Goal: Task Accomplishment & Management: Manage account settings

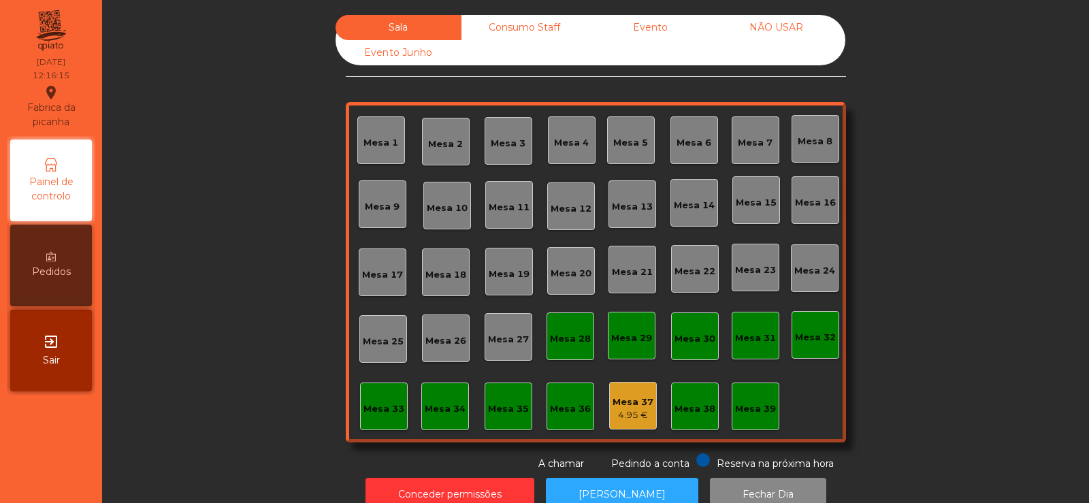
click at [762, 412] on div "Mesa 39" at bounding box center [755, 409] width 41 height 14
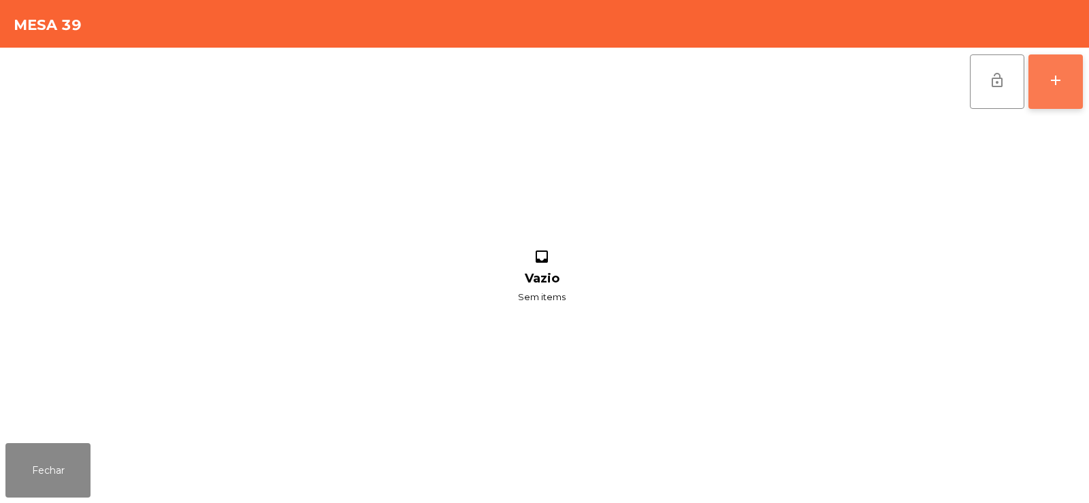
click at [1052, 91] on button "add" at bounding box center [1055, 81] width 54 height 54
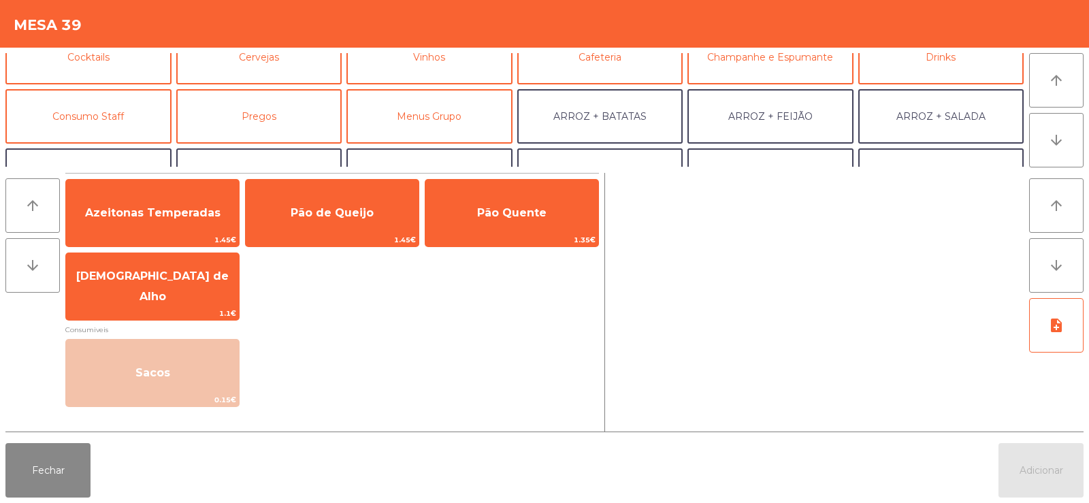
scroll to position [82, 0]
click at [144, 163] on button "ARROZ + ARROZ" at bounding box center [88, 176] width 166 height 54
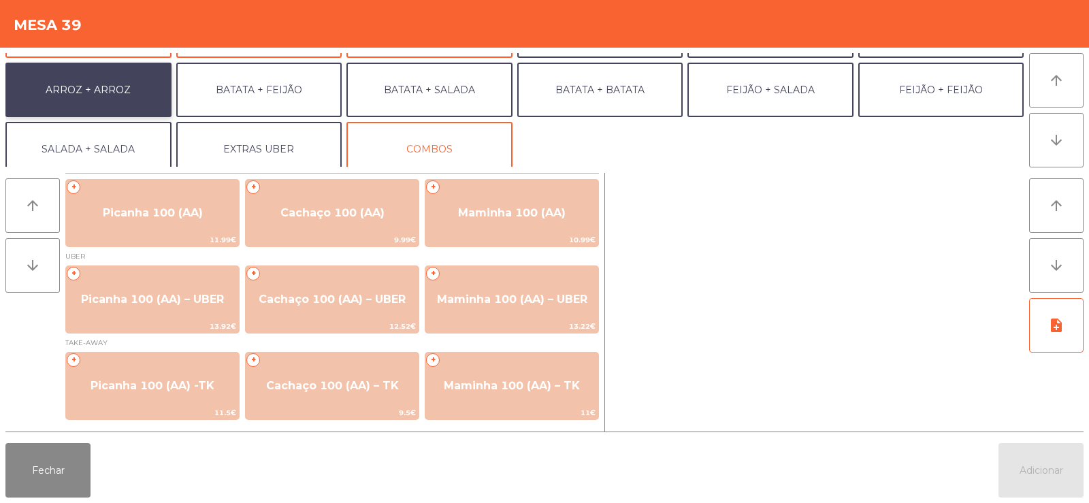
scroll to position [178, 0]
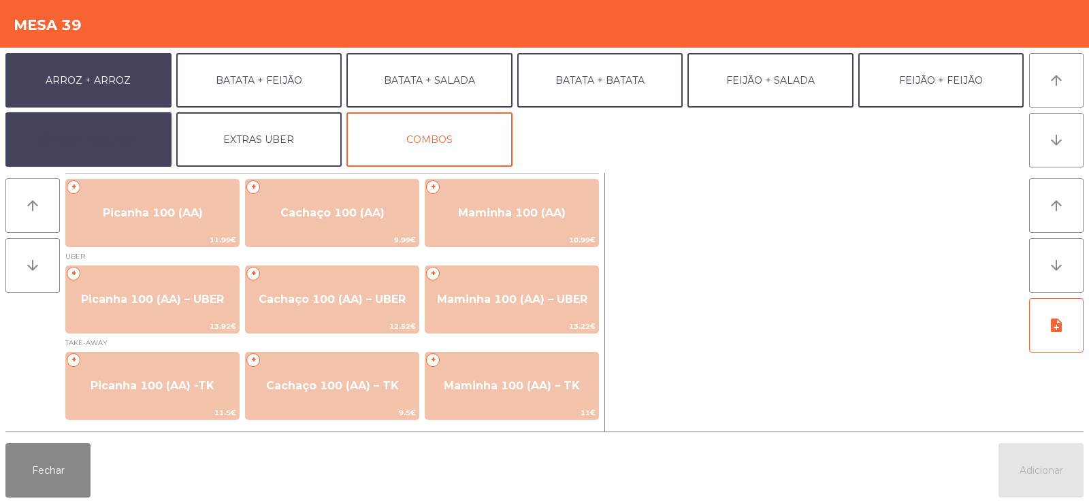
click at [136, 146] on button "SALADA + SALADA" at bounding box center [88, 139] width 166 height 54
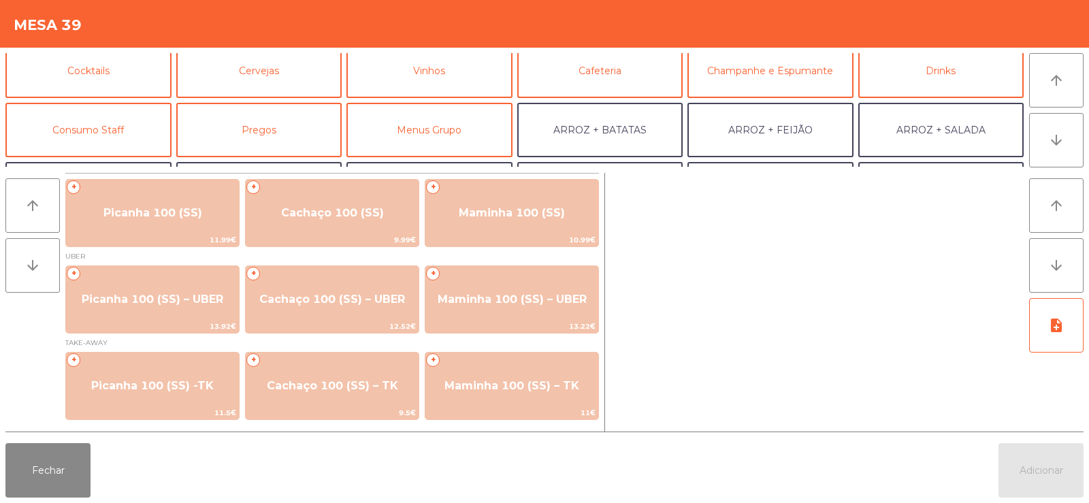
scroll to position [65, 0]
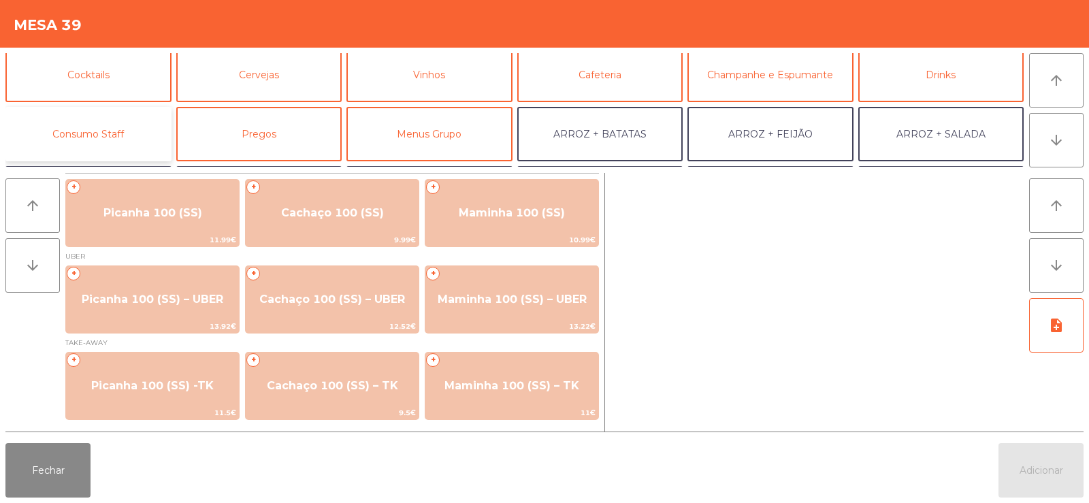
click at [123, 140] on button "Consumo Staff" at bounding box center [88, 134] width 166 height 54
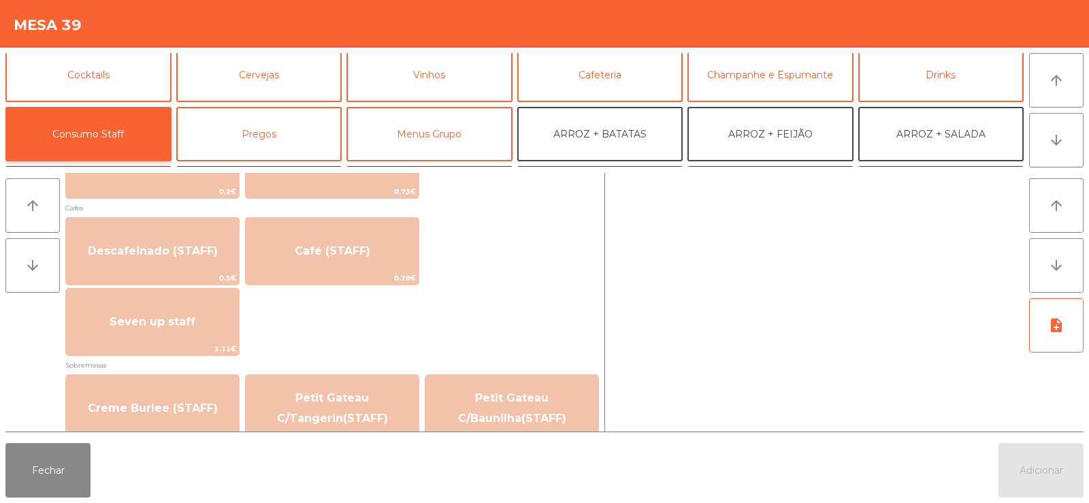
scroll to position [804, 0]
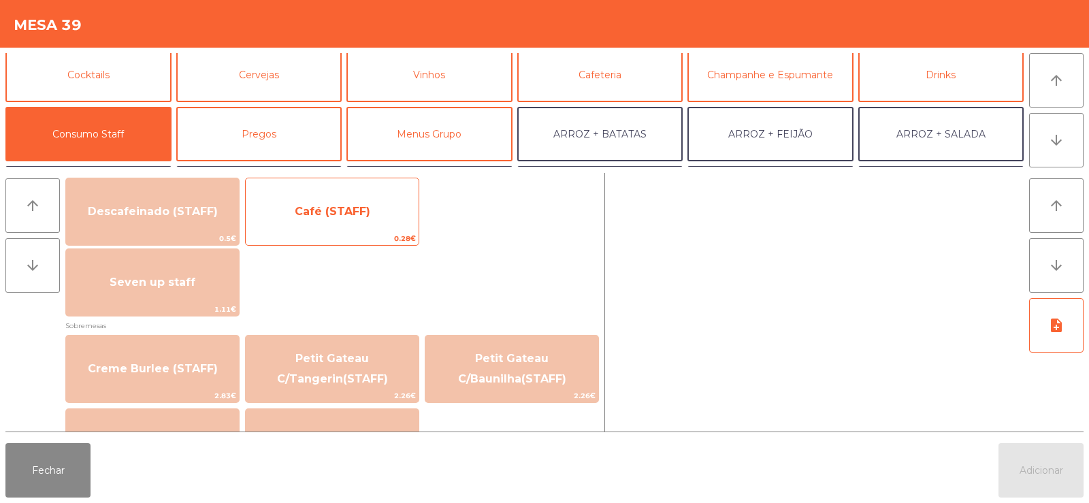
click at [372, 216] on span "Café (STAFF)" at bounding box center [332, 211] width 173 height 37
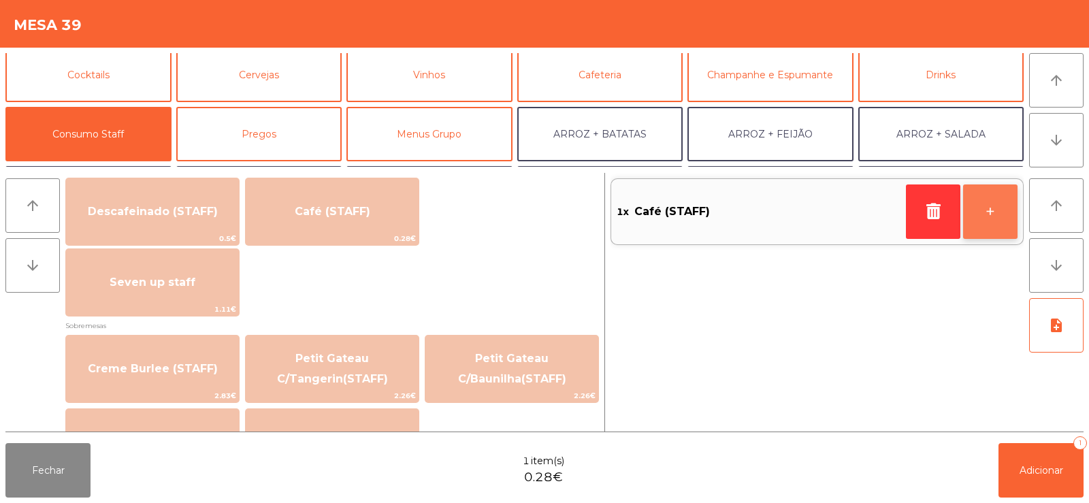
click at [994, 220] on button "+" at bounding box center [990, 211] width 54 height 54
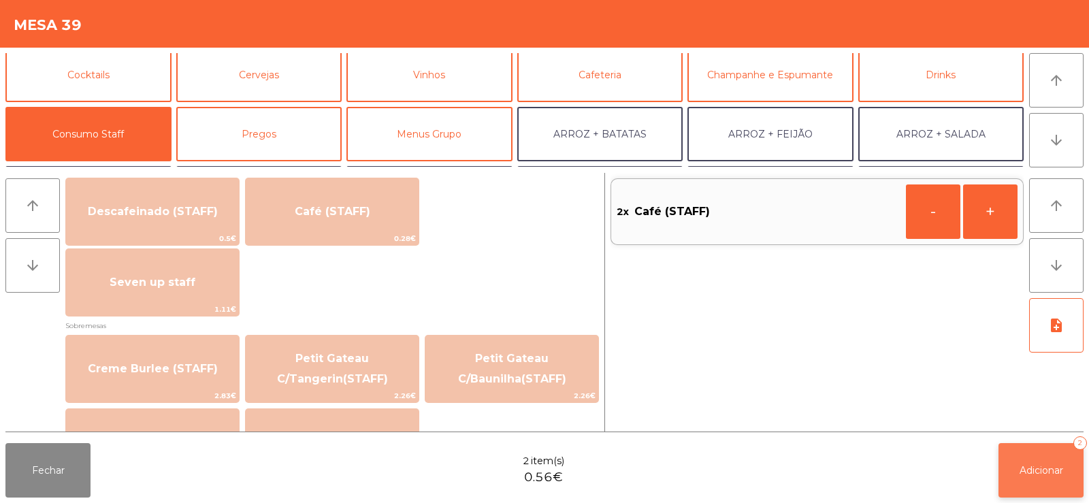
click at [1032, 474] on span "Adicionar" at bounding box center [1042, 470] width 44 height 12
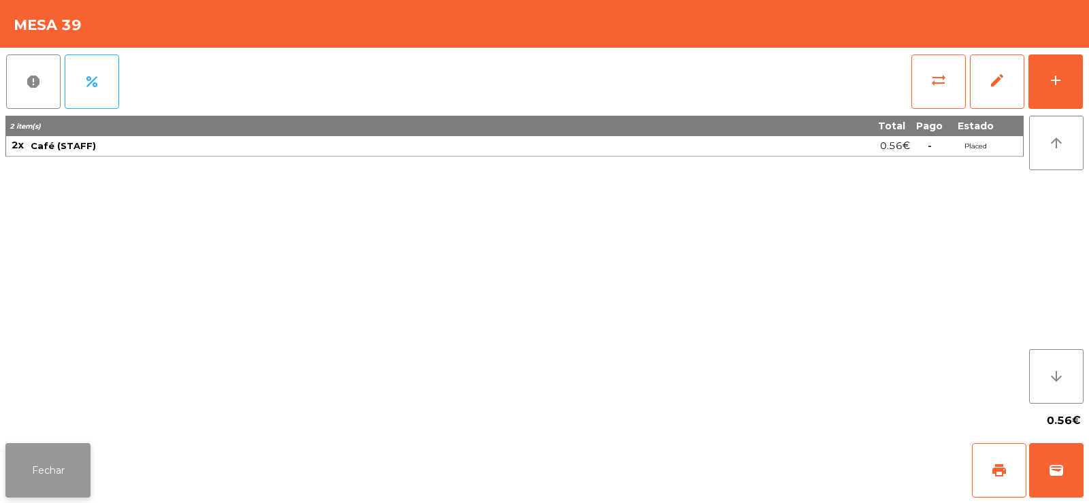
click at [32, 459] on button "Fechar" at bounding box center [47, 470] width 85 height 54
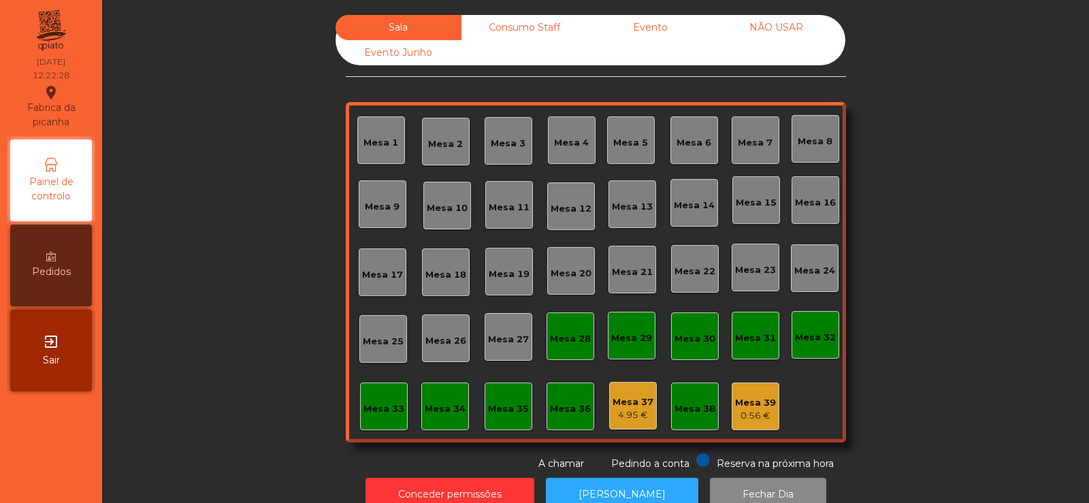
click at [747, 391] on div "Mesa 39 0.56 €" at bounding box center [755, 407] width 41 height 32
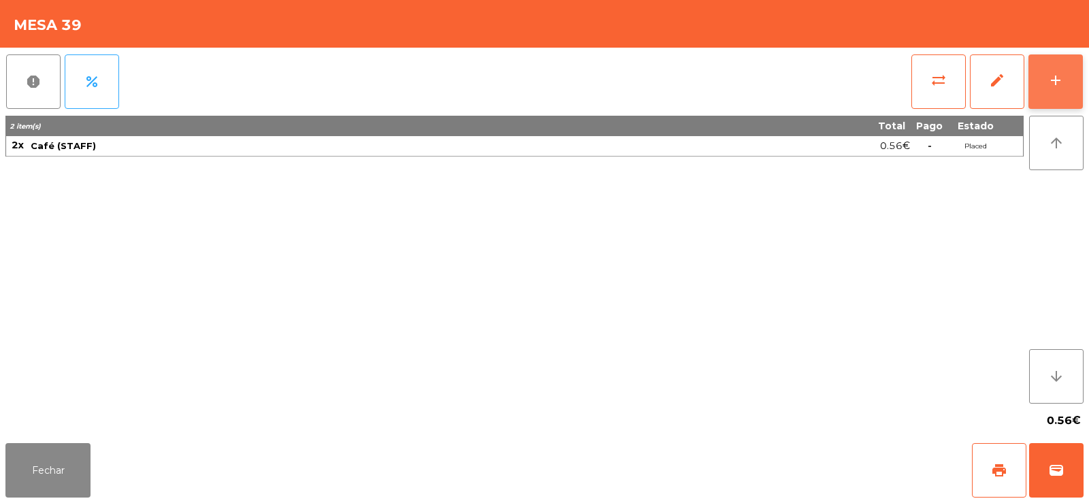
click at [1056, 73] on div "add" at bounding box center [1055, 80] width 16 height 16
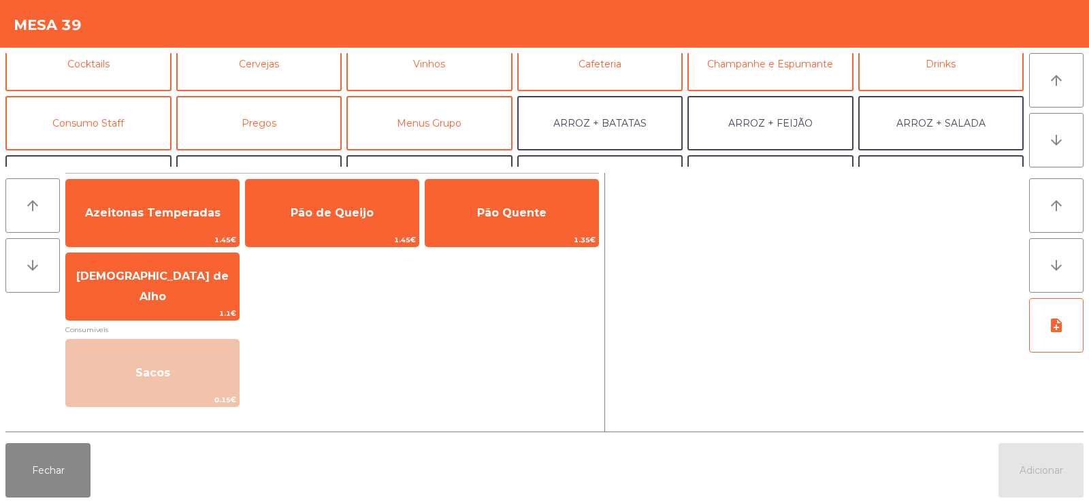
scroll to position [93, 0]
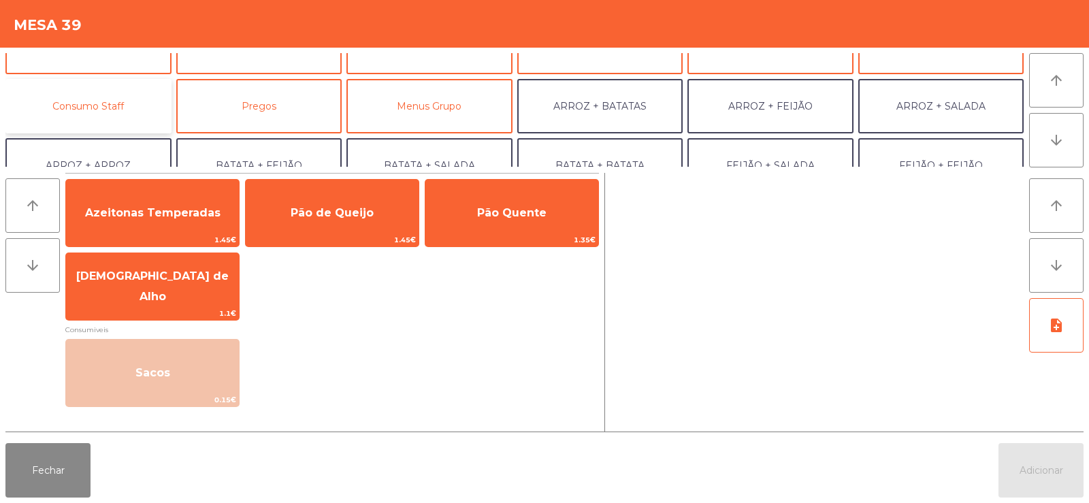
click at [89, 118] on button "Consumo Staff" at bounding box center [88, 106] width 166 height 54
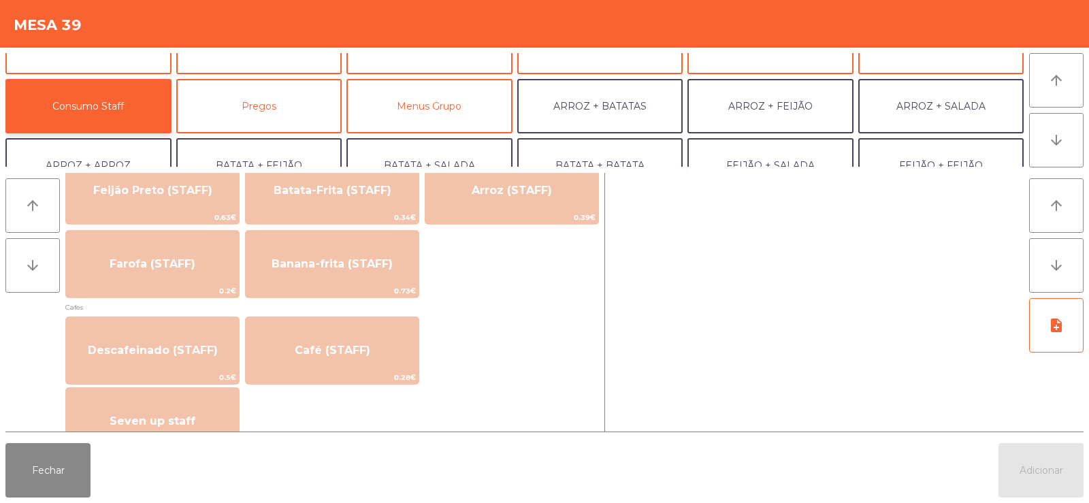
scroll to position [679, 0]
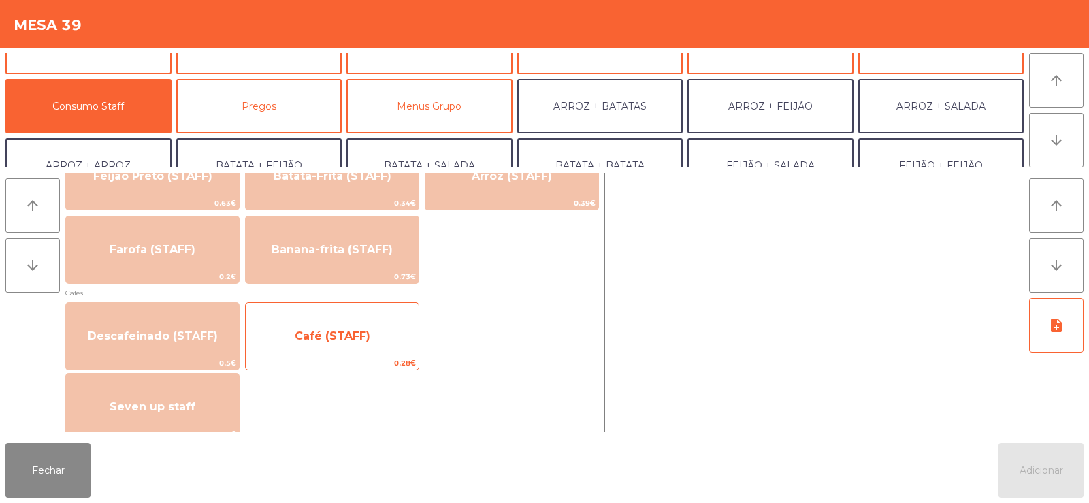
click at [363, 342] on span "Café (STAFF)" at bounding box center [332, 336] width 173 height 37
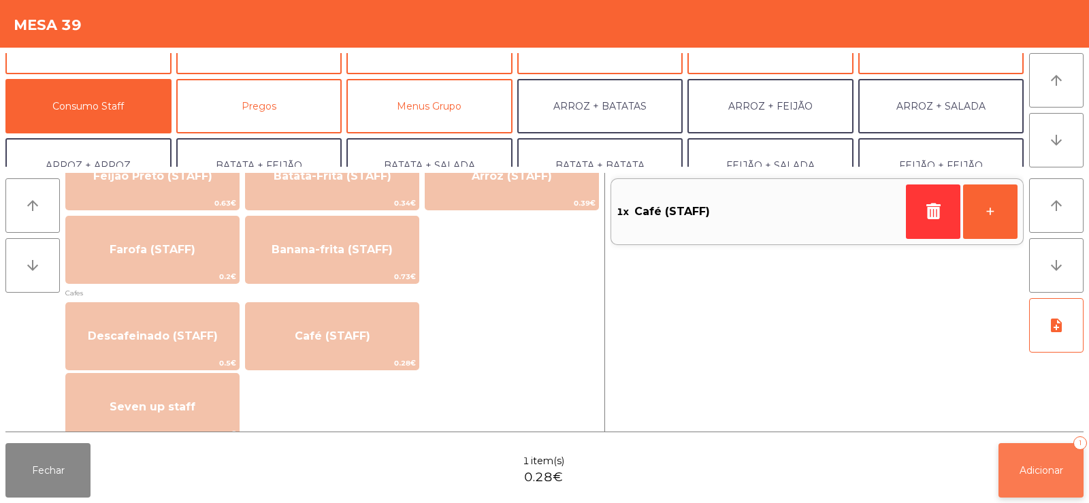
click at [1027, 471] on span "Adicionar" at bounding box center [1042, 470] width 44 height 12
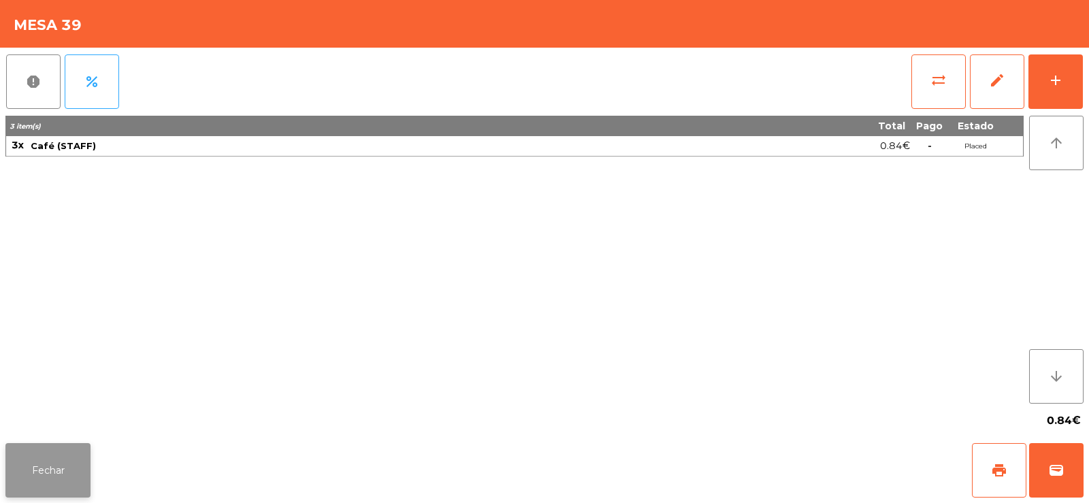
click at [35, 472] on button "Fechar" at bounding box center [47, 470] width 85 height 54
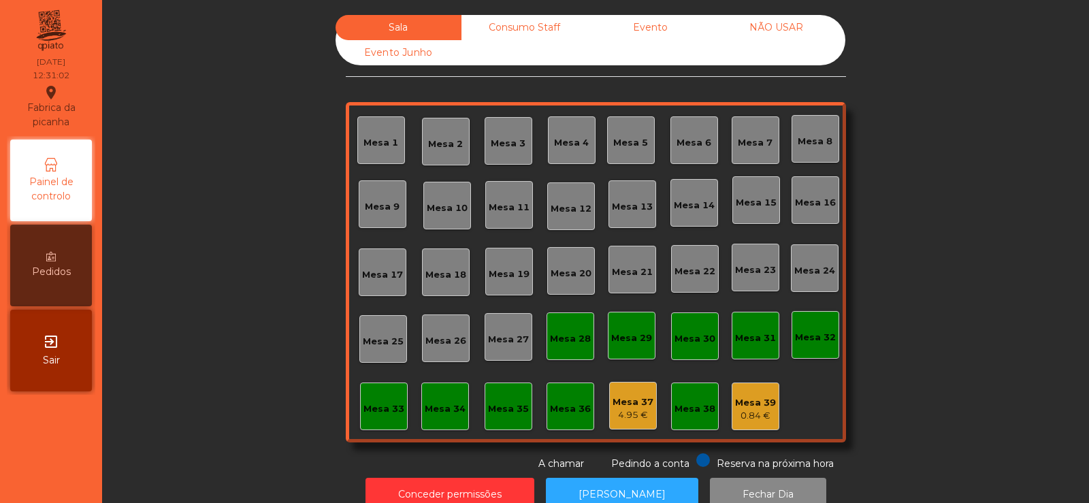
click at [566, 284] on div "Mesa 20" at bounding box center [571, 271] width 48 height 48
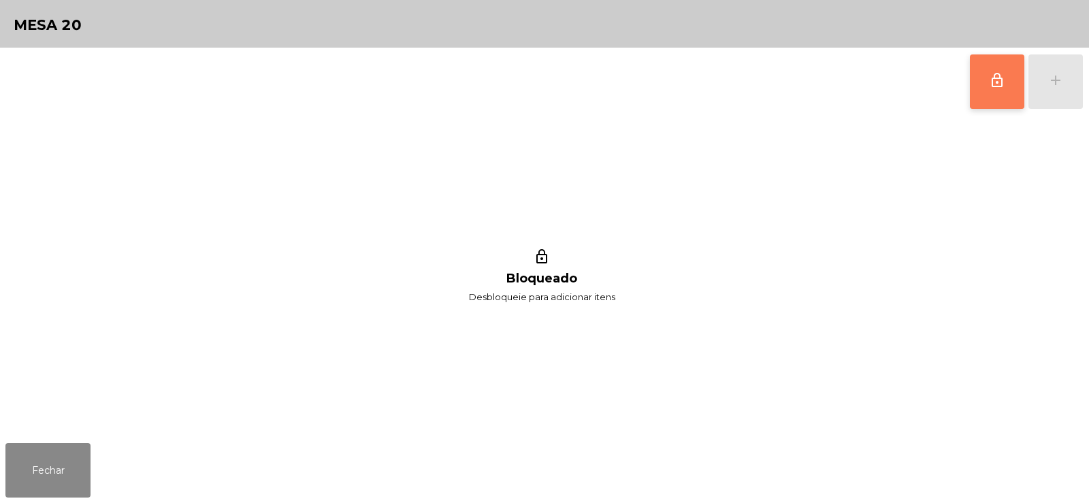
click at [988, 99] on button "lock_outline" at bounding box center [997, 81] width 54 height 54
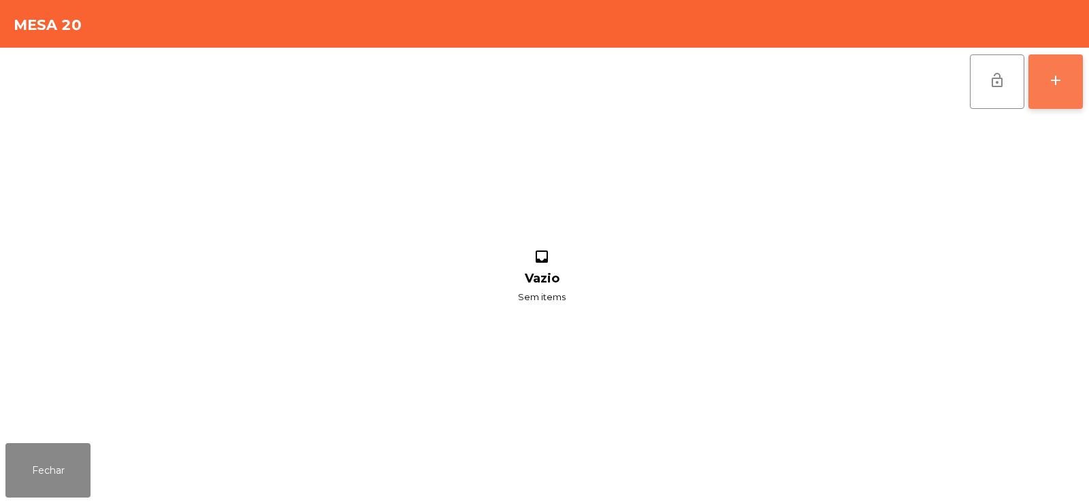
click at [1055, 78] on div "add" at bounding box center [1055, 80] width 16 height 16
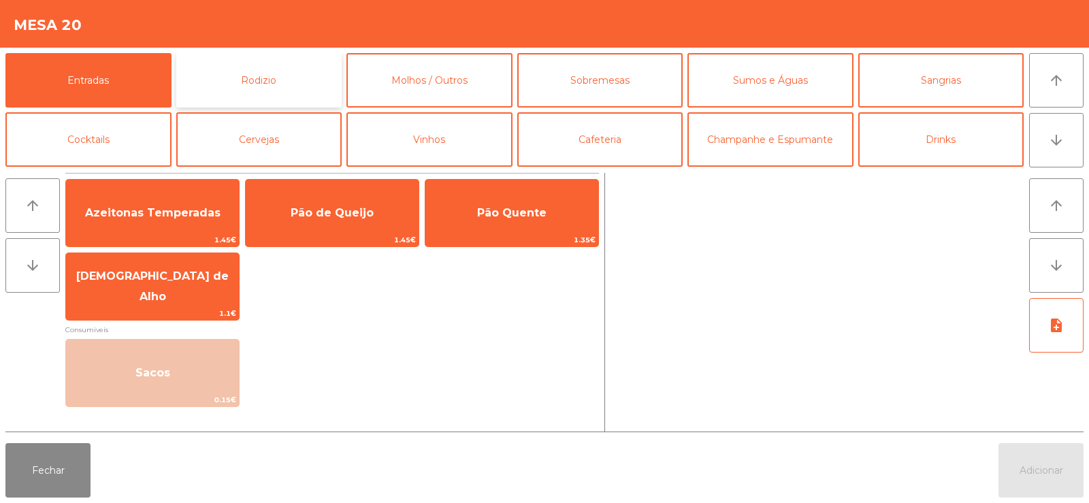
click at [252, 86] on button "Rodizio" at bounding box center [259, 80] width 166 height 54
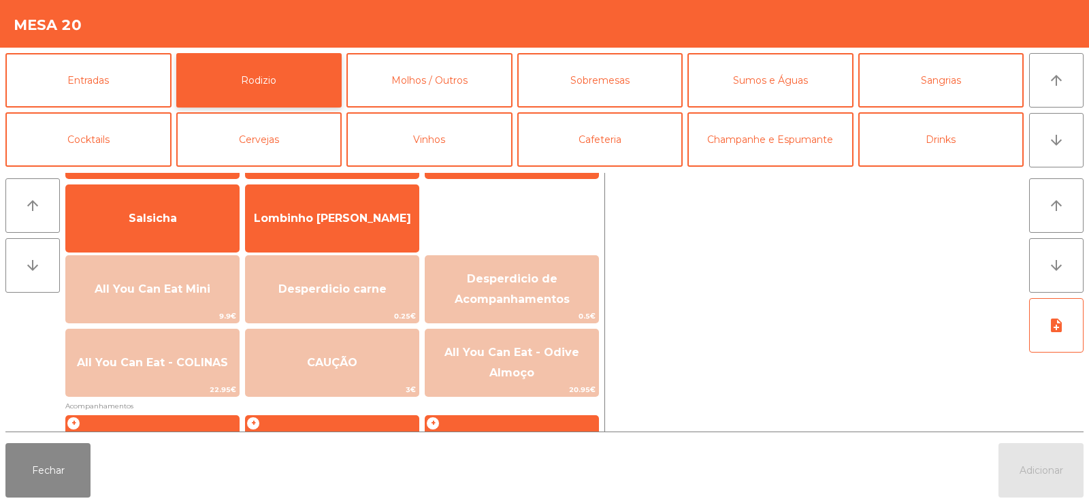
scroll to position [98, 0]
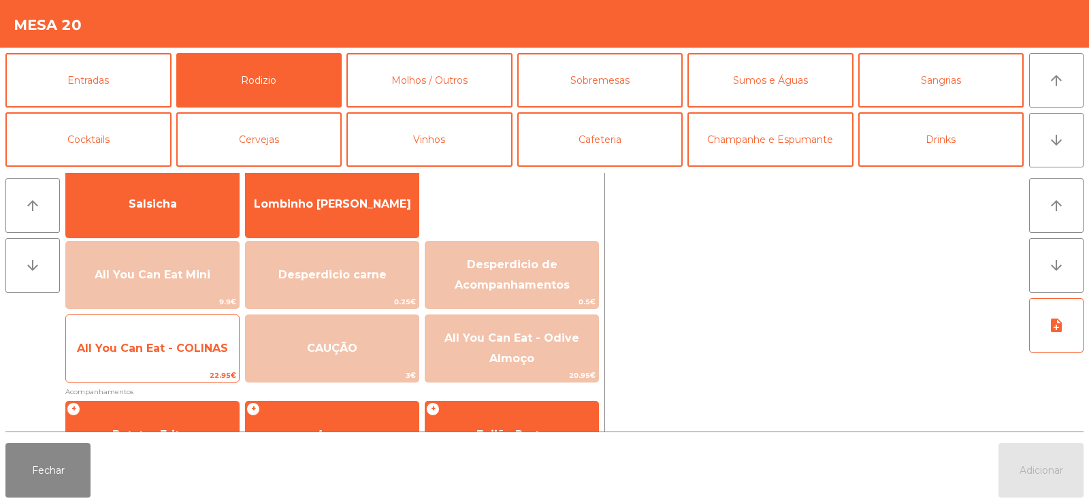
click at [167, 368] on div "All You Can Eat - COLINAS 22.95€" at bounding box center [152, 348] width 174 height 68
click at [165, 360] on span "All You Can Eat - COLINAS" at bounding box center [152, 348] width 173 height 37
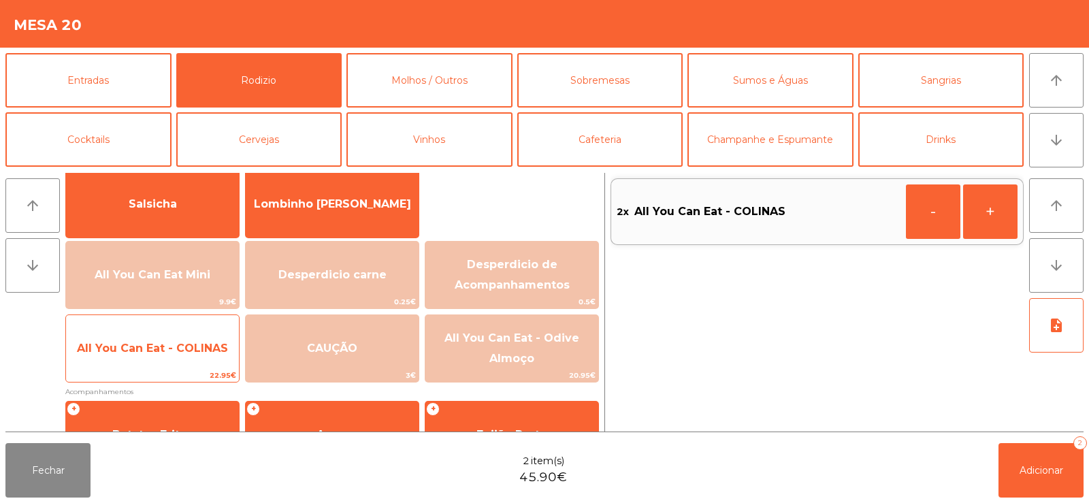
click at [169, 356] on span "All You Can Eat - COLINAS" at bounding box center [152, 348] width 173 height 37
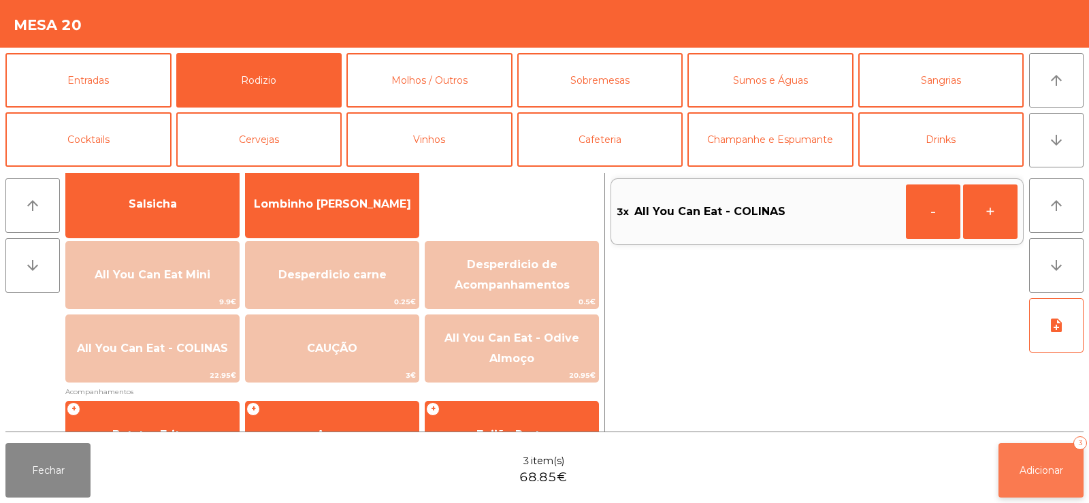
click at [1007, 466] on button "Adicionar 3" at bounding box center [1040, 470] width 85 height 54
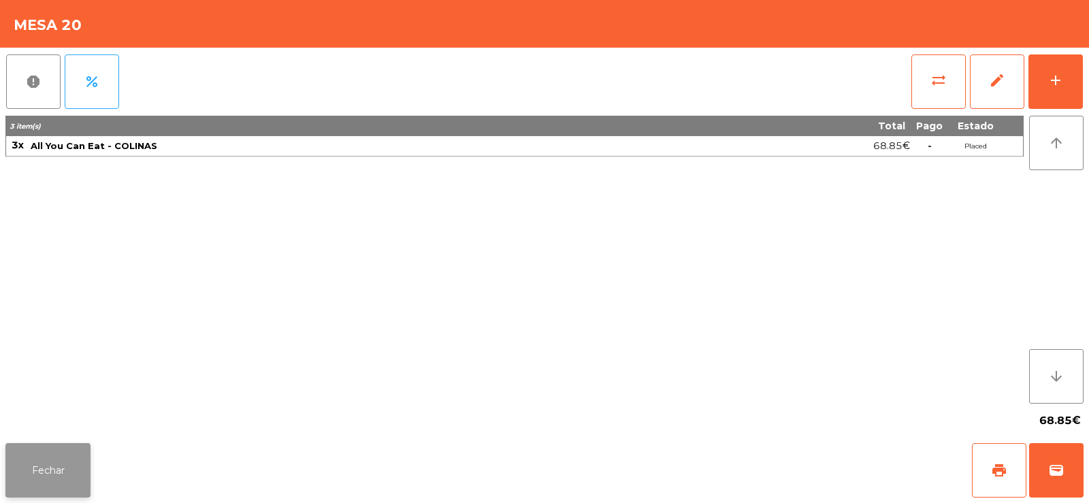
click at [49, 463] on button "Fechar" at bounding box center [47, 470] width 85 height 54
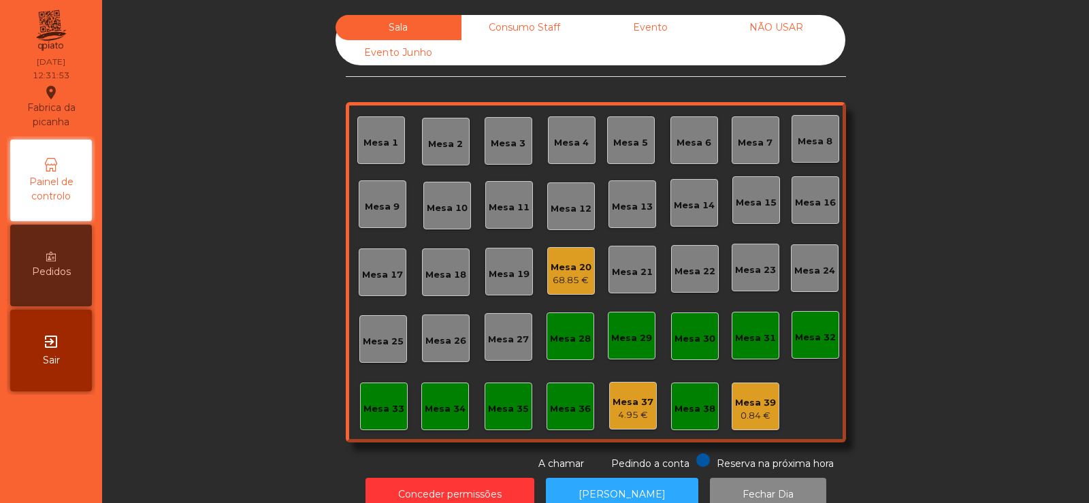
click at [389, 340] on div "Mesa 25" at bounding box center [383, 342] width 41 height 14
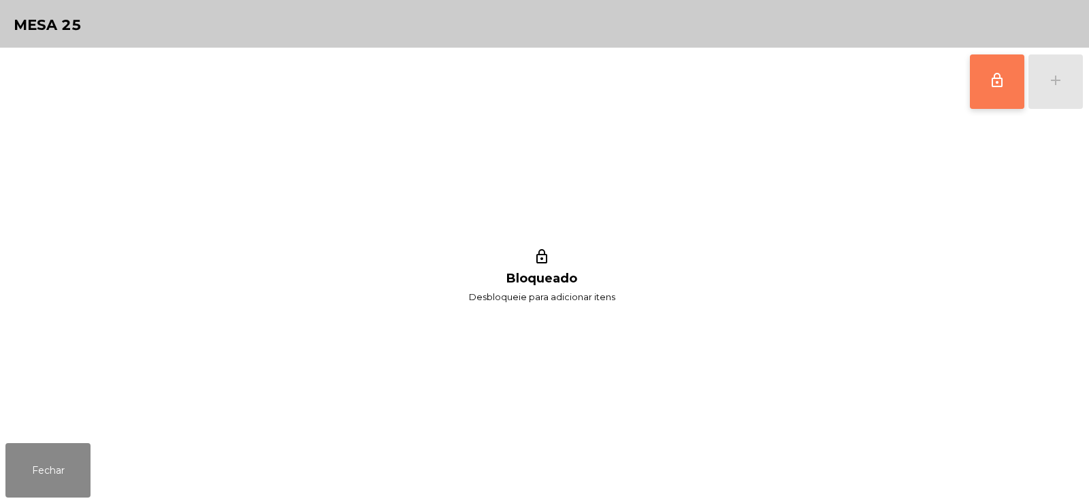
click at [1003, 84] on span "lock_outline" at bounding box center [997, 80] width 16 height 16
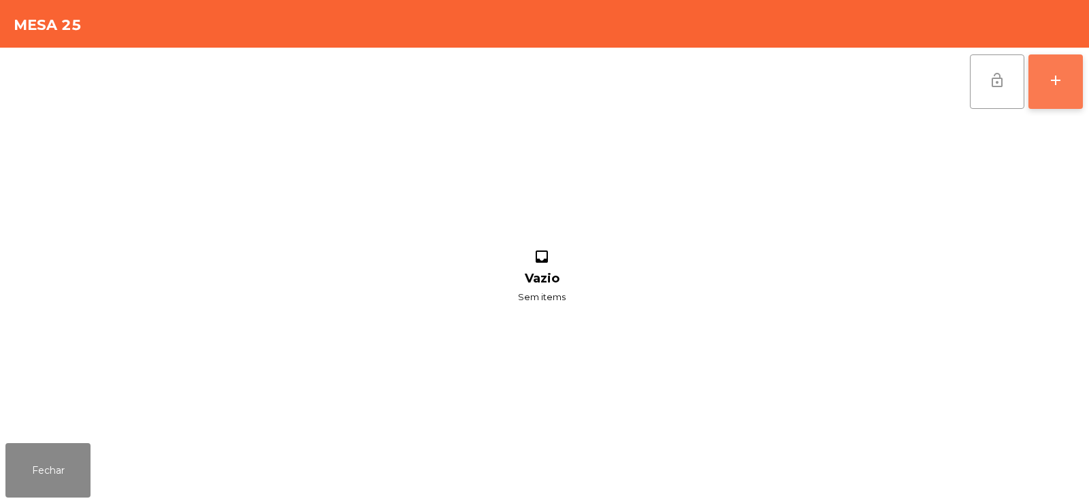
click at [1071, 86] on button "add" at bounding box center [1055, 81] width 54 height 54
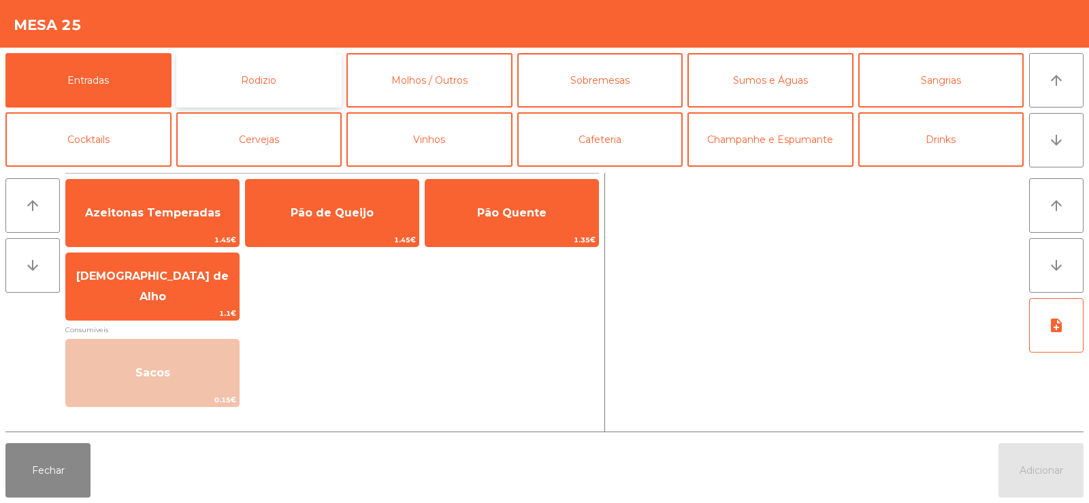
click at [273, 78] on button "Rodizio" at bounding box center [259, 80] width 166 height 54
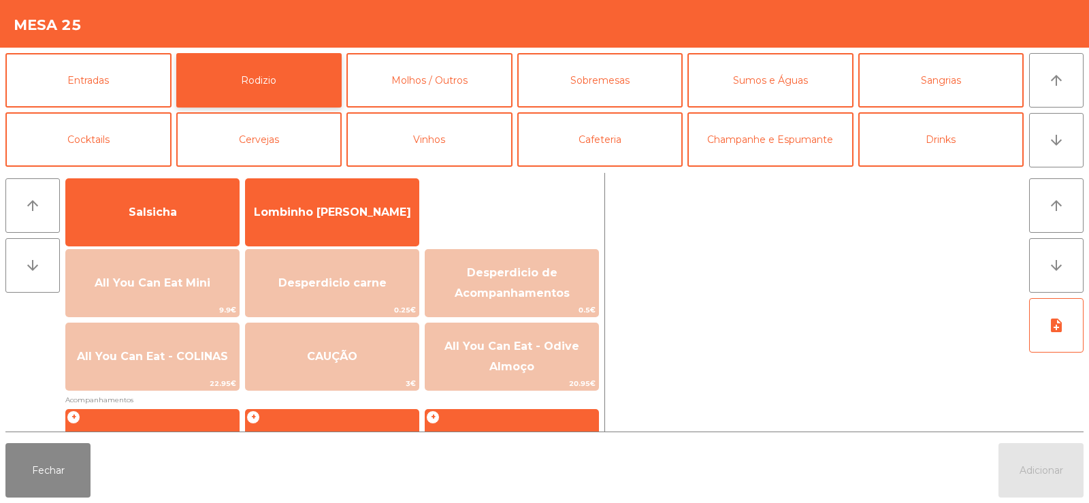
scroll to position [108, 0]
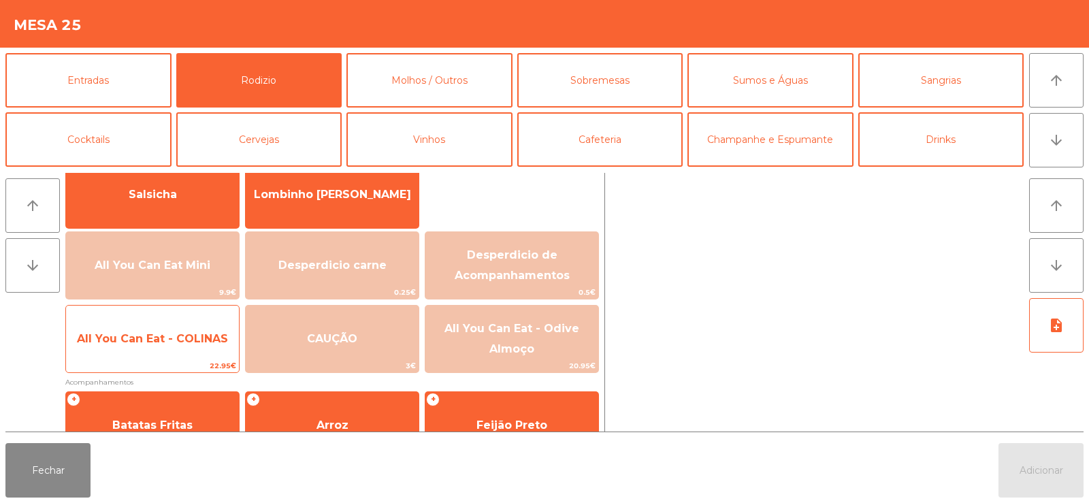
click at [176, 350] on span "All You Can Eat - COLINAS" at bounding box center [152, 339] width 173 height 37
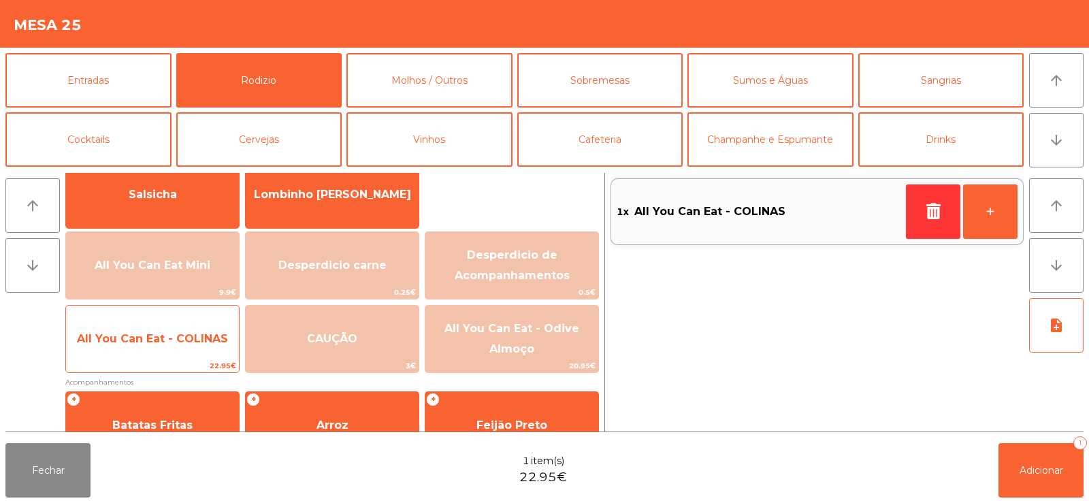
click at [188, 348] on span "All You Can Eat - COLINAS" at bounding box center [152, 339] width 173 height 37
click at [191, 344] on span "All You Can Eat - COLINAS" at bounding box center [152, 338] width 151 height 13
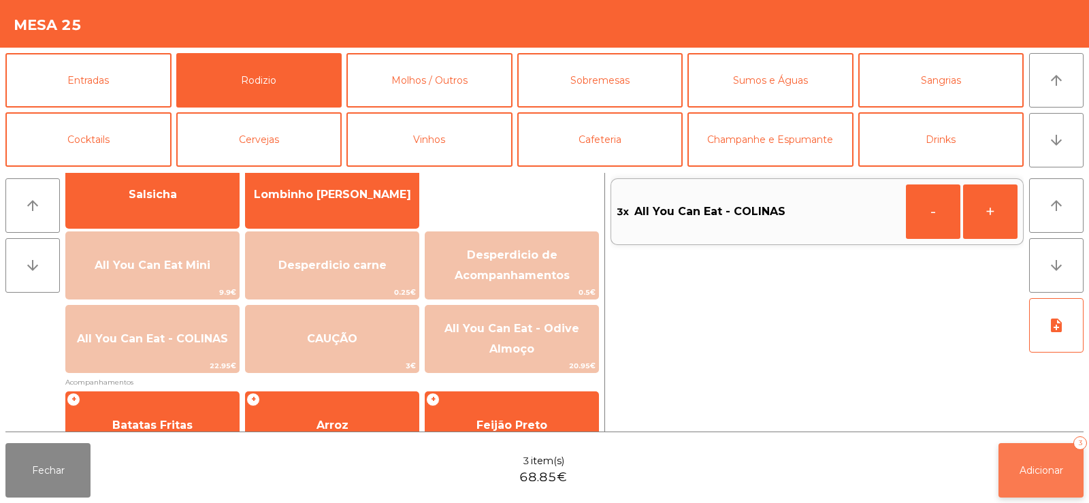
click at [1015, 461] on button "Adicionar 3" at bounding box center [1040, 470] width 85 height 54
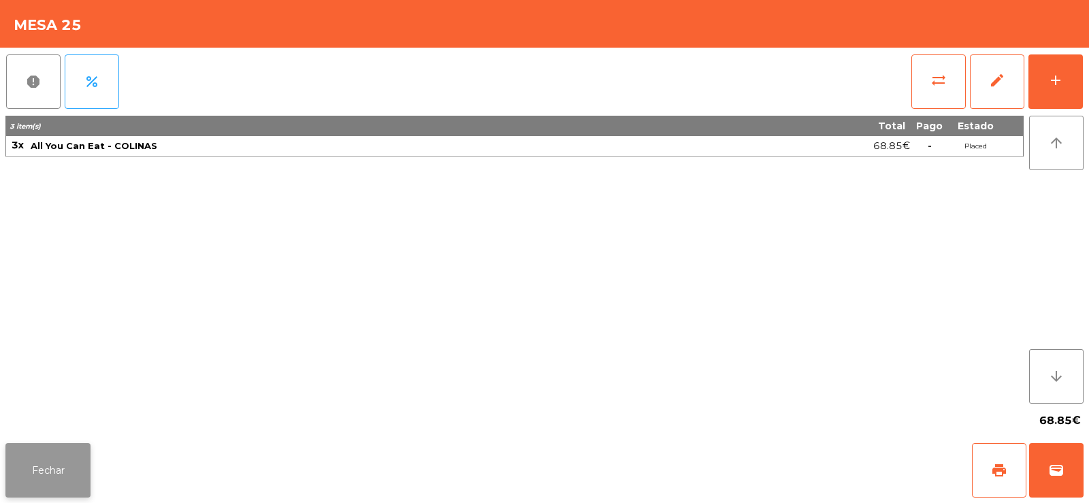
click at [38, 465] on button "Fechar" at bounding box center [47, 470] width 85 height 54
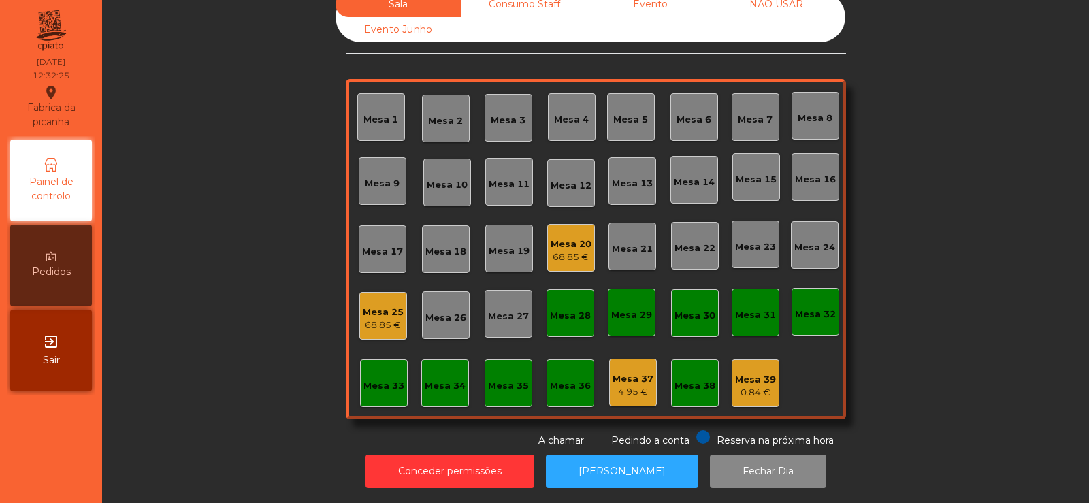
scroll to position [0, 0]
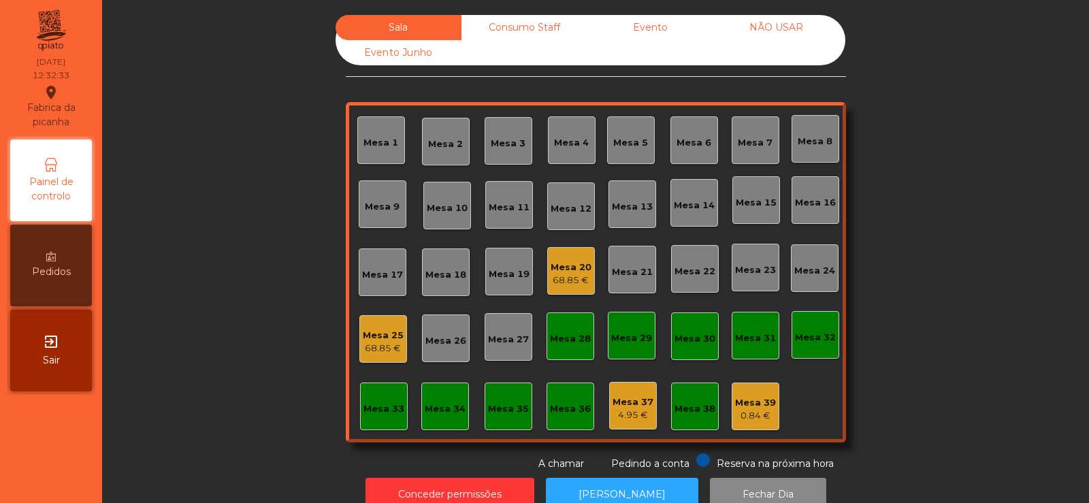
click at [576, 148] on div "Mesa 4" at bounding box center [571, 143] width 35 height 14
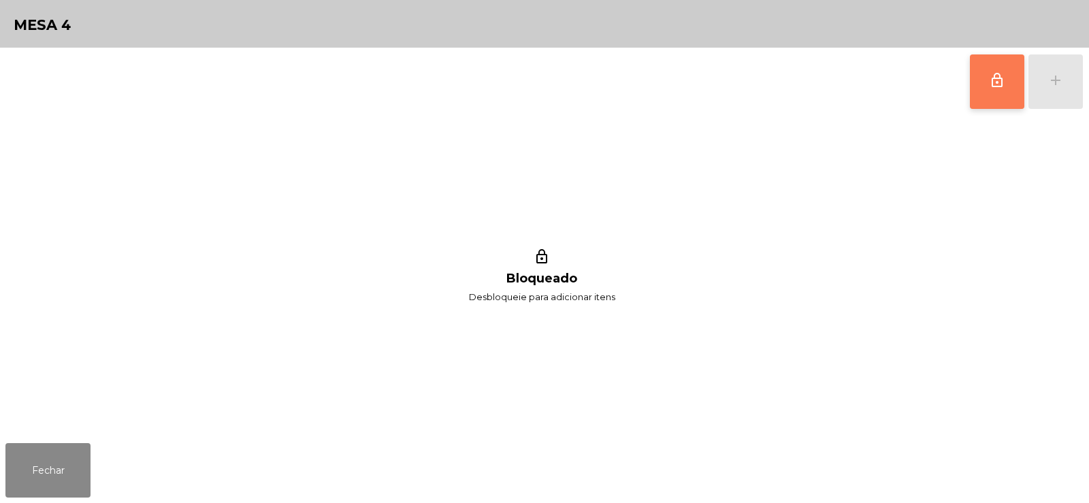
click at [982, 91] on button "lock_outline" at bounding box center [997, 81] width 54 height 54
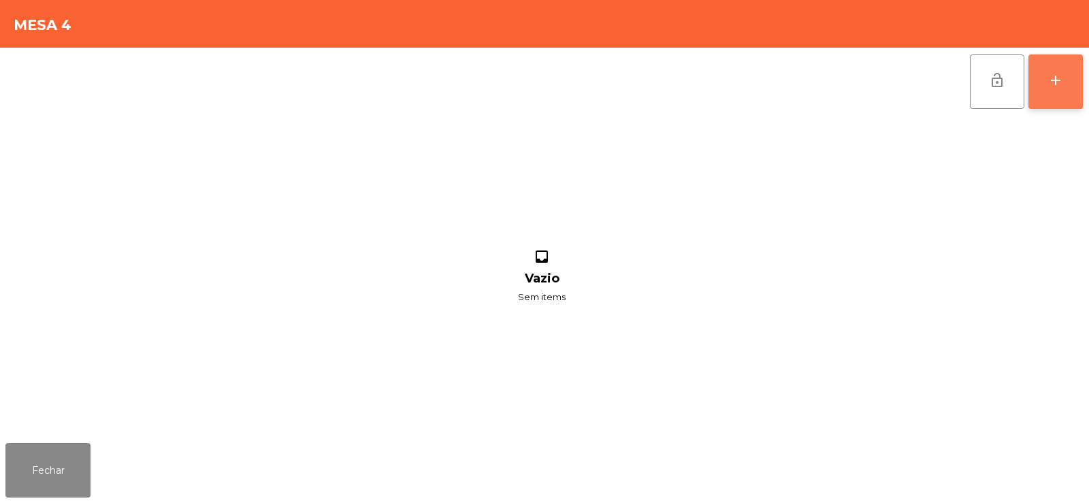
click at [1054, 88] on div "add" at bounding box center [1055, 80] width 16 height 16
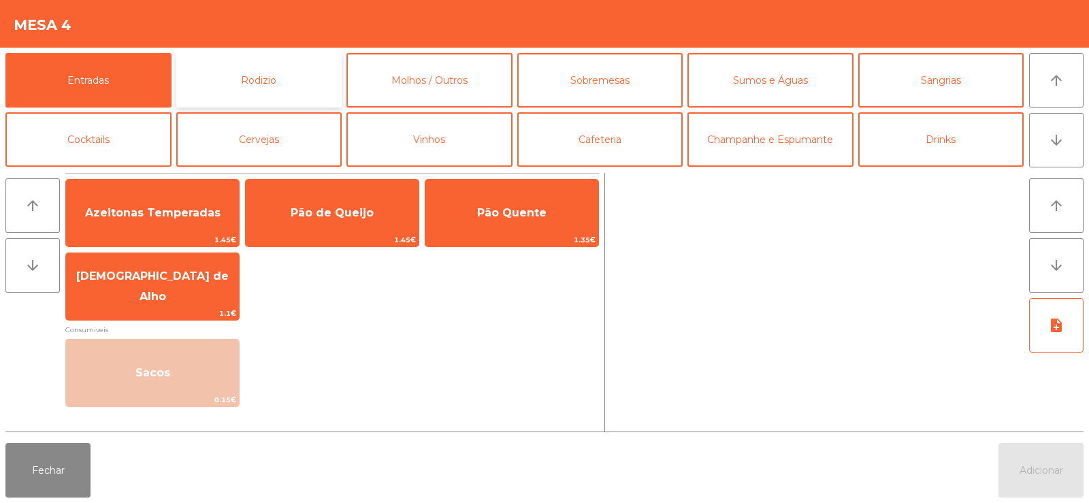
click at [261, 82] on button "Rodizio" at bounding box center [259, 80] width 166 height 54
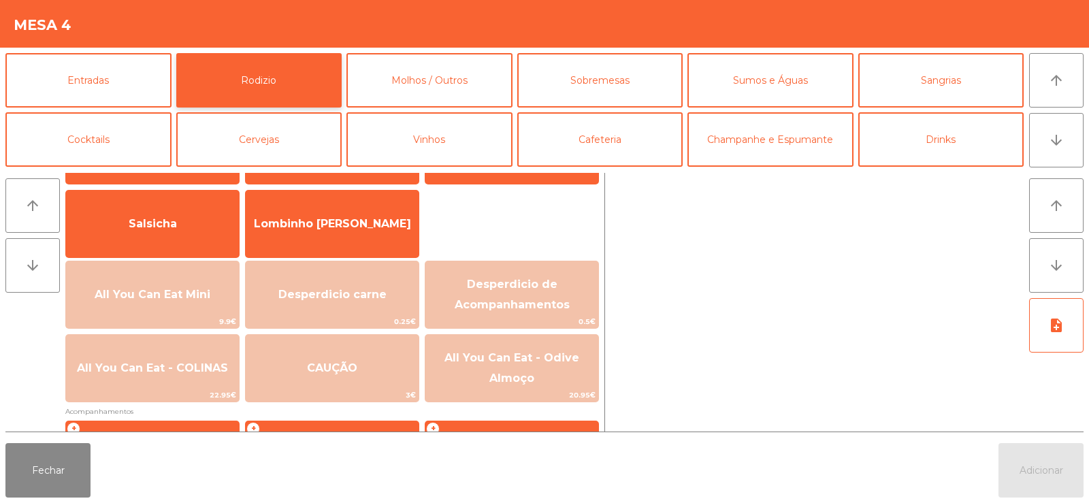
scroll to position [86, 0]
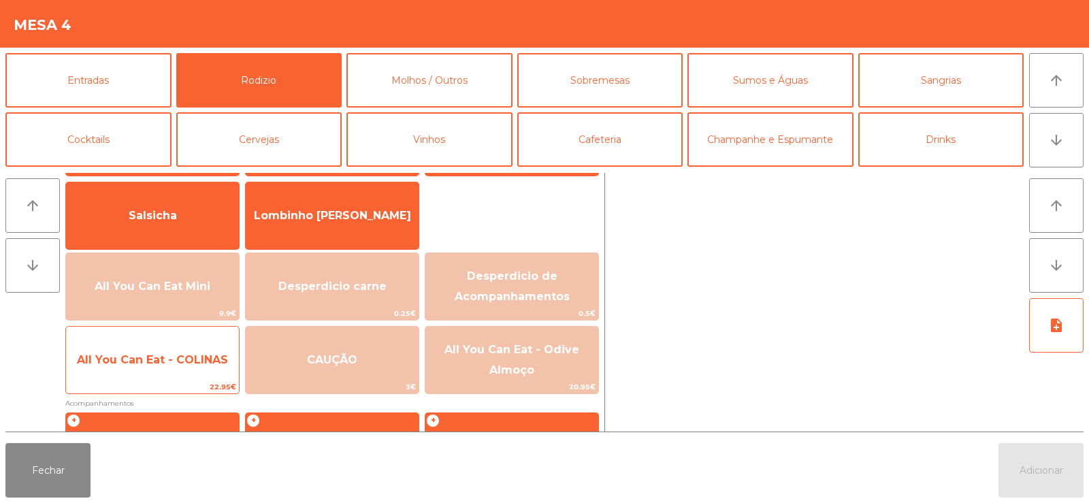
click at [160, 365] on span "All You Can Eat - COLINAS" at bounding box center [152, 359] width 151 height 13
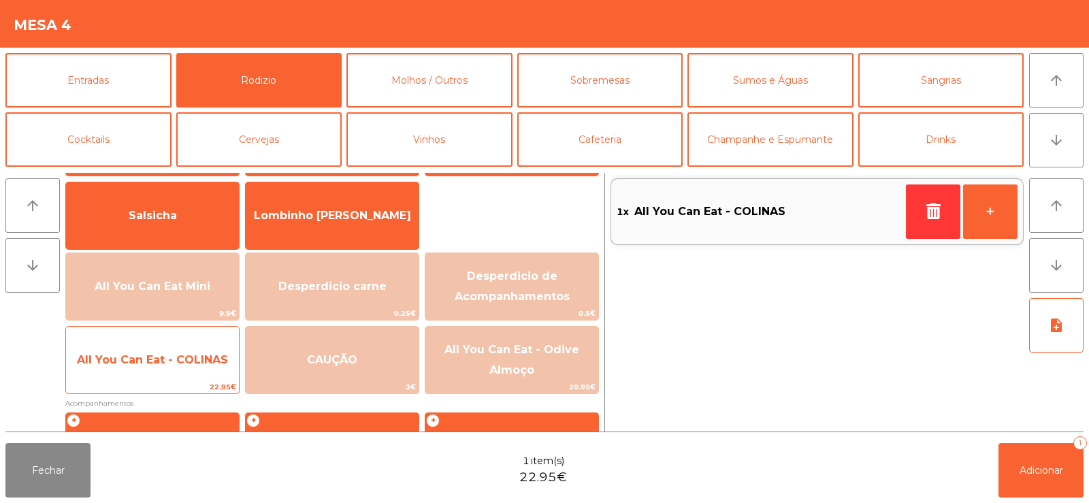
click at [169, 367] on span "All You Can Eat - COLINAS" at bounding box center [152, 360] width 173 height 37
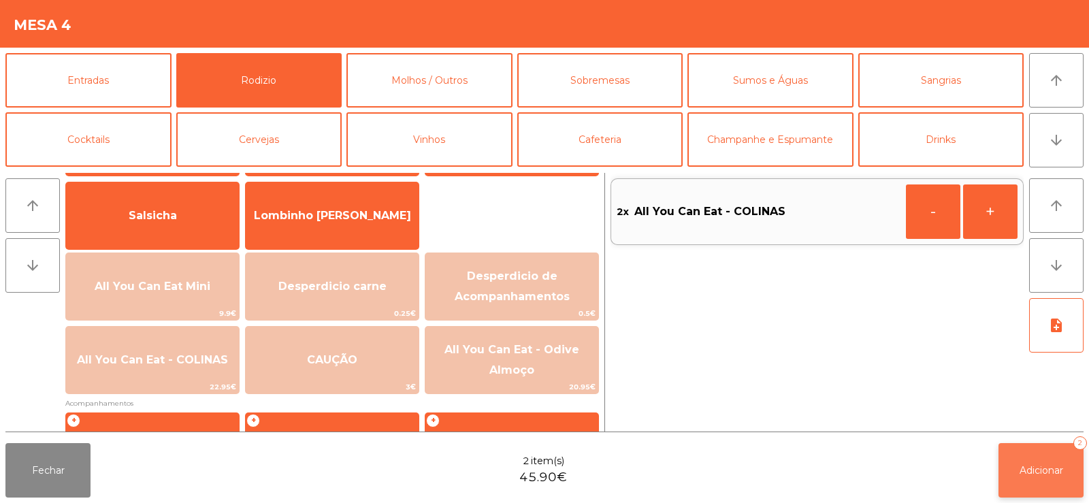
click at [1022, 471] on span "Adicionar" at bounding box center [1042, 470] width 44 height 12
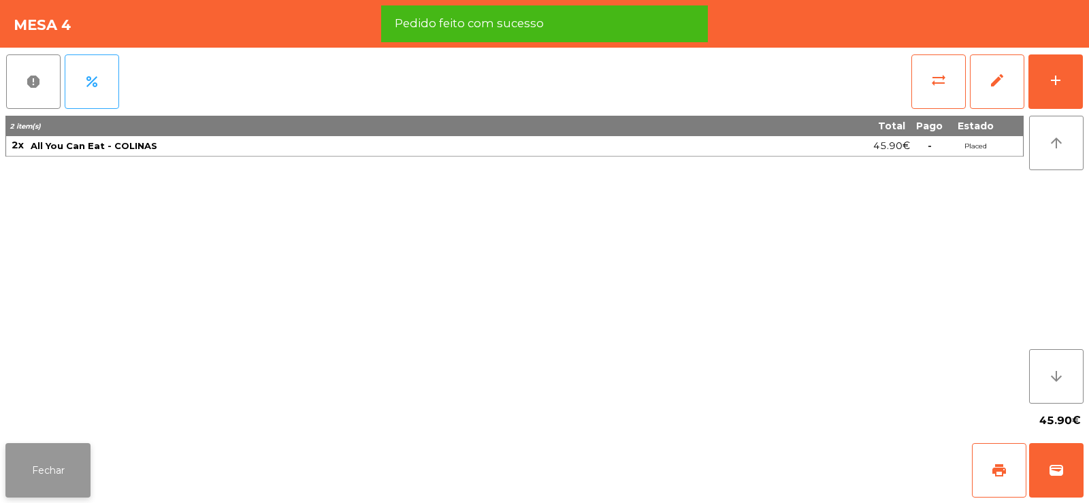
click at [53, 485] on button "Fechar" at bounding box center [47, 470] width 85 height 54
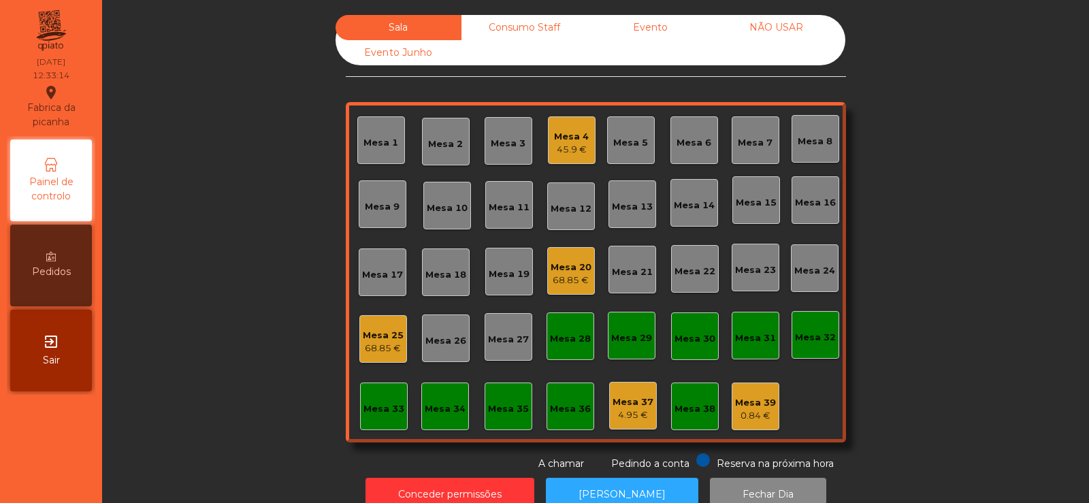
click at [622, 210] on div "Mesa 13" at bounding box center [632, 207] width 41 height 14
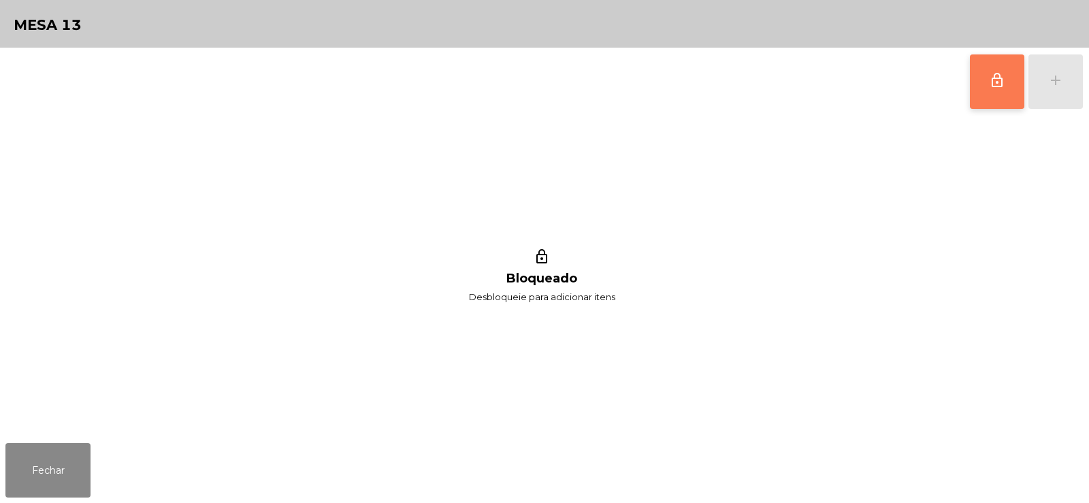
click at [997, 88] on span "lock_outline" at bounding box center [997, 80] width 16 height 16
click at [1057, 91] on button "add" at bounding box center [1055, 81] width 54 height 54
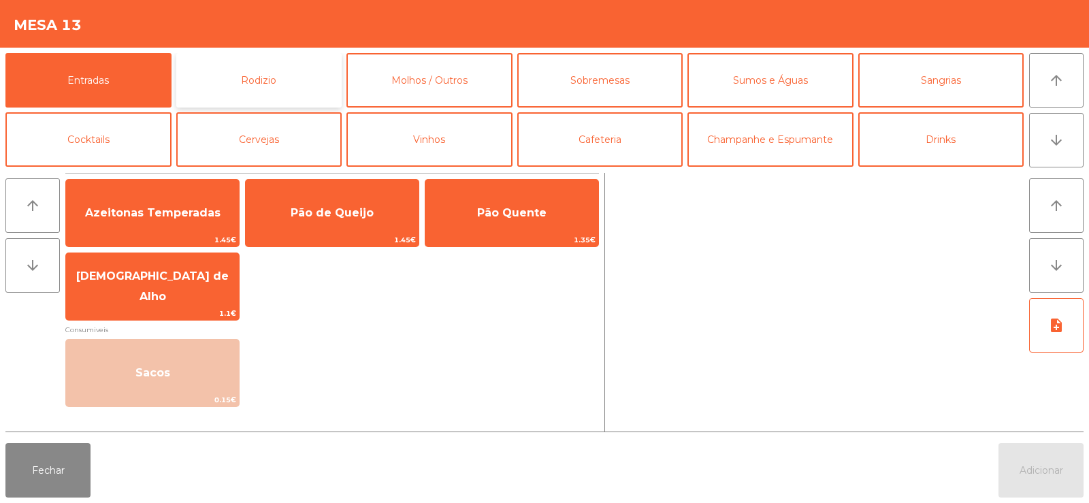
click at [245, 95] on button "Rodizio" at bounding box center [259, 80] width 166 height 54
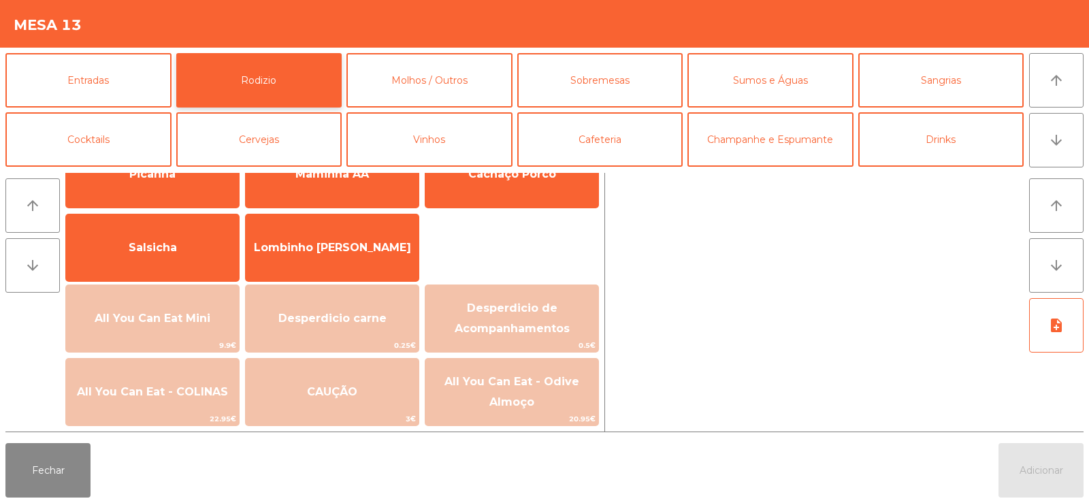
scroll to position [59, 0]
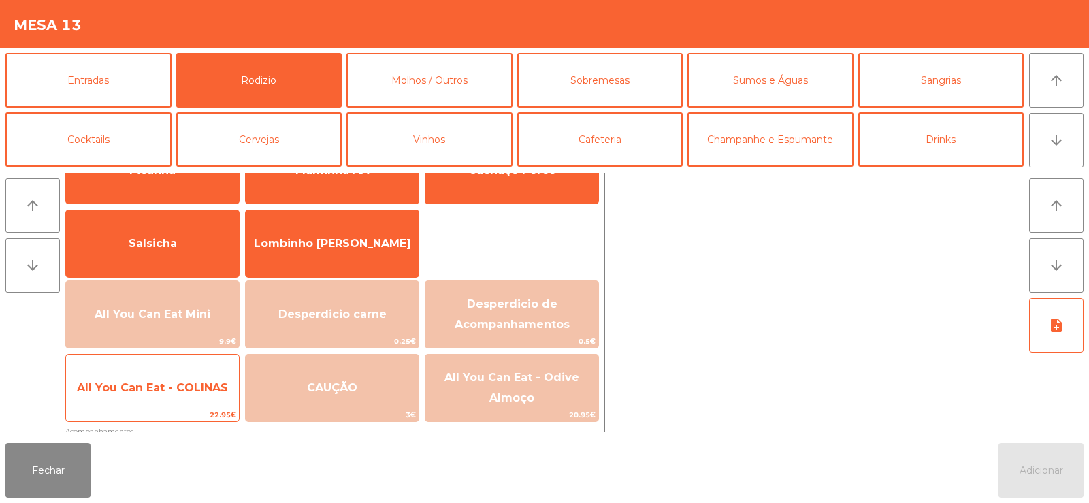
click at [184, 402] on span "All You Can Eat - COLINAS" at bounding box center [152, 388] width 173 height 37
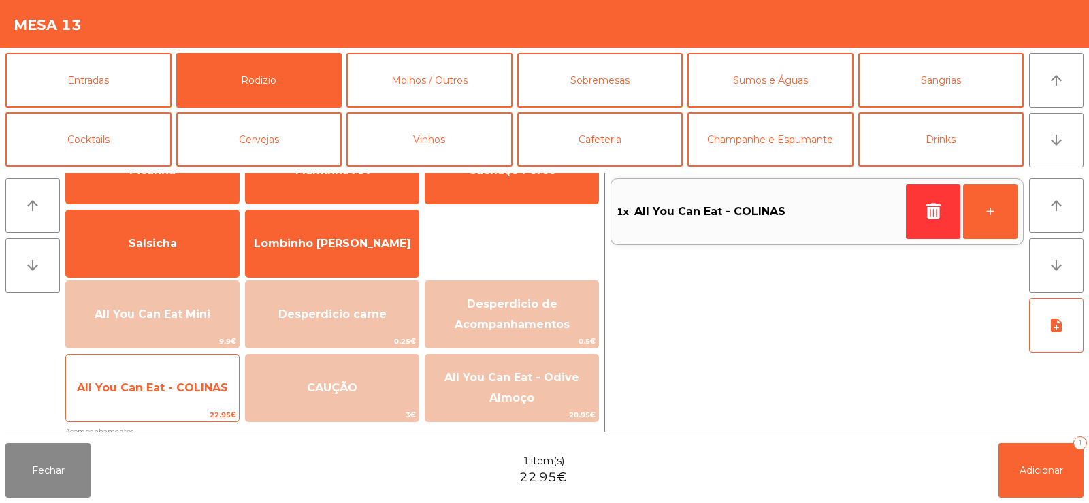
click at [191, 400] on span "All You Can Eat - COLINAS" at bounding box center [152, 388] width 173 height 37
click at [193, 392] on span "All You Can Eat - COLINAS" at bounding box center [152, 387] width 151 height 13
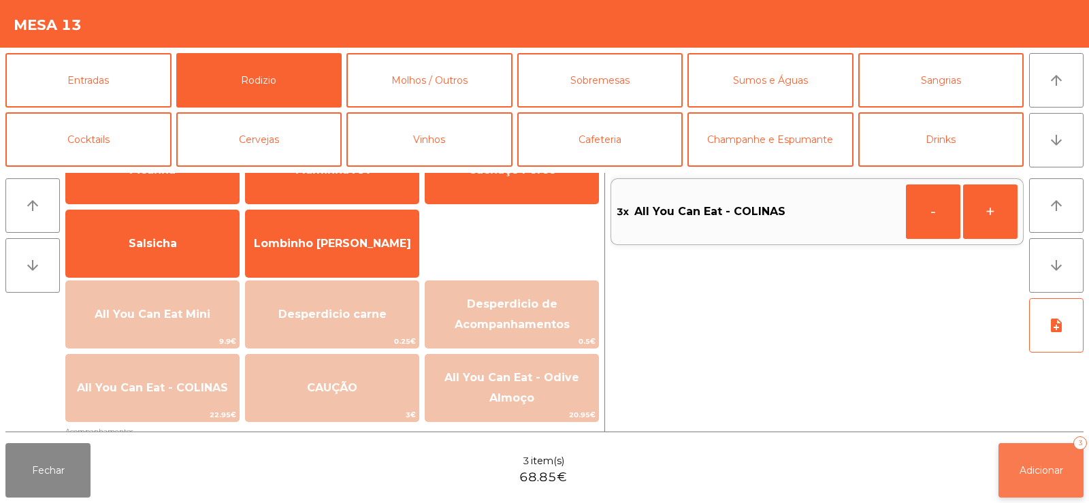
click at [1047, 481] on button "Adicionar 3" at bounding box center [1040, 470] width 85 height 54
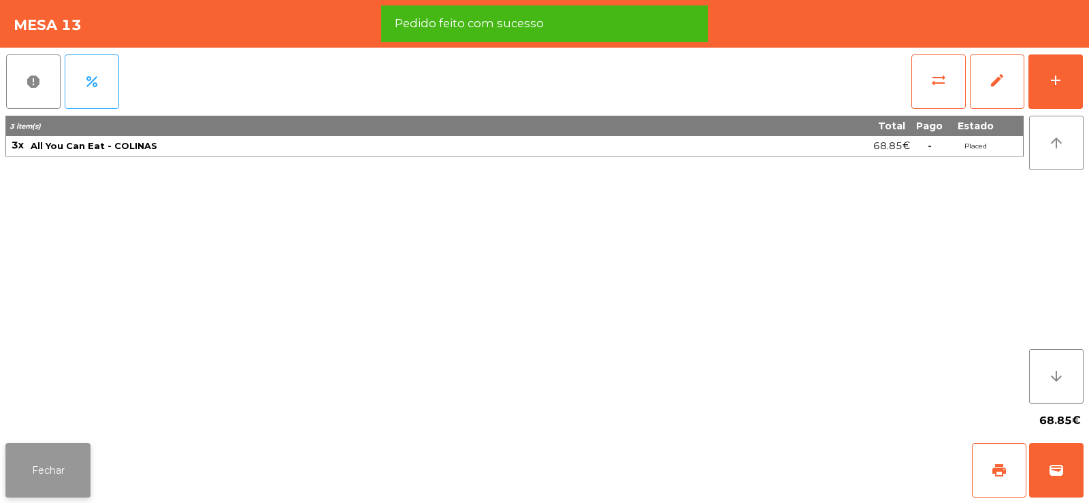
click at [52, 489] on button "Fechar" at bounding box center [47, 470] width 85 height 54
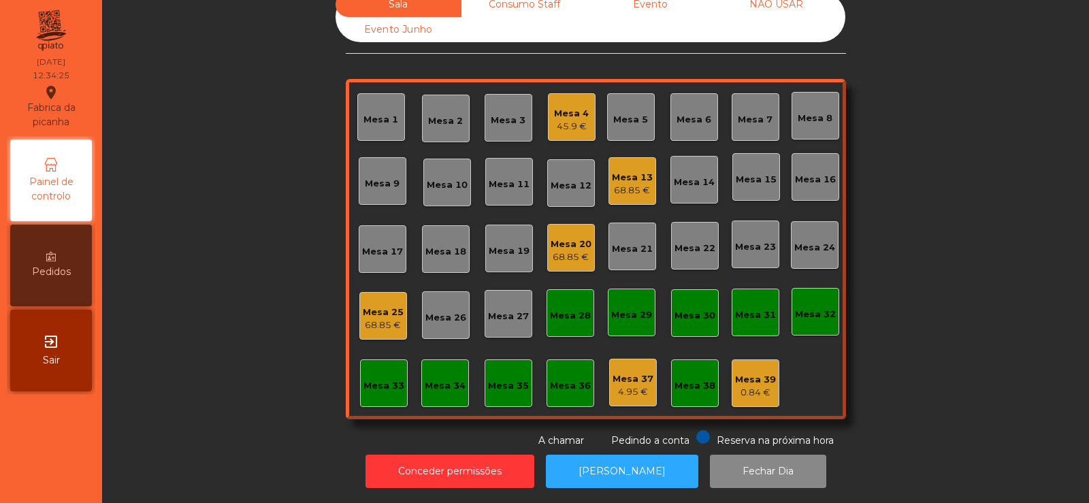
scroll to position [0, 0]
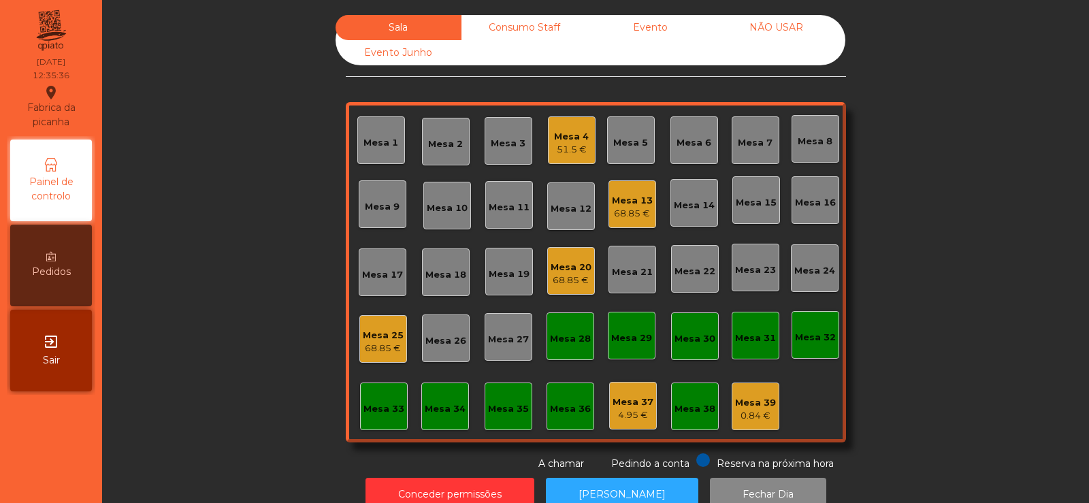
click at [804, 148] on div "Mesa 8" at bounding box center [816, 139] width 48 height 48
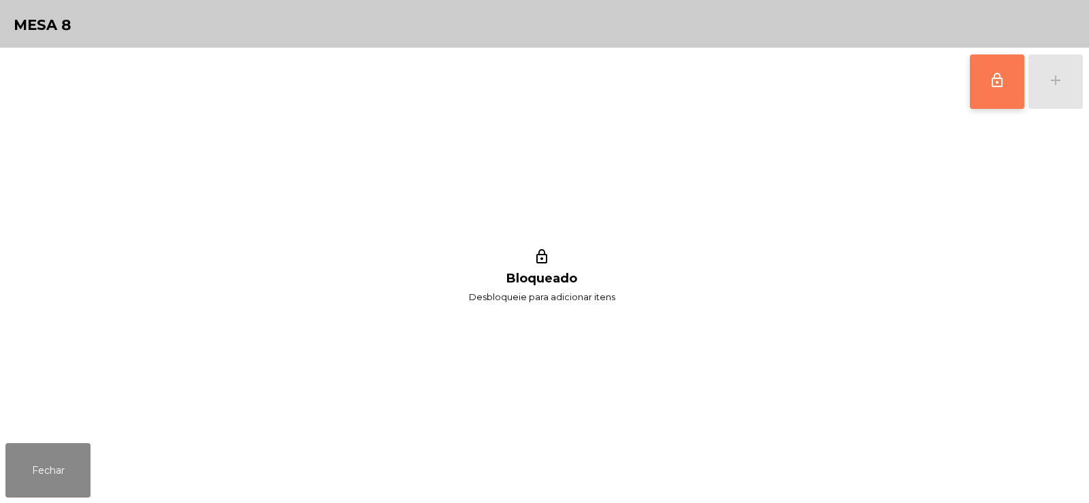
click at [1004, 89] on button "lock_outline" at bounding box center [997, 81] width 54 height 54
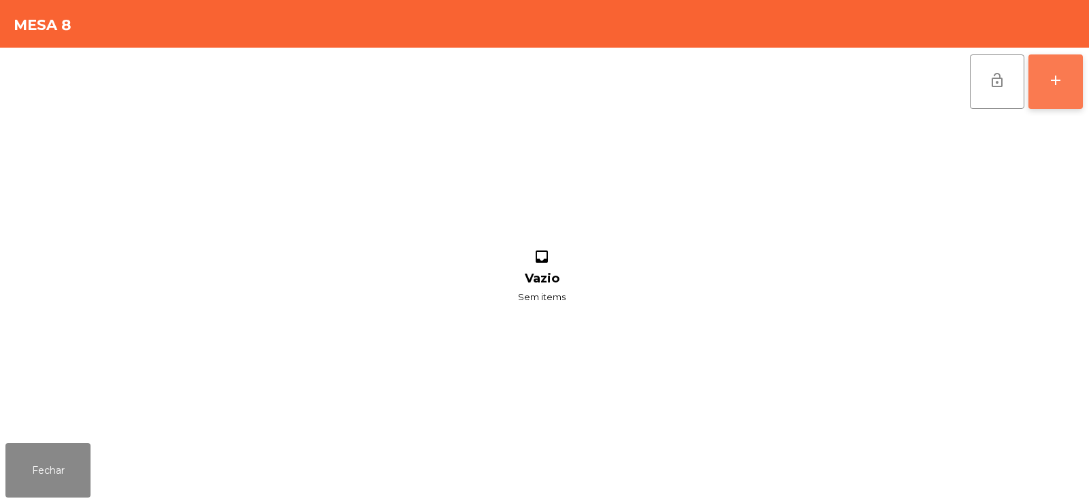
click at [1060, 91] on button "add" at bounding box center [1055, 81] width 54 height 54
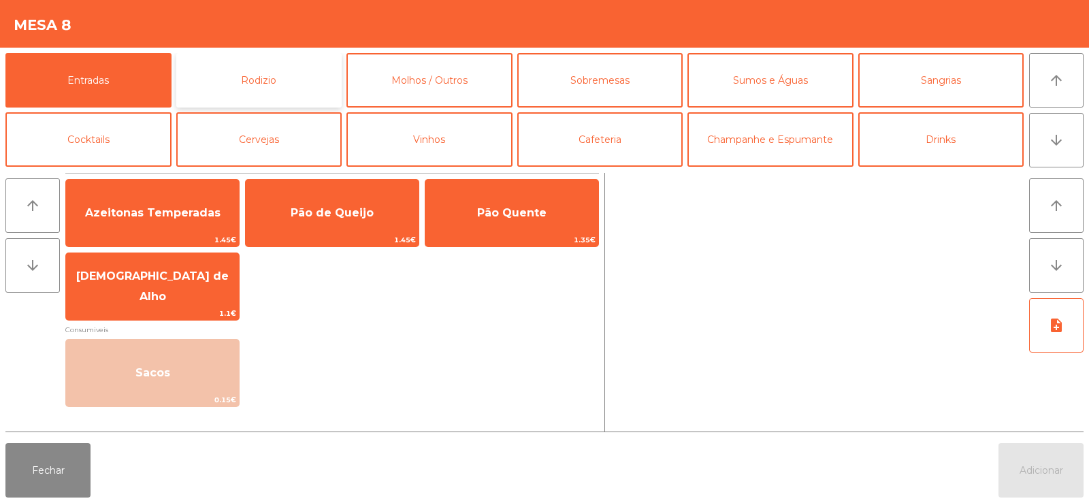
click at [289, 92] on button "Rodizio" at bounding box center [259, 80] width 166 height 54
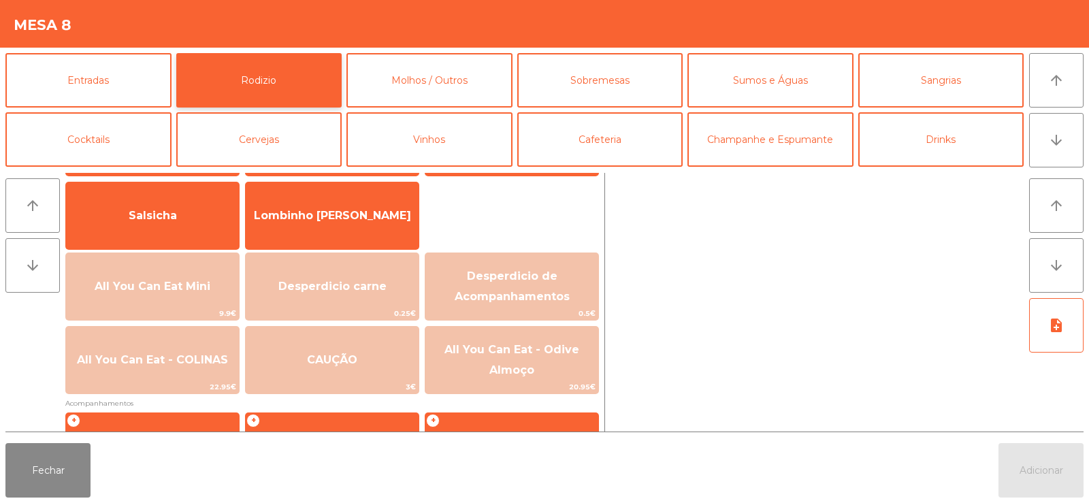
scroll to position [97, 0]
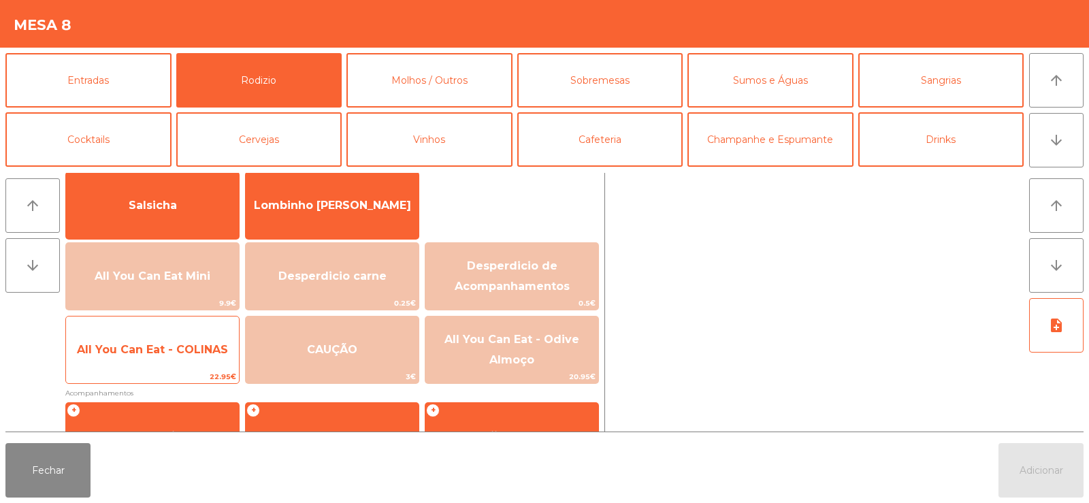
click at [169, 349] on span "All You Can Eat - COLINAS" at bounding box center [152, 349] width 151 height 13
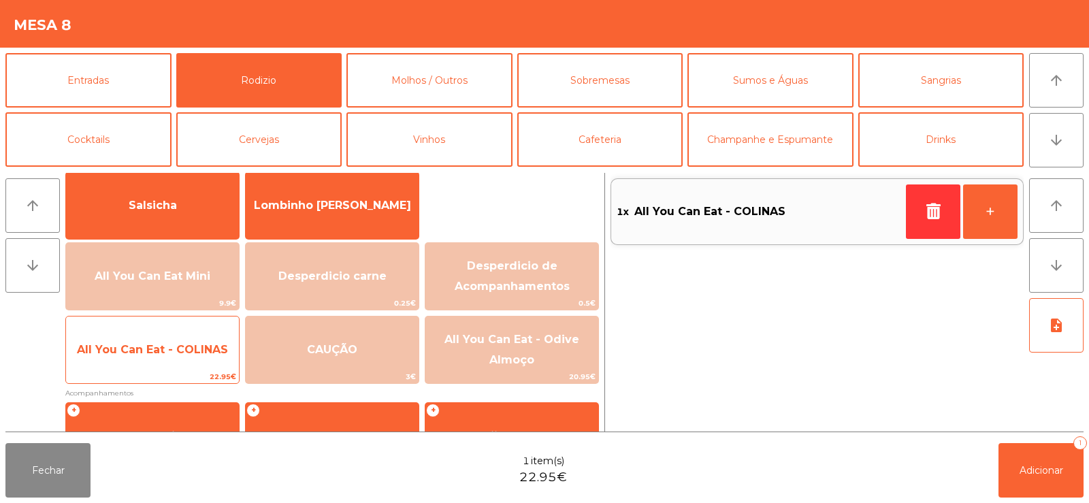
click at [174, 349] on span "All You Can Eat - COLINAS" at bounding box center [152, 349] width 151 height 13
click at [180, 351] on span "All You Can Eat - COLINAS" at bounding box center [152, 349] width 151 height 13
click at [174, 360] on span "All You Can Eat - COLINAS" at bounding box center [152, 349] width 173 height 37
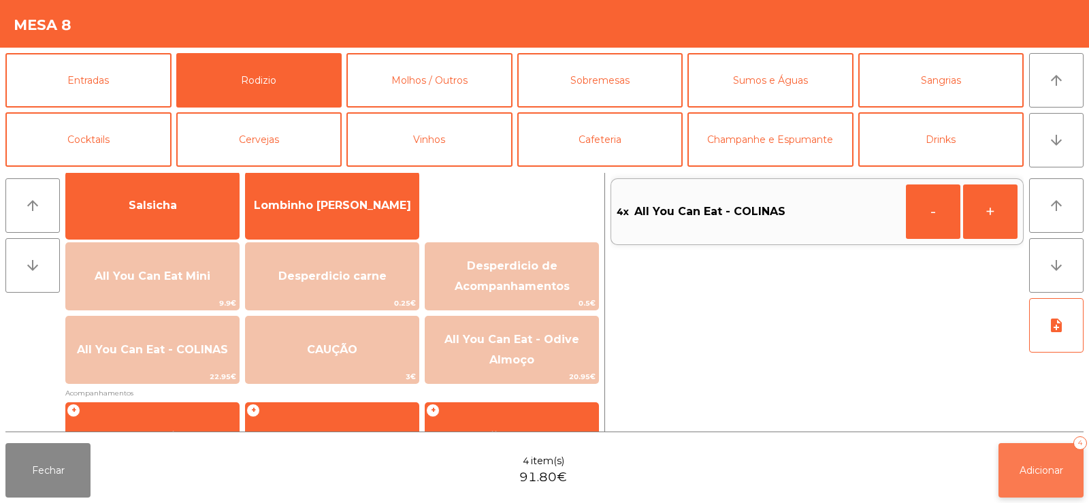
click at [1029, 467] on span "Adicionar" at bounding box center [1042, 470] width 44 height 12
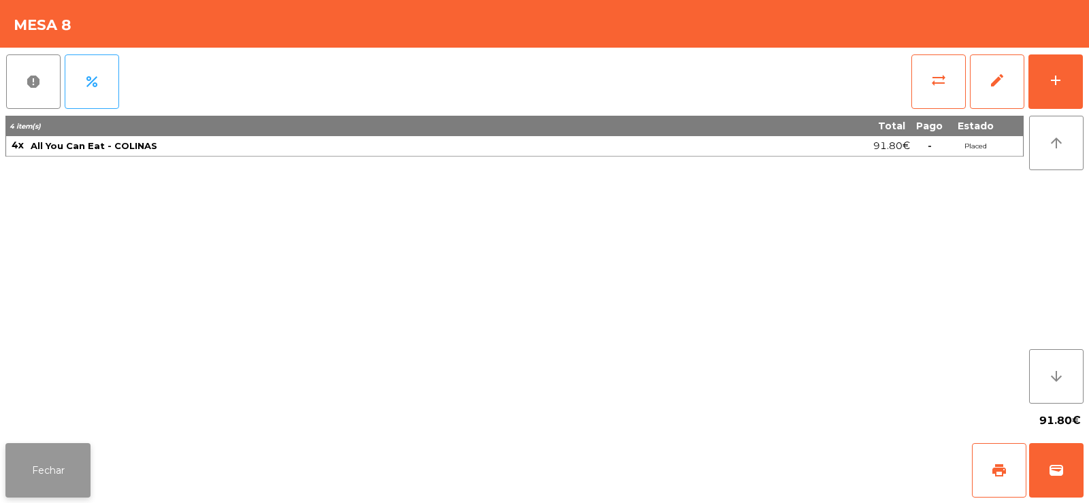
click at [54, 480] on button "Fechar" at bounding box center [47, 470] width 85 height 54
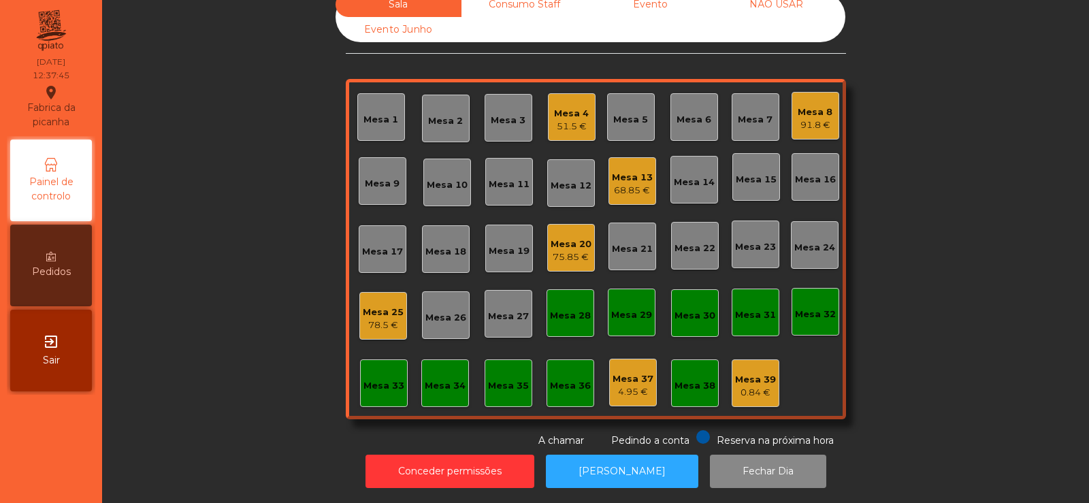
scroll to position [0, 0]
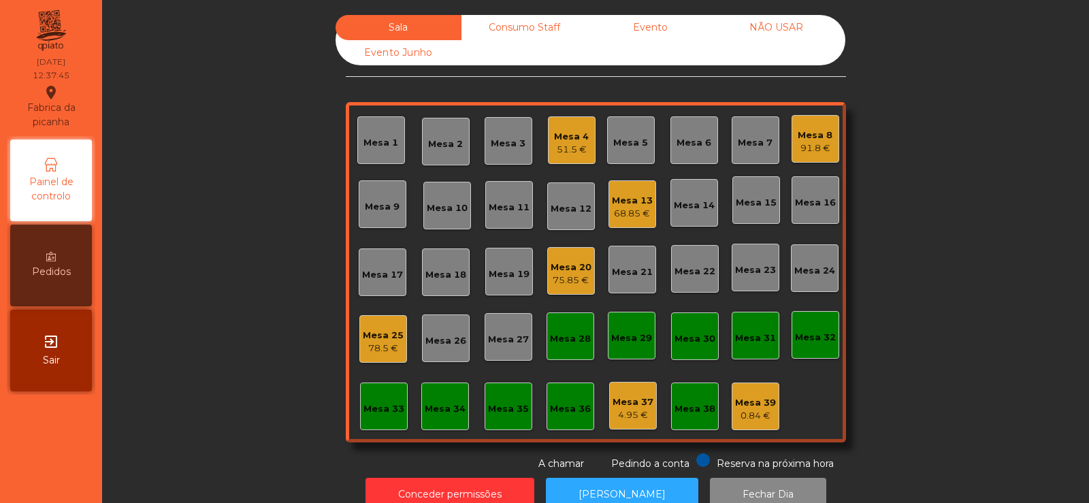
click at [803, 146] on div "91.8 €" at bounding box center [815, 149] width 35 height 14
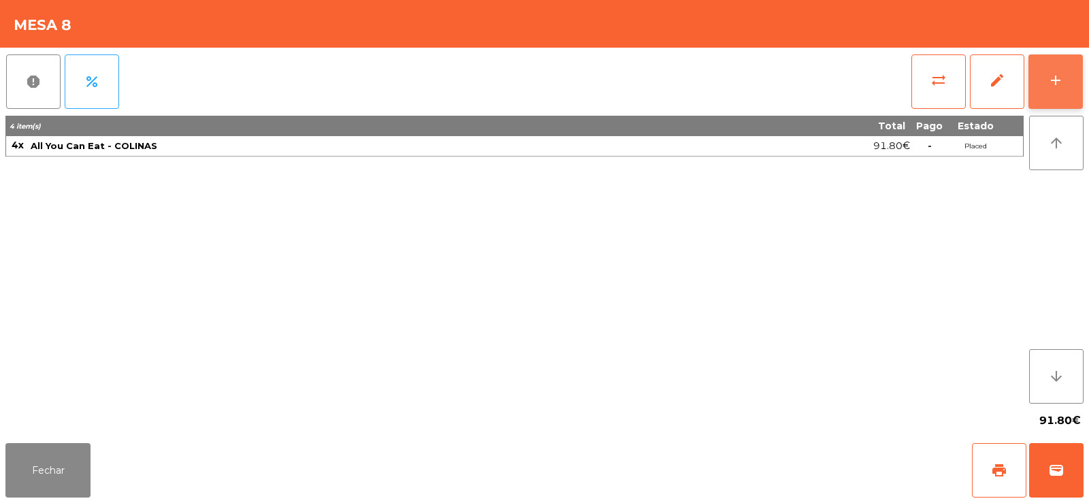
click at [1056, 92] on button "add" at bounding box center [1055, 81] width 54 height 54
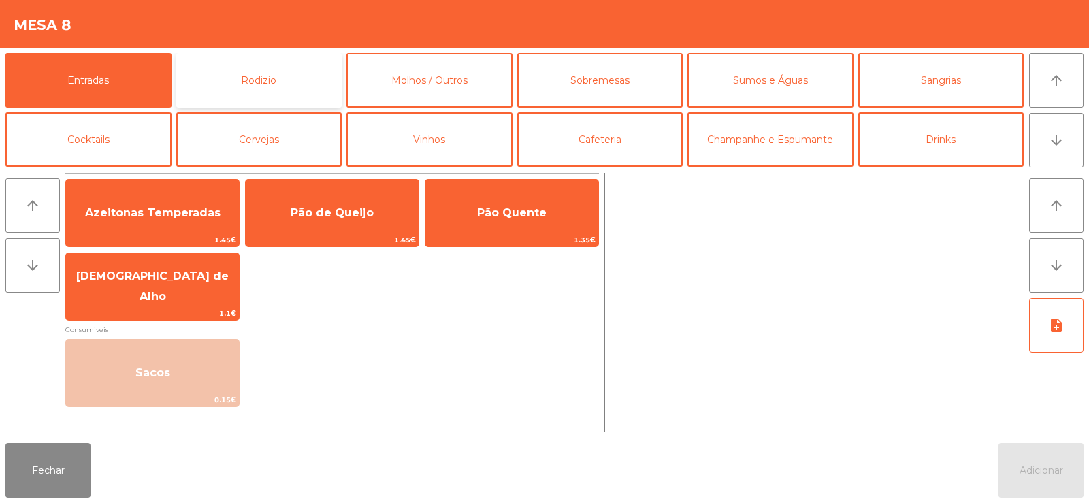
click at [238, 91] on button "Rodizio" at bounding box center [259, 80] width 166 height 54
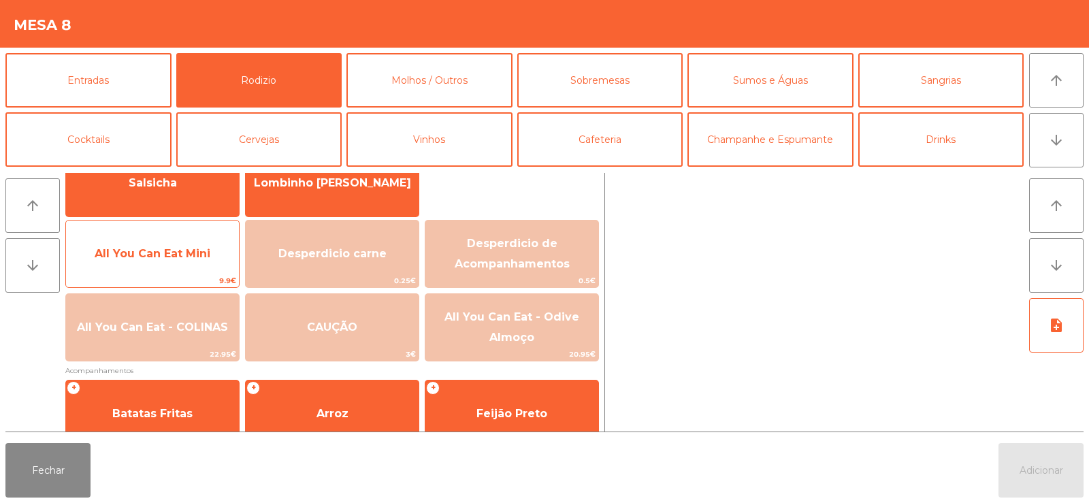
click at [146, 282] on span "9.9€" at bounding box center [152, 280] width 173 height 13
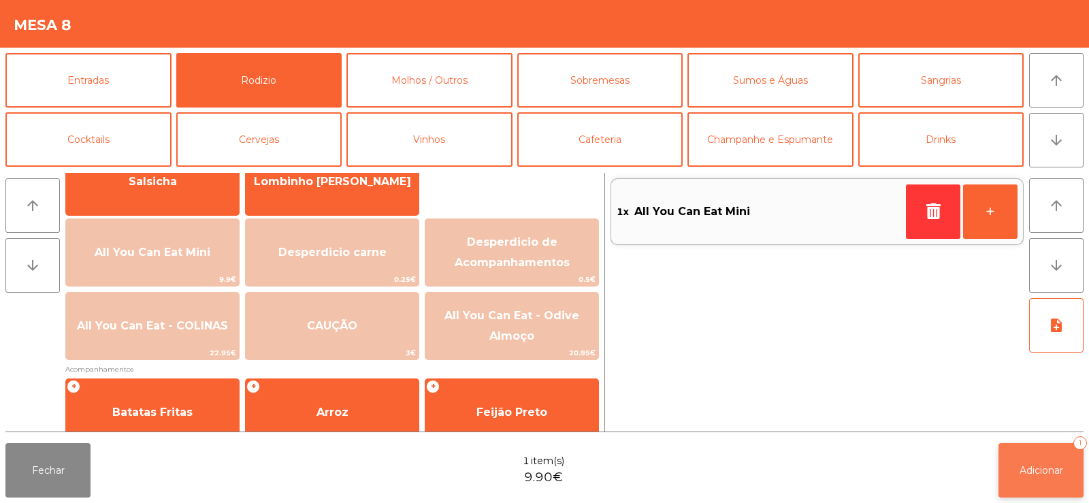
click at [1023, 475] on span "Adicionar" at bounding box center [1042, 470] width 44 height 12
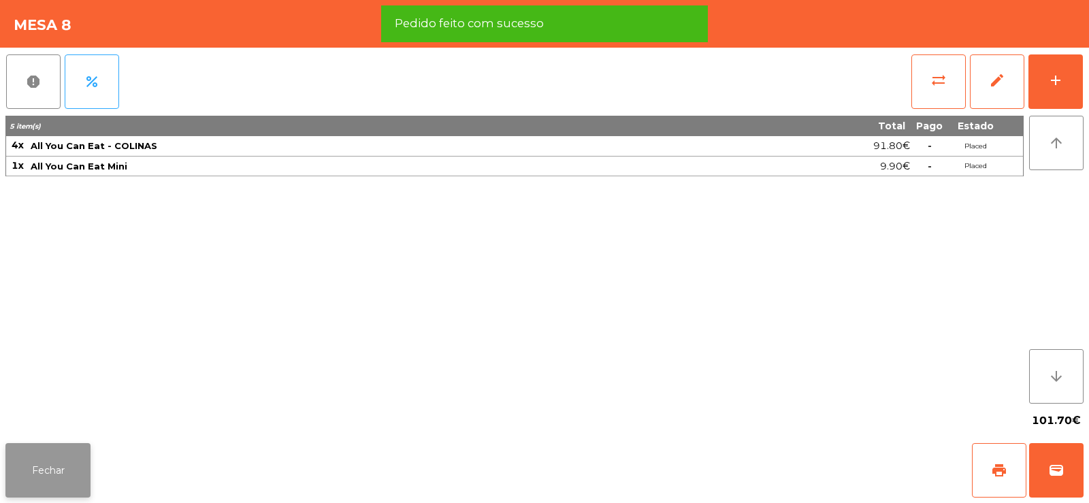
click at [51, 470] on button "Fechar" at bounding box center [47, 470] width 85 height 54
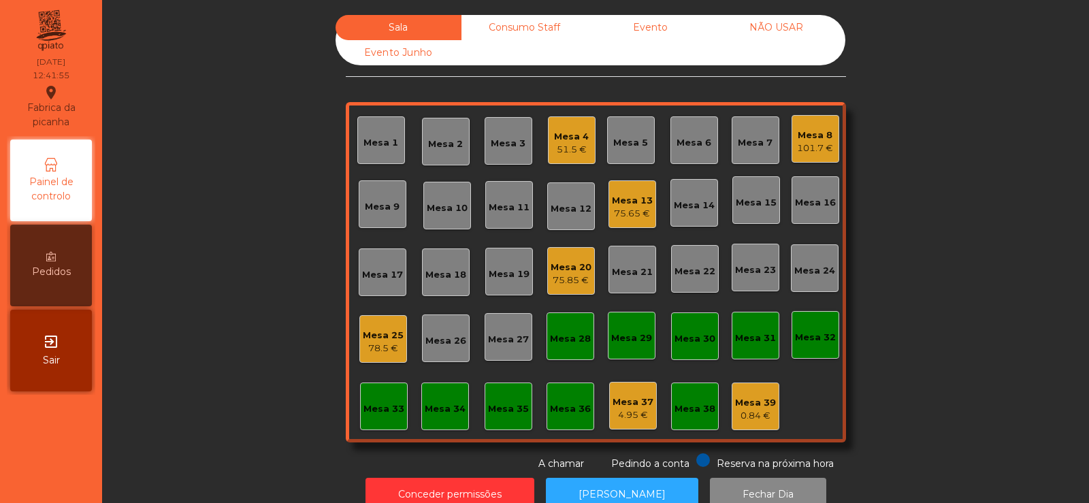
click at [502, 144] on div "Mesa 3" at bounding box center [508, 144] width 35 height 14
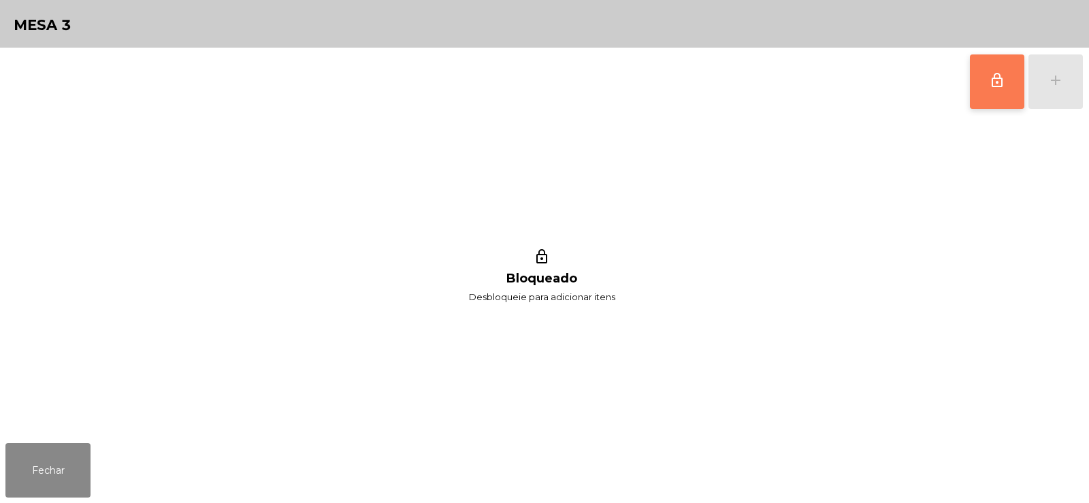
click at [1005, 84] on span "lock_outline" at bounding box center [997, 80] width 16 height 16
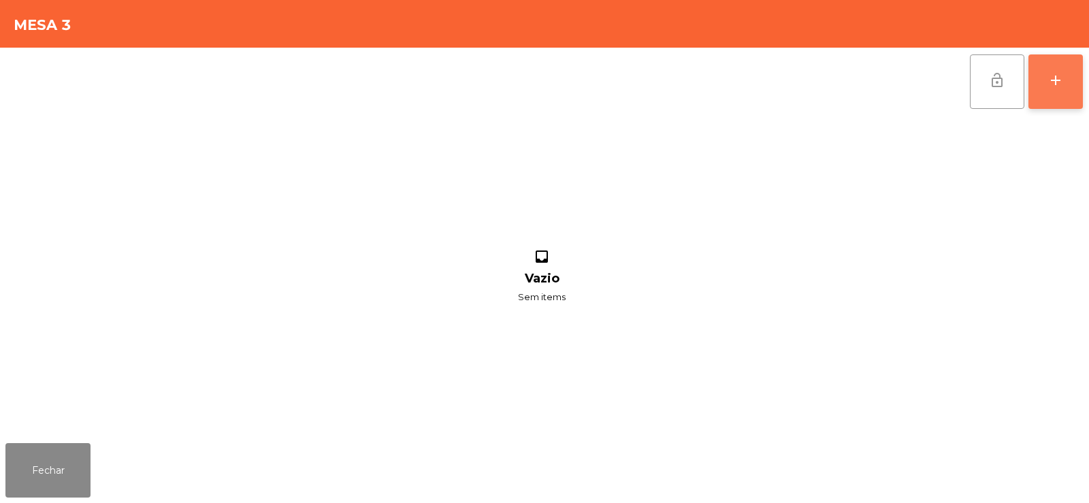
click at [1064, 80] on button "add" at bounding box center [1055, 81] width 54 height 54
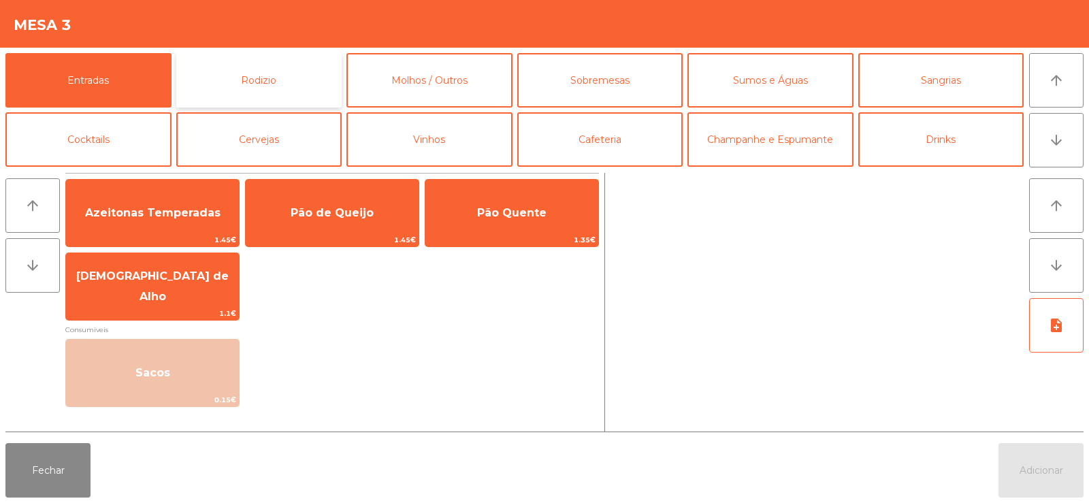
click at [274, 88] on button "Rodizio" at bounding box center [259, 80] width 166 height 54
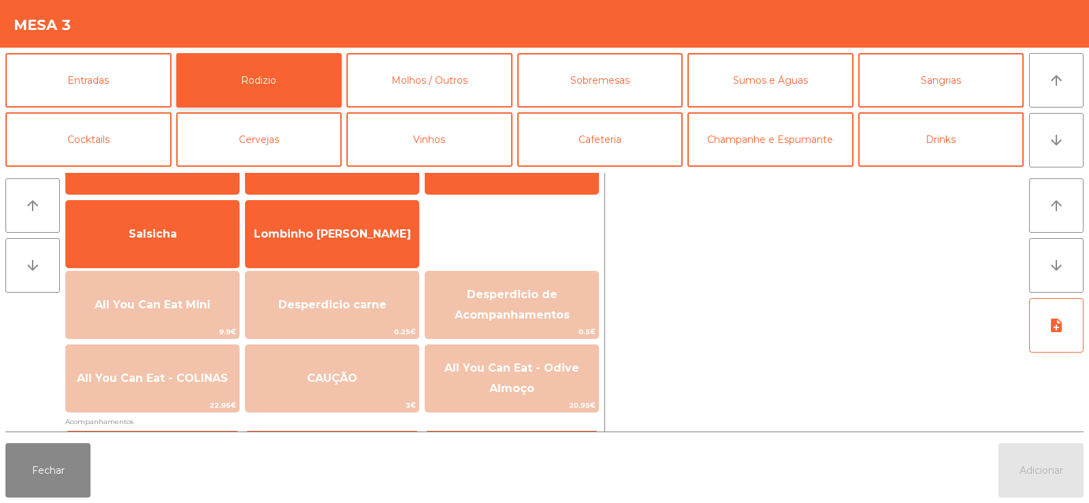
scroll to position [79, 0]
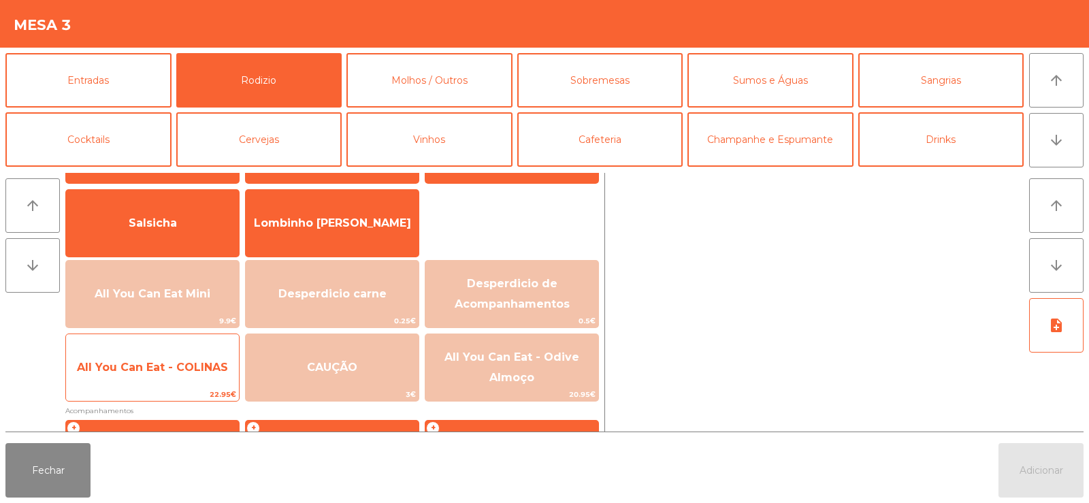
click at [193, 385] on span "All You Can Eat - COLINAS" at bounding box center [152, 367] width 173 height 37
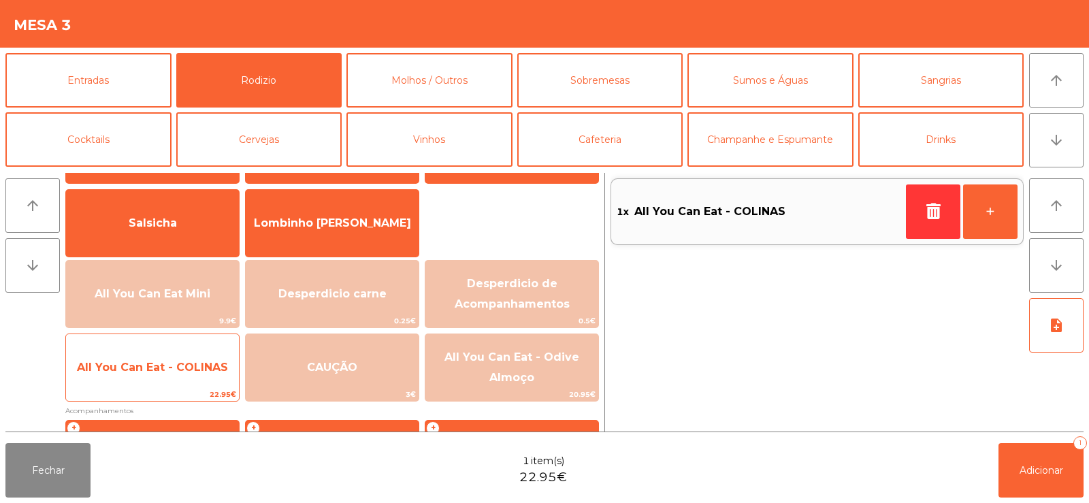
click at [189, 380] on span "All You Can Eat - COLINAS" at bounding box center [152, 367] width 173 height 37
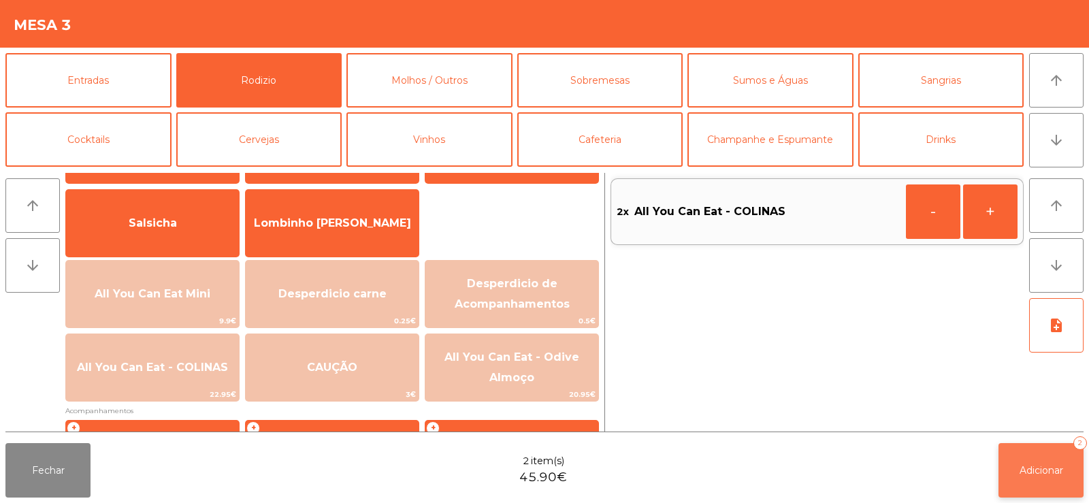
click at [1028, 486] on button "Adicionar 2" at bounding box center [1040, 470] width 85 height 54
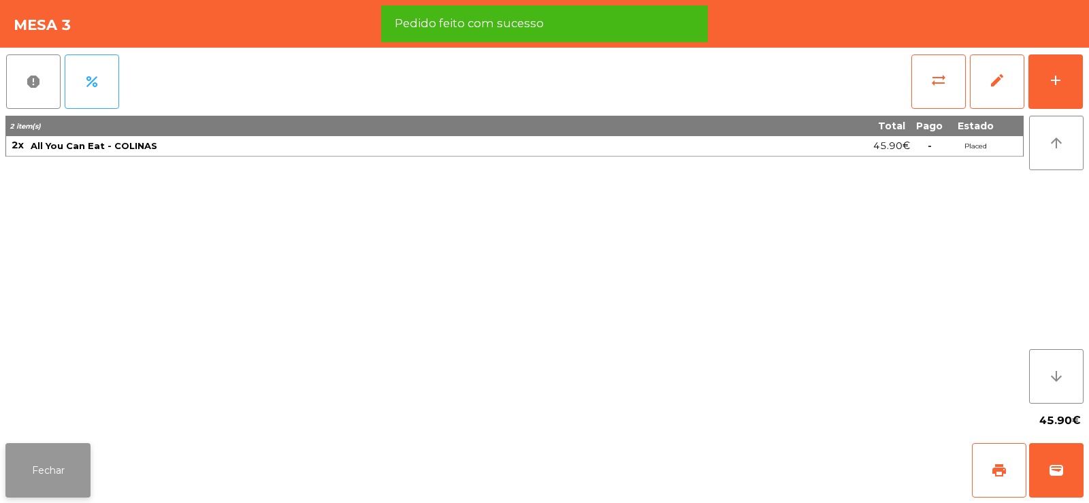
click at [51, 482] on button "Fechar" at bounding box center [47, 470] width 85 height 54
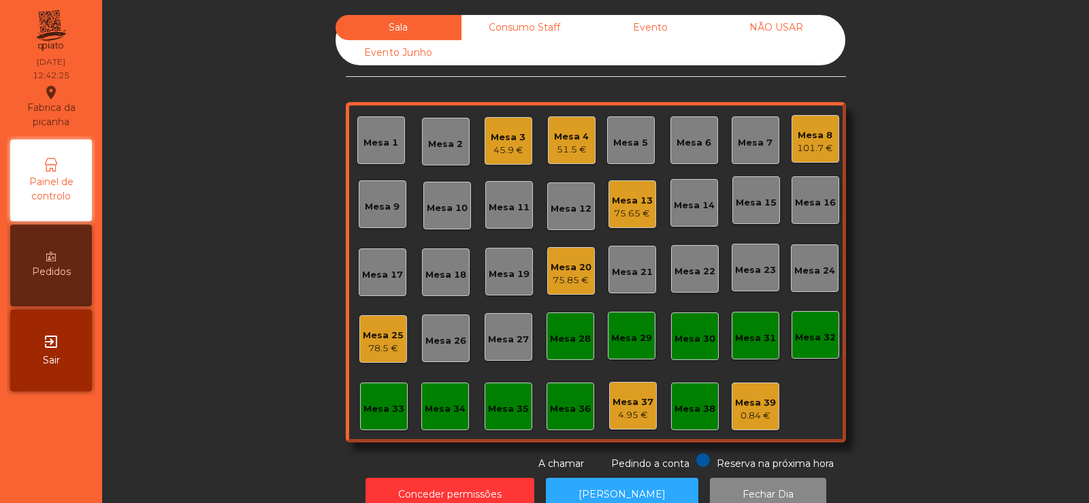
click at [446, 139] on div "Mesa 2" at bounding box center [445, 144] width 35 height 14
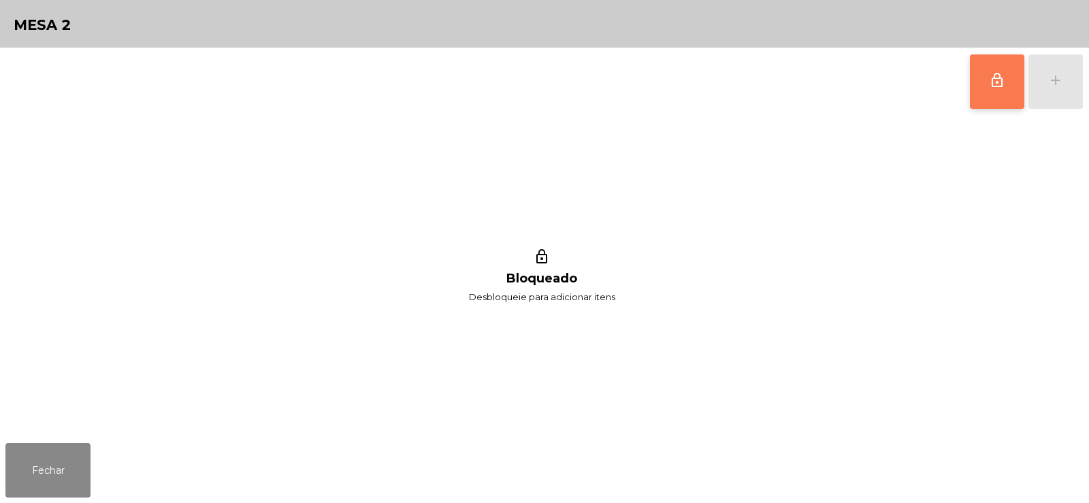
click at [986, 88] on button "lock_outline" at bounding box center [997, 81] width 54 height 54
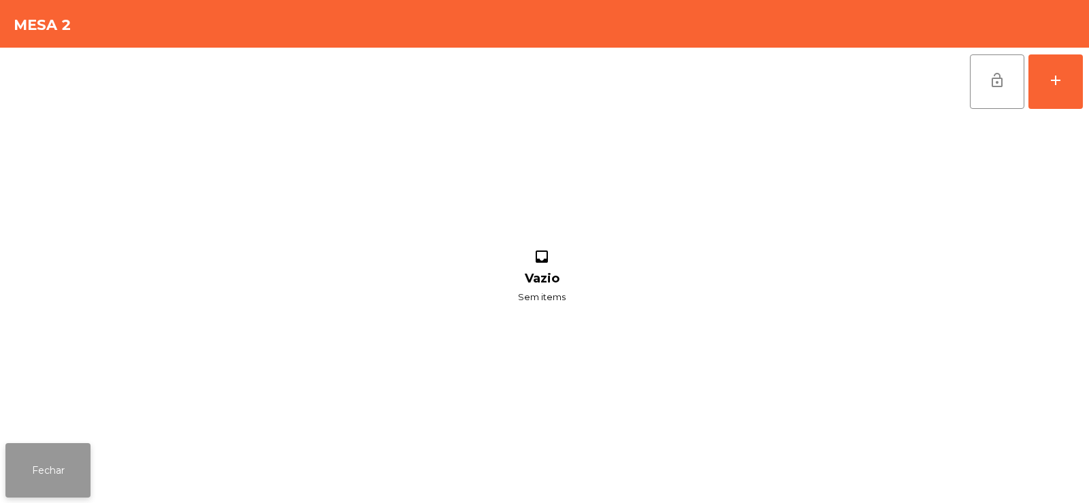
click at [87, 451] on button "Fechar" at bounding box center [47, 470] width 85 height 54
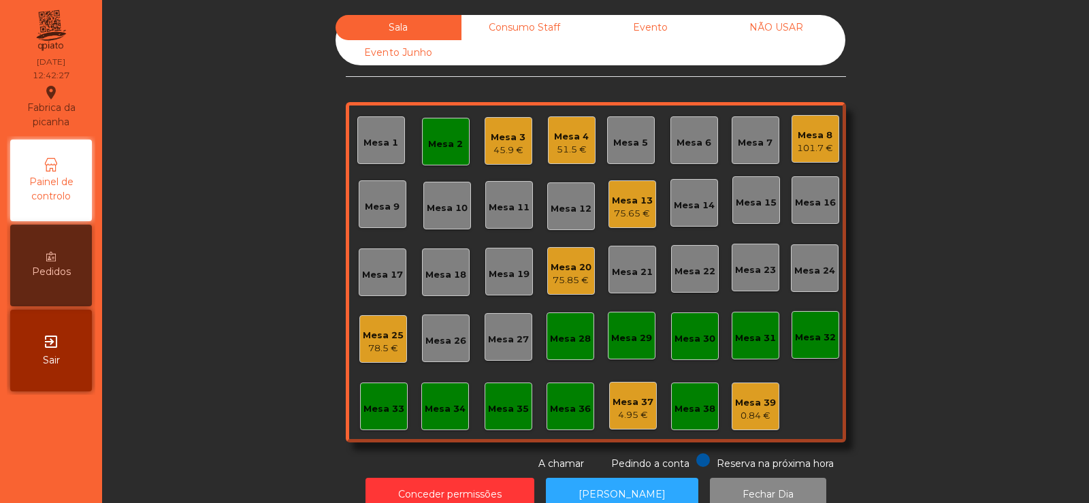
click at [519, 148] on div "45.9 €" at bounding box center [508, 151] width 35 height 14
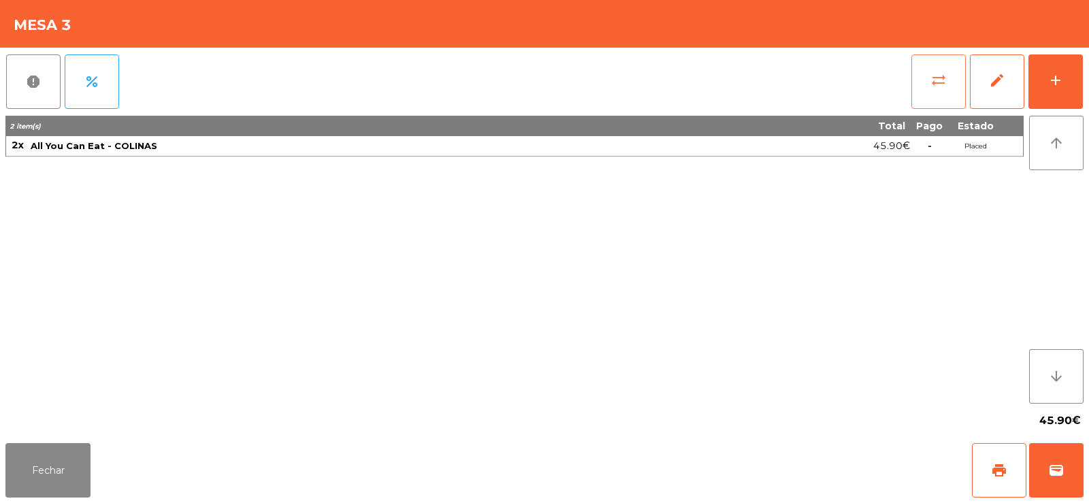
click at [950, 88] on button "sync_alt" at bounding box center [938, 81] width 54 height 54
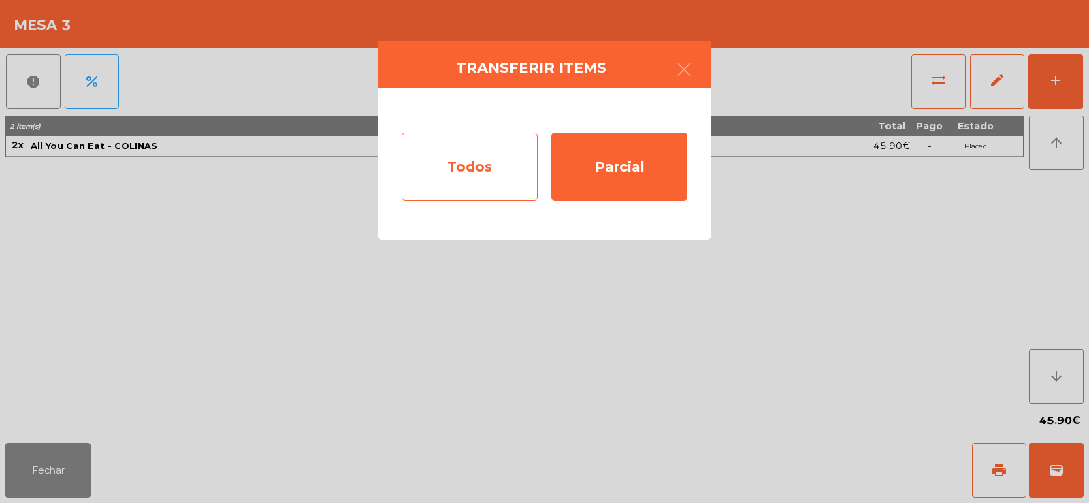
click at [498, 157] on div "Todos" at bounding box center [470, 167] width 136 height 68
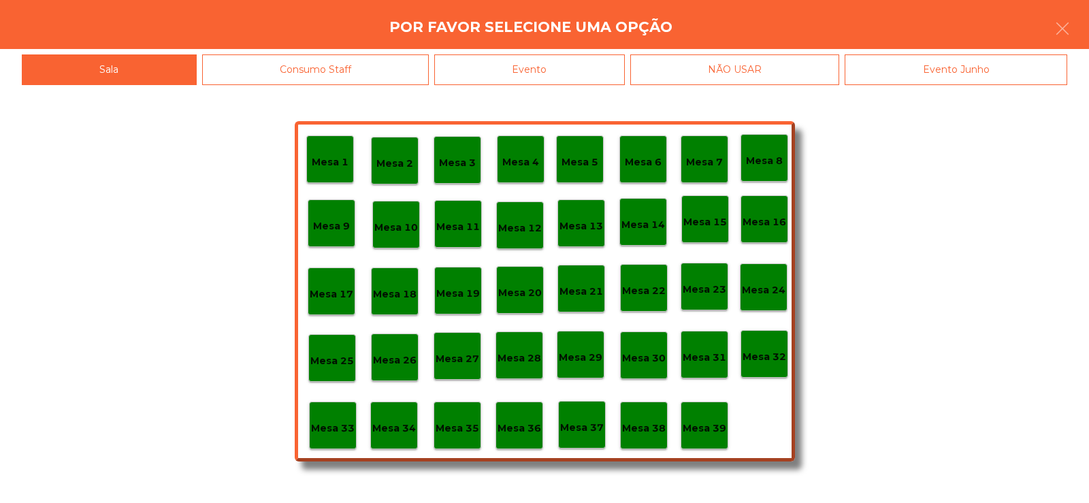
click at [397, 170] on p "Mesa 2" at bounding box center [394, 164] width 37 height 16
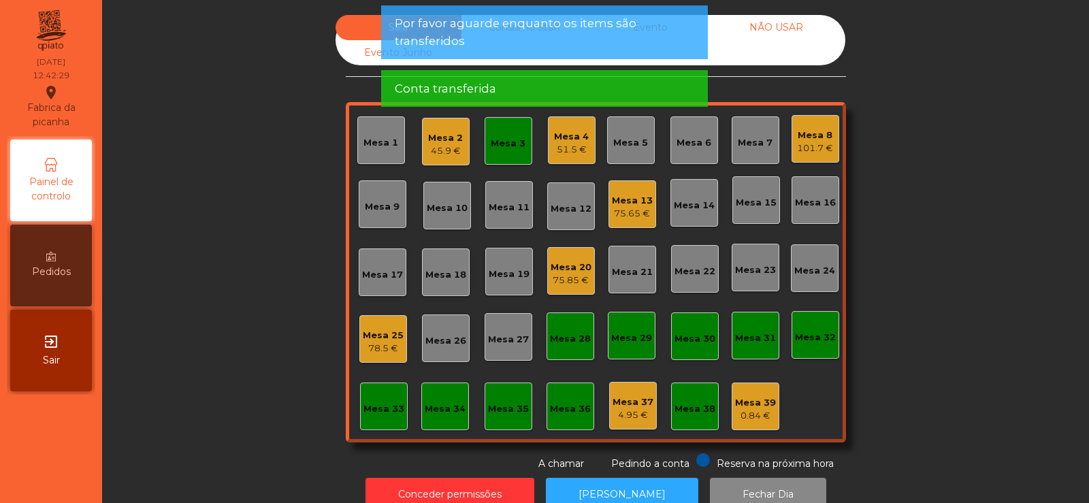
click at [506, 150] on div "Mesa 3" at bounding box center [509, 141] width 48 height 48
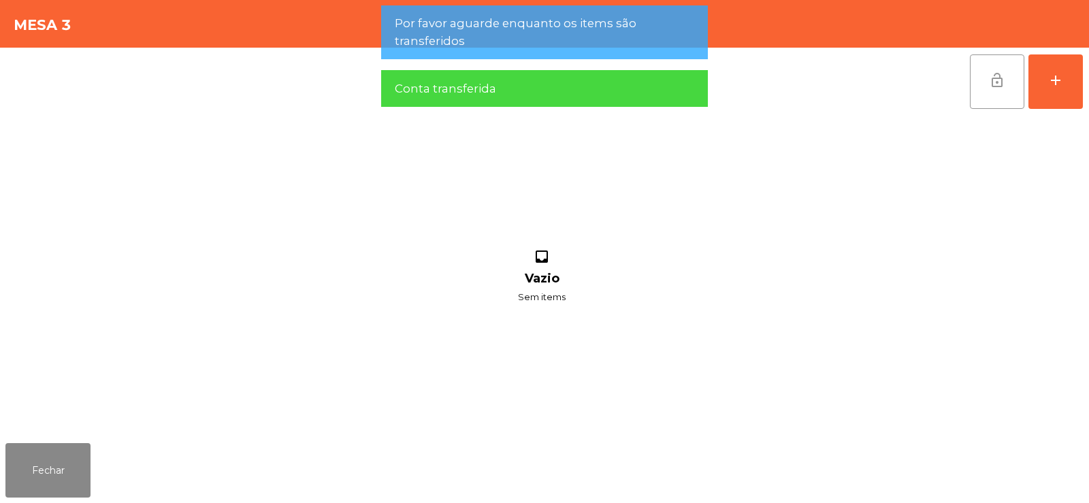
click at [987, 91] on button "lock_open" at bounding box center [997, 81] width 54 height 54
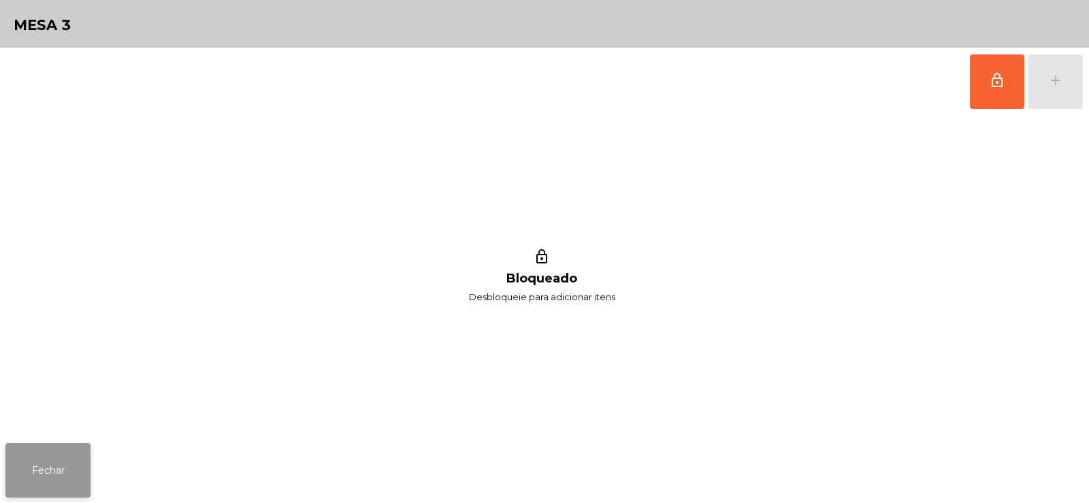
click at [43, 470] on button "Fechar" at bounding box center [47, 470] width 85 height 54
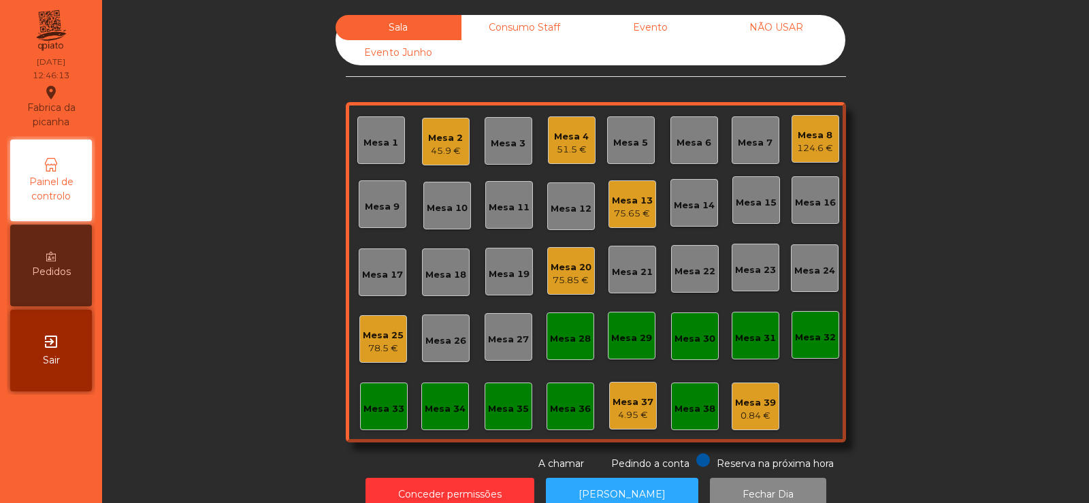
click at [806, 147] on div "124.6 €" at bounding box center [815, 149] width 36 height 14
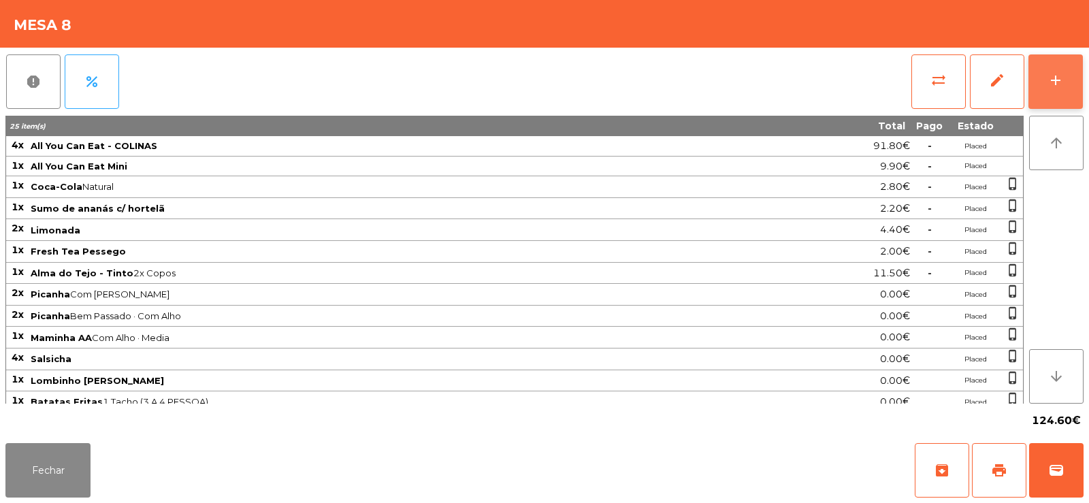
click at [1052, 79] on div "add" at bounding box center [1055, 80] width 16 height 16
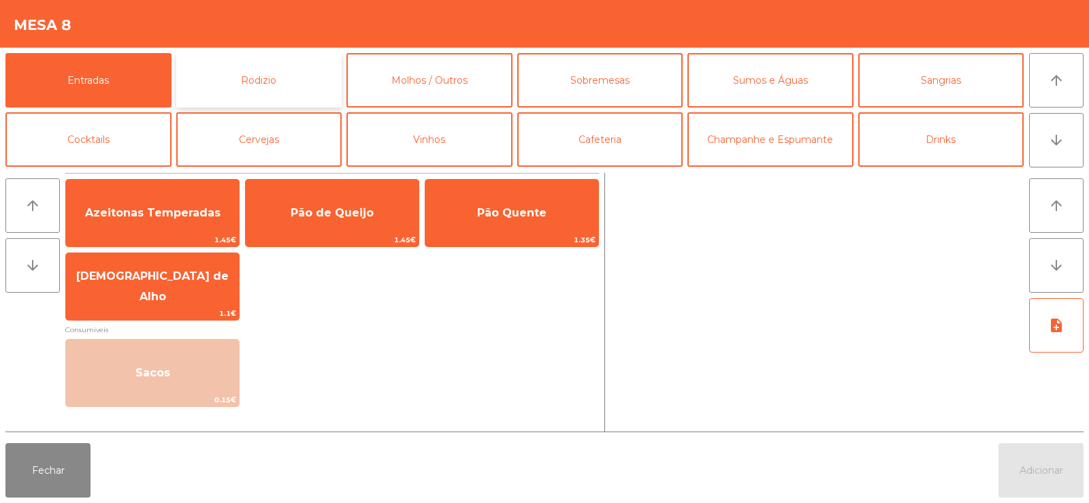
click at [255, 73] on button "Rodizio" at bounding box center [259, 80] width 166 height 54
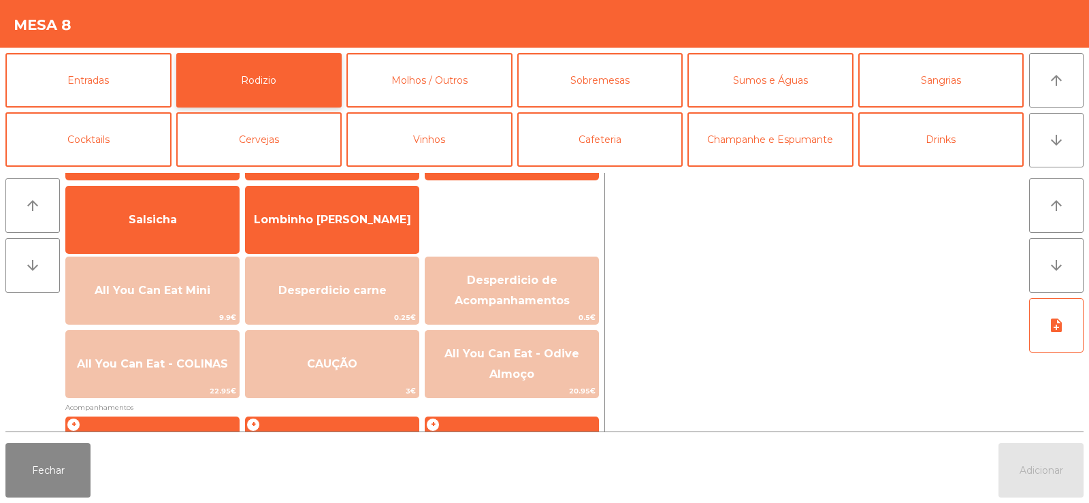
scroll to position [89, 0]
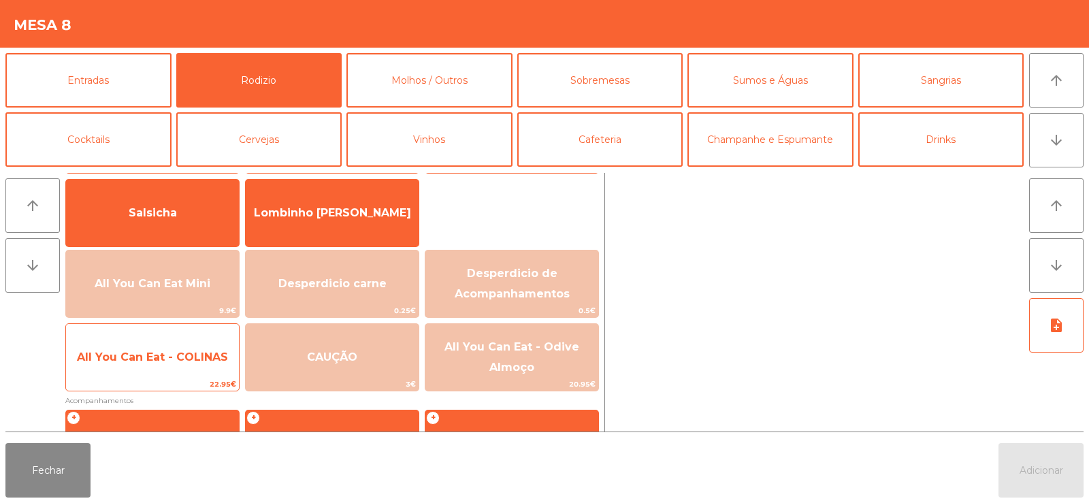
click at [144, 358] on span "All You Can Eat - COLINAS" at bounding box center [152, 357] width 151 height 13
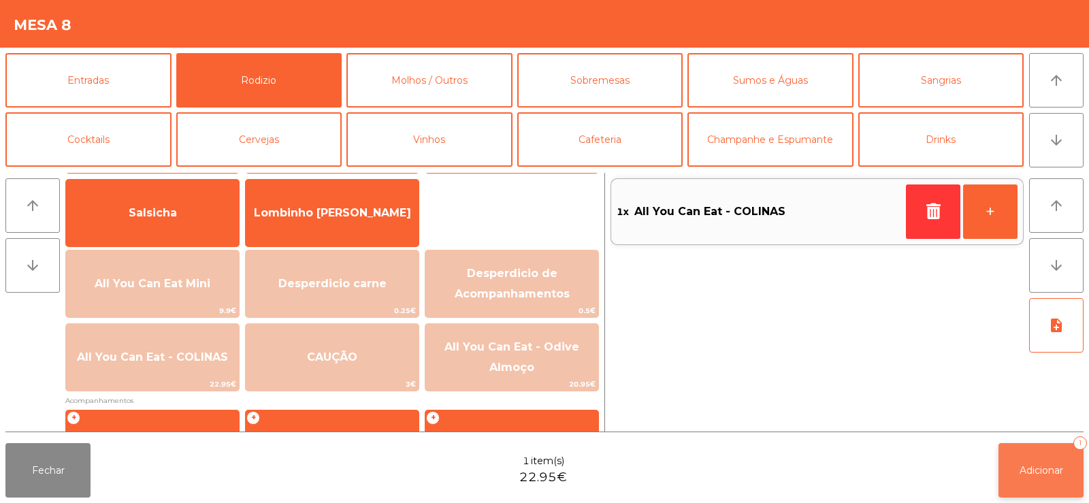
click at [1013, 473] on button "Adicionar 1" at bounding box center [1040, 470] width 85 height 54
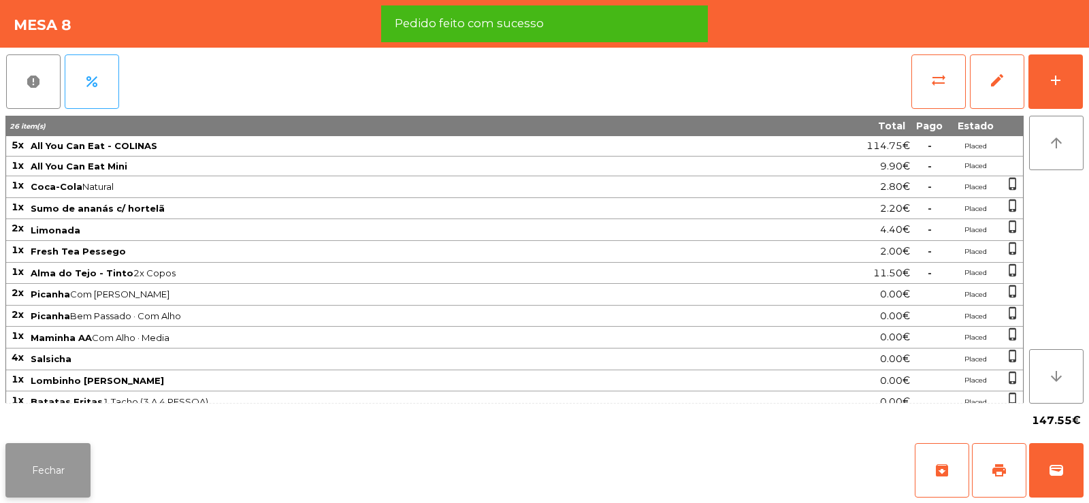
click at [51, 492] on button "Fechar" at bounding box center [47, 470] width 85 height 54
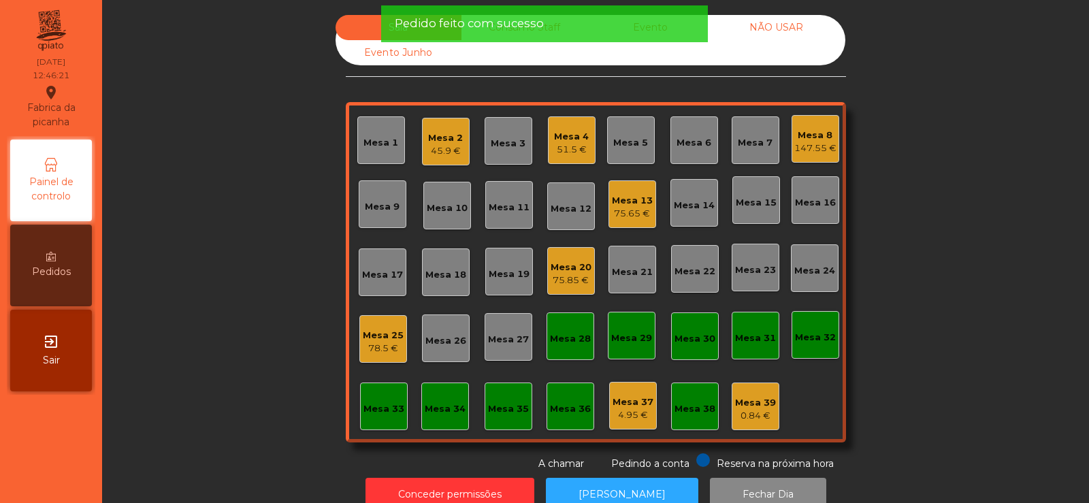
click at [436, 281] on div "Mesa 18" at bounding box center [445, 275] width 41 height 14
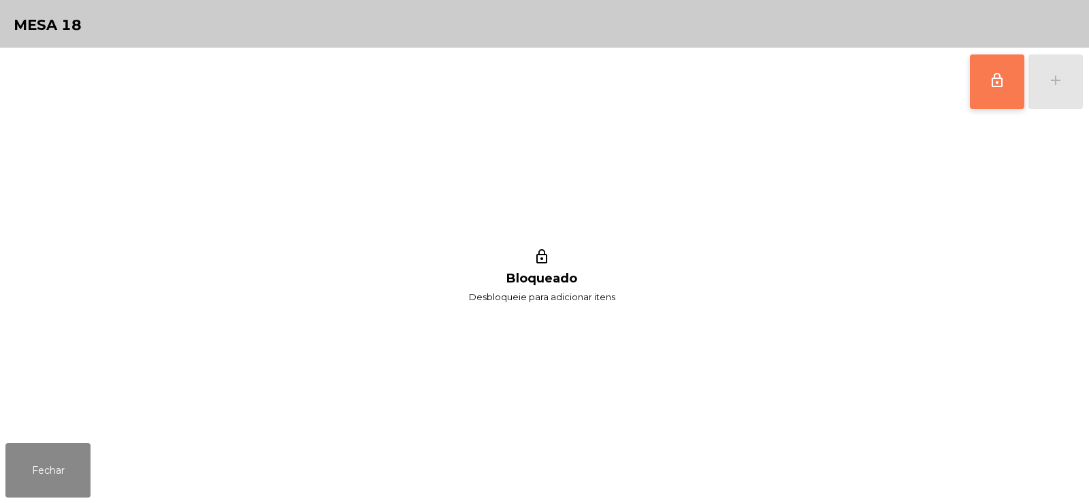
click at [988, 82] on button "lock_outline" at bounding box center [997, 81] width 54 height 54
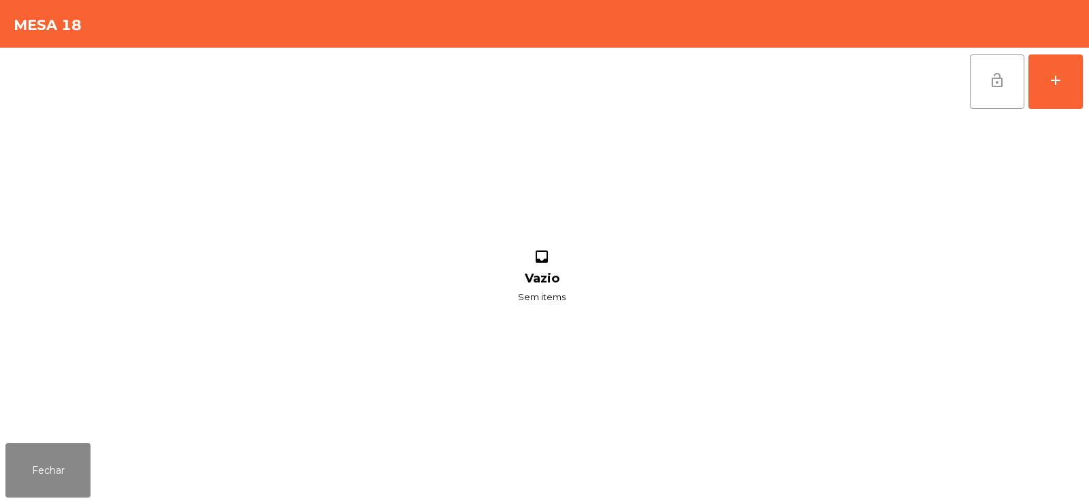
click at [994, 93] on button "lock_open" at bounding box center [997, 81] width 54 height 54
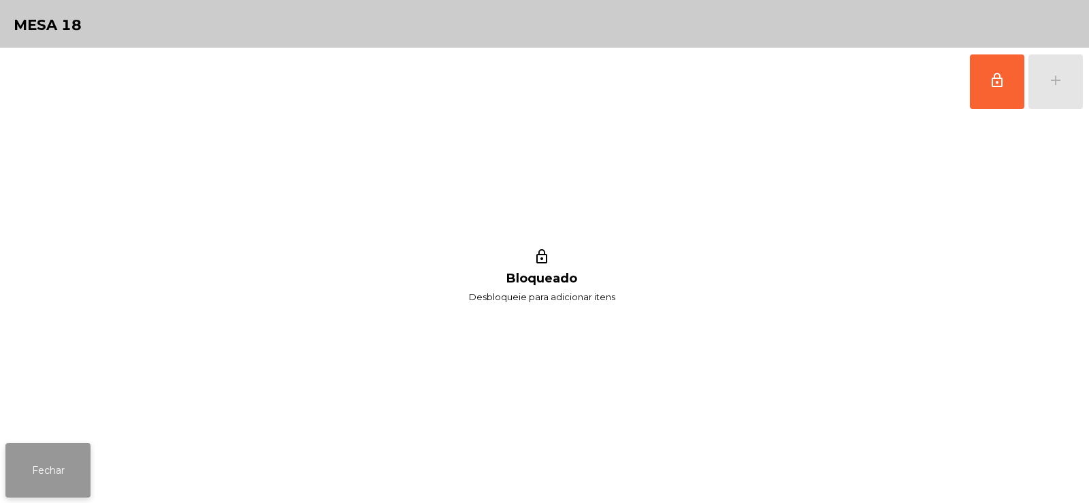
click at [52, 461] on button "Fechar" at bounding box center [47, 470] width 85 height 54
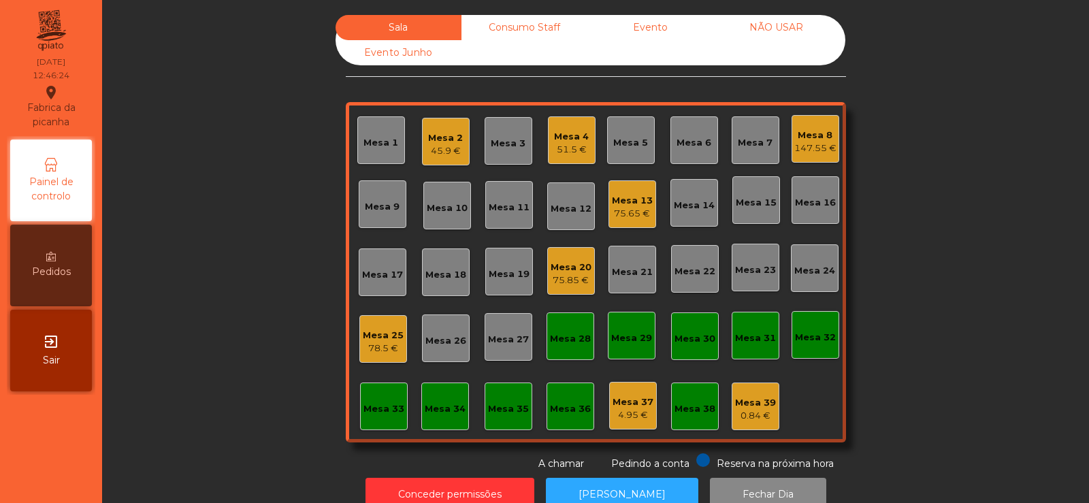
click at [386, 273] on div "Mesa 17" at bounding box center [382, 275] width 41 height 14
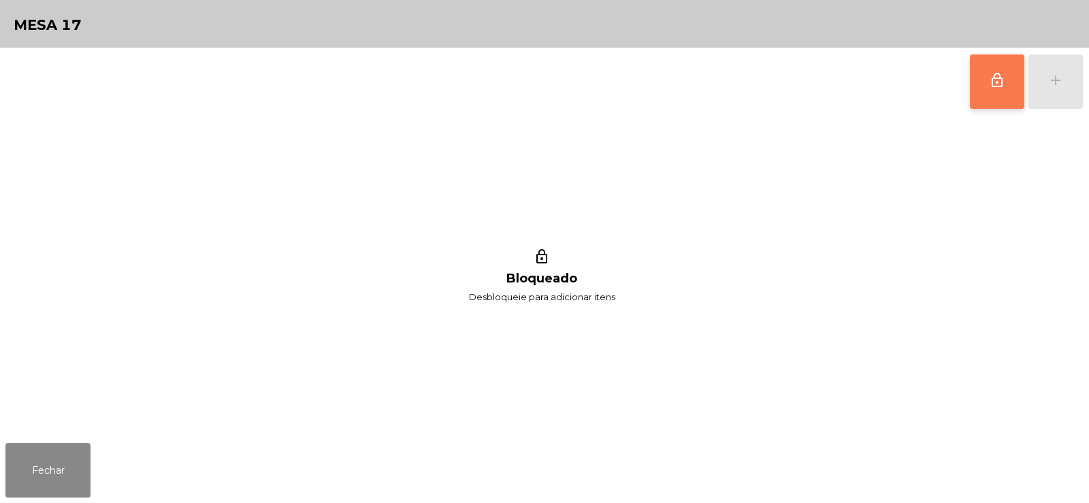
click at [990, 81] on span "lock_outline" at bounding box center [997, 80] width 16 height 16
click at [1057, 86] on div "add" at bounding box center [1055, 80] width 16 height 16
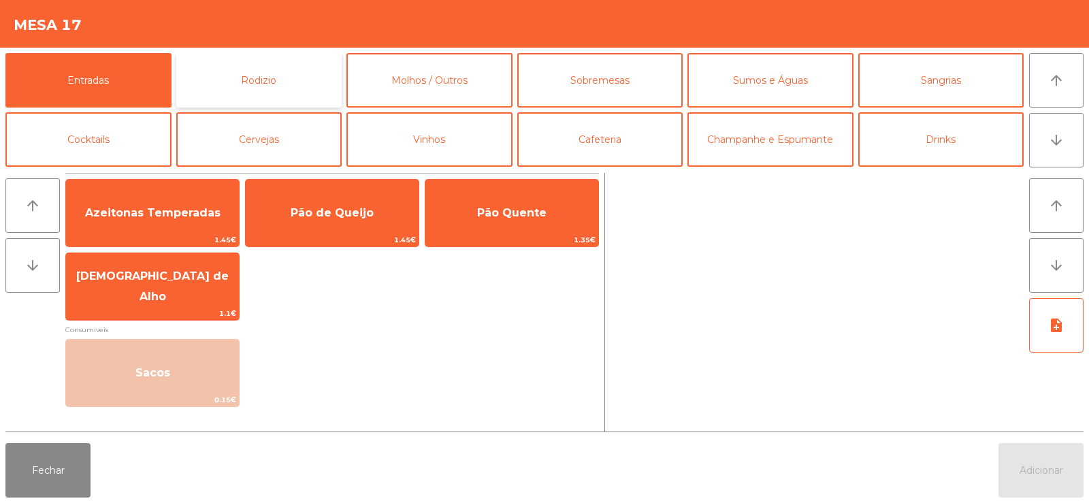
click at [238, 83] on button "Rodizio" at bounding box center [259, 80] width 166 height 54
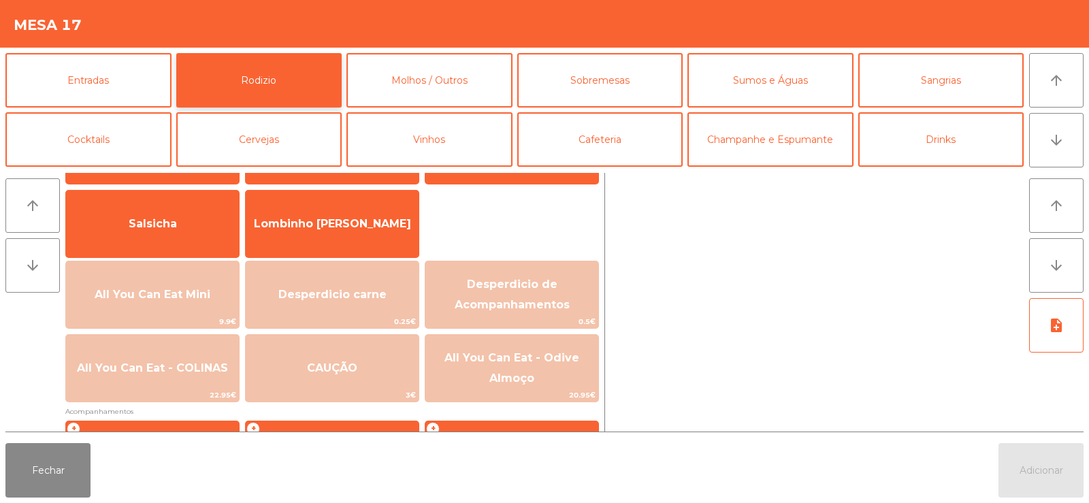
scroll to position [108, 0]
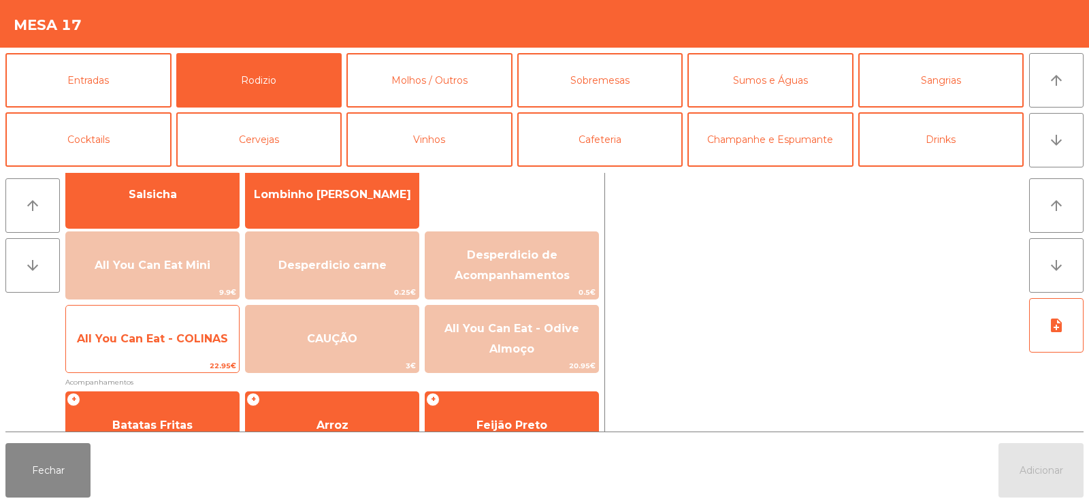
click at [108, 351] on span "All You Can Eat - COLINAS" at bounding box center [152, 339] width 173 height 37
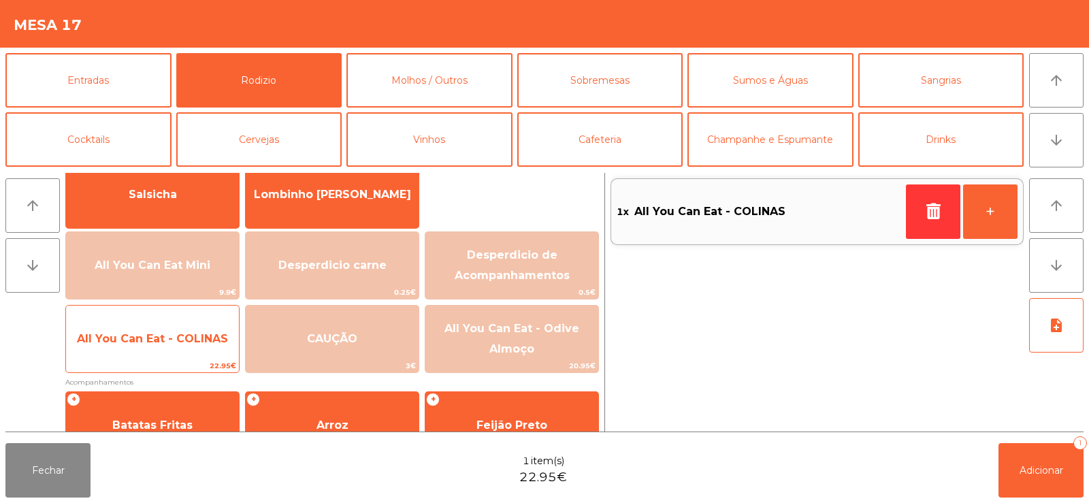
click at [136, 348] on span "All You Can Eat - COLINAS" at bounding box center [152, 339] width 173 height 37
click at [152, 338] on span "All You Can Eat - COLINAS" at bounding box center [152, 338] width 151 height 13
click at [169, 337] on span "All You Can Eat - COLINAS" at bounding box center [152, 338] width 151 height 13
click at [172, 338] on span "All You Can Eat - COLINAS" at bounding box center [152, 338] width 151 height 13
click at [171, 336] on span "All You Can Eat - COLINAS" at bounding box center [152, 338] width 151 height 13
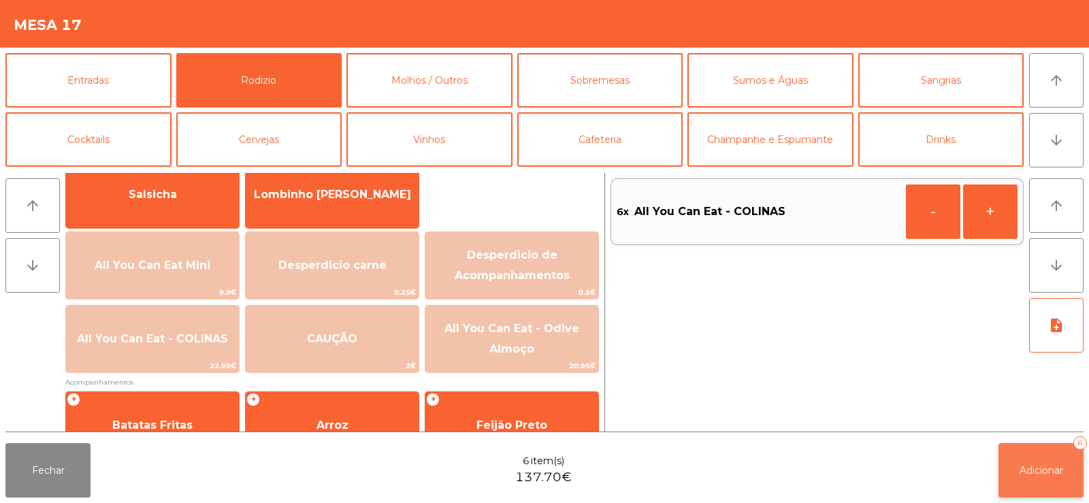
click at [1009, 461] on button "Adicionar 6" at bounding box center [1040, 470] width 85 height 54
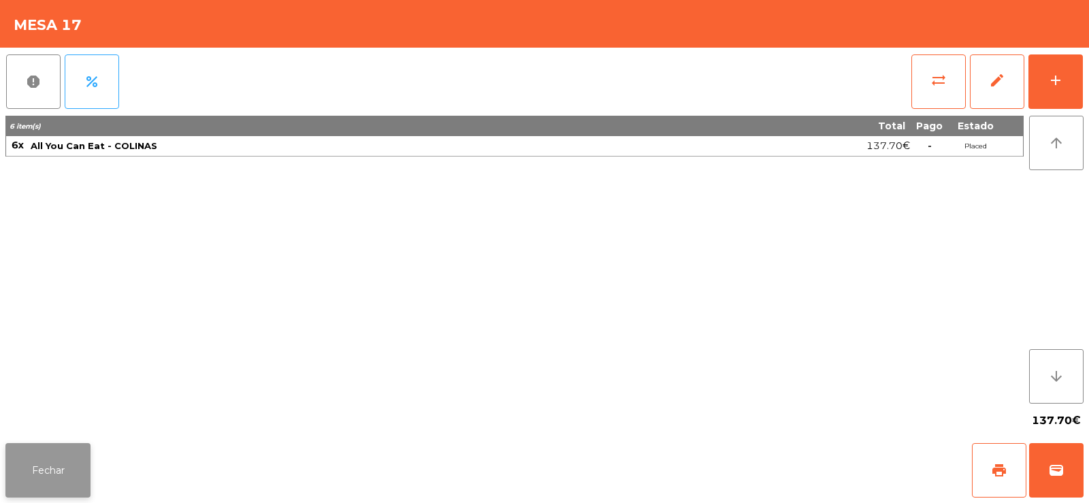
click at [74, 470] on button "Fechar" at bounding box center [47, 470] width 85 height 54
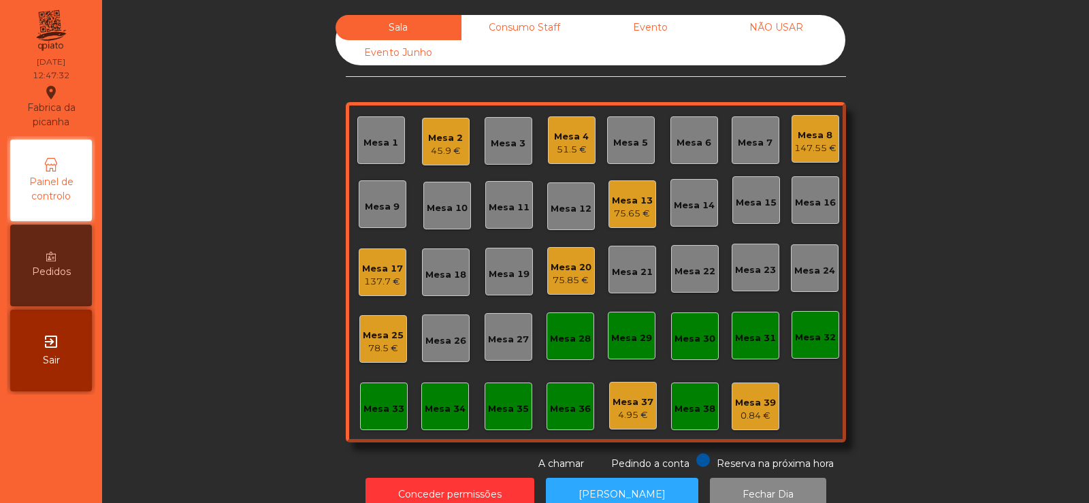
click at [512, 278] on div "Mesa 19" at bounding box center [509, 274] width 41 height 14
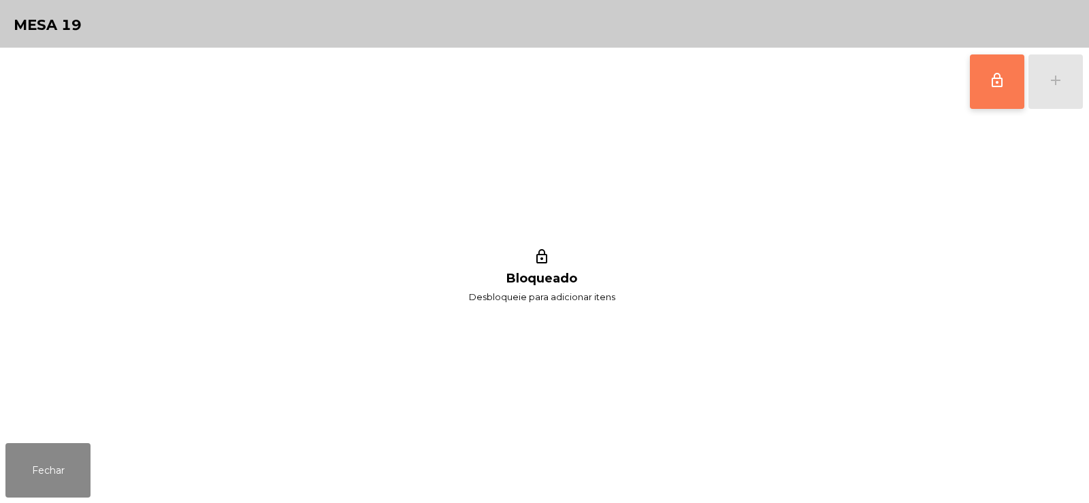
click at [1000, 91] on button "lock_outline" at bounding box center [997, 81] width 54 height 54
click at [1065, 88] on button "add" at bounding box center [1055, 81] width 54 height 54
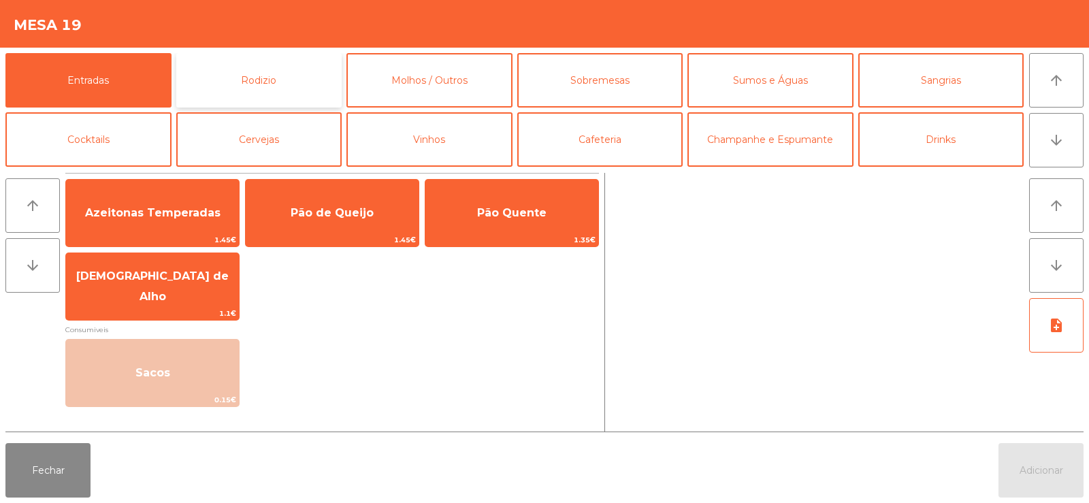
click at [295, 86] on button "Rodizio" at bounding box center [259, 80] width 166 height 54
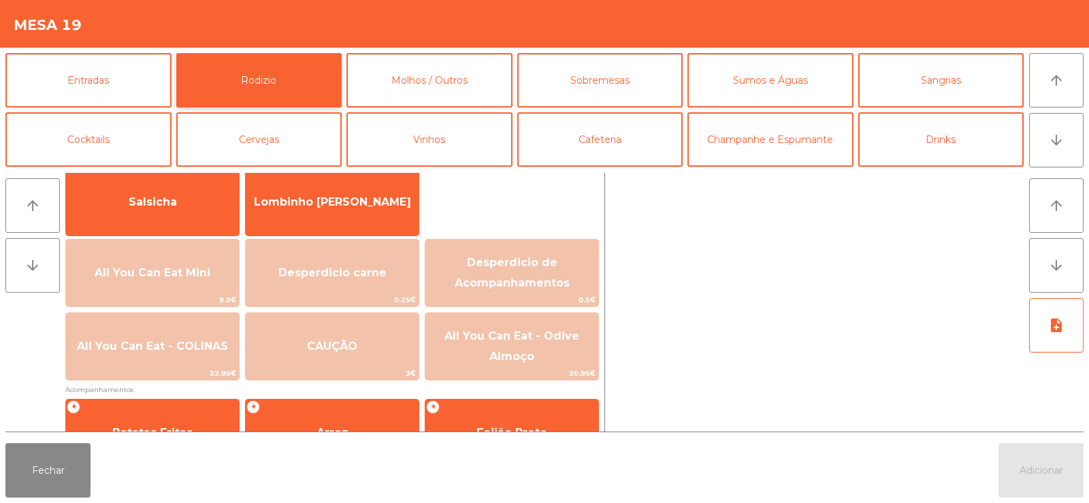
scroll to position [101, 0]
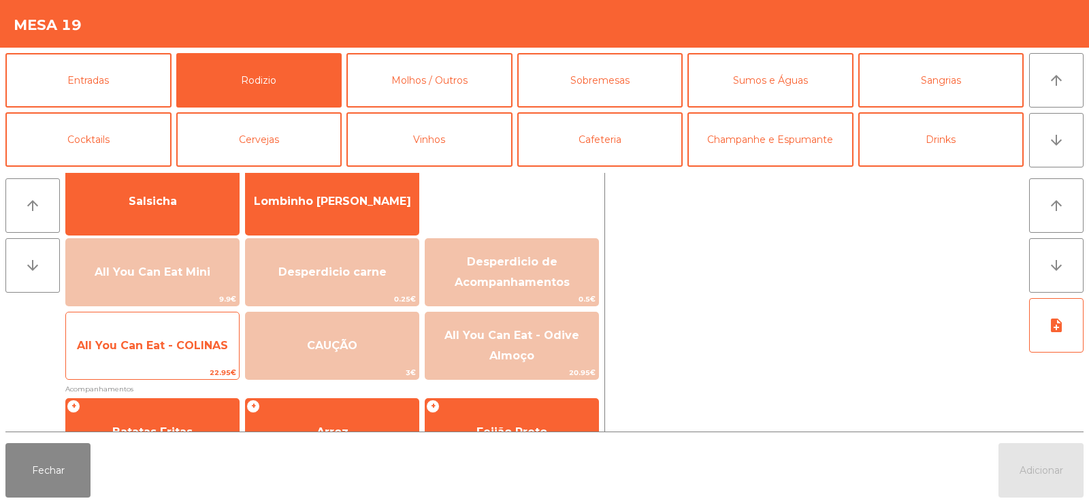
click at [162, 348] on span "All You Can Eat - COLINAS" at bounding box center [152, 345] width 151 height 13
click at [165, 341] on span "All You Can Eat - COLINAS" at bounding box center [152, 345] width 151 height 13
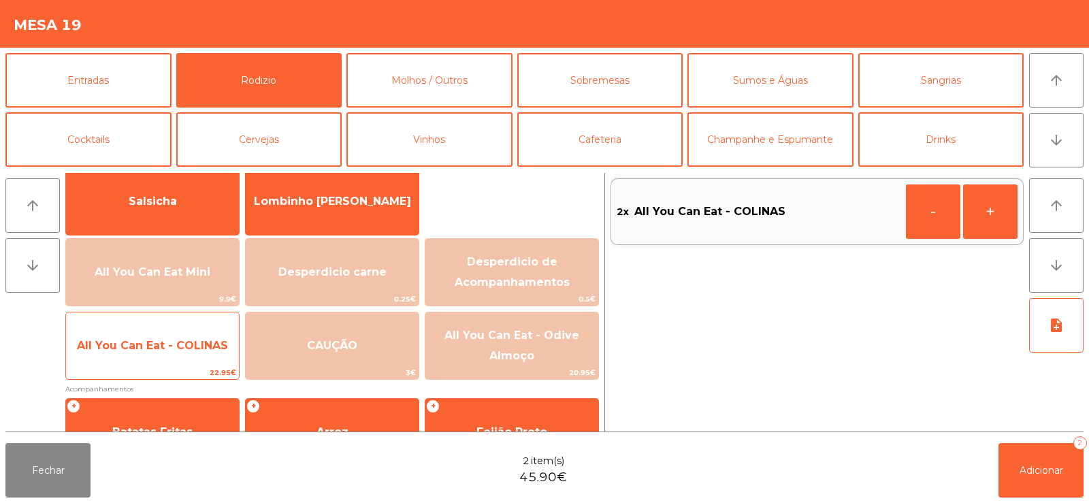
click at [172, 344] on span "All You Can Eat - COLINAS" at bounding box center [152, 345] width 151 height 13
click at [164, 343] on span "All You Can Eat - COLINAS" at bounding box center [152, 345] width 151 height 13
click at [172, 342] on span "All You Can Eat - COLINAS" at bounding box center [152, 345] width 151 height 13
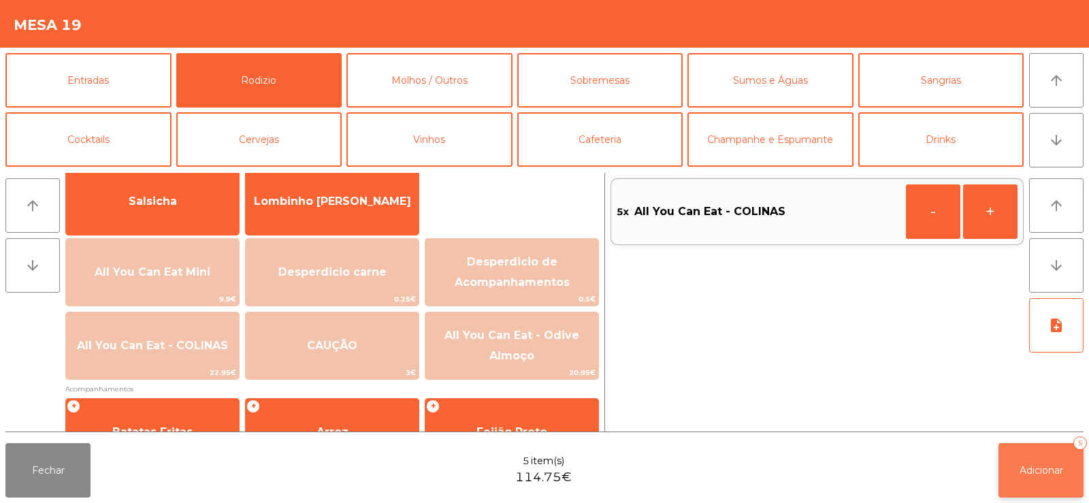
click at [1037, 462] on button "Adicionar 5" at bounding box center [1040, 470] width 85 height 54
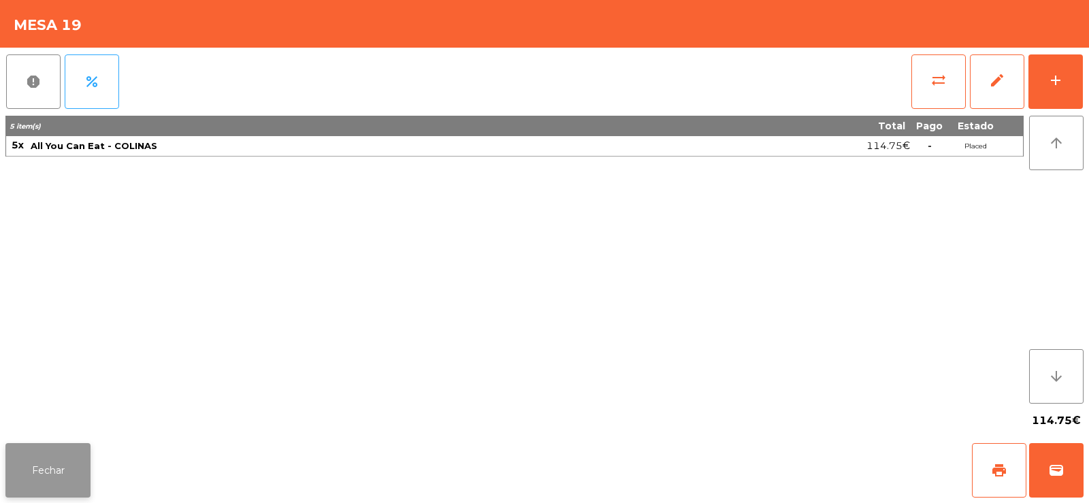
click at [59, 470] on button "Fechar" at bounding box center [47, 470] width 85 height 54
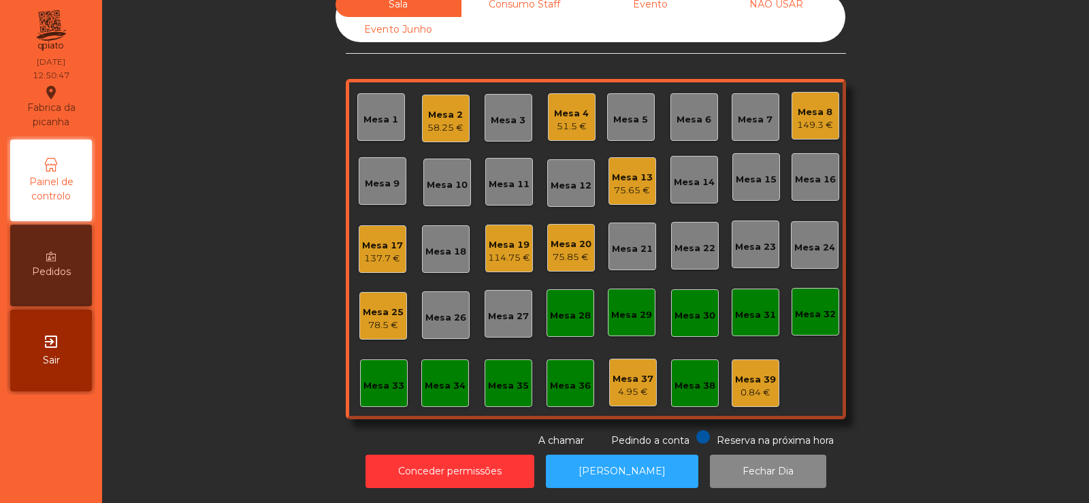
scroll to position [0, 0]
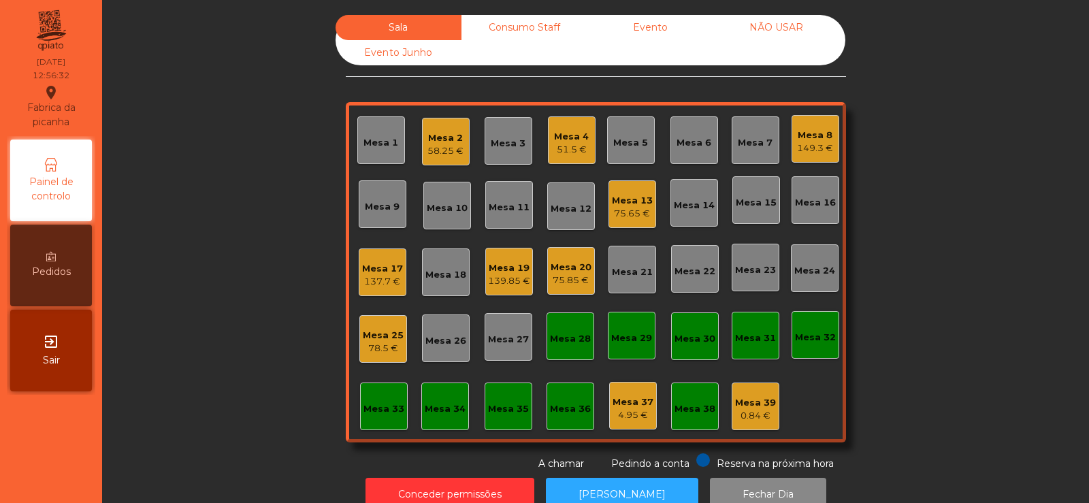
click at [696, 140] on div "Mesa 6" at bounding box center [694, 143] width 35 height 14
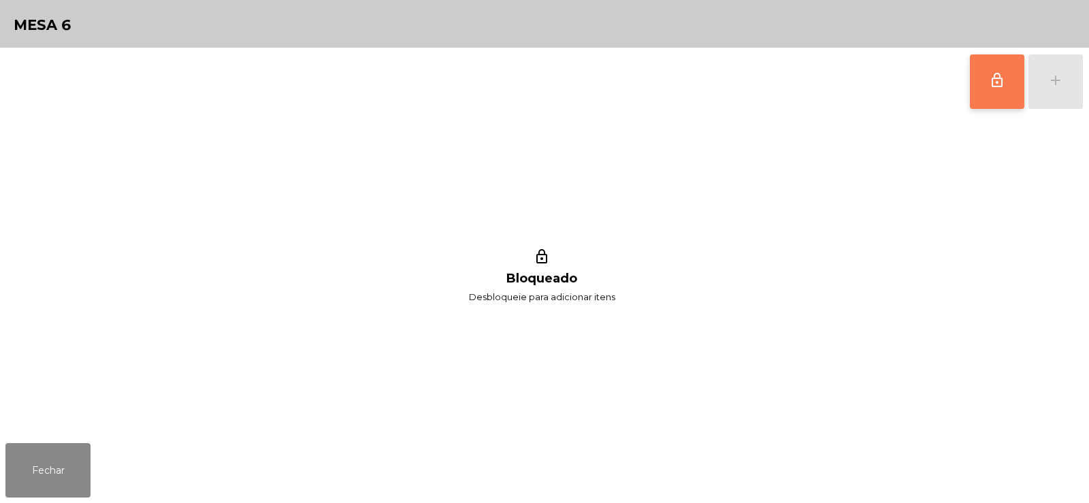
click at [1001, 93] on button "lock_outline" at bounding box center [997, 81] width 54 height 54
click at [1064, 91] on button "add" at bounding box center [1055, 81] width 54 height 54
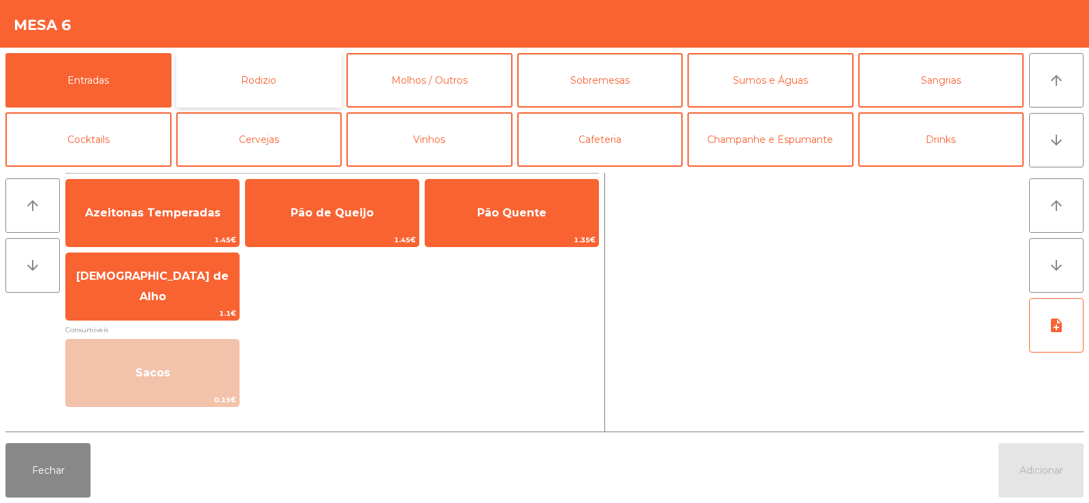
click at [270, 89] on button "Rodizio" at bounding box center [259, 80] width 166 height 54
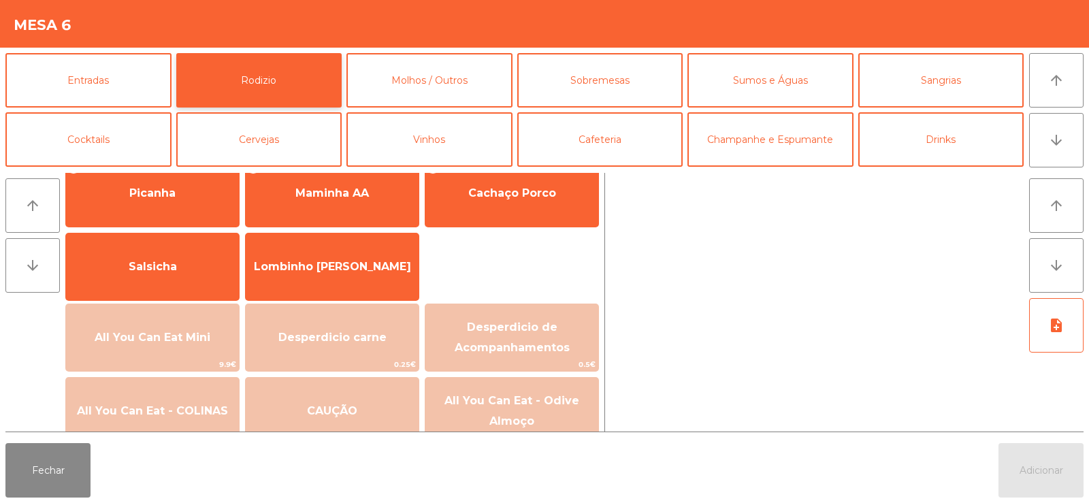
scroll to position [106, 0]
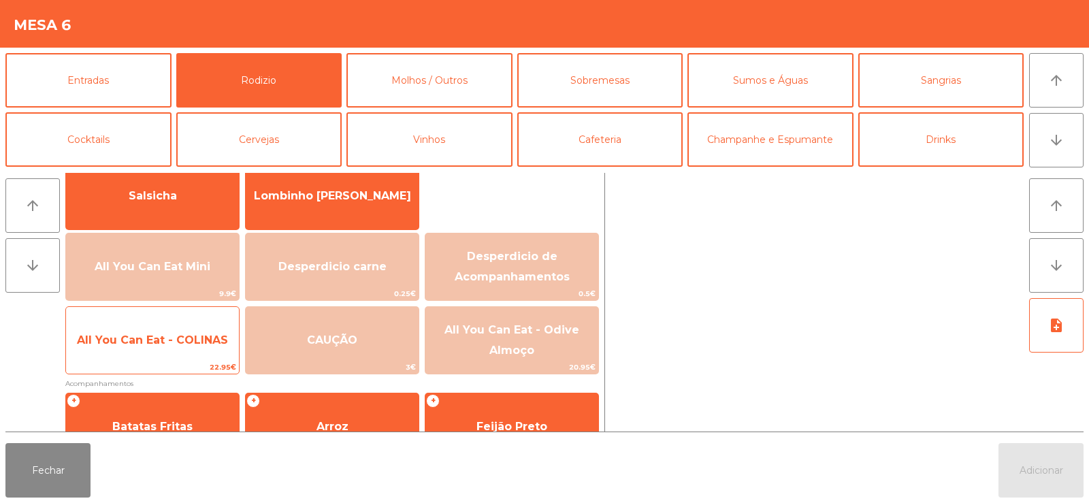
click at [176, 344] on span "All You Can Eat - COLINAS" at bounding box center [152, 339] width 151 height 13
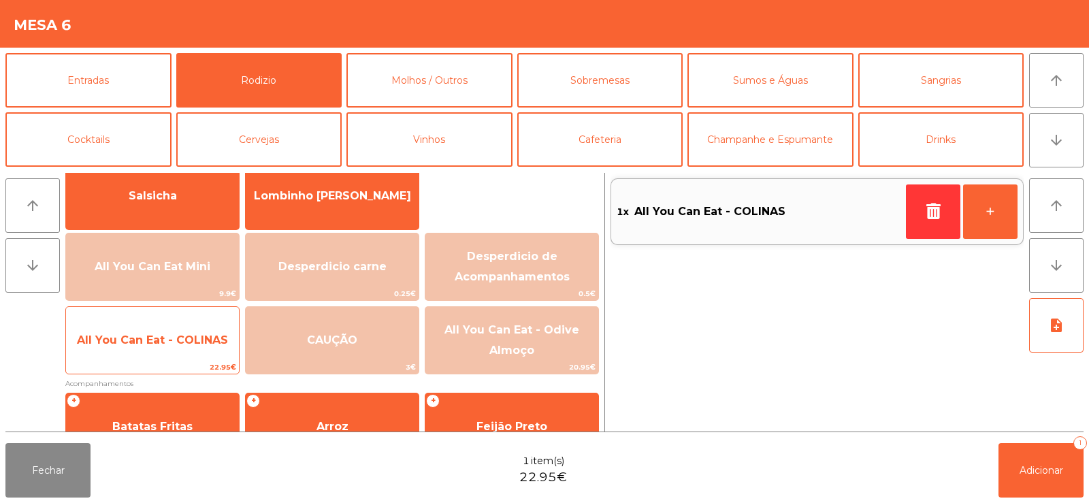
click at [183, 343] on span "All You Can Eat - COLINAS" at bounding box center [152, 339] width 151 height 13
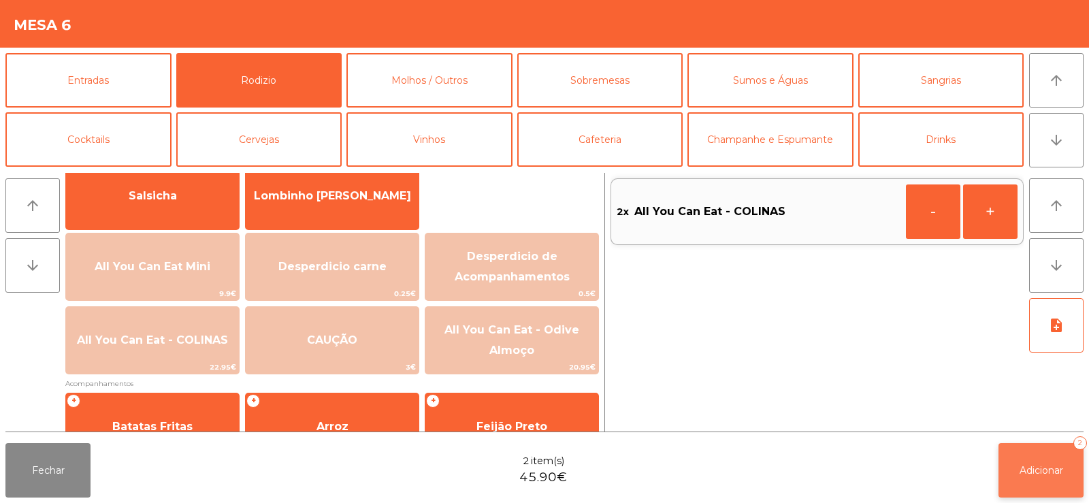
click at [1024, 463] on button "Adicionar 2" at bounding box center [1040, 470] width 85 height 54
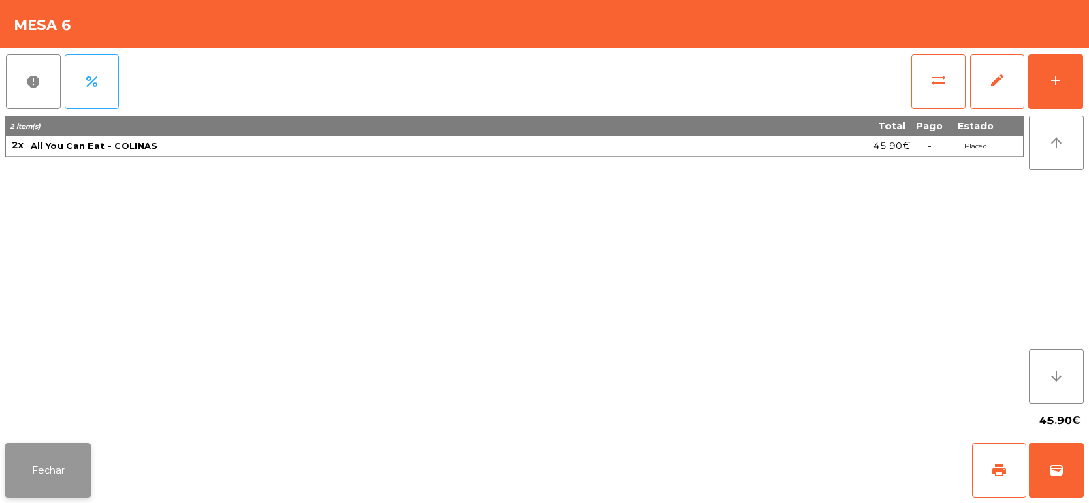
click at [73, 474] on button "Fechar" at bounding box center [47, 470] width 85 height 54
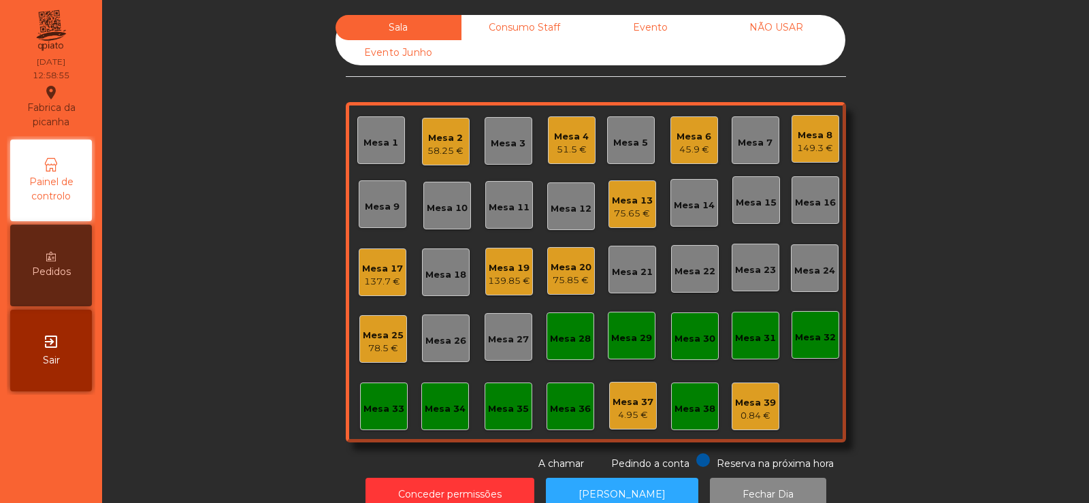
click at [457, 346] on div "Mesa 26" at bounding box center [445, 341] width 41 height 14
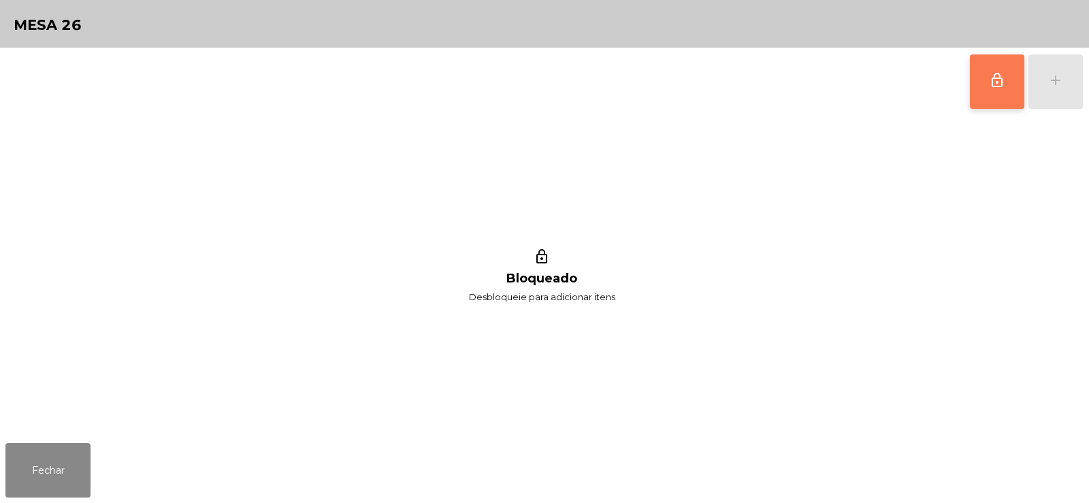
click at [998, 92] on button "lock_outline" at bounding box center [997, 81] width 54 height 54
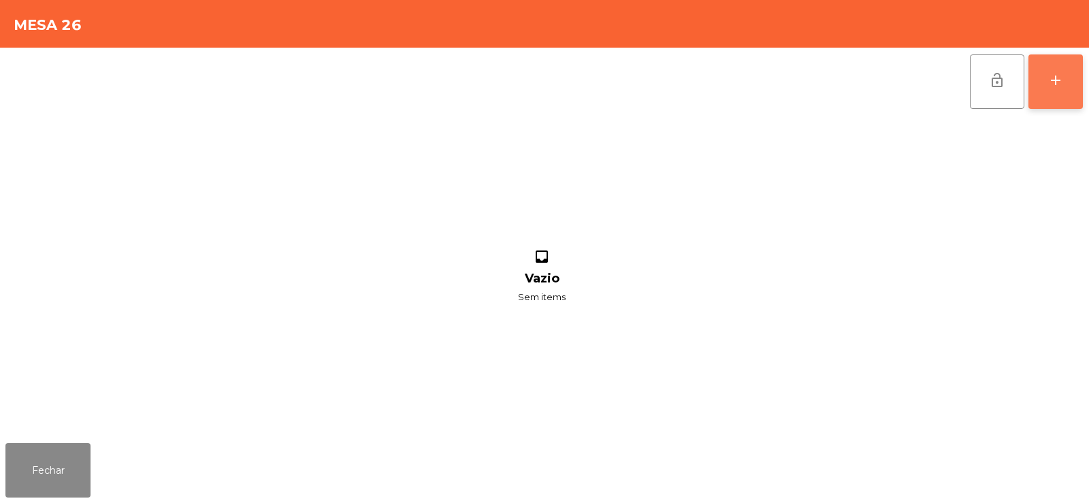
click at [1057, 94] on button "add" at bounding box center [1055, 81] width 54 height 54
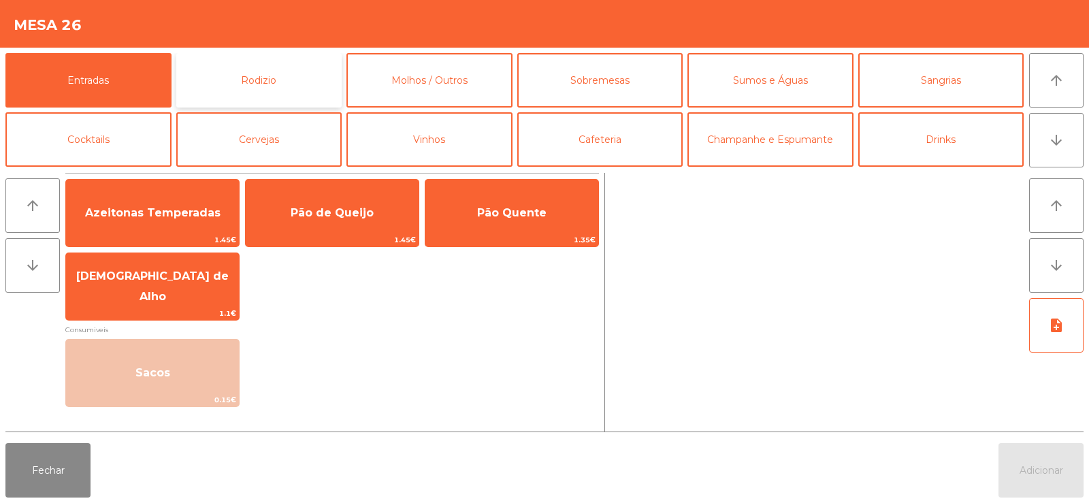
click at [308, 87] on button "Rodizio" at bounding box center [259, 80] width 166 height 54
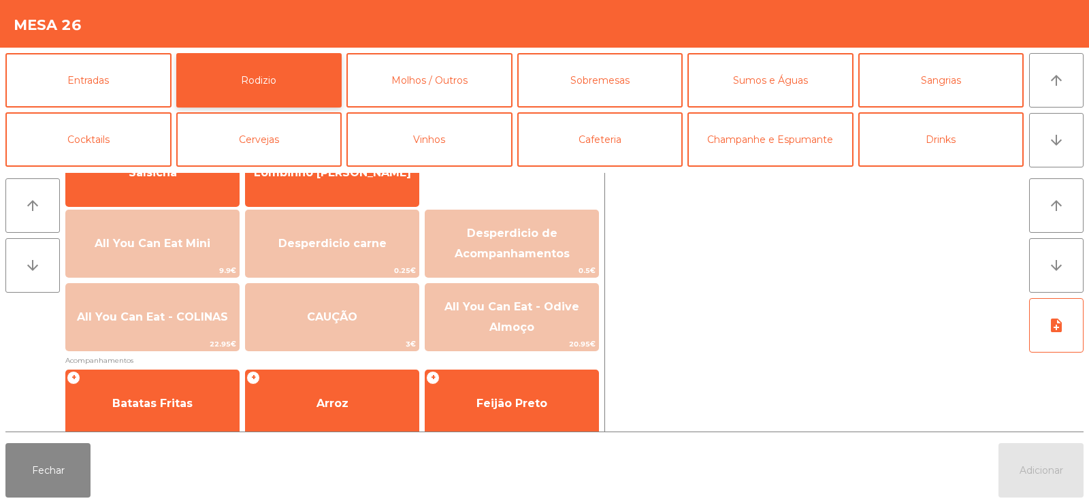
scroll to position [133, 0]
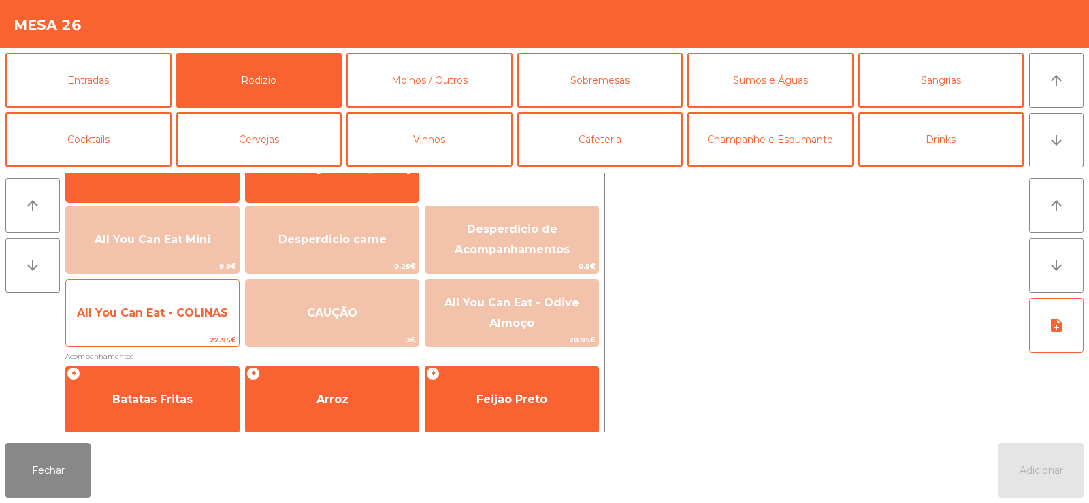
click at [216, 316] on span "All You Can Eat - COLINAS" at bounding box center [152, 312] width 151 height 13
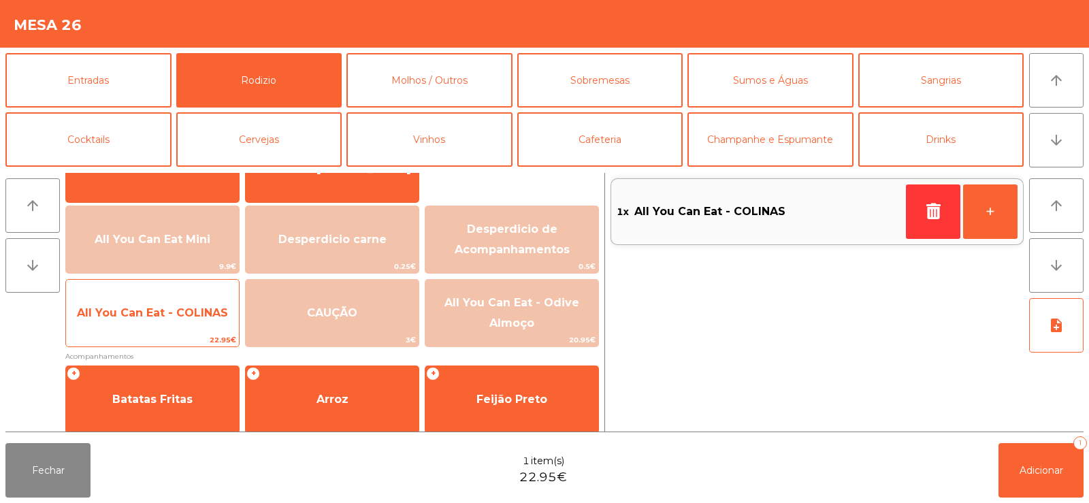
click at [225, 320] on span "All You Can Eat - COLINAS" at bounding box center [152, 313] width 173 height 37
click at [221, 321] on span "All You Can Eat - COLINAS" at bounding box center [152, 313] width 173 height 37
click at [216, 327] on span "All You Can Eat - COLINAS" at bounding box center [152, 313] width 173 height 37
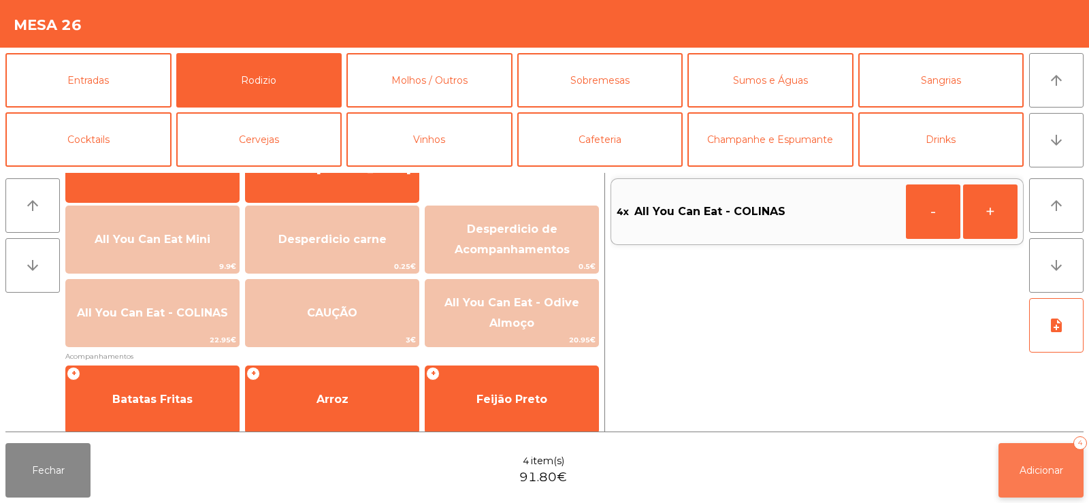
click at [1042, 470] on span "Adicionar" at bounding box center [1042, 470] width 44 height 12
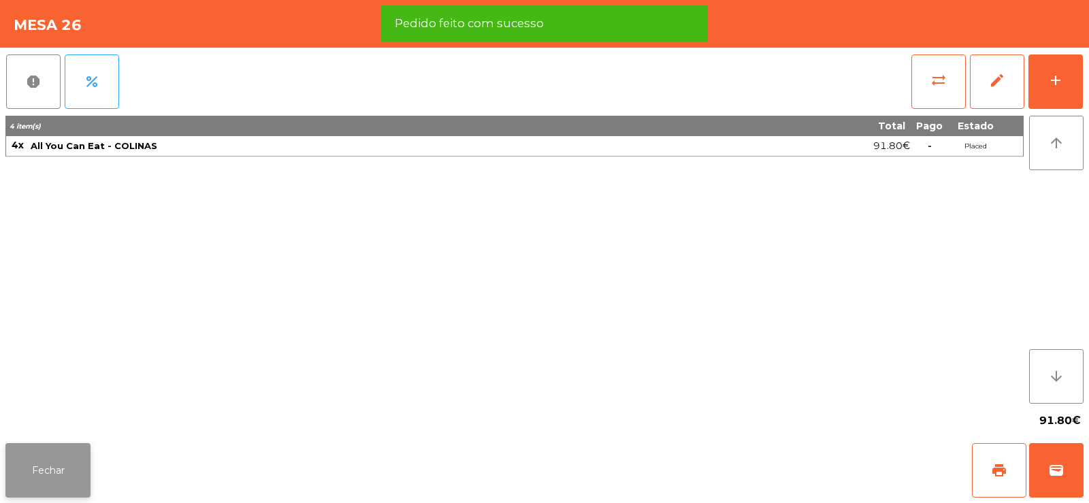
click at [68, 460] on button "Fechar" at bounding box center [47, 470] width 85 height 54
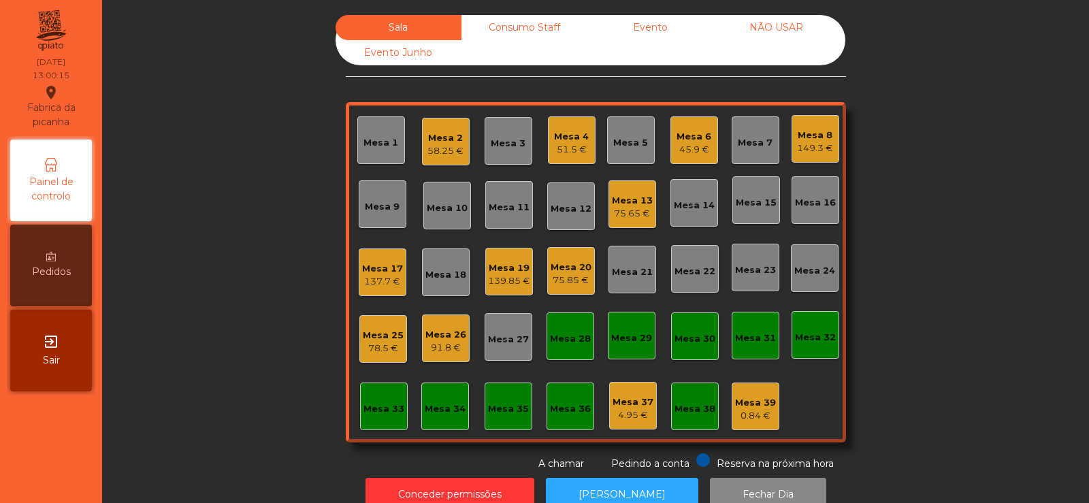
click at [608, 273] on div "Mesa 21" at bounding box center [632, 270] width 48 height 48
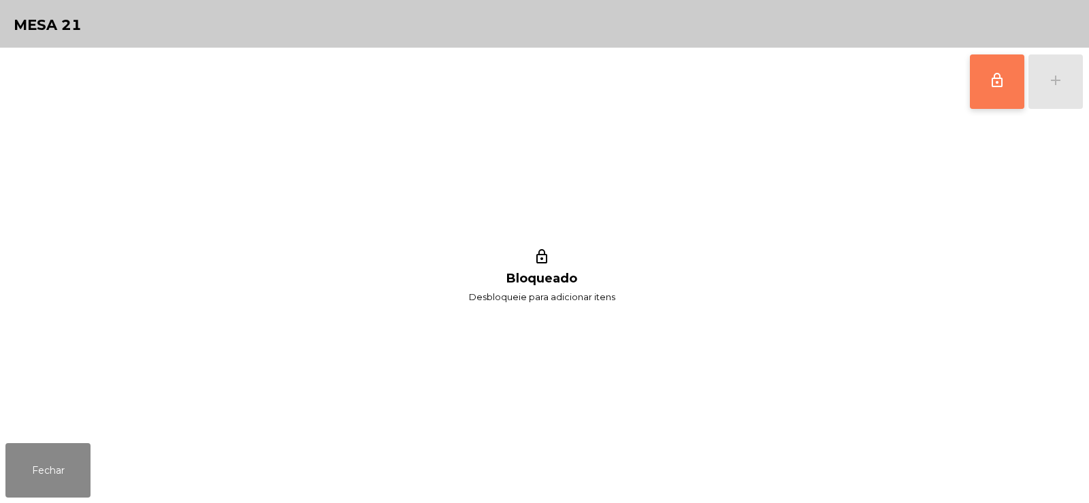
click at [991, 101] on button "lock_outline" at bounding box center [997, 81] width 54 height 54
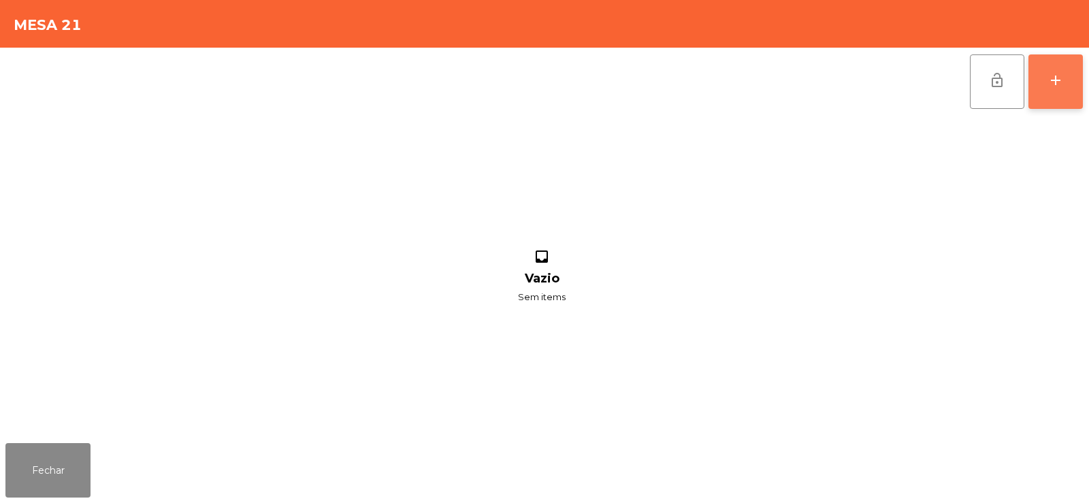
click at [1039, 90] on button "add" at bounding box center [1055, 81] width 54 height 54
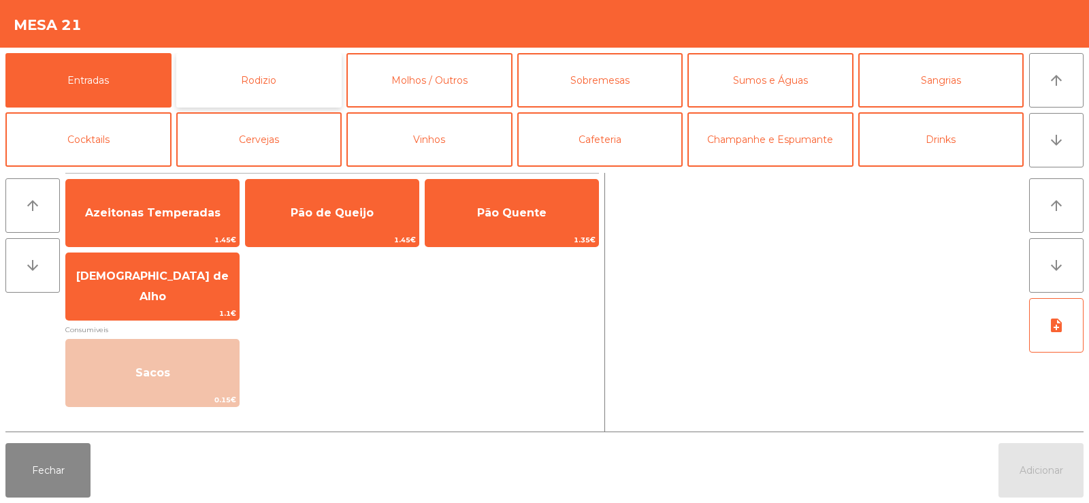
click at [237, 103] on button "Rodizio" at bounding box center [259, 80] width 166 height 54
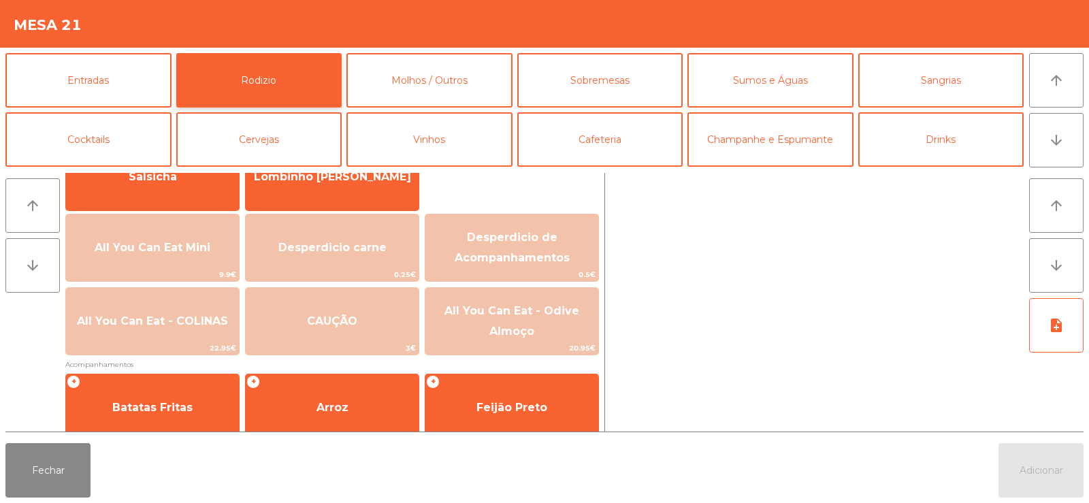
scroll to position [137, 0]
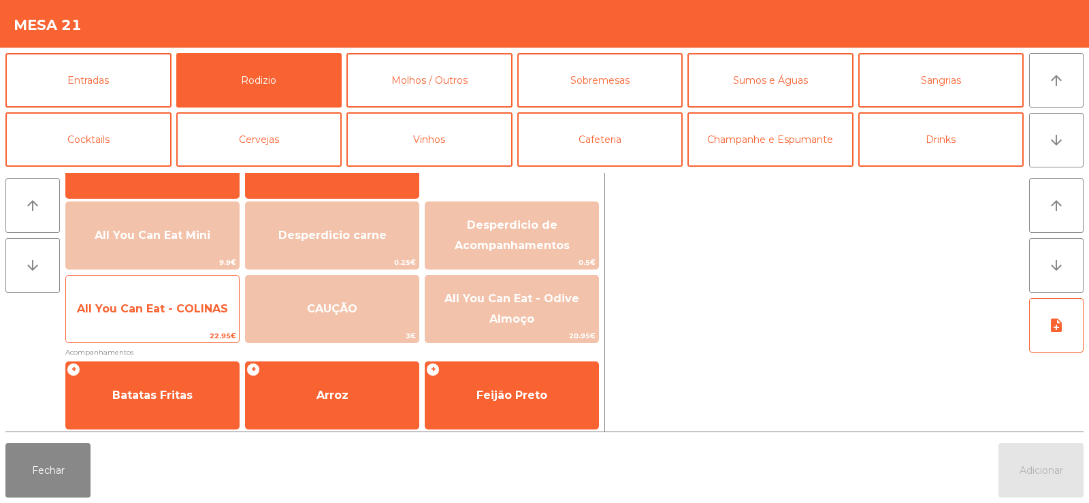
click at [116, 319] on span "All You Can Eat - COLINAS" at bounding box center [152, 309] width 173 height 37
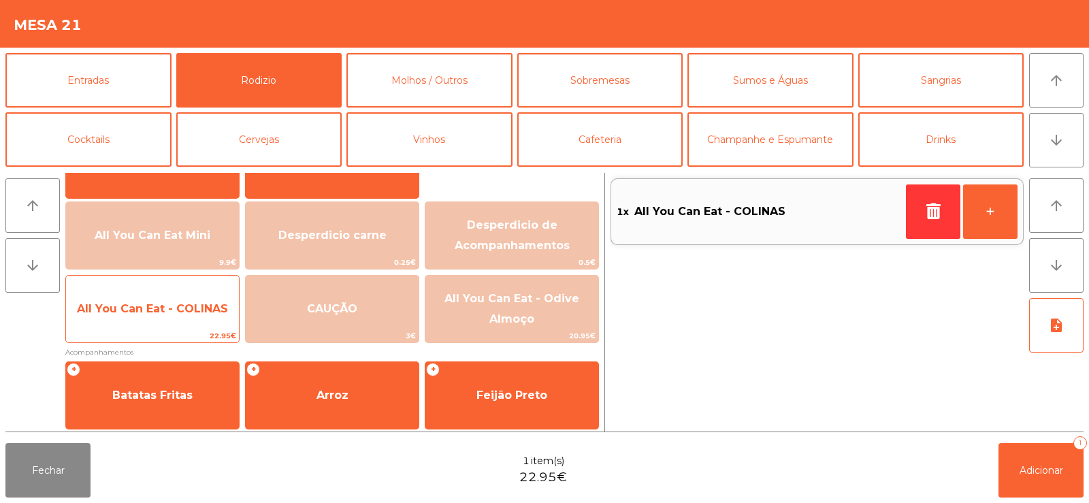
click at [125, 316] on span "All You Can Eat - COLINAS" at bounding box center [152, 309] width 173 height 37
click at [128, 319] on span "All You Can Eat - COLINAS" at bounding box center [152, 309] width 173 height 37
click at [131, 312] on span "All You Can Eat - COLINAS" at bounding box center [152, 308] width 151 height 13
click at [132, 310] on span "All You Can Eat - COLINAS" at bounding box center [152, 308] width 151 height 13
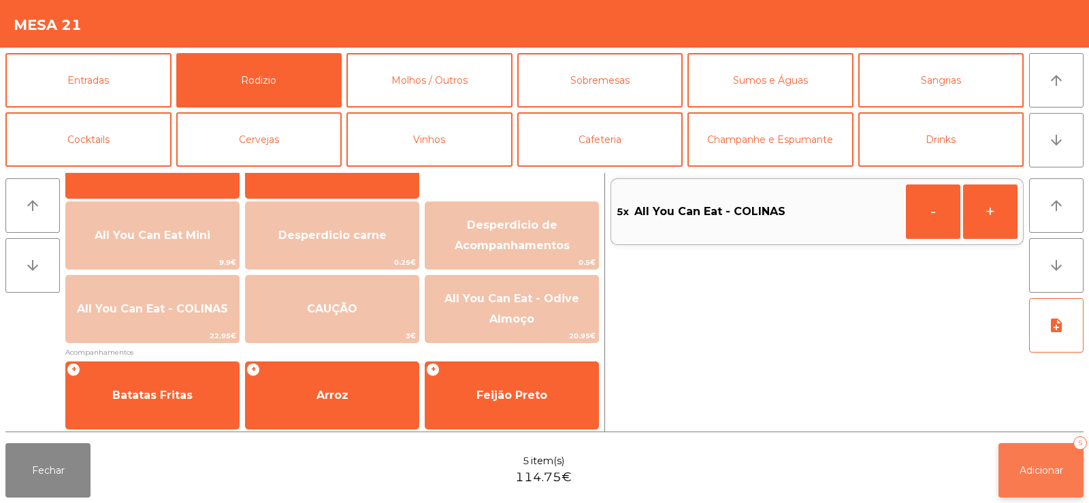
click at [1038, 467] on span "Adicionar" at bounding box center [1042, 470] width 44 height 12
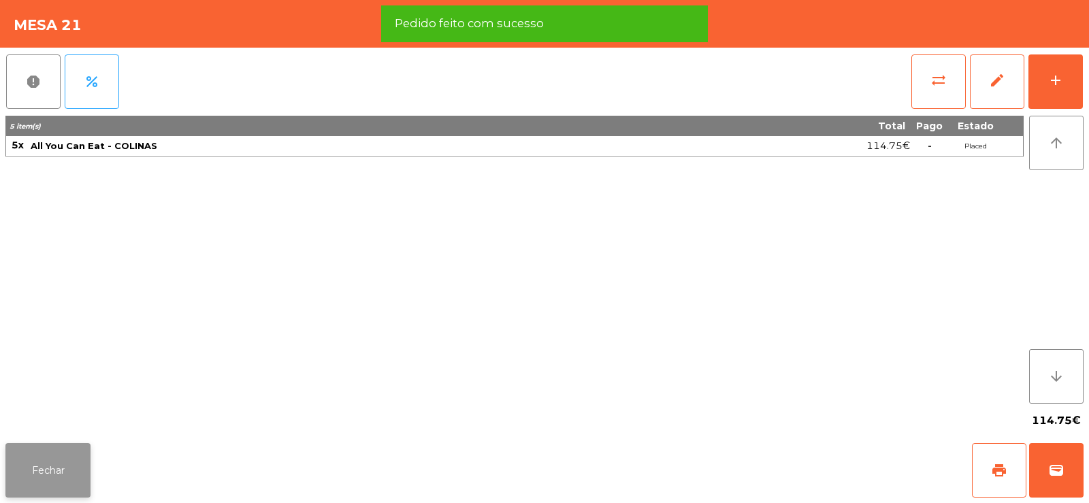
click at [58, 466] on button "Fechar" at bounding box center [47, 470] width 85 height 54
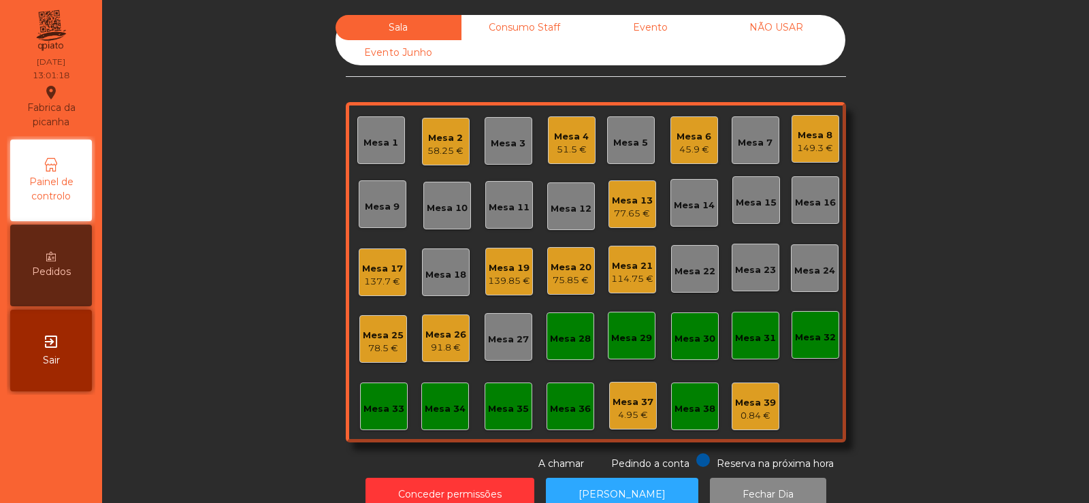
click at [740, 206] on div "Mesa 15" at bounding box center [756, 203] width 41 height 14
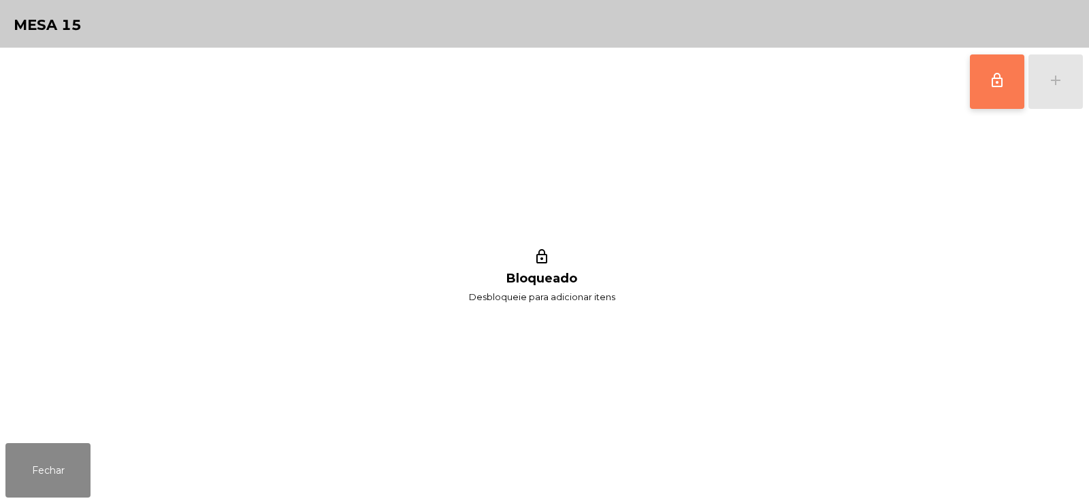
click at [989, 86] on span "lock_outline" at bounding box center [997, 80] width 16 height 16
click at [1053, 91] on button "add" at bounding box center [1055, 81] width 54 height 54
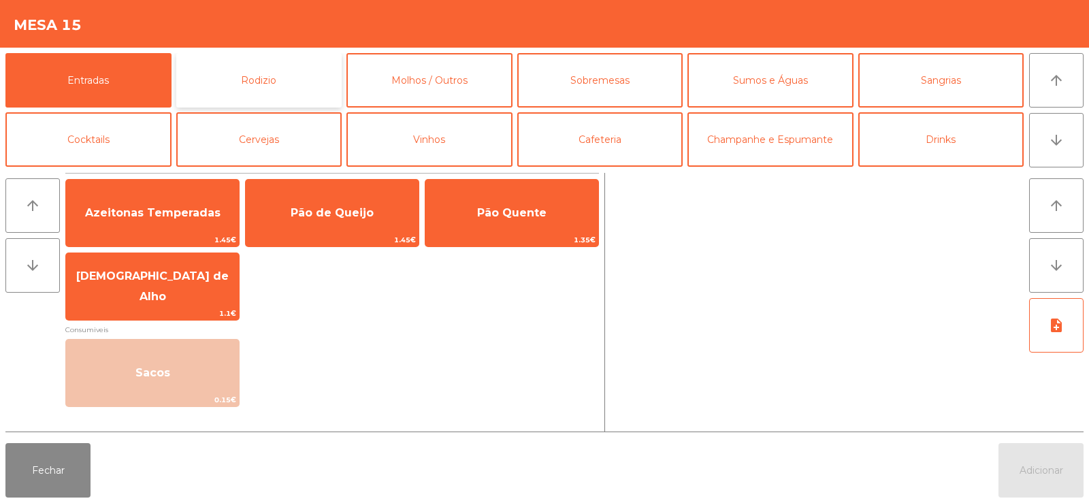
click at [267, 105] on button "Rodizio" at bounding box center [259, 80] width 166 height 54
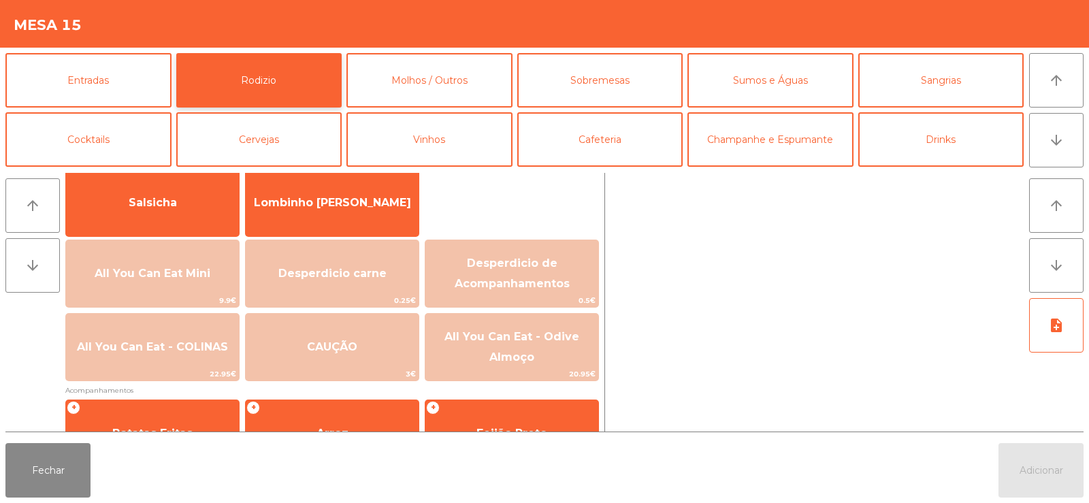
scroll to position [100, 0]
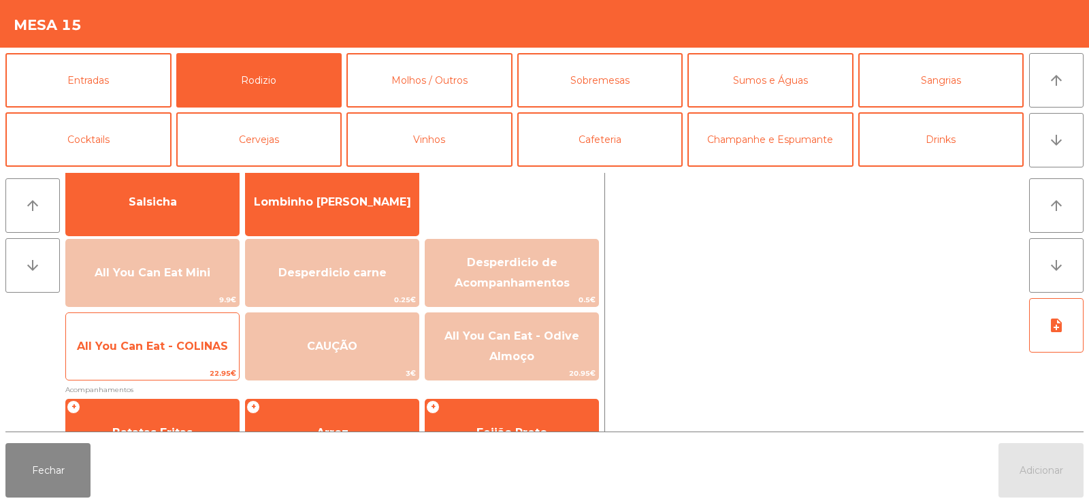
click at [170, 358] on span "All You Can Eat - COLINAS" at bounding box center [152, 346] width 173 height 37
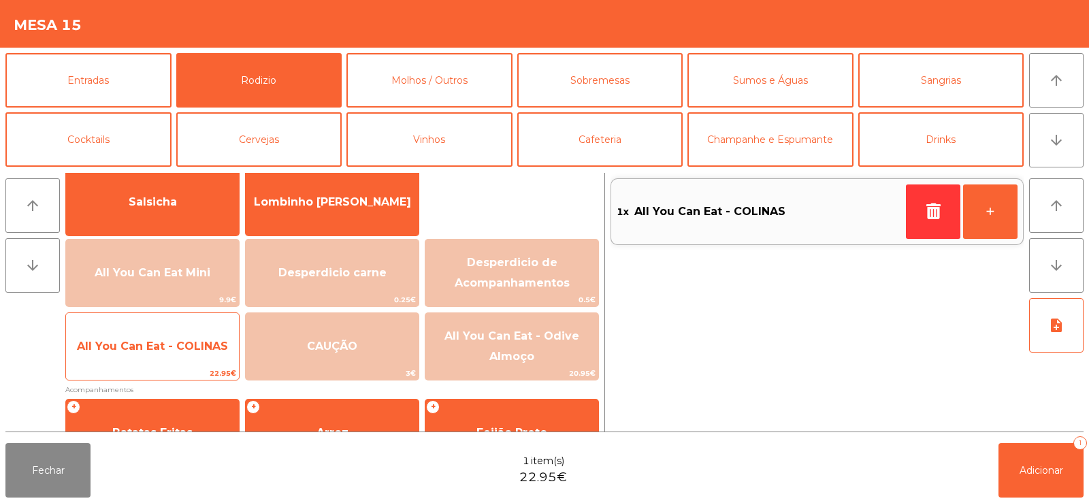
click at [172, 359] on span "All You Can Eat - COLINAS" at bounding box center [152, 346] width 173 height 37
click at [180, 358] on span "All You Can Eat - COLINAS" at bounding box center [152, 346] width 173 height 37
click at [184, 353] on span "All You Can Eat - COLINAS" at bounding box center [152, 346] width 173 height 37
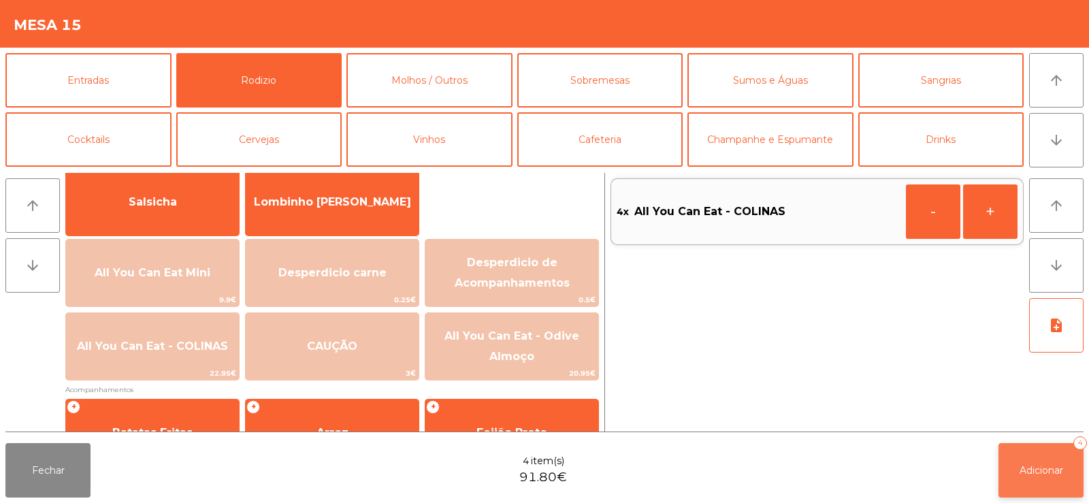
click at [1021, 466] on span "Adicionar" at bounding box center [1042, 470] width 44 height 12
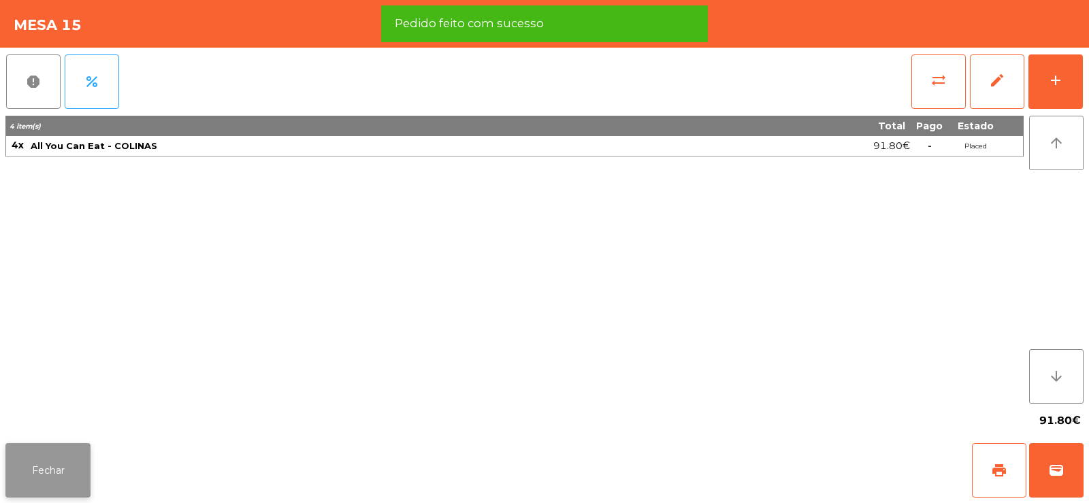
click at [52, 474] on button "Fechar" at bounding box center [47, 470] width 85 height 54
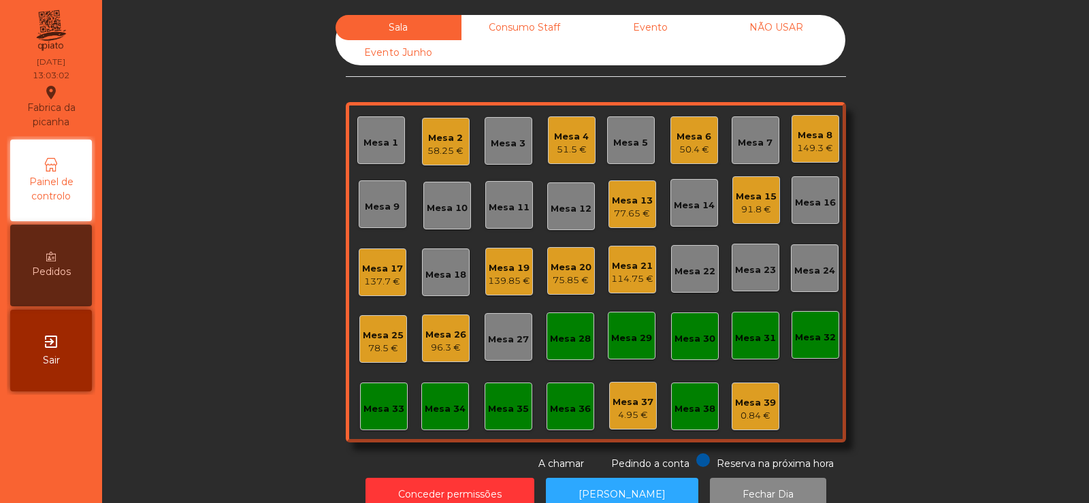
click at [802, 333] on div "Mesa 32" at bounding box center [815, 338] width 41 height 14
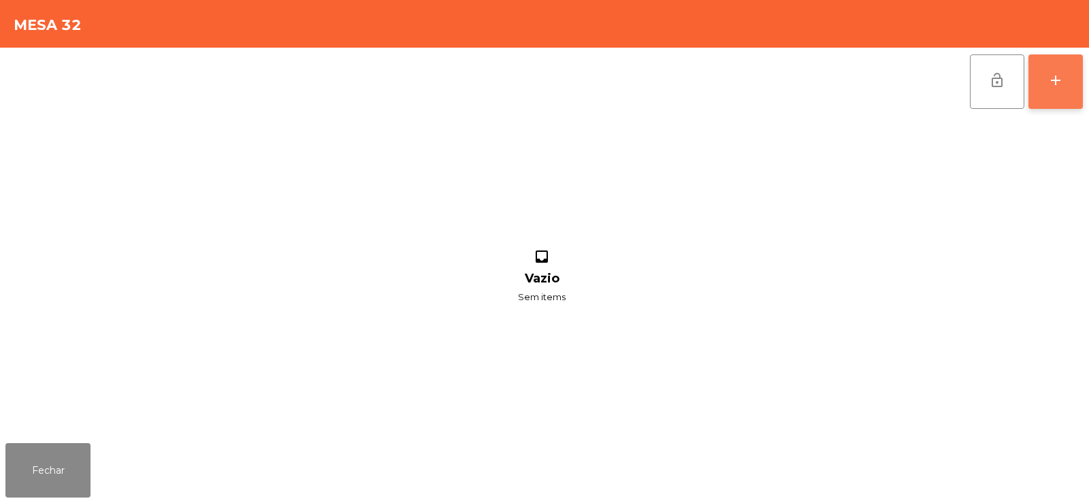
click at [1045, 74] on button "add" at bounding box center [1055, 81] width 54 height 54
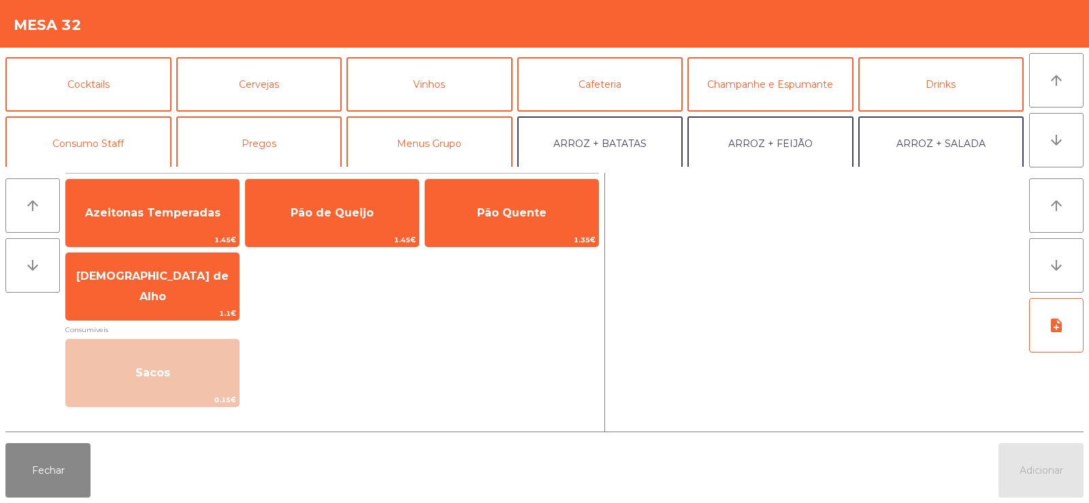
scroll to position [87, 0]
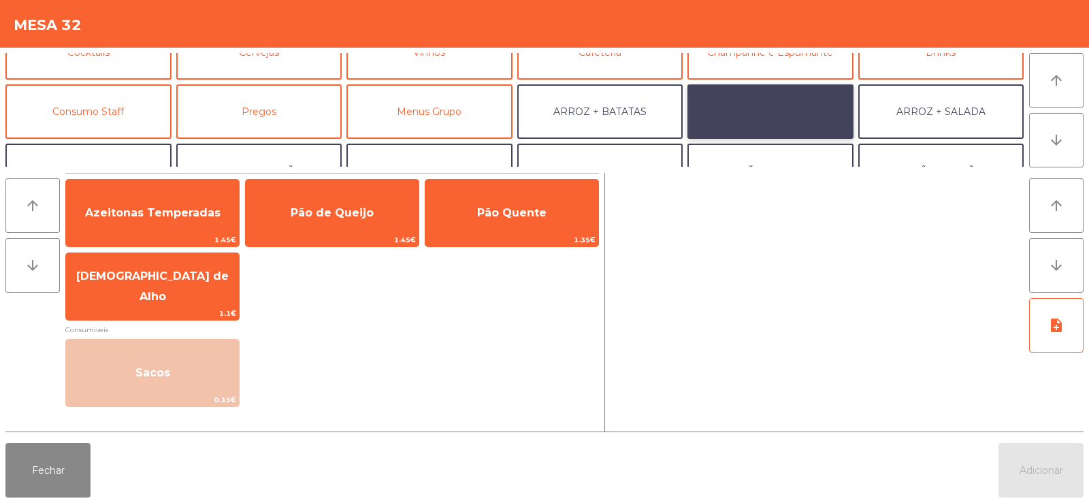
click at [787, 100] on button "ARROZ + FEIJÃO" at bounding box center [770, 111] width 166 height 54
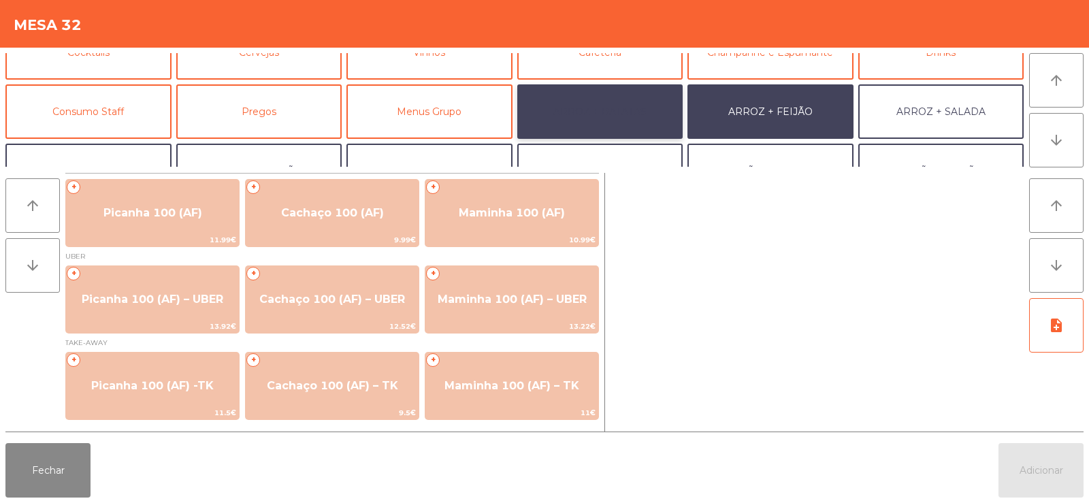
click at [657, 115] on button "ARROZ + BATATAS" at bounding box center [600, 111] width 166 height 54
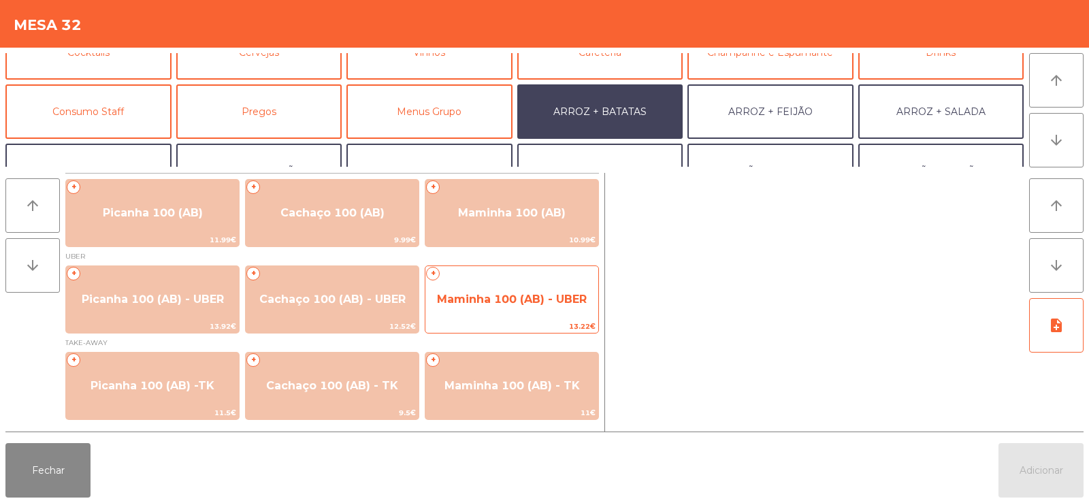
click at [529, 308] on span "Maminha 100 (AB) - UBER" at bounding box center [511, 299] width 173 height 37
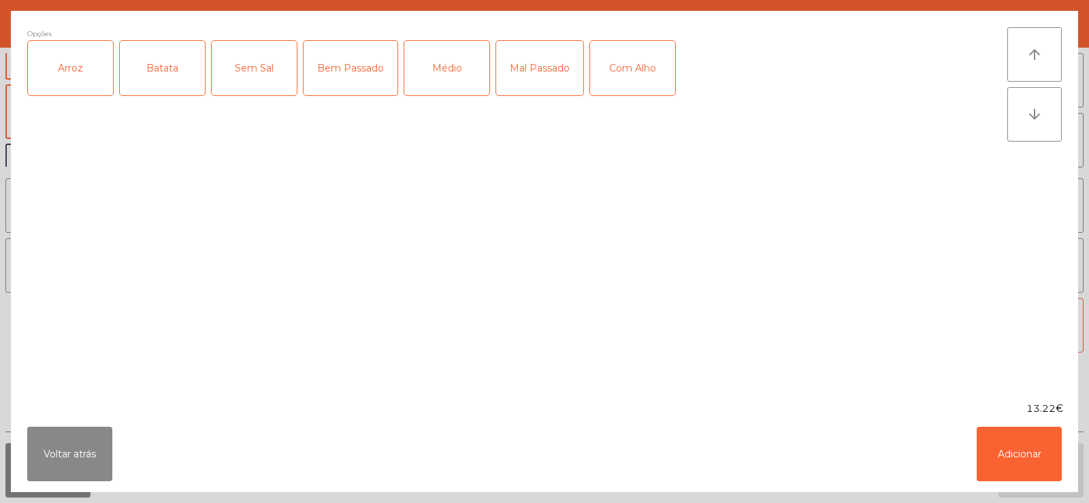
click at [70, 76] on div "Arroz" at bounding box center [70, 68] width 85 height 54
click at [157, 78] on div "Batata" at bounding box center [162, 68] width 85 height 54
click at [329, 78] on div "Bem Passado" at bounding box center [351, 68] width 94 height 54
click at [640, 69] on div "Com Alho" at bounding box center [632, 68] width 85 height 54
click at [1044, 463] on button "Adicionar" at bounding box center [1019, 454] width 85 height 54
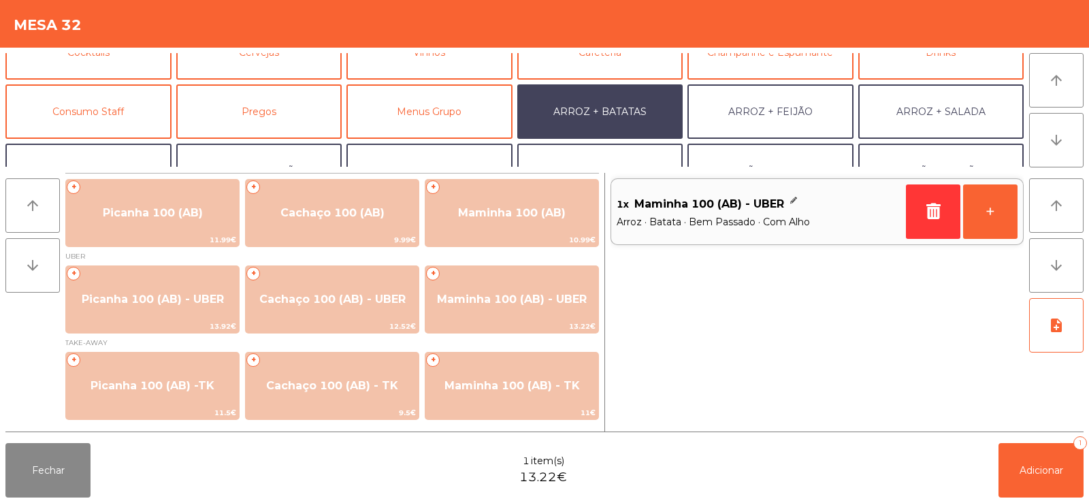
scroll to position [178, 0]
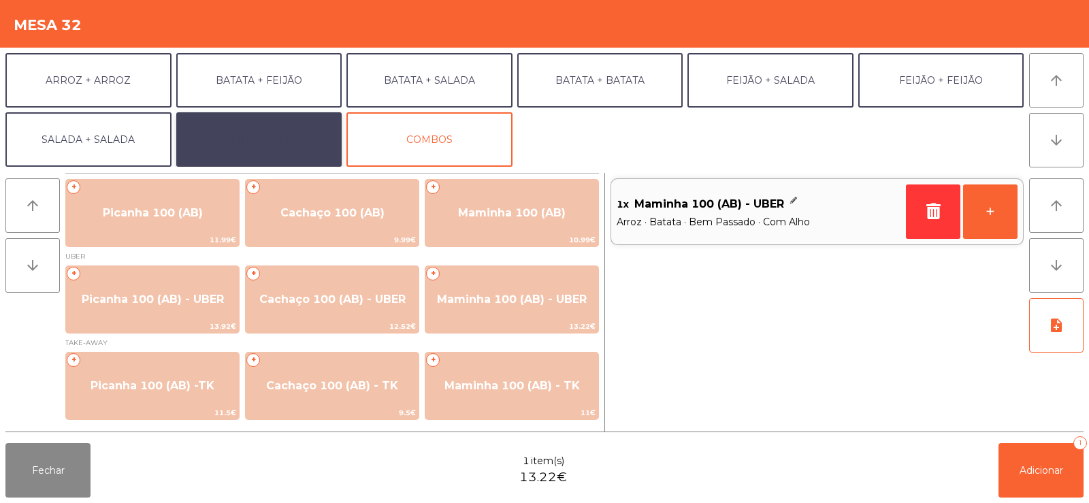
click at [240, 141] on button "EXTRAS UBER" at bounding box center [259, 139] width 166 height 54
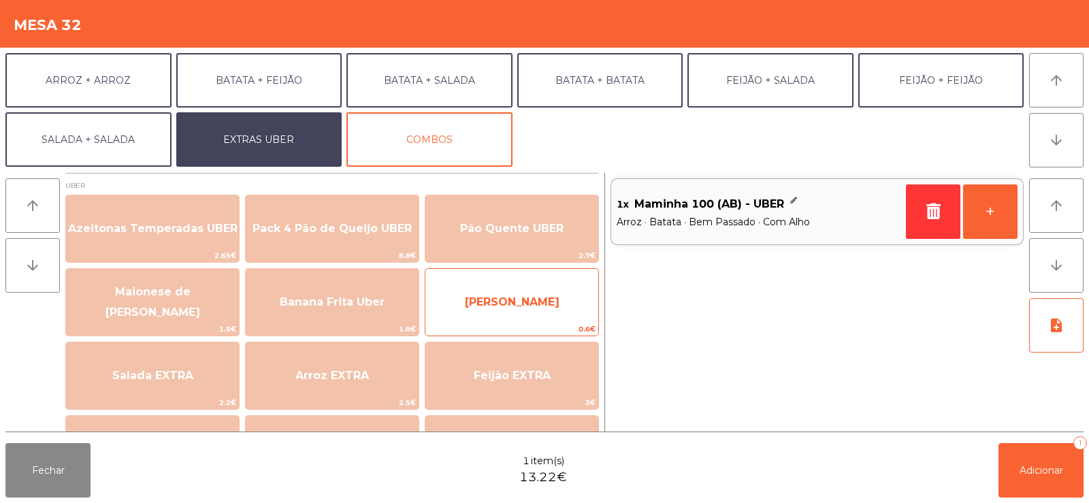
click at [500, 306] on span "[PERSON_NAME]" at bounding box center [512, 301] width 95 height 13
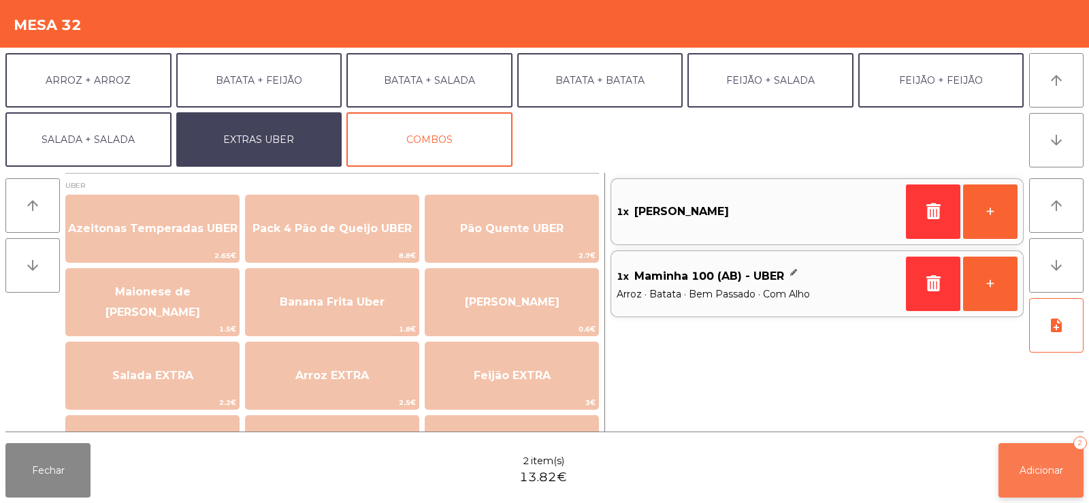
click at [1050, 476] on button "Adicionar 2" at bounding box center [1040, 470] width 85 height 54
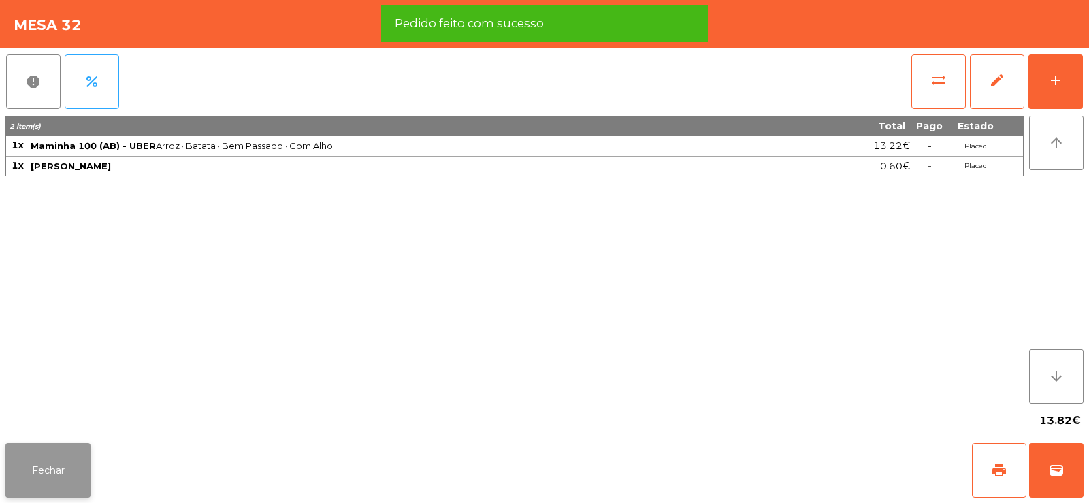
click at [48, 474] on button "Fechar" at bounding box center [47, 470] width 85 height 54
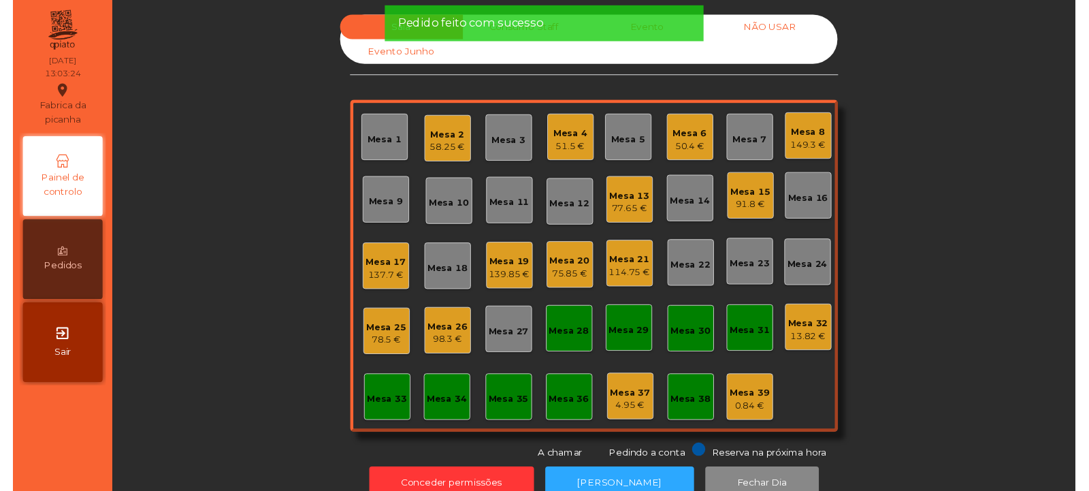
scroll to position [33, 0]
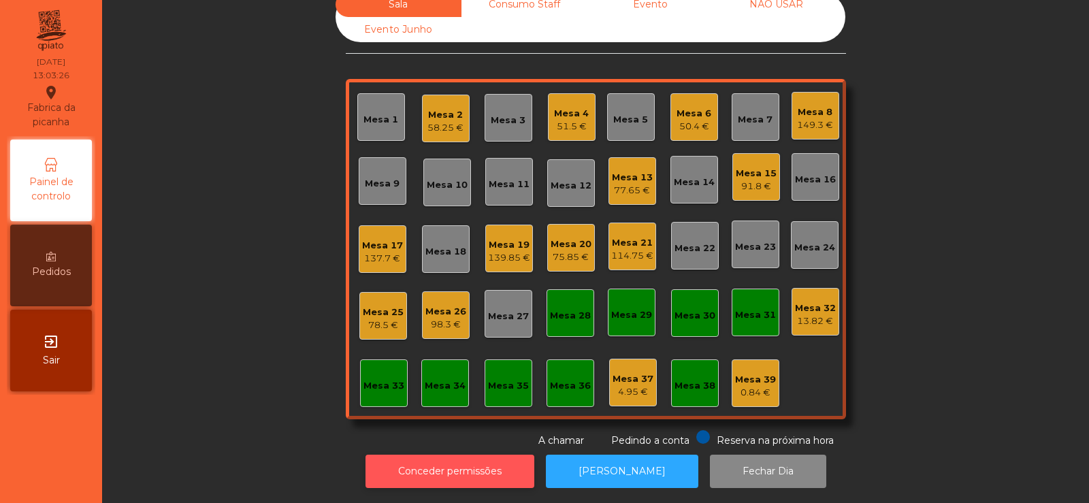
click at [497, 465] on button "Conceder permissões" at bounding box center [449, 471] width 169 height 33
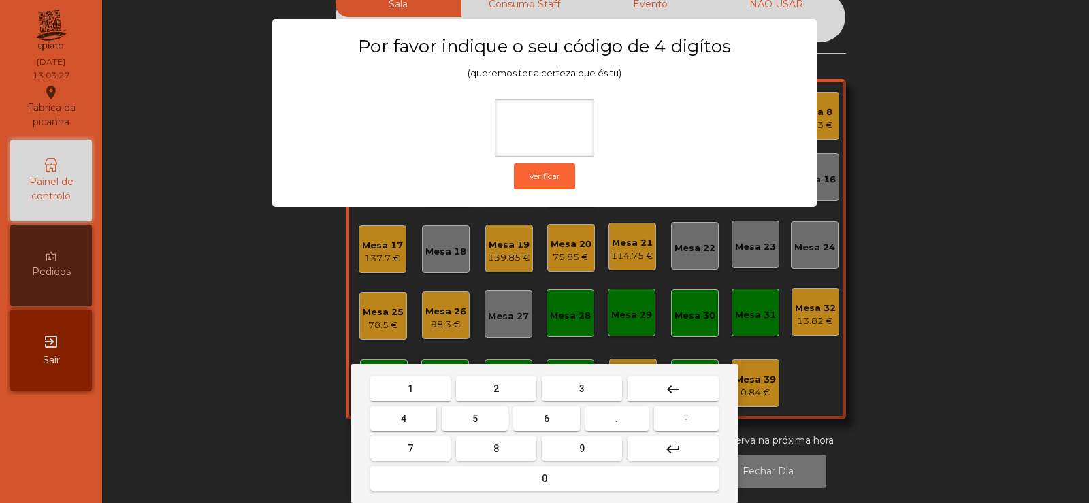
click at [515, 386] on button "2" at bounding box center [496, 388] width 80 height 25
click at [538, 414] on button "6" at bounding box center [546, 418] width 66 height 25
click at [444, 442] on button "7" at bounding box center [410, 448] width 80 height 25
click at [476, 421] on span "5" at bounding box center [474, 418] width 5 height 11
type input "****"
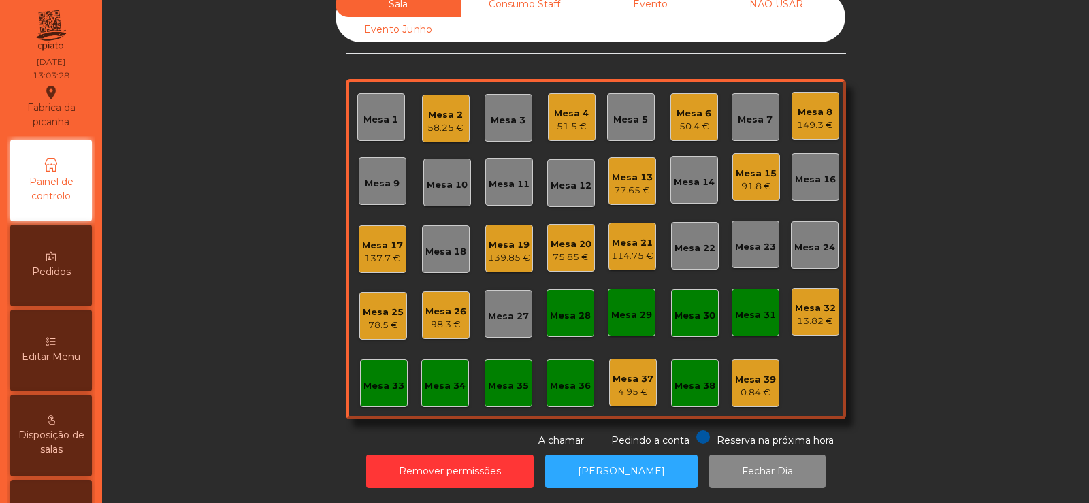
click at [816, 314] on div "13.82 €" at bounding box center [815, 321] width 41 height 14
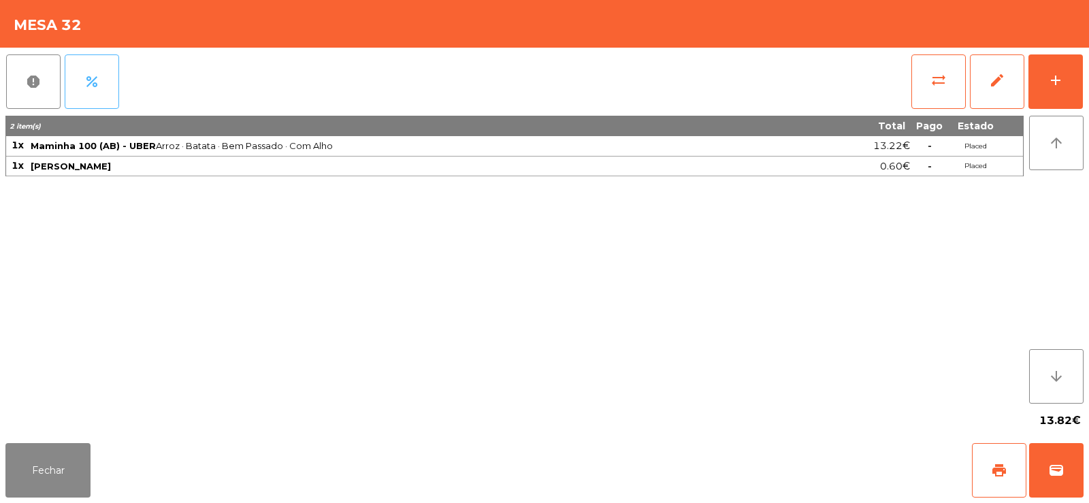
click at [91, 88] on span "percent" at bounding box center [92, 82] width 16 height 16
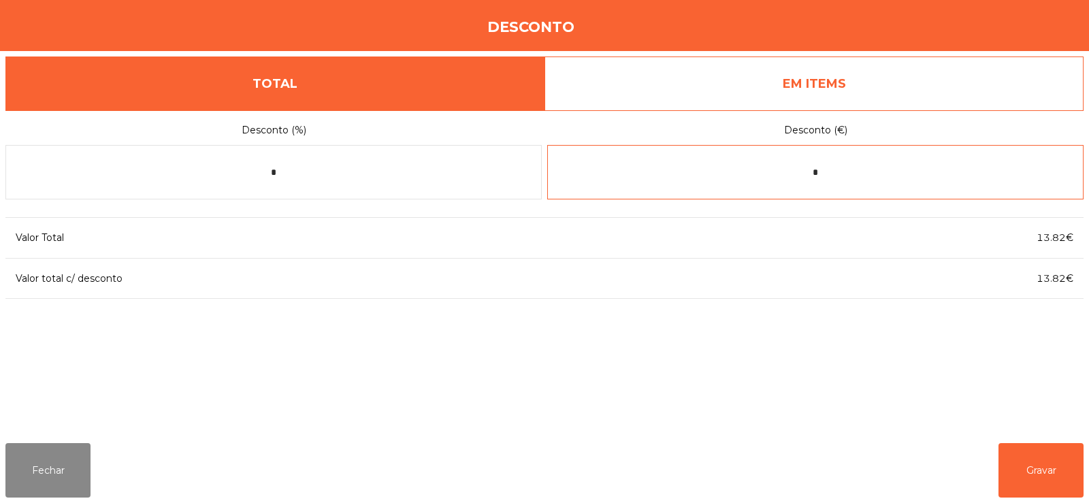
click at [875, 178] on input "*" at bounding box center [815, 172] width 536 height 54
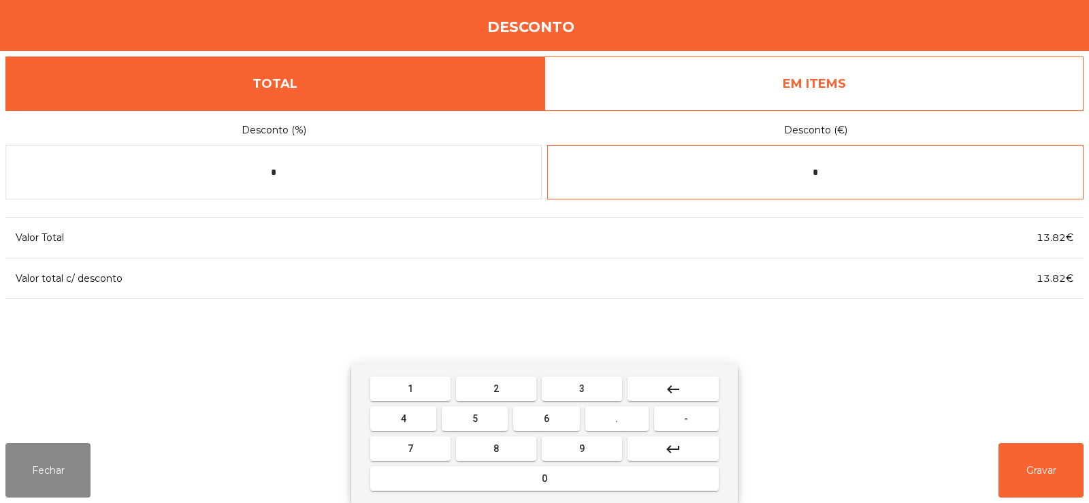
click at [697, 389] on button "keyboard_backspace" at bounding box center [673, 388] width 91 height 25
click at [696, 425] on button "-" at bounding box center [686, 418] width 65 height 25
click at [542, 478] on span "0" at bounding box center [544, 478] width 5 height 11
click at [618, 421] on span "." at bounding box center [616, 418] width 3 height 11
click at [425, 389] on button "1" at bounding box center [410, 388] width 80 height 25
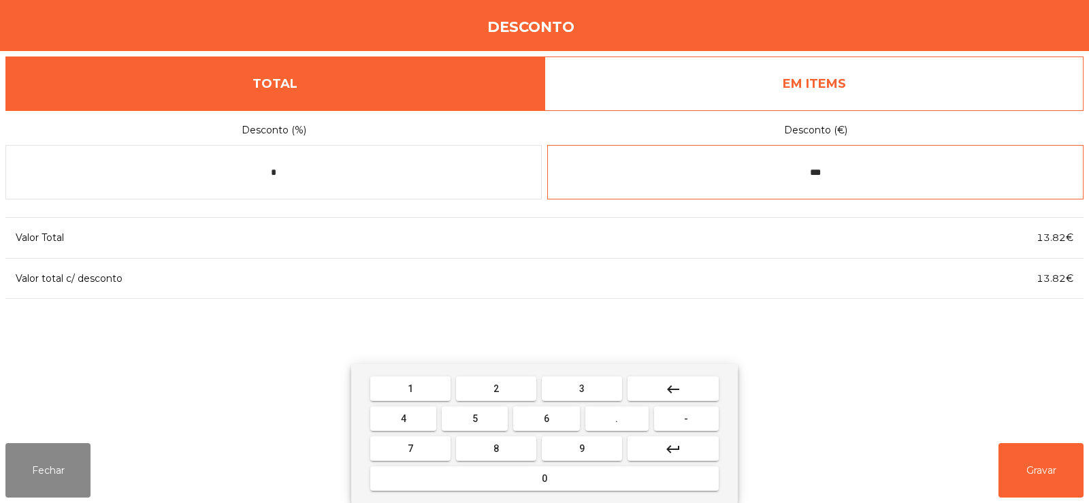
type input "****"
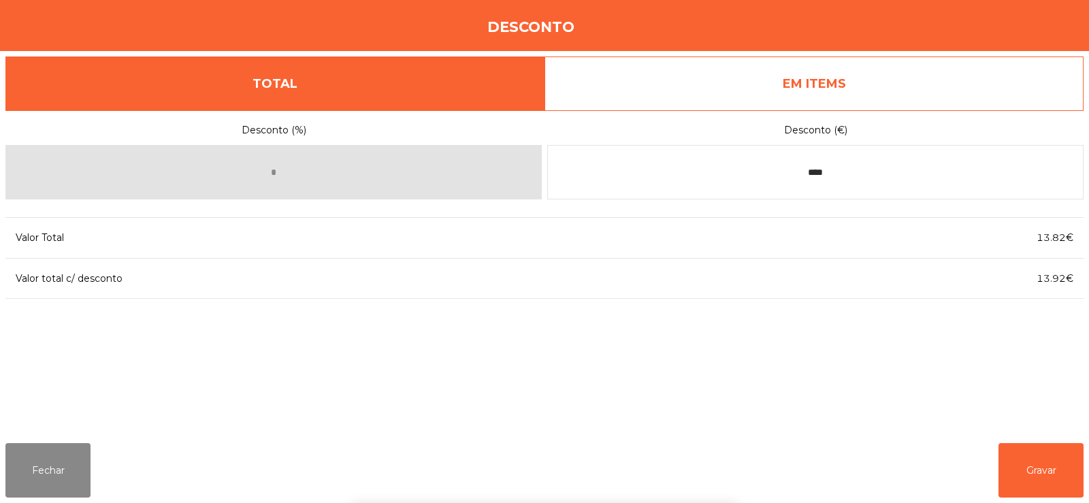
click at [1040, 480] on div "1 2 3 keyboard_backspace 4 5 6 . - 7 8 9 keyboard_return 0" at bounding box center [544, 433] width 1089 height 139
click at [1033, 474] on button "Gravar" at bounding box center [1040, 470] width 85 height 54
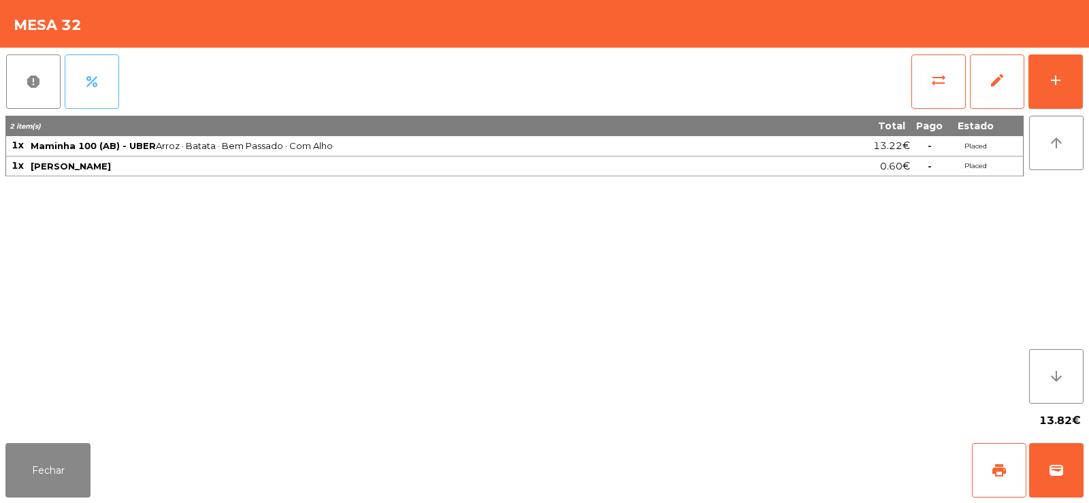
click at [101, 92] on button "percent" at bounding box center [92, 81] width 54 height 54
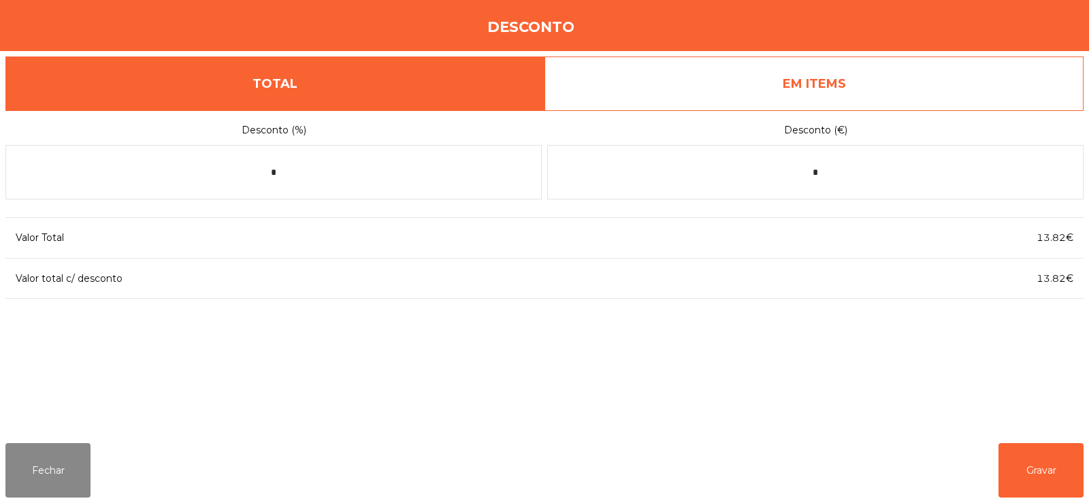
click at [934, 77] on link "EM ITEMS" at bounding box center [813, 83] width 539 height 54
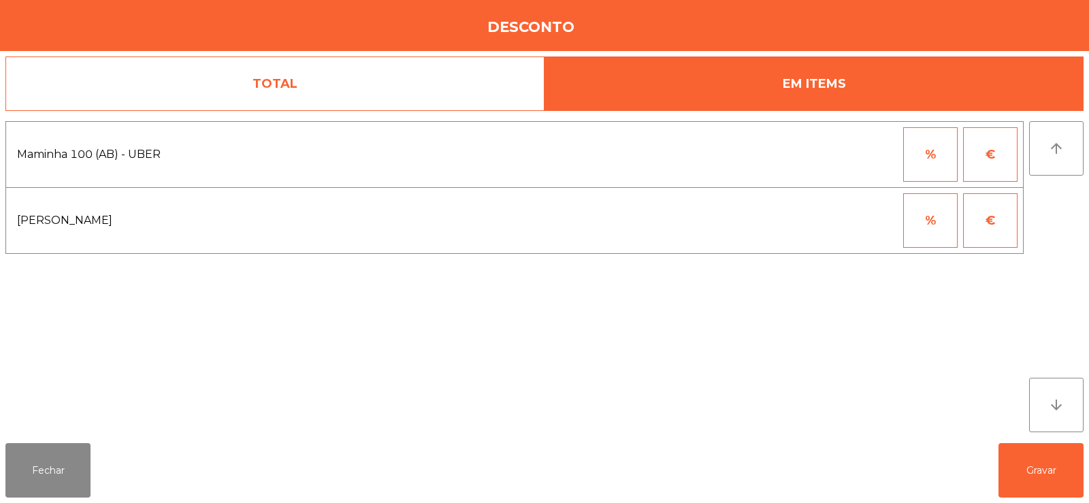
click at [944, 152] on button "%" at bounding box center [930, 154] width 54 height 54
click at [982, 158] on button "€" at bounding box center [990, 154] width 54 height 54
click at [868, 156] on input "*" at bounding box center [864, 154] width 68 height 54
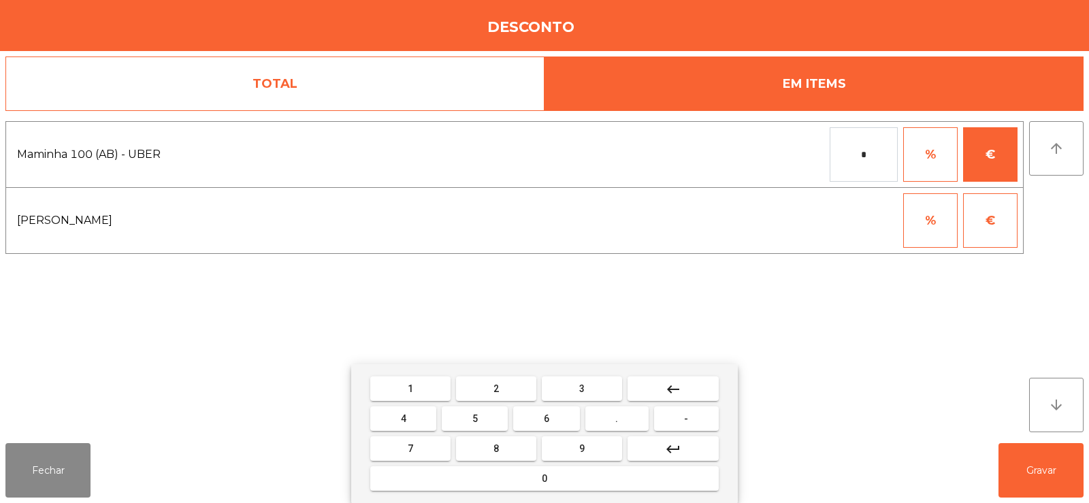
click at [698, 388] on button "keyboard_backspace" at bounding box center [673, 388] width 91 height 25
click at [691, 389] on button "keyboard_backspace" at bounding box center [673, 388] width 91 height 25
click at [686, 425] on button "-" at bounding box center [686, 418] width 65 height 25
click at [585, 487] on button "0" at bounding box center [544, 478] width 348 height 25
click at [617, 418] on span "." at bounding box center [616, 418] width 3 height 11
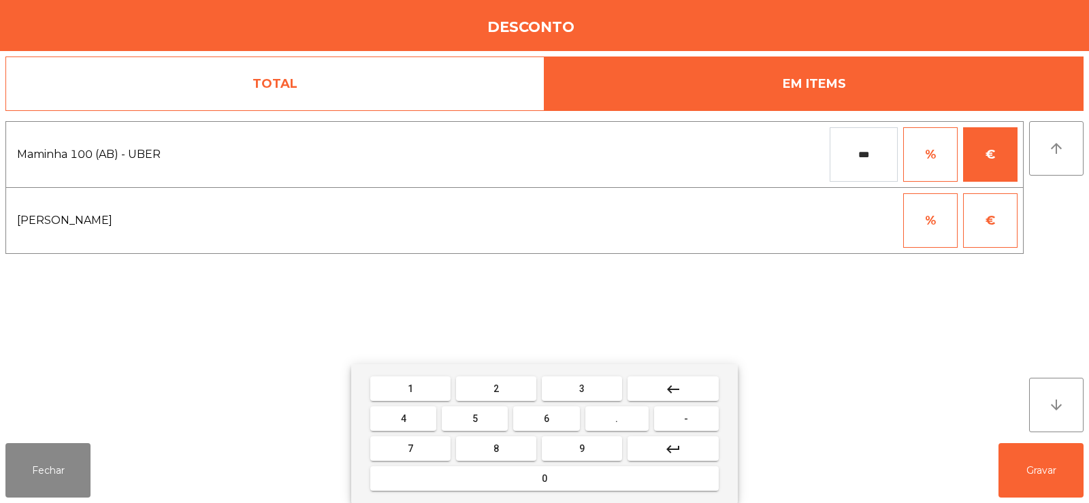
click at [421, 384] on button "1" at bounding box center [410, 388] width 80 height 25
type input "****"
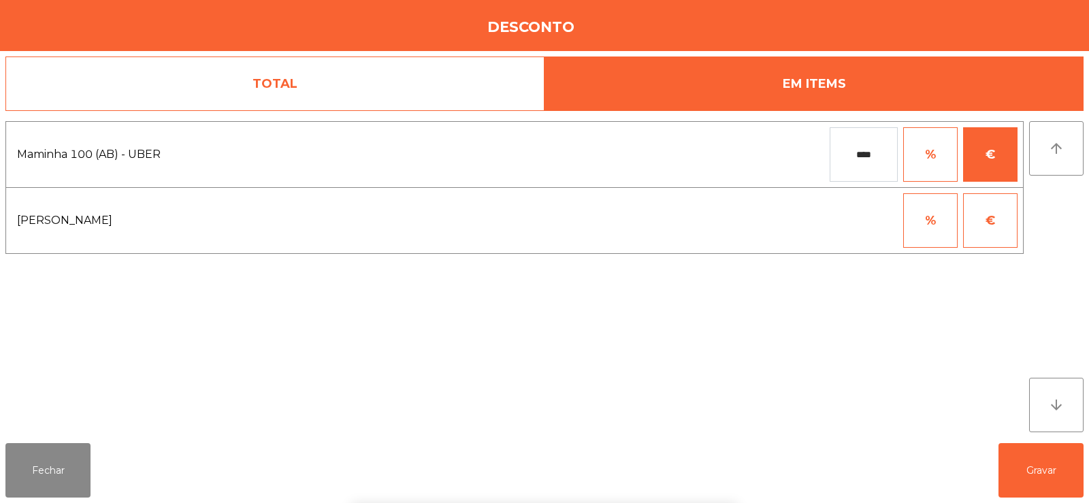
click at [1040, 479] on div "1 2 3 keyboard_backspace 4 5 6 . - 7 8 9 keyboard_return 0" at bounding box center [544, 433] width 1089 height 139
click at [1041, 478] on button "Gravar" at bounding box center [1040, 470] width 85 height 54
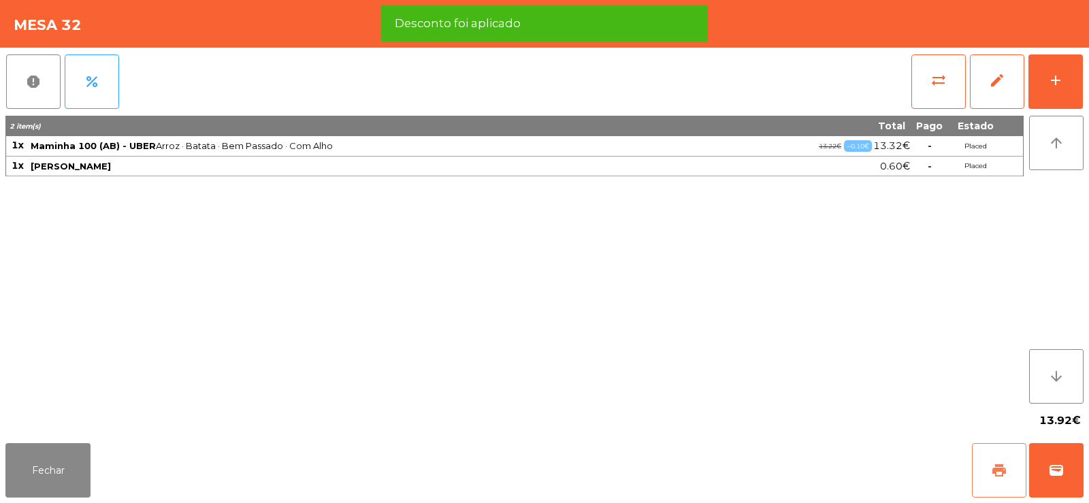
click at [999, 474] on span "print" at bounding box center [999, 470] width 16 height 16
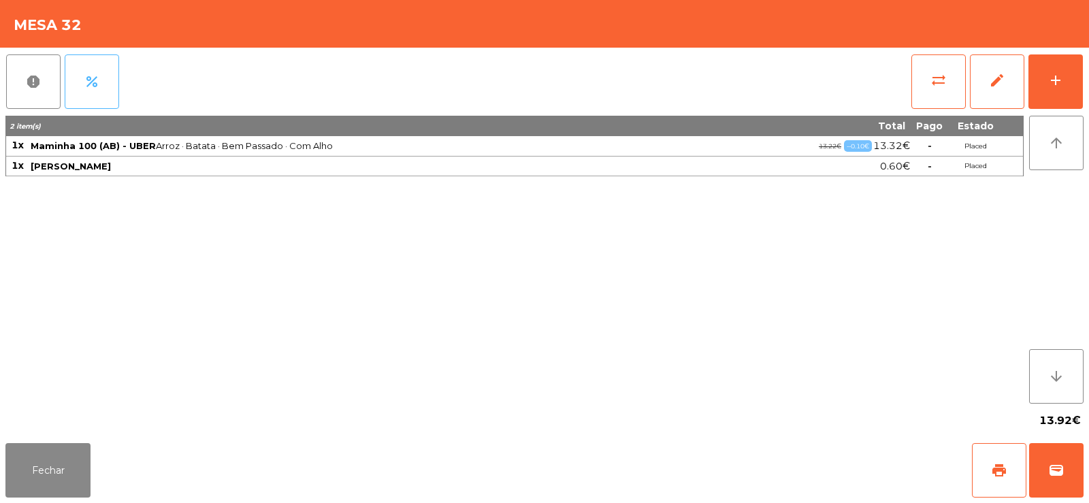
click at [107, 83] on button "percent" at bounding box center [92, 81] width 54 height 54
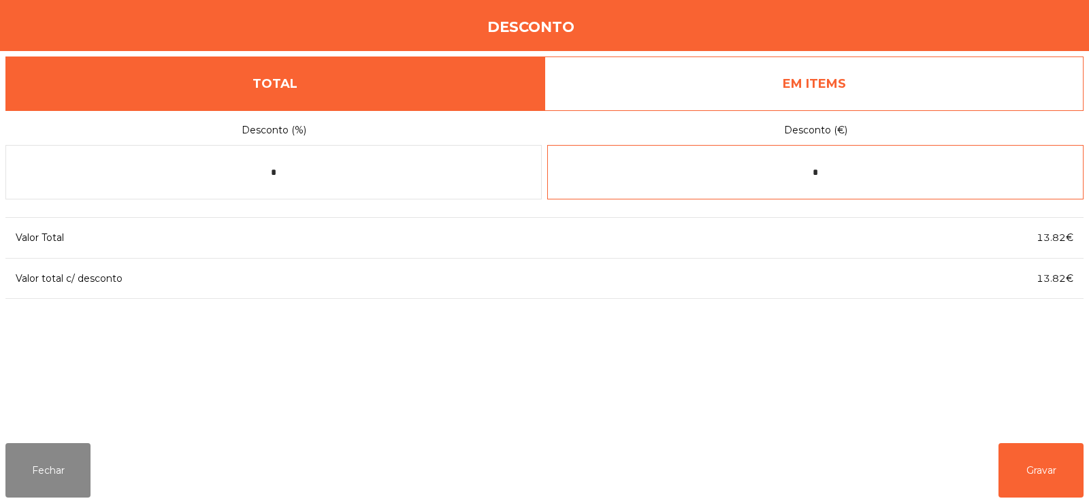
click at [856, 170] on input "*" at bounding box center [815, 172] width 536 height 54
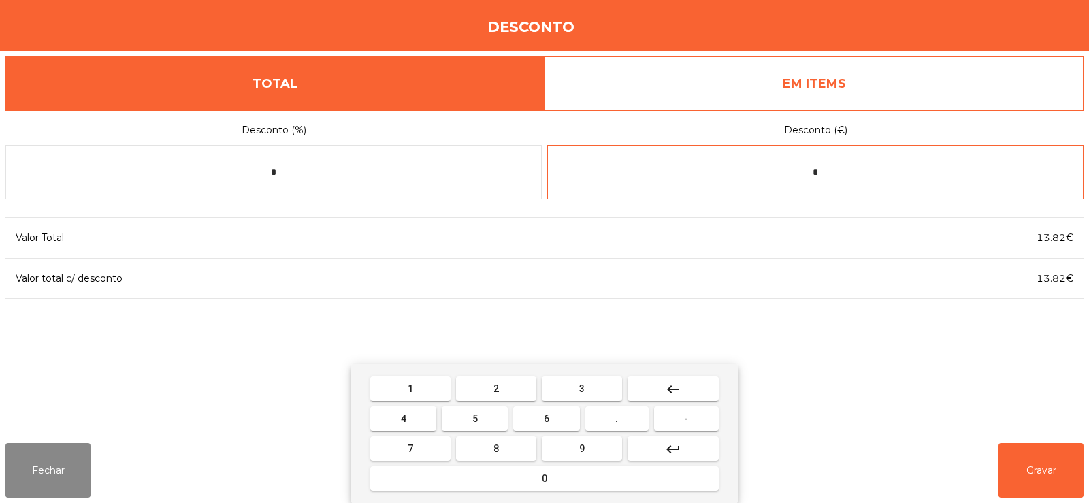
click at [701, 389] on button "keyboard_backspace" at bounding box center [673, 388] width 91 height 25
click at [696, 391] on button "keyboard_backspace" at bounding box center [673, 388] width 91 height 25
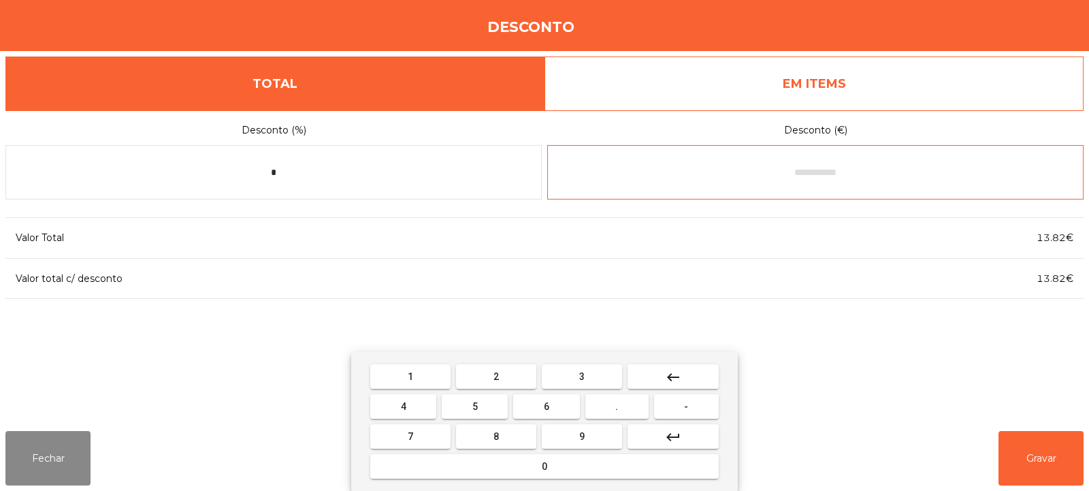
click at [688, 409] on span "-" at bounding box center [686, 406] width 4 height 11
click at [428, 375] on button "1" at bounding box center [410, 376] width 80 height 25
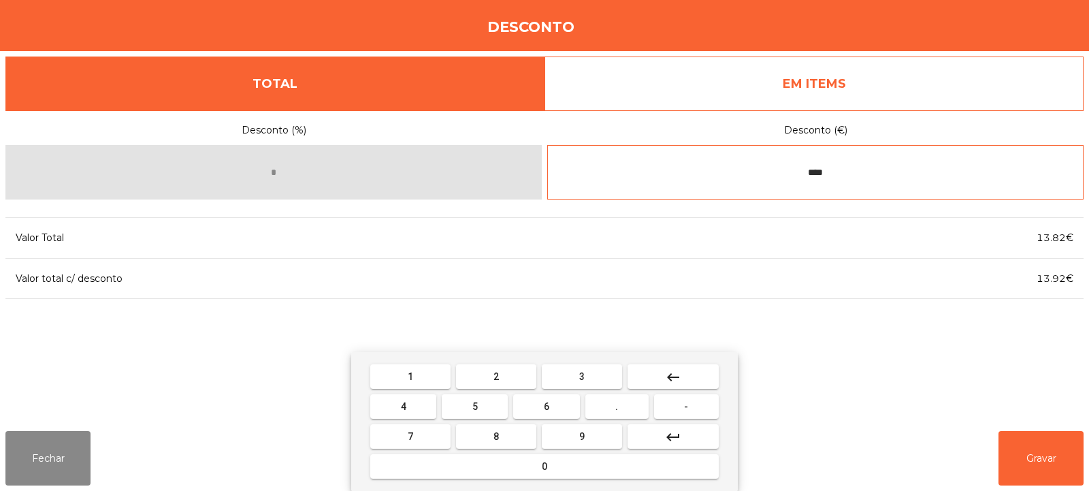
type input "****"
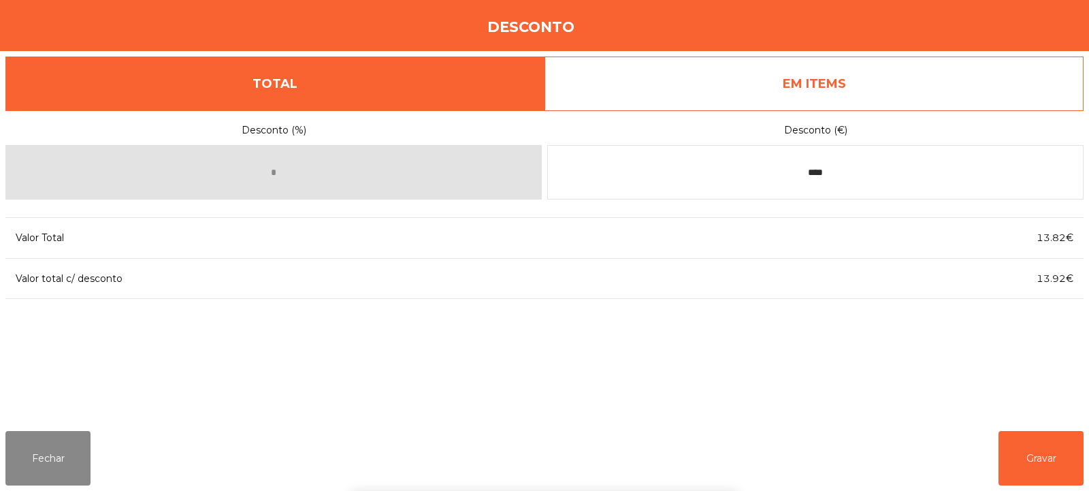
click at [1039, 457] on div "1 2 3 keyboard_backspace 4 5 6 . - 7 8 9 keyboard_return 0" at bounding box center [544, 421] width 1089 height 139
click at [1036, 458] on button "Gravar" at bounding box center [1040, 458] width 85 height 54
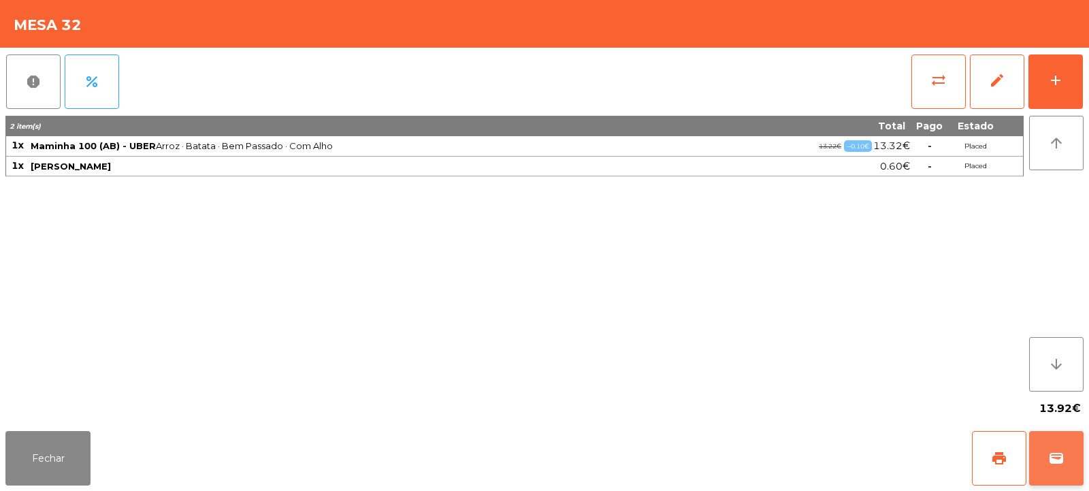
click at [1057, 463] on span "wallet" at bounding box center [1056, 458] width 16 height 16
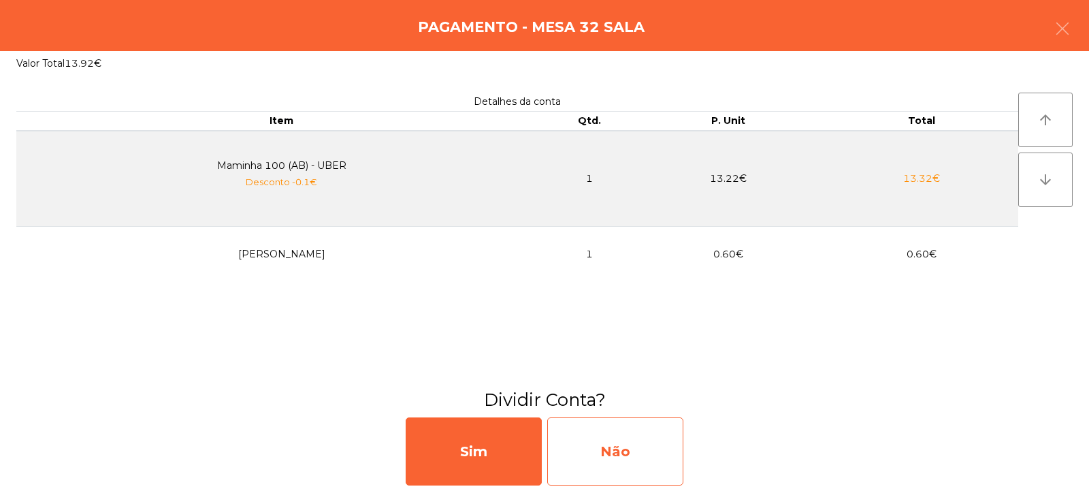
click at [648, 448] on div "Não" at bounding box center [615, 451] width 136 height 68
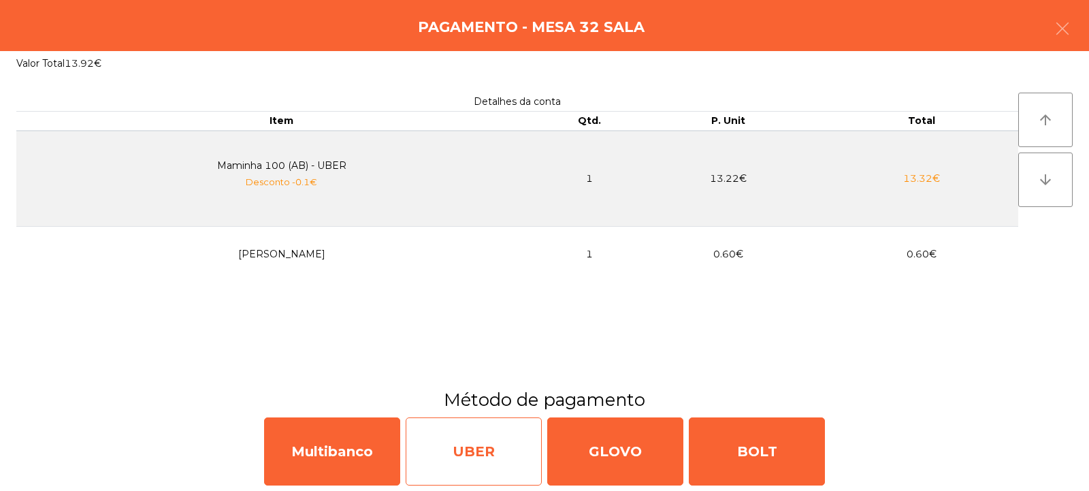
click at [471, 449] on div "UBER" at bounding box center [474, 451] width 136 height 68
select select "**"
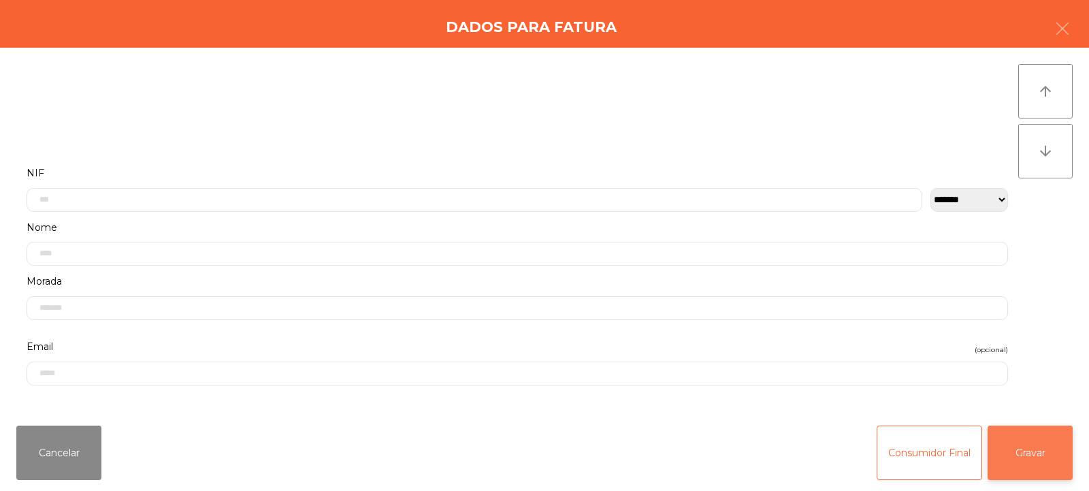
click at [1028, 466] on button "Gravar" at bounding box center [1030, 452] width 85 height 54
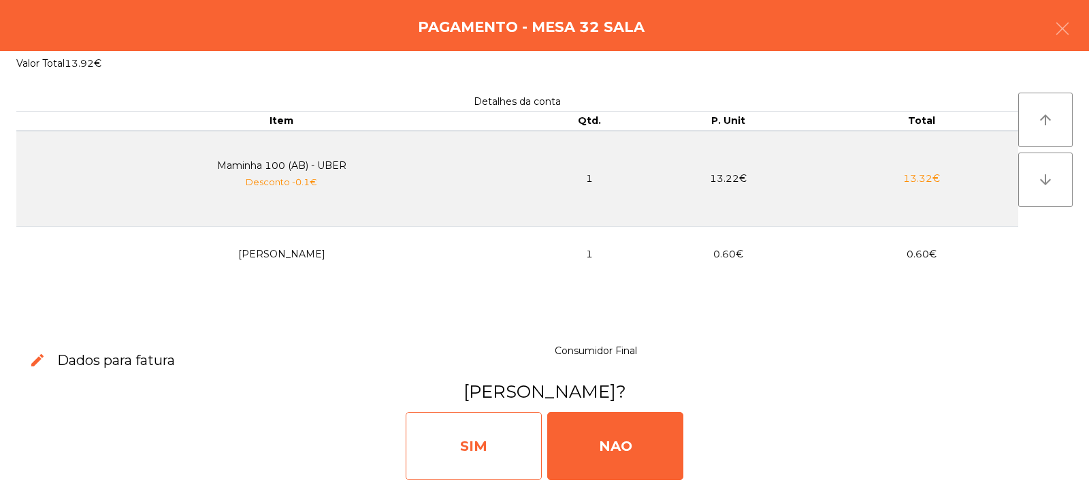
click at [480, 435] on div "SIM" at bounding box center [474, 446] width 136 height 68
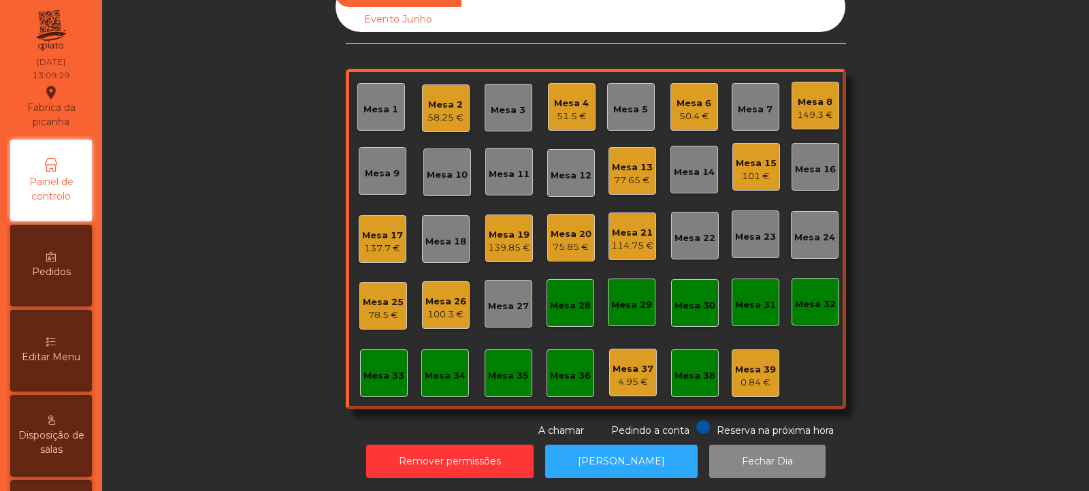
scroll to position [46, 0]
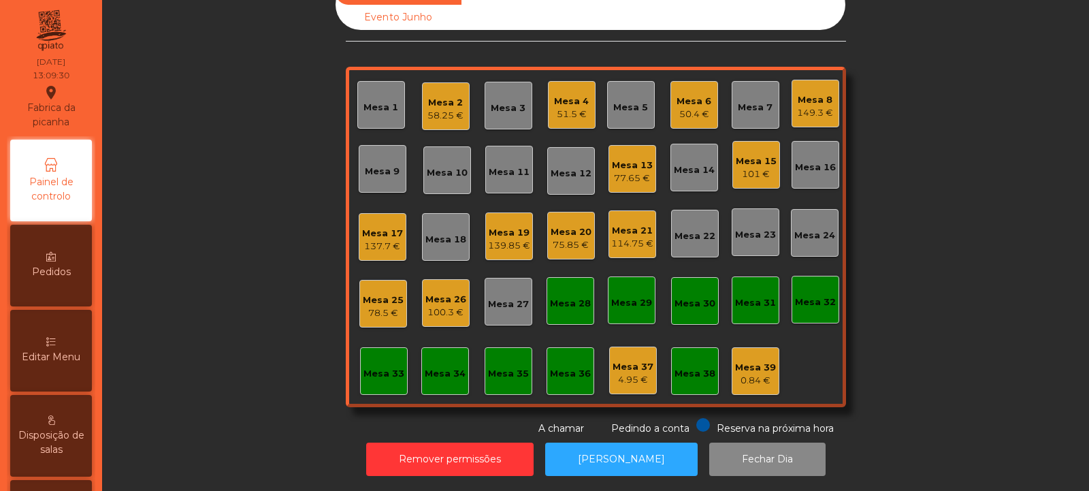
click at [815, 307] on div "Mesa 32" at bounding box center [816, 300] width 48 height 48
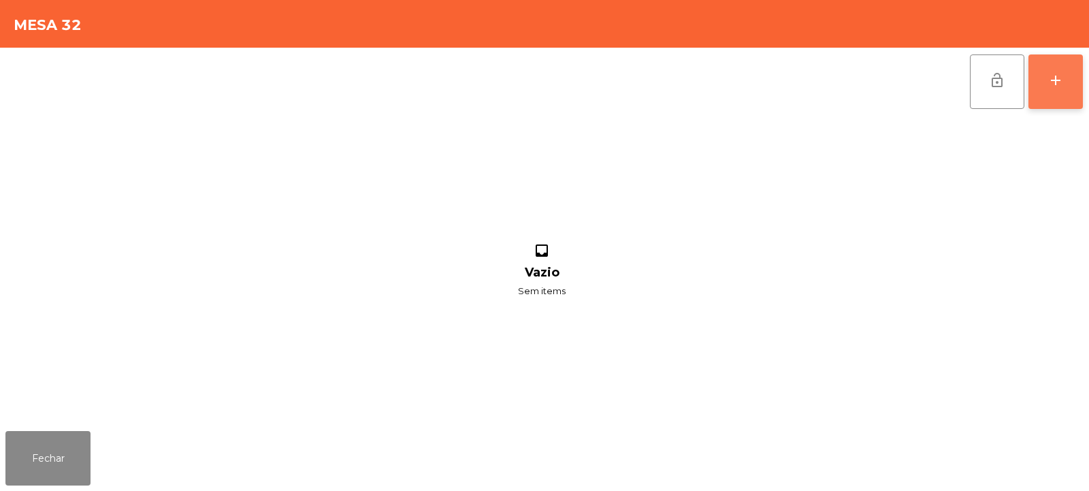
click at [1071, 91] on button "add" at bounding box center [1055, 81] width 54 height 54
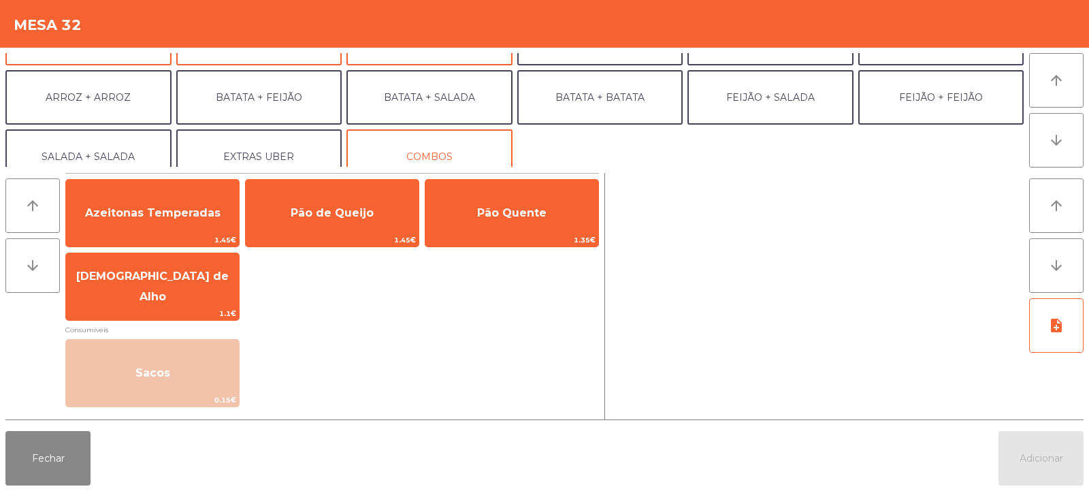
scroll to position [178, 0]
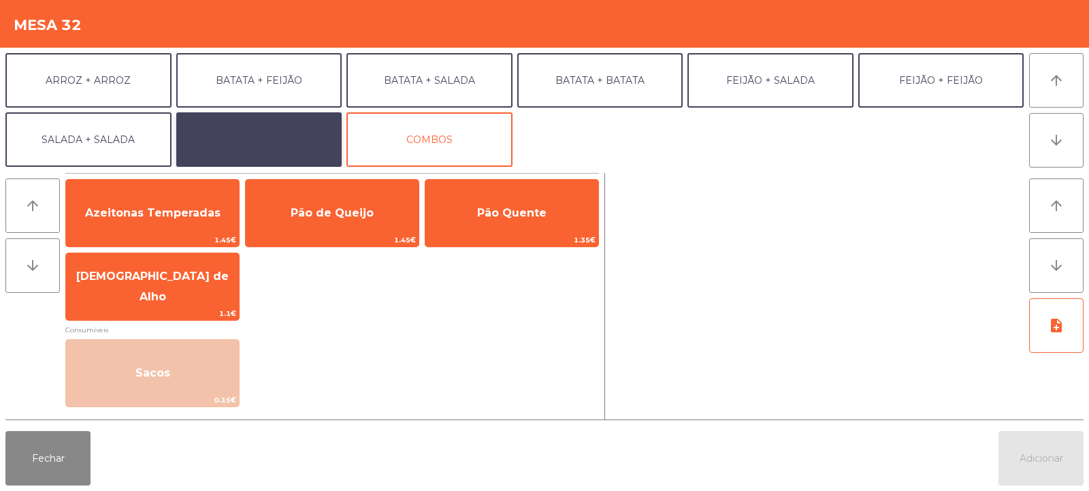
click at [257, 131] on button "EXTRAS UBER" at bounding box center [259, 139] width 166 height 54
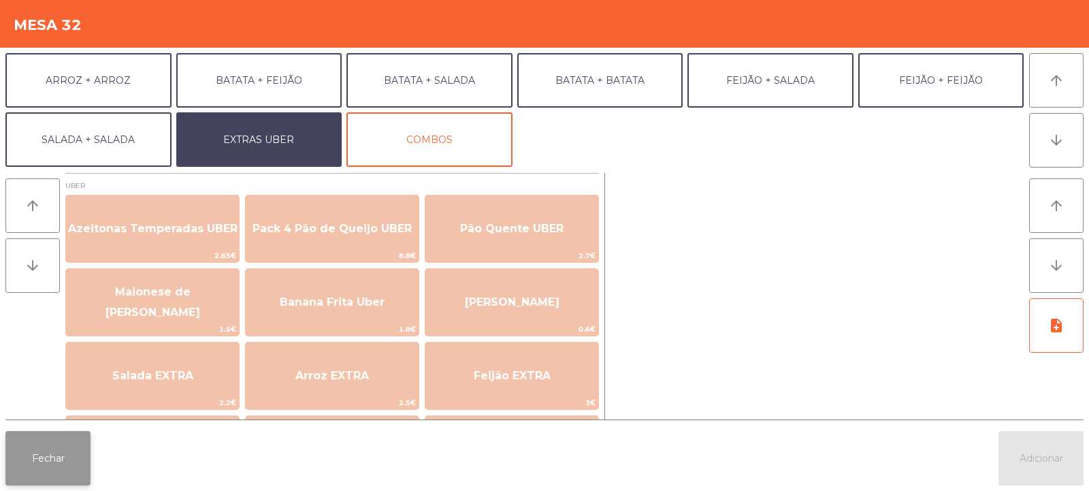
click at [57, 462] on button "Fechar" at bounding box center [47, 458] width 85 height 54
click at [54, 452] on button "Fechar" at bounding box center [47, 458] width 85 height 54
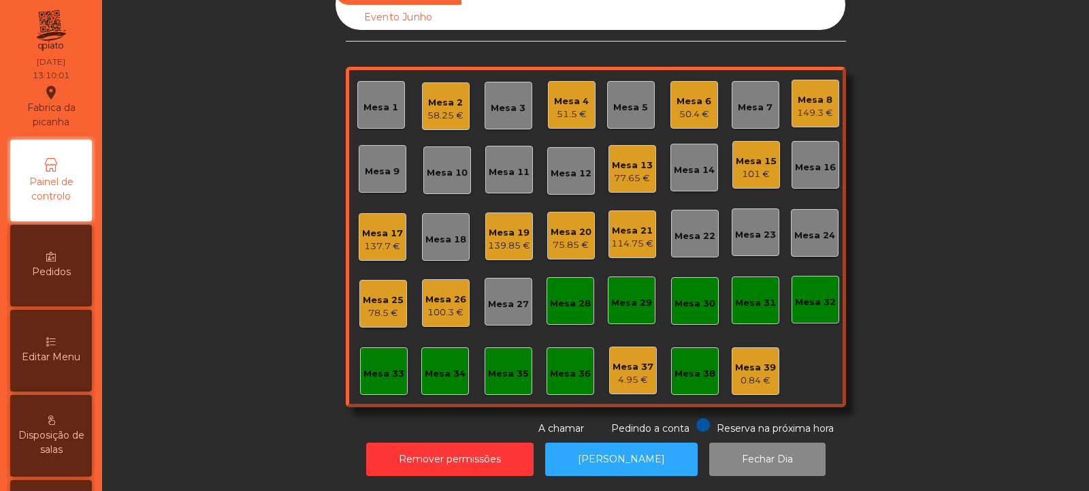
click at [377, 159] on div "Mesa 9" at bounding box center [382, 168] width 35 height 19
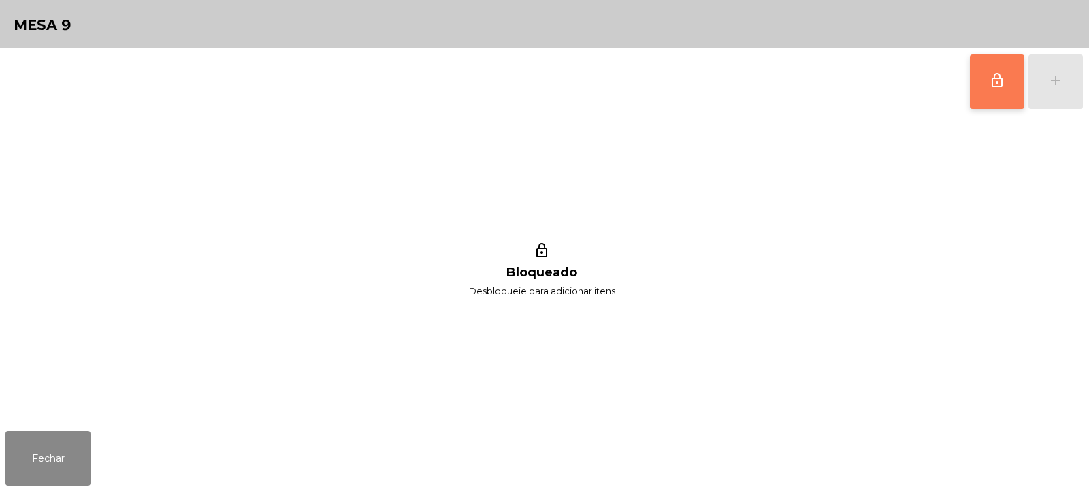
click at [999, 93] on button "lock_outline" at bounding box center [997, 81] width 54 height 54
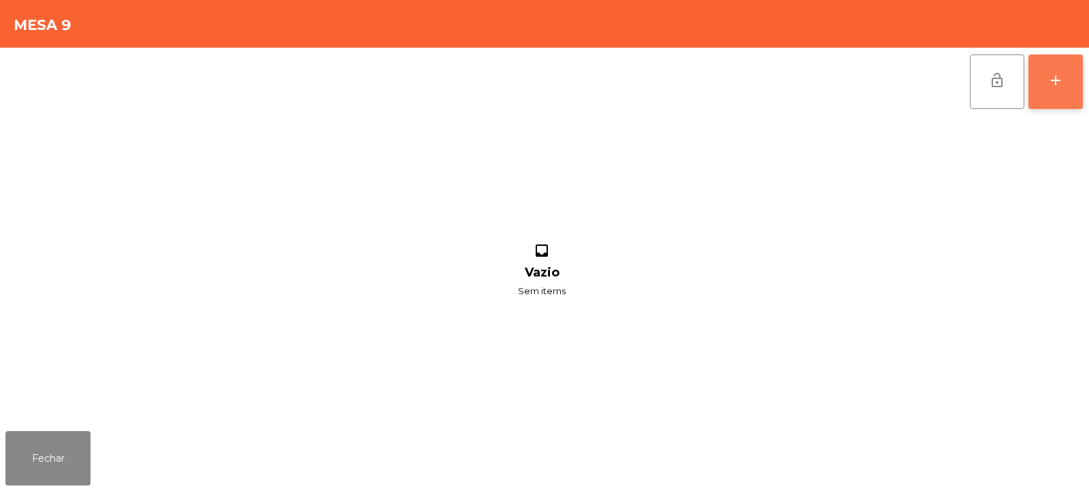
click at [1076, 88] on button "add" at bounding box center [1055, 81] width 54 height 54
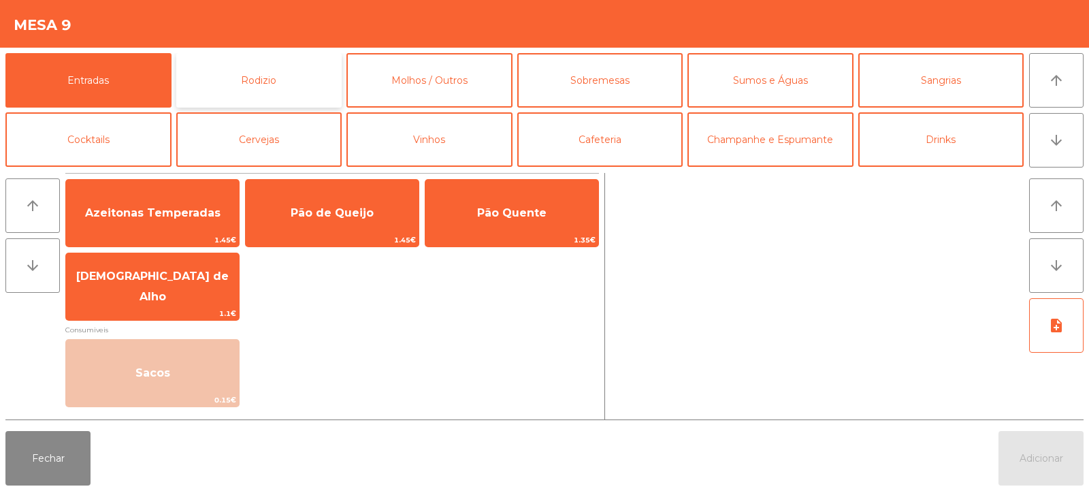
click at [272, 92] on button "Rodizio" at bounding box center [259, 80] width 166 height 54
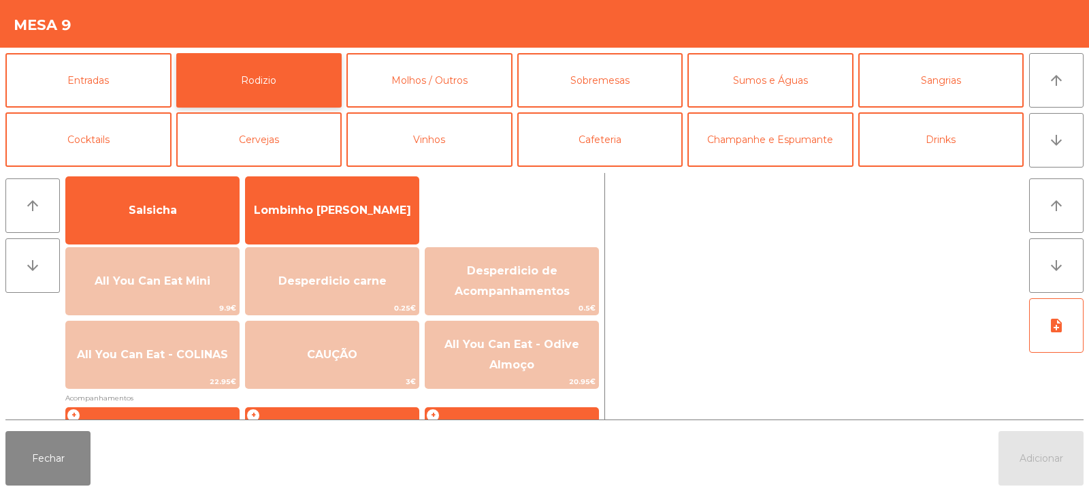
scroll to position [99, 0]
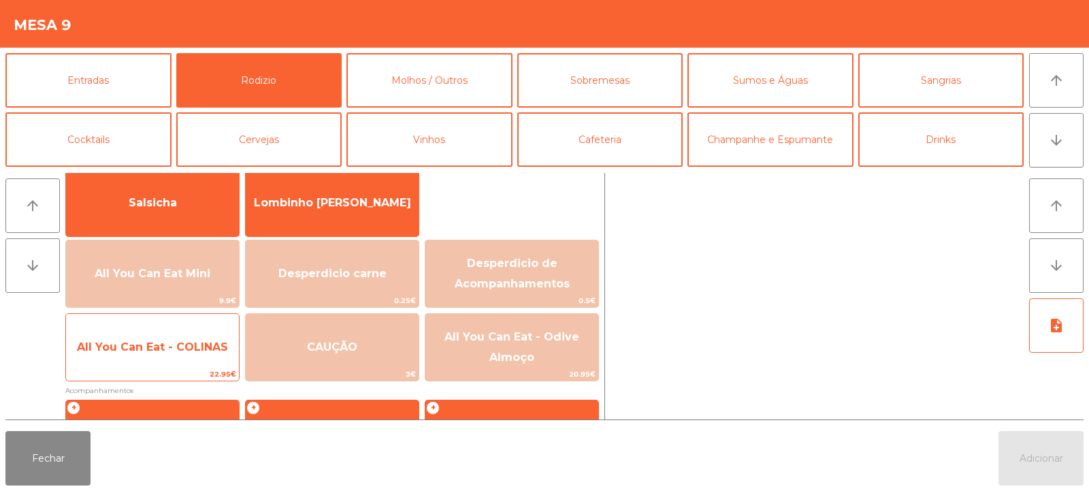
click at [155, 363] on span "All You Can Eat - COLINAS" at bounding box center [152, 347] width 173 height 37
click at [161, 368] on span "22.95€" at bounding box center [152, 374] width 173 height 13
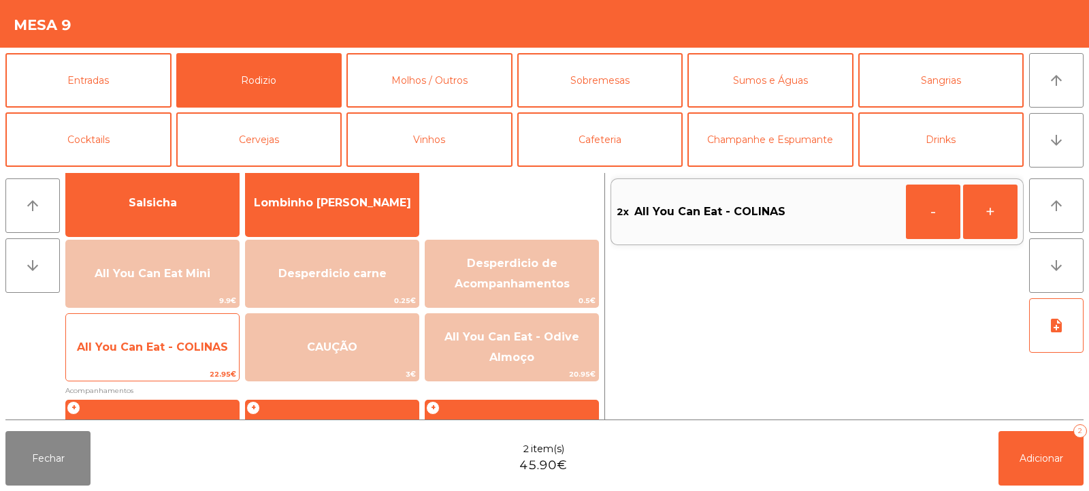
click at [161, 361] on span "All You Can Eat - COLINAS" at bounding box center [152, 347] width 173 height 37
click at [160, 352] on span "All You Can Eat - COLINAS" at bounding box center [152, 346] width 151 height 13
click at [163, 348] on span "All You Can Eat - COLINAS" at bounding box center [152, 346] width 151 height 13
click at [167, 357] on span "All You Can Eat - COLINAS" at bounding box center [152, 347] width 173 height 37
click at [184, 358] on span "All You Can Eat - COLINAS" at bounding box center [152, 347] width 173 height 37
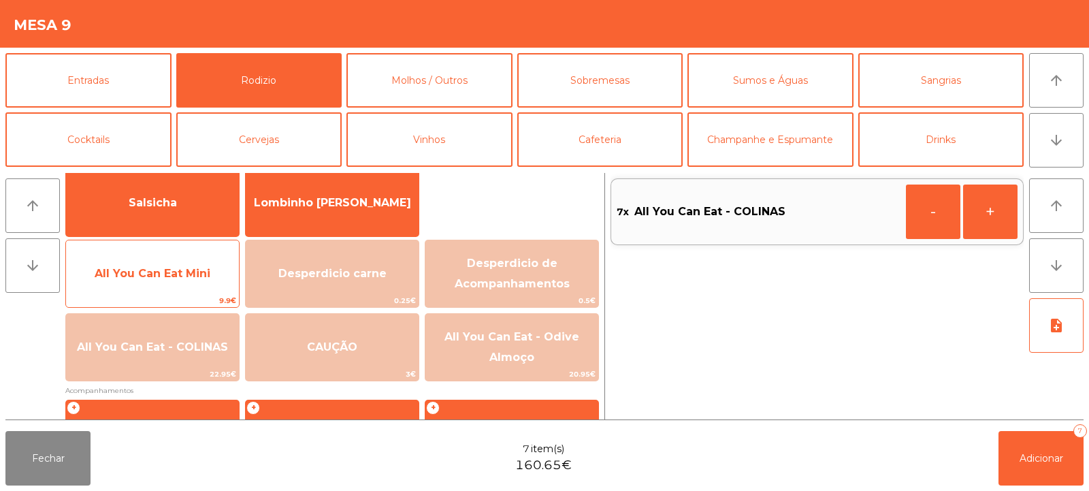
click at [172, 281] on span "All You Can Eat Mini" at bounding box center [152, 273] width 173 height 37
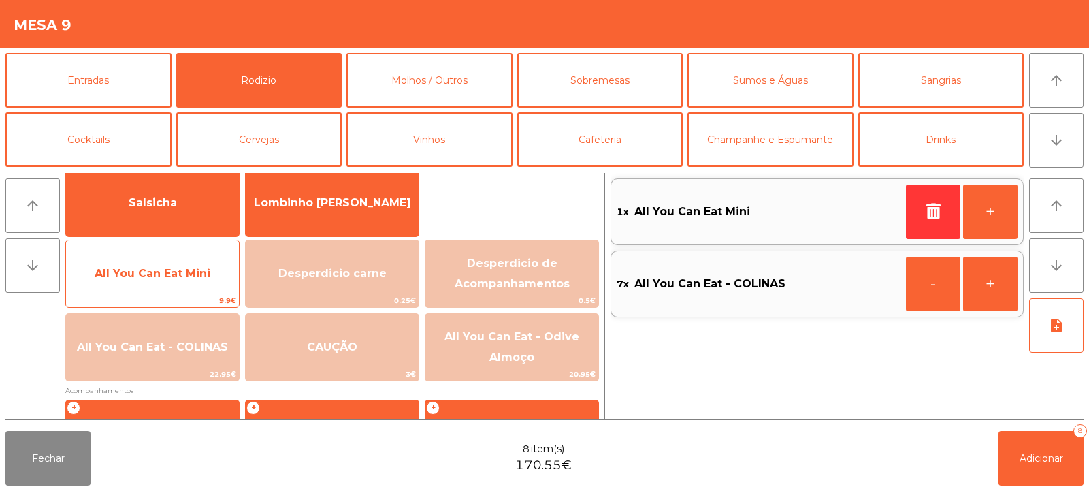
click at [180, 280] on span "All You Can Eat Mini" at bounding box center [152, 273] width 173 height 37
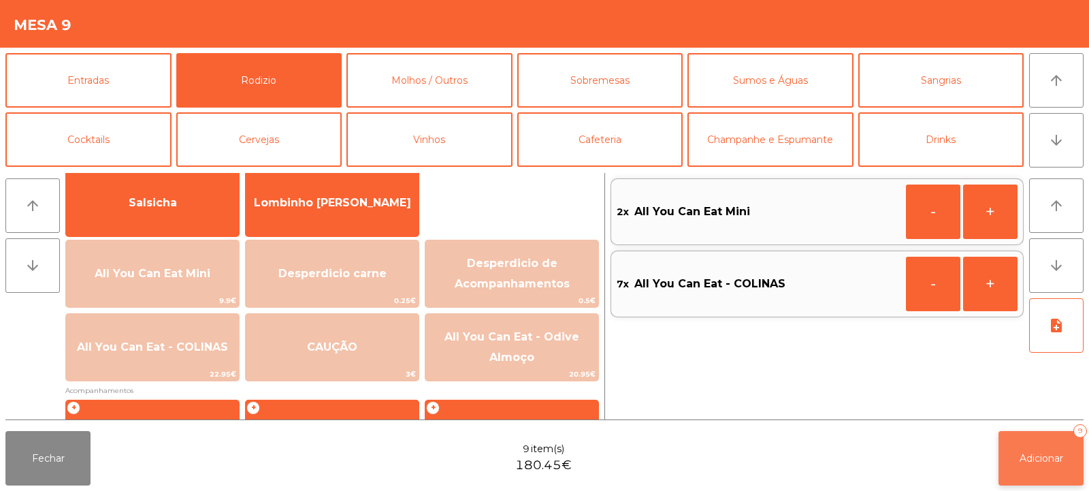
click at [1025, 440] on button "Adicionar 9" at bounding box center [1040, 458] width 85 height 54
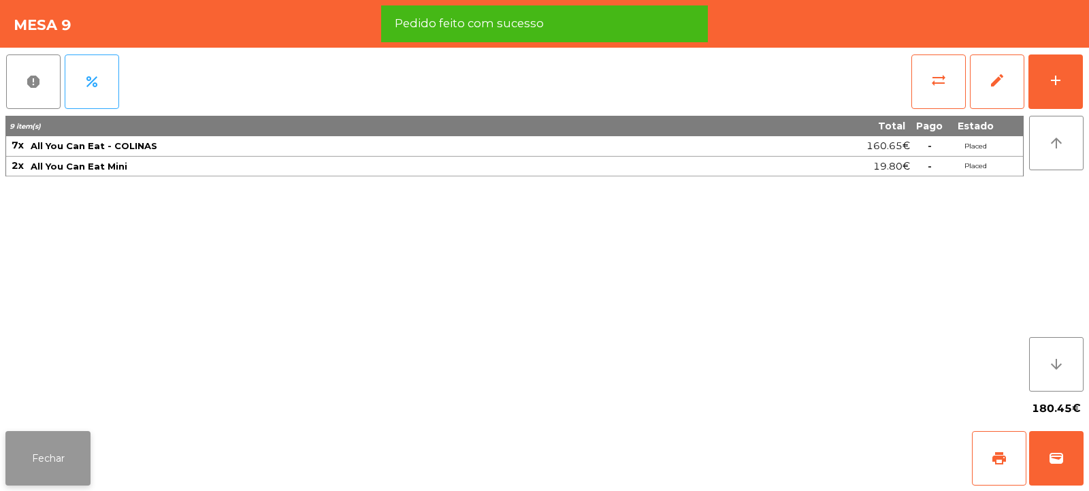
click at [57, 478] on button "Fechar" at bounding box center [47, 458] width 85 height 54
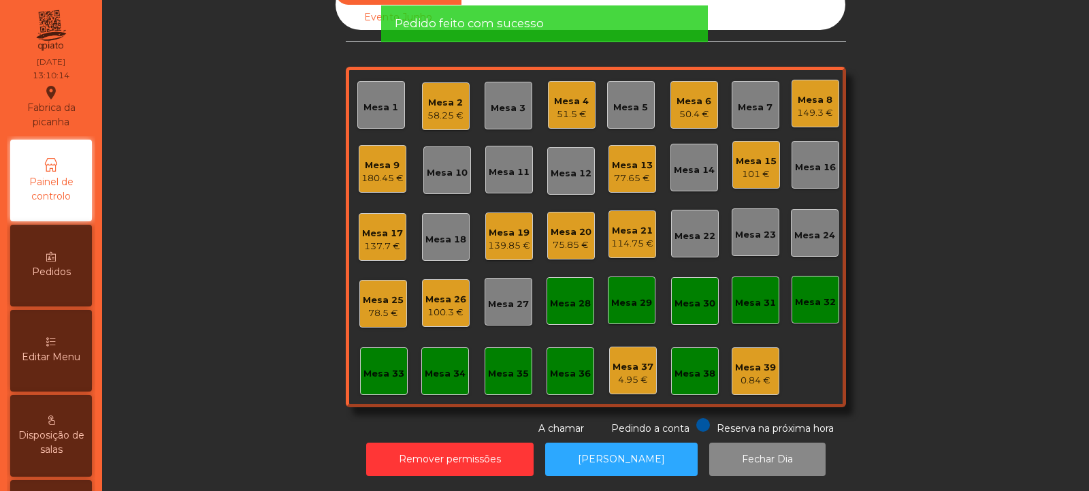
scroll to position [0, 0]
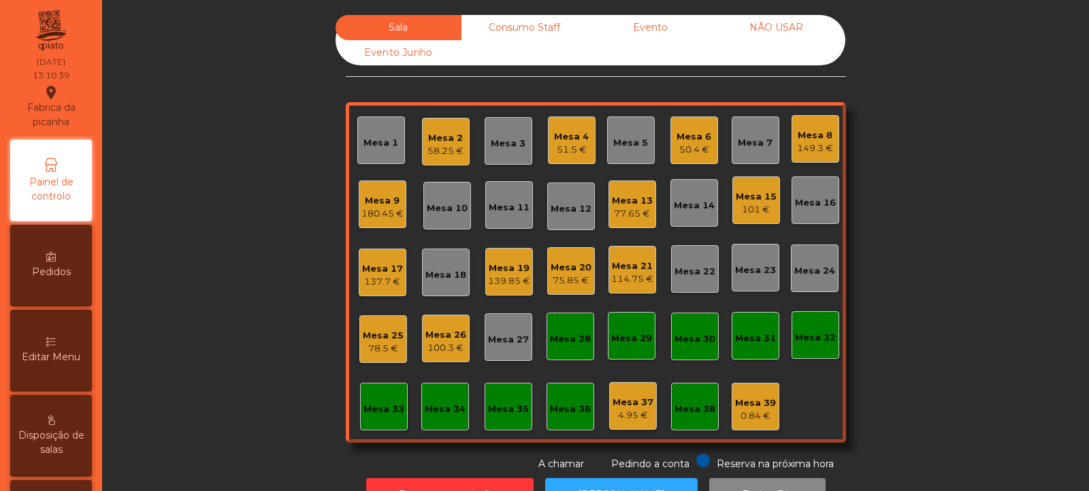
click at [564, 206] on div "Mesa 12" at bounding box center [571, 209] width 41 height 14
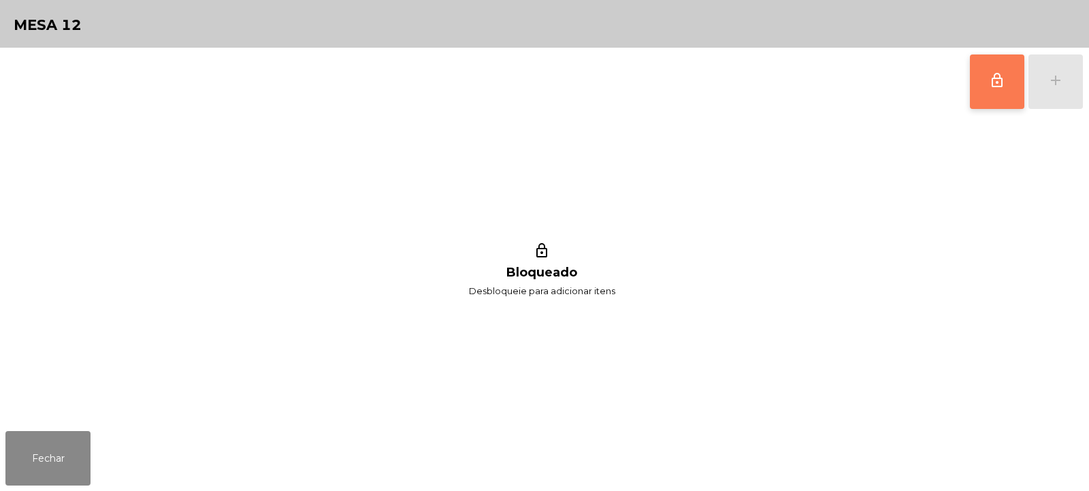
click at [991, 86] on span "lock_outline" at bounding box center [997, 80] width 16 height 16
click at [1065, 87] on button "add" at bounding box center [1055, 81] width 54 height 54
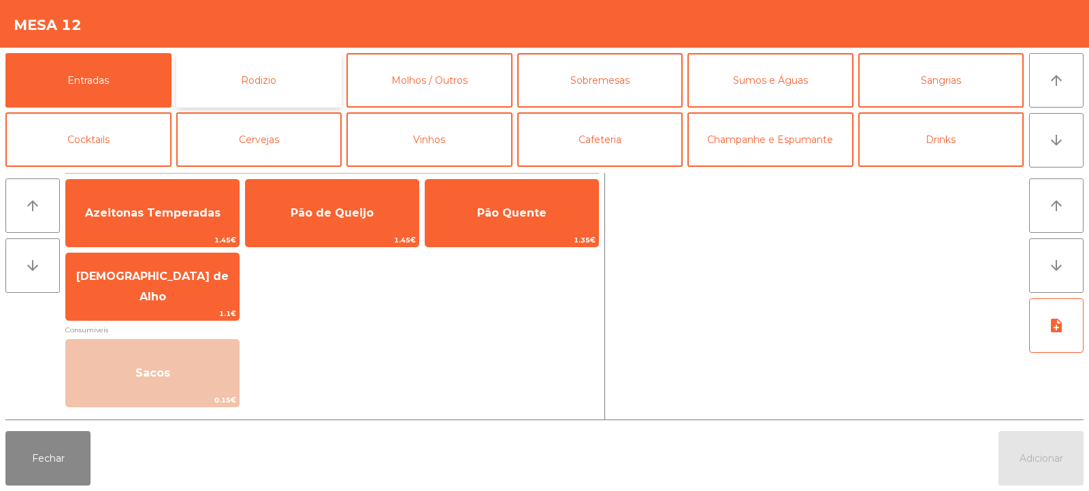
click at [261, 78] on button "Rodizio" at bounding box center [259, 80] width 166 height 54
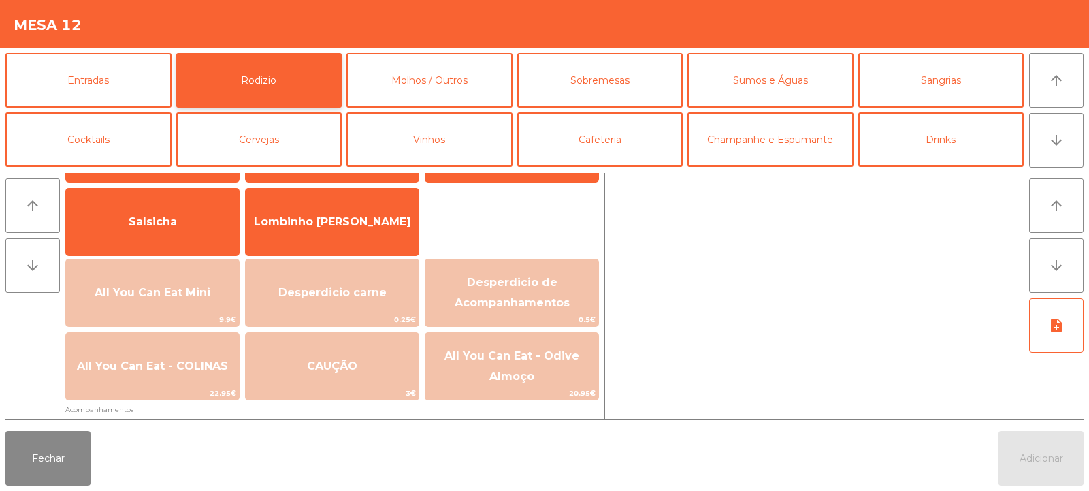
scroll to position [95, 0]
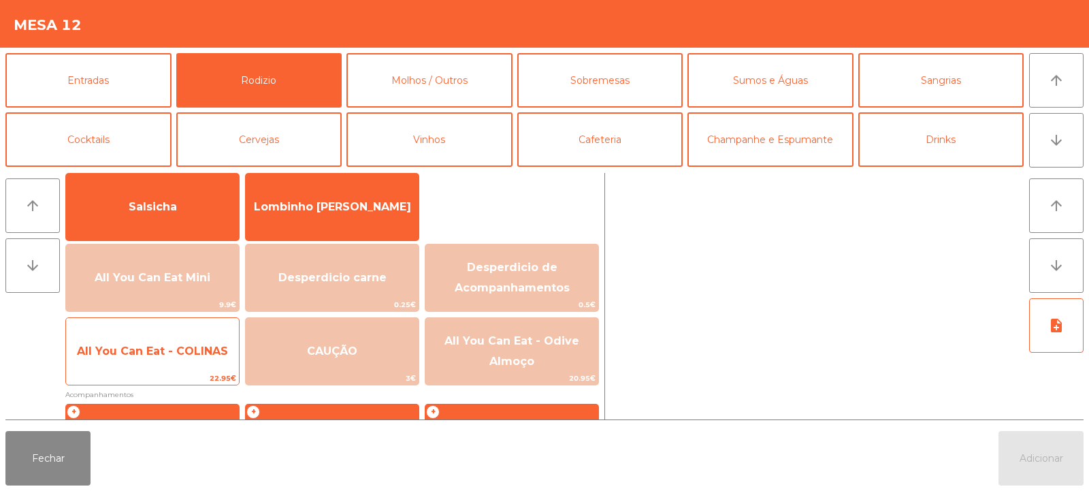
click at [175, 360] on span "All You Can Eat - COLINAS" at bounding box center [152, 351] width 173 height 37
click at [178, 359] on span "All You Can Eat - COLINAS" at bounding box center [152, 351] width 173 height 37
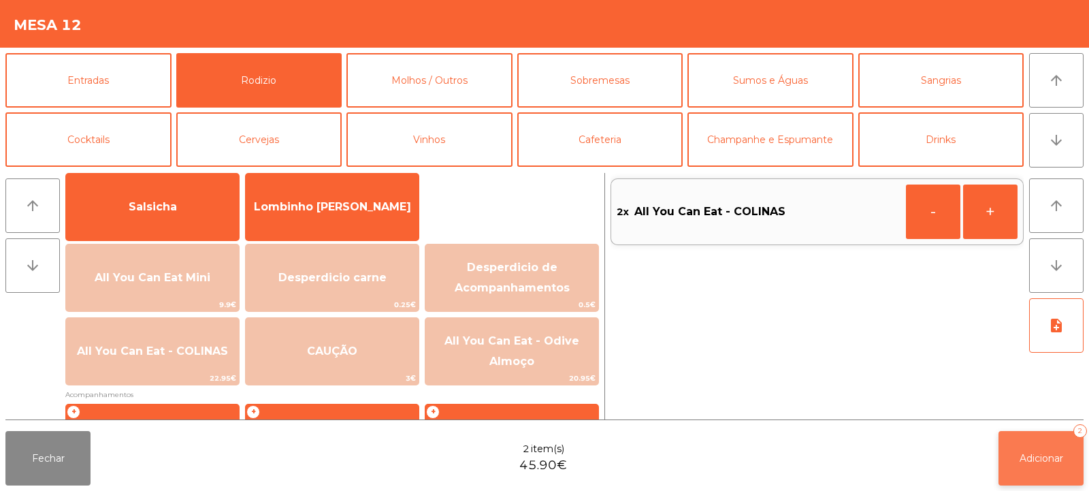
click at [1020, 457] on span "Adicionar" at bounding box center [1042, 458] width 44 height 12
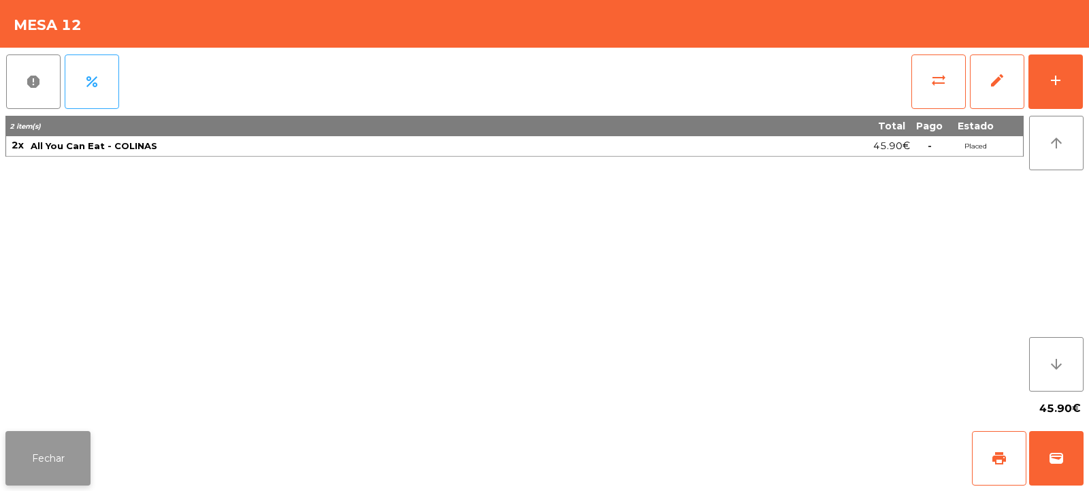
click at [52, 472] on button "Fechar" at bounding box center [47, 458] width 85 height 54
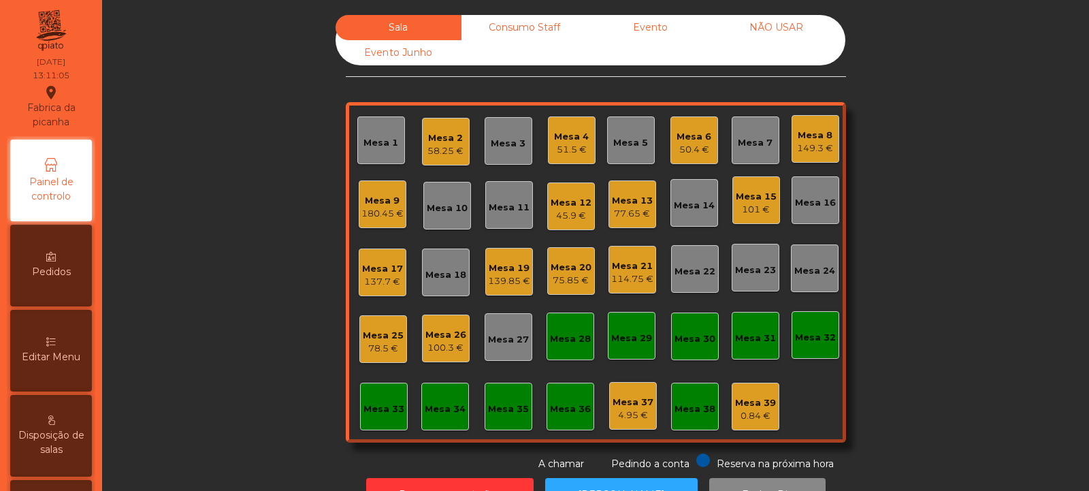
click at [436, 148] on div "58.25 €" at bounding box center [445, 151] width 36 height 14
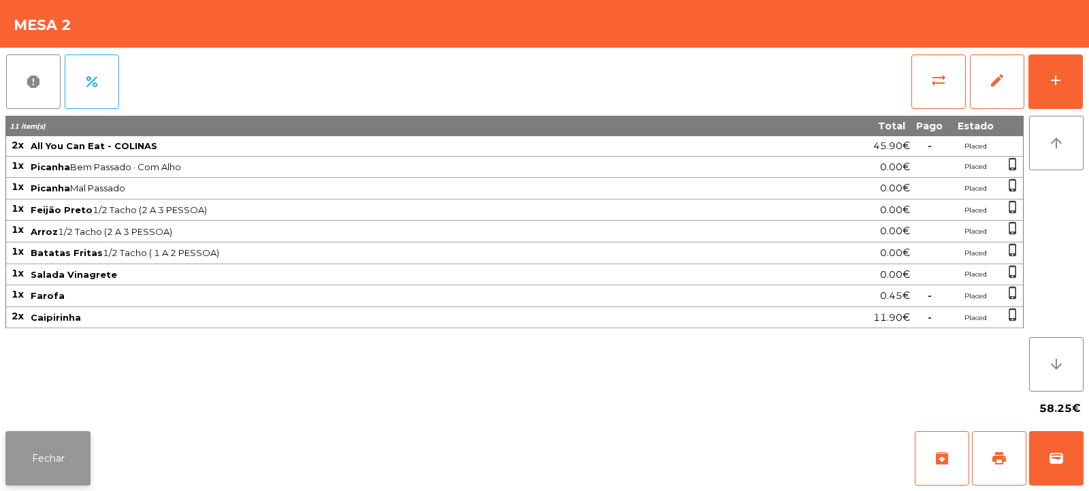
click at [63, 459] on button "Fechar" at bounding box center [47, 458] width 85 height 54
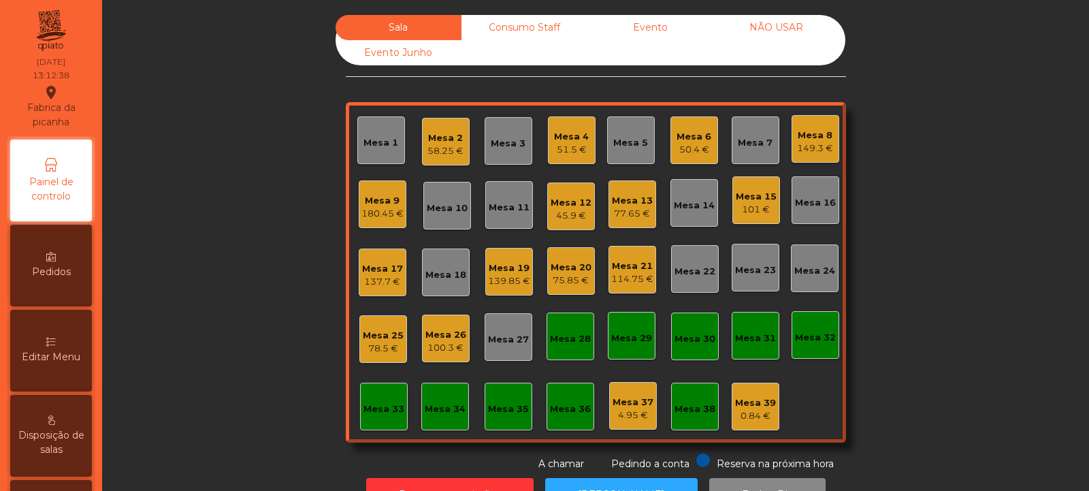
click at [685, 201] on div "Mesa 14" at bounding box center [694, 206] width 41 height 14
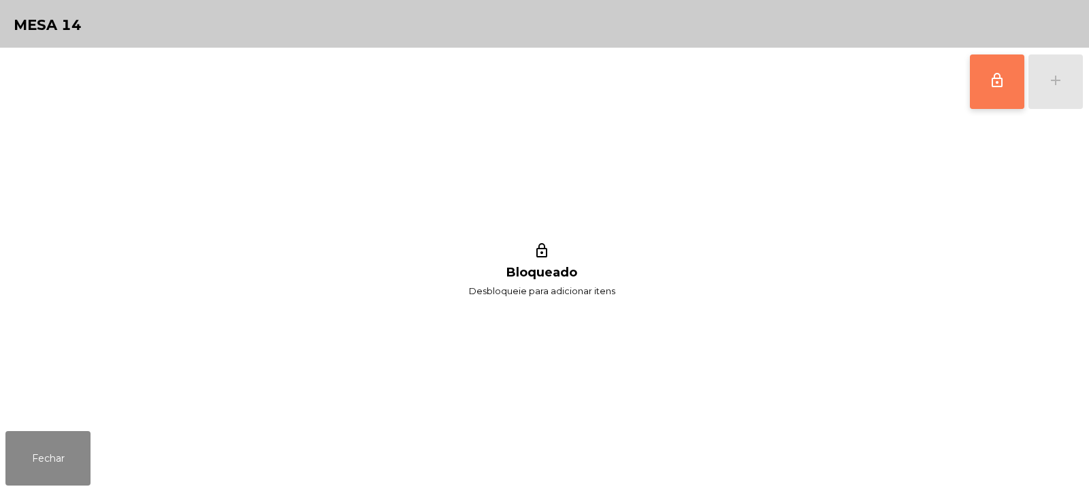
click at [989, 79] on span "lock_outline" at bounding box center [997, 80] width 16 height 16
click at [1049, 83] on div "add" at bounding box center [1055, 80] width 16 height 16
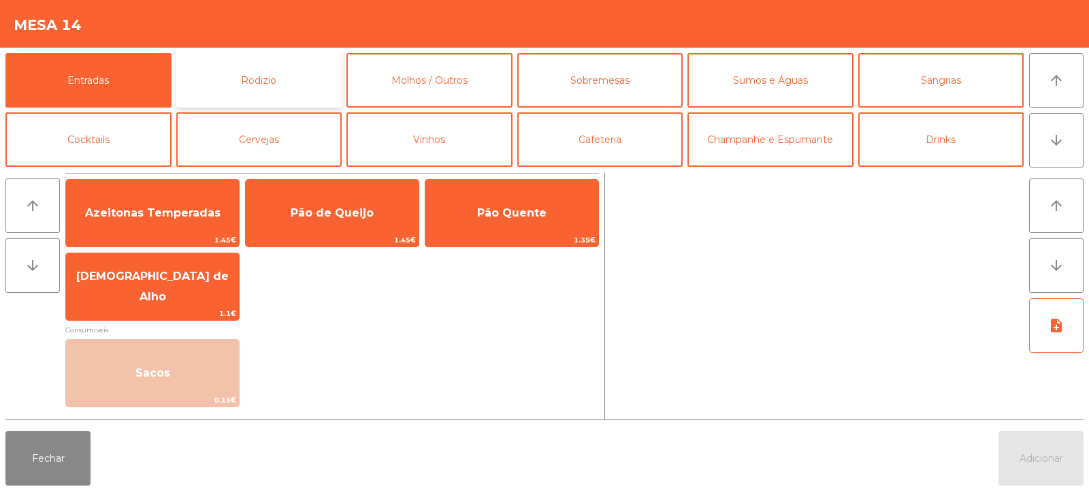
click at [259, 74] on button "Rodizio" at bounding box center [259, 80] width 166 height 54
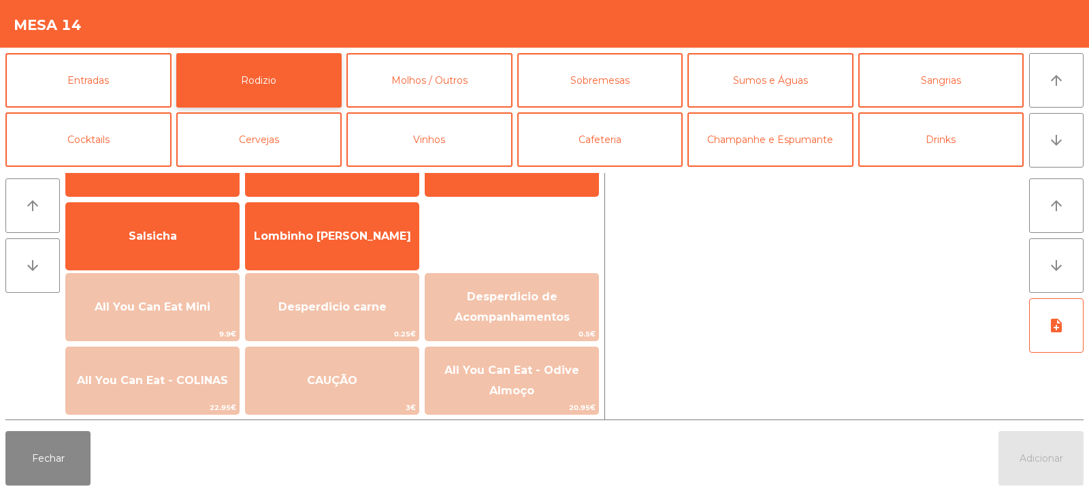
scroll to position [84, 0]
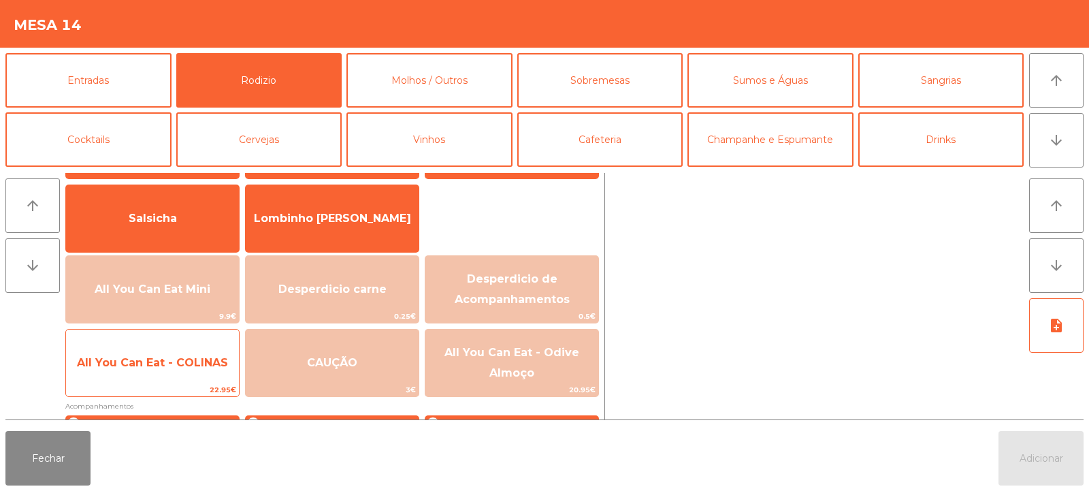
click at [174, 365] on span "All You Can Eat - COLINAS" at bounding box center [152, 362] width 151 height 13
click at [181, 362] on span "All You Can Eat - COLINAS" at bounding box center [152, 362] width 151 height 13
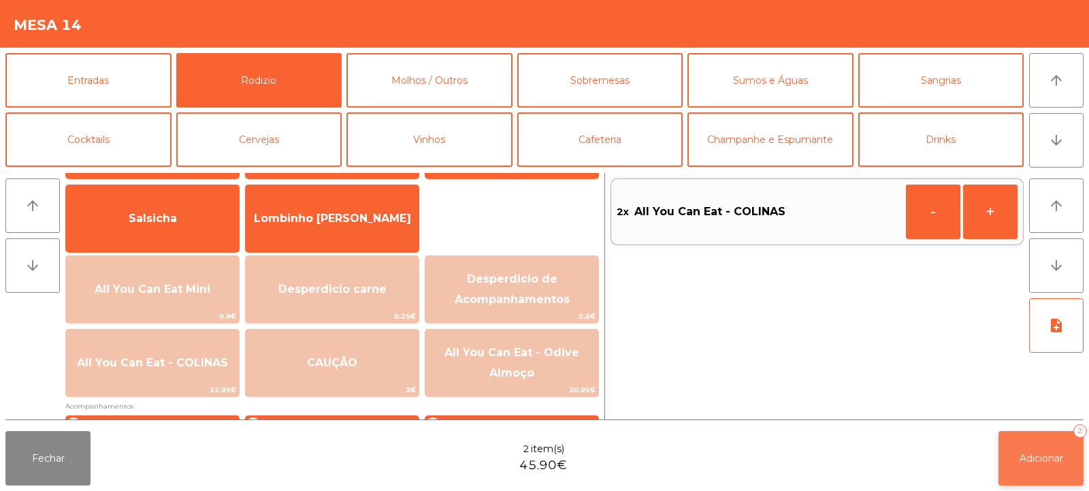
click at [1010, 466] on button "Adicionar 2" at bounding box center [1040, 458] width 85 height 54
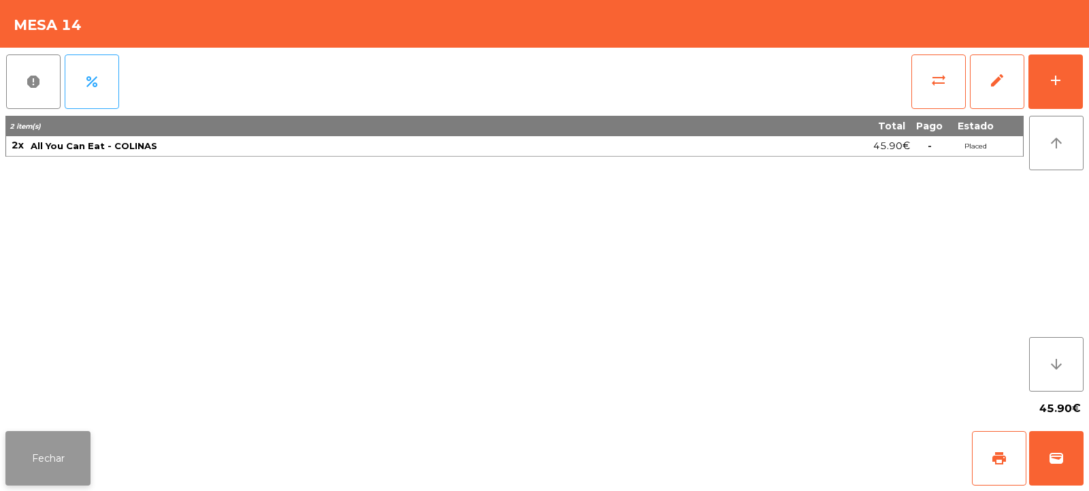
click at [61, 459] on button "Fechar" at bounding box center [47, 458] width 85 height 54
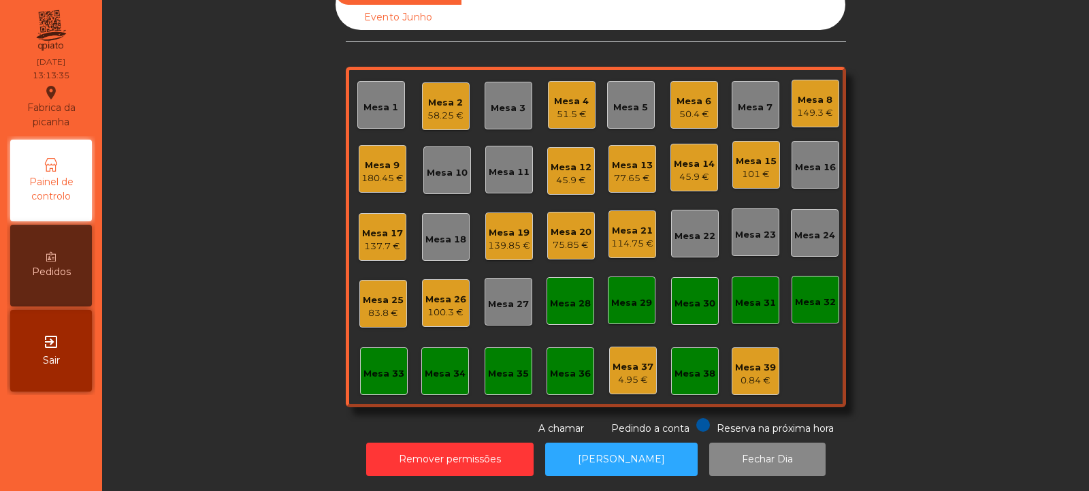
scroll to position [0, 0]
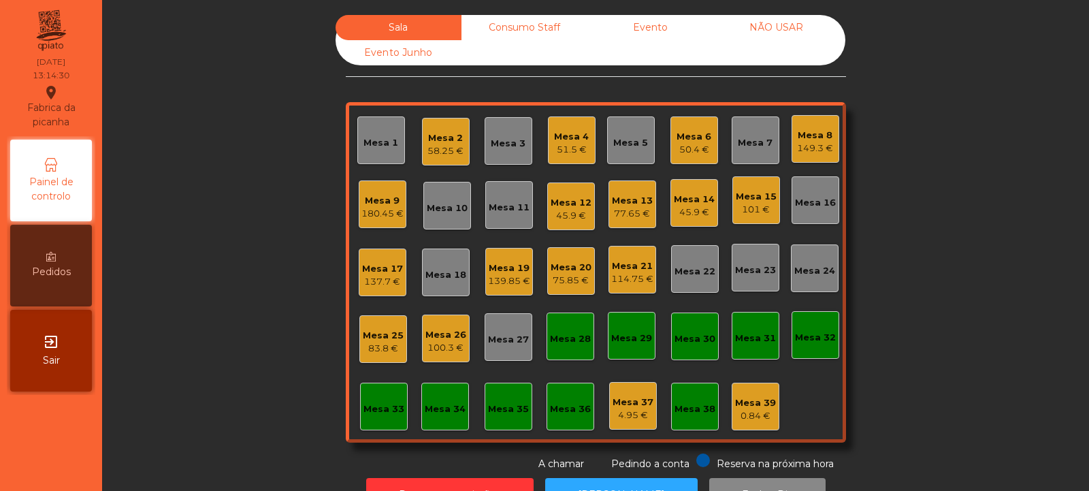
click at [764, 284] on div "Mesa 23" at bounding box center [756, 268] width 48 height 48
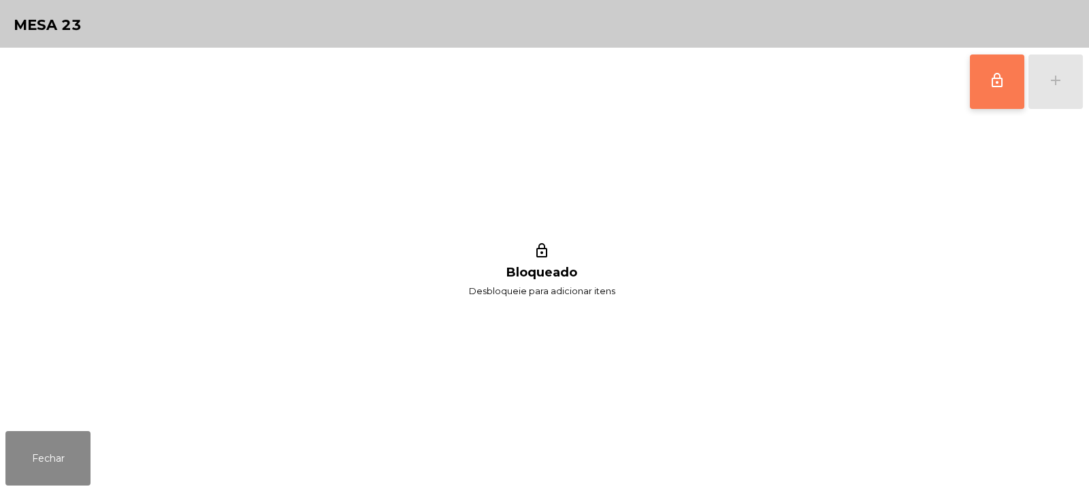
click at [995, 88] on span "lock_outline" at bounding box center [997, 80] width 16 height 16
click at [1056, 88] on button "add" at bounding box center [1055, 81] width 54 height 54
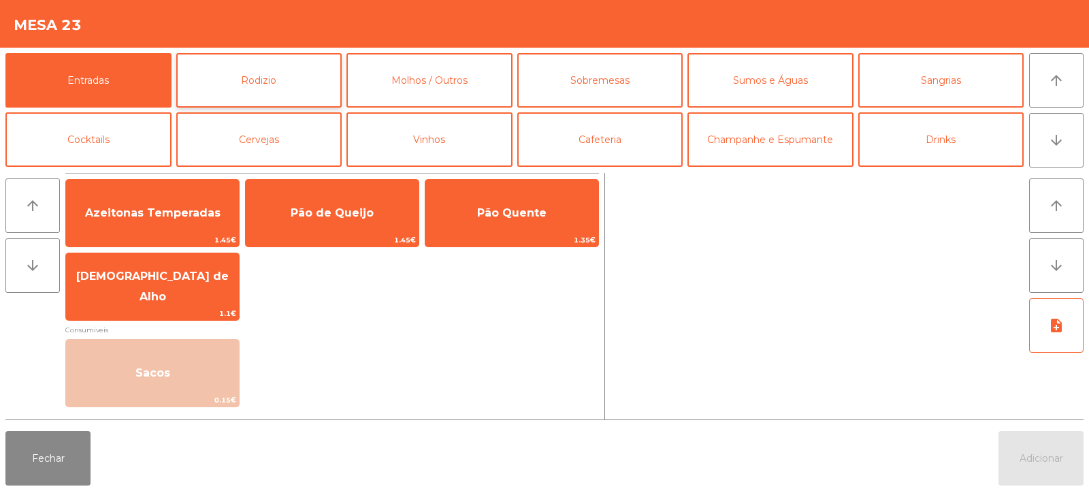
click at [289, 73] on button "Rodizio" at bounding box center [259, 80] width 166 height 54
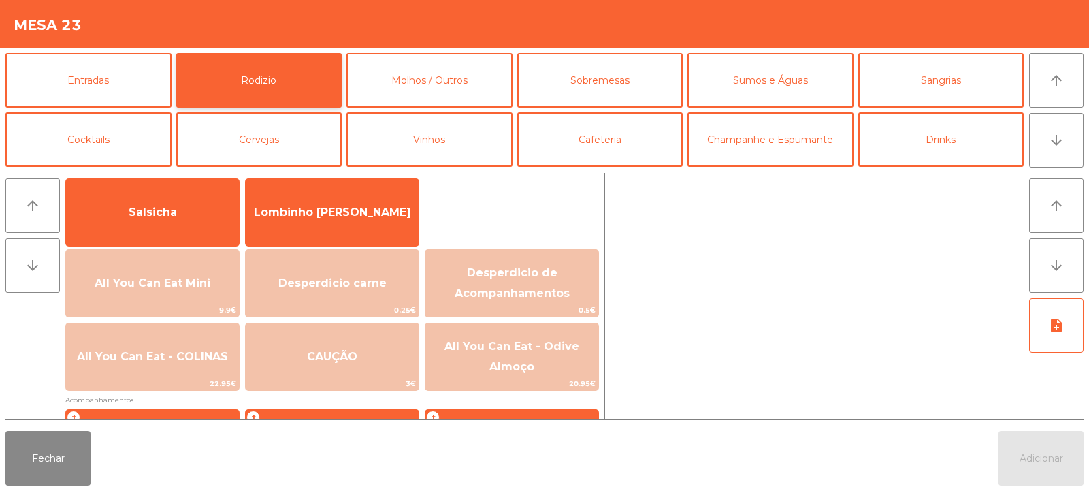
scroll to position [123, 0]
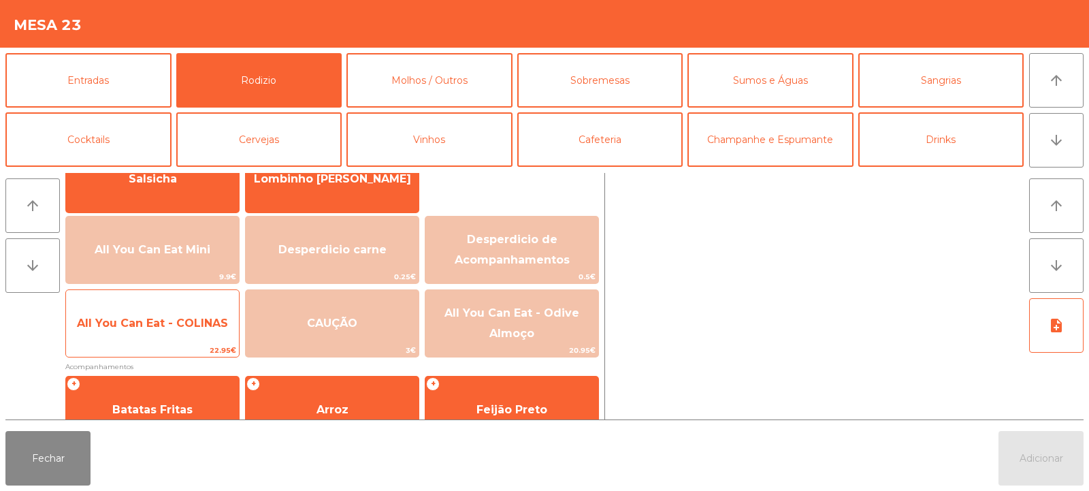
click at [218, 327] on span "All You Can Eat - COLINAS" at bounding box center [152, 322] width 151 height 13
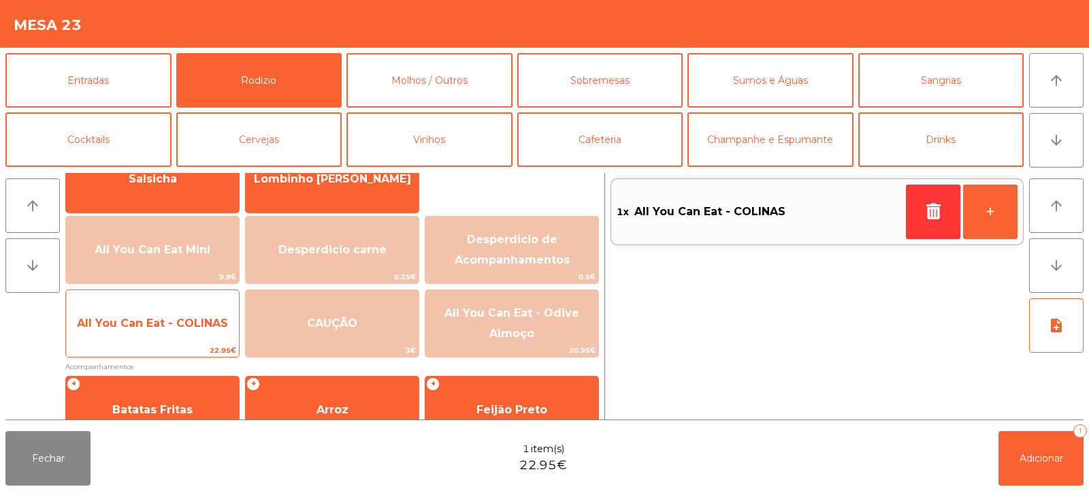
click at [216, 330] on span "All You Can Eat - COLINAS" at bounding box center [152, 323] width 173 height 37
click at [218, 331] on span "All You Can Eat - COLINAS" at bounding box center [152, 323] width 173 height 37
click at [215, 327] on span "All You Can Eat - COLINAS" at bounding box center [152, 322] width 151 height 13
click at [216, 331] on span "All You Can Eat - COLINAS" at bounding box center [152, 323] width 173 height 37
click at [219, 327] on span "All You Can Eat - COLINAS" at bounding box center [152, 322] width 151 height 13
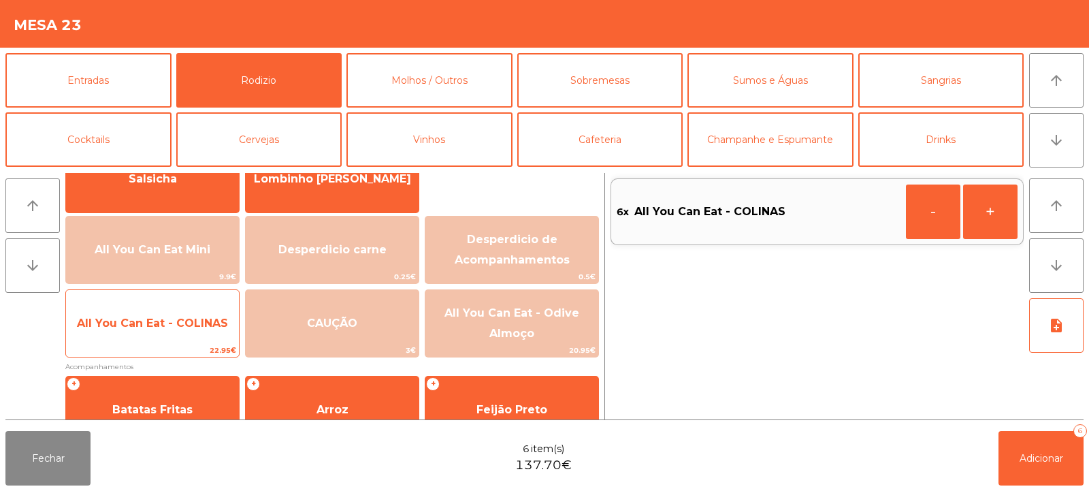
click at [220, 332] on span "All You Can Eat - COLINAS" at bounding box center [152, 323] width 173 height 37
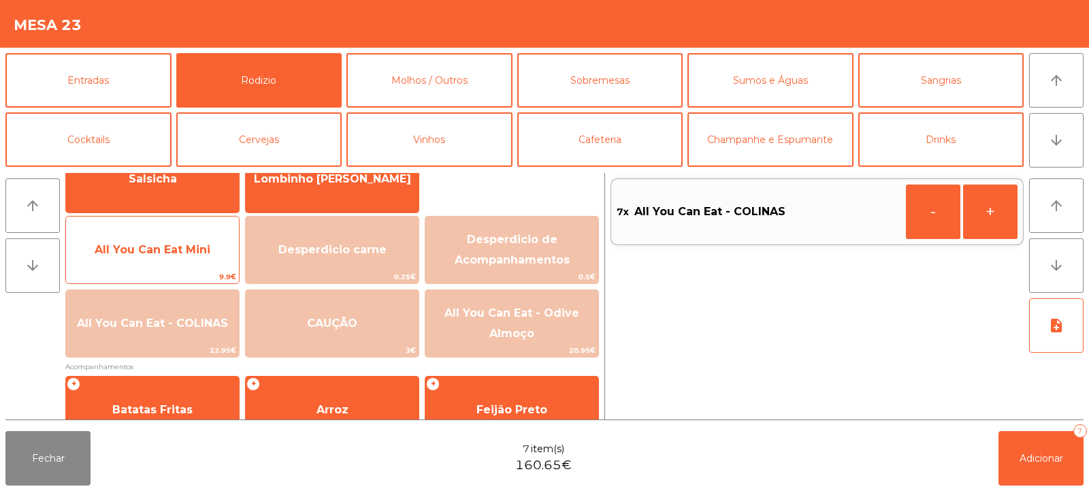
click at [212, 257] on span "All You Can Eat Mini" at bounding box center [152, 249] width 173 height 37
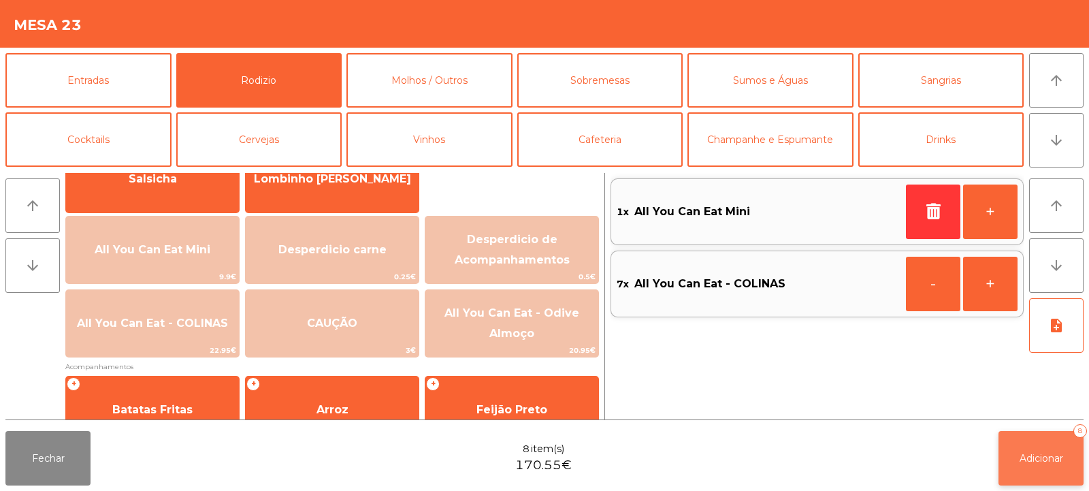
click at [1030, 453] on span "Adicionar" at bounding box center [1042, 458] width 44 height 12
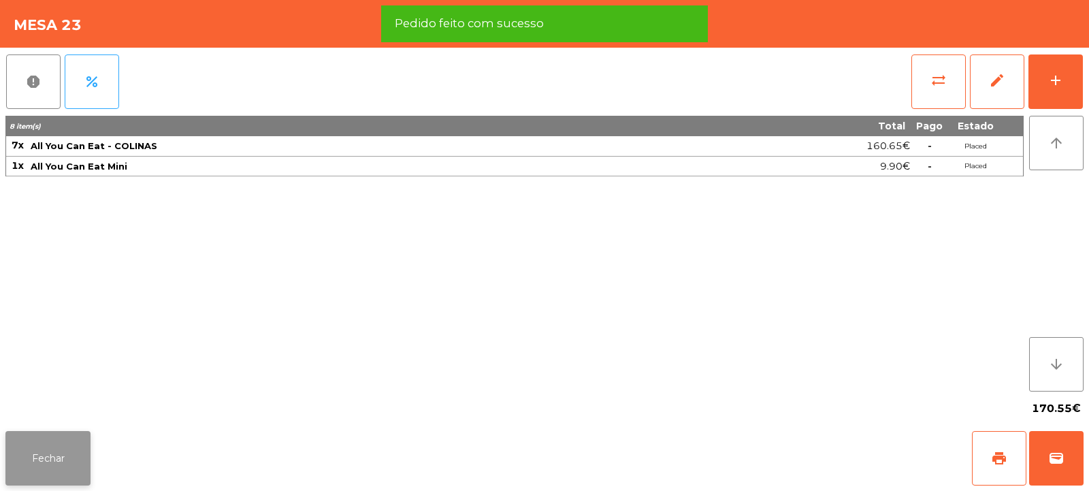
click at [78, 446] on button "Fechar" at bounding box center [47, 458] width 85 height 54
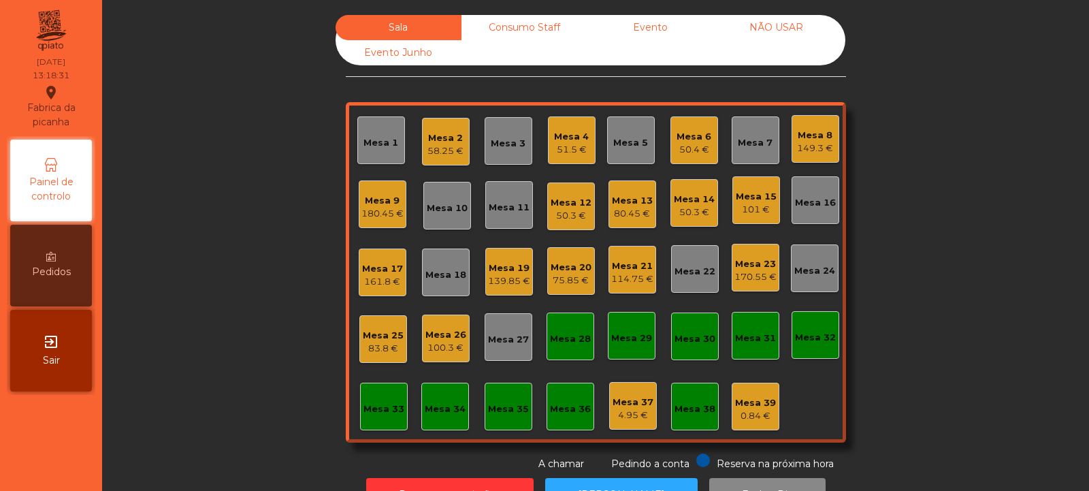
scroll to position [46, 0]
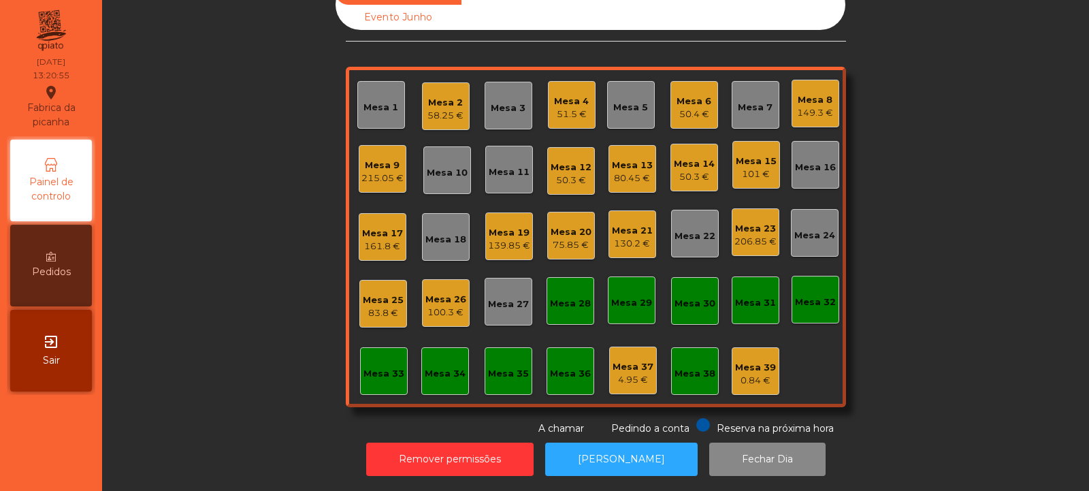
click at [384, 101] on div "Mesa 1" at bounding box center [380, 108] width 35 height 14
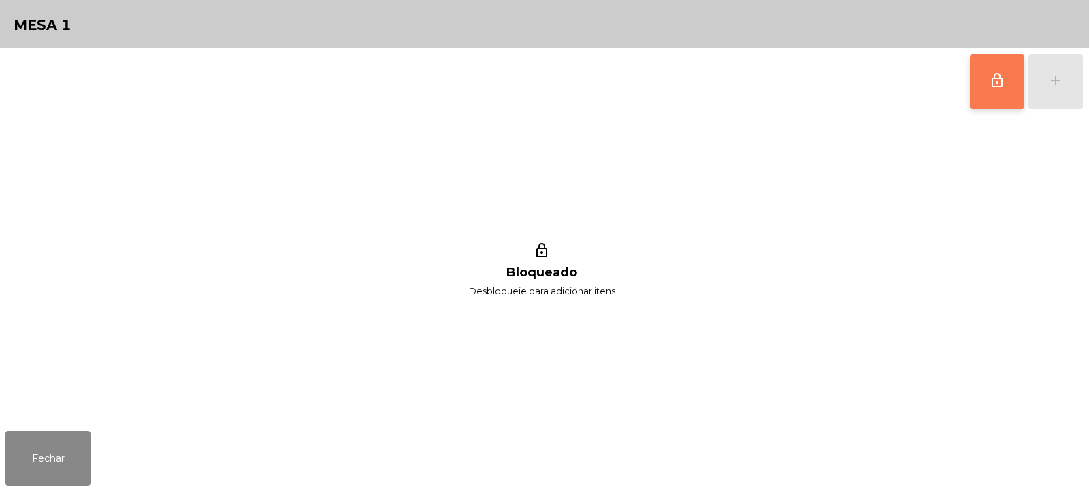
click at [1004, 87] on span "lock_outline" at bounding box center [997, 80] width 16 height 16
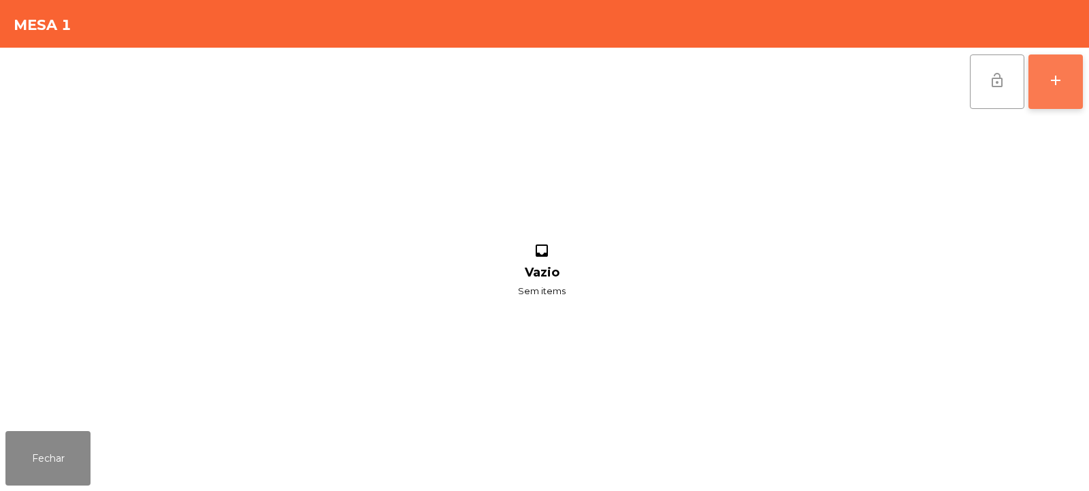
click at [1052, 89] on button "add" at bounding box center [1055, 81] width 54 height 54
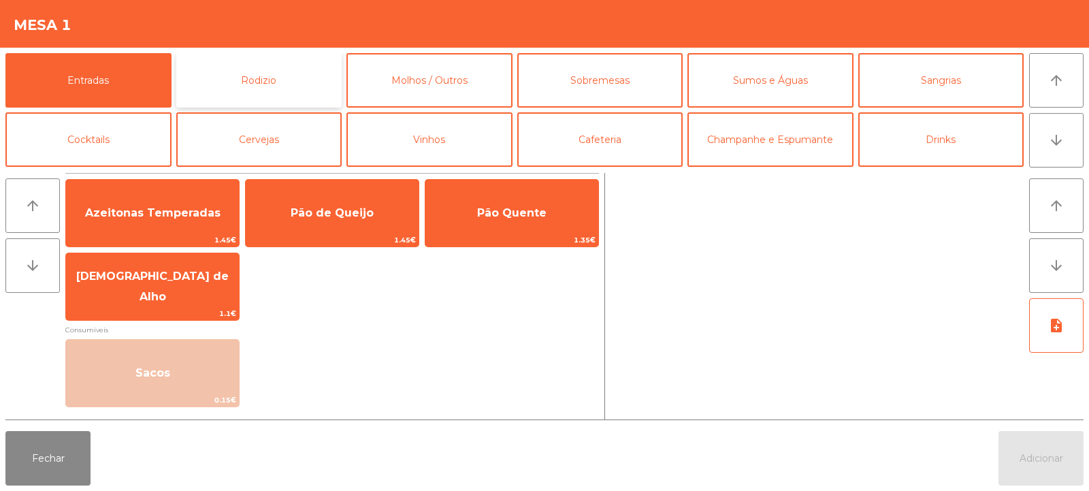
click at [229, 86] on button "Rodizio" at bounding box center [259, 80] width 166 height 54
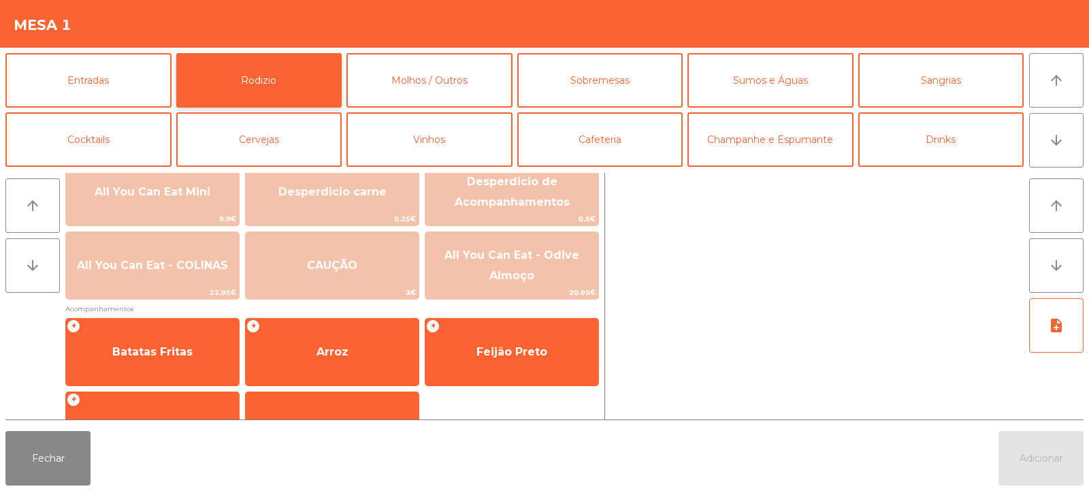
scroll to position [198, 0]
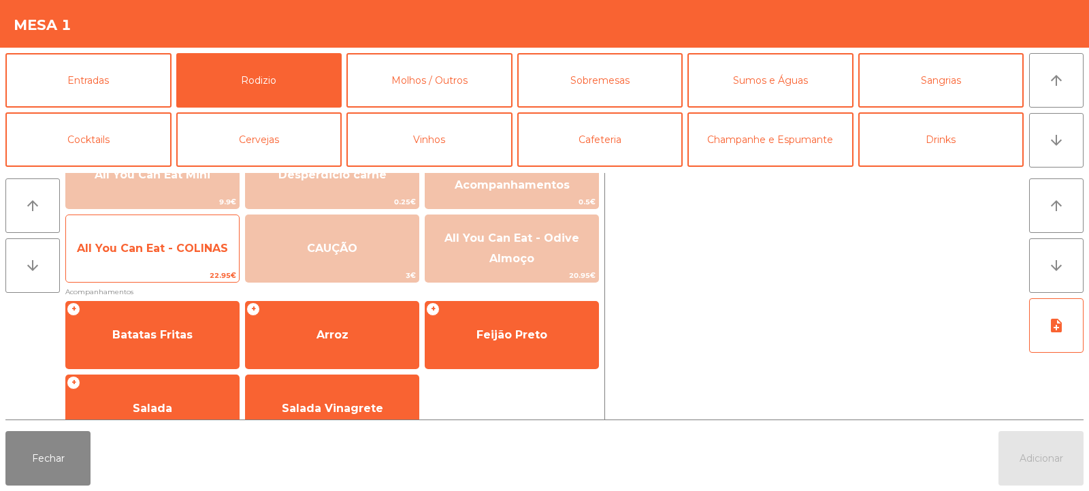
click at [160, 251] on span "All You Can Eat - COLINAS" at bounding box center [152, 248] width 151 height 13
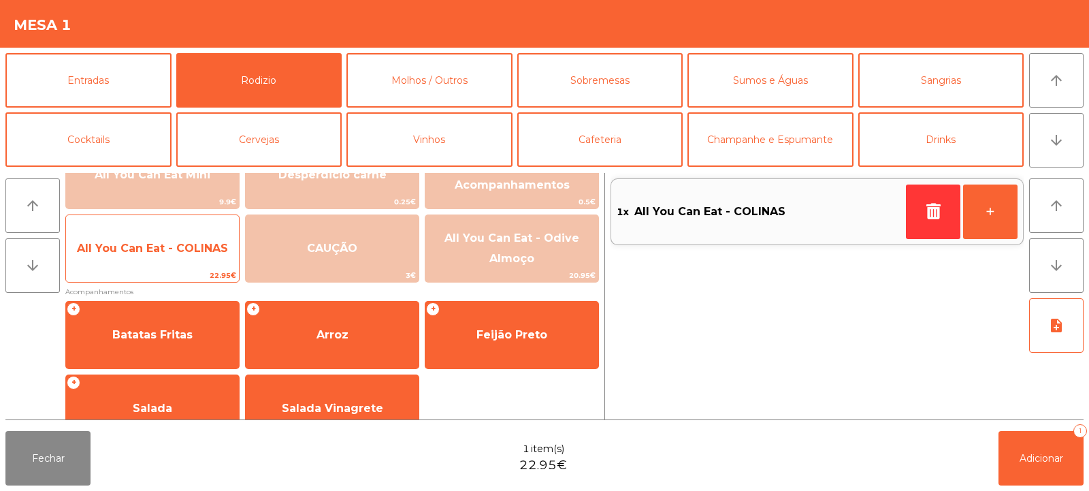
click at [172, 251] on span "All You Can Eat - COLINAS" at bounding box center [152, 248] width 151 height 13
click at [179, 248] on span "All You Can Eat - COLINAS" at bounding box center [152, 248] width 151 height 13
click at [176, 248] on span "All You Can Eat - COLINAS" at bounding box center [152, 248] width 151 height 13
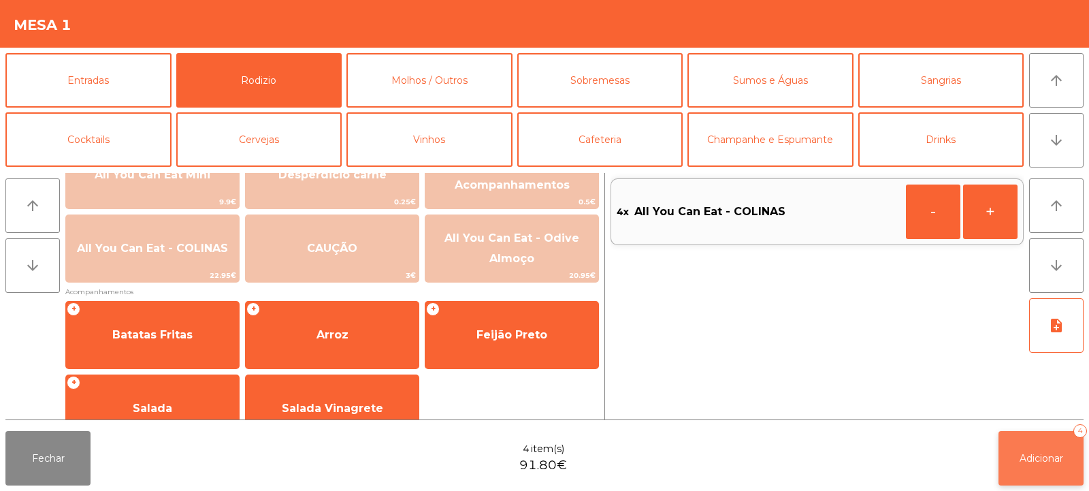
click at [1030, 466] on button "Adicionar 4" at bounding box center [1040, 458] width 85 height 54
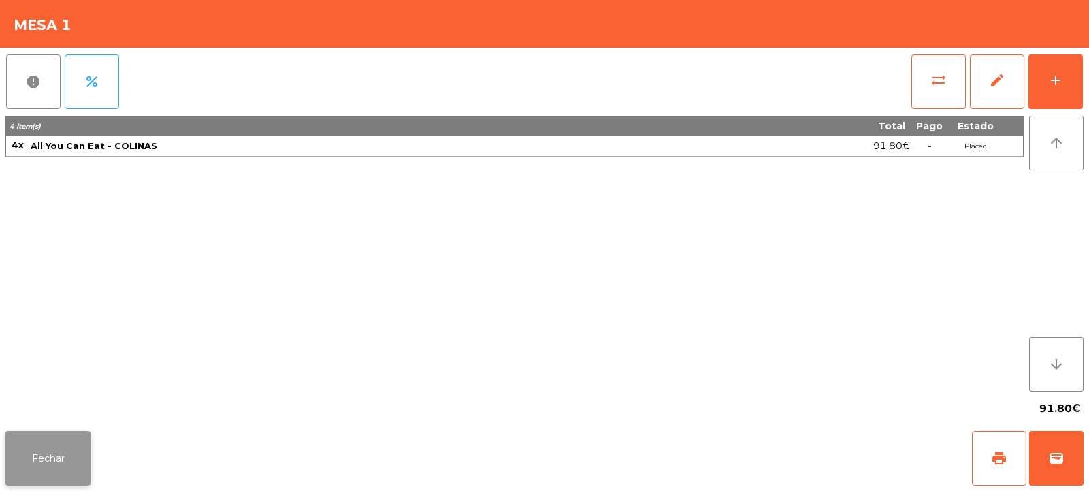
click at [48, 457] on button "Fechar" at bounding box center [47, 458] width 85 height 54
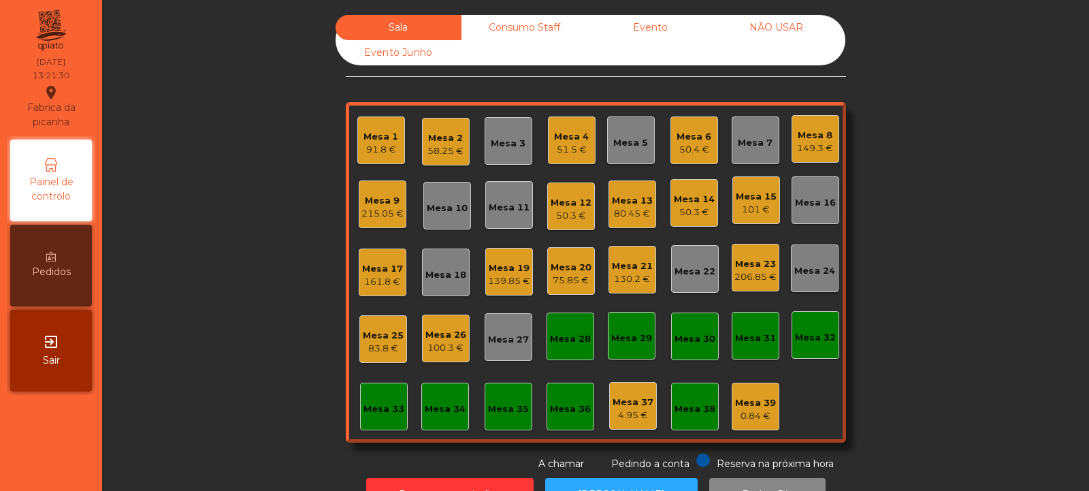
scroll to position [46, 0]
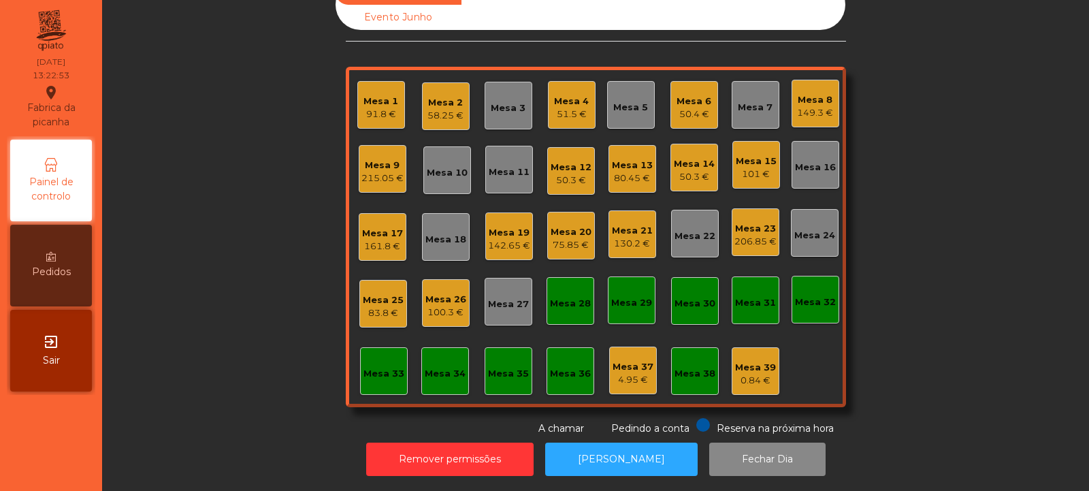
click at [495, 101] on div "Mesa 3" at bounding box center [508, 108] width 35 height 14
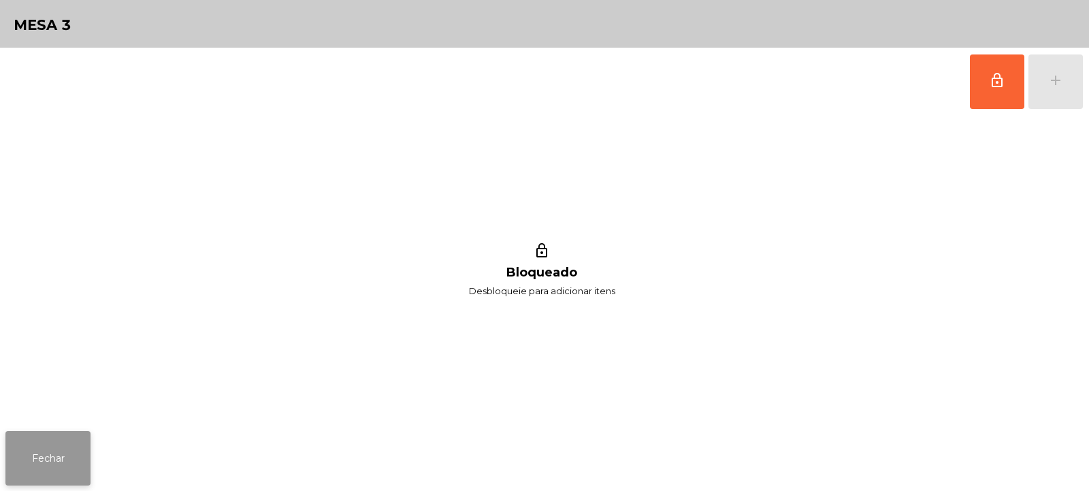
click at [61, 445] on button "Fechar" at bounding box center [47, 458] width 85 height 54
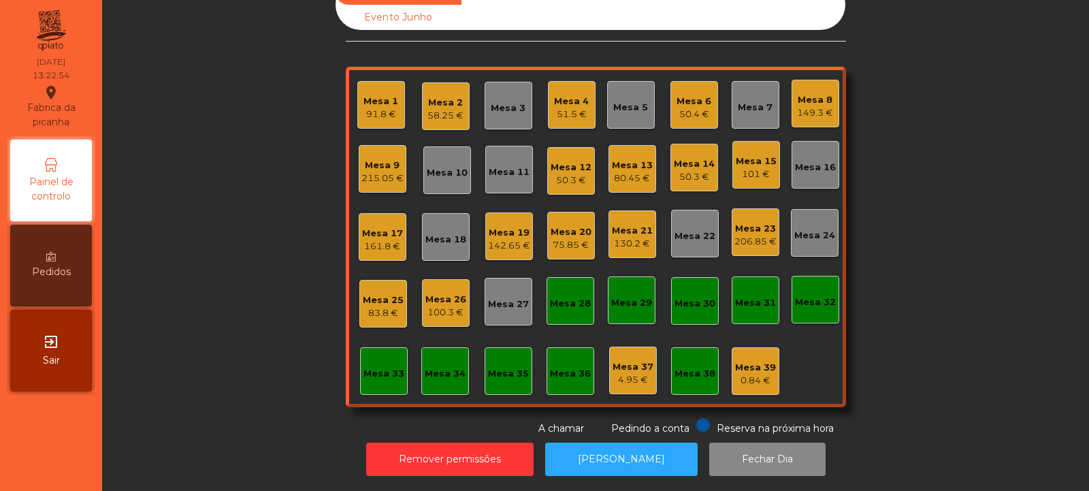
click at [574, 108] on div "51.5 €" at bounding box center [571, 115] width 35 height 14
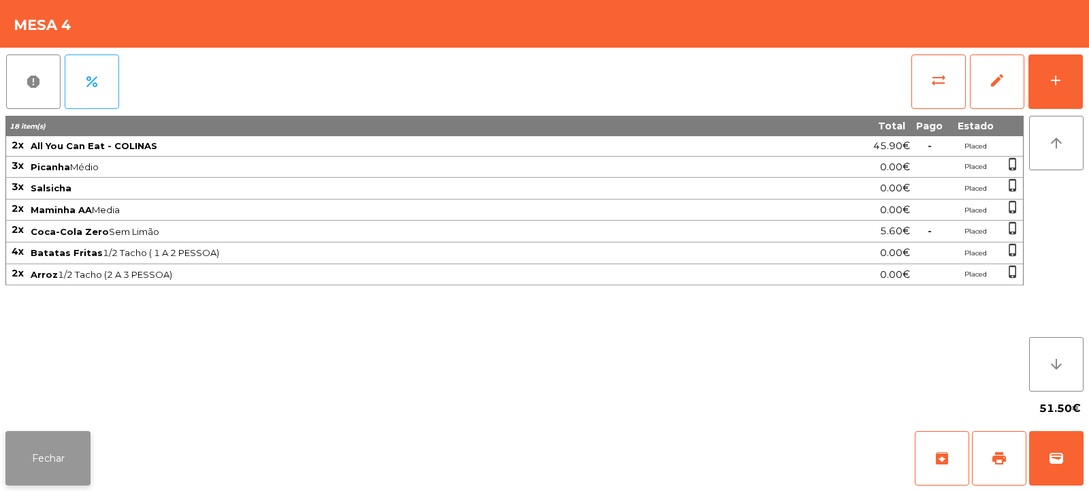
click at [63, 432] on button "Fechar" at bounding box center [47, 458] width 85 height 54
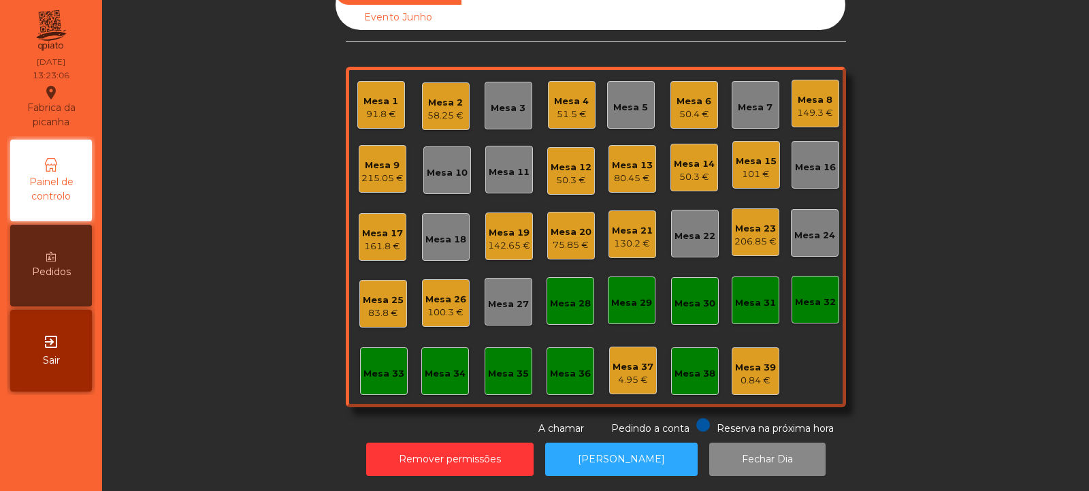
click at [569, 95] on div "Mesa 4" at bounding box center [571, 102] width 35 height 14
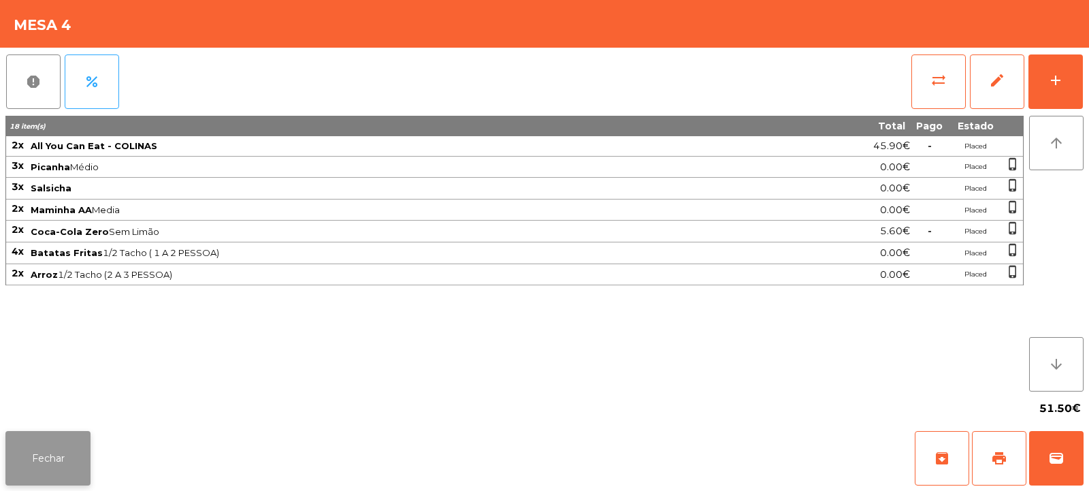
click at [79, 465] on button "Fechar" at bounding box center [47, 458] width 85 height 54
click at [997, 460] on span "print" at bounding box center [999, 458] width 16 height 16
click at [1071, 462] on button "wallet" at bounding box center [1056, 458] width 54 height 54
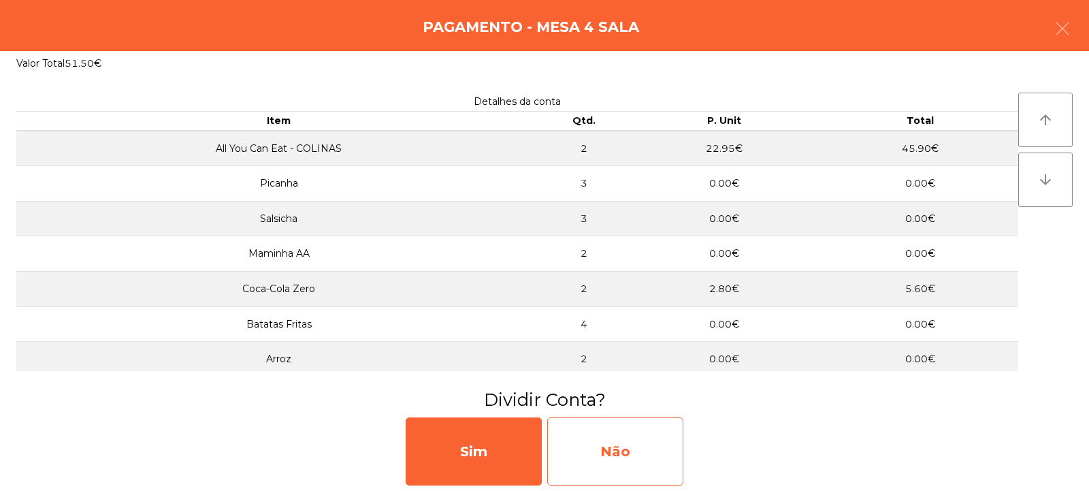
click at [629, 431] on div "Não" at bounding box center [615, 451] width 136 height 68
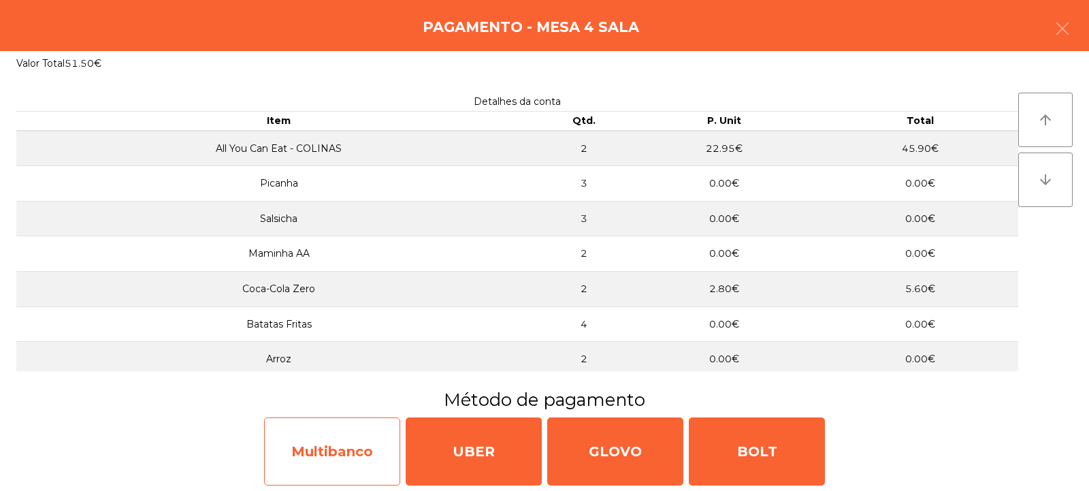
click at [362, 449] on div "Multibanco" at bounding box center [332, 451] width 136 height 68
select select "**"
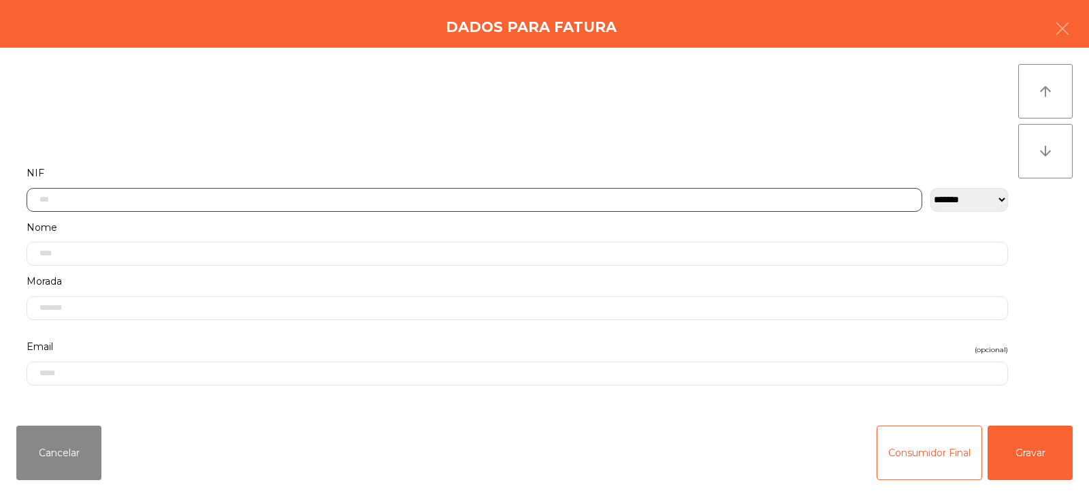
click at [526, 197] on input "text" at bounding box center [475, 200] width 896 height 24
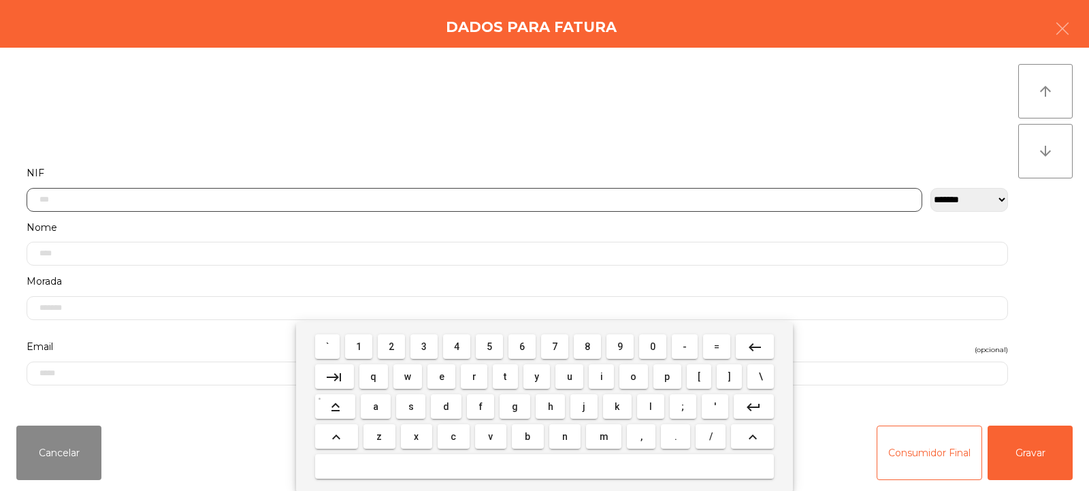
scroll to position [99, 0]
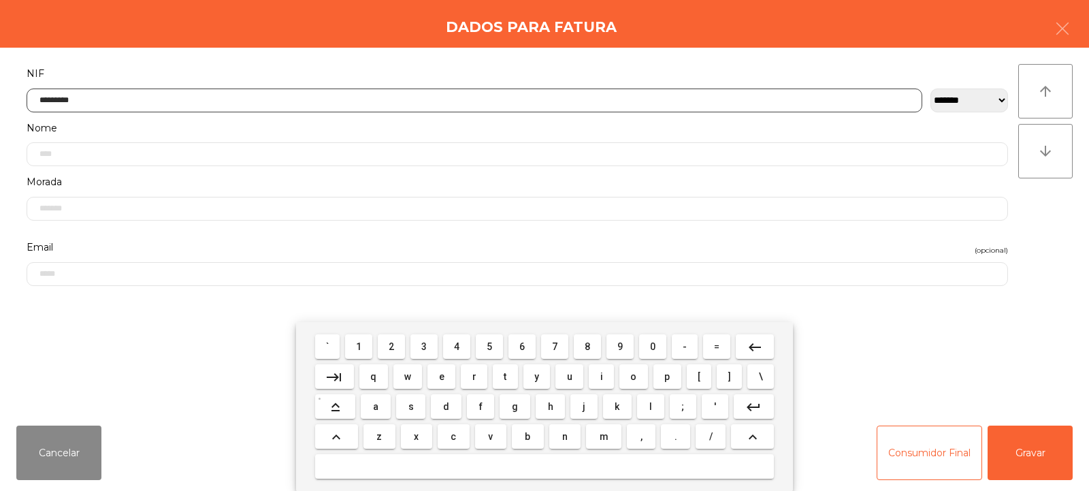
type input "*********"
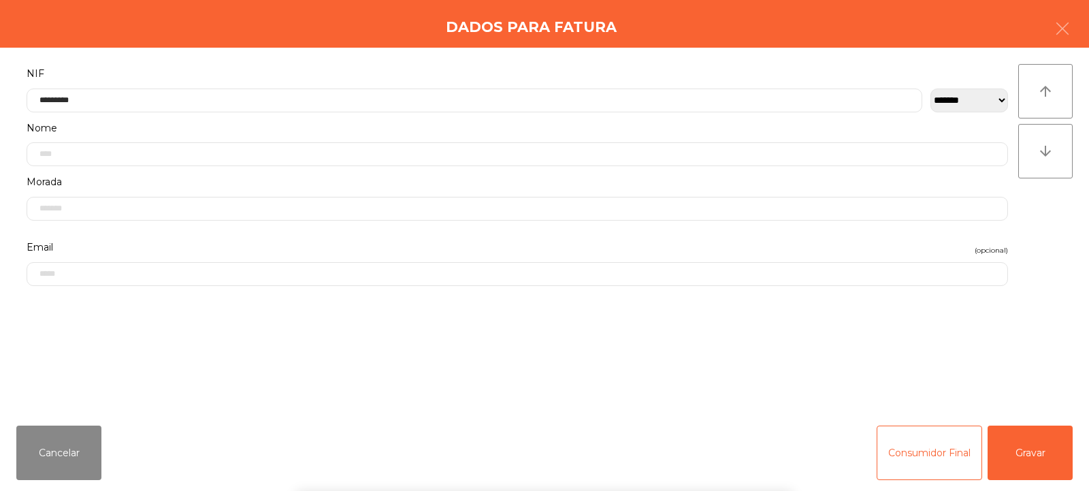
click at [1039, 453] on div "` 1 2 3 4 5 6 7 8 9 0 - = keyboard_backspace keyboard_tab q w e r t y u i o p […" at bounding box center [544, 406] width 1089 height 169
click at [1035, 459] on button "Gravar" at bounding box center [1030, 452] width 85 height 54
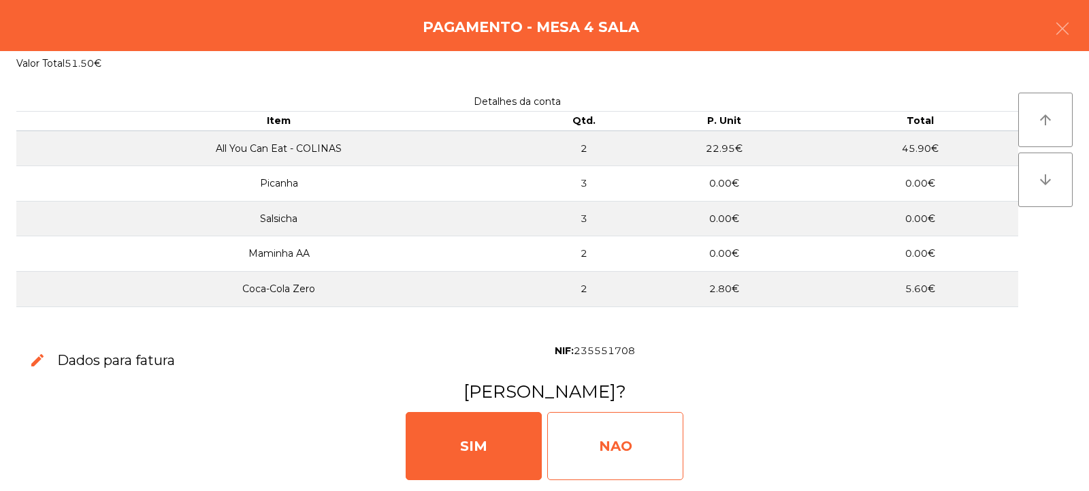
click at [590, 442] on div "NAO" at bounding box center [615, 446] width 136 height 68
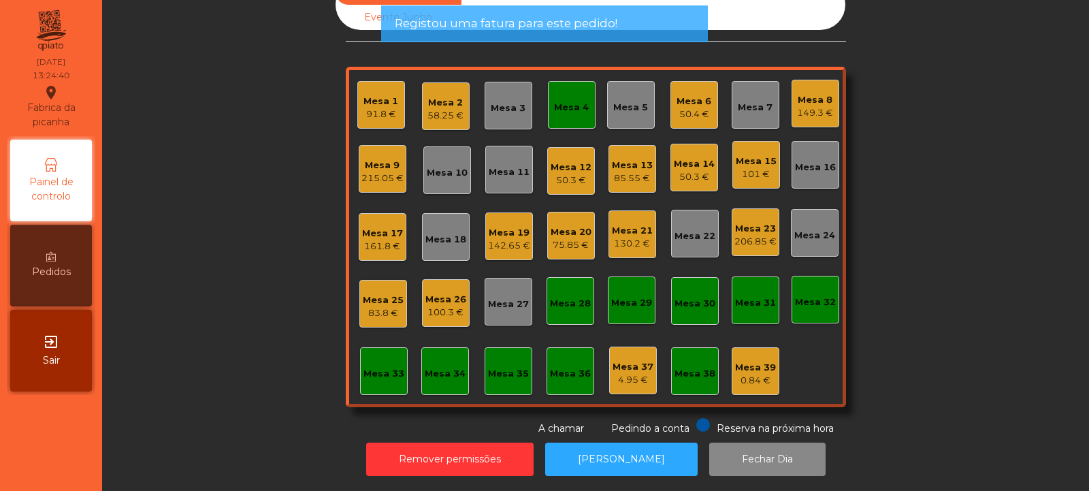
click at [568, 101] on div "Mesa 4" at bounding box center [571, 108] width 35 height 14
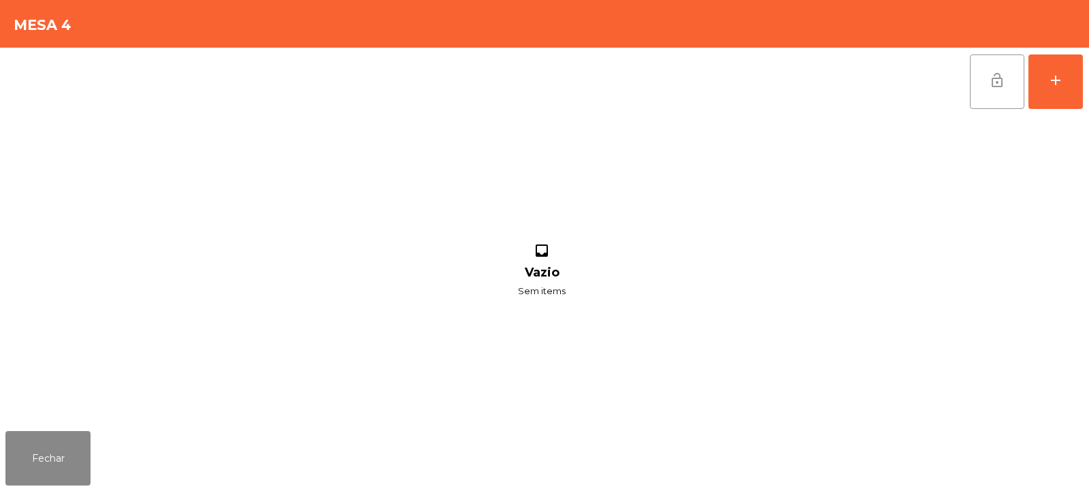
click at [995, 87] on span "lock_open" at bounding box center [997, 80] width 16 height 16
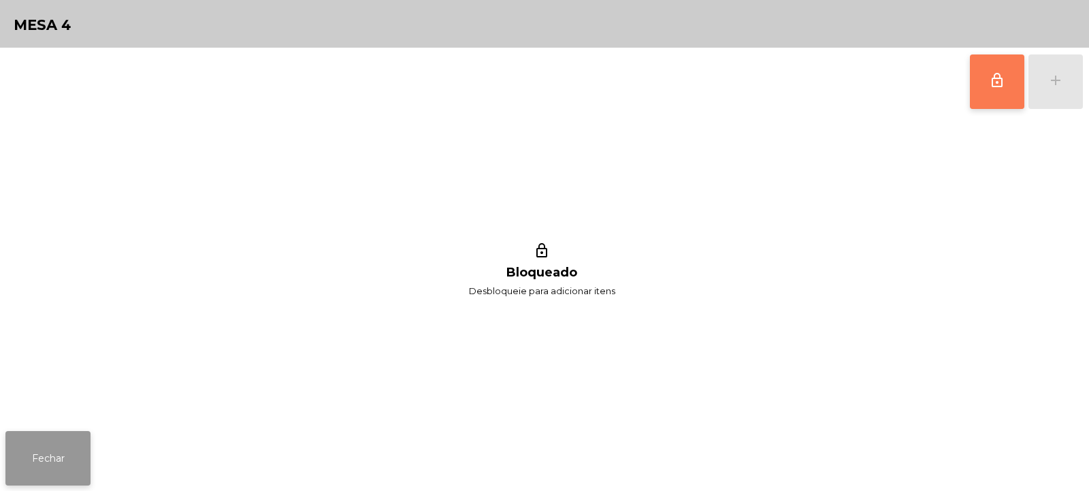
click at [59, 454] on button "Fechar" at bounding box center [47, 458] width 85 height 54
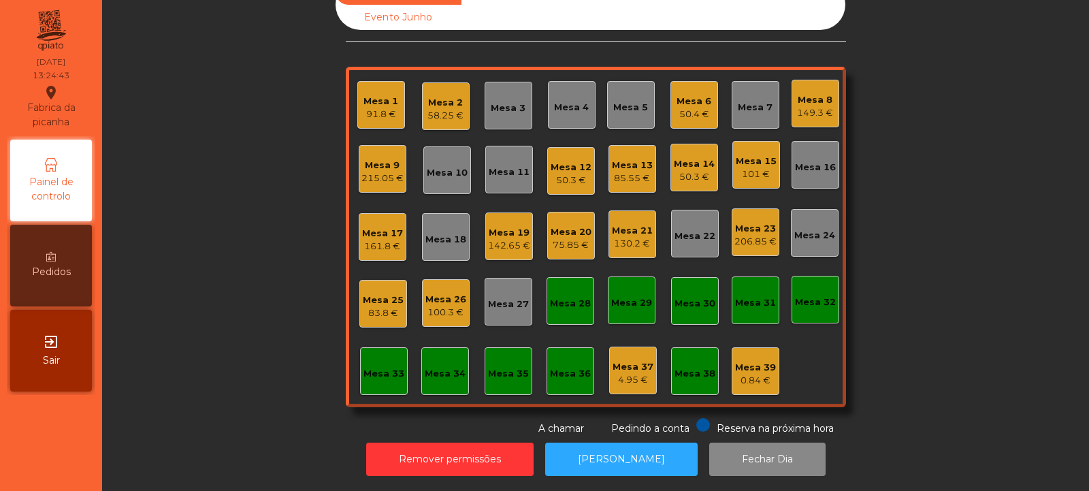
click at [508, 101] on div "Mesa 3" at bounding box center [508, 108] width 35 height 14
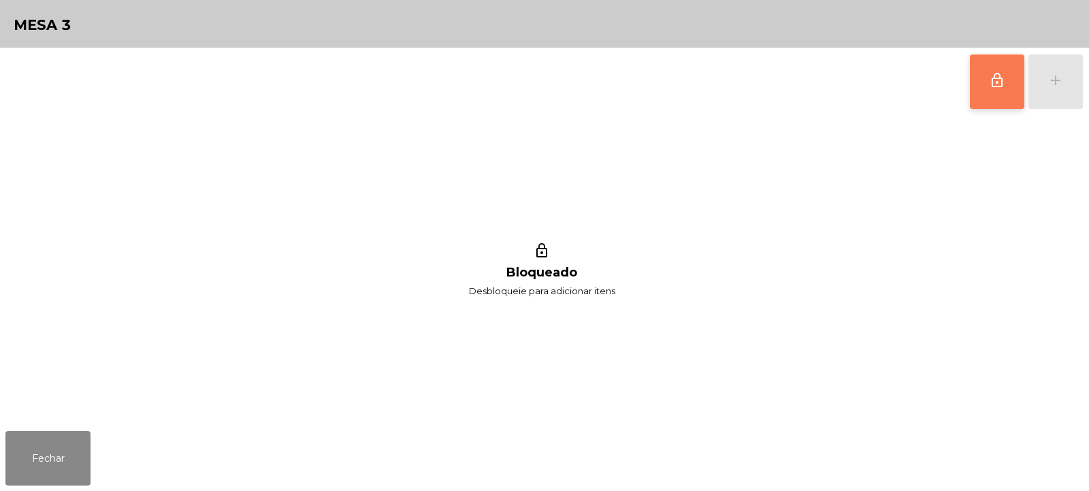
click at [998, 82] on span "lock_outline" at bounding box center [997, 80] width 16 height 16
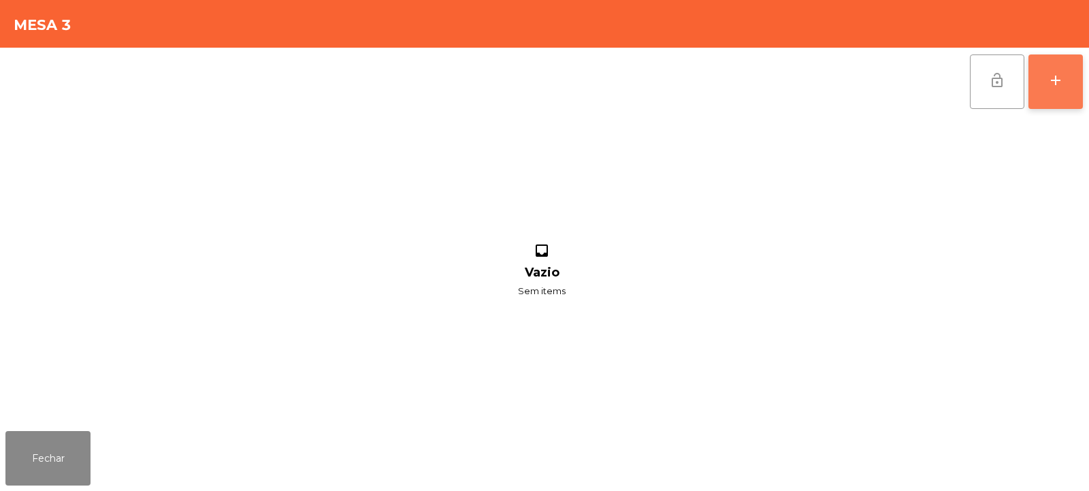
click at [1052, 90] on button "add" at bounding box center [1055, 81] width 54 height 54
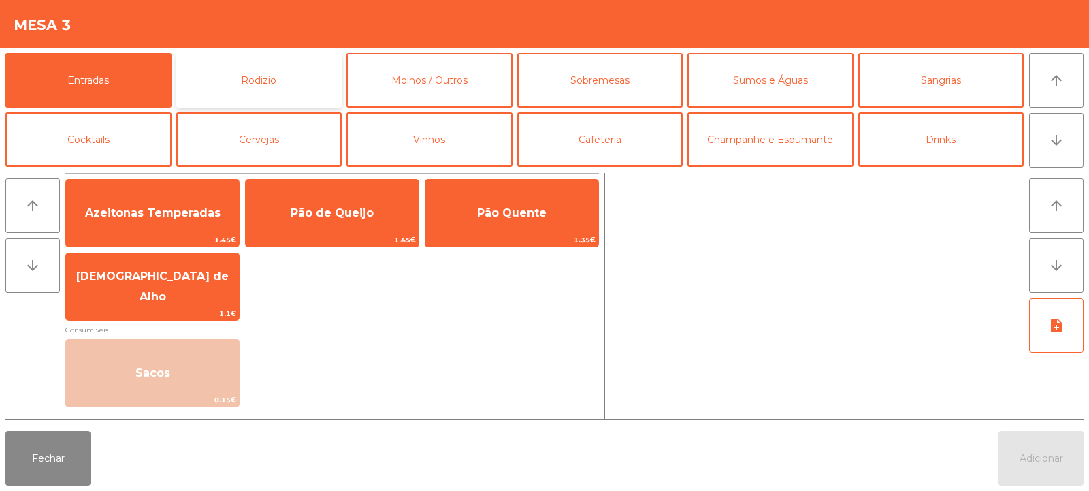
click at [297, 91] on button "Rodizio" at bounding box center [259, 80] width 166 height 54
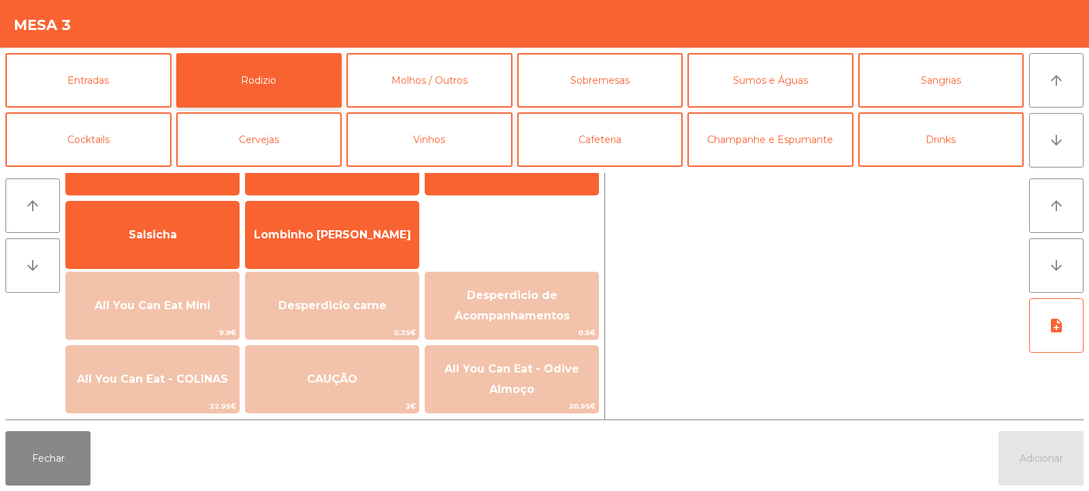
scroll to position [81, 0]
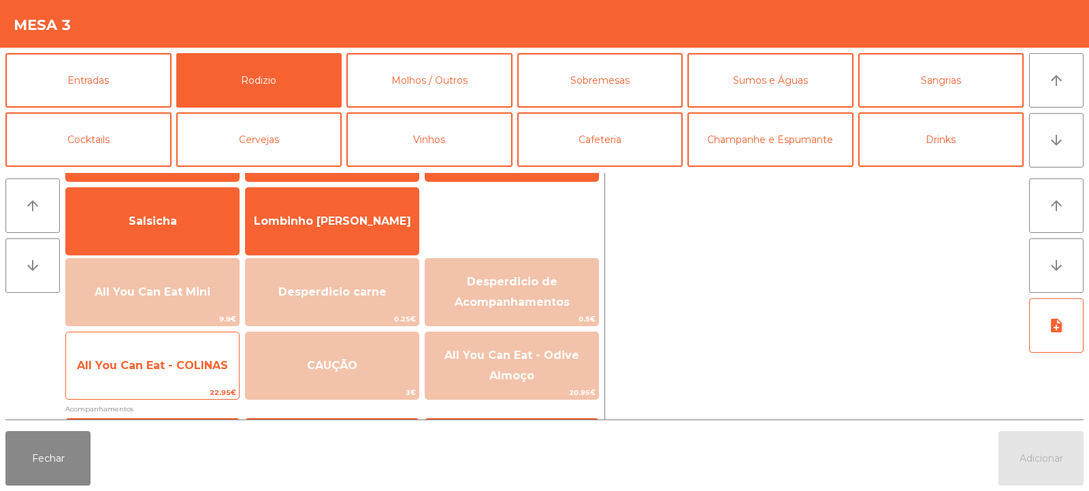
click at [208, 365] on span "All You Can Eat - COLINAS" at bounding box center [152, 365] width 151 height 13
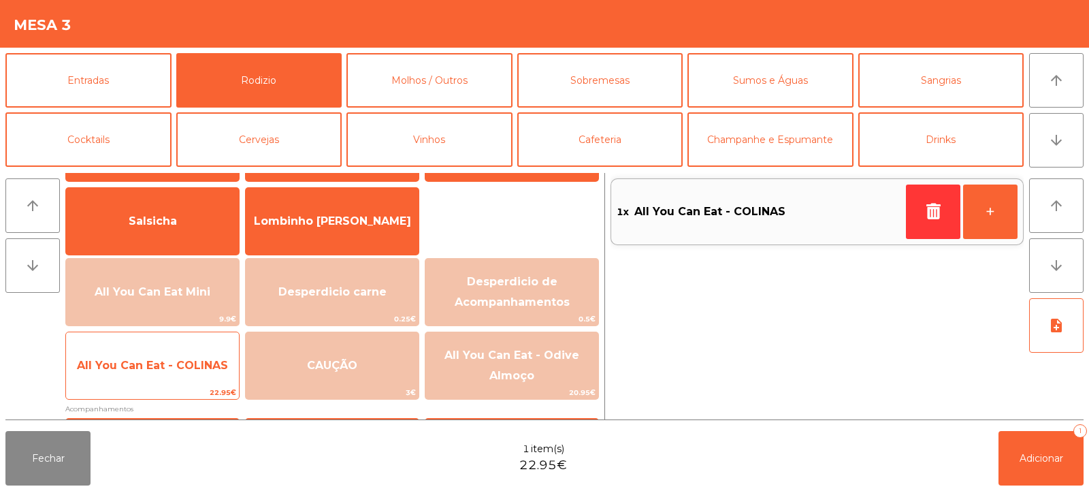
click at [206, 370] on span "All You Can Eat - COLINAS" at bounding box center [152, 365] width 151 height 13
click at [199, 368] on span "All You Can Eat - COLINAS" at bounding box center [152, 365] width 151 height 13
click at [193, 374] on span "All You Can Eat - COLINAS" at bounding box center [152, 365] width 173 height 37
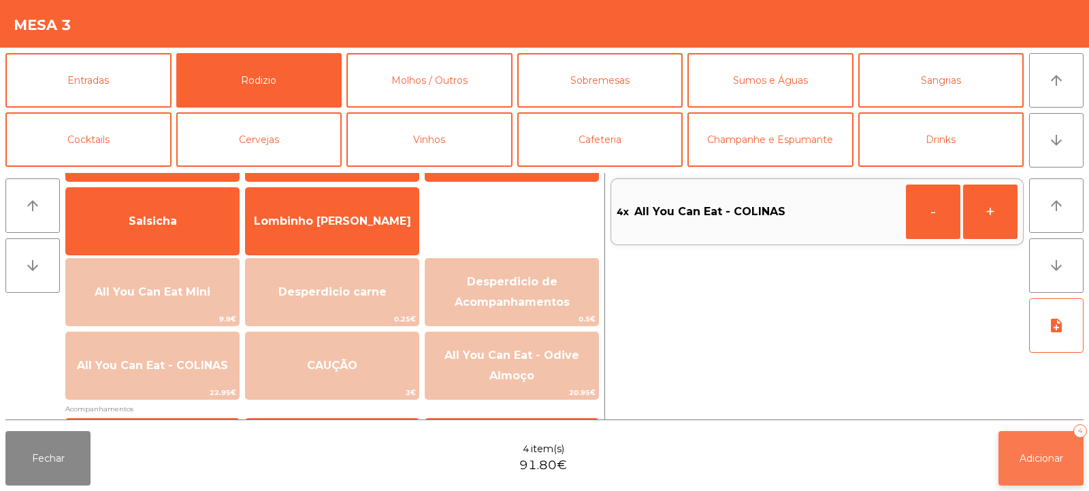
click at [1030, 462] on span "Adicionar" at bounding box center [1042, 458] width 44 height 12
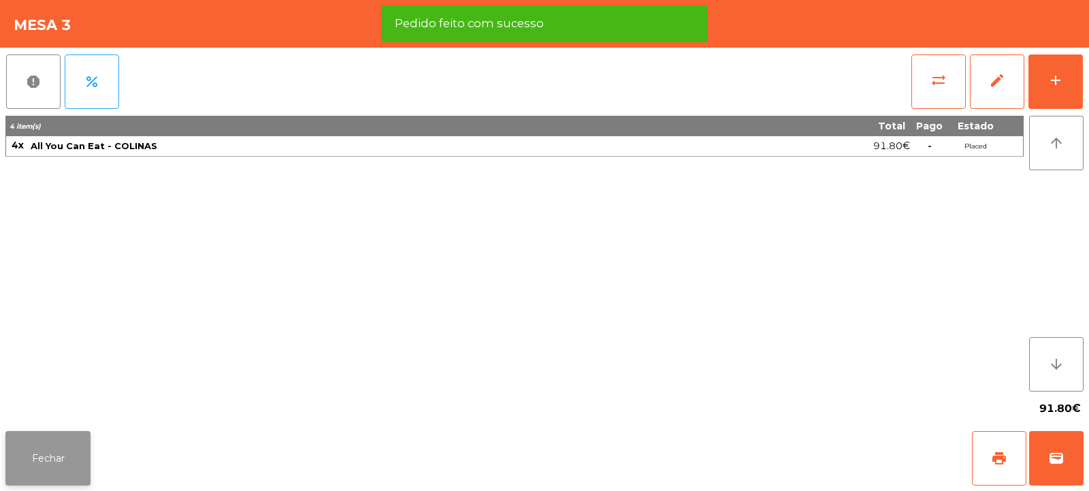
click at [54, 476] on button "Fechar" at bounding box center [47, 458] width 85 height 54
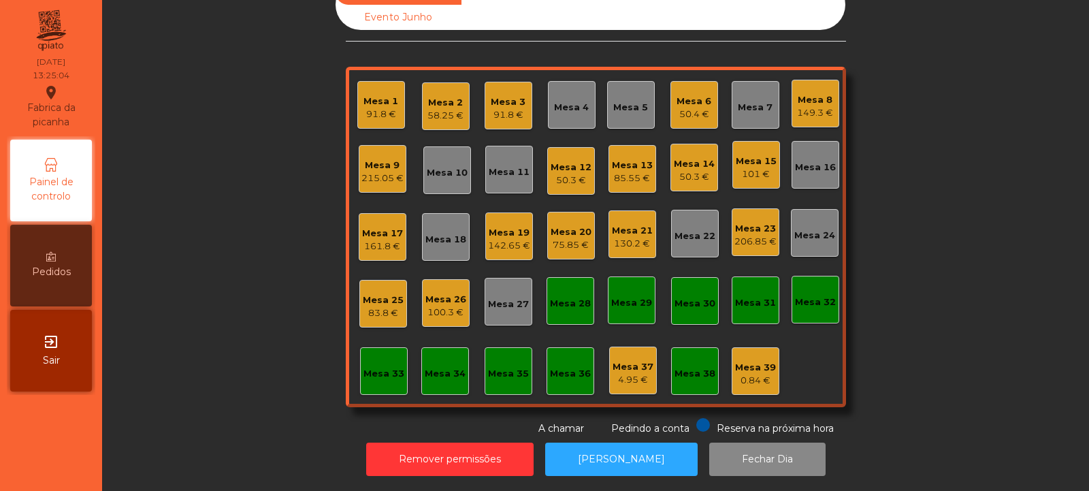
scroll to position [0, 0]
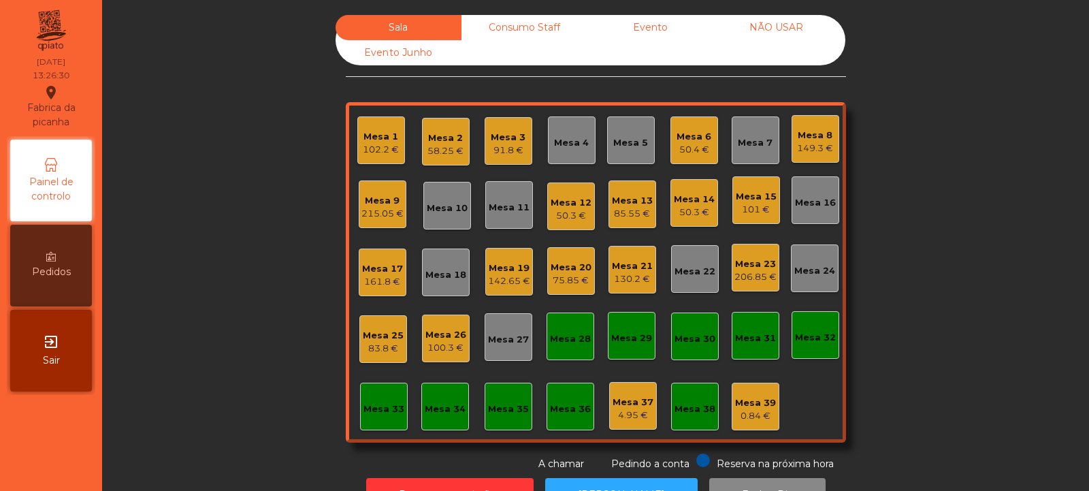
click at [567, 266] on div "Mesa 20" at bounding box center [571, 268] width 41 height 14
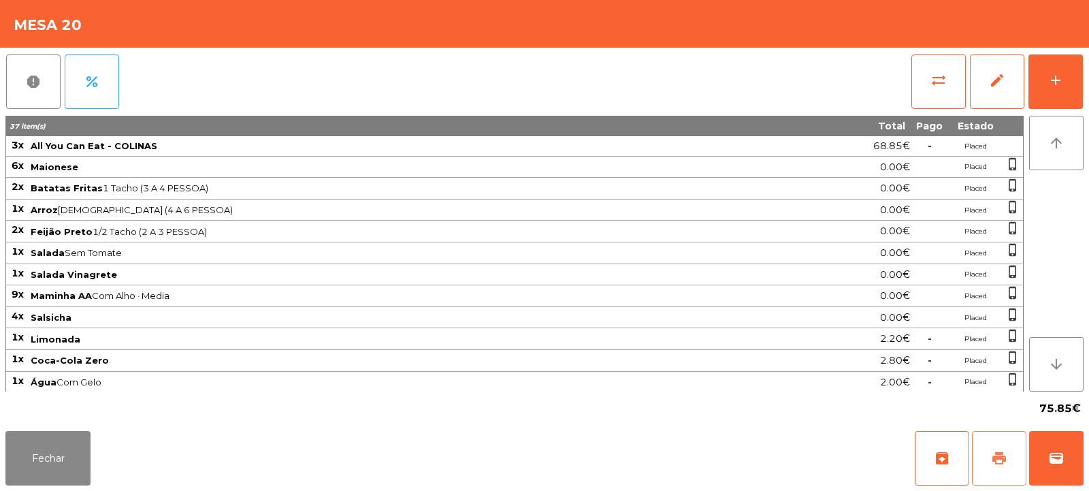
click at [998, 453] on span "print" at bounding box center [999, 458] width 16 height 16
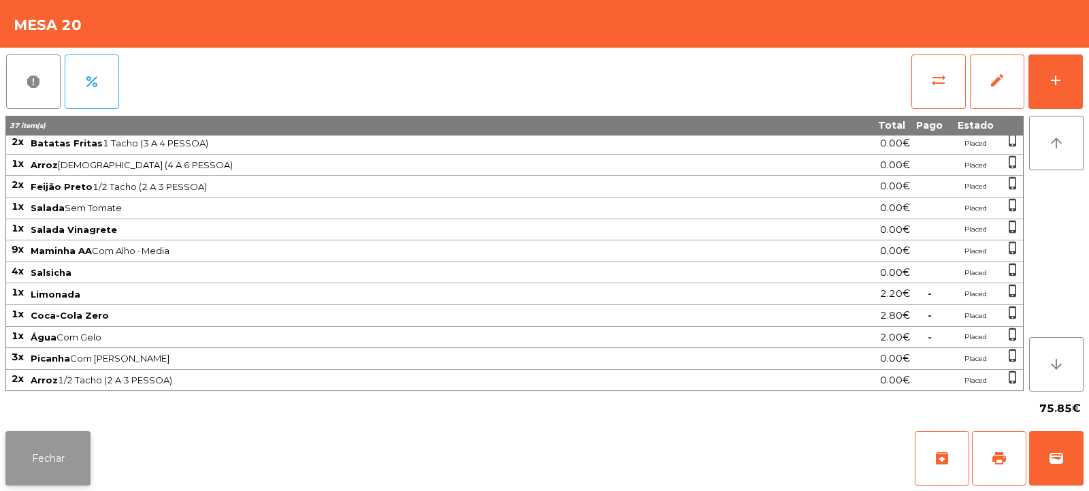
click at [50, 471] on button "Fechar" at bounding box center [47, 458] width 85 height 54
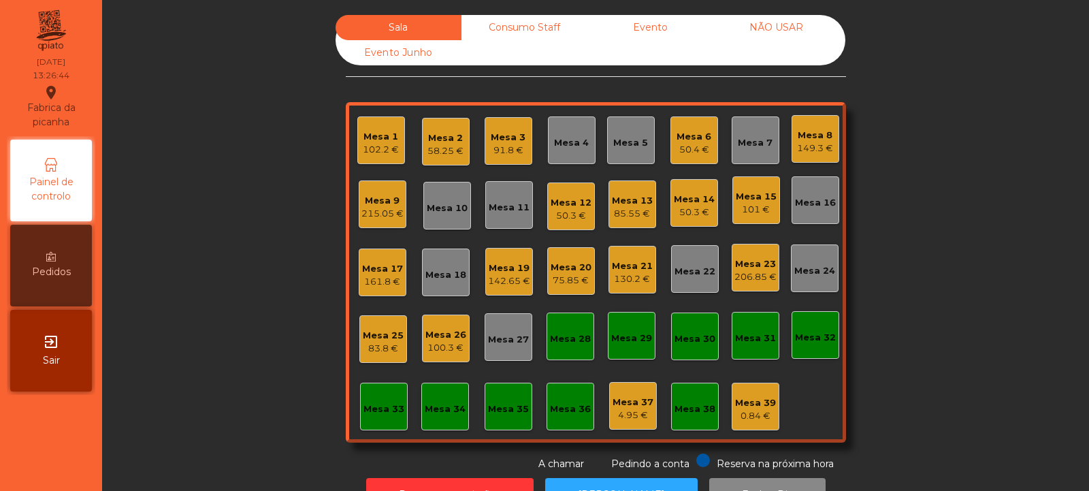
click at [571, 268] on div "Mesa 20" at bounding box center [571, 268] width 41 height 14
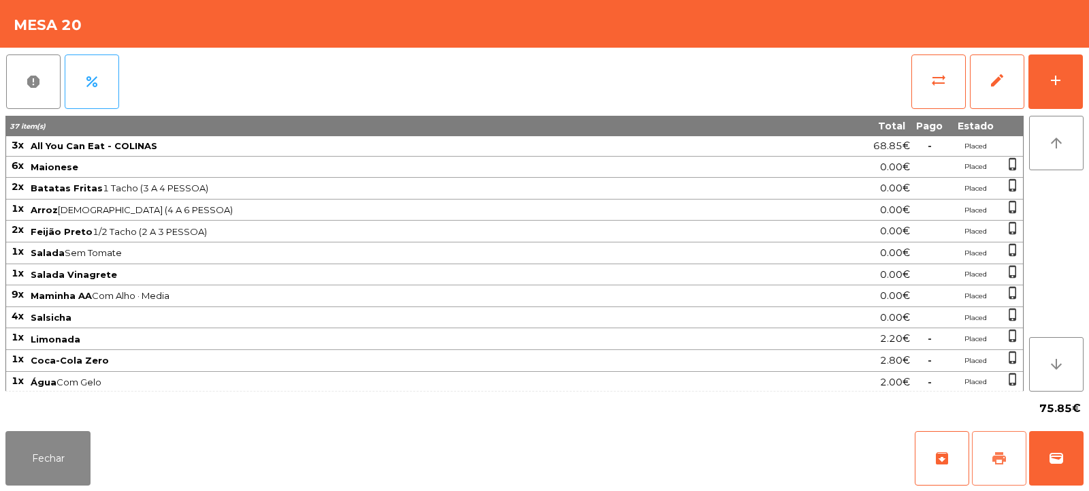
click at [1003, 456] on span "print" at bounding box center [999, 458] width 16 height 16
click at [63, 463] on button "Fechar" at bounding box center [47, 458] width 85 height 54
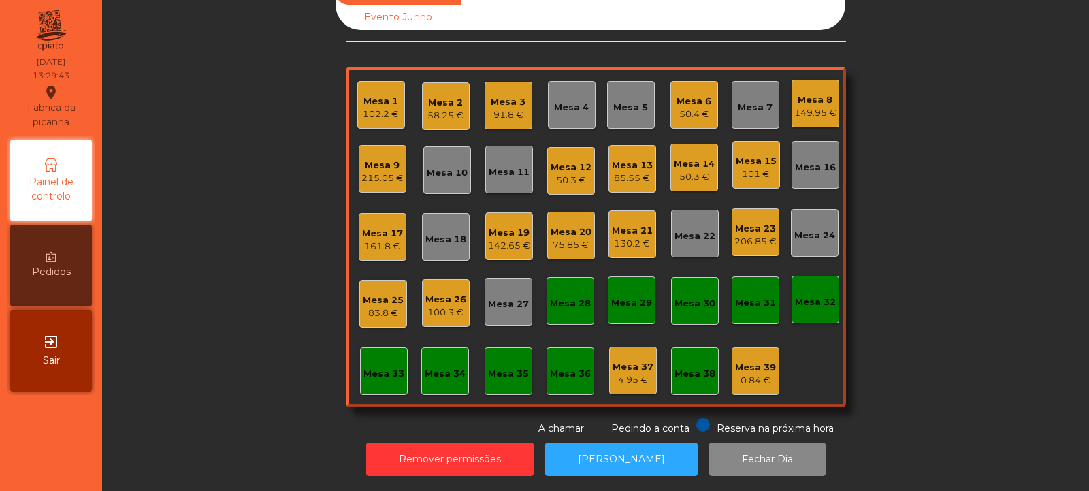
scroll to position [46, 0]
click at [393, 349] on div "Mesa 33" at bounding box center [384, 371] width 48 height 48
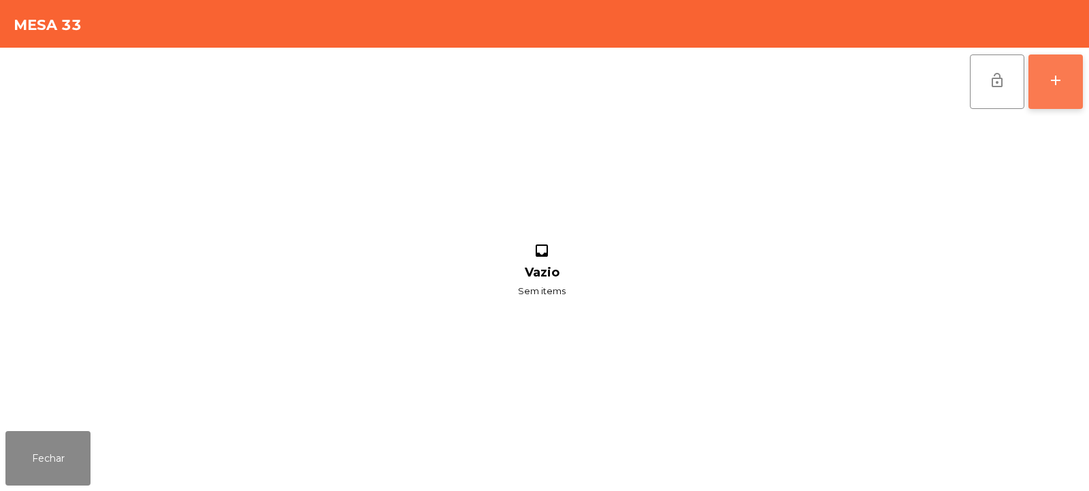
click at [1056, 91] on button "add" at bounding box center [1055, 81] width 54 height 54
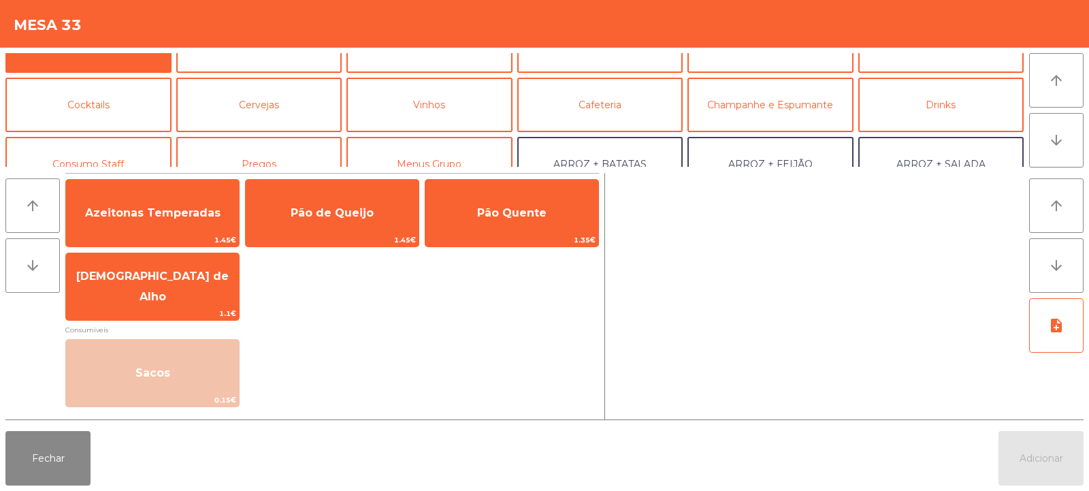
scroll to position [52, 0]
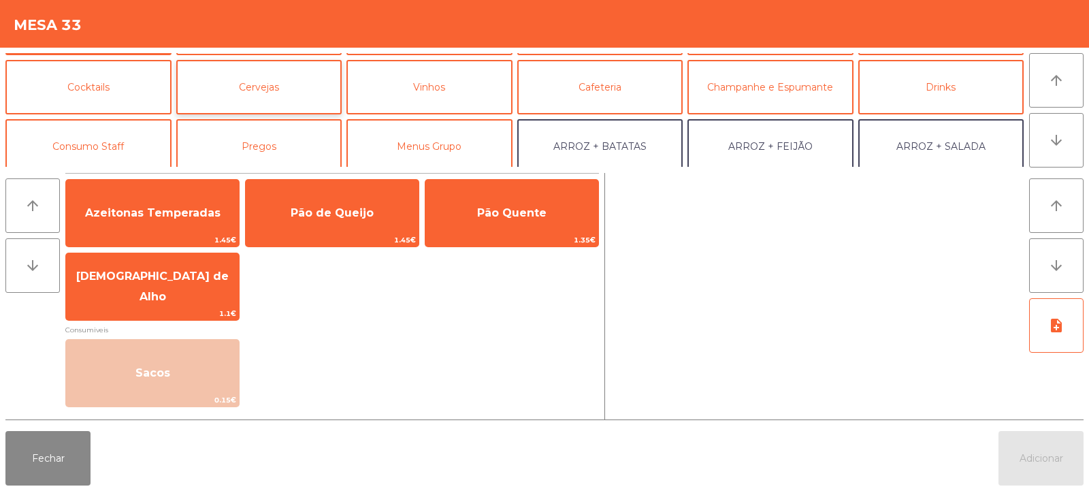
click at [287, 96] on button "Cervejas" at bounding box center [259, 87] width 166 height 54
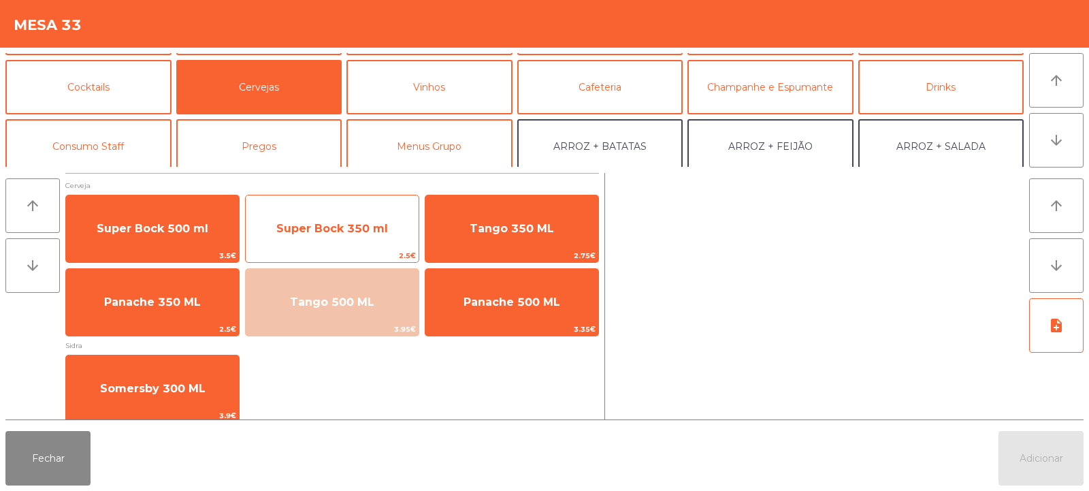
click at [311, 242] on span "Super Bock 350 ml" at bounding box center [332, 228] width 173 height 37
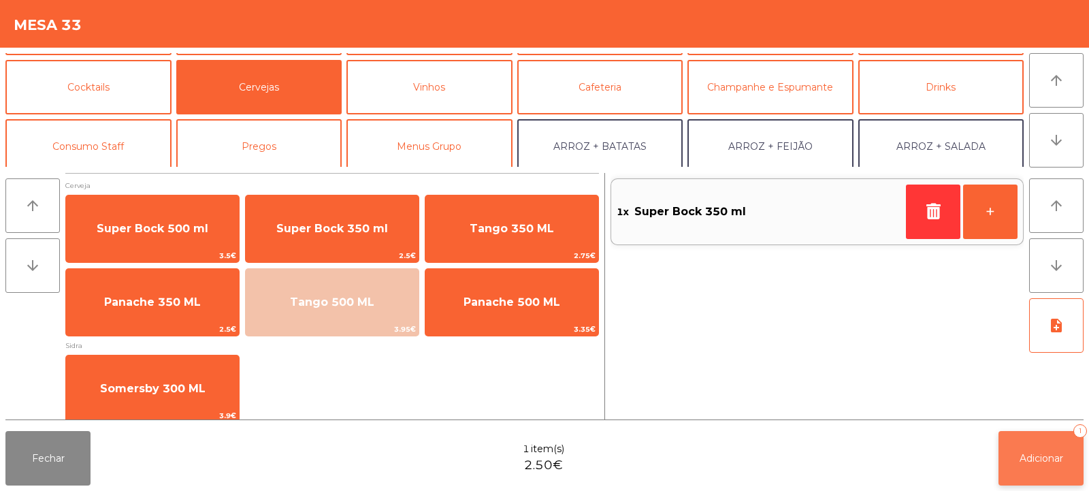
click at [1036, 459] on span "Adicionar" at bounding box center [1042, 458] width 44 height 12
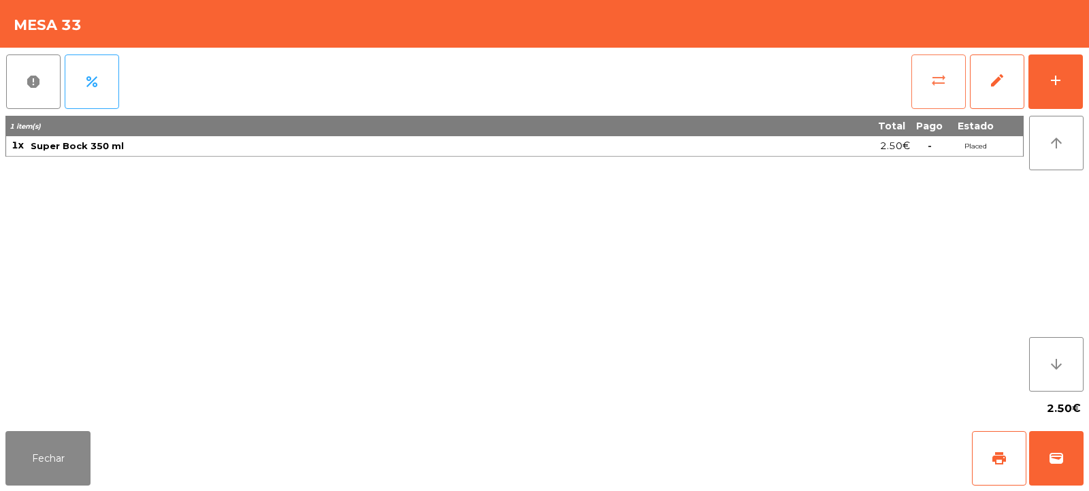
click at [944, 93] on button "sync_alt" at bounding box center [938, 81] width 54 height 54
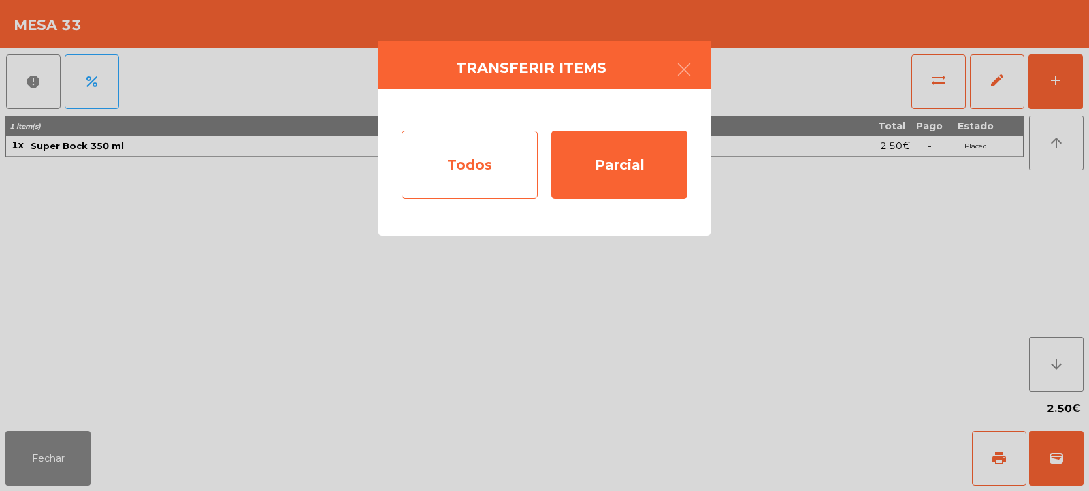
click at [485, 153] on div "Todos" at bounding box center [470, 165] width 136 height 68
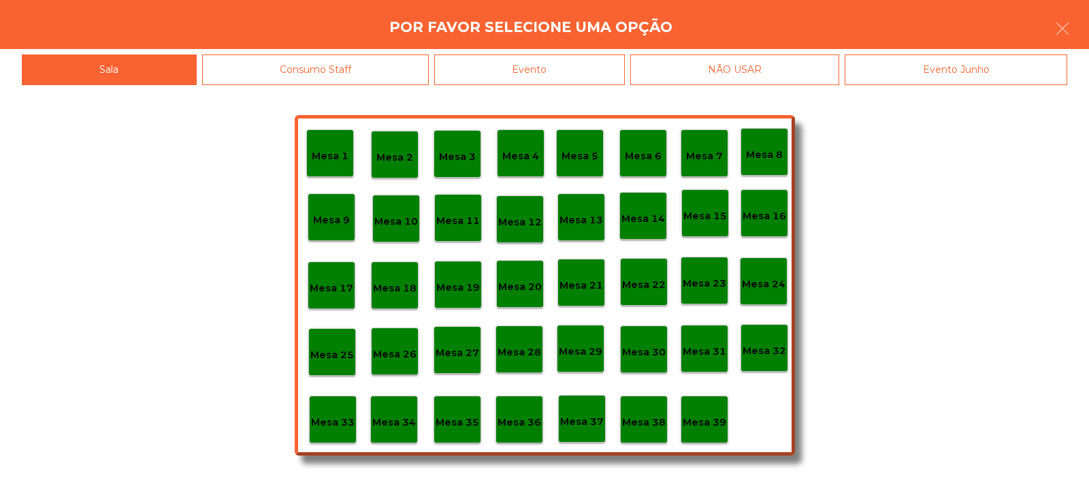
click at [554, 66] on div "Evento" at bounding box center [529, 69] width 191 height 31
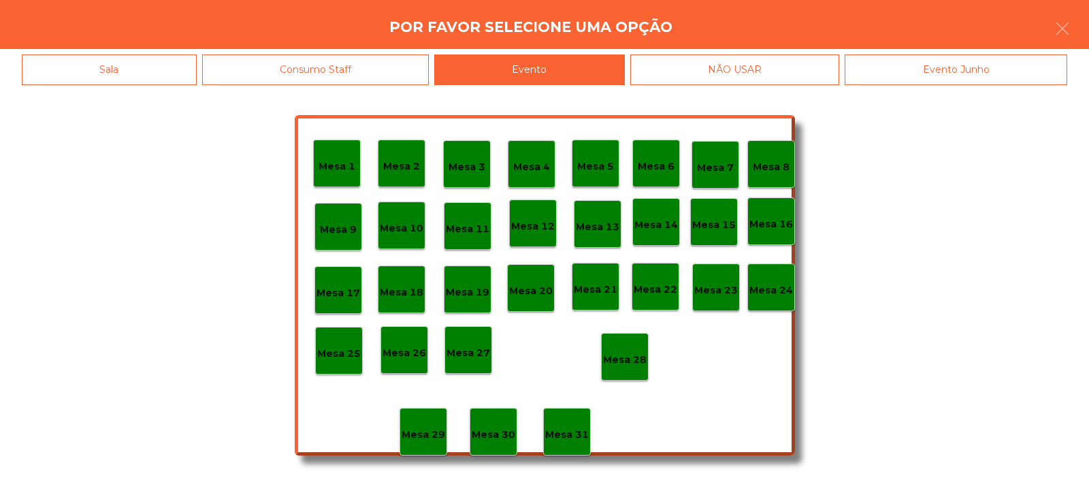
click at [634, 343] on div "Mesa 28" at bounding box center [625, 357] width 48 height 48
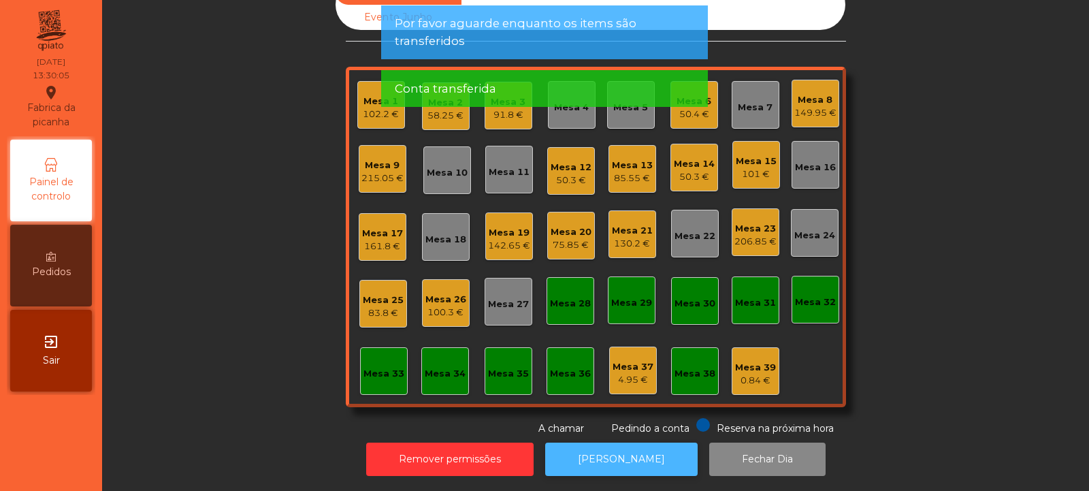
click at [639, 453] on button "[PERSON_NAME]" at bounding box center [621, 458] width 152 height 33
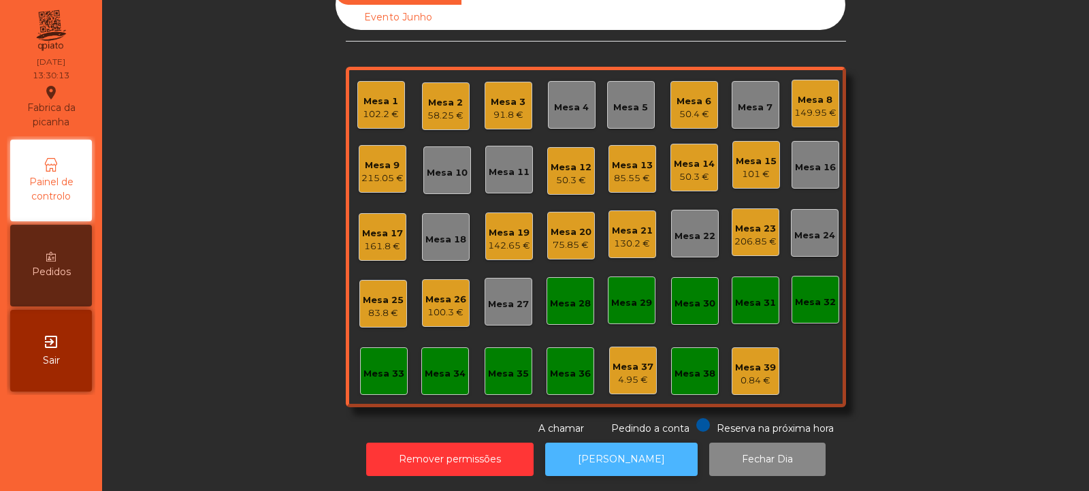
scroll to position [0, 0]
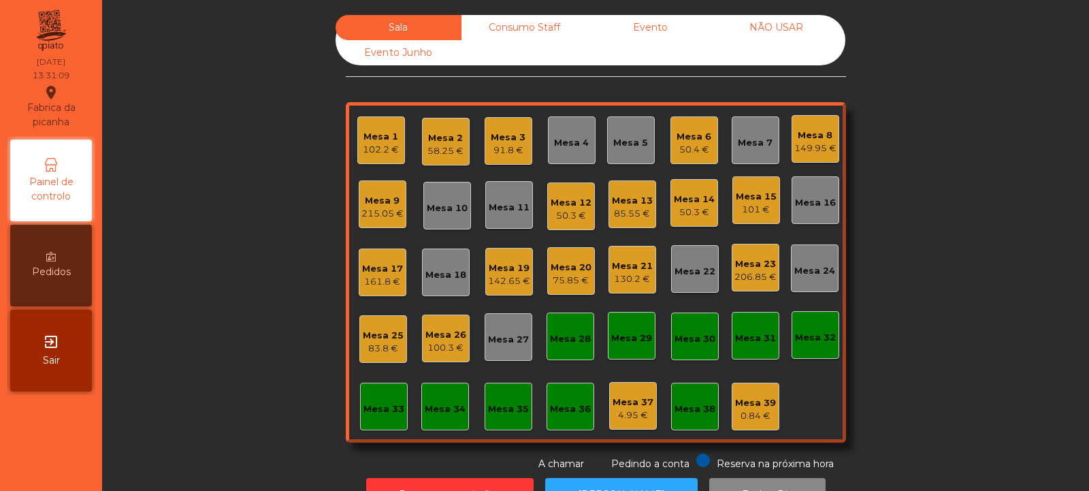
click at [568, 262] on div "Mesa 20" at bounding box center [571, 268] width 41 height 14
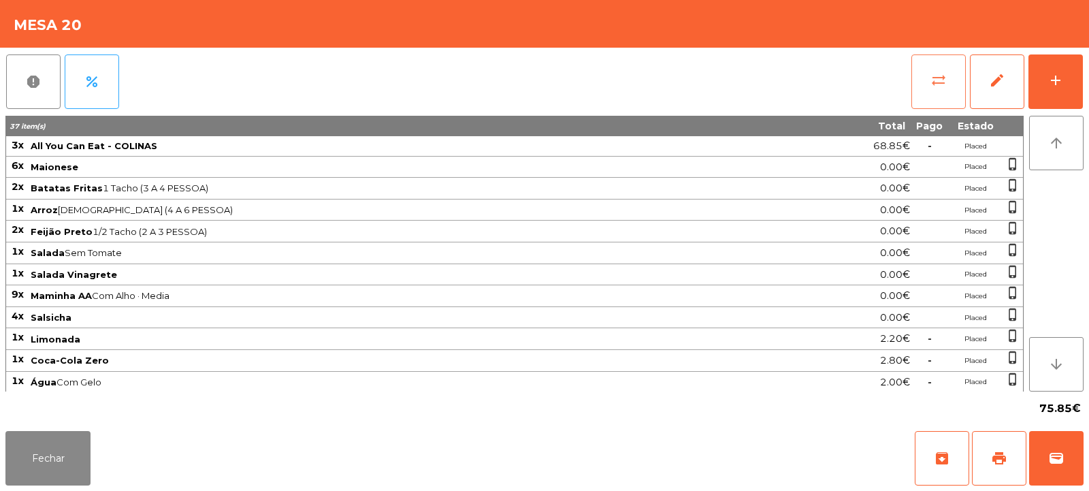
click at [937, 76] on span "sync_alt" at bounding box center [938, 80] width 16 height 16
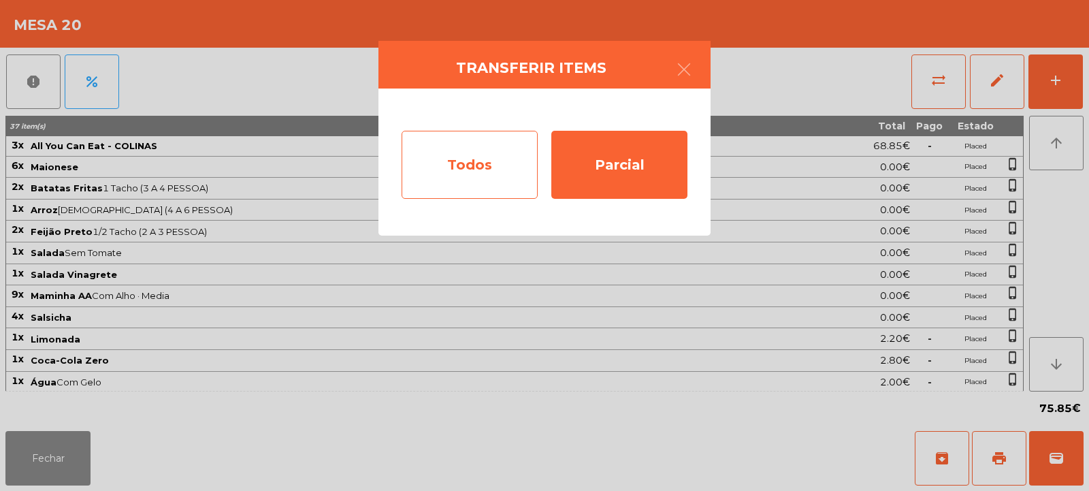
click at [451, 157] on div "Todos" at bounding box center [470, 165] width 136 height 68
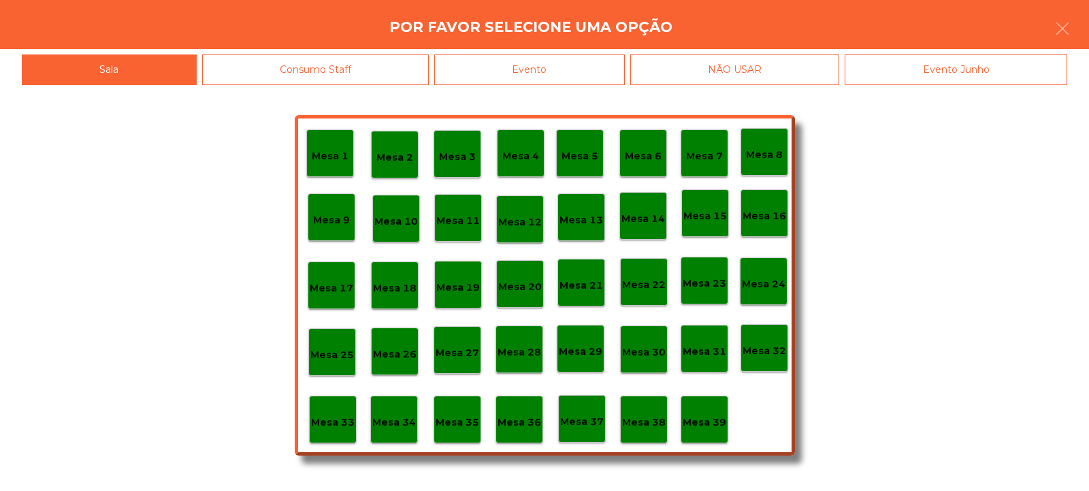
click at [529, 62] on div "Evento" at bounding box center [529, 69] width 191 height 31
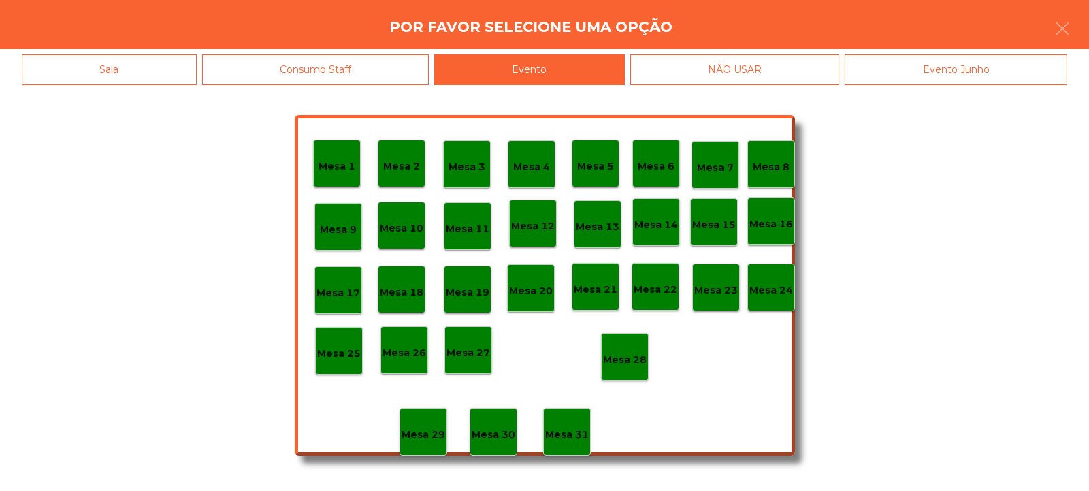
click at [625, 357] on p "Mesa 28" at bounding box center [625, 360] width 44 height 16
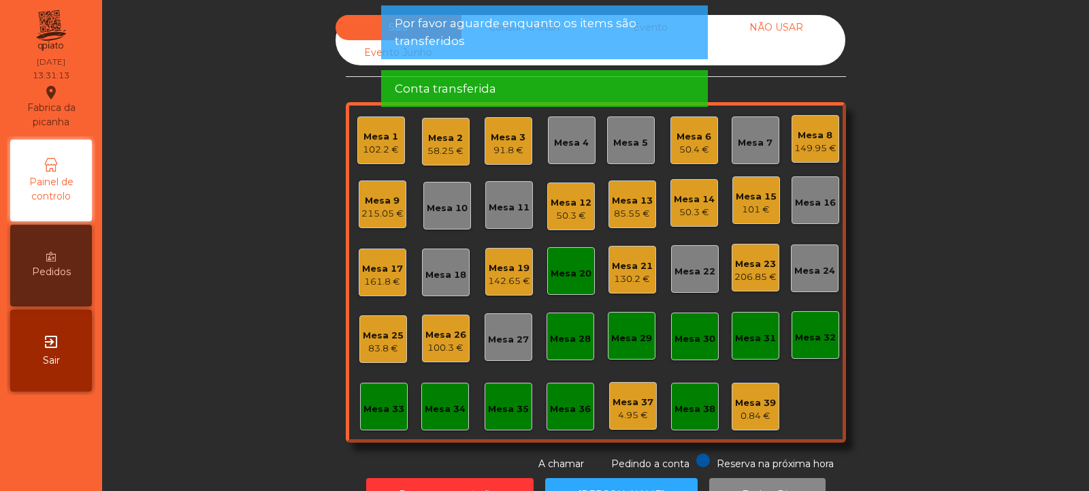
click at [557, 276] on div "Mesa 20" at bounding box center [571, 274] width 41 height 14
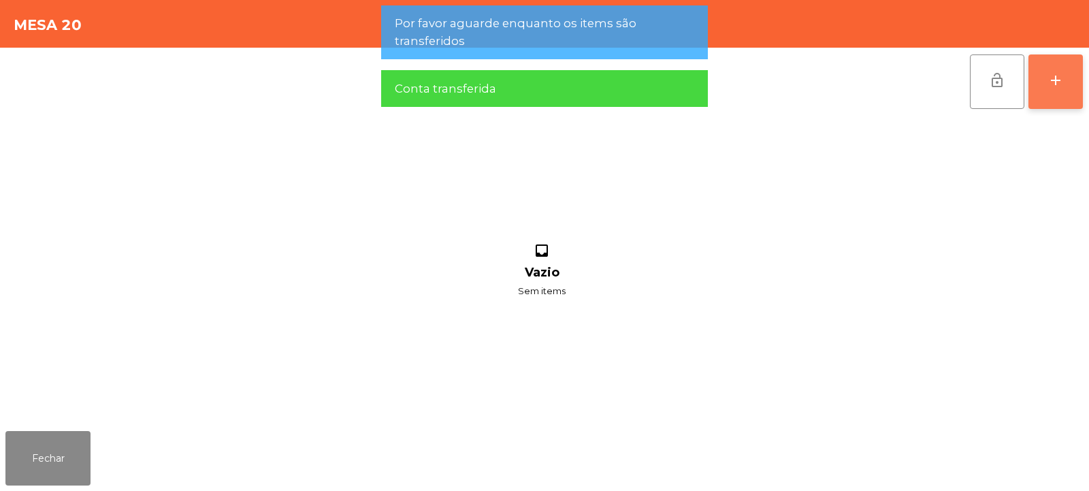
click at [1052, 79] on div "add" at bounding box center [1055, 80] width 16 height 16
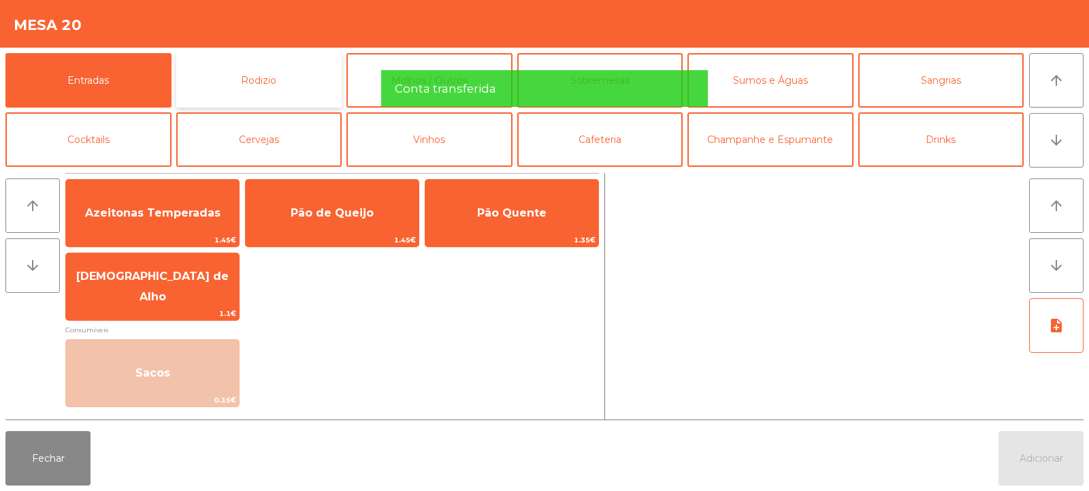
click at [276, 74] on button "Rodizio" at bounding box center [259, 80] width 166 height 54
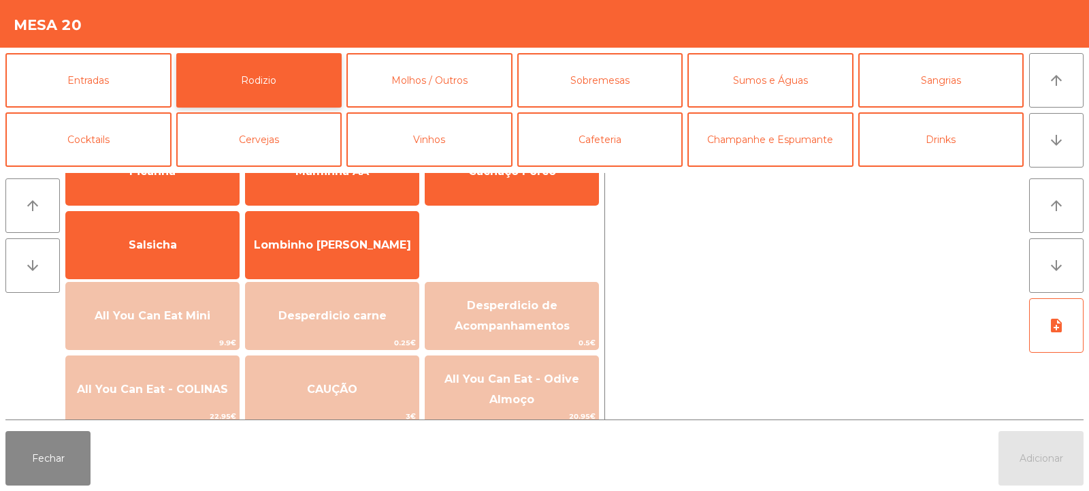
scroll to position [80, 0]
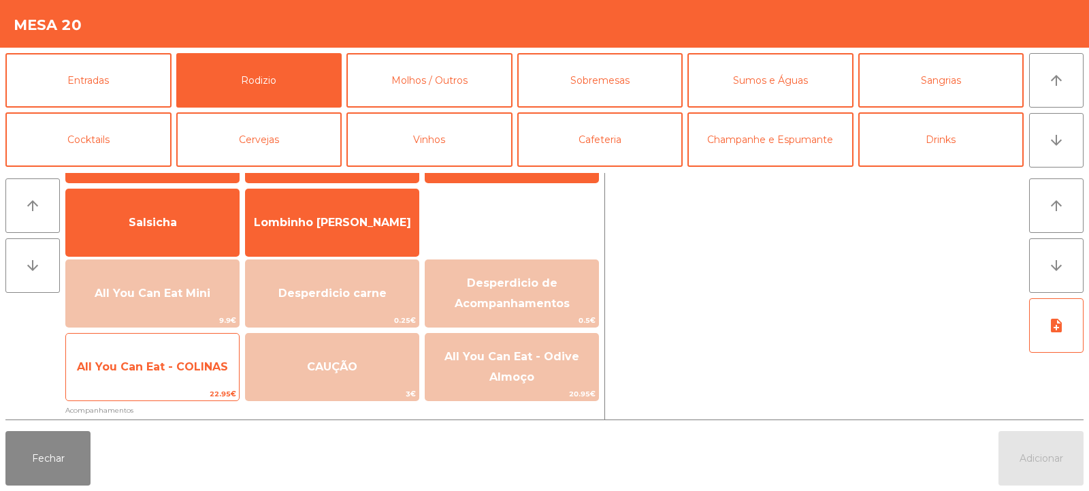
click at [148, 361] on span "All You Can Eat - COLINAS" at bounding box center [152, 366] width 151 height 13
click at [152, 361] on span "All You Can Eat - COLINAS" at bounding box center [152, 366] width 151 height 13
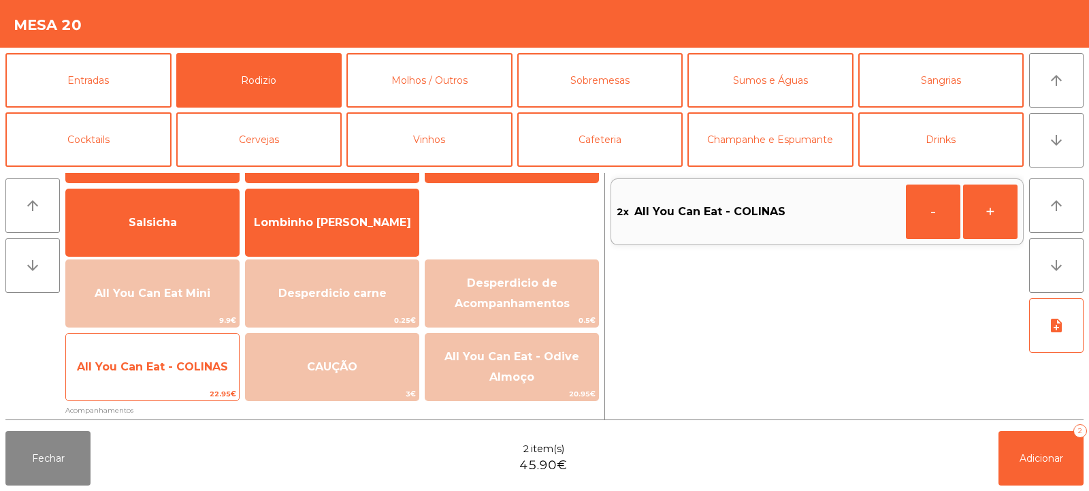
click at [155, 368] on span "All You Can Eat - COLINAS" at bounding box center [152, 366] width 151 height 13
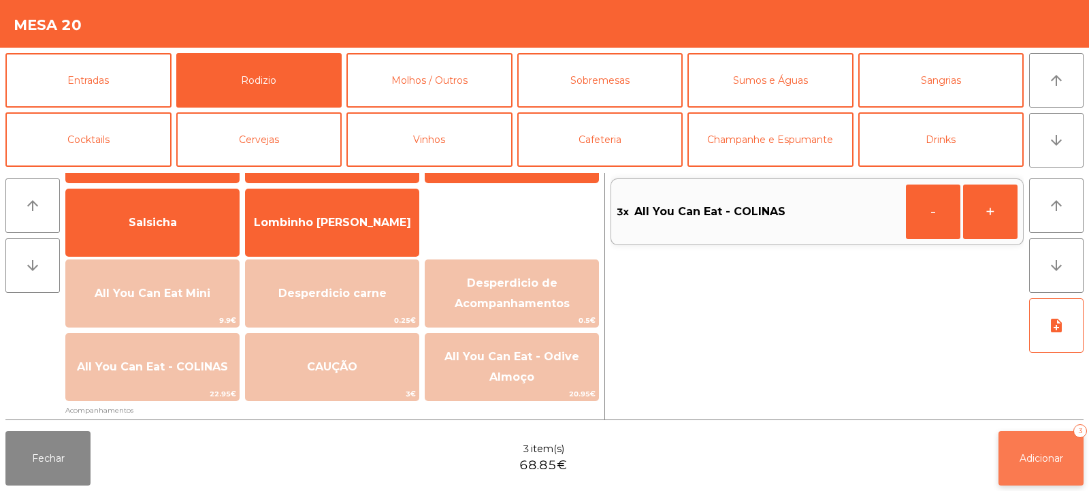
click at [1027, 461] on span "Adicionar" at bounding box center [1042, 458] width 44 height 12
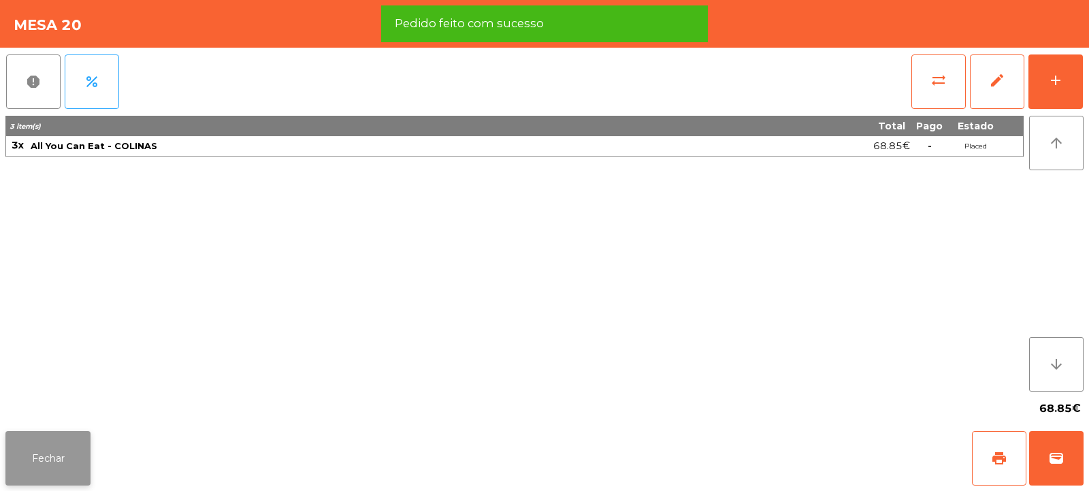
click at [50, 448] on button "Fechar" at bounding box center [47, 458] width 85 height 54
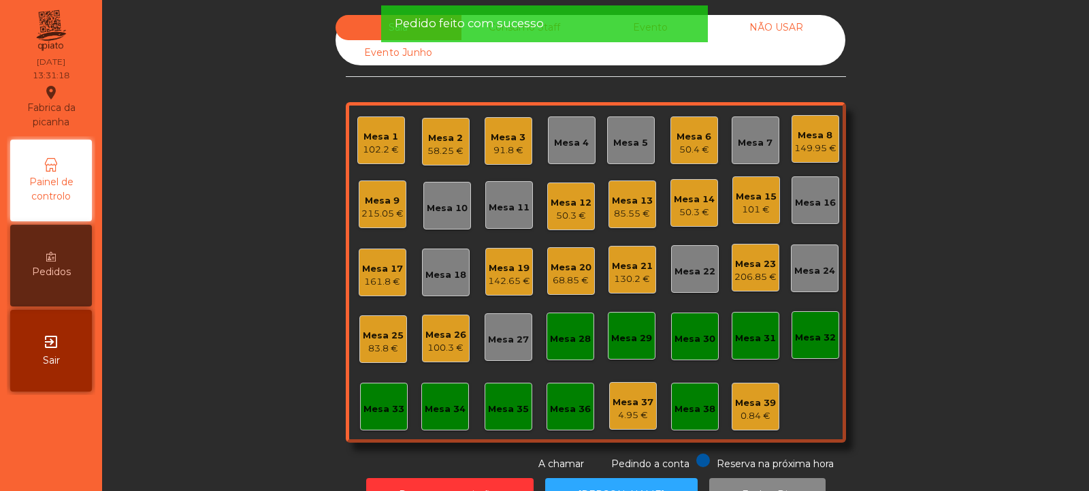
scroll to position [46, 0]
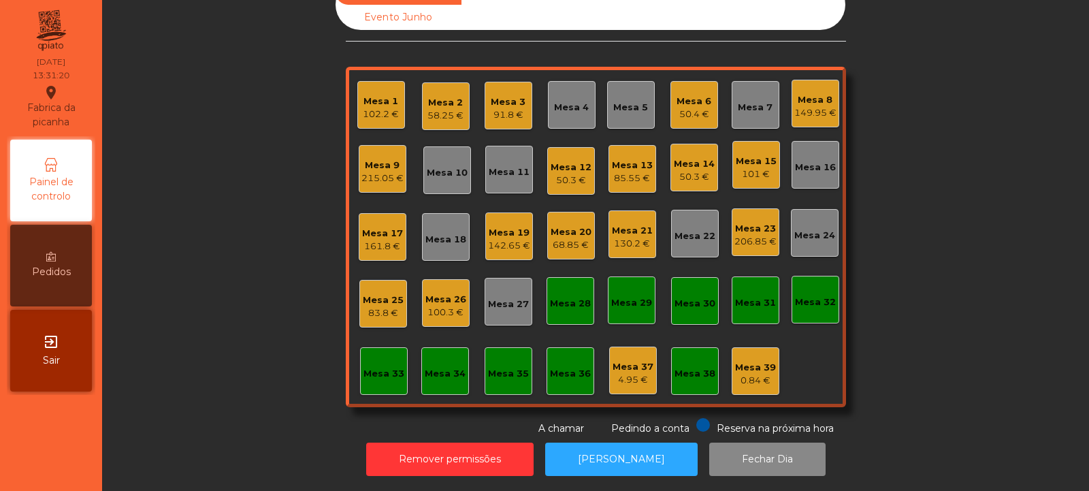
click at [384, 293] on div "Mesa 25" at bounding box center [383, 300] width 41 height 14
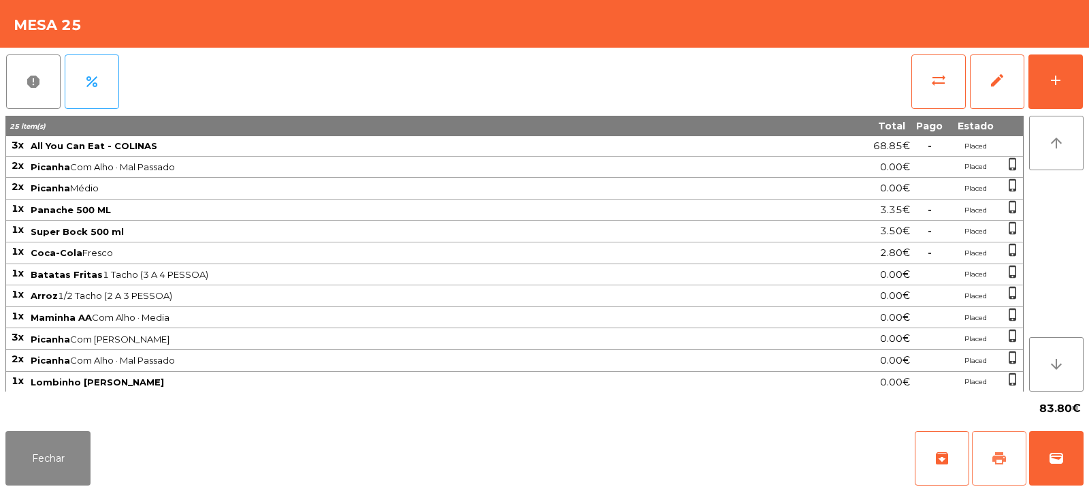
click at [1003, 446] on button "print" at bounding box center [999, 458] width 54 height 54
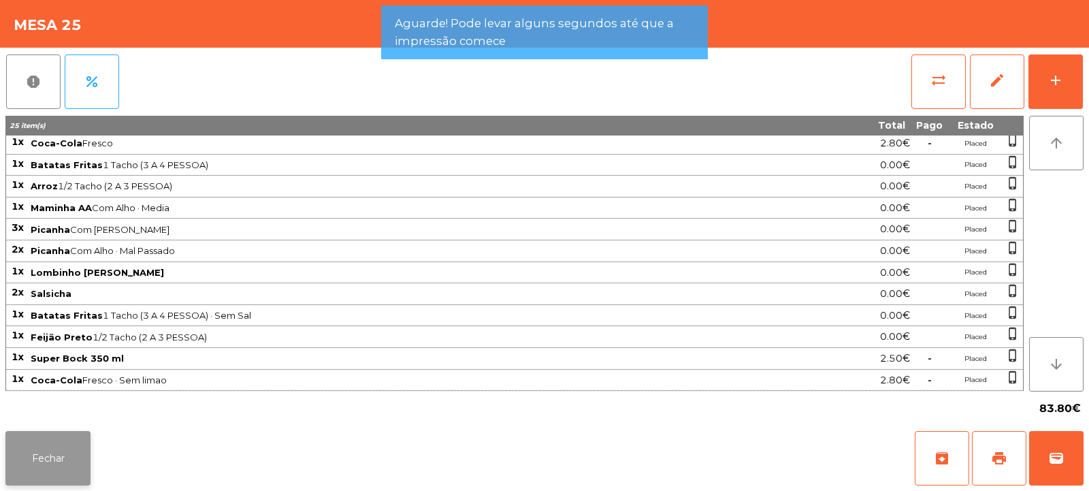
click at [60, 440] on button "Fechar" at bounding box center [47, 458] width 85 height 54
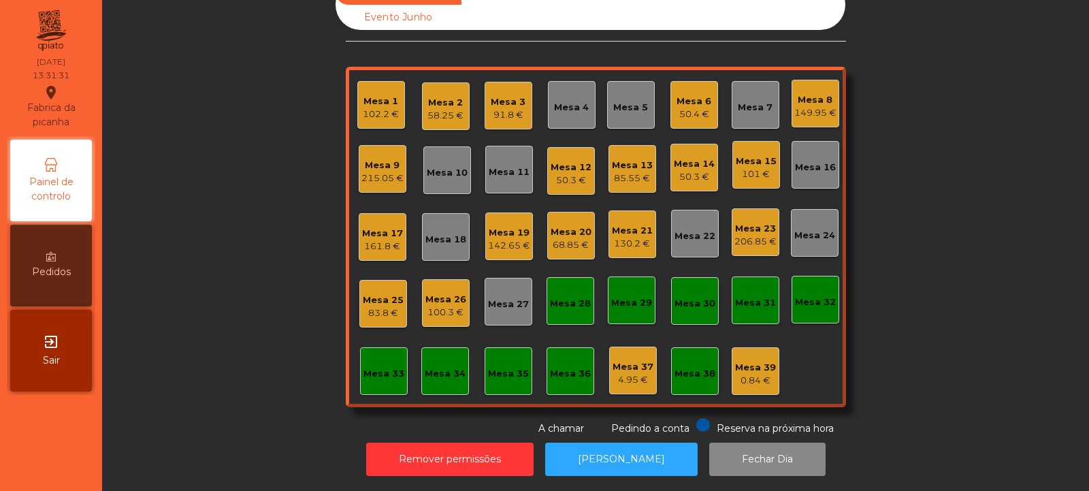
scroll to position [0, 0]
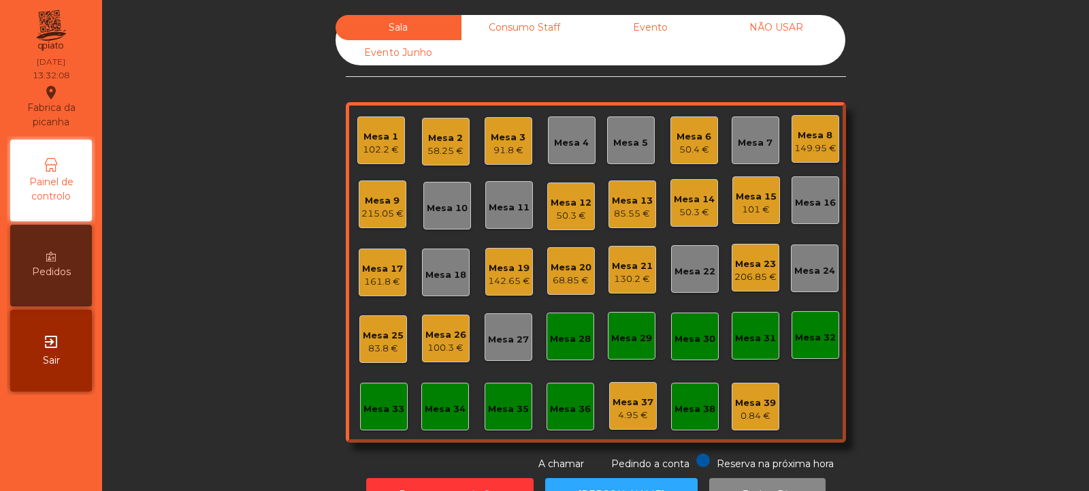
click at [813, 263] on div "Mesa 24" at bounding box center [814, 268] width 41 height 19
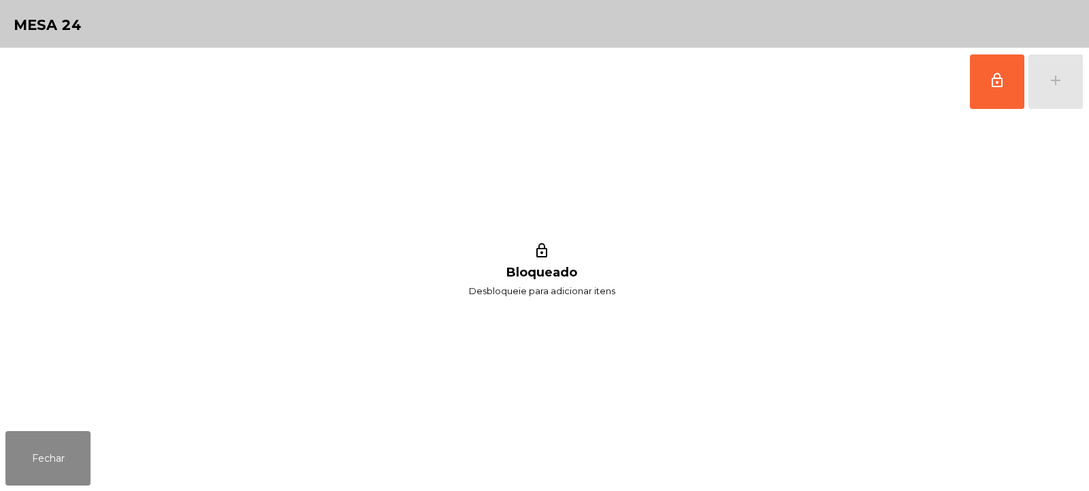
click at [994, 89] on button "lock_outline" at bounding box center [997, 81] width 54 height 54
click at [1062, 87] on div "add" at bounding box center [1055, 80] width 16 height 16
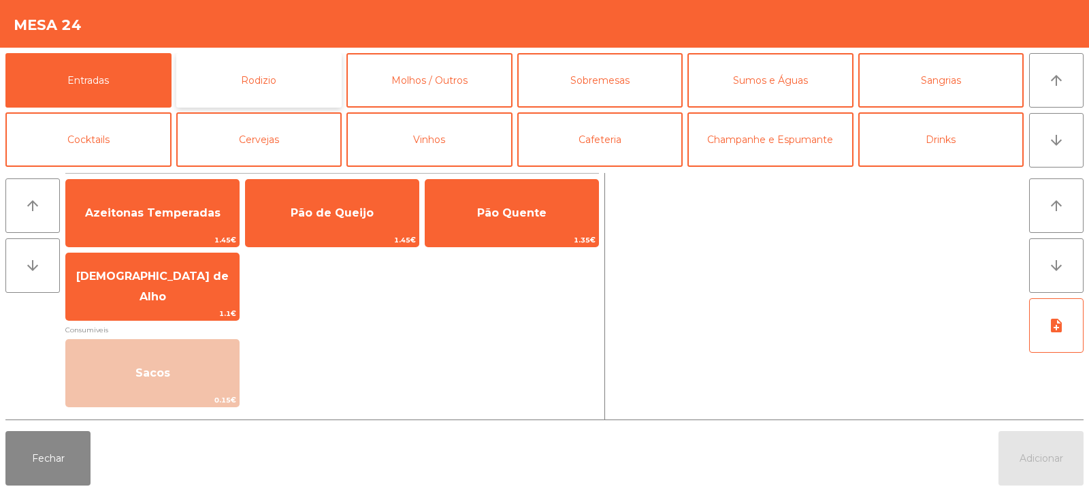
click at [252, 82] on button "Rodizio" at bounding box center [259, 80] width 166 height 54
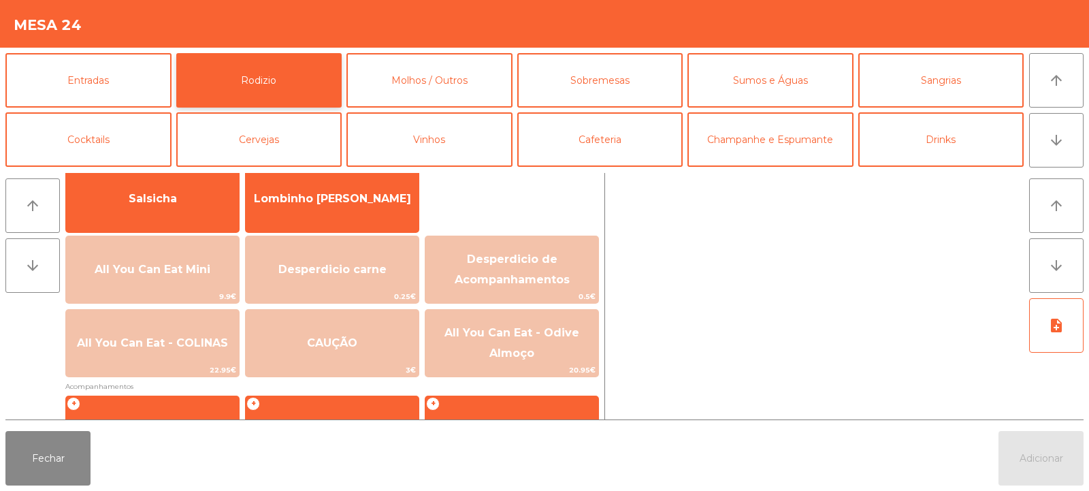
scroll to position [103, 0]
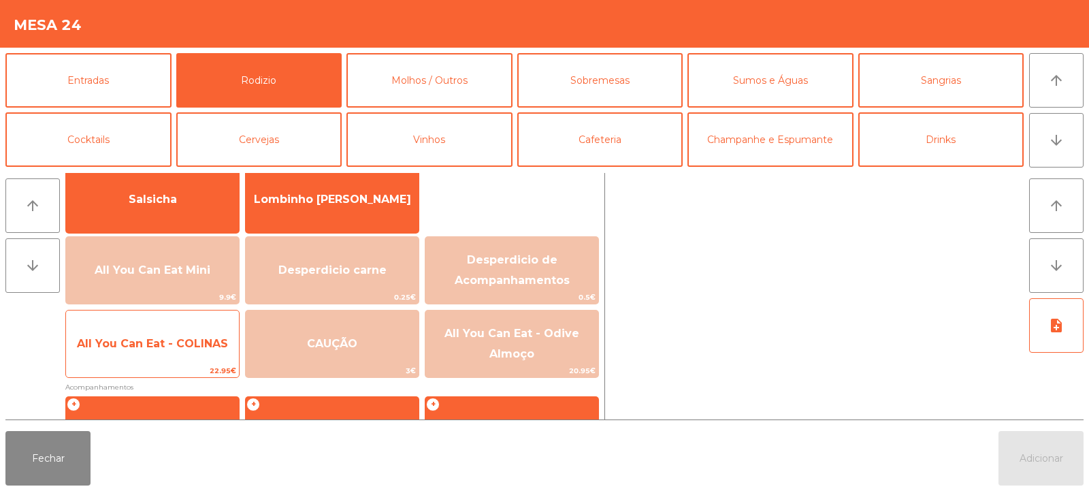
click at [160, 338] on span "All You Can Eat - COLINAS" at bounding box center [152, 343] width 151 height 13
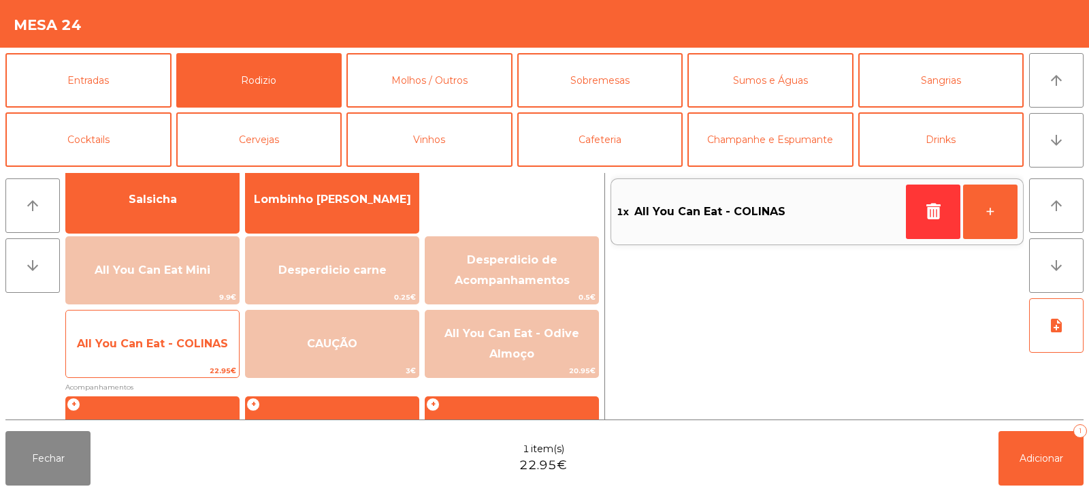
click at [166, 340] on span "All You Can Eat - COLINAS" at bounding box center [152, 343] width 151 height 13
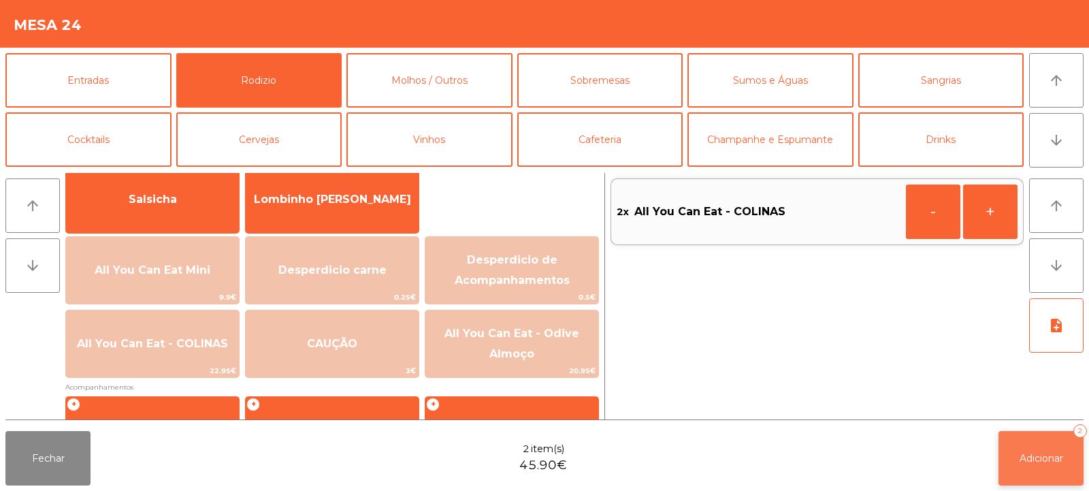
click at [1032, 461] on span "Adicionar" at bounding box center [1042, 458] width 44 height 12
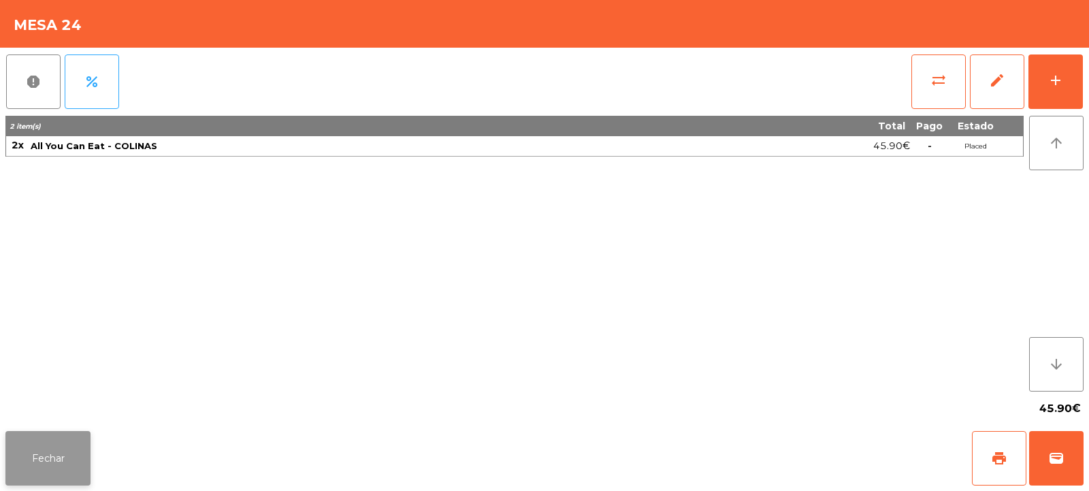
click at [39, 453] on button "Fechar" at bounding box center [47, 458] width 85 height 54
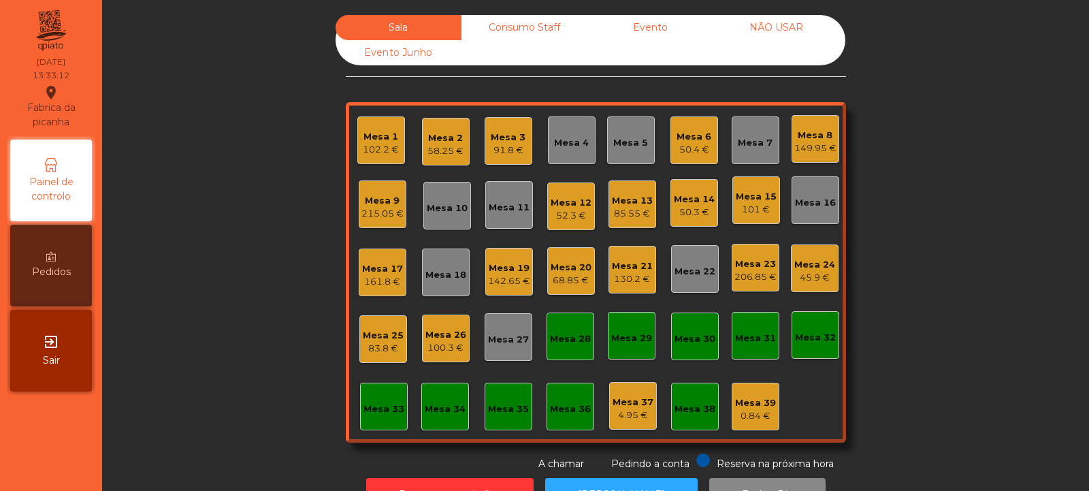
scroll to position [46, 0]
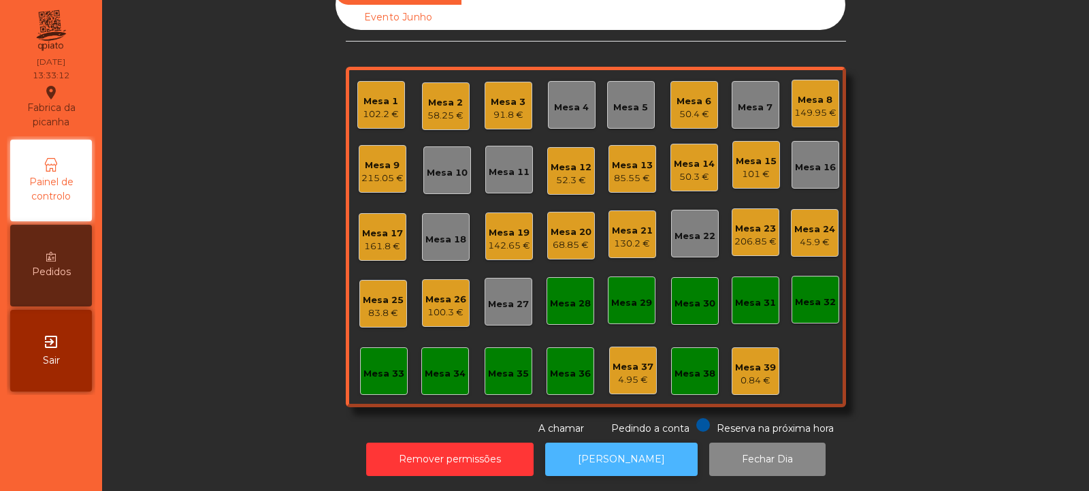
click at [602, 442] on button "[PERSON_NAME]" at bounding box center [621, 458] width 152 height 33
click at [634, 450] on button "[PERSON_NAME]" at bounding box center [621, 458] width 152 height 33
click at [373, 295] on div "Mesa 25" at bounding box center [383, 300] width 41 height 14
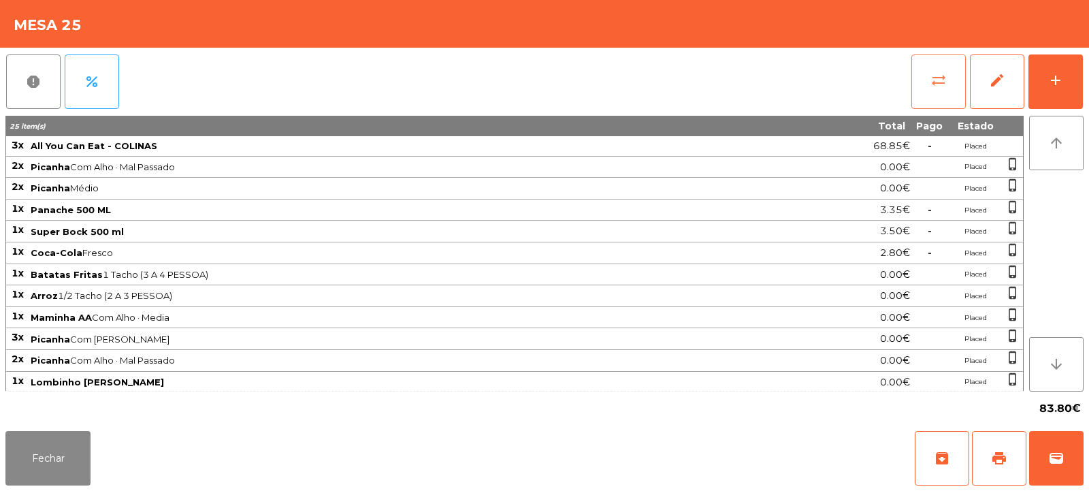
click at [941, 84] on span "sync_alt" at bounding box center [938, 80] width 16 height 16
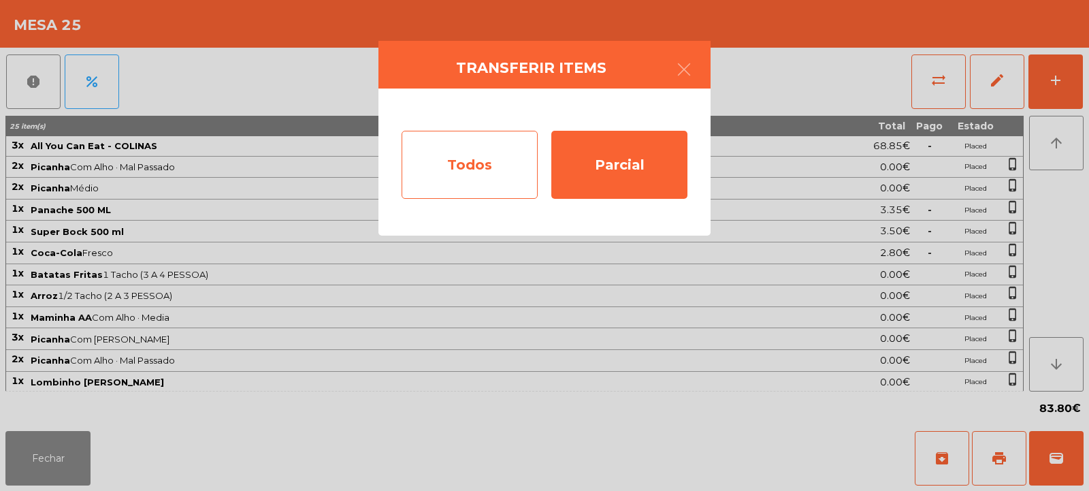
click at [506, 164] on div "Todos" at bounding box center [470, 165] width 136 height 68
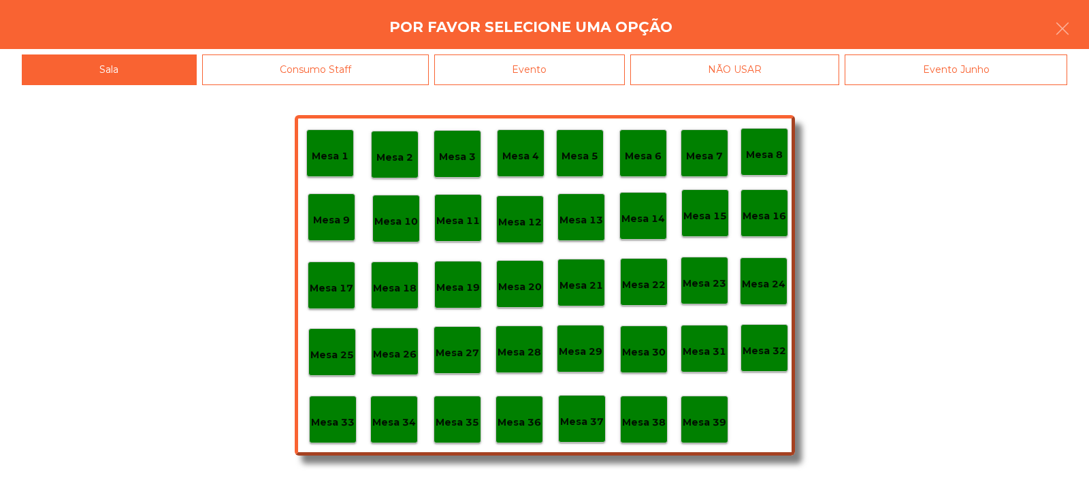
click at [549, 69] on div "Evento" at bounding box center [529, 69] width 191 height 31
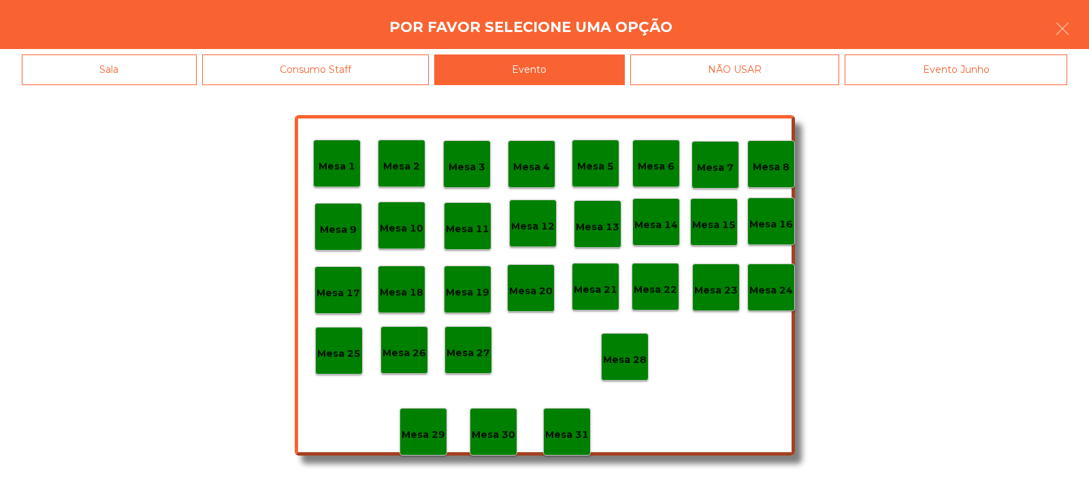
click at [632, 363] on p "Mesa 28" at bounding box center [625, 360] width 44 height 16
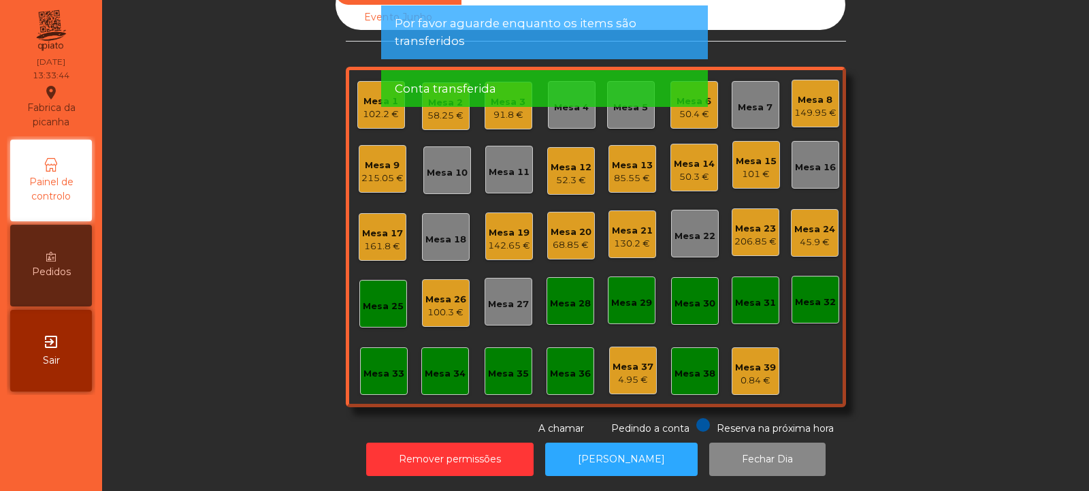
click at [379, 299] on div "Mesa 25" at bounding box center [383, 306] width 41 height 14
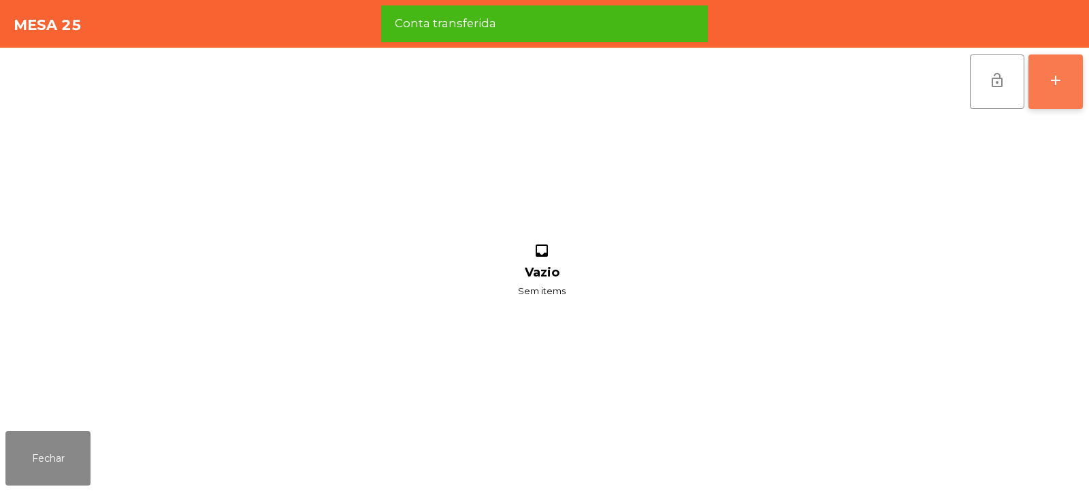
click at [1047, 91] on button "add" at bounding box center [1055, 81] width 54 height 54
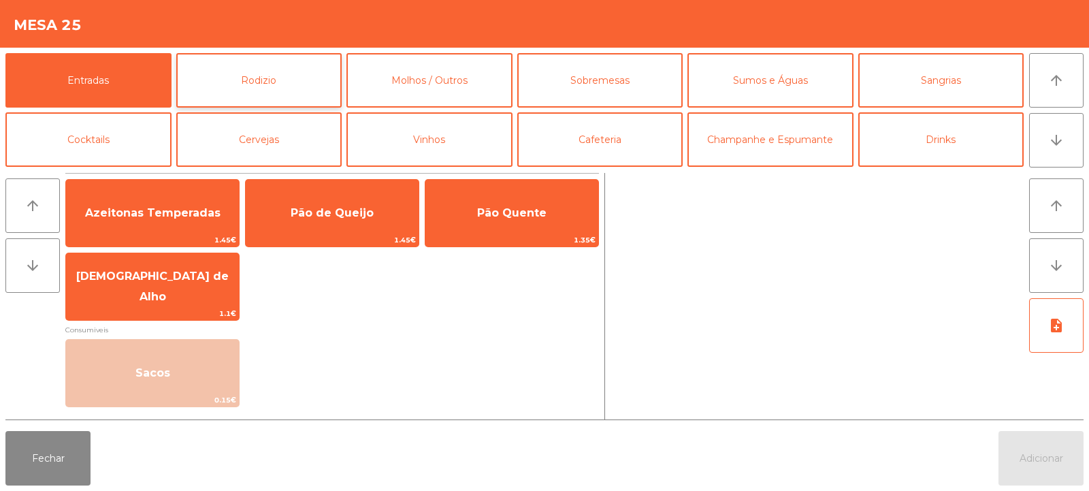
click at [282, 83] on button "Rodizio" at bounding box center [259, 80] width 166 height 54
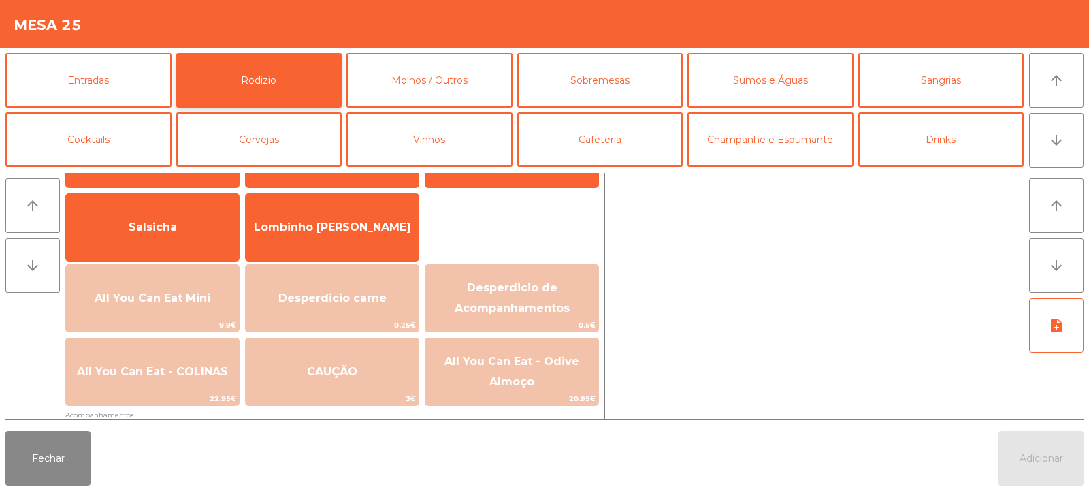
scroll to position [83, 0]
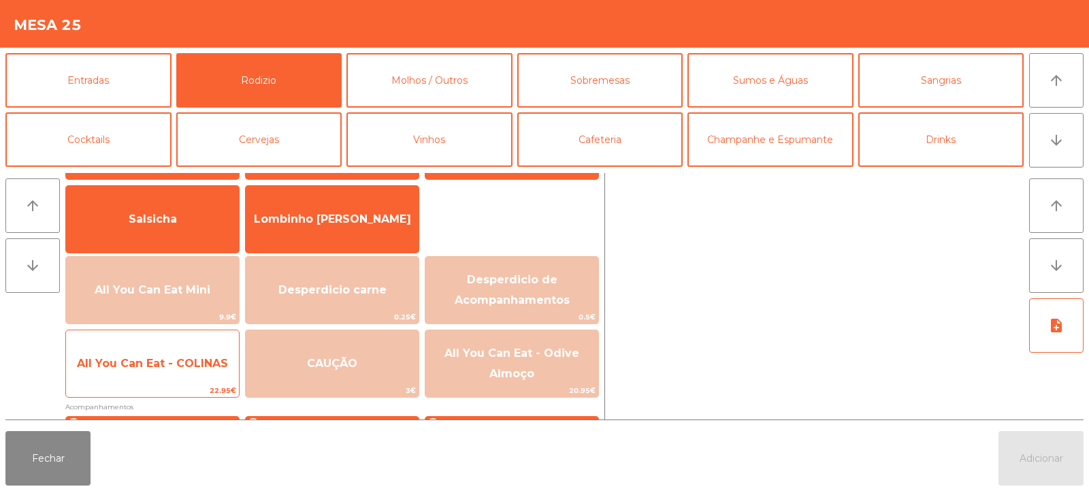
click at [202, 366] on span "All You Can Eat - COLINAS" at bounding box center [152, 363] width 151 height 13
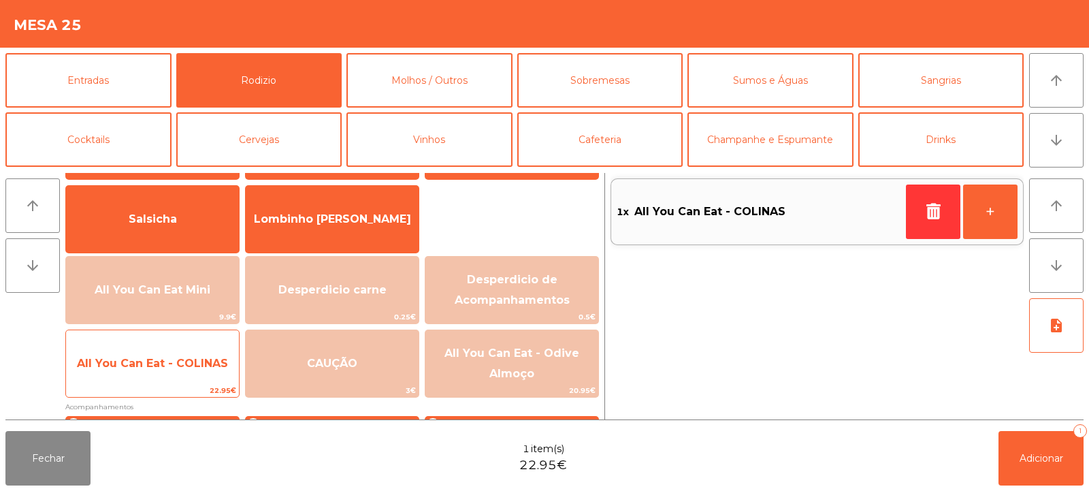
click at [201, 370] on span "All You Can Eat - COLINAS" at bounding box center [152, 363] width 173 height 37
click at [199, 372] on span "All You Can Eat - COLINAS" at bounding box center [152, 363] width 173 height 37
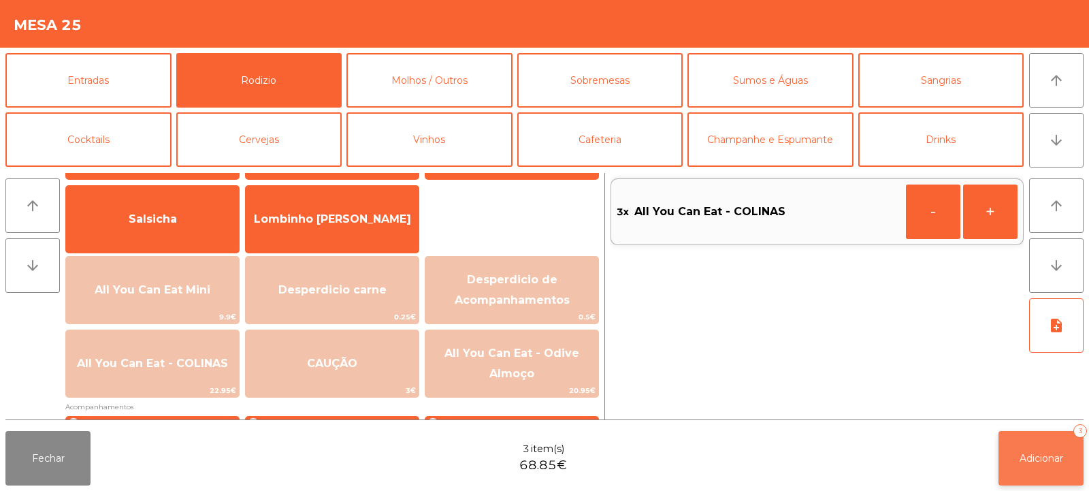
click at [1046, 460] on span "Adicionar" at bounding box center [1042, 458] width 44 height 12
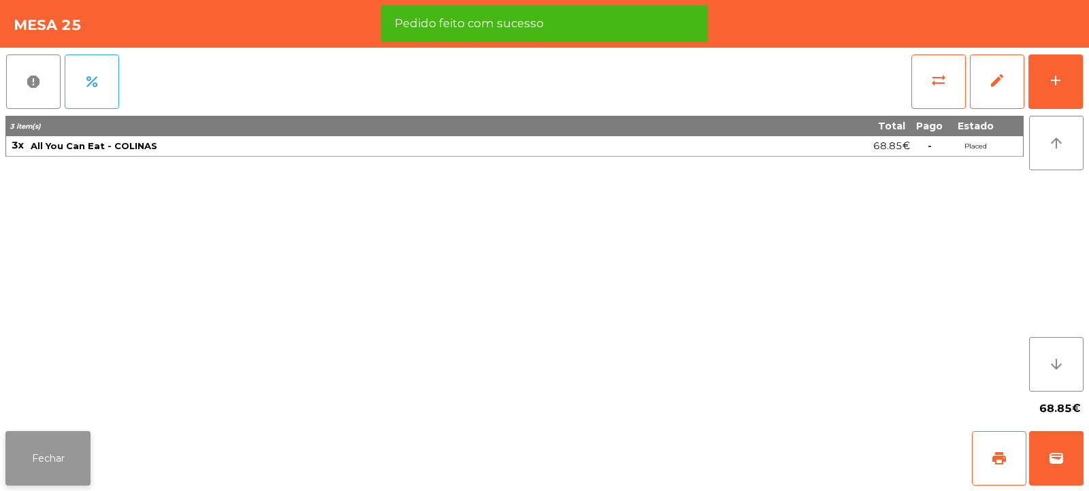
click at [55, 469] on button "Fechar" at bounding box center [47, 458] width 85 height 54
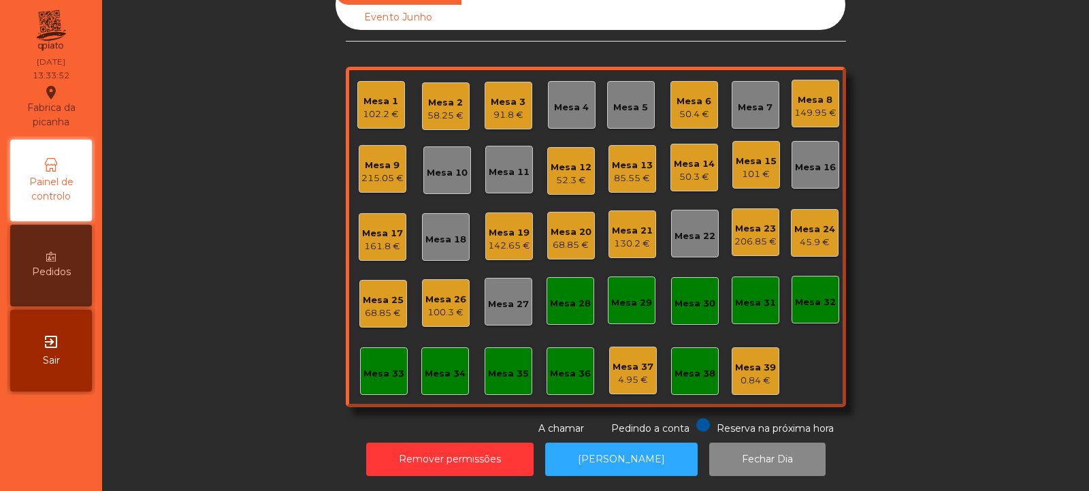
scroll to position [0, 0]
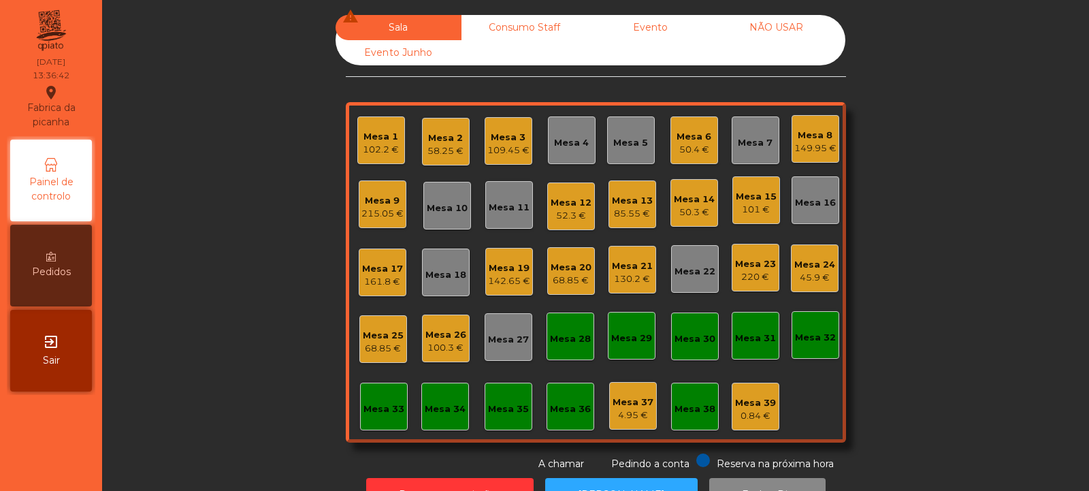
click at [378, 214] on div "215.05 €" at bounding box center [382, 214] width 42 height 14
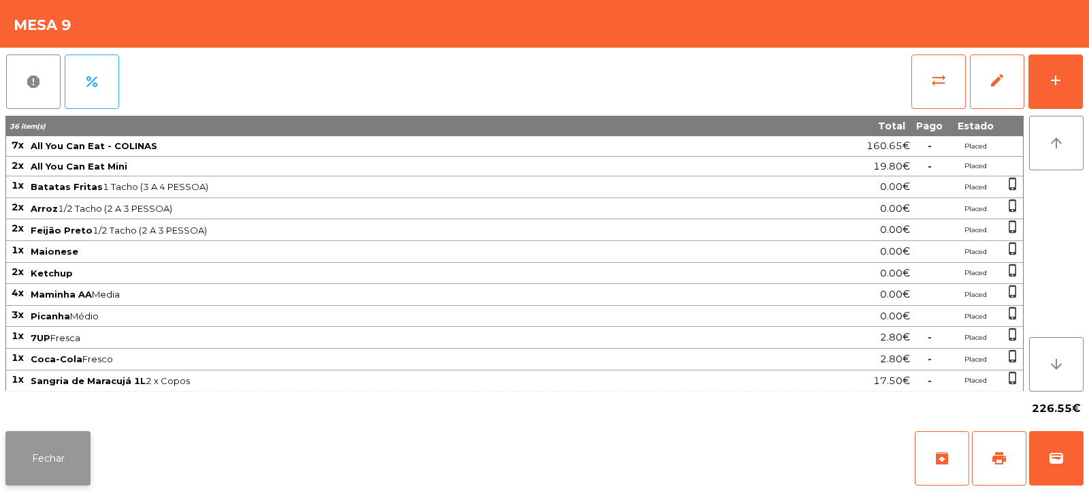
click at [71, 472] on button "Fechar" at bounding box center [47, 458] width 85 height 54
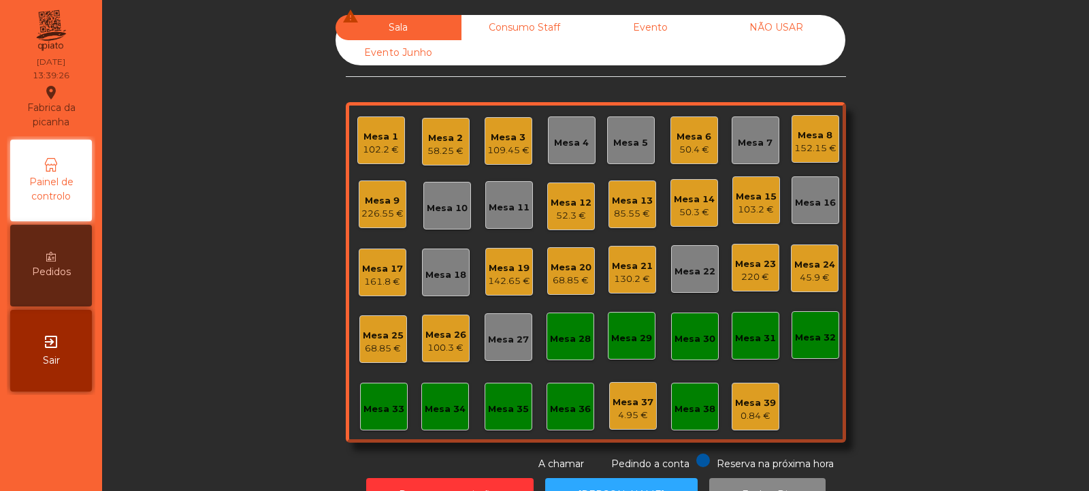
click at [760, 268] on div "Mesa 23" at bounding box center [755, 264] width 41 height 14
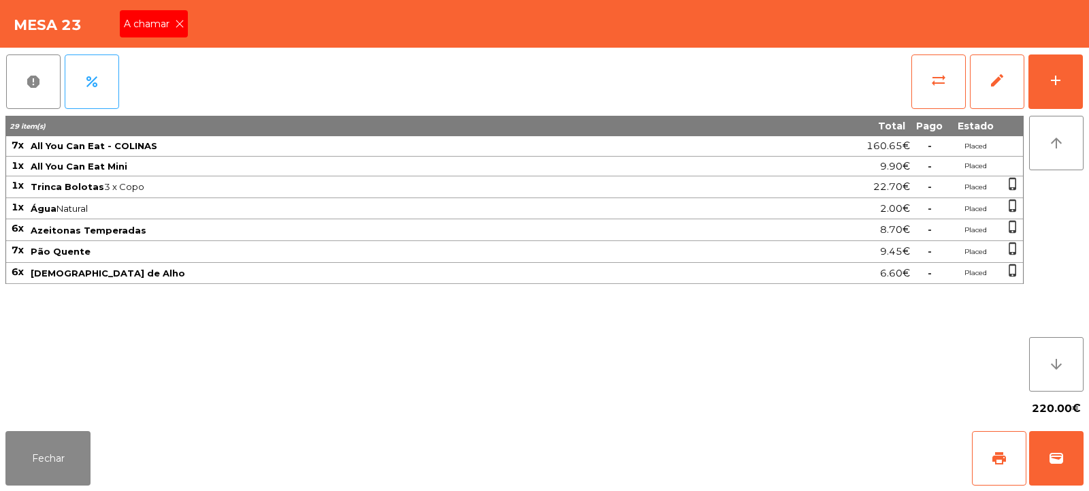
click at [180, 24] on icon at bounding box center [180, 24] width 10 height 10
click at [950, 77] on button "sync_alt" at bounding box center [938, 81] width 54 height 54
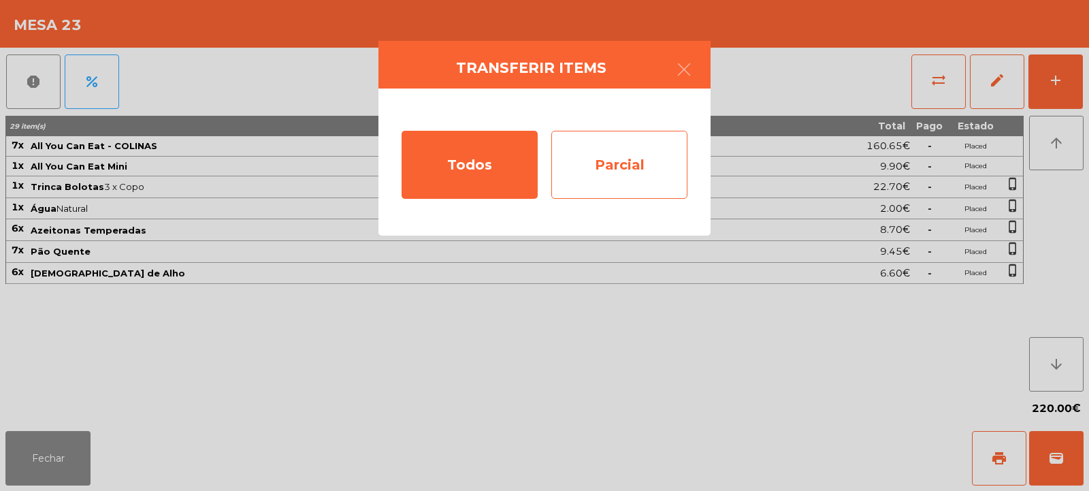
click at [628, 151] on div "Parcial" at bounding box center [619, 165] width 136 height 68
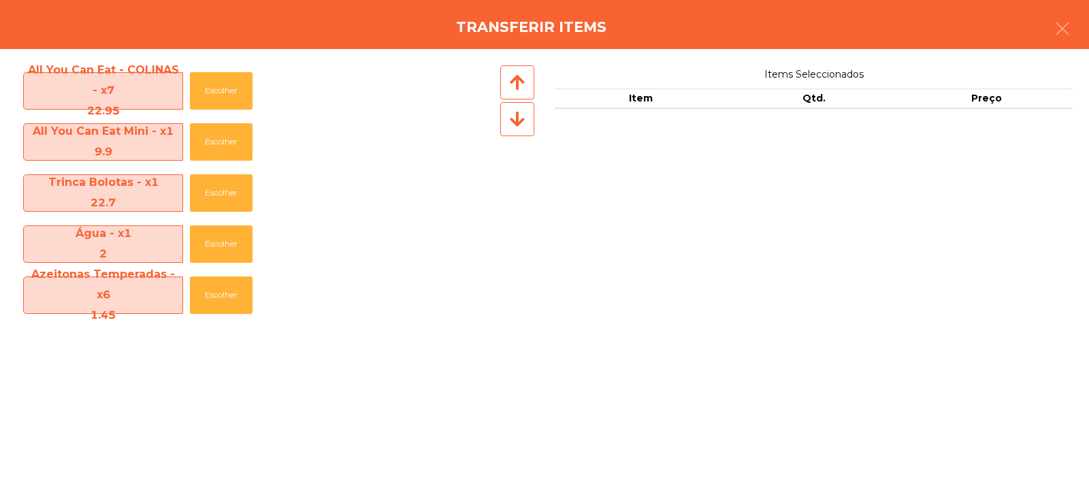
scroll to position [99, 0]
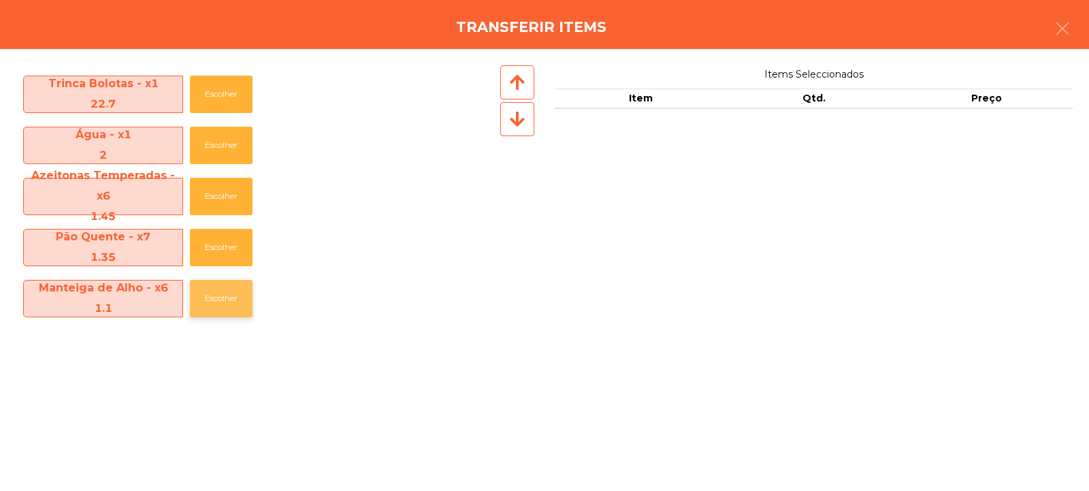
click at [232, 309] on button "Escolher" at bounding box center [221, 298] width 63 height 37
click at [230, 312] on button "Escolher" at bounding box center [221, 298] width 63 height 37
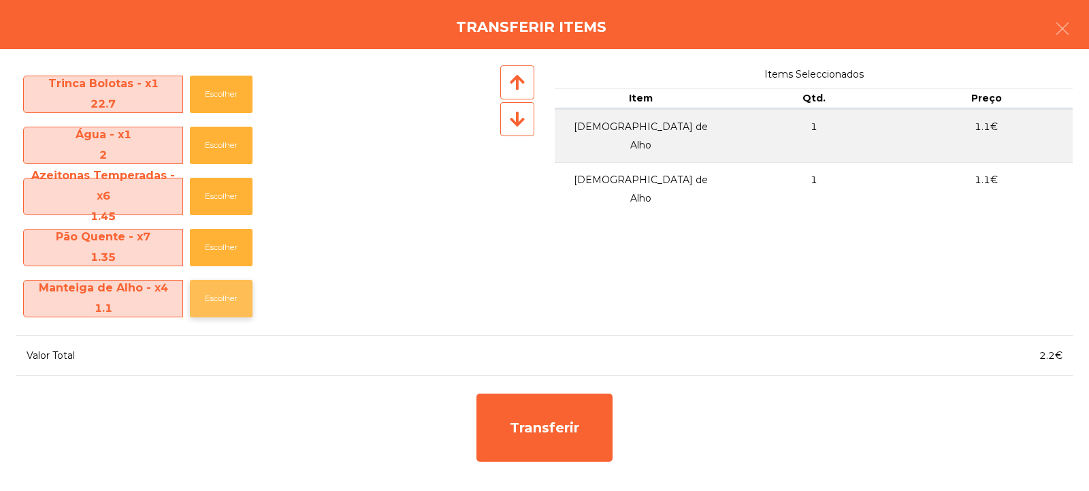
click at [234, 308] on button "Escolher" at bounding box center [221, 298] width 63 height 37
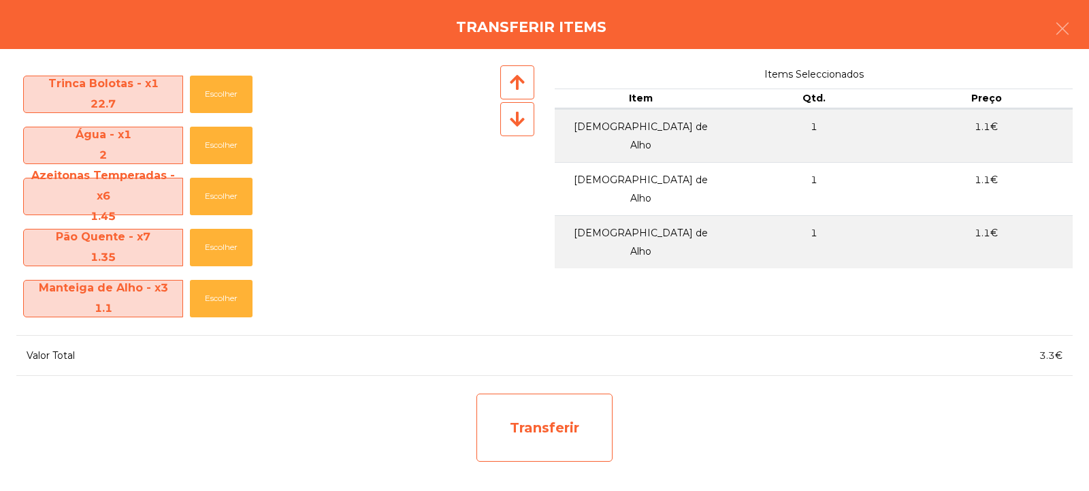
click at [562, 434] on div "Transferir" at bounding box center [544, 427] width 136 height 68
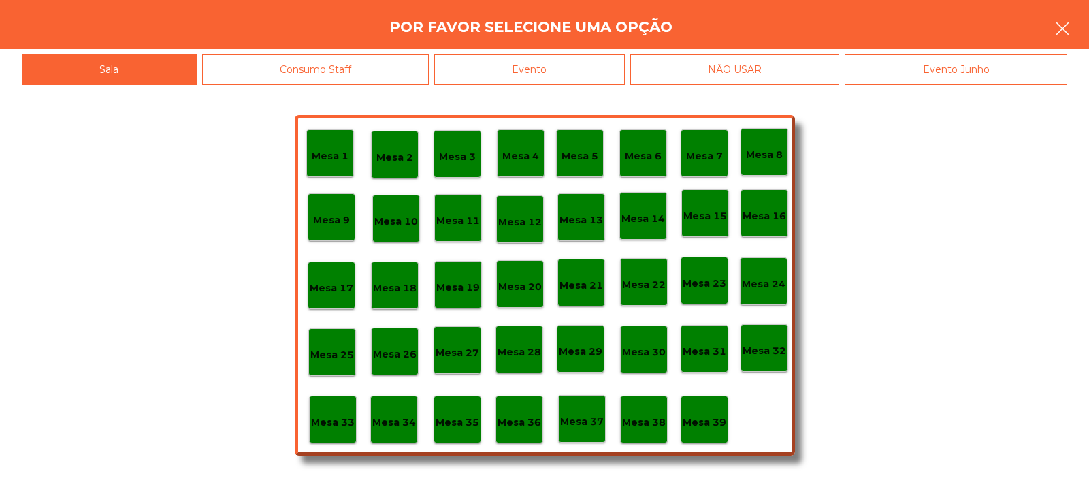
click at [1072, 29] on button "button" at bounding box center [1062, 30] width 38 height 41
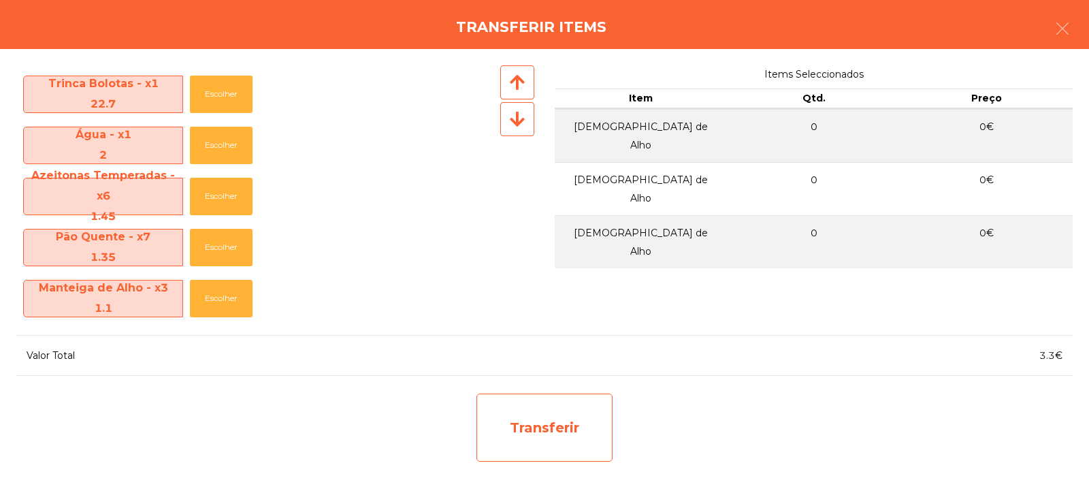
click at [572, 427] on div "Transferir" at bounding box center [544, 427] width 136 height 68
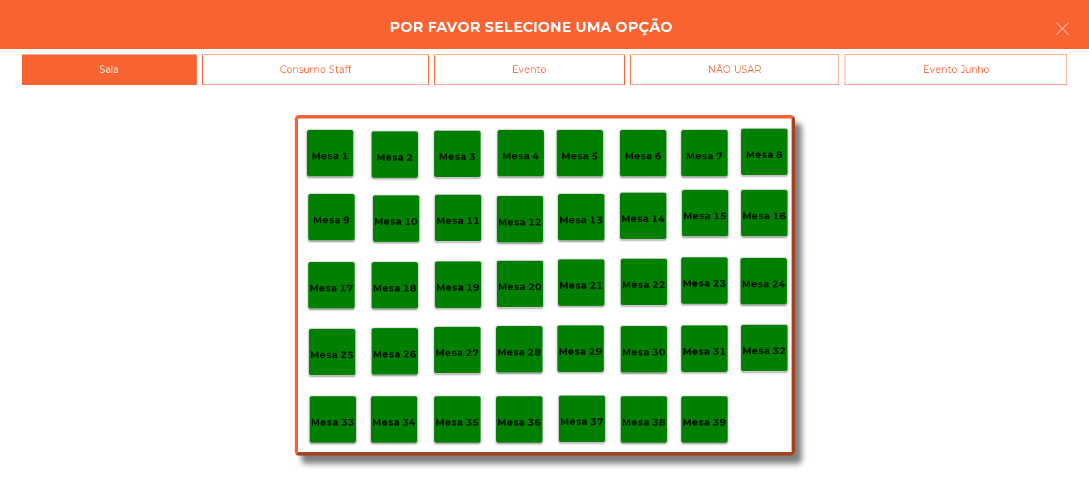
click at [598, 425] on p "Mesa 37" at bounding box center [582, 422] width 44 height 16
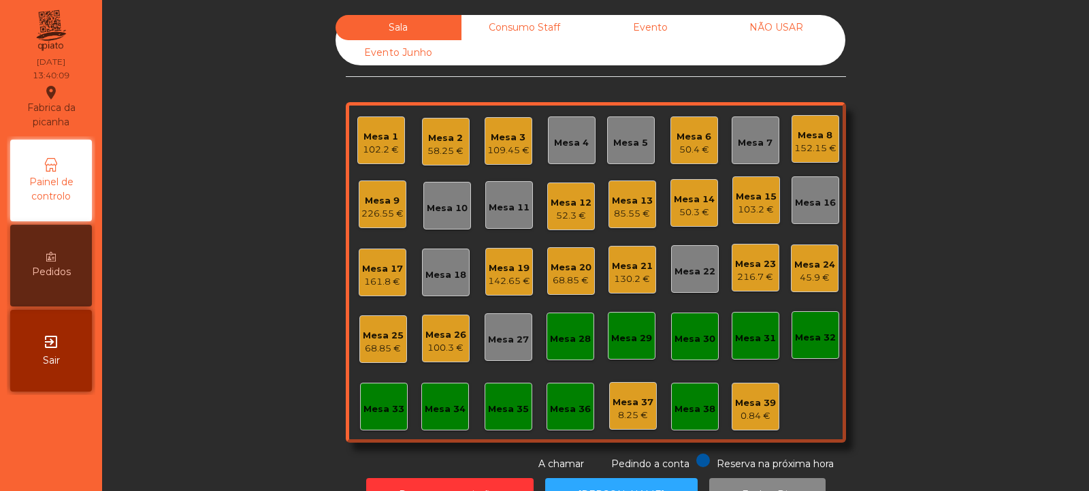
click at [755, 276] on div "216.7 €" at bounding box center [755, 277] width 41 height 14
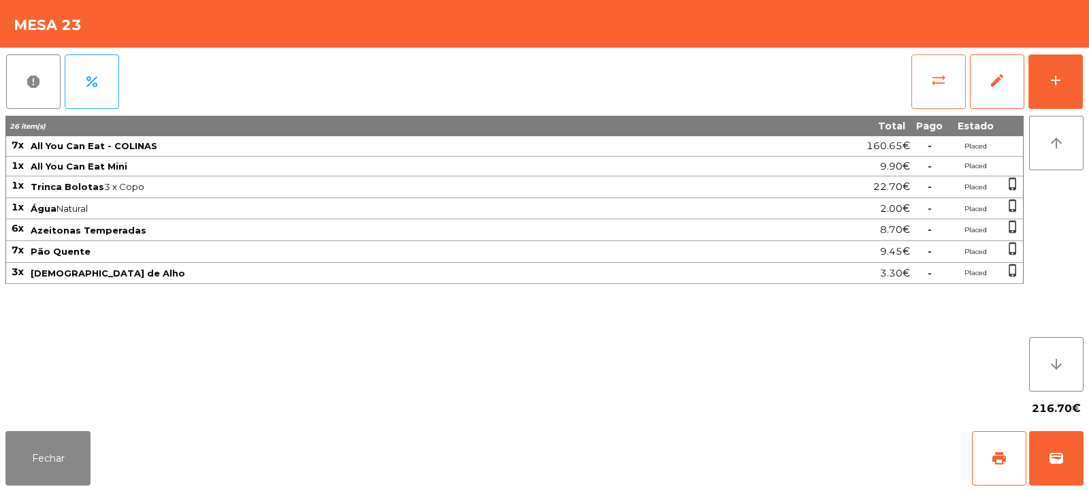
click at [943, 86] on span "sync_alt" at bounding box center [938, 80] width 16 height 16
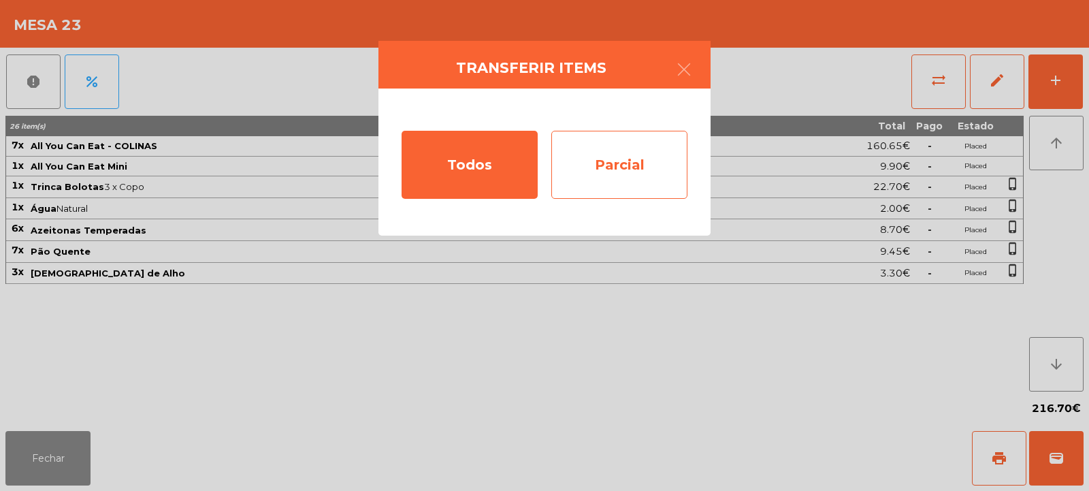
click at [628, 169] on div "Parcial" at bounding box center [619, 165] width 136 height 68
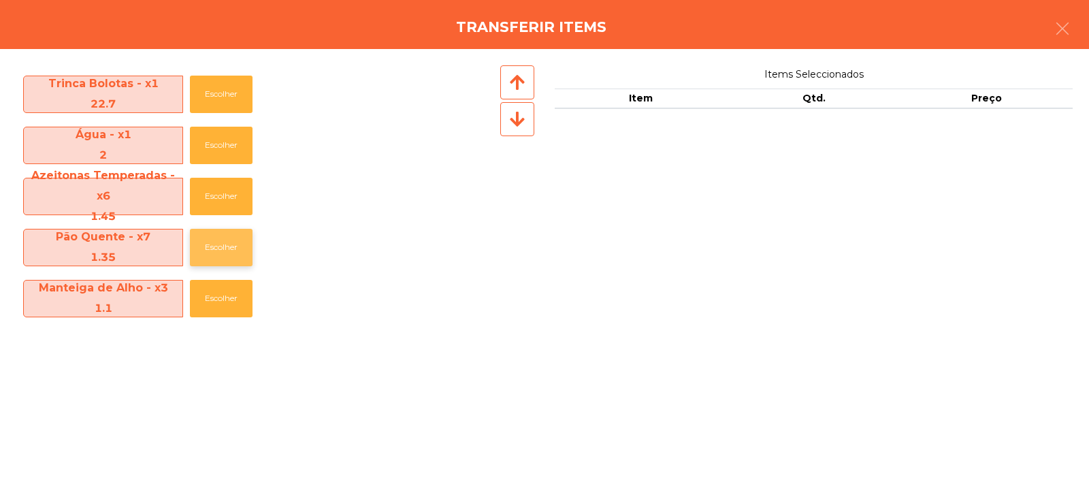
click at [227, 247] on button "Escolher" at bounding box center [221, 247] width 63 height 37
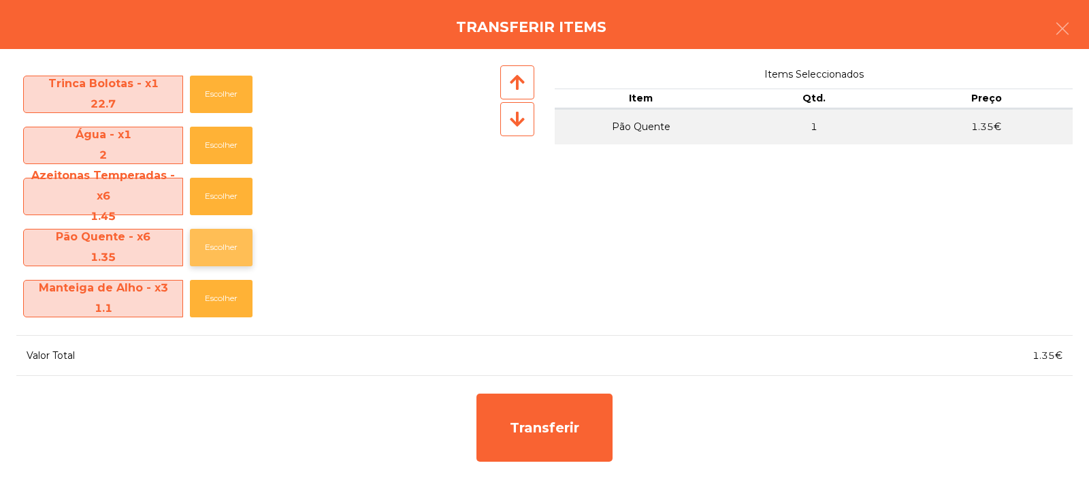
click at [232, 253] on button "Escolher" at bounding box center [221, 247] width 63 height 37
click at [227, 257] on button "Escolher" at bounding box center [221, 247] width 63 height 37
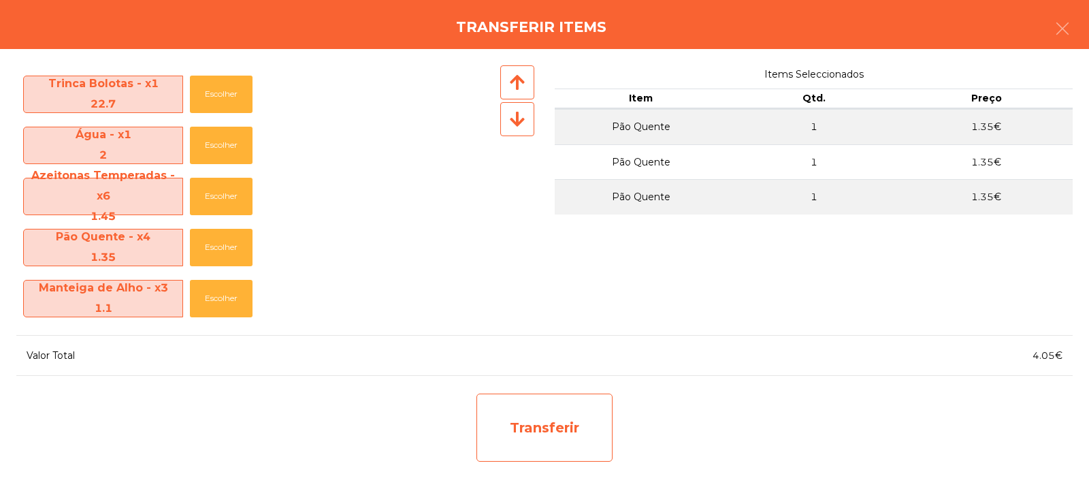
click at [574, 427] on div "Transferir" at bounding box center [544, 427] width 136 height 68
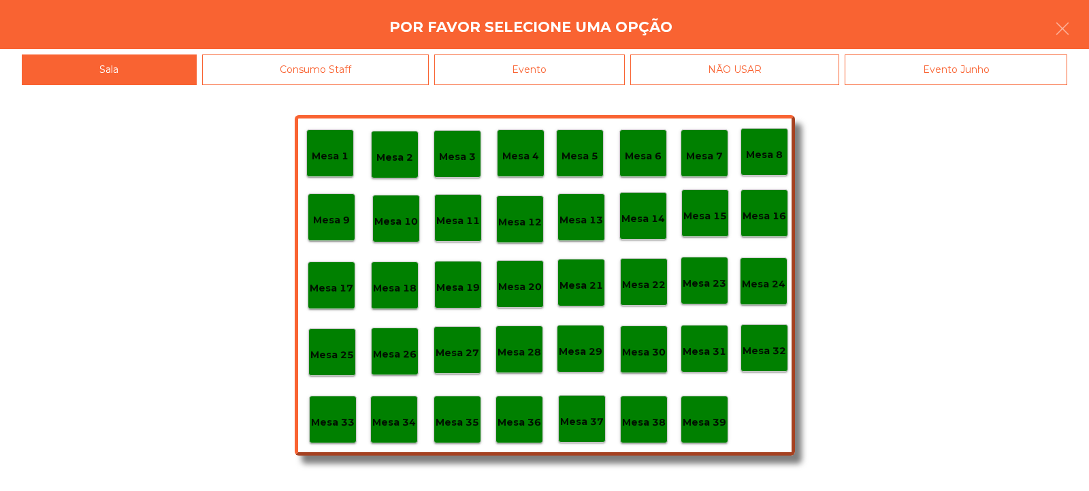
click at [589, 425] on p "Mesa 37" at bounding box center [582, 422] width 44 height 16
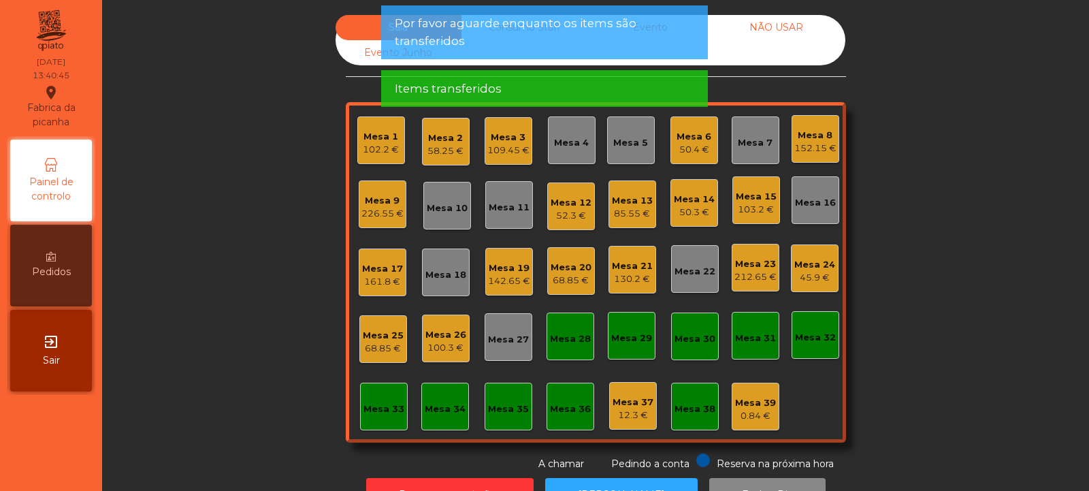
click at [766, 274] on div "212.65 €" at bounding box center [755, 277] width 42 height 14
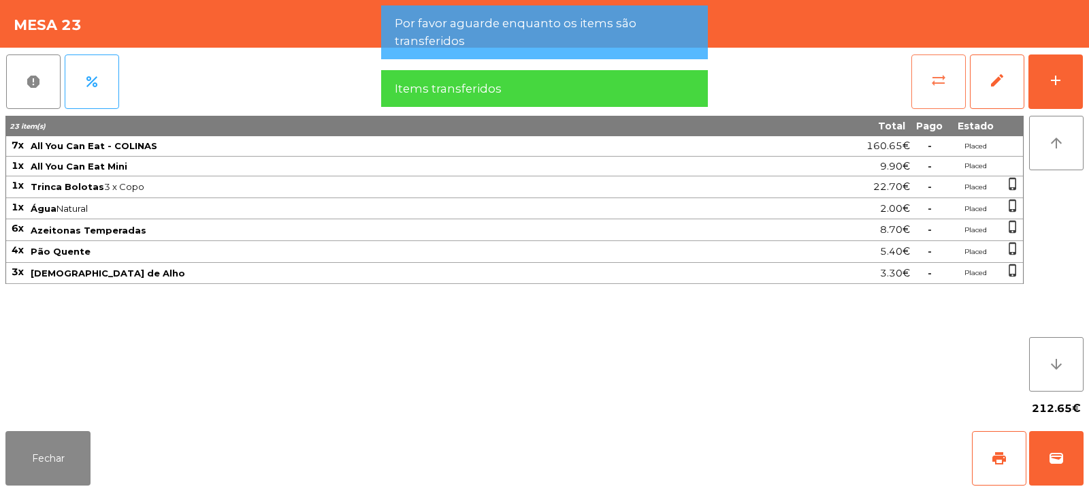
click at [939, 90] on button "sync_alt" at bounding box center [938, 81] width 54 height 54
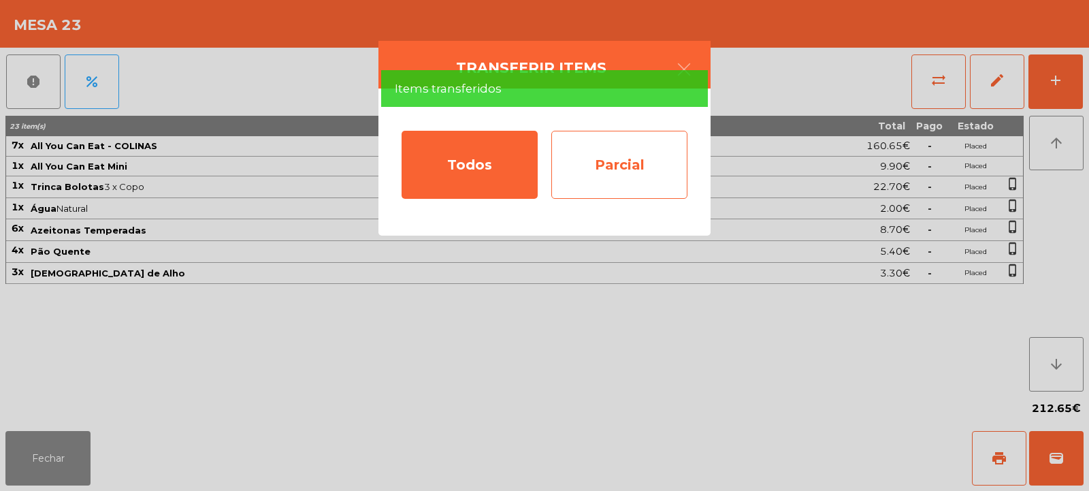
click at [612, 157] on div "Parcial" at bounding box center [619, 165] width 136 height 68
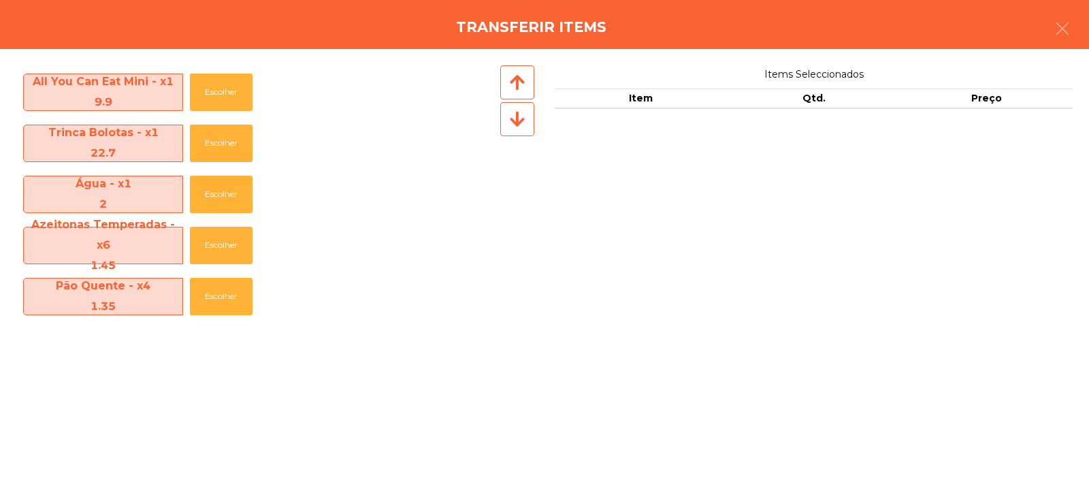
scroll to position [53, 0]
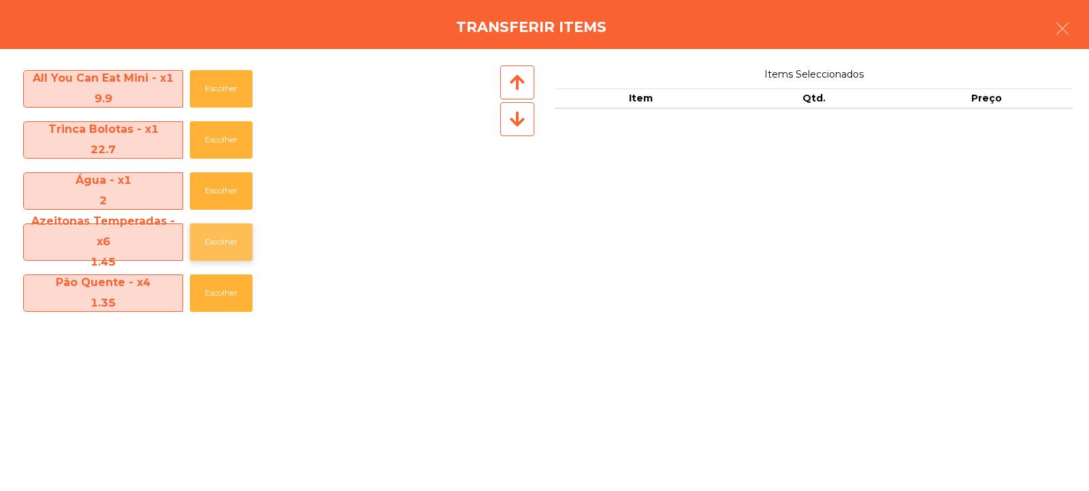
click at [229, 242] on button "Escolher" at bounding box center [221, 241] width 63 height 37
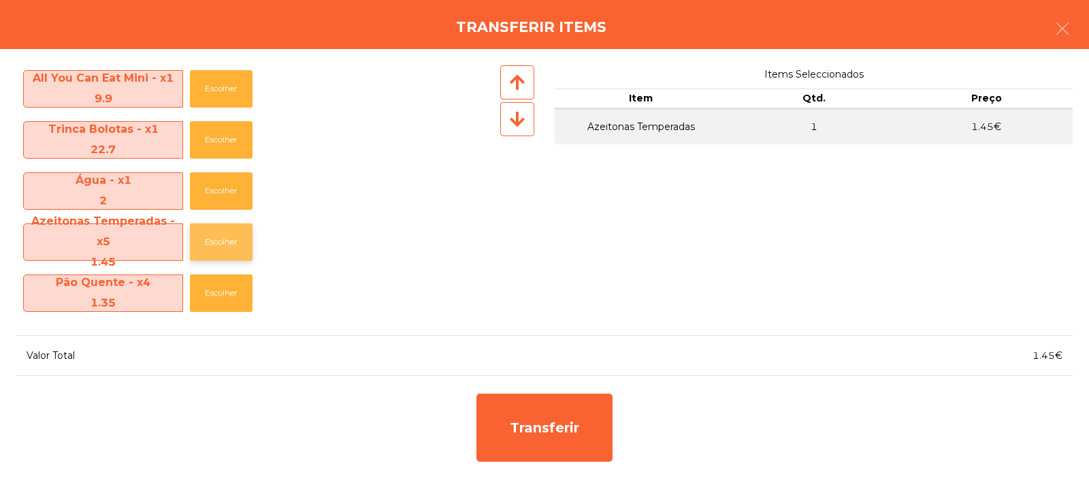
click at [231, 245] on button "Escolher" at bounding box center [221, 241] width 63 height 37
click at [235, 242] on button "Escolher" at bounding box center [221, 241] width 63 height 37
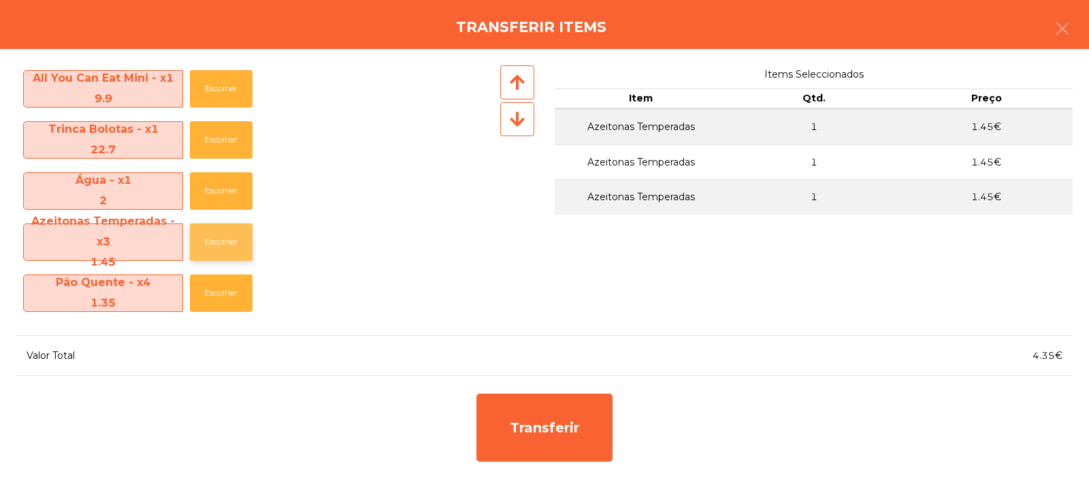
click at [238, 240] on button "Escolher" at bounding box center [221, 241] width 63 height 37
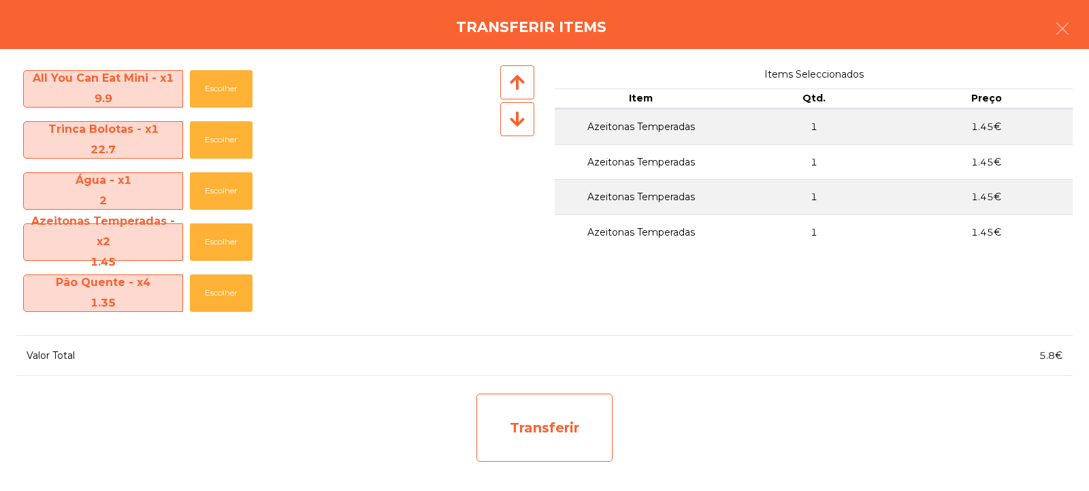
click at [552, 416] on div "Transferir" at bounding box center [544, 427] width 136 height 68
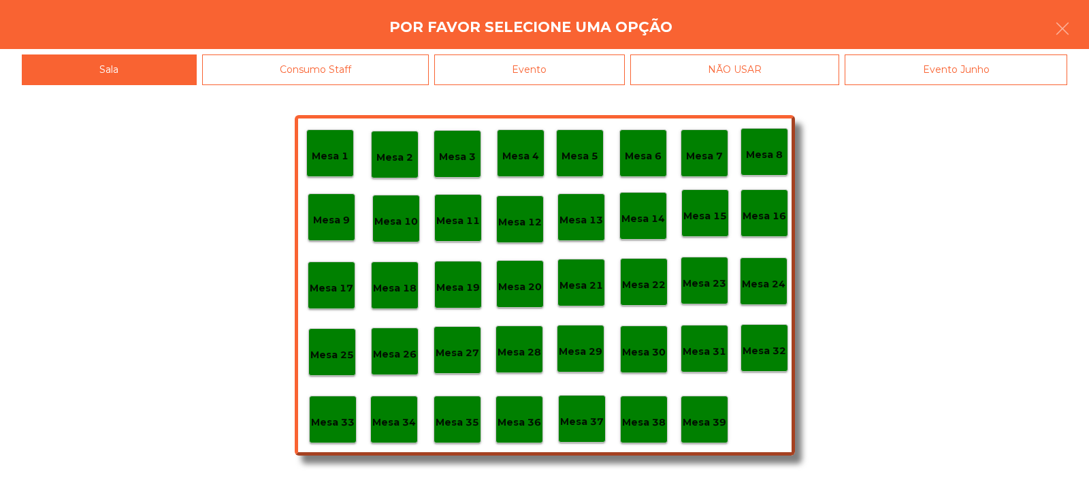
click at [593, 423] on p "Mesa 37" at bounding box center [582, 422] width 44 height 16
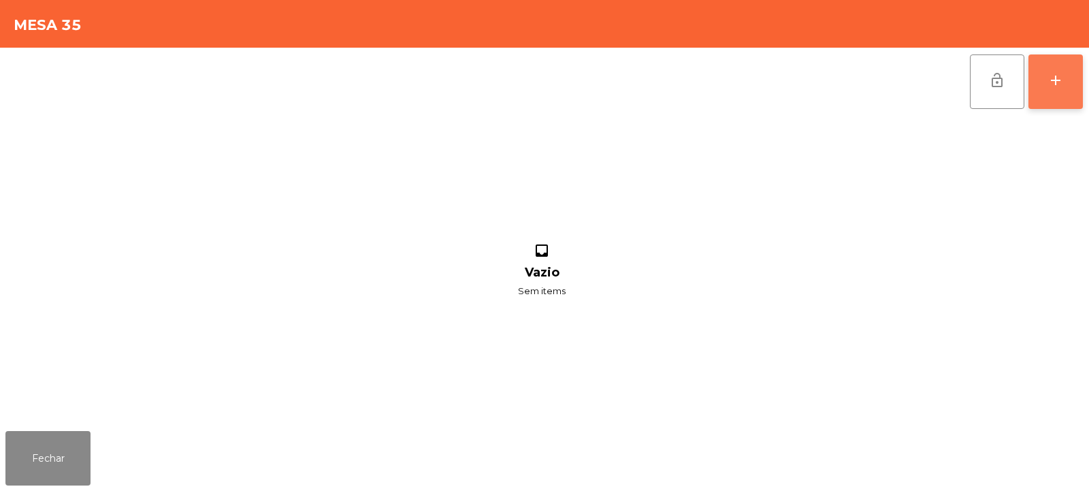
click at [1062, 87] on div "add" at bounding box center [1055, 80] width 16 height 16
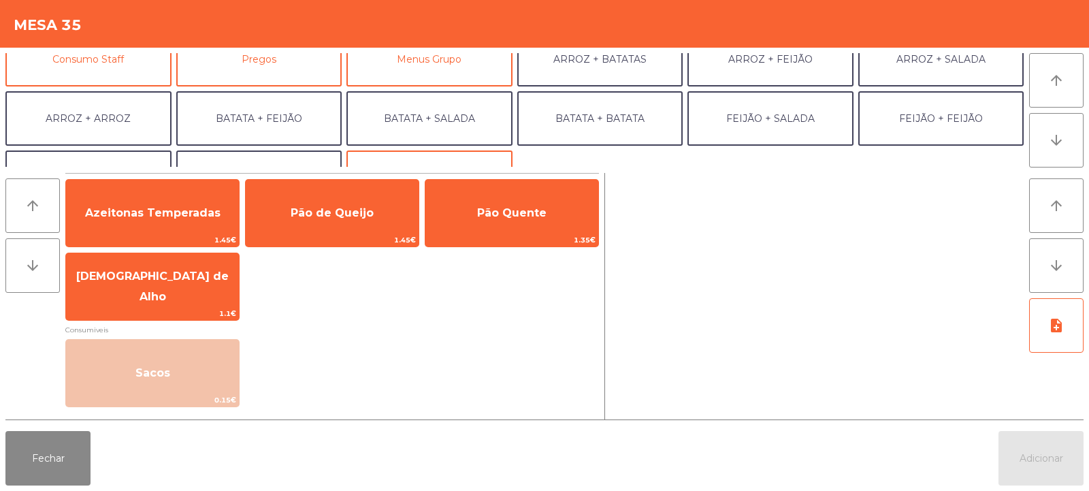
scroll to position [146, 0]
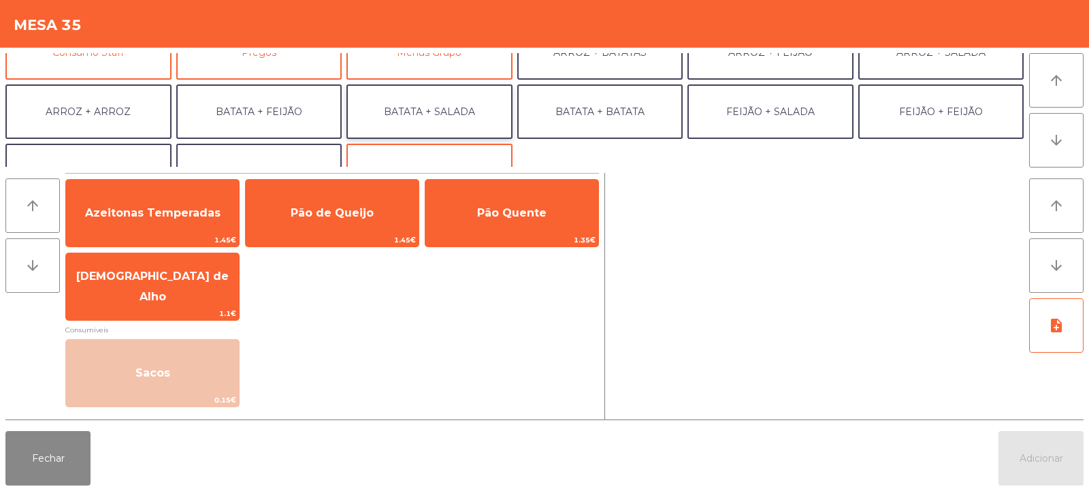
click at [434, 103] on button "BATATA + SALADA" at bounding box center [429, 111] width 166 height 54
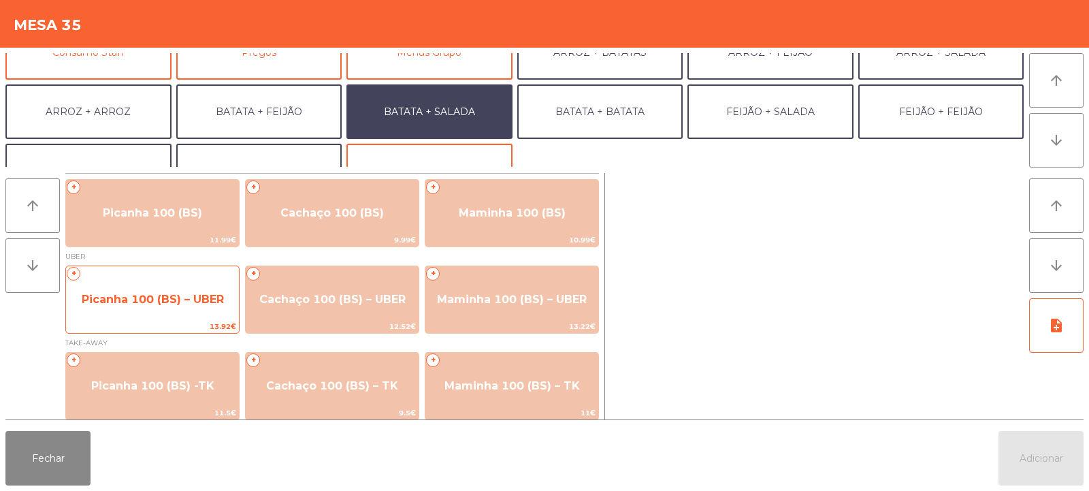
click at [131, 291] on span "Picanha 100 (BS) – UBER" at bounding box center [152, 299] width 173 height 37
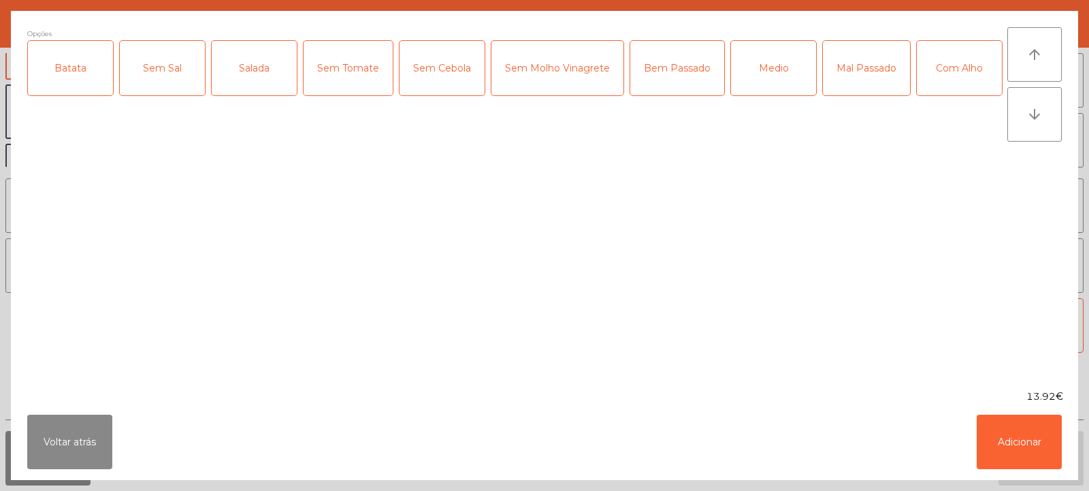
click at [73, 81] on div "Batata" at bounding box center [70, 68] width 85 height 54
click at [751, 80] on div "Medio" at bounding box center [773, 68] width 85 height 54
click at [258, 71] on div "Salada" at bounding box center [254, 68] width 85 height 54
click at [917, 95] on div "Com Alho" at bounding box center [959, 68] width 85 height 54
click at [1015, 449] on button "Adicionar" at bounding box center [1019, 441] width 85 height 54
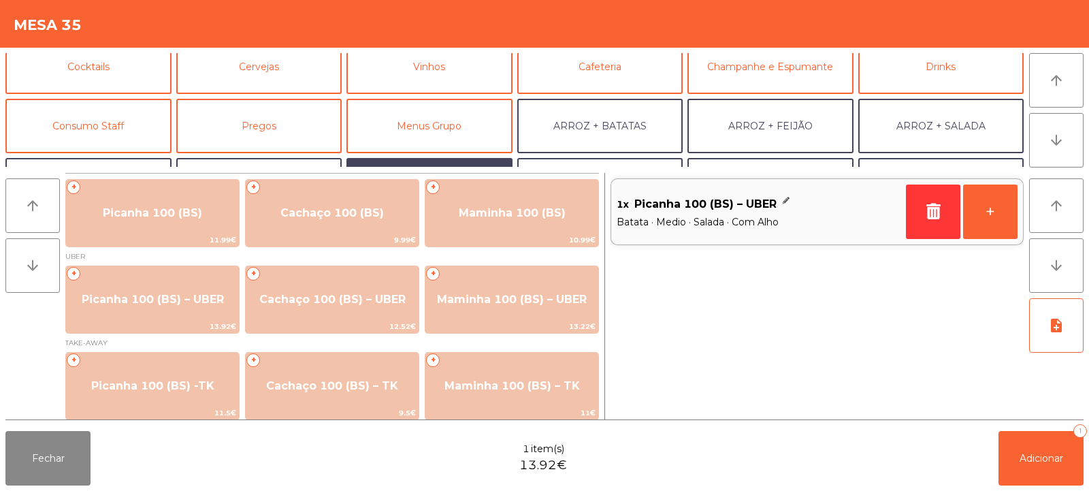
scroll to position [178, 0]
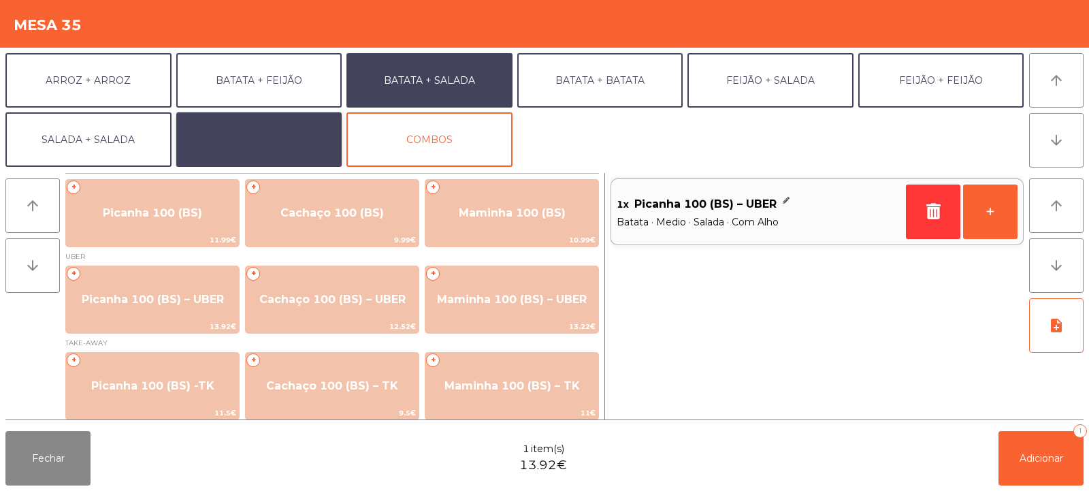
click at [263, 144] on button "EXTRAS UBER" at bounding box center [259, 139] width 166 height 54
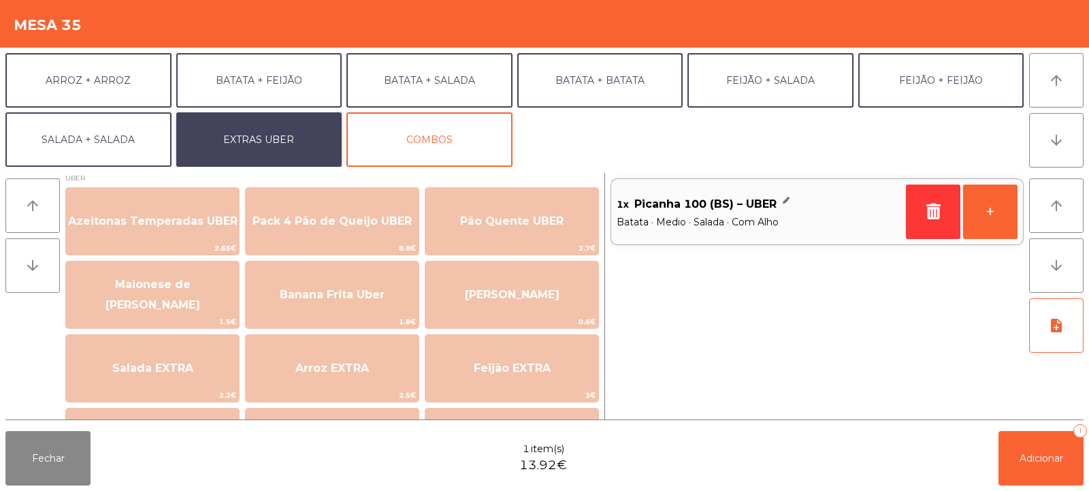
scroll to position [3, 0]
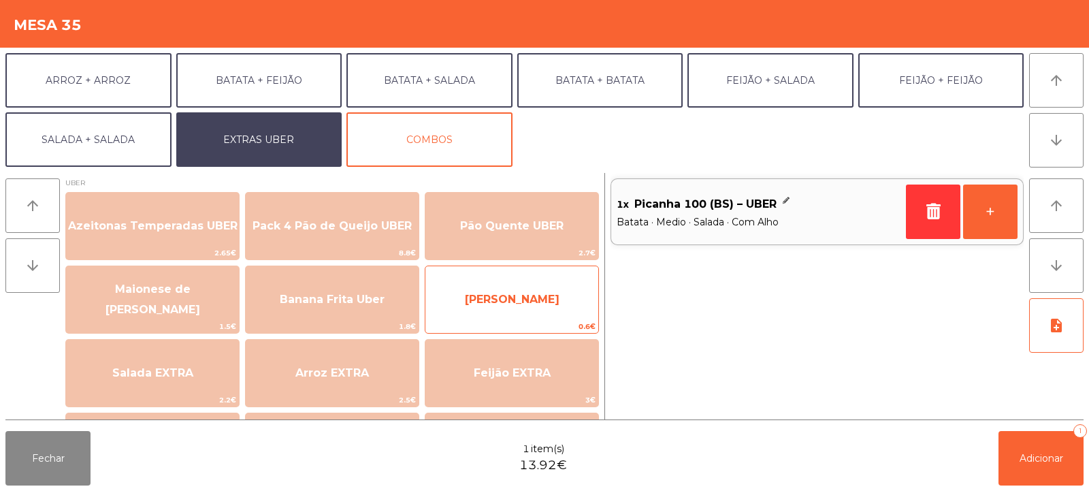
click at [501, 302] on span "[PERSON_NAME]" at bounding box center [512, 299] width 95 height 13
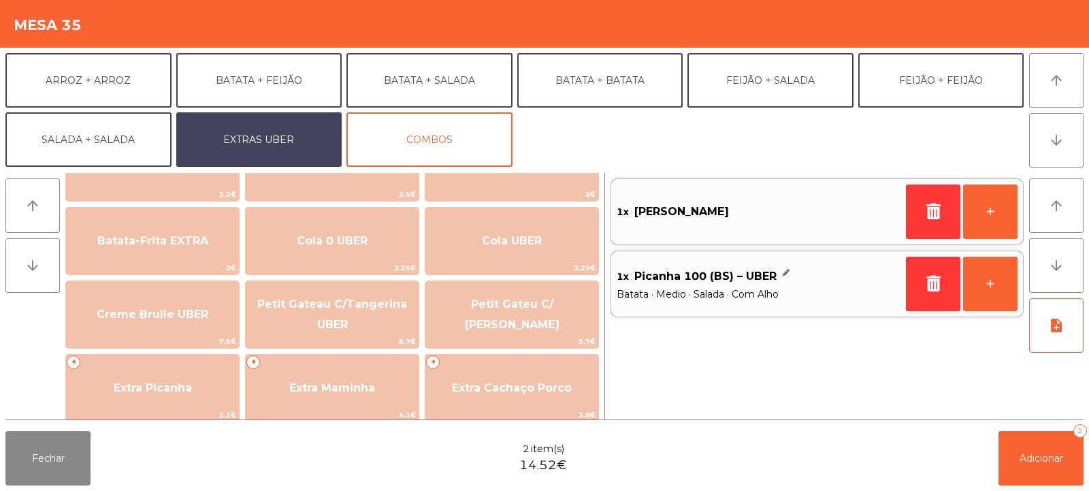
scroll to position [214, 0]
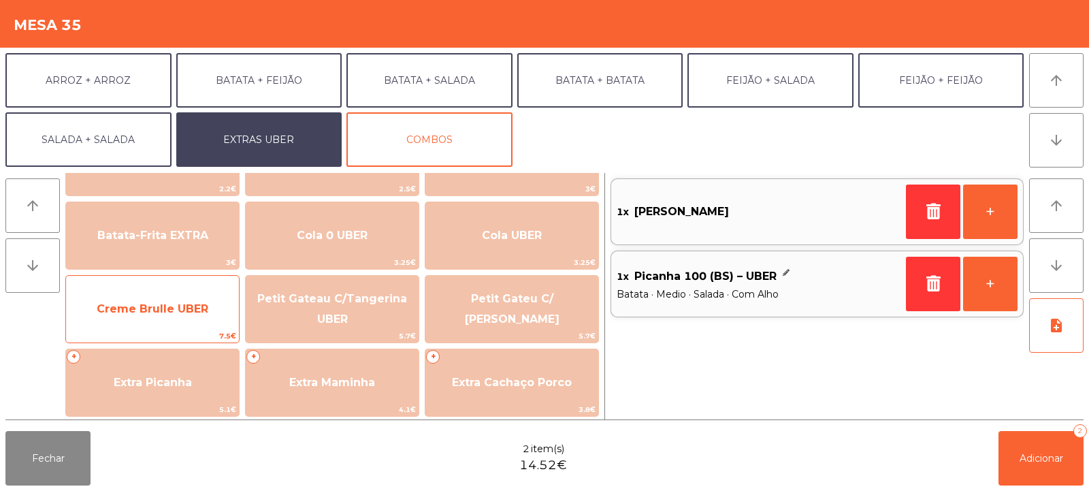
click at [150, 310] on span "Creme Brulle UBER" at bounding box center [153, 308] width 112 height 13
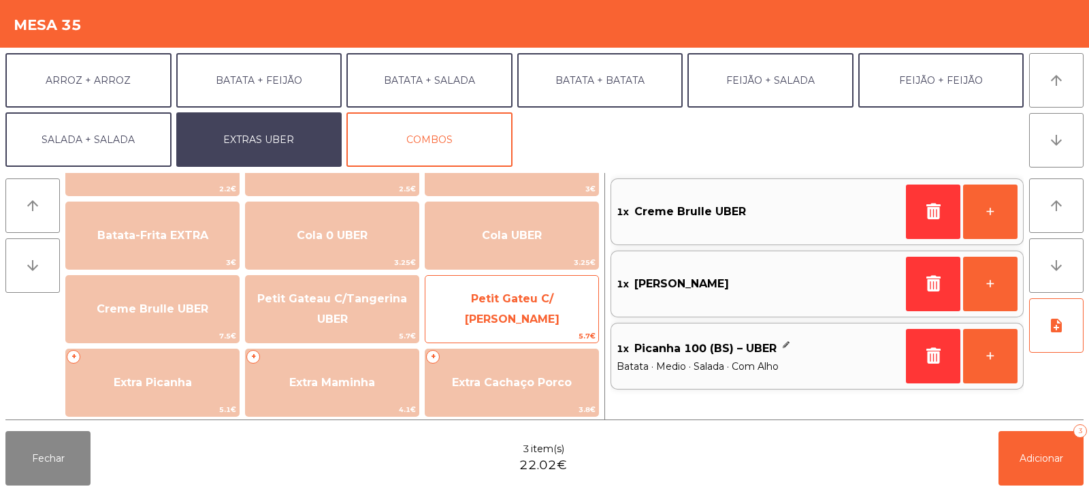
click at [518, 316] on span "Petit Gateu C/ [PERSON_NAME]" at bounding box center [511, 309] width 173 height 58
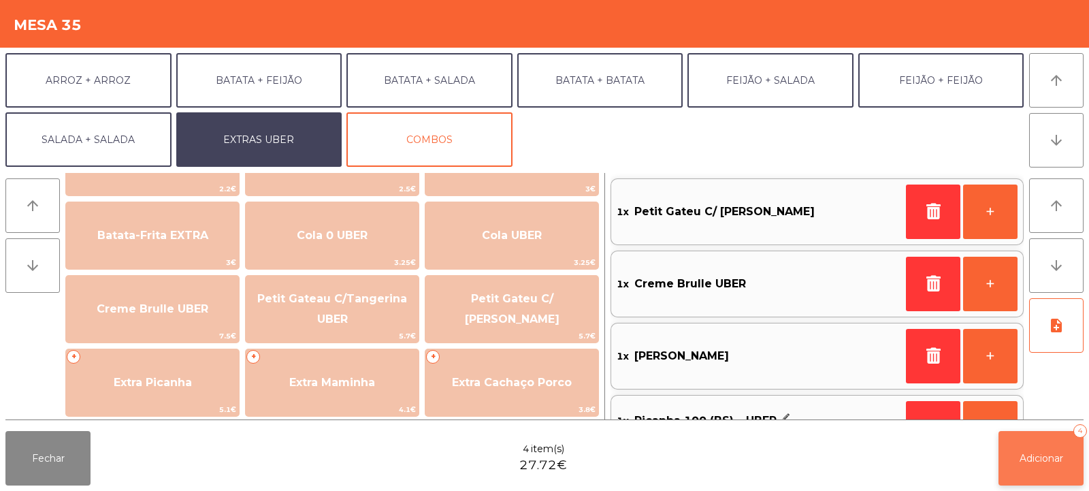
click at [1042, 455] on span "Adicionar" at bounding box center [1042, 458] width 44 height 12
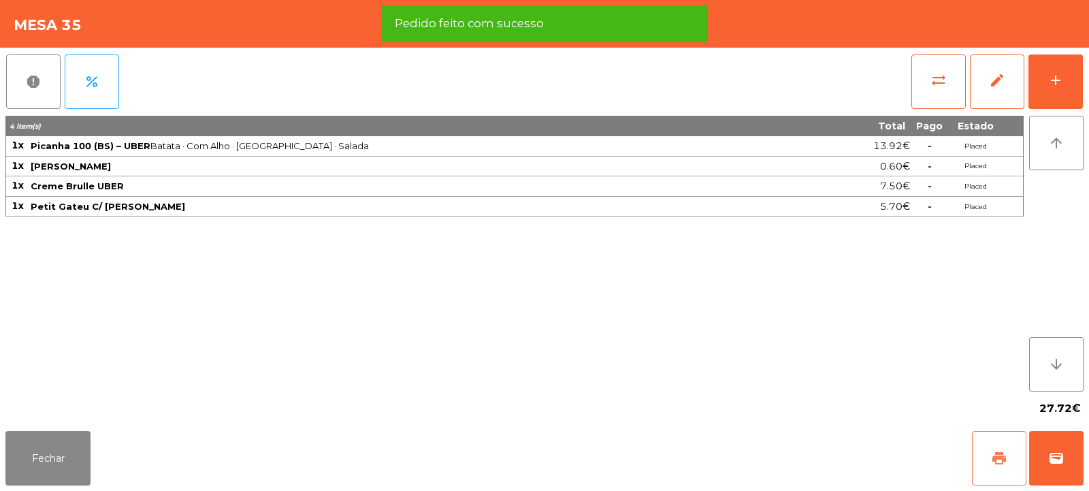
click at [1008, 453] on button "print" at bounding box center [999, 458] width 54 height 54
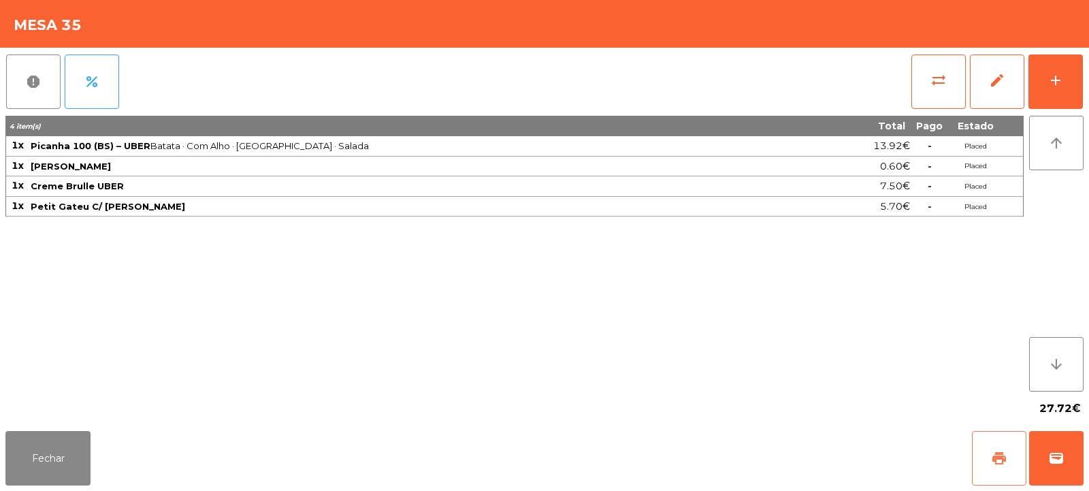
click at [992, 455] on span "print" at bounding box center [999, 458] width 16 height 16
click at [1056, 463] on span "wallet" at bounding box center [1056, 458] width 16 height 16
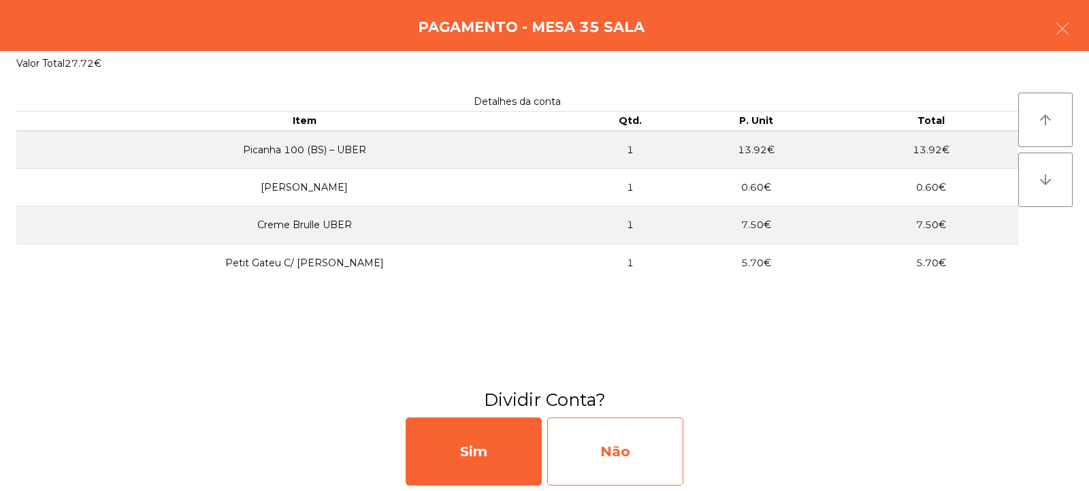
click at [617, 447] on div "Não" at bounding box center [615, 451] width 136 height 68
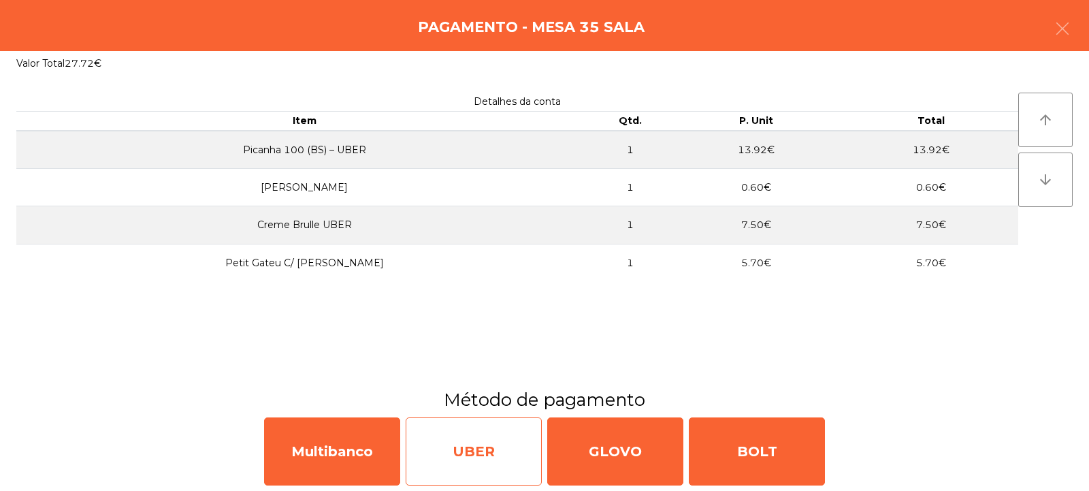
click at [470, 454] on div "UBER" at bounding box center [474, 451] width 136 height 68
select select "**"
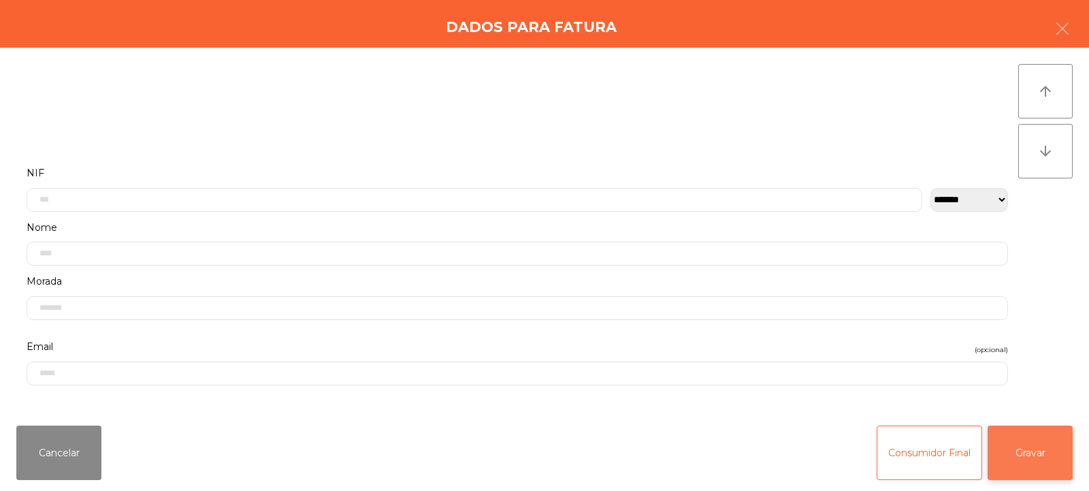
click at [1040, 449] on button "Gravar" at bounding box center [1030, 452] width 85 height 54
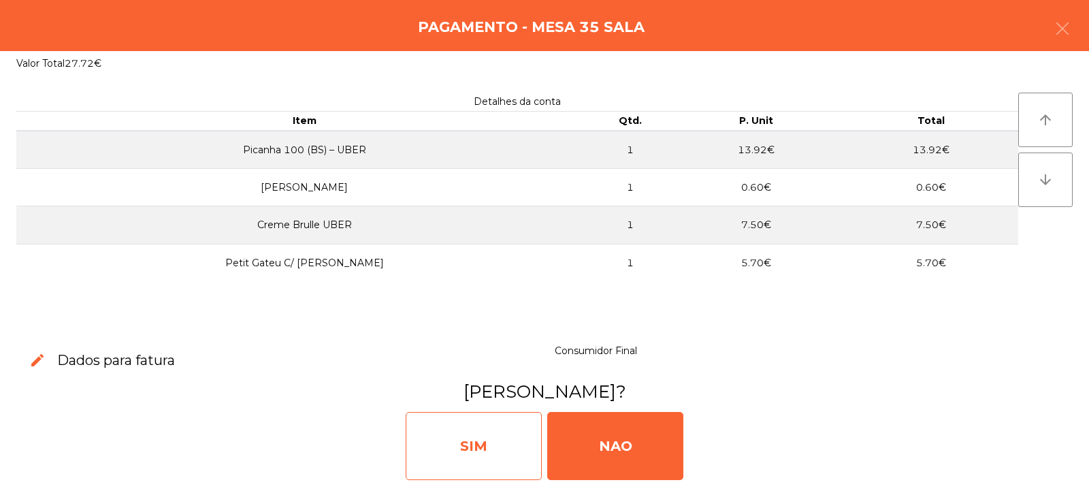
click at [459, 445] on div "SIM" at bounding box center [474, 446] width 136 height 68
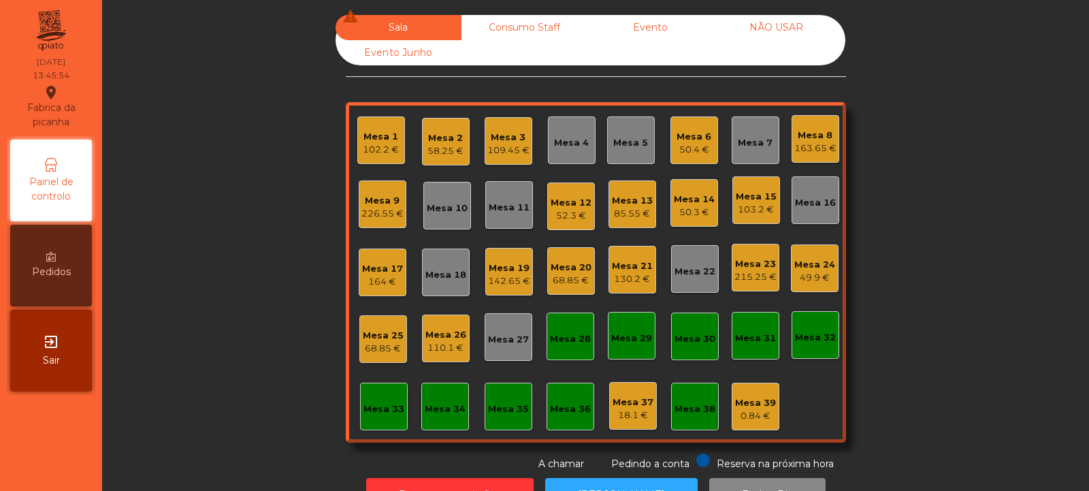
scroll to position [46, 0]
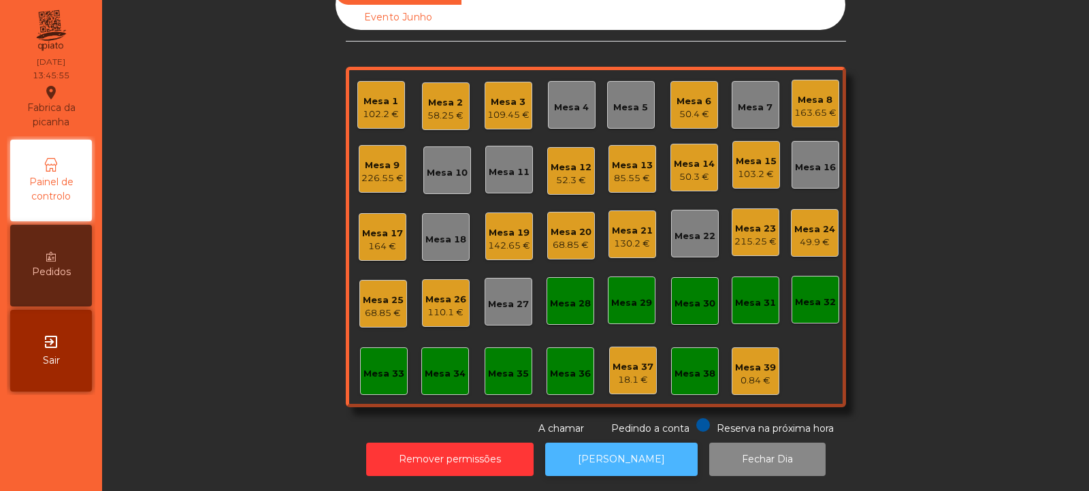
click at [591, 442] on button "[PERSON_NAME]" at bounding box center [621, 458] width 152 height 33
click at [689, 108] on div "50.4 €" at bounding box center [694, 115] width 35 height 14
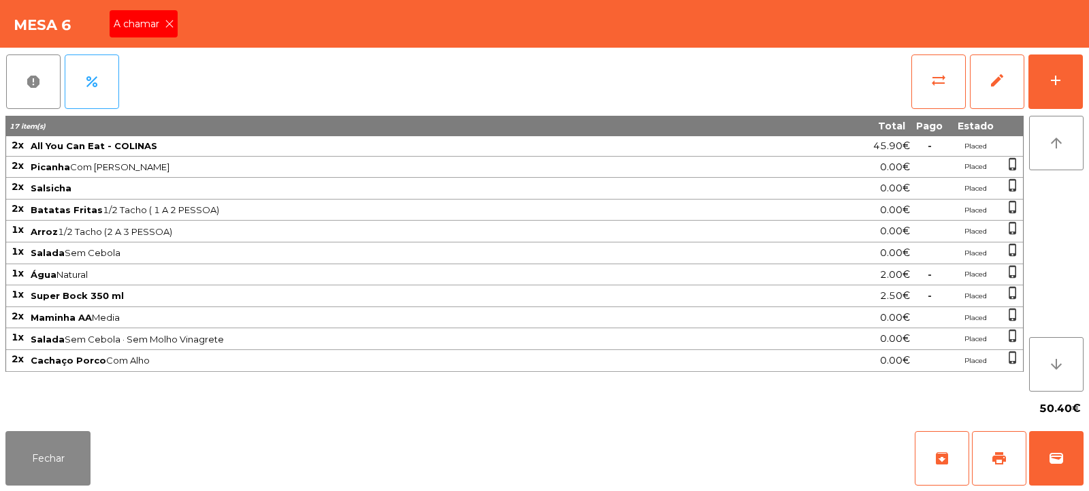
click at [169, 25] on icon at bounding box center [170, 24] width 10 height 10
click at [62, 457] on button "Fechar" at bounding box center [47, 458] width 85 height 54
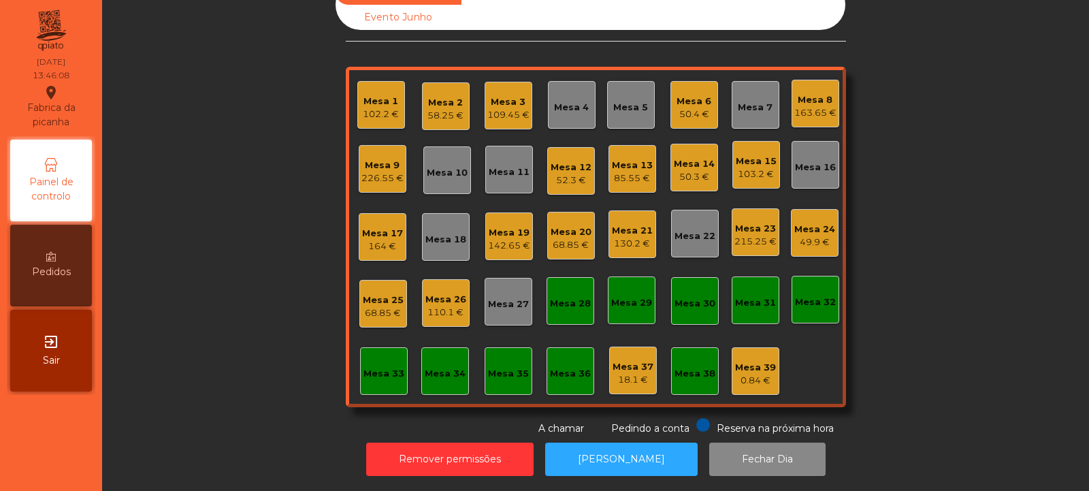
click at [632, 172] on div "85.55 €" at bounding box center [632, 179] width 41 height 14
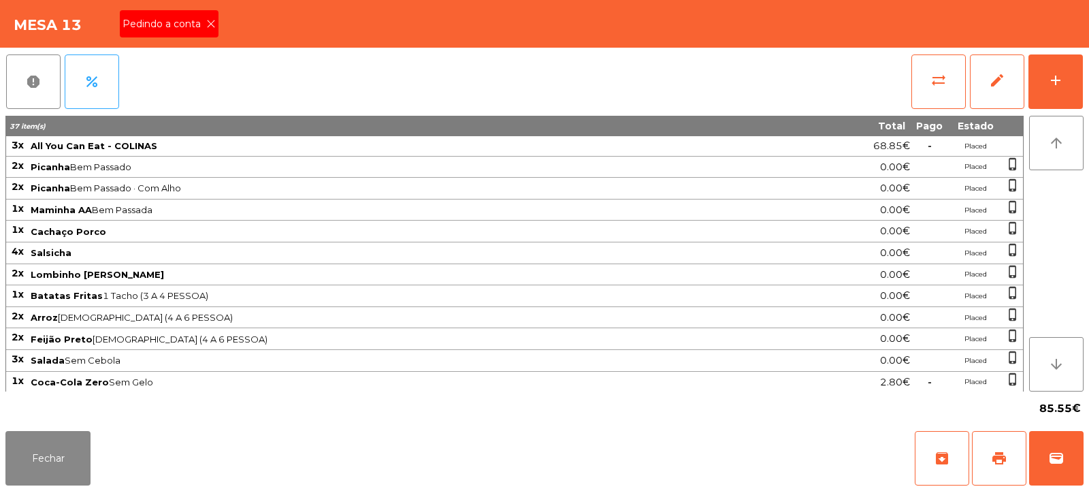
click at [209, 28] on icon at bounding box center [211, 24] width 10 height 10
click at [1005, 453] on span "print" at bounding box center [999, 458] width 16 height 16
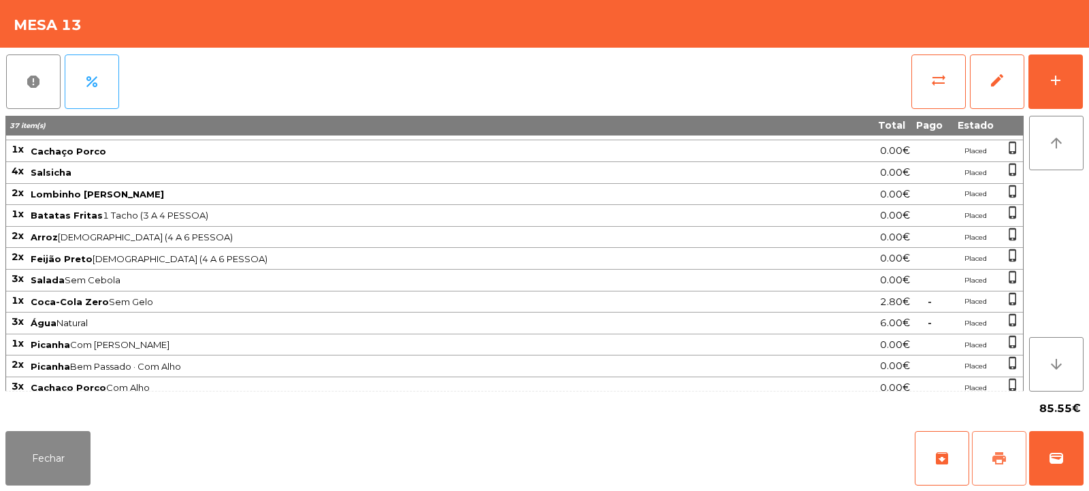
scroll to position [152, 0]
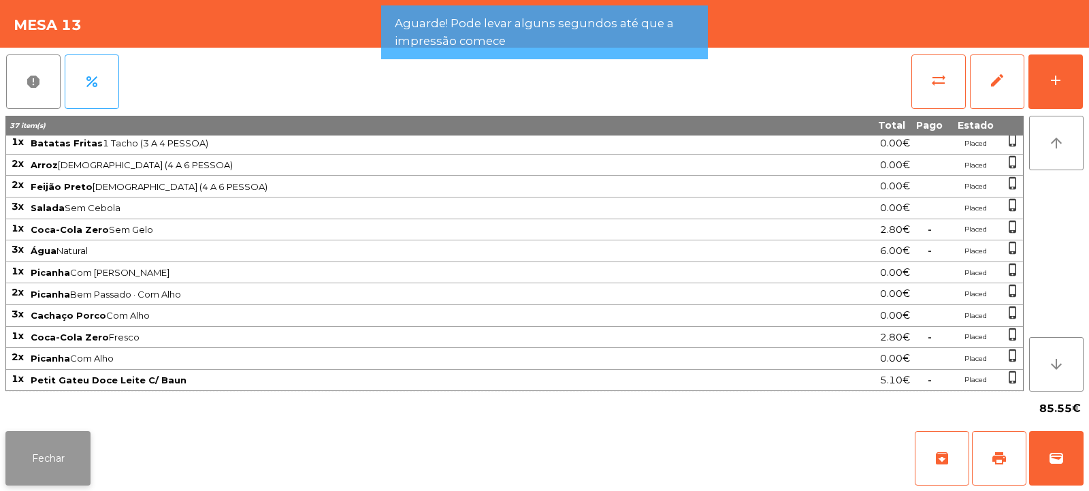
click at [59, 454] on button "Fechar" at bounding box center [47, 458] width 85 height 54
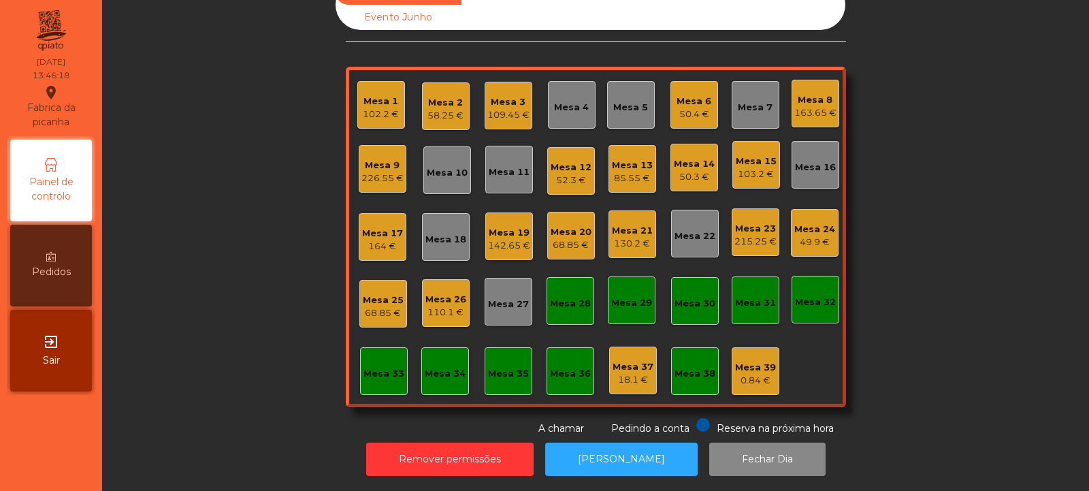
click at [440, 109] on div "58.25 €" at bounding box center [445, 116] width 36 height 14
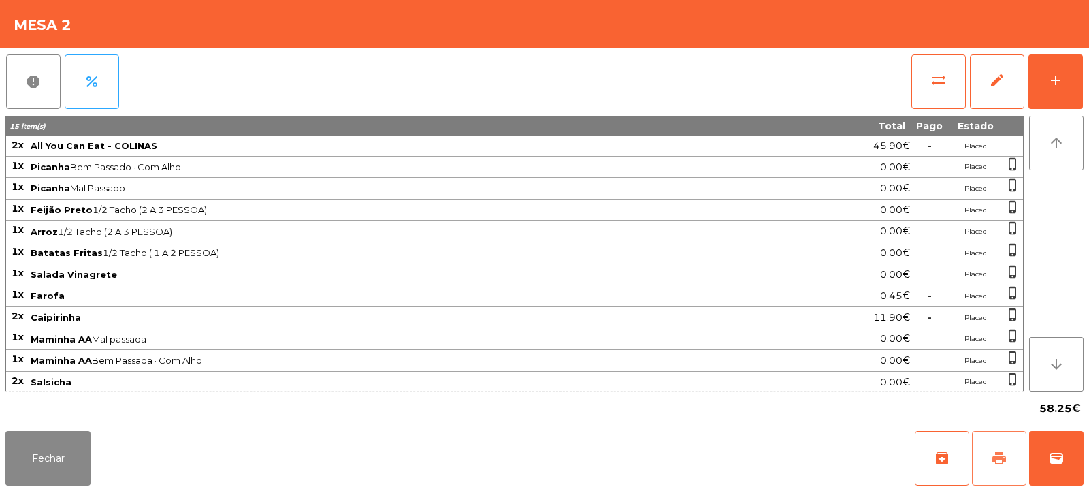
click at [1004, 462] on span "print" at bounding box center [999, 458] width 16 height 16
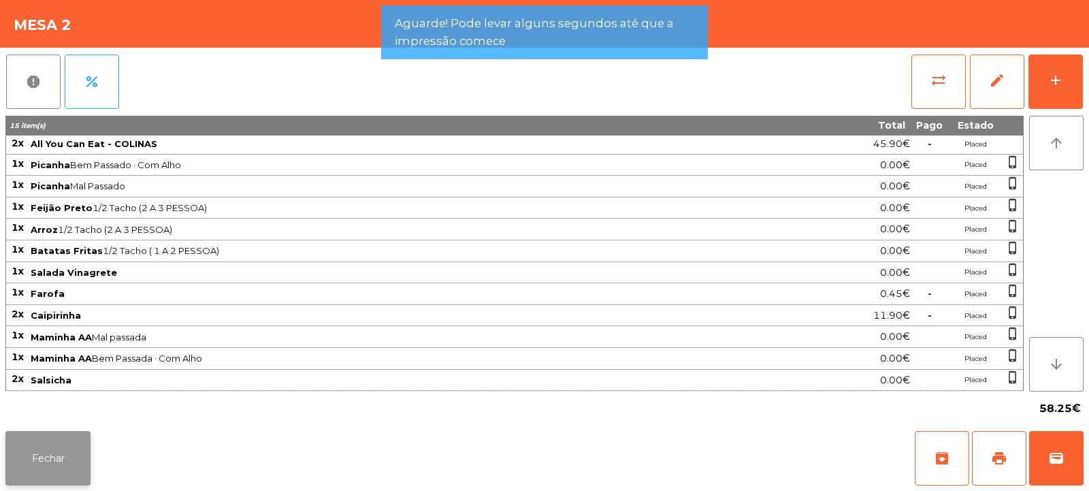
click at [66, 463] on button "Fechar" at bounding box center [47, 458] width 85 height 54
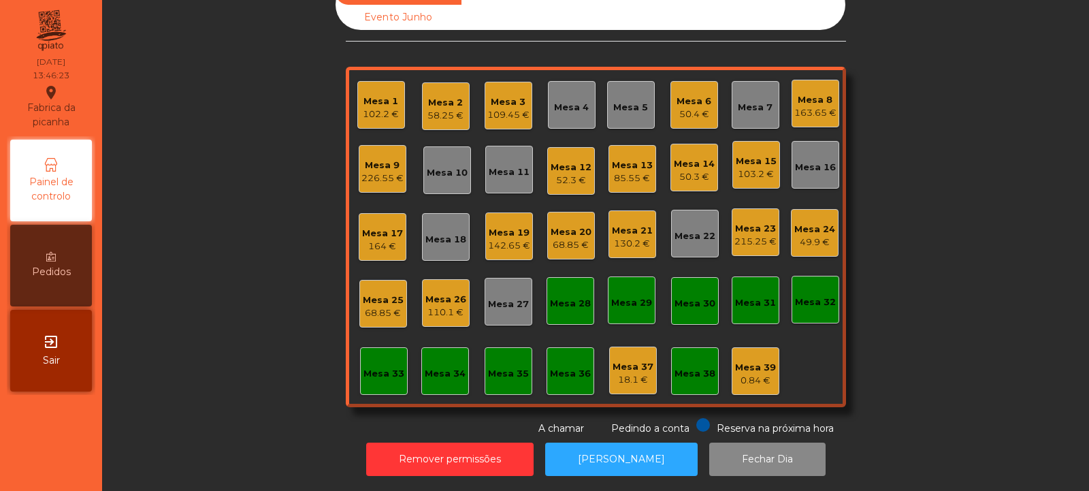
click at [551, 367] on div "Mesa 36" at bounding box center [570, 374] width 41 height 14
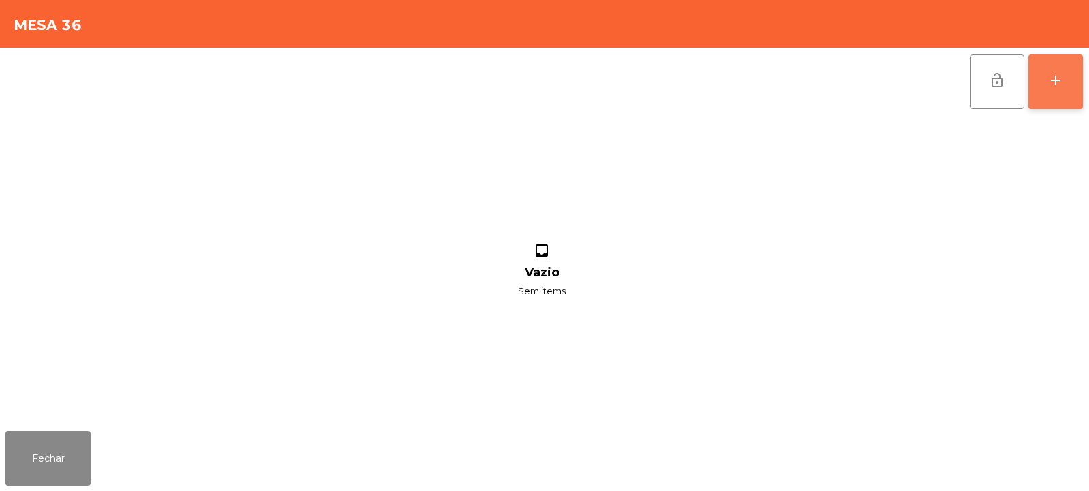
click at [1047, 93] on button "add" at bounding box center [1055, 81] width 54 height 54
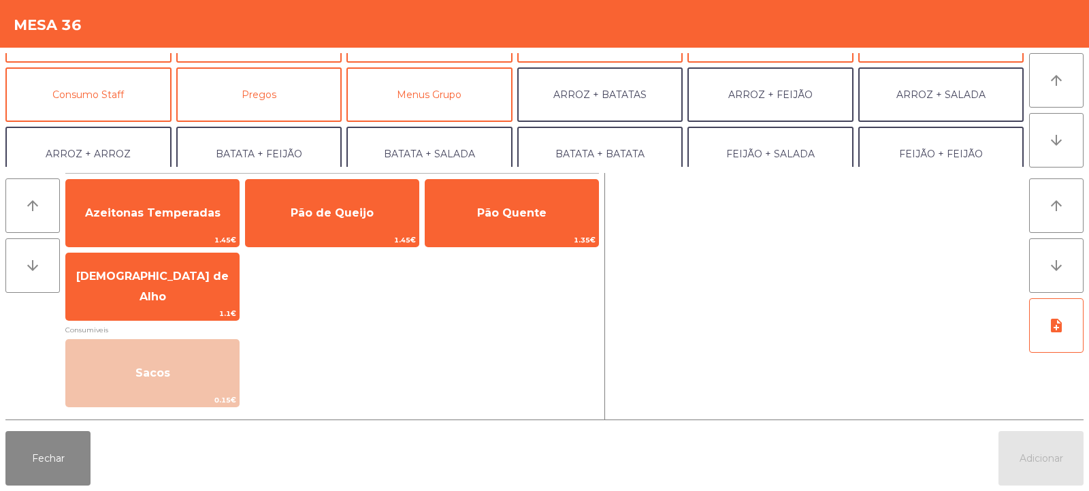
scroll to position [105, 0]
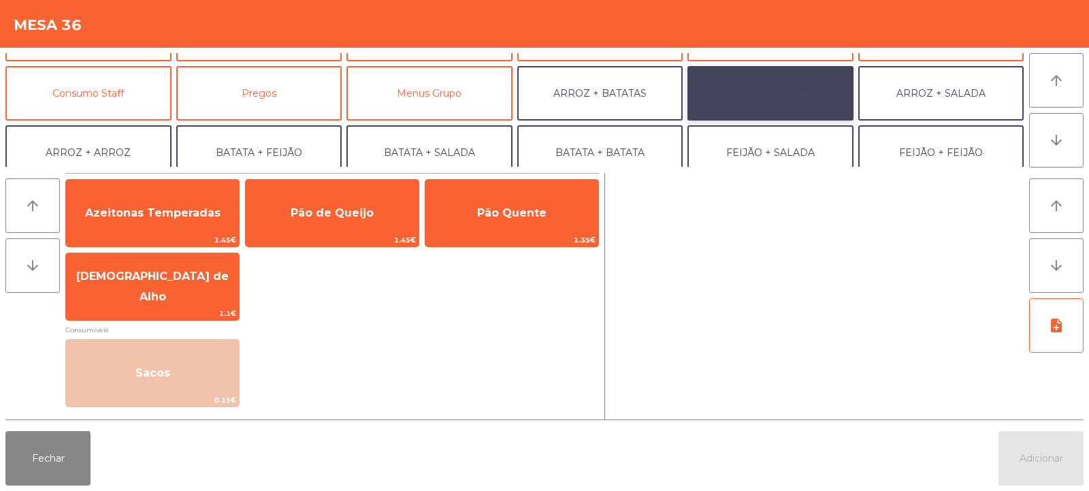
click at [754, 91] on button "ARROZ + FEIJÃO" at bounding box center [770, 93] width 166 height 54
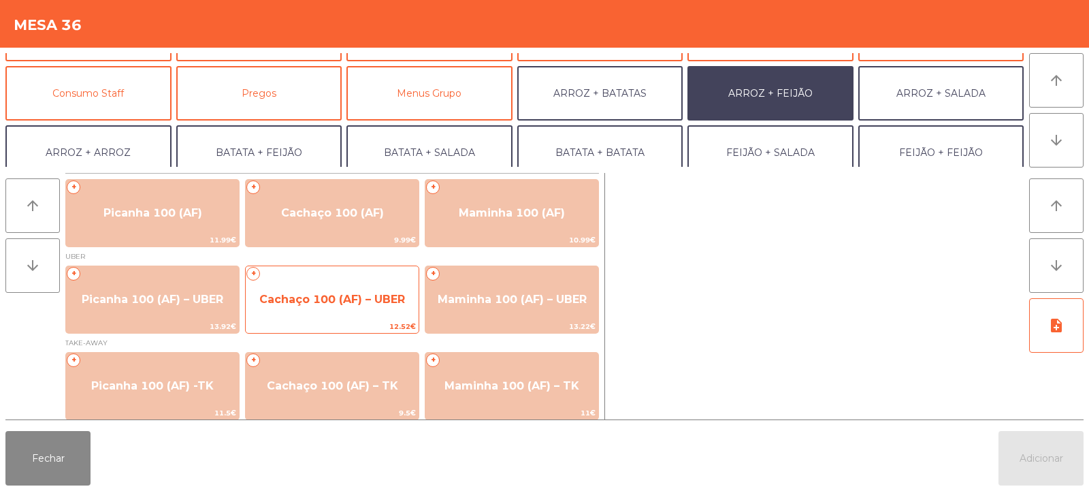
click at [310, 310] on span "Cachaço 100 (AF) – UBER" at bounding box center [332, 299] width 173 height 37
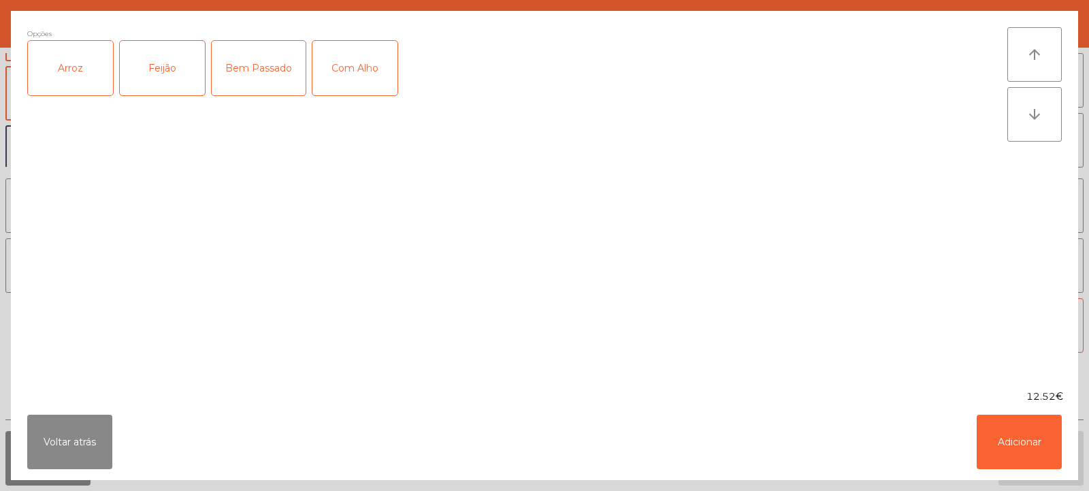
click at [73, 79] on div "Arroz" at bounding box center [70, 68] width 85 height 54
click at [152, 82] on div "Feijão" at bounding box center [162, 68] width 85 height 54
click at [288, 80] on div "Bem Passado" at bounding box center [259, 68] width 94 height 54
click at [1030, 444] on button "Adicionar" at bounding box center [1019, 441] width 85 height 54
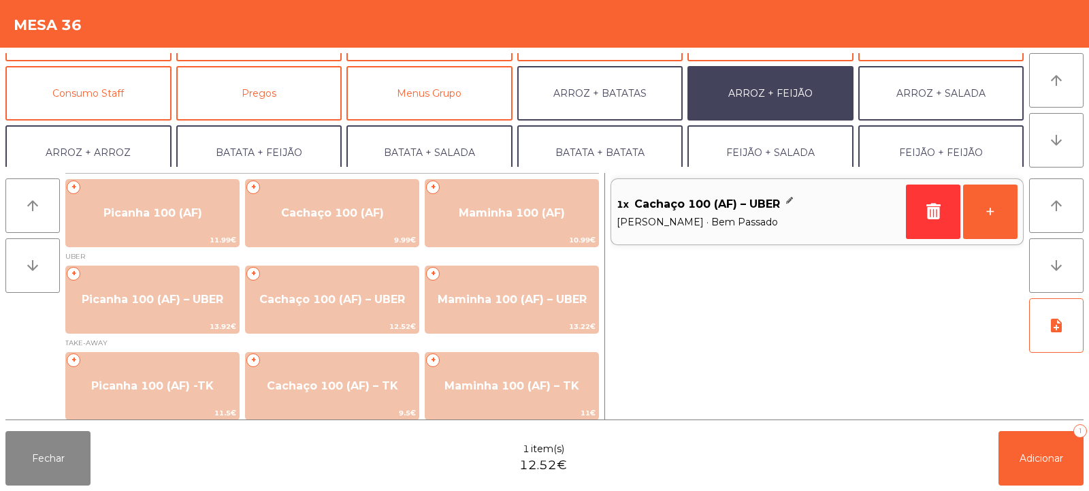
scroll to position [178, 0]
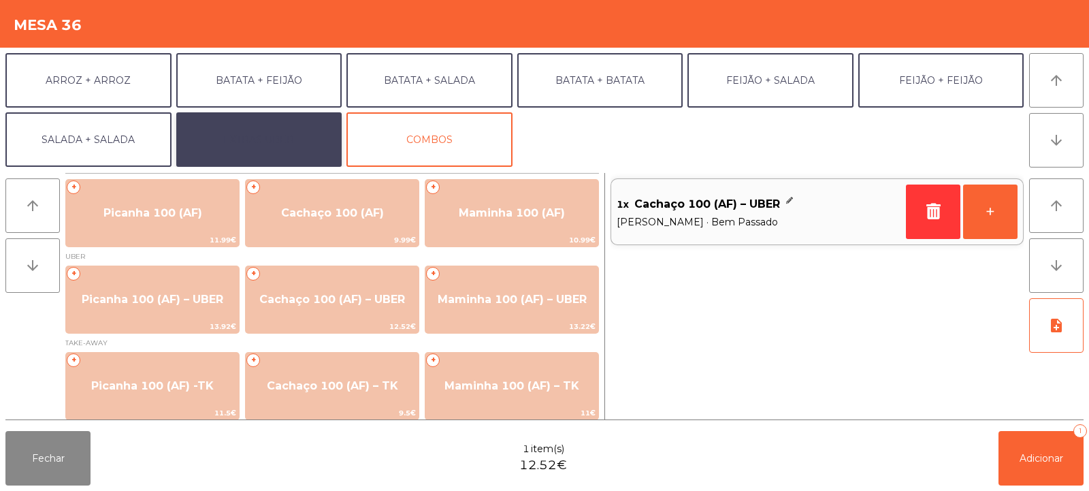
click at [270, 146] on button "EXTRAS UBER" at bounding box center [259, 139] width 166 height 54
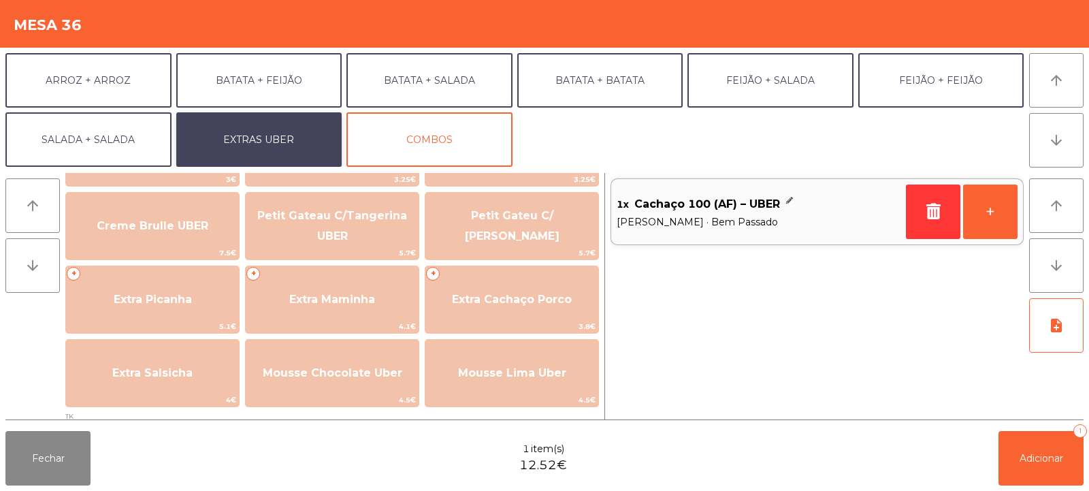
scroll to position [302, 0]
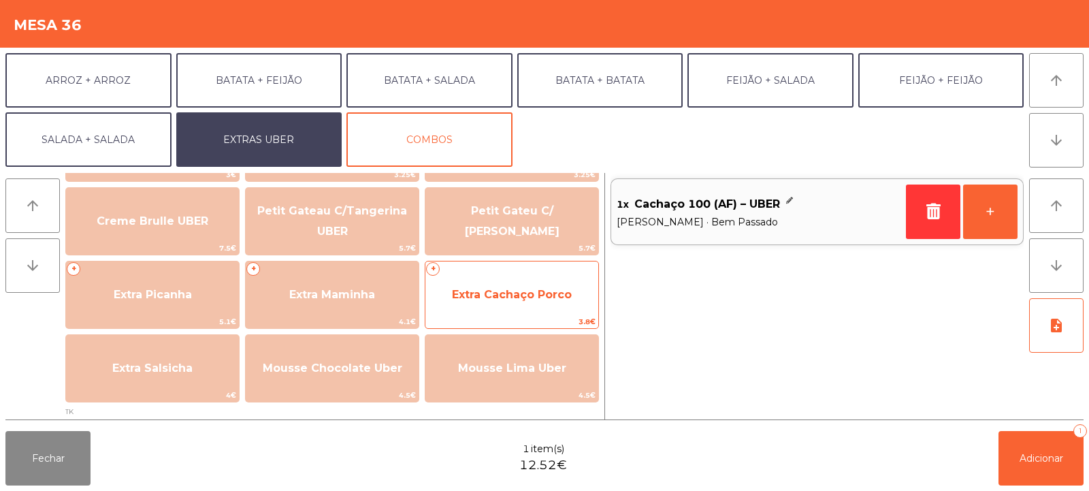
click at [534, 276] on span "Extra Cachaço Porco" at bounding box center [511, 294] width 173 height 37
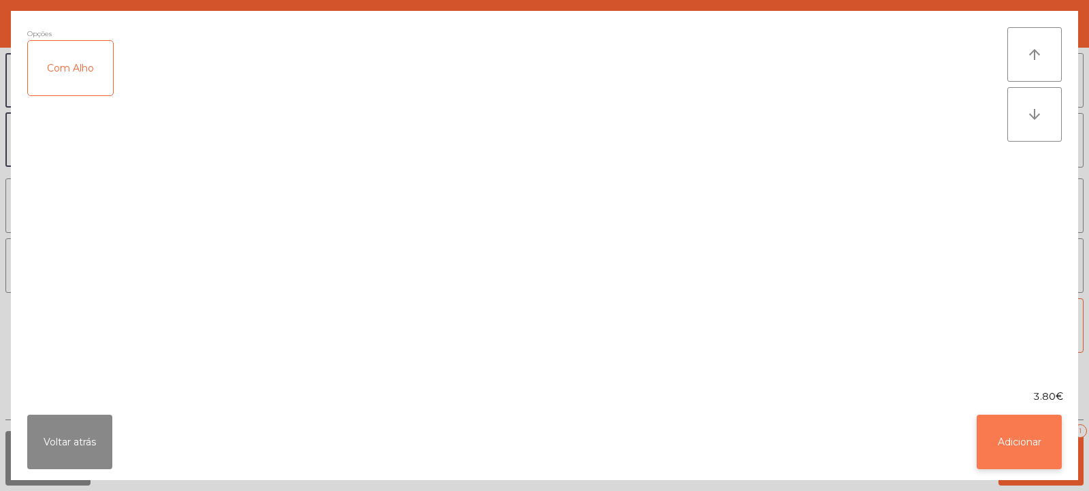
click at [1020, 448] on button "Adicionar" at bounding box center [1019, 441] width 85 height 54
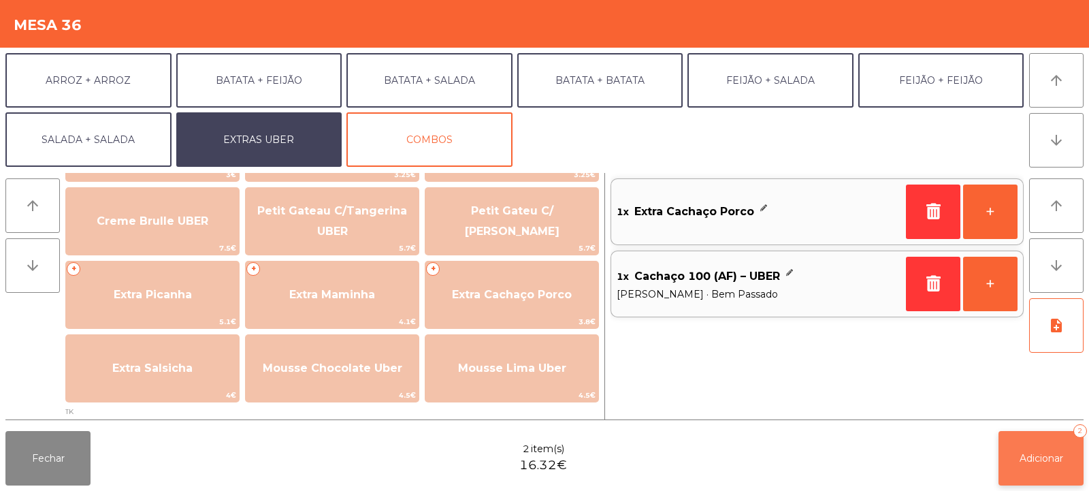
click at [1029, 458] on span "Adicionar" at bounding box center [1042, 458] width 44 height 12
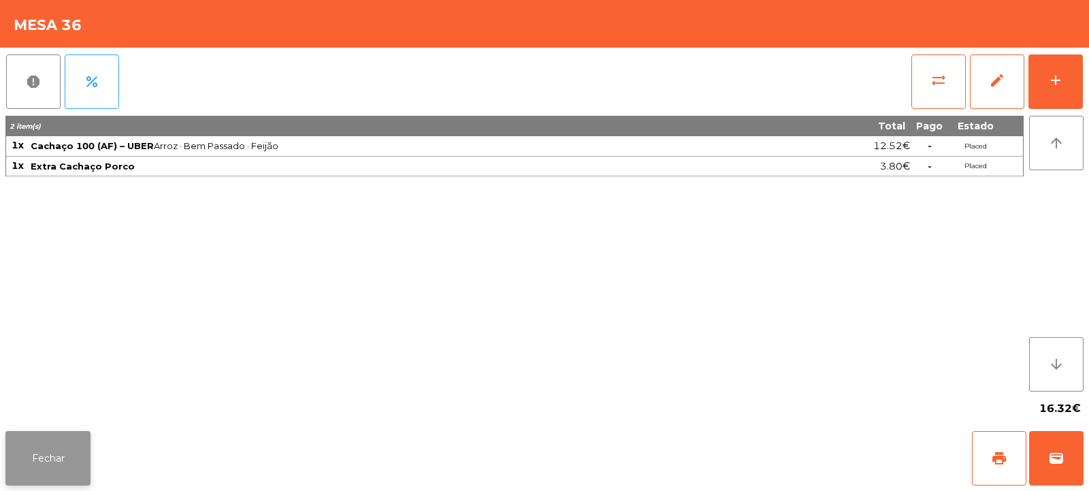
click at [52, 461] on button "Fechar" at bounding box center [47, 458] width 85 height 54
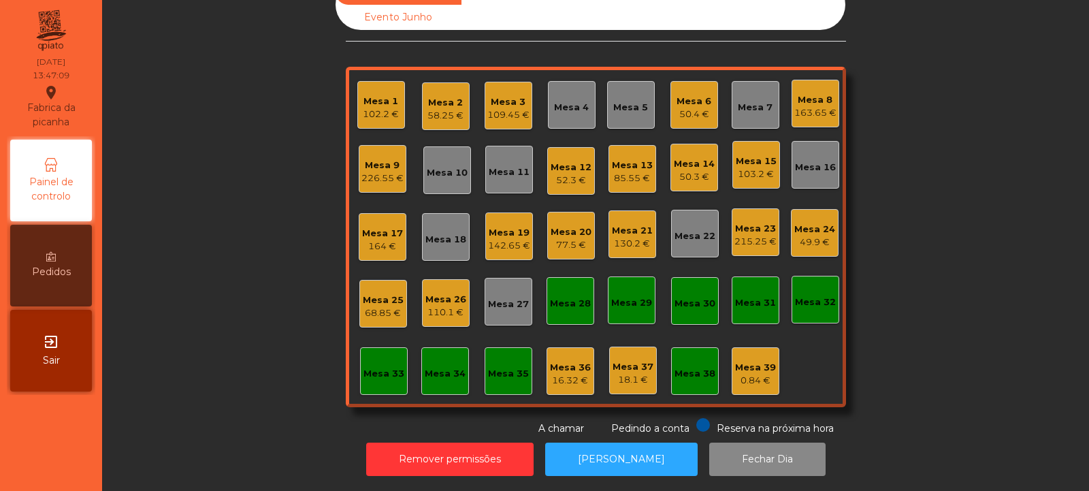
click at [438, 361] on div "Mesa 34" at bounding box center [445, 370] width 41 height 19
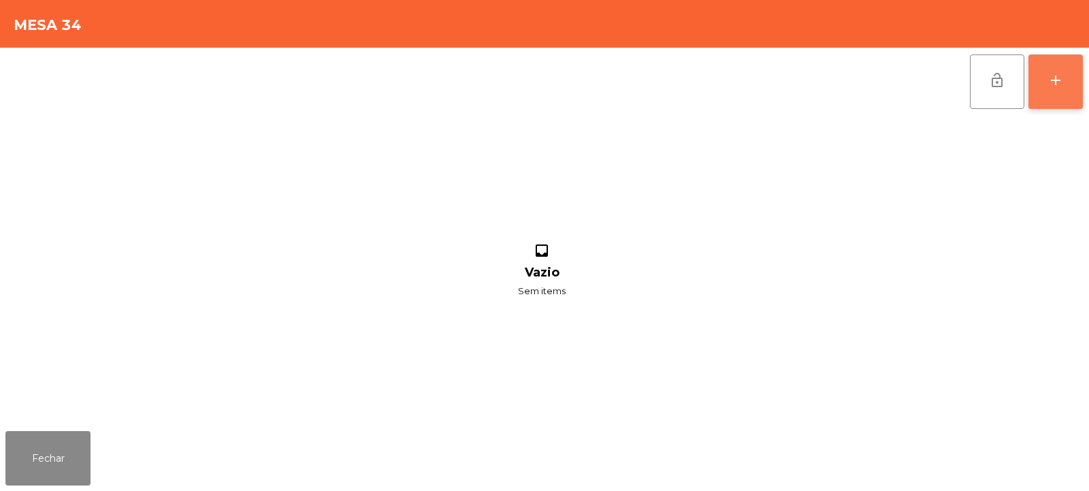
click at [1063, 97] on button "add" at bounding box center [1055, 81] width 54 height 54
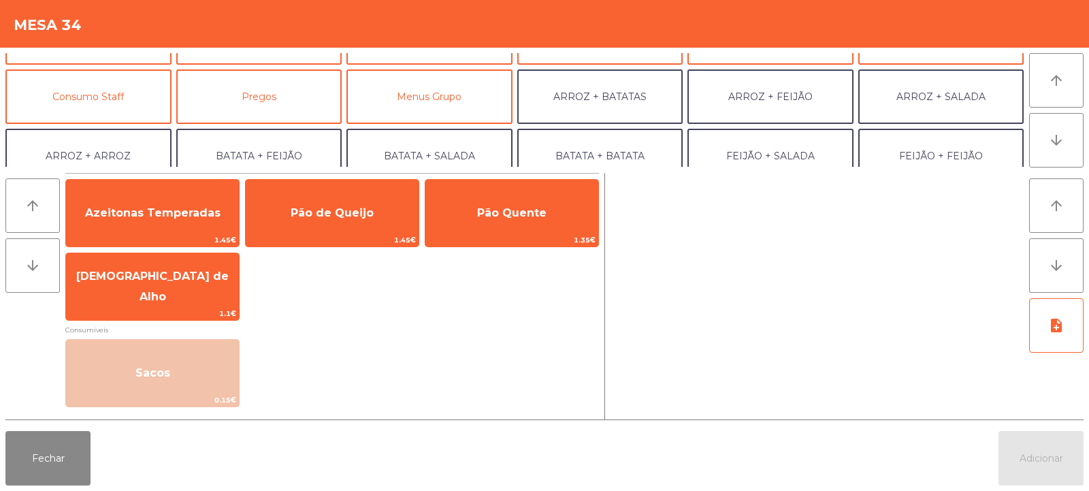
scroll to position [105, 0]
click at [51, 456] on button "Fechar" at bounding box center [47, 458] width 85 height 54
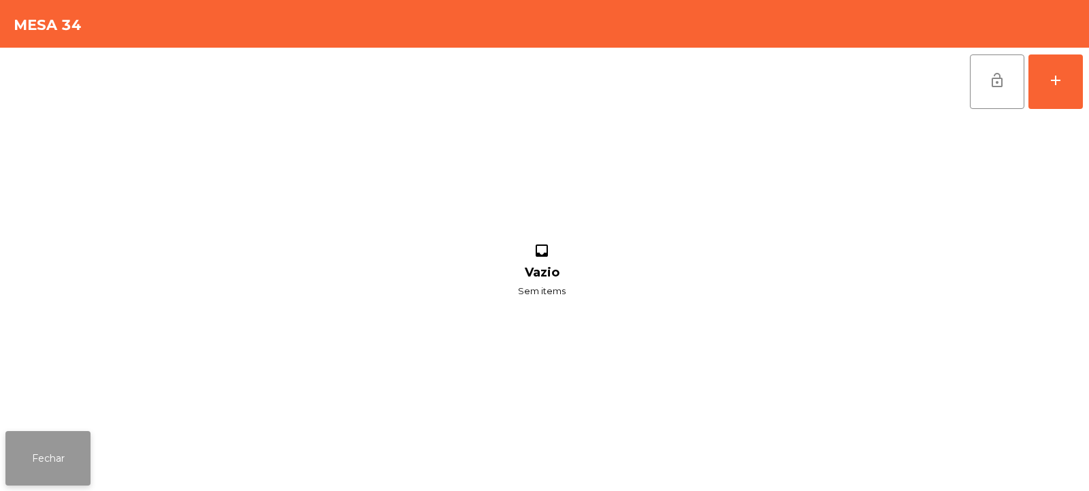
click at [47, 459] on button "Fechar" at bounding box center [47, 458] width 85 height 54
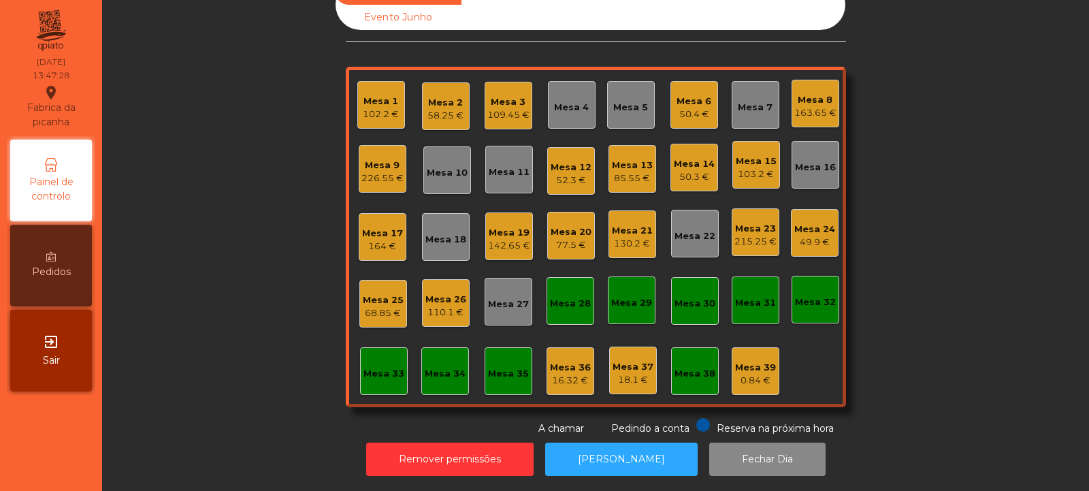
click at [630, 360] on div "Mesa 37" at bounding box center [633, 367] width 41 height 14
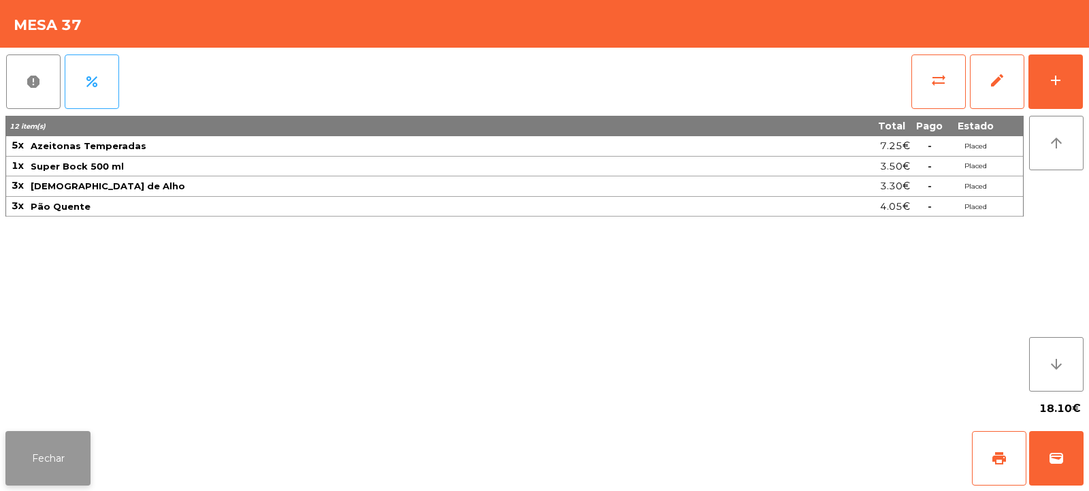
click at [51, 453] on button "Fechar" at bounding box center [47, 458] width 85 height 54
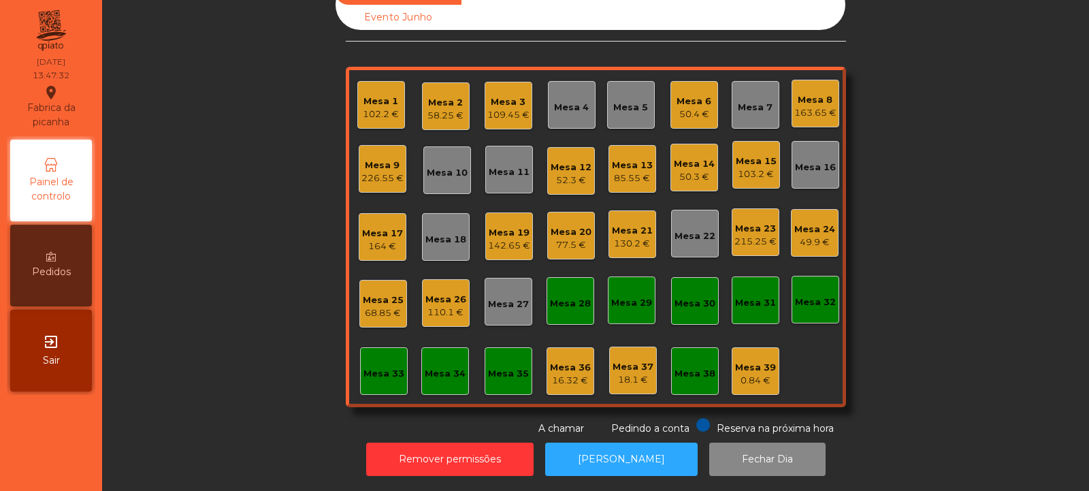
click at [568, 361] on div "Mesa 36" at bounding box center [570, 368] width 41 height 14
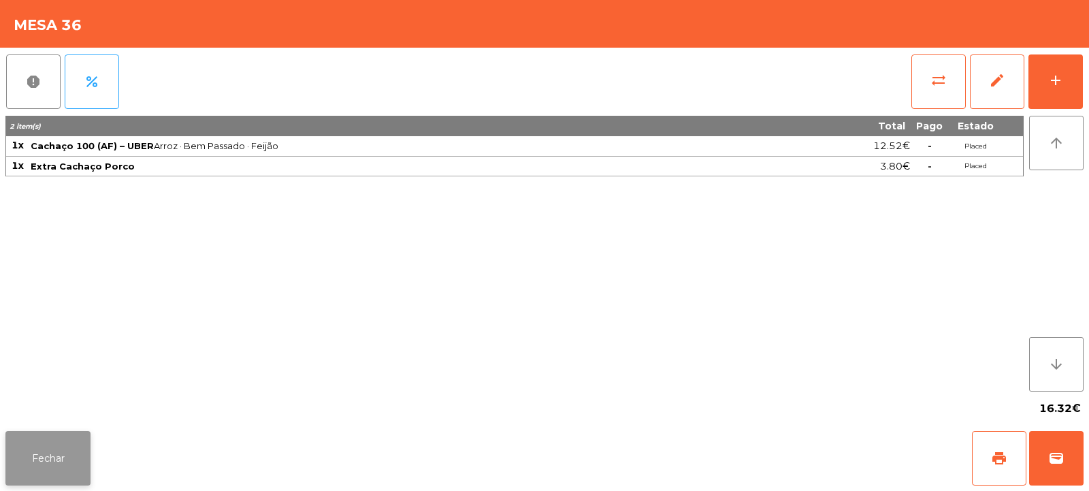
click at [57, 459] on button "Fechar" at bounding box center [47, 458] width 85 height 54
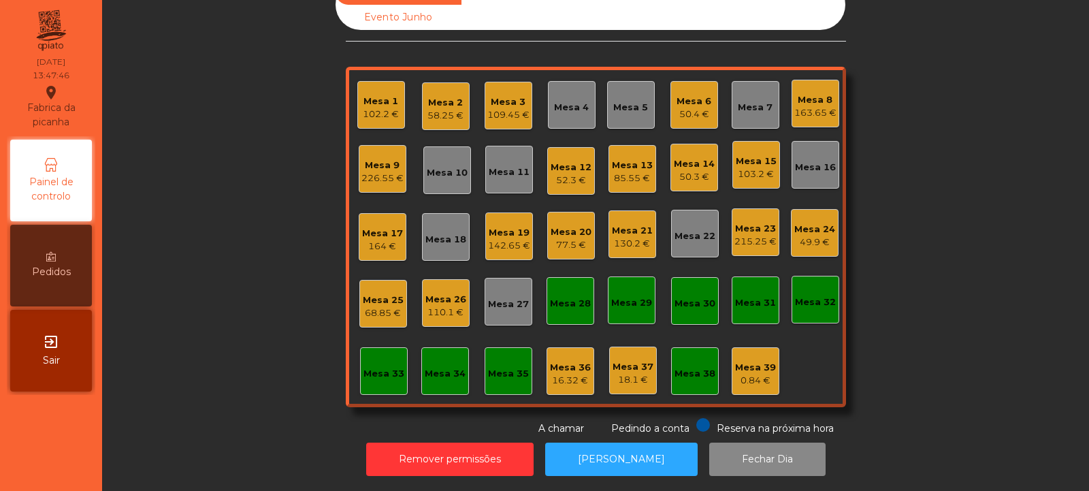
click at [821, 290] on div "Mesa 32" at bounding box center [815, 299] width 41 height 19
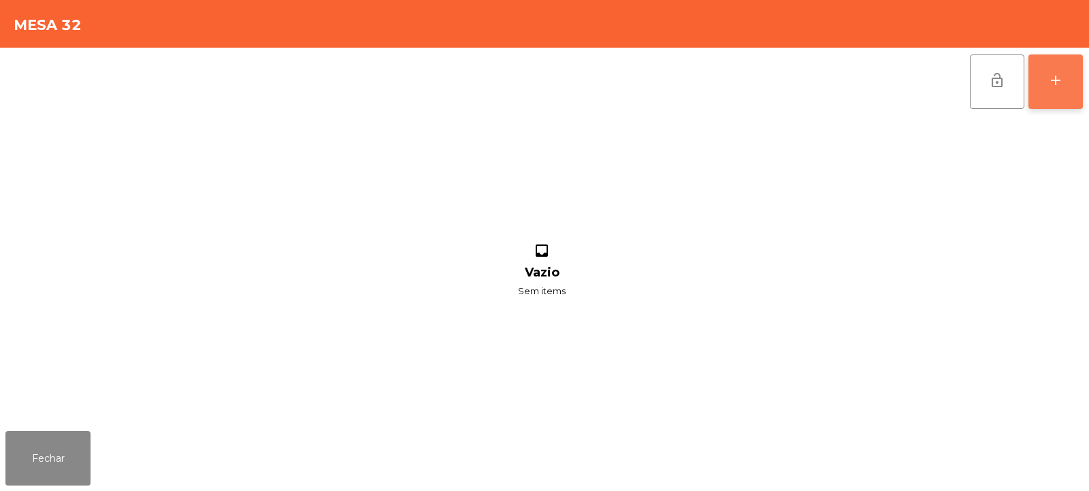
click at [1055, 88] on button "add" at bounding box center [1055, 81] width 54 height 54
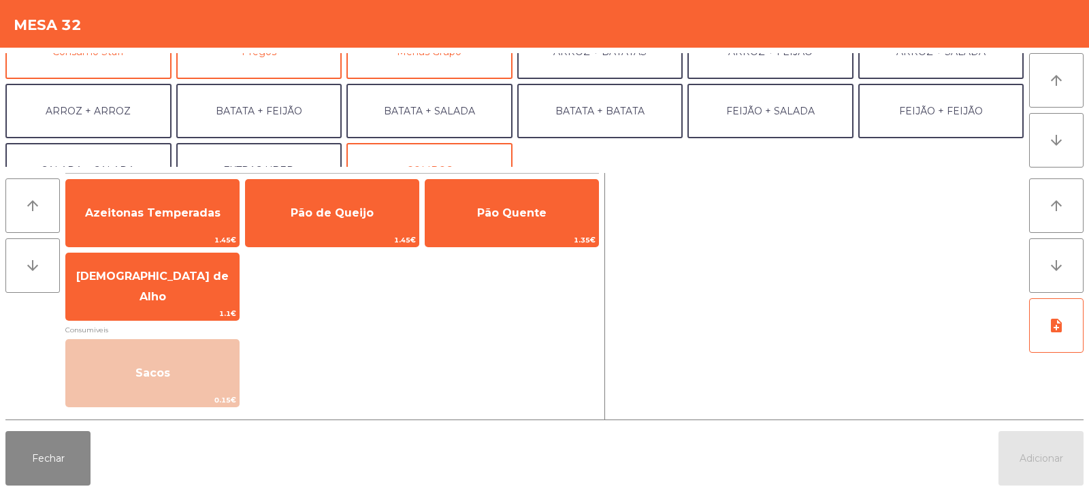
scroll to position [178, 0]
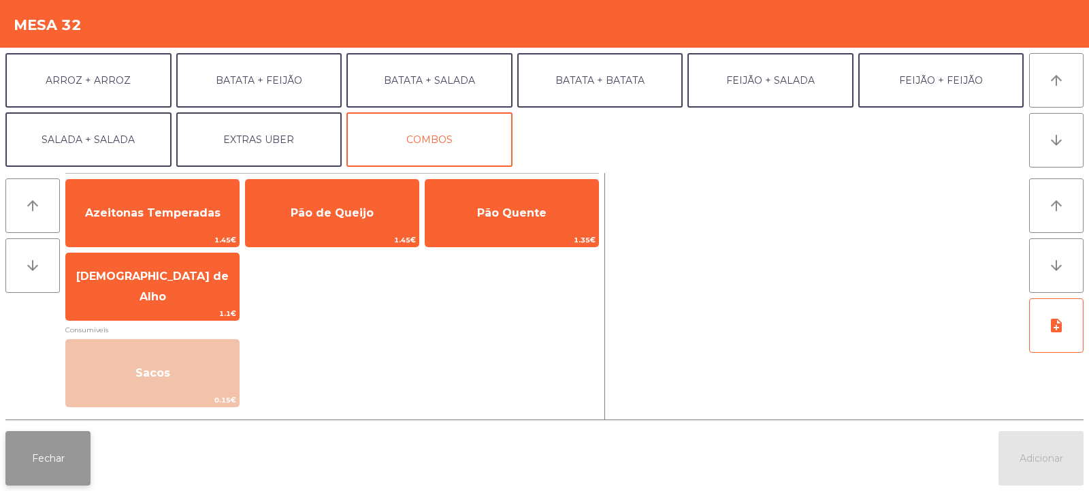
click at [48, 465] on button "Fechar" at bounding box center [47, 458] width 85 height 54
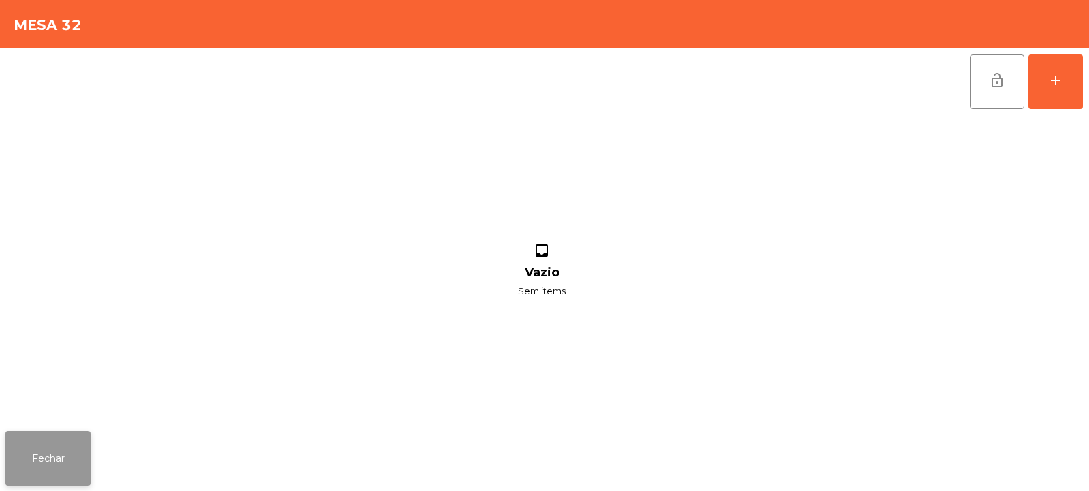
click at [41, 465] on button "Fechar" at bounding box center [47, 458] width 85 height 54
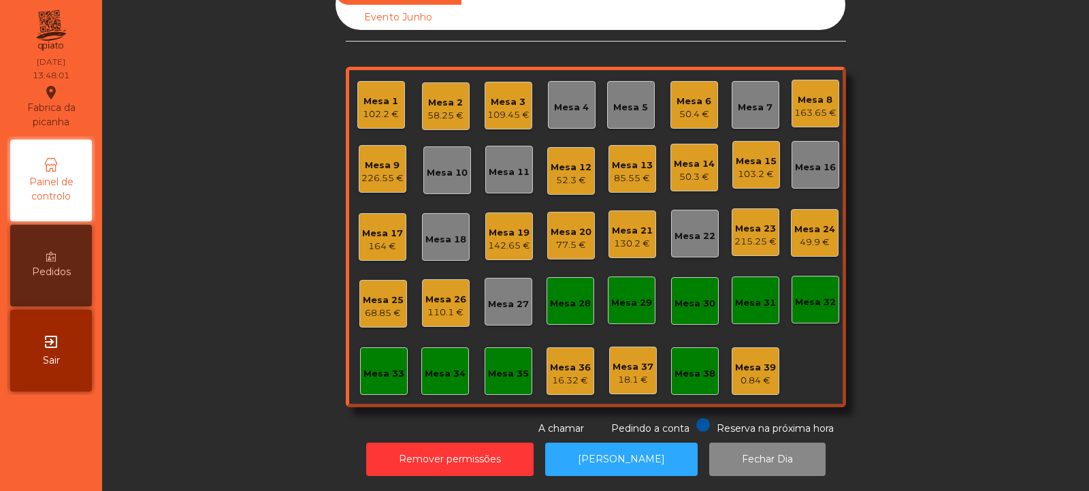
click at [804, 297] on div "Mesa 32" at bounding box center [815, 302] width 41 height 14
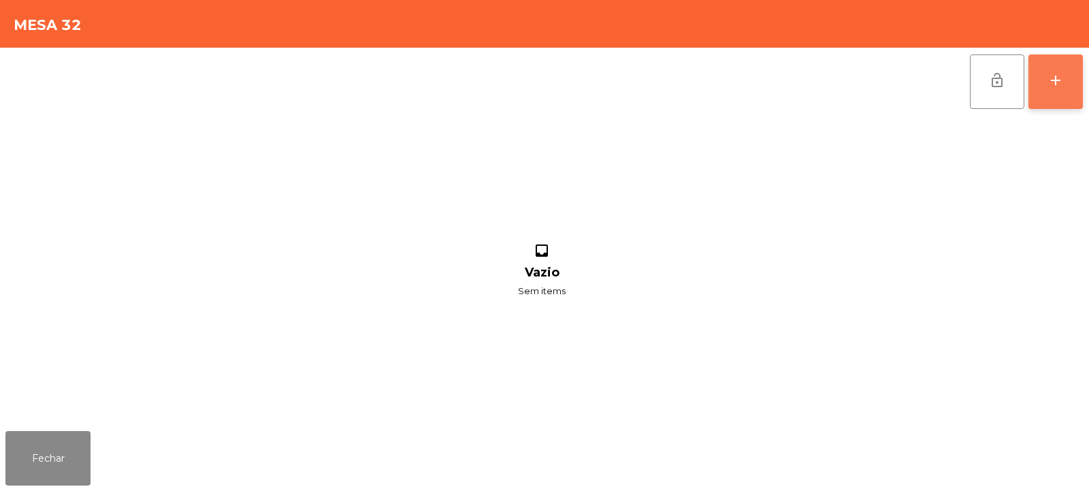
click at [1067, 91] on button "add" at bounding box center [1055, 81] width 54 height 54
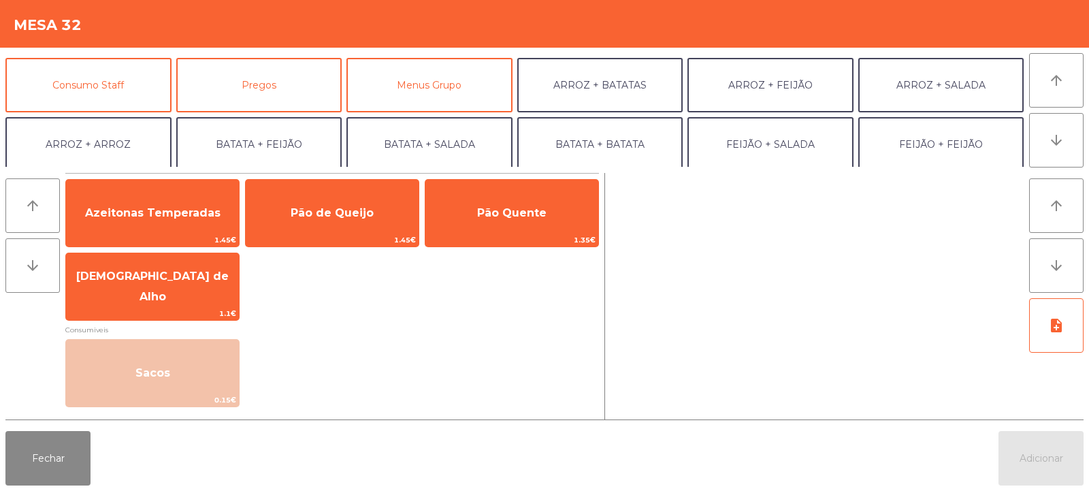
scroll to position [116, 0]
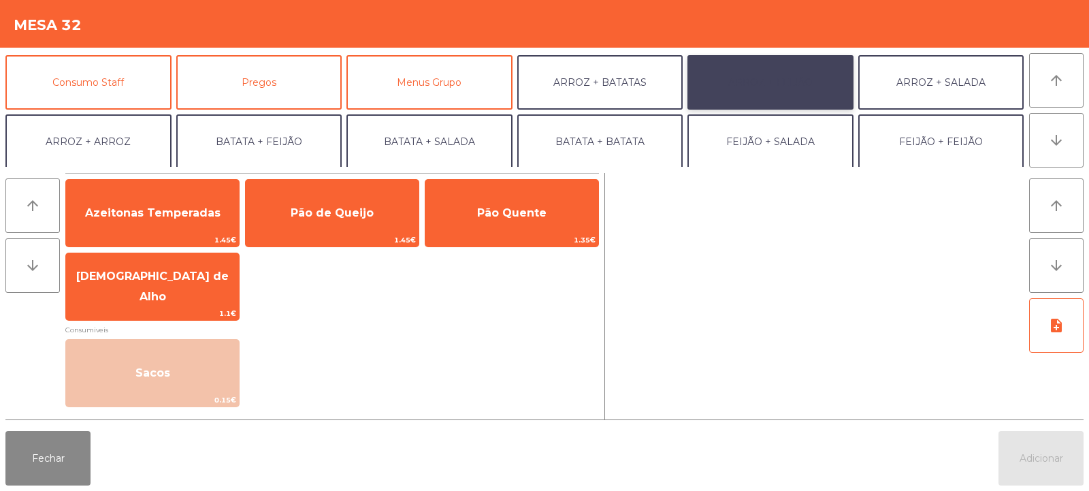
click at [779, 94] on button "ARROZ + FEIJÃO" at bounding box center [770, 82] width 166 height 54
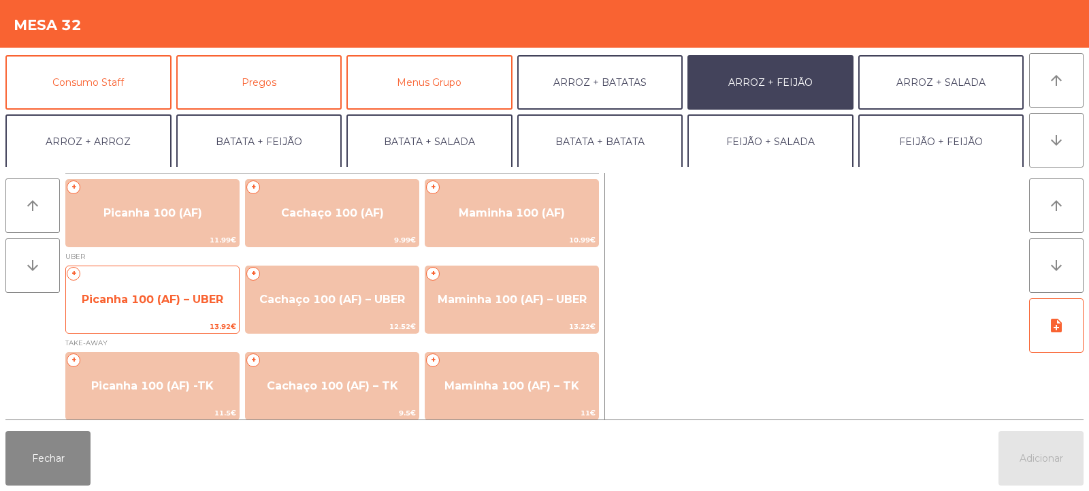
click at [133, 299] on span "Picanha 100 (AF) – UBER" at bounding box center [153, 299] width 142 height 13
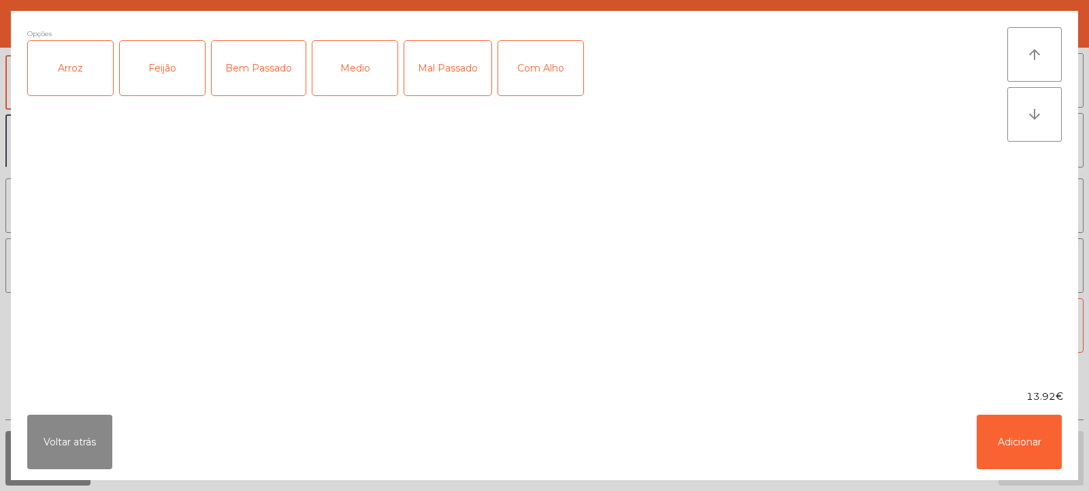
click at [67, 84] on div "Arroz" at bounding box center [70, 68] width 85 height 54
click at [165, 76] on div "Feijão" at bounding box center [162, 68] width 85 height 54
click at [351, 76] on div "Medio" at bounding box center [354, 68] width 85 height 54
click at [358, 72] on div "Medio" at bounding box center [354, 68] width 85 height 54
click at [272, 80] on div "Bem Passado" at bounding box center [259, 68] width 94 height 54
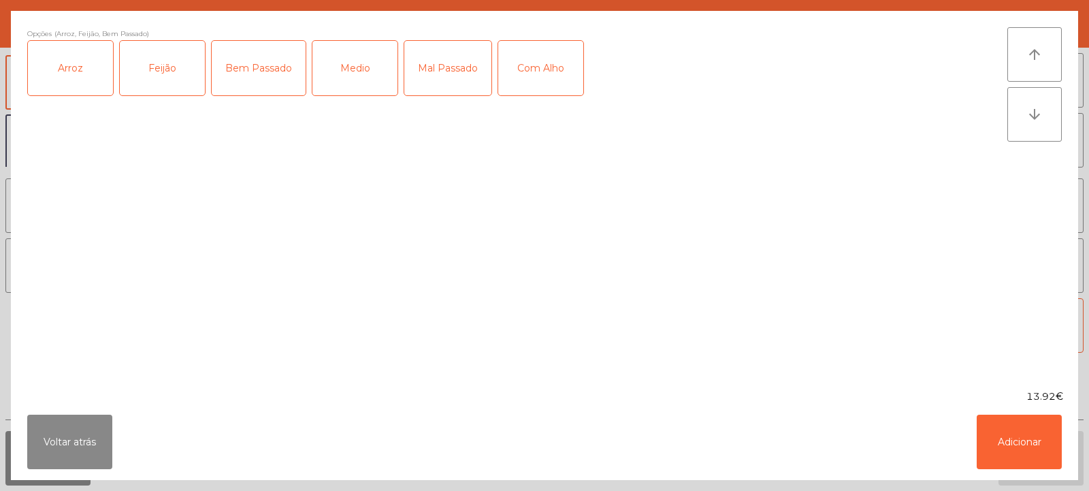
click at [524, 75] on div "Com Alho" at bounding box center [540, 68] width 85 height 54
click at [1022, 446] on button "Adicionar" at bounding box center [1019, 441] width 85 height 54
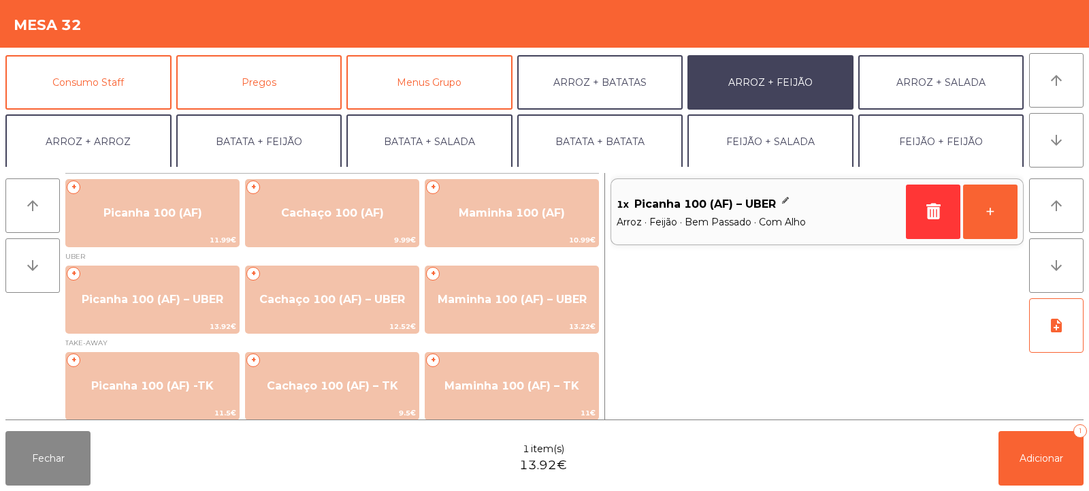
scroll to position [178, 0]
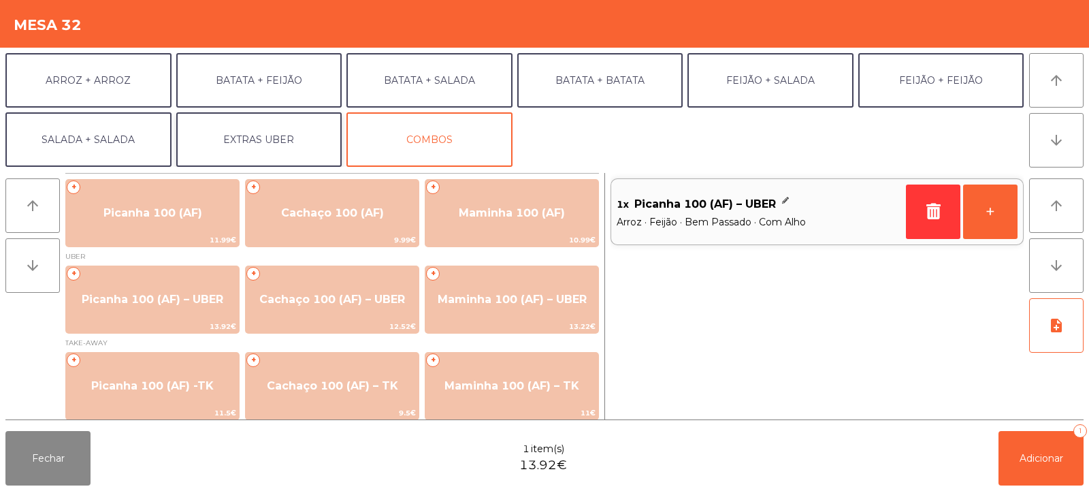
click at [227, 131] on button "EXTRAS UBER" at bounding box center [259, 139] width 166 height 54
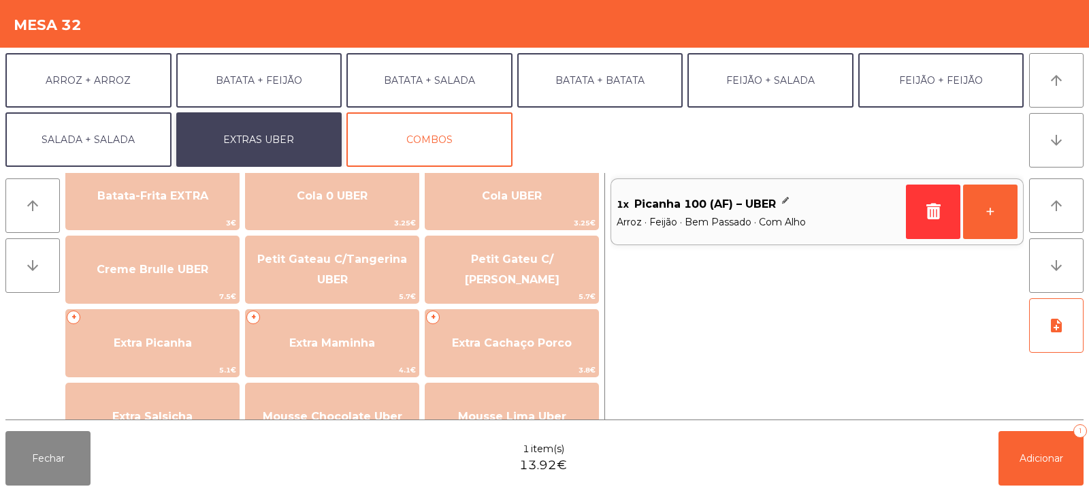
scroll to position [325, 0]
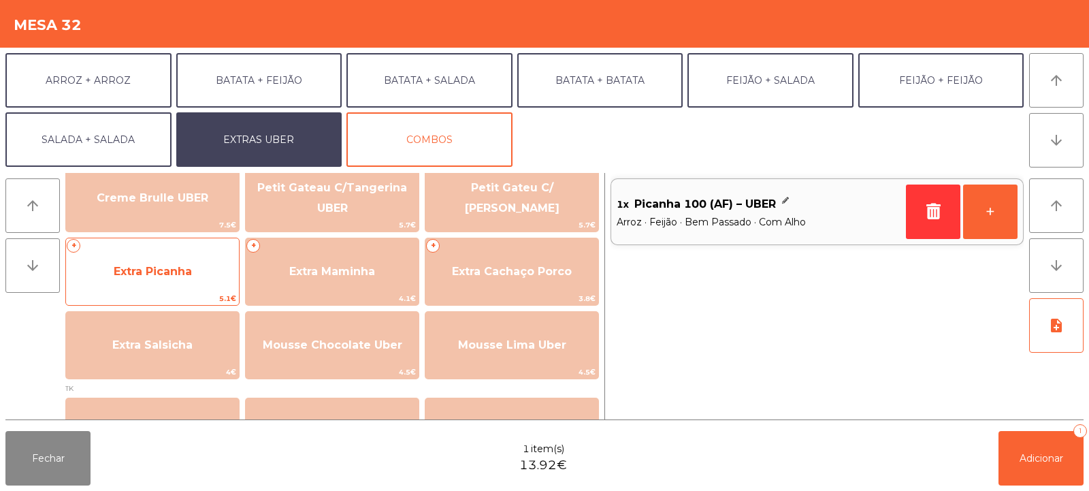
click at [137, 274] on span "Extra Picanha" at bounding box center [153, 271] width 78 height 13
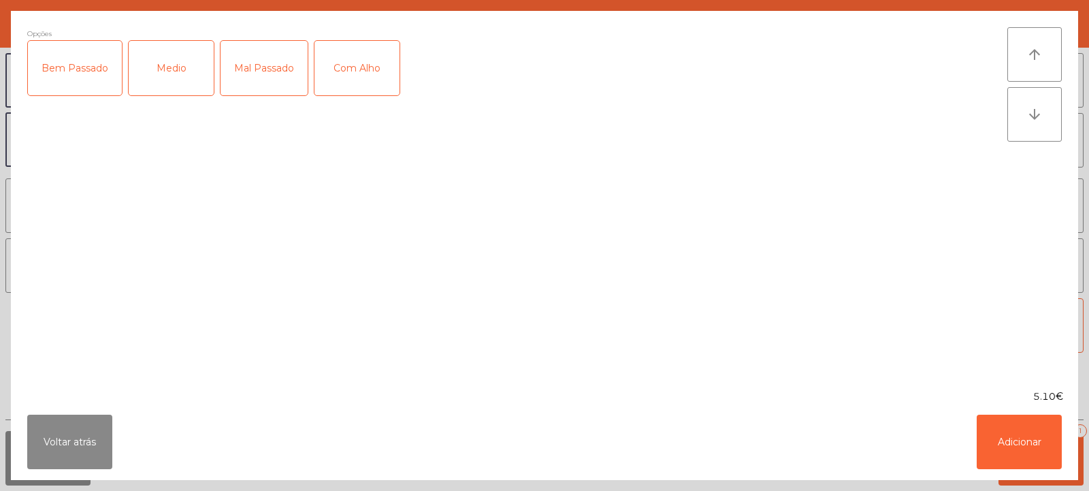
click at [71, 76] on div "Bem Passado" at bounding box center [75, 68] width 94 height 54
click at [1024, 459] on button "Adicionar" at bounding box center [1019, 441] width 85 height 54
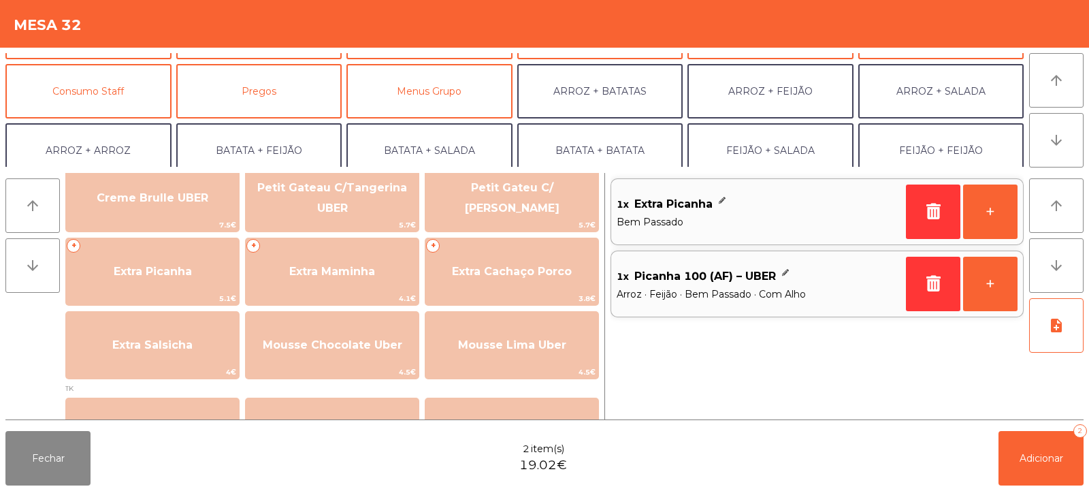
scroll to position [107, 0]
click at [932, 291] on button "button" at bounding box center [933, 284] width 54 height 54
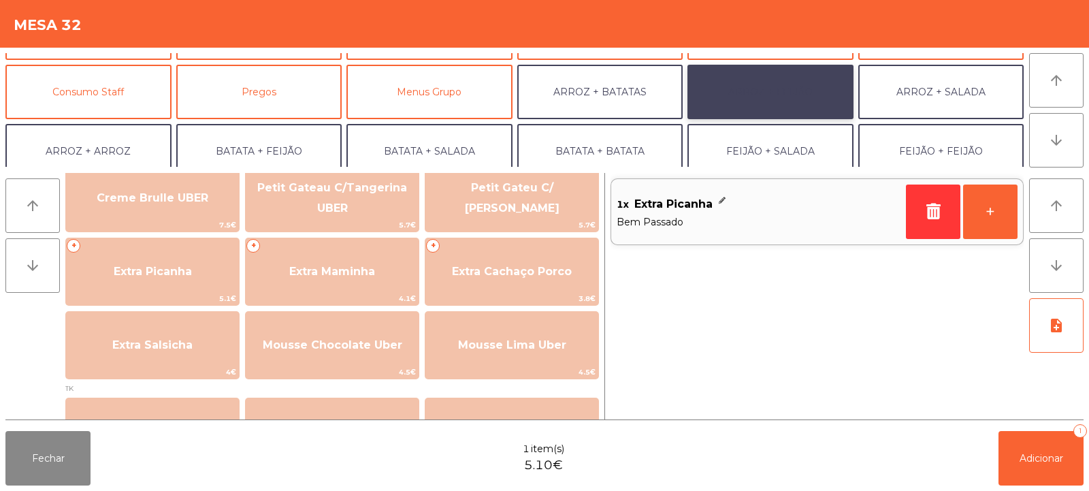
click at [736, 91] on button "ARROZ + FEIJÃO" at bounding box center [770, 92] width 166 height 54
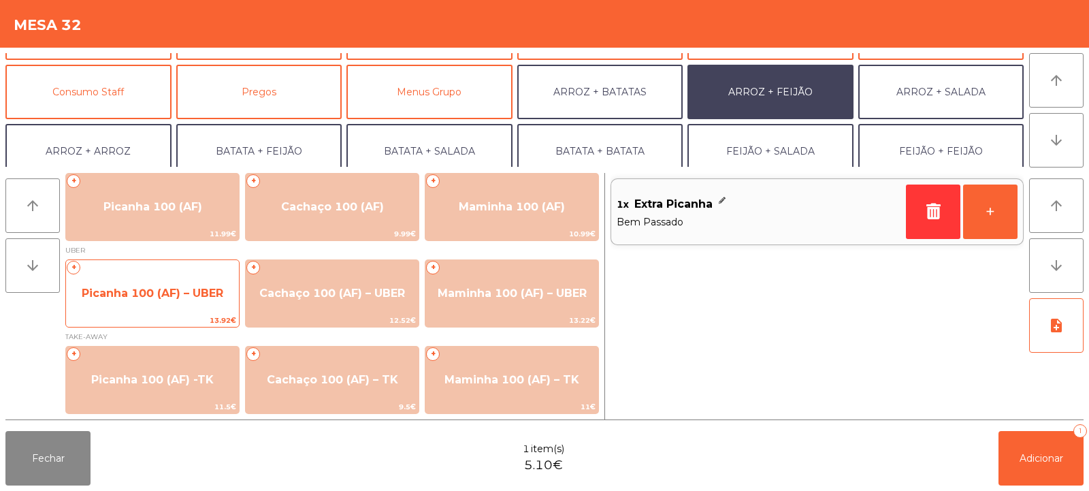
click at [129, 310] on span "Picanha 100 (AF) – UBER" at bounding box center [152, 293] width 173 height 37
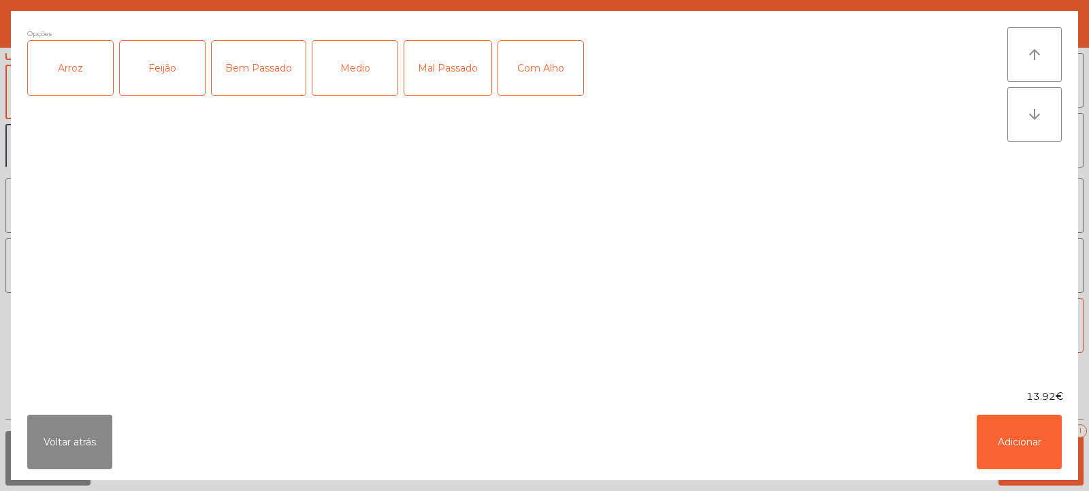
click at [70, 78] on div "Arroz" at bounding box center [70, 68] width 85 height 54
click at [147, 75] on div "Feijão" at bounding box center [162, 68] width 85 height 54
click at [266, 69] on div "Bem Passado" at bounding box center [259, 68] width 94 height 54
click at [1041, 434] on button "Adicionar" at bounding box center [1019, 441] width 85 height 54
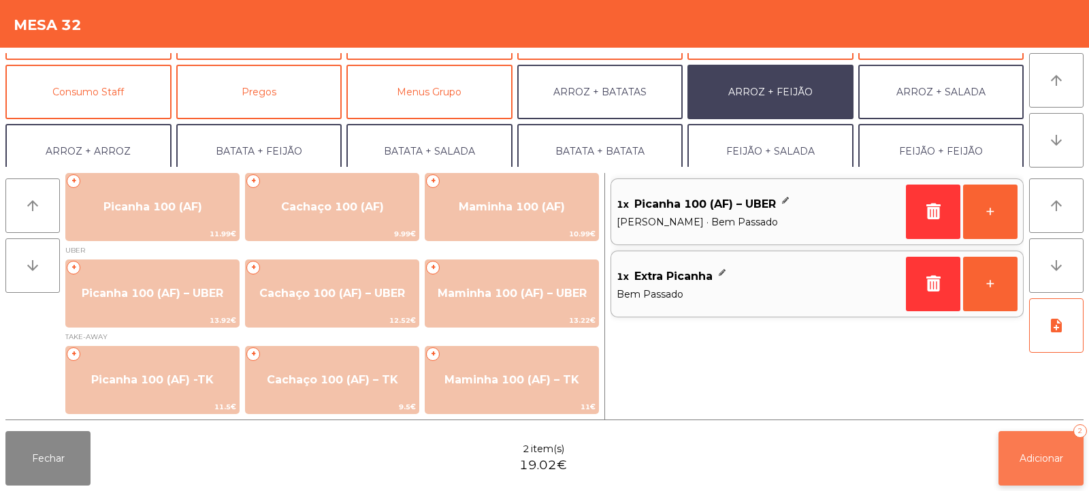
click at [1039, 454] on span "Adicionar" at bounding box center [1042, 458] width 44 height 12
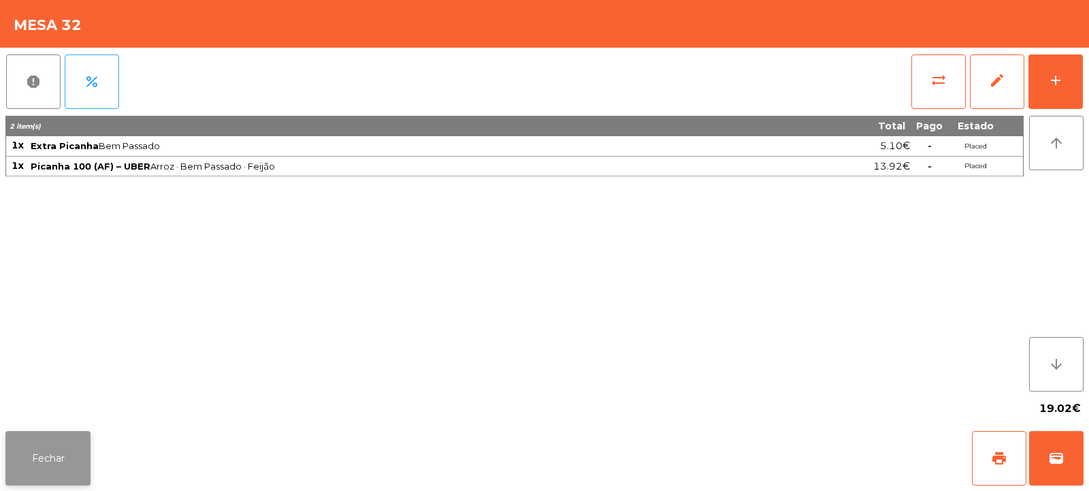
click at [48, 456] on button "Fechar" at bounding box center [47, 458] width 85 height 54
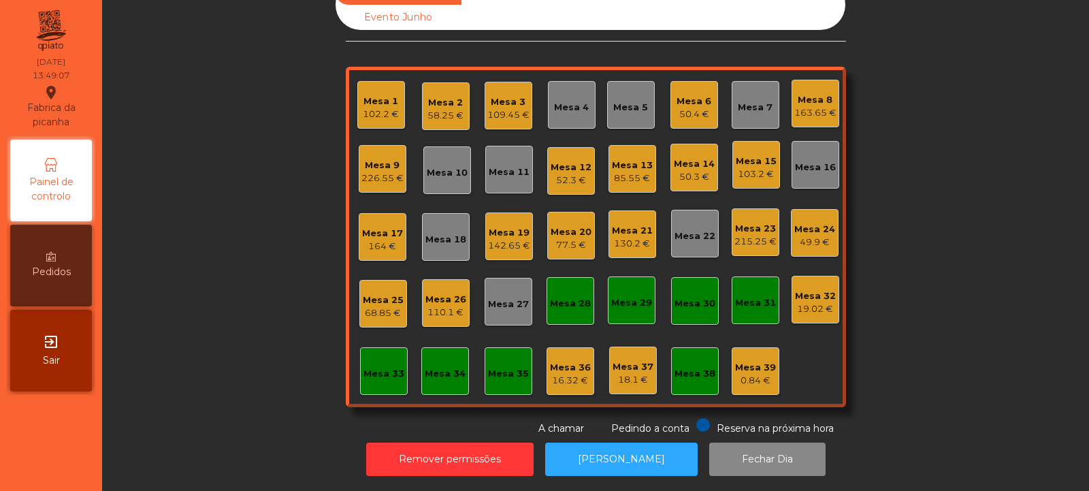
click at [744, 296] on div "Mesa 31" at bounding box center [755, 303] width 41 height 14
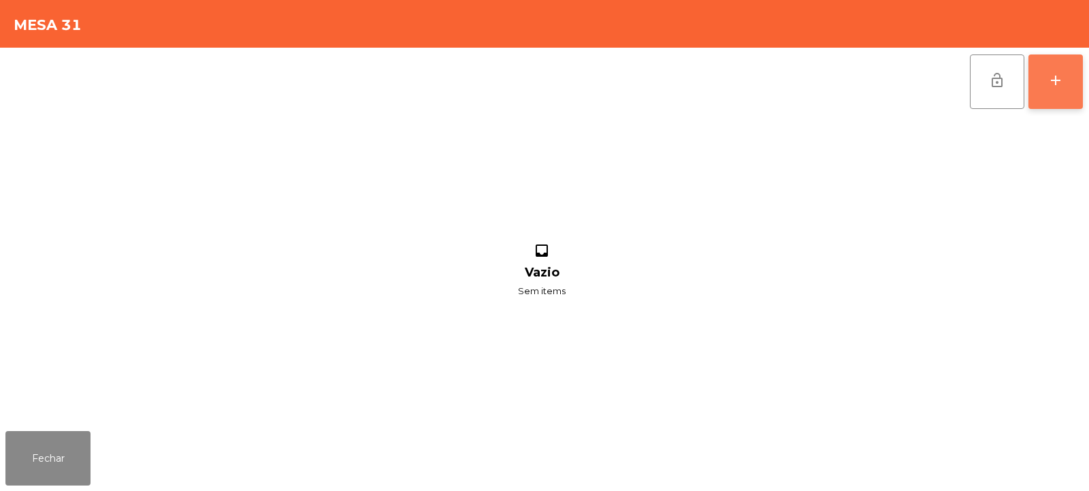
click at [1054, 79] on div "add" at bounding box center [1055, 80] width 16 height 16
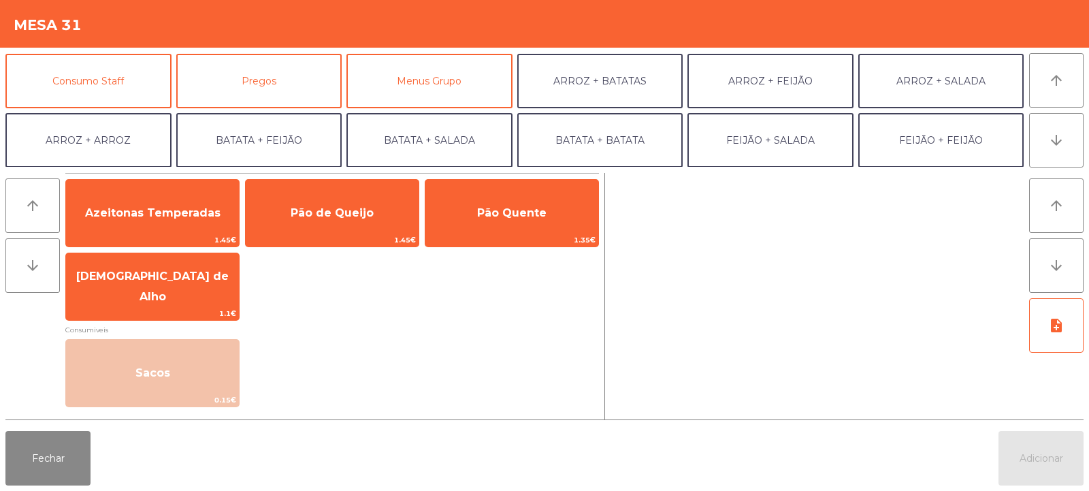
scroll to position [178, 0]
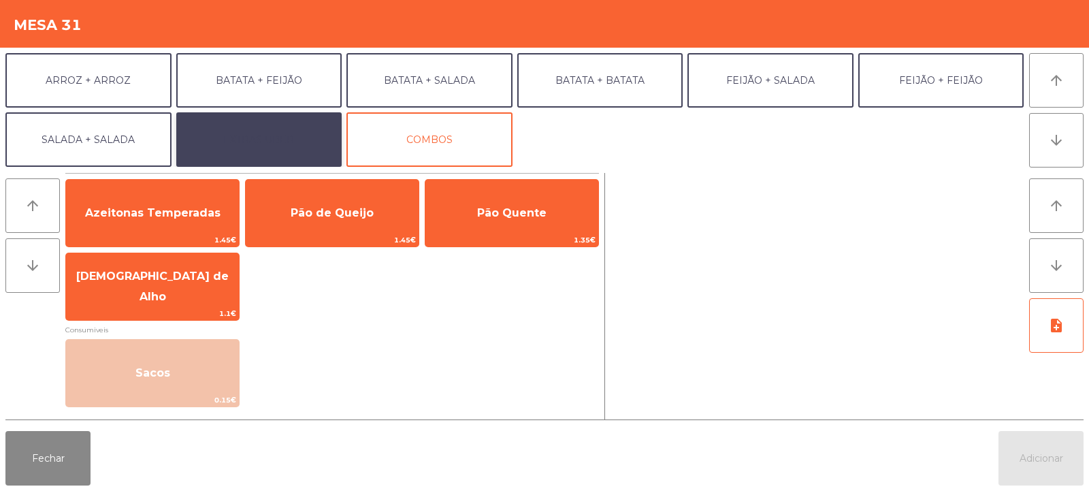
click at [225, 137] on button "EXTRAS UBER" at bounding box center [259, 139] width 166 height 54
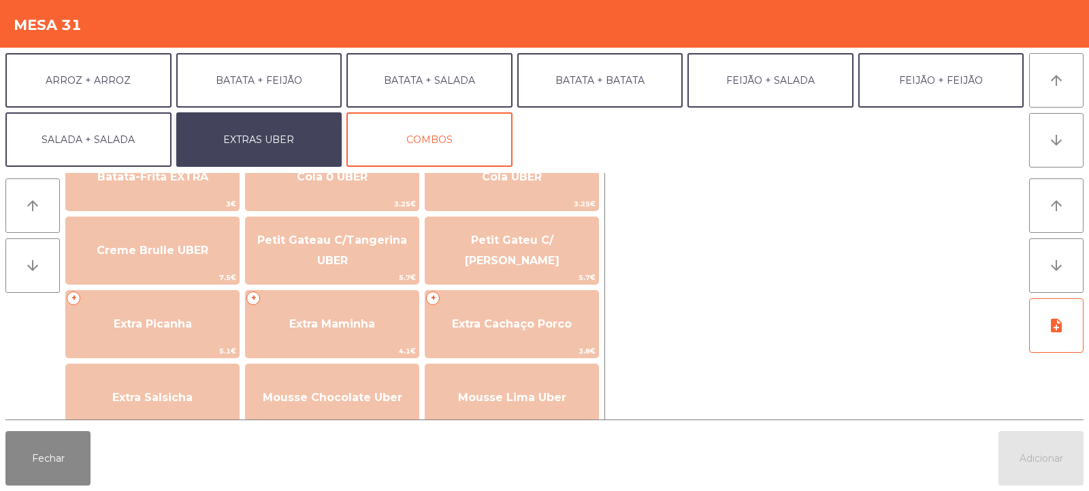
scroll to position [256, 0]
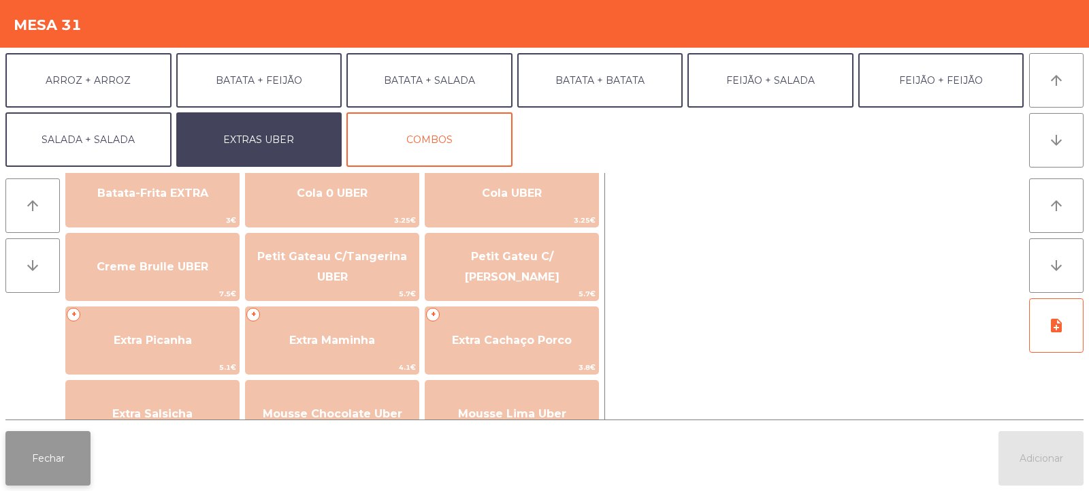
click at [71, 451] on button "Fechar" at bounding box center [47, 458] width 85 height 54
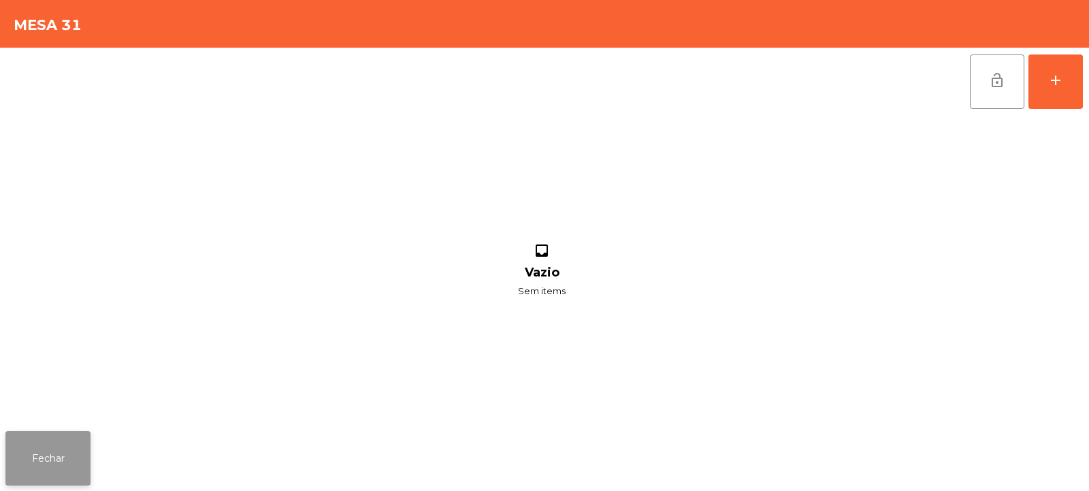
click at [48, 441] on button "Fechar" at bounding box center [47, 458] width 85 height 54
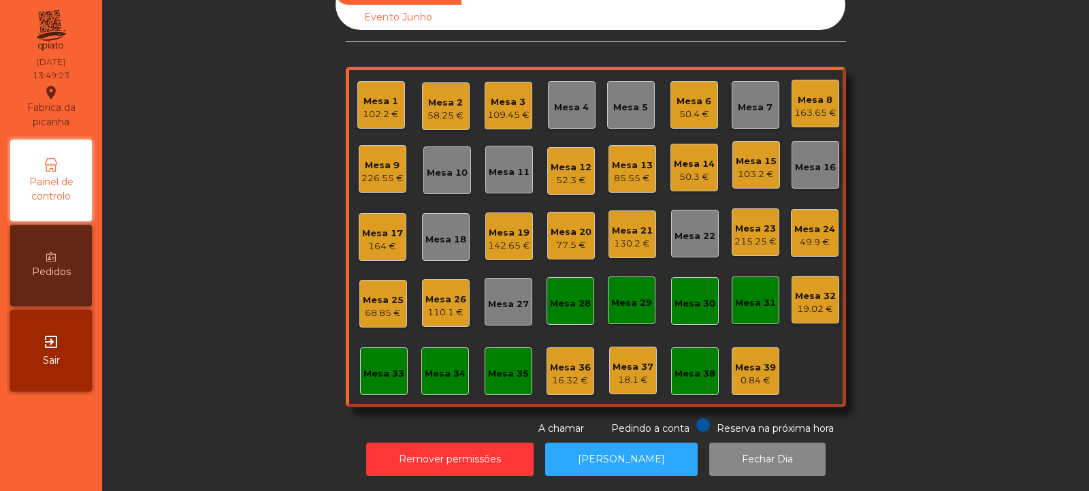
click at [812, 291] on div "Mesa 32" at bounding box center [815, 296] width 41 height 14
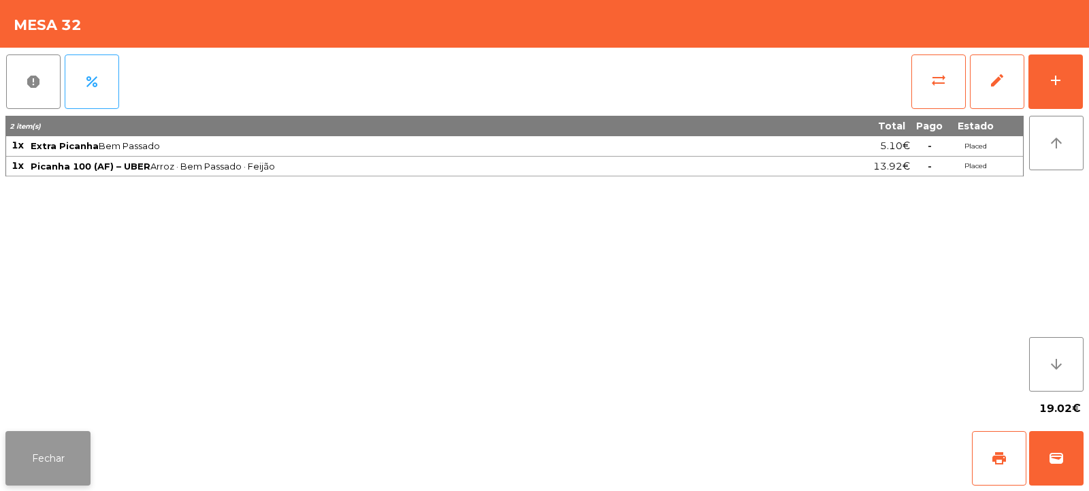
click at [76, 453] on button "Fechar" at bounding box center [47, 458] width 85 height 54
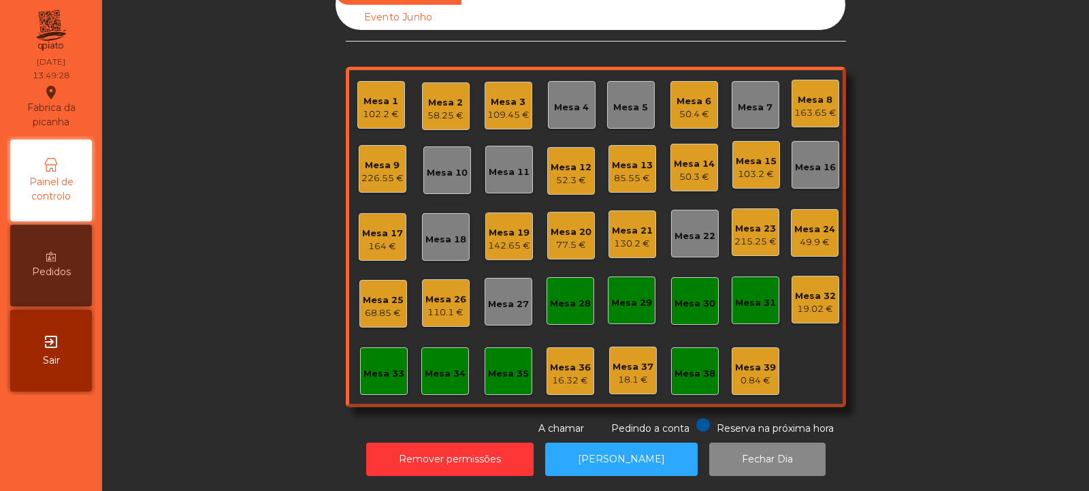
click at [565, 361] on div "Mesa 36" at bounding box center [570, 368] width 41 height 14
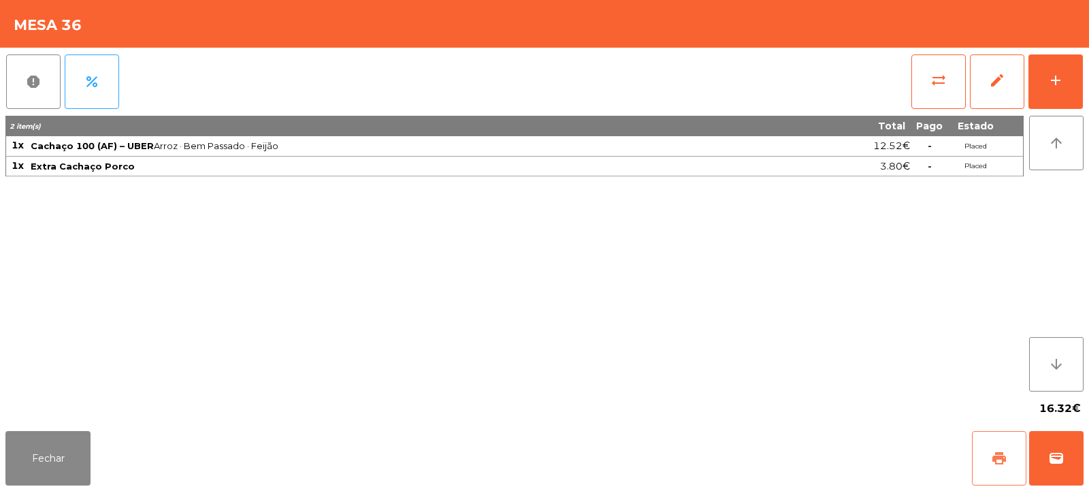
click at [1000, 459] on span "print" at bounding box center [999, 458] width 16 height 16
click at [1045, 453] on button "wallet" at bounding box center [1056, 458] width 54 height 54
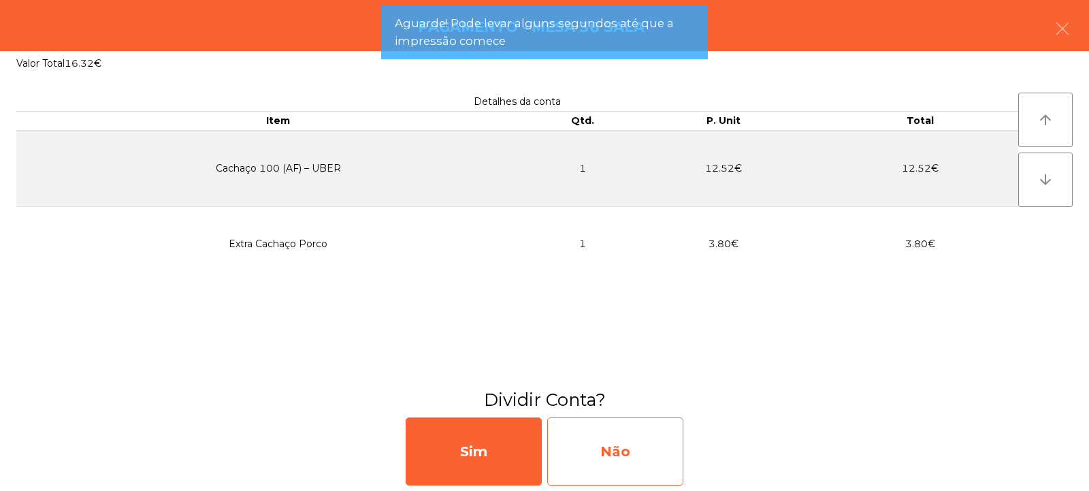
click at [625, 438] on div "Não" at bounding box center [615, 451] width 136 height 68
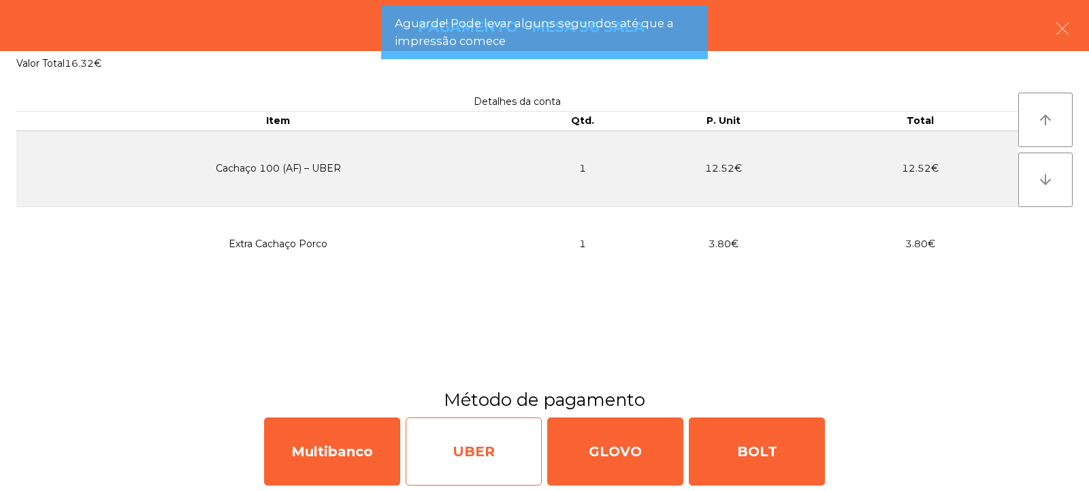
click at [506, 460] on div "UBER" at bounding box center [474, 451] width 136 height 68
select select "**"
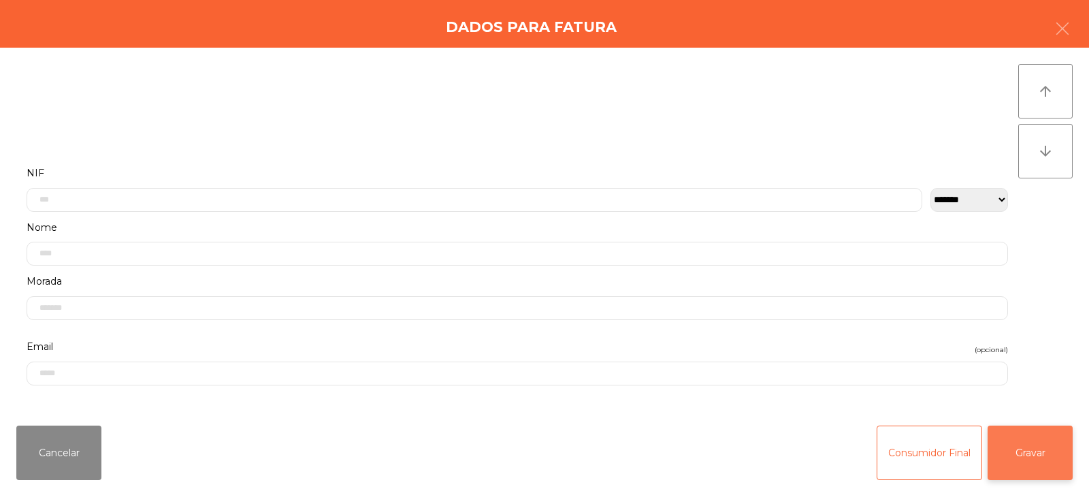
click at [1033, 457] on button "Gravar" at bounding box center [1030, 452] width 85 height 54
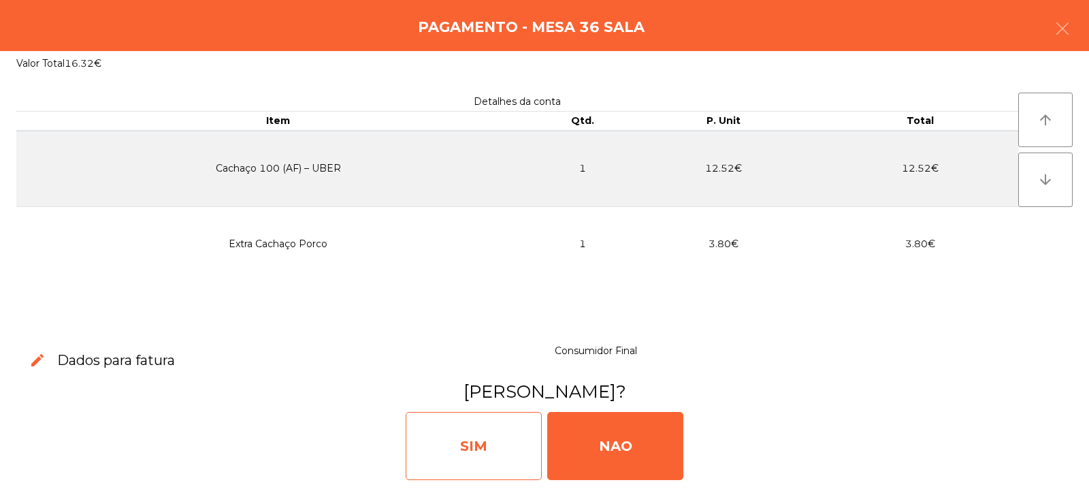
click at [504, 449] on div "SIM" at bounding box center [474, 446] width 136 height 68
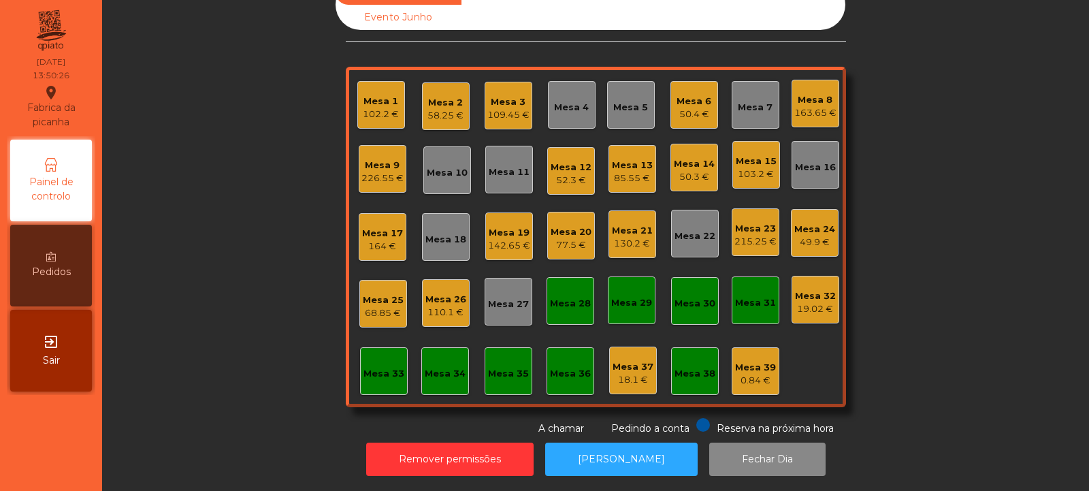
click at [612, 159] on div "Mesa 13" at bounding box center [632, 166] width 41 height 14
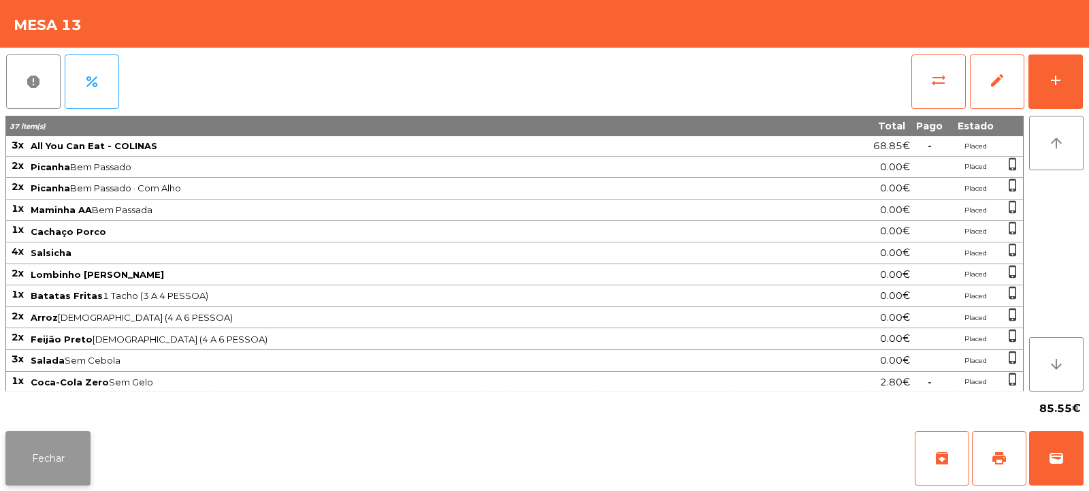
click at [35, 477] on button "Fechar" at bounding box center [47, 458] width 85 height 54
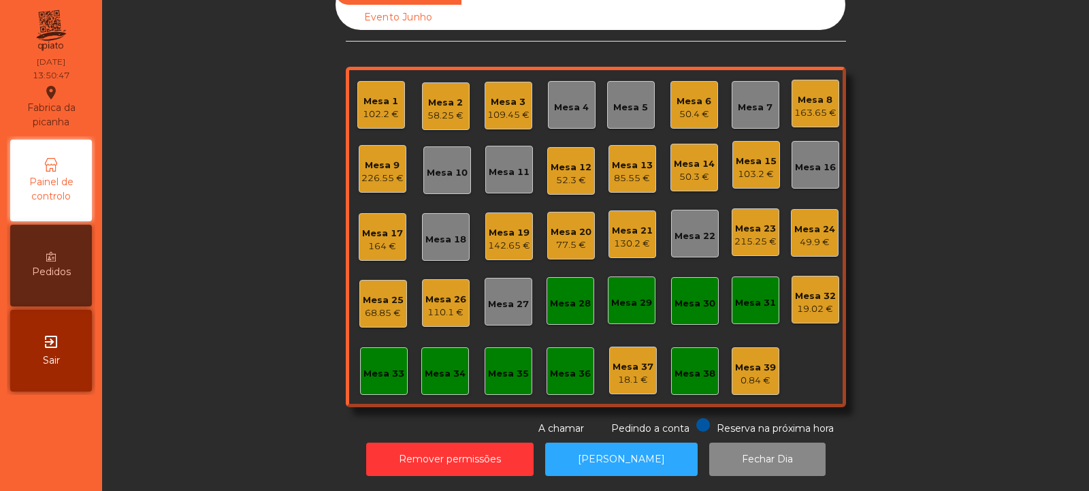
click at [436, 109] on div "58.25 €" at bounding box center [445, 116] width 36 height 14
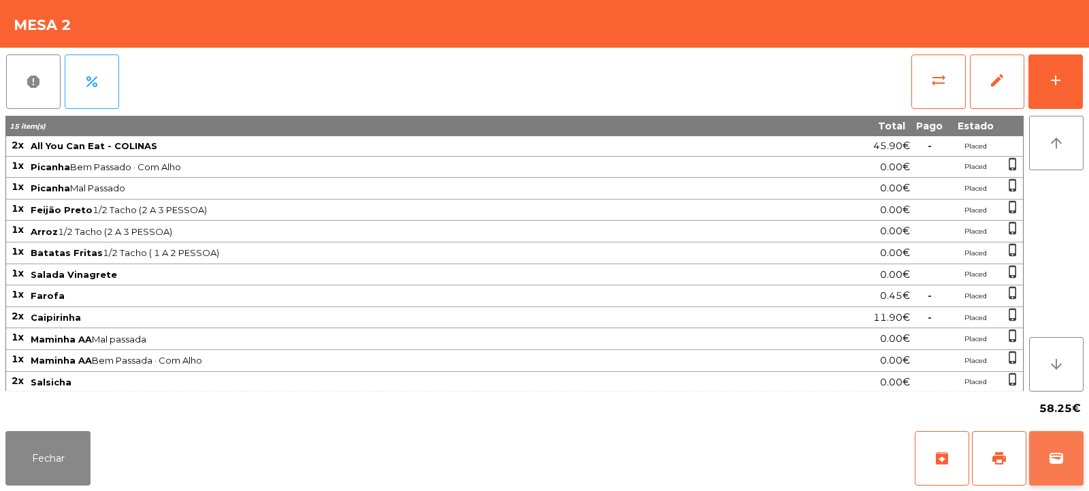
click at [1052, 464] on span "wallet" at bounding box center [1056, 458] width 16 height 16
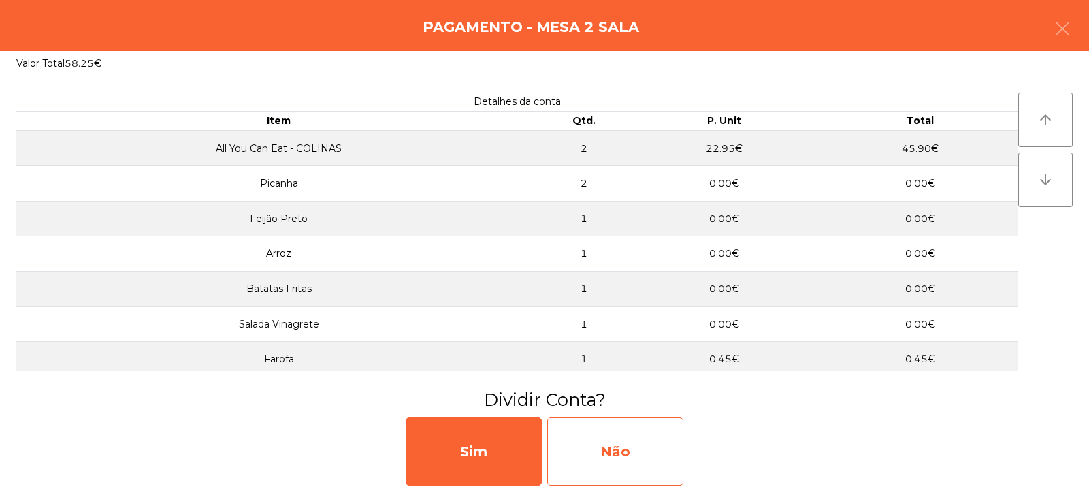
click at [611, 462] on div "Não" at bounding box center [615, 451] width 136 height 68
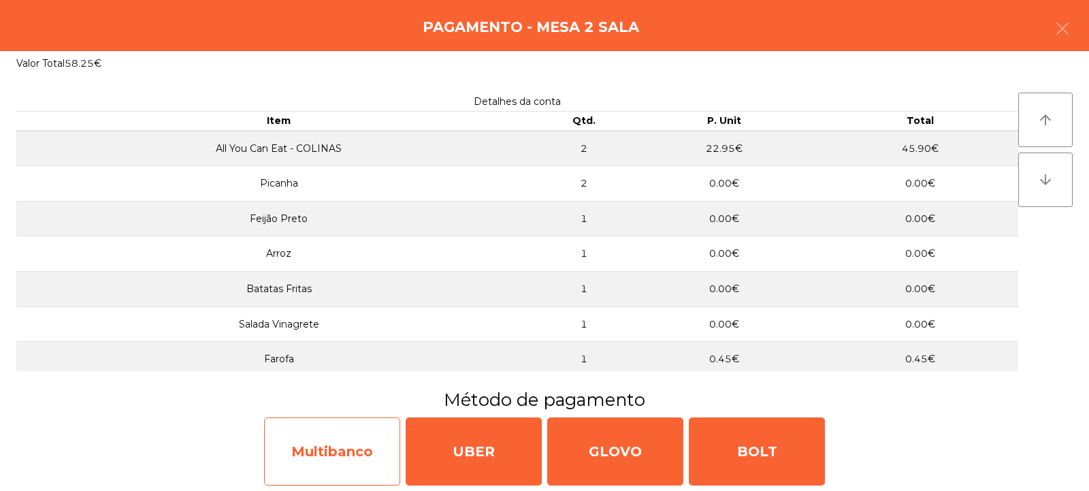
click at [352, 455] on div "Multibanco" at bounding box center [332, 451] width 136 height 68
select select "**"
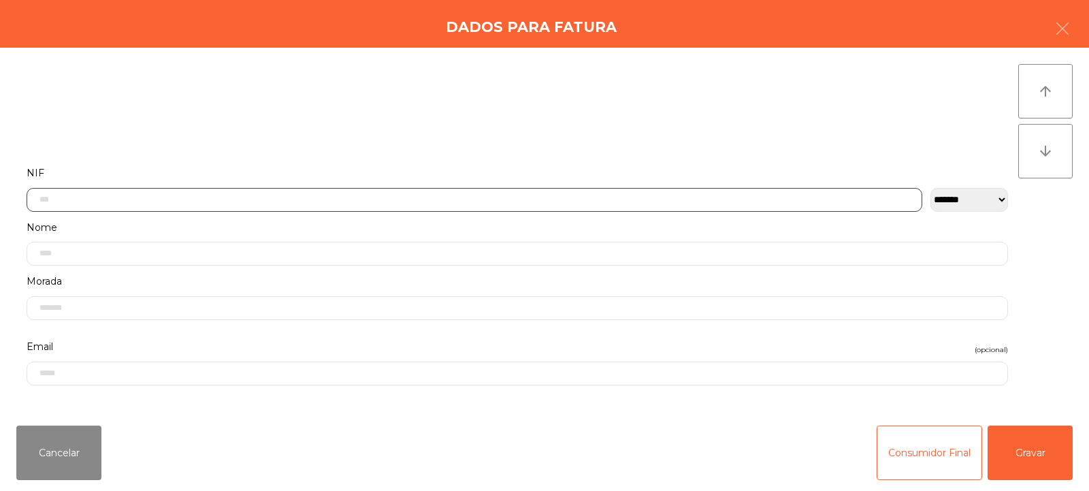
click at [534, 199] on input "text" at bounding box center [475, 200] width 896 height 24
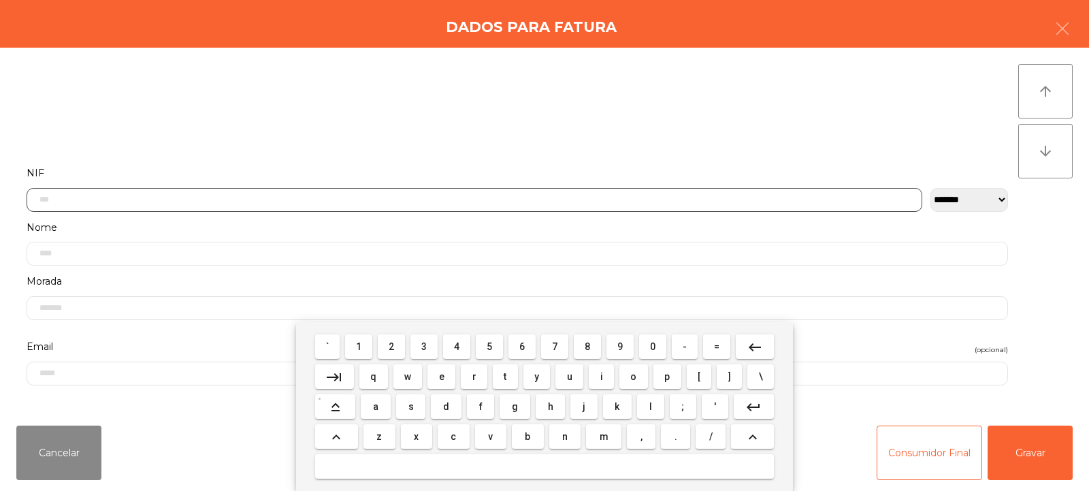
scroll to position [99, 0]
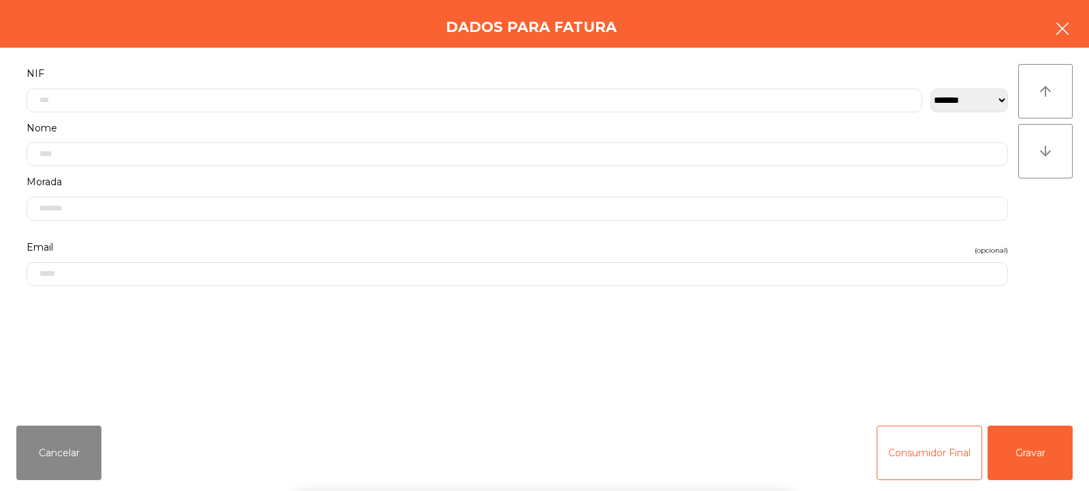
click at [1058, 42] on button "button" at bounding box center [1062, 30] width 38 height 41
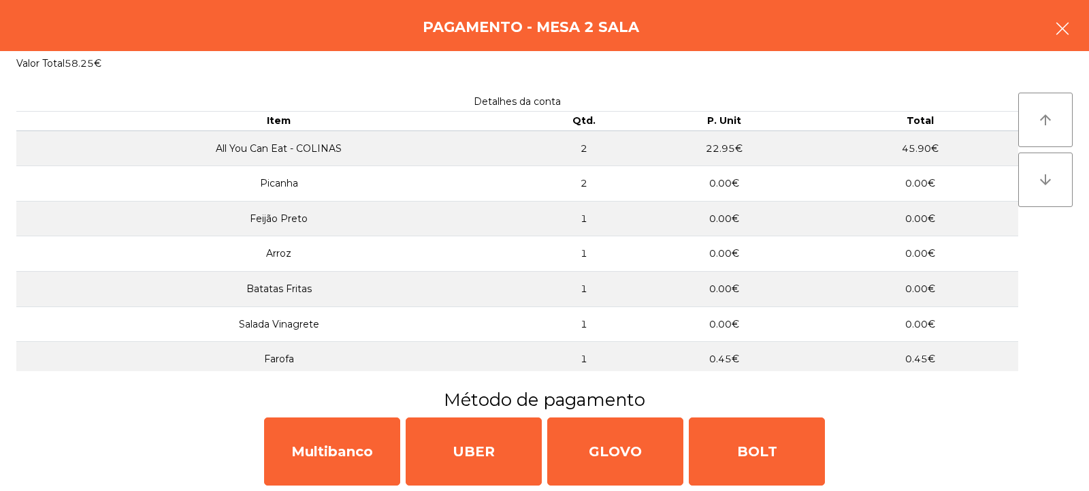
click at [1063, 37] on button "button" at bounding box center [1062, 30] width 38 height 41
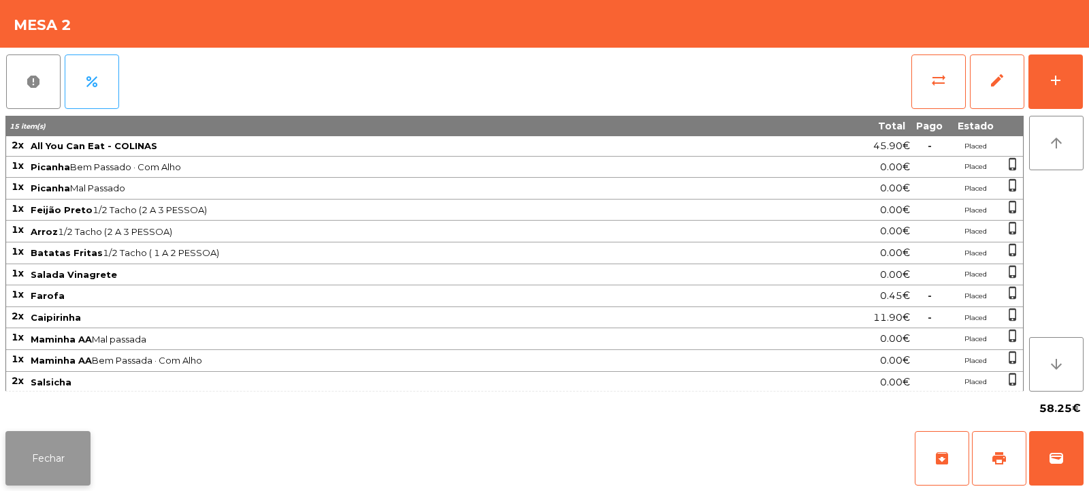
click at [62, 469] on button "Fechar" at bounding box center [47, 458] width 85 height 54
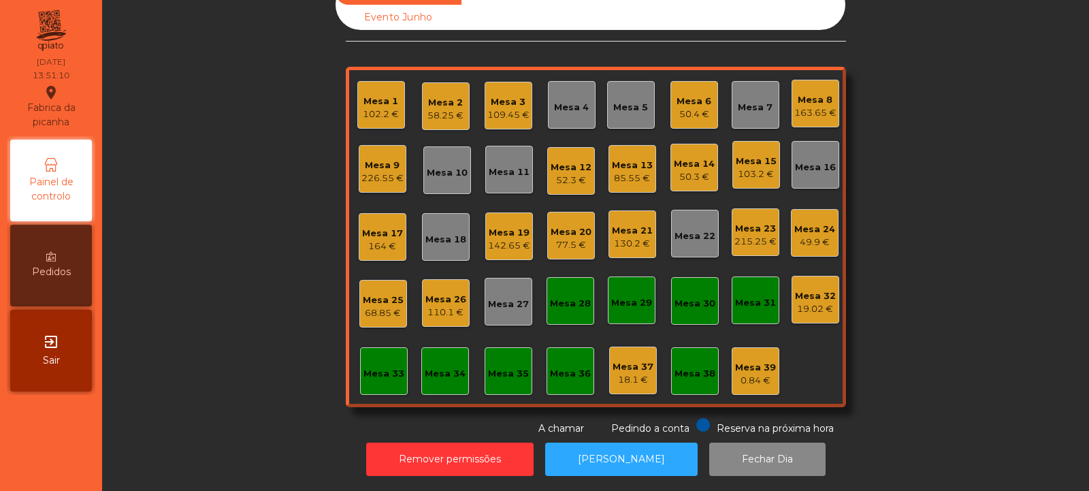
click at [631, 172] on div "85.55 €" at bounding box center [632, 179] width 41 height 14
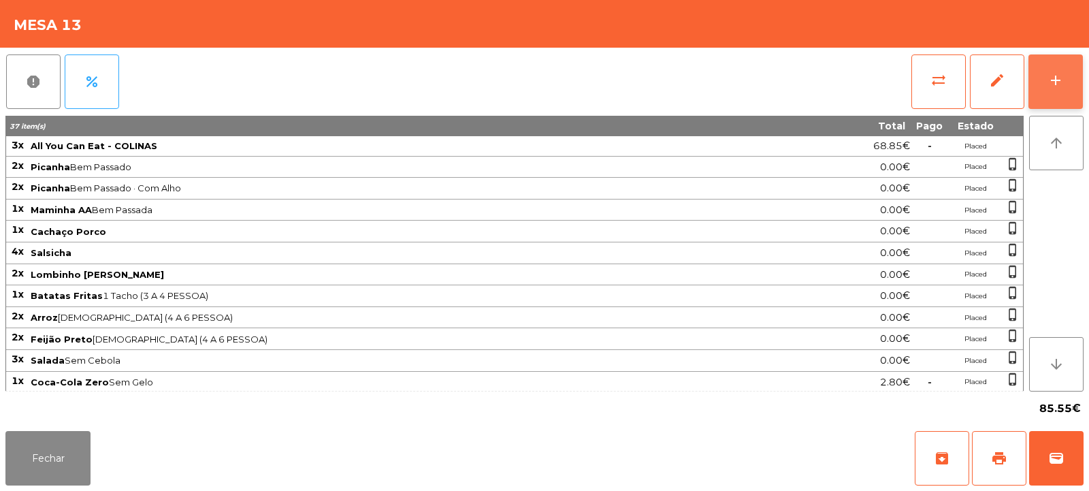
click at [1064, 76] on button "add" at bounding box center [1055, 81] width 54 height 54
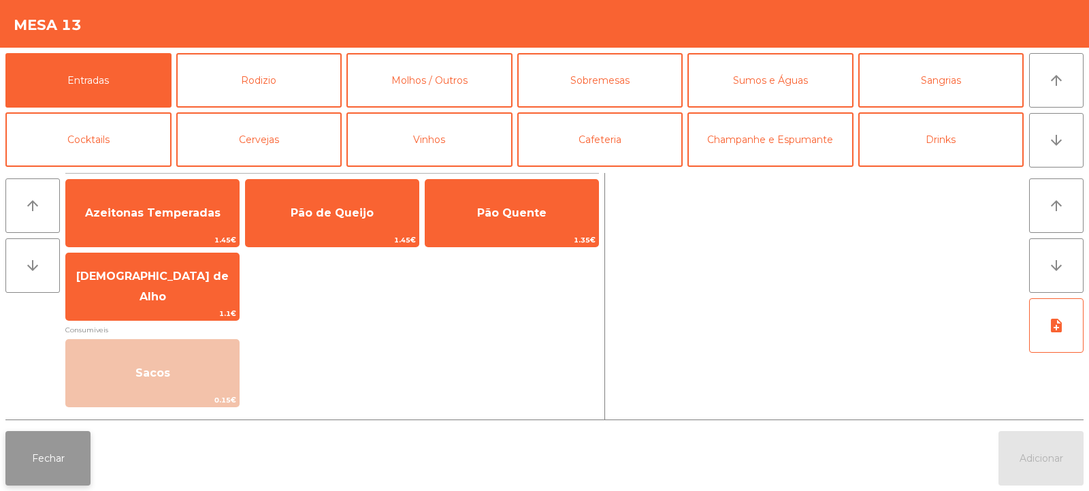
click at [32, 477] on button "Fechar" at bounding box center [47, 458] width 85 height 54
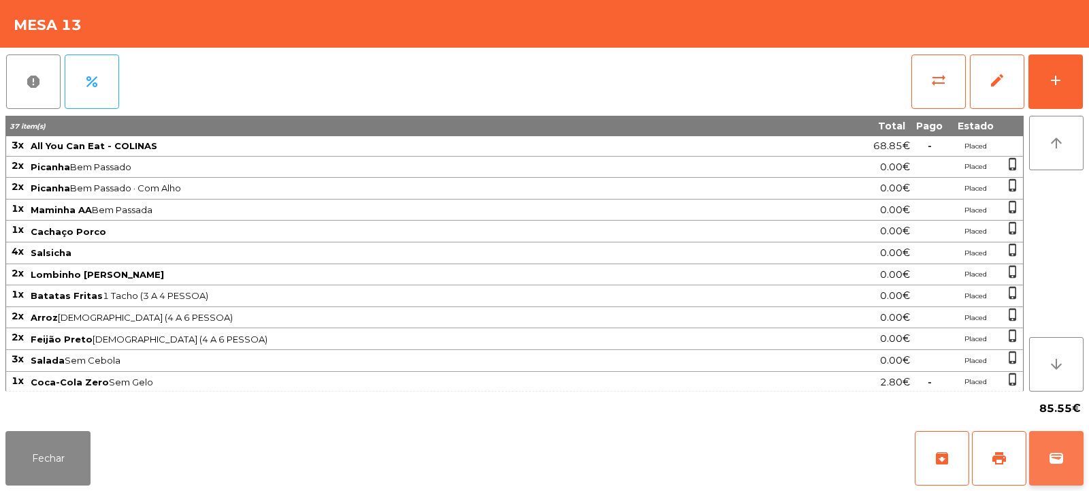
click at [1066, 478] on button "wallet" at bounding box center [1056, 458] width 54 height 54
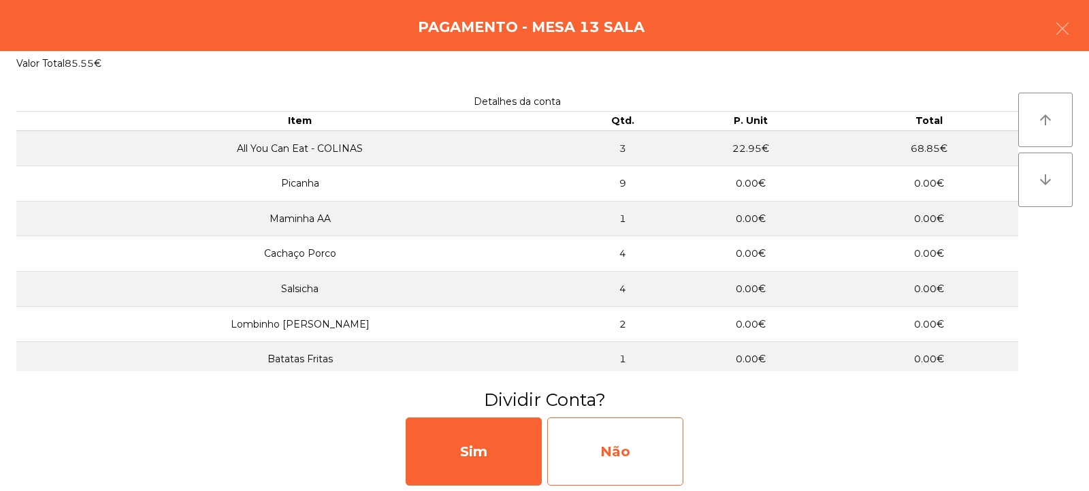
click at [632, 447] on div "Não" at bounding box center [615, 451] width 136 height 68
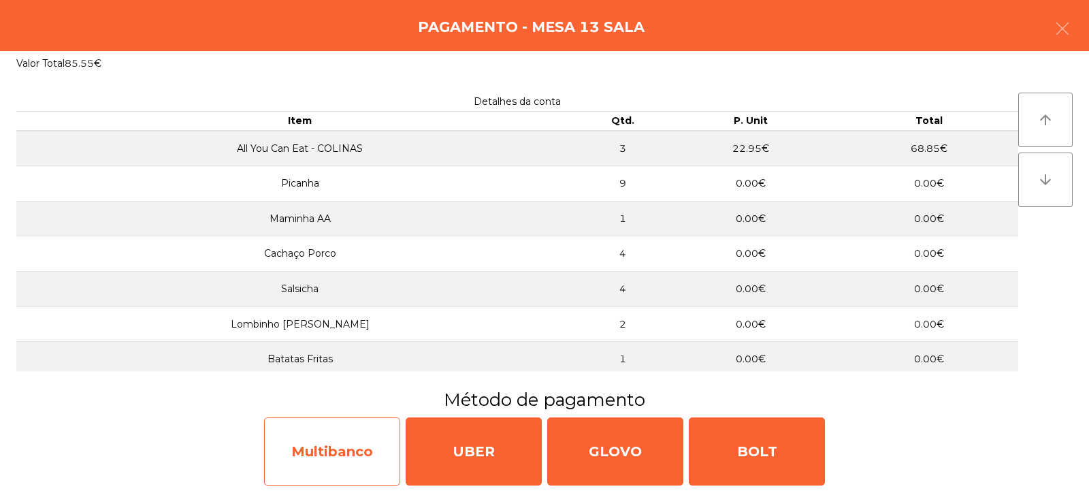
click at [372, 449] on div "Multibanco" at bounding box center [332, 451] width 136 height 68
select select "**"
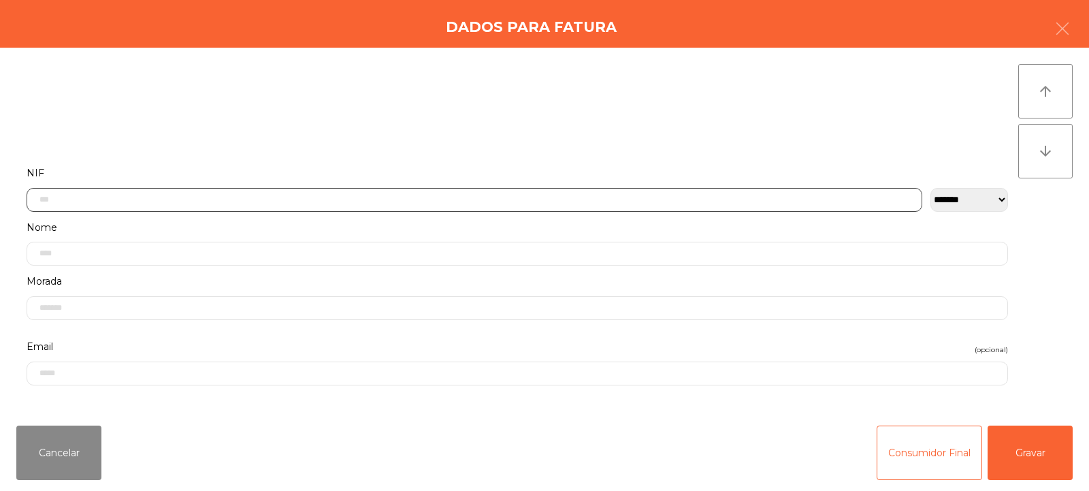
click at [470, 197] on input "text" at bounding box center [475, 200] width 896 height 24
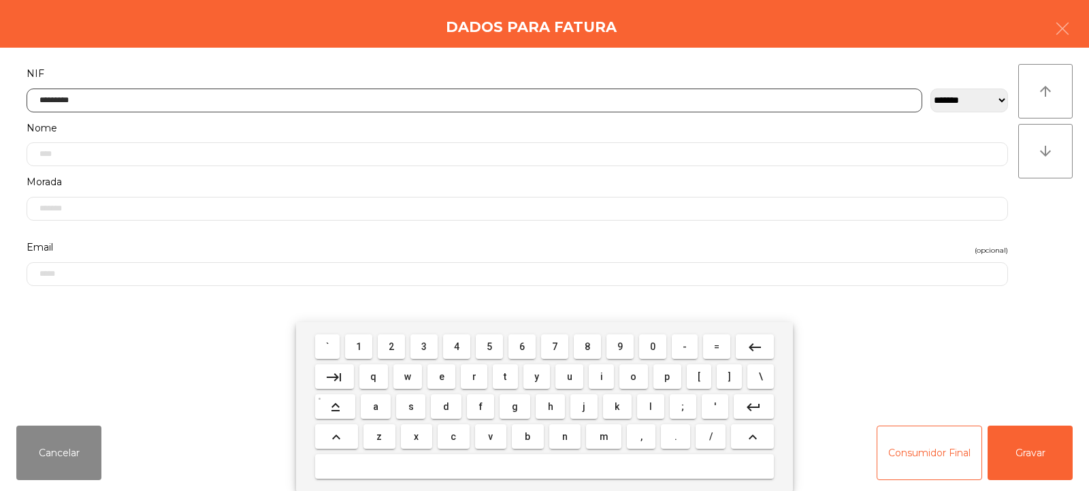
type input "*********"
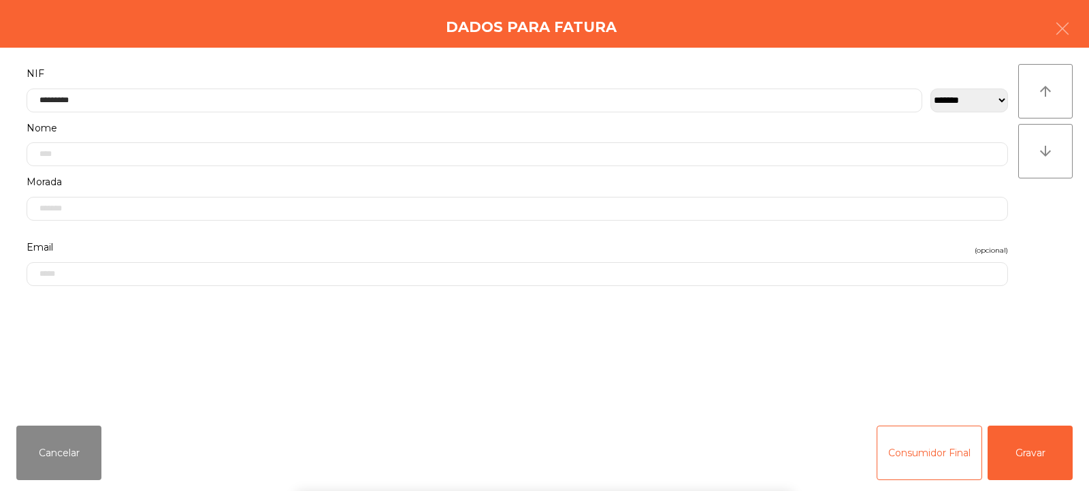
click at [1030, 228] on div "arrow_upward arrow_downward" at bounding box center [1045, 231] width 54 height 334
click at [1052, 444] on button "Gravar" at bounding box center [1030, 452] width 85 height 54
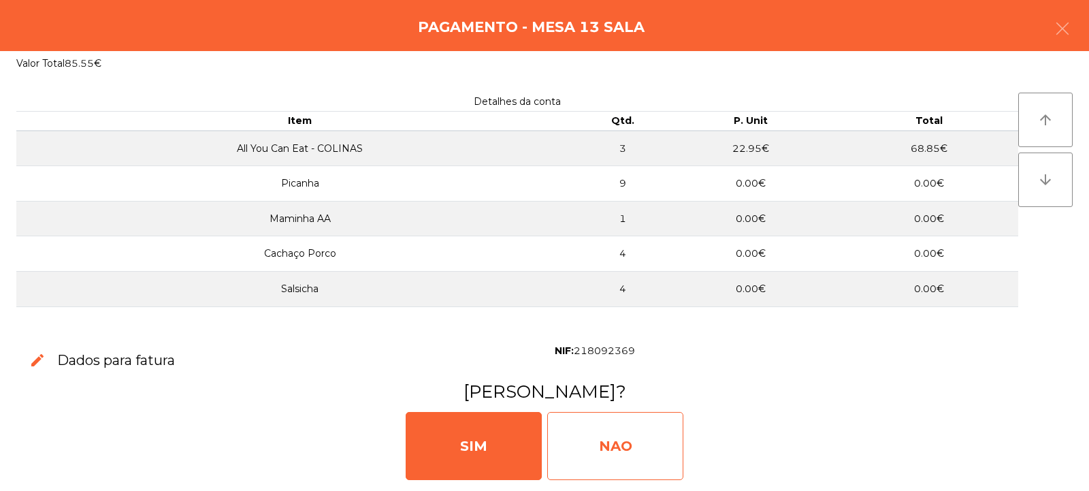
click at [594, 448] on div "NAO" at bounding box center [615, 446] width 136 height 68
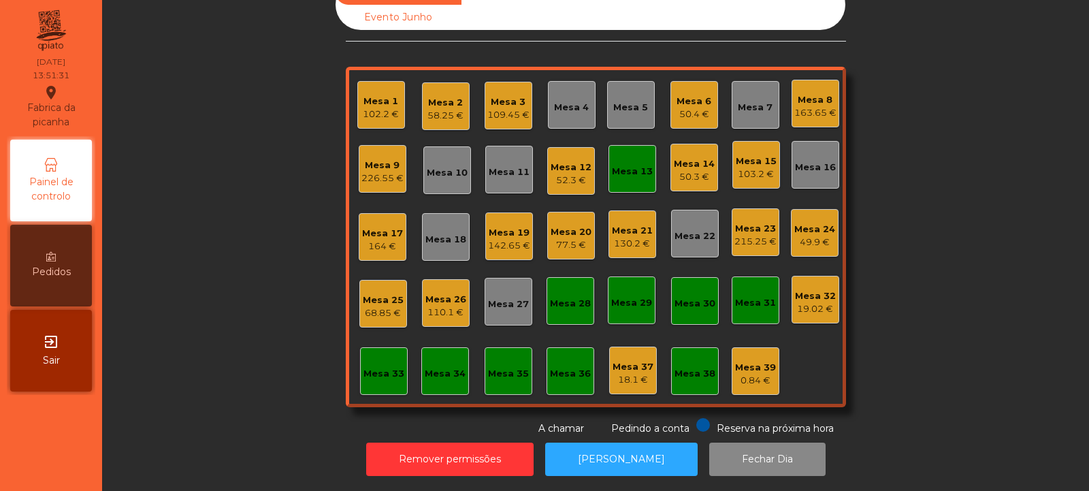
click at [437, 96] on div "Mesa 2" at bounding box center [445, 103] width 36 height 14
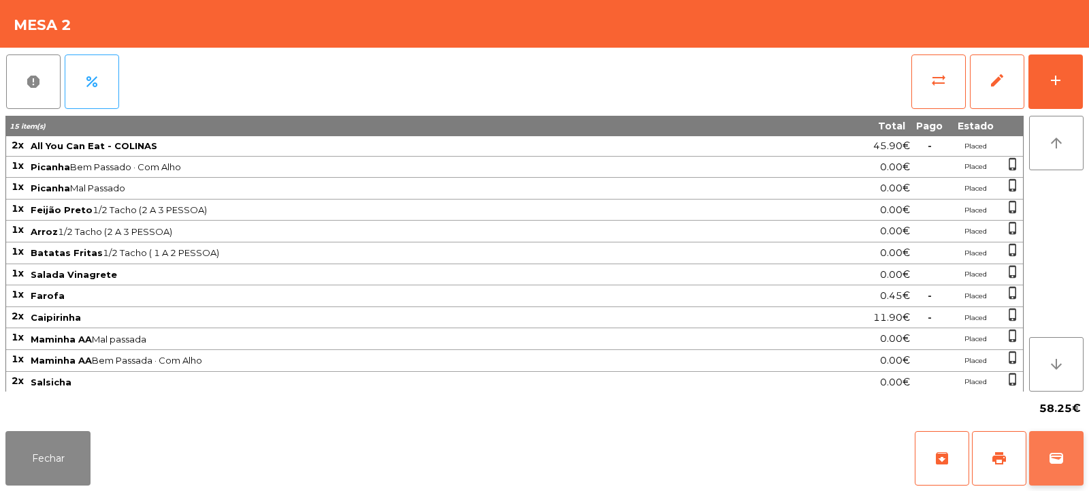
click at [1061, 459] on span "wallet" at bounding box center [1056, 458] width 16 height 16
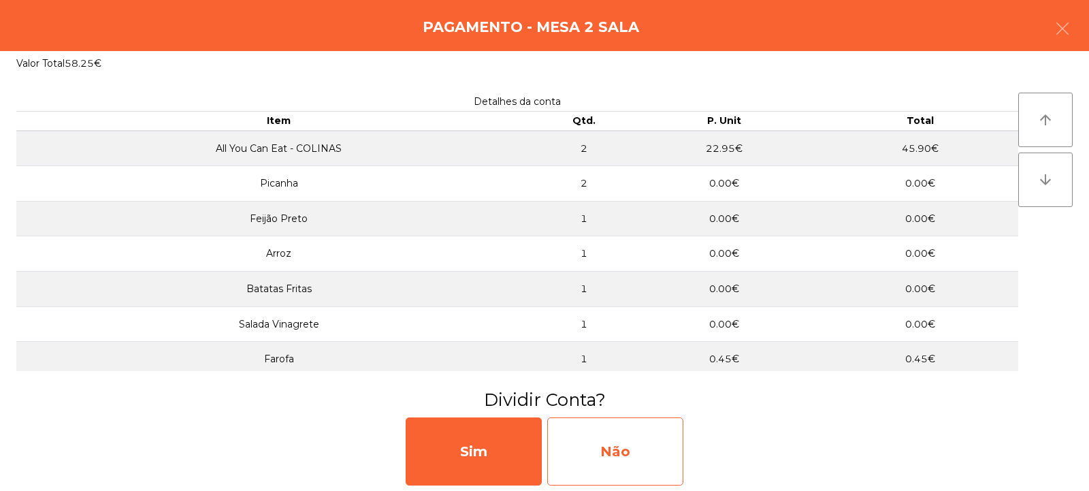
click at [600, 454] on div "Não" at bounding box center [615, 451] width 136 height 68
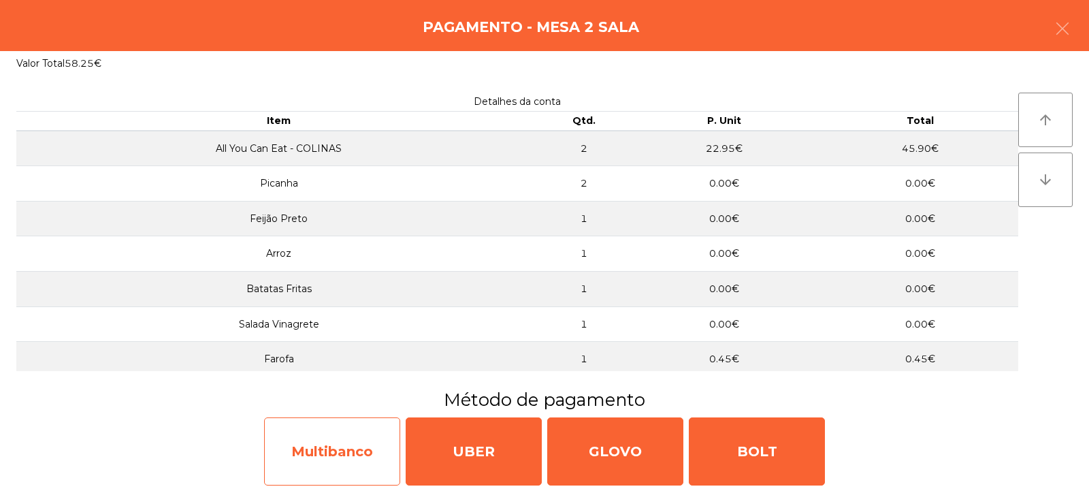
click at [324, 460] on div "Multibanco" at bounding box center [332, 451] width 136 height 68
select select "**"
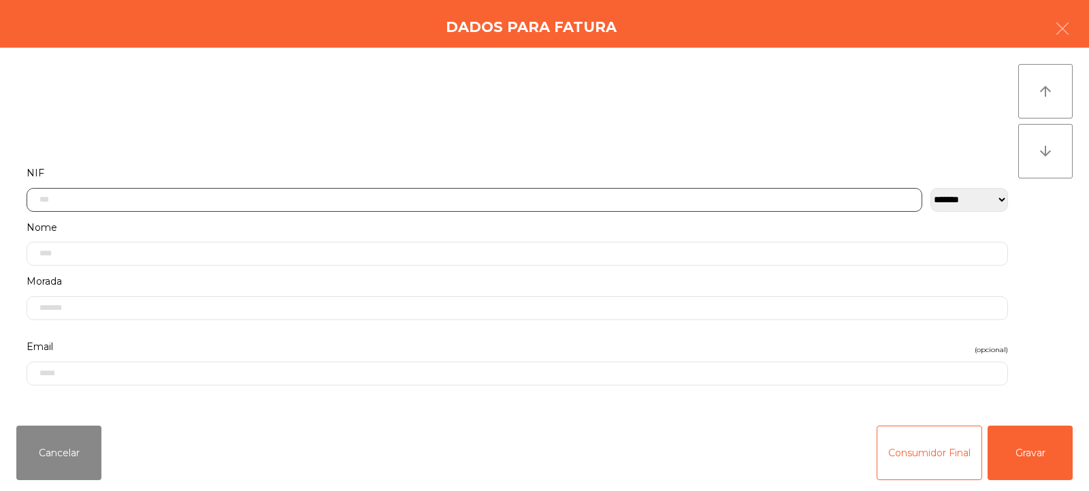
click at [457, 199] on input "text" at bounding box center [475, 200] width 896 height 24
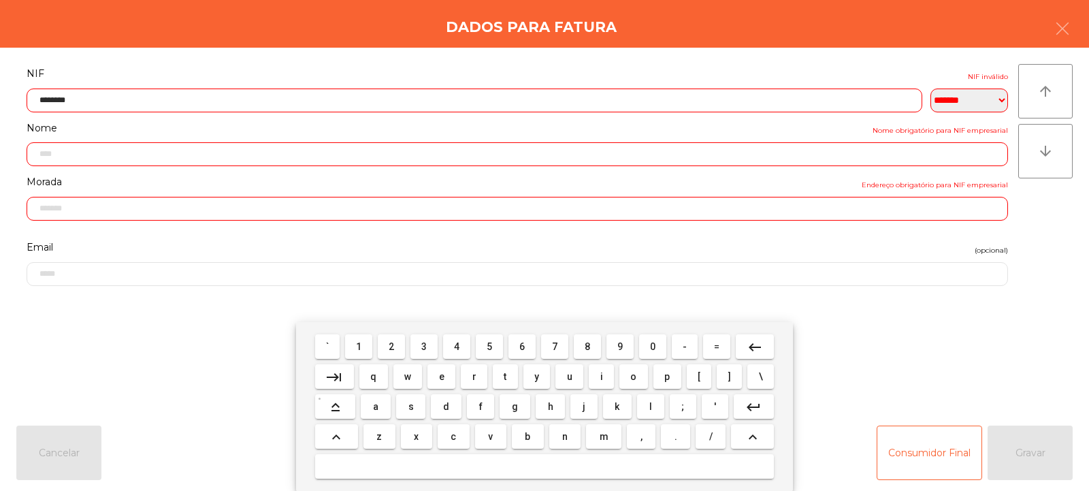
type input "*********"
type input "**********"
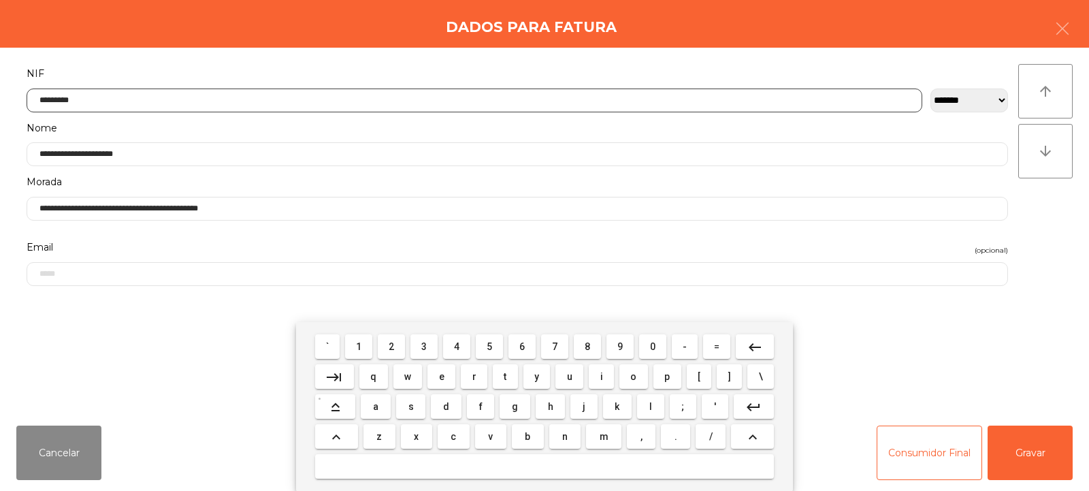
type input "*********"
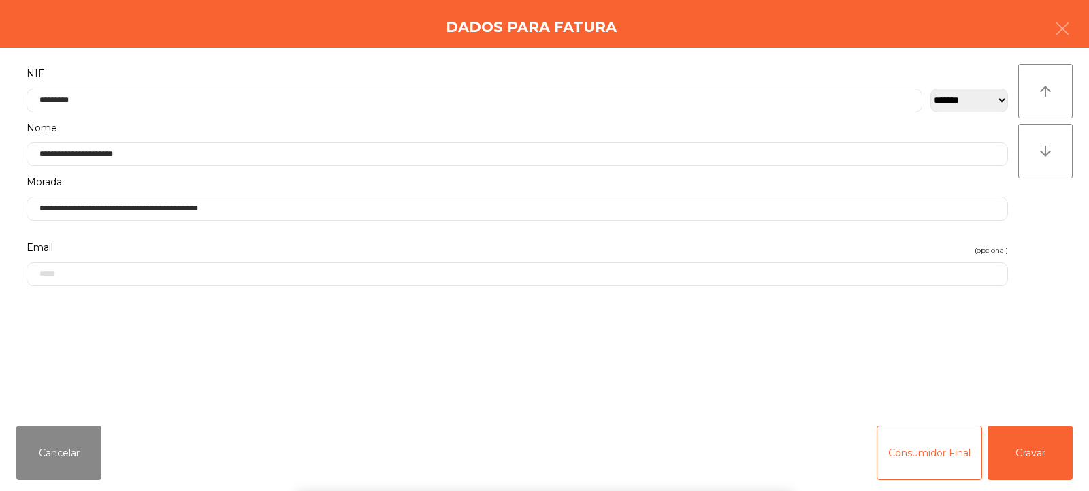
click at [1062, 225] on div "arrow_upward arrow_downward" at bounding box center [1045, 231] width 54 height 334
click at [1028, 459] on button "Gravar" at bounding box center [1030, 452] width 85 height 54
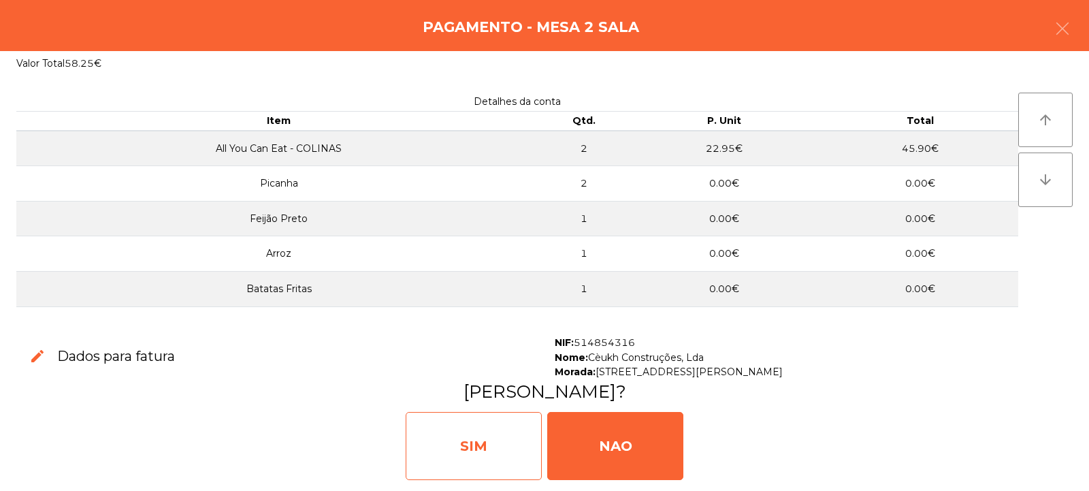
click at [477, 463] on div "SIM" at bounding box center [474, 446] width 136 height 68
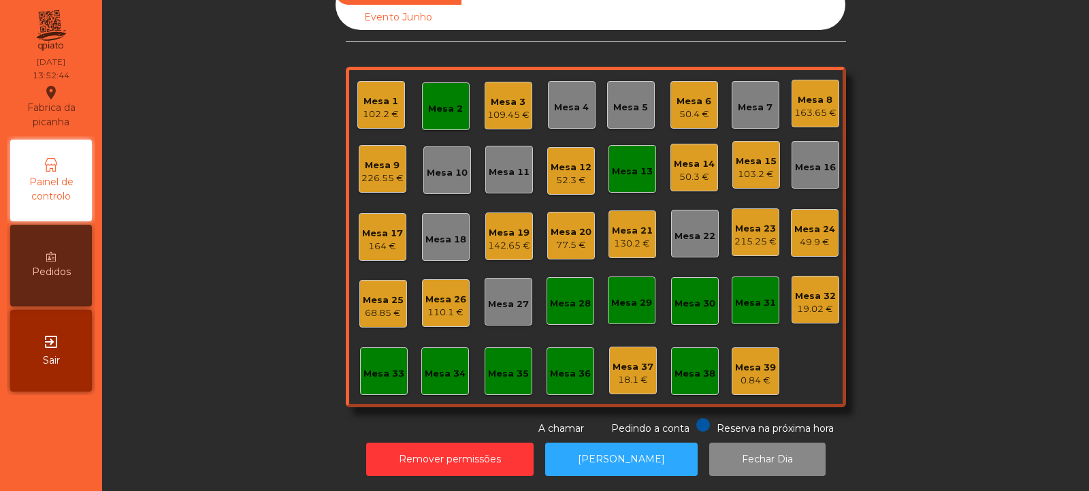
click at [446, 104] on div "Mesa 2" at bounding box center [445, 109] width 35 height 14
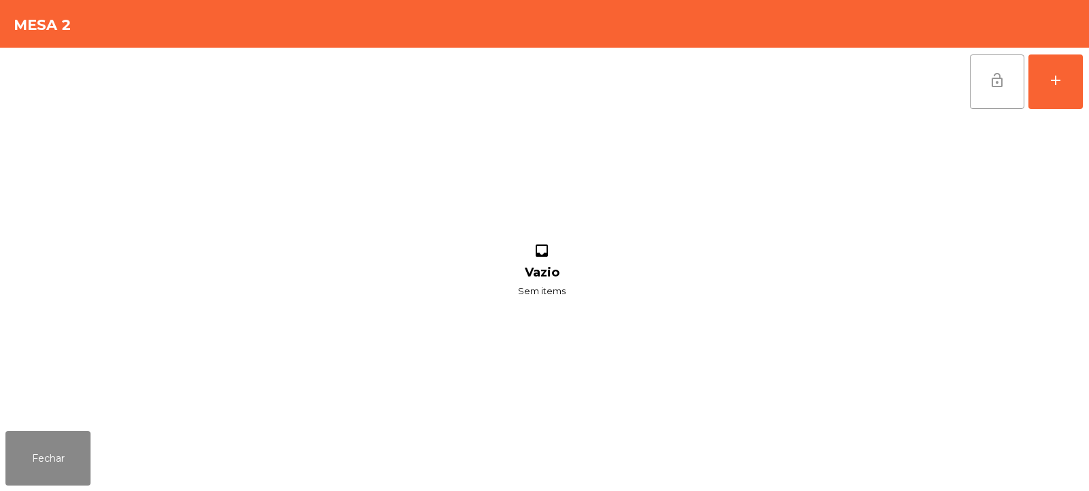
click at [992, 95] on button "lock_open" at bounding box center [997, 81] width 54 height 54
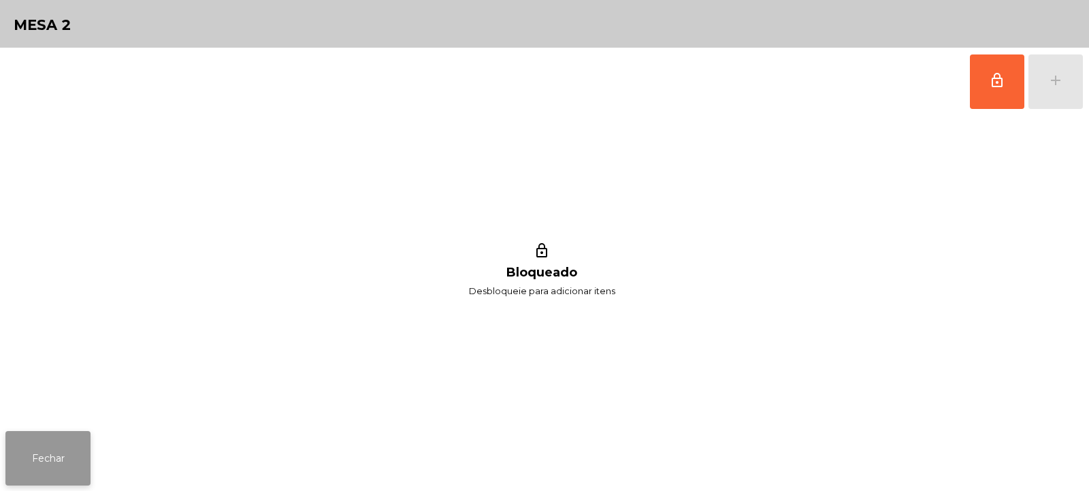
click at [56, 444] on button "Fechar" at bounding box center [47, 458] width 85 height 54
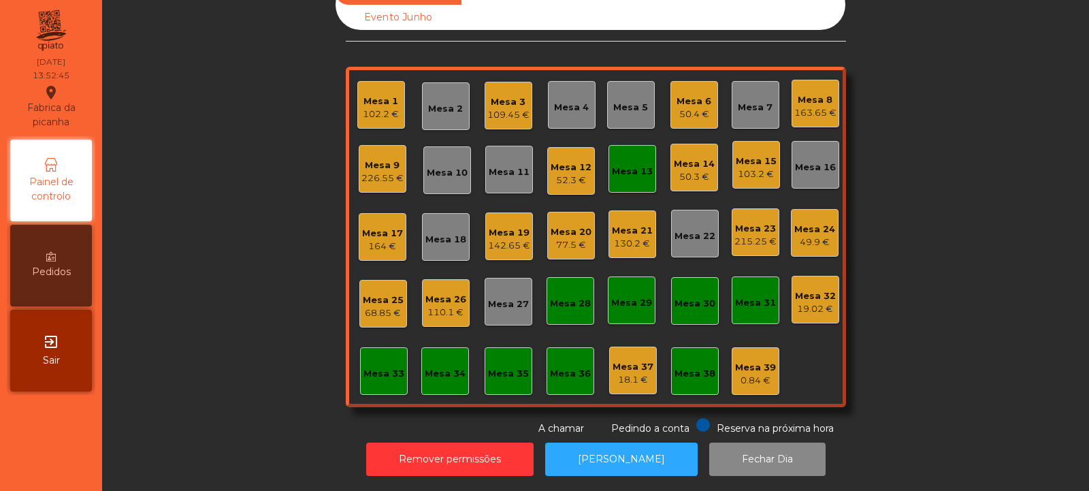
click at [626, 165] on div "Mesa 13" at bounding box center [632, 172] width 41 height 14
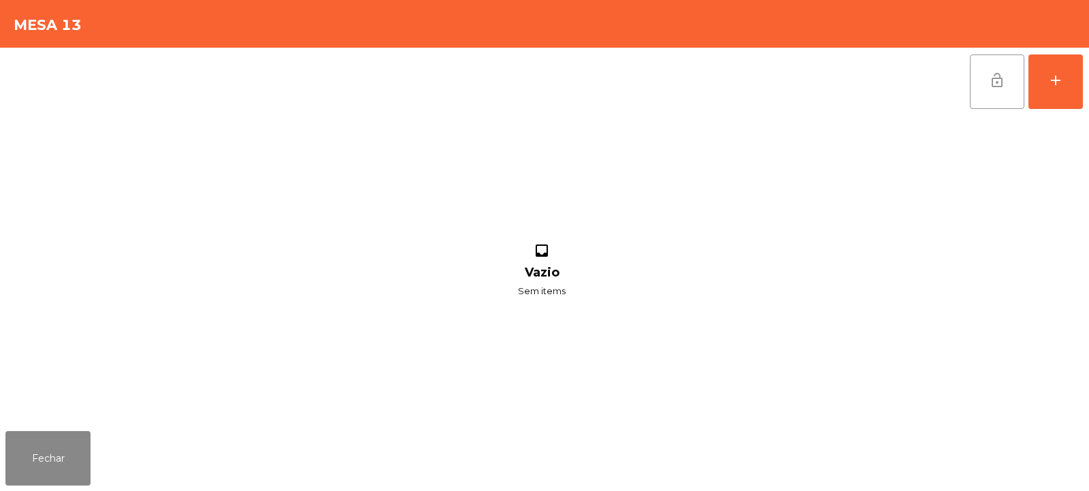
click at [993, 88] on span "lock_open" at bounding box center [997, 80] width 16 height 16
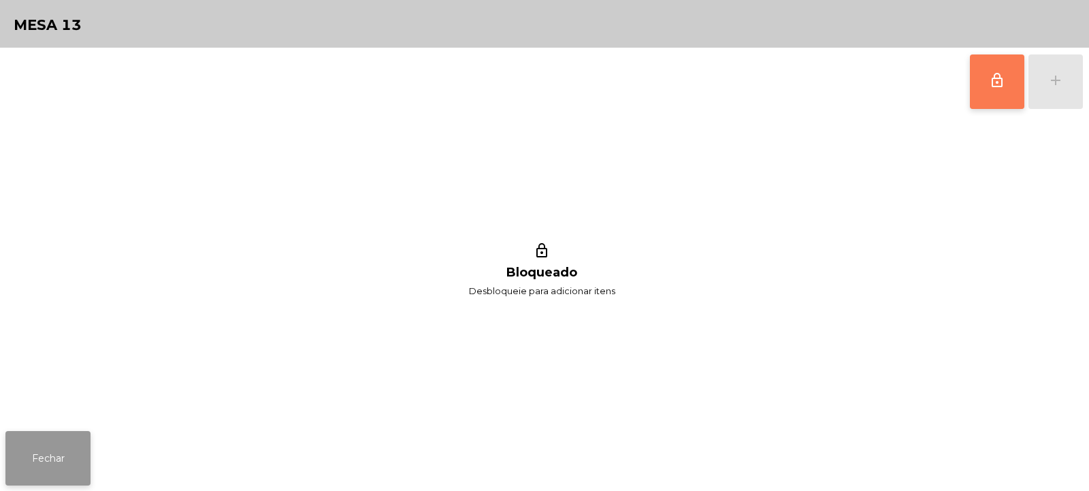
click at [67, 474] on button "Fechar" at bounding box center [47, 458] width 85 height 54
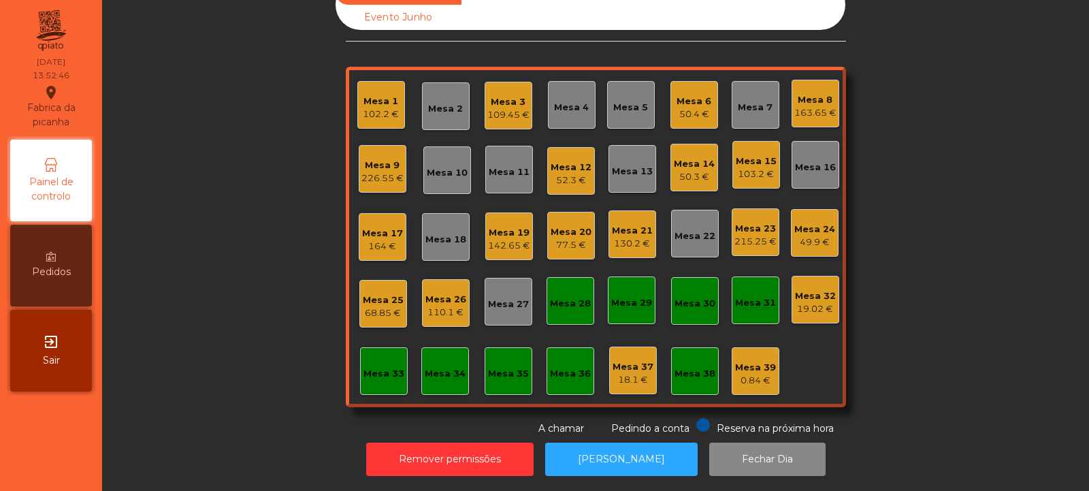
click at [200, 280] on div "Sala Consumo Staff Evento NÃO USAR Evento Junho Mesa 1 102.2 € Mesa 2 Mesa 3 10…" at bounding box center [595, 208] width 950 height 456
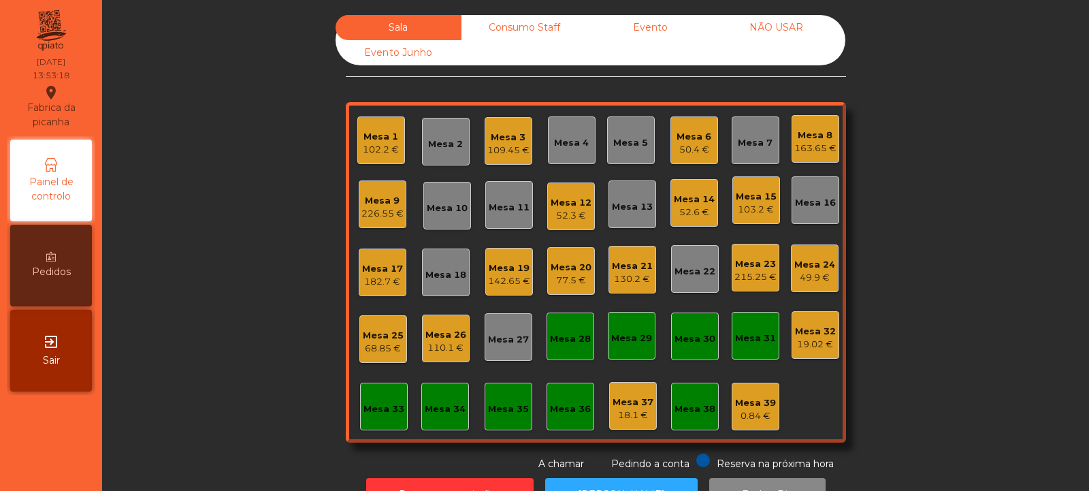
click at [627, 211] on div "Mesa 13" at bounding box center [632, 207] width 41 height 14
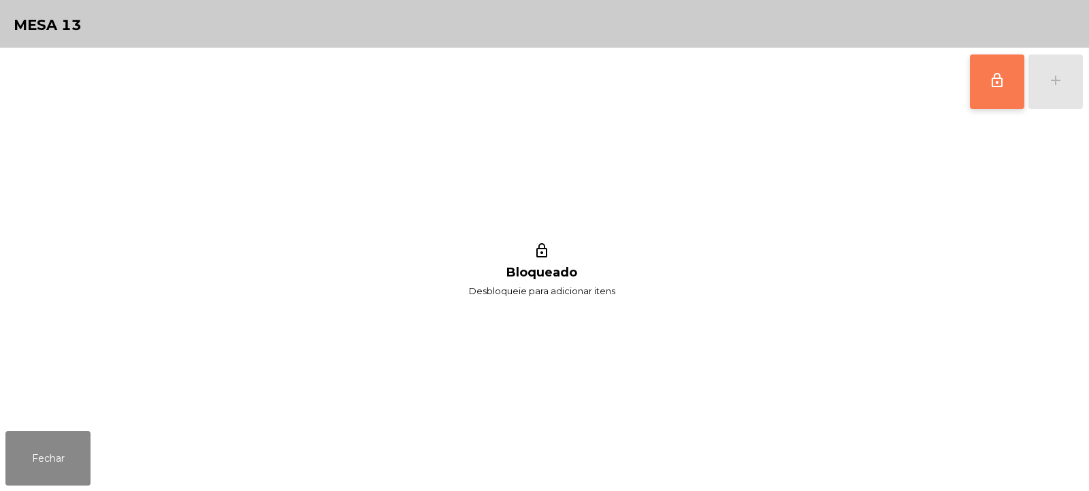
click at [1001, 87] on span "lock_outline" at bounding box center [997, 80] width 16 height 16
click at [1065, 91] on button "add" at bounding box center [1055, 81] width 54 height 54
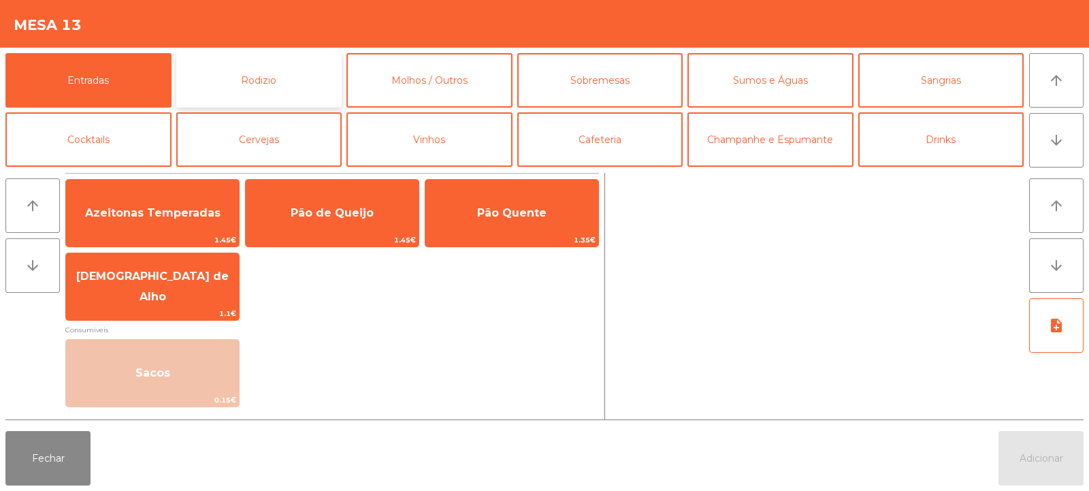
click at [219, 83] on button "Rodizio" at bounding box center [259, 80] width 166 height 54
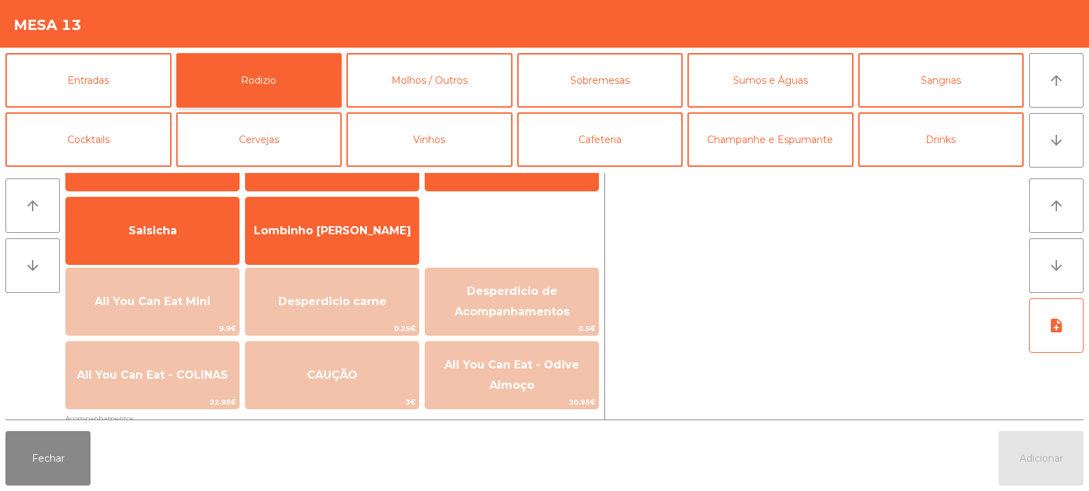
scroll to position [82, 0]
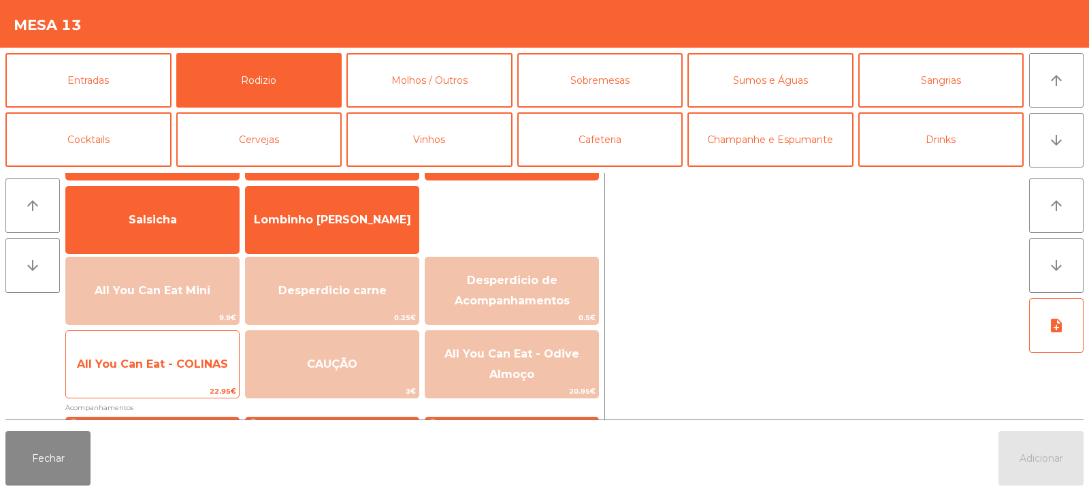
click at [154, 370] on span "All You Can Eat - COLINAS" at bounding box center [152, 363] width 151 height 13
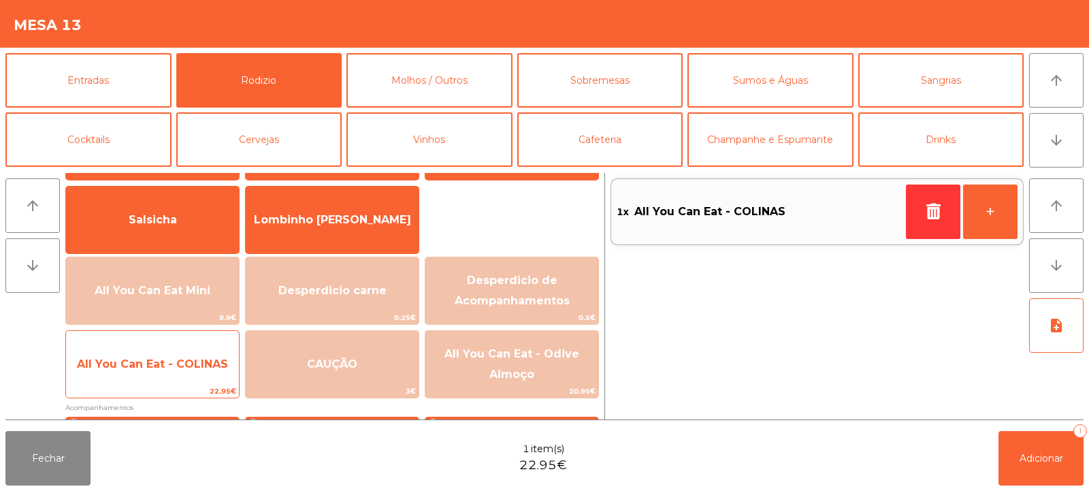
click at [167, 368] on span "All You Can Eat - COLINAS" at bounding box center [152, 363] width 151 height 13
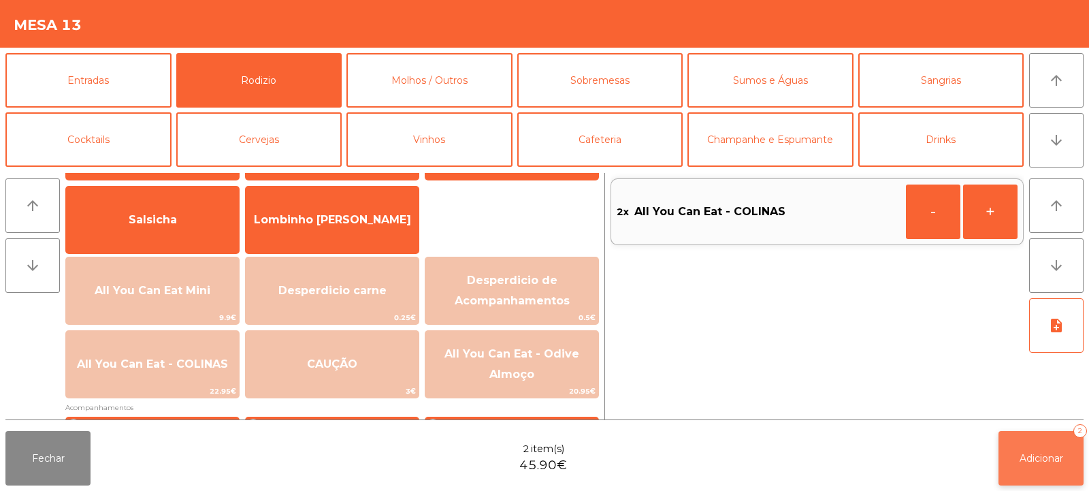
click at [1034, 459] on span "Adicionar" at bounding box center [1042, 458] width 44 height 12
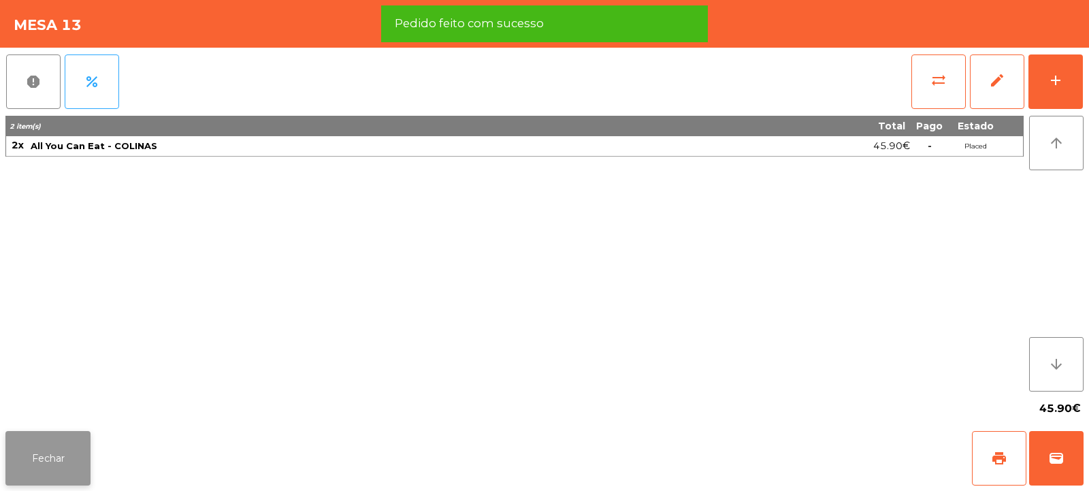
click at [55, 459] on button "Fechar" at bounding box center [47, 458] width 85 height 54
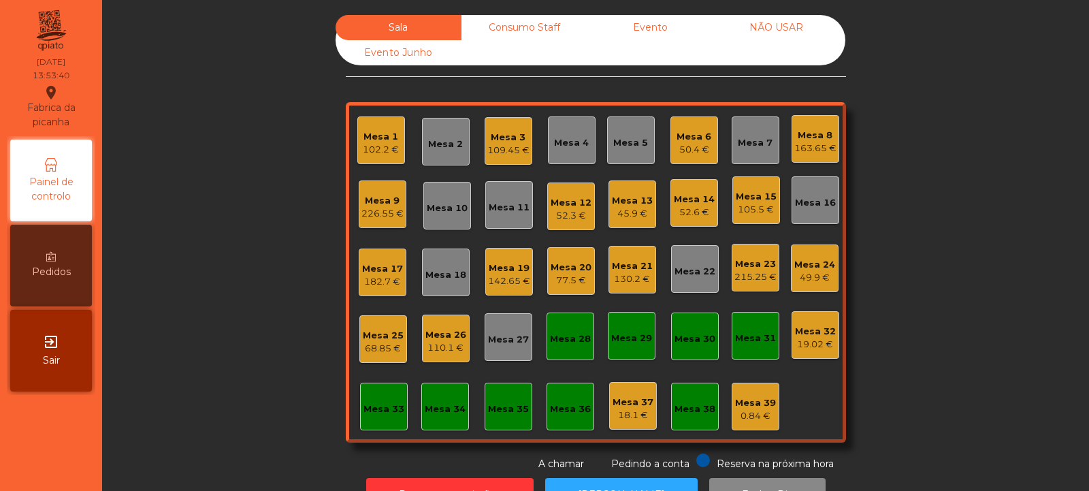
click at [624, 194] on div "Mesa 13" at bounding box center [632, 201] width 41 height 14
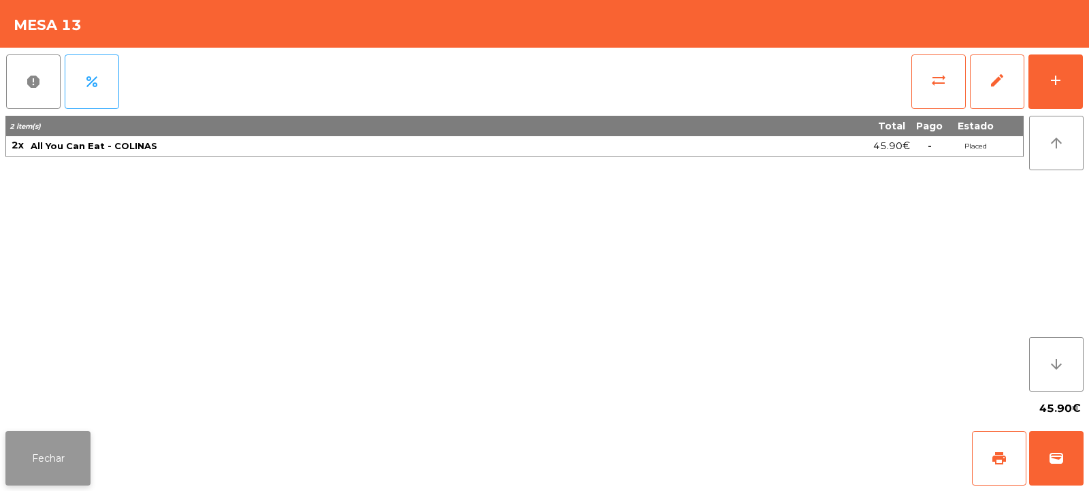
click at [73, 472] on button "Fechar" at bounding box center [47, 458] width 85 height 54
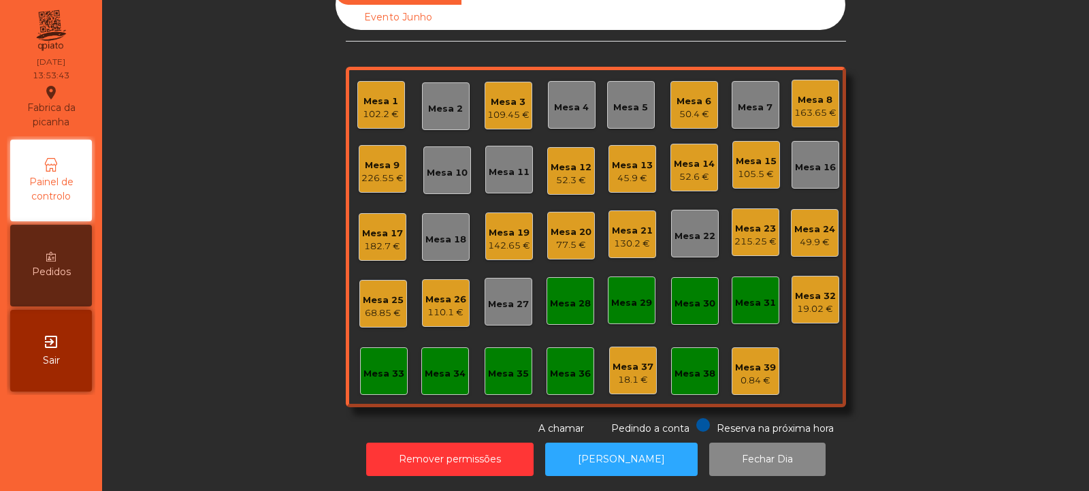
scroll to position [0, 0]
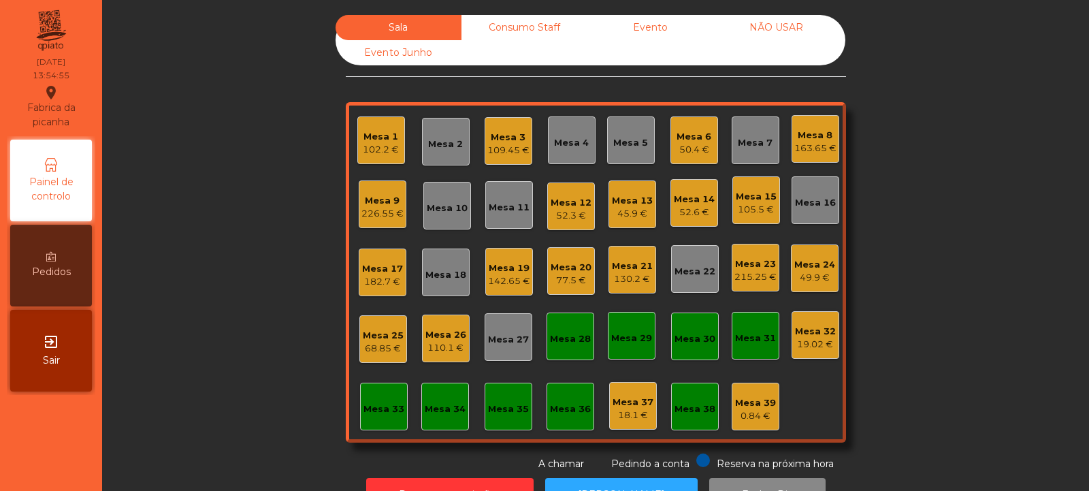
click at [805, 336] on div "Mesa 32" at bounding box center [815, 332] width 41 height 14
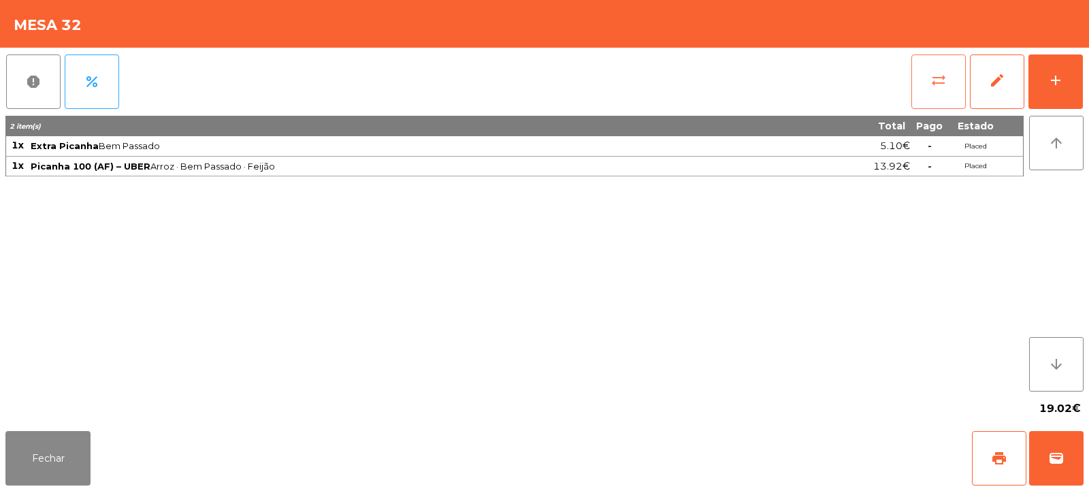
click at [938, 78] on span "sync_alt" at bounding box center [938, 80] width 16 height 16
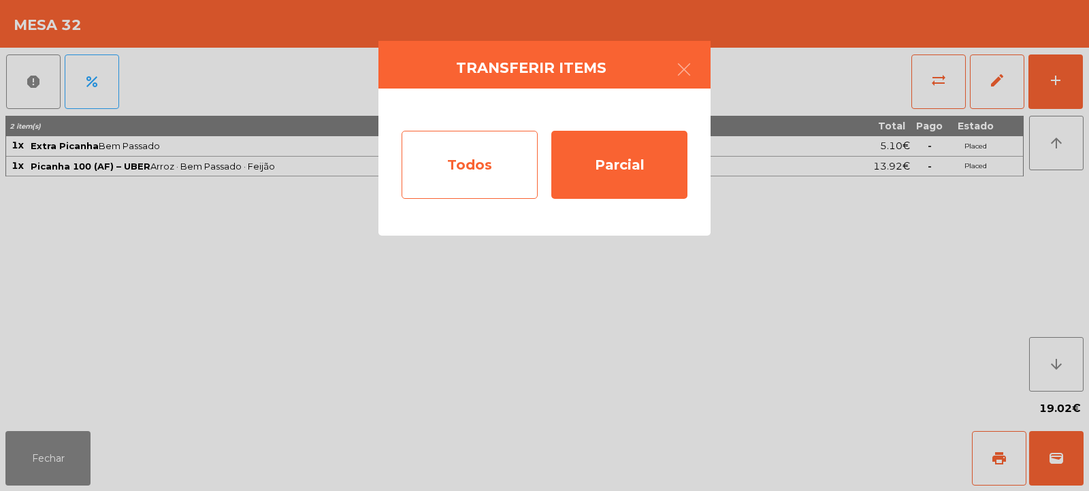
click at [472, 165] on div "Todos" at bounding box center [470, 165] width 136 height 68
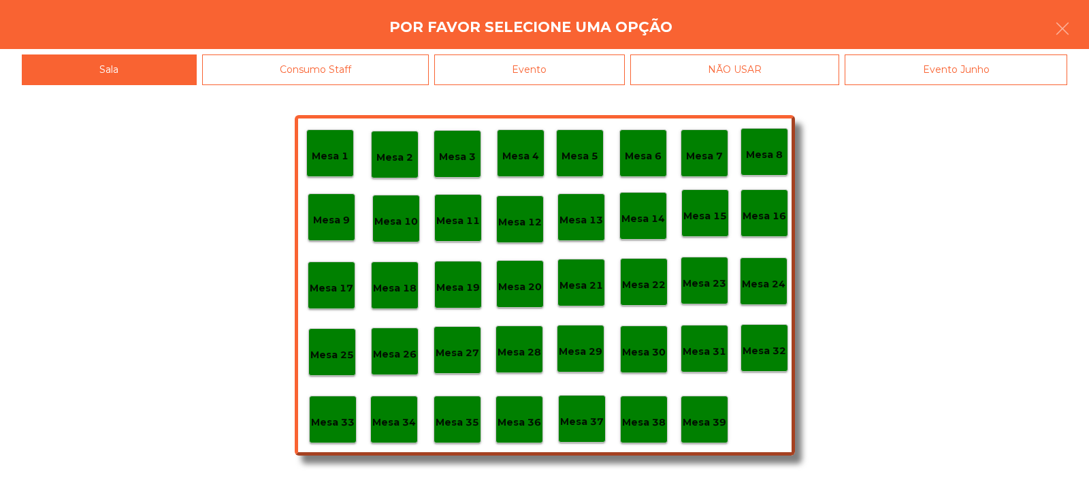
click at [507, 67] on div "Evento" at bounding box center [529, 69] width 191 height 31
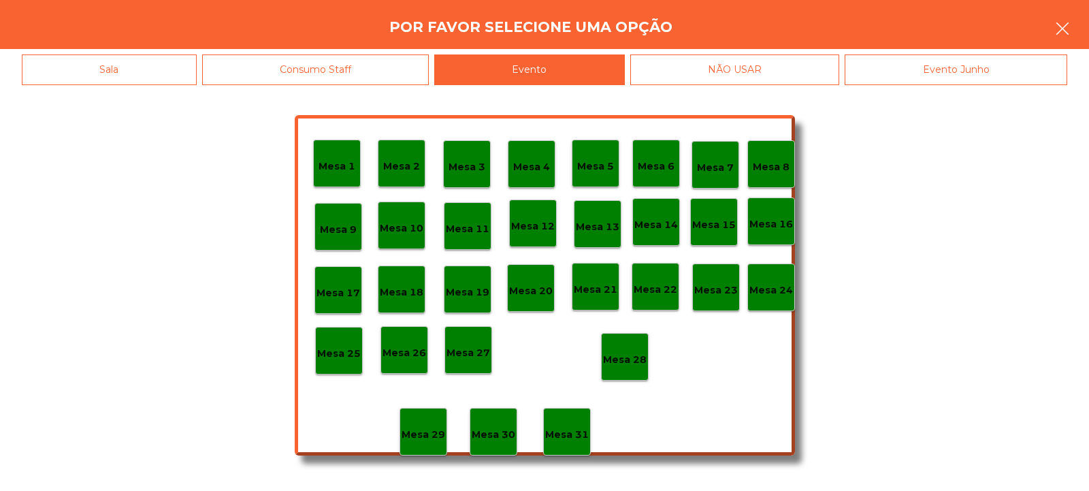
click at [1069, 26] on icon "button" at bounding box center [1062, 28] width 16 height 16
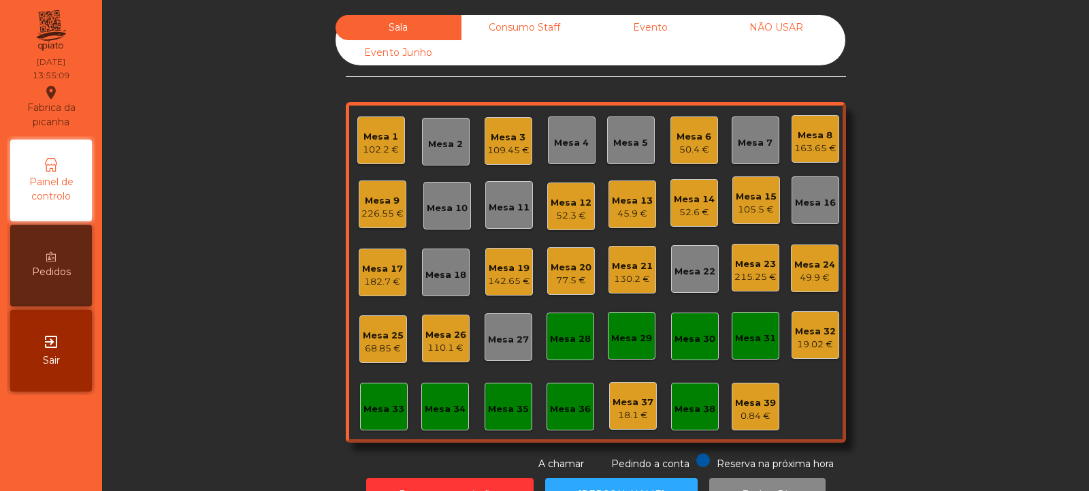
click at [795, 342] on div "19.02 €" at bounding box center [815, 345] width 41 height 14
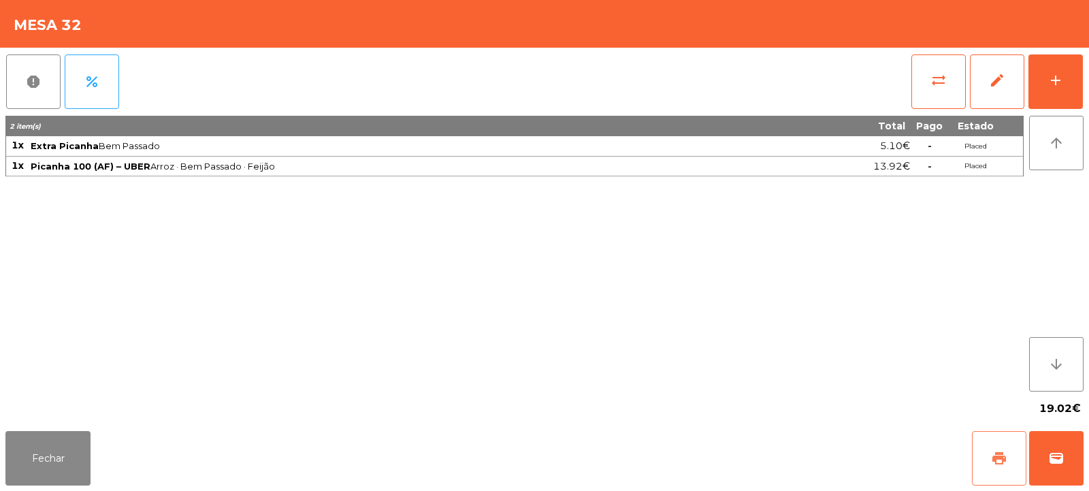
click at [1004, 460] on span "print" at bounding box center [999, 458] width 16 height 16
click at [927, 84] on button "sync_alt" at bounding box center [938, 81] width 54 height 54
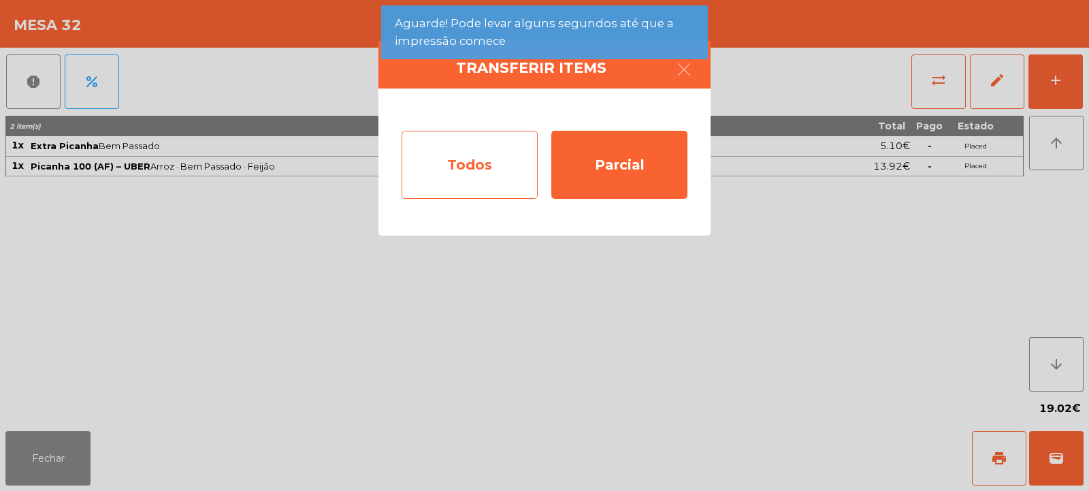
click at [485, 158] on div "Todos" at bounding box center [470, 165] width 136 height 68
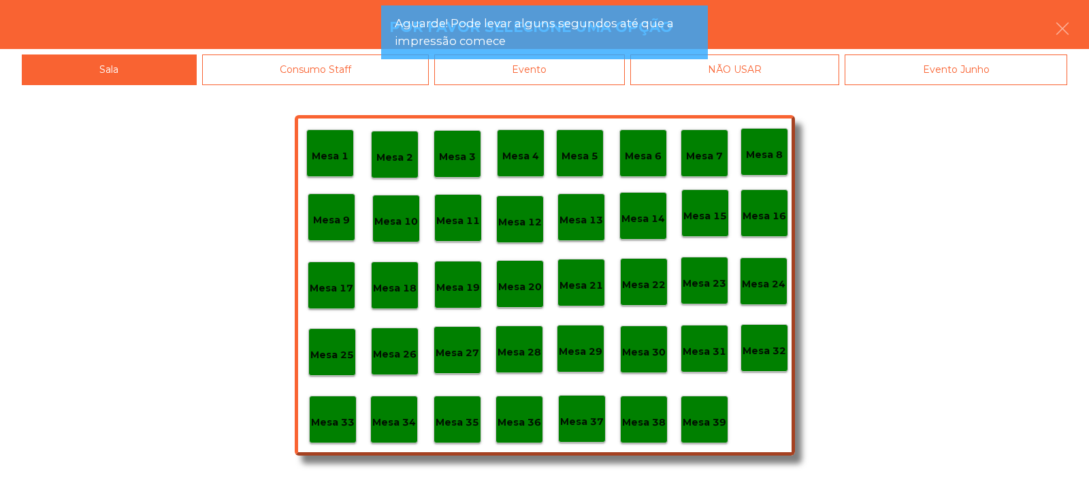
click at [521, 76] on div "Evento" at bounding box center [529, 69] width 191 height 31
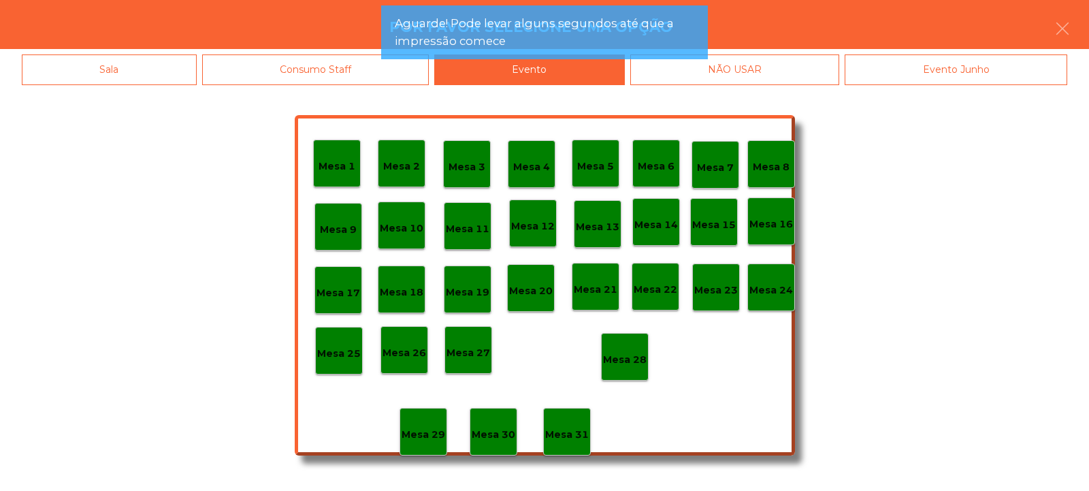
click at [623, 373] on div "Mesa 28" at bounding box center [625, 357] width 48 height 48
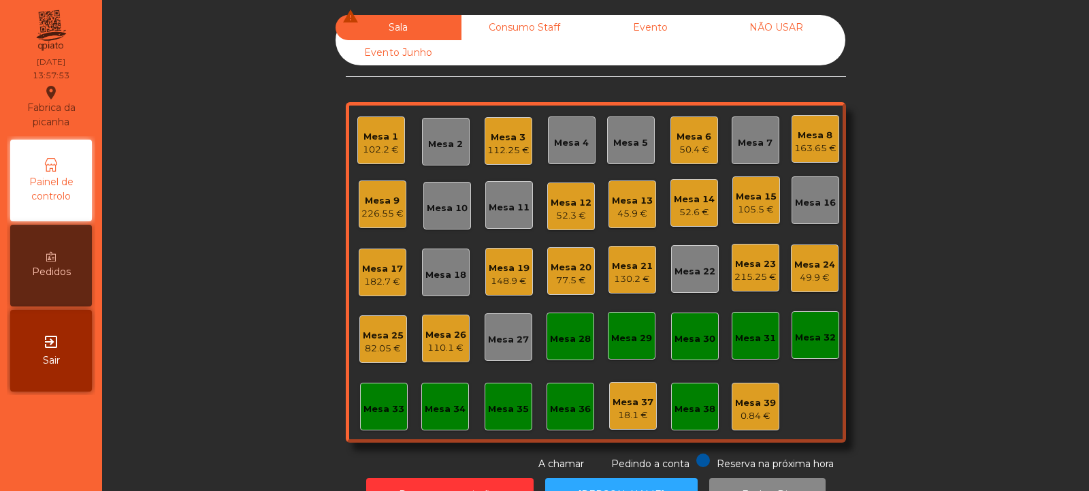
click at [745, 186] on div "Mesa 15 105.5 €" at bounding box center [756, 200] width 41 height 32
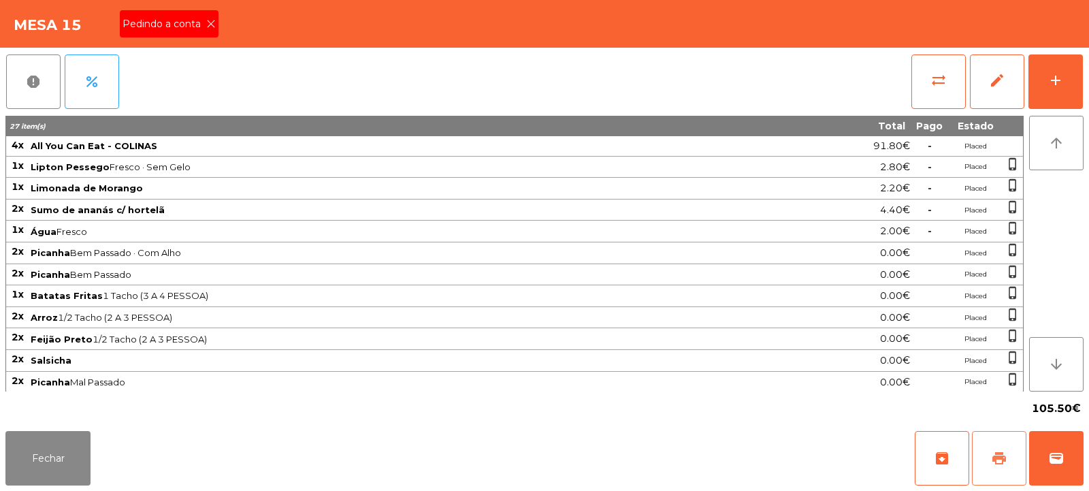
click at [995, 461] on span "print" at bounding box center [999, 458] width 16 height 16
click at [27, 440] on button "Fechar" at bounding box center [47, 458] width 85 height 54
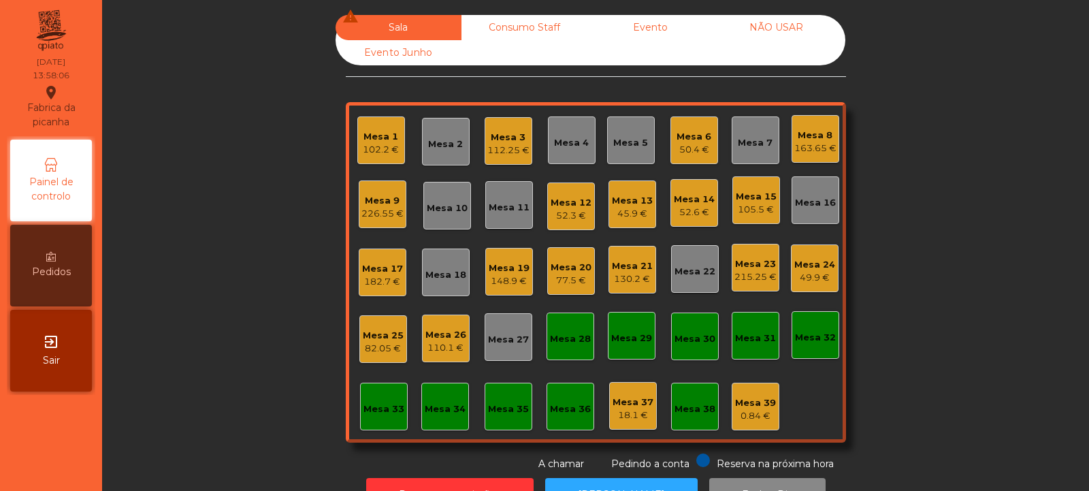
click at [563, 410] on div "Mesa 36" at bounding box center [570, 409] width 41 height 14
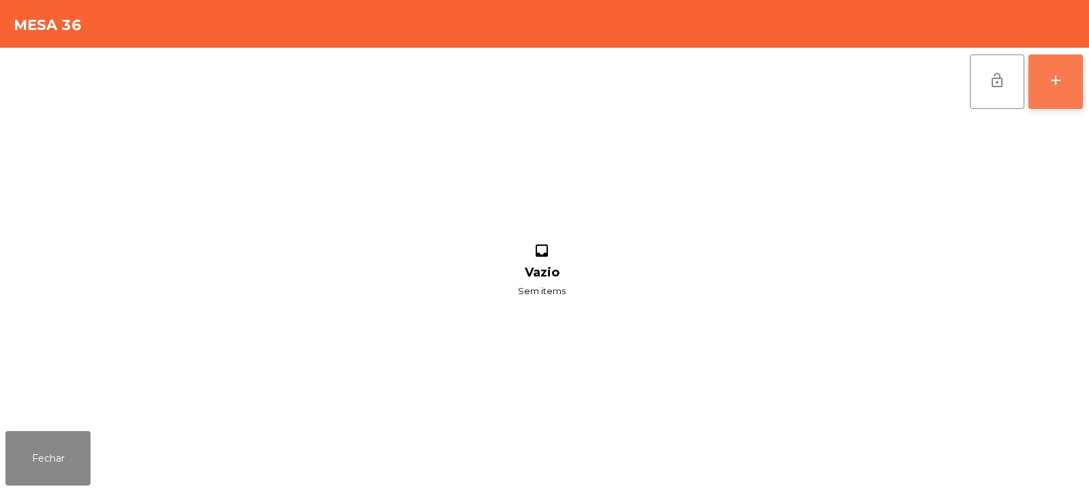
click at [1060, 89] on button "add" at bounding box center [1055, 81] width 54 height 54
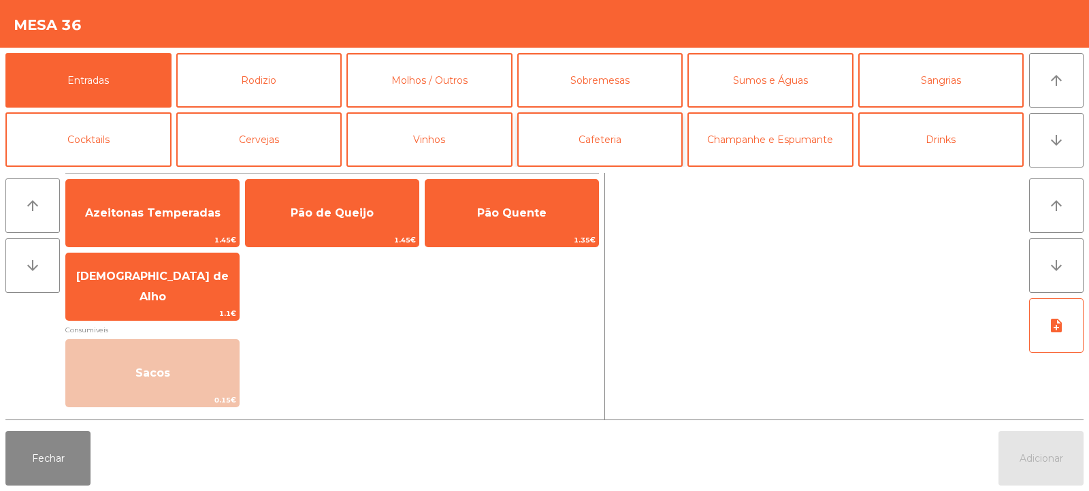
click at [615, 142] on button "Cafeteria" at bounding box center [600, 139] width 166 height 54
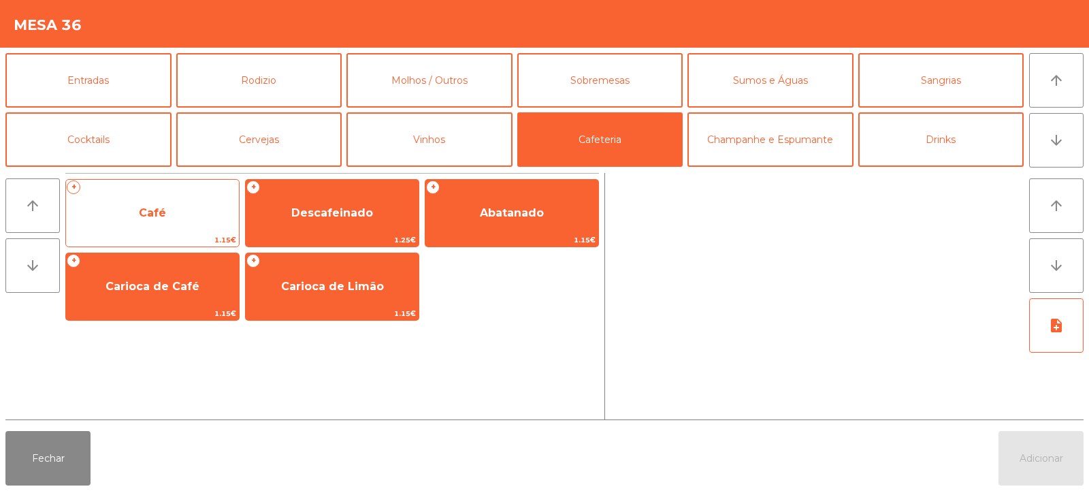
click at [158, 224] on span "Café" at bounding box center [152, 213] width 173 height 37
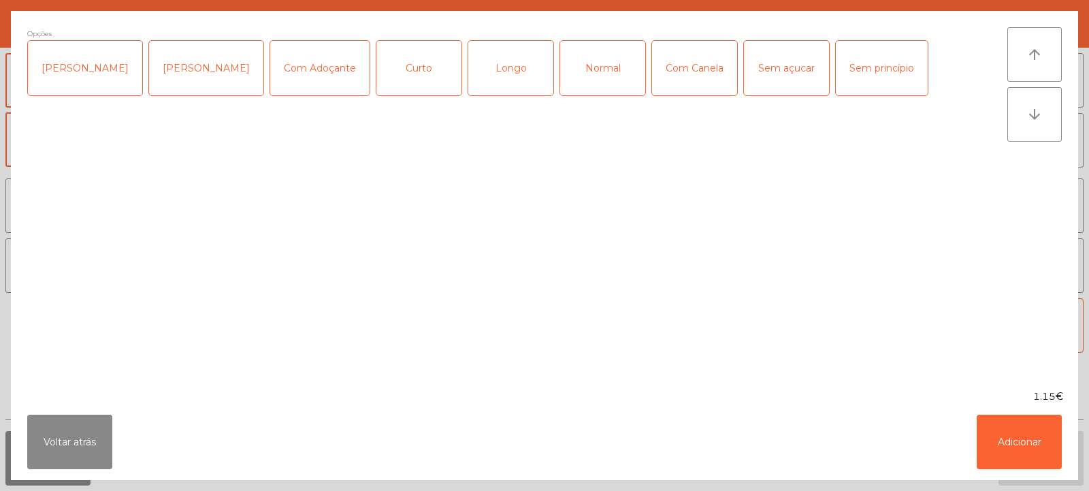
click at [587, 63] on div "Normal" at bounding box center [602, 68] width 85 height 54
click at [752, 67] on div "Sem açucar" at bounding box center [786, 68] width 85 height 54
click at [1022, 438] on button "Adicionar" at bounding box center [1019, 441] width 85 height 54
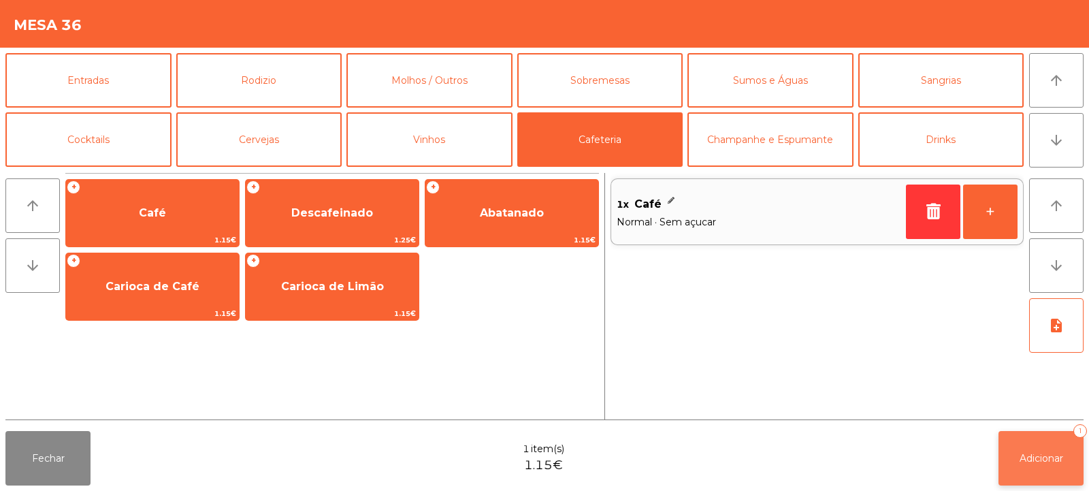
click at [1044, 460] on span "Adicionar" at bounding box center [1042, 458] width 44 height 12
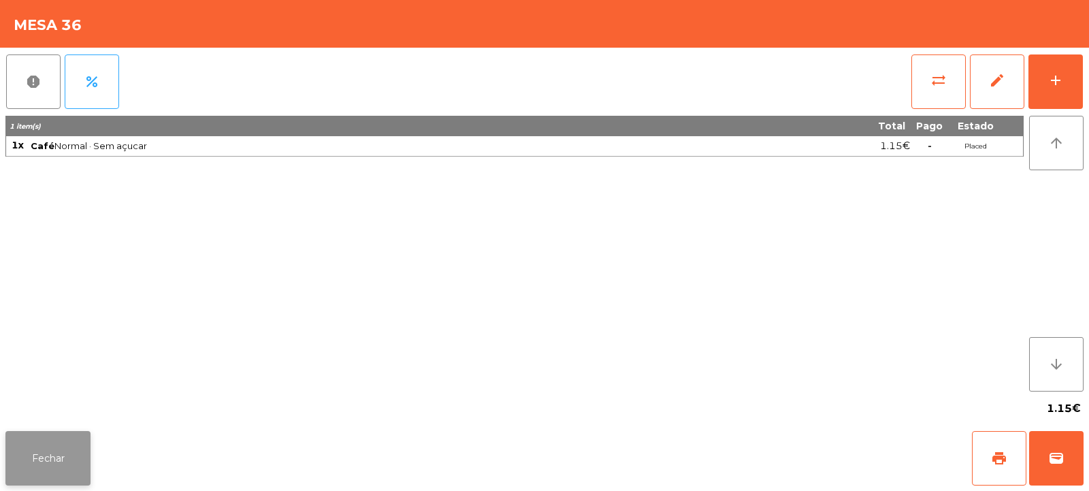
click at [59, 463] on button "Fechar" at bounding box center [47, 458] width 85 height 54
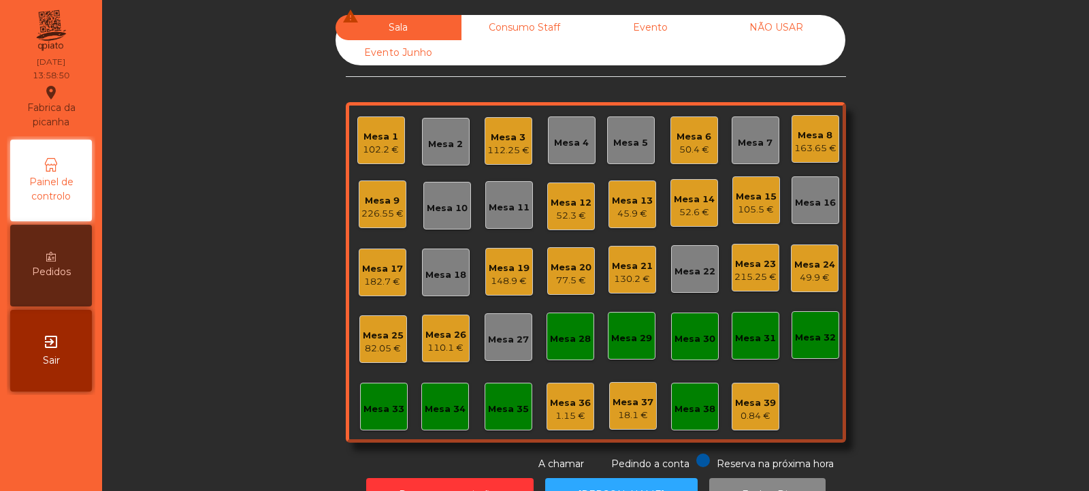
scroll to position [46, 0]
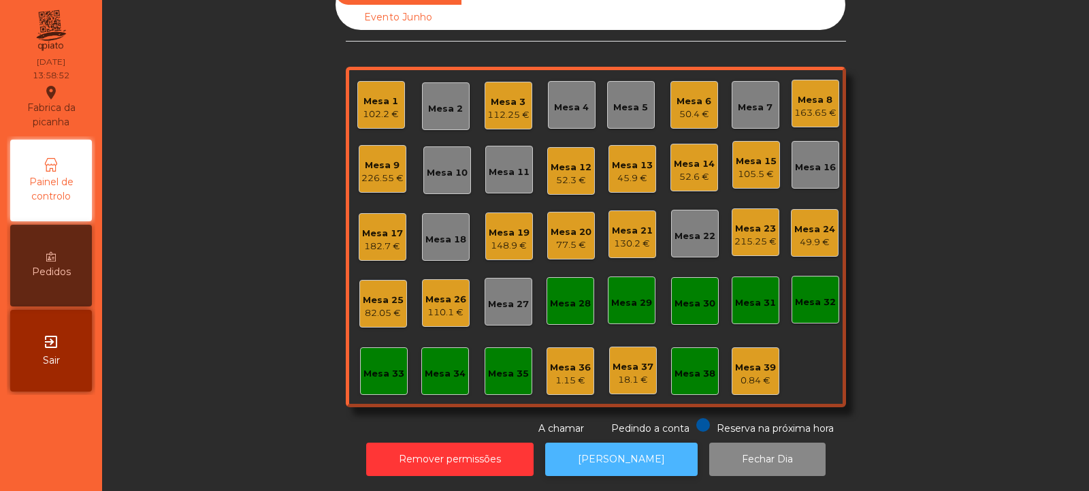
click at [632, 447] on button "[PERSON_NAME]" at bounding box center [621, 458] width 152 height 33
click at [677, 95] on div "Mesa 6" at bounding box center [694, 102] width 35 height 14
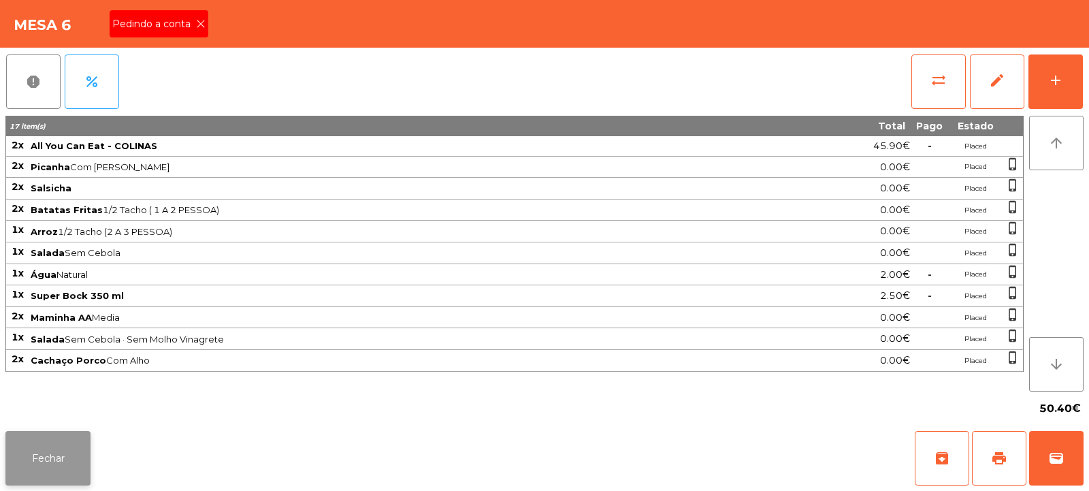
click at [34, 462] on button "Fechar" at bounding box center [47, 458] width 85 height 54
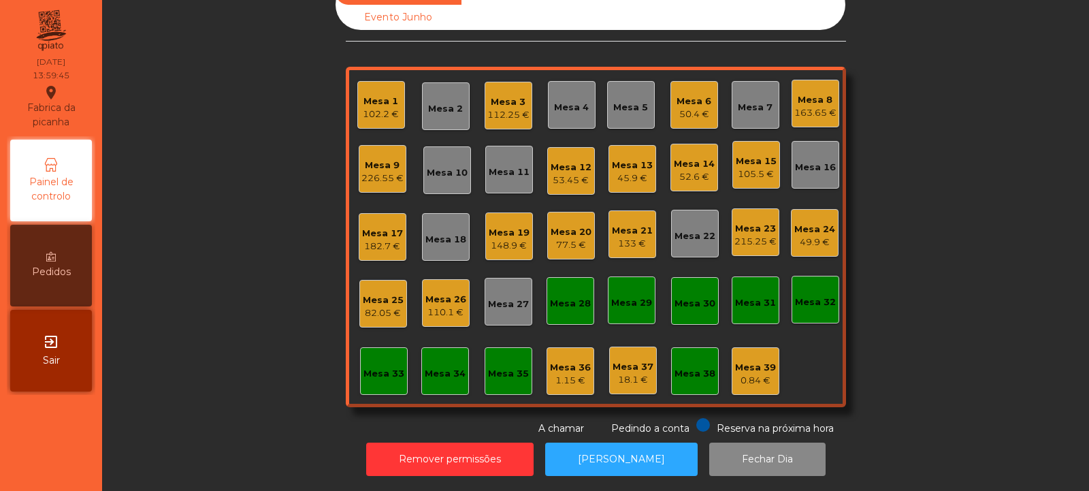
click at [804, 295] on div "Mesa 32" at bounding box center [815, 302] width 41 height 14
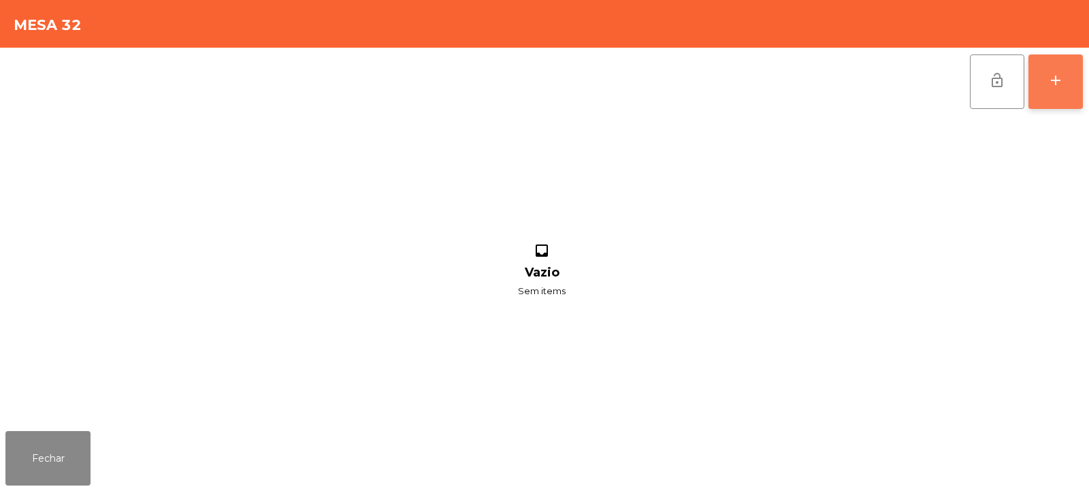
click at [1054, 87] on div "add" at bounding box center [1055, 80] width 16 height 16
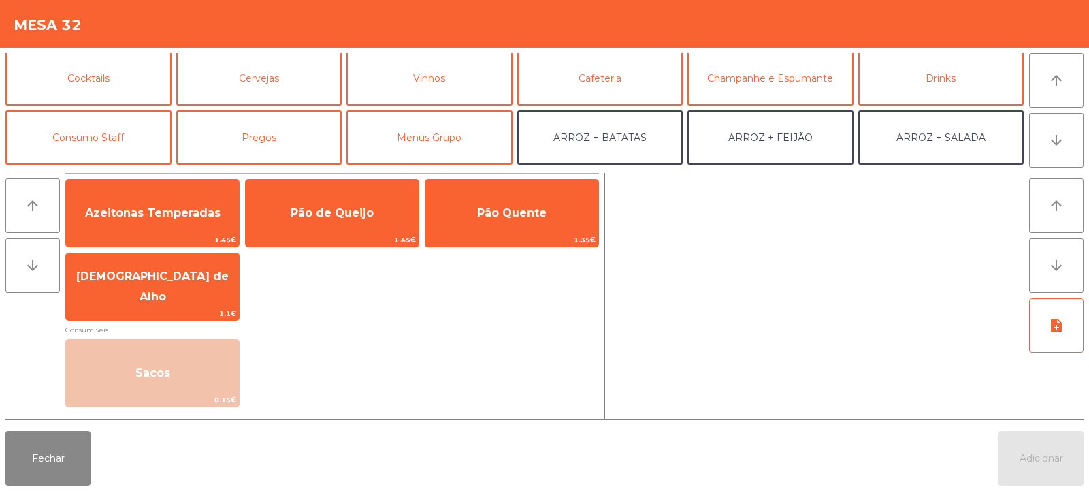
scroll to position [91, 0]
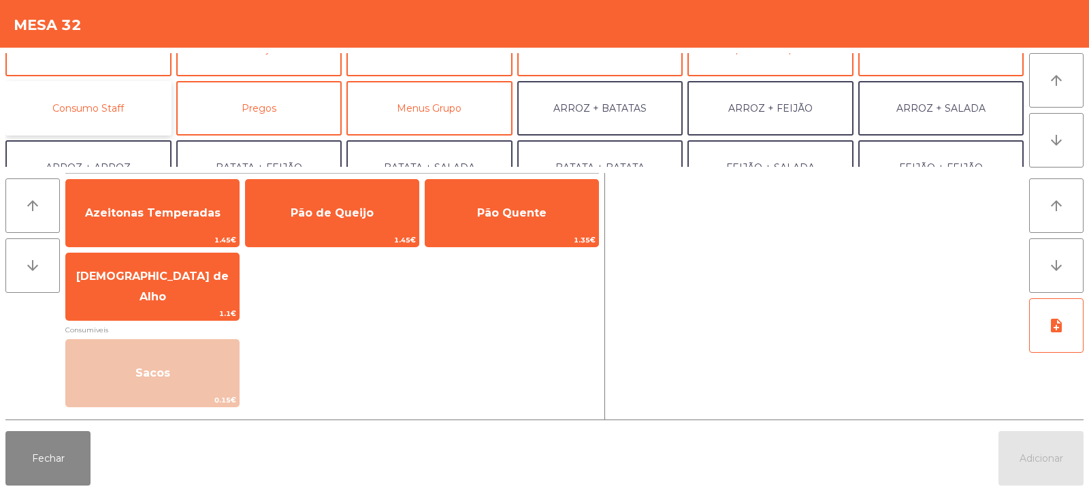
click at [137, 105] on button "Consumo Staff" at bounding box center [88, 108] width 166 height 54
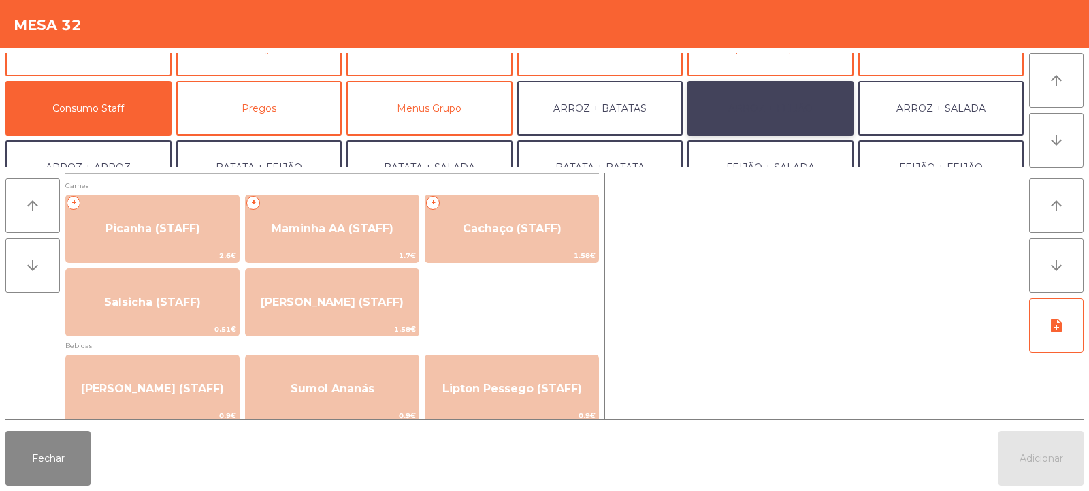
click at [826, 117] on button "ARROZ + FEIJÃO" at bounding box center [770, 108] width 166 height 54
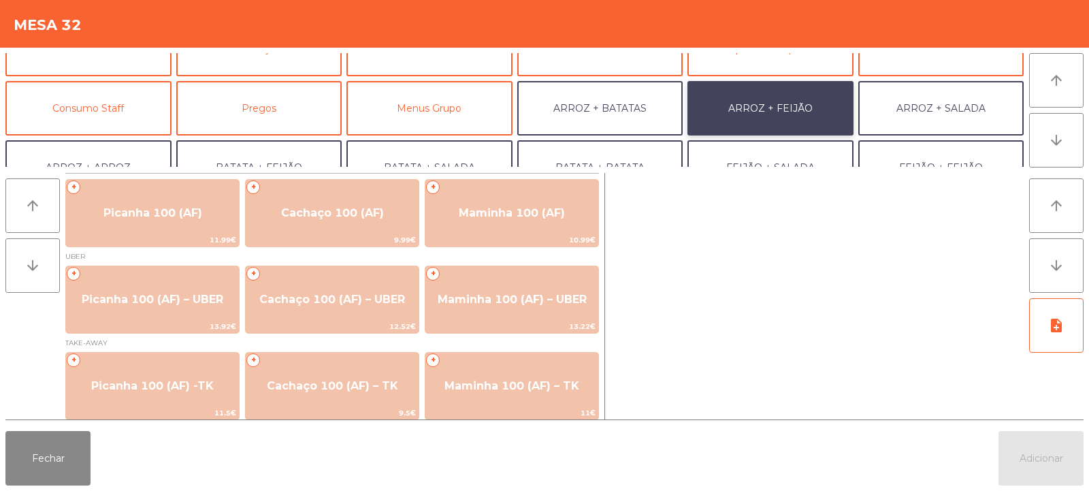
scroll to position [6, 0]
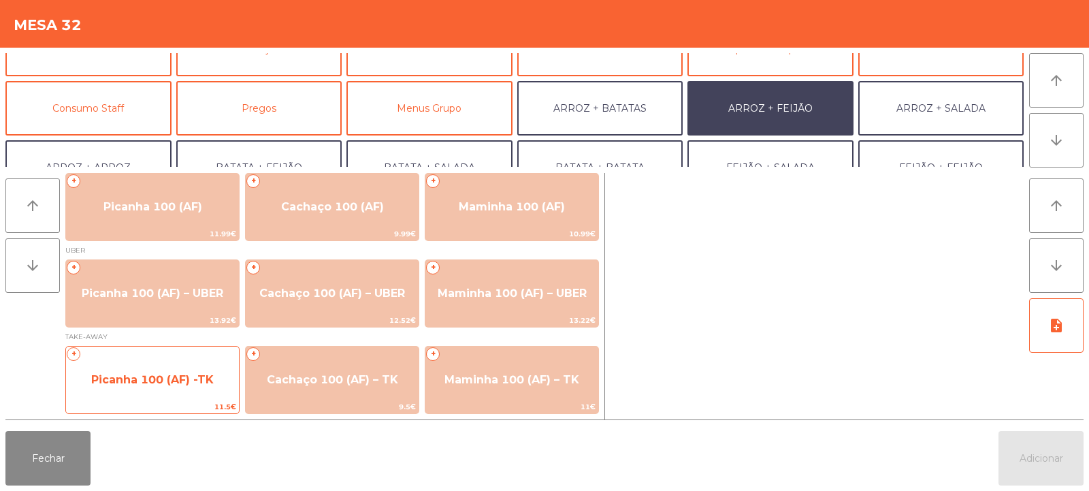
click at [197, 379] on span "Picanha 100 (AF) -TK" at bounding box center [152, 379] width 123 height 13
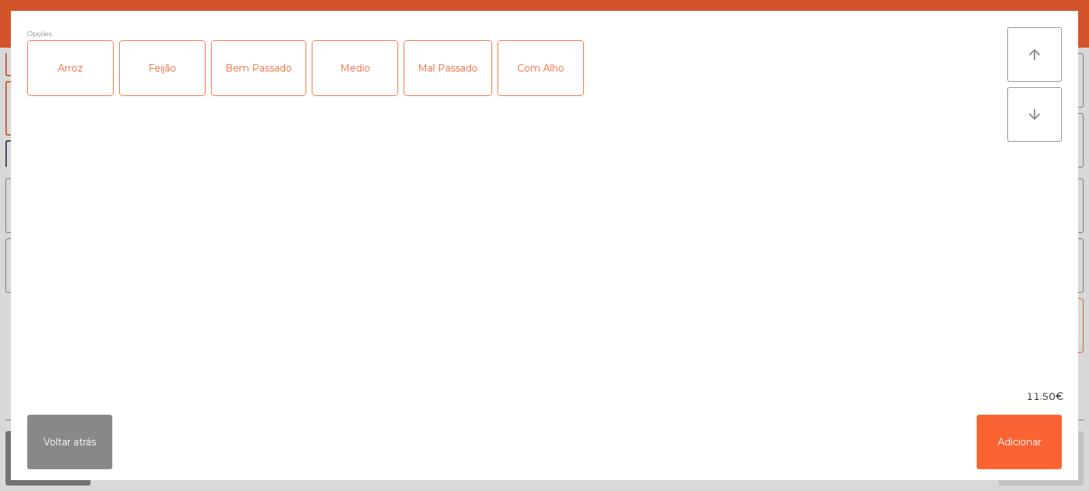
click at [77, 84] on div "Arroz" at bounding box center [70, 68] width 85 height 54
click at [148, 76] on div "Feijão" at bounding box center [162, 68] width 85 height 54
click at [284, 63] on div "Bem Passado" at bounding box center [259, 68] width 94 height 54
click at [1016, 448] on button "Adicionar" at bounding box center [1019, 441] width 85 height 54
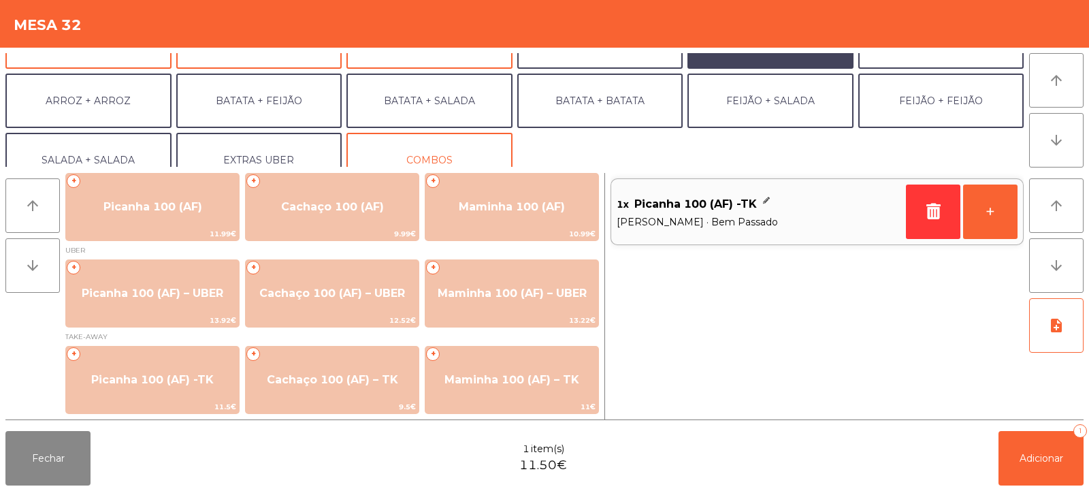
scroll to position [178, 0]
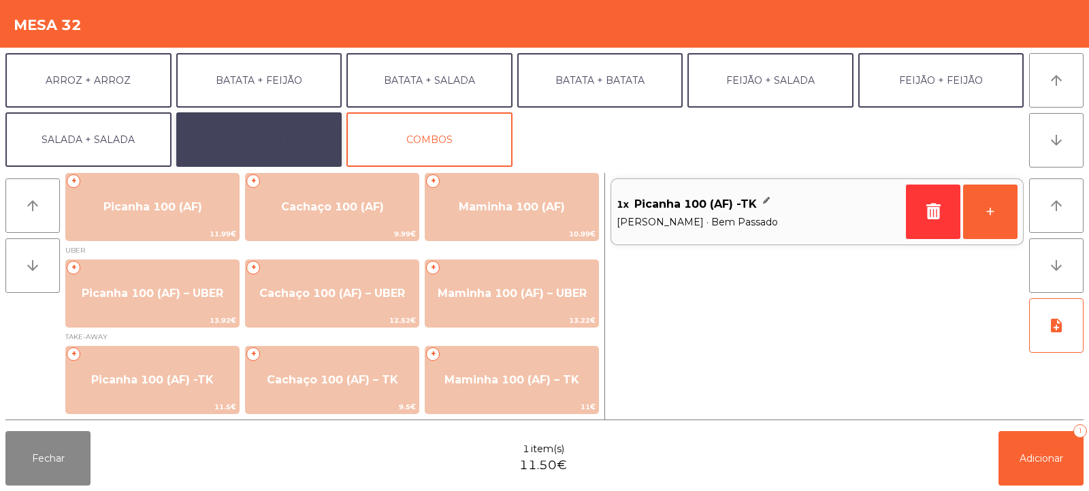
click at [302, 128] on button "EXTRAS UBER" at bounding box center [259, 139] width 166 height 54
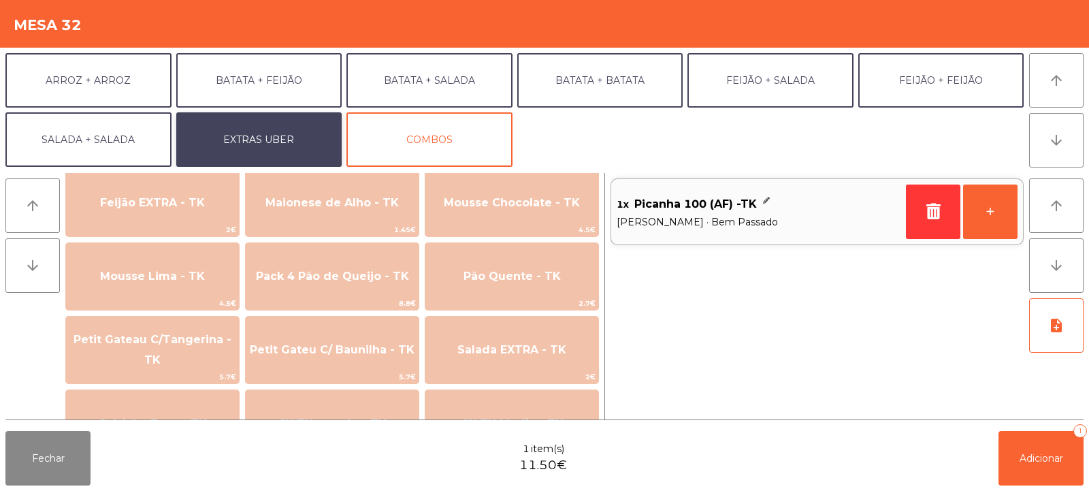
scroll to position [721, 0]
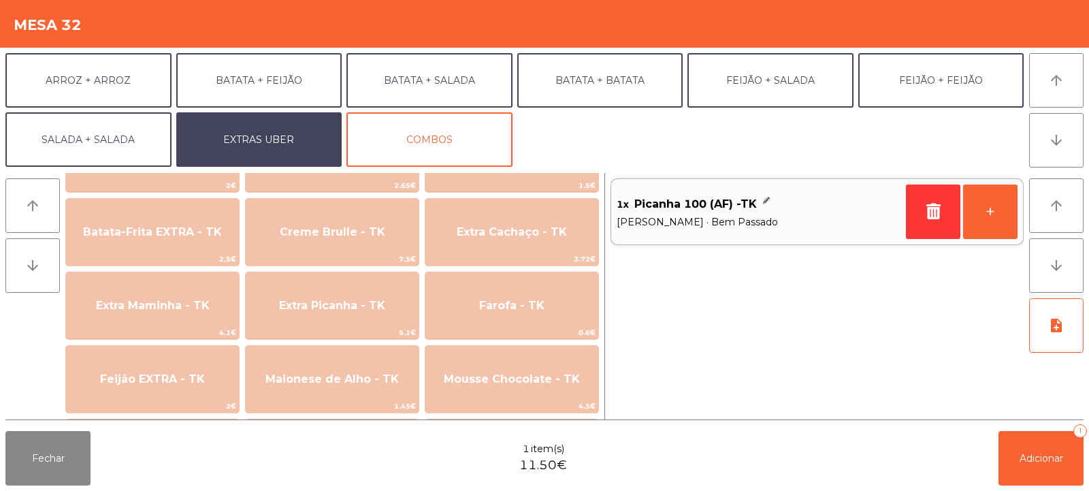
scroll to position [606, 0]
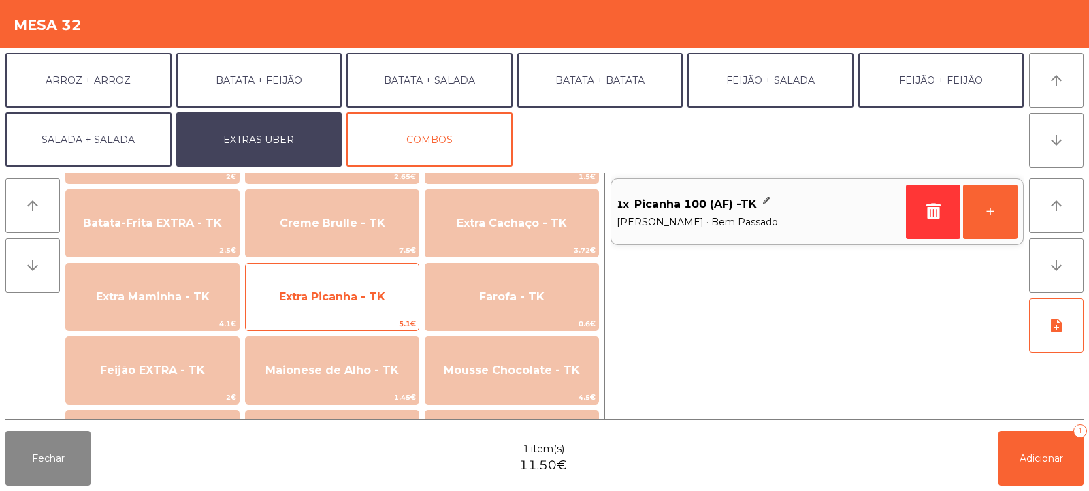
click at [390, 316] on div "Extra Picanha - TK 5.1€" at bounding box center [332, 297] width 174 height 68
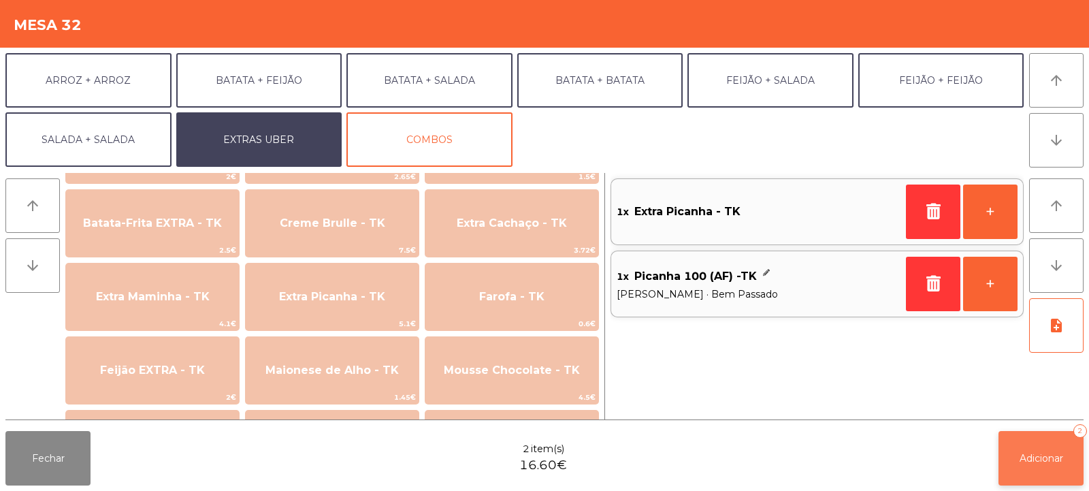
click at [1030, 462] on span "Adicionar" at bounding box center [1042, 458] width 44 height 12
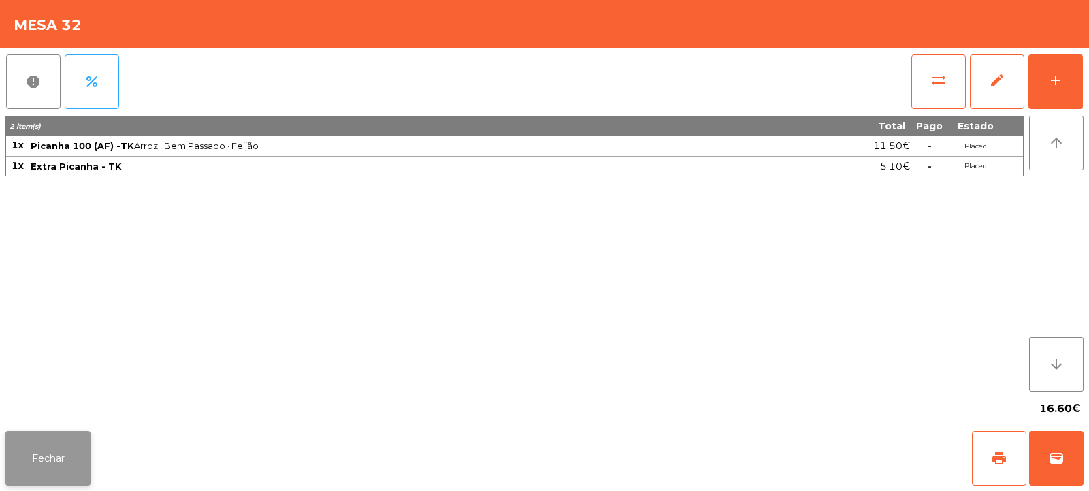
click at [47, 455] on button "Fechar" at bounding box center [47, 458] width 85 height 54
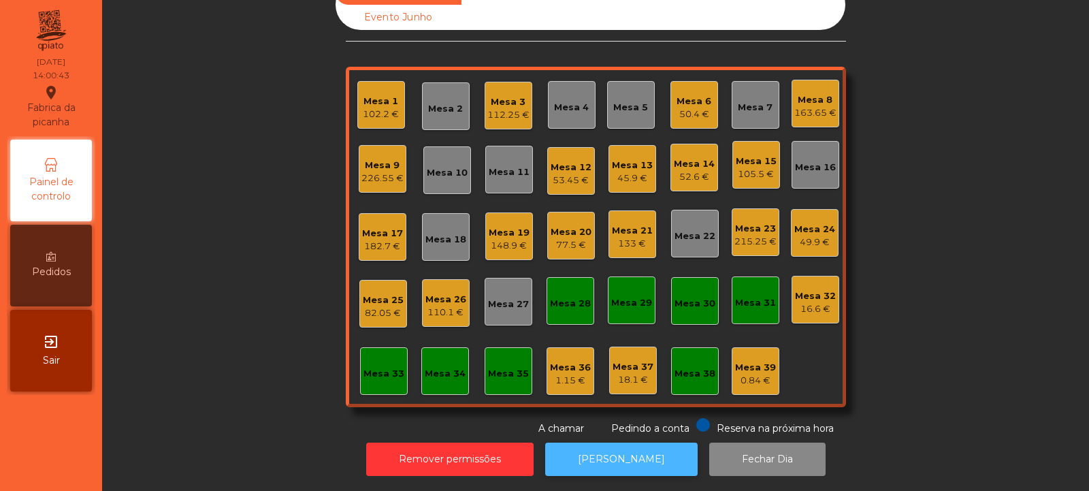
click at [636, 455] on button "[PERSON_NAME]" at bounding box center [621, 458] width 152 height 33
click at [680, 112] on div "Mesa 6 50.4 €" at bounding box center [694, 105] width 48 height 48
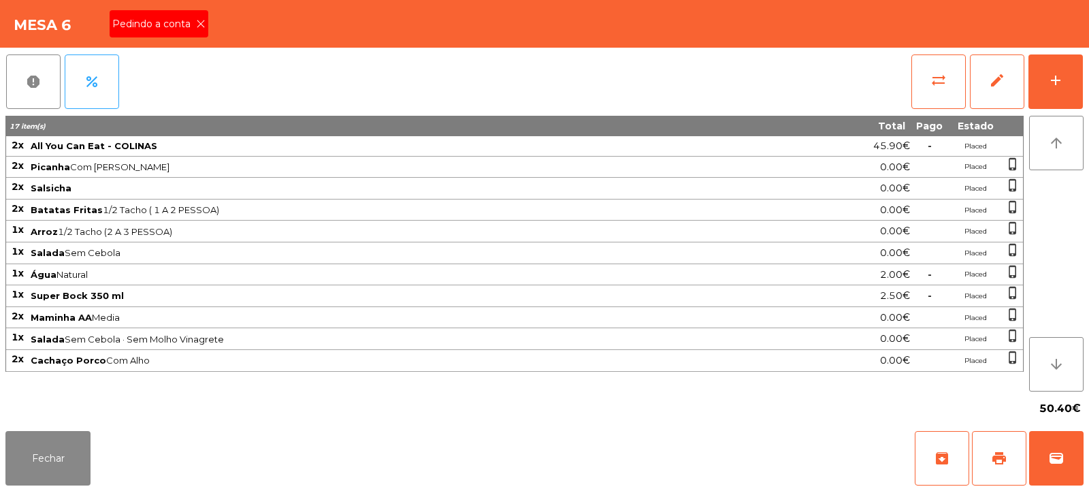
click at [202, 34] on div "Pedindo a conta" at bounding box center [159, 23] width 99 height 27
click at [995, 449] on button "print" at bounding box center [999, 458] width 54 height 54
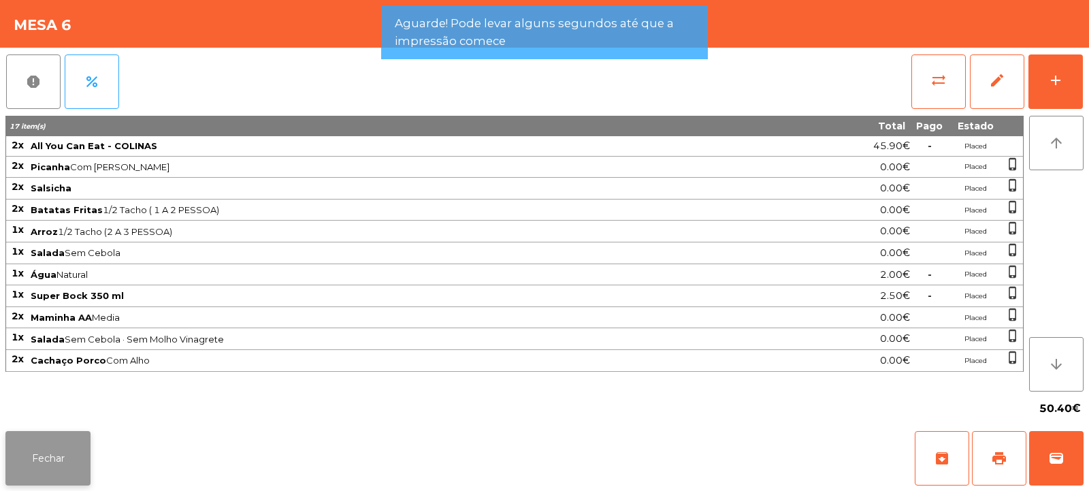
click at [59, 453] on button "Fechar" at bounding box center [47, 458] width 85 height 54
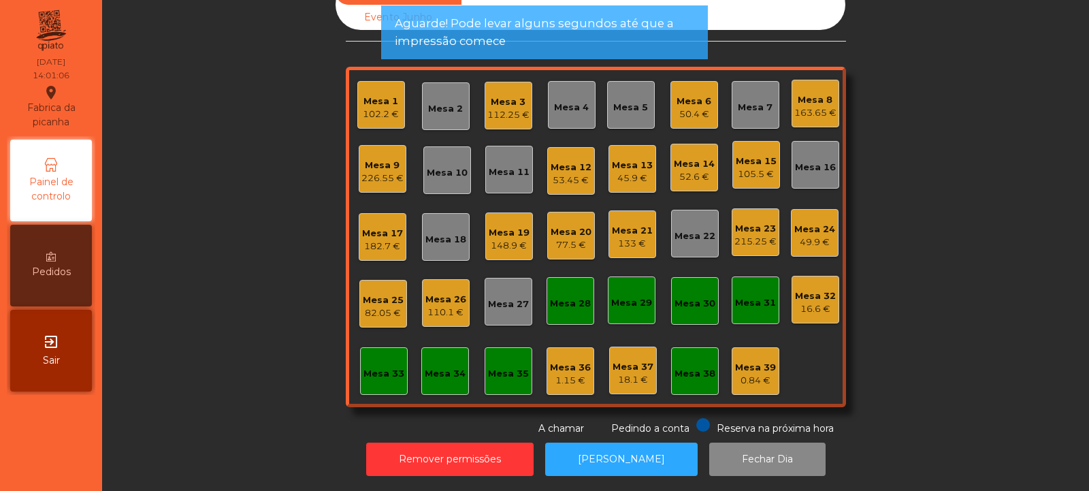
click at [758, 154] on div "Mesa 15" at bounding box center [756, 161] width 41 height 14
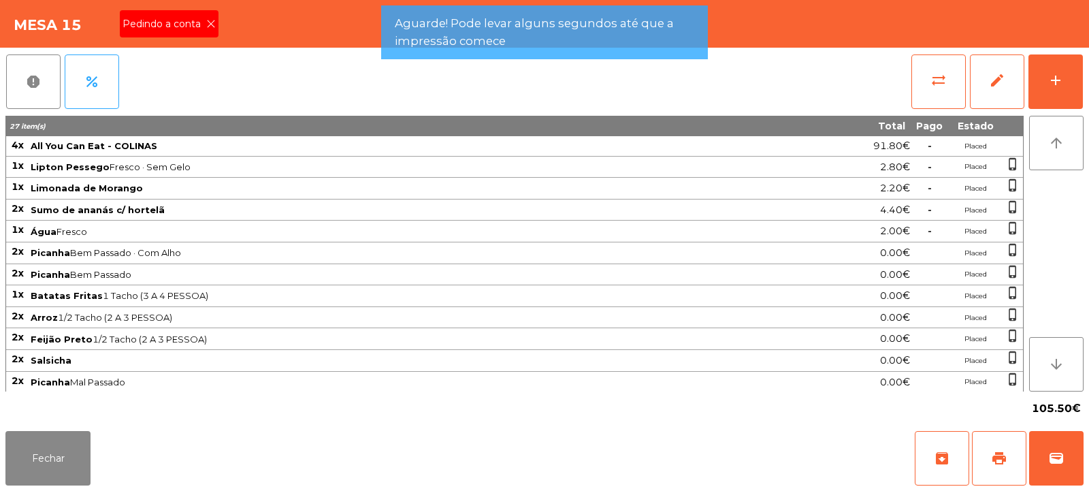
click at [206, 20] on icon at bounding box center [211, 24] width 10 height 10
click at [1005, 460] on span "print" at bounding box center [999, 458] width 16 height 16
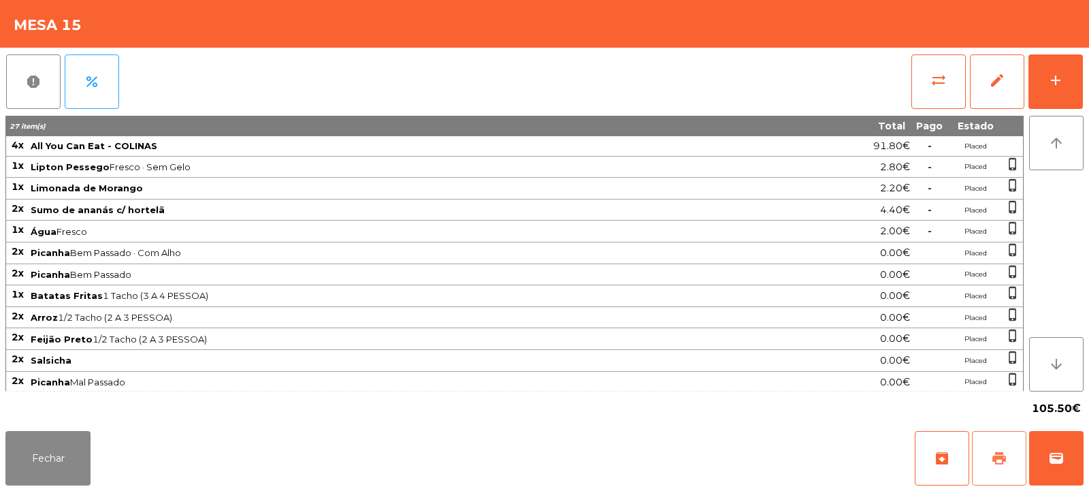
scroll to position [88, 0]
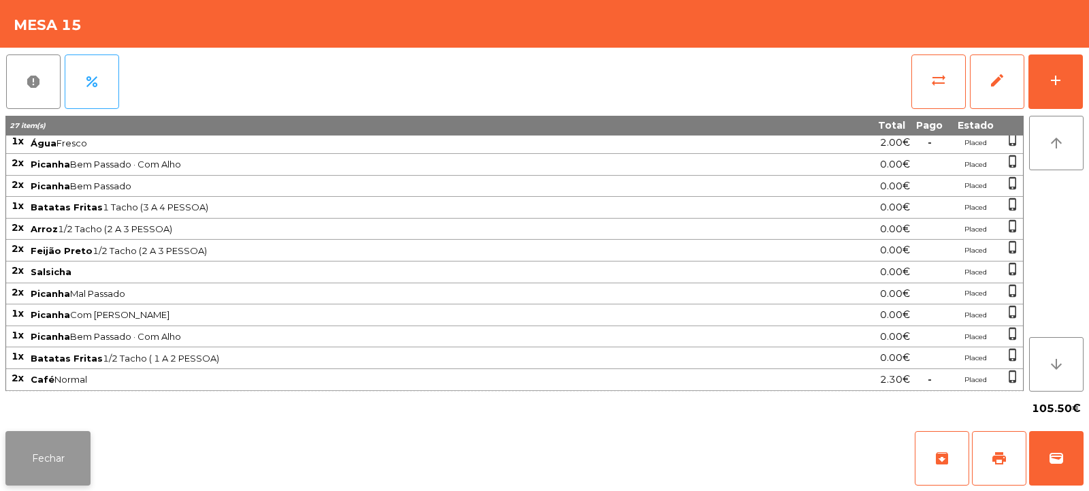
click at [56, 479] on button "Fechar" at bounding box center [47, 458] width 85 height 54
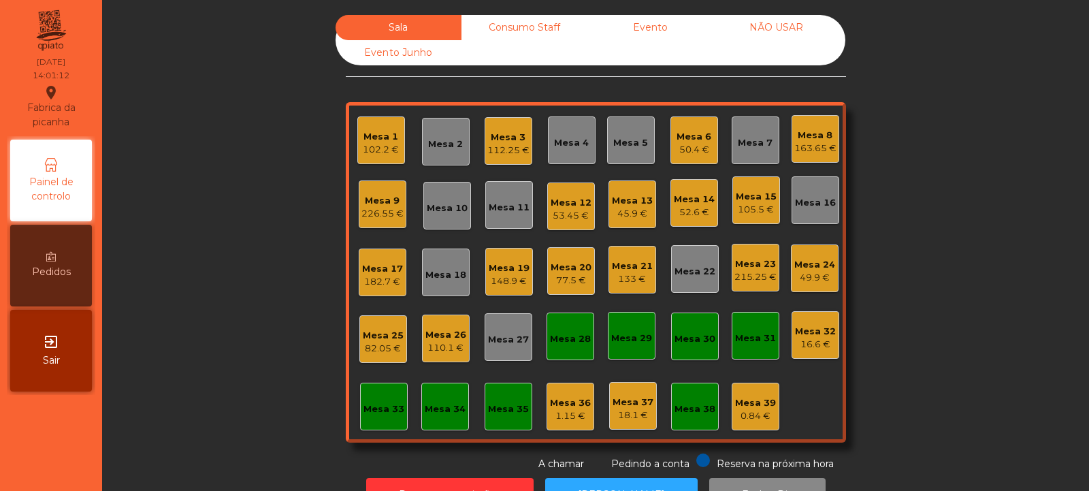
scroll to position [46, 0]
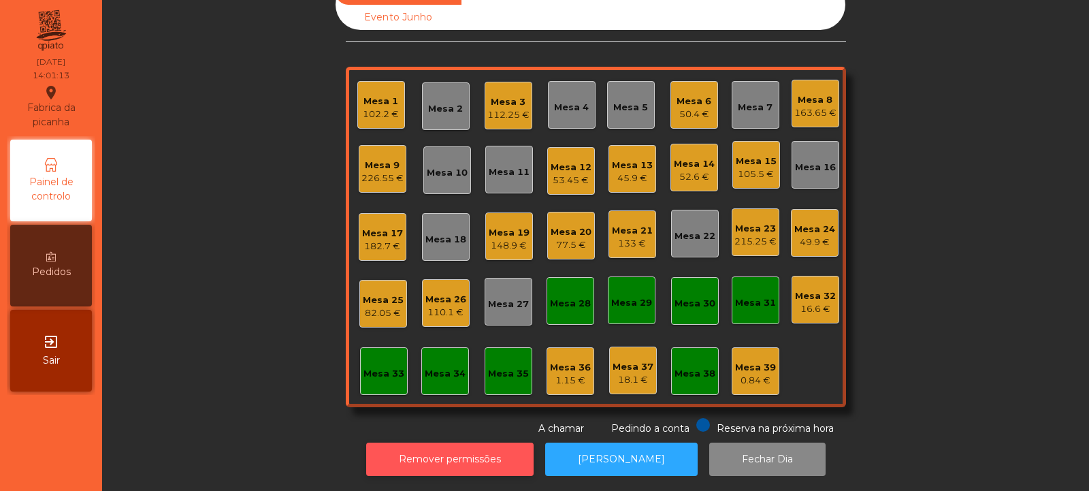
click at [494, 449] on button "Remover permissões" at bounding box center [449, 458] width 167 height 33
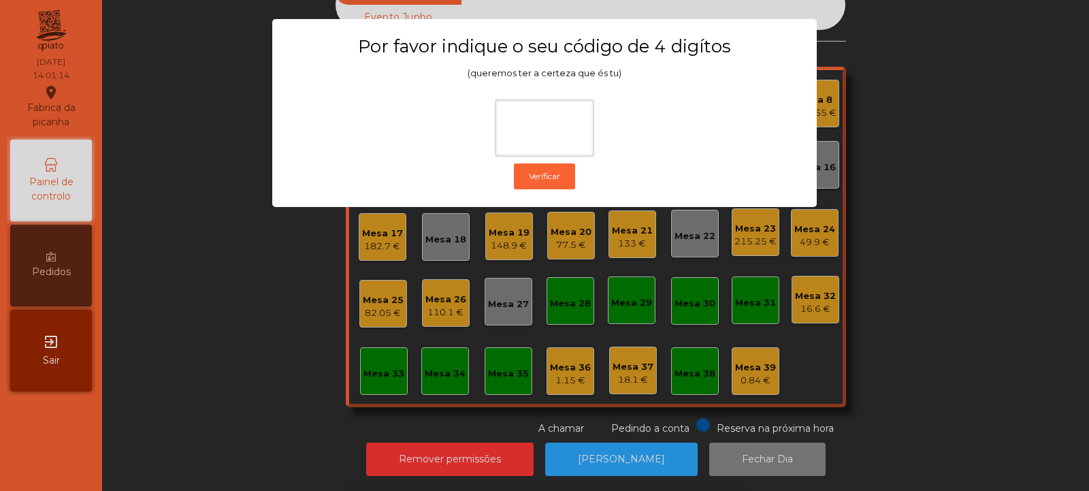
click at [937, 244] on ngb-modal-window "Por favor indique o seu código de 4 digítos (queremos ter a certeza que és tu) …" at bounding box center [544, 245] width 1034 height 491
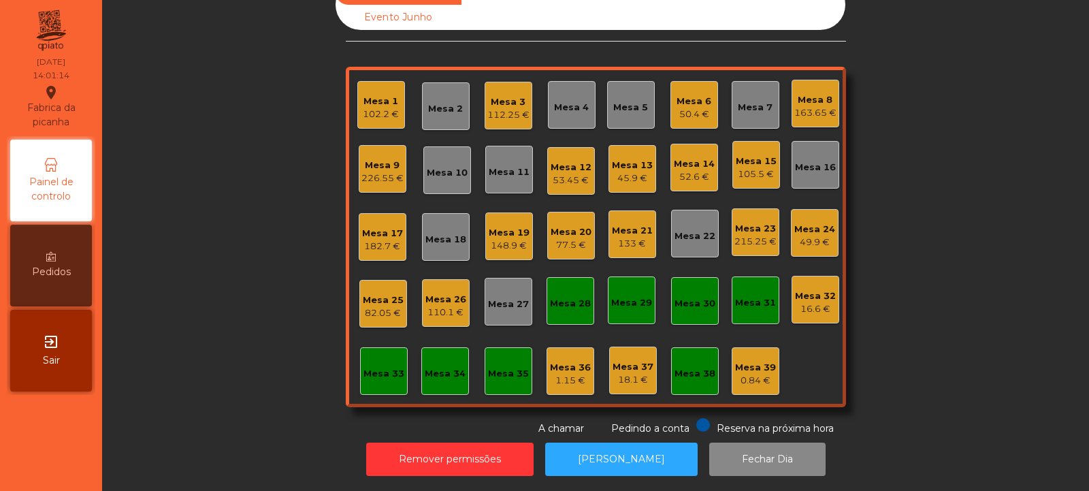
click at [828, 306] on div "Mesa 32 16.6 €" at bounding box center [816, 300] width 48 height 48
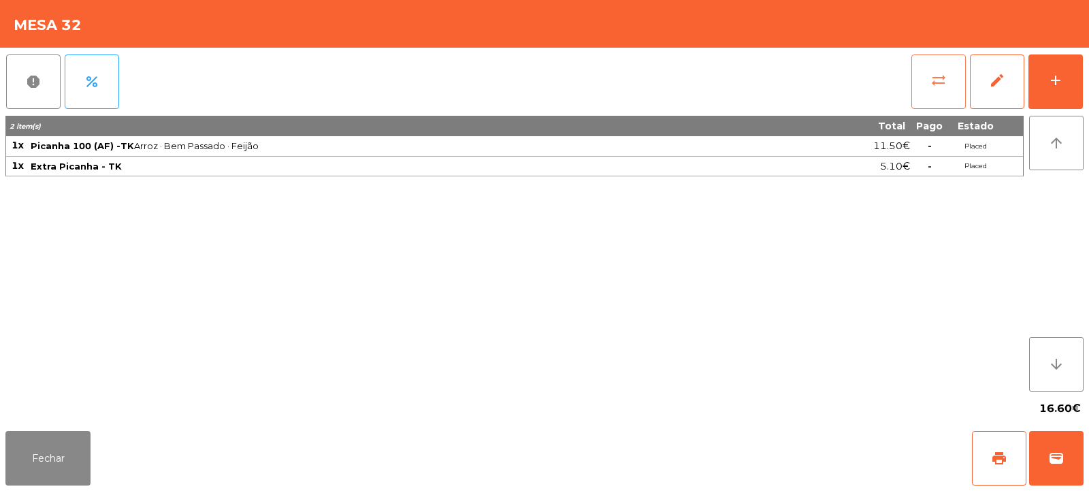
click at [941, 88] on button "sync_alt" at bounding box center [938, 81] width 54 height 54
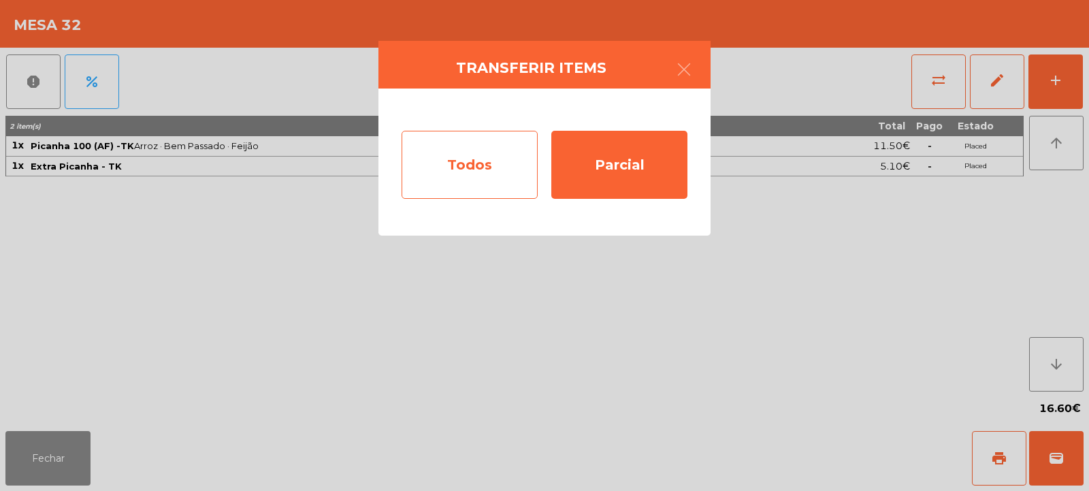
click at [495, 155] on div "Todos" at bounding box center [470, 165] width 136 height 68
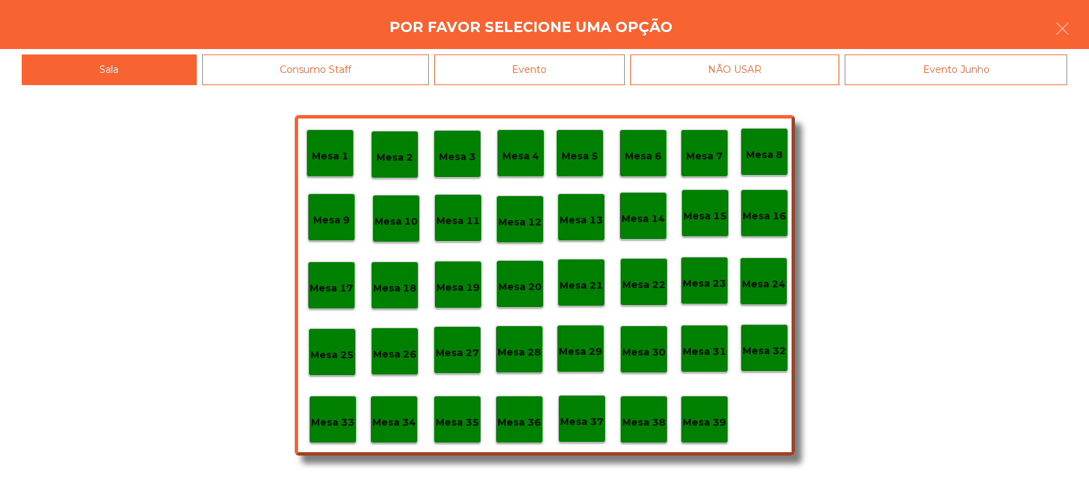
click at [323, 427] on p "Mesa 33" at bounding box center [333, 422] width 44 height 16
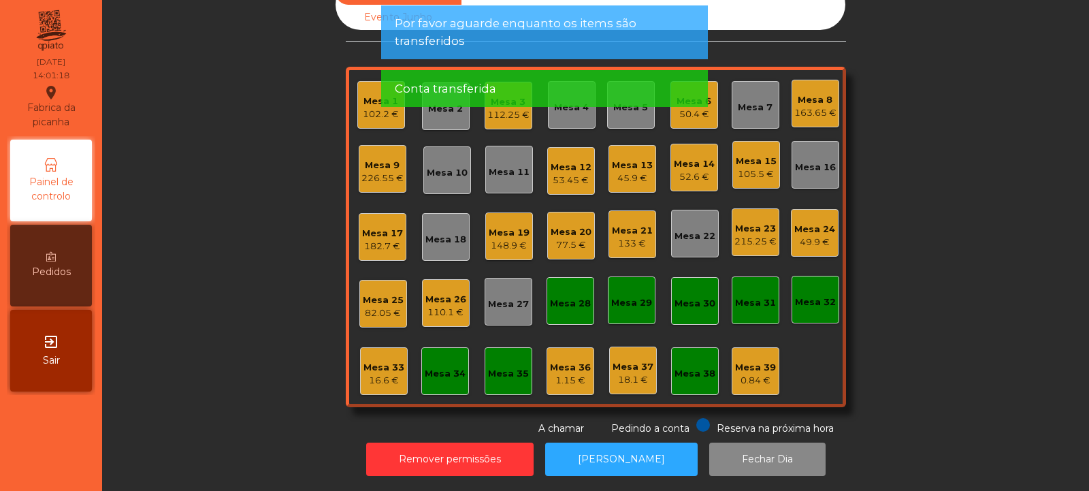
scroll to position [0, 0]
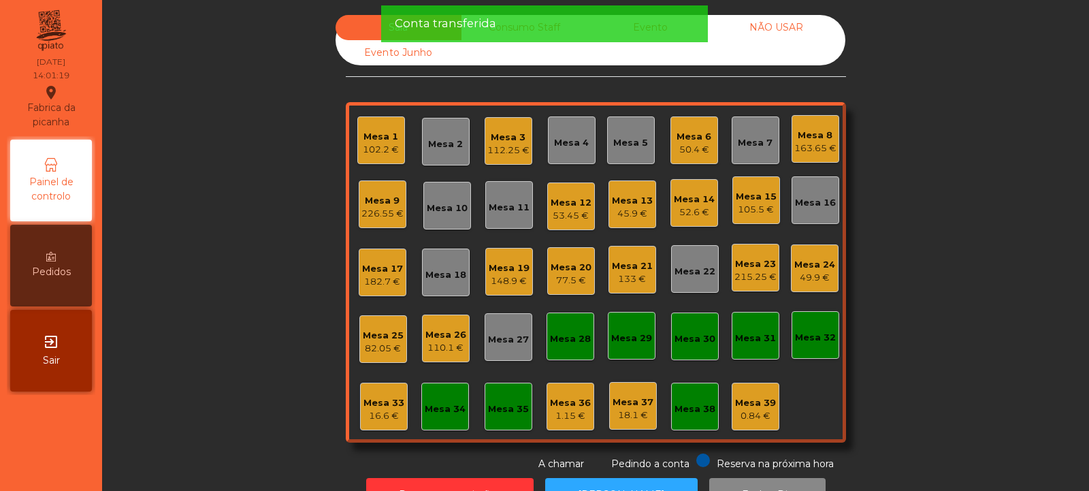
click at [658, 28] on div "Conta transferida" at bounding box center [544, 23] width 299 height 17
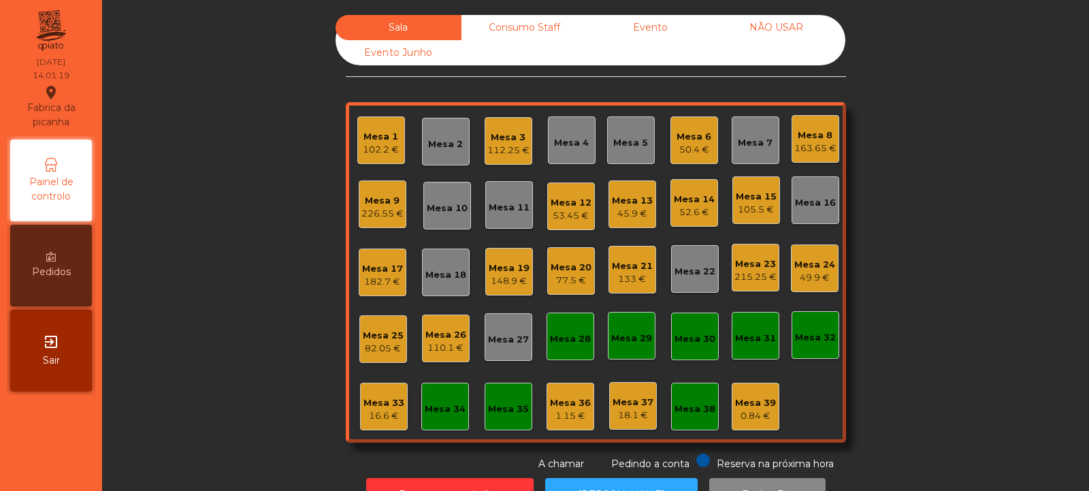
click at [659, 26] on div "Evento" at bounding box center [650, 27] width 126 height 25
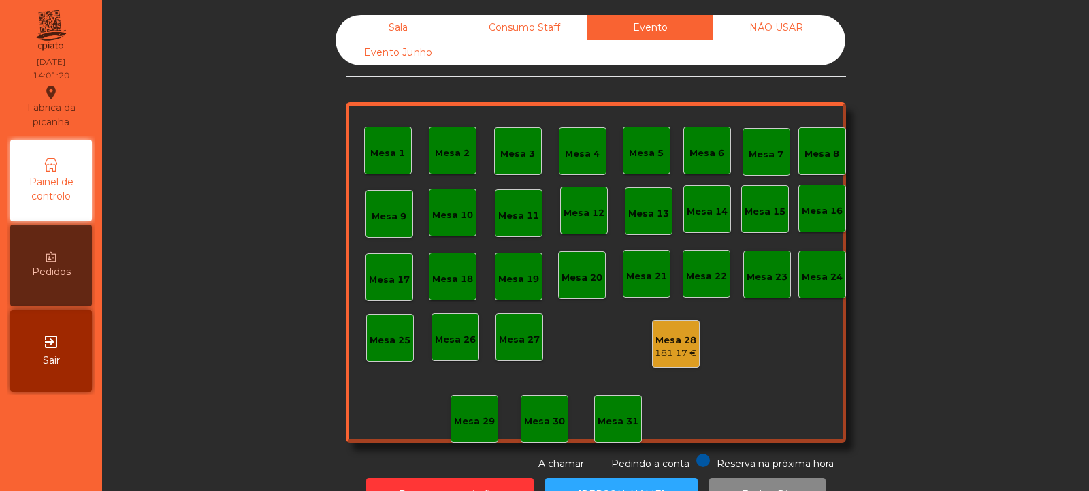
scroll to position [46, 0]
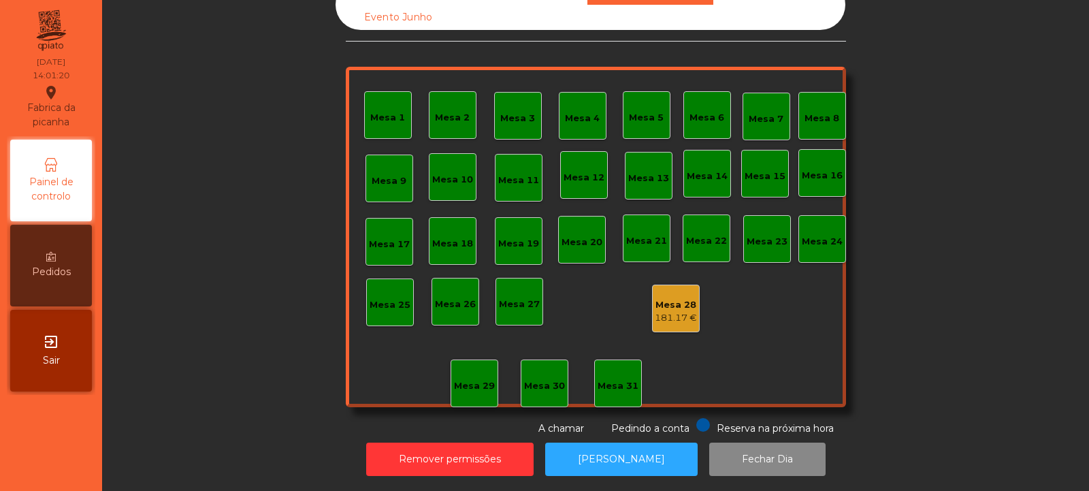
click at [691, 298] on div "Mesa 28" at bounding box center [676, 305] width 42 height 14
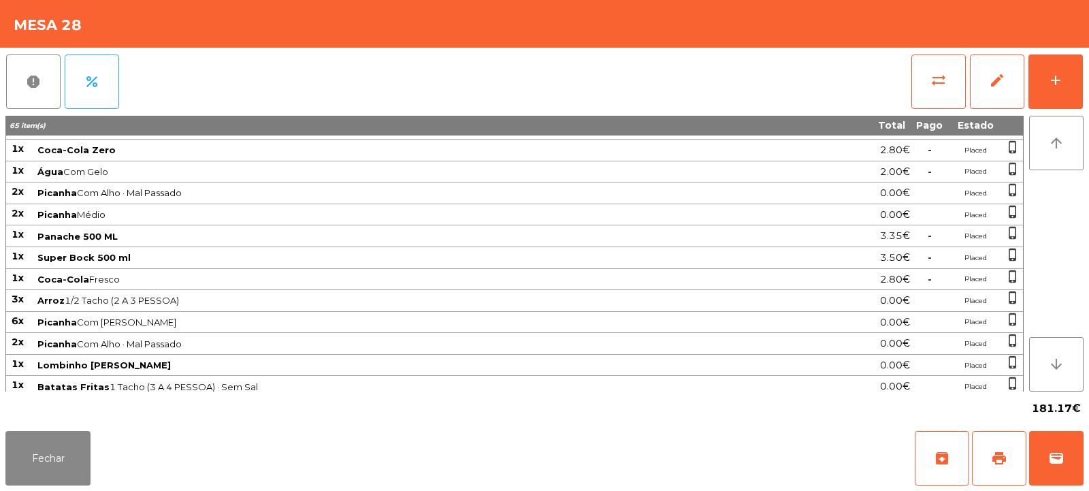
scroll to position [298, 0]
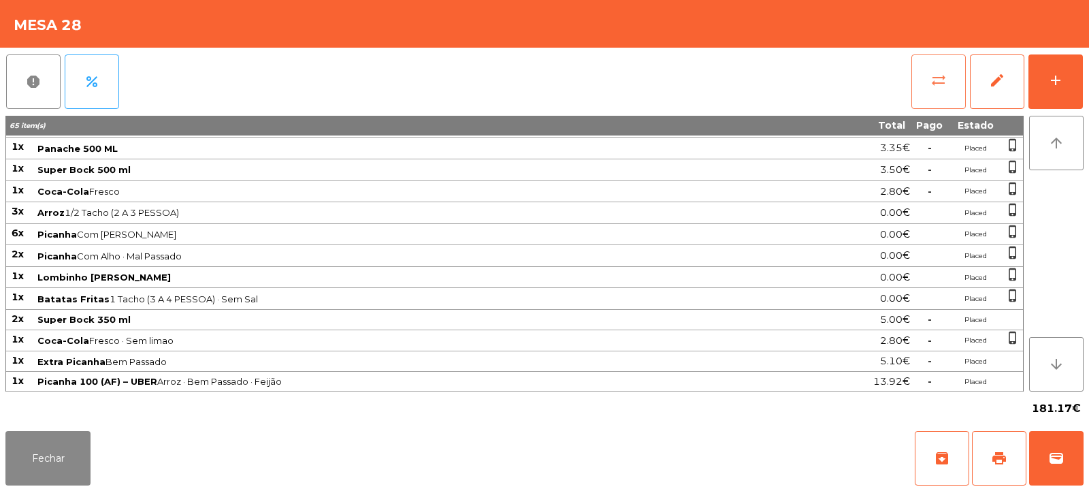
click at [947, 85] on button "sync_alt" at bounding box center [938, 81] width 54 height 54
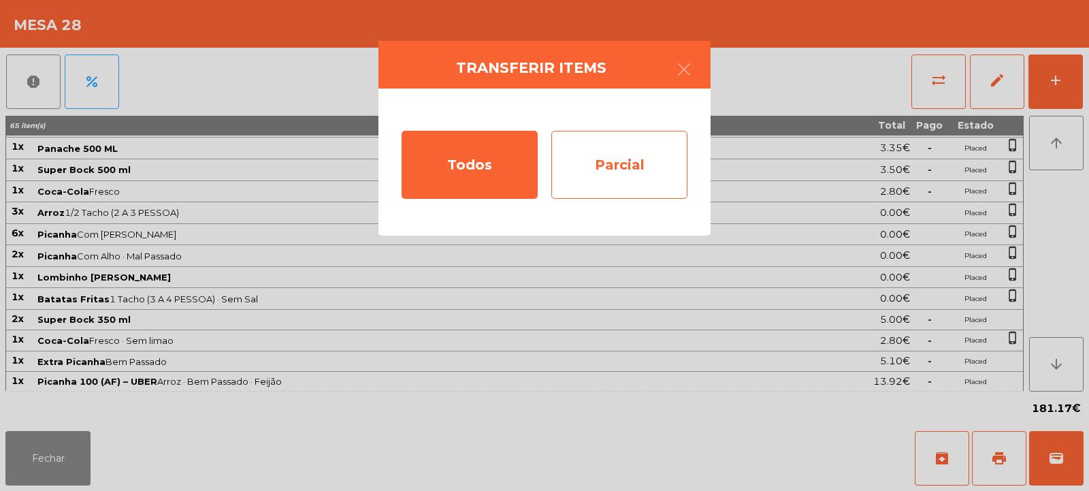
click at [662, 163] on div "Parcial" at bounding box center [619, 165] width 136 height 68
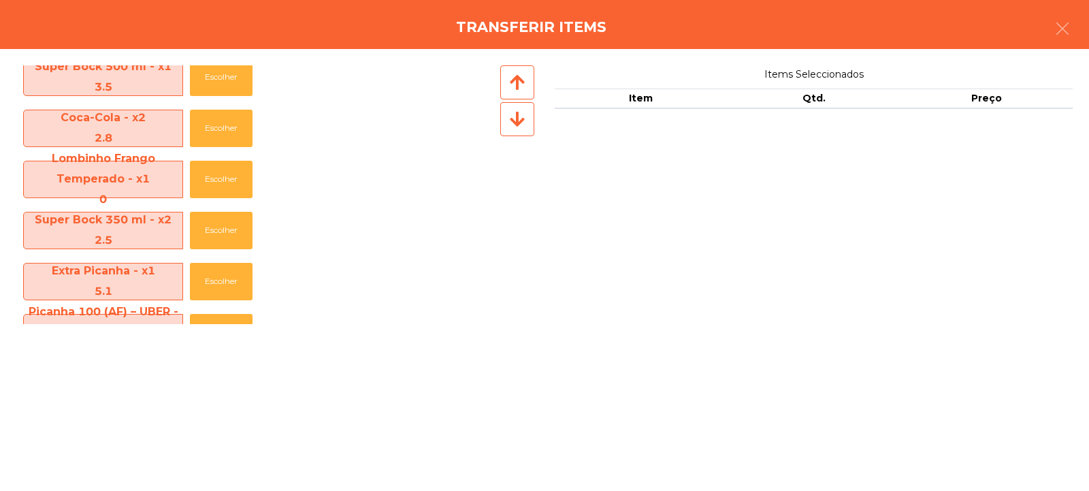
scroll to position [768, 0]
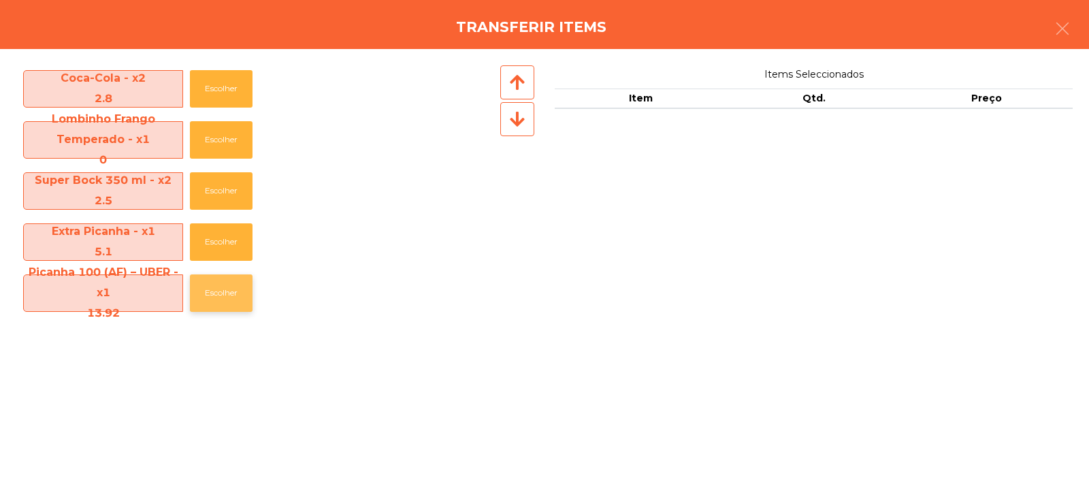
click at [226, 293] on button "Escolher" at bounding box center [221, 292] width 63 height 37
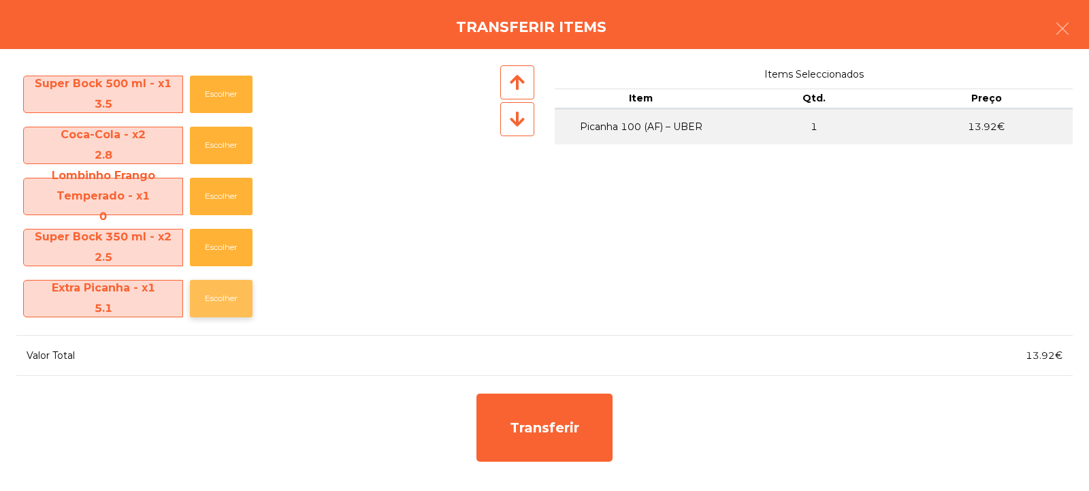
click at [236, 304] on button "Escolher" at bounding box center [221, 298] width 63 height 37
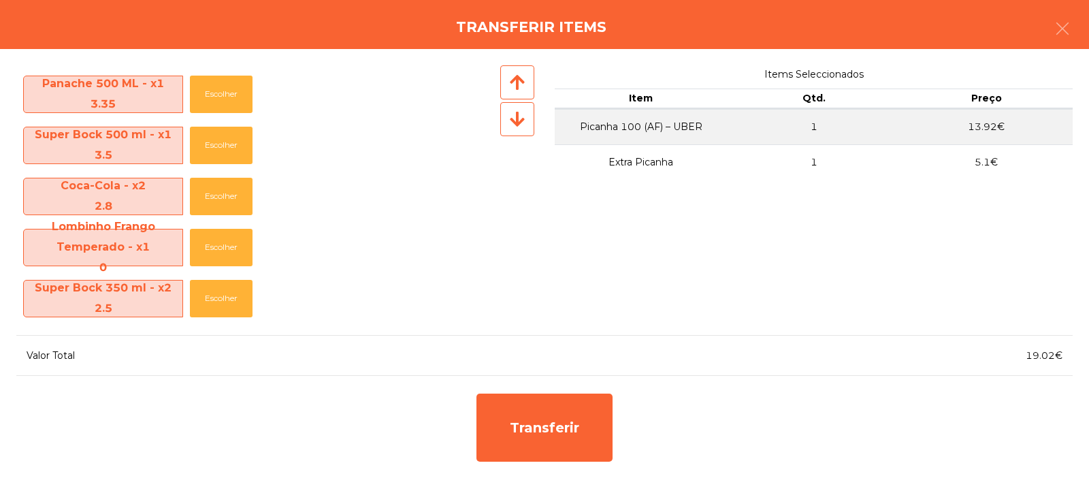
scroll to position [660, 0]
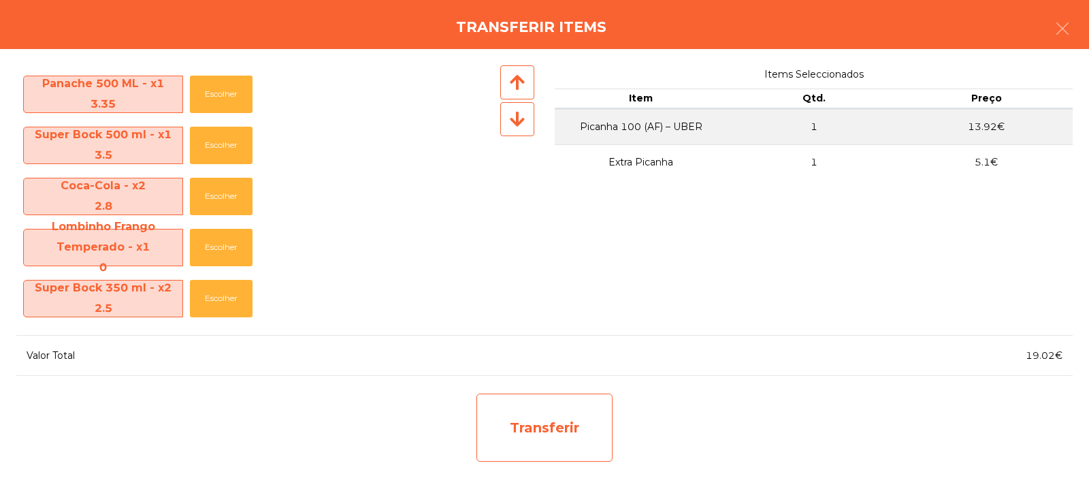
click at [571, 419] on div "Transferir" at bounding box center [544, 427] width 136 height 68
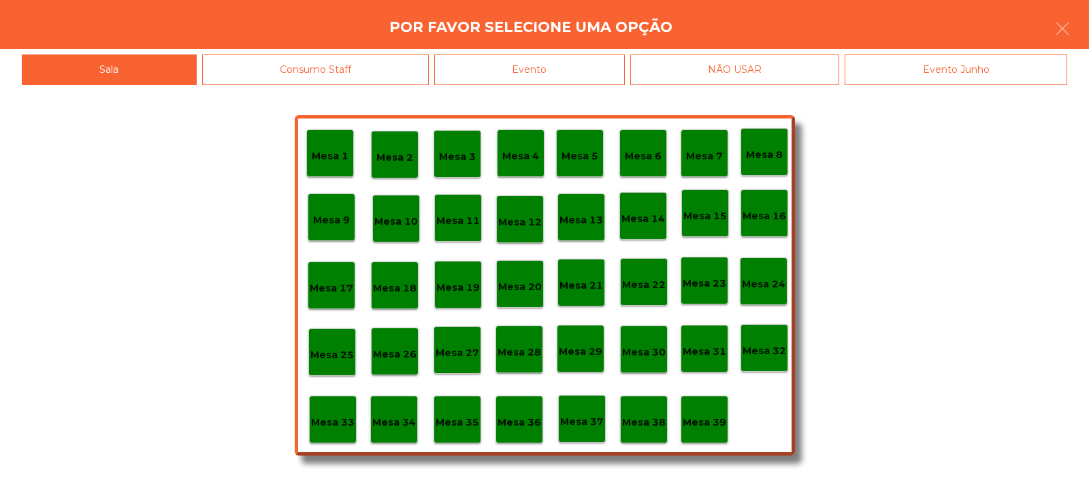
click at [587, 419] on p "Mesa 37" at bounding box center [582, 422] width 44 height 16
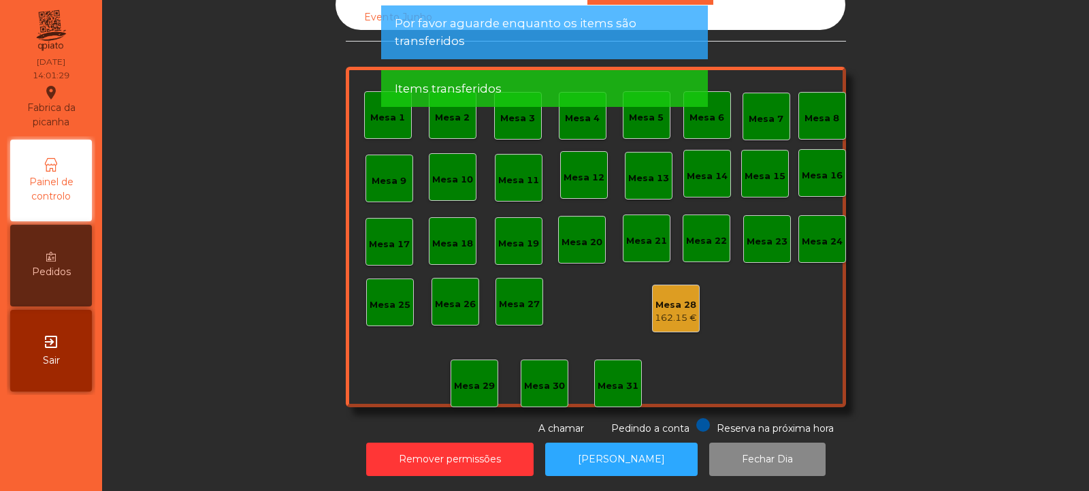
click at [368, 15] on div "Evento Junho" at bounding box center [399, 17] width 126 height 25
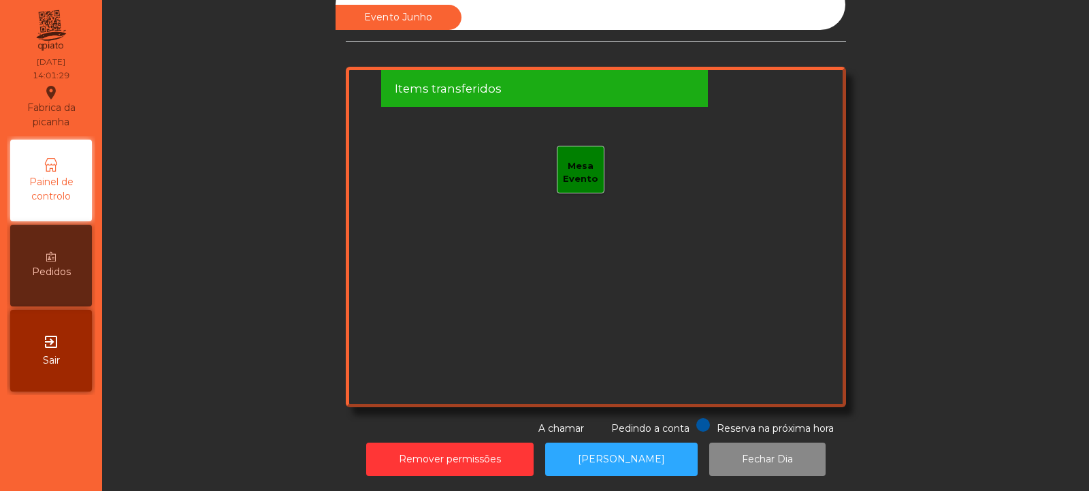
scroll to position [0, 0]
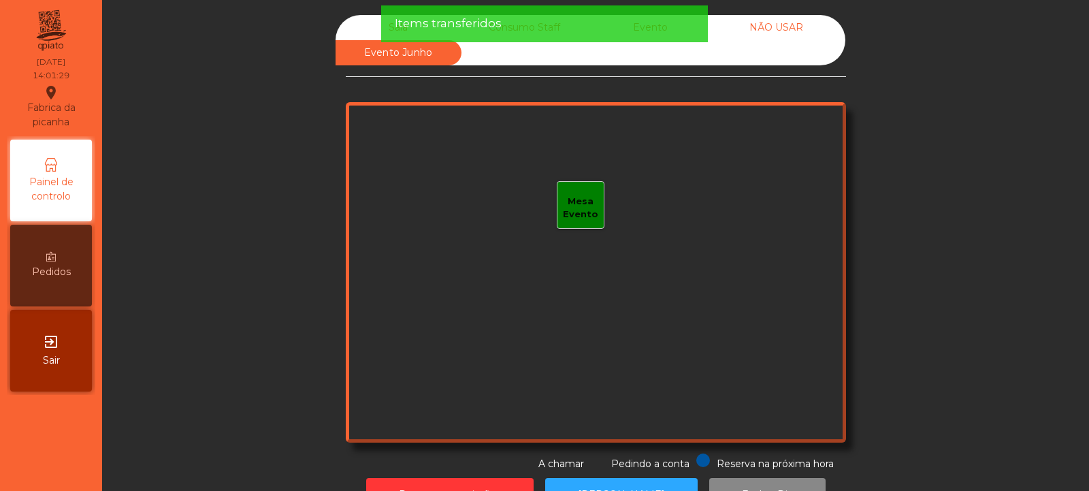
click at [382, 20] on div "Items transferidos" at bounding box center [544, 23] width 327 height 37
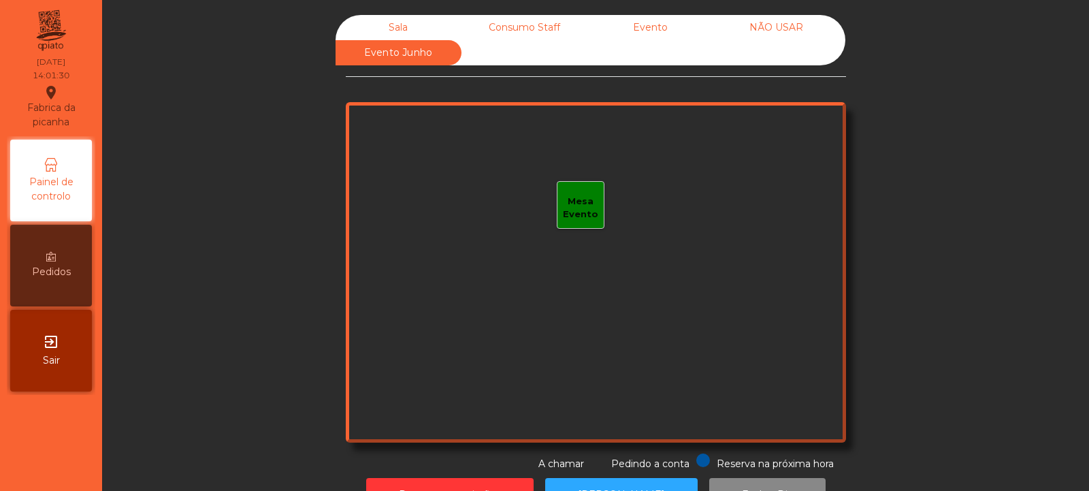
click at [361, 25] on div "Sala" at bounding box center [399, 27] width 126 height 25
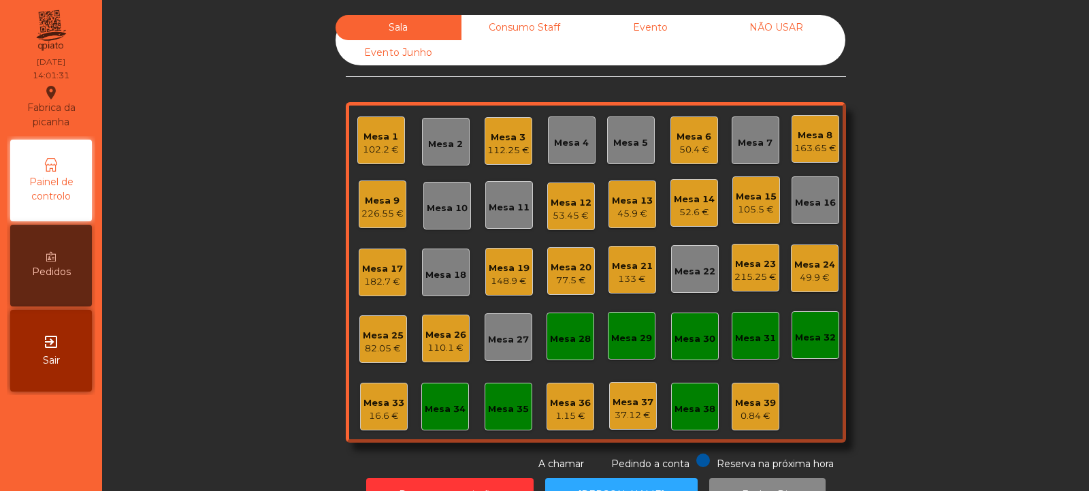
click at [387, 404] on div "Mesa 33" at bounding box center [383, 403] width 41 height 14
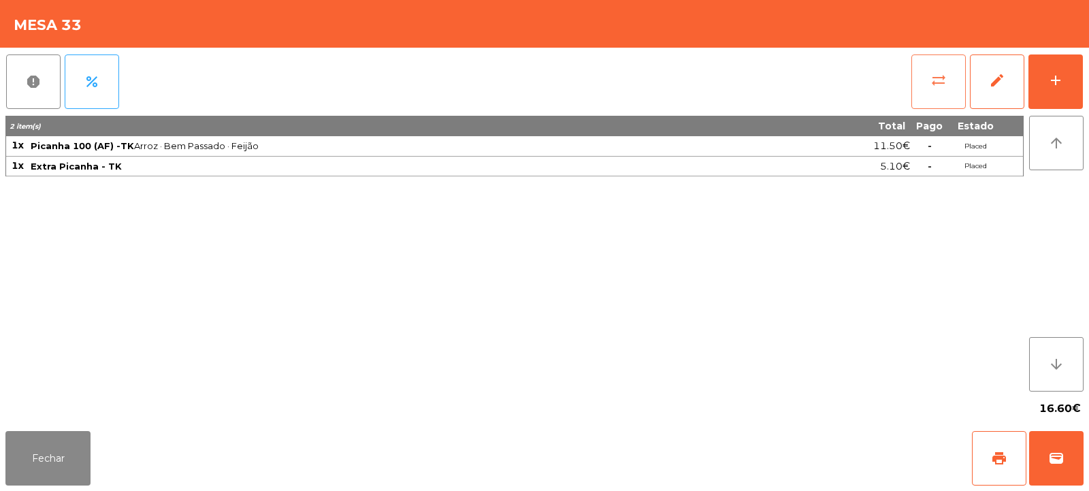
click at [941, 84] on span "sync_alt" at bounding box center [938, 80] width 16 height 16
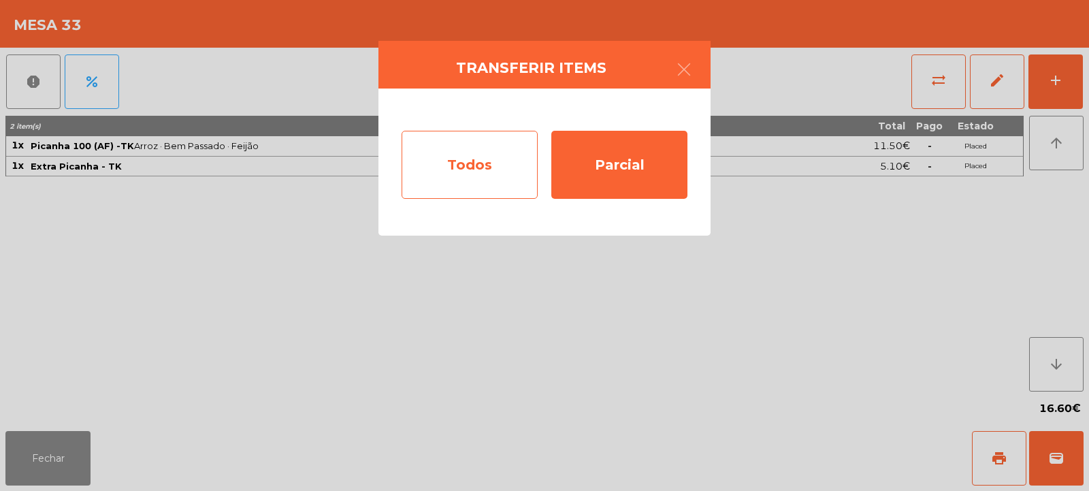
click at [488, 163] on div "Todos" at bounding box center [470, 165] width 136 height 68
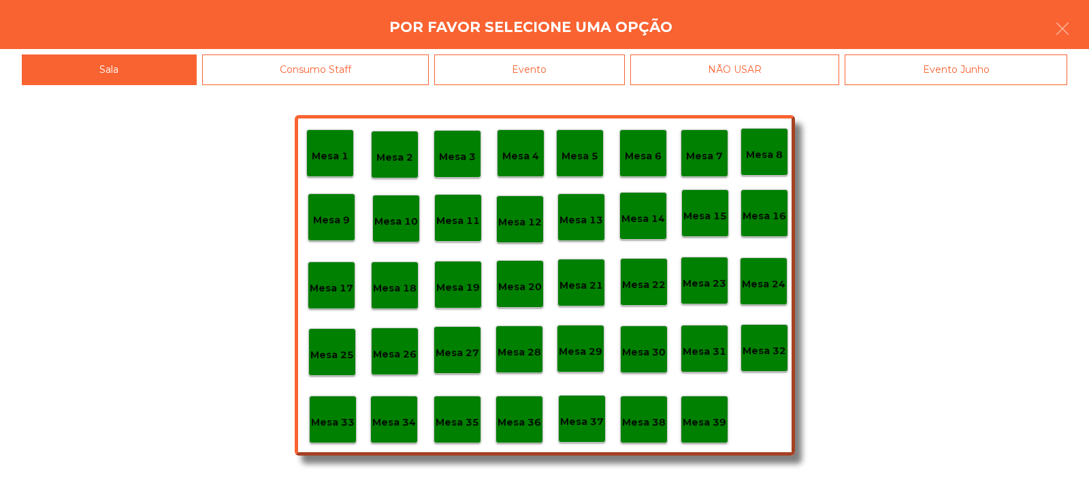
click at [609, 67] on div "Evento" at bounding box center [529, 69] width 191 height 31
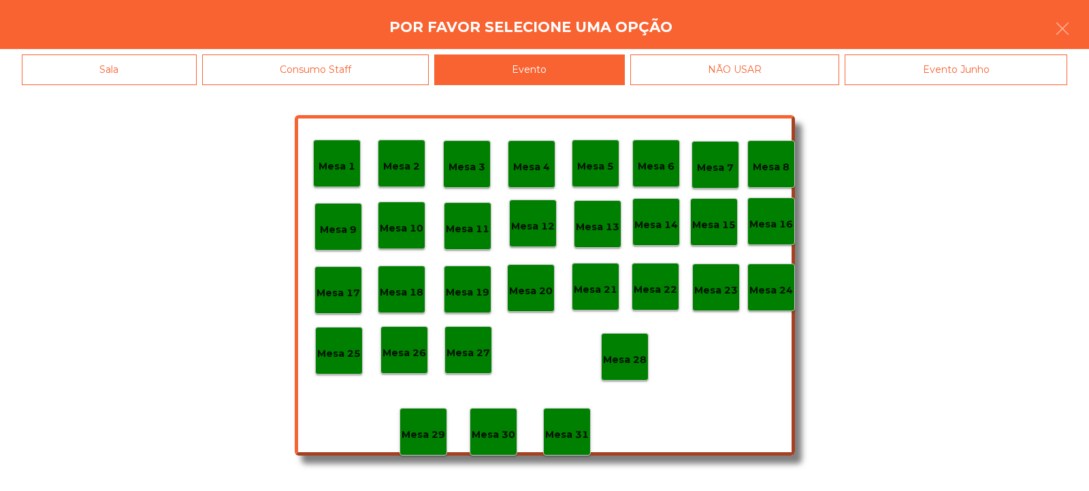
click at [635, 363] on p "Mesa 28" at bounding box center [625, 360] width 44 height 16
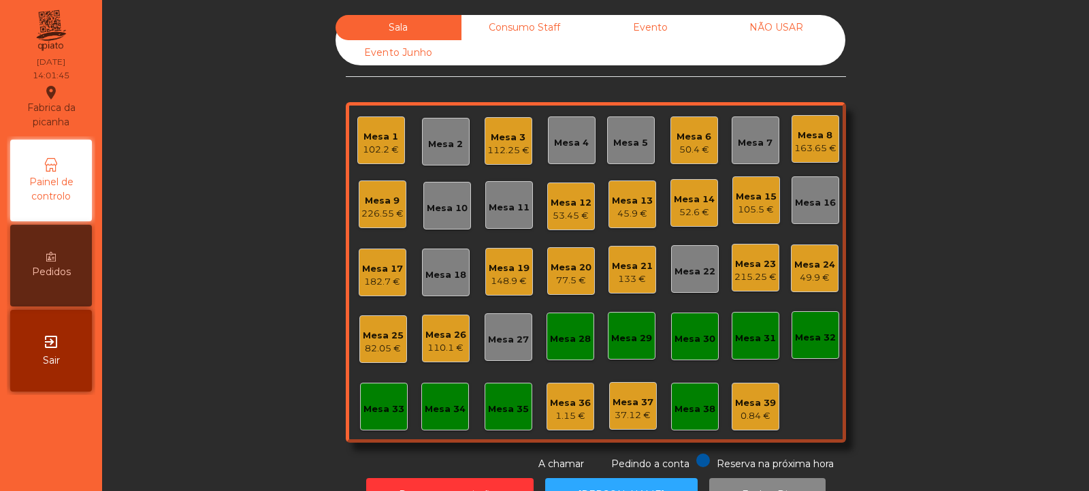
click at [688, 206] on div "52.6 €" at bounding box center [694, 213] width 41 height 14
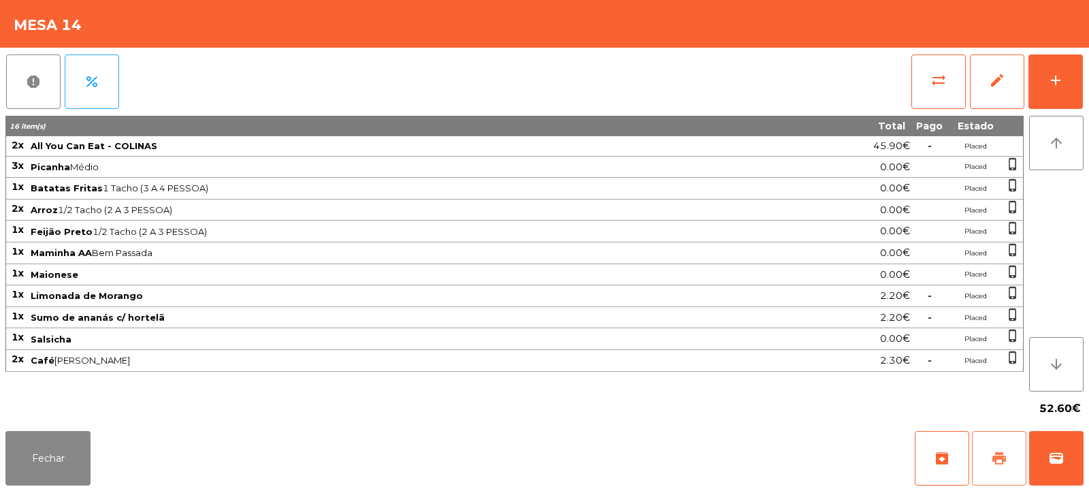
click at [989, 455] on button "print" at bounding box center [999, 458] width 54 height 54
click at [53, 461] on button "Fechar" at bounding box center [47, 458] width 85 height 54
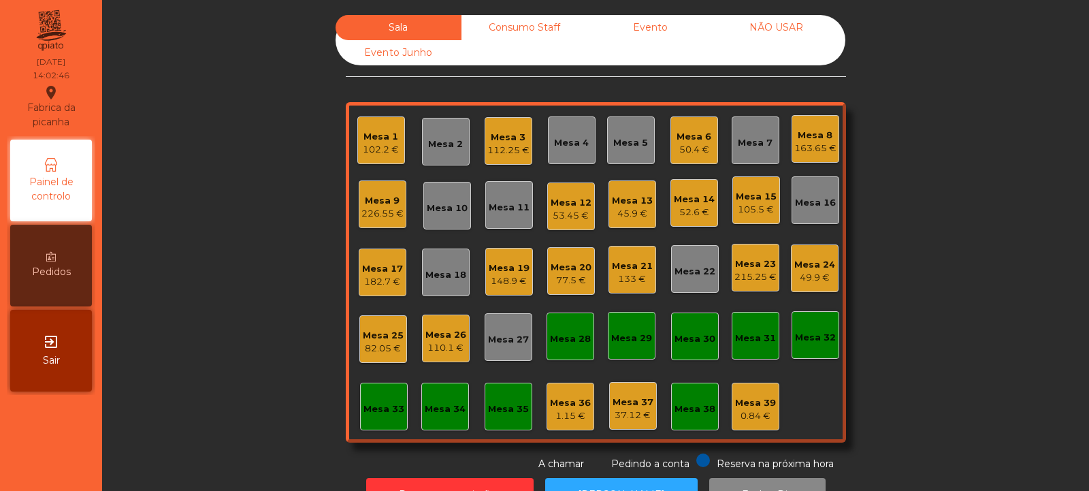
click at [734, 246] on div "Mesa 23 215.25 €" at bounding box center [756, 268] width 48 height 48
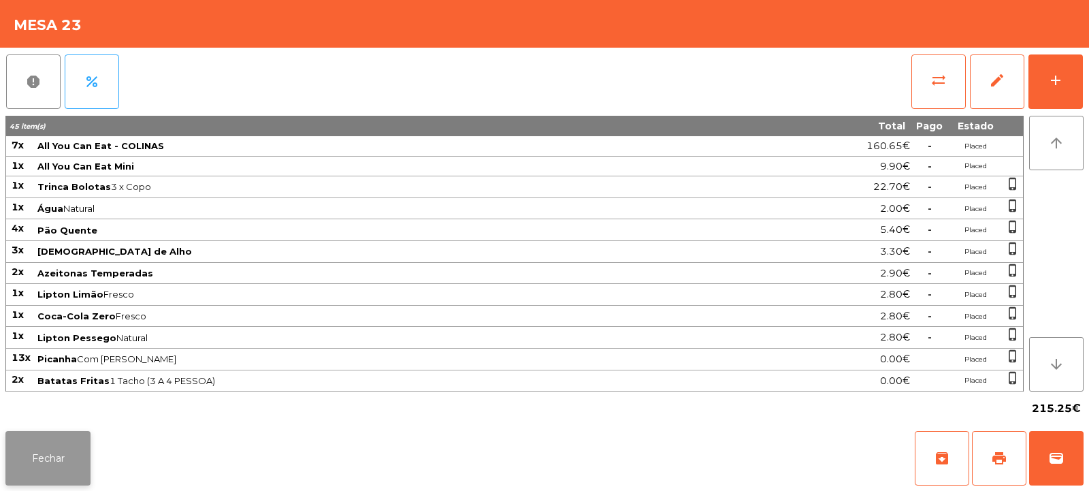
click at [69, 478] on button "Fechar" at bounding box center [47, 458] width 85 height 54
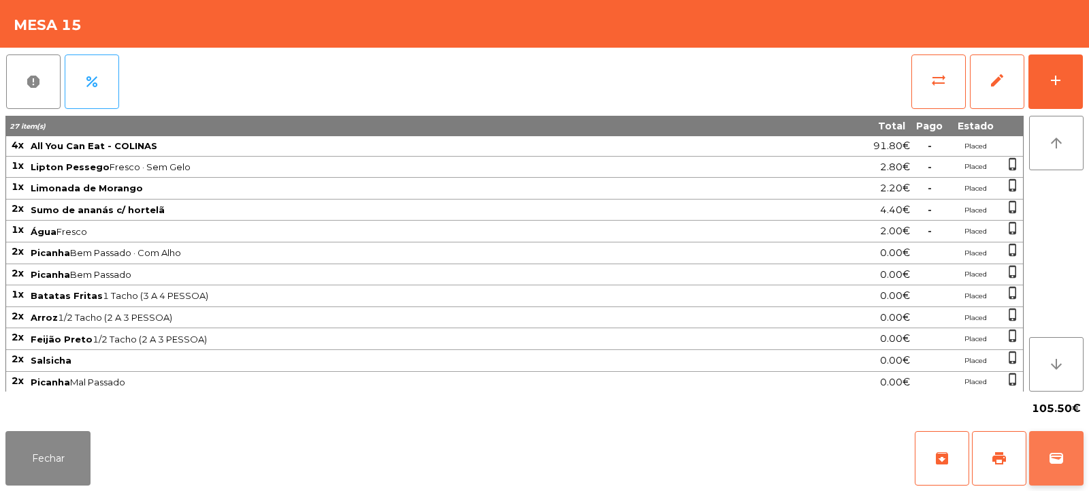
click at [1057, 452] on span "wallet" at bounding box center [1056, 458] width 16 height 16
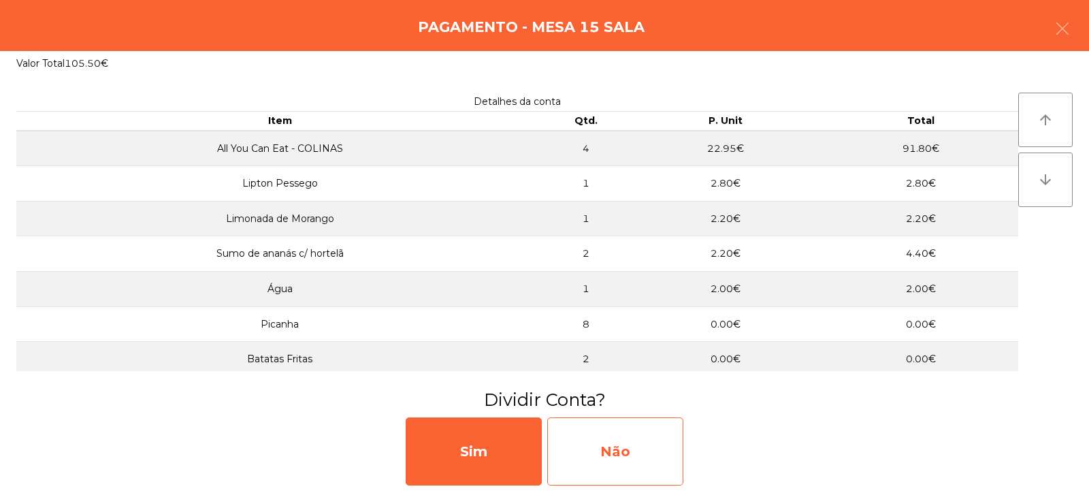
click at [624, 454] on div "Não" at bounding box center [615, 451] width 136 height 68
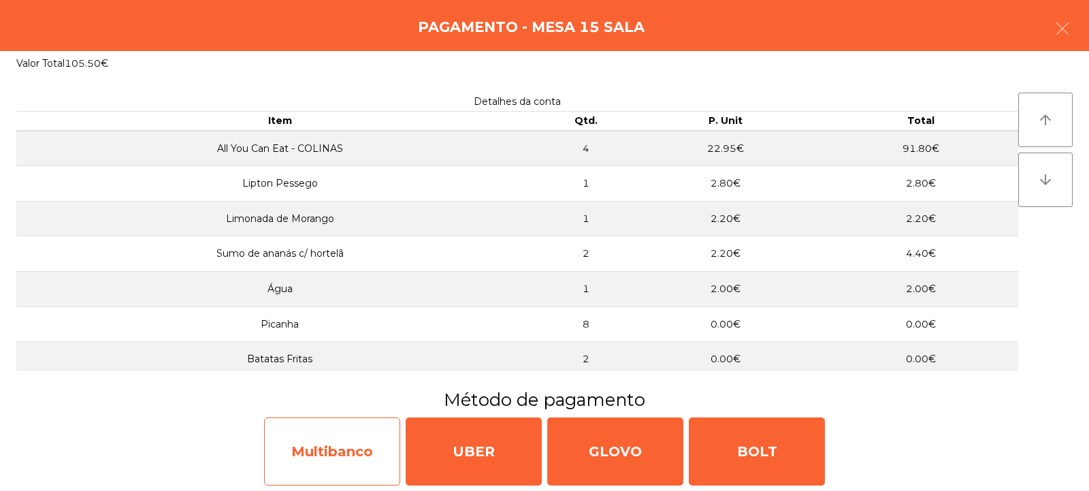
click at [345, 460] on div "Multibanco" at bounding box center [332, 451] width 136 height 68
select select "**"
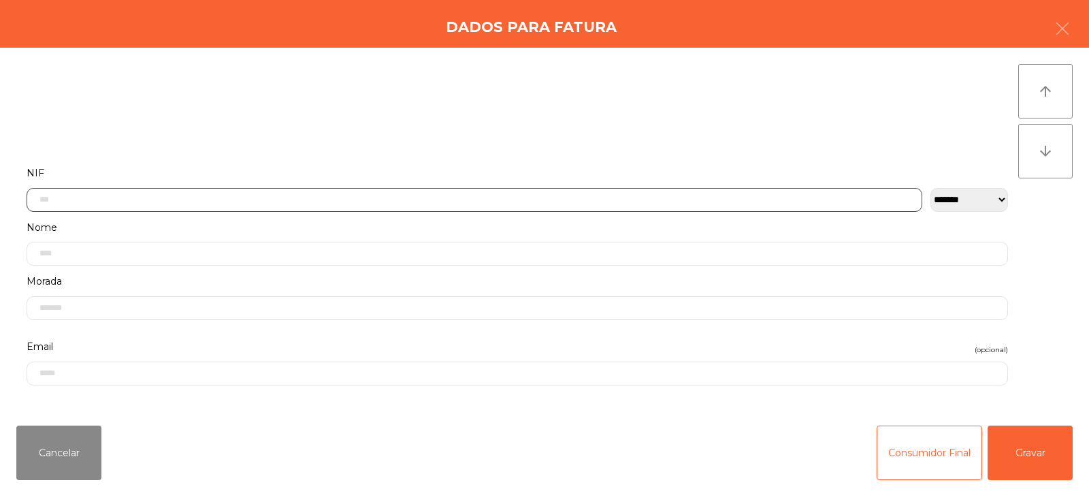
click at [425, 201] on input "text" at bounding box center [475, 200] width 896 height 24
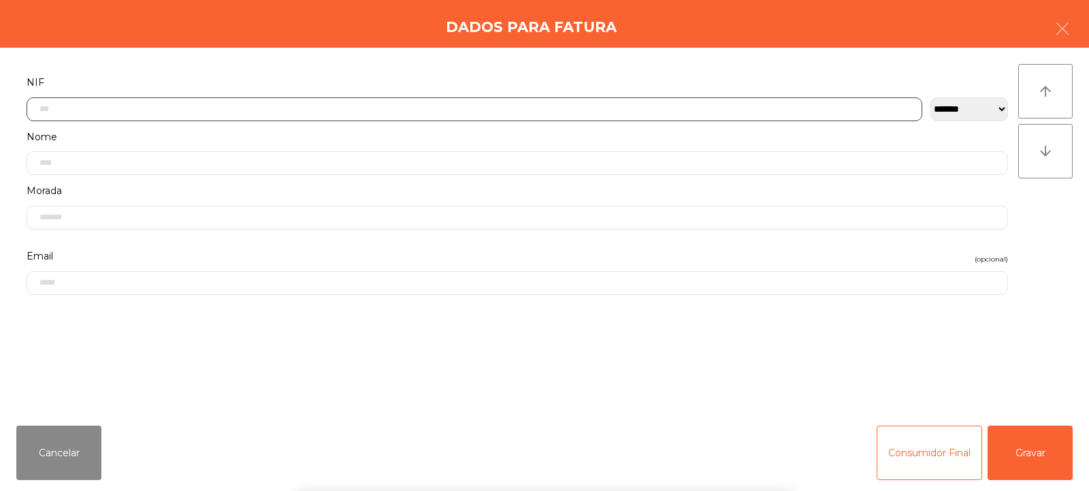
scroll to position [99, 0]
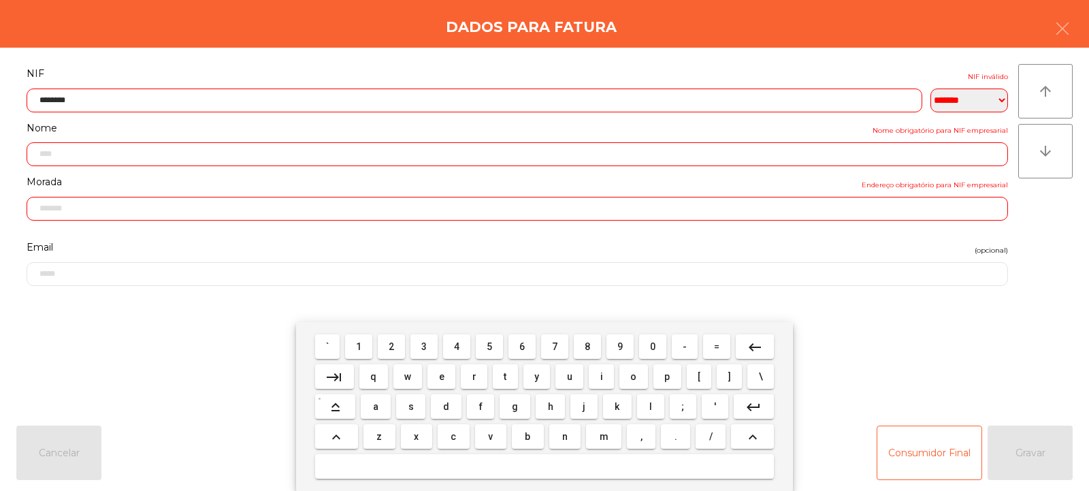
type input "*********"
type input "**********"
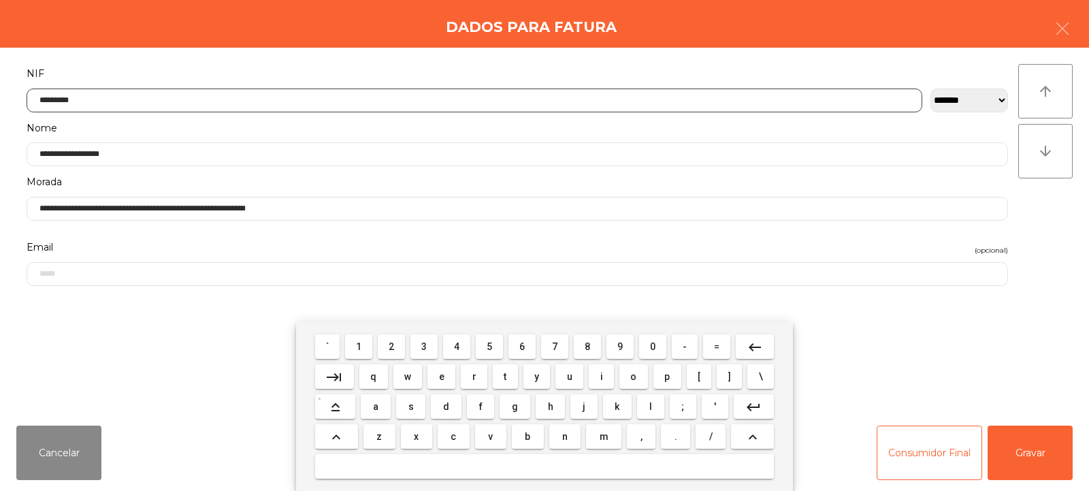
type input "*********"
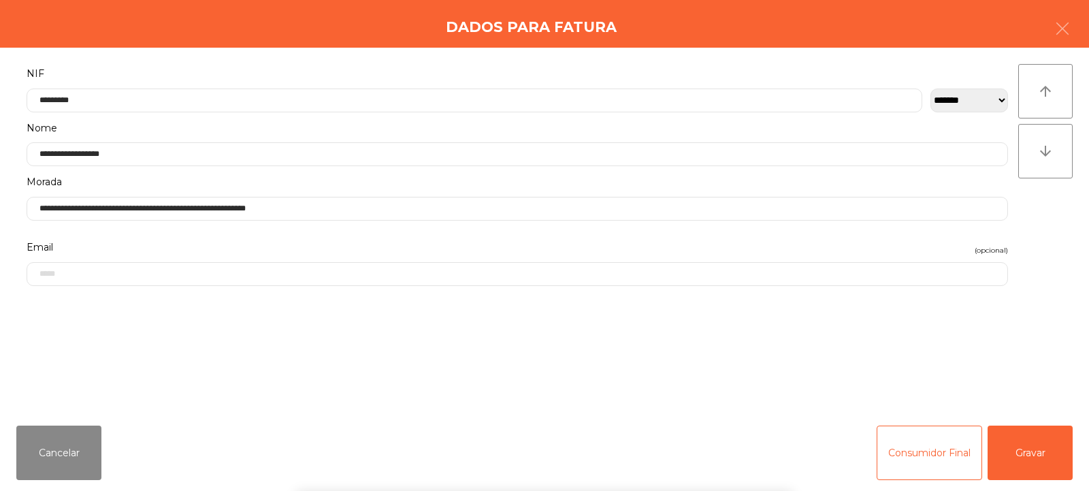
click at [1058, 231] on div "arrow_upward arrow_downward" at bounding box center [1045, 231] width 54 height 334
click at [1037, 444] on button "Gravar" at bounding box center [1030, 452] width 85 height 54
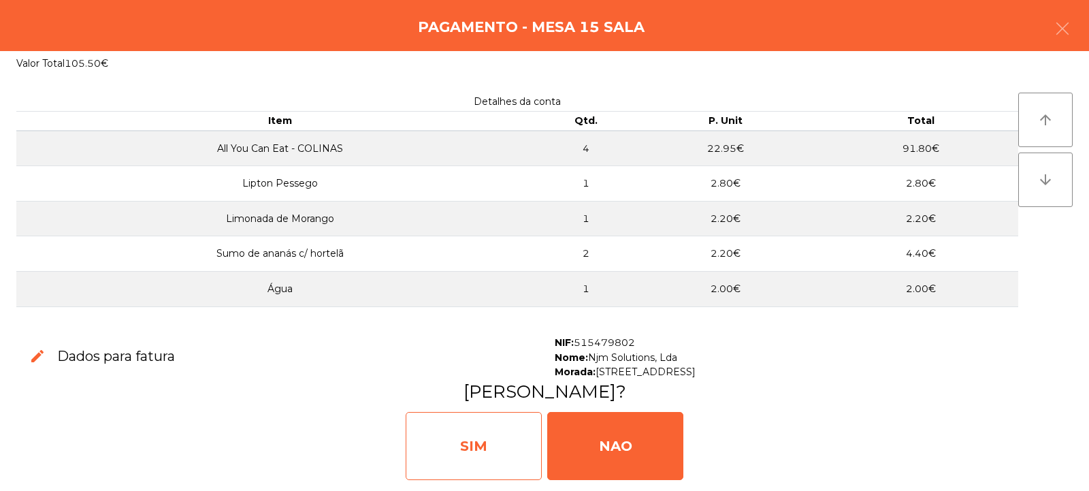
click at [452, 446] on div "SIM" at bounding box center [474, 446] width 136 height 68
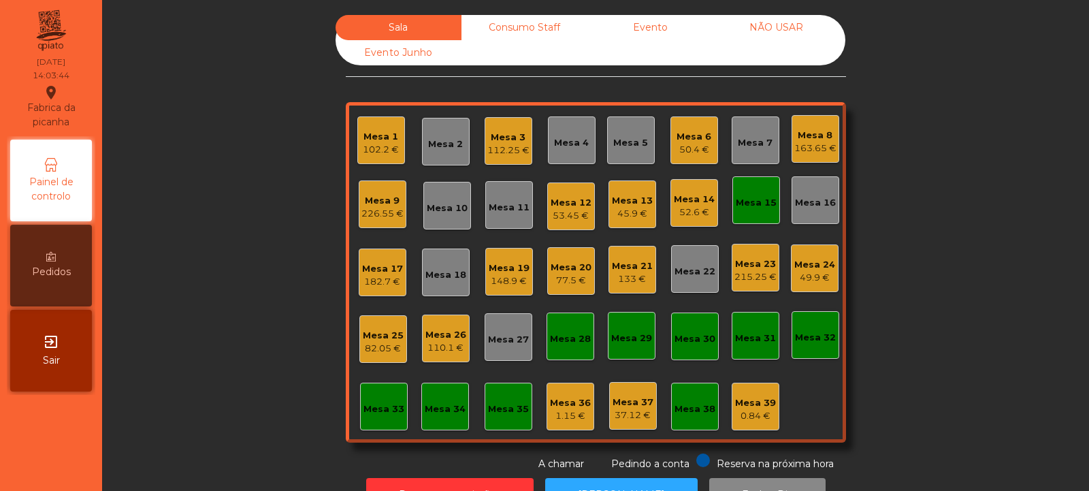
click at [683, 210] on div "52.6 €" at bounding box center [694, 213] width 41 height 14
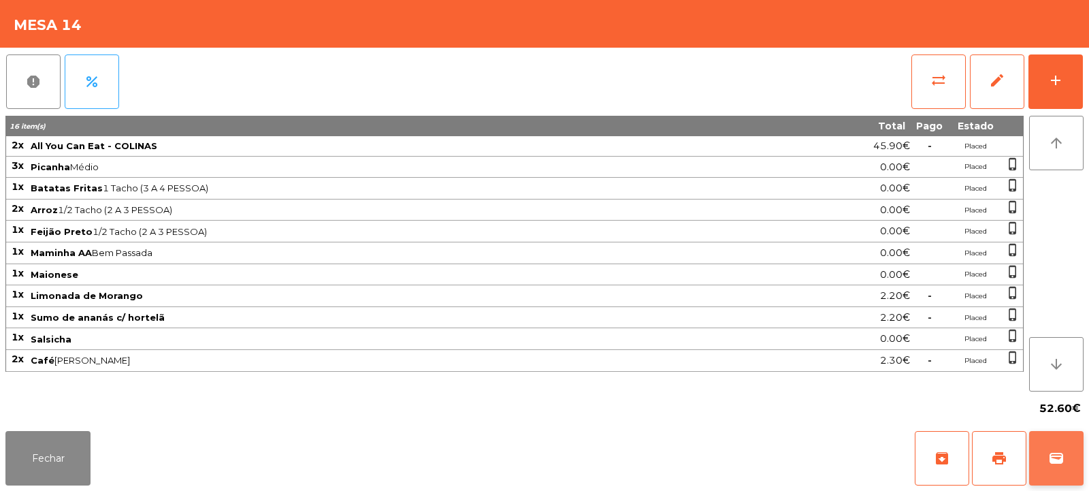
click at [1064, 471] on button "wallet" at bounding box center [1056, 458] width 54 height 54
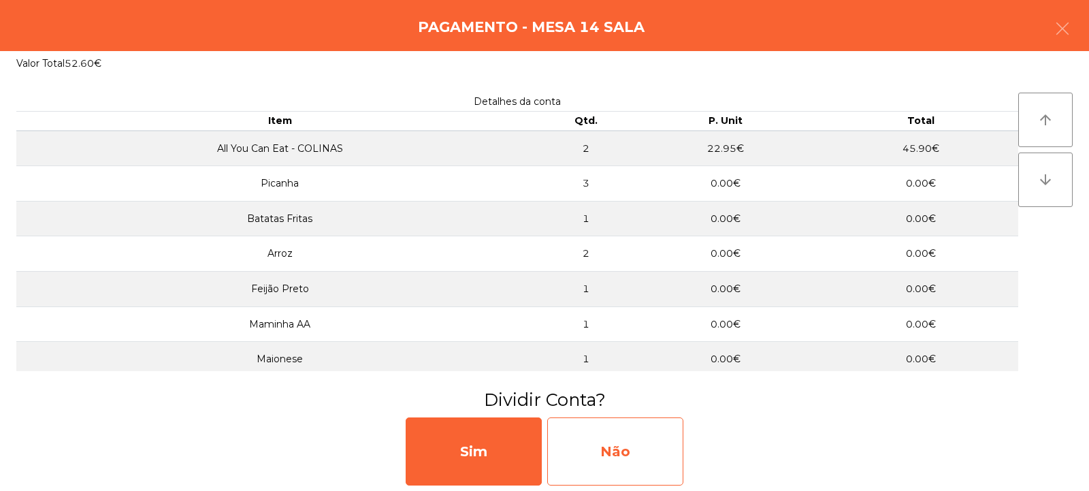
click at [645, 436] on div "Não" at bounding box center [615, 451] width 136 height 68
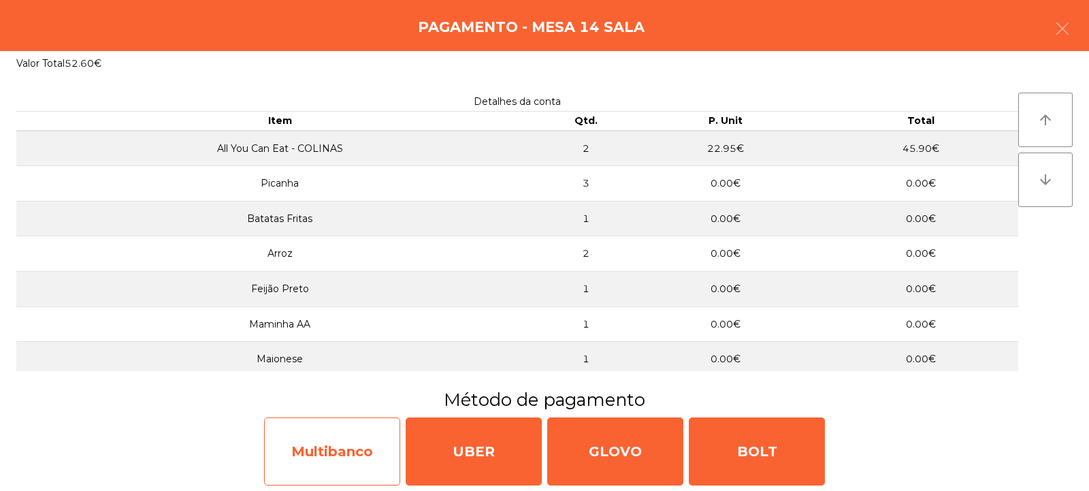
click at [334, 453] on div "Multibanco" at bounding box center [332, 451] width 136 height 68
select select "**"
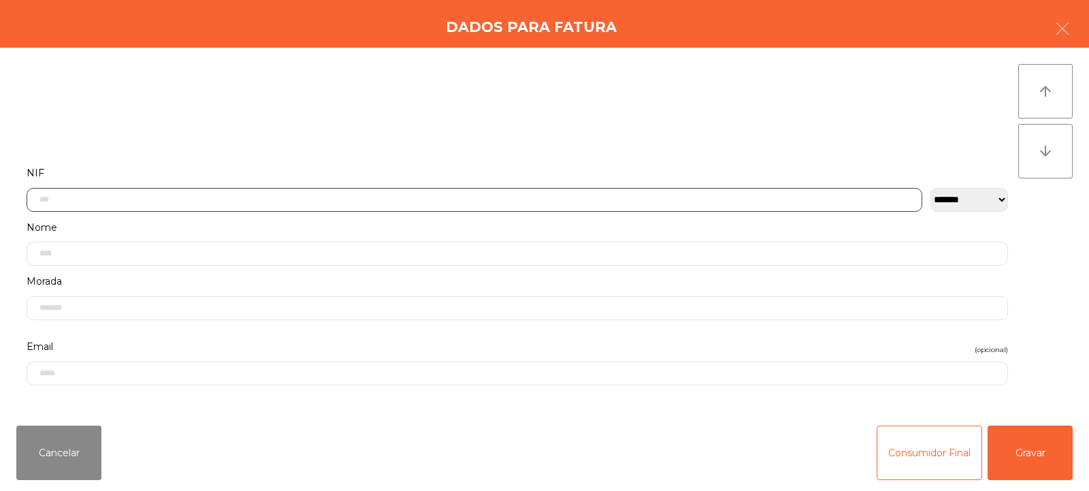
click at [465, 201] on input "text" at bounding box center [475, 200] width 896 height 24
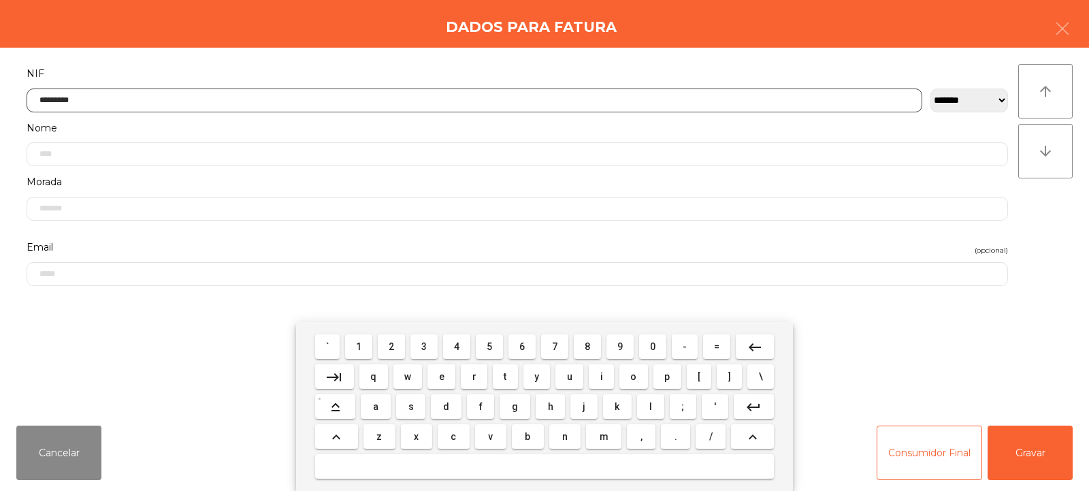
type input "*********"
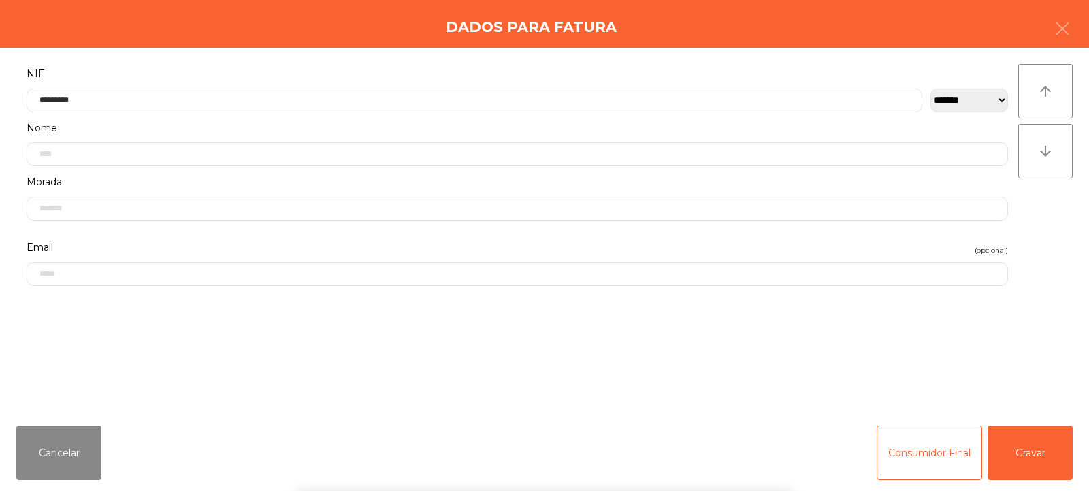
click at [1059, 229] on div "arrow_upward arrow_downward" at bounding box center [1045, 231] width 54 height 334
click at [1032, 450] on button "Gravar" at bounding box center [1030, 452] width 85 height 54
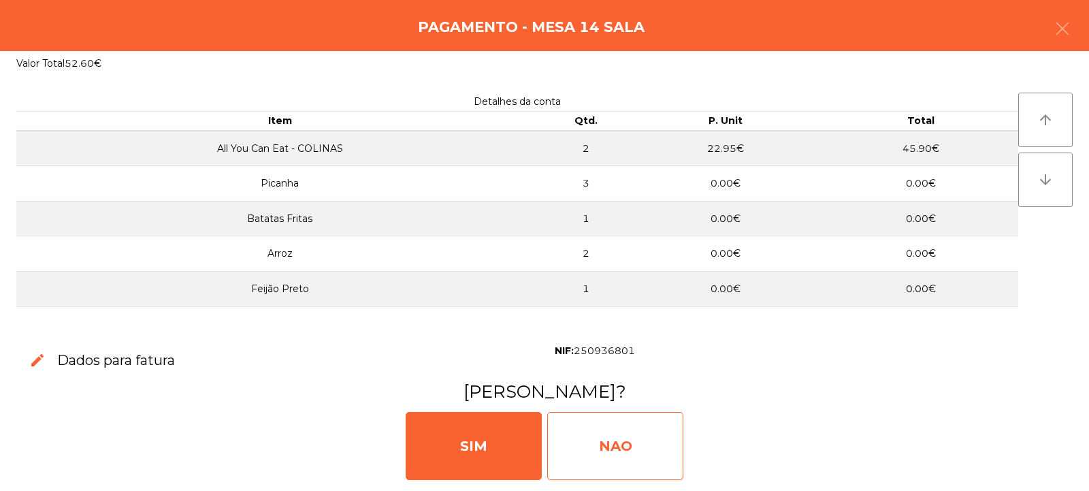
click at [625, 438] on div "NAO" at bounding box center [615, 446] width 136 height 68
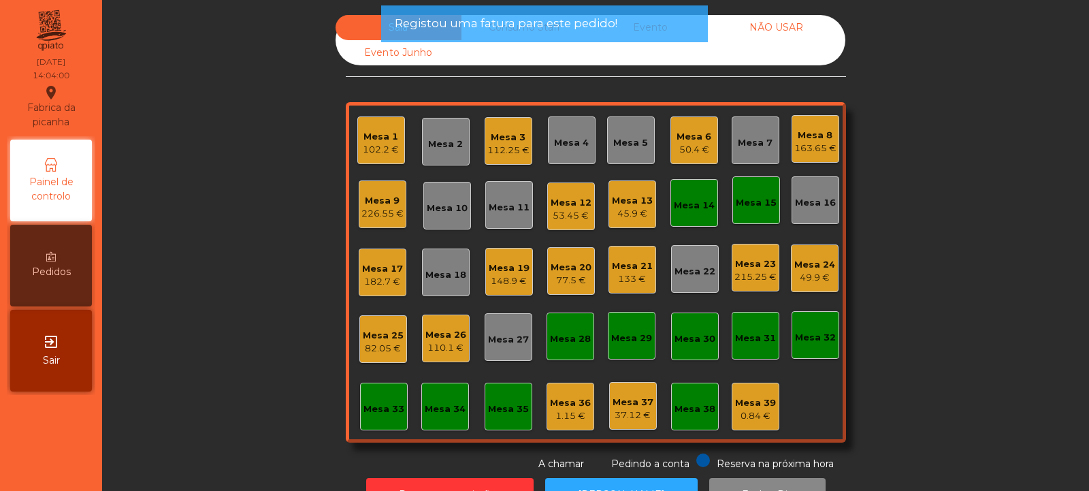
click at [677, 201] on div "Mesa 14" at bounding box center [694, 206] width 41 height 14
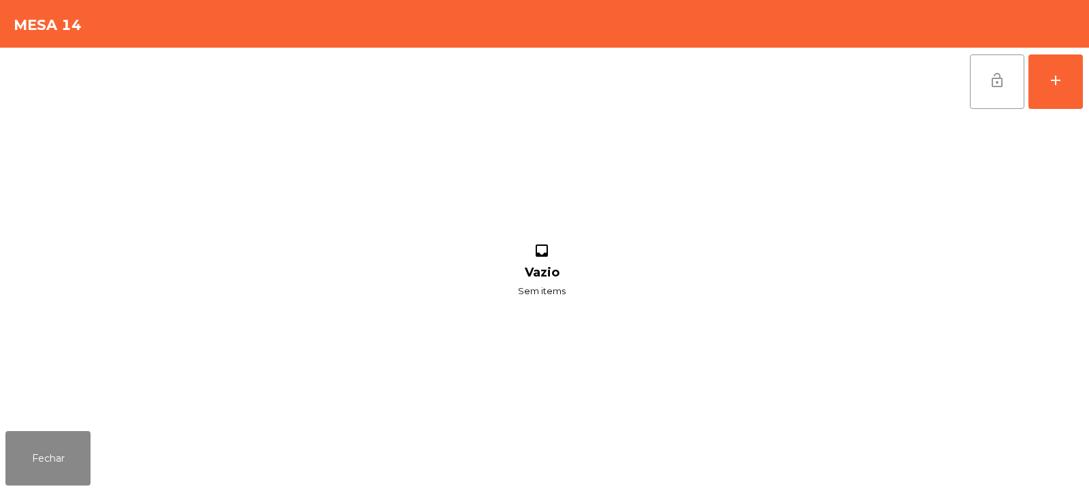
click at [1013, 72] on button "lock_open" at bounding box center [997, 81] width 54 height 54
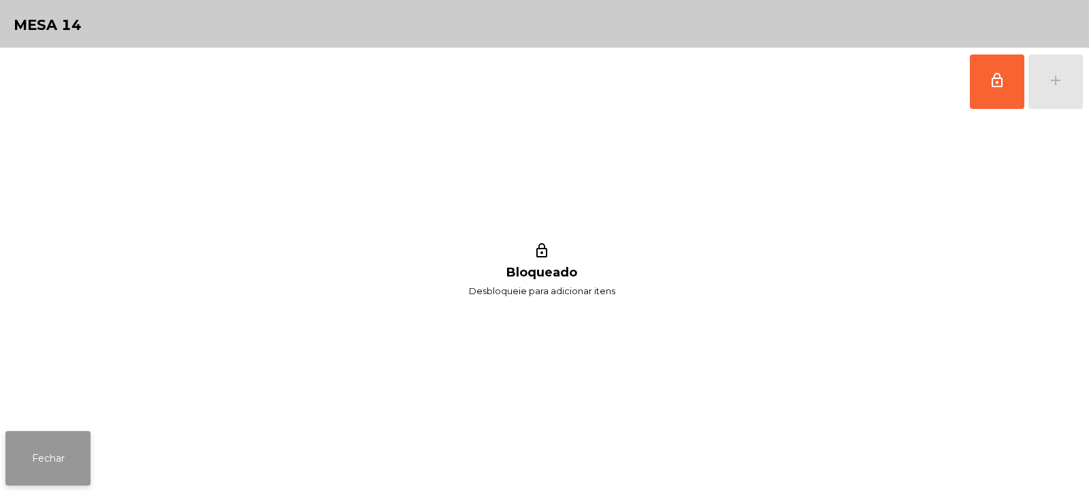
click at [62, 451] on button "Fechar" at bounding box center [47, 458] width 85 height 54
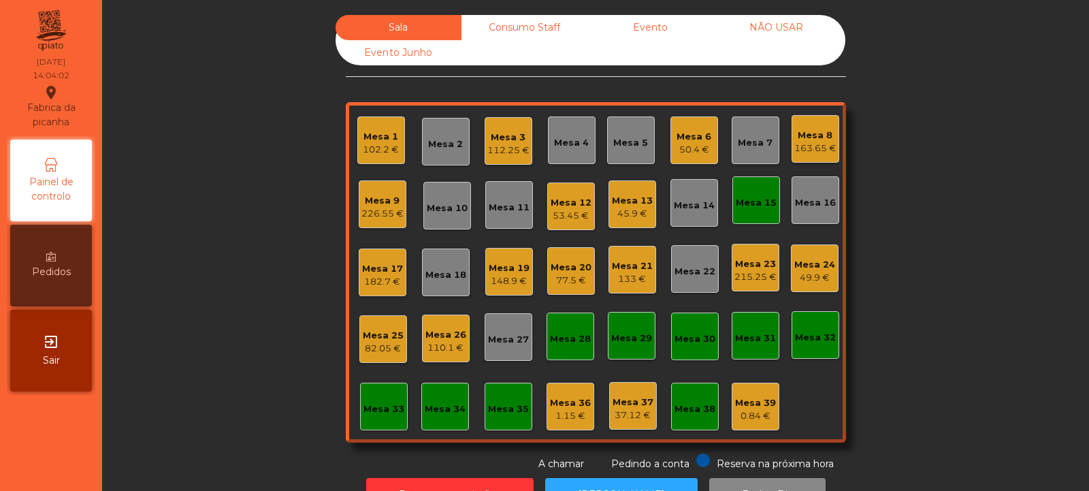
click at [752, 223] on div "Mesa 15" at bounding box center [756, 200] width 48 height 48
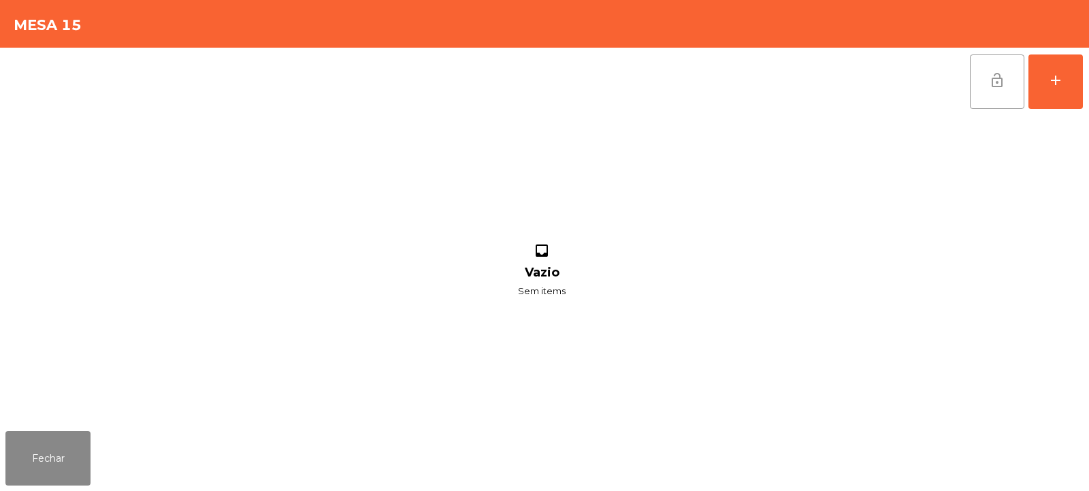
click at [1011, 83] on button "lock_open" at bounding box center [997, 81] width 54 height 54
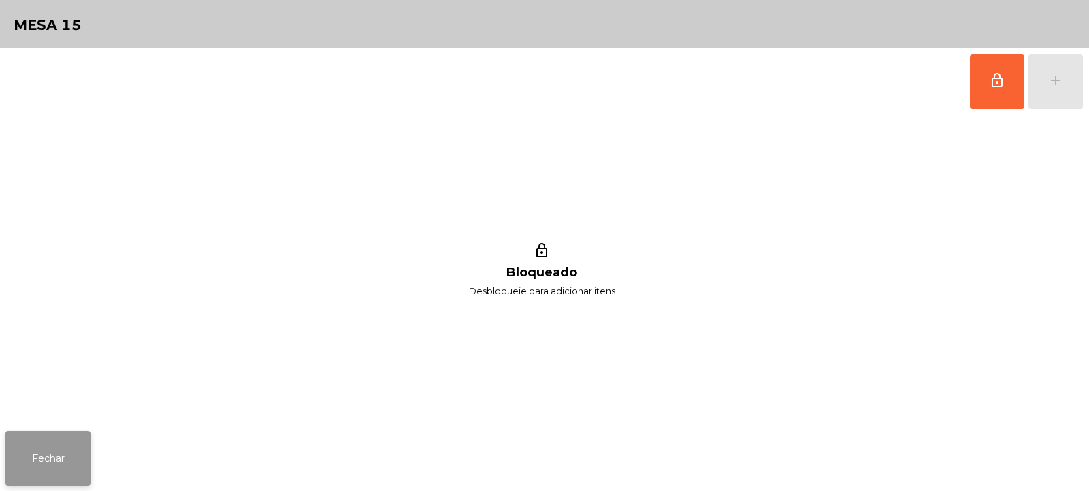
click at [48, 477] on button "Fechar" at bounding box center [47, 458] width 85 height 54
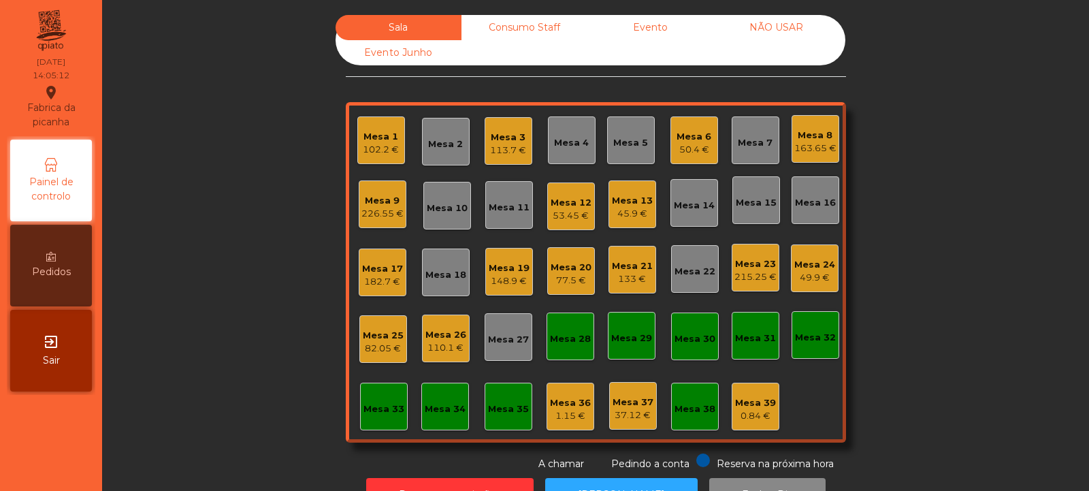
click at [388, 284] on div "182.7 €" at bounding box center [382, 282] width 41 height 14
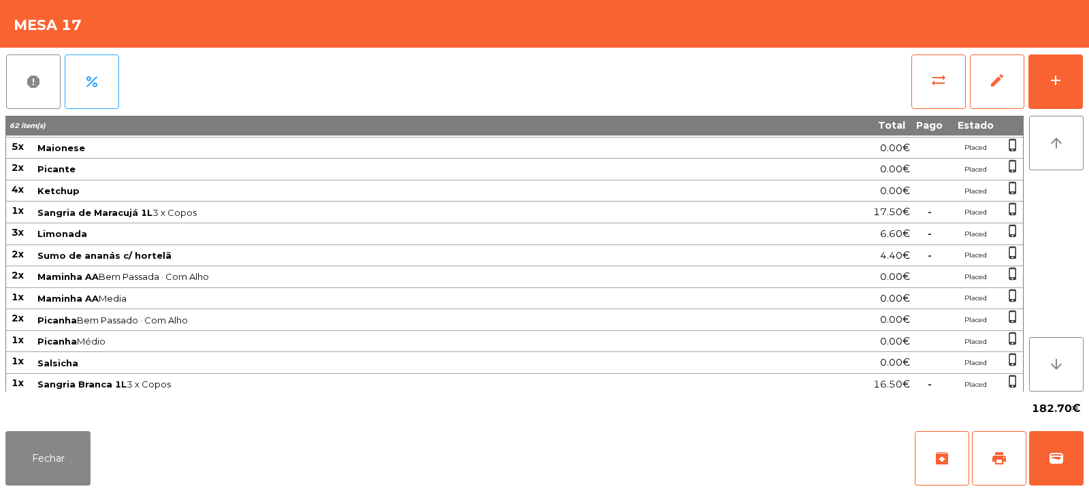
scroll to position [238, 0]
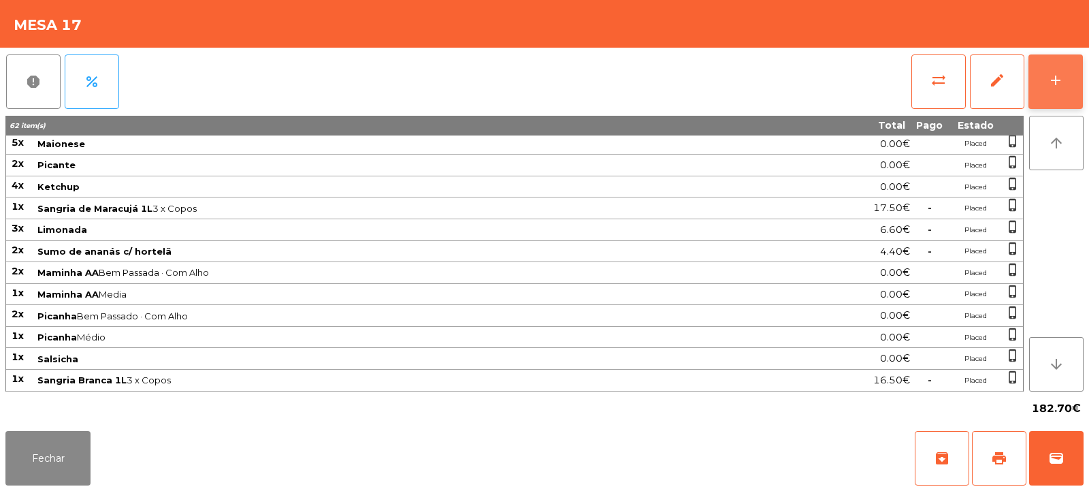
click at [1060, 78] on div "add" at bounding box center [1055, 80] width 16 height 16
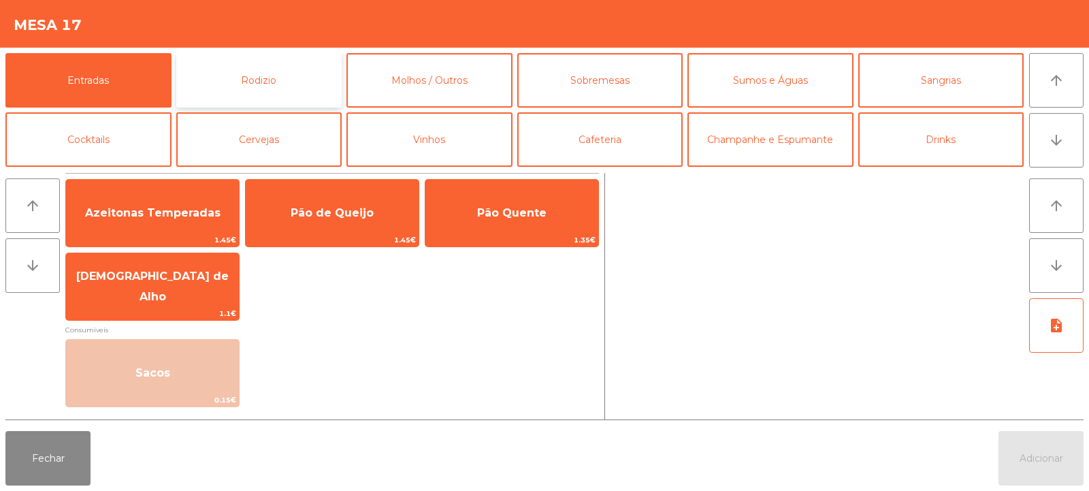
click at [298, 74] on button "Rodizio" at bounding box center [259, 80] width 166 height 54
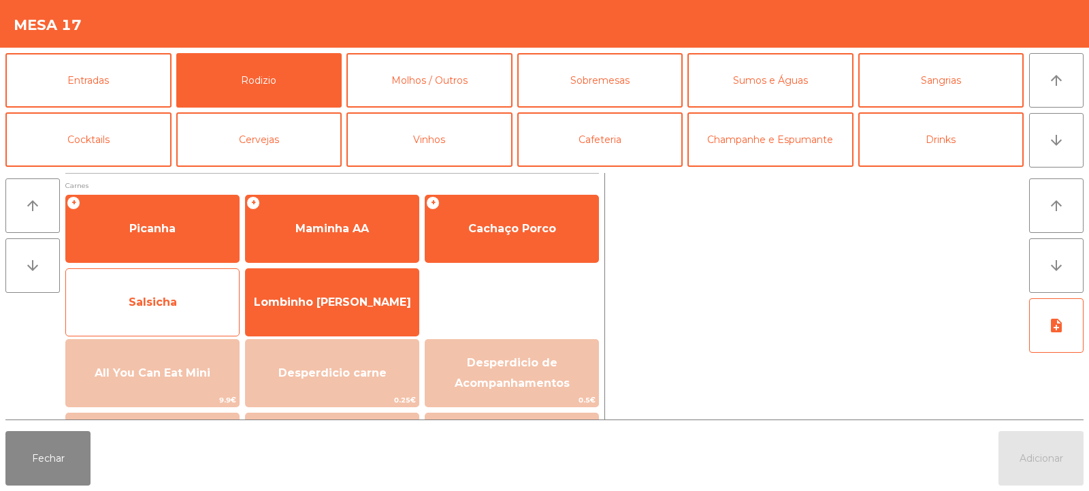
click at [176, 303] on span "Salsicha" at bounding box center [153, 301] width 48 height 13
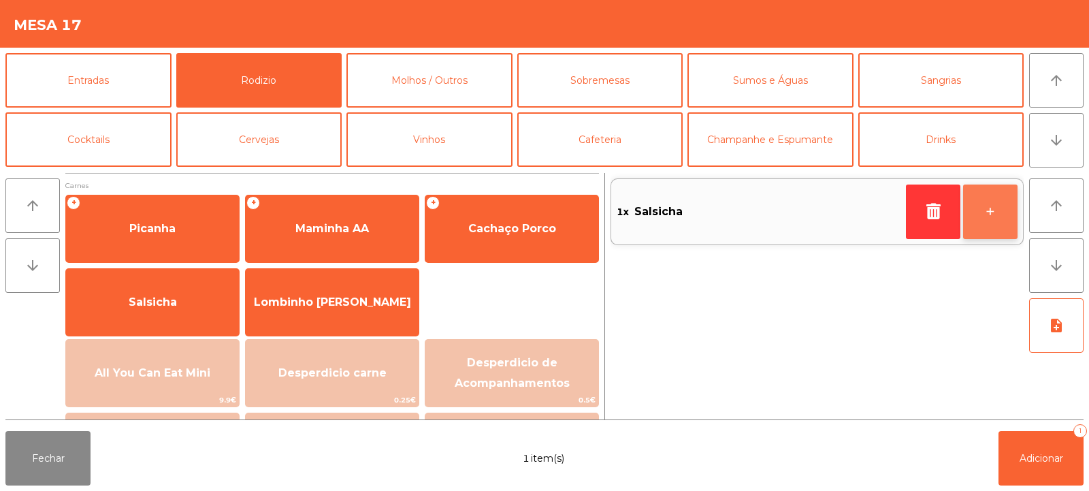
click at [983, 201] on button "+" at bounding box center [990, 211] width 54 height 54
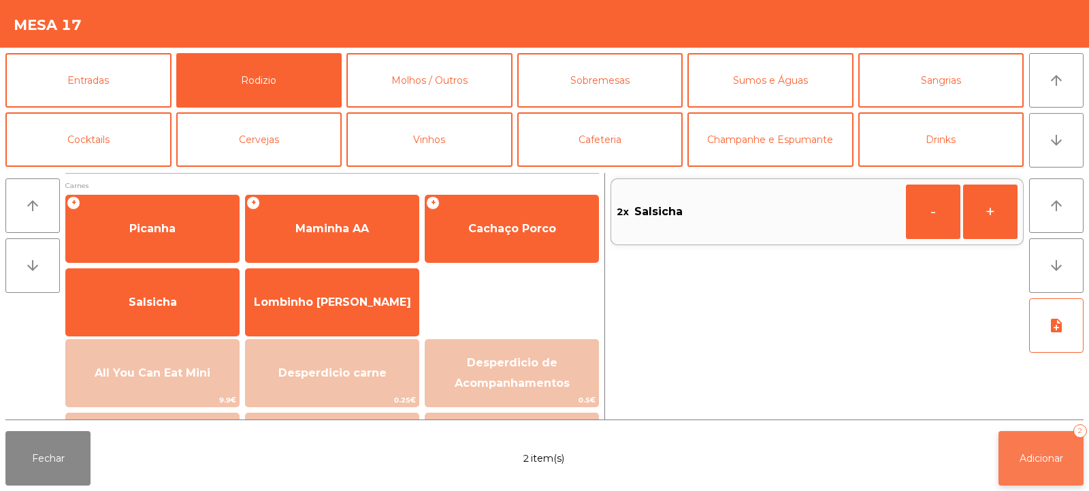
click at [1024, 453] on span "Adicionar" at bounding box center [1042, 458] width 44 height 12
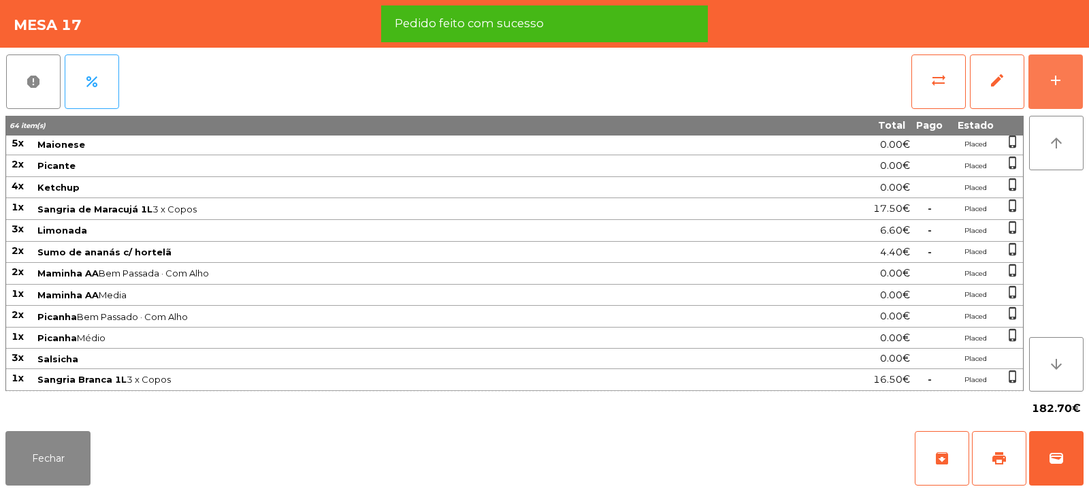
scroll to position [238, 0]
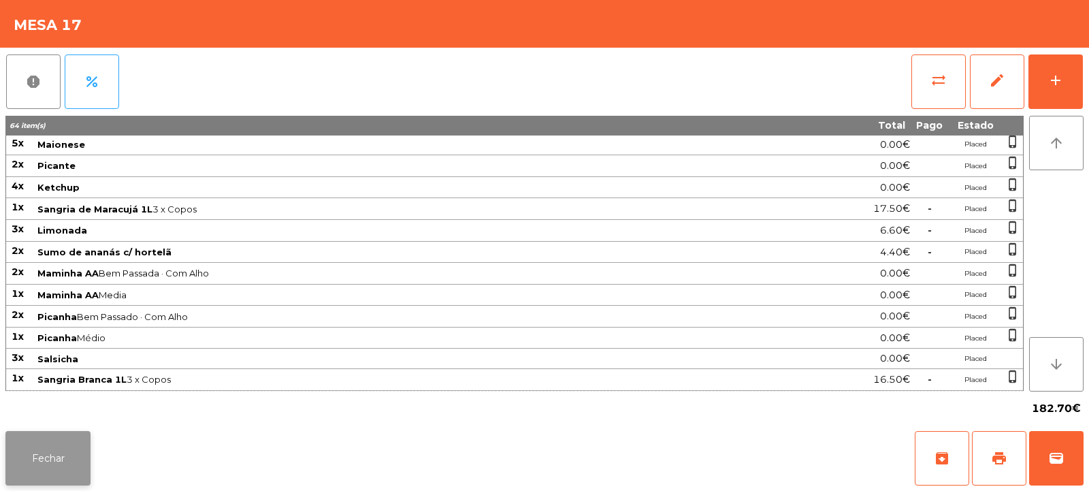
click at [56, 456] on button "Fechar" at bounding box center [47, 458] width 85 height 54
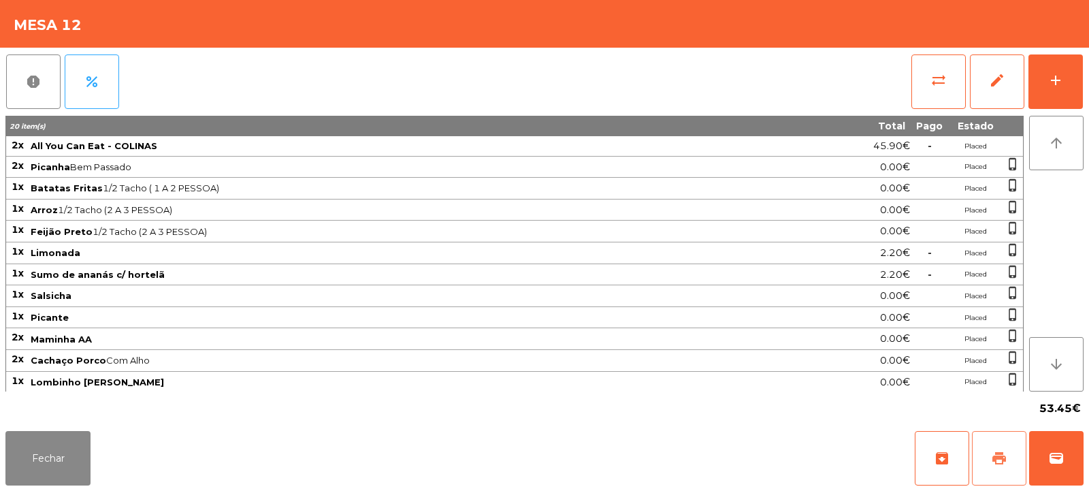
click at [994, 448] on button "print" at bounding box center [999, 458] width 54 height 54
click at [63, 462] on button "Fechar" at bounding box center [47, 458] width 85 height 54
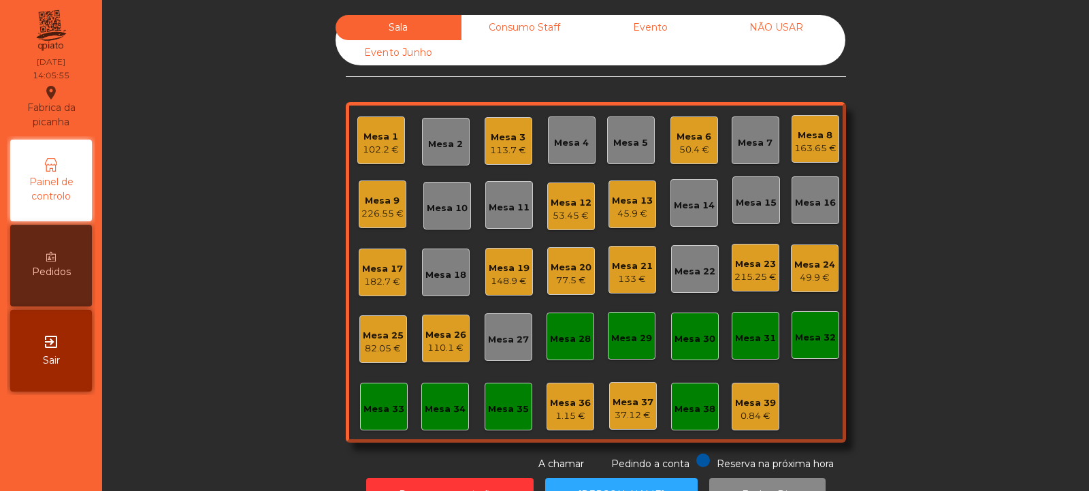
scroll to position [46, 0]
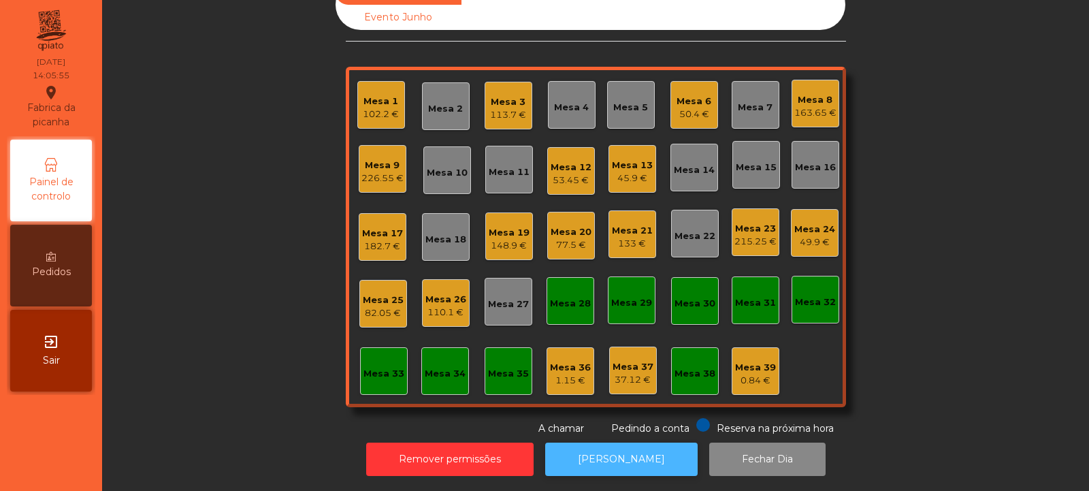
click at [635, 442] on button "[PERSON_NAME]" at bounding box center [621, 458] width 152 height 33
click at [576, 161] on div "Mesa 12" at bounding box center [571, 168] width 41 height 14
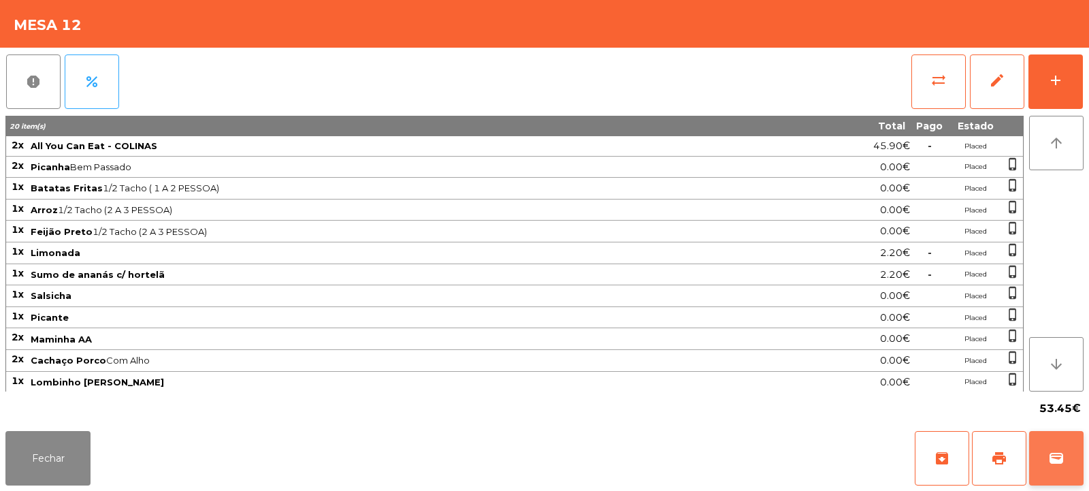
click at [1061, 468] on button "wallet" at bounding box center [1056, 458] width 54 height 54
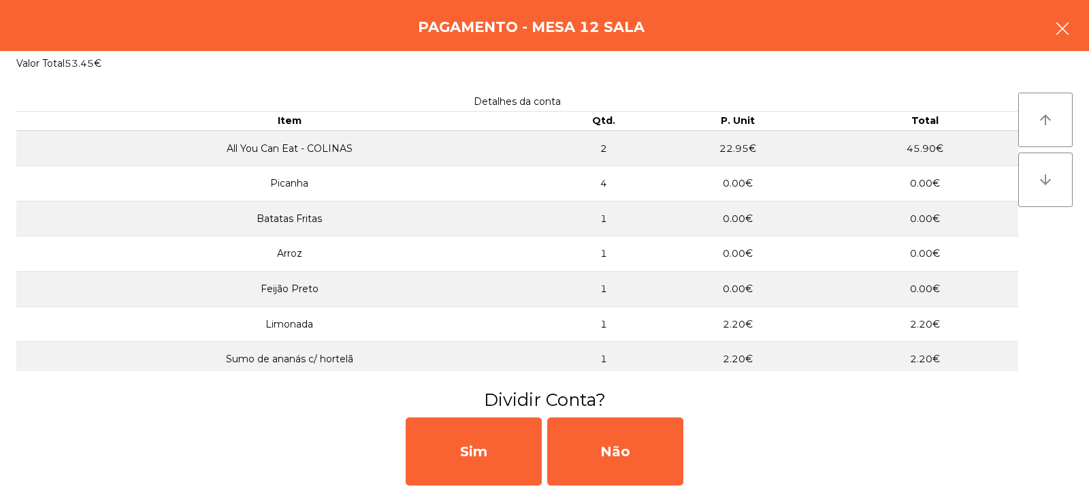
click at [1070, 27] on icon "button" at bounding box center [1062, 28] width 16 height 16
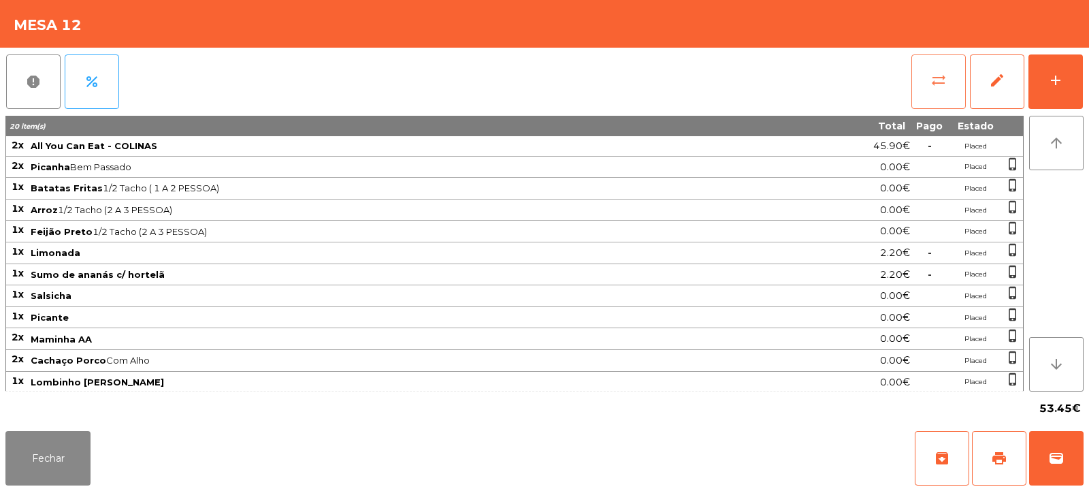
click at [934, 86] on span "sync_alt" at bounding box center [938, 80] width 16 height 16
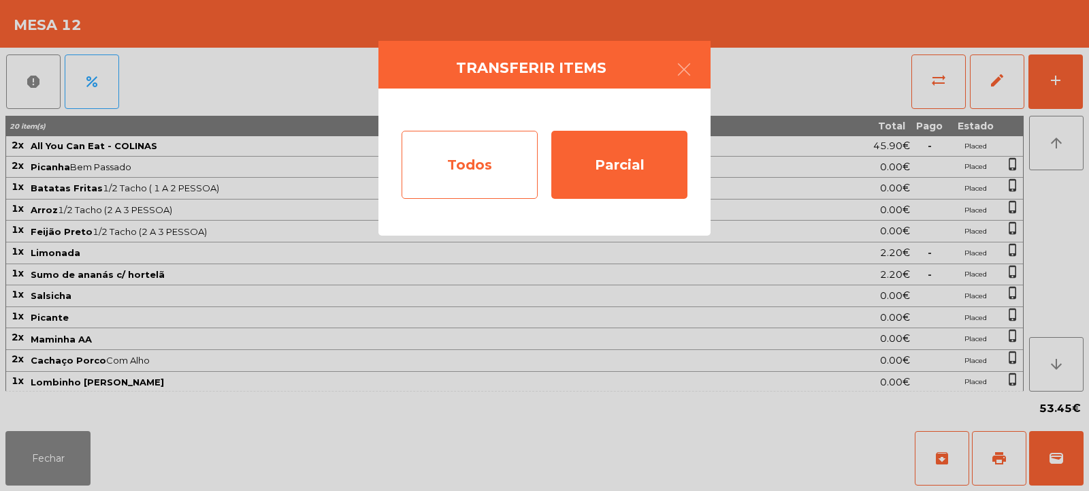
click at [482, 183] on div "Todos" at bounding box center [470, 165] width 136 height 68
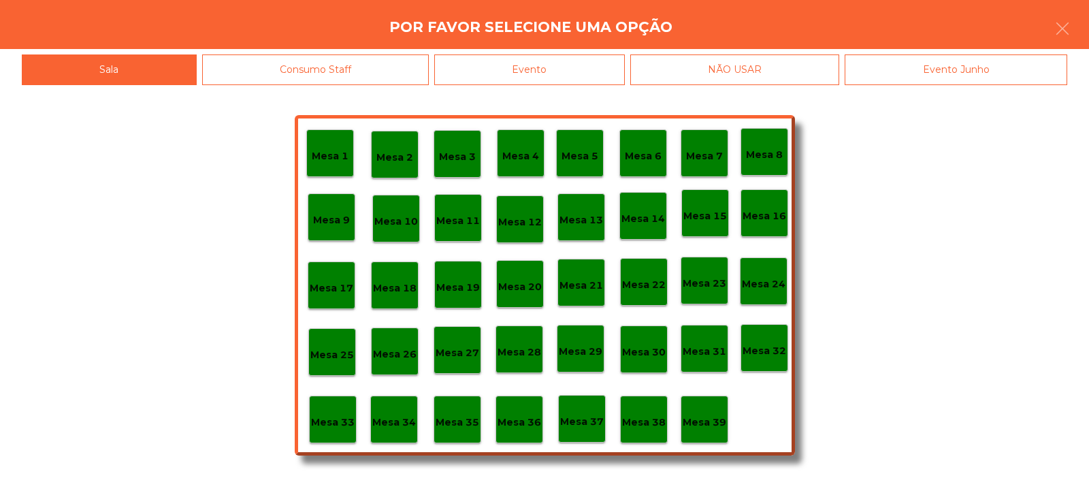
click at [564, 67] on div "Evento" at bounding box center [529, 69] width 191 height 31
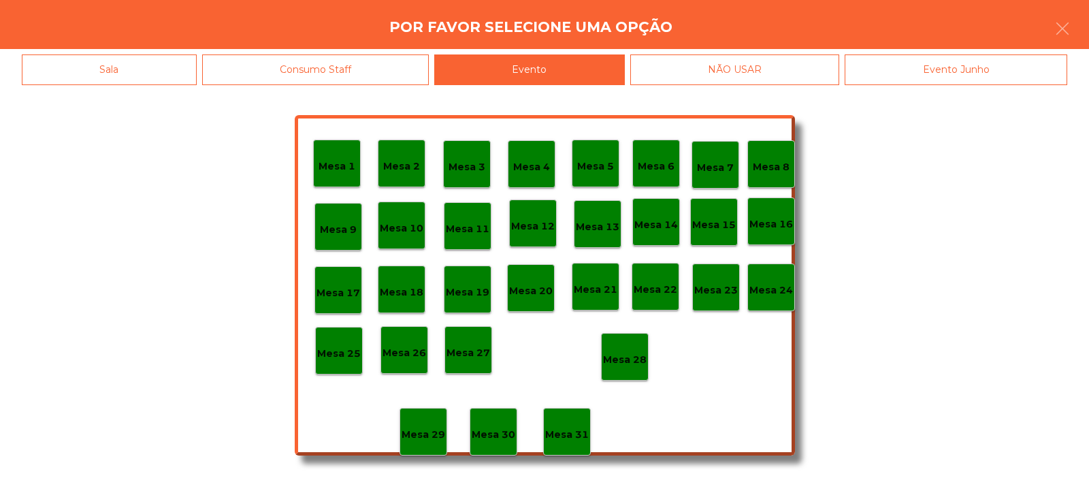
click at [623, 358] on p "Mesa 28" at bounding box center [625, 360] width 44 height 16
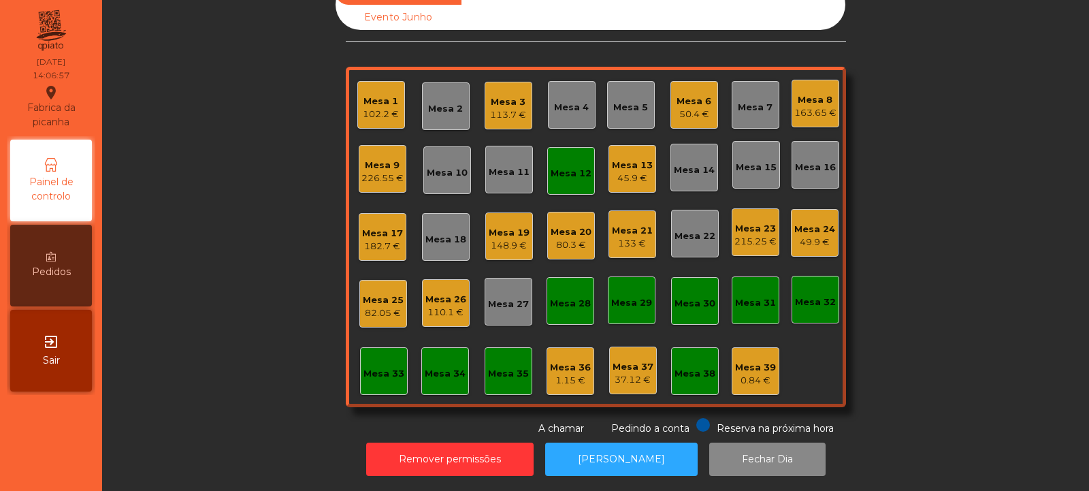
scroll to position [0, 0]
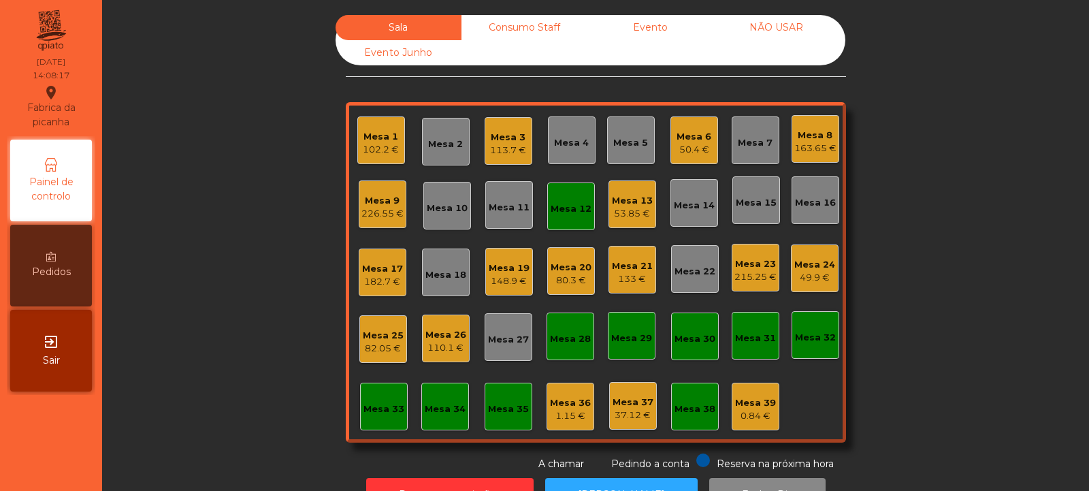
click at [701, 142] on div "Mesa 6" at bounding box center [694, 137] width 35 height 14
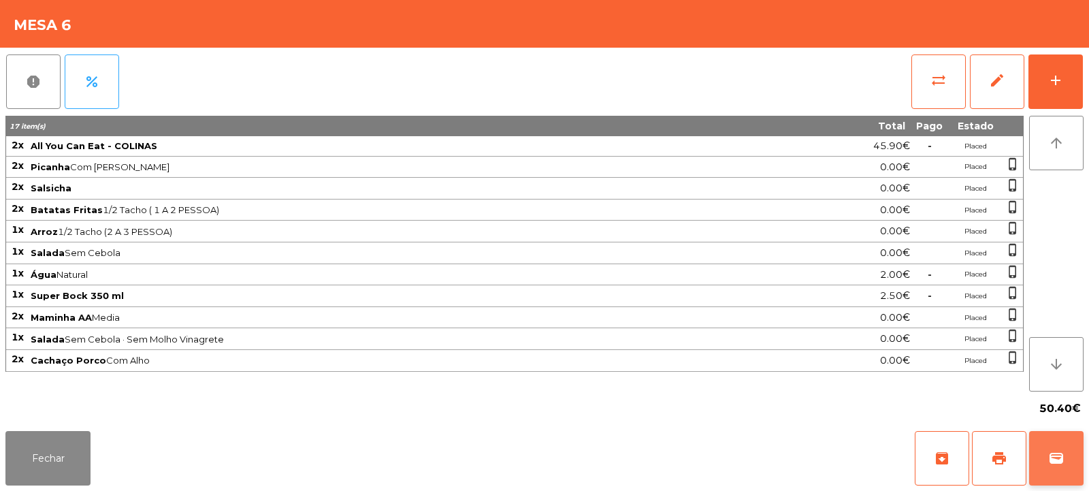
click at [1058, 470] on button "wallet" at bounding box center [1056, 458] width 54 height 54
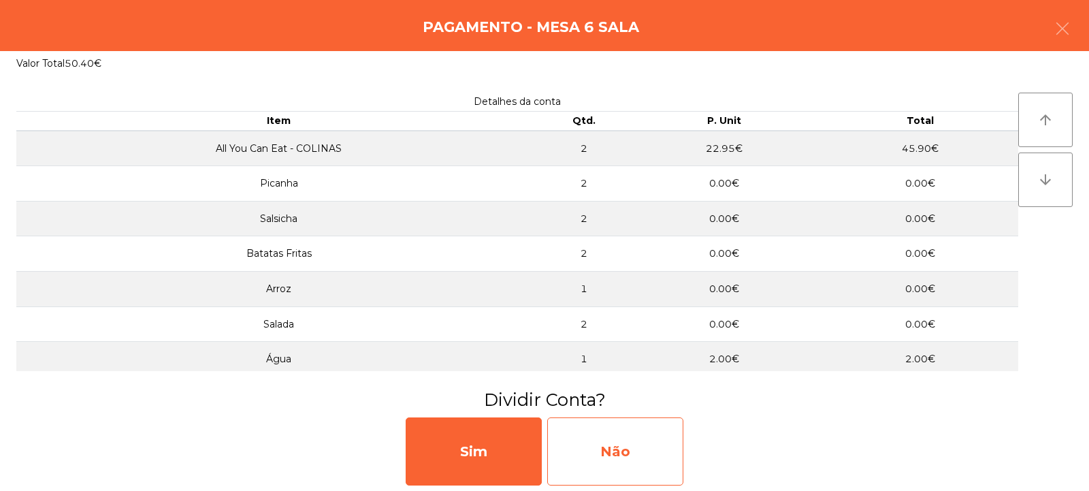
click at [610, 448] on div "Não" at bounding box center [615, 451] width 136 height 68
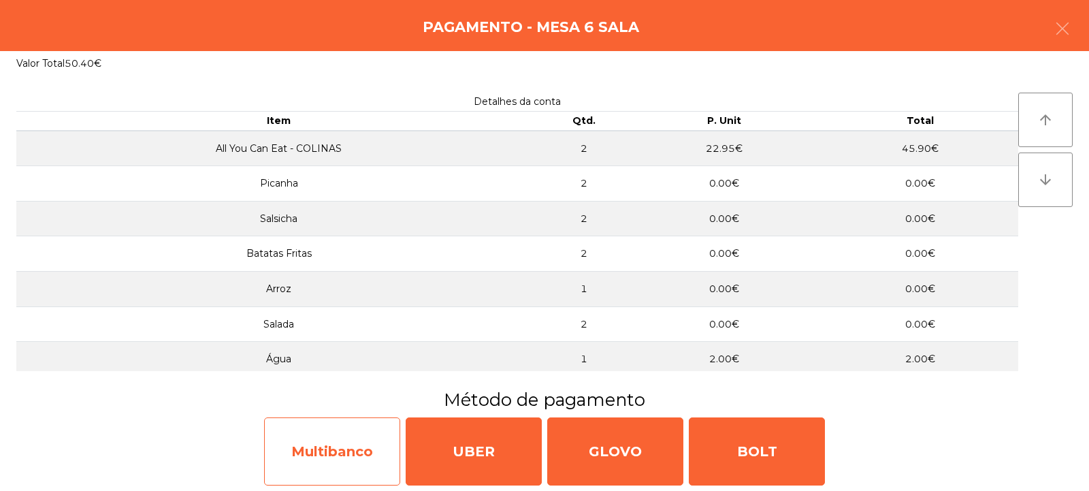
click at [324, 468] on div "Multibanco" at bounding box center [332, 451] width 136 height 68
select select "**"
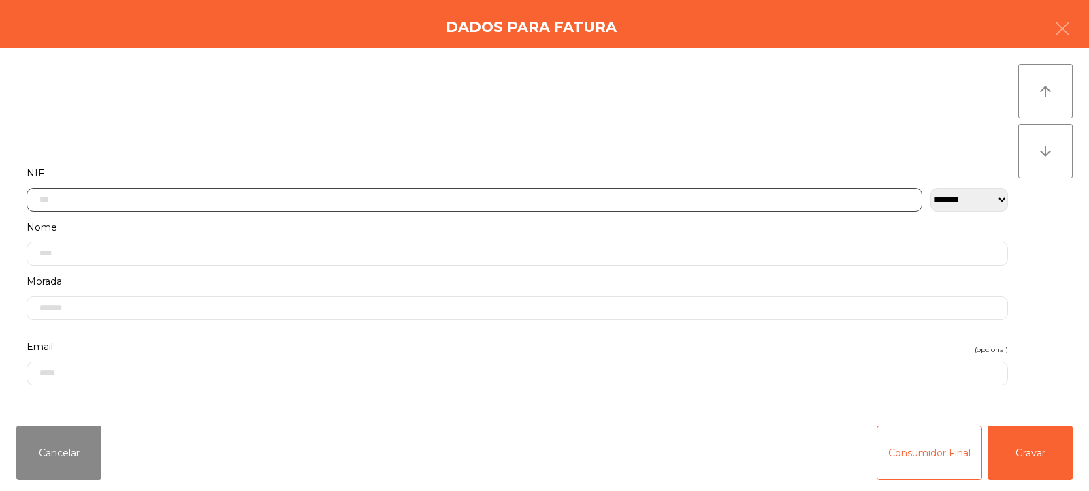
click at [437, 199] on input "text" at bounding box center [475, 200] width 896 height 24
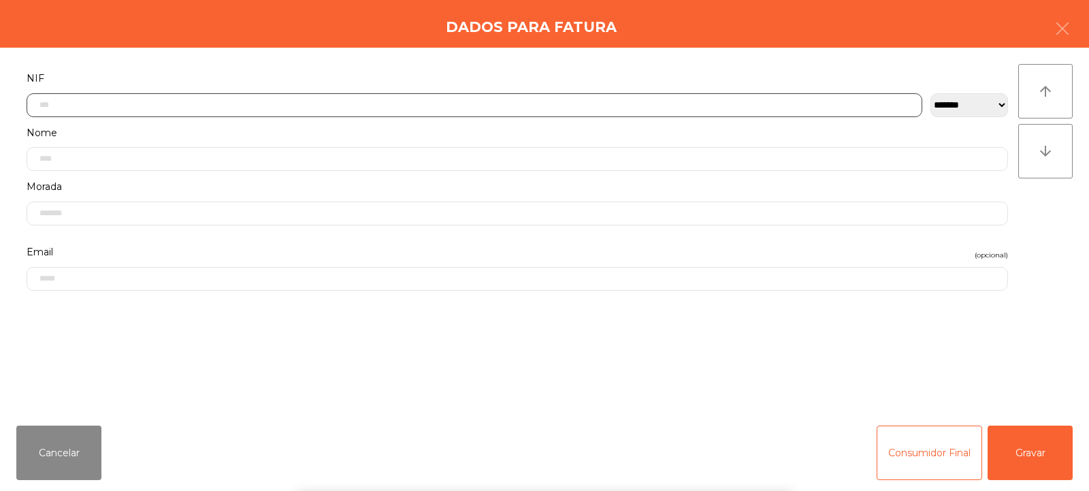
scroll to position [99, 0]
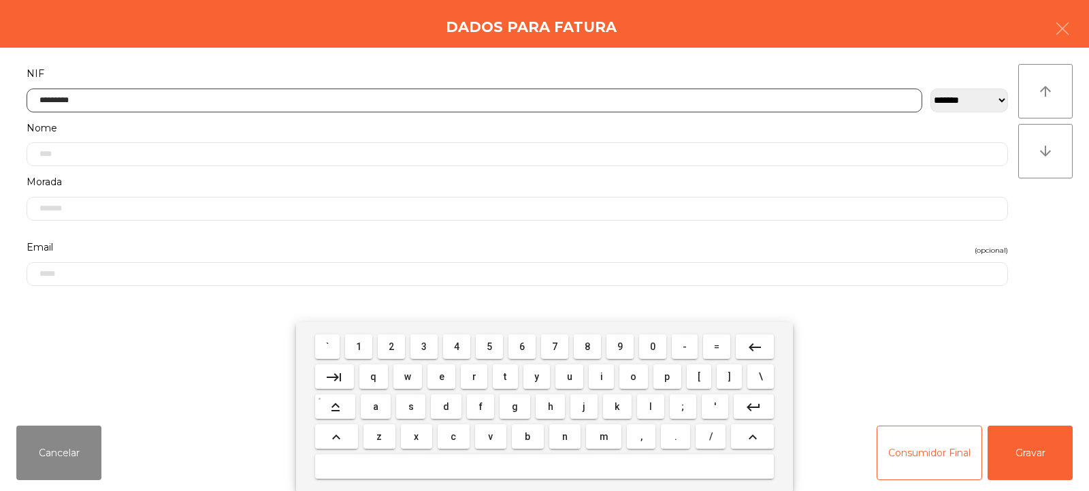
type input "*********"
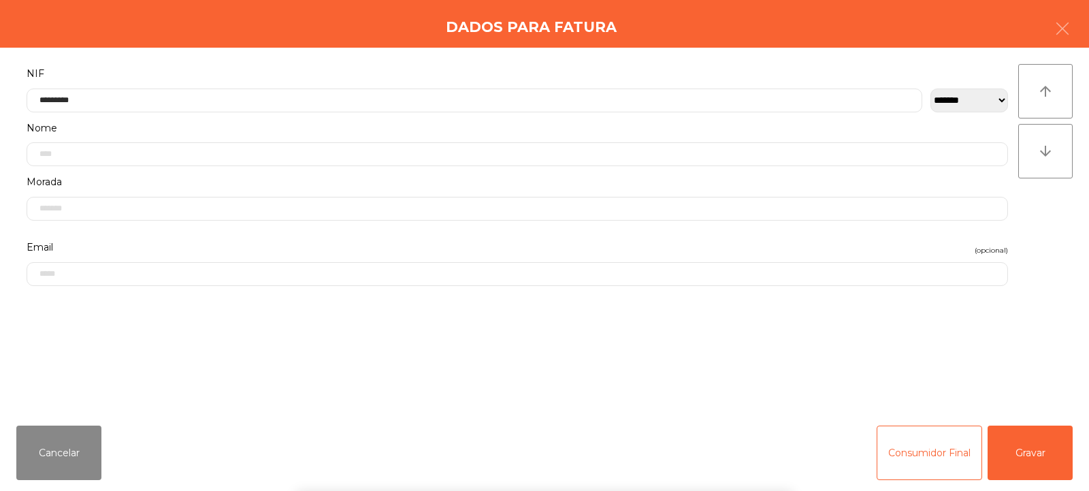
click at [1044, 234] on div "arrow_upward arrow_downward" at bounding box center [1045, 231] width 54 height 334
click at [1021, 460] on button "Gravar" at bounding box center [1030, 452] width 85 height 54
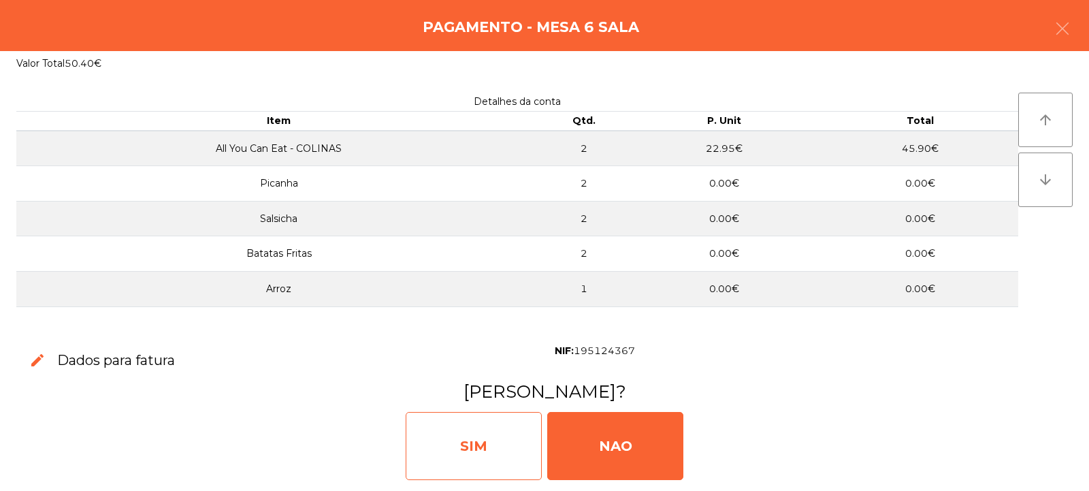
click at [483, 447] on div "SIM" at bounding box center [474, 446] width 136 height 68
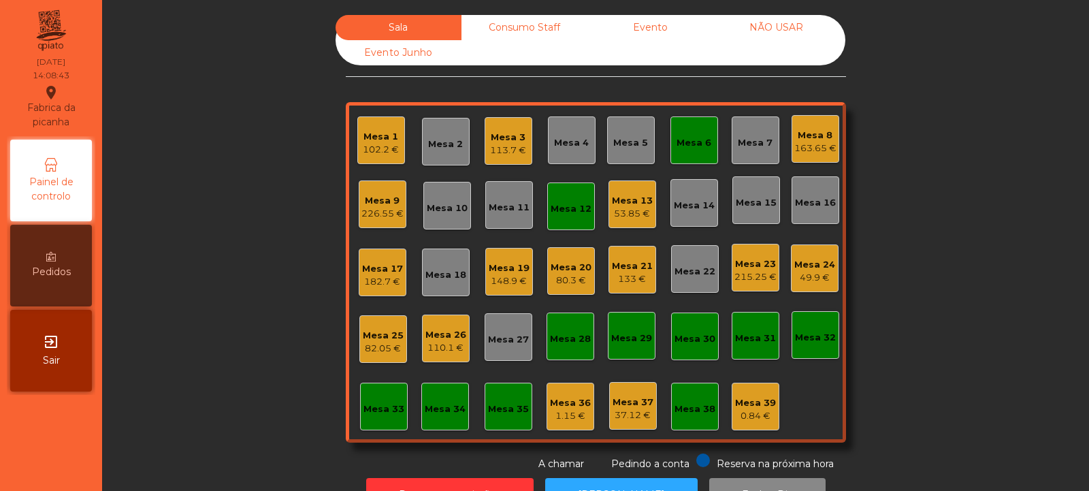
click at [432, 341] on div "110.1 €" at bounding box center [445, 348] width 41 height 14
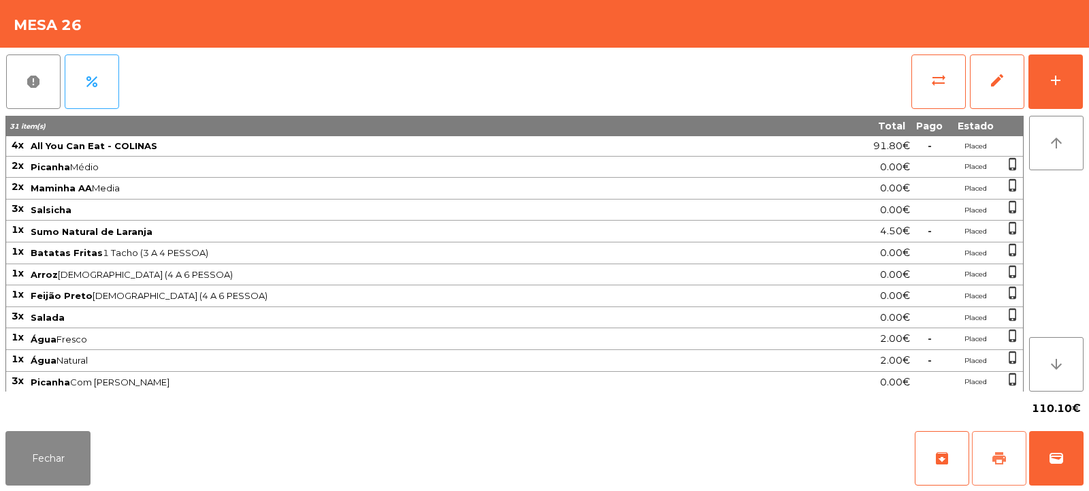
click at [992, 469] on button "print" at bounding box center [999, 458] width 54 height 54
click at [1061, 455] on span "wallet" at bounding box center [1056, 458] width 16 height 16
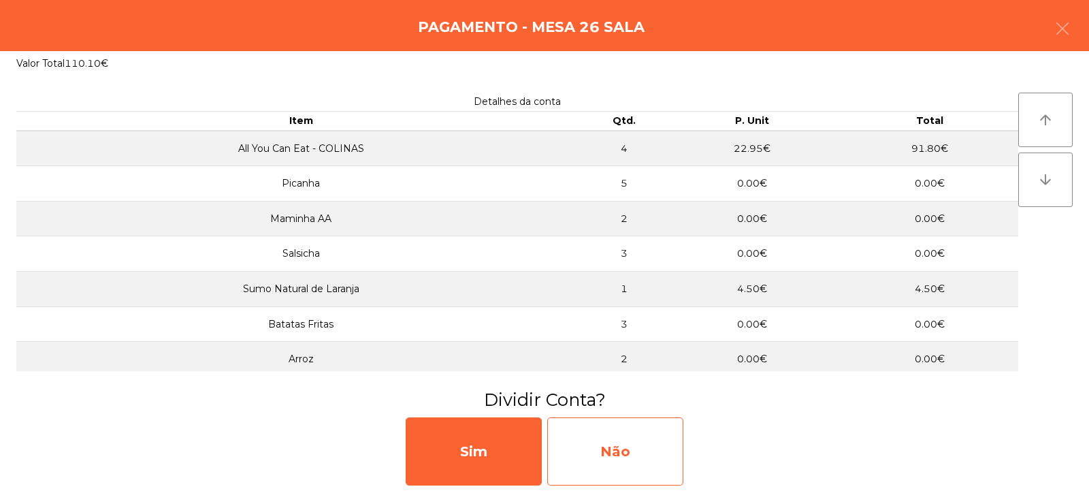
click at [614, 451] on div "Não" at bounding box center [615, 451] width 136 height 68
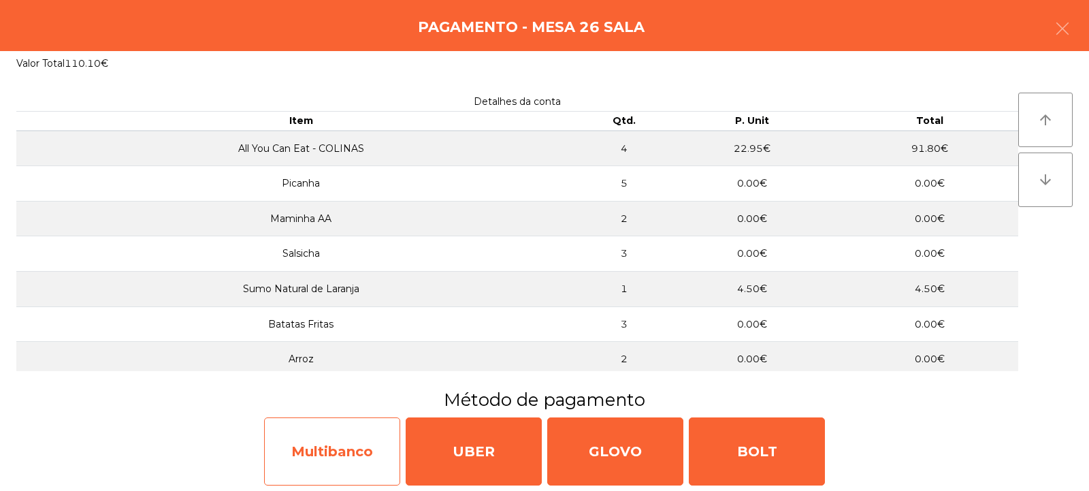
click at [325, 459] on div "Multibanco" at bounding box center [332, 451] width 136 height 68
select select "**"
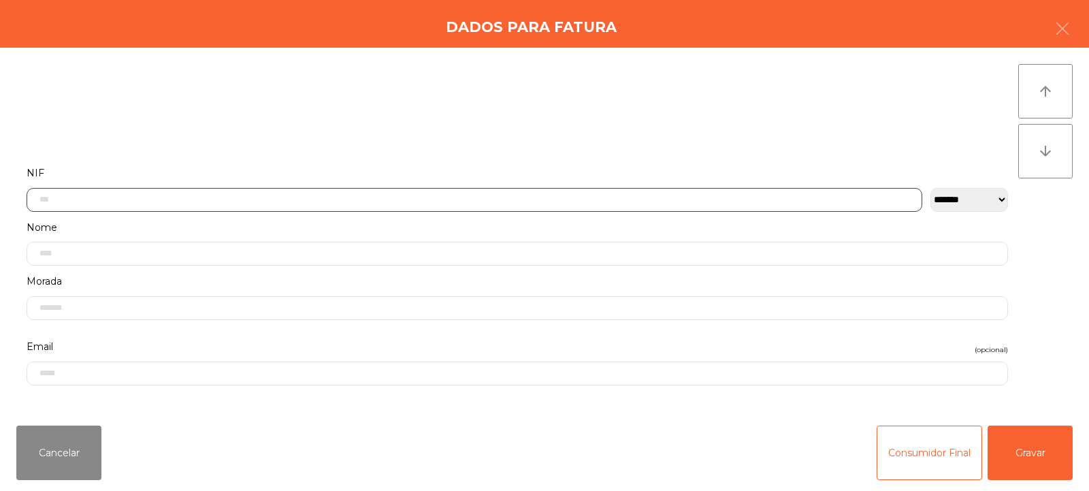
click at [373, 200] on input "text" at bounding box center [475, 200] width 896 height 24
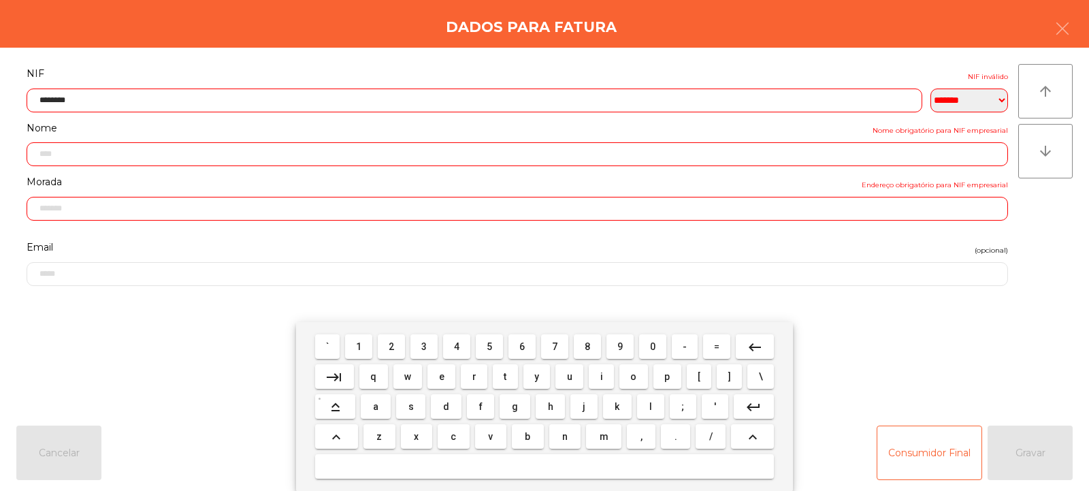
type input "*********"
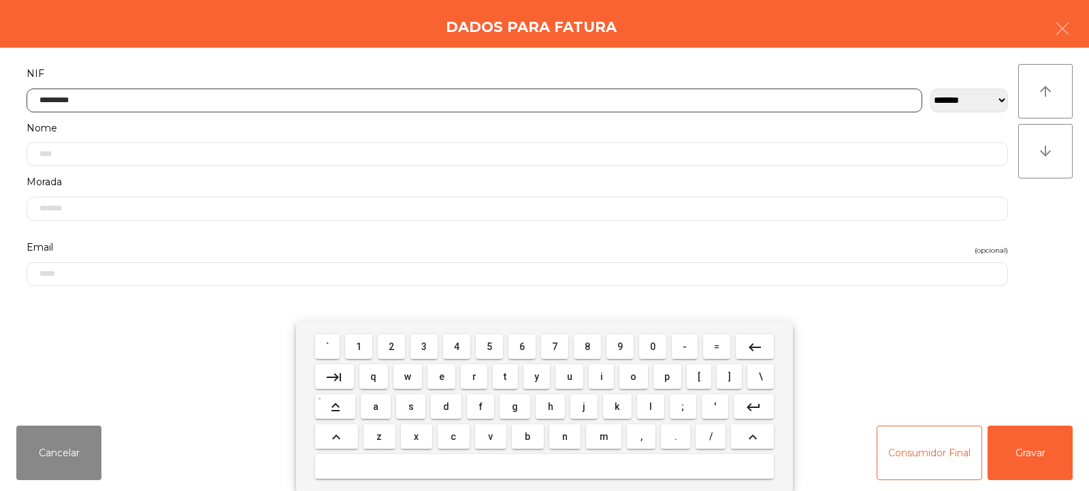
type input "**********"
type input "*********"
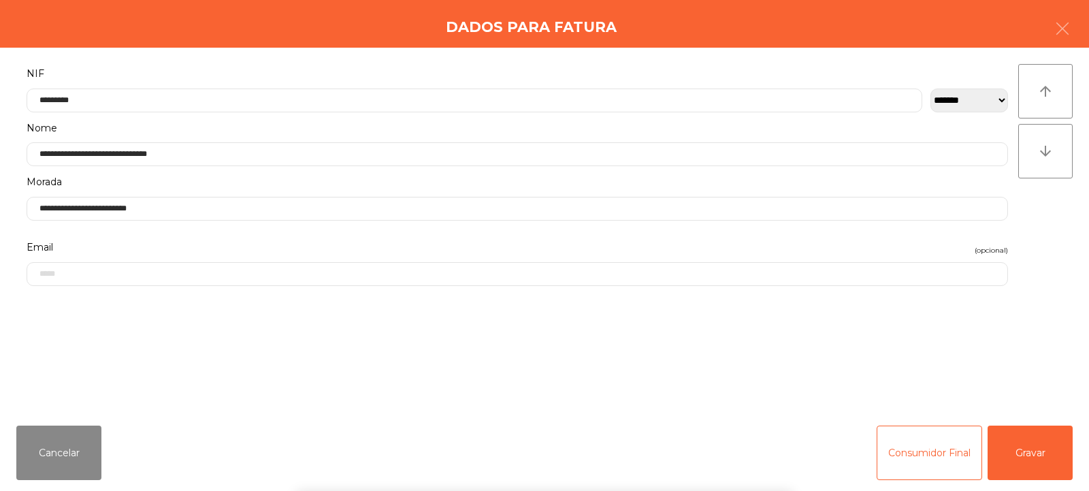
click at [1022, 229] on div "arrow_upward arrow_downward" at bounding box center [1045, 231] width 54 height 334
click at [1043, 447] on button "Gravar" at bounding box center [1030, 452] width 85 height 54
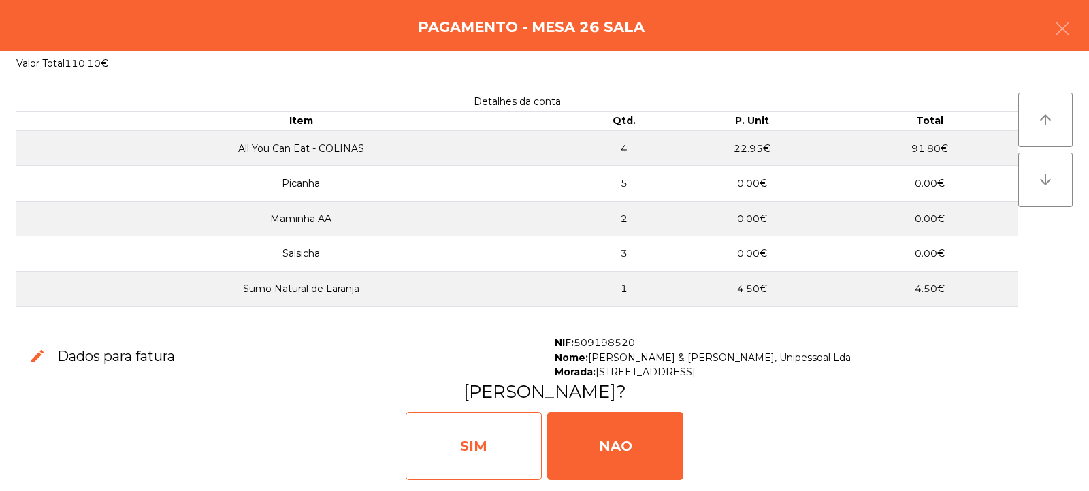
click at [480, 432] on div "SIM" at bounding box center [474, 446] width 136 height 68
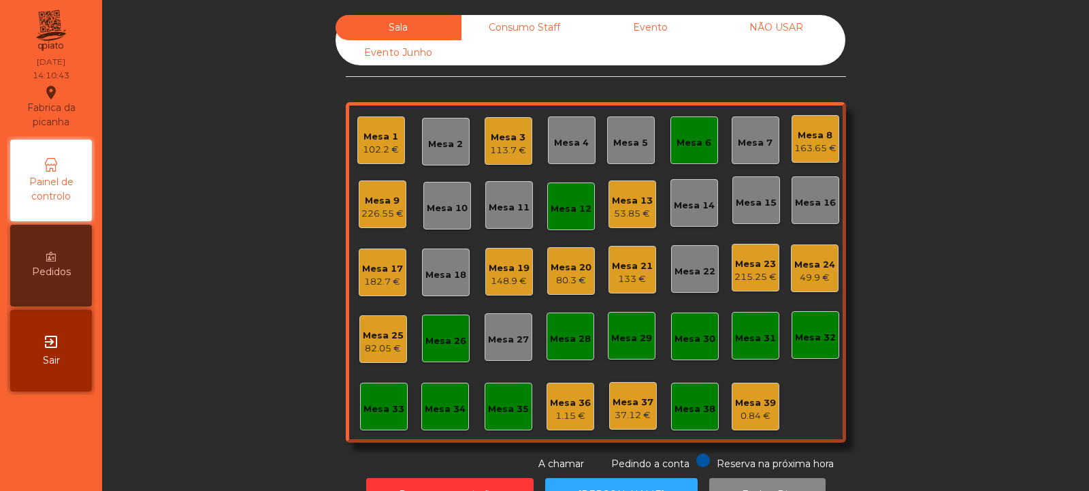
click at [746, 188] on div "Mesa 15" at bounding box center [756, 200] width 48 height 48
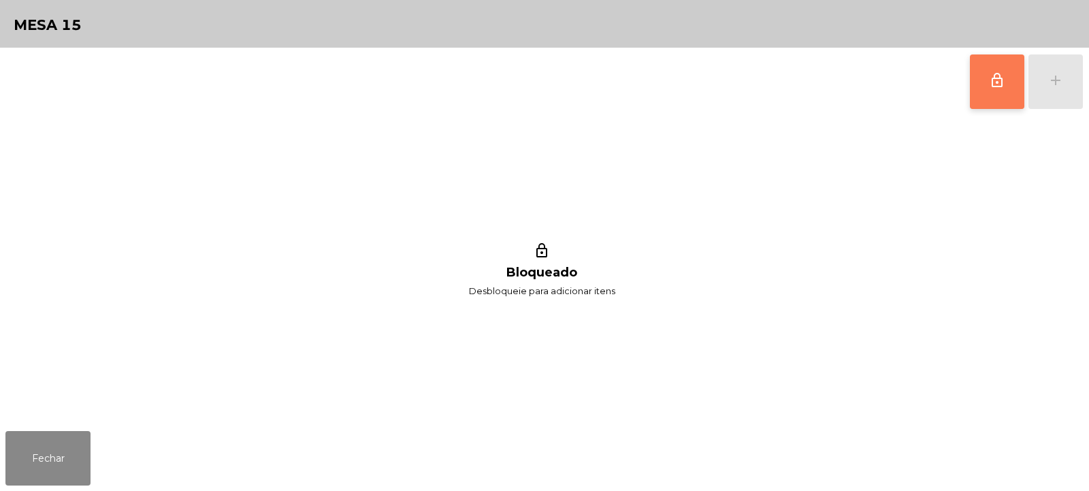
click at [999, 84] on span "lock_outline" at bounding box center [997, 80] width 16 height 16
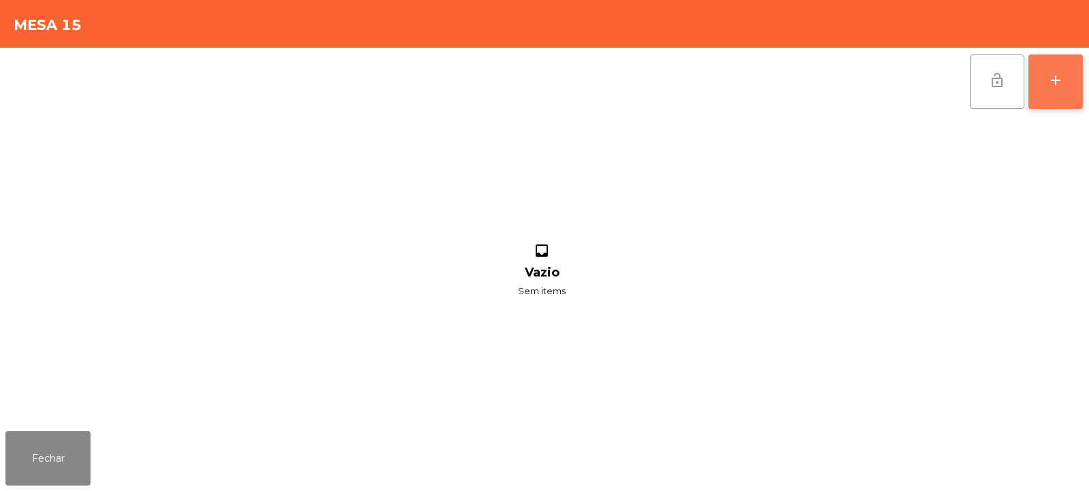
click at [1058, 79] on div "add" at bounding box center [1055, 80] width 16 height 16
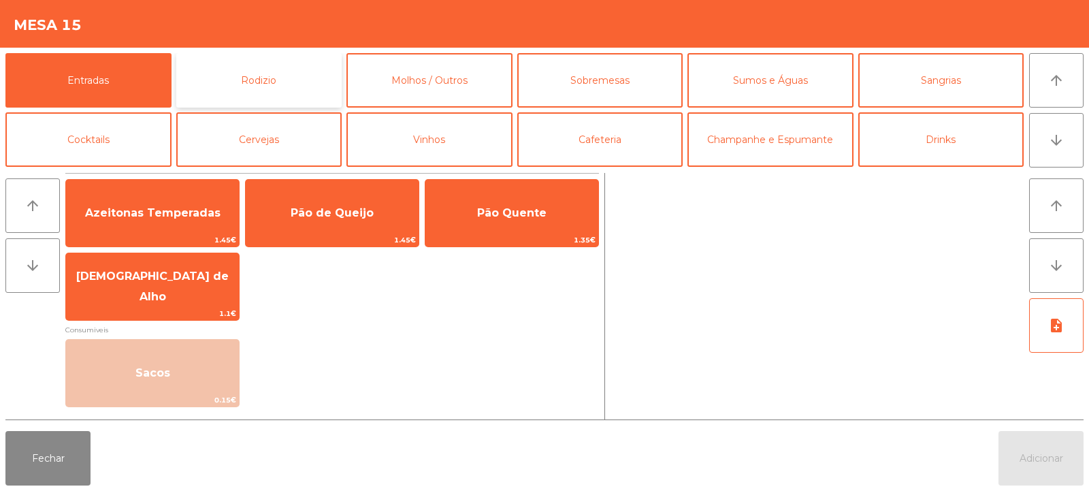
click at [265, 85] on button "Rodizio" at bounding box center [259, 80] width 166 height 54
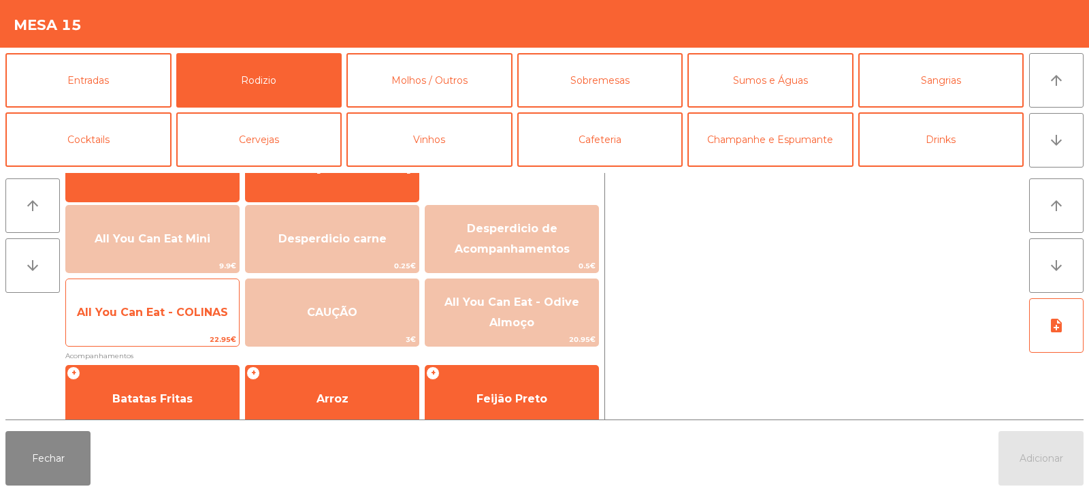
click at [161, 334] on span "22.95€" at bounding box center [152, 339] width 173 height 13
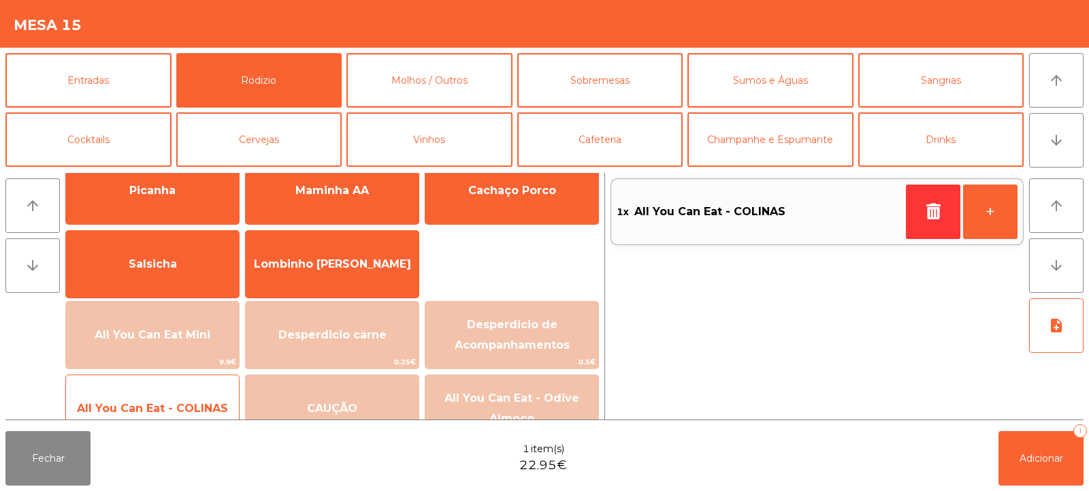
scroll to position [0, 0]
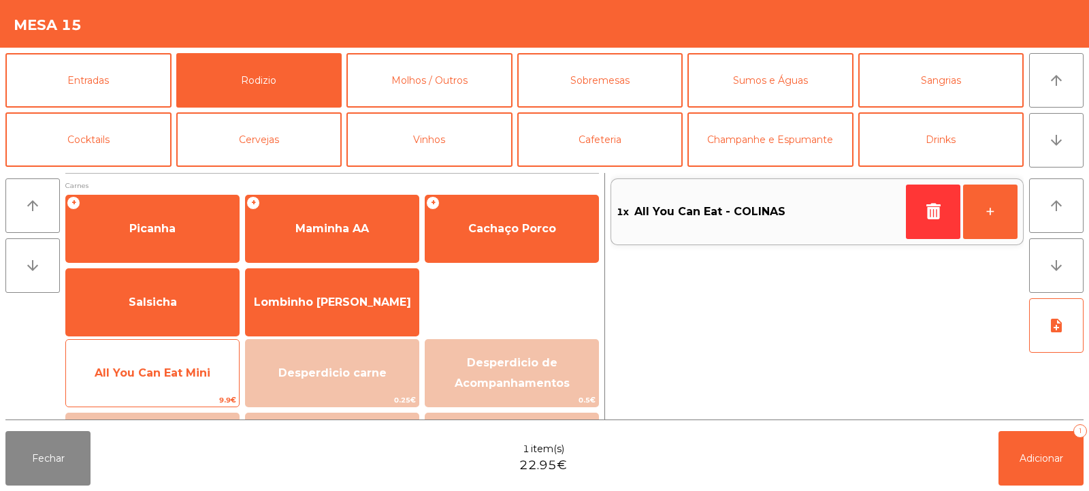
click at [159, 344] on div "All You Can Eat Mini 9.9€" at bounding box center [152, 373] width 174 height 68
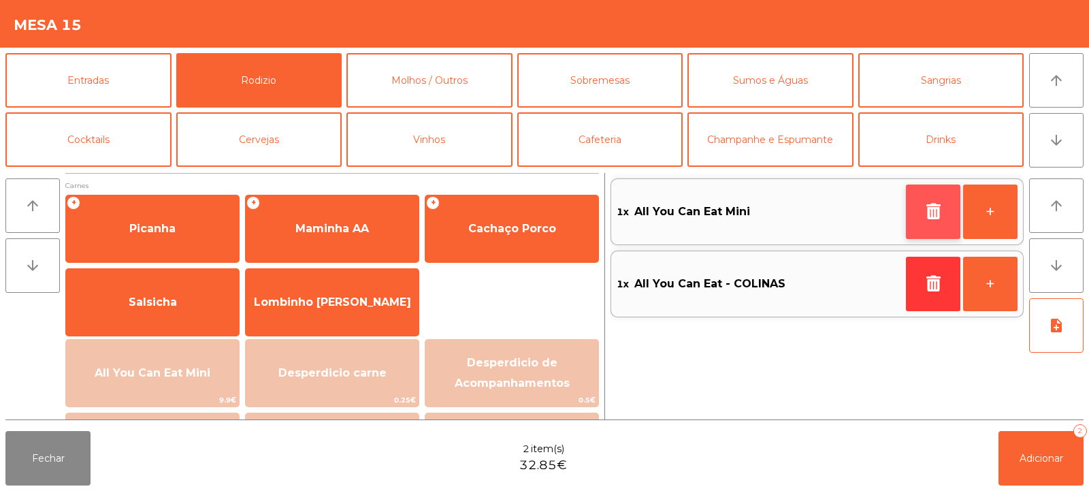
click at [920, 208] on button "button" at bounding box center [933, 211] width 54 height 54
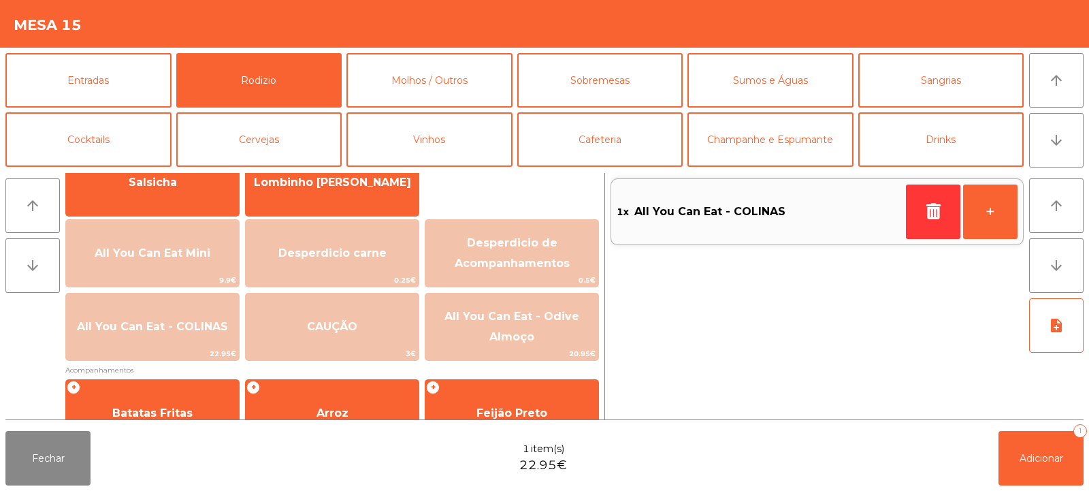
scroll to position [145, 0]
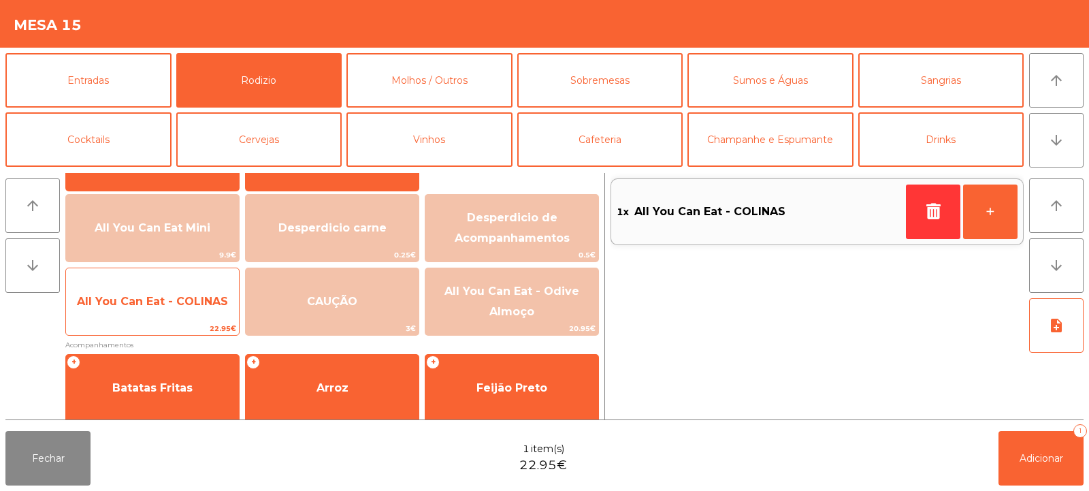
click at [149, 327] on span "22.95€" at bounding box center [152, 328] width 173 height 13
click at [149, 321] on div "All You Can Eat - COLINAS 22.95€" at bounding box center [152, 301] width 174 height 68
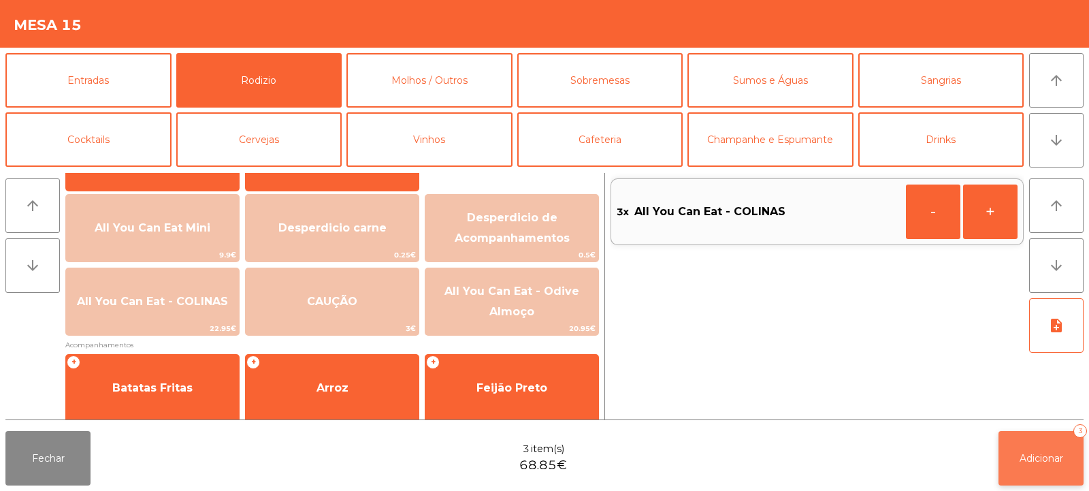
click at [1045, 451] on button "Adicionar 3" at bounding box center [1040, 458] width 85 height 54
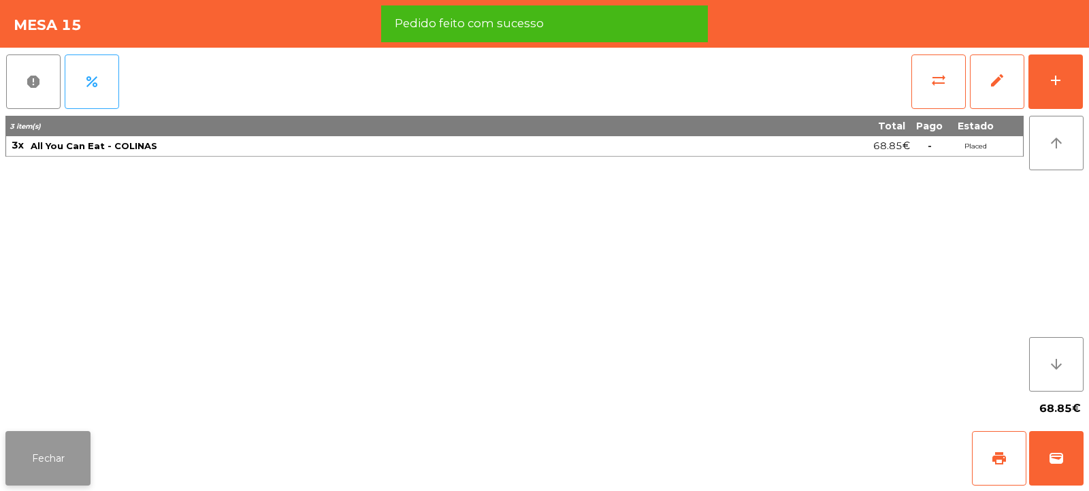
click at [58, 471] on button "Fechar" at bounding box center [47, 458] width 85 height 54
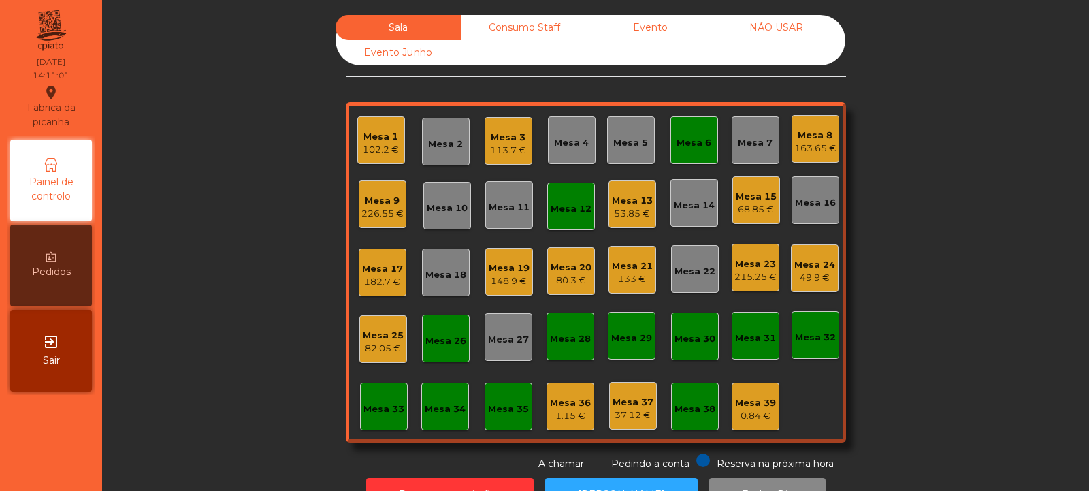
click at [692, 128] on div "Mesa 6" at bounding box center [694, 140] width 48 height 48
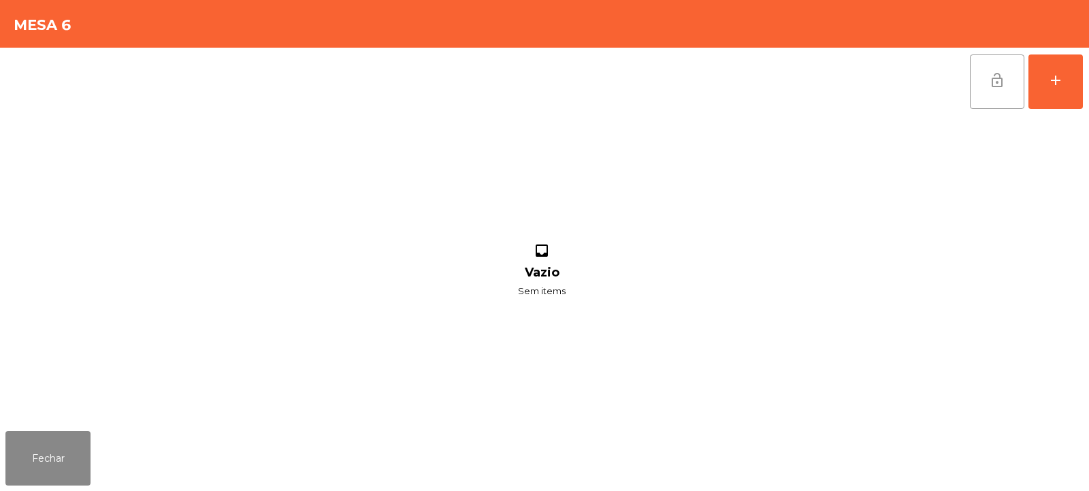
click at [1007, 75] on button "lock_open" at bounding box center [997, 81] width 54 height 54
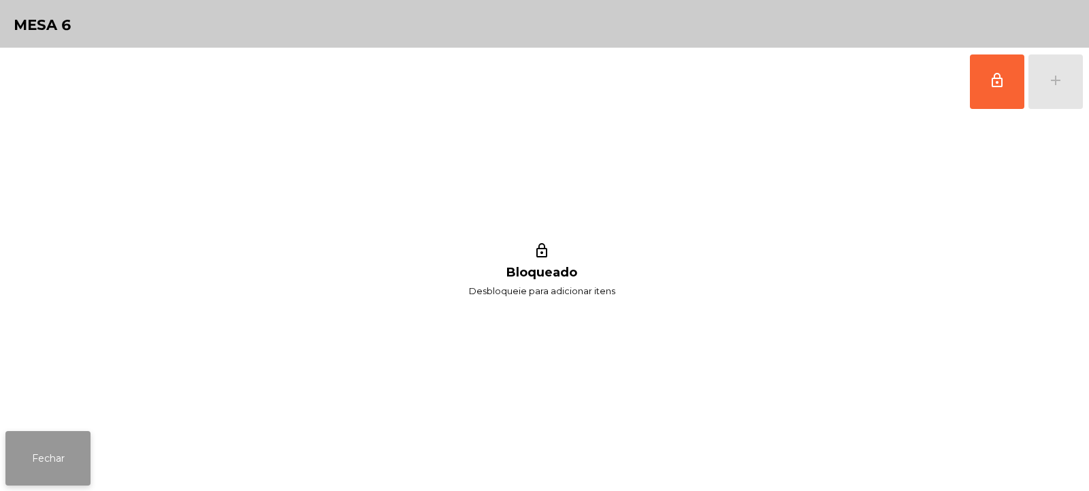
click at [52, 448] on button "Fechar" at bounding box center [47, 458] width 85 height 54
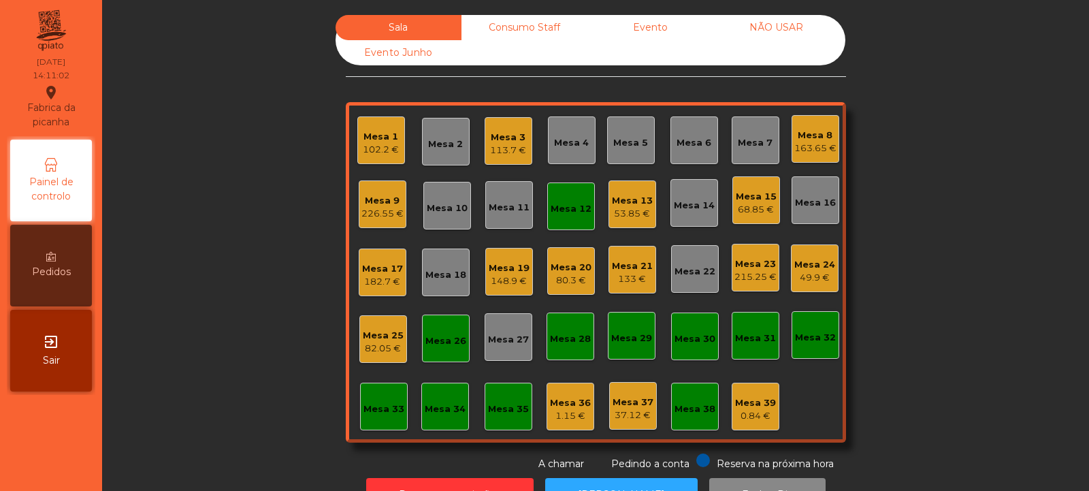
click at [570, 207] on div "Mesa 12" at bounding box center [571, 209] width 41 height 14
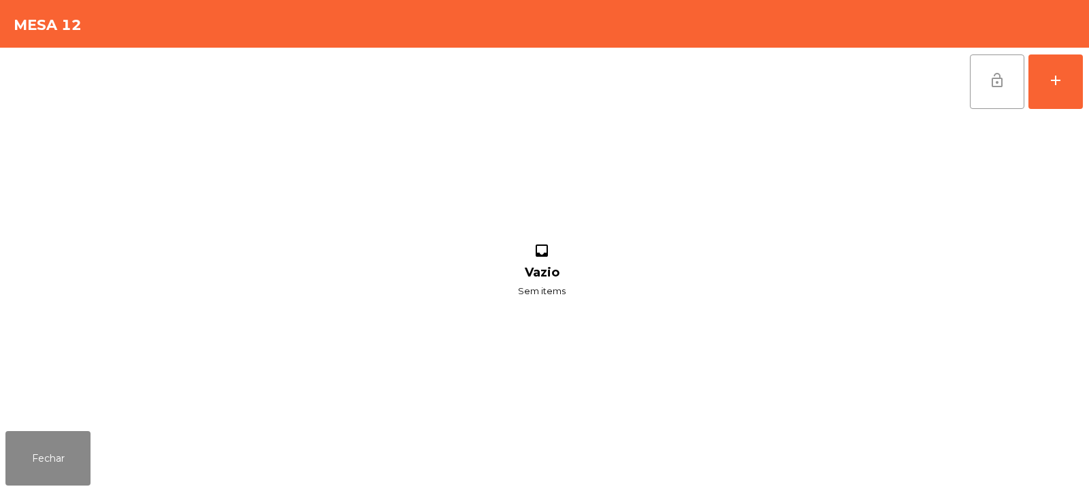
click at [998, 80] on span "lock_open" at bounding box center [997, 80] width 16 height 16
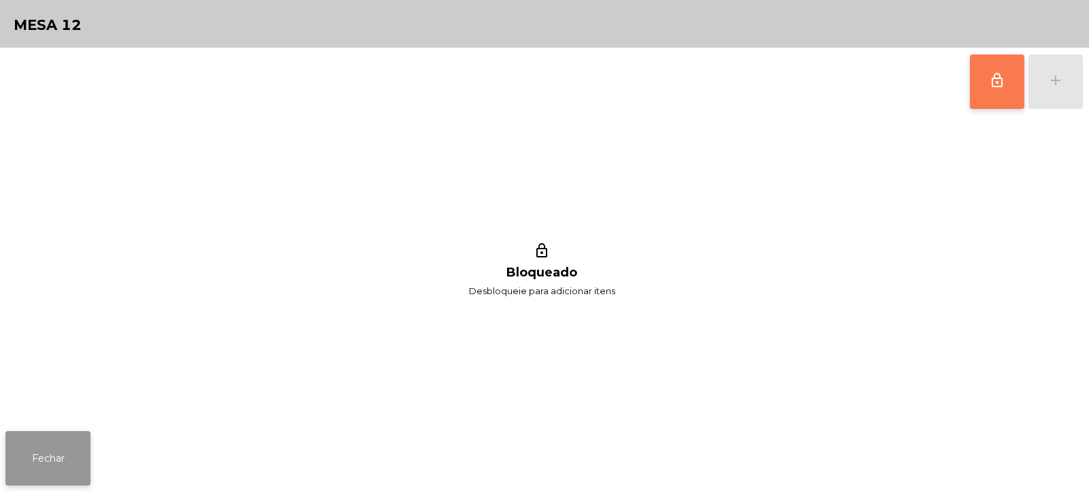
click at [78, 461] on button "Fechar" at bounding box center [47, 458] width 85 height 54
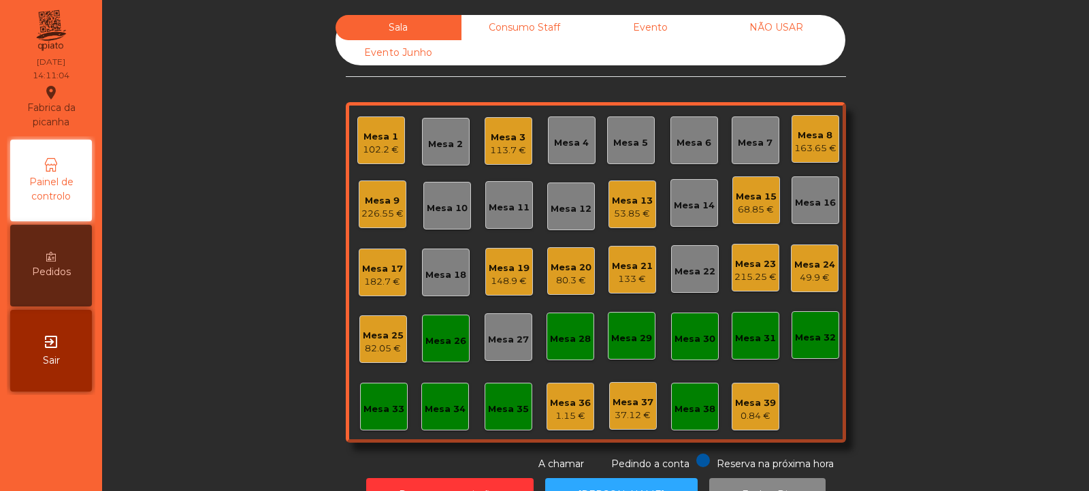
scroll to position [46, 0]
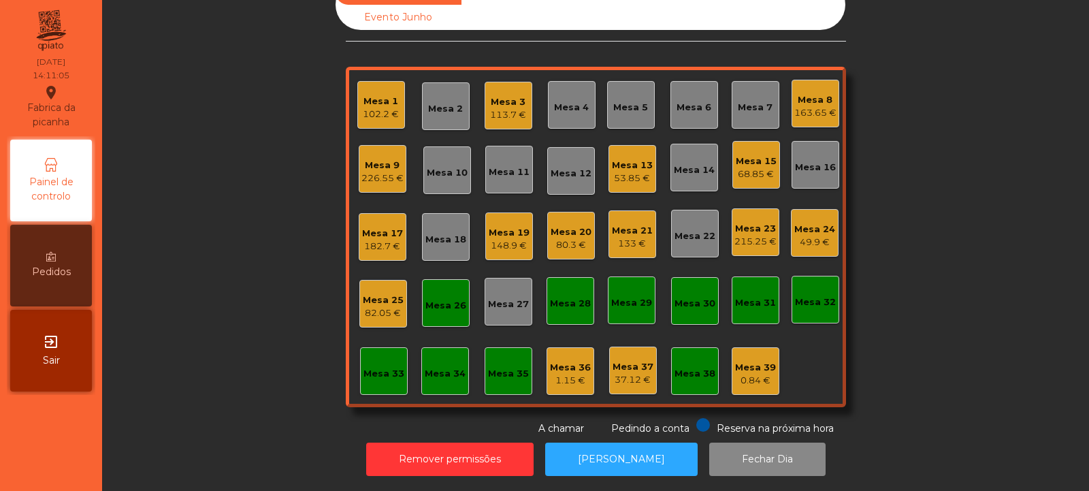
click at [556, 297] on div "Mesa 28" at bounding box center [570, 304] width 41 height 14
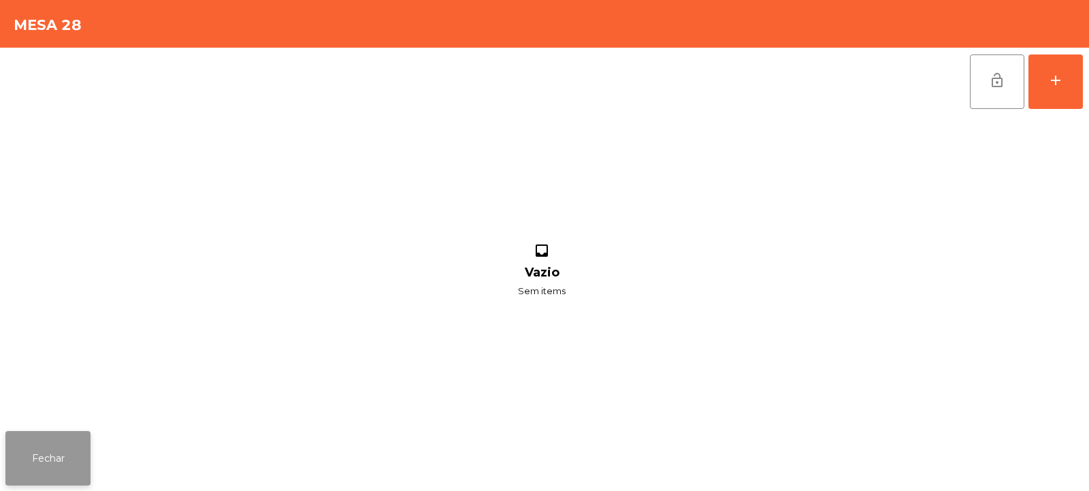
click at [75, 454] on button "Fechar" at bounding box center [47, 458] width 85 height 54
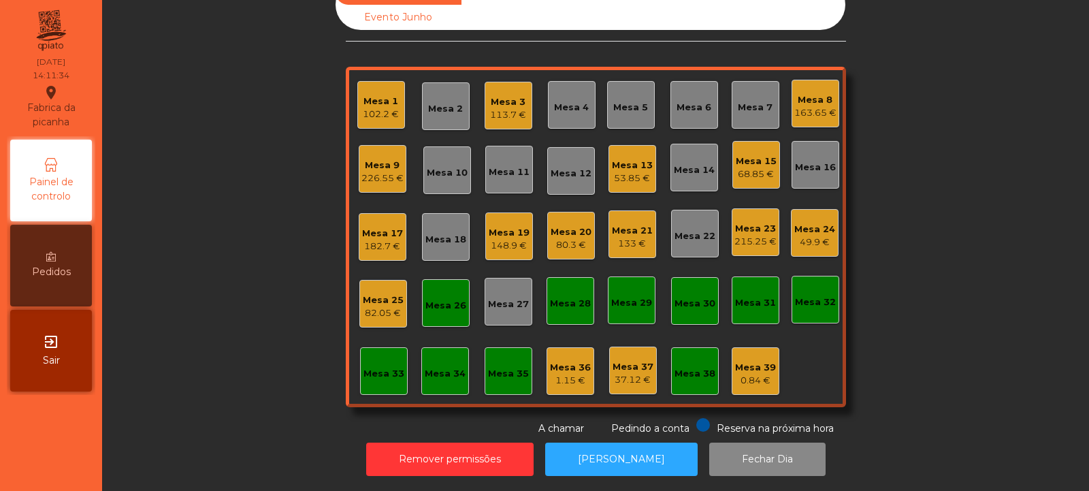
scroll to position [0, 0]
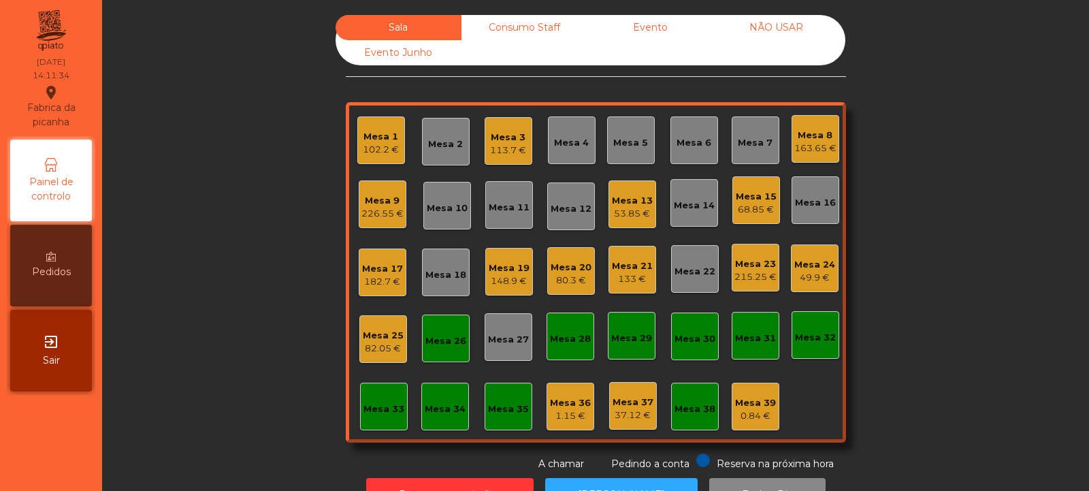
click at [444, 336] on div "Mesa 26" at bounding box center [445, 341] width 41 height 14
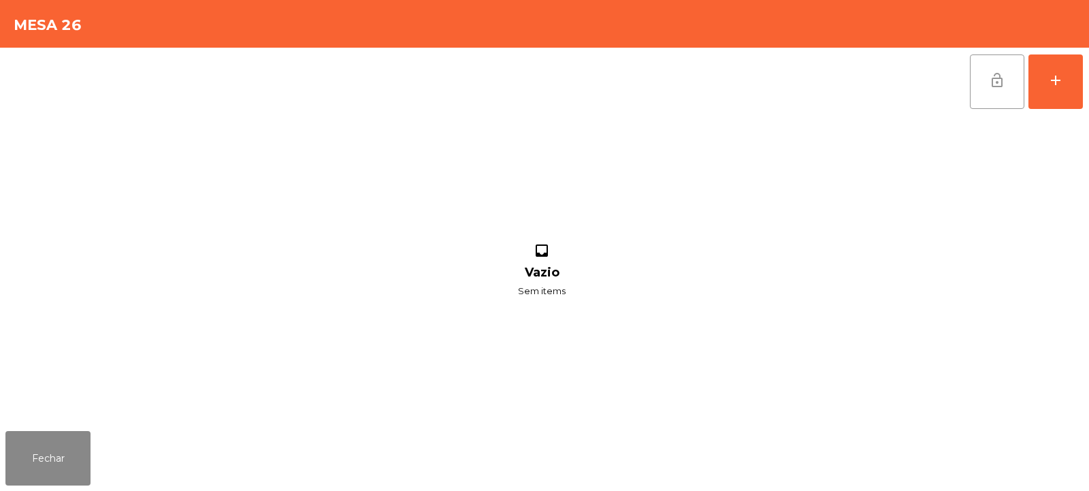
click at [1000, 87] on span "lock_open" at bounding box center [997, 80] width 16 height 16
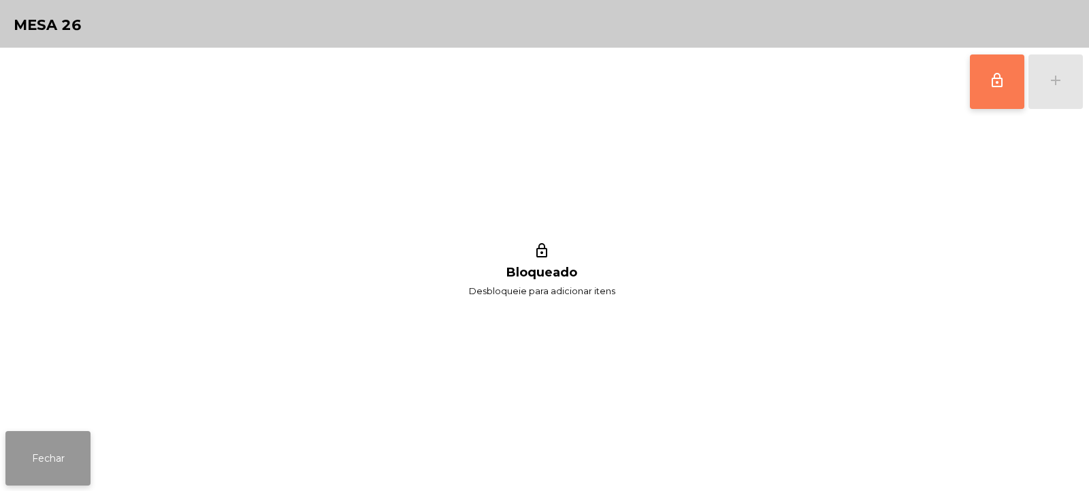
click at [69, 453] on button "Fechar" at bounding box center [47, 458] width 85 height 54
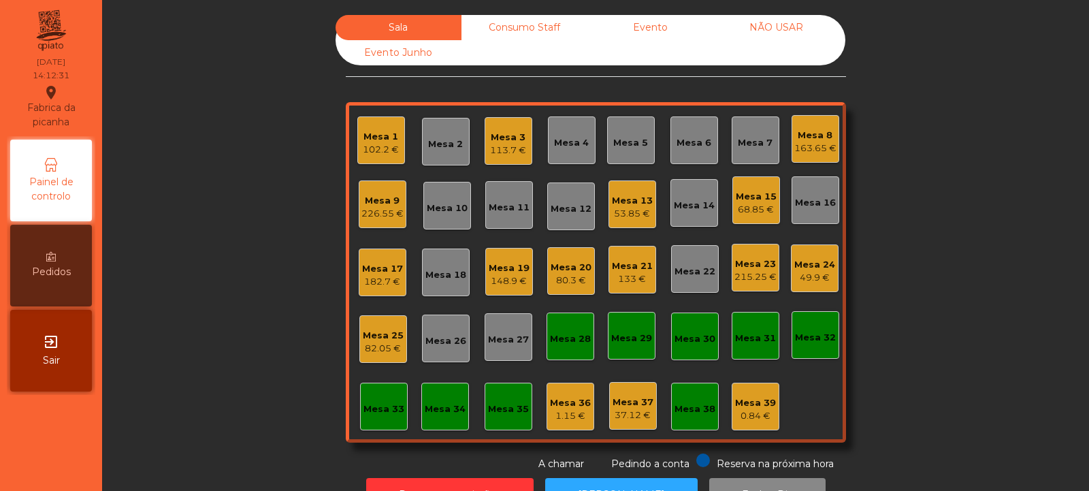
click at [567, 413] on div "1.15 €" at bounding box center [570, 416] width 41 height 14
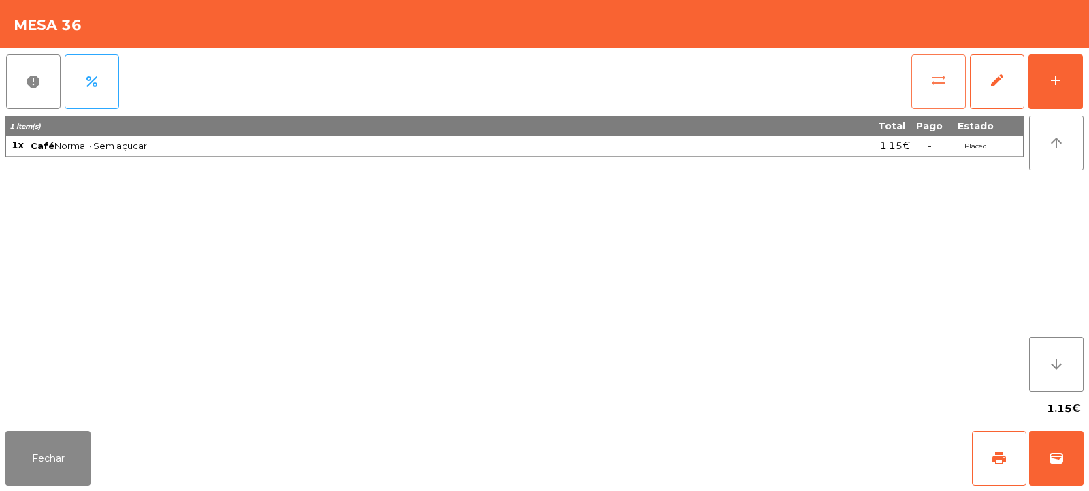
click at [943, 89] on button "sync_alt" at bounding box center [938, 81] width 54 height 54
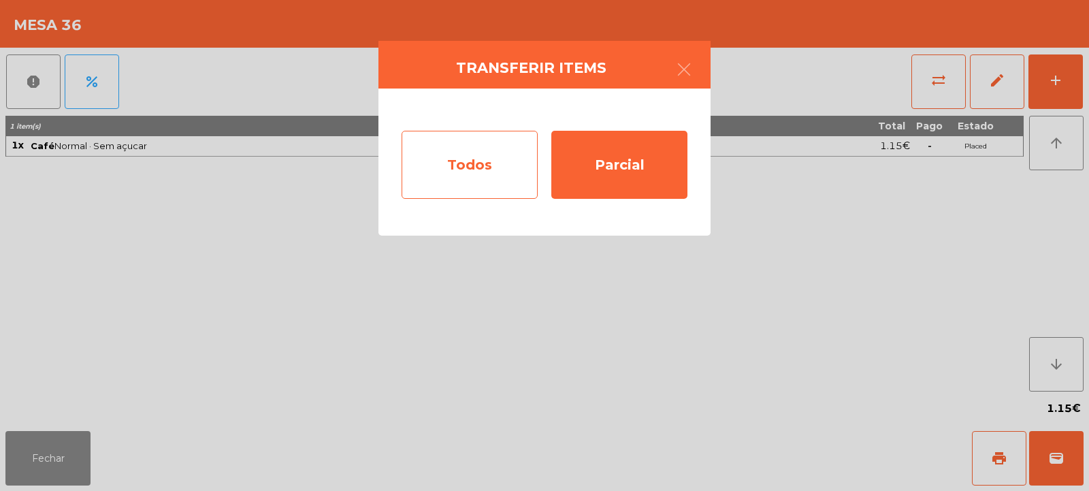
click at [515, 168] on div "Todos" at bounding box center [470, 165] width 136 height 68
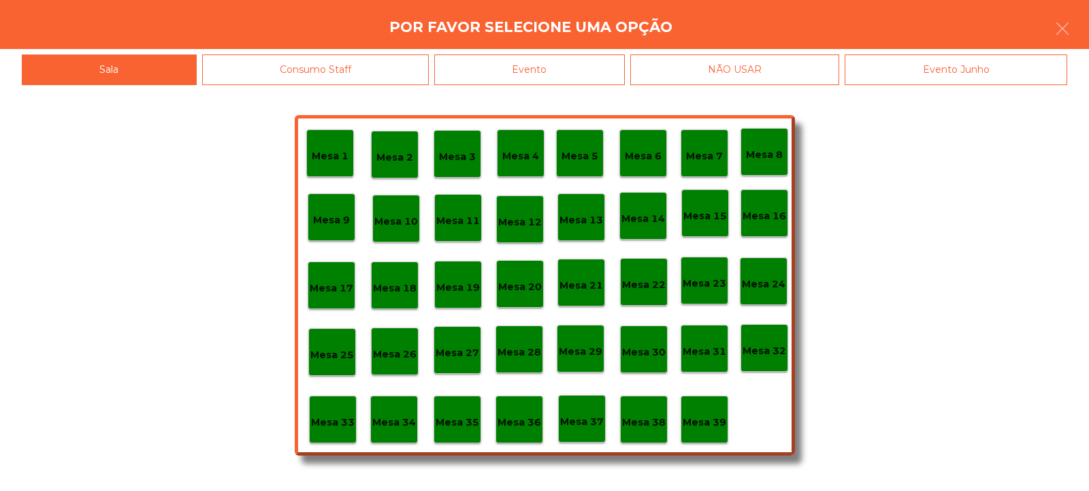
click at [720, 417] on p "Mesa 39" at bounding box center [705, 422] width 44 height 16
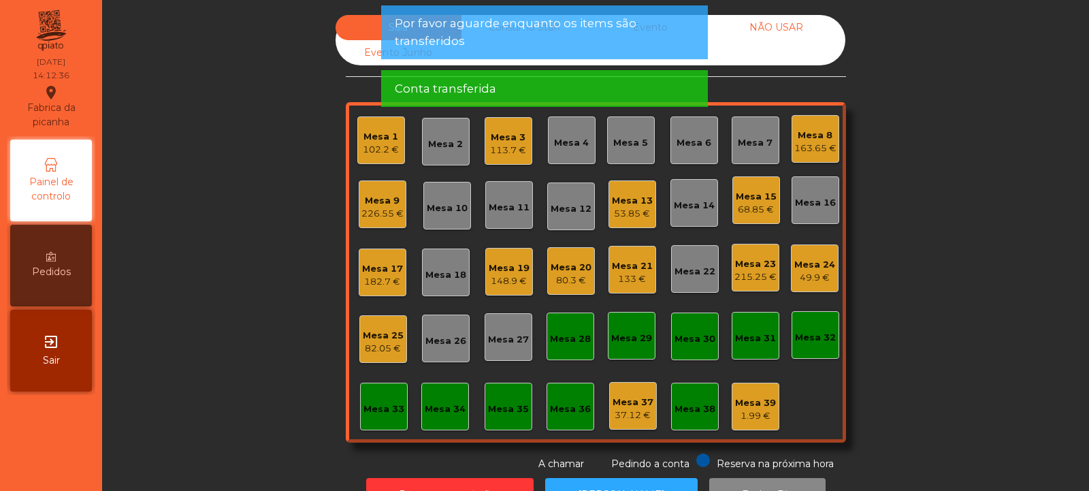
click at [631, 408] on div "Mesa 37" at bounding box center [633, 402] width 41 height 14
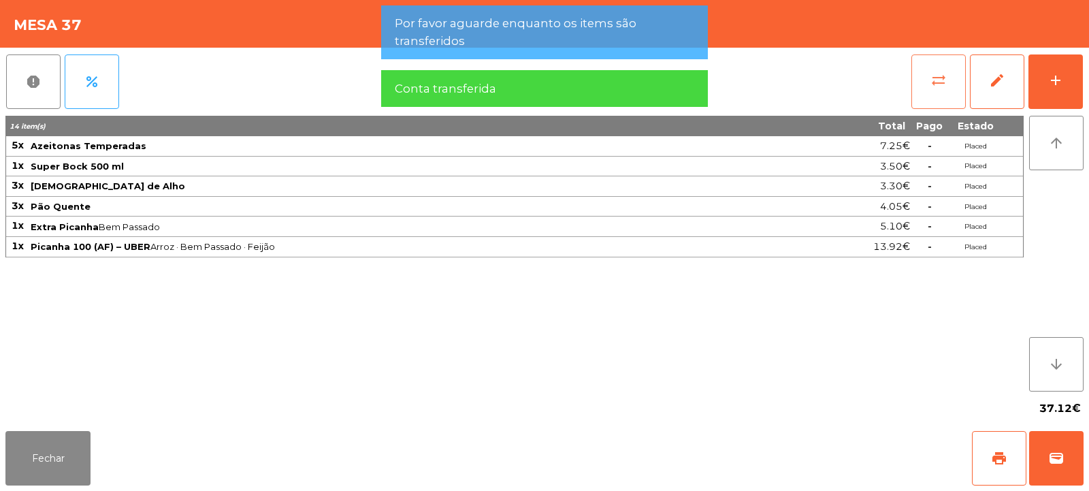
click at [948, 93] on button "sync_alt" at bounding box center [938, 81] width 54 height 54
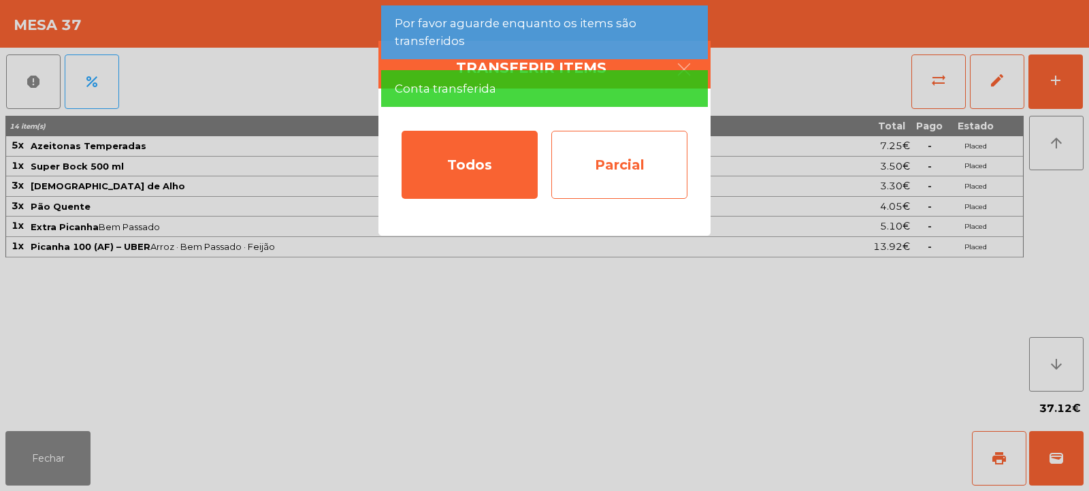
click at [647, 163] on div "Parcial" at bounding box center [619, 165] width 136 height 68
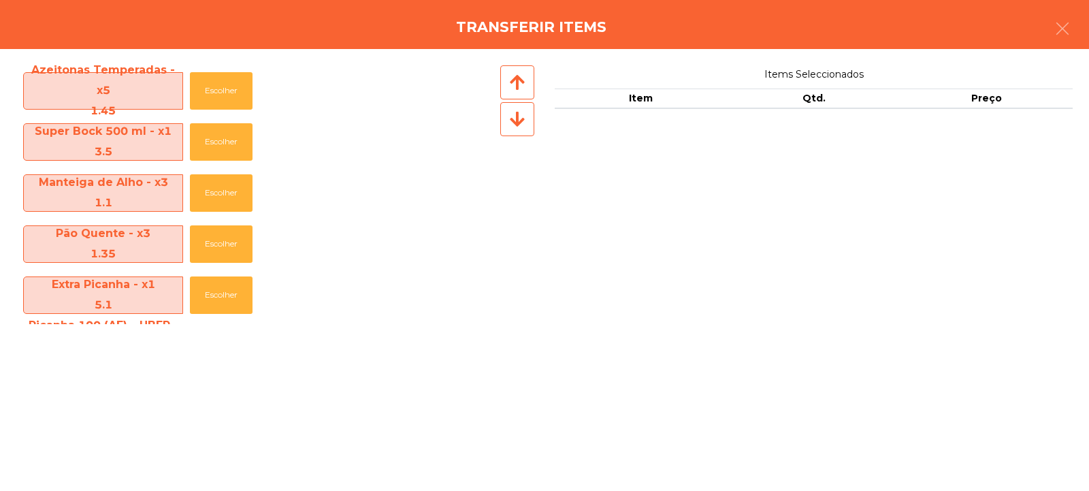
scroll to position [53, 0]
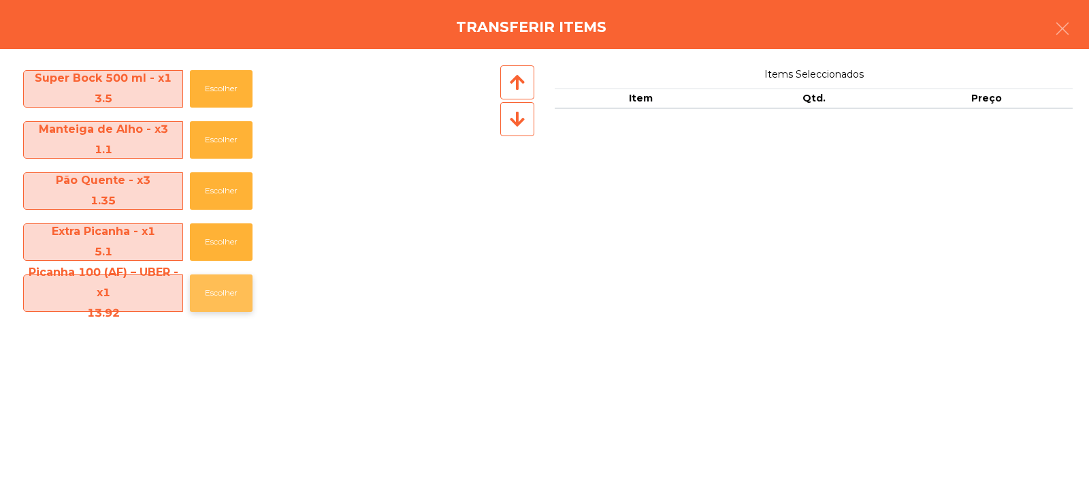
click at [227, 300] on button "Escolher" at bounding box center [221, 292] width 63 height 37
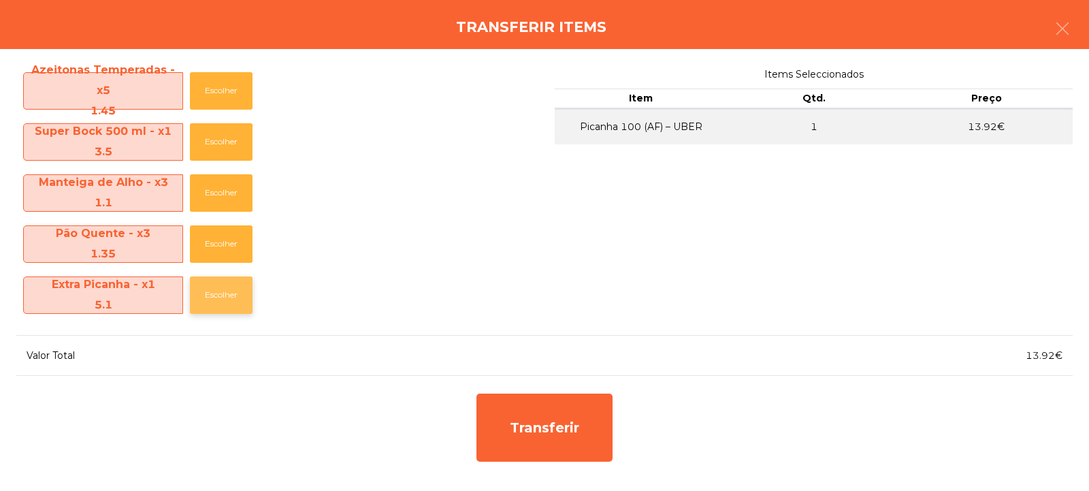
click at [216, 307] on button "Escolher" at bounding box center [221, 294] width 63 height 37
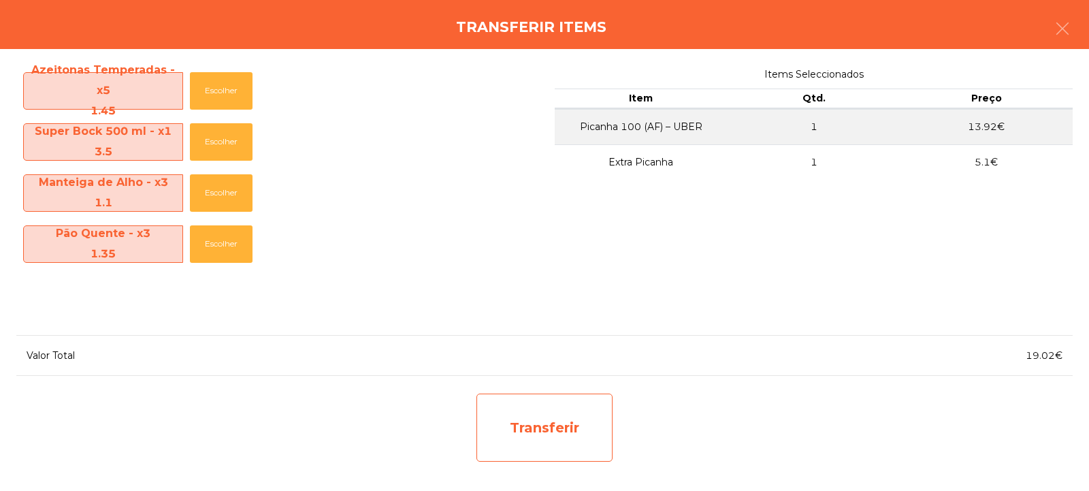
click at [544, 437] on div "Transferir" at bounding box center [544, 427] width 136 height 68
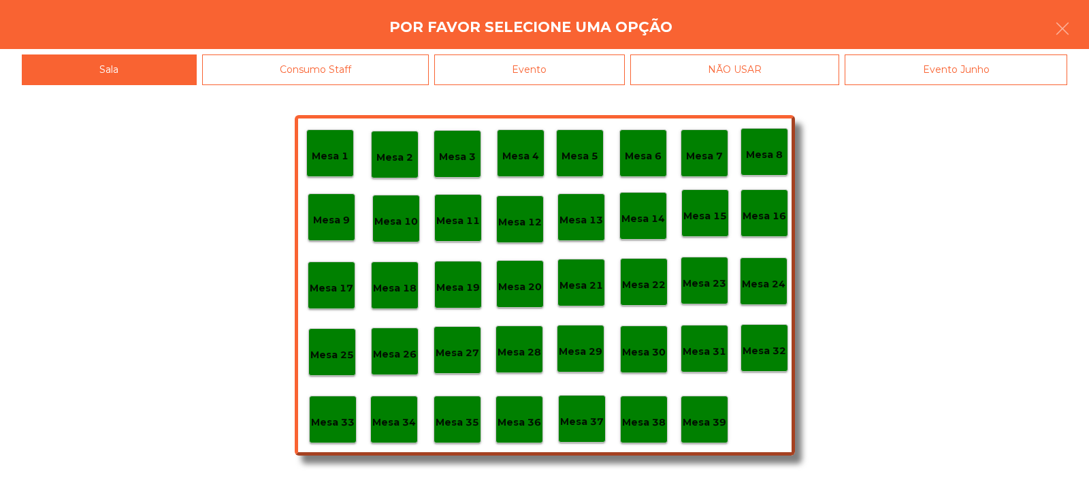
click at [656, 414] on p "Mesa 38" at bounding box center [644, 422] width 44 height 16
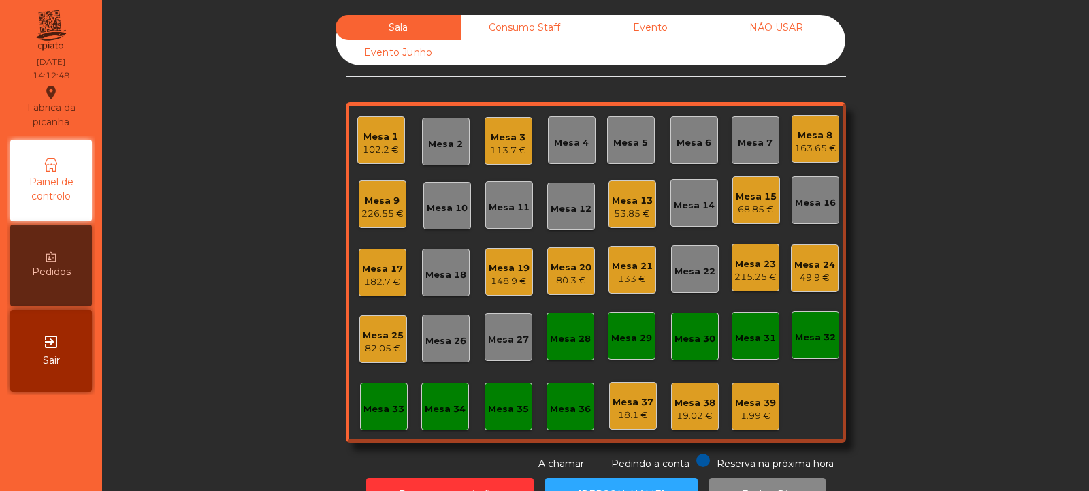
click at [533, 31] on div "Consumo Staff" at bounding box center [524, 27] width 126 height 25
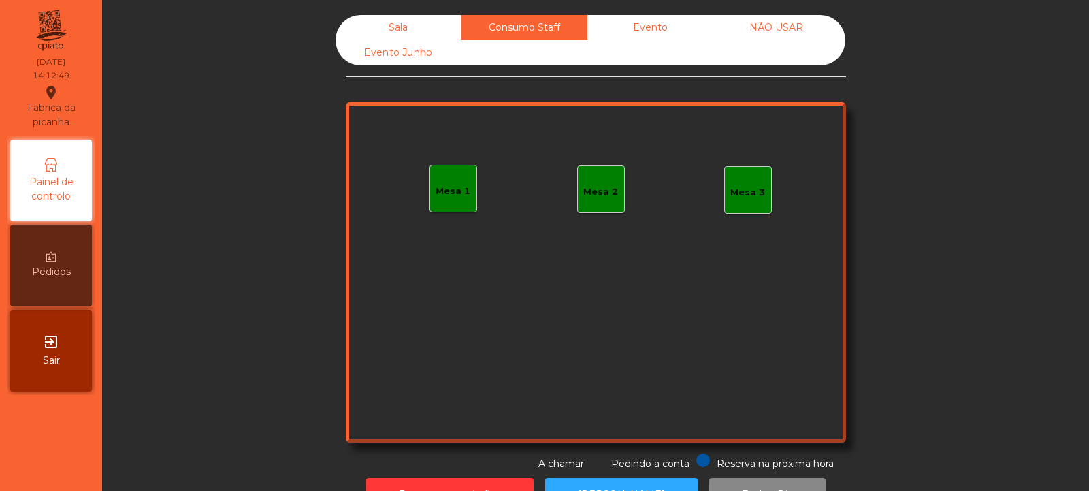
click at [412, 56] on div "Evento Junho" at bounding box center [399, 52] width 126 height 25
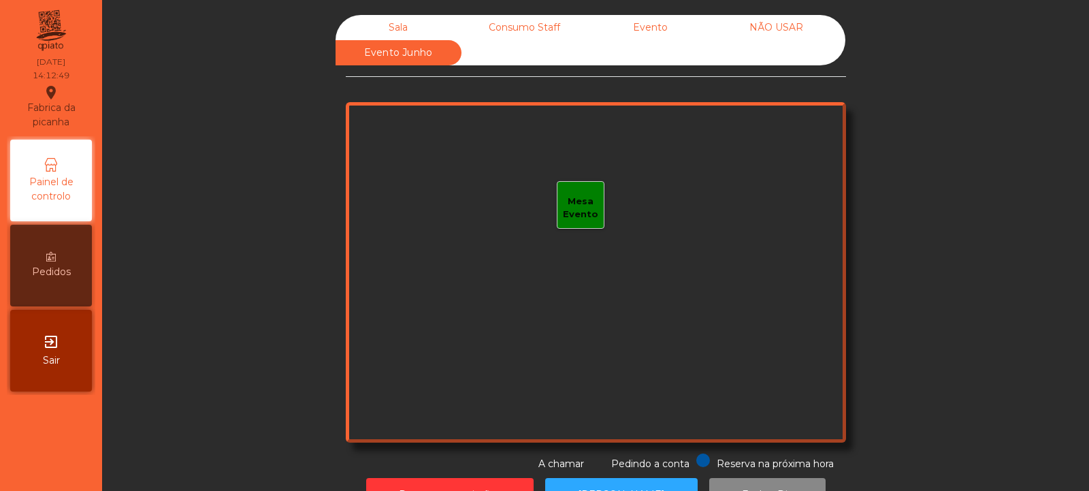
click at [408, 25] on div "Sala" at bounding box center [399, 27] width 126 height 25
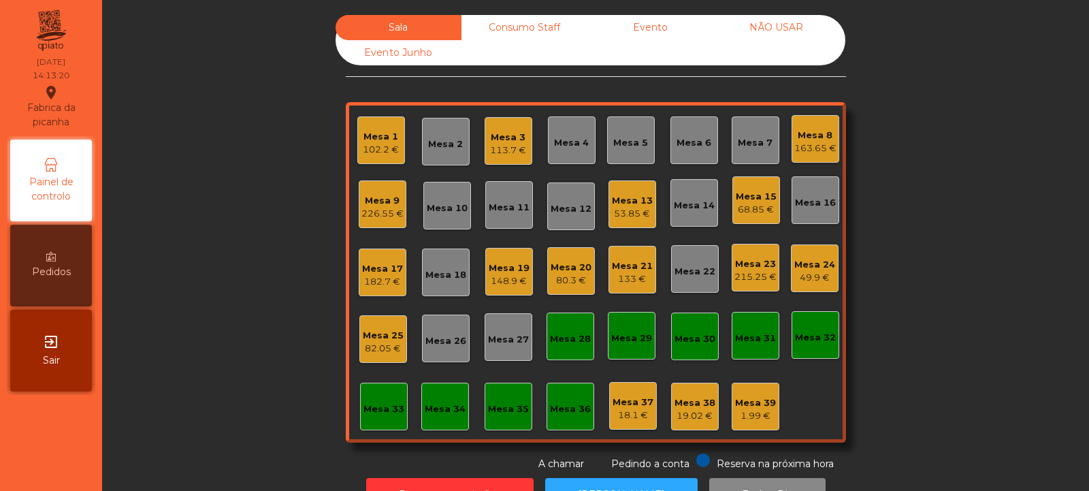
click at [795, 351] on div "Mesa 32" at bounding box center [816, 335] width 48 height 48
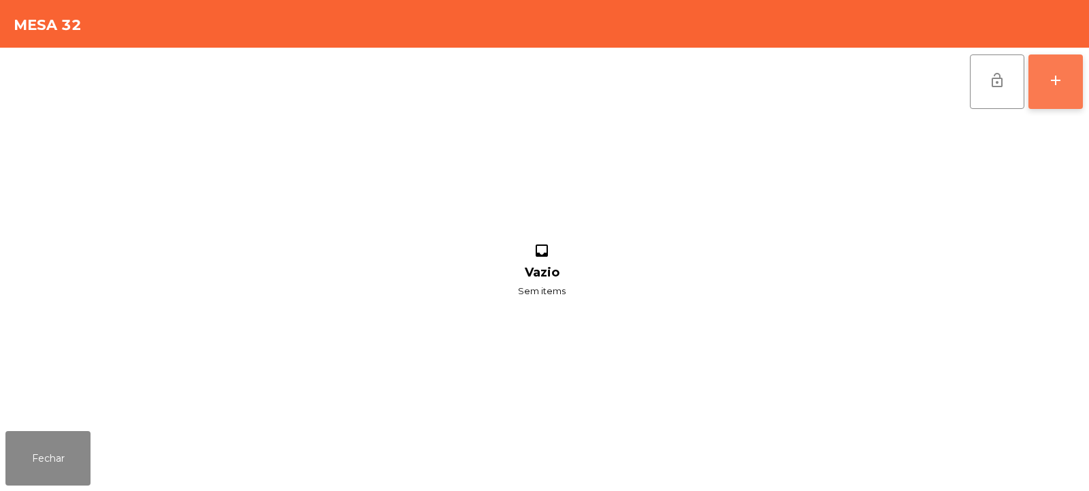
click at [1063, 85] on div "add" at bounding box center [1055, 80] width 16 height 16
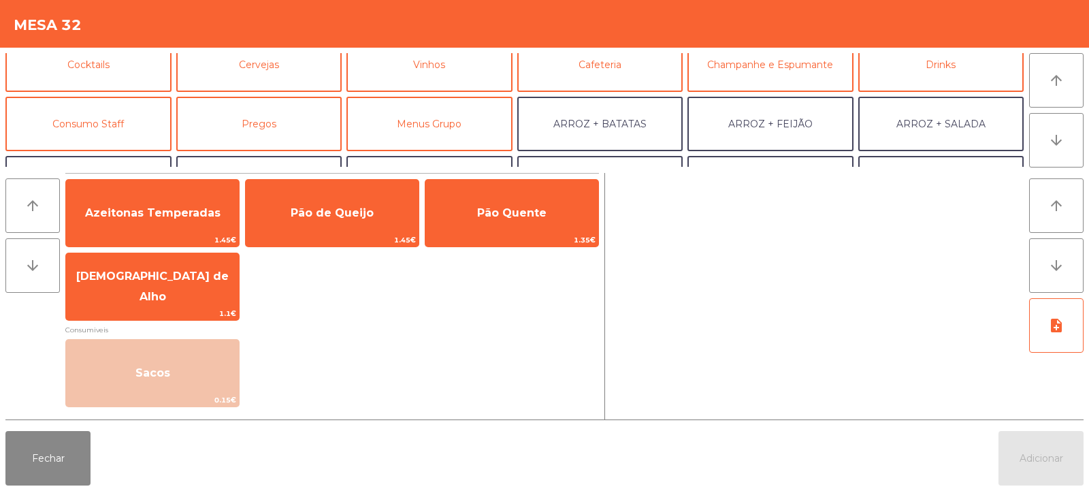
scroll to position [91, 0]
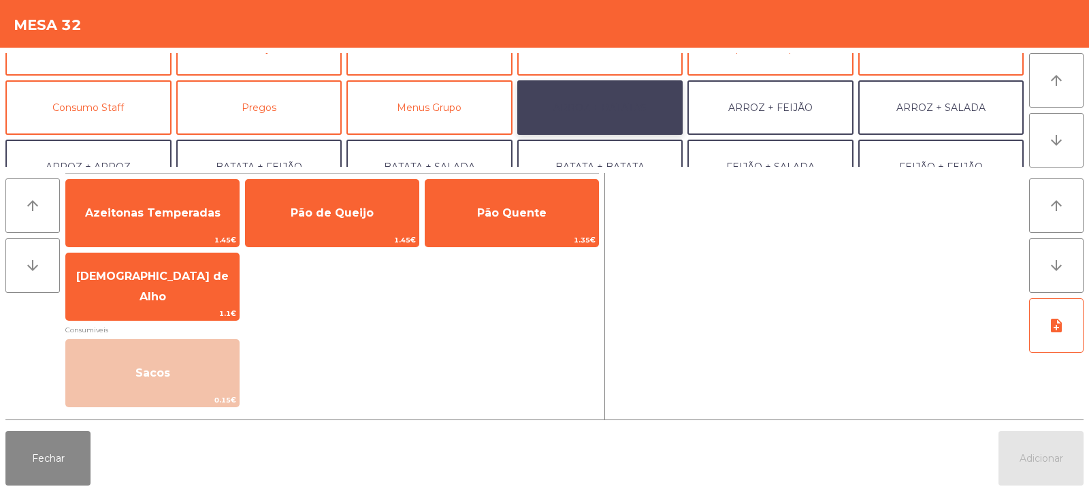
click at [627, 110] on button "ARROZ + BATATAS" at bounding box center [600, 107] width 166 height 54
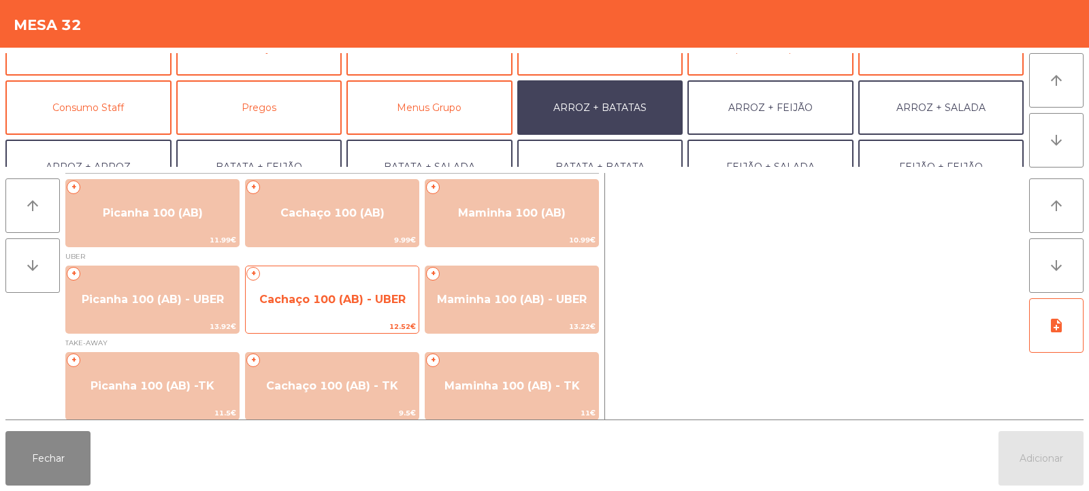
click at [333, 312] on span "Cachaço 100 (AB) - UBER" at bounding box center [332, 299] width 173 height 37
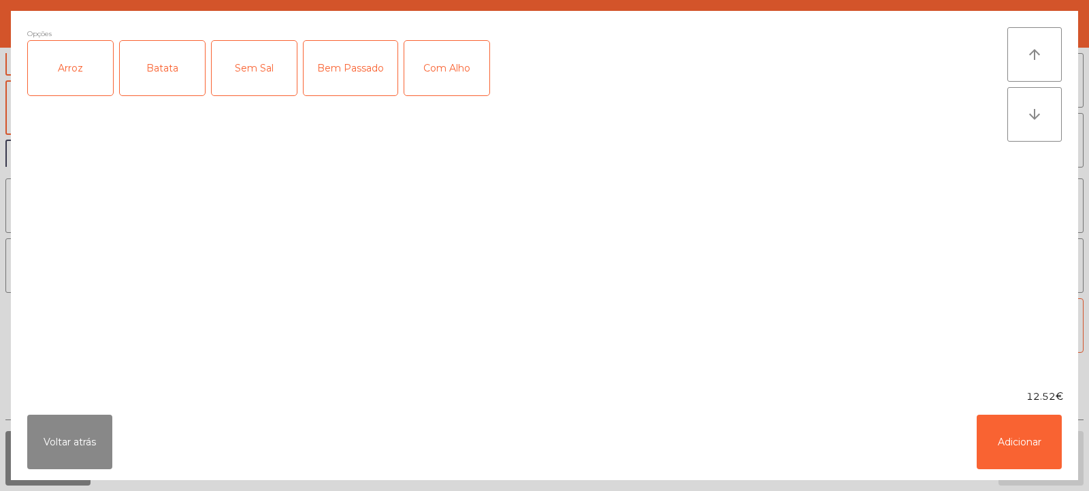
click at [75, 67] on div "Arroz" at bounding box center [70, 68] width 85 height 54
click at [141, 80] on div "Batata" at bounding box center [162, 68] width 85 height 54
click at [1016, 447] on button "Adicionar" at bounding box center [1019, 441] width 85 height 54
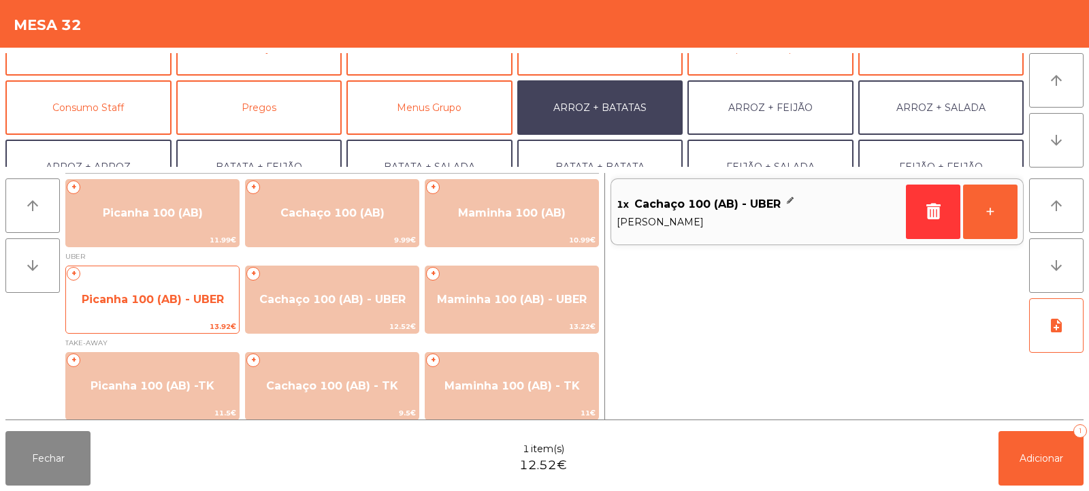
click at [140, 293] on span "Picanha 100 (AB) - UBER" at bounding box center [153, 299] width 142 height 13
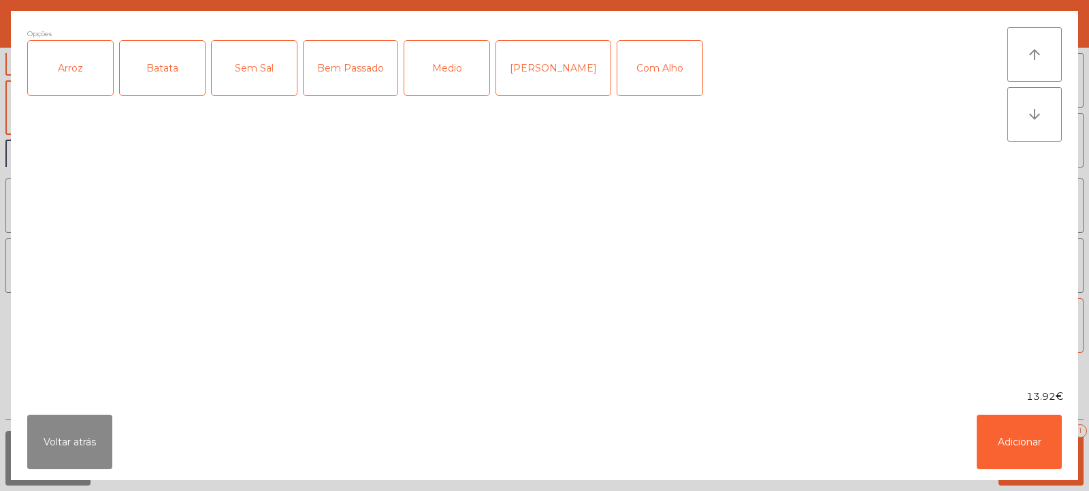
click at [83, 73] on div "Arroz" at bounding box center [70, 68] width 85 height 54
click at [144, 75] on div "Batata" at bounding box center [162, 68] width 85 height 54
click at [434, 42] on div "Medio" at bounding box center [446, 68] width 85 height 54
click at [435, 45] on div "Medio" at bounding box center [446, 68] width 85 height 54
click at [342, 83] on div "Bem Passado" at bounding box center [351, 68] width 94 height 54
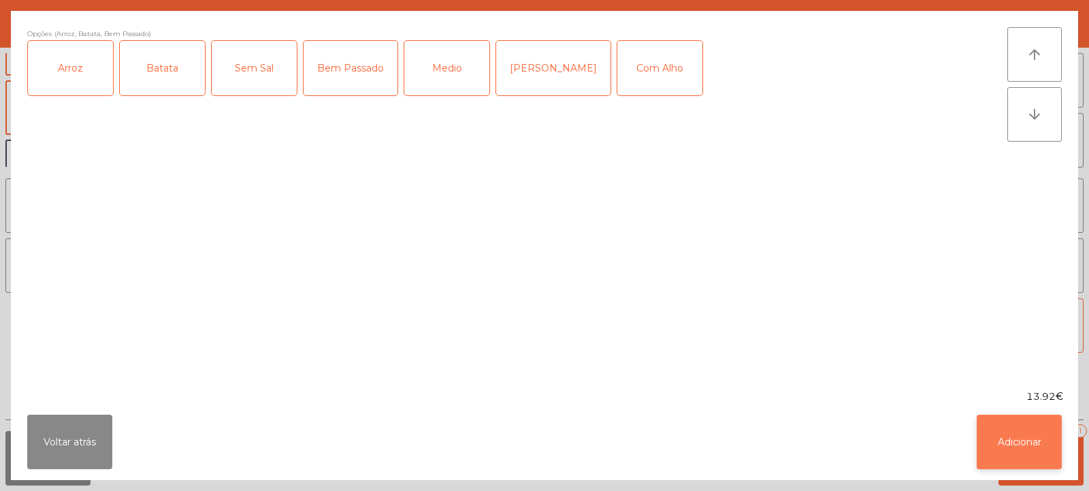
click at [1004, 447] on button "Adicionar" at bounding box center [1019, 441] width 85 height 54
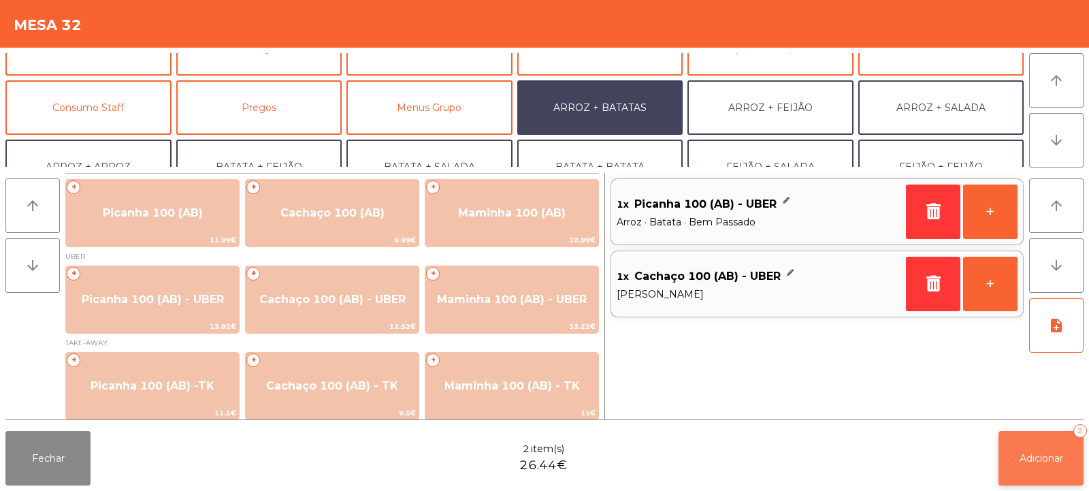
click at [1027, 461] on span "Adicionar" at bounding box center [1042, 458] width 44 height 12
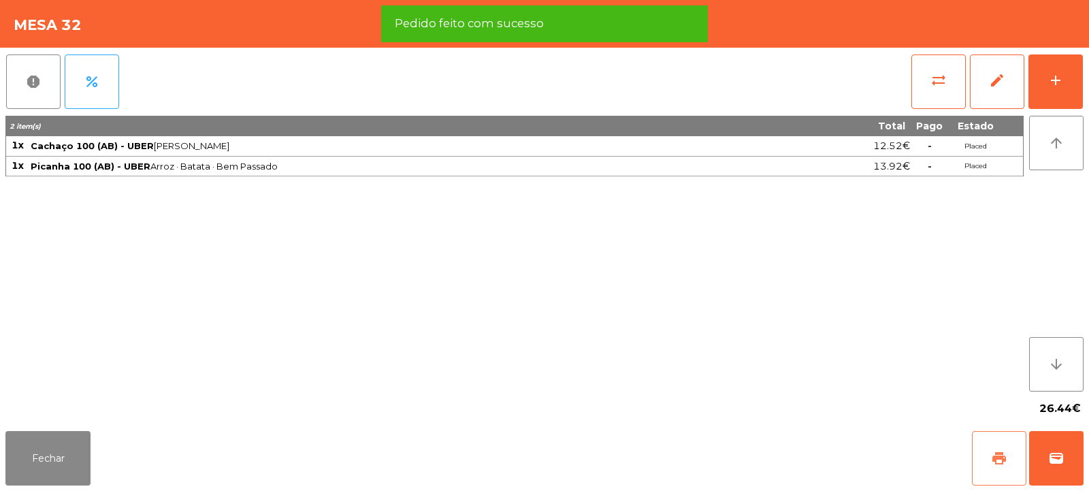
click at [998, 452] on span "print" at bounding box center [999, 458] width 16 height 16
click at [1047, 452] on button "wallet" at bounding box center [1056, 458] width 54 height 54
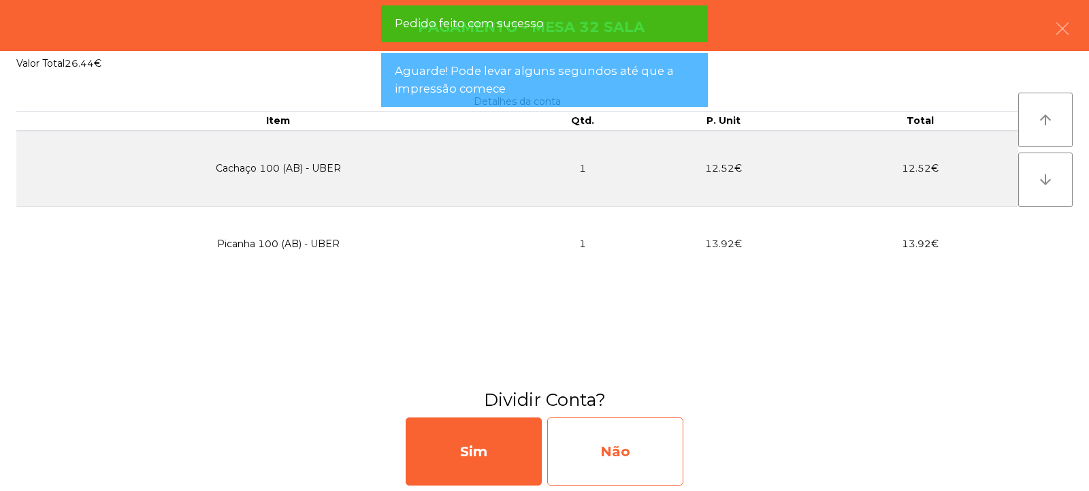
click at [649, 453] on div "Não" at bounding box center [615, 451] width 136 height 68
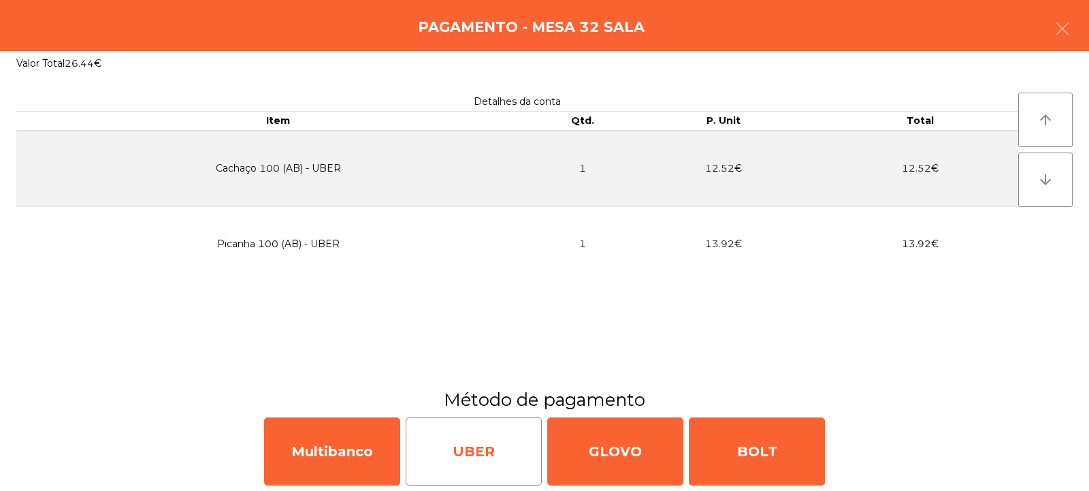
click at [494, 445] on div "UBER" at bounding box center [474, 451] width 136 height 68
select select "**"
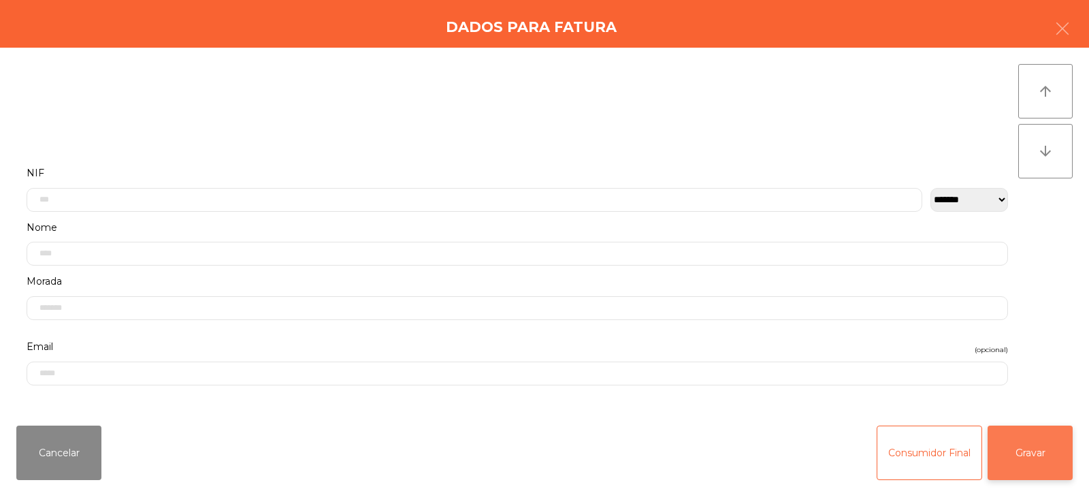
click at [1018, 459] on button "Gravar" at bounding box center [1030, 452] width 85 height 54
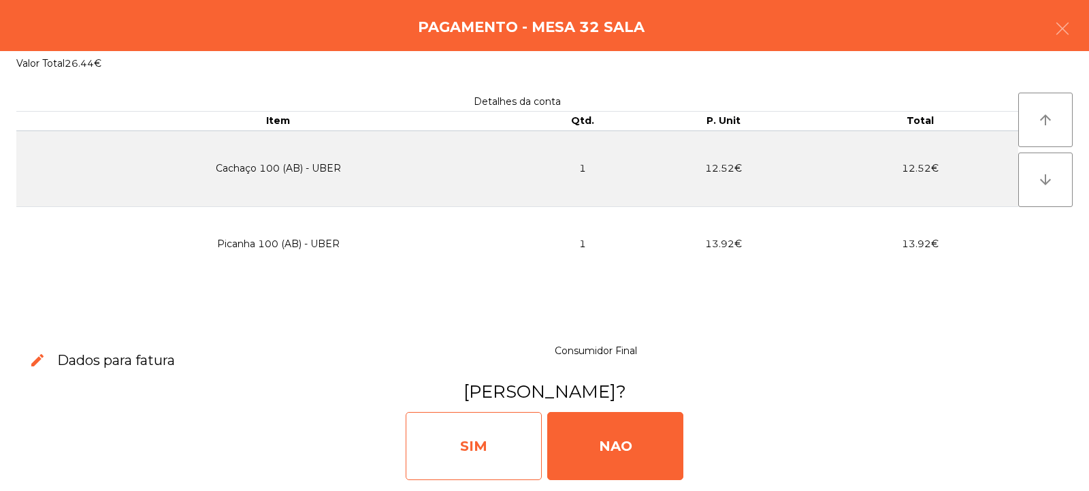
click at [506, 451] on div "SIM" at bounding box center [474, 446] width 136 height 68
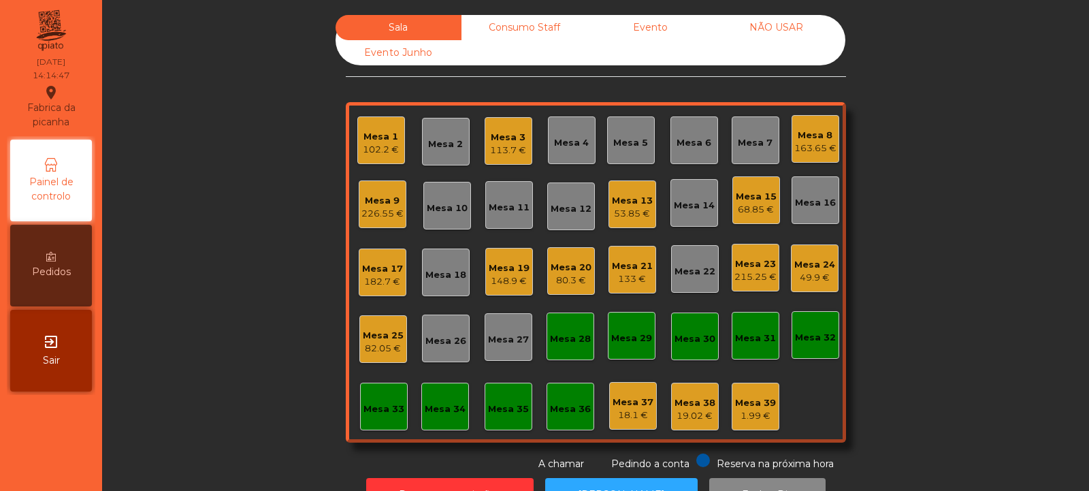
click at [683, 187] on div "Mesa 14" at bounding box center [694, 203] width 48 height 48
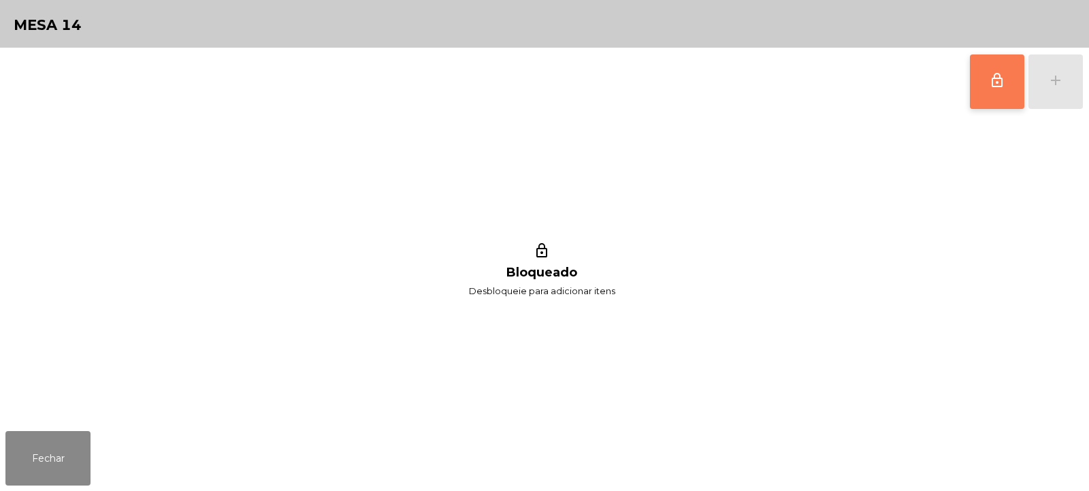
click at [978, 77] on button "lock_outline" at bounding box center [997, 81] width 54 height 54
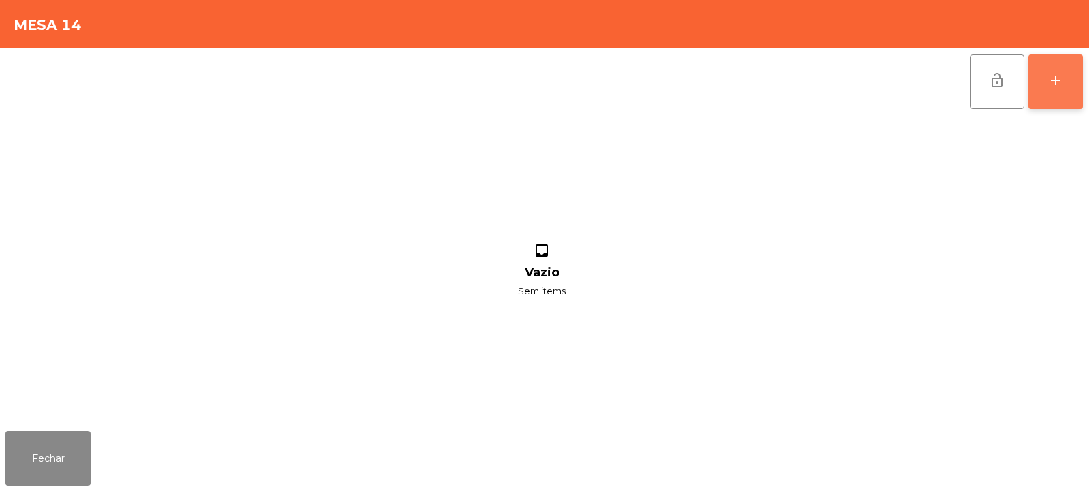
click at [1057, 89] on button "add" at bounding box center [1055, 81] width 54 height 54
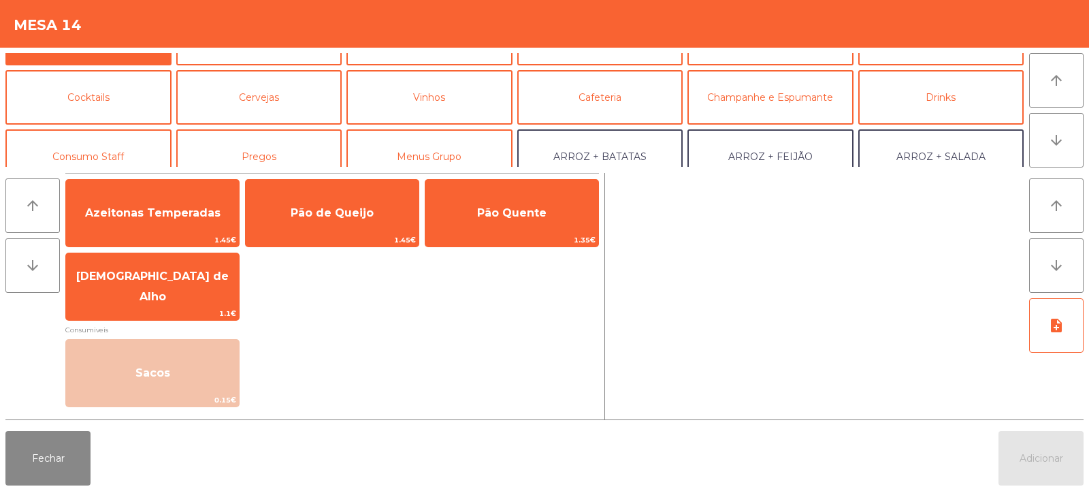
scroll to position [0, 0]
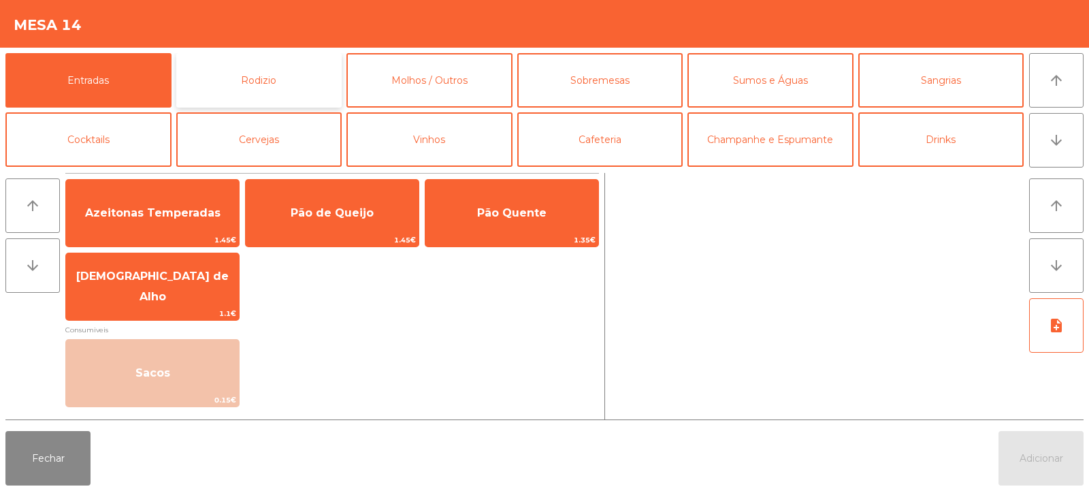
click at [233, 88] on button "Rodizio" at bounding box center [259, 80] width 166 height 54
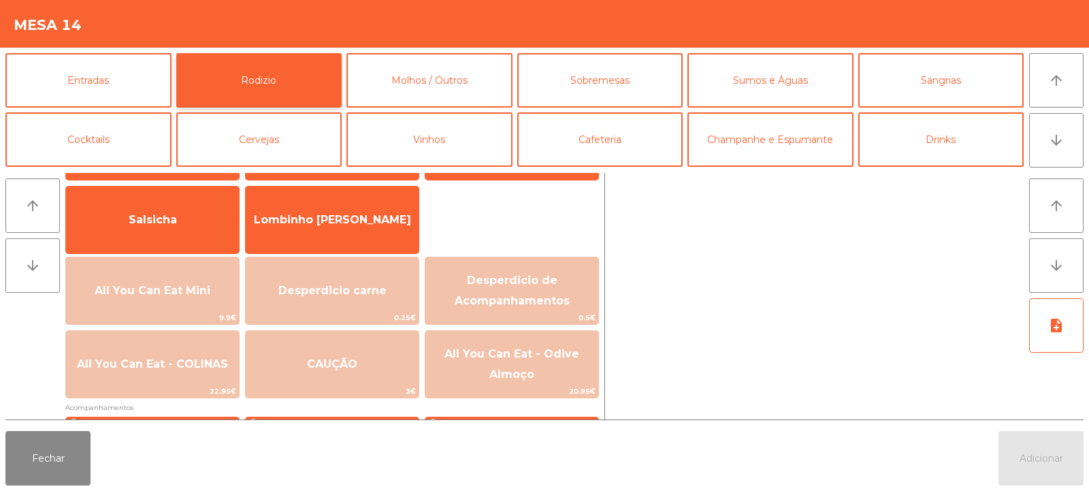
scroll to position [116, 0]
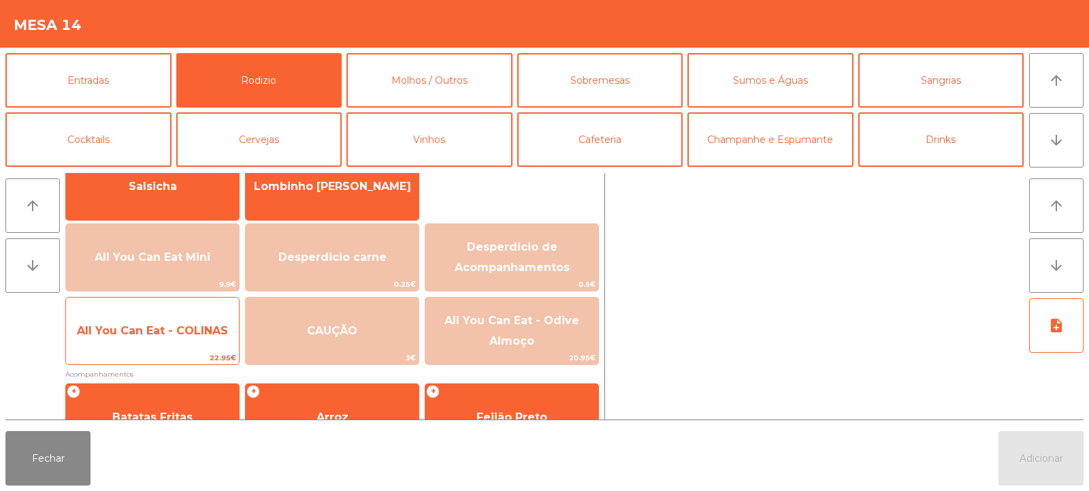
click at [165, 341] on span "All You Can Eat - COLINAS" at bounding box center [152, 330] width 173 height 37
click at [173, 335] on span "All You Can Eat - COLINAS" at bounding box center [152, 330] width 151 height 13
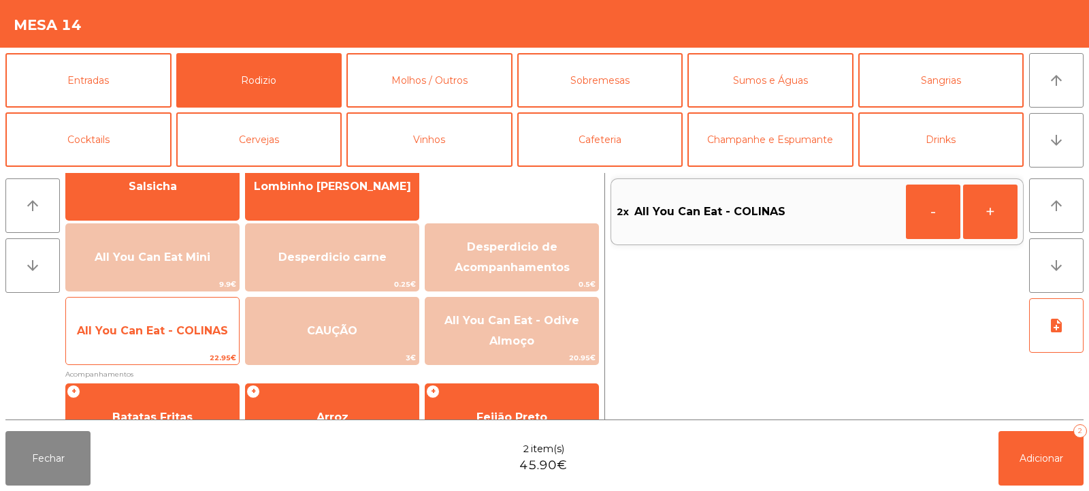
click at [178, 335] on span "All You Can Eat - COLINAS" at bounding box center [152, 330] width 151 height 13
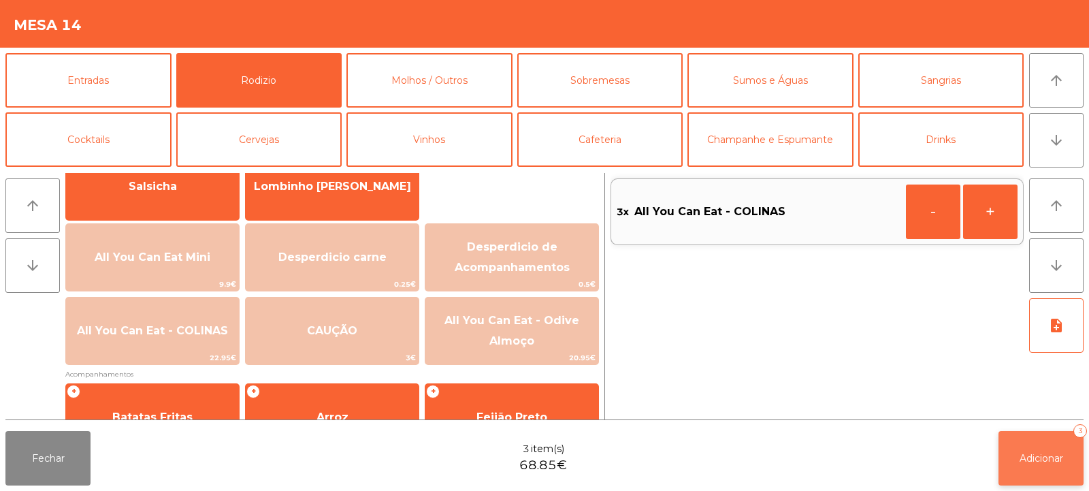
click at [1030, 452] on span "Adicionar" at bounding box center [1042, 458] width 44 height 12
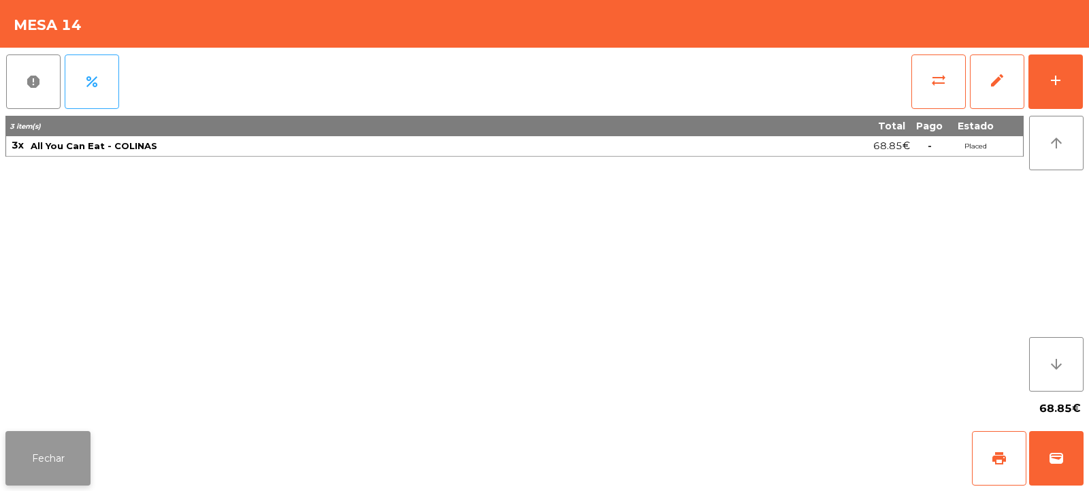
click at [51, 446] on button "Fechar" at bounding box center [47, 458] width 85 height 54
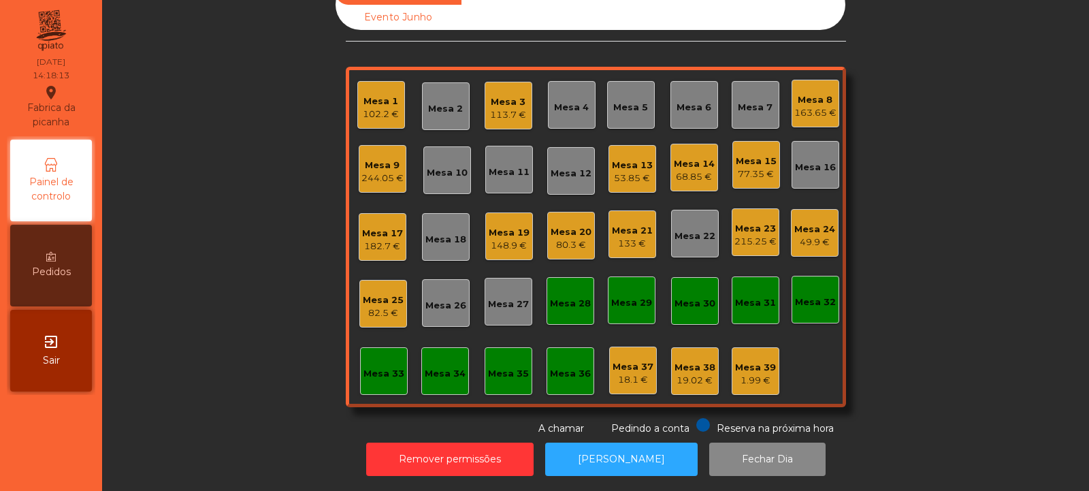
scroll to position [0, 0]
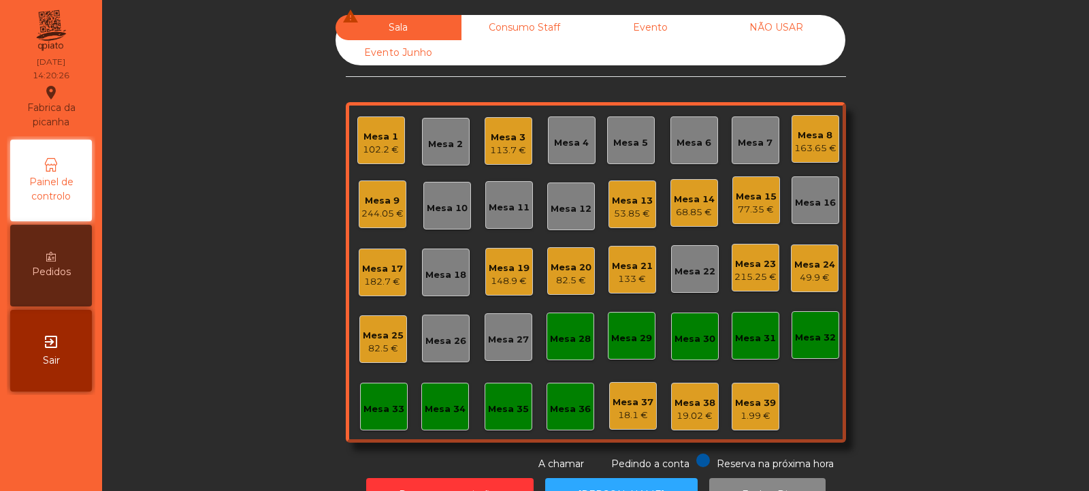
click at [498, 251] on div "Mesa 19 148.9 €" at bounding box center [509, 272] width 48 height 48
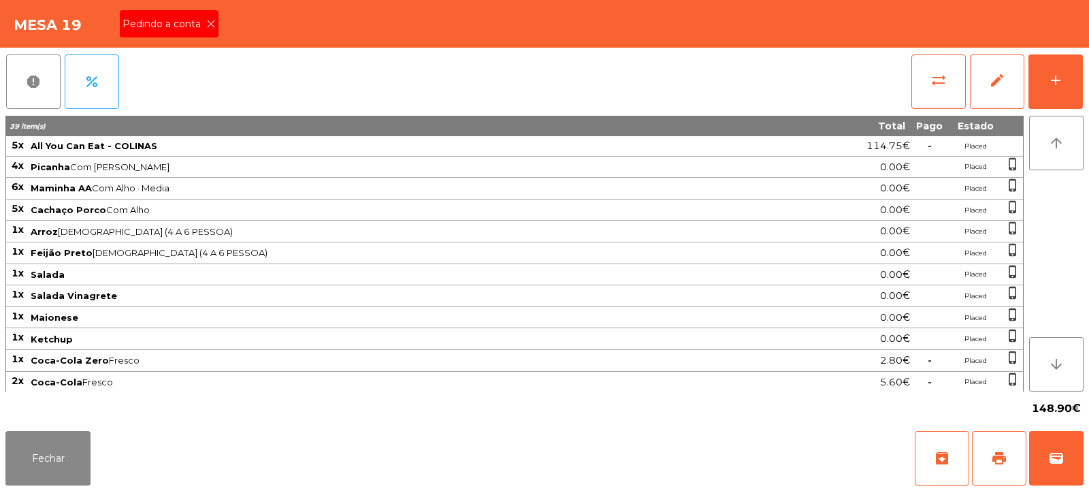
click at [208, 25] on icon at bounding box center [211, 24] width 10 height 10
click at [1005, 464] on span "print" at bounding box center [999, 458] width 16 height 16
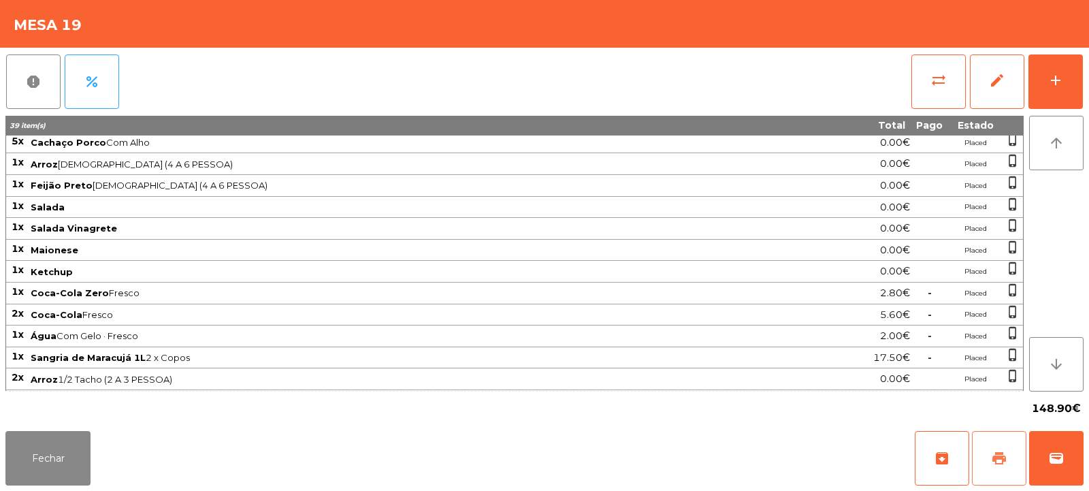
scroll to position [152, 0]
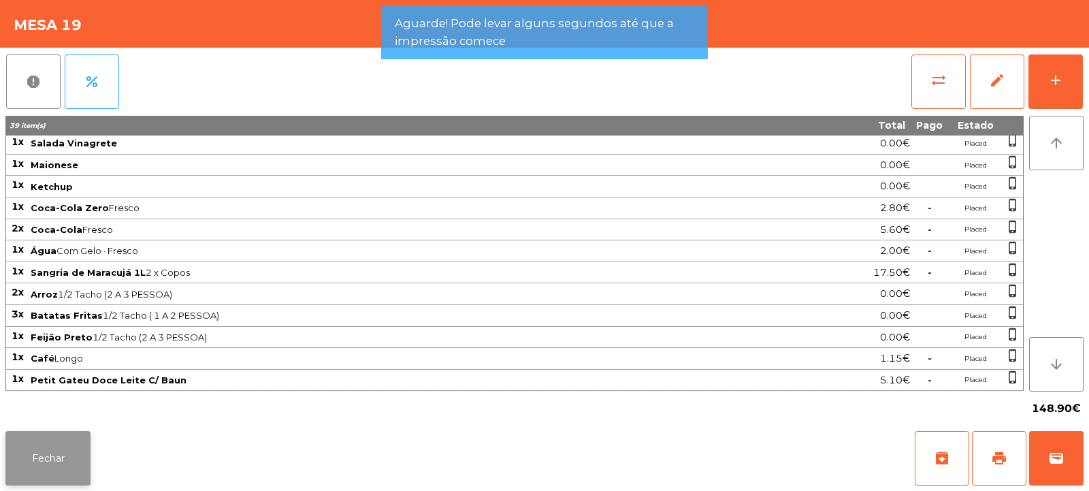
click at [82, 455] on button "Fechar" at bounding box center [47, 458] width 85 height 54
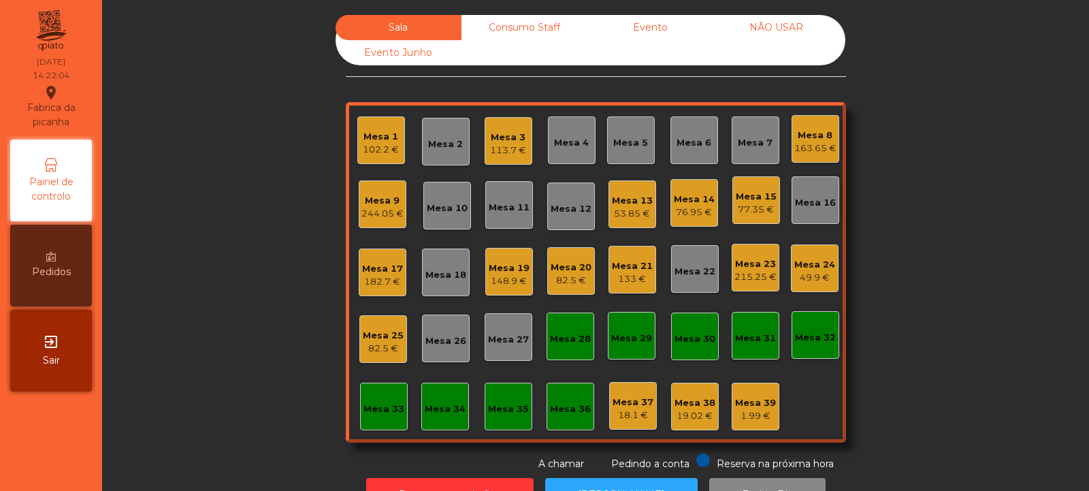
scroll to position [46, 0]
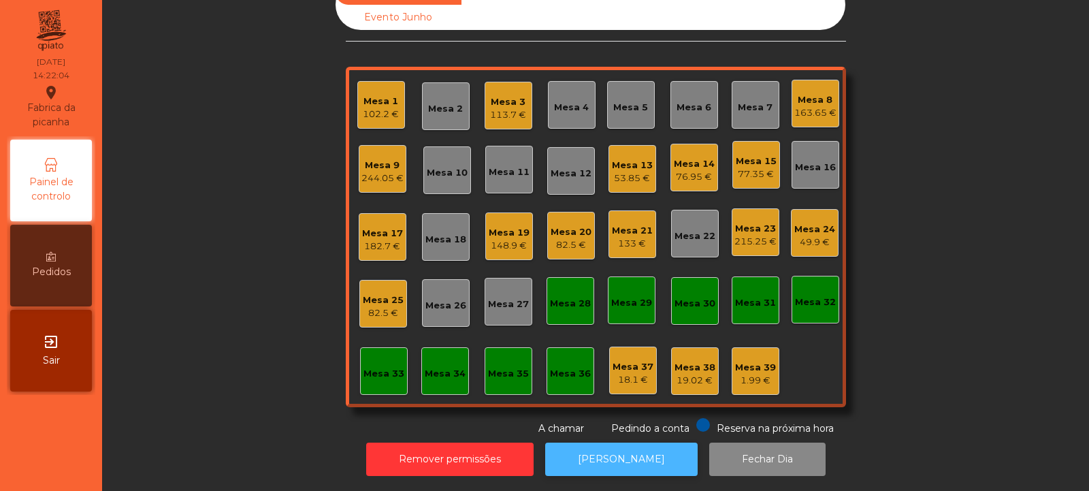
click at [642, 442] on button "[PERSON_NAME]" at bounding box center [621, 458] width 152 height 33
click at [511, 228] on div "Mesa 19" at bounding box center [509, 233] width 41 height 14
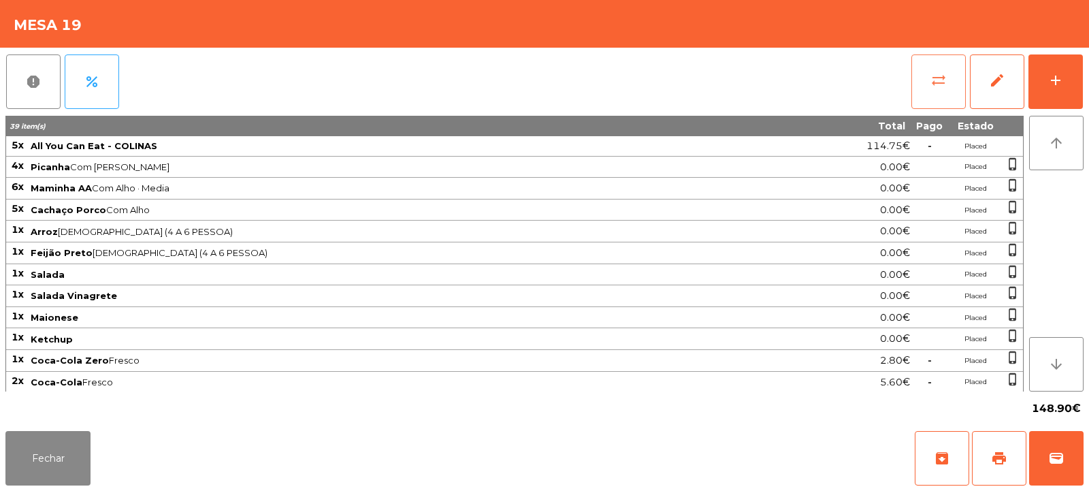
click at [955, 84] on button "sync_alt" at bounding box center [938, 81] width 54 height 54
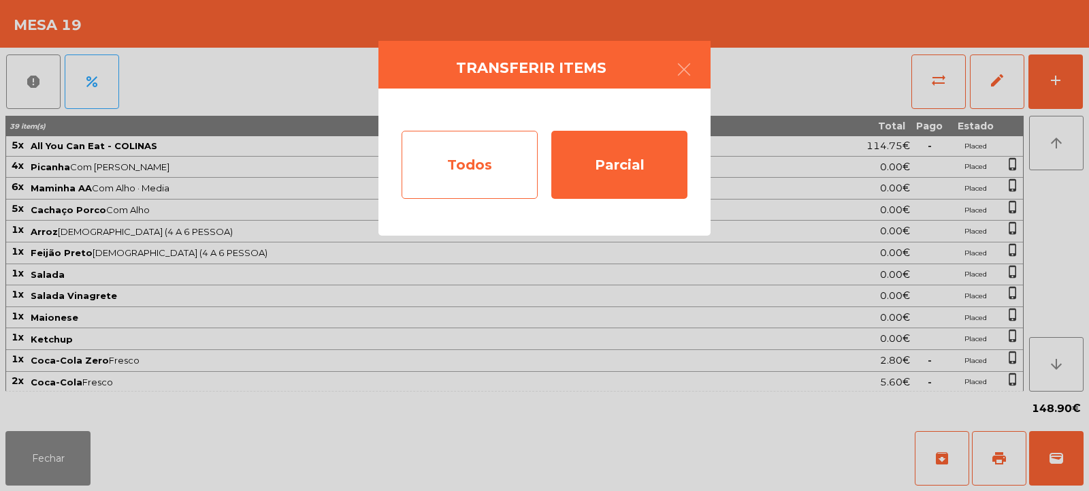
click at [494, 154] on div "Todos" at bounding box center [470, 165] width 136 height 68
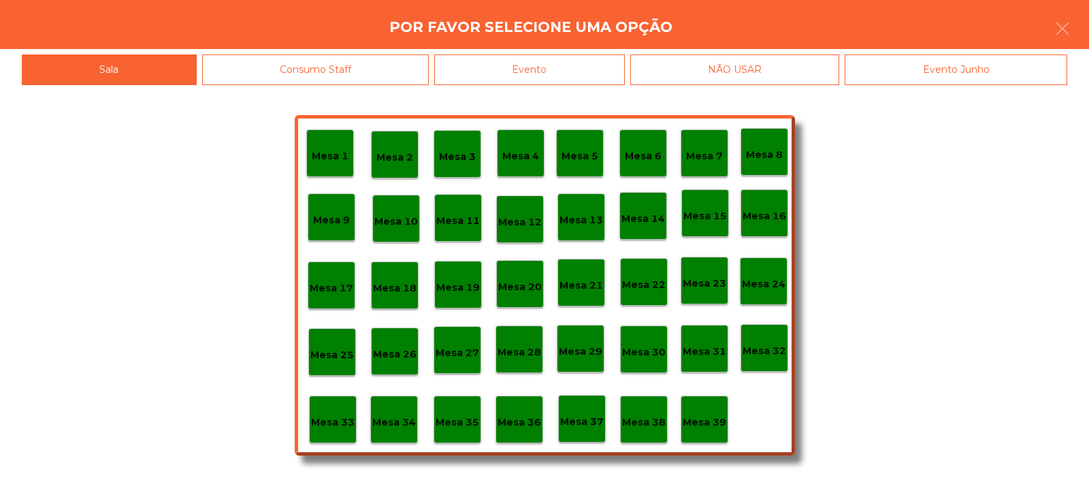
click at [550, 56] on div "Evento" at bounding box center [529, 69] width 191 height 31
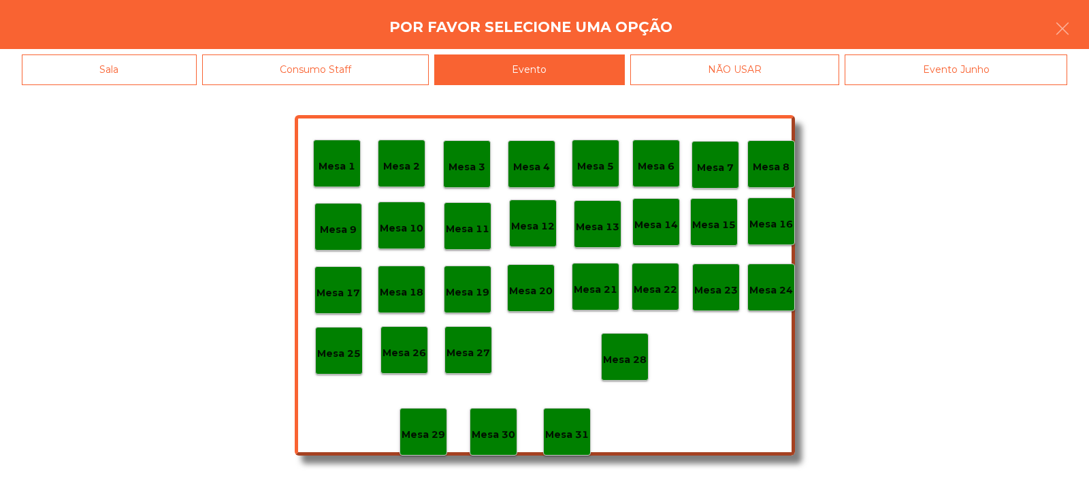
click at [628, 352] on p "Mesa 28" at bounding box center [625, 360] width 44 height 16
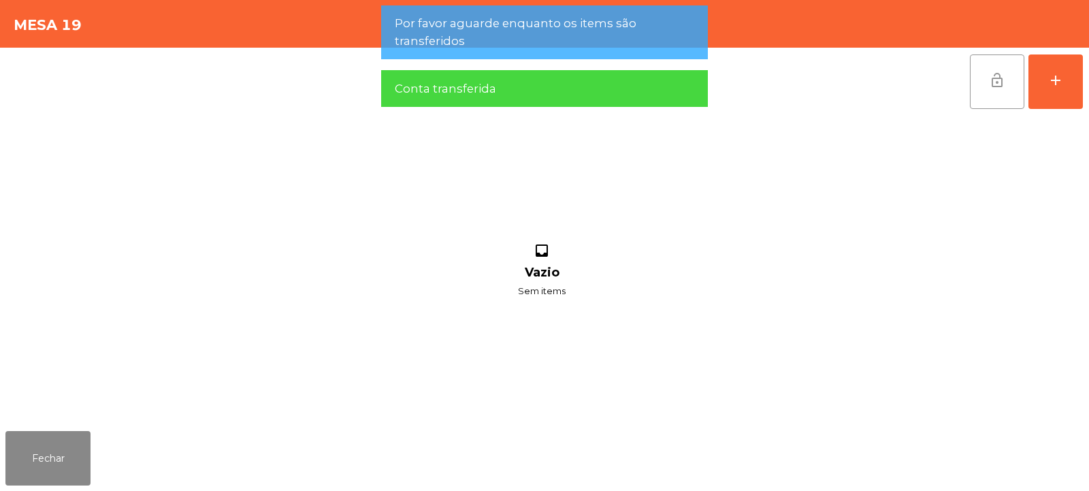
click at [992, 90] on button "lock_open" at bounding box center [997, 81] width 54 height 54
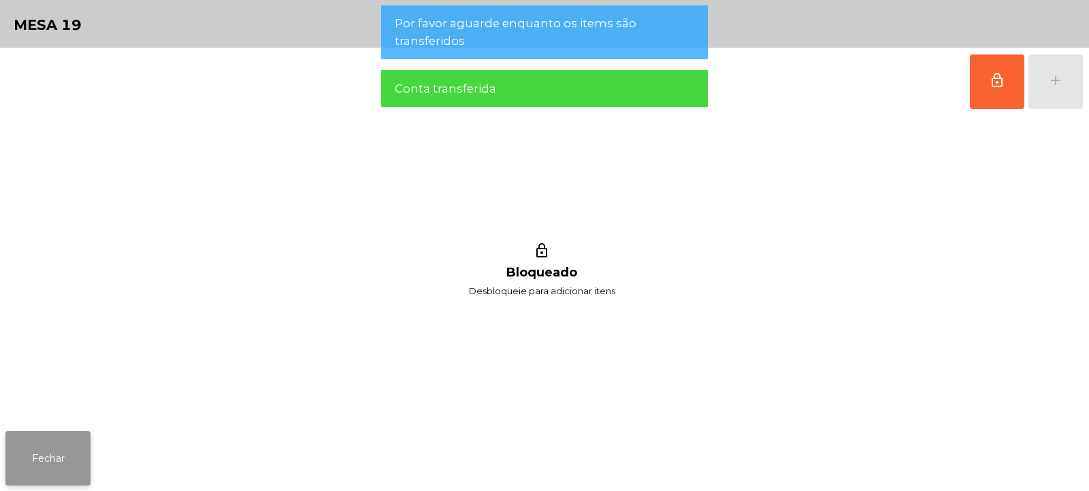
click at [71, 467] on button "Fechar" at bounding box center [47, 458] width 85 height 54
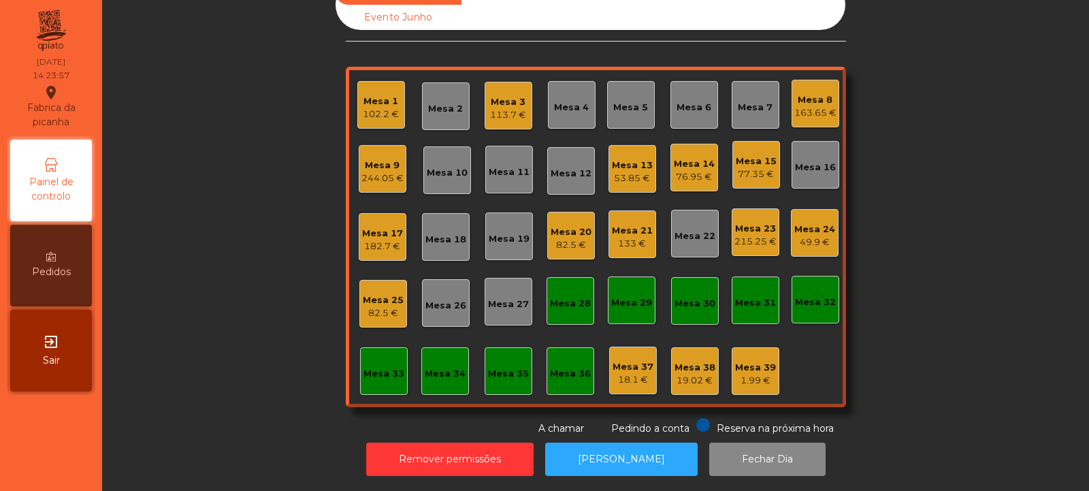
scroll to position [0, 0]
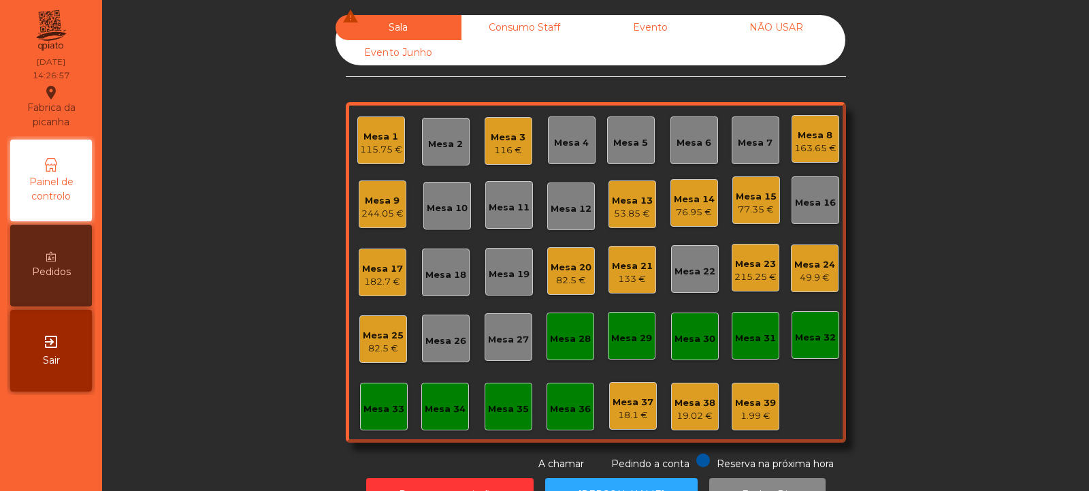
click at [493, 138] on div "Mesa 3" at bounding box center [508, 138] width 35 height 14
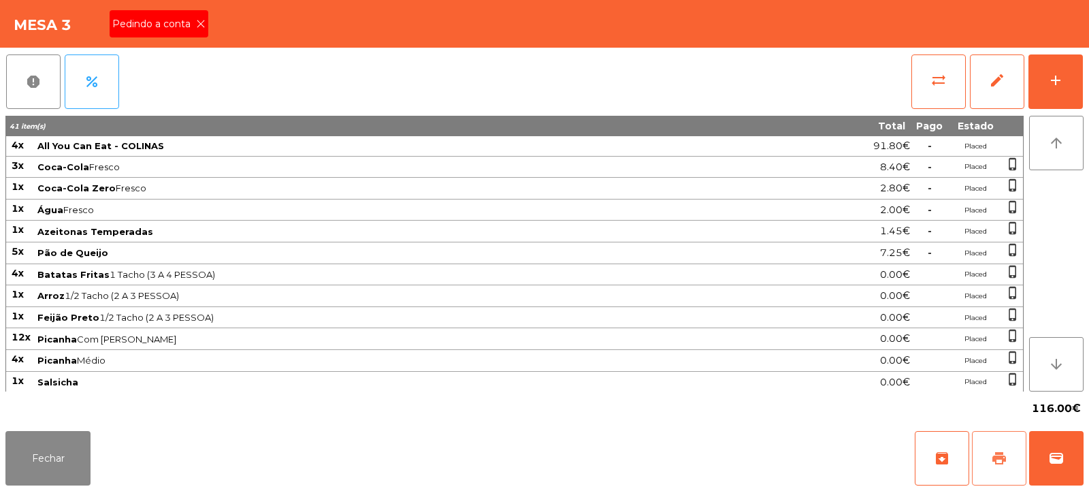
click at [981, 453] on button "print" at bounding box center [999, 458] width 54 height 54
click at [196, 27] on icon at bounding box center [201, 24] width 10 height 10
click at [930, 88] on button "sync_alt" at bounding box center [938, 81] width 54 height 54
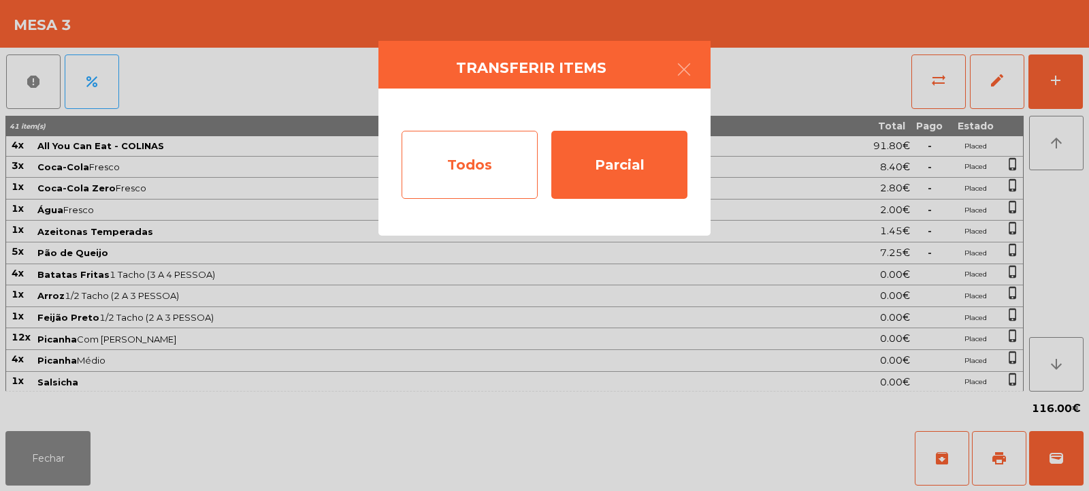
click at [484, 172] on div "Todos" at bounding box center [470, 165] width 136 height 68
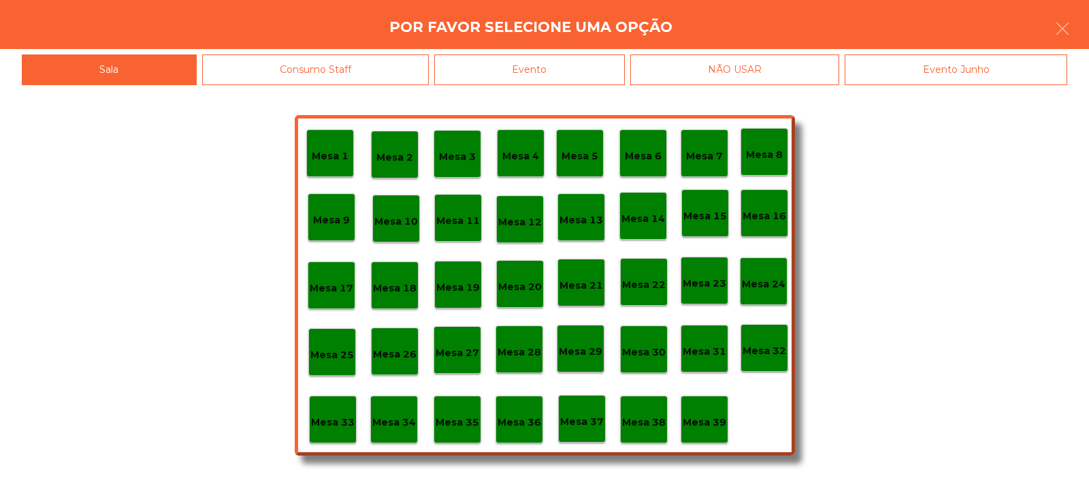
click at [541, 69] on div "Evento" at bounding box center [529, 69] width 191 height 31
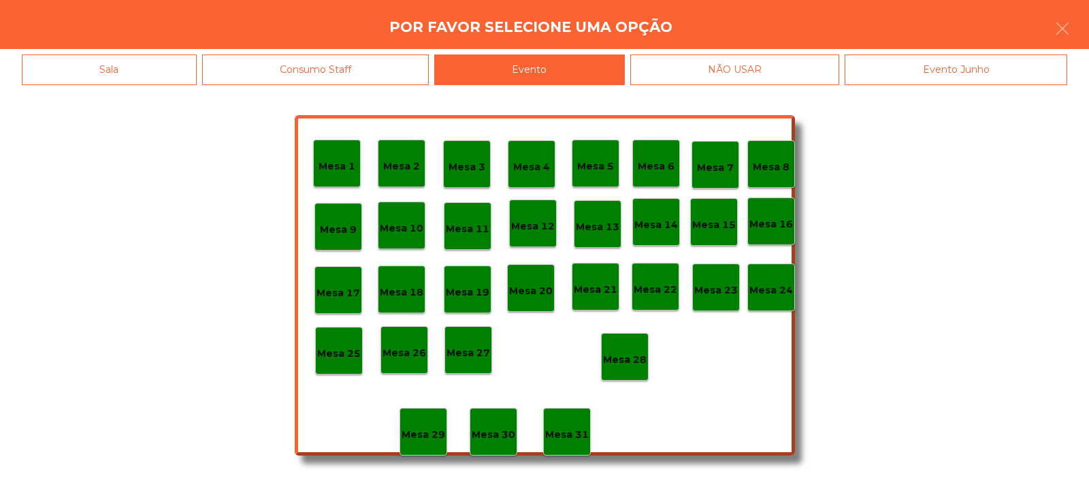
click at [632, 362] on p "Mesa 28" at bounding box center [625, 360] width 44 height 16
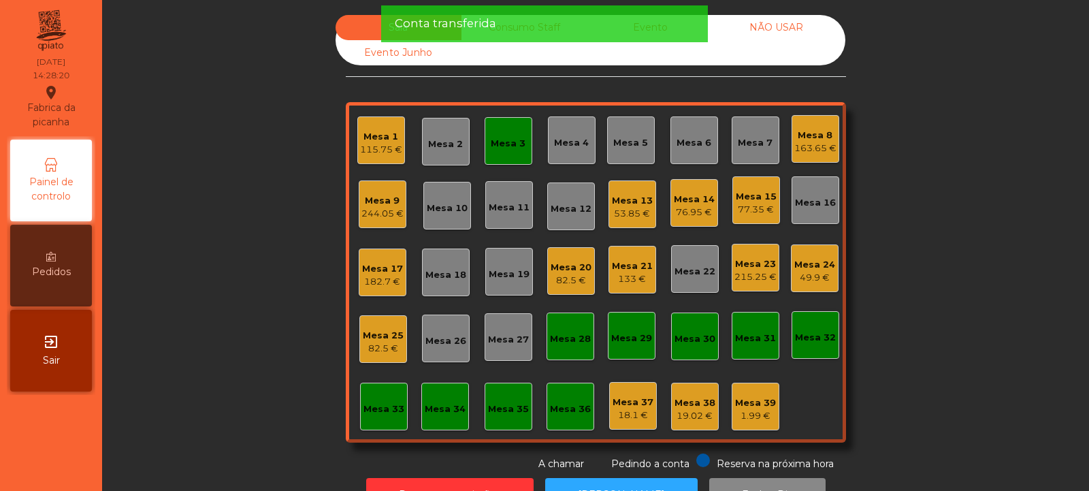
click at [499, 150] on div "Mesa 3" at bounding box center [508, 144] width 35 height 14
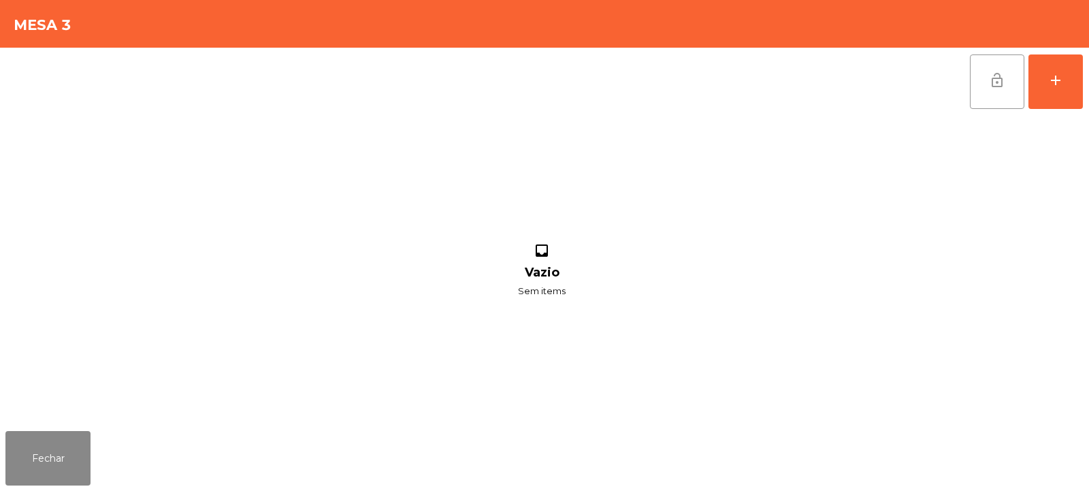
click at [983, 94] on button "lock_open" at bounding box center [997, 81] width 54 height 54
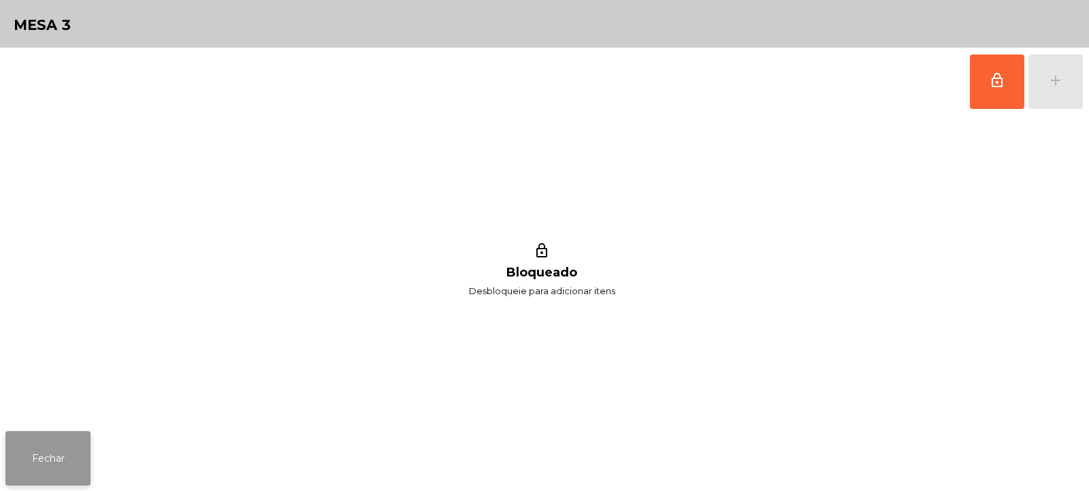
click at [48, 463] on button "Fechar" at bounding box center [47, 458] width 85 height 54
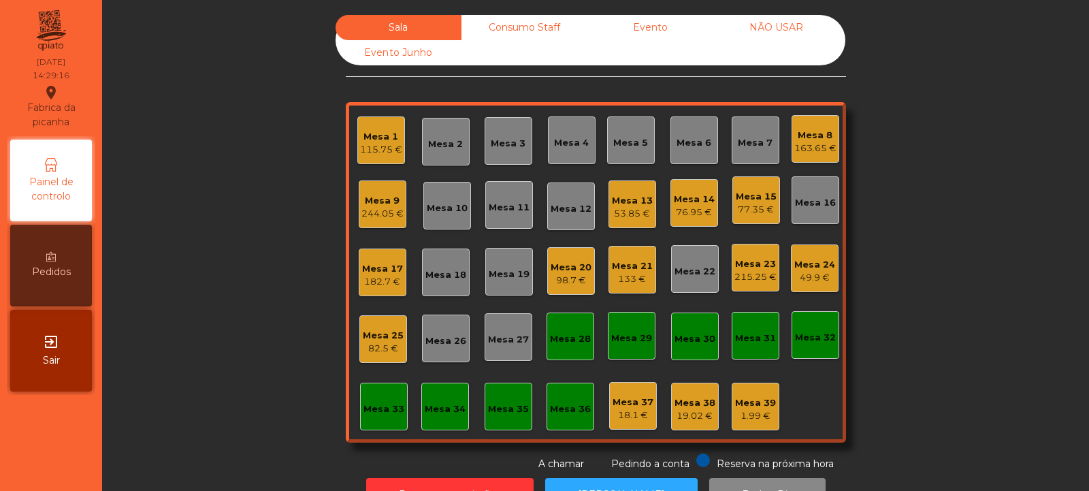
click at [518, 31] on div "Consumo Staff" at bounding box center [524, 27] width 126 height 25
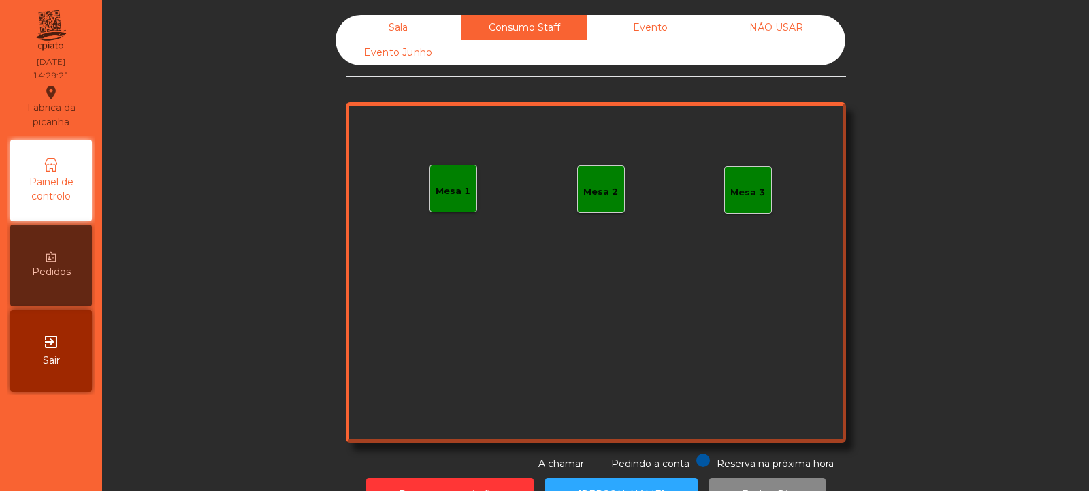
click at [451, 203] on div "Mesa 1" at bounding box center [453, 189] width 48 height 48
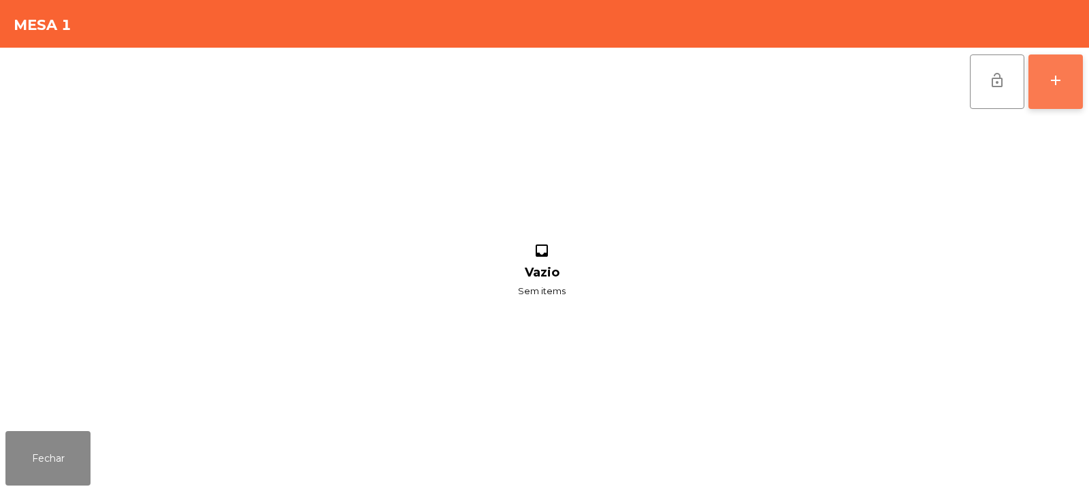
click at [1043, 91] on button "add" at bounding box center [1055, 81] width 54 height 54
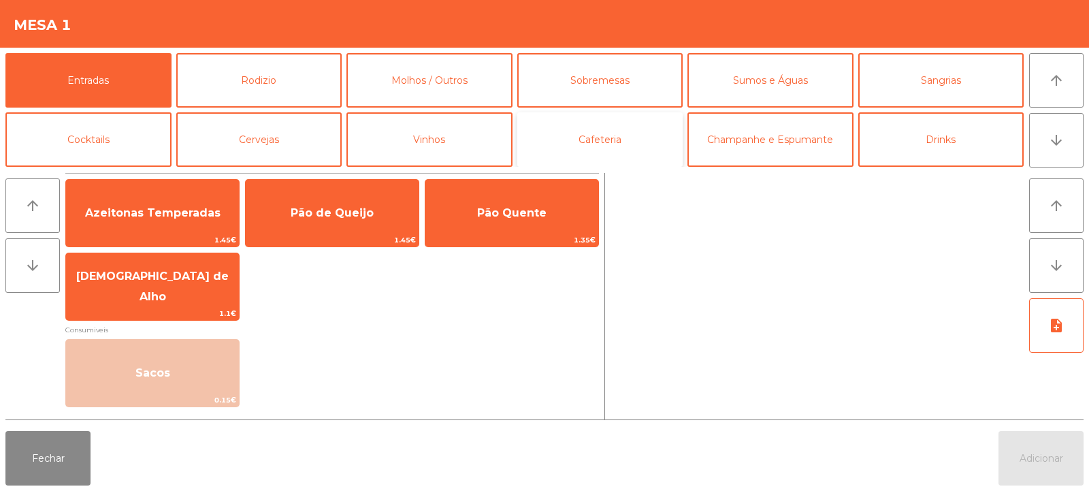
click at [617, 153] on button "Cafeteria" at bounding box center [600, 139] width 166 height 54
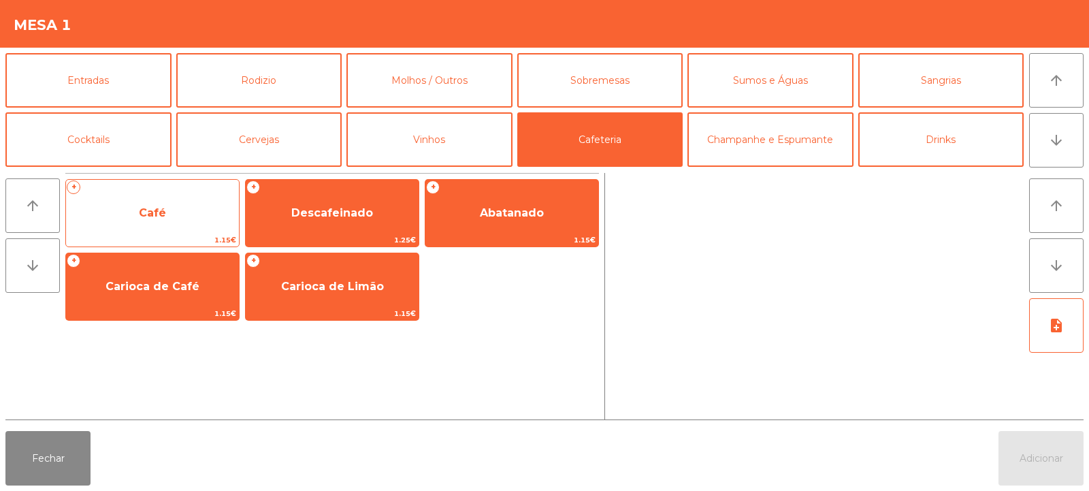
click at [170, 212] on span "Café" at bounding box center [152, 213] width 173 height 37
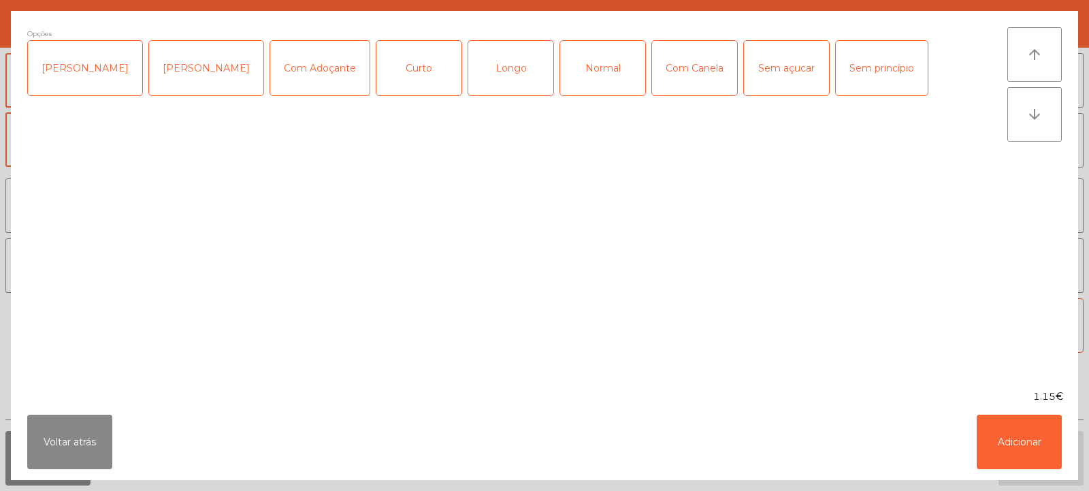
click at [585, 67] on div "Normal" at bounding box center [602, 68] width 85 height 54
click at [992, 450] on button "Adicionar" at bounding box center [1019, 441] width 85 height 54
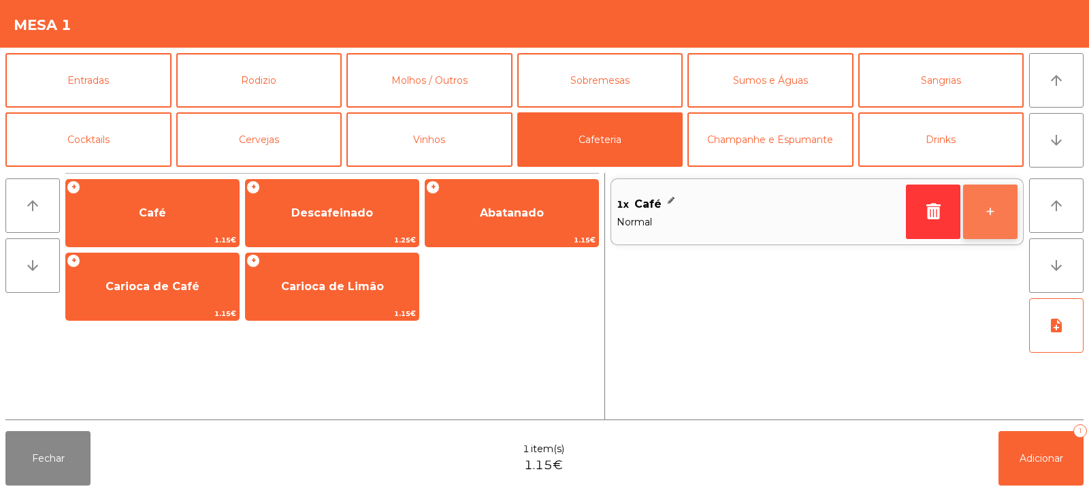
click at [985, 222] on button "+" at bounding box center [990, 211] width 54 height 54
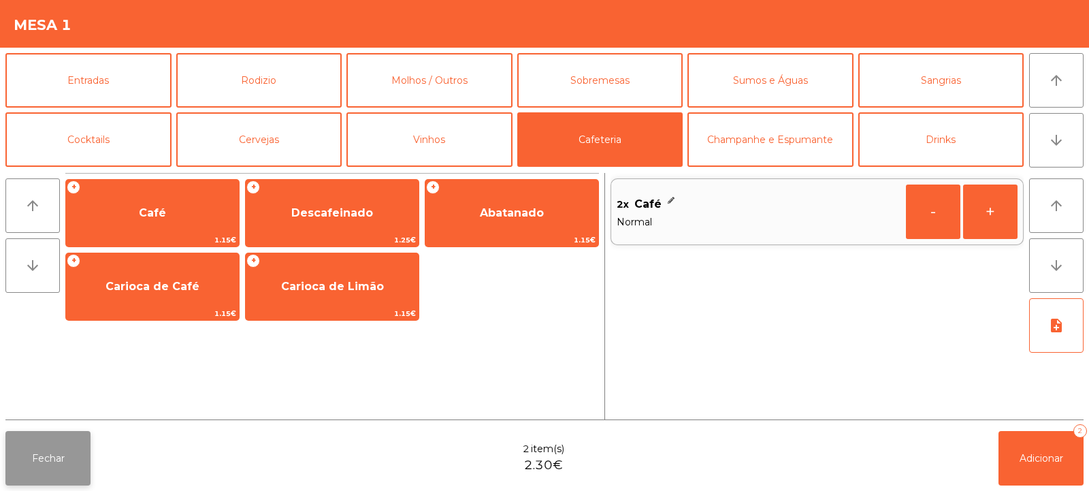
click at [56, 442] on button "Fechar" at bounding box center [47, 458] width 85 height 54
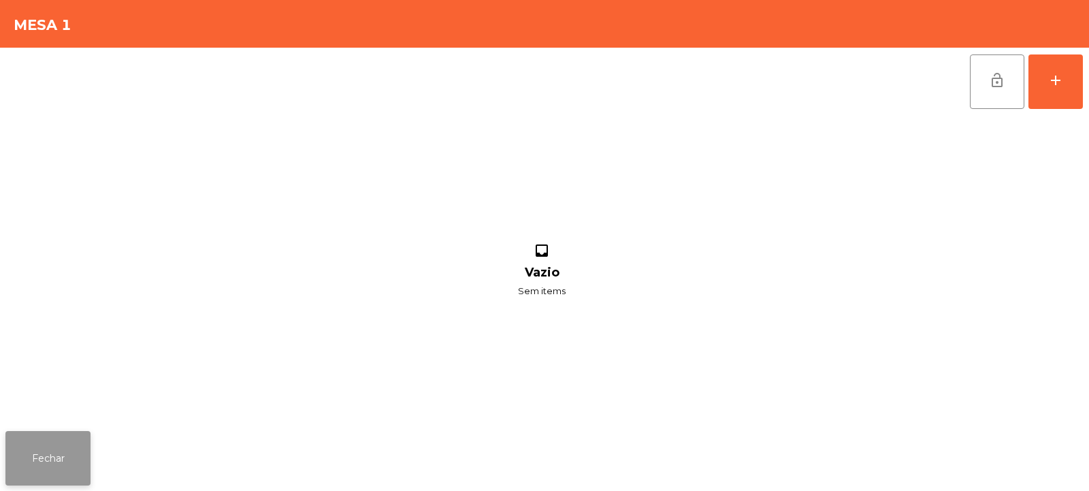
click at [48, 459] on button "Fechar" at bounding box center [47, 458] width 85 height 54
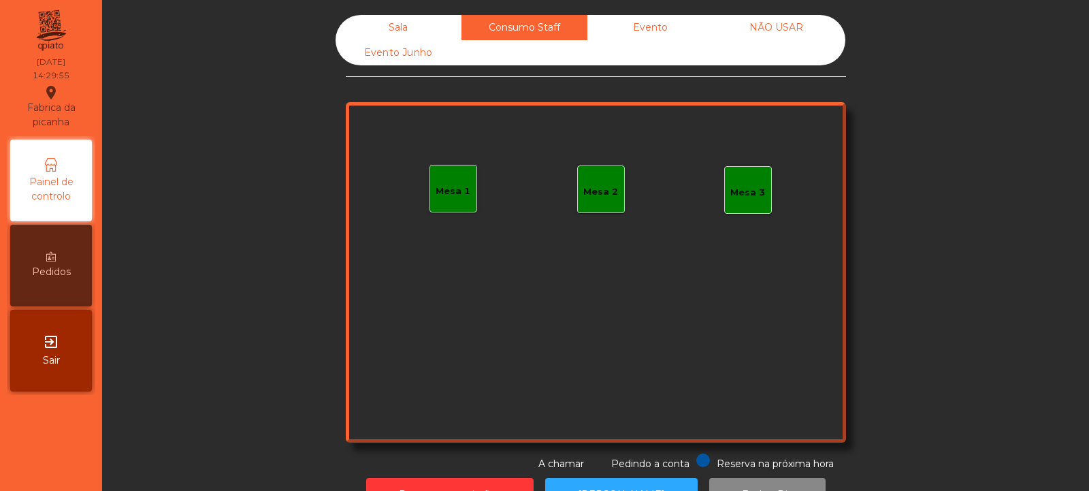
click at [400, 20] on div "Sala" at bounding box center [399, 27] width 126 height 25
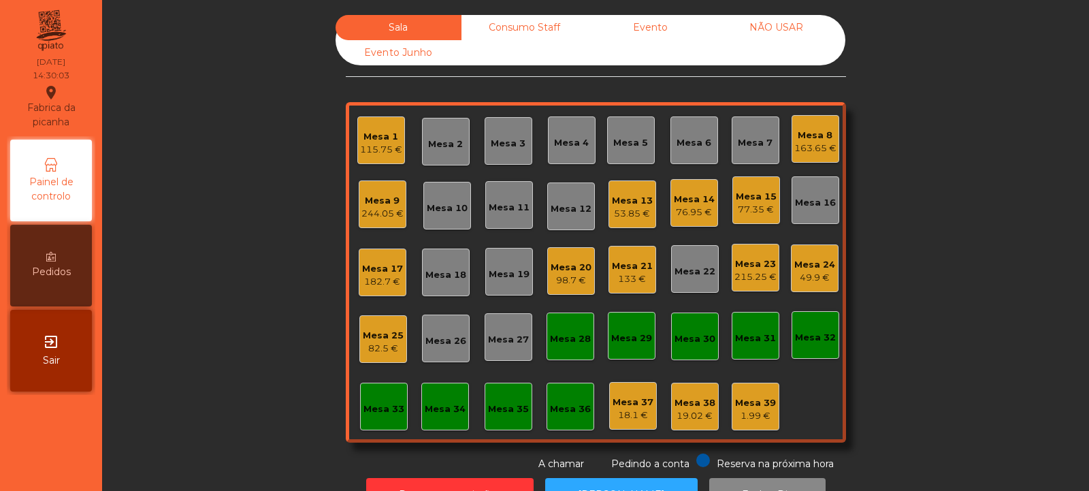
click at [751, 410] on div "1.99 €" at bounding box center [755, 416] width 41 height 14
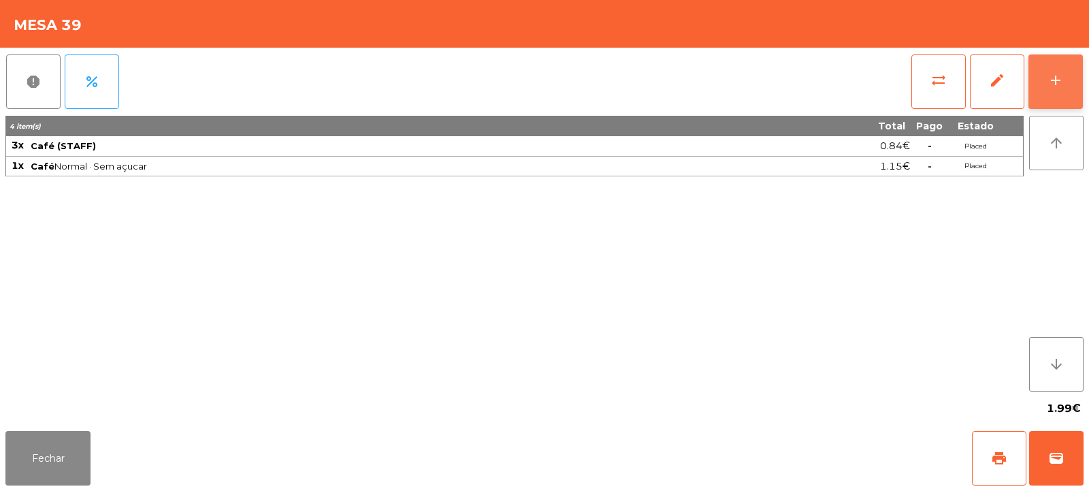
click at [1058, 87] on div "add" at bounding box center [1055, 80] width 16 height 16
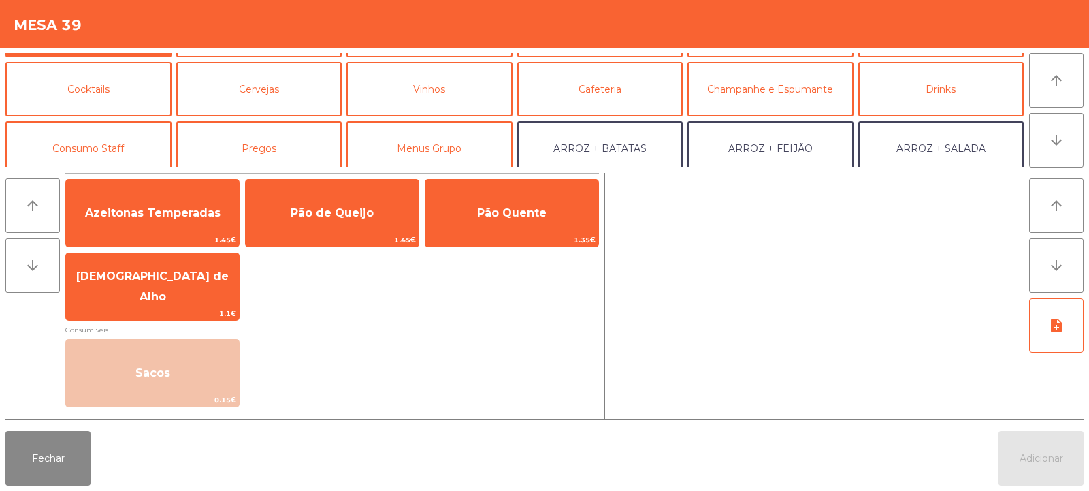
scroll to position [62, 0]
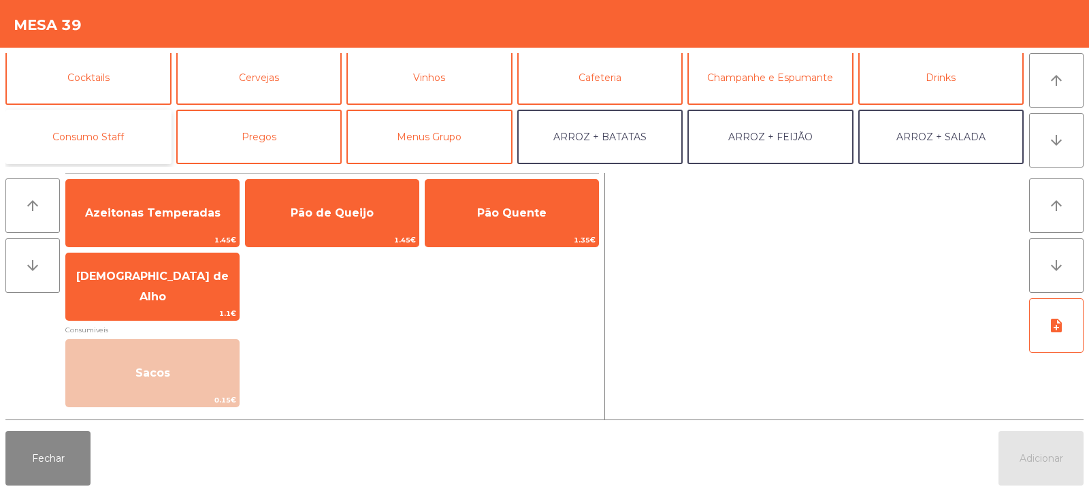
click at [88, 140] on button "Consumo Staff" at bounding box center [88, 137] width 166 height 54
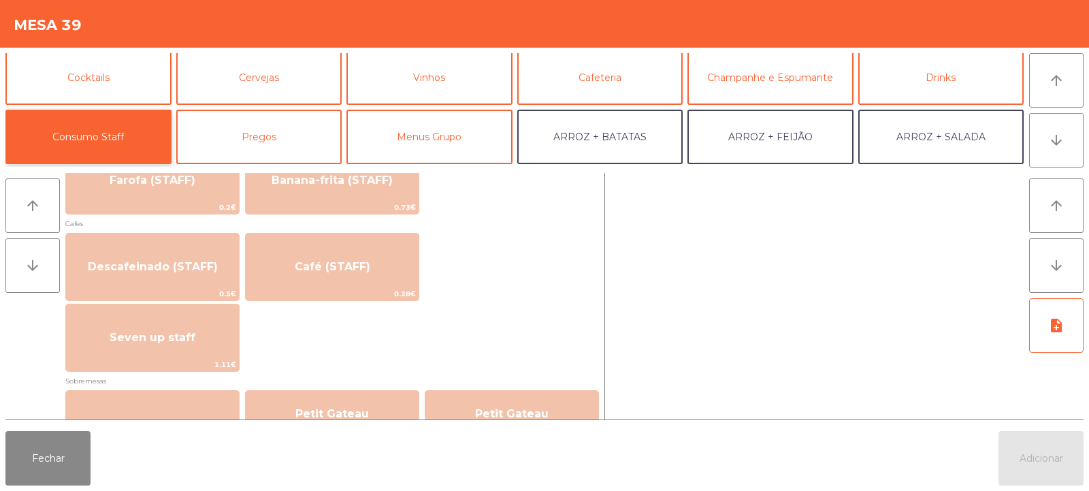
scroll to position [768, 0]
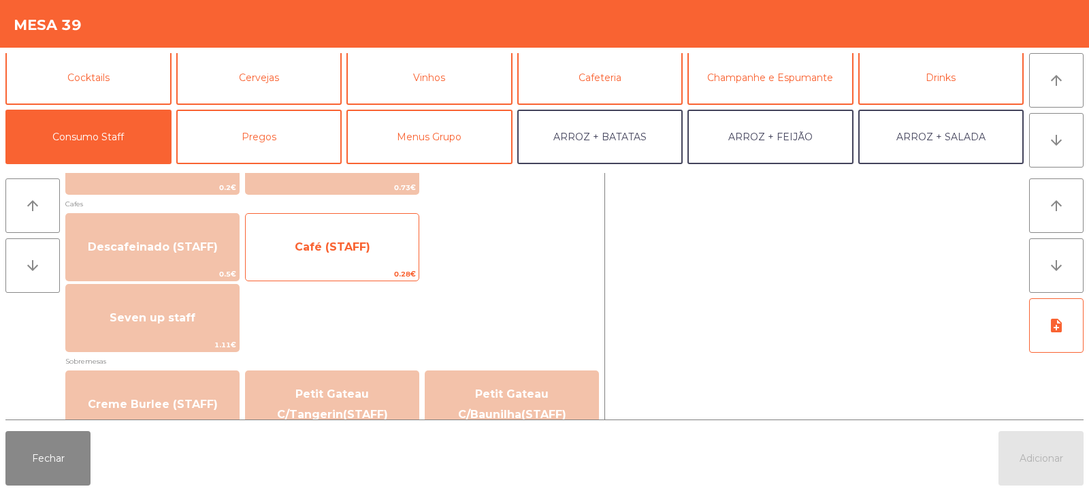
click at [344, 265] on span "Café (STAFF)" at bounding box center [332, 247] width 173 height 37
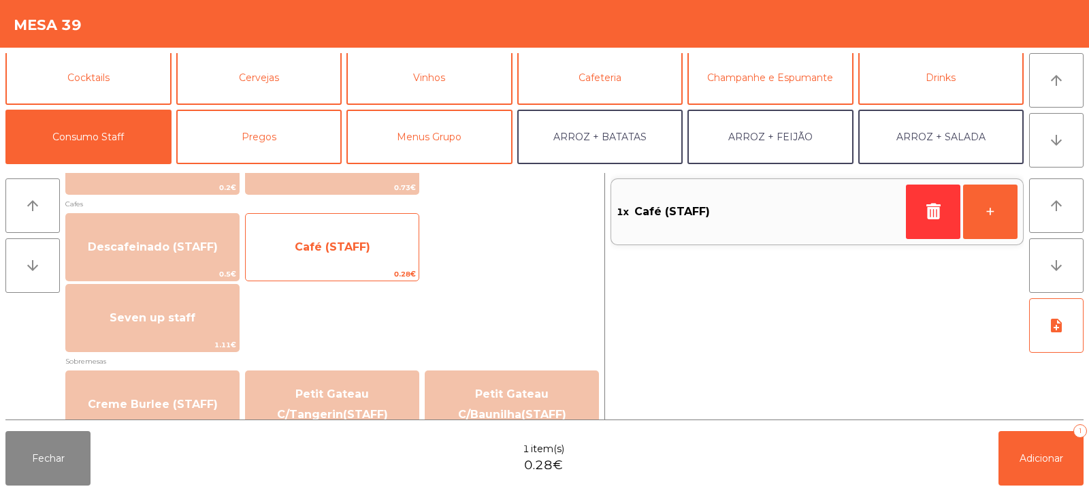
click at [367, 257] on span "Café (STAFF)" at bounding box center [332, 247] width 173 height 37
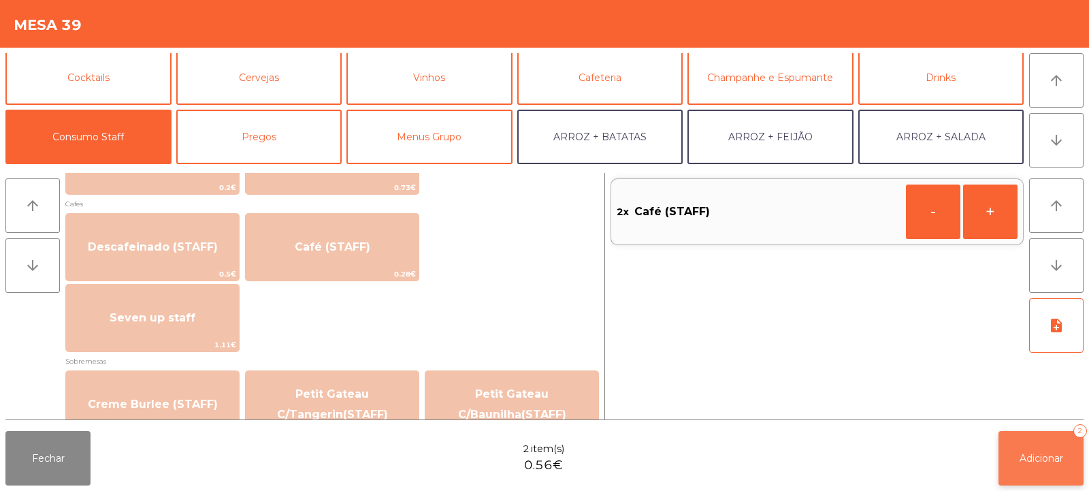
click at [1039, 456] on span "Adicionar" at bounding box center [1042, 458] width 44 height 12
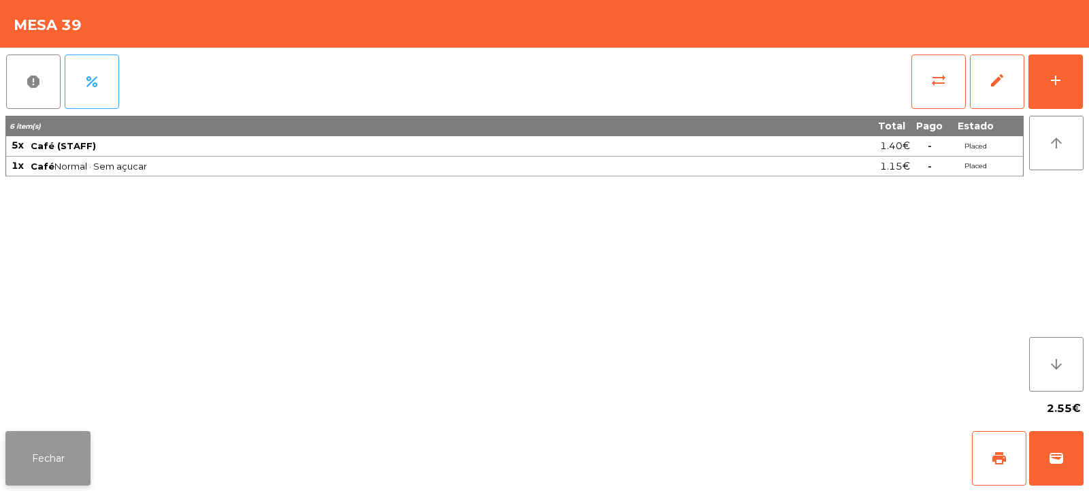
click at [61, 457] on button "Fechar" at bounding box center [47, 458] width 85 height 54
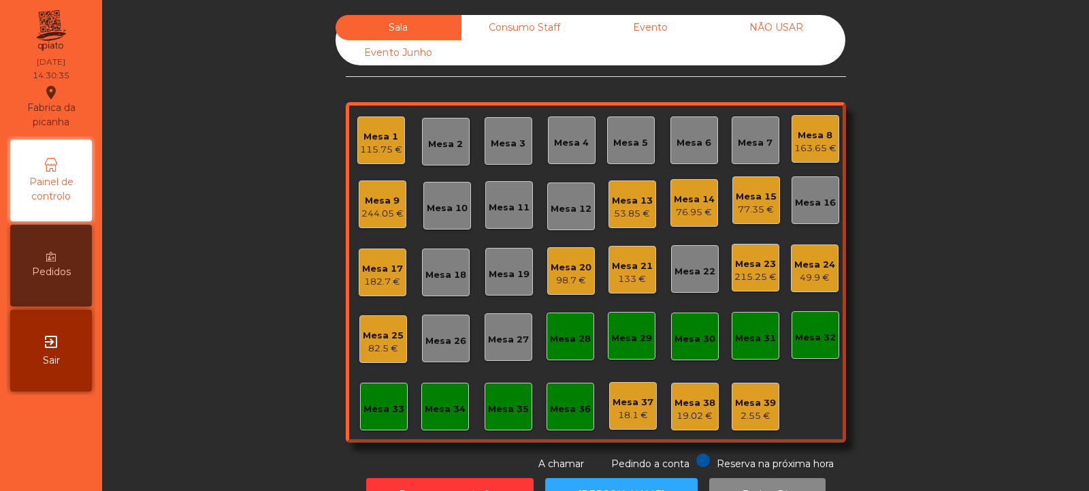
click at [501, 406] on div "Mesa 35" at bounding box center [508, 409] width 41 height 14
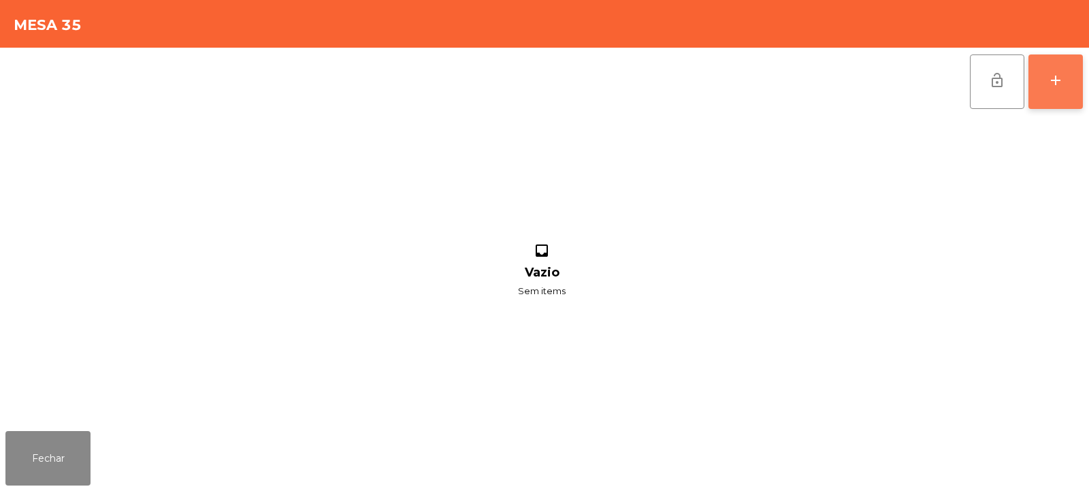
click at [1060, 79] on div "add" at bounding box center [1055, 80] width 16 height 16
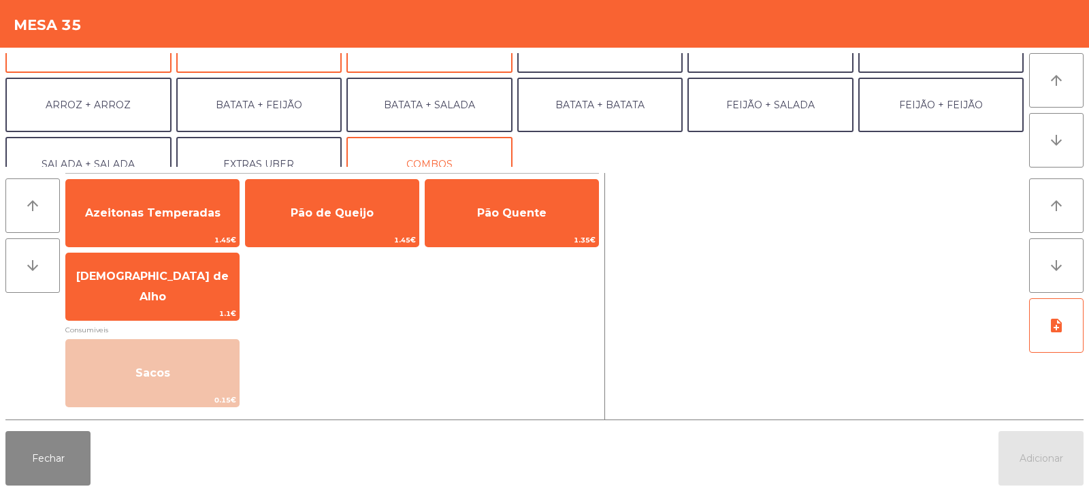
scroll to position [155, 0]
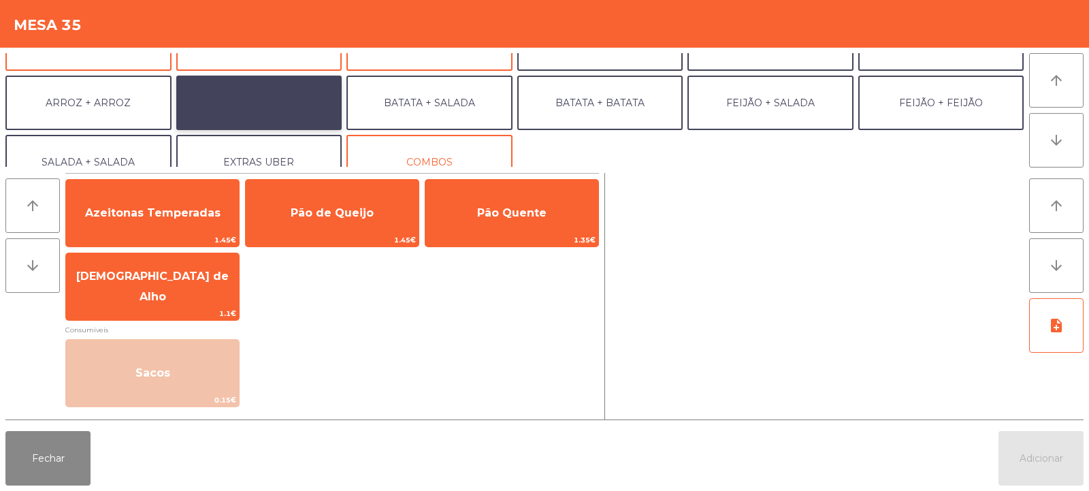
click at [263, 97] on button "BATATA + FEIJÃO" at bounding box center [259, 103] width 166 height 54
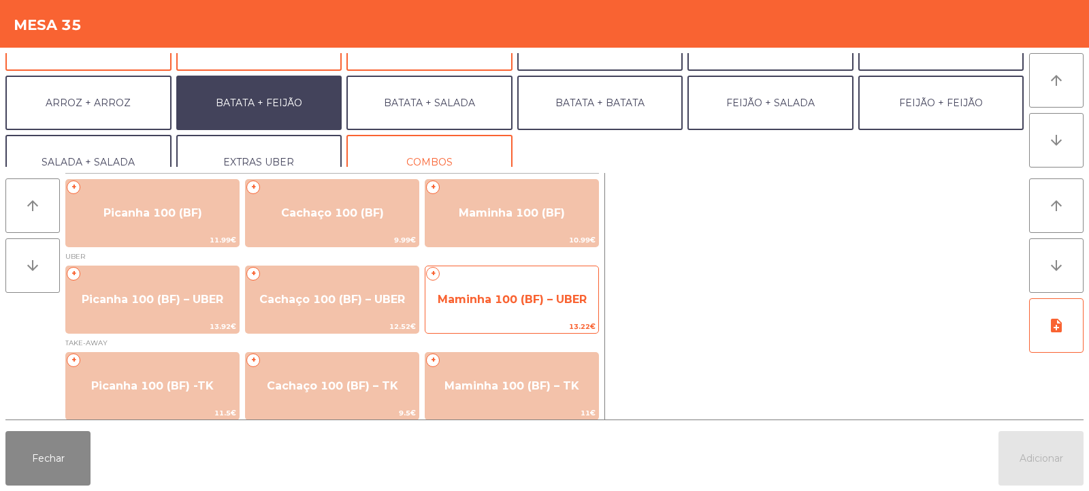
click at [503, 295] on span "Maminha 100 (BF) – UBER" at bounding box center [512, 299] width 149 height 13
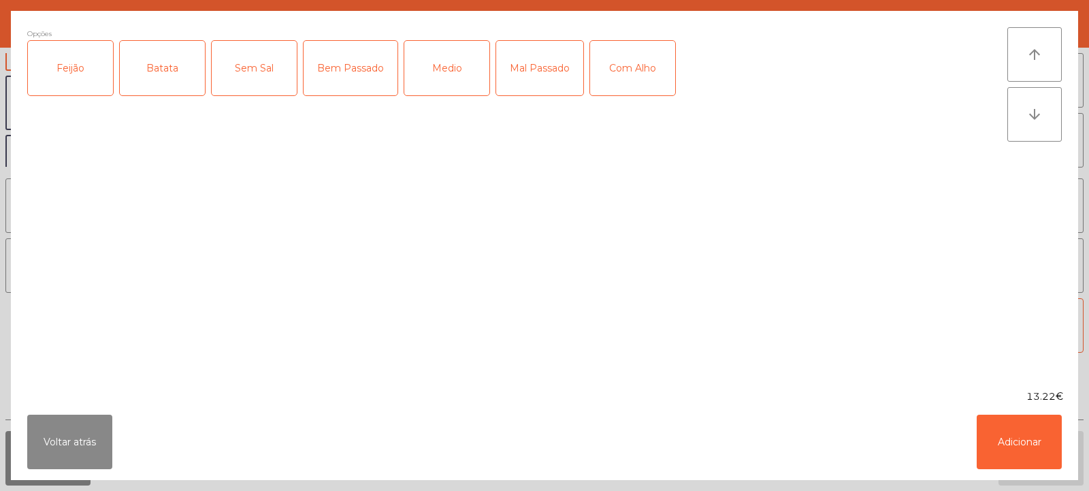
click at [90, 65] on div "Feijão" at bounding box center [70, 68] width 85 height 54
click at [150, 72] on div "Batata" at bounding box center [162, 68] width 85 height 54
click at [447, 71] on div "Medio" at bounding box center [446, 68] width 85 height 54
click at [1026, 435] on button "Adicionar" at bounding box center [1019, 441] width 85 height 54
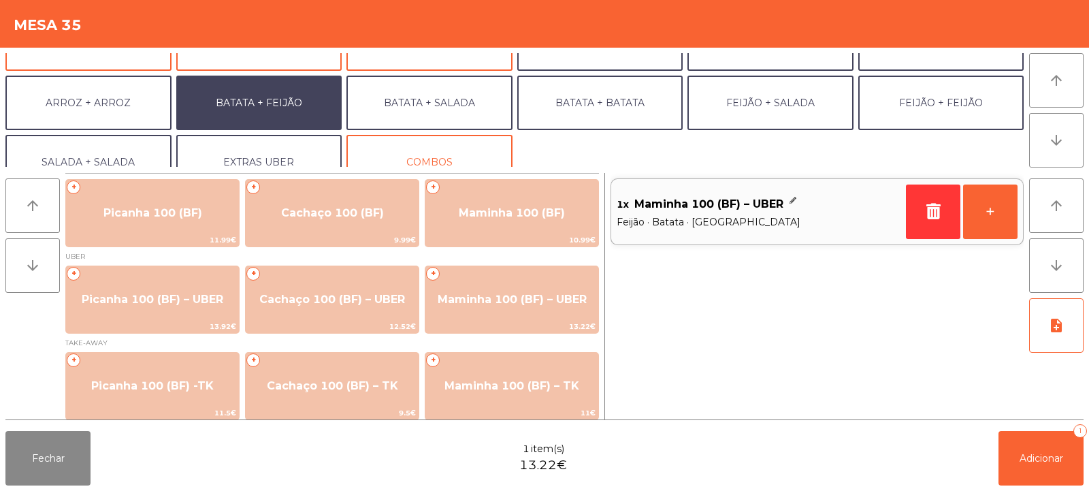
scroll to position [178, 0]
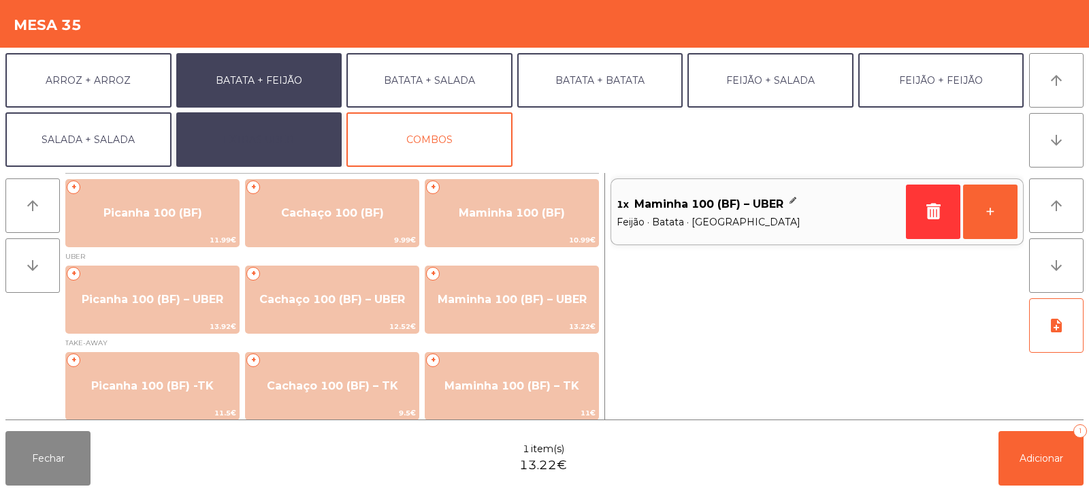
click at [282, 143] on button "EXTRAS UBER" at bounding box center [259, 139] width 166 height 54
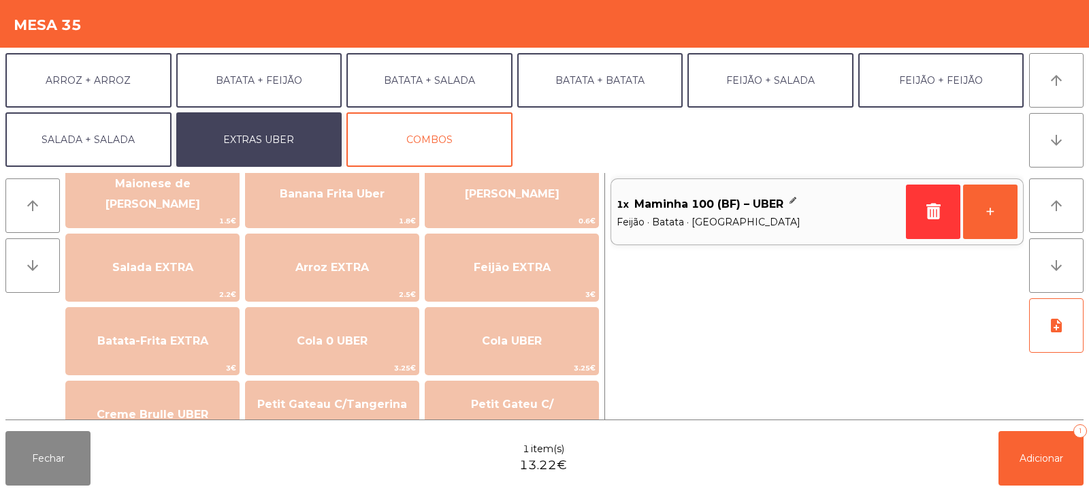
scroll to position [108, 0]
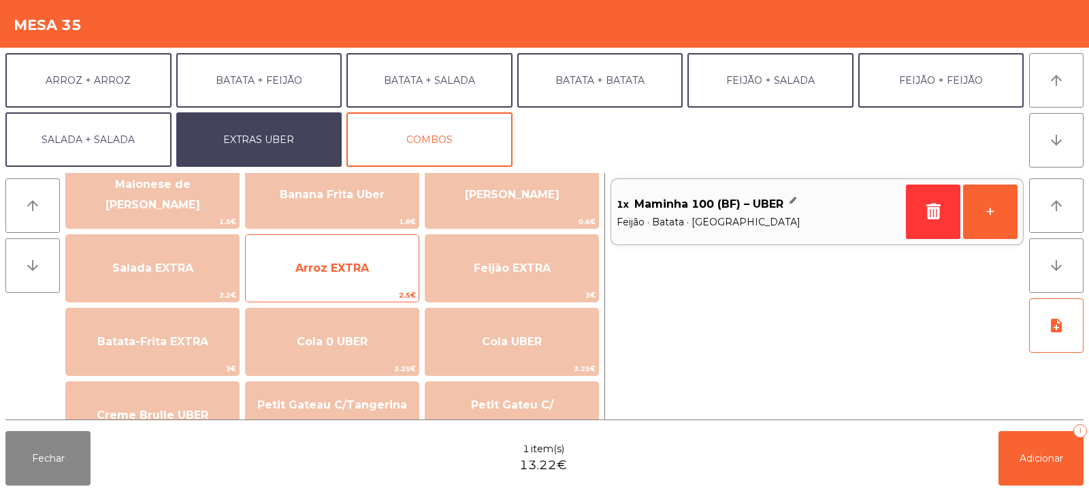
click at [351, 275] on span "Arroz EXTRA" at bounding box center [332, 268] width 173 height 37
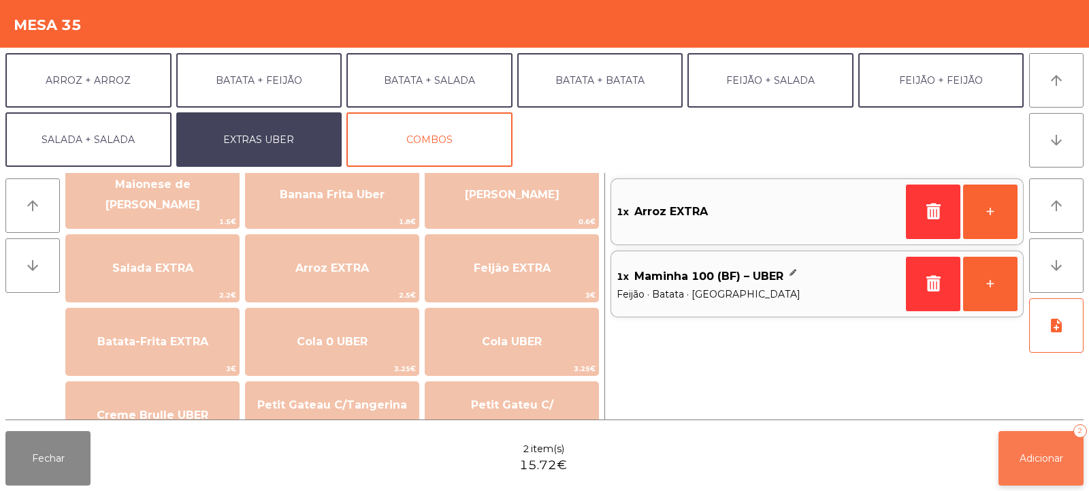
click at [1020, 446] on button "Adicionar 2" at bounding box center [1040, 458] width 85 height 54
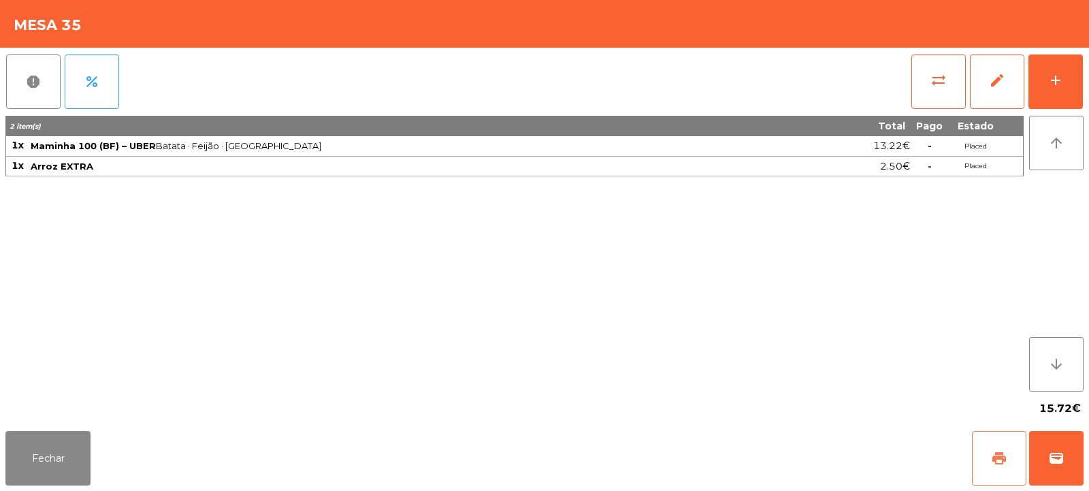
click at [998, 460] on span "print" at bounding box center [999, 458] width 16 height 16
click at [1061, 461] on span "wallet" at bounding box center [1056, 458] width 16 height 16
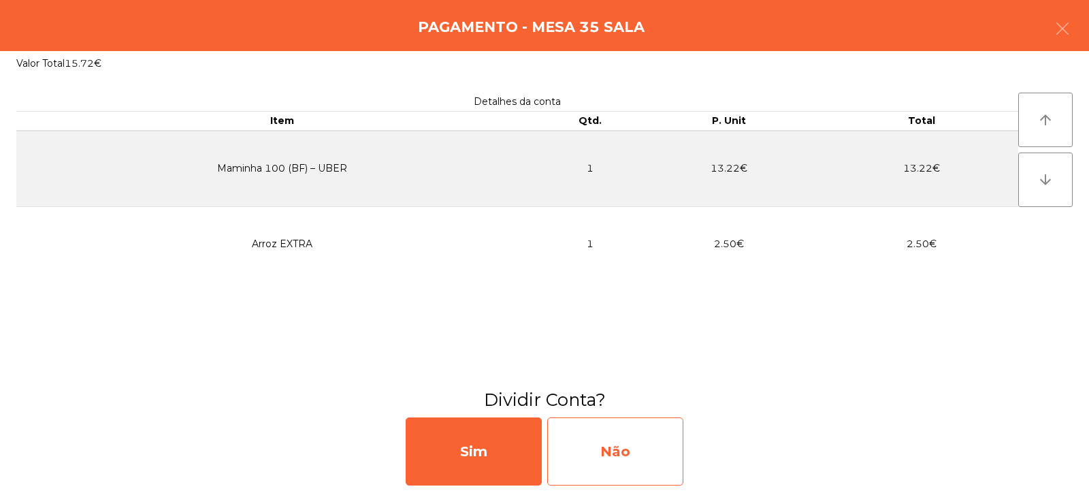
click at [598, 433] on div "Não" at bounding box center [615, 451] width 136 height 68
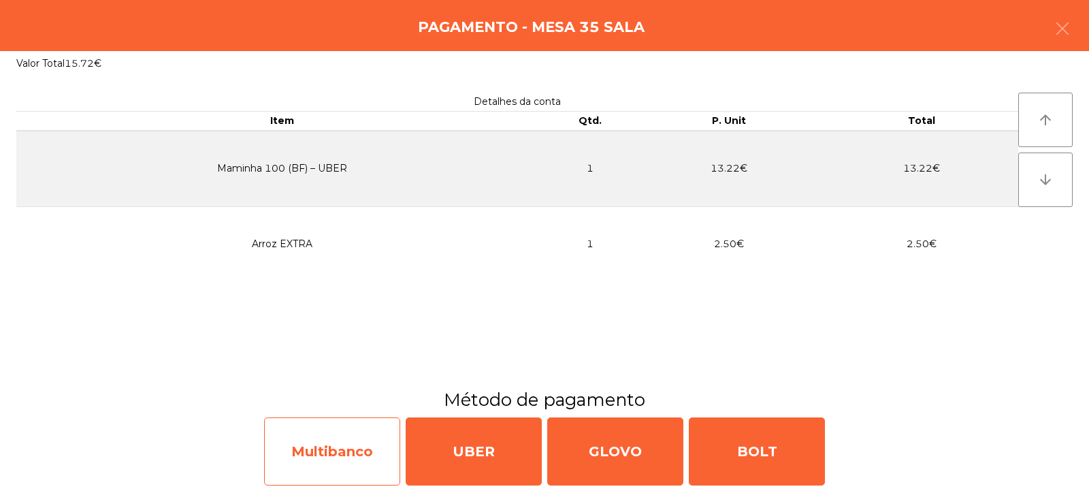
click at [316, 455] on div "Multibanco" at bounding box center [332, 451] width 136 height 68
select select "**"
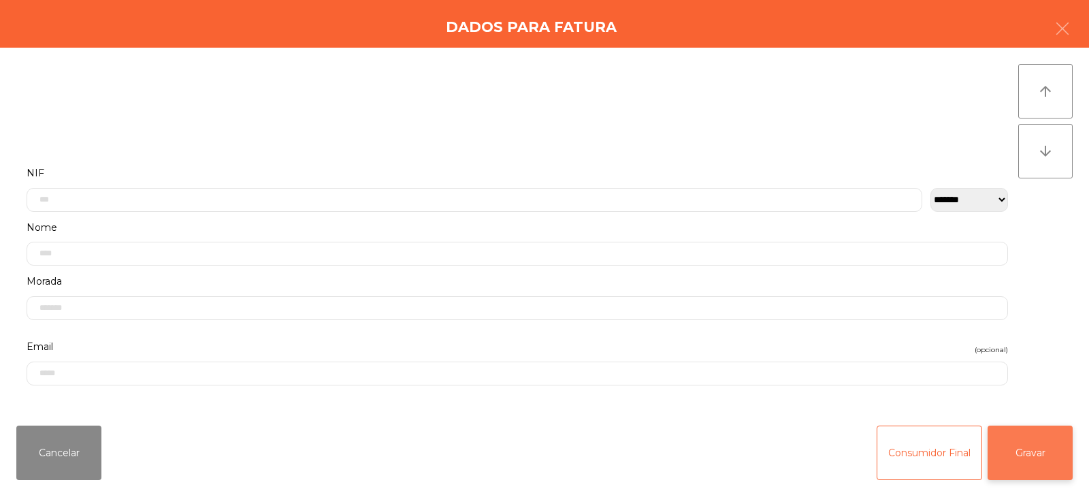
click at [1044, 448] on button "Gravar" at bounding box center [1030, 452] width 85 height 54
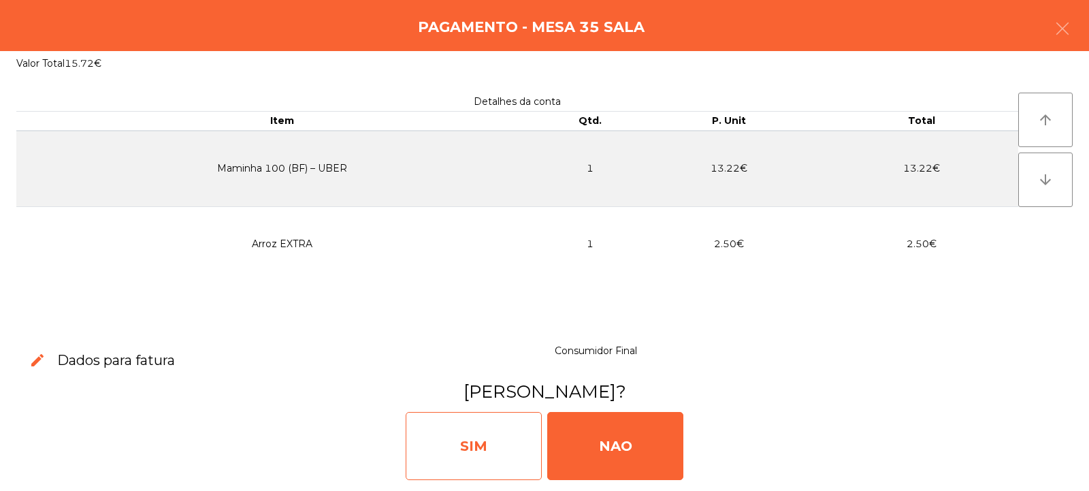
click at [461, 438] on div "SIM" at bounding box center [474, 446] width 136 height 68
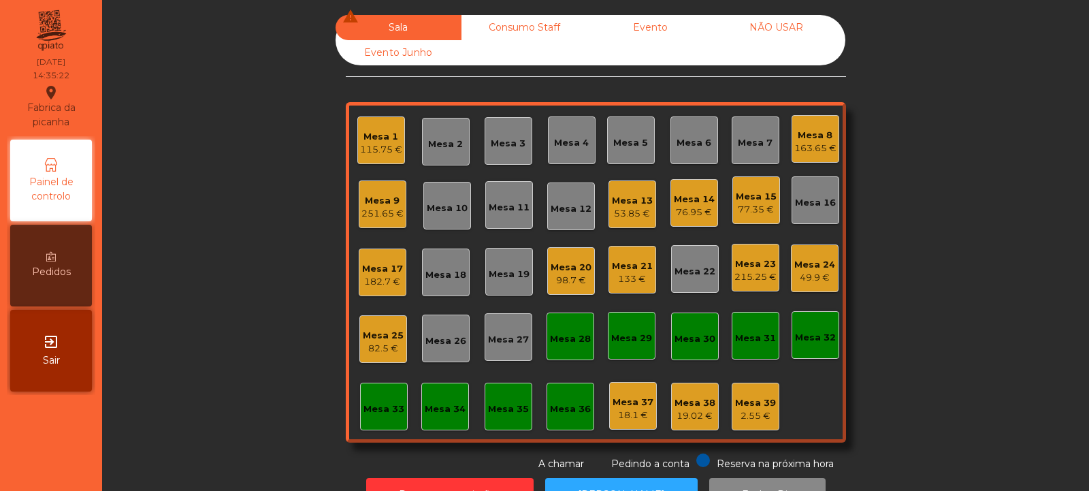
click at [377, 143] on div "115.75 €" at bounding box center [381, 150] width 42 height 14
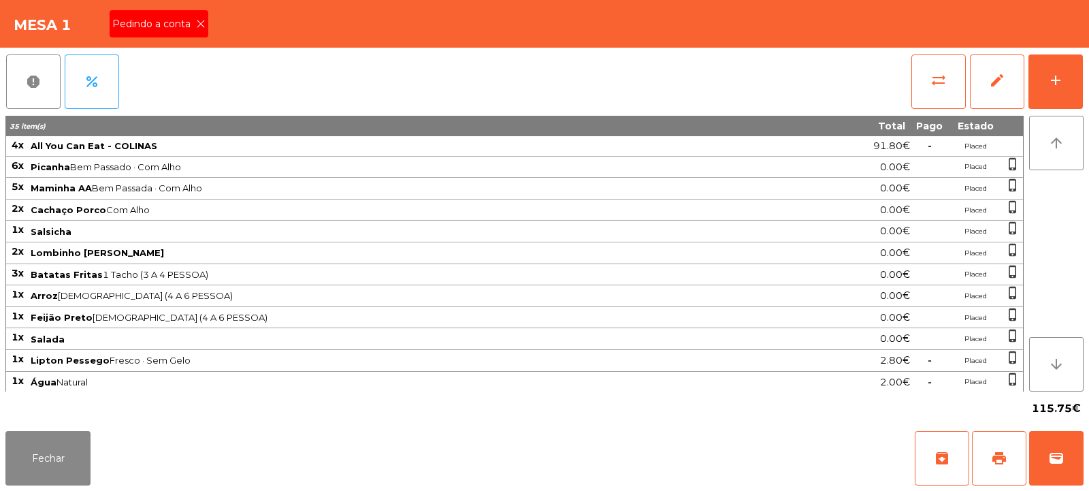
click at [195, 15] on div "Pedindo a conta" at bounding box center [159, 23] width 99 height 27
click at [992, 442] on button "print" at bounding box center [999, 458] width 54 height 54
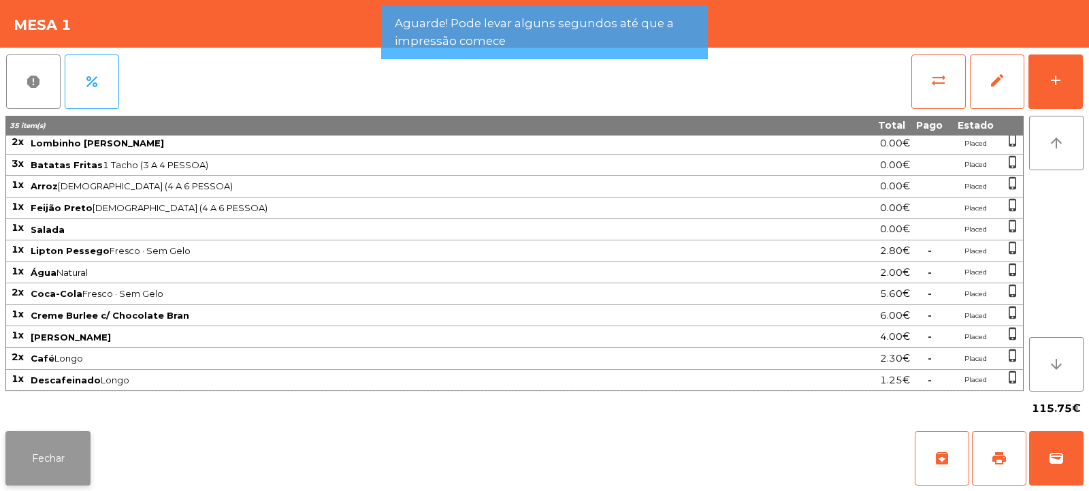
click at [71, 453] on button "Fechar" at bounding box center [47, 458] width 85 height 54
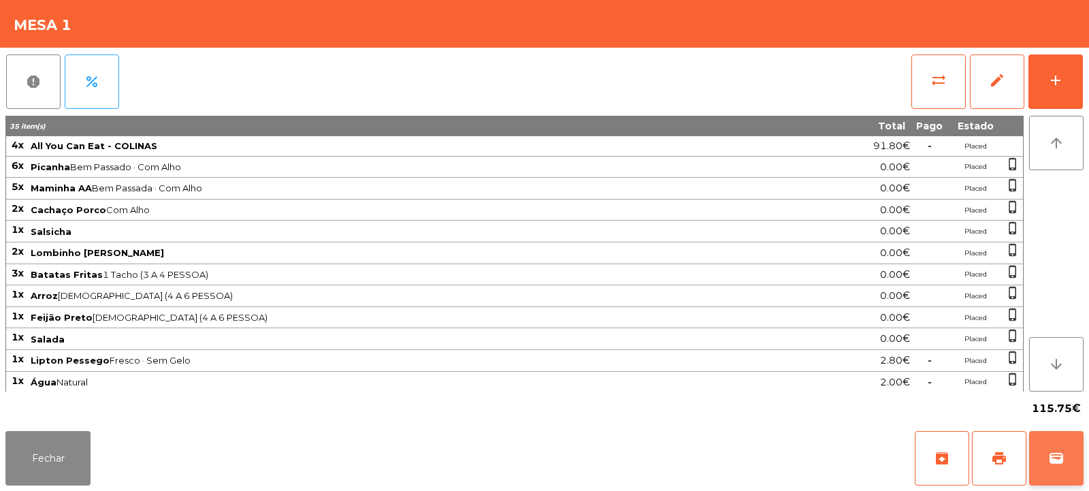
click at [1037, 456] on button "wallet" at bounding box center [1056, 458] width 54 height 54
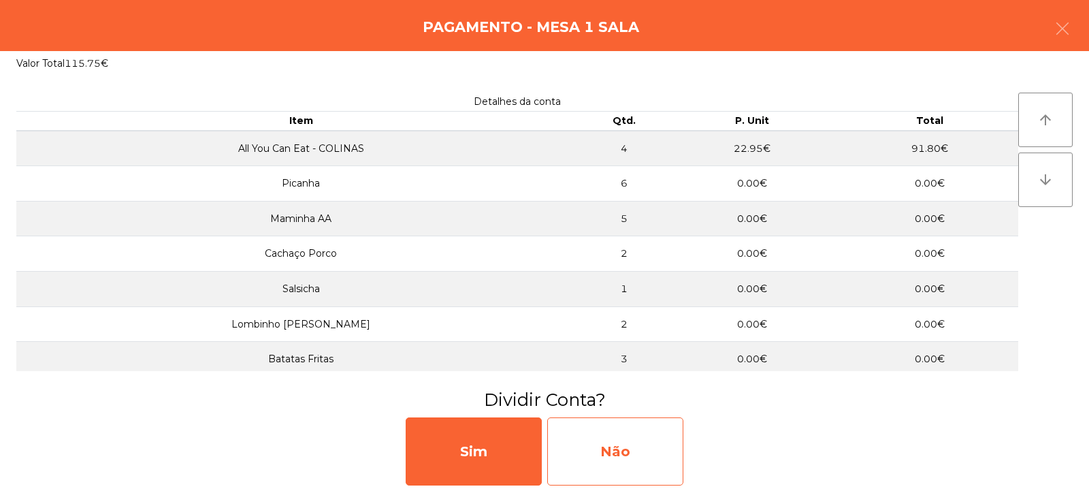
click at [592, 440] on div "Não" at bounding box center [615, 451] width 136 height 68
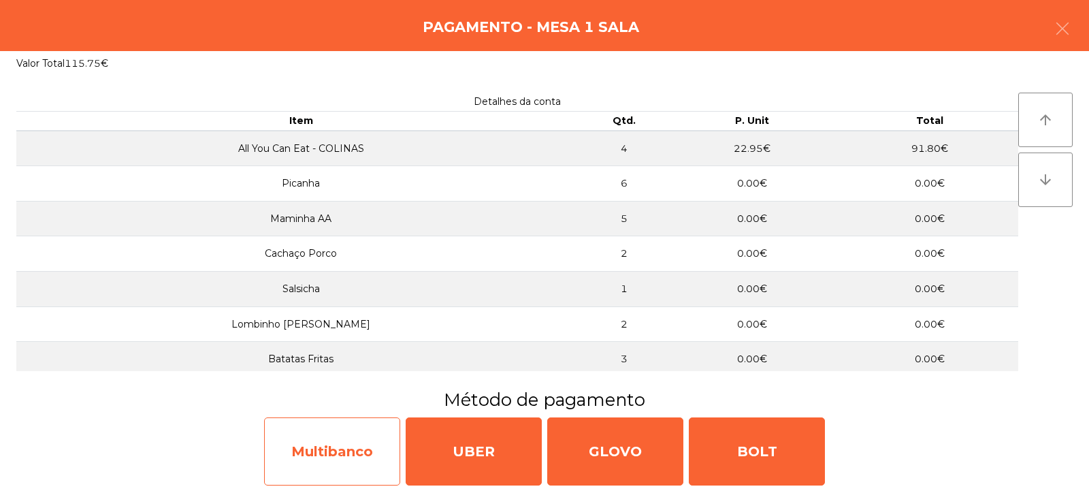
click at [366, 453] on div "Multibanco" at bounding box center [332, 451] width 136 height 68
select select "**"
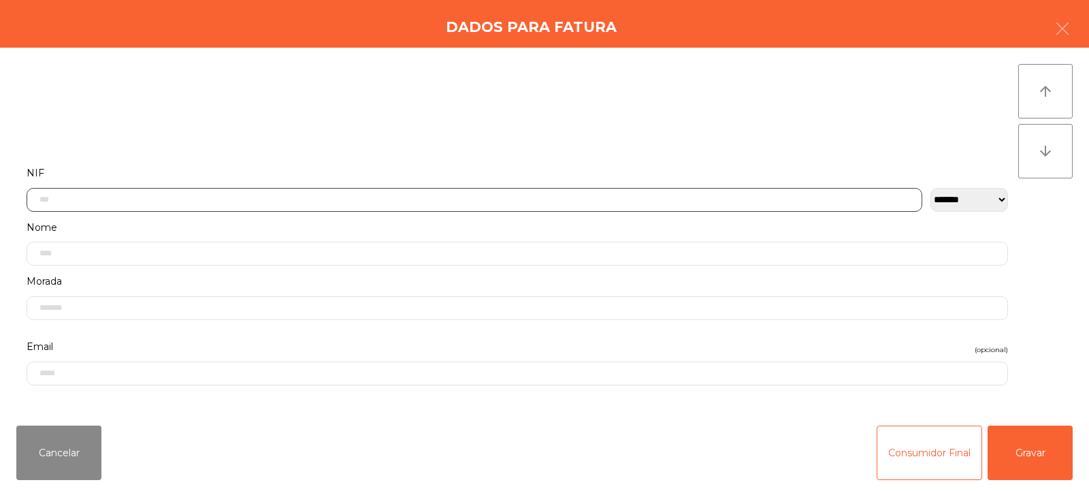
click at [568, 197] on input "text" at bounding box center [475, 200] width 896 height 24
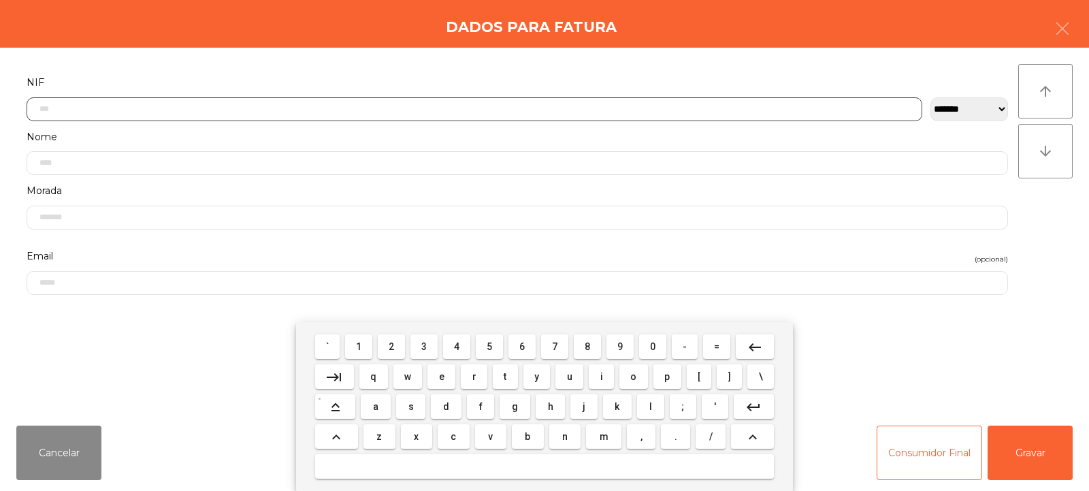
scroll to position [99, 0]
type input "*********"
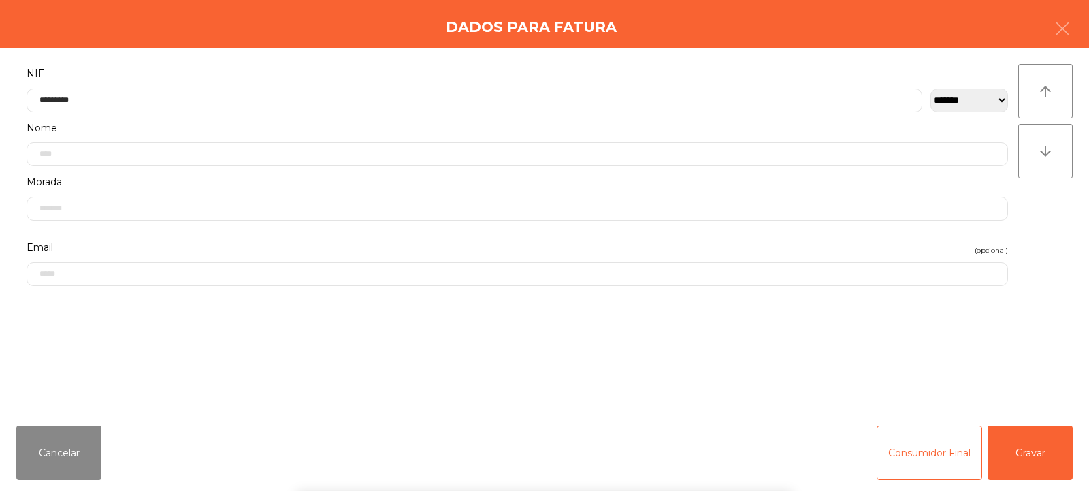
click at [1028, 443] on div "` 1 2 3 4 5 6 7 8 9 0 - = keyboard_backspace keyboard_tab q w e r t y u i o p […" at bounding box center [544, 406] width 1089 height 169
click at [1030, 455] on button "Gravar" at bounding box center [1030, 452] width 85 height 54
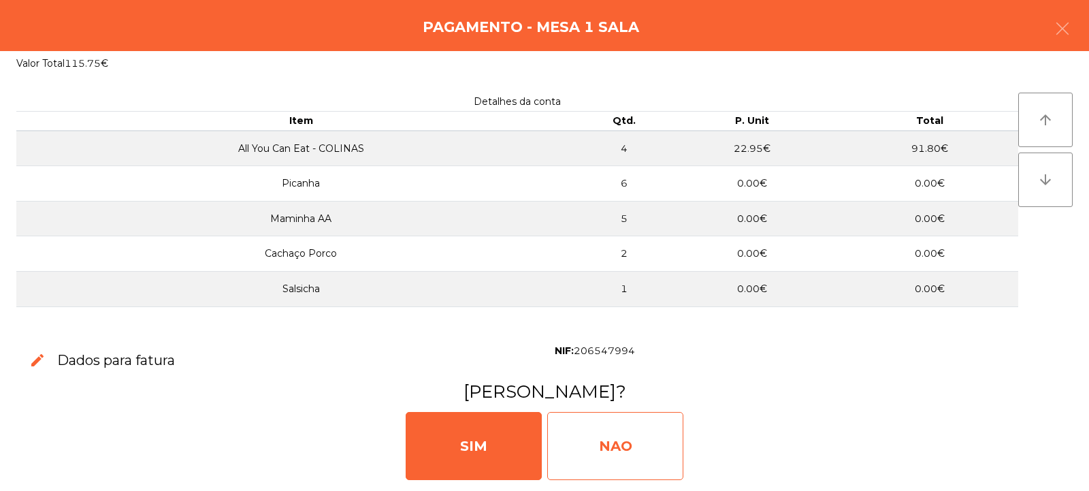
click at [639, 430] on div "NAO" at bounding box center [615, 446] width 136 height 68
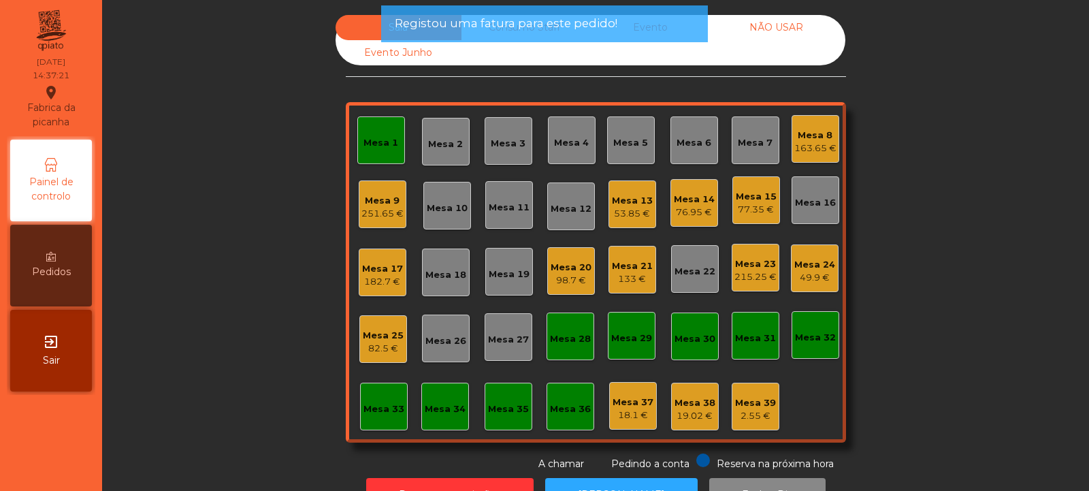
click at [386, 154] on div "Mesa 1" at bounding box center [381, 140] width 48 height 48
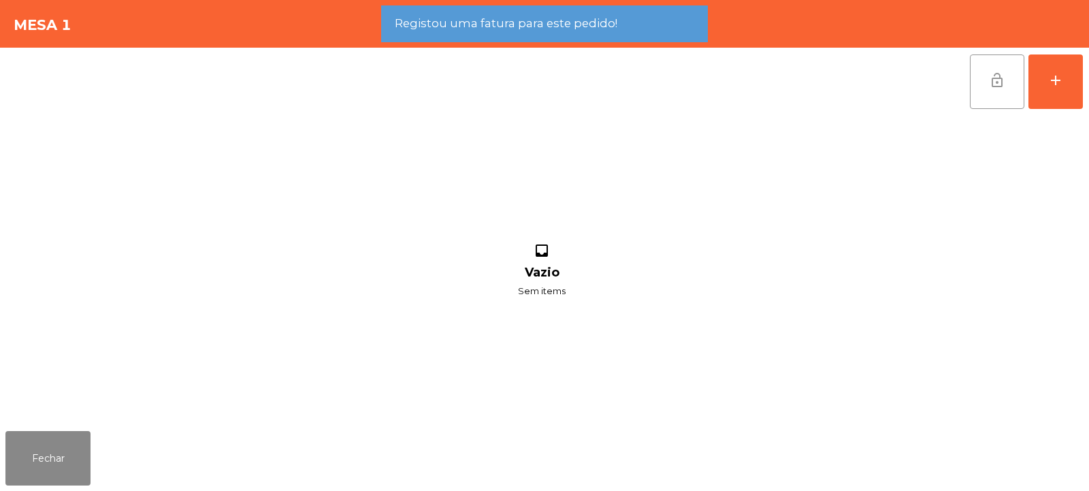
click at [1010, 88] on button "lock_open" at bounding box center [997, 81] width 54 height 54
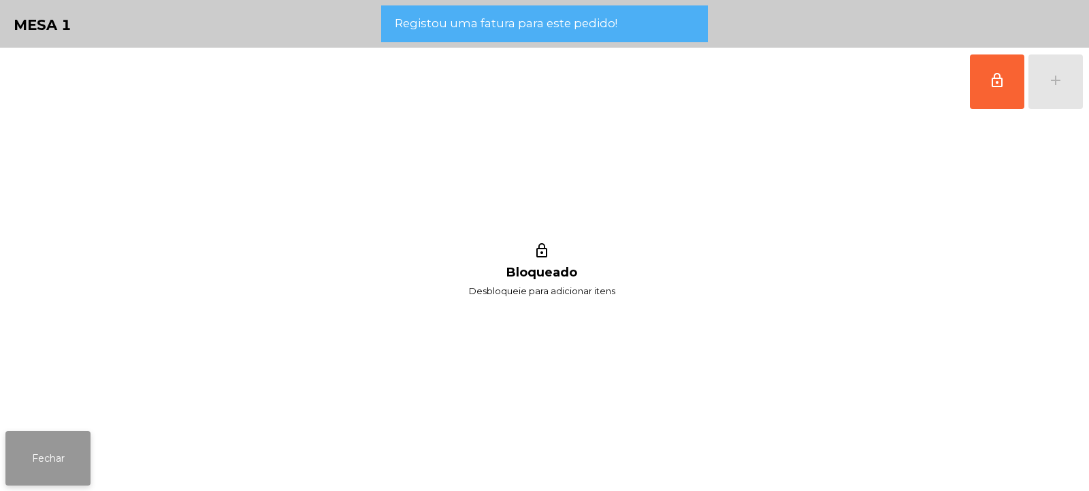
click at [45, 456] on button "Fechar" at bounding box center [47, 458] width 85 height 54
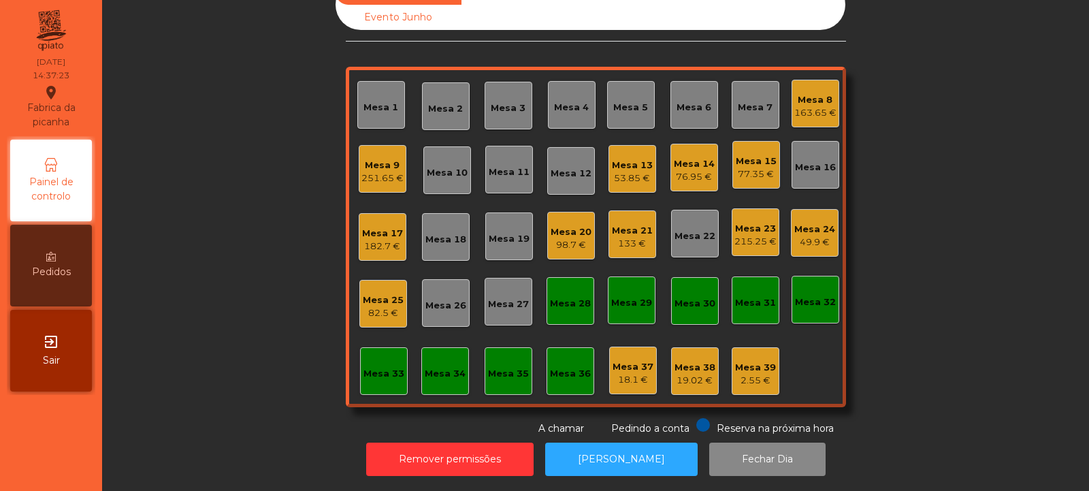
scroll to position [0, 0]
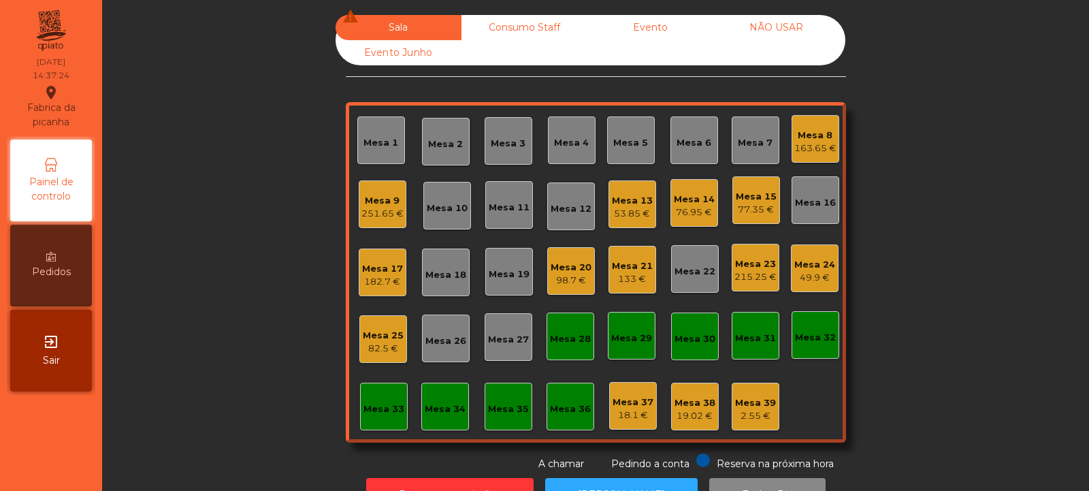
click at [809, 131] on div "Mesa 8" at bounding box center [815, 136] width 42 height 14
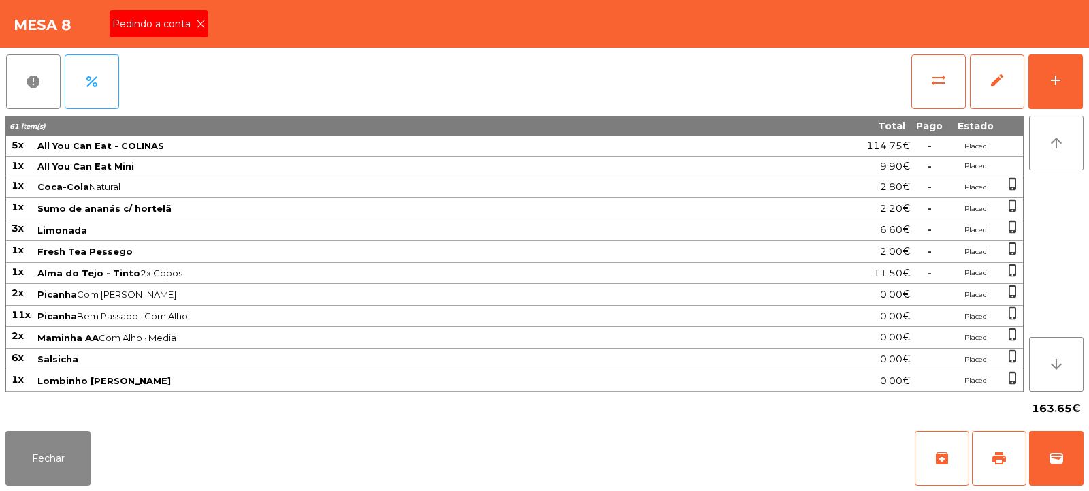
click at [199, 37] on div "Pedindo a conta" at bounding box center [159, 23] width 99 height 27
click at [1000, 453] on span "print" at bounding box center [999, 458] width 16 height 16
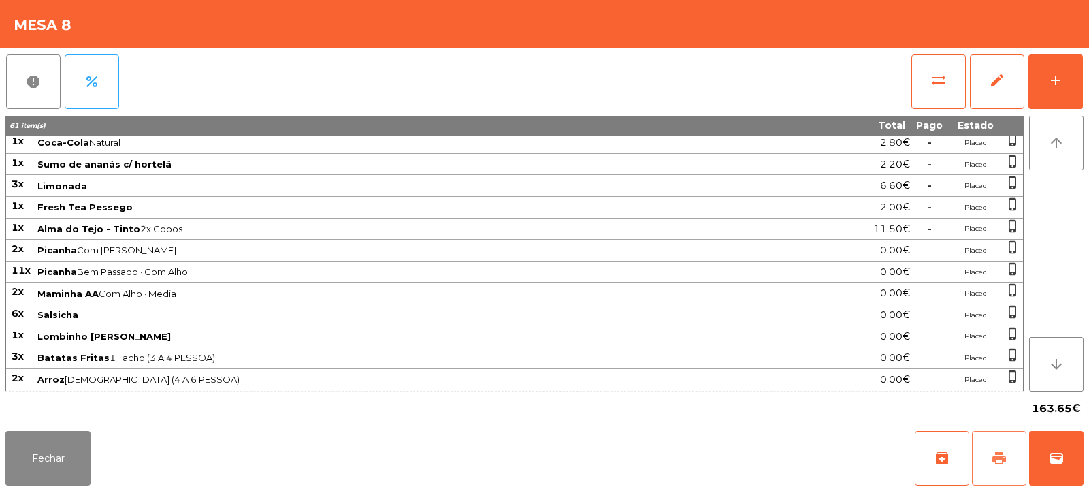
scroll to position [216, 0]
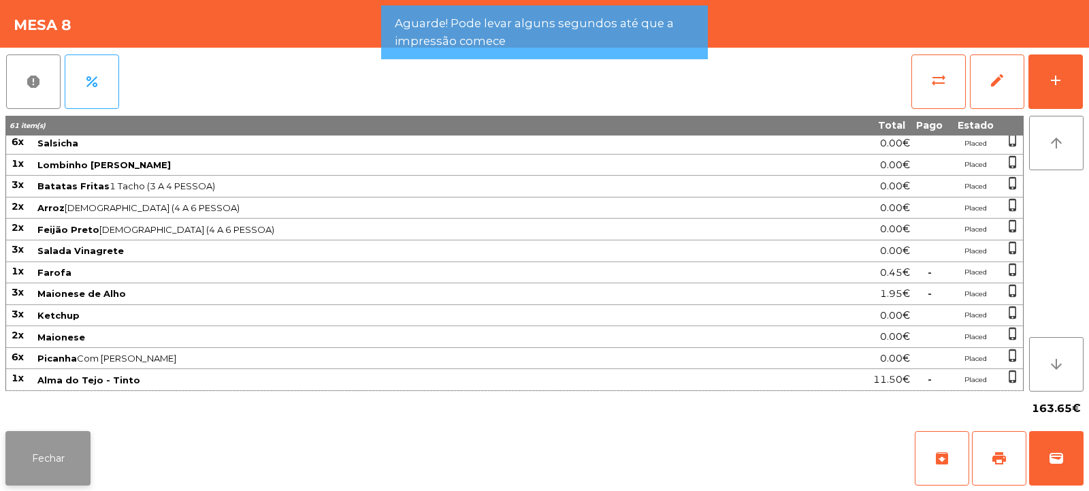
click at [54, 471] on button "Fechar" at bounding box center [47, 458] width 85 height 54
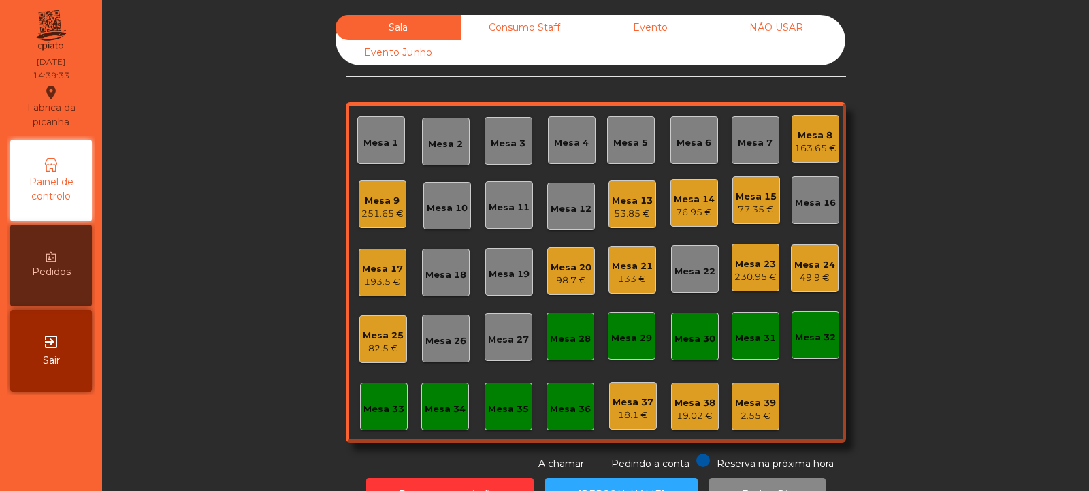
click at [817, 146] on div "163.65 €" at bounding box center [815, 149] width 42 height 14
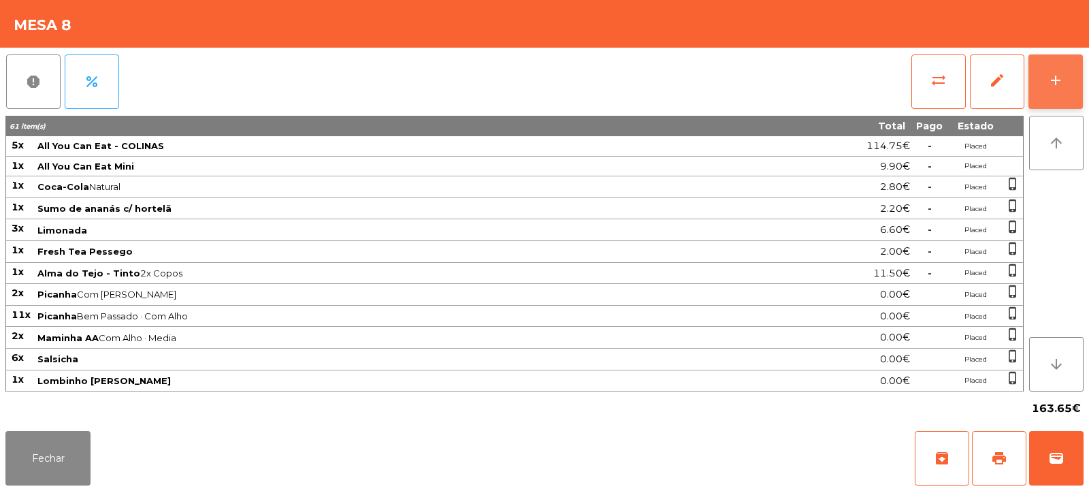
click at [1059, 85] on div "add" at bounding box center [1055, 80] width 16 height 16
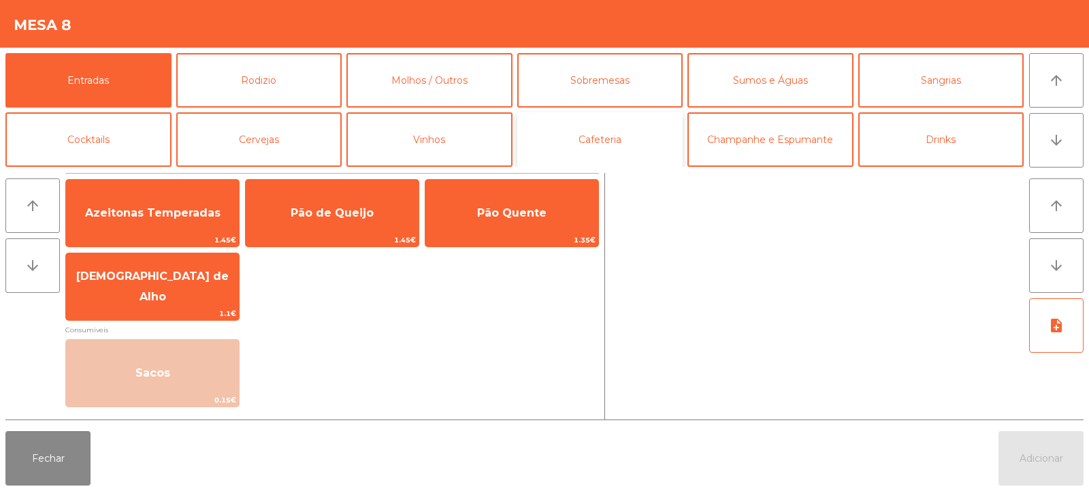
click at [609, 142] on button "Cafeteria" at bounding box center [600, 139] width 166 height 54
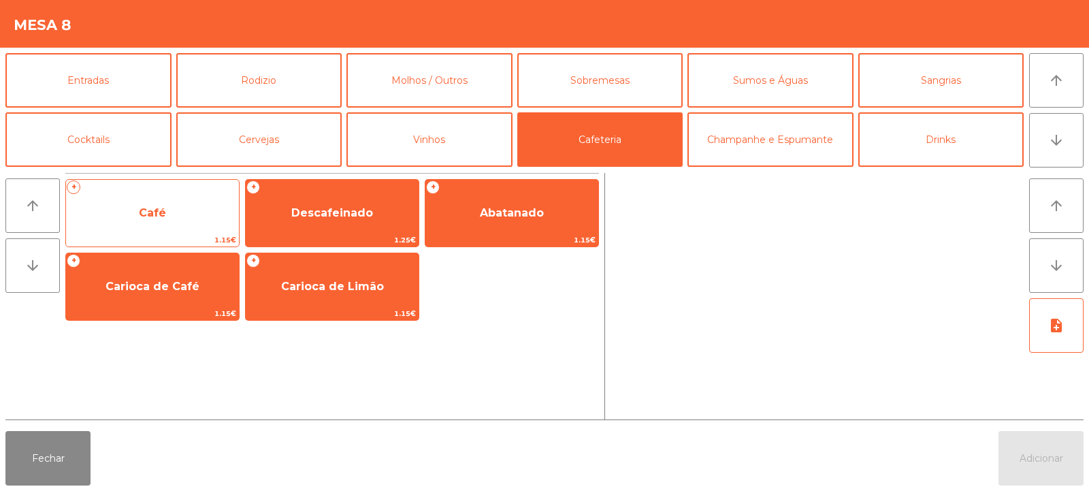
click at [209, 222] on span "Café" at bounding box center [152, 213] width 173 height 37
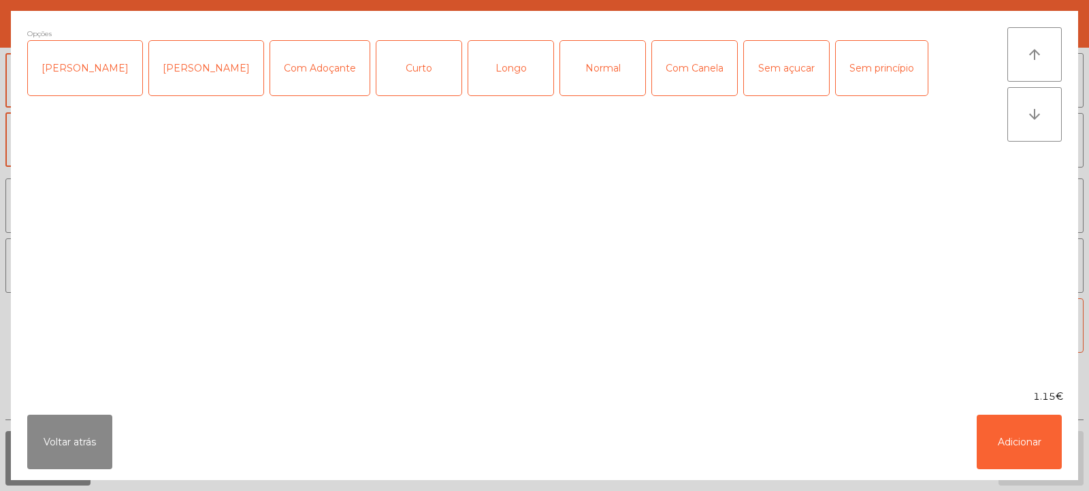
click at [570, 78] on div "Normal" at bounding box center [602, 68] width 85 height 54
click at [315, 76] on div "Com Adoçante" at bounding box center [319, 68] width 99 height 54
click at [1033, 446] on button "Adicionar" at bounding box center [1019, 441] width 85 height 54
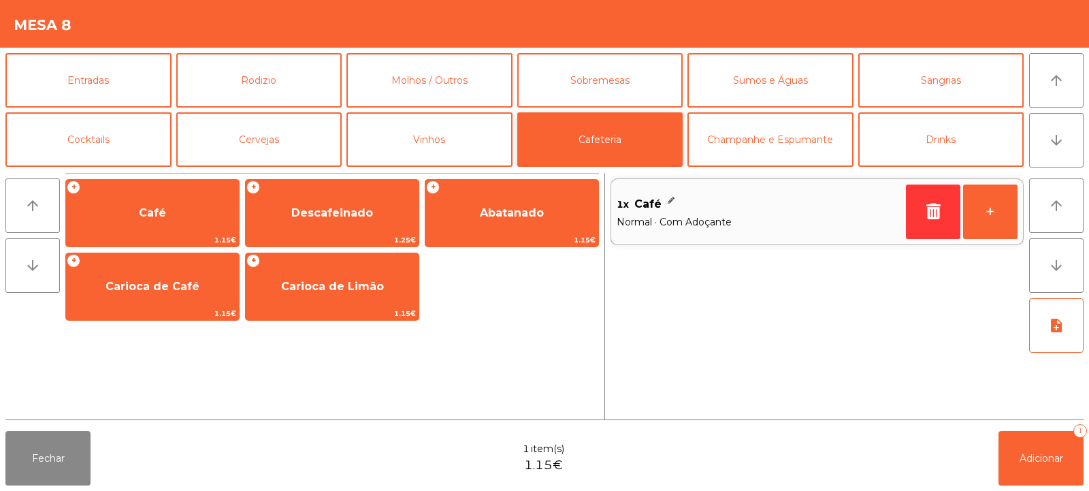
click at [626, 135] on button "Cafeteria" at bounding box center [600, 139] width 166 height 54
click at [649, 136] on button "Cafeteria" at bounding box center [600, 139] width 166 height 54
click at [630, 135] on button "Cafeteria" at bounding box center [600, 139] width 166 height 54
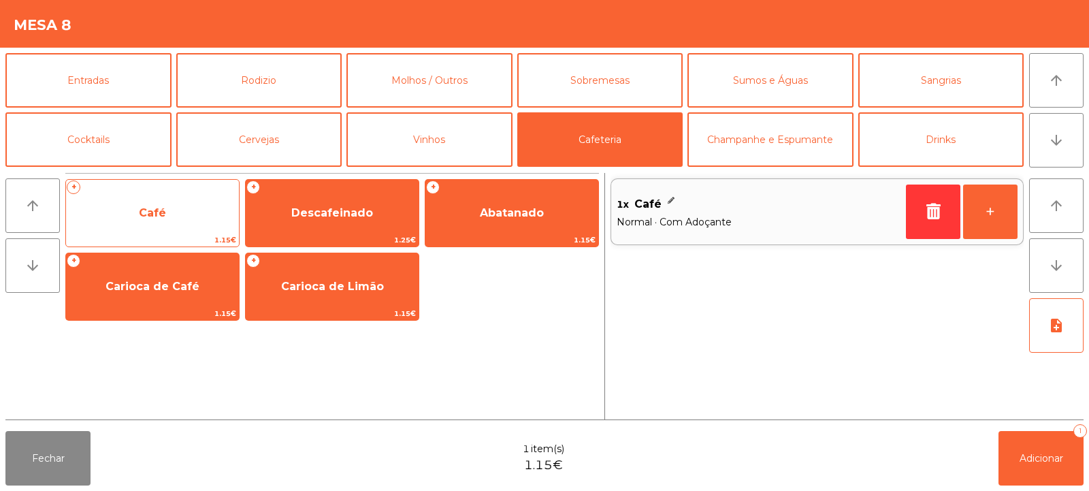
click at [196, 222] on span "Café" at bounding box center [152, 213] width 173 height 37
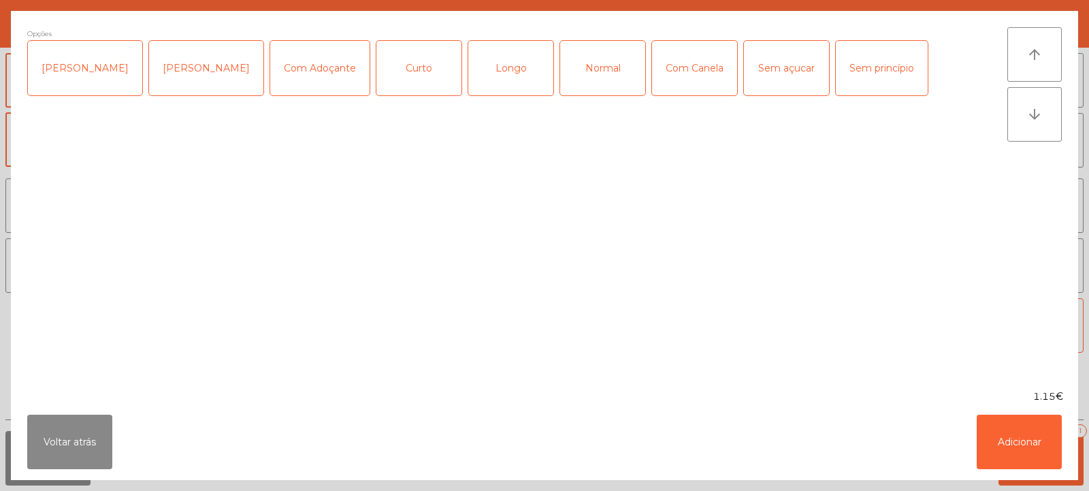
click at [582, 76] on div "Normal" at bounding box center [602, 68] width 85 height 54
click at [1027, 452] on button "Adicionar" at bounding box center [1019, 441] width 85 height 54
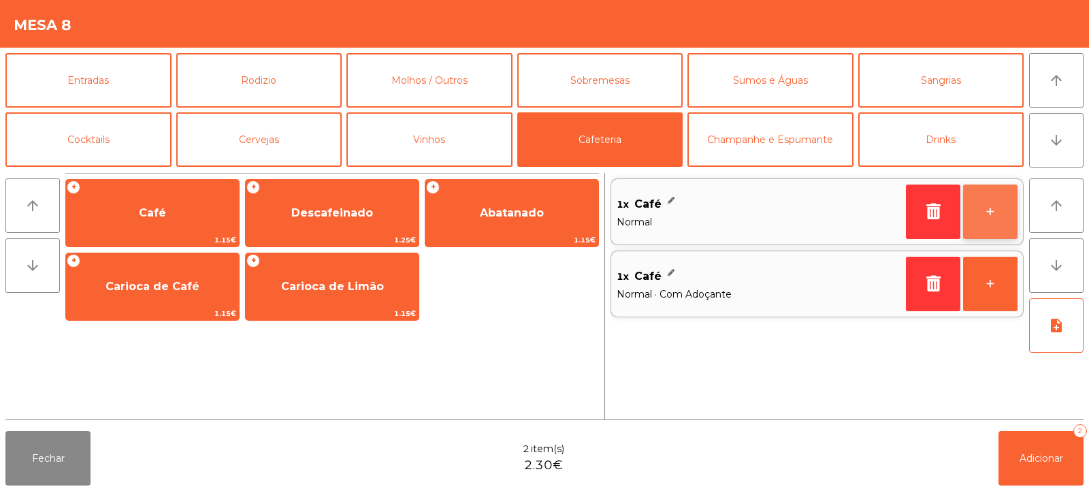
click at [995, 213] on button "+" at bounding box center [990, 211] width 54 height 54
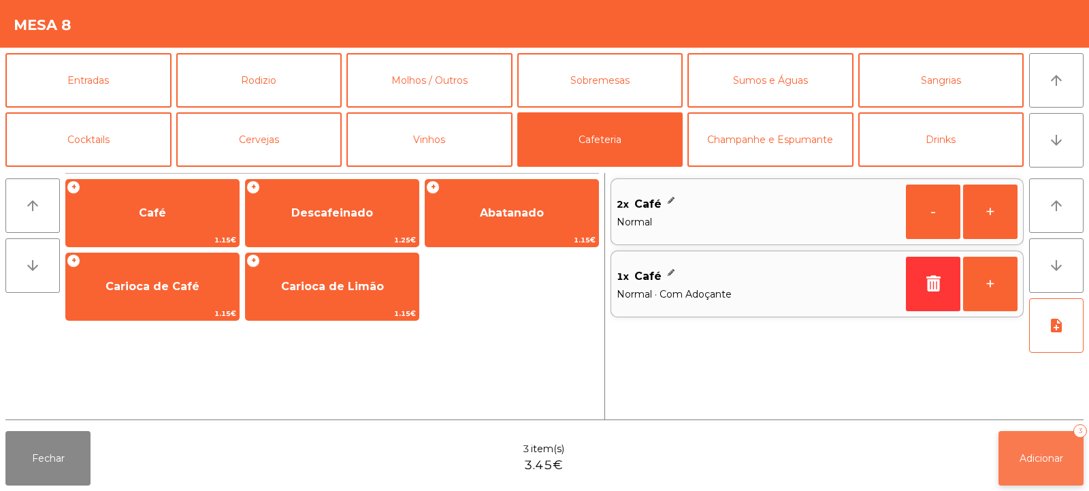
click at [1049, 455] on span "Adicionar" at bounding box center [1042, 458] width 44 height 12
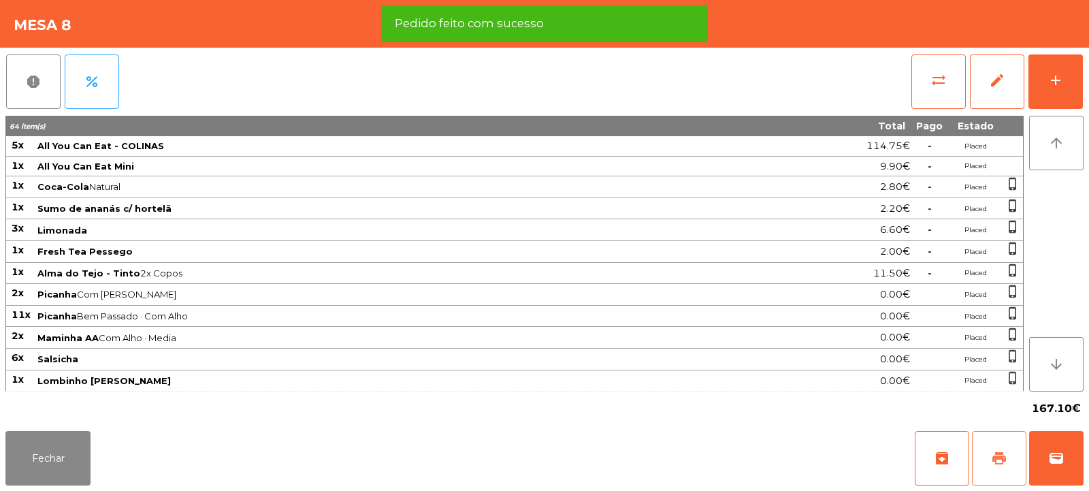
click at [992, 465] on span "print" at bounding box center [999, 458] width 16 height 16
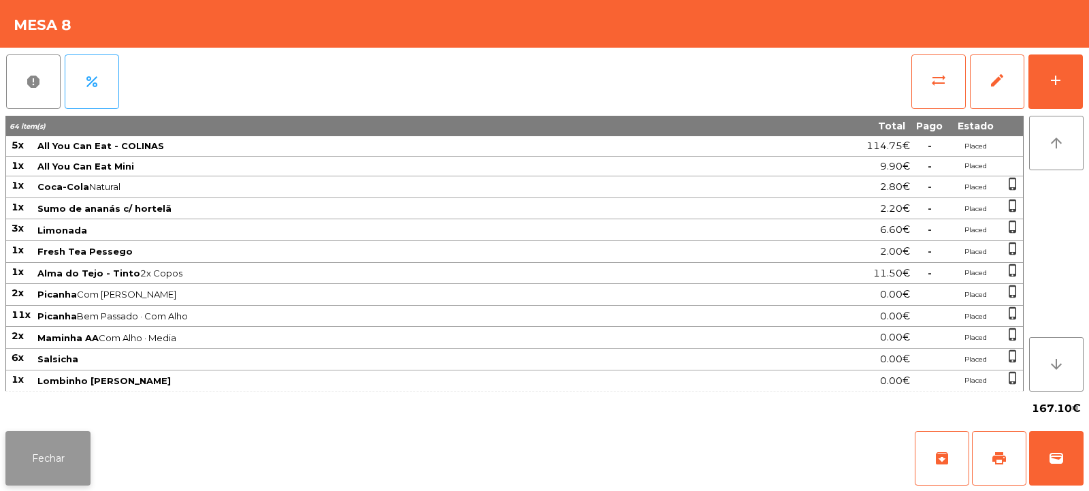
click at [90, 440] on button "Fechar" at bounding box center [47, 458] width 85 height 54
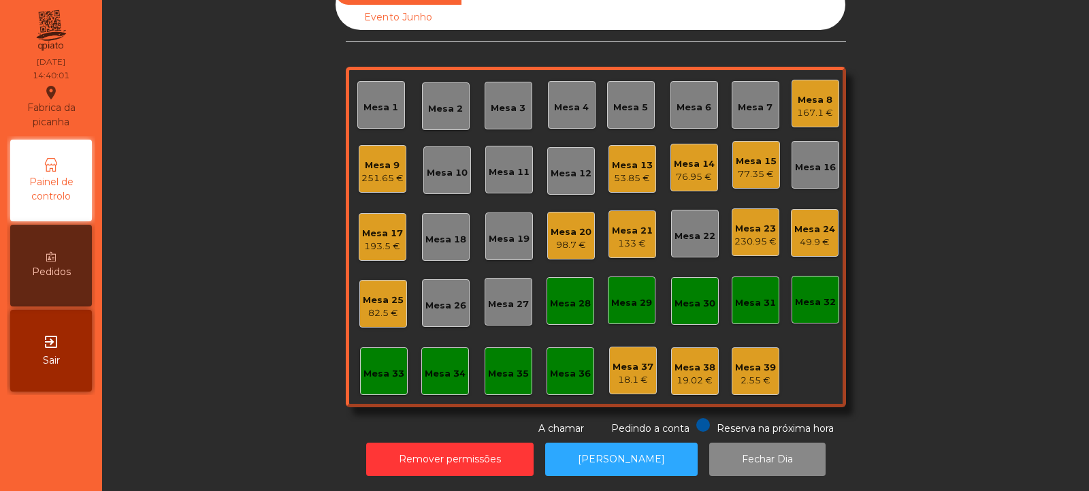
scroll to position [0, 0]
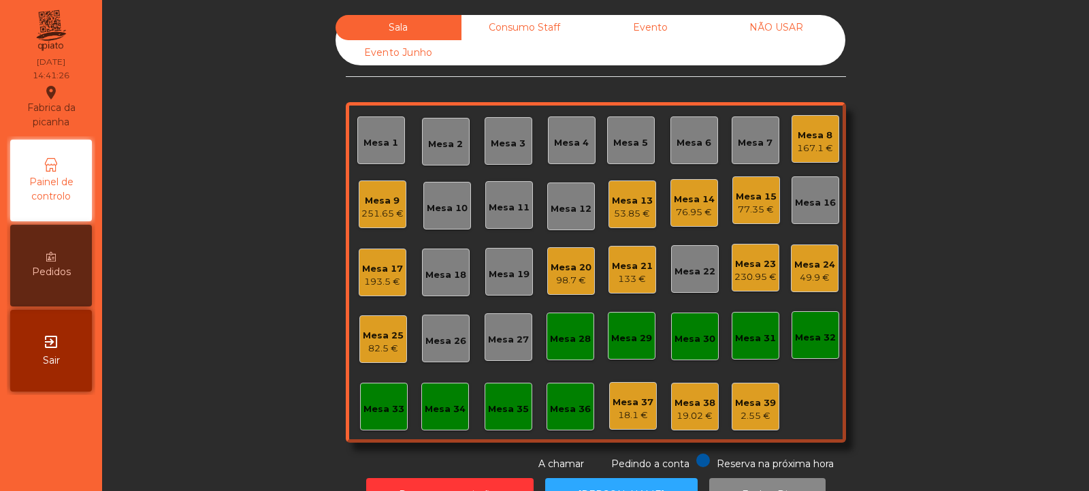
click at [815, 146] on div "167.1 €" at bounding box center [815, 149] width 36 height 14
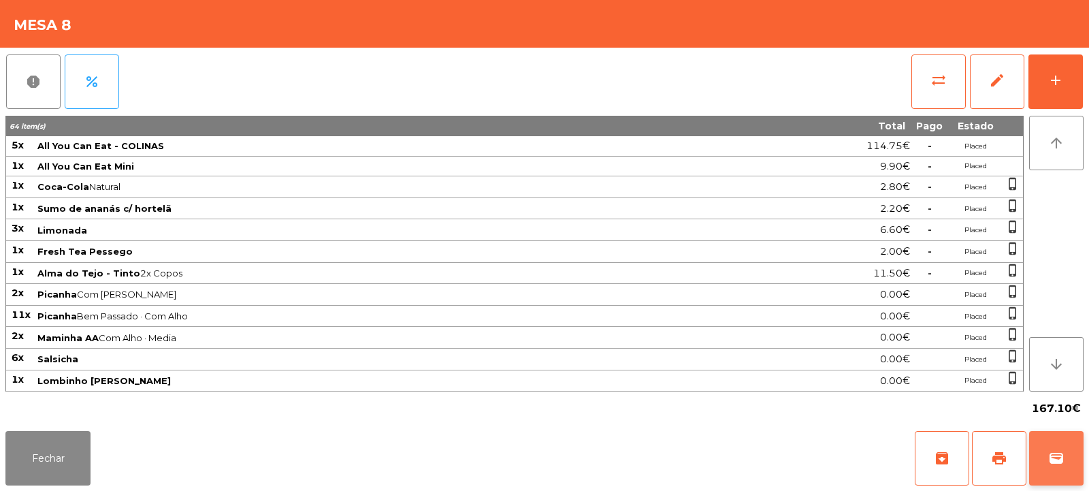
click at [1057, 457] on span "wallet" at bounding box center [1056, 458] width 16 height 16
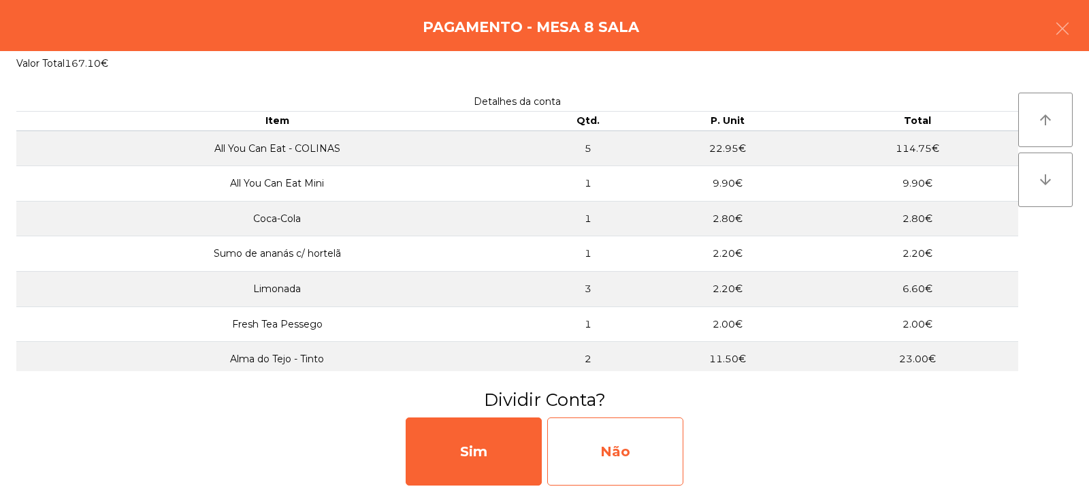
click at [640, 455] on div "Não" at bounding box center [615, 451] width 136 height 68
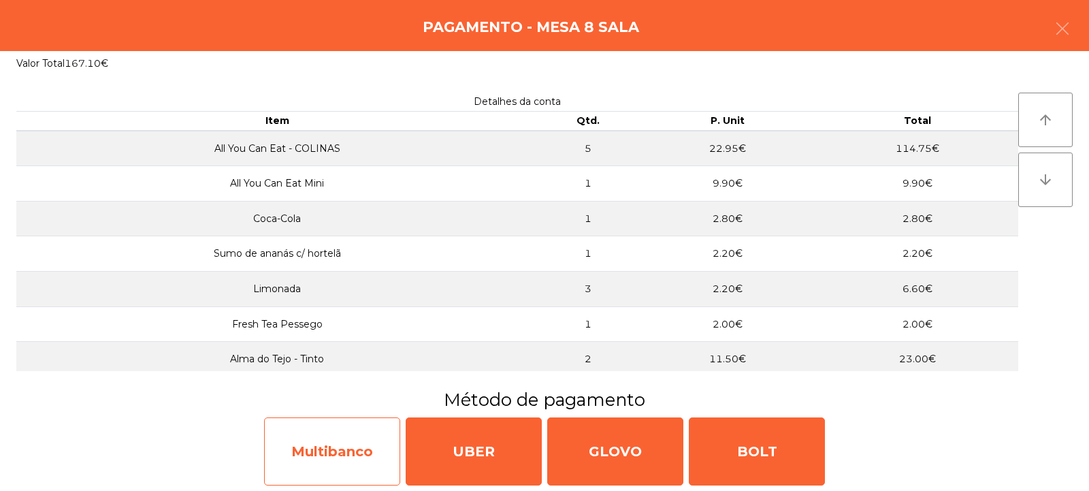
click at [382, 448] on div "Multibanco" at bounding box center [332, 451] width 136 height 68
select select "**"
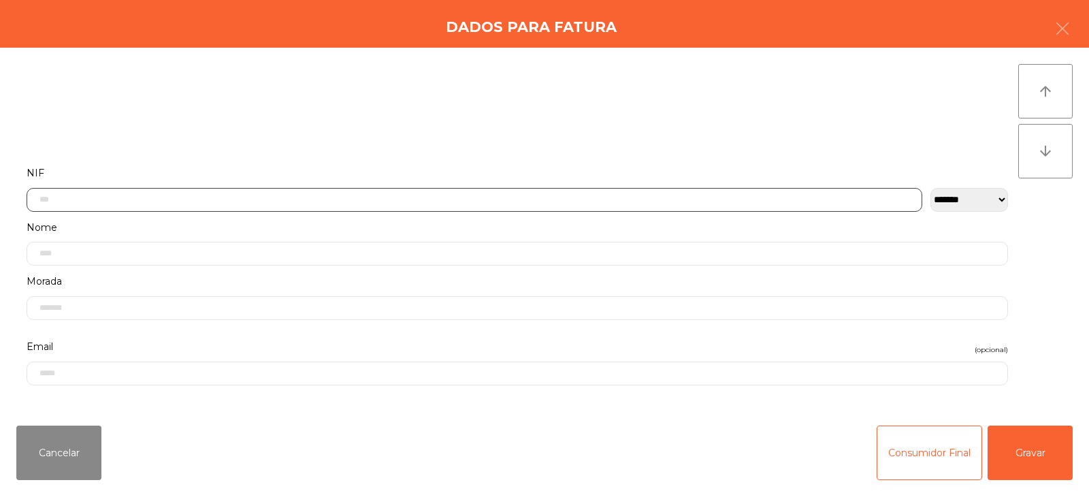
click at [592, 199] on input "text" at bounding box center [475, 200] width 896 height 24
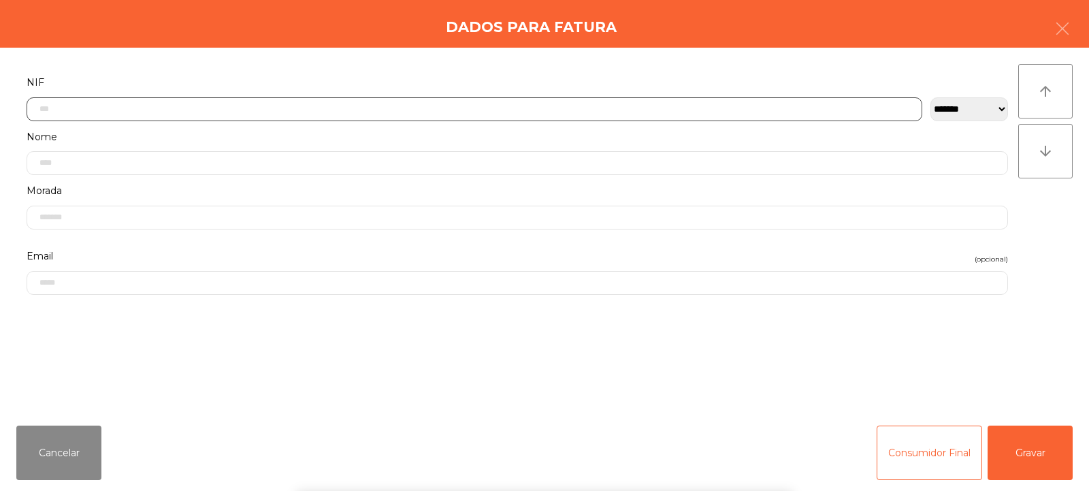
scroll to position [99, 0]
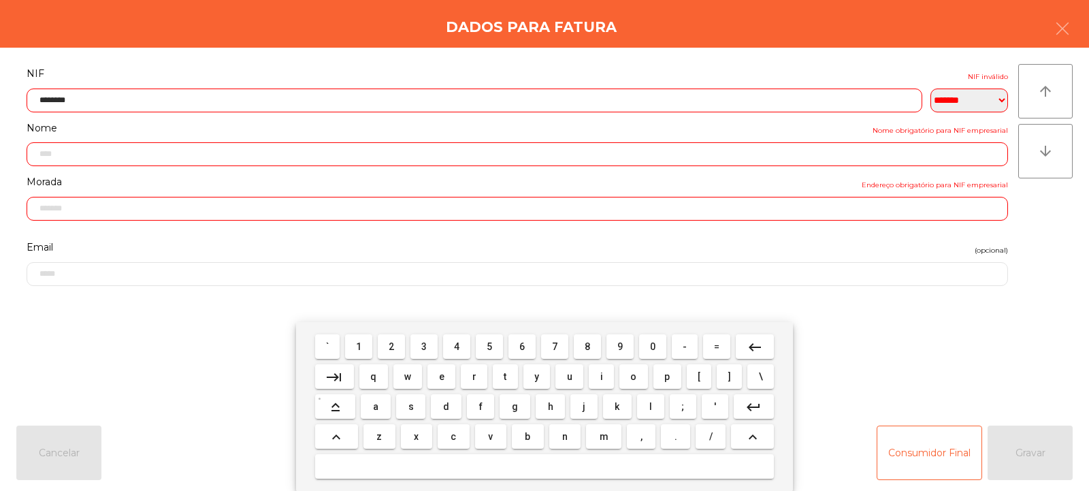
type input "*********"
type input "**********"
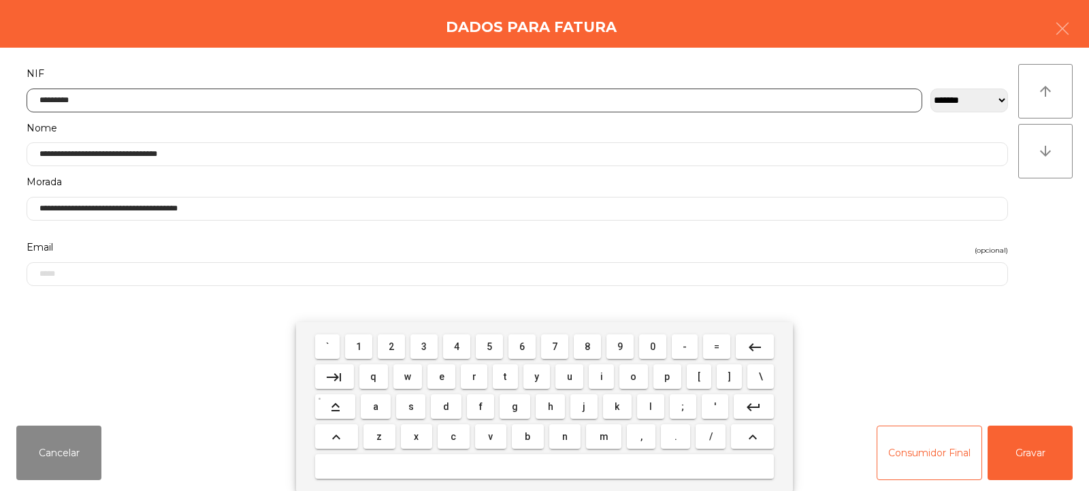
type input "*********"
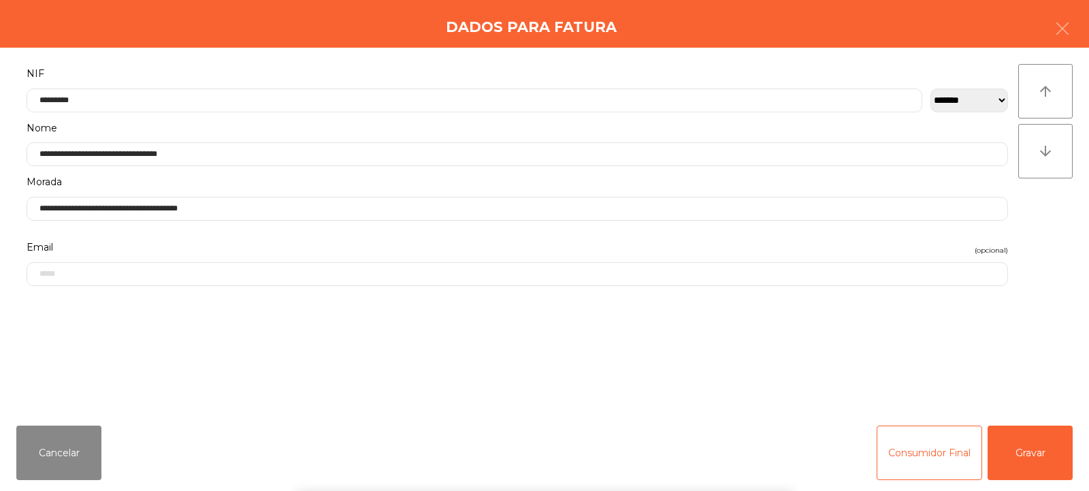
click at [1015, 466] on div "` 1 2 3 4 5 6 7 8 9 0 - = keyboard_backspace keyboard_tab q w e r t y u i o p […" at bounding box center [544, 406] width 1089 height 169
click at [1012, 463] on button "Gravar" at bounding box center [1030, 452] width 85 height 54
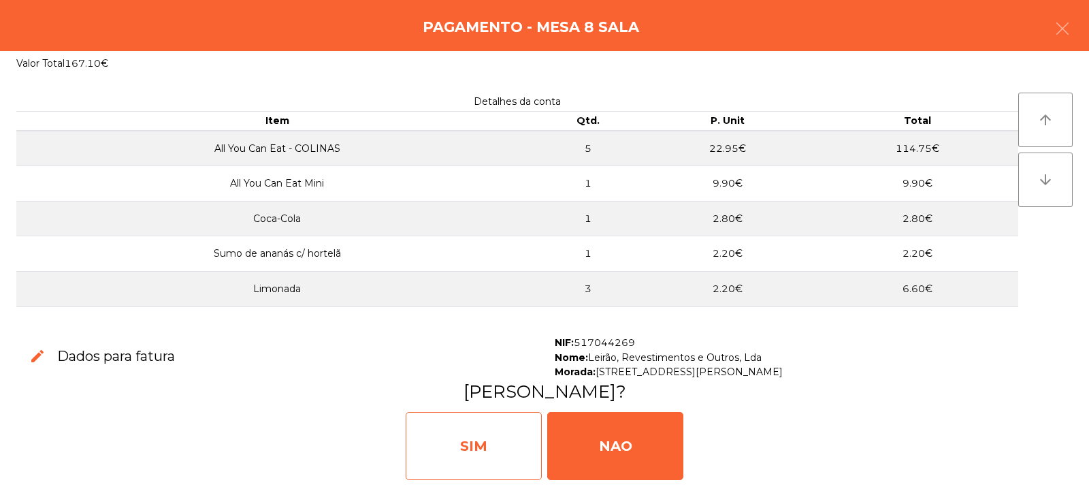
click at [512, 453] on div "SIM" at bounding box center [474, 446] width 136 height 68
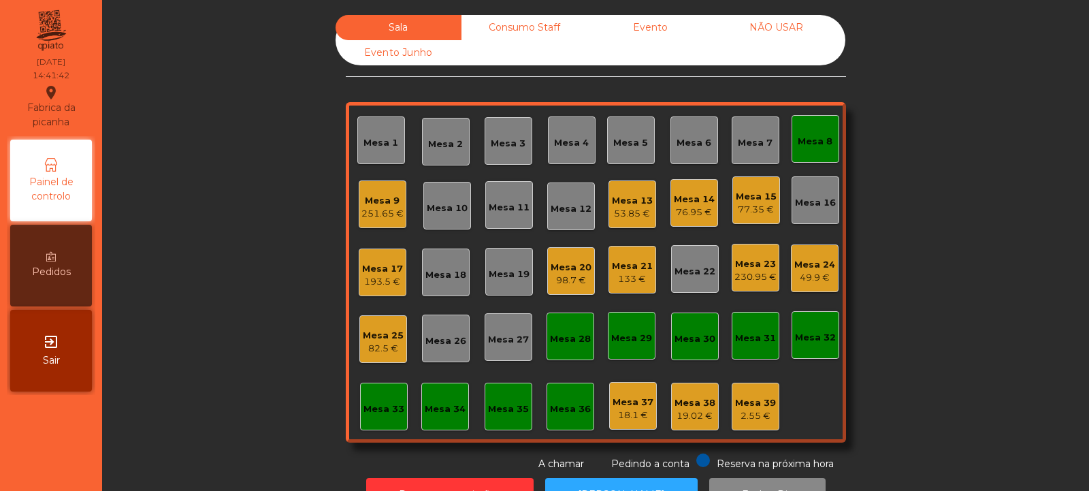
click at [819, 134] on div "Mesa 8" at bounding box center [815, 138] width 35 height 19
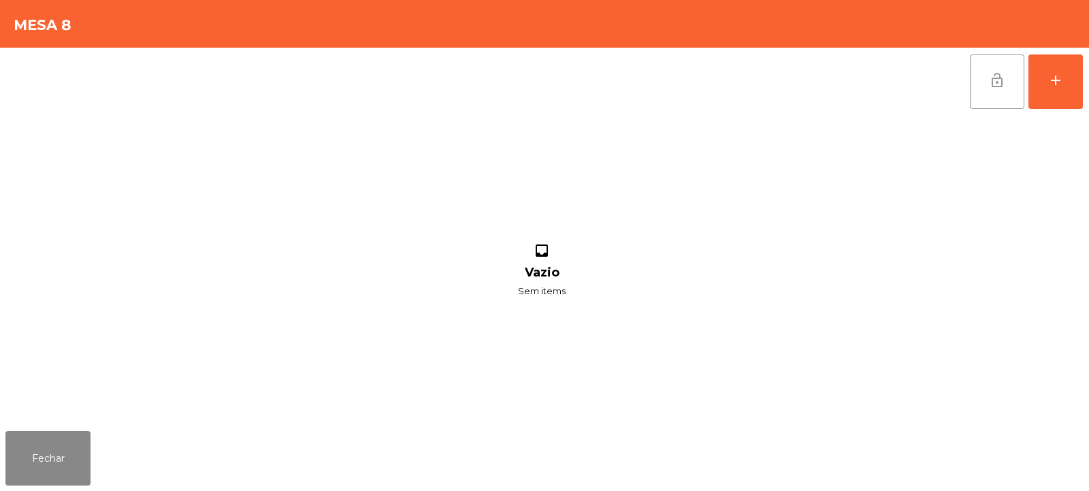
click at [999, 83] on span "lock_open" at bounding box center [997, 80] width 16 height 16
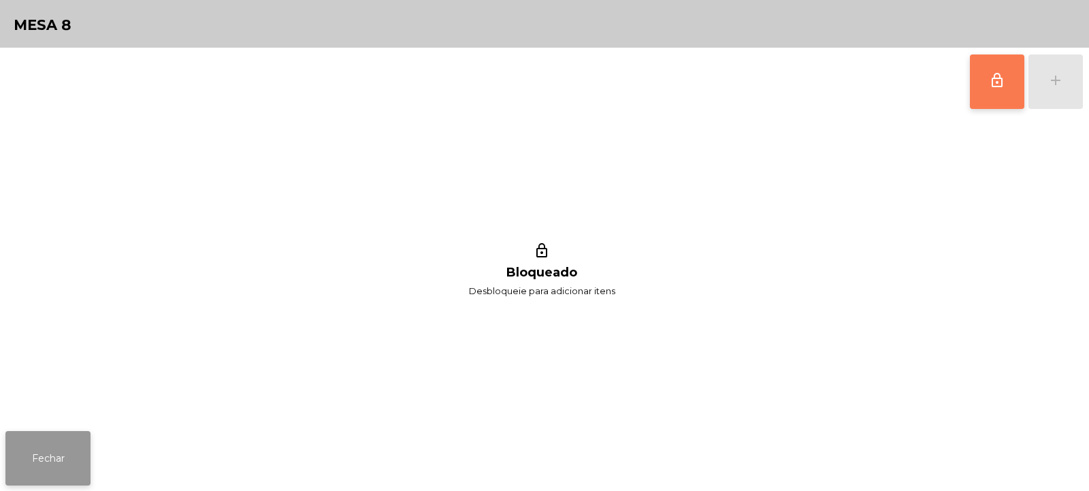
click at [44, 461] on button "Fechar" at bounding box center [47, 458] width 85 height 54
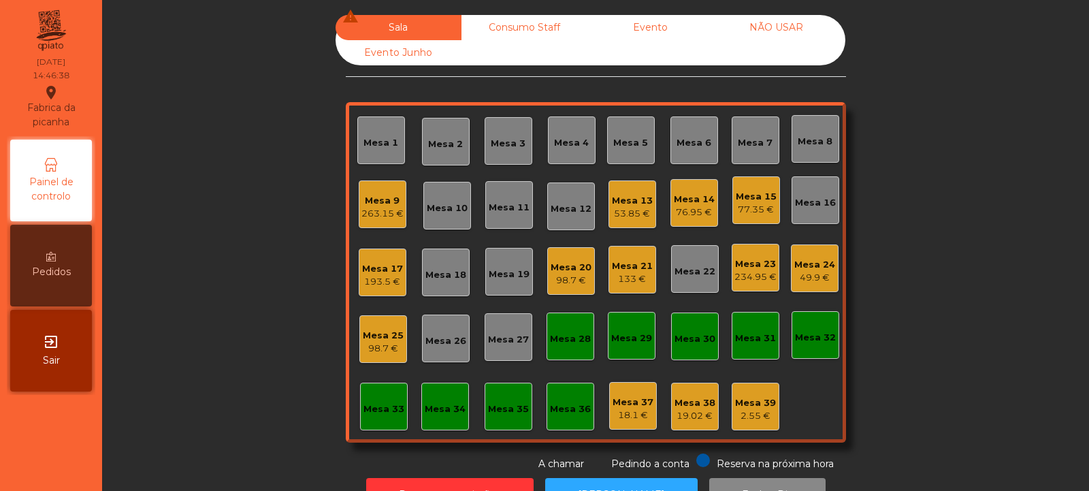
click at [770, 275] on div "234.95 €" at bounding box center [755, 277] width 42 height 14
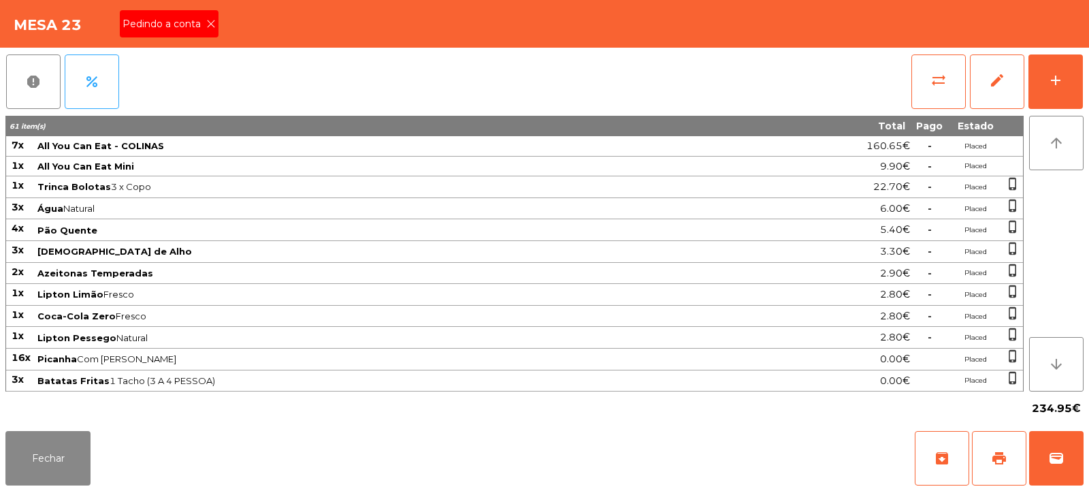
click at [213, 24] on icon at bounding box center [211, 24] width 10 height 10
click at [1013, 453] on button "print" at bounding box center [999, 458] width 54 height 54
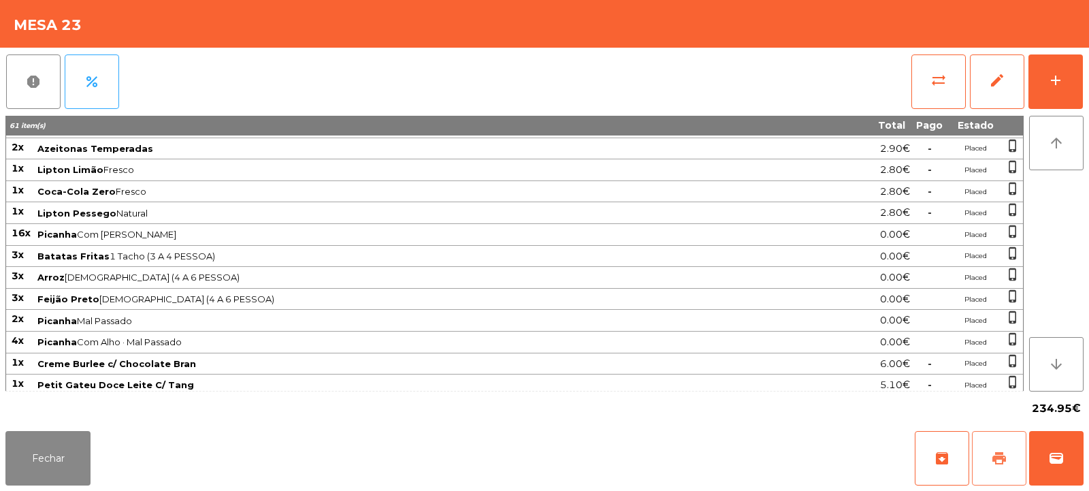
scroll to position [173, 0]
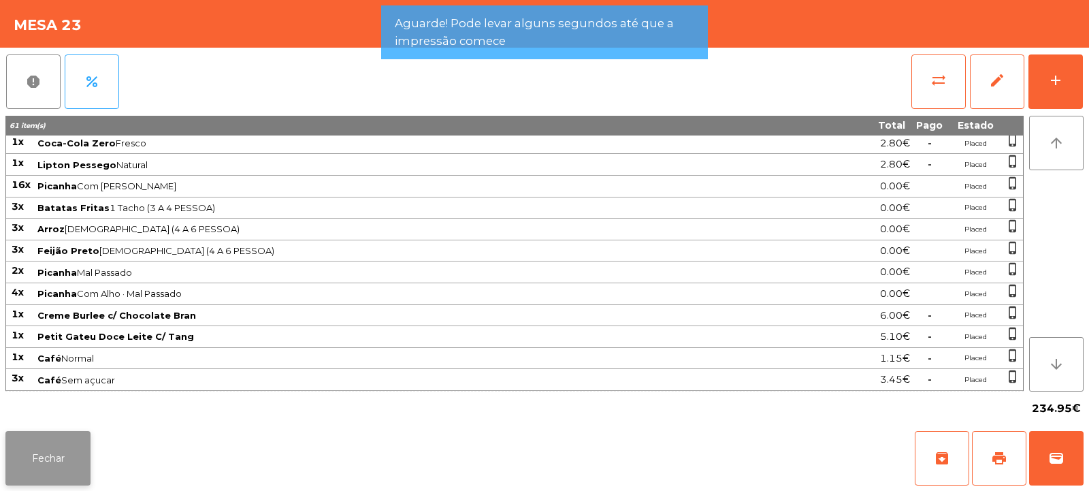
click at [74, 460] on button "Fechar" at bounding box center [47, 458] width 85 height 54
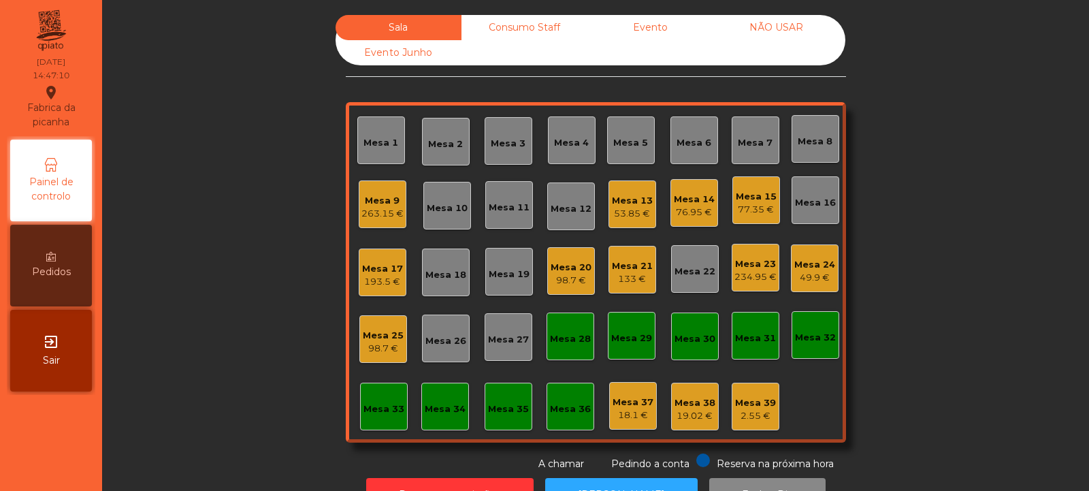
scroll to position [0, 0]
click at [755, 409] on div "2.55 €" at bounding box center [755, 416] width 41 height 14
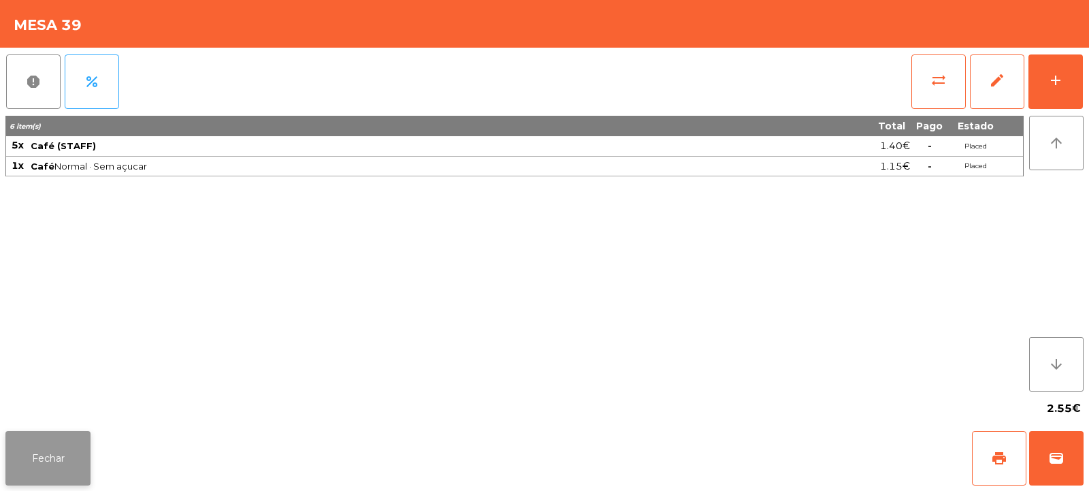
click at [82, 435] on button "Fechar" at bounding box center [47, 458] width 85 height 54
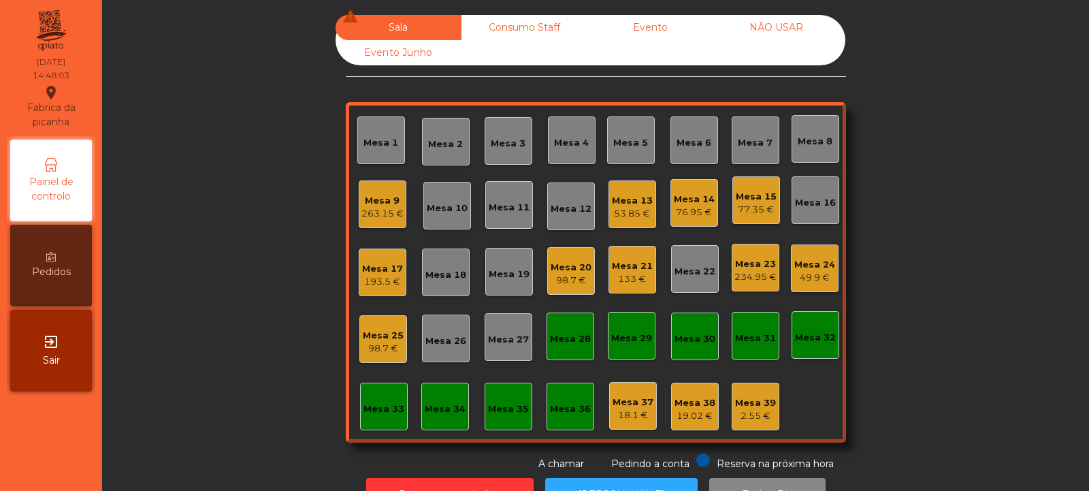
click at [826, 255] on div "Mesa 24 49.9 €" at bounding box center [814, 268] width 41 height 32
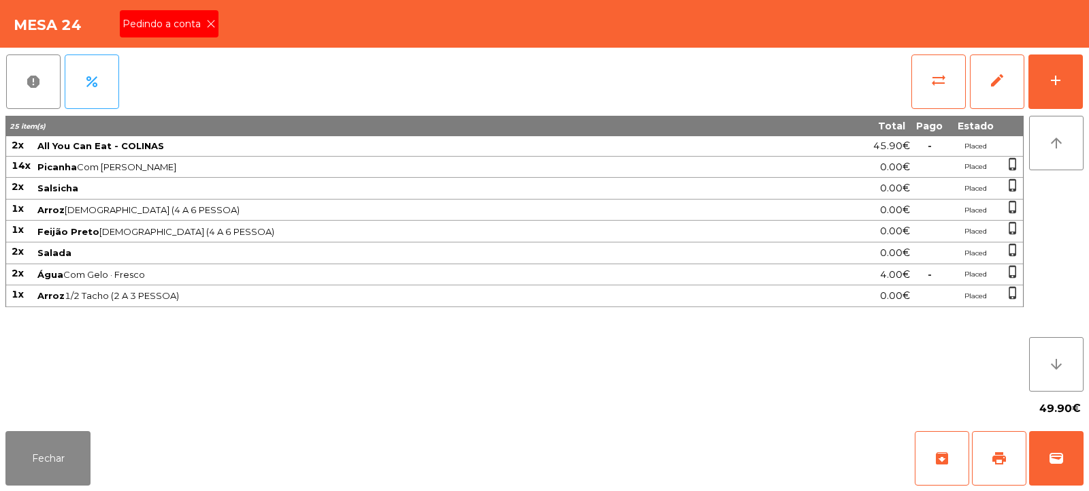
click at [212, 23] on icon at bounding box center [211, 24] width 10 height 10
click at [1014, 446] on button "print" at bounding box center [999, 458] width 54 height 54
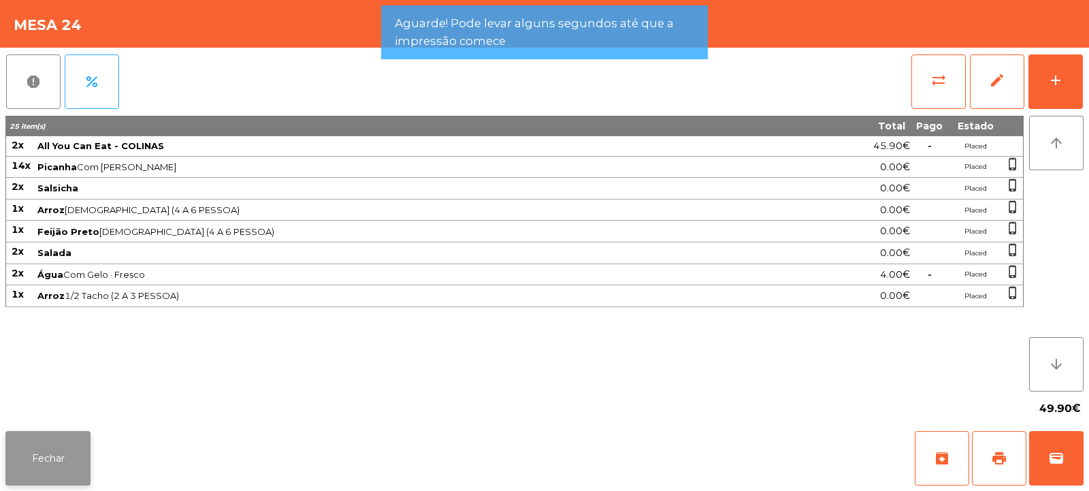
click at [47, 438] on button "Fechar" at bounding box center [47, 458] width 85 height 54
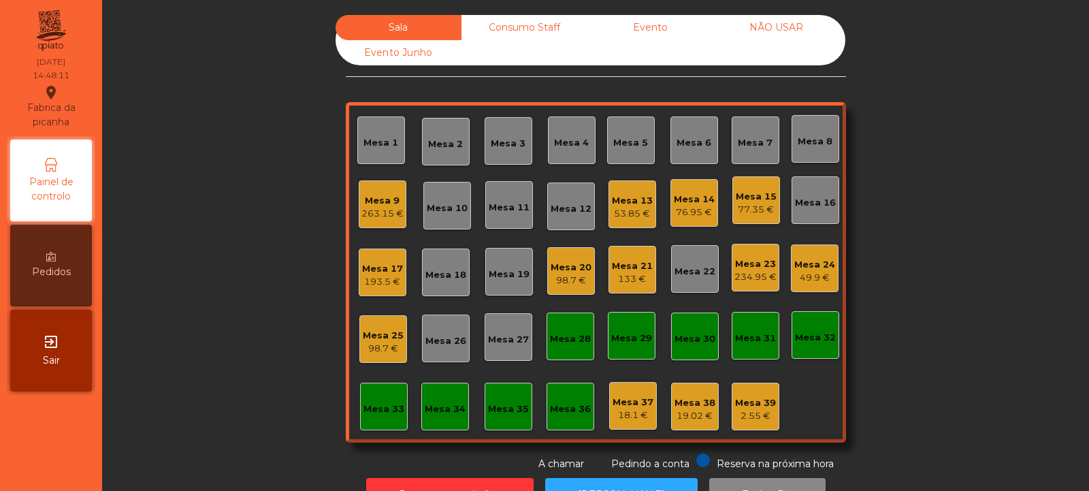
scroll to position [46, 0]
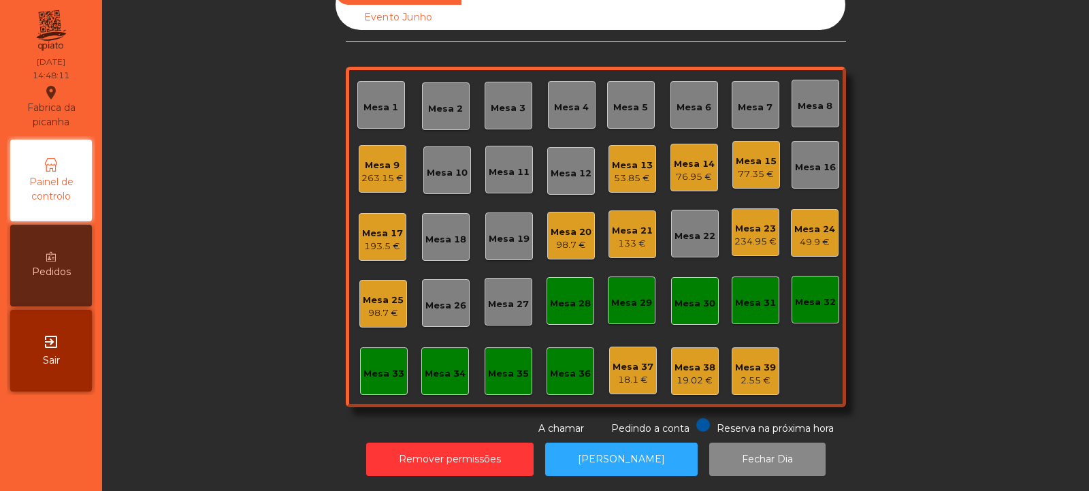
click at [771, 312] on div "Mesa 31" at bounding box center [756, 300] width 48 height 48
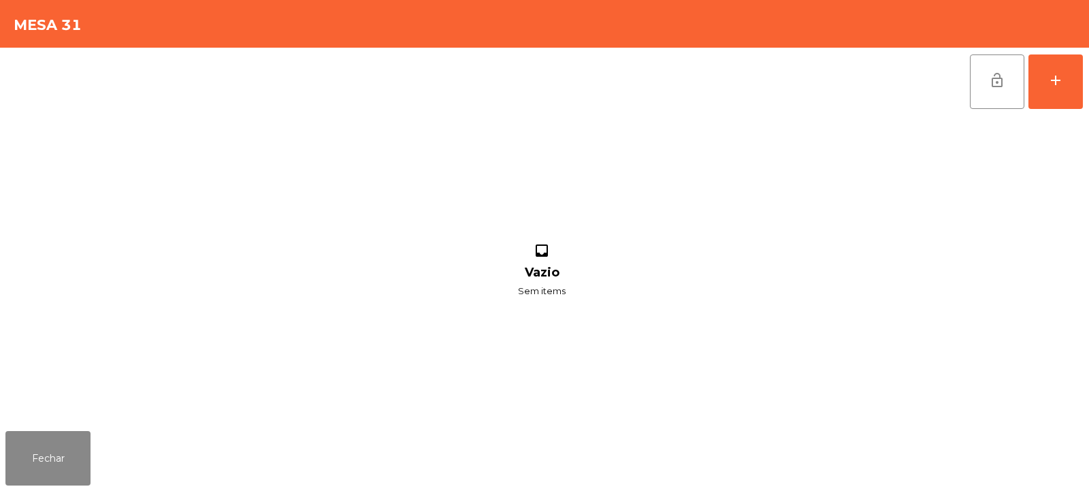
click at [755, 373] on div "inbox Vazio Sem items" at bounding box center [541, 271] width 1073 height 310
click at [74, 452] on button "Fechar" at bounding box center [47, 458] width 85 height 54
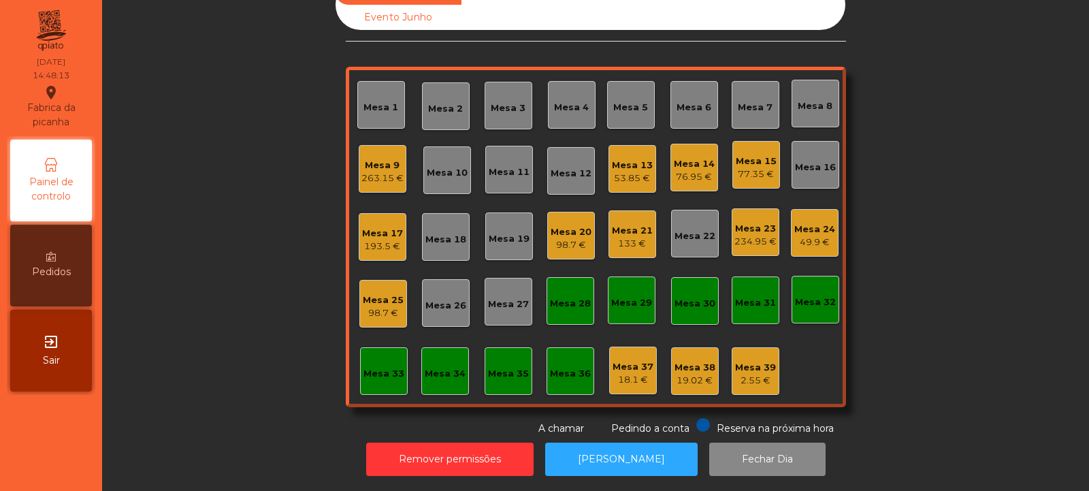
click at [753, 374] on div "2.55 €" at bounding box center [755, 381] width 41 height 14
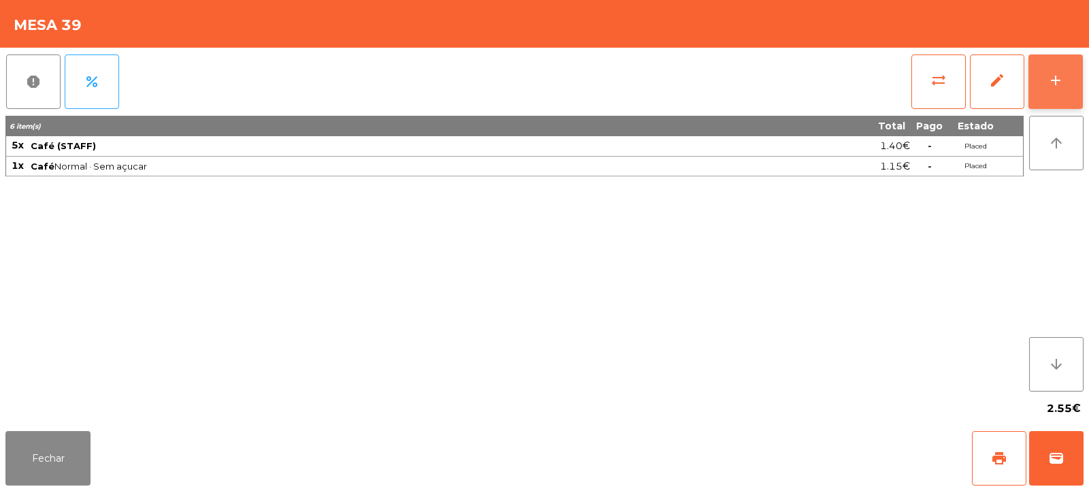
click at [1066, 97] on button "add" at bounding box center [1055, 81] width 54 height 54
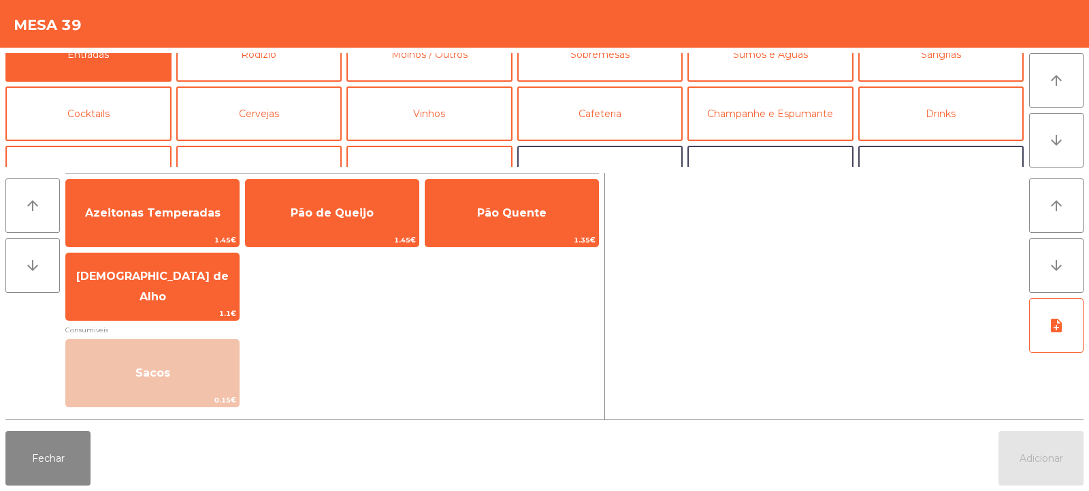
scroll to position [9, 0]
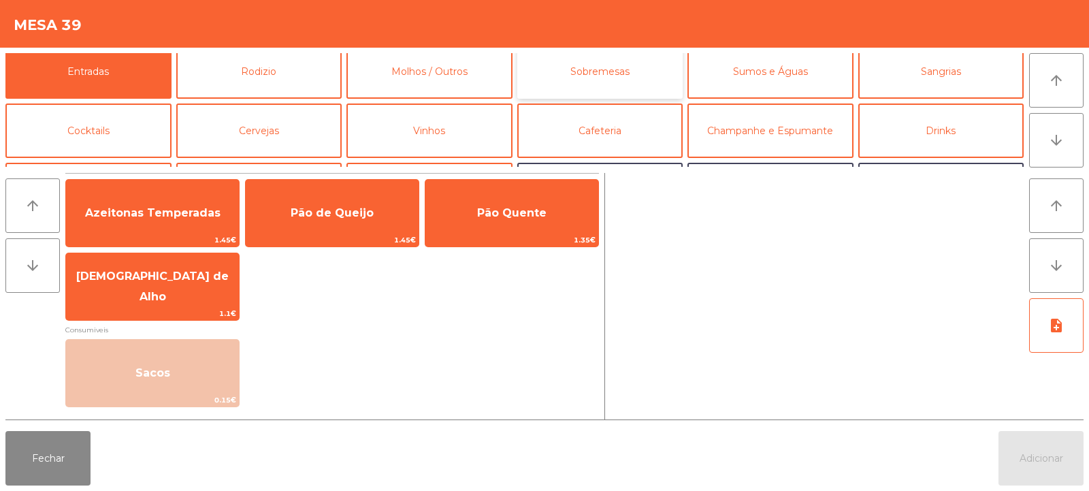
click at [628, 74] on button "Sobremesas" at bounding box center [600, 71] width 166 height 54
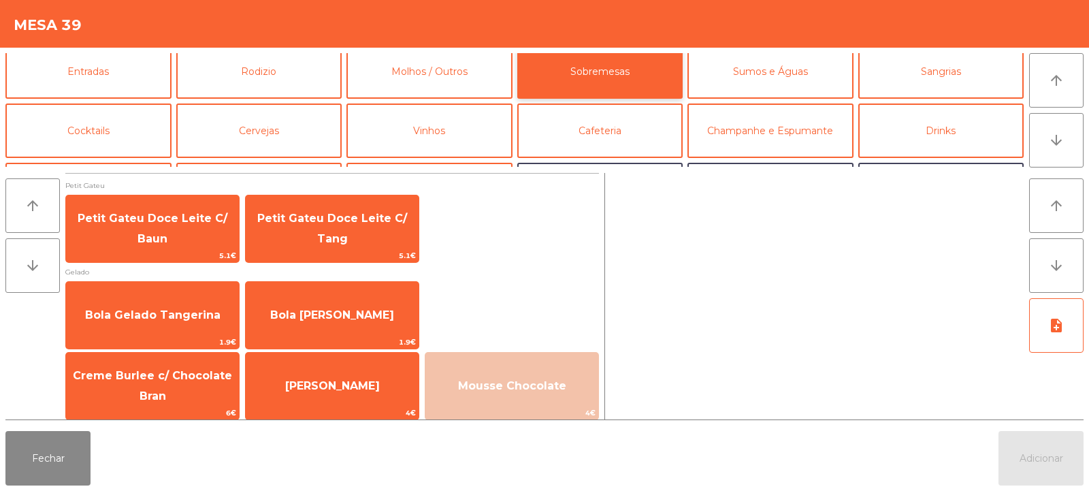
scroll to position [6, 0]
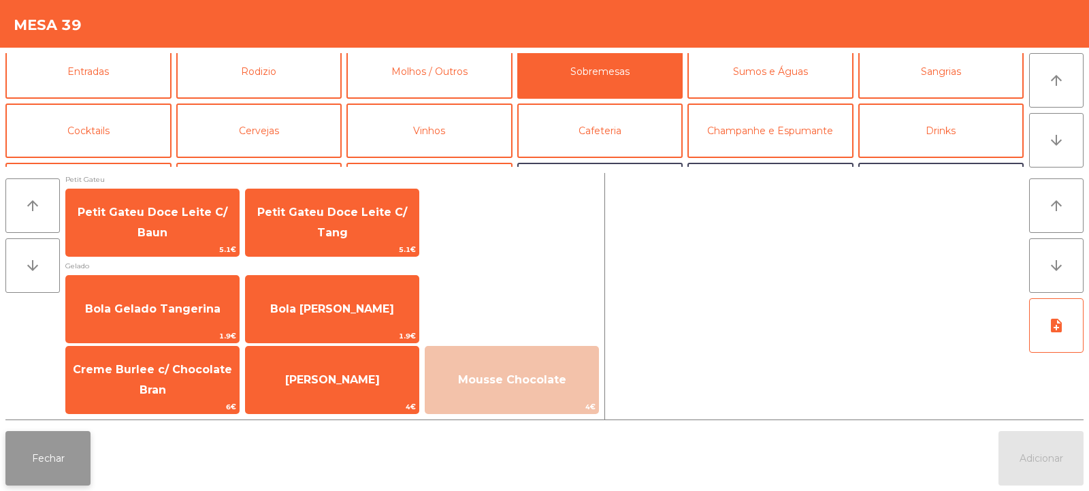
click at [61, 475] on button "Fechar" at bounding box center [47, 458] width 85 height 54
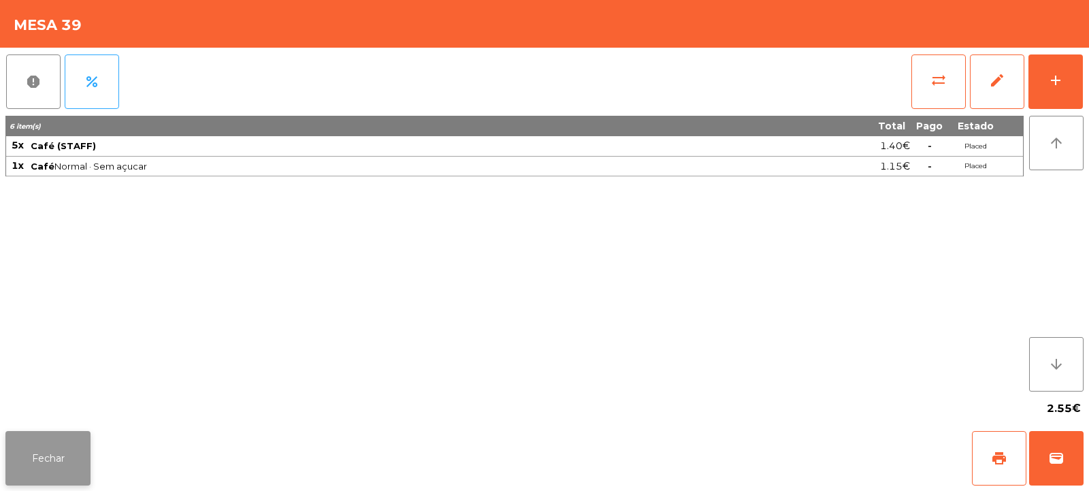
click at [30, 457] on button "Fechar" at bounding box center [47, 458] width 85 height 54
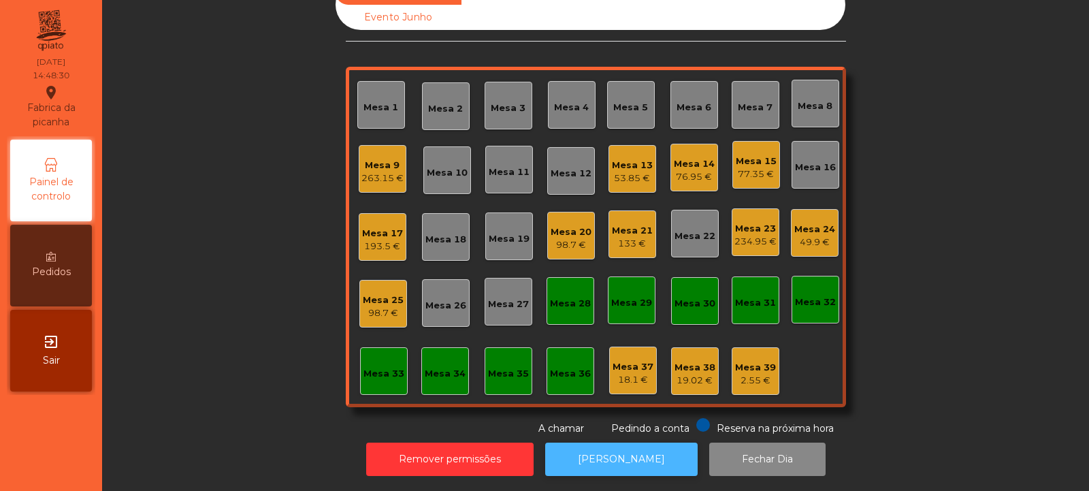
click at [621, 456] on button "[PERSON_NAME]" at bounding box center [621, 458] width 152 height 33
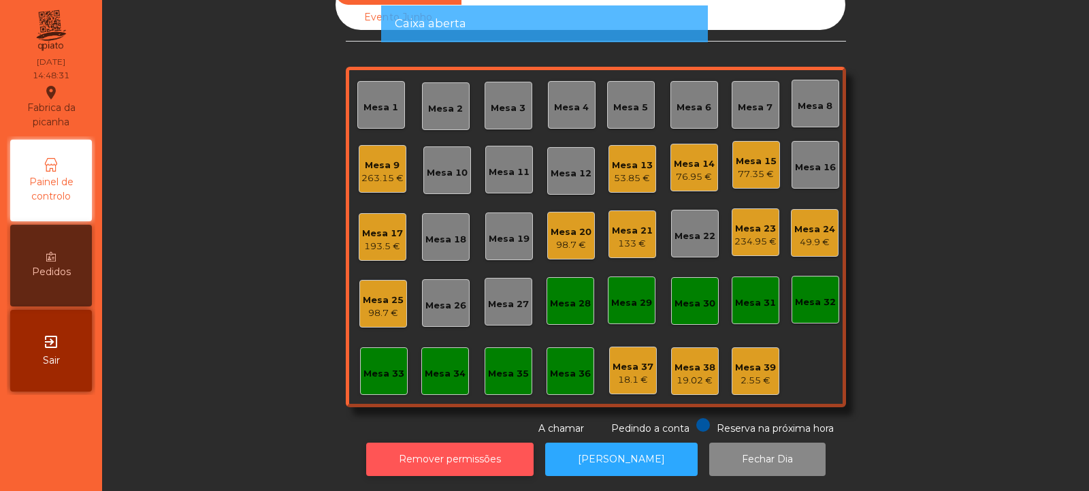
click at [504, 444] on button "Remover permissões" at bounding box center [449, 458] width 167 height 33
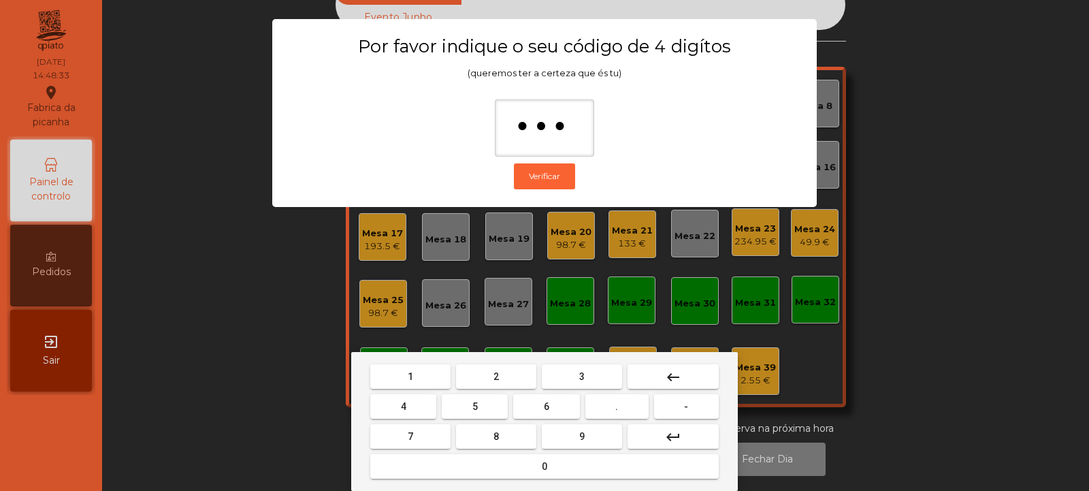
type input "****"
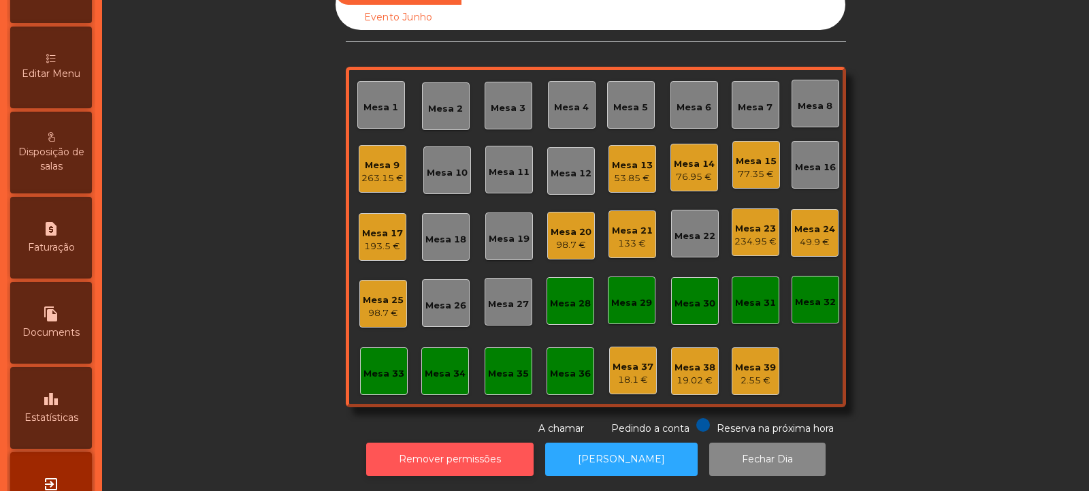
scroll to position [276, 0]
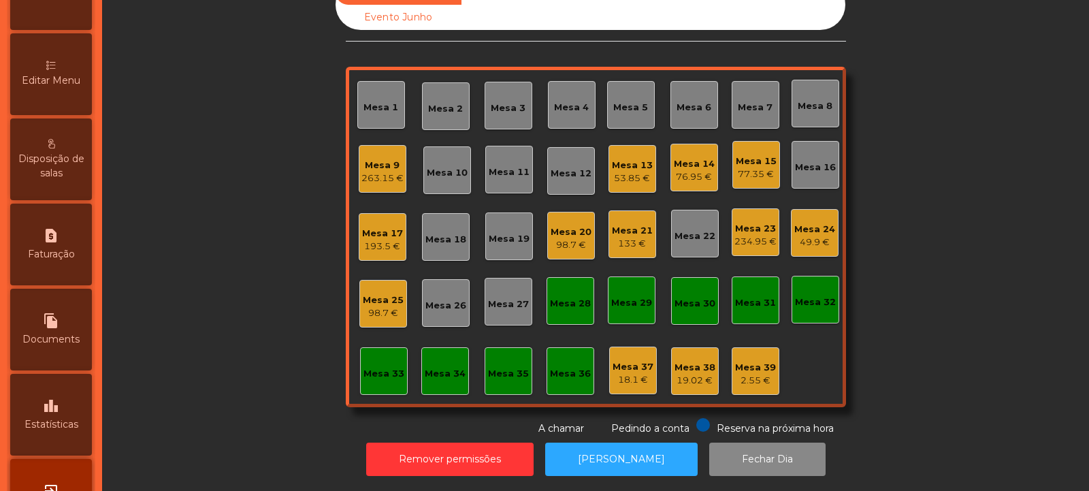
click at [751, 361] on div "Mesa 39" at bounding box center [755, 368] width 41 height 14
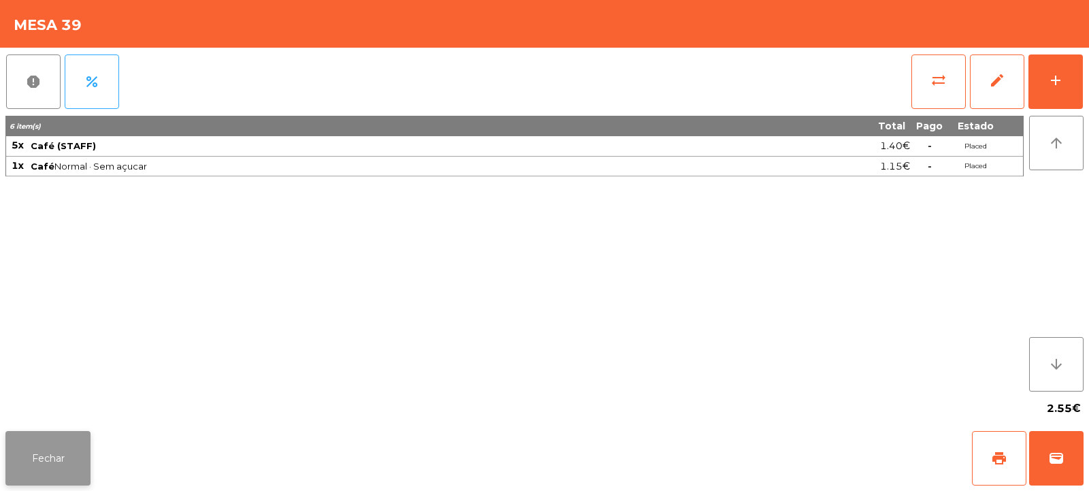
click at [82, 453] on button "Fechar" at bounding box center [47, 458] width 85 height 54
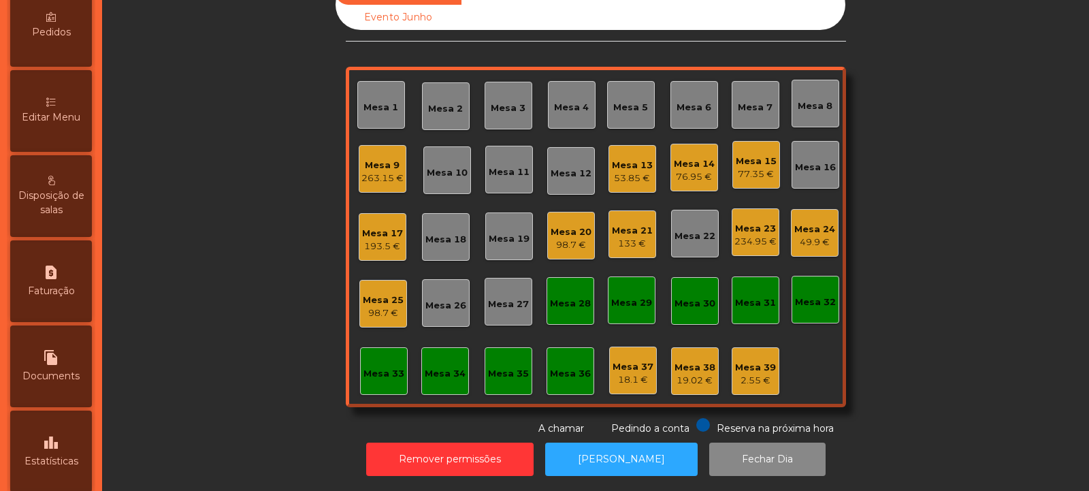
scroll to position [238, 0]
click at [74, 131] on div "Editar Menu" at bounding box center [51, 112] width 82 height 82
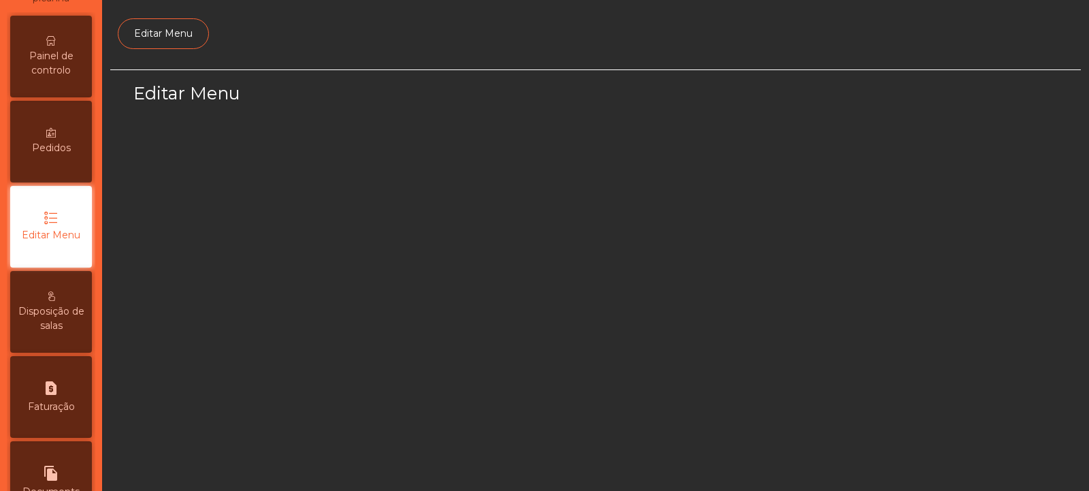
select select "*"
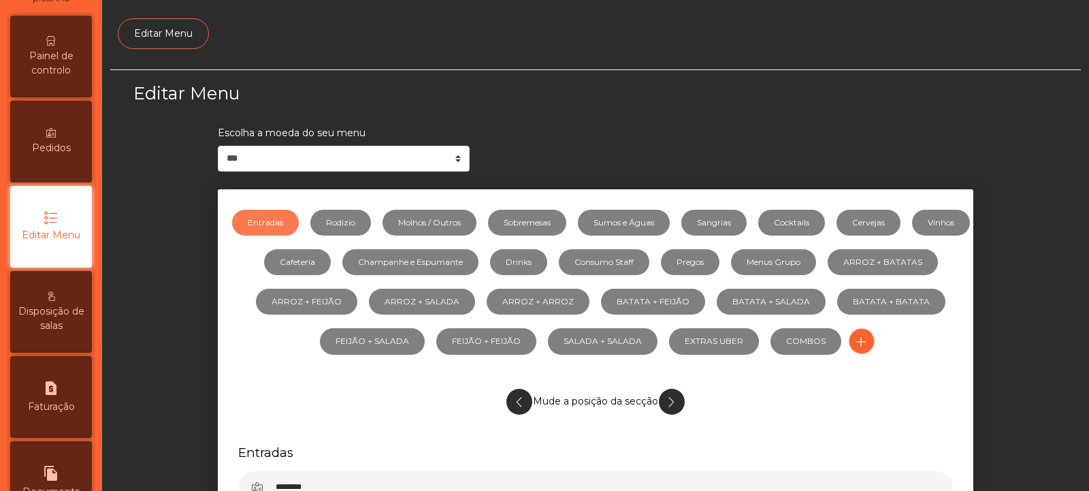
scroll to position [105, 0]
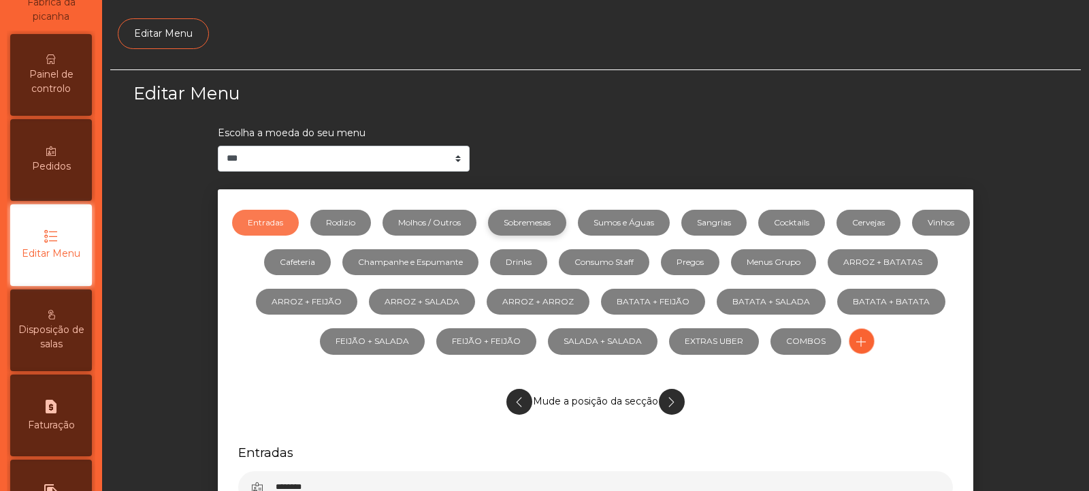
click at [566, 221] on link "Sobremesas" at bounding box center [527, 223] width 78 height 26
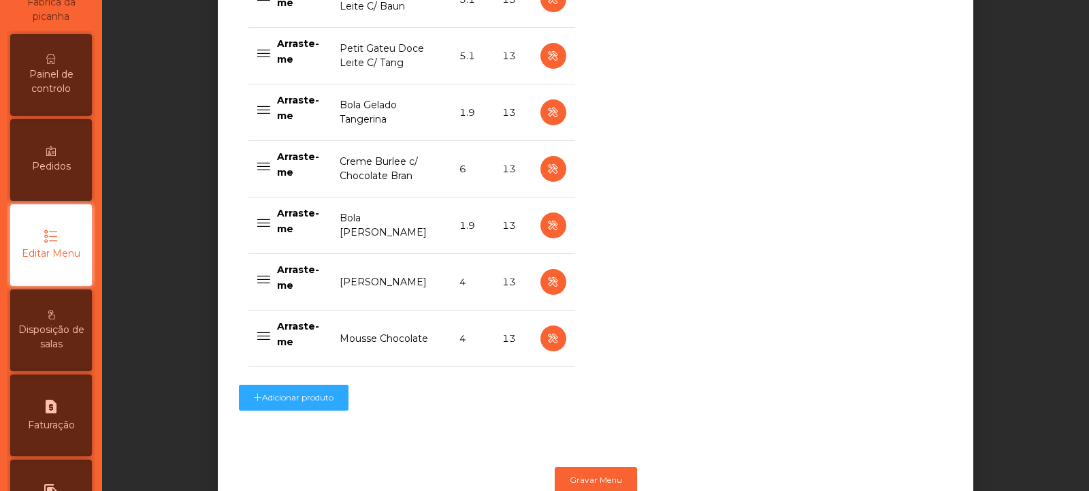
scroll to position [686, 0]
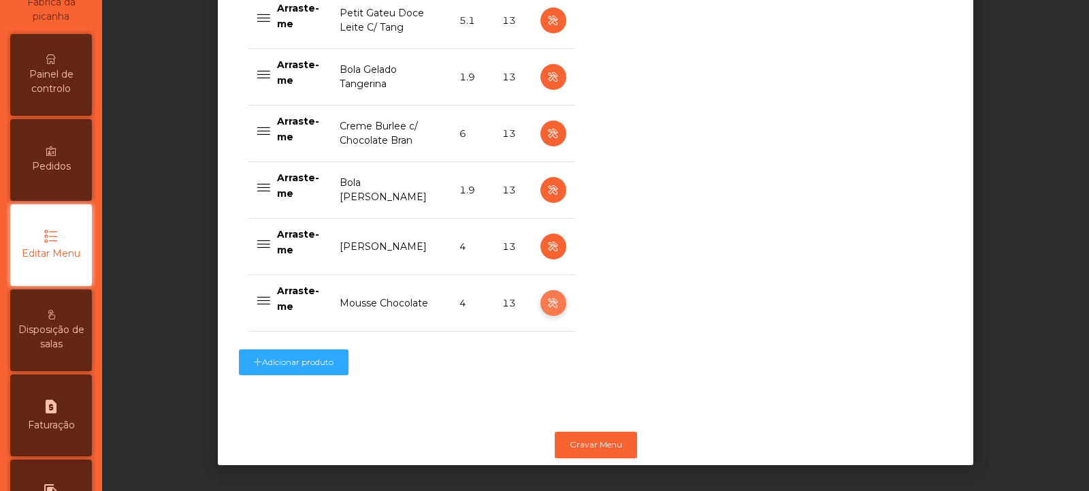
click at [556, 293] on button "button" at bounding box center [553, 303] width 26 height 26
select select "**"
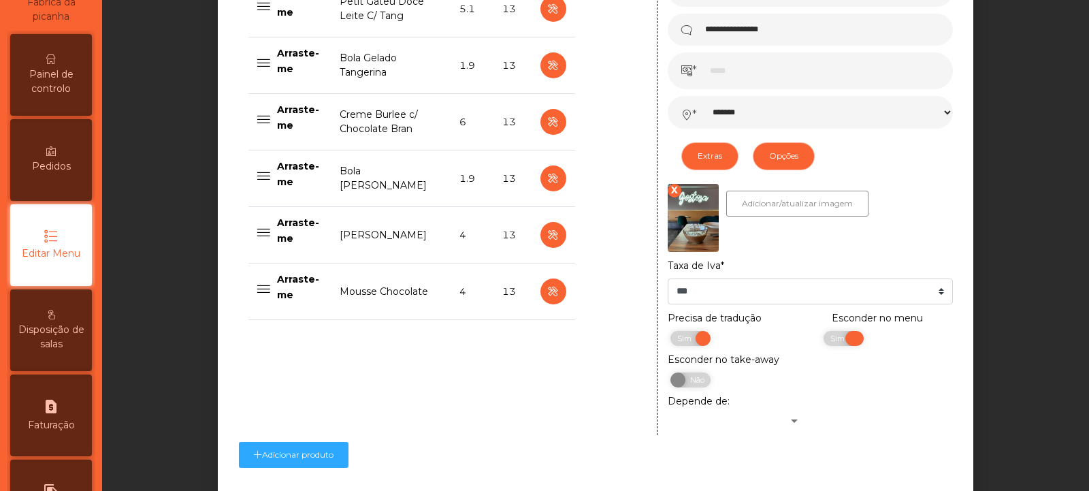
click at [824, 341] on span "Sim" at bounding box center [839, 338] width 34 height 15
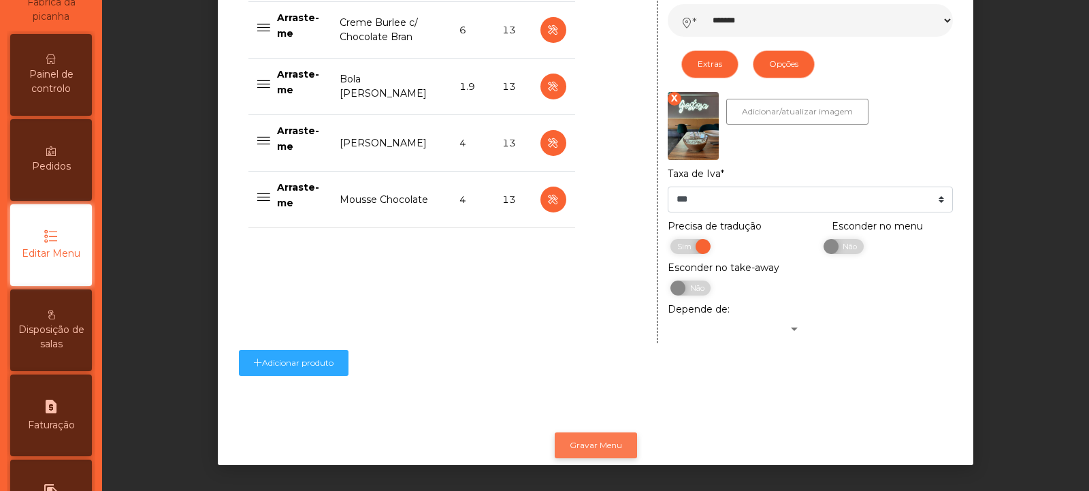
click at [619, 432] on button "Gravar Menu" at bounding box center [596, 445] width 82 height 26
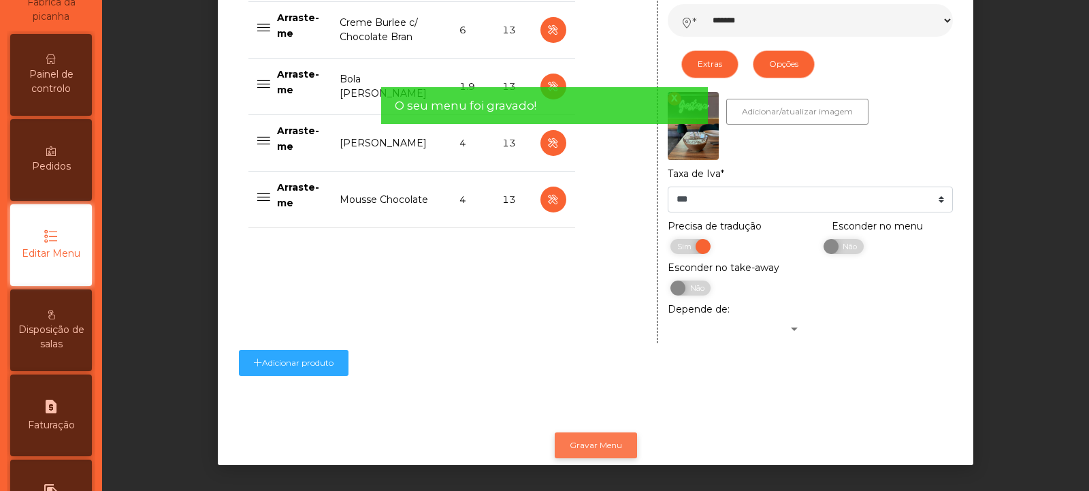
scroll to position [0, 0]
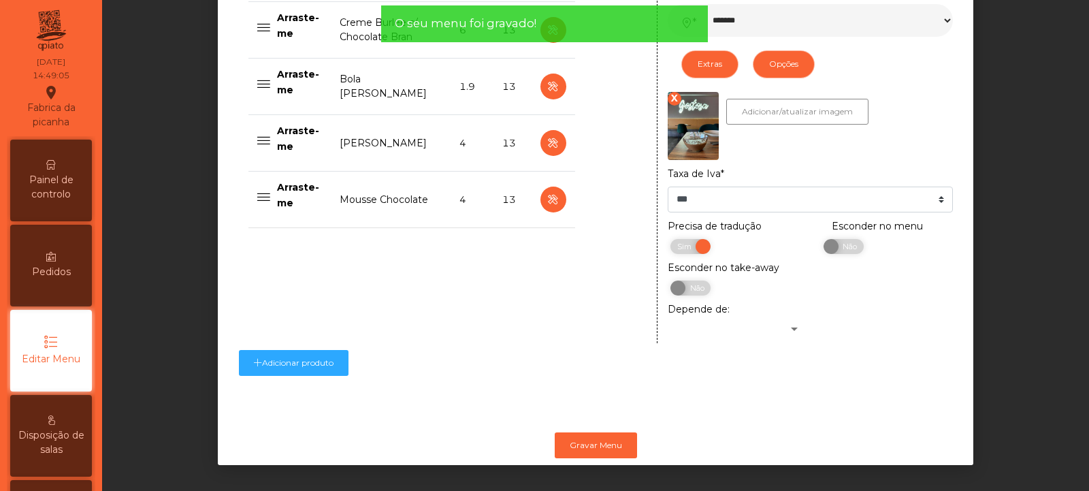
click at [63, 174] on span "Painel de controlo" at bounding box center [51, 187] width 75 height 29
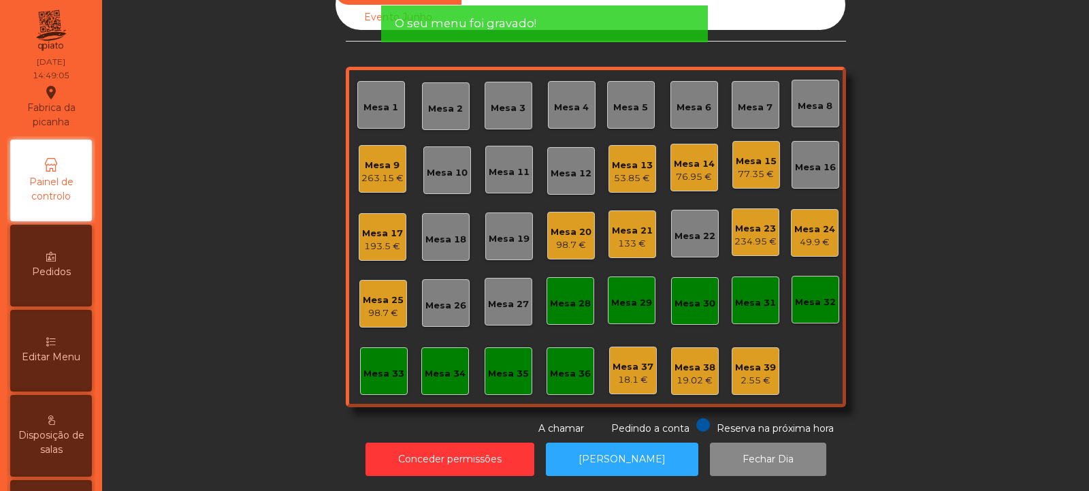
scroll to position [46, 0]
click at [747, 374] on div "2.55 €" at bounding box center [755, 381] width 41 height 14
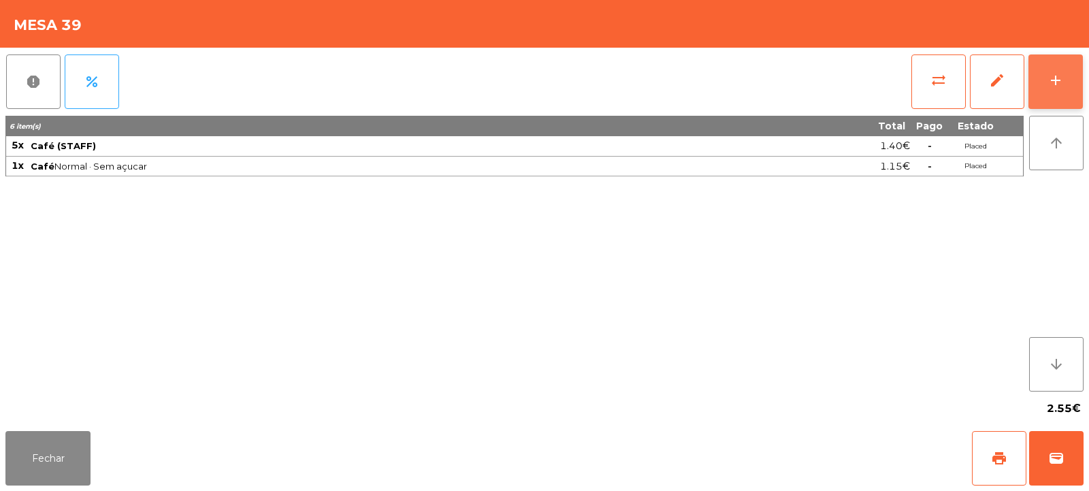
click at [1057, 89] on button "add" at bounding box center [1055, 81] width 54 height 54
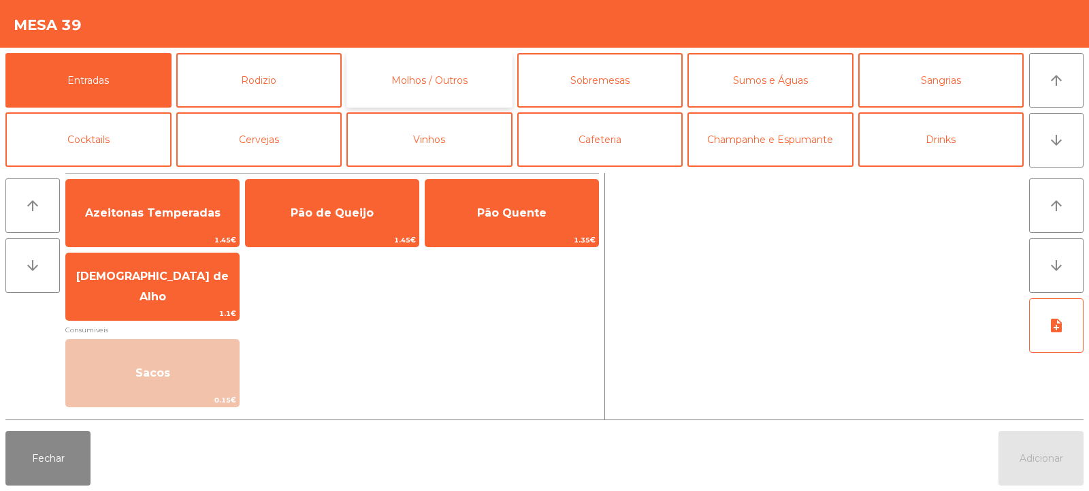
click at [462, 84] on button "Molhos / Outros" at bounding box center [429, 80] width 166 height 54
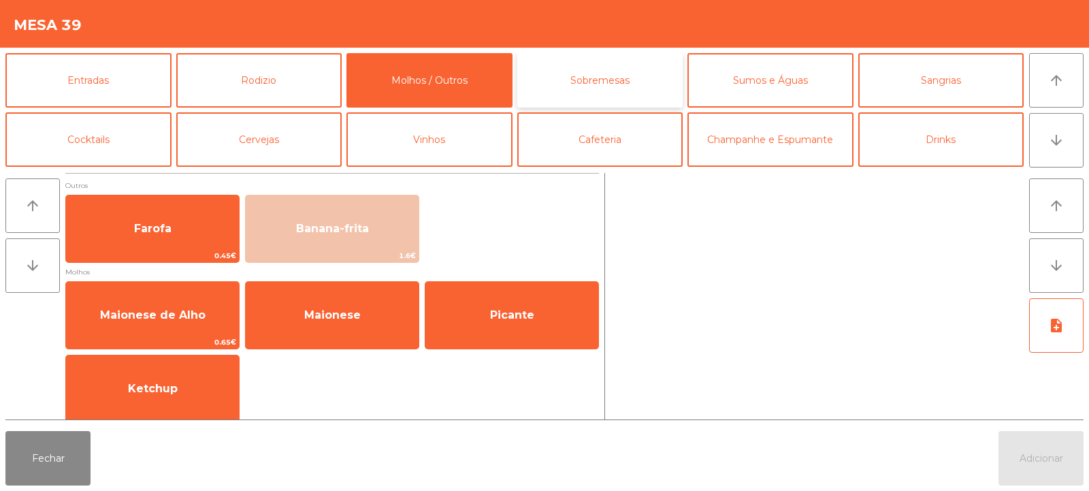
click at [636, 81] on button "Sobremesas" at bounding box center [600, 80] width 166 height 54
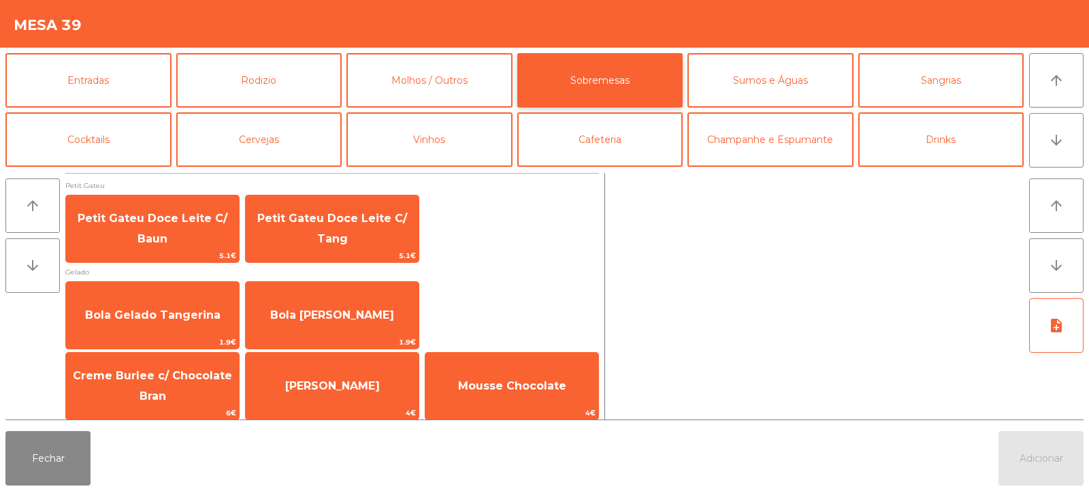
scroll to position [6, 0]
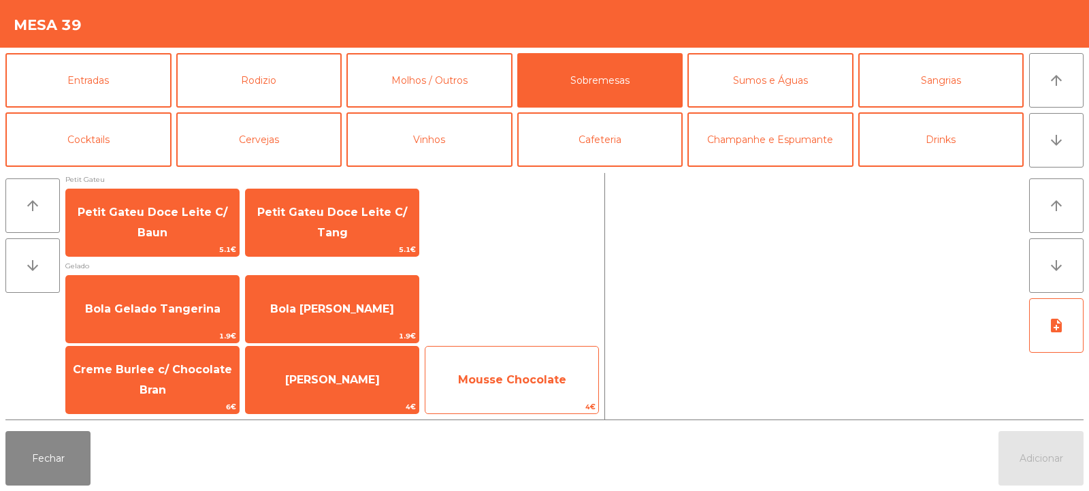
click at [543, 376] on span "Mousse Chocolate" at bounding box center [512, 379] width 108 height 13
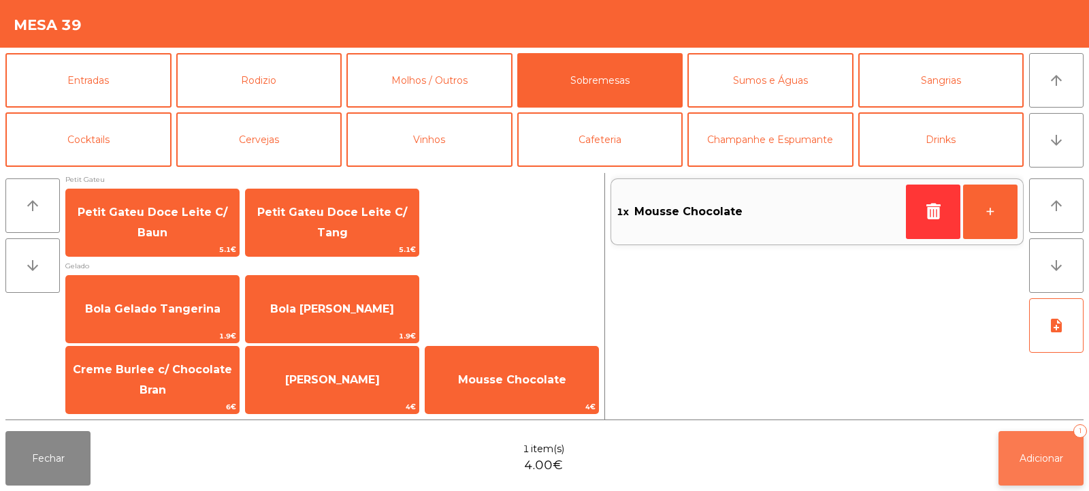
click at [1025, 457] on span "Adicionar" at bounding box center [1042, 458] width 44 height 12
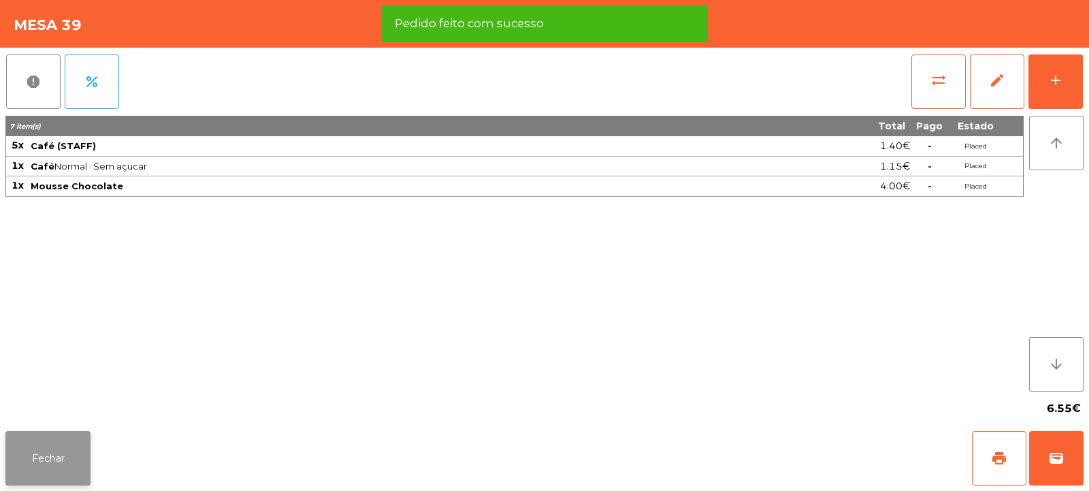
click at [47, 482] on button "Fechar" at bounding box center [47, 458] width 85 height 54
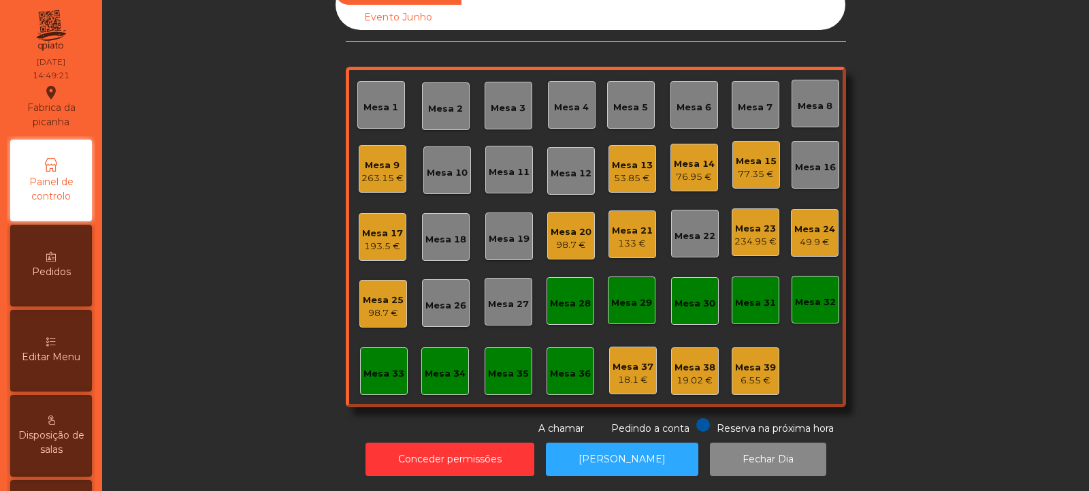
scroll to position [0, 0]
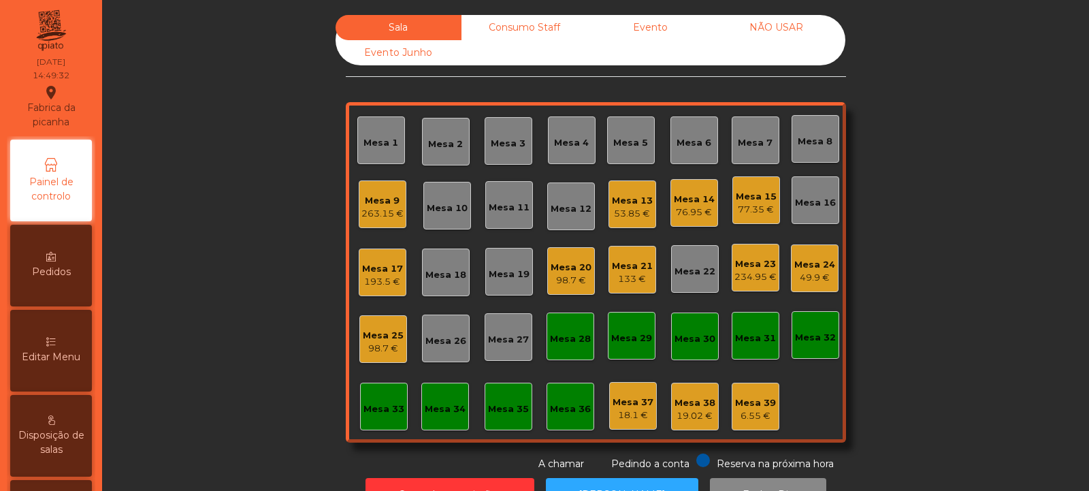
click at [745, 272] on div "234.95 €" at bounding box center [755, 277] width 42 height 14
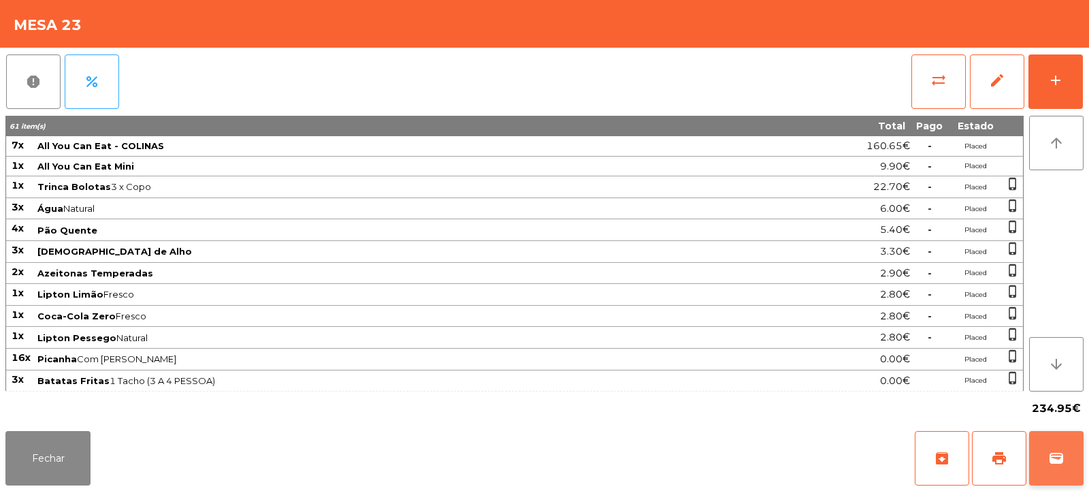
click at [1062, 456] on span "wallet" at bounding box center [1056, 458] width 16 height 16
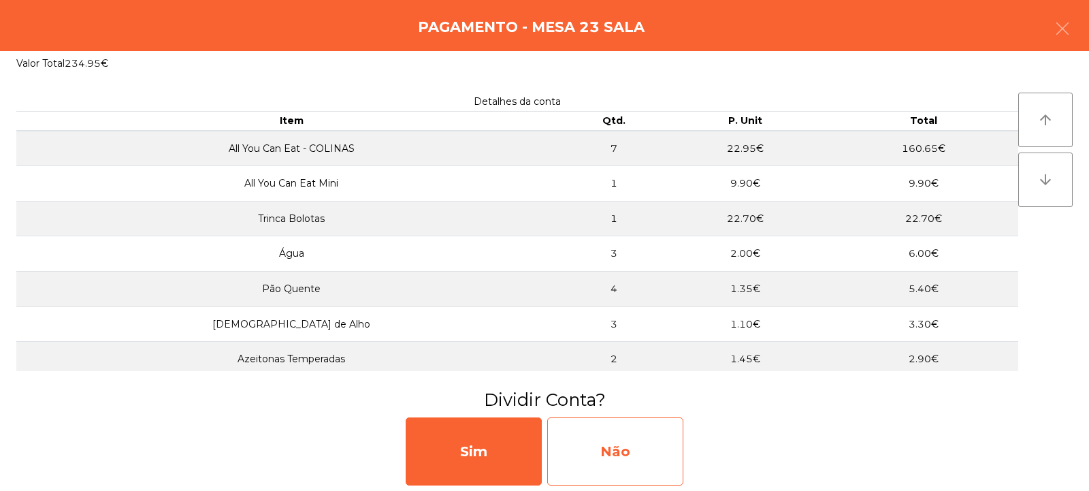
click at [616, 445] on div "Não" at bounding box center [615, 451] width 136 height 68
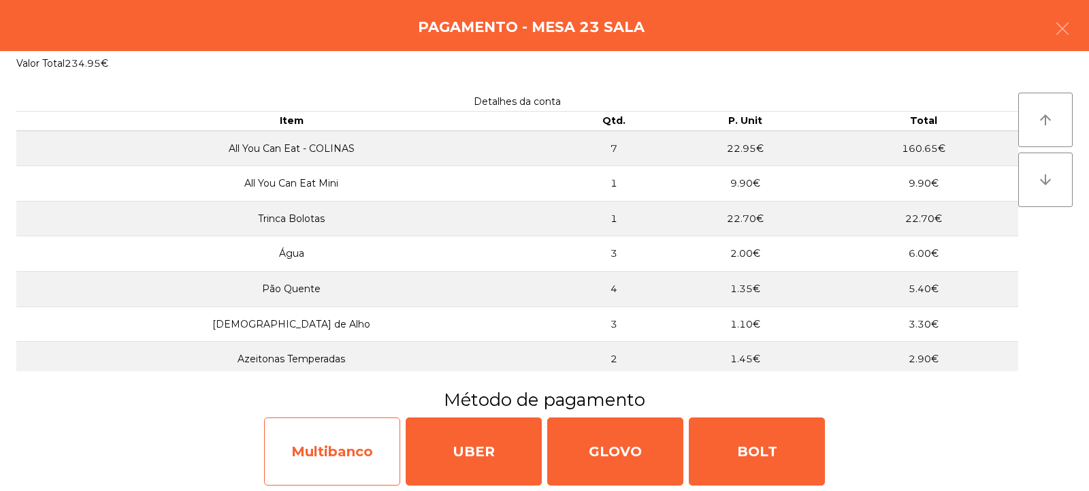
click at [322, 466] on div "Multibanco" at bounding box center [332, 451] width 136 height 68
select select "**"
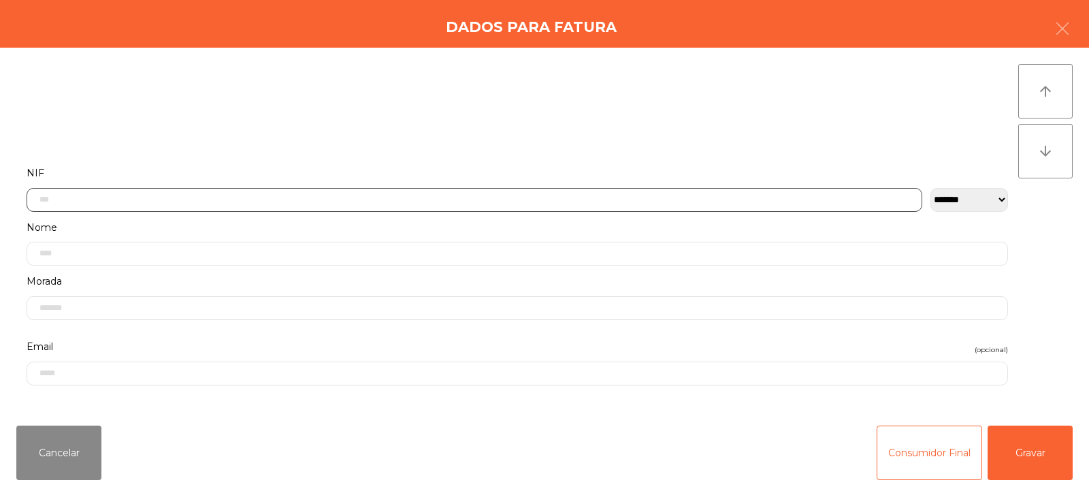
click at [200, 201] on input "text" at bounding box center [475, 200] width 896 height 24
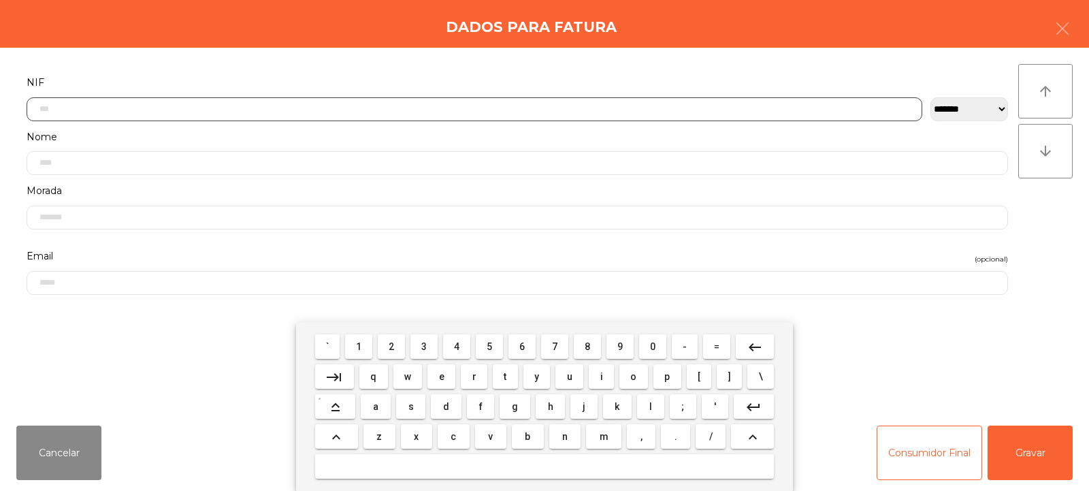
scroll to position [99, 0]
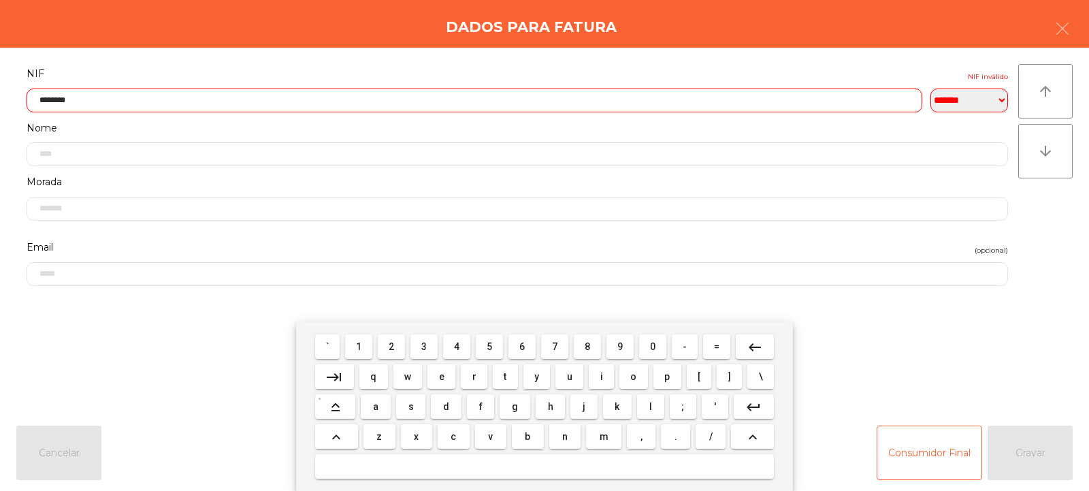
type input "*********"
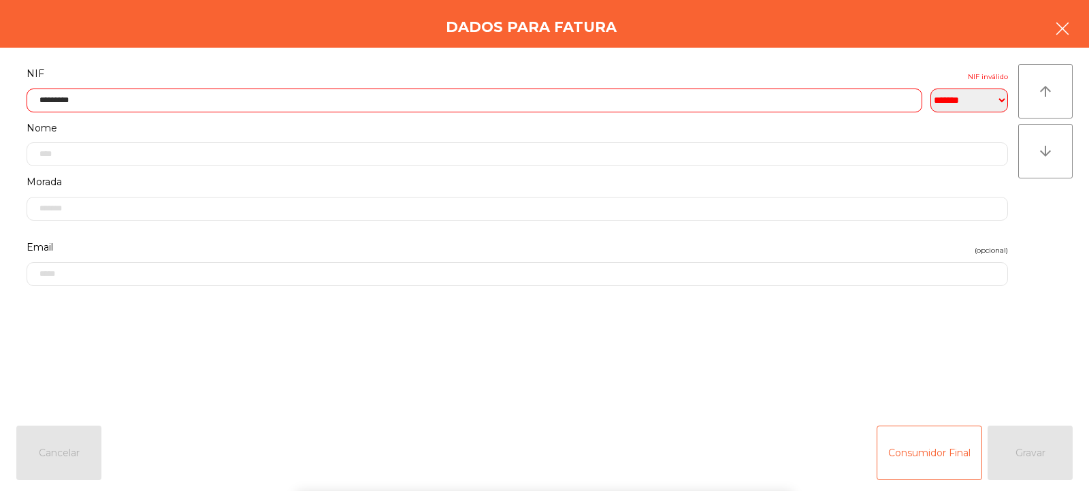
click at [1063, 25] on icon "button" at bounding box center [1062, 28] width 16 height 16
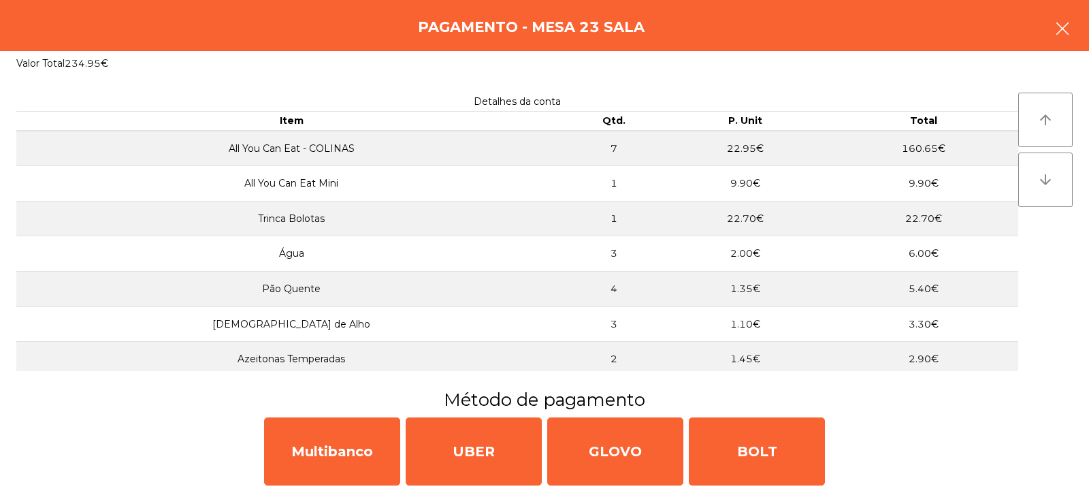
click at [1071, 29] on button "button" at bounding box center [1062, 30] width 38 height 41
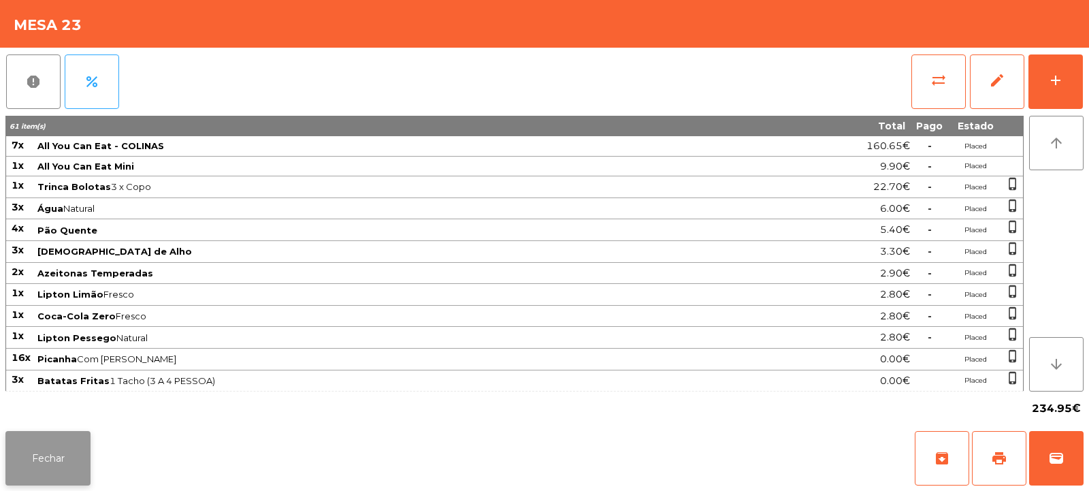
click at [59, 444] on button "Fechar" at bounding box center [47, 458] width 85 height 54
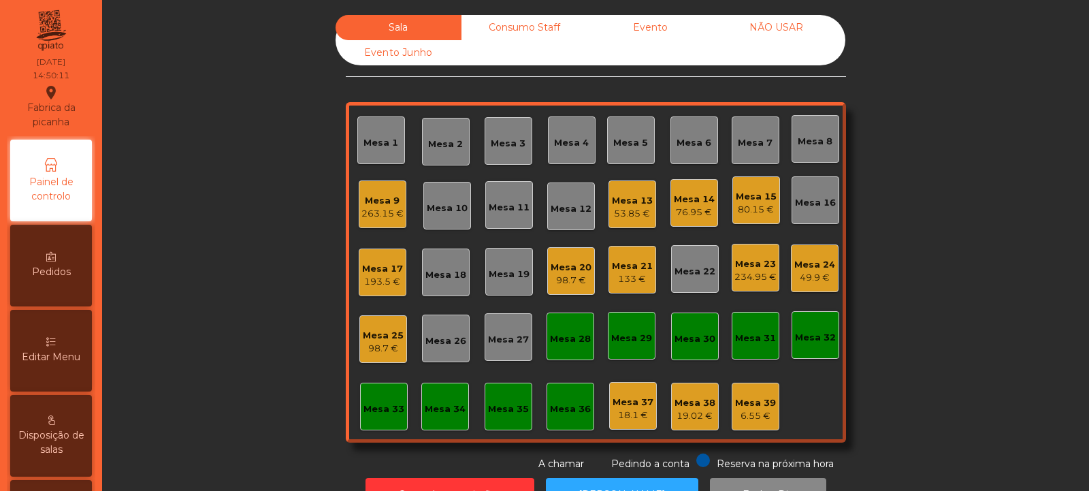
click at [819, 338] on div "Mesa 32" at bounding box center [815, 338] width 41 height 14
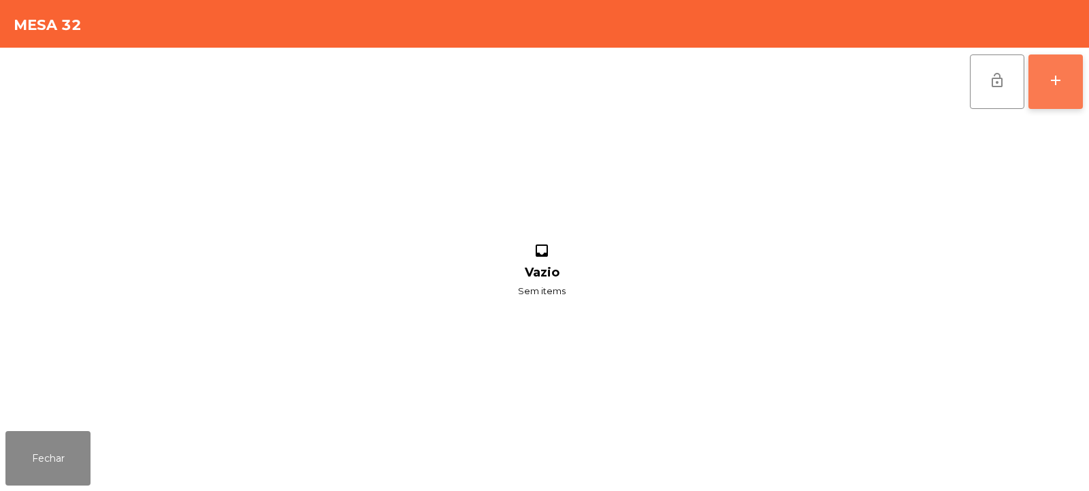
click at [1066, 84] on button "add" at bounding box center [1055, 81] width 54 height 54
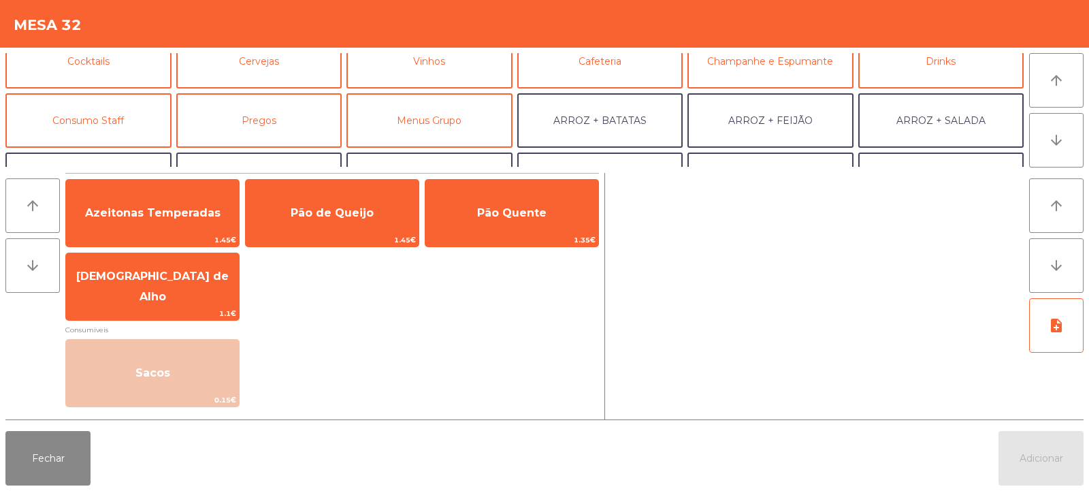
scroll to position [79, 0]
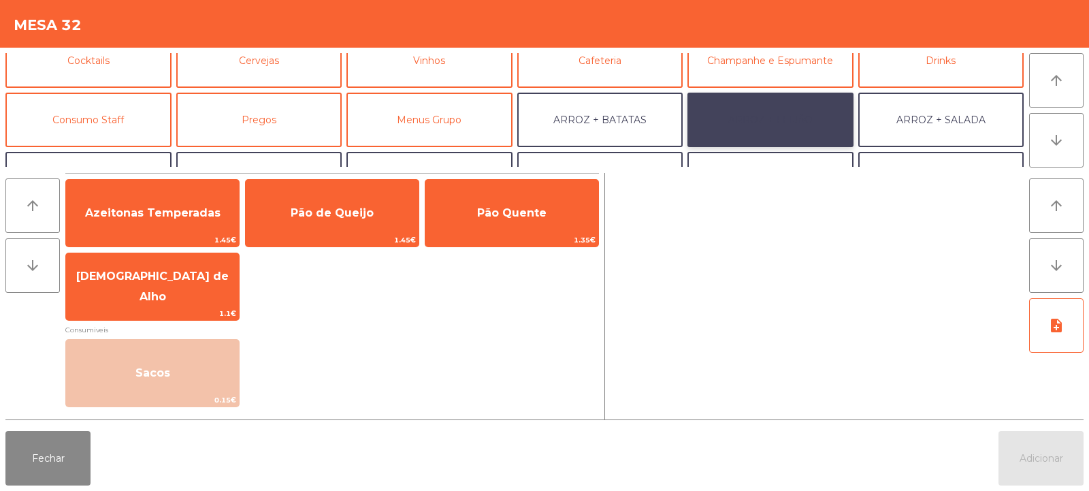
click at [783, 120] on button "ARROZ + FEIJÃO" at bounding box center [770, 120] width 166 height 54
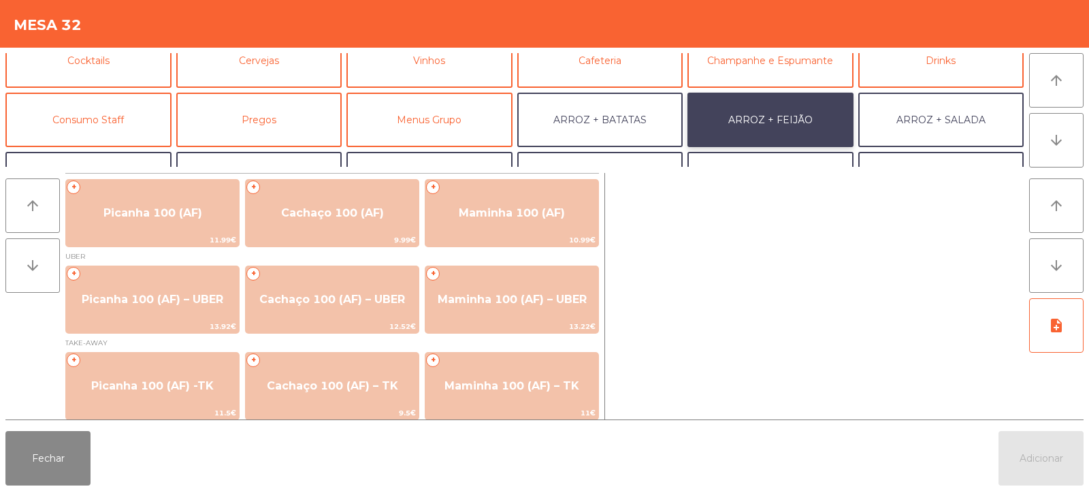
scroll to position [6, 0]
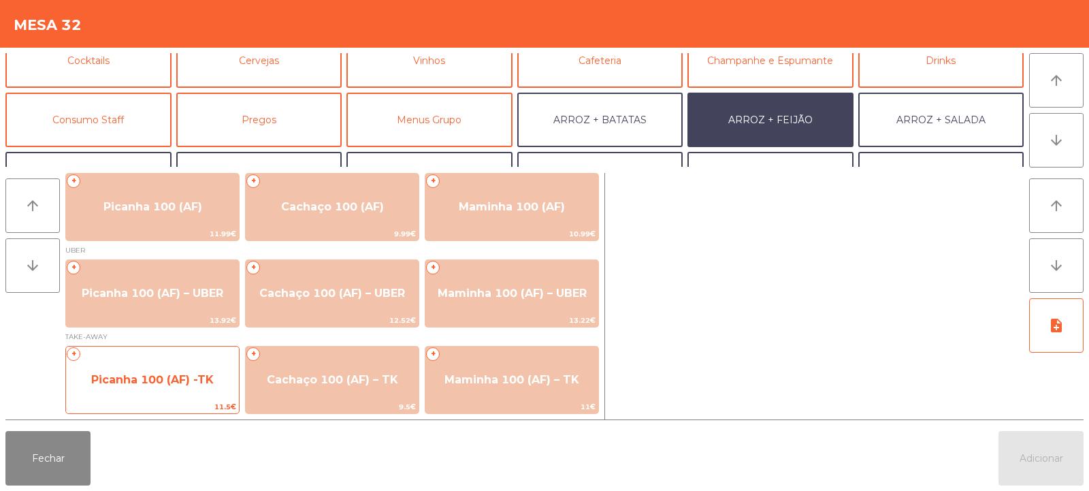
click at [189, 391] on span "Picanha 100 (AF) -TK" at bounding box center [152, 379] width 173 height 37
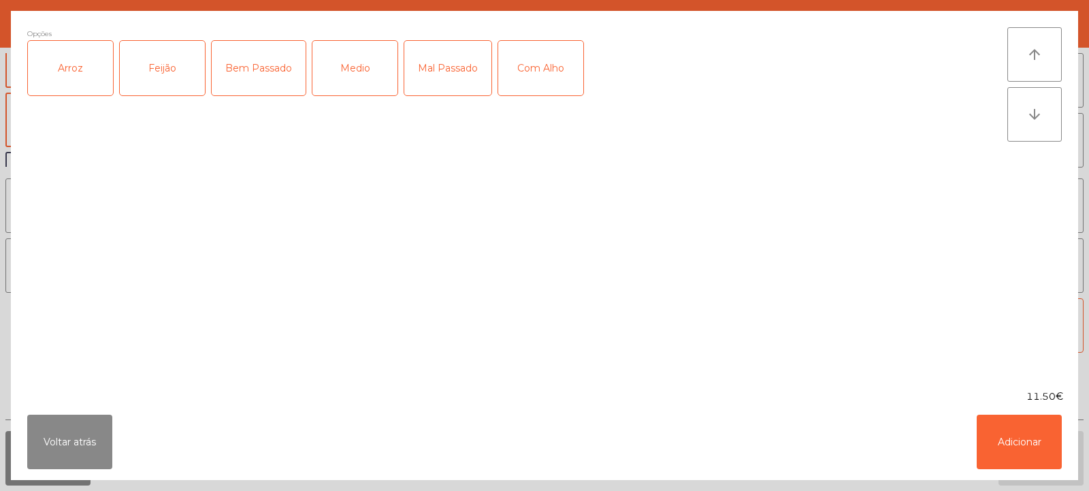
click at [83, 84] on div "Arroz" at bounding box center [70, 68] width 85 height 54
click at [163, 78] on div "Feijão" at bounding box center [162, 68] width 85 height 54
click at [430, 59] on div "Mal Passado" at bounding box center [447, 68] width 87 height 54
click at [1024, 447] on button "Adicionar" at bounding box center [1019, 441] width 85 height 54
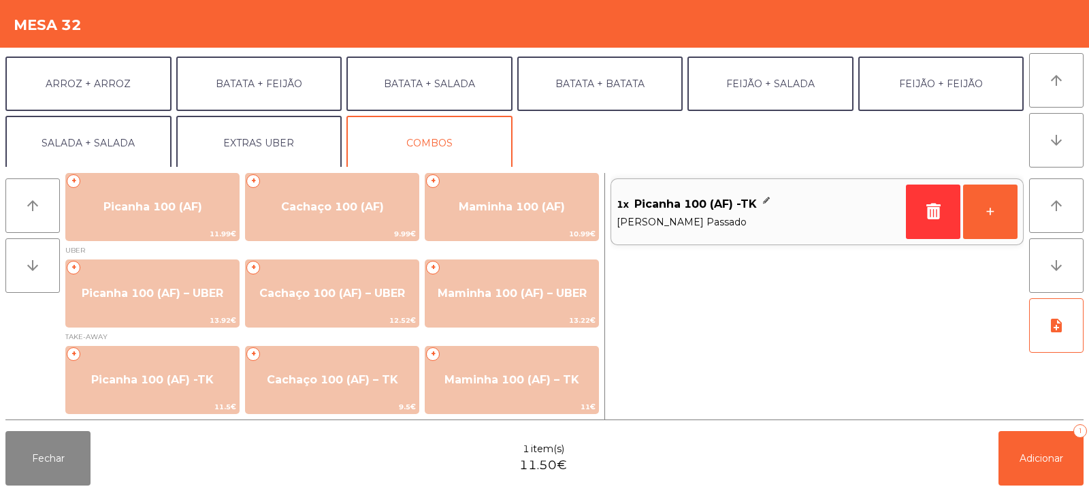
scroll to position [178, 0]
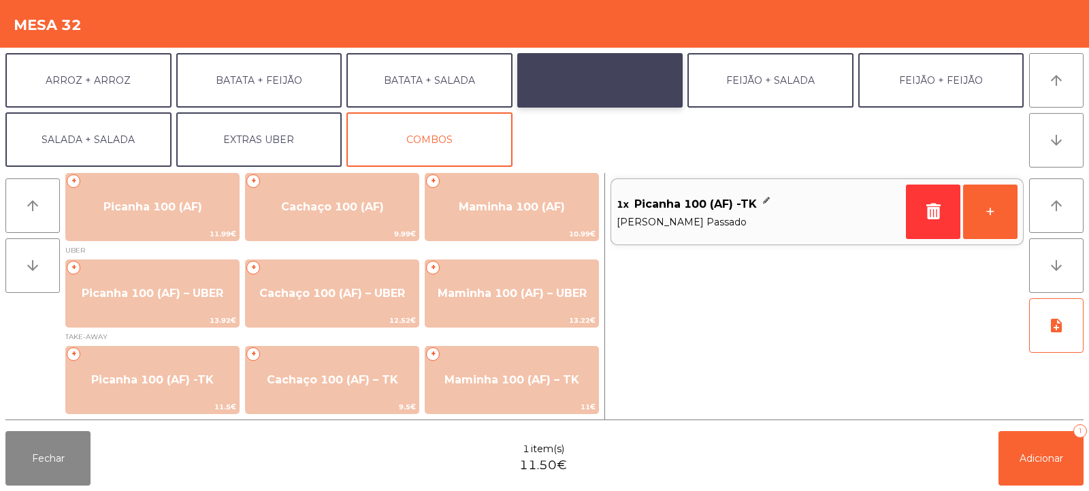
click at [628, 90] on button "BATATA + BATATA" at bounding box center [600, 80] width 166 height 54
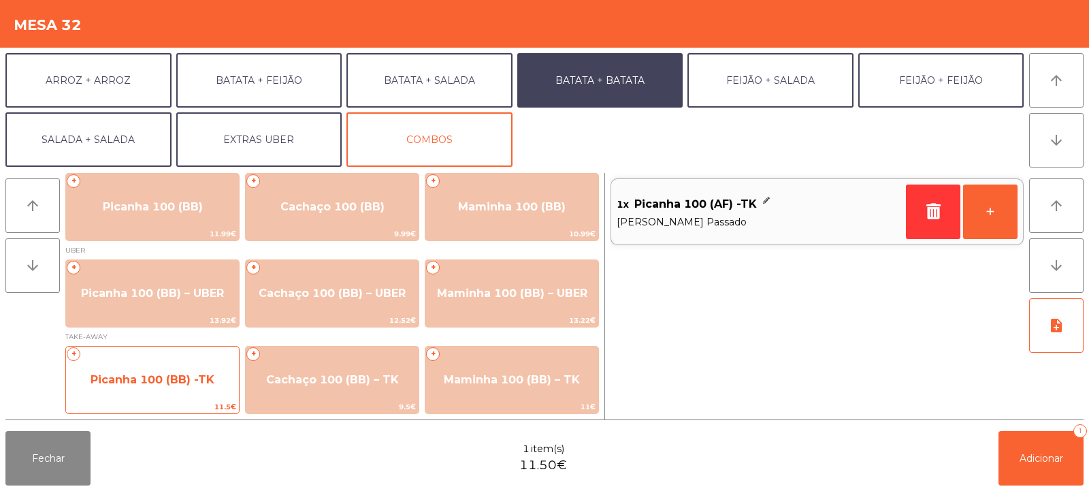
click at [164, 385] on span "Picanha 100 (BB) -TK" at bounding box center [153, 379] width 124 height 13
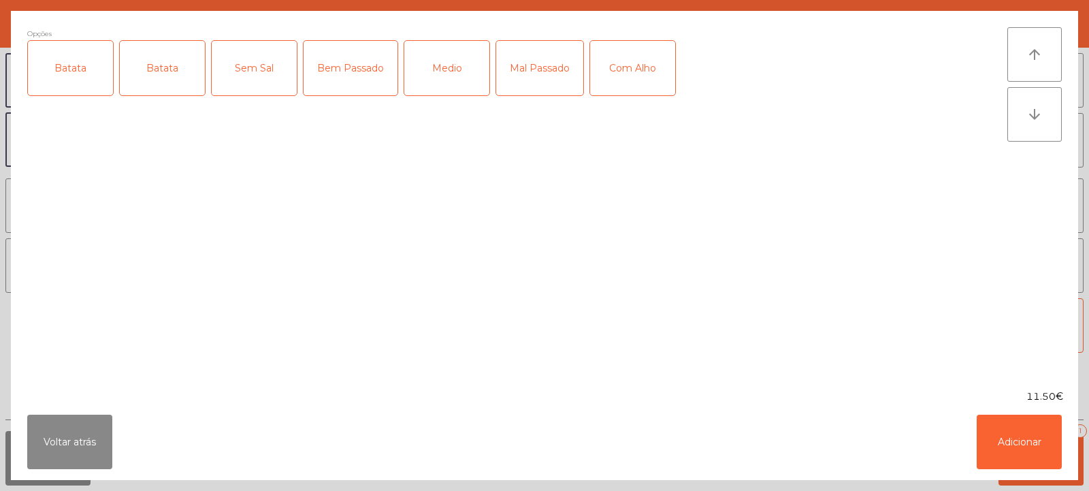
click at [93, 80] on div "Batata" at bounding box center [70, 68] width 85 height 54
click at [537, 80] on div "Mal Passado" at bounding box center [539, 68] width 87 height 54
click at [1025, 460] on button "Adicionar" at bounding box center [1019, 441] width 85 height 54
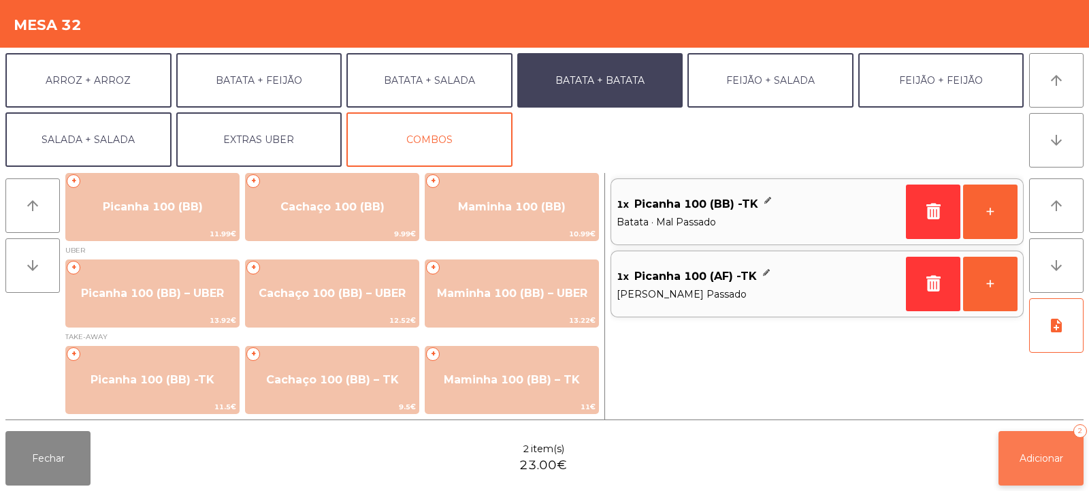
click at [1048, 464] on button "Adicionar 2" at bounding box center [1040, 458] width 85 height 54
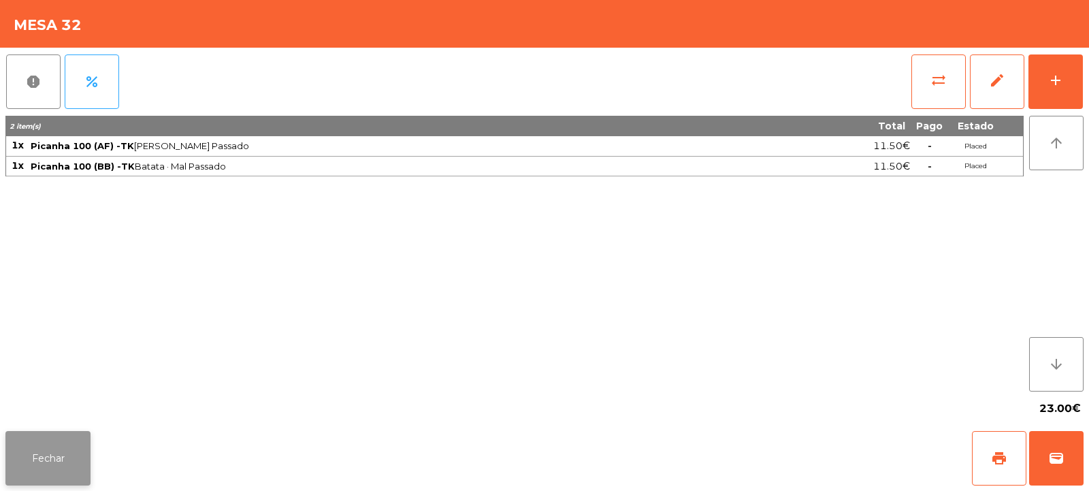
click at [41, 449] on button "Fechar" at bounding box center [47, 458] width 85 height 54
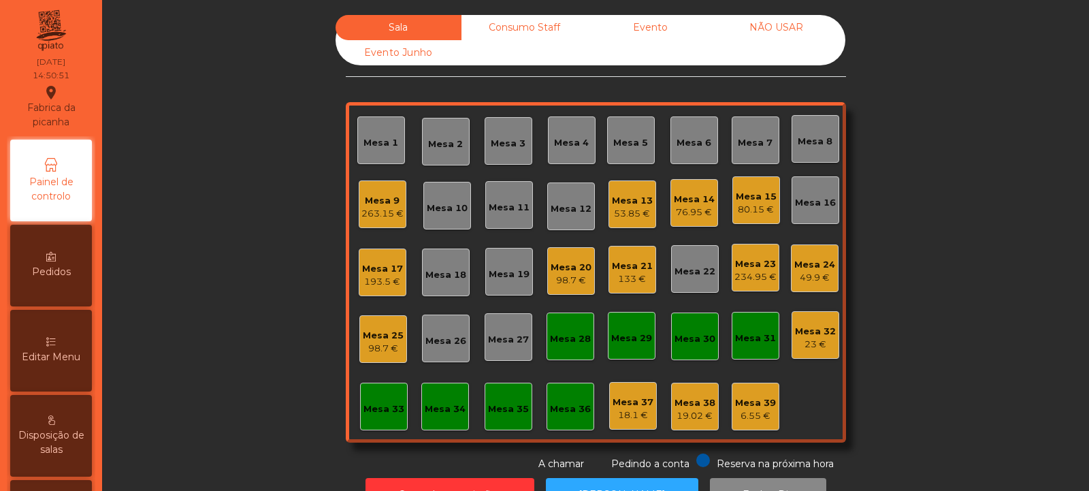
click at [708, 265] on div "Mesa 22" at bounding box center [694, 272] width 41 height 14
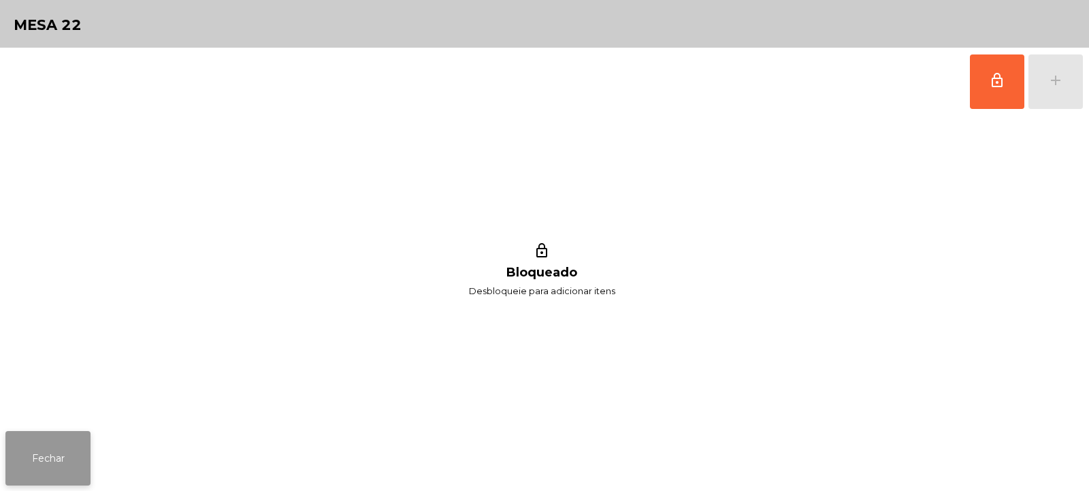
click at [46, 444] on button "Fechar" at bounding box center [47, 458] width 85 height 54
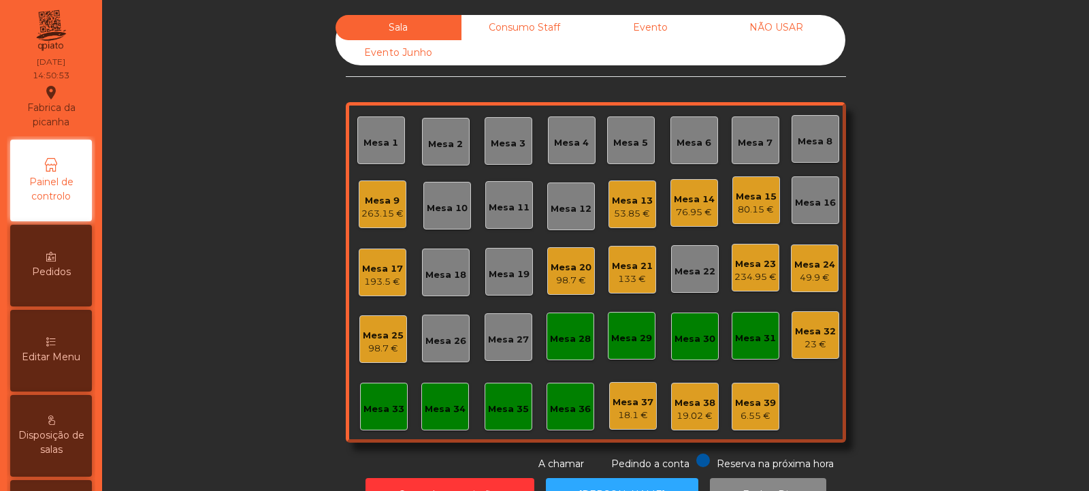
click at [734, 274] on div "234.95 €" at bounding box center [755, 277] width 42 height 14
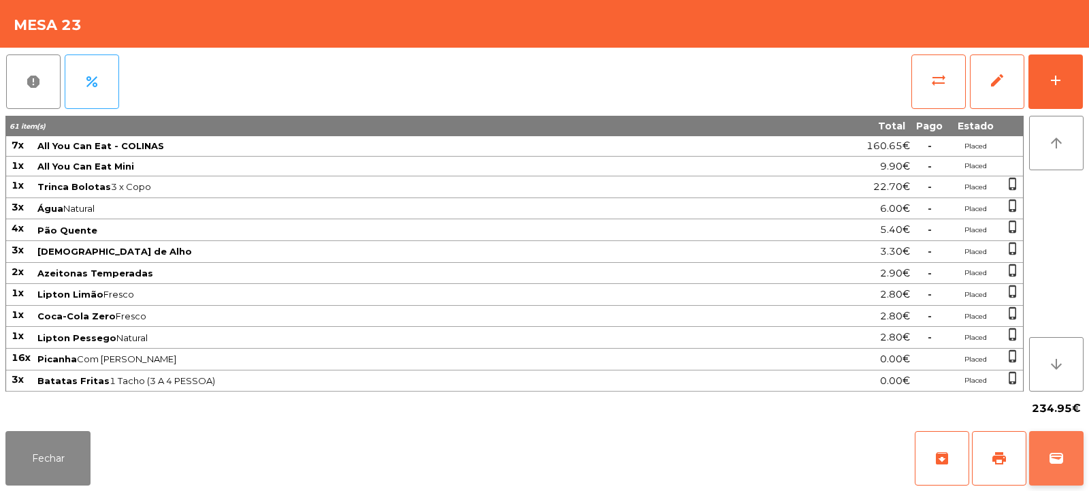
click at [1064, 463] on span "wallet" at bounding box center [1056, 458] width 16 height 16
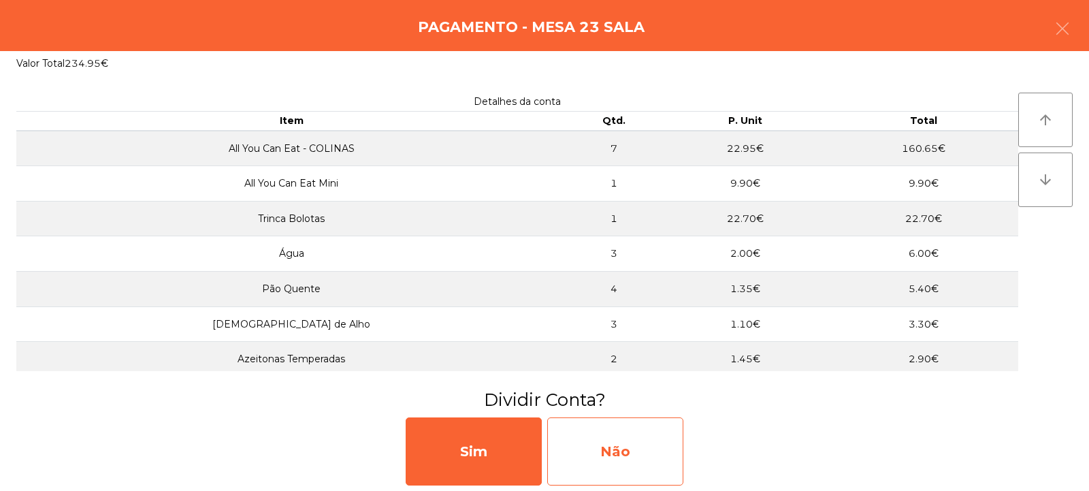
click at [622, 460] on div "Não" at bounding box center [615, 451] width 136 height 68
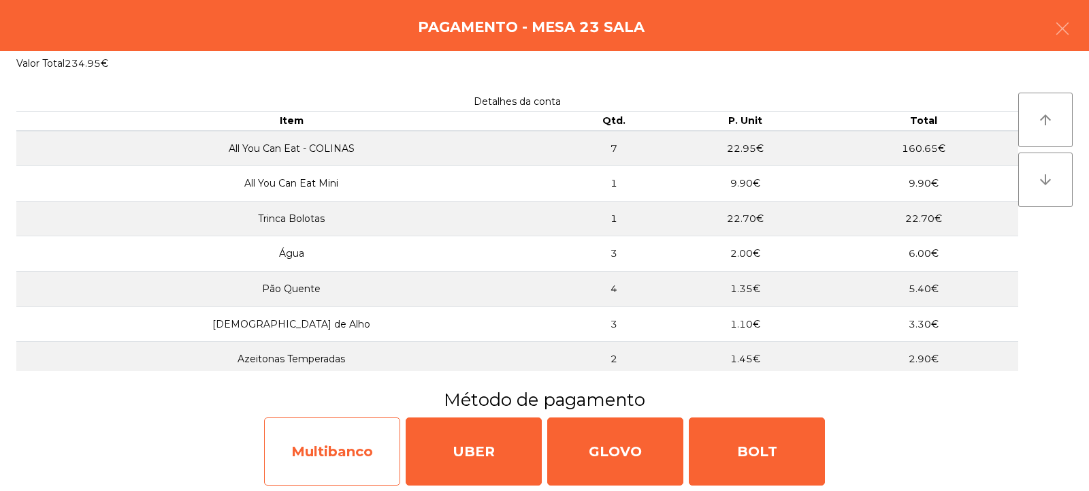
click at [319, 455] on div "Multibanco" at bounding box center [332, 451] width 136 height 68
select select "**"
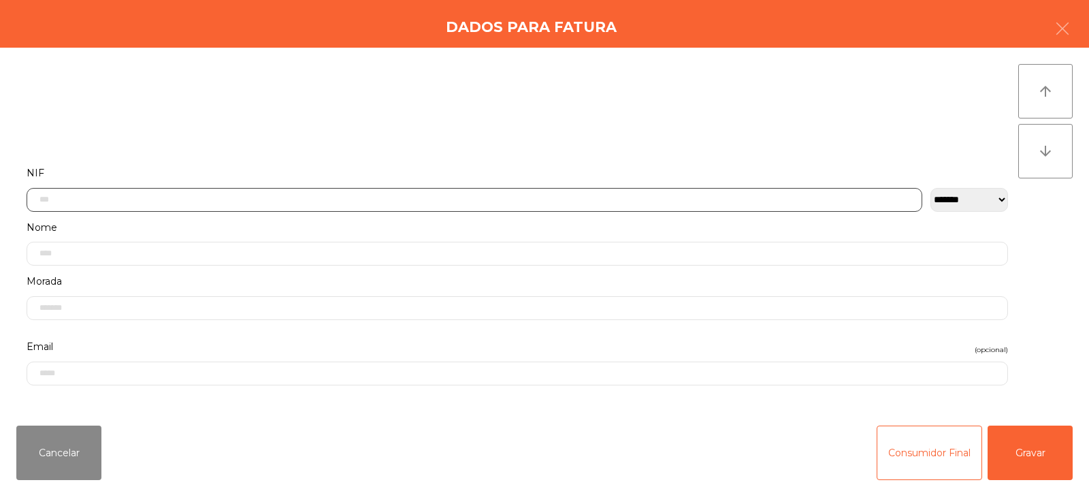
click at [291, 199] on input "text" at bounding box center [475, 200] width 896 height 24
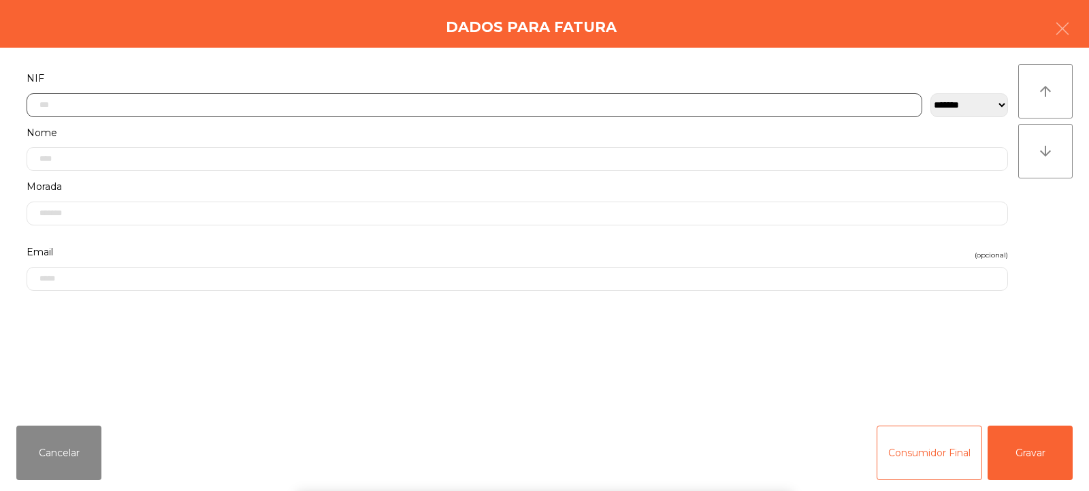
scroll to position [99, 0]
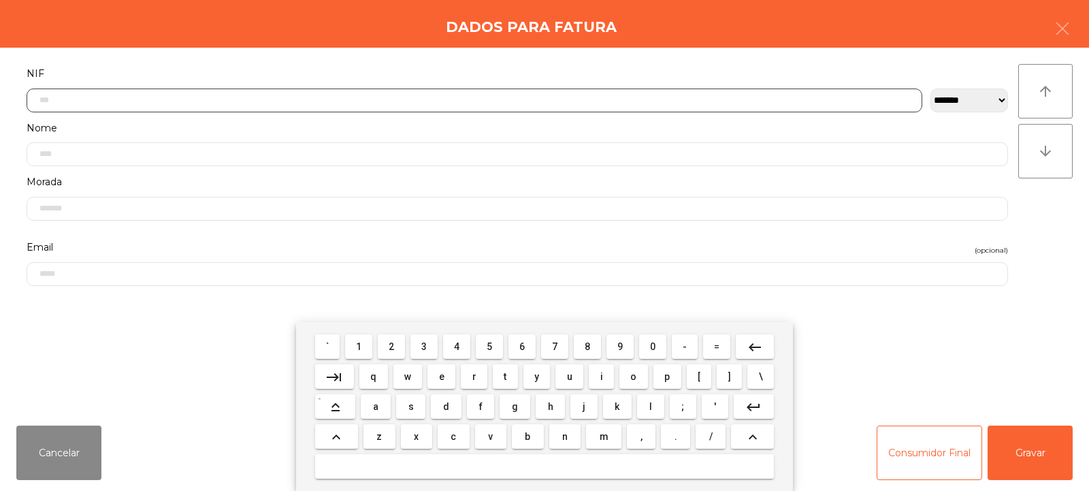
type input "*"
type input "*********"
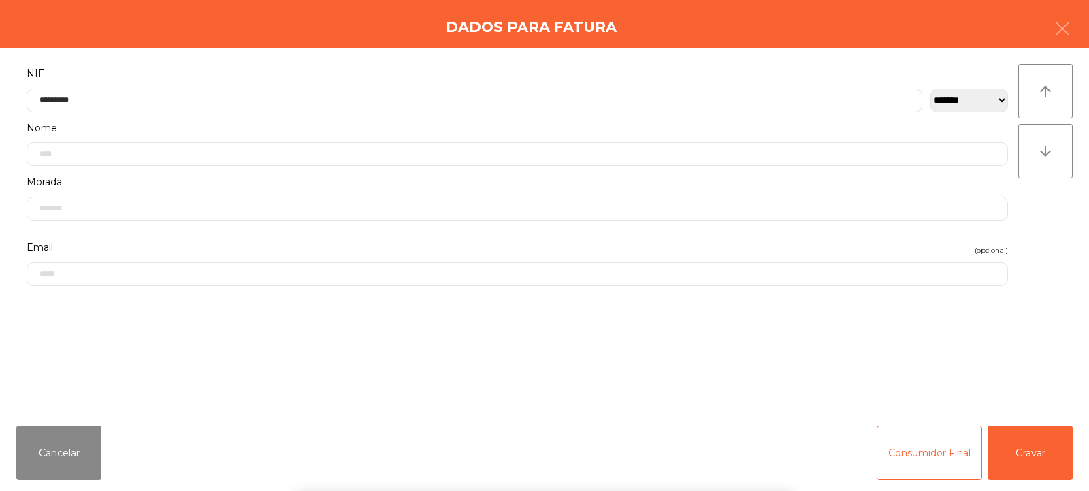
click at [1054, 244] on div "arrow_upward arrow_downward" at bounding box center [1045, 231] width 54 height 334
click at [1043, 460] on button "Gravar" at bounding box center [1030, 452] width 85 height 54
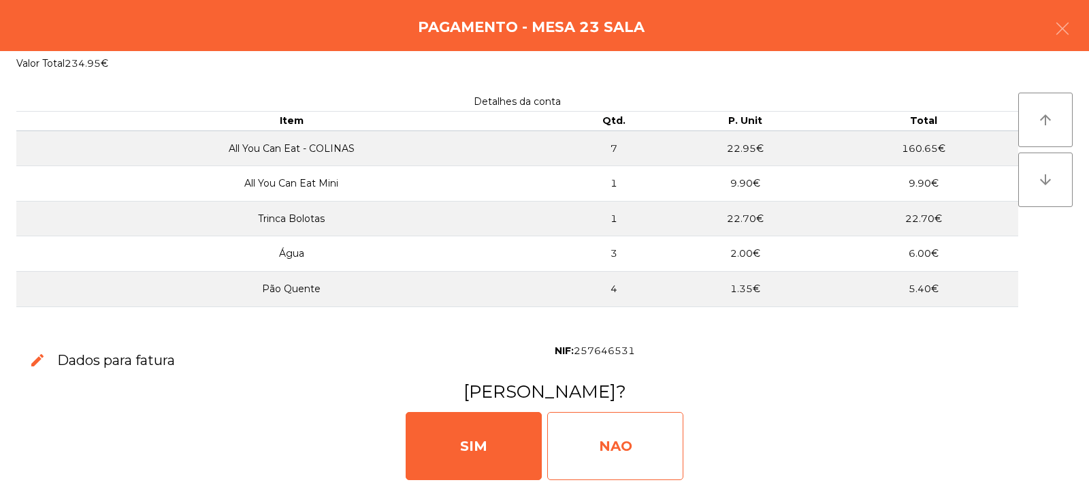
click at [618, 464] on div "NAO" at bounding box center [615, 446] width 136 height 68
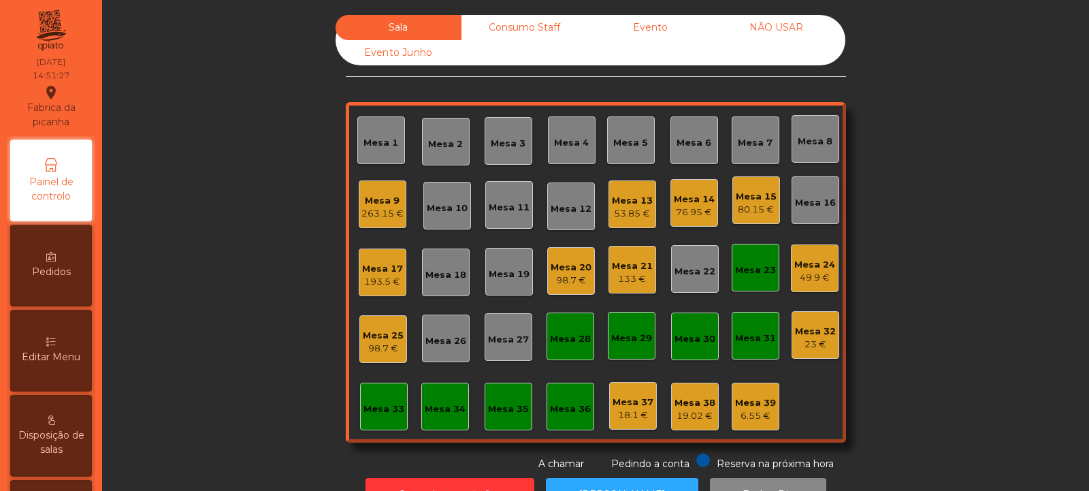
click at [802, 344] on div "23 €" at bounding box center [815, 345] width 41 height 14
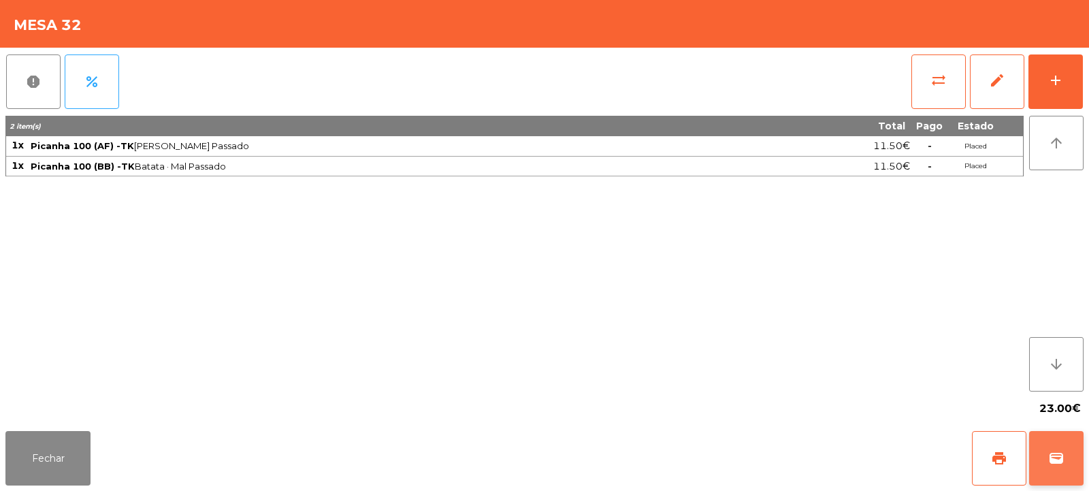
click at [1054, 470] on button "wallet" at bounding box center [1056, 458] width 54 height 54
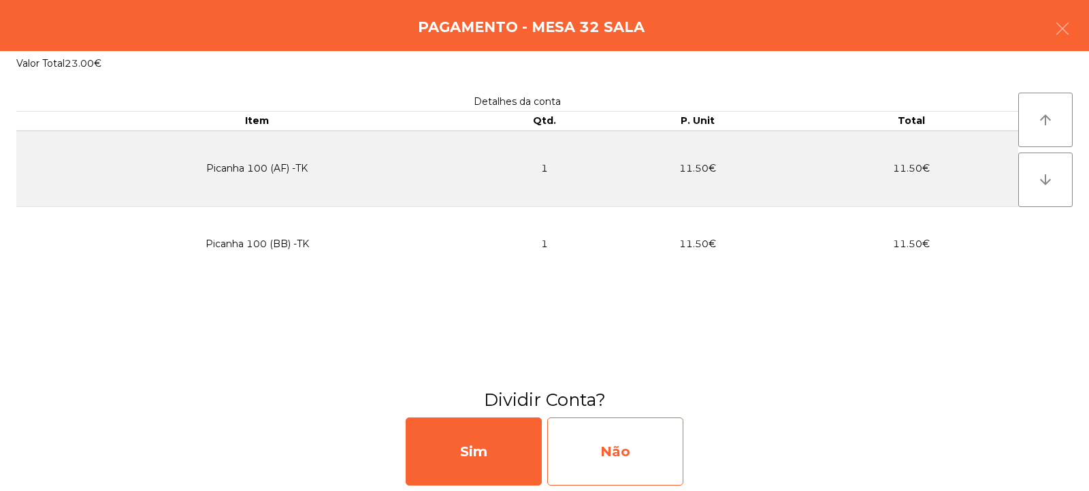
click at [670, 453] on div "Não" at bounding box center [615, 451] width 136 height 68
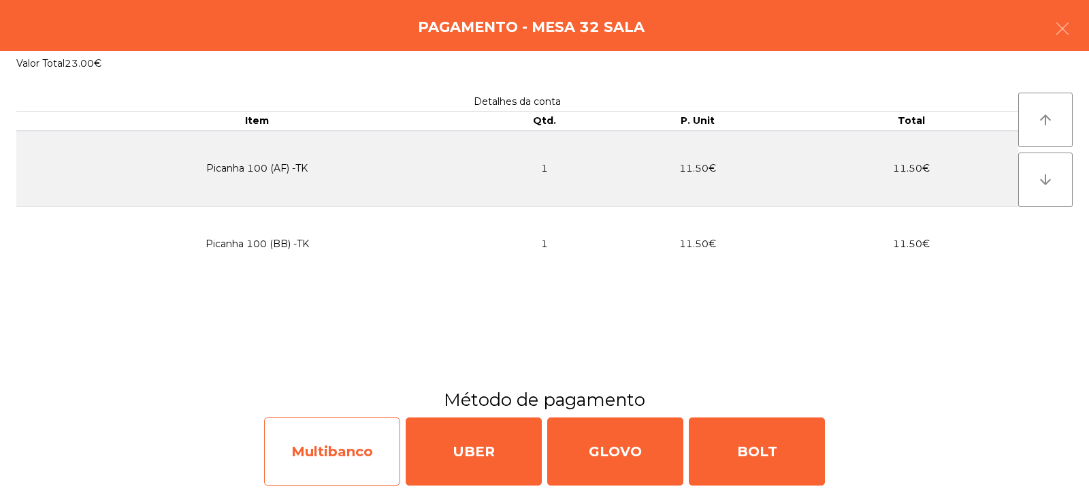
click at [342, 475] on div "Multibanco" at bounding box center [332, 451] width 136 height 68
select select "**"
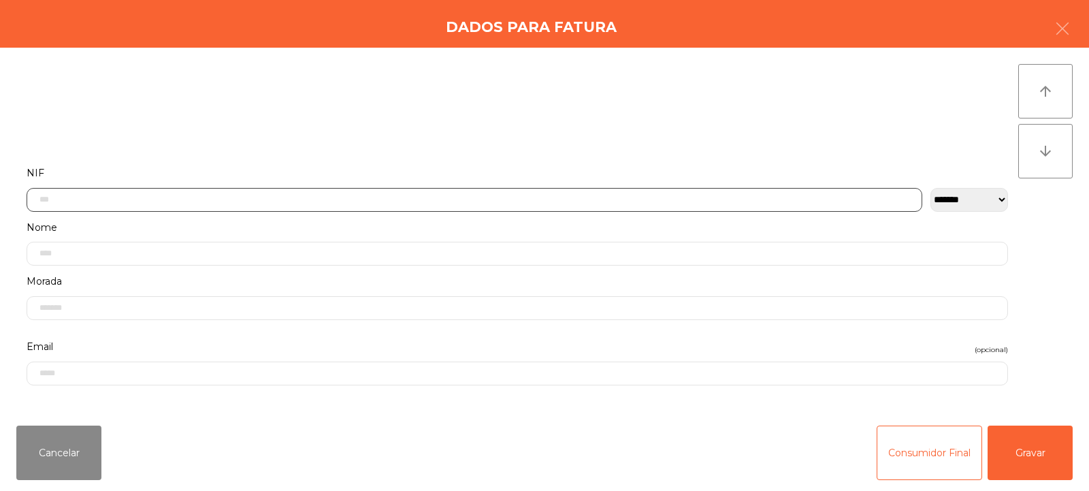
click at [442, 195] on input "text" at bounding box center [475, 200] width 896 height 24
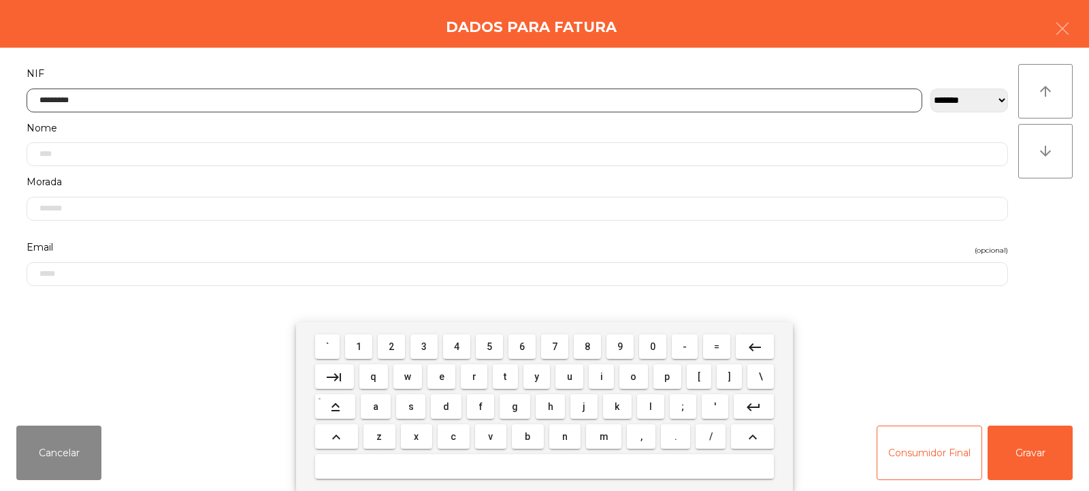
type input "*********"
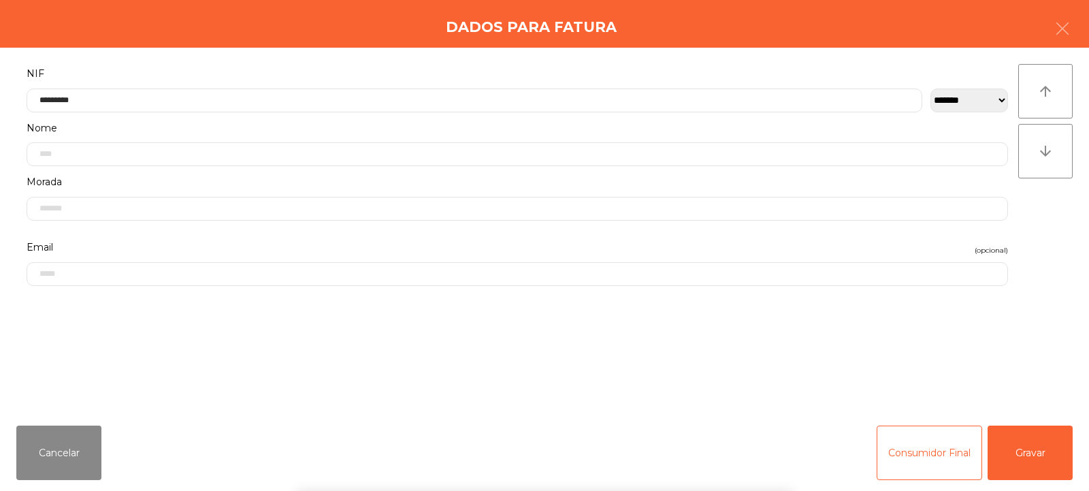
click at [1025, 466] on div "` 1 2 3 4 5 6 7 8 9 0 - = keyboard_backspace keyboard_tab q w e r t y u i o p […" at bounding box center [544, 406] width 1089 height 169
click at [1022, 451] on button "Gravar" at bounding box center [1030, 452] width 85 height 54
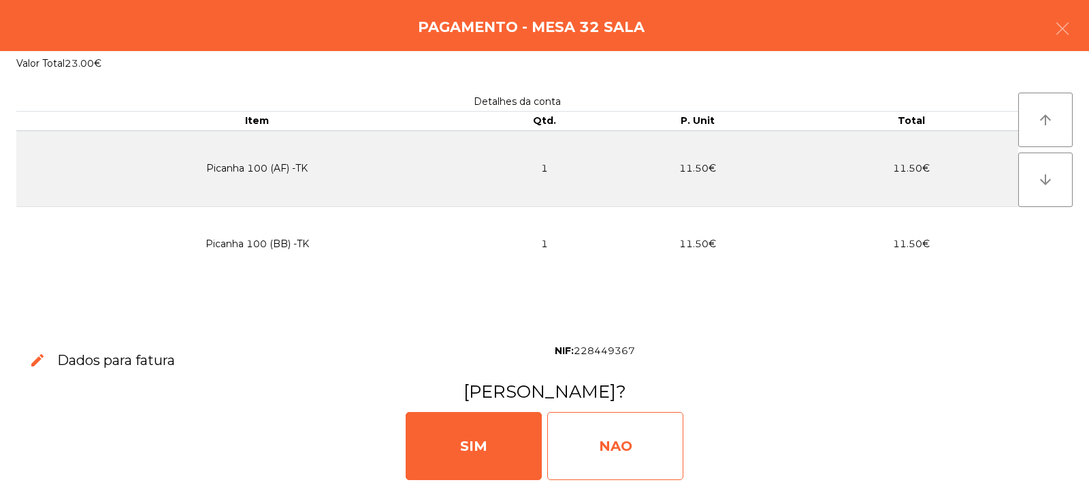
click at [603, 446] on div "NAO" at bounding box center [615, 446] width 136 height 68
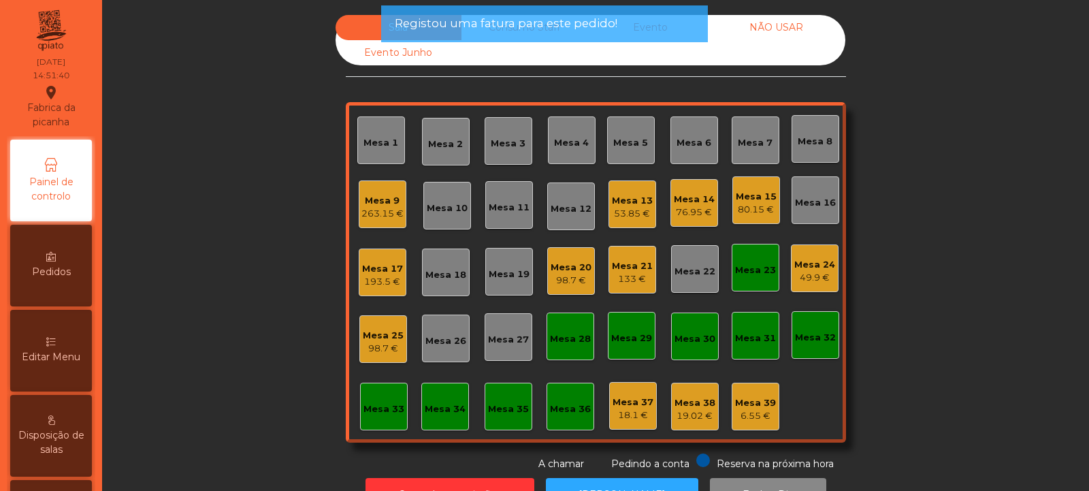
scroll to position [0, 0]
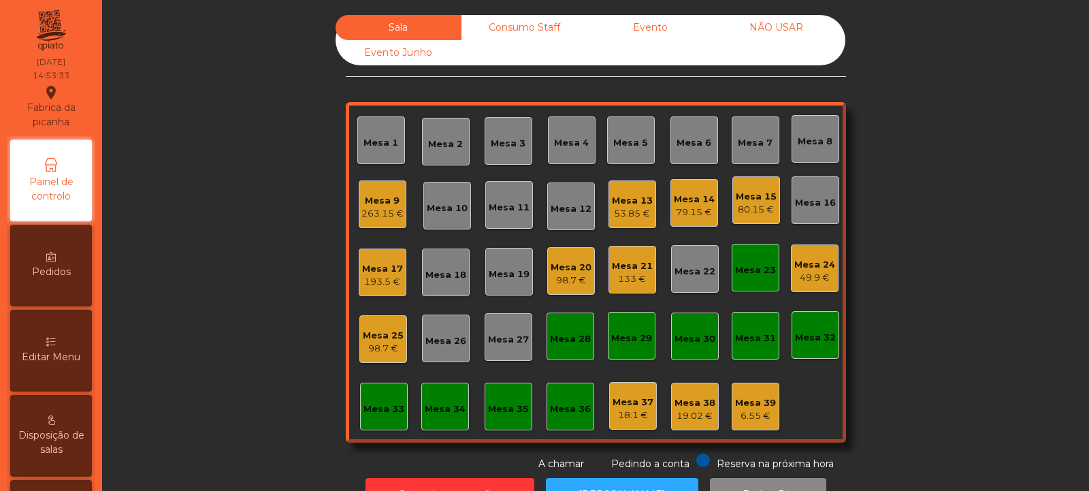
click at [814, 250] on div "Mesa 24 49.9 €" at bounding box center [815, 268] width 48 height 48
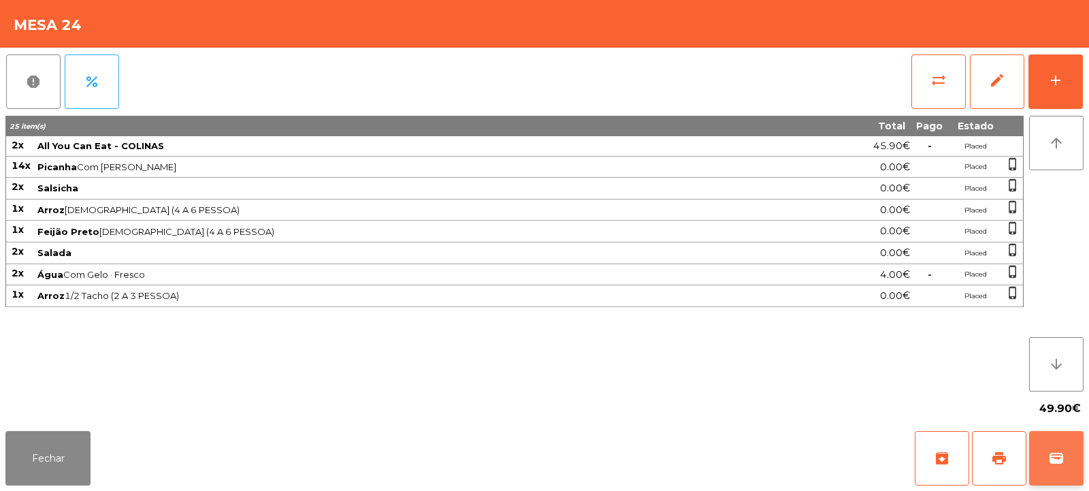
click at [1064, 469] on button "wallet" at bounding box center [1056, 458] width 54 height 54
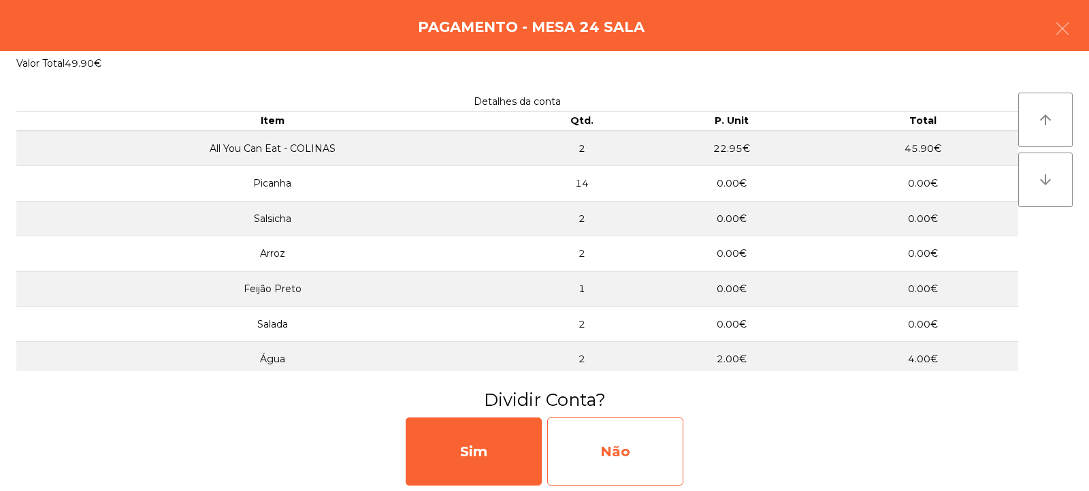
click at [629, 467] on div "Não" at bounding box center [615, 451] width 136 height 68
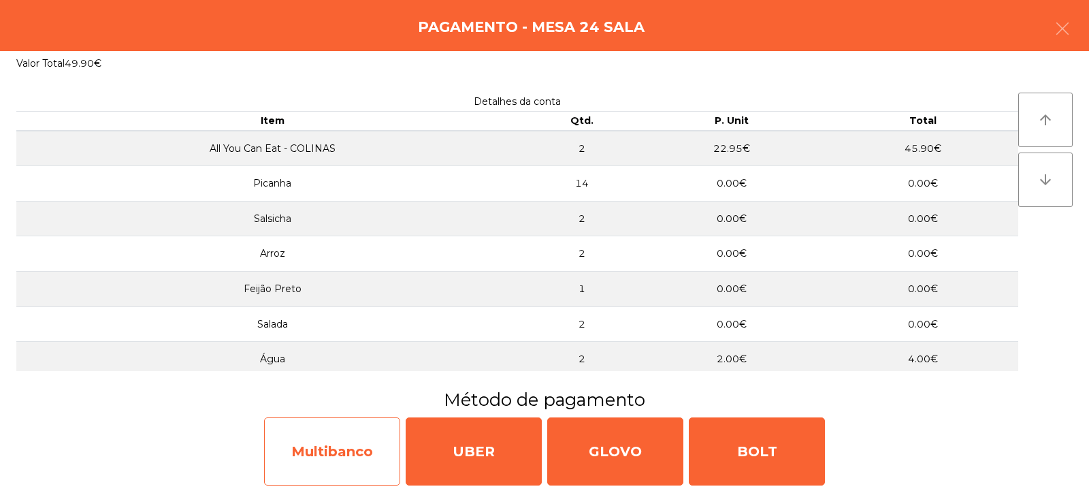
click at [358, 457] on div "Multibanco" at bounding box center [332, 451] width 136 height 68
select select "**"
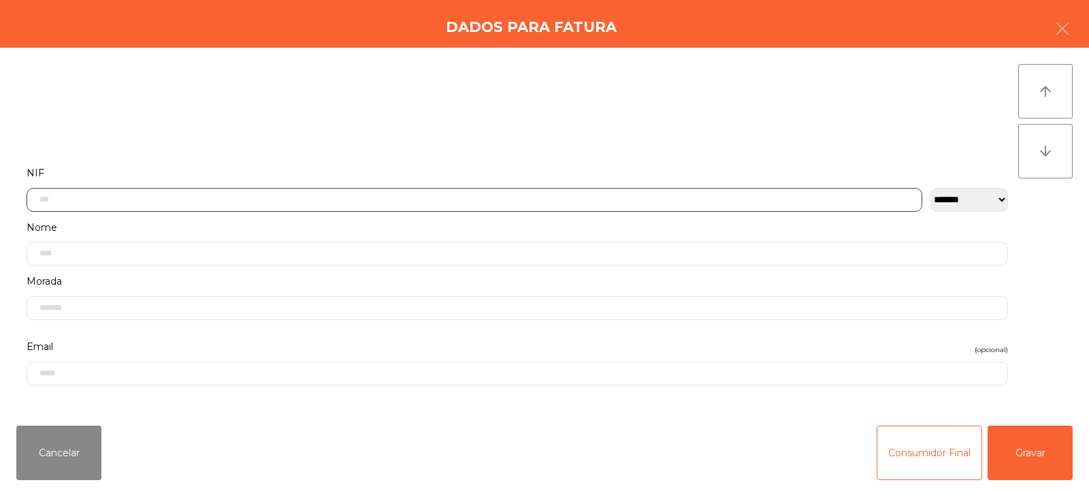
click at [495, 198] on input "text" at bounding box center [475, 200] width 896 height 24
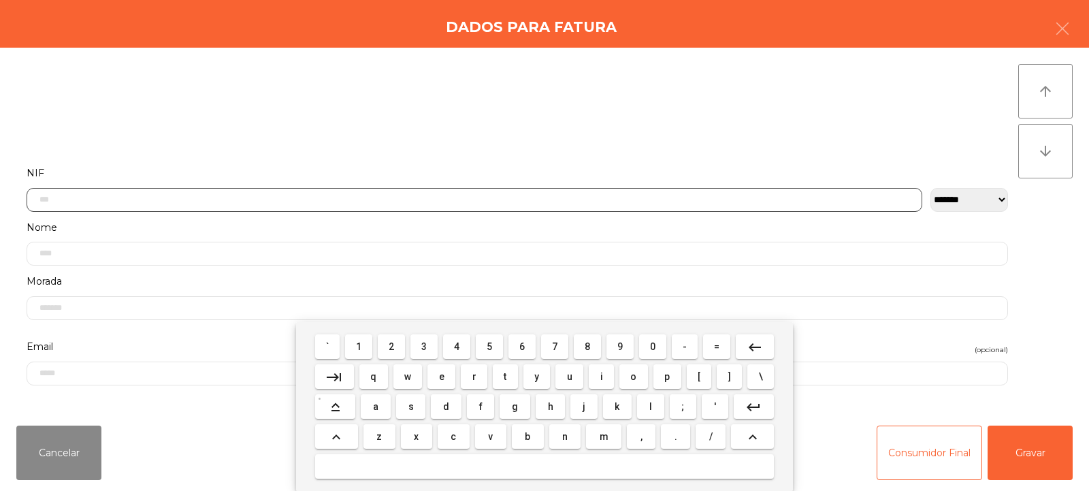
scroll to position [99, 0]
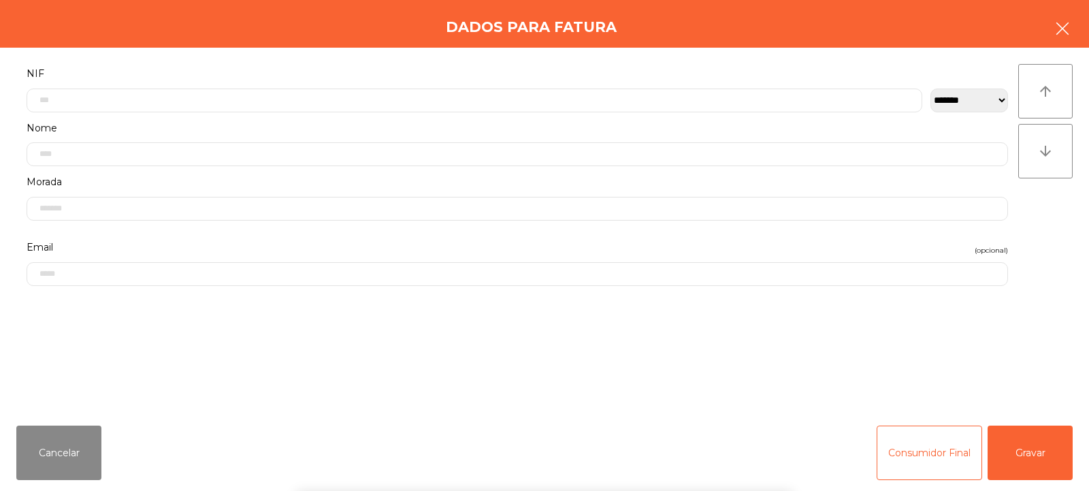
click at [1079, 17] on button "button" at bounding box center [1062, 30] width 38 height 41
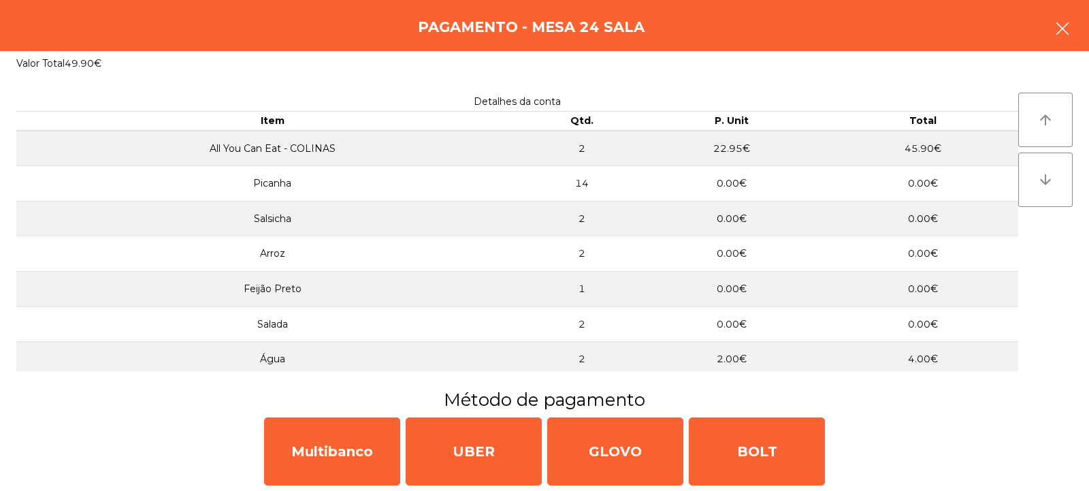
click at [1077, 19] on button "button" at bounding box center [1062, 30] width 38 height 41
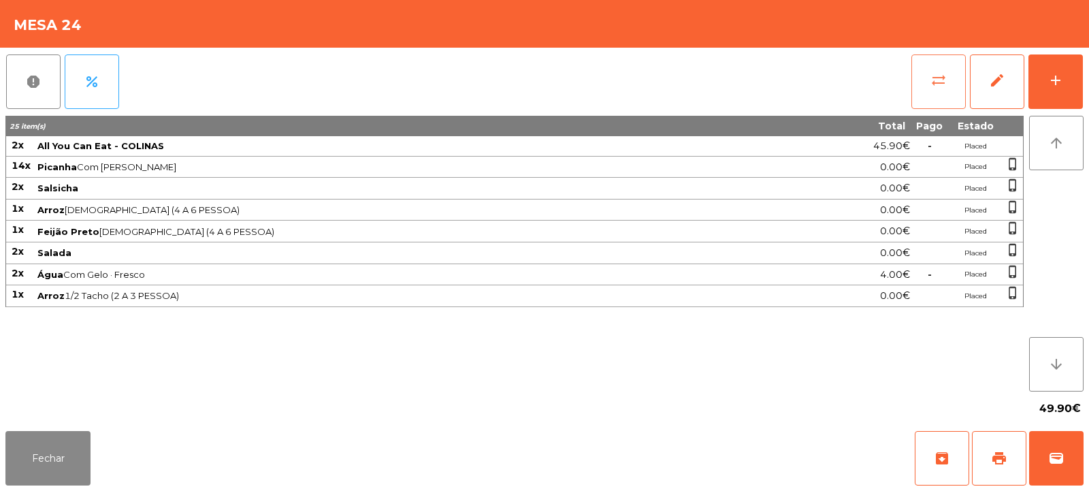
click at [942, 86] on span "sync_alt" at bounding box center [938, 80] width 16 height 16
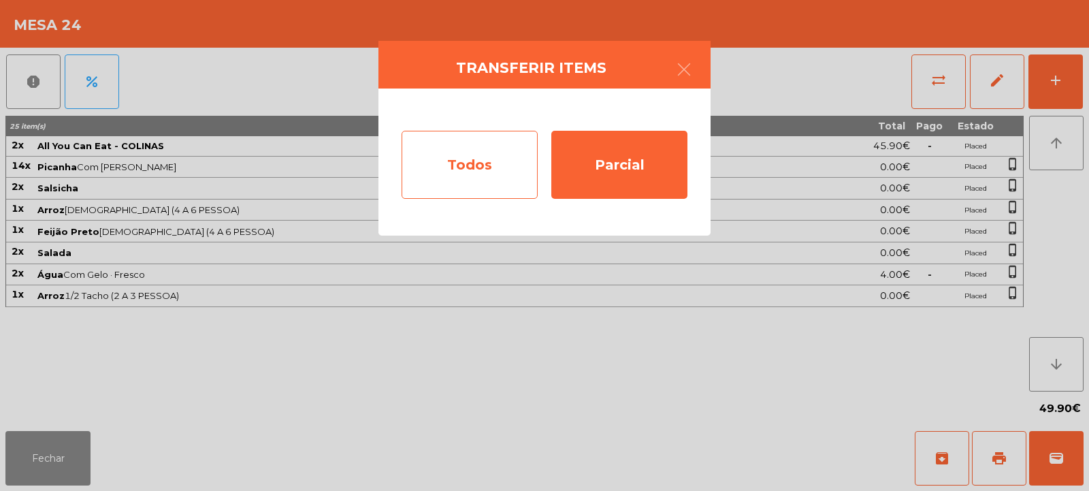
click at [462, 177] on div "Todos" at bounding box center [470, 165] width 136 height 68
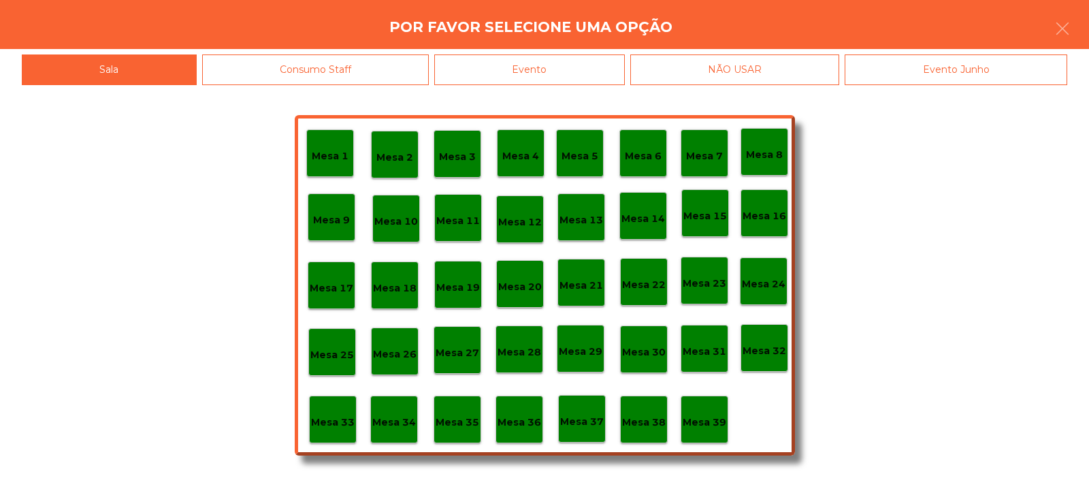
click at [579, 68] on div "Evento" at bounding box center [529, 69] width 191 height 31
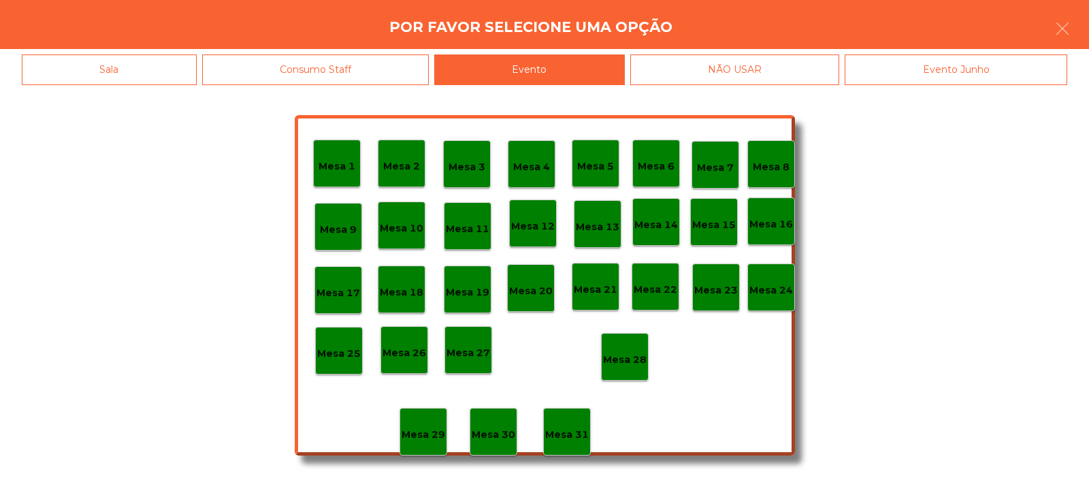
click at [621, 355] on p "Mesa 28" at bounding box center [625, 360] width 44 height 16
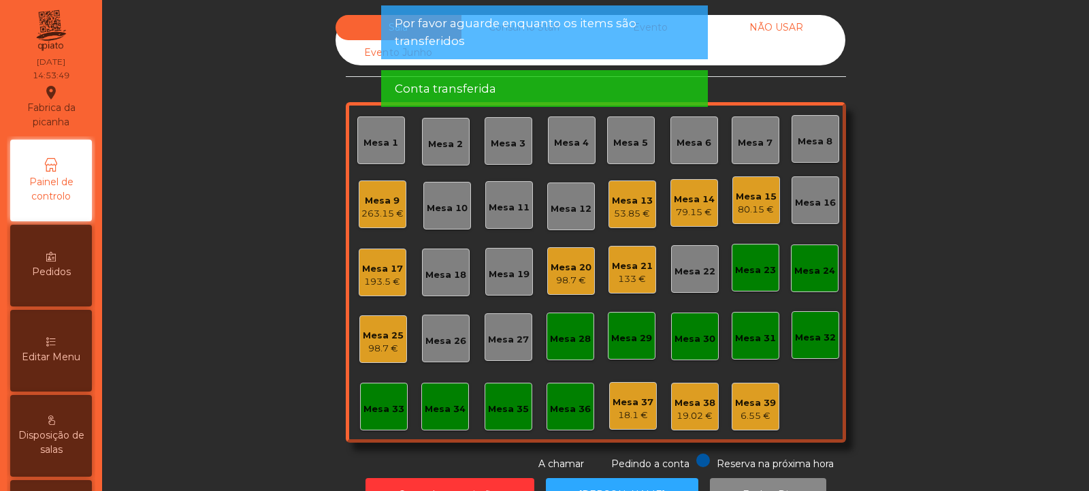
click at [758, 277] on div "Mesa 23" at bounding box center [756, 268] width 48 height 48
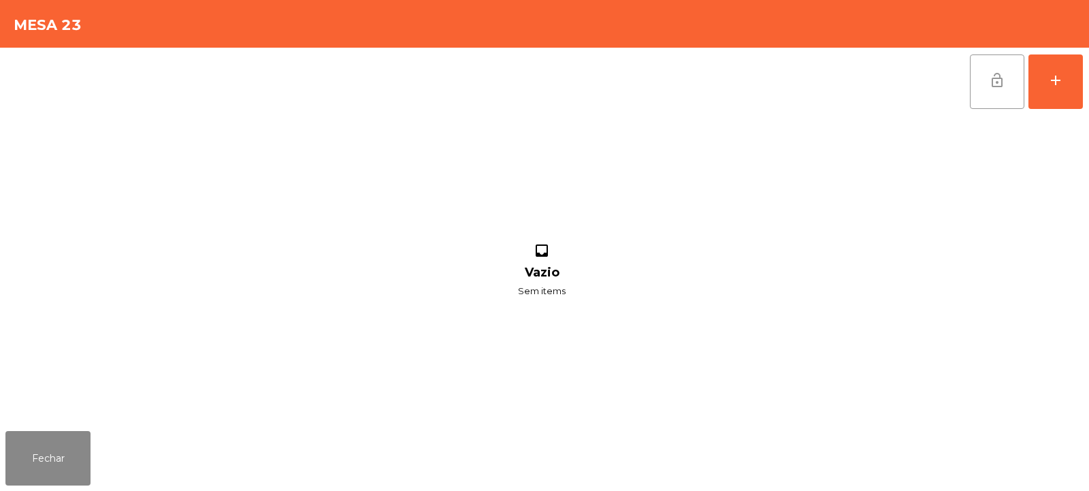
click at [988, 95] on button "lock_open" at bounding box center [997, 81] width 54 height 54
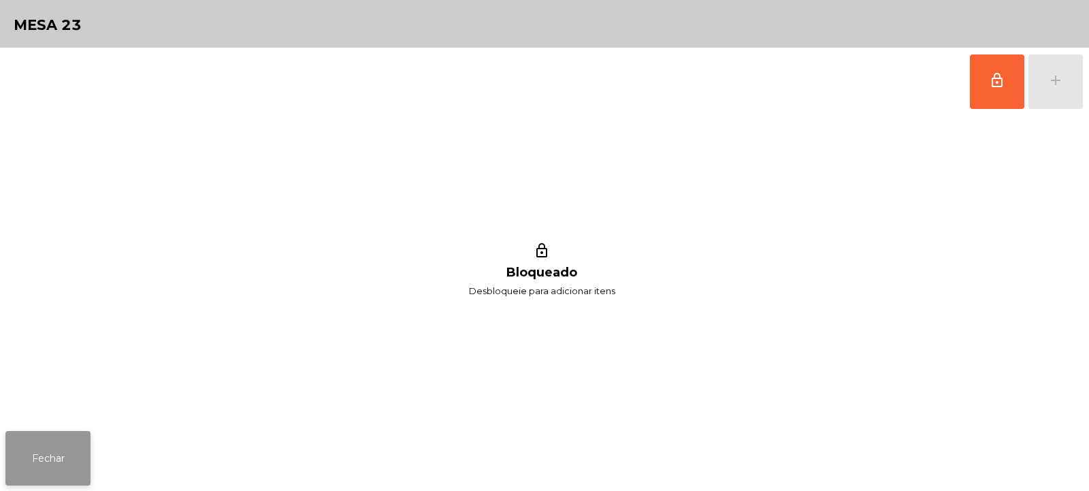
click at [85, 456] on button "Fechar" at bounding box center [47, 458] width 85 height 54
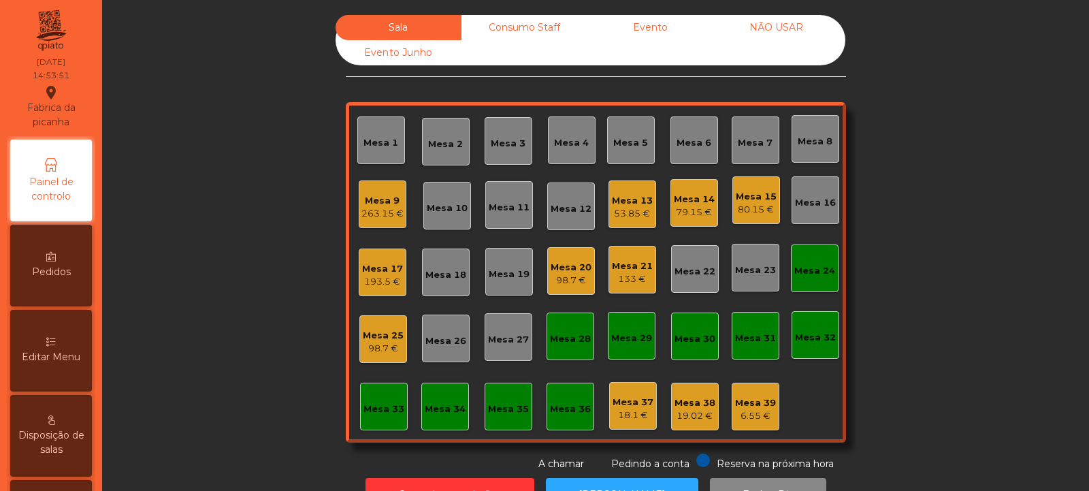
click at [809, 267] on div "Mesa 24" at bounding box center [814, 271] width 41 height 14
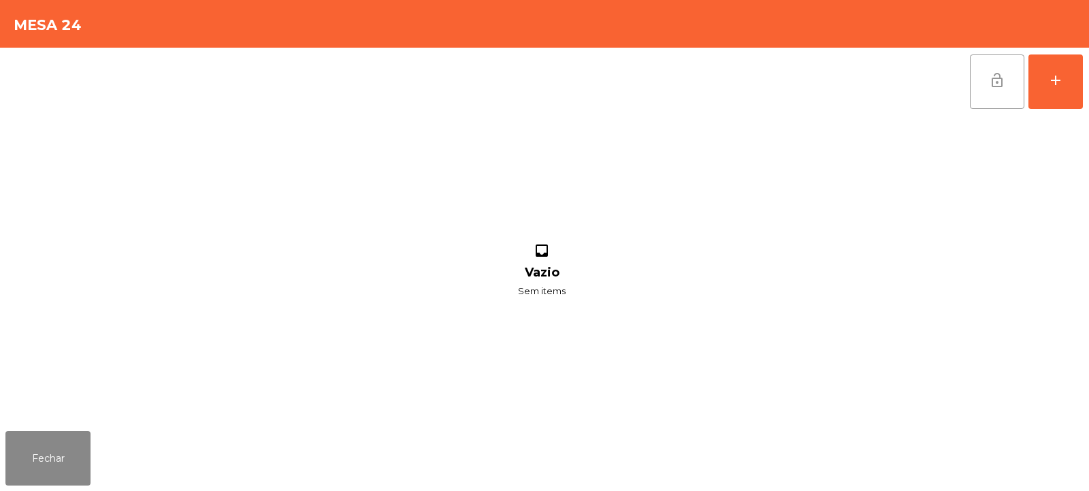
click at [996, 87] on span "lock_open" at bounding box center [997, 80] width 16 height 16
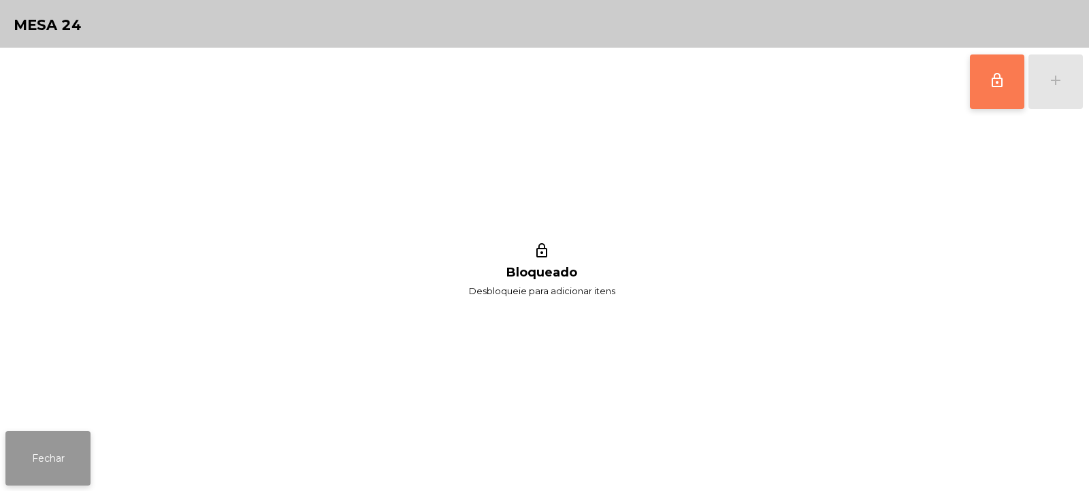
click at [52, 447] on button "Fechar" at bounding box center [47, 458] width 85 height 54
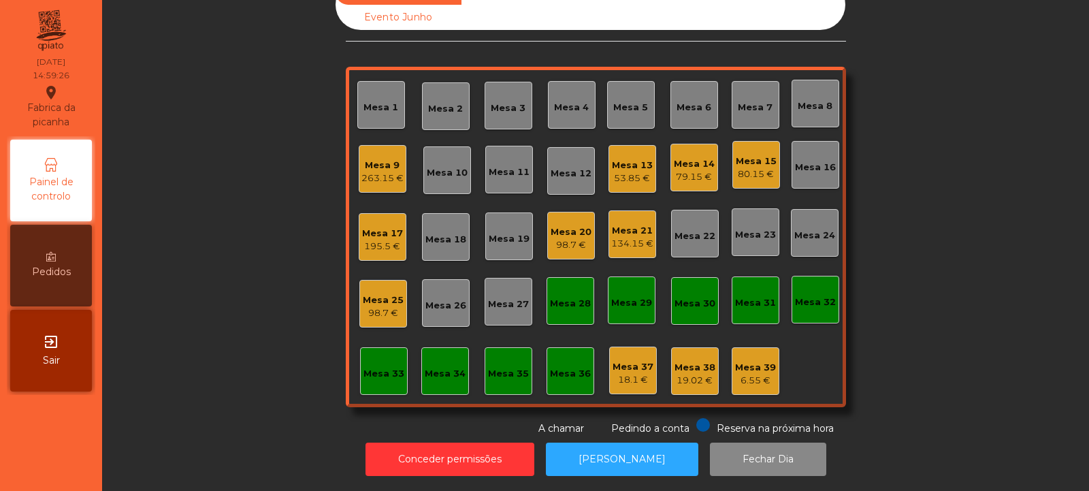
scroll to position [0, 0]
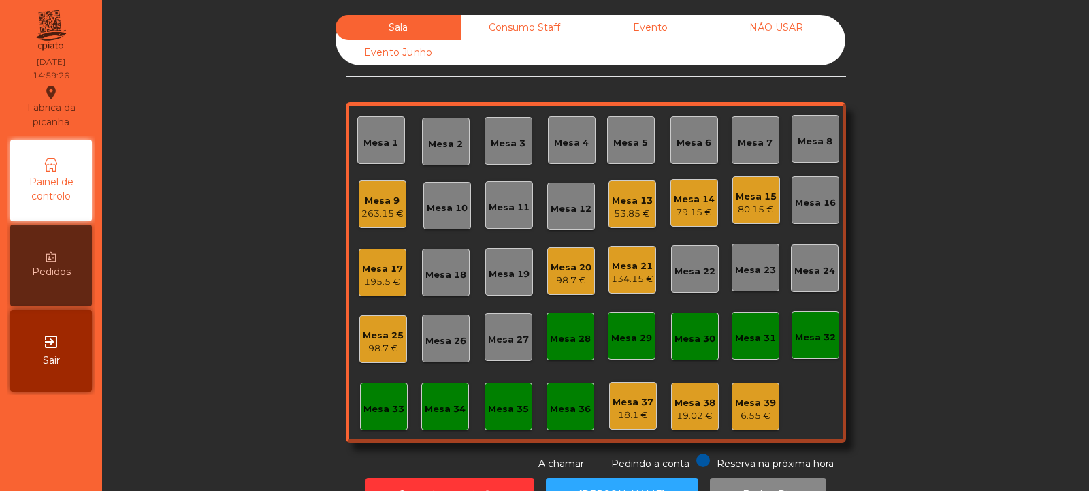
click at [630, 208] on div "53.85 €" at bounding box center [632, 214] width 41 height 14
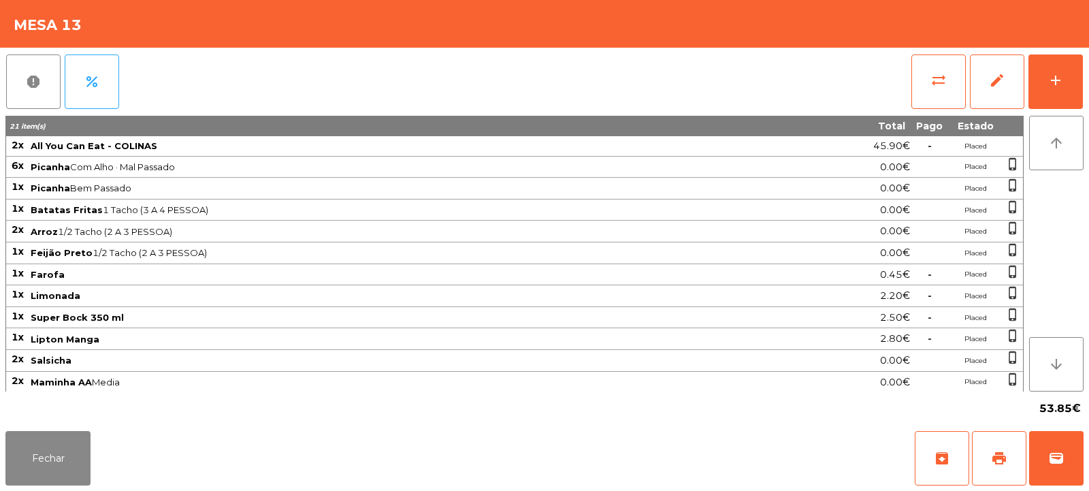
scroll to position [1, 0]
click at [994, 466] on span "print" at bounding box center [999, 458] width 16 height 16
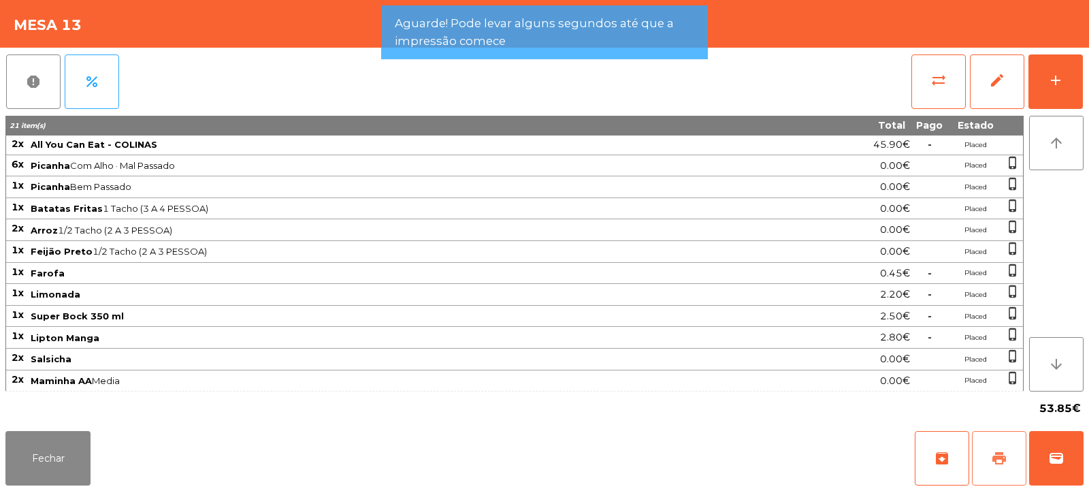
scroll to position [2, 0]
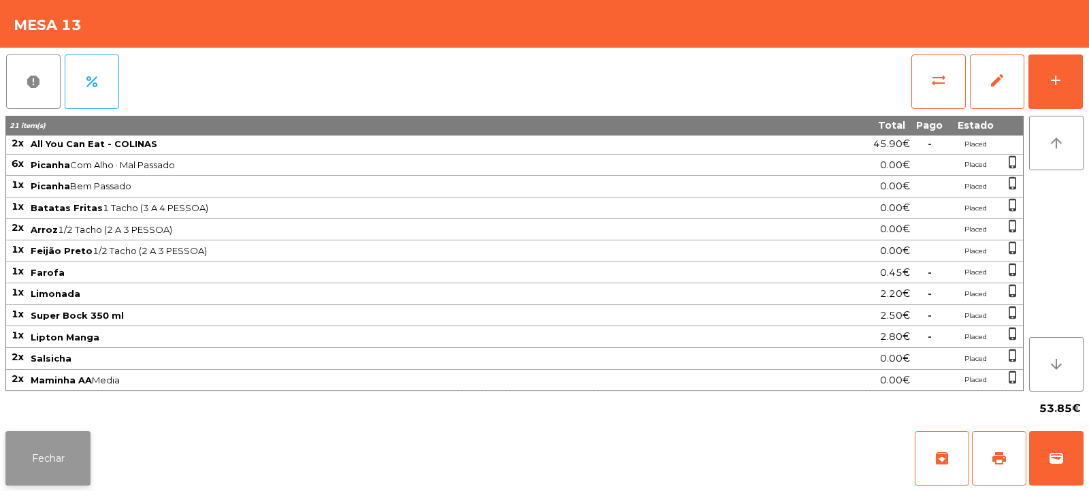
click at [63, 456] on button "Fechar" at bounding box center [47, 458] width 85 height 54
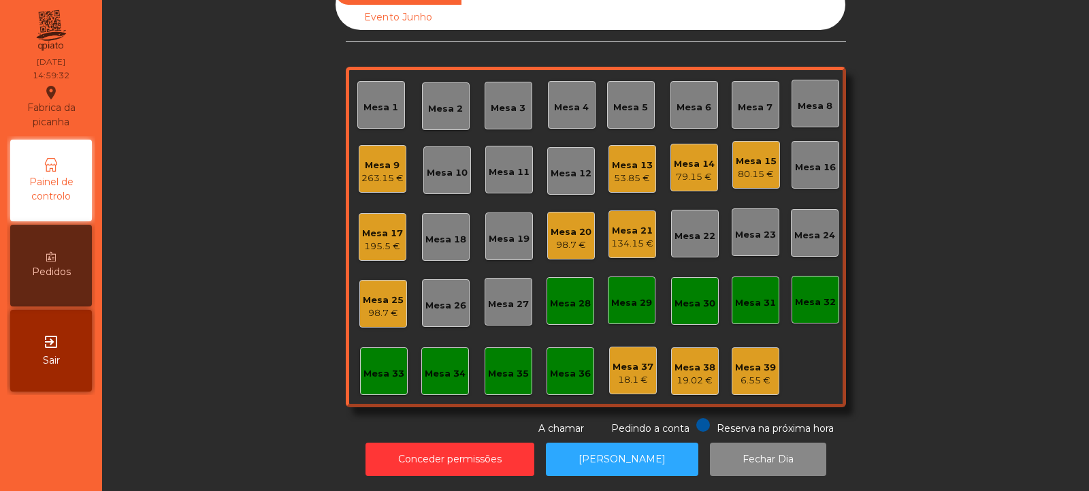
scroll to position [0, 0]
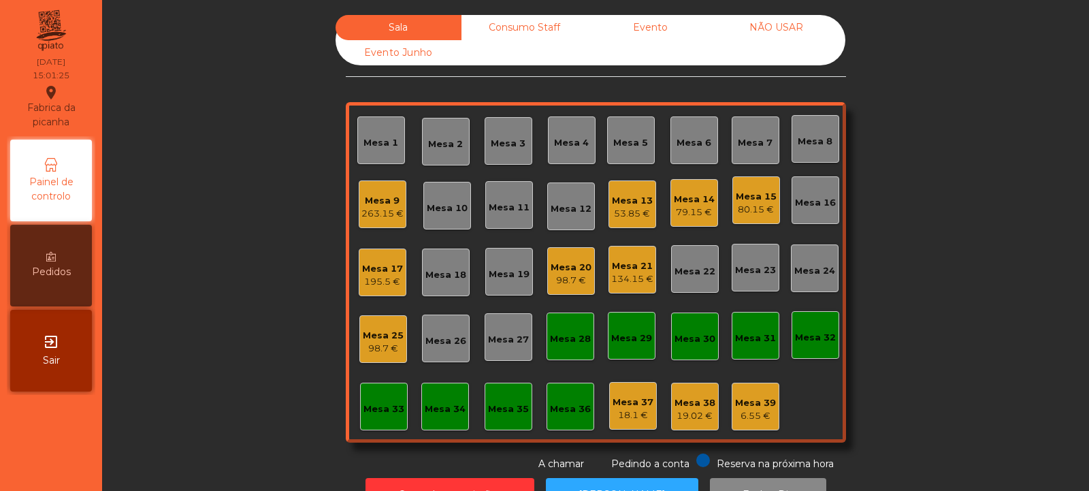
click at [693, 407] on div "Mesa 38" at bounding box center [694, 403] width 41 height 14
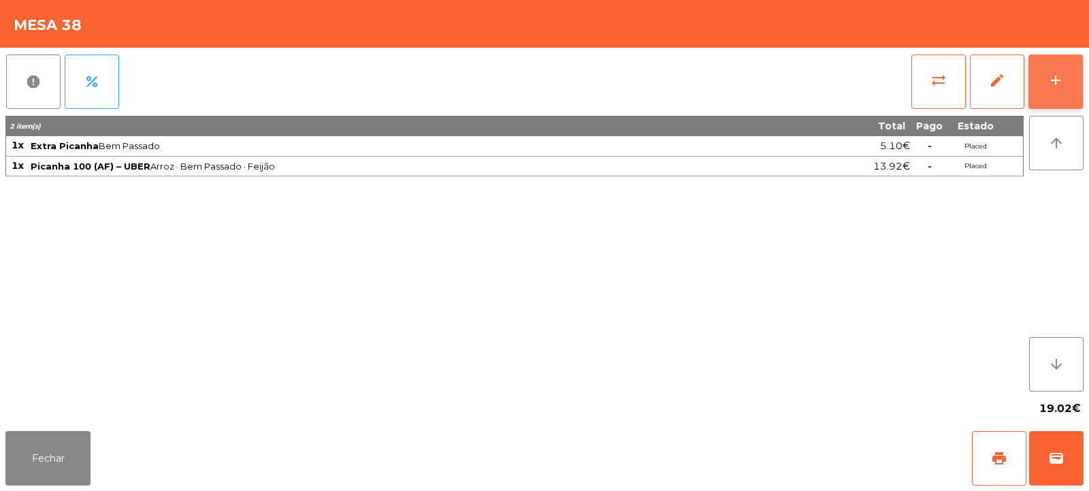
click at [1062, 91] on button "add" at bounding box center [1055, 81] width 54 height 54
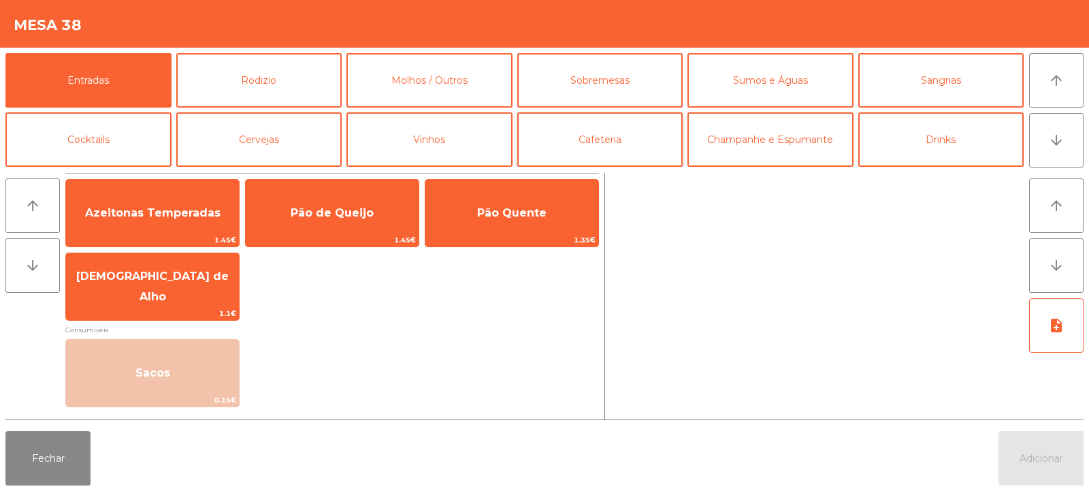
click at [640, 131] on button "Cafeteria" at bounding box center [600, 139] width 166 height 54
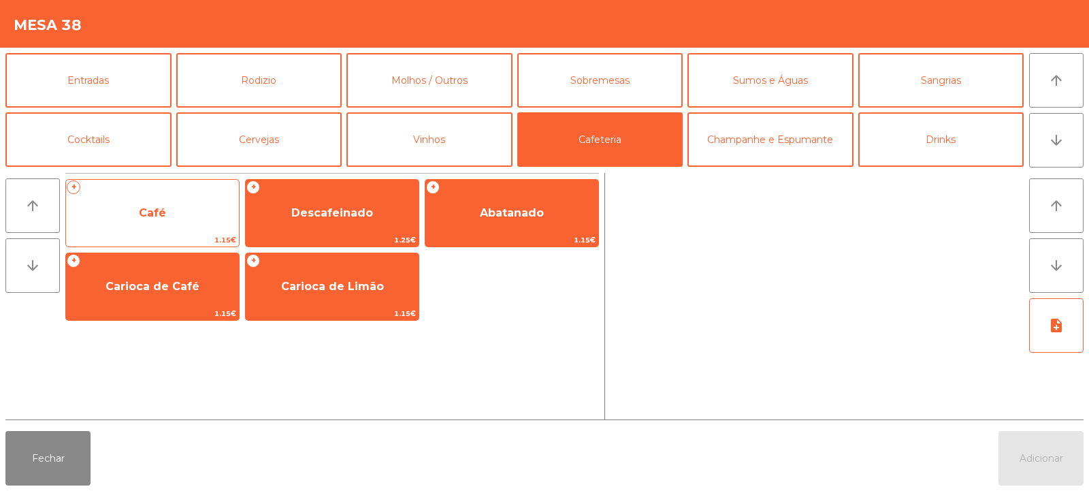
click at [150, 231] on span "Café" at bounding box center [152, 213] width 173 height 37
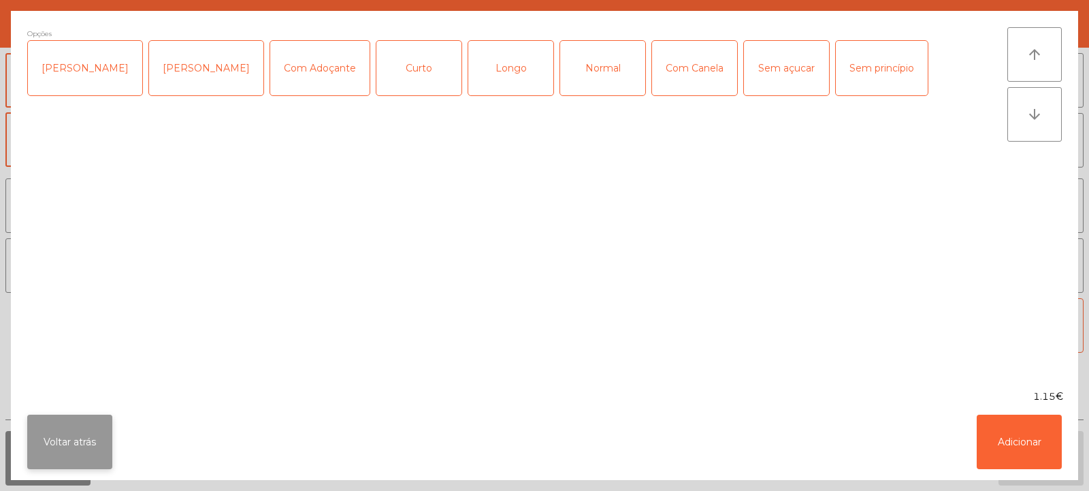
click at [68, 442] on button "Voltar atrás" at bounding box center [69, 441] width 85 height 54
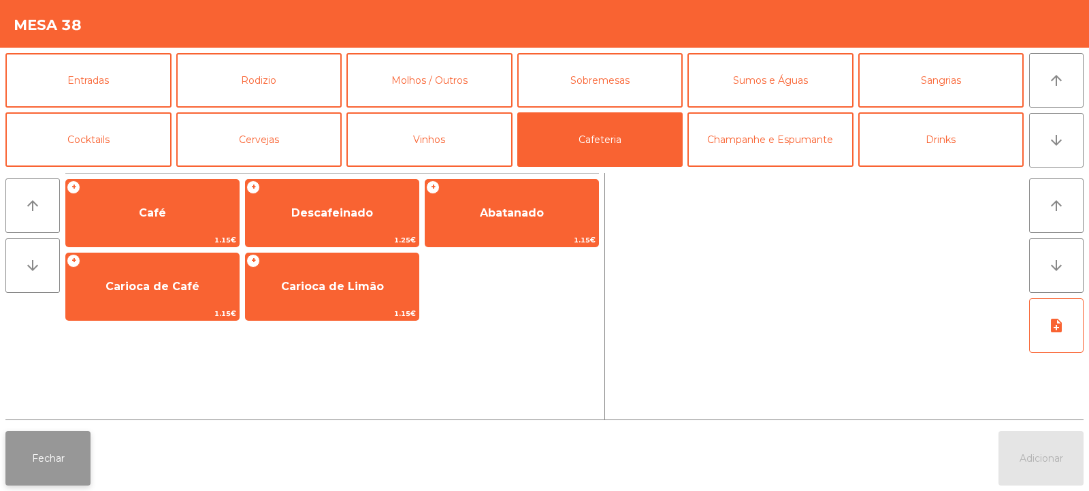
click at [52, 474] on button "Fechar" at bounding box center [47, 458] width 85 height 54
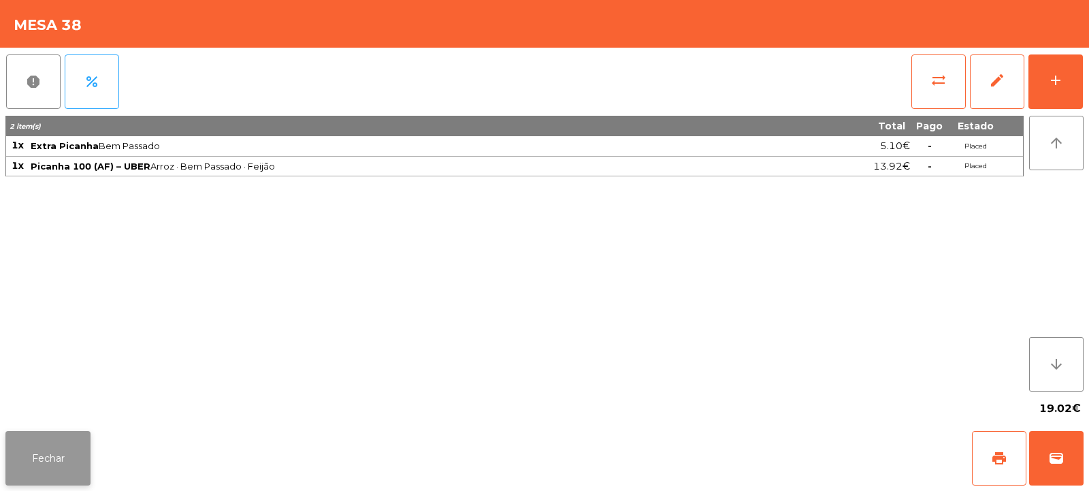
click at [55, 460] on button "Fechar" at bounding box center [47, 458] width 85 height 54
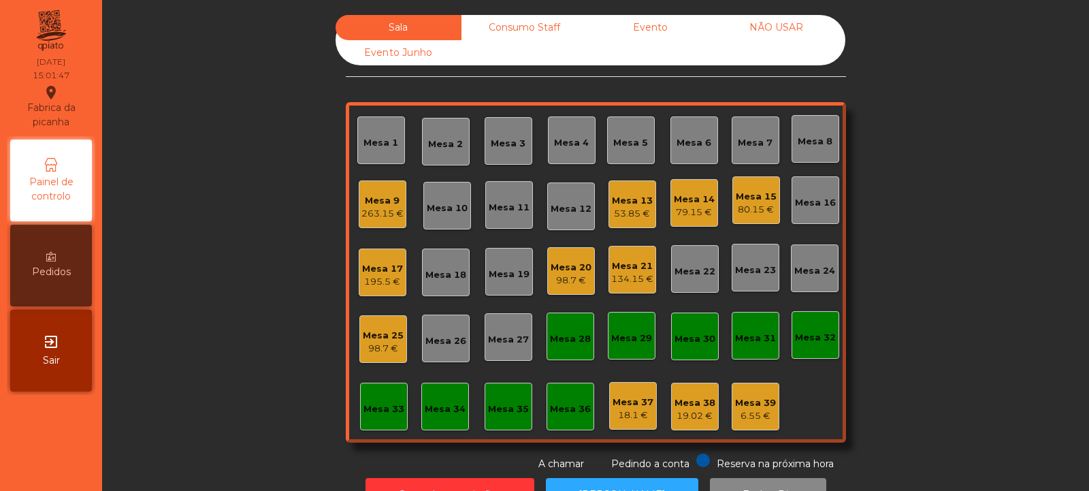
click at [751, 408] on div "Mesa 39" at bounding box center [755, 403] width 41 height 14
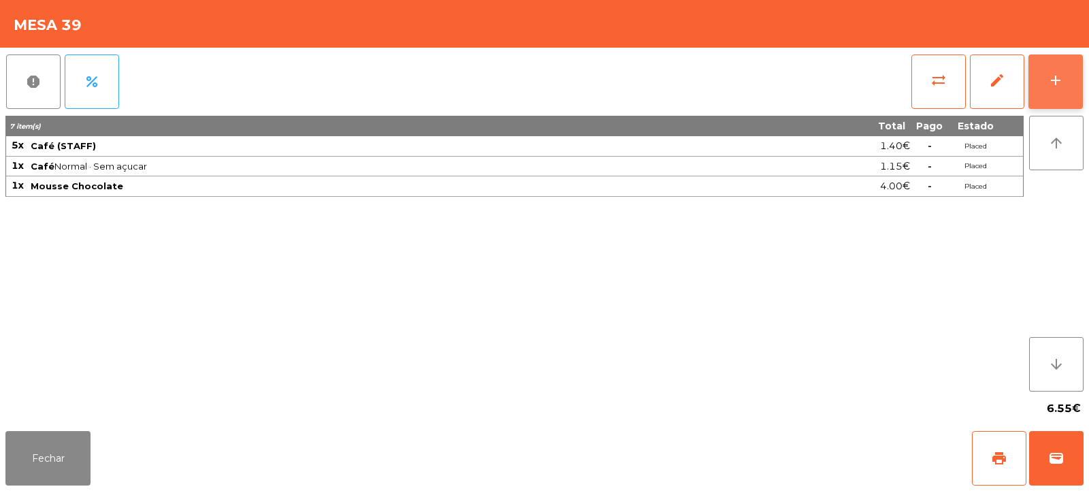
click at [1062, 86] on div "add" at bounding box center [1055, 80] width 16 height 16
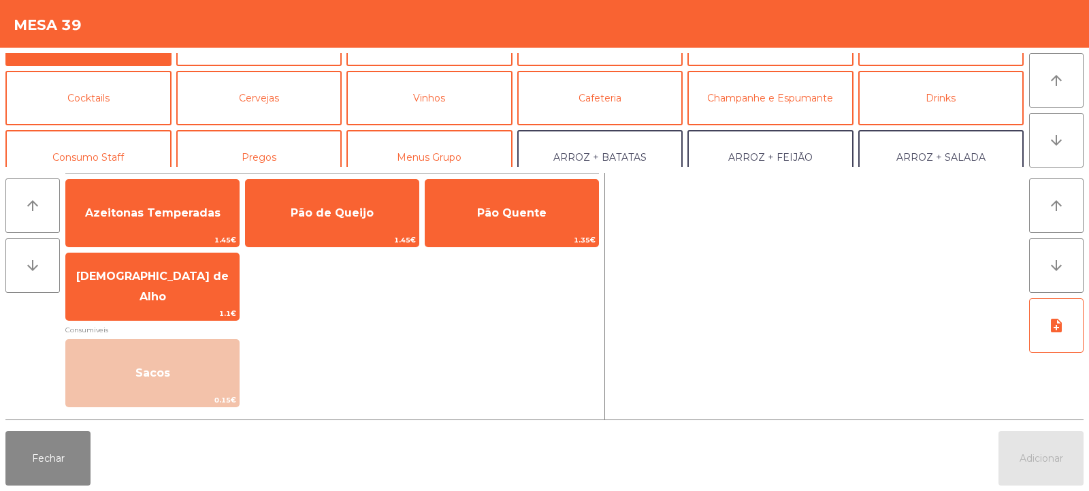
scroll to position [55, 0]
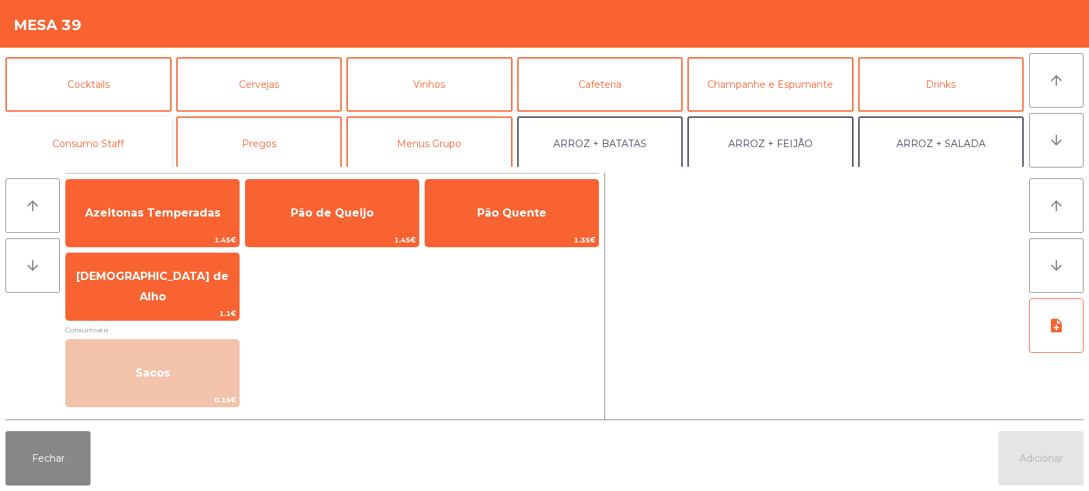
click at [96, 144] on button "Consumo Staff" at bounding box center [88, 143] width 166 height 54
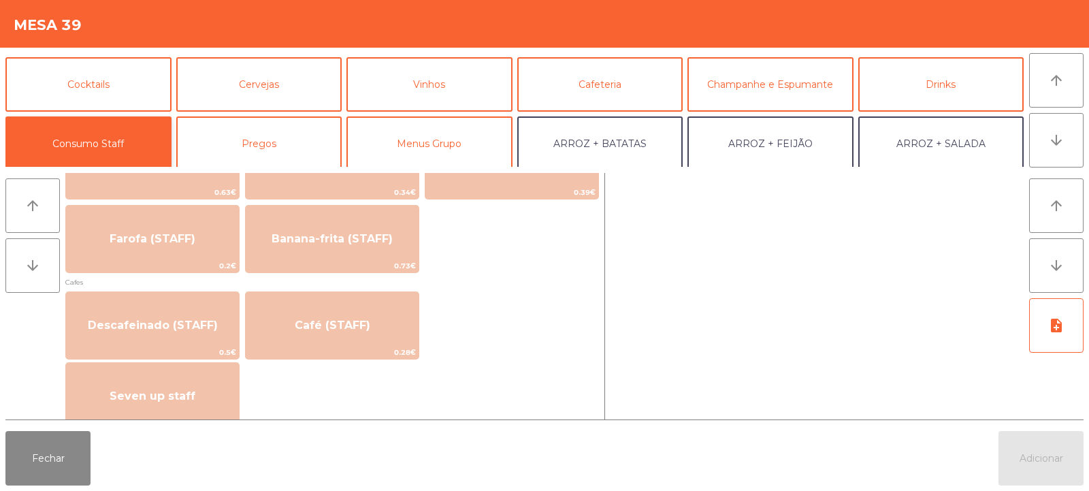
scroll to position [696, 0]
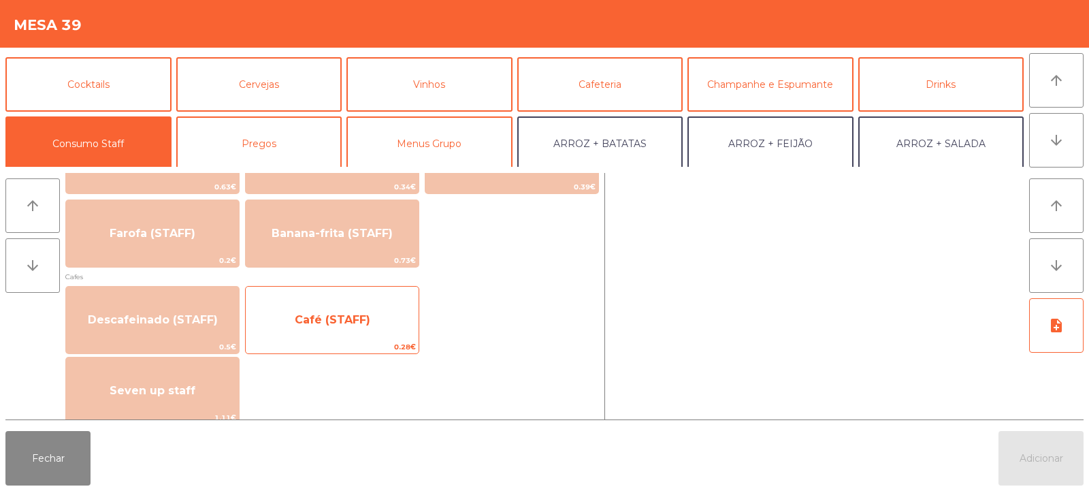
click at [366, 325] on span "Café (STAFF)" at bounding box center [333, 319] width 76 height 13
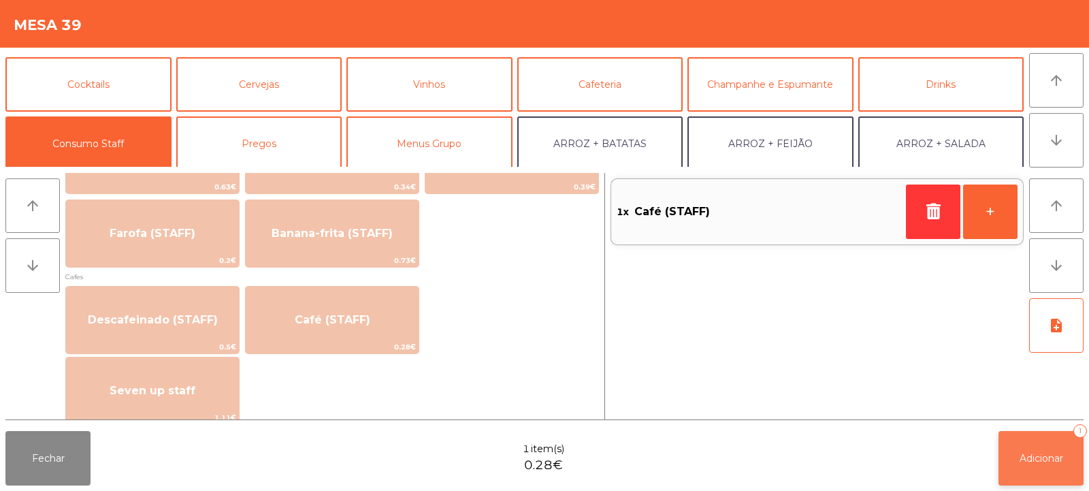
click at [1053, 465] on button "Adicionar 1" at bounding box center [1040, 458] width 85 height 54
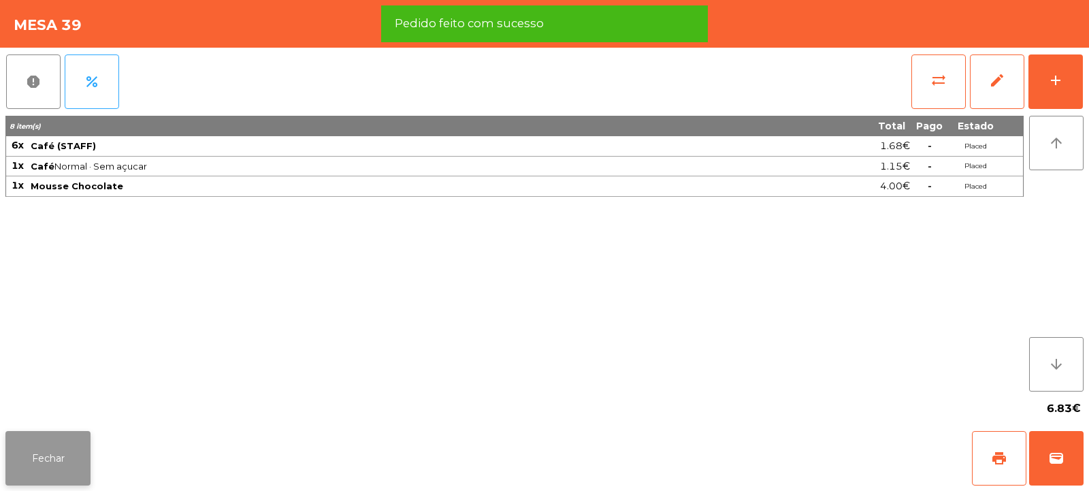
click at [35, 483] on button "Fechar" at bounding box center [47, 458] width 85 height 54
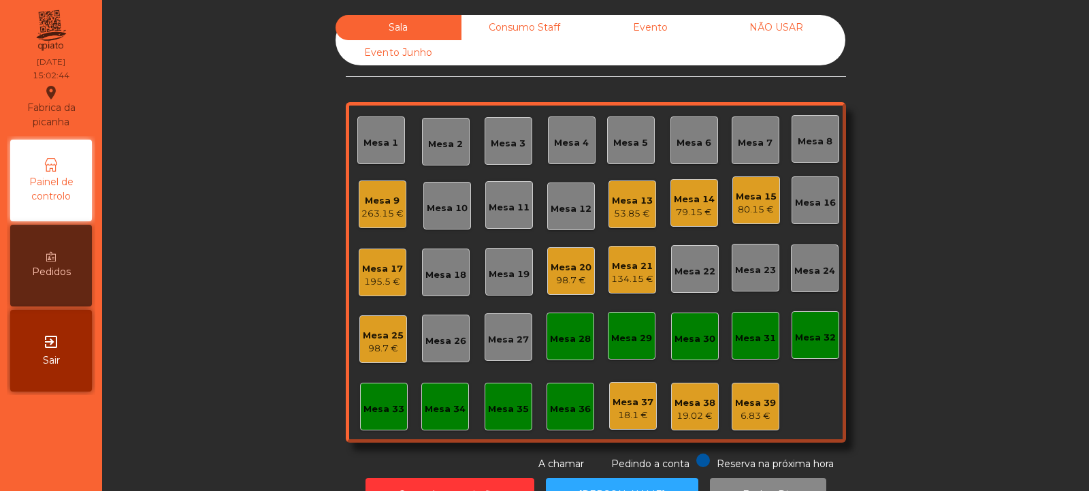
click at [573, 265] on div "Mesa 20" at bounding box center [571, 268] width 41 height 14
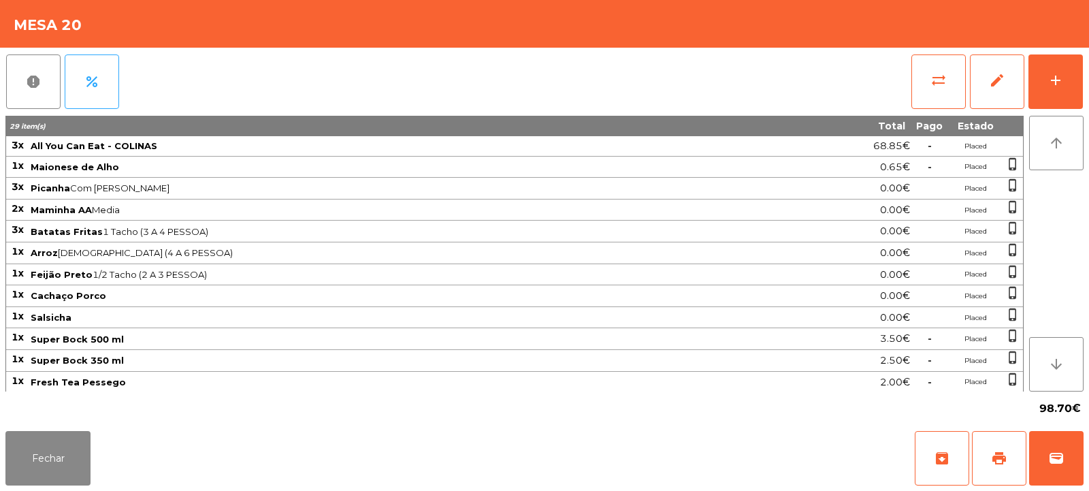
scroll to position [152, 0]
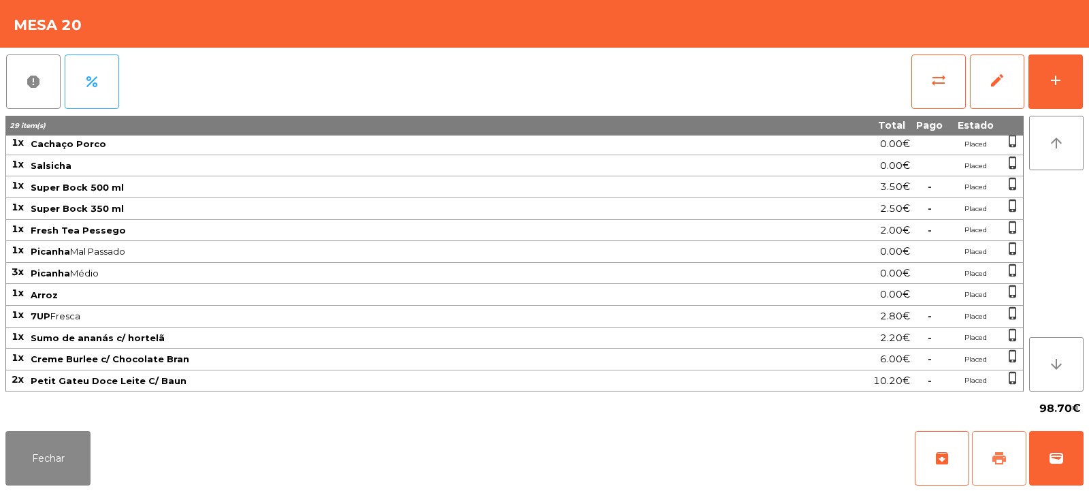
click at [991, 450] on span "print" at bounding box center [999, 458] width 16 height 16
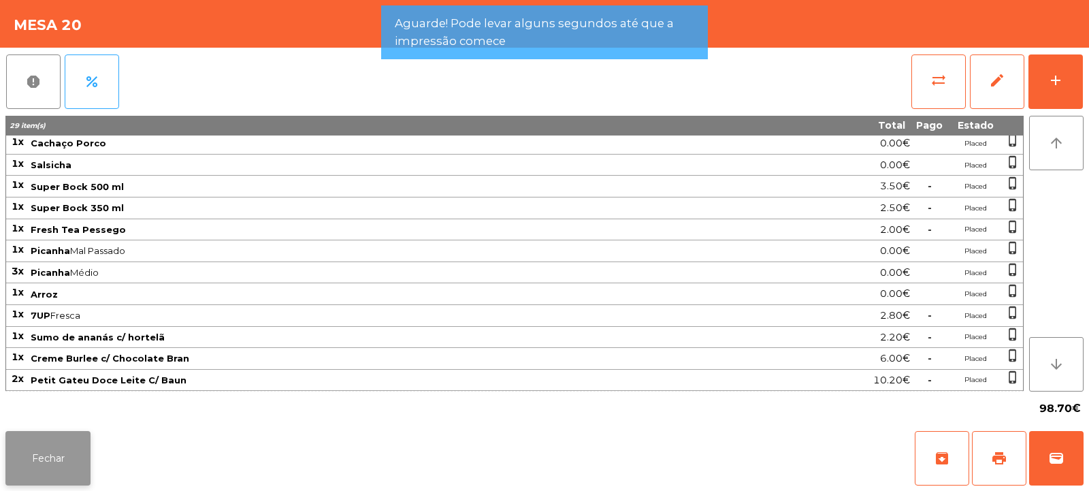
click at [68, 466] on button "Fechar" at bounding box center [47, 458] width 85 height 54
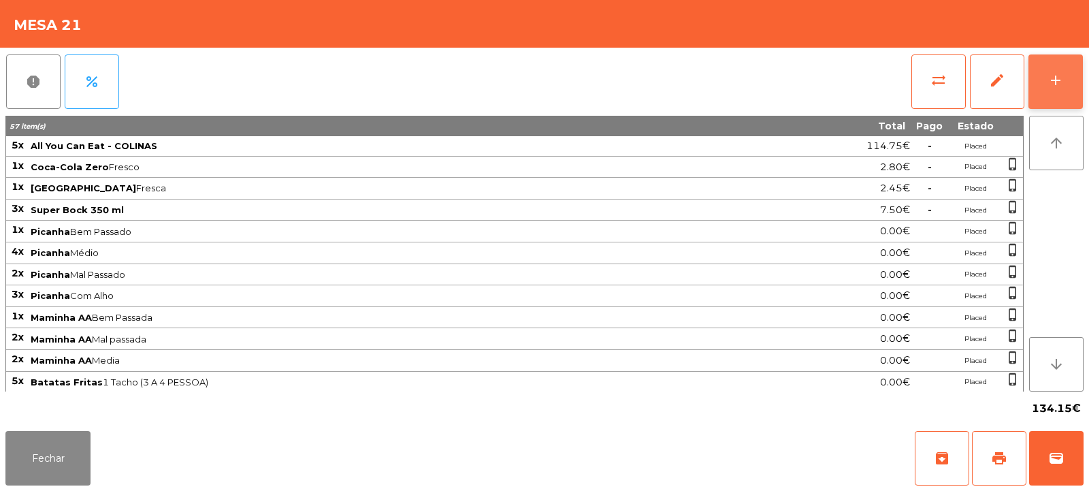
click at [1047, 97] on button "add" at bounding box center [1055, 81] width 54 height 54
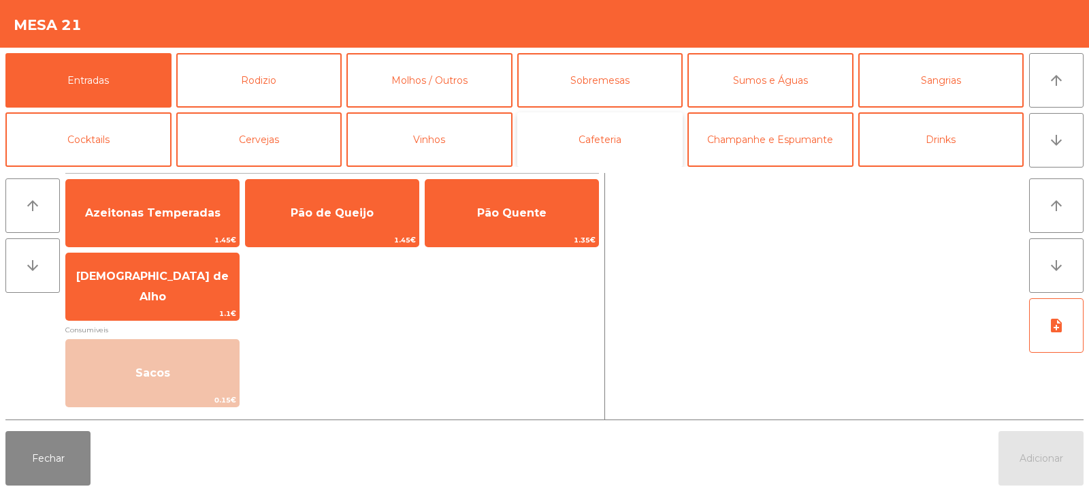
click at [586, 143] on button "Cafeteria" at bounding box center [600, 139] width 166 height 54
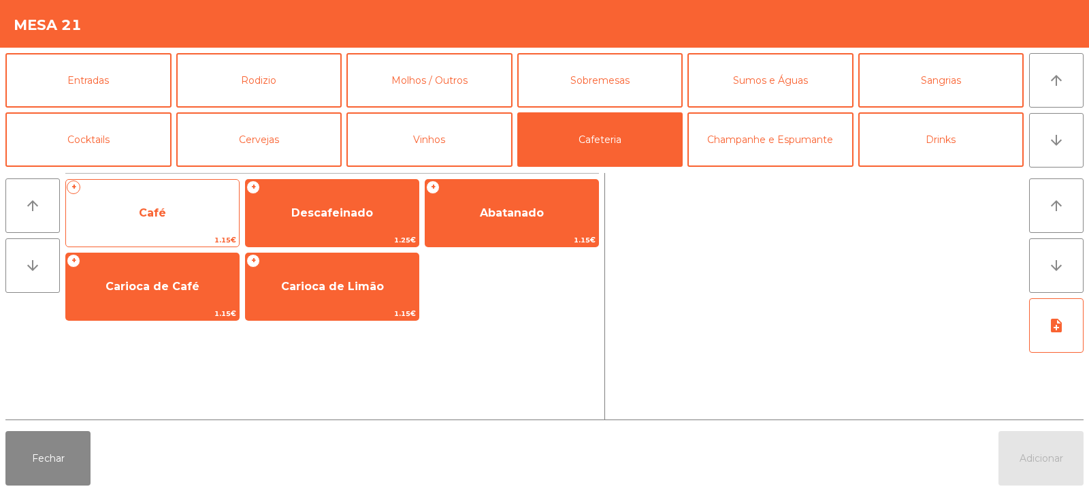
click at [192, 229] on span "Café" at bounding box center [152, 213] width 173 height 37
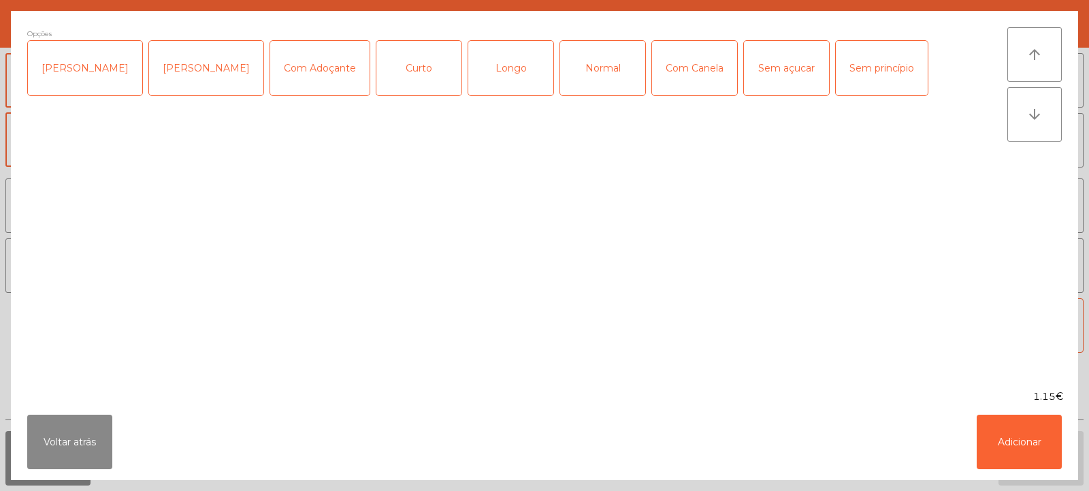
click at [495, 82] on div "Longo" at bounding box center [510, 68] width 85 height 54
click at [1025, 439] on button "Adicionar" at bounding box center [1019, 441] width 85 height 54
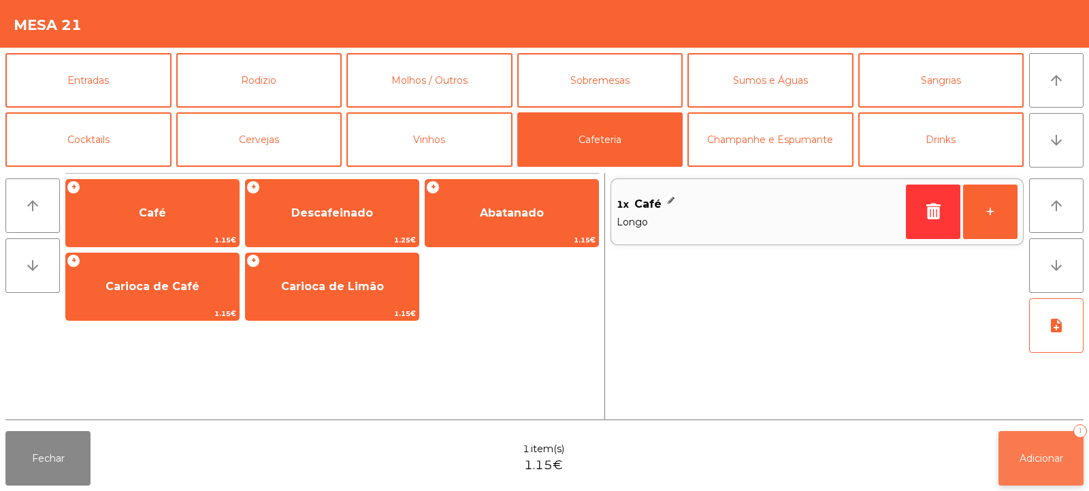
click at [1041, 461] on span "Adicionar" at bounding box center [1042, 458] width 44 height 12
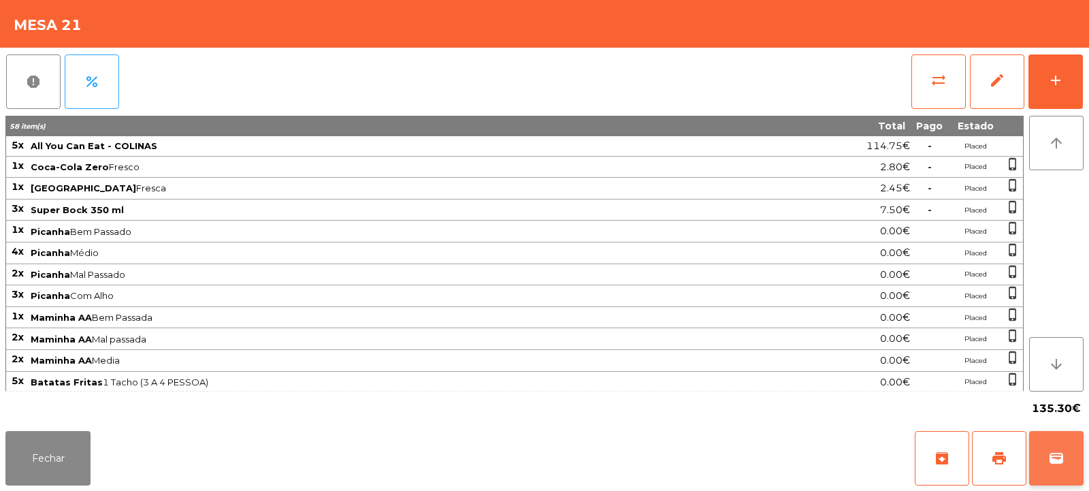
click at [1061, 457] on span "wallet" at bounding box center [1056, 458] width 16 height 16
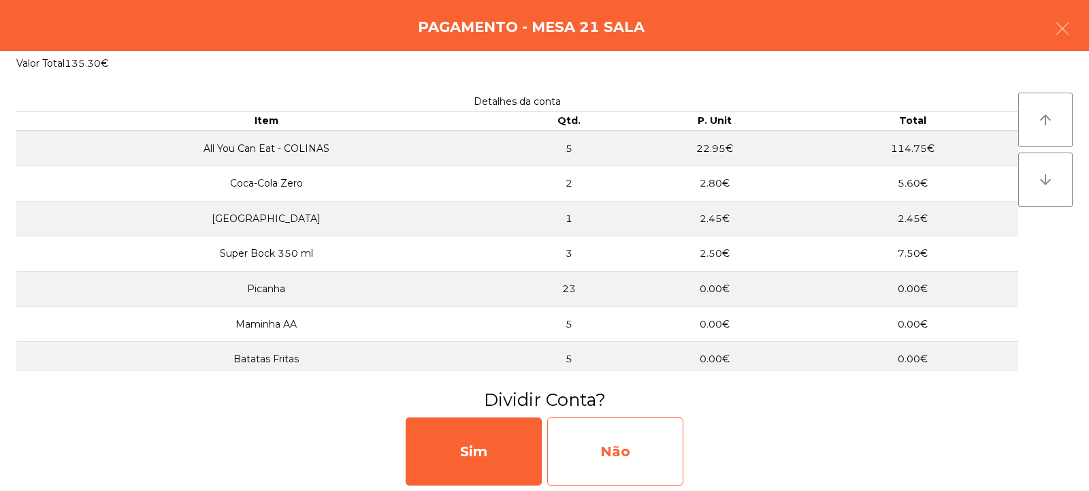
click at [646, 455] on div "Não" at bounding box center [615, 451] width 136 height 68
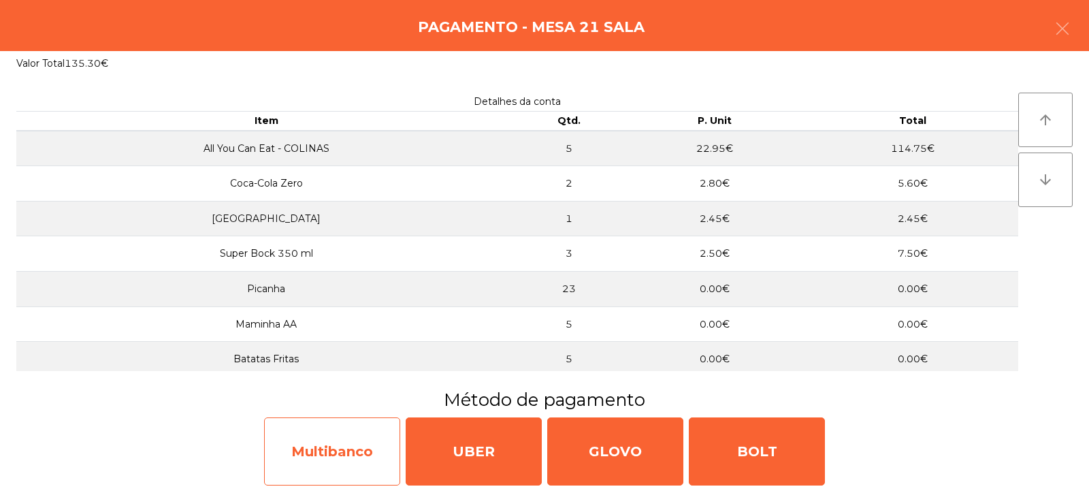
click at [366, 442] on div "Multibanco" at bounding box center [332, 451] width 136 height 68
select select "**"
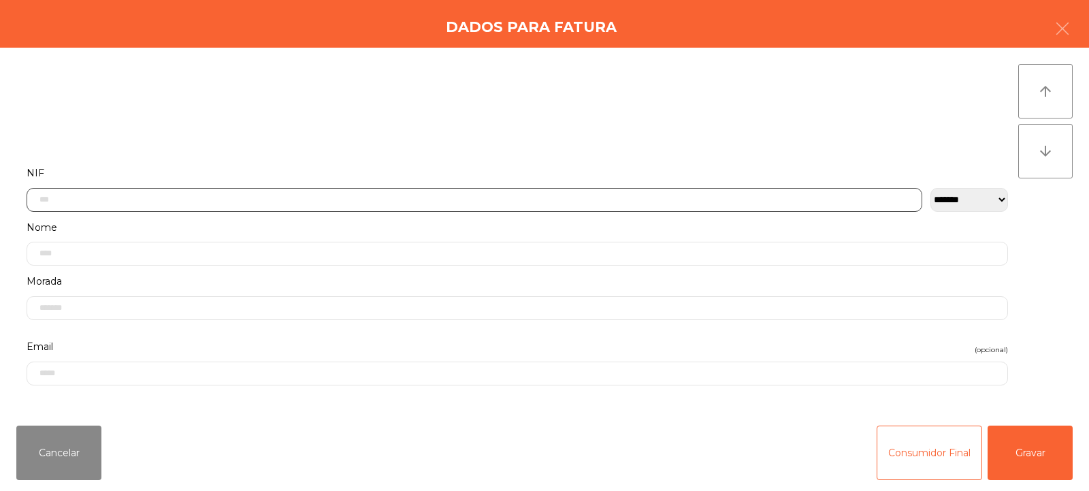
click at [563, 197] on input "text" at bounding box center [475, 200] width 896 height 24
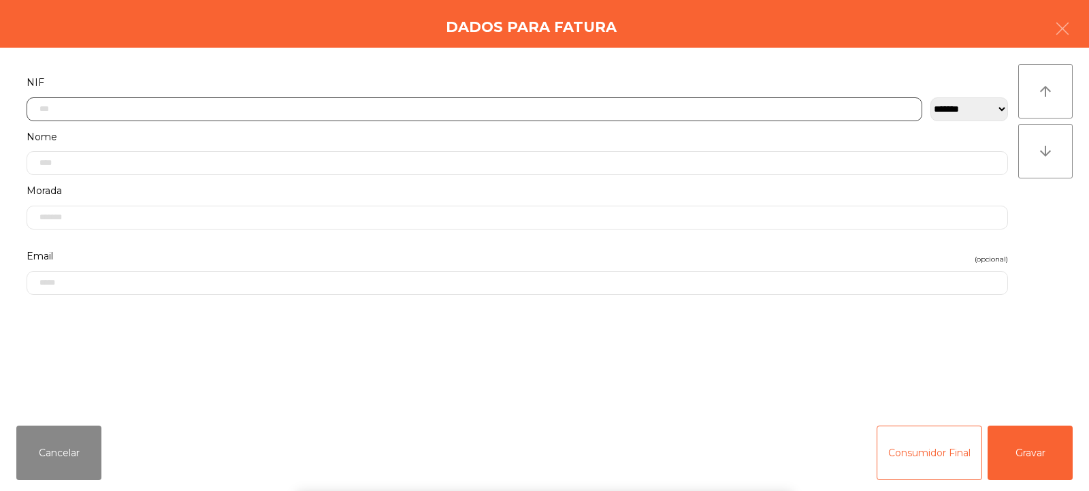
scroll to position [99, 0]
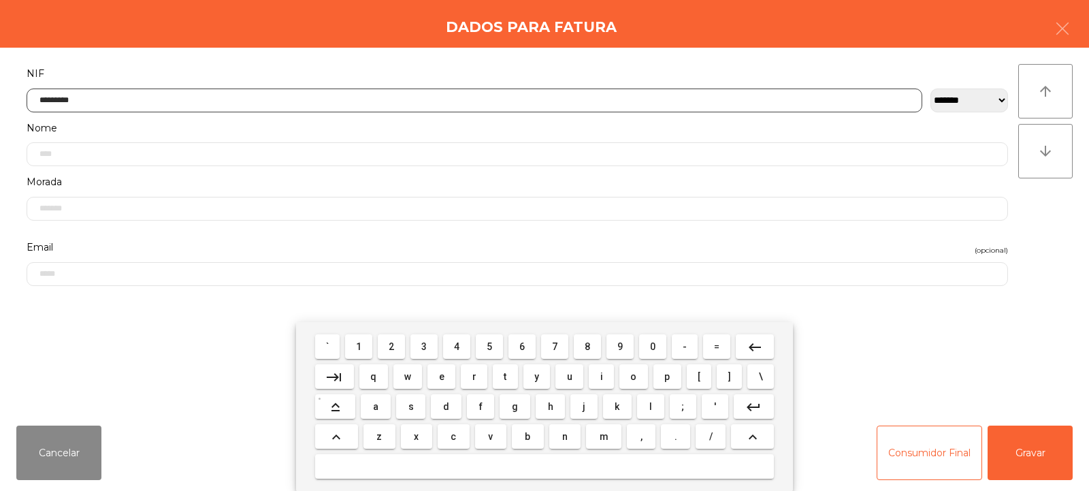
type input "*********"
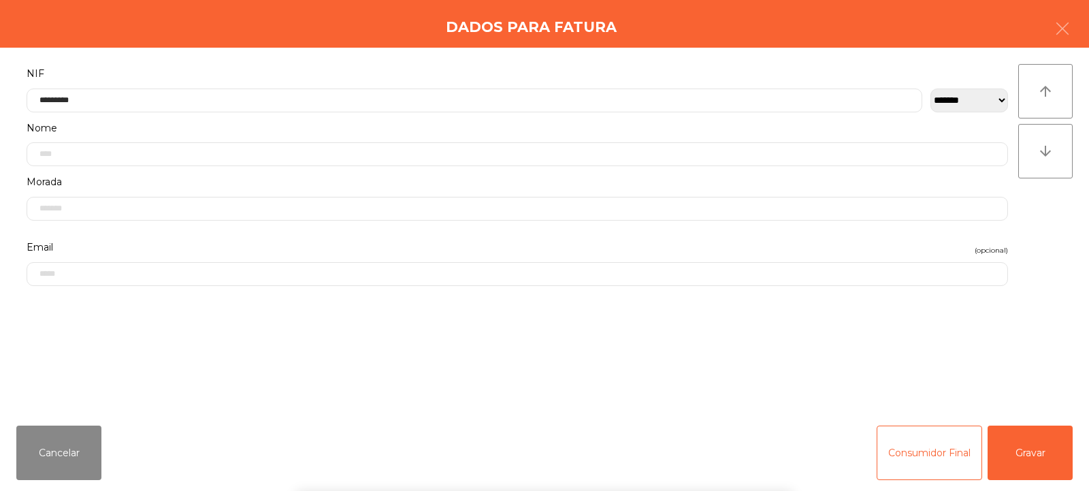
click at [1037, 449] on div "` 1 2 3 4 5 6 7 8 9 0 - = keyboard_backspace keyboard_tab q w e r t y u i o p […" at bounding box center [544, 406] width 1089 height 169
click at [1030, 448] on button "Gravar" at bounding box center [1030, 452] width 85 height 54
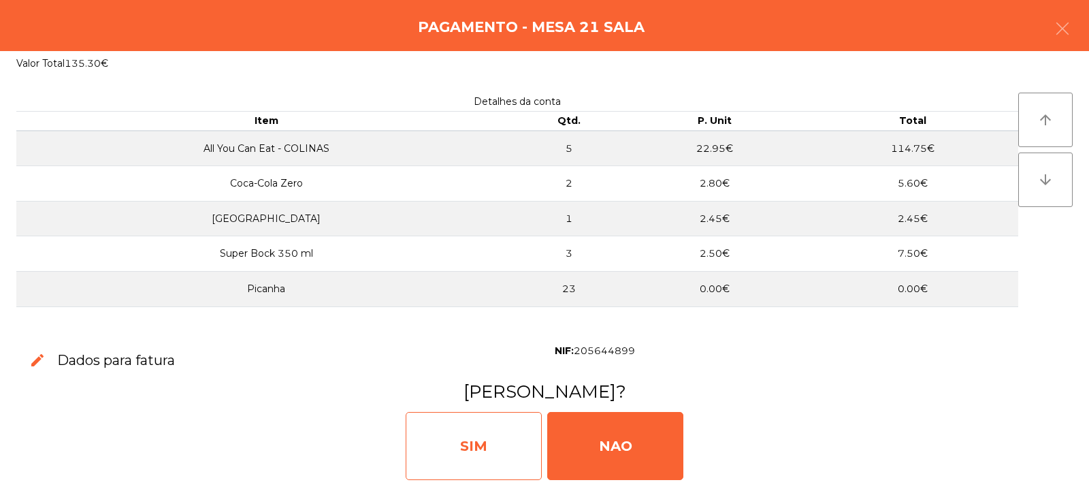
click at [499, 446] on div "SIM" at bounding box center [474, 446] width 136 height 68
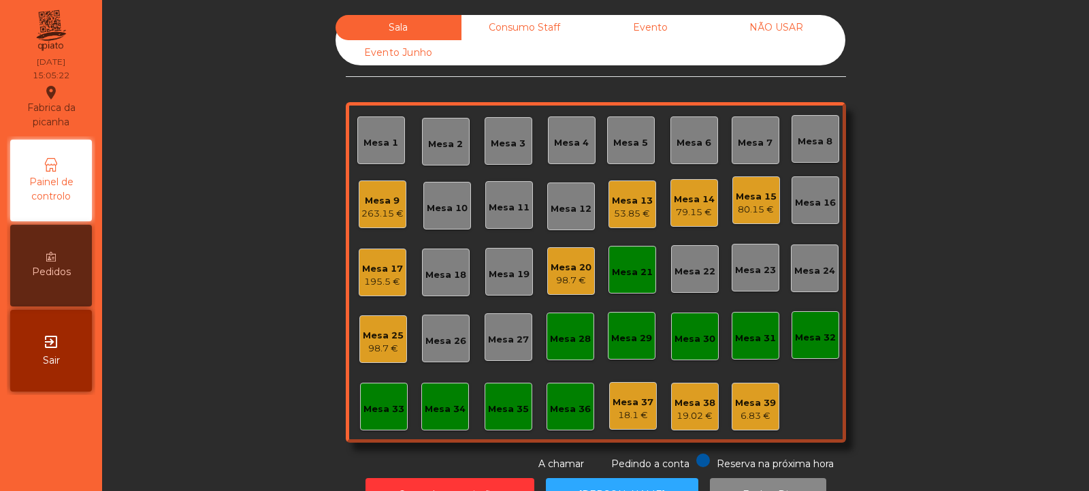
click at [500, 31] on div "Consumo Staff" at bounding box center [524, 27] width 126 height 25
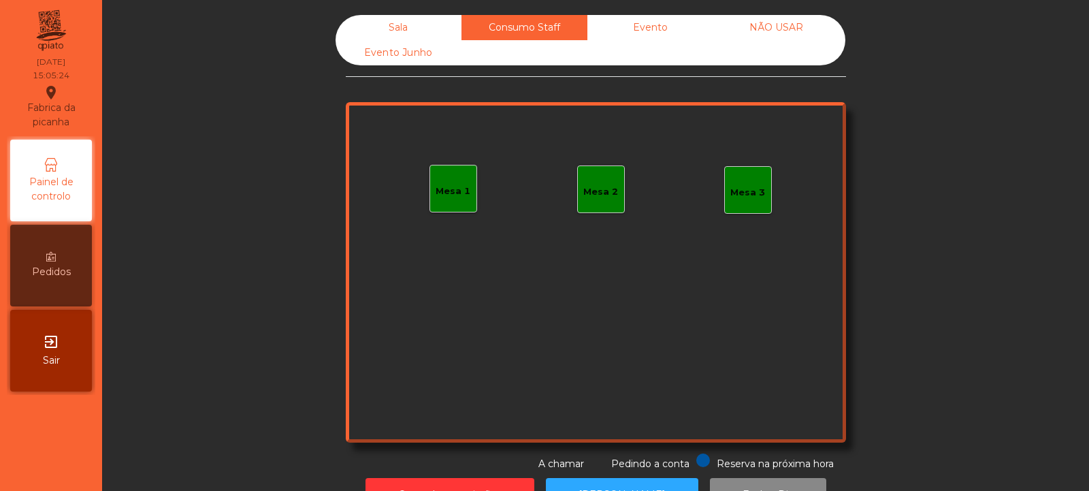
click at [453, 206] on div "Mesa 1" at bounding box center [453, 189] width 48 height 48
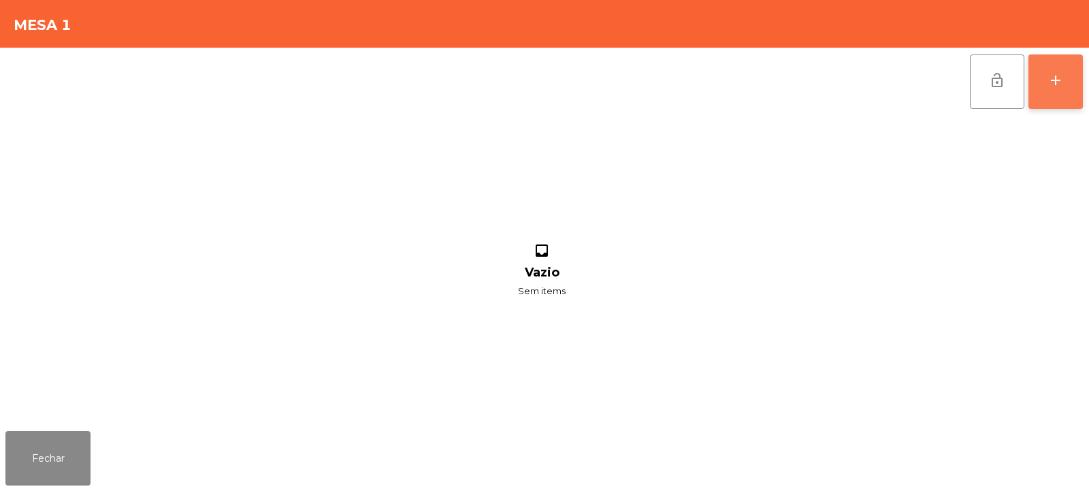
click at [1056, 86] on div "add" at bounding box center [1055, 80] width 16 height 16
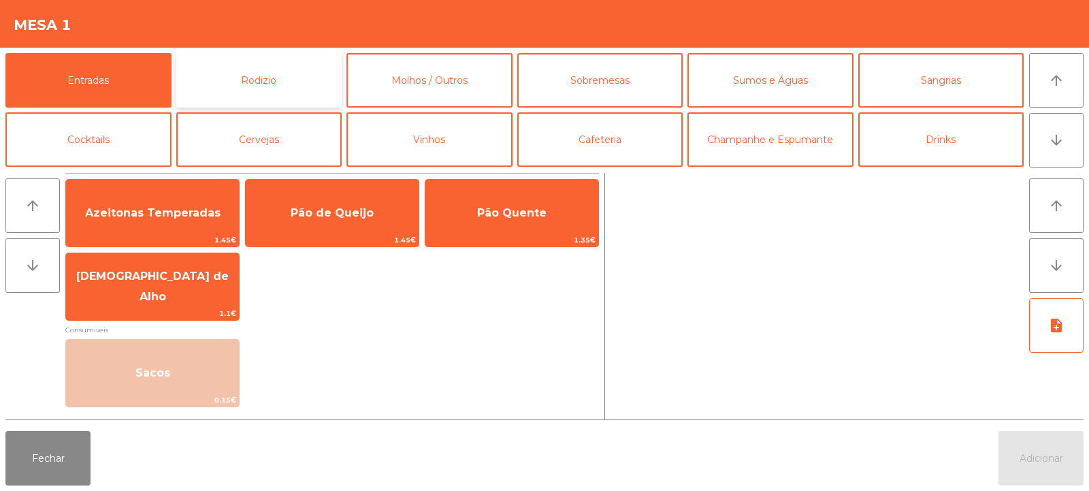
click at [259, 88] on button "Rodizio" at bounding box center [259, 80] width 166 height 54
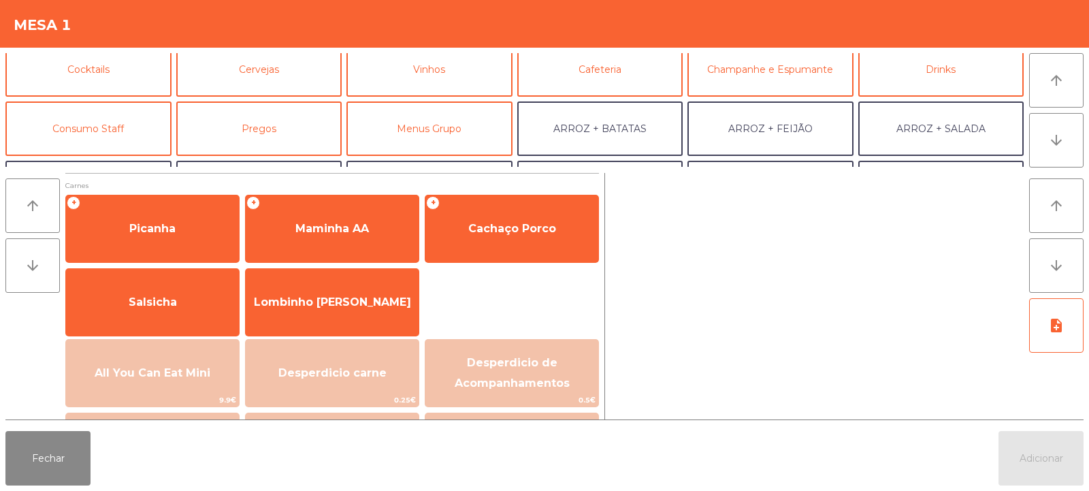
scroll to position [78, 0]
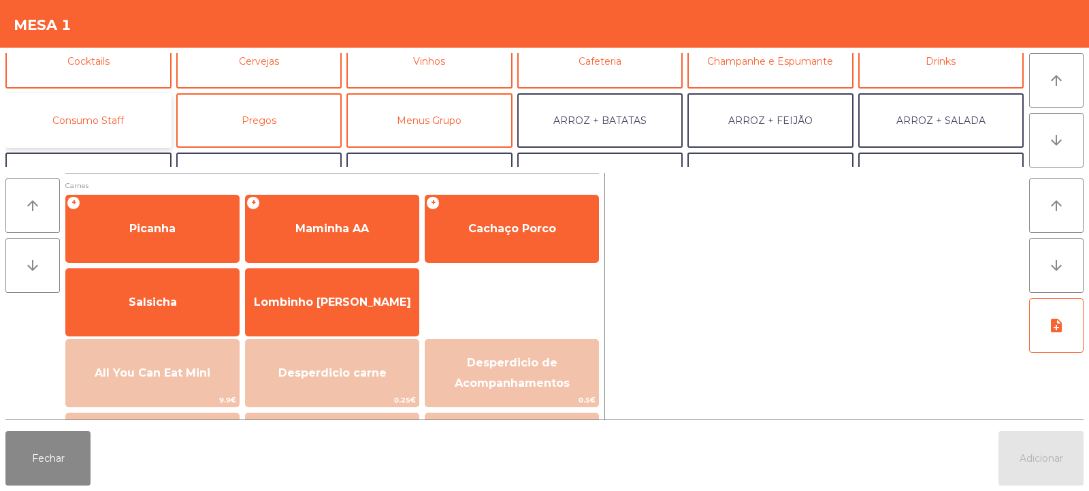
click at [127, 118] on button "Consumo Staff" at bounding box center [88, 120] width 166 height 54
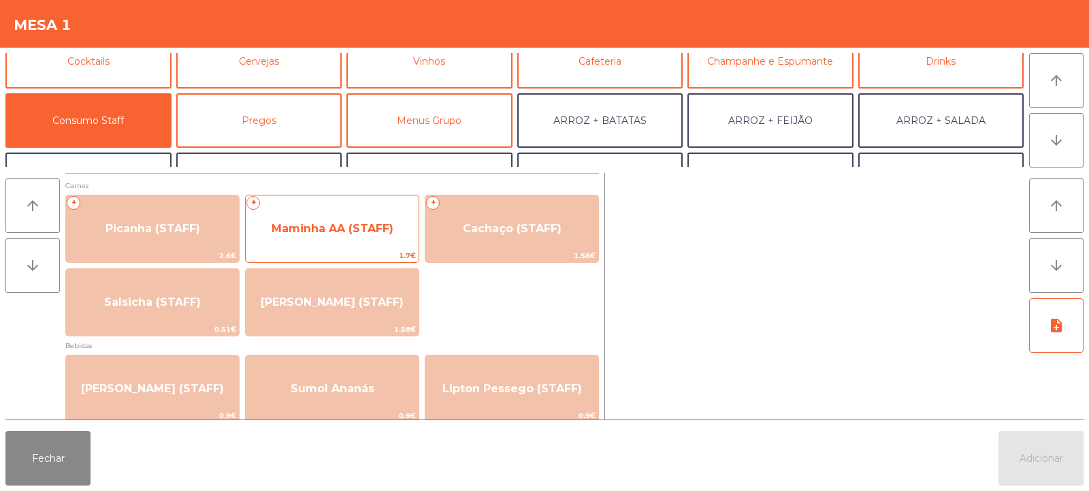
click at [357, 232] on span "Maminha AA (STAFF)" at bounding box center [333, 228] width 122 height 13
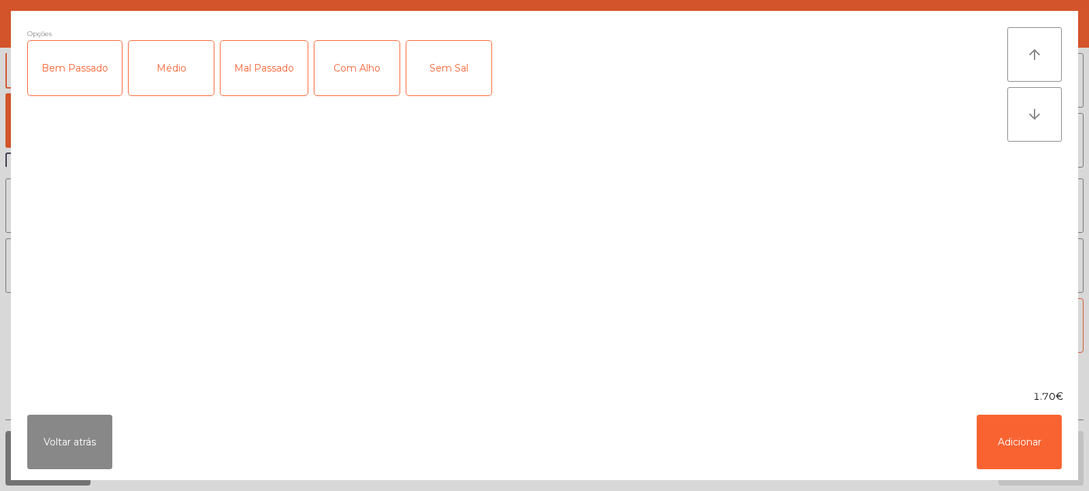
click at [172, 75] on div "Médio" at bounding box center [171, 68] width 85 height 54
click at [362, 82] on div "Com Alho" at bounding box center [356, 68] width 85 height 54
click at [1021, 446] on button "Adicionar" at bounding box center [1019, 441] width 85 height 54
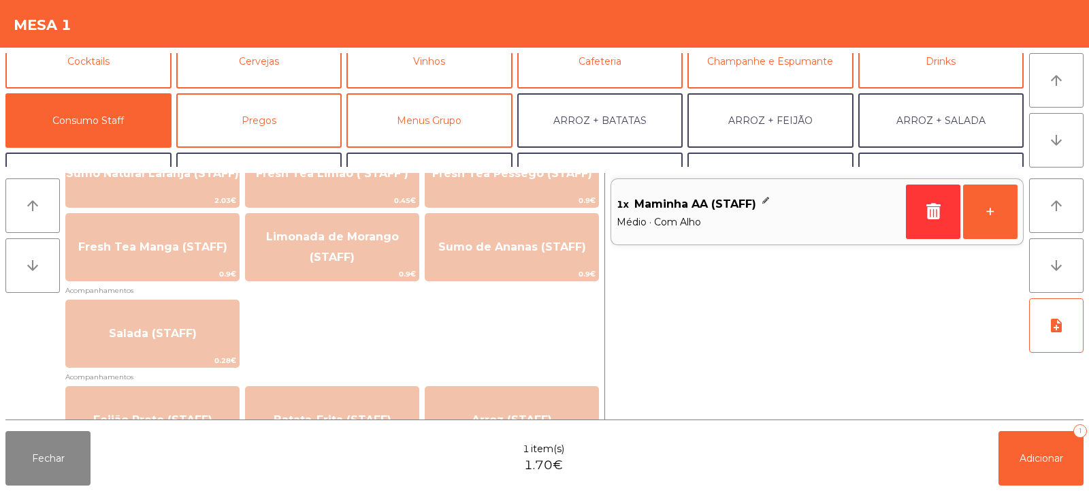
scroll to position [443, 0]
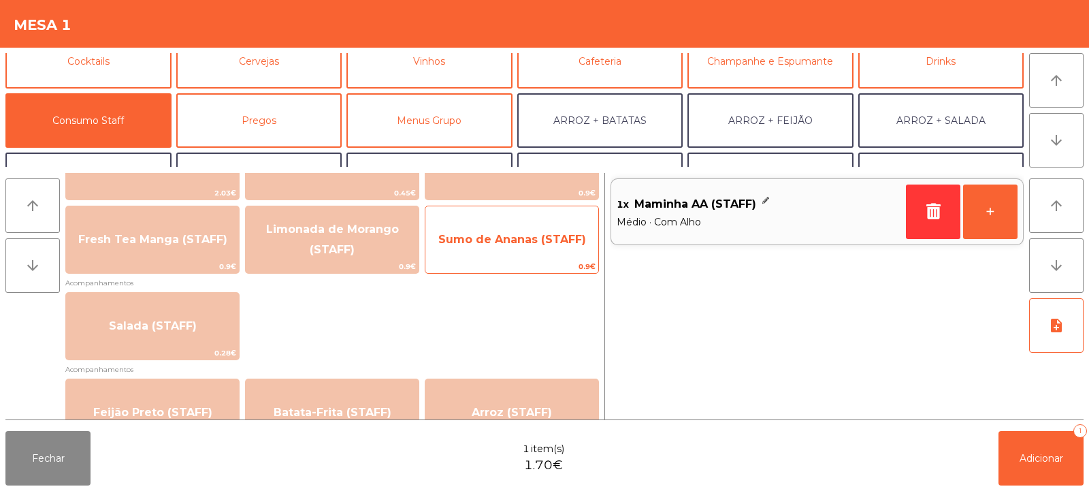
click at [545, 260] on span "0.9€" at bounding box center [511, 266] width 173 height 13
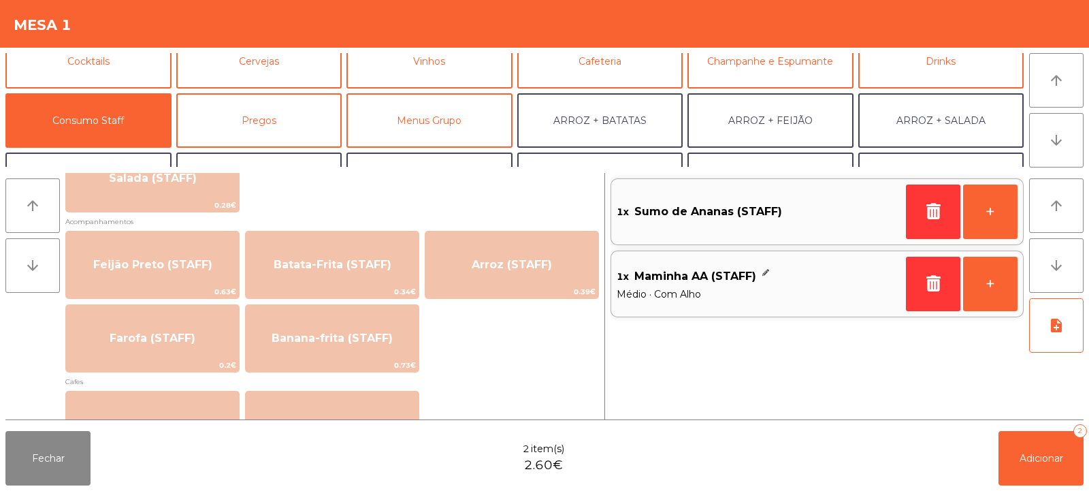
scroll to position [591, 0]
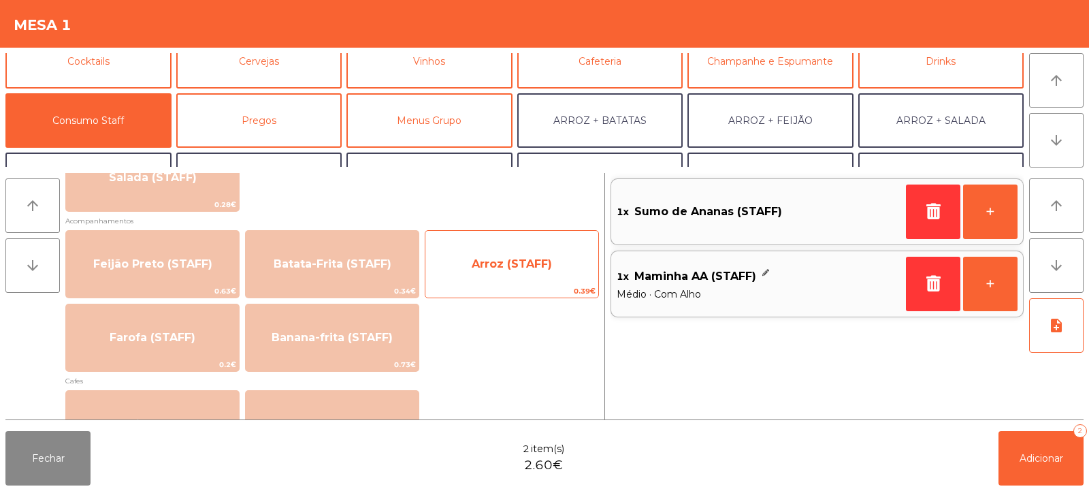
click at [517, 289] on span "0.39€" at bounding box center [511, 290] width 173 height 13
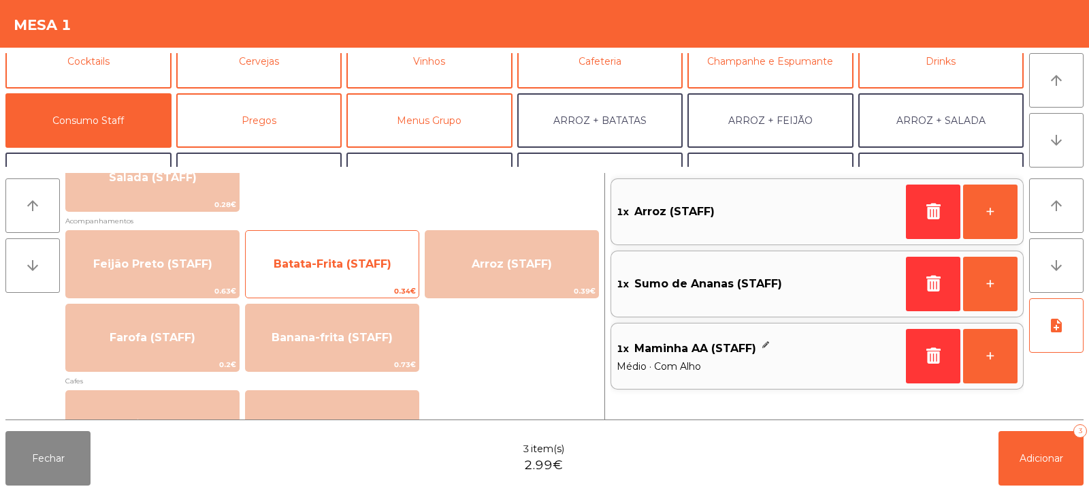
click at [357, 275] on span "Batata-Frita (STAFF)" at bounding box center [332, 264] width 173 height 37
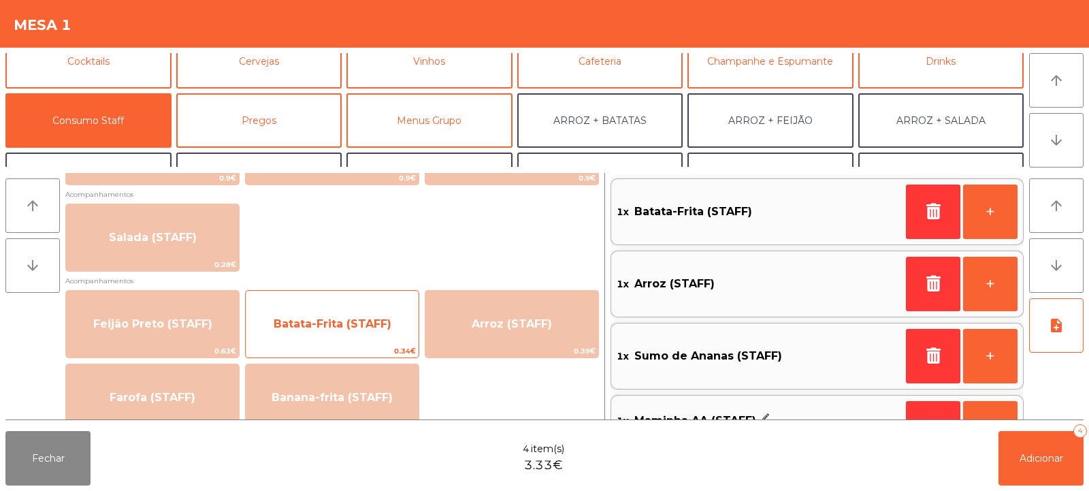
scroll to position [500, 0]
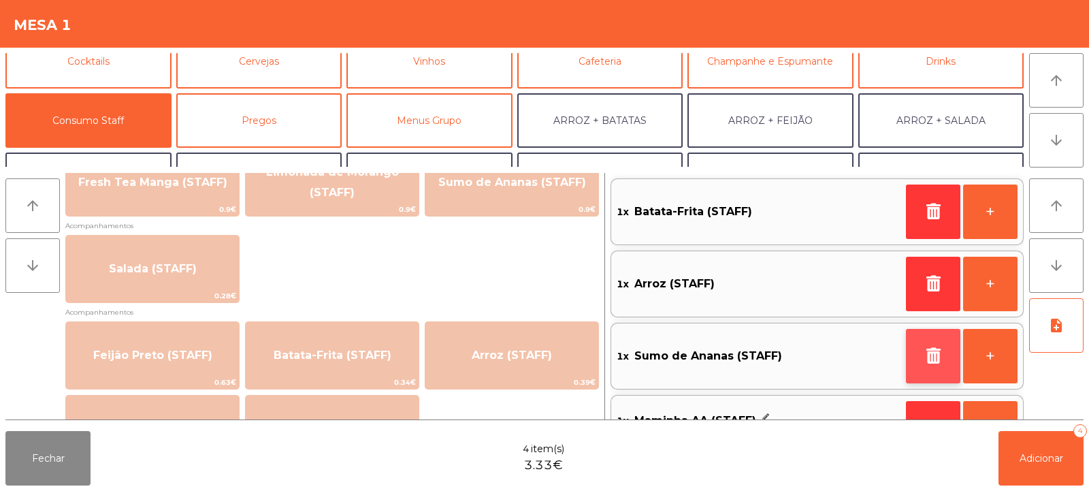
click at [928, 348] on icon "button" at bounding box center [933, 355] width 20 height 16
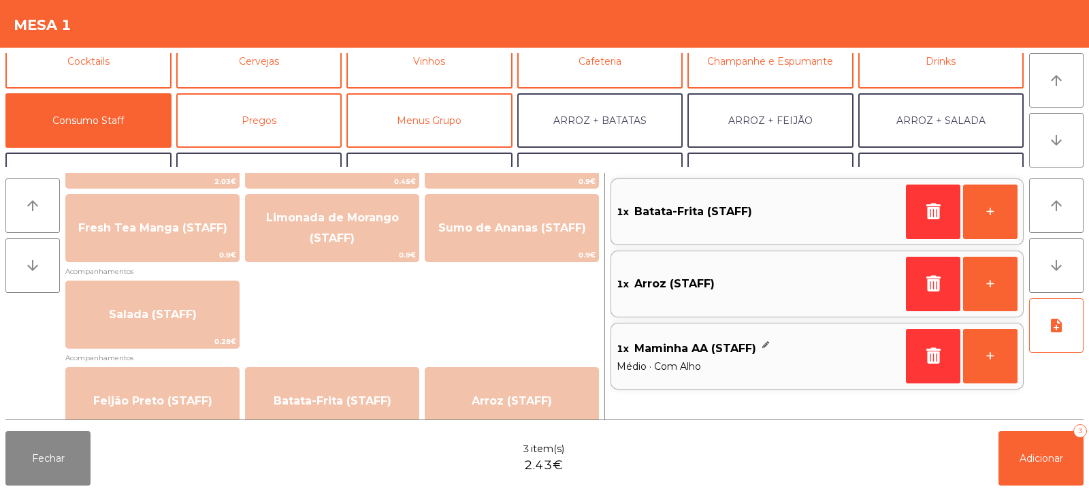
scroll to position [453, 0]
click at [938, 208] on icon "button" at bounding box center [933, 211] width 20 height 16
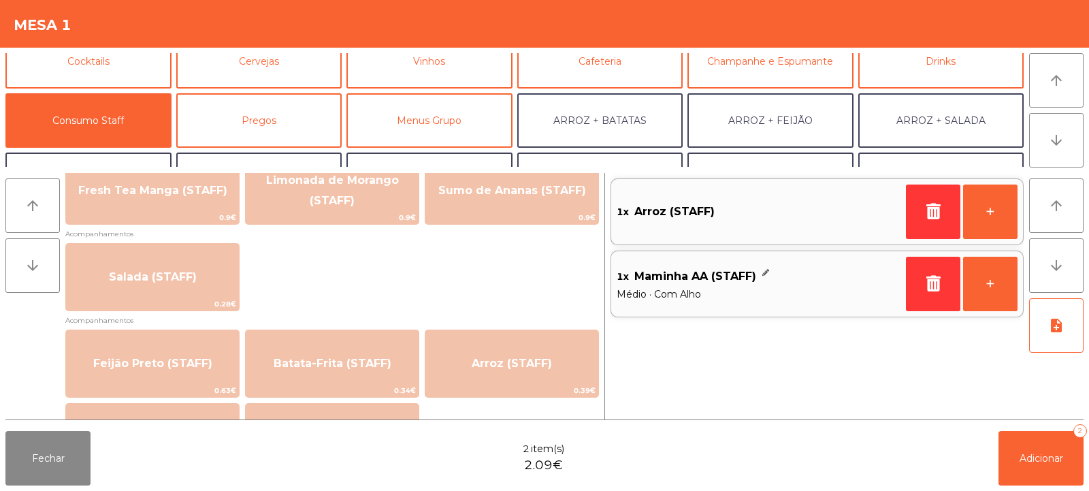
scroll to position [452, 0]
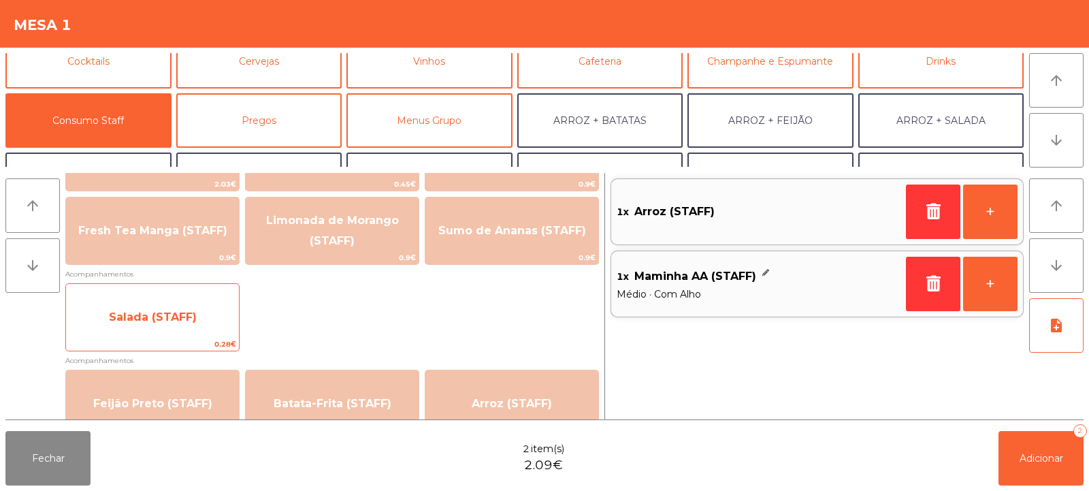
click at [189, 317] on span "Salada (STAFF)" at bounding box center [153, 316] width 88 height 13
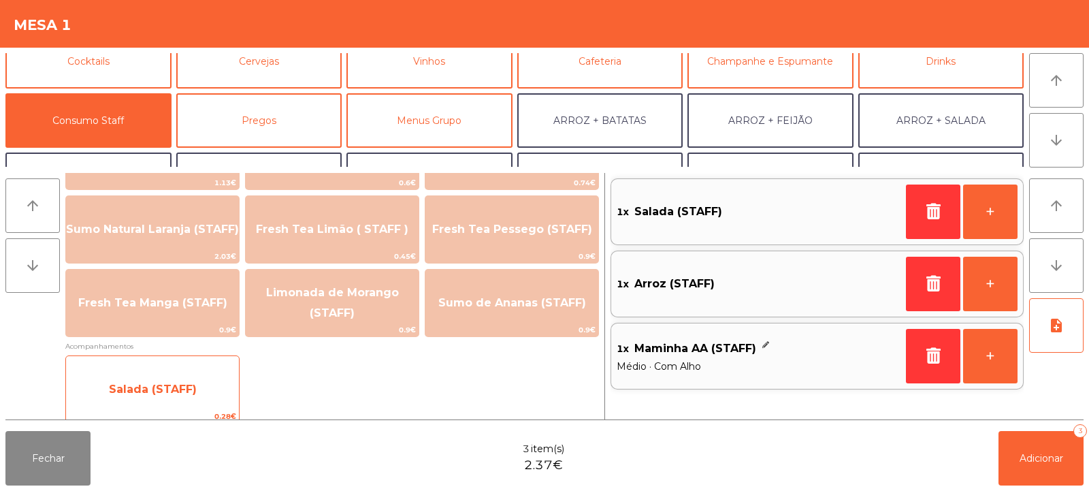
scroll to position [377, 0]
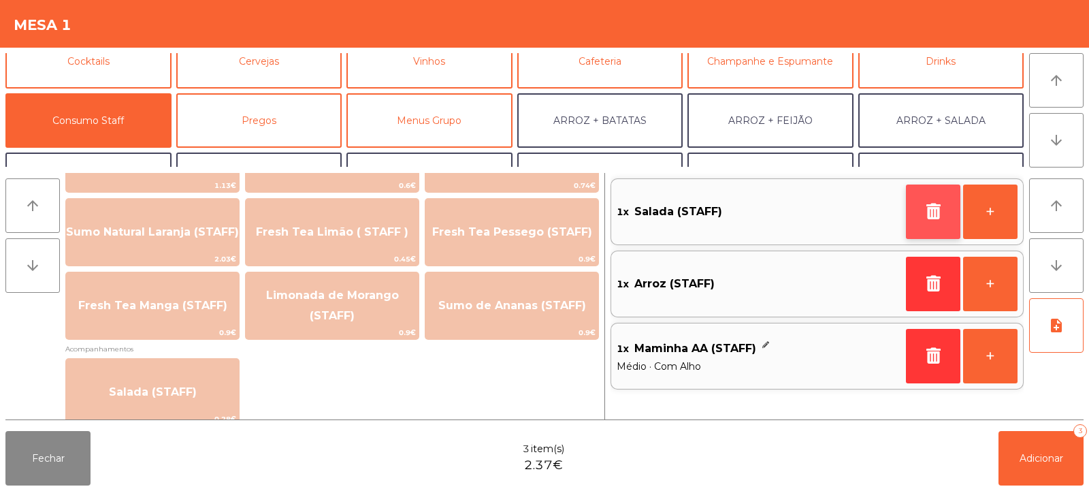
click at [934, 215] on icon "button" at bounding box center [933, 211] width 20 height 16
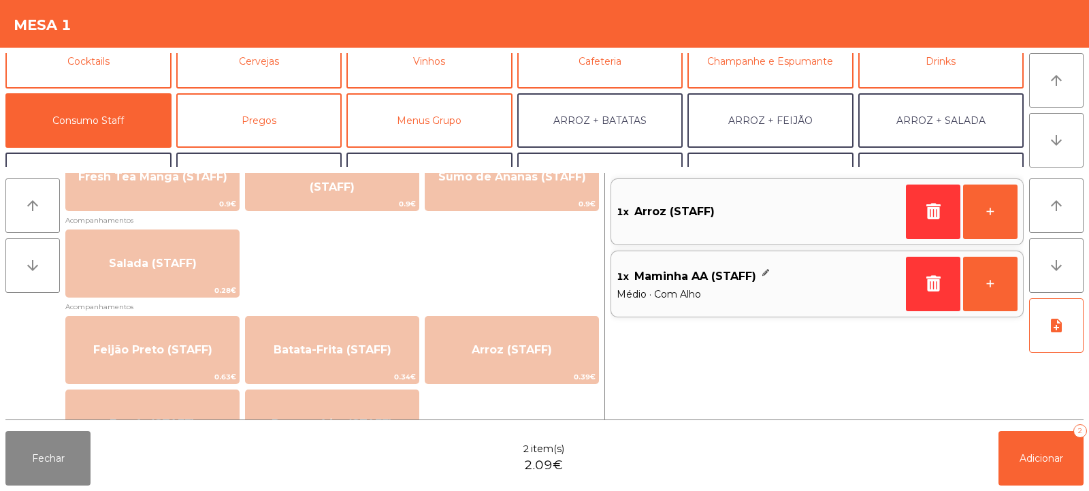
scroll to position [504, 0]
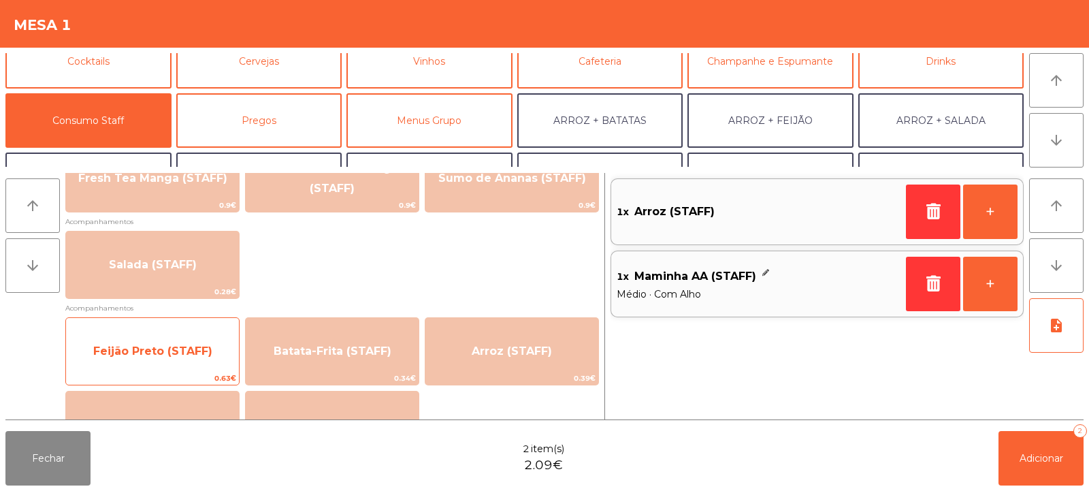
click at [197, 357] on span "Feijão Preto (STAFF)" at bounding box center [152, 351] width 173 height 37
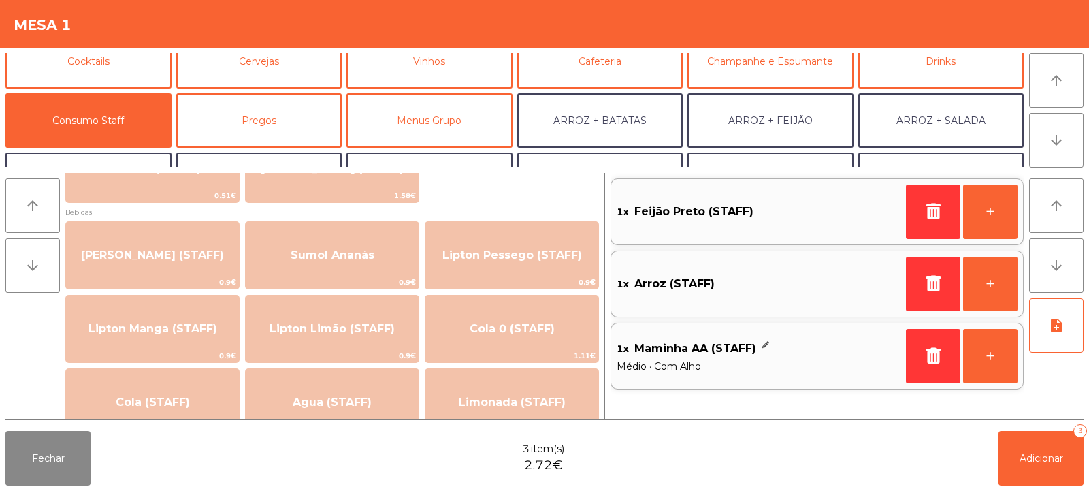
scroll to position [135, 0]
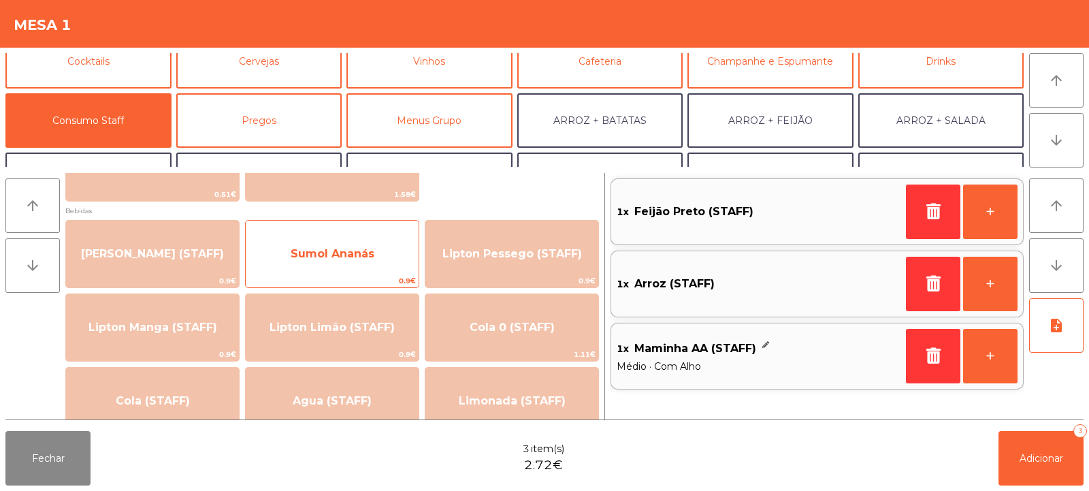
click at [378, 255] on span "Sumol Ananás" at bounding box center [332, 253] width 173 height 37
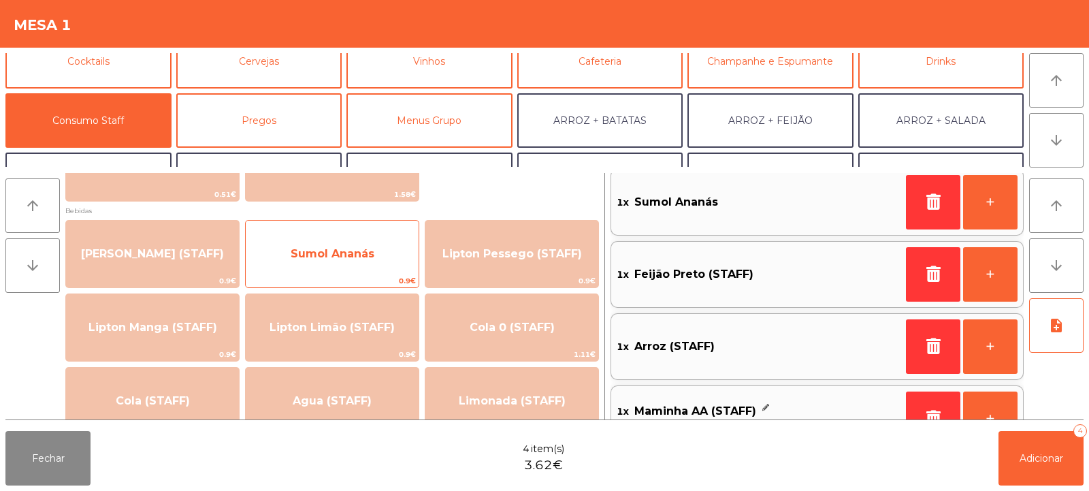
scroll to position [0, 0]
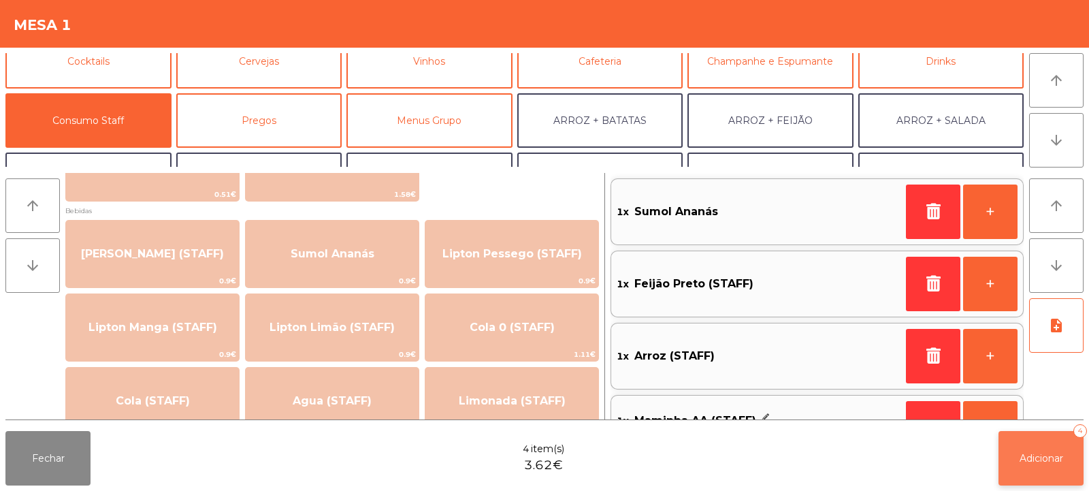
click at [1029, 473] on button "Adicionar 4" at bounding box center [1040, 458] width 85 height 54
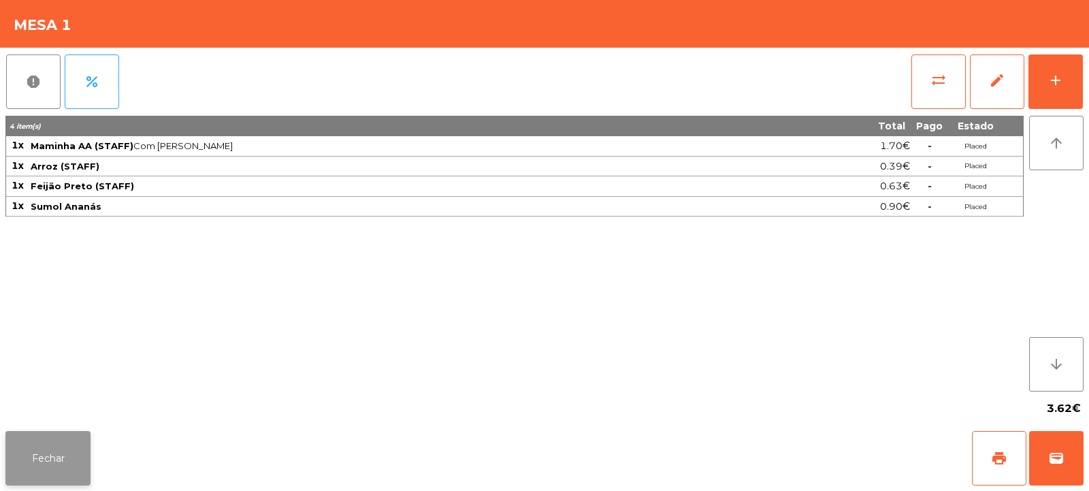
click at [43, 468] on button "Fechar" at bounding box center [47, 458] width 85 height 54
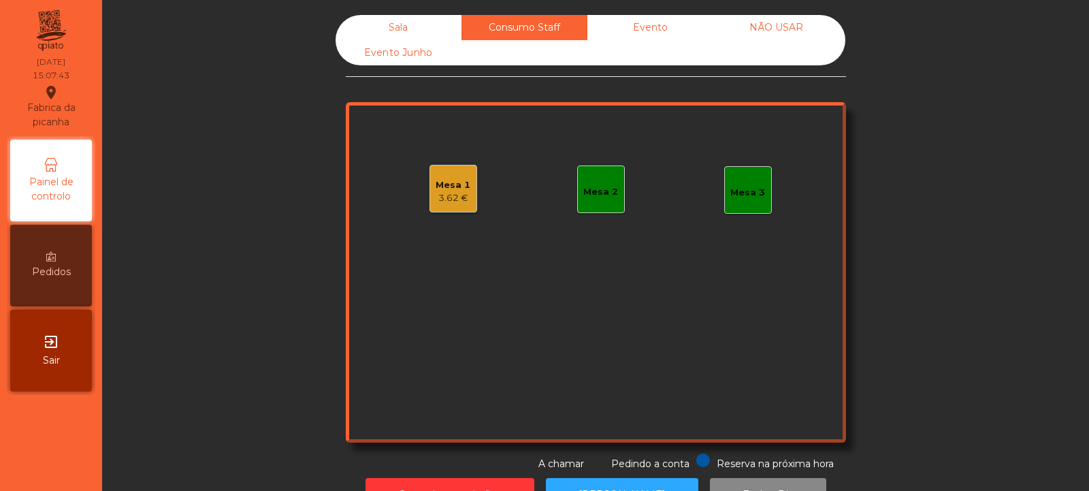
click at [414, 25] on div "Sala" at bounding box center [399, 27] width 126 height 25
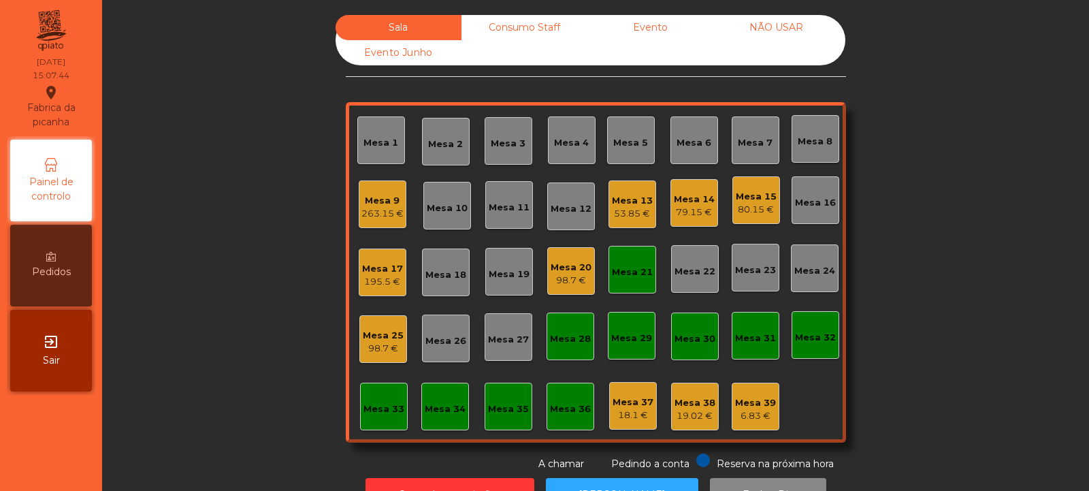
click at [631, 276] on div "Mesa 21" at bounding box center [632, 272] width 41 height 14
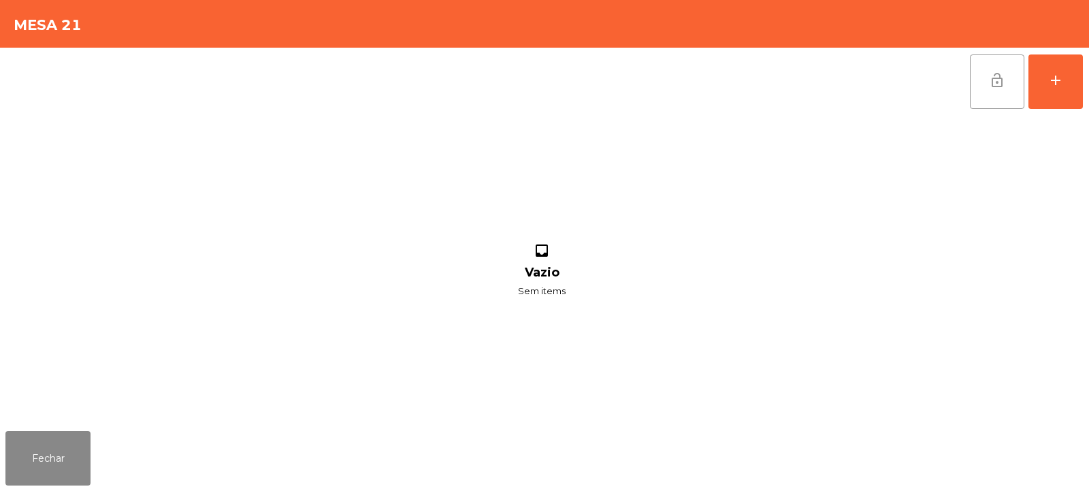
click at [996, 89] on button "lock_open" at bounding box center [997, 81] width 54 height 54
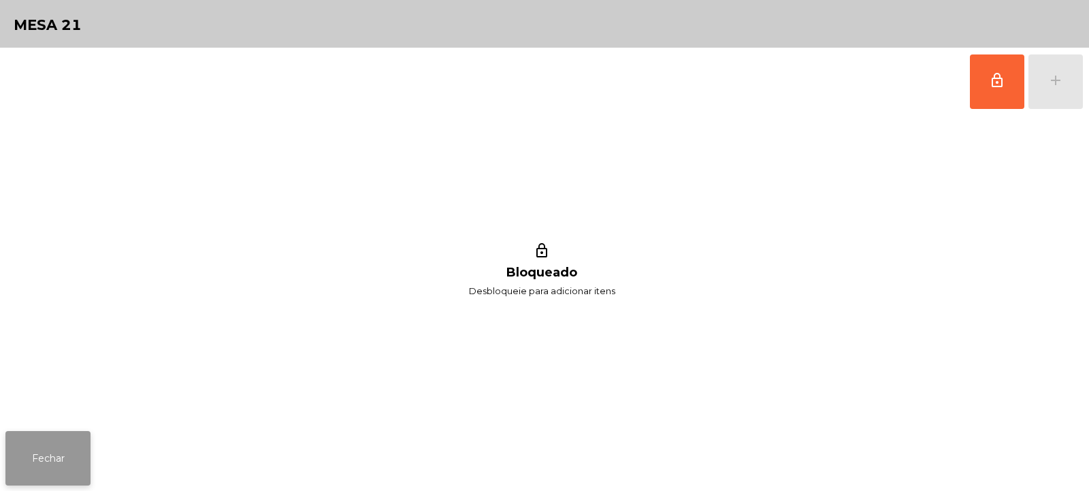
click at [60, 468] on button "Fechar" at bounding box center [47, 458] width 85 height 54
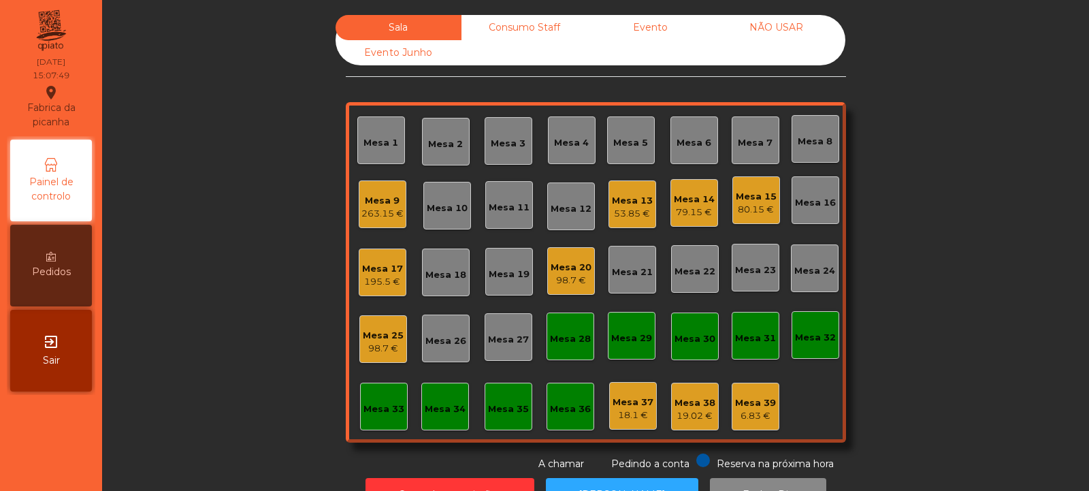
click at [630, 202] on div "Mesa 13" at bounding box center [632, 201] width 41 height 14
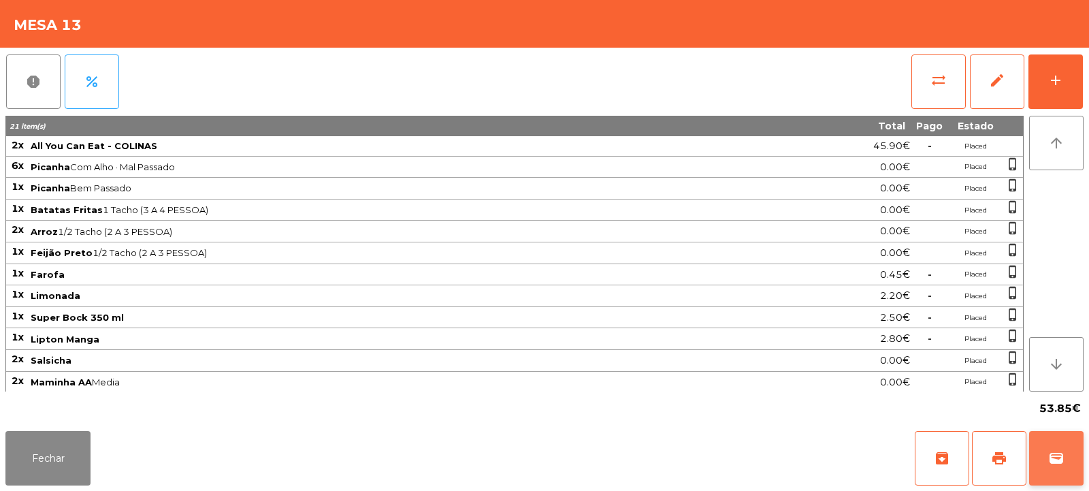
click at [1060, 466] on span "wallet" at bounding box center [1056, 458] width 16 height 16
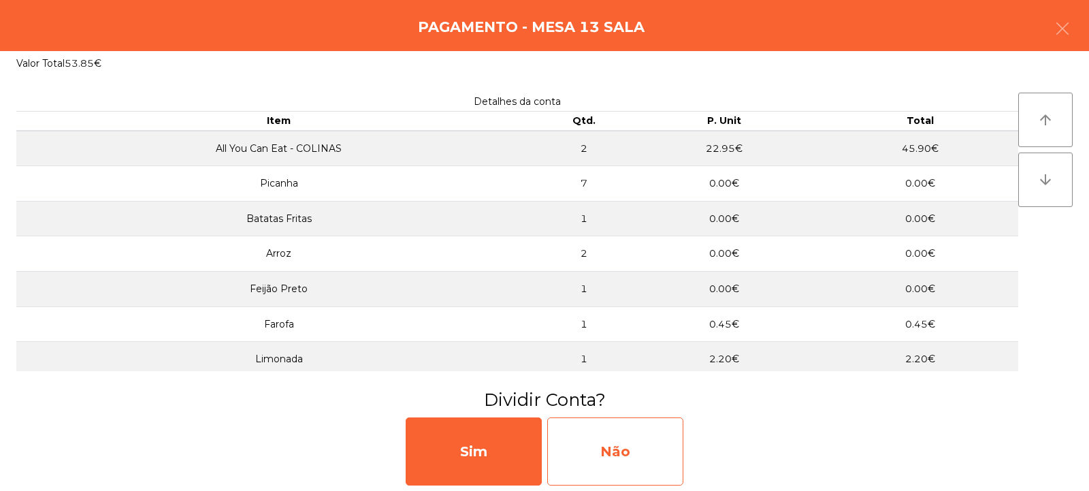
click at [634, 449] on div "Não" at bounding box center [615, 451] width 136 height 68
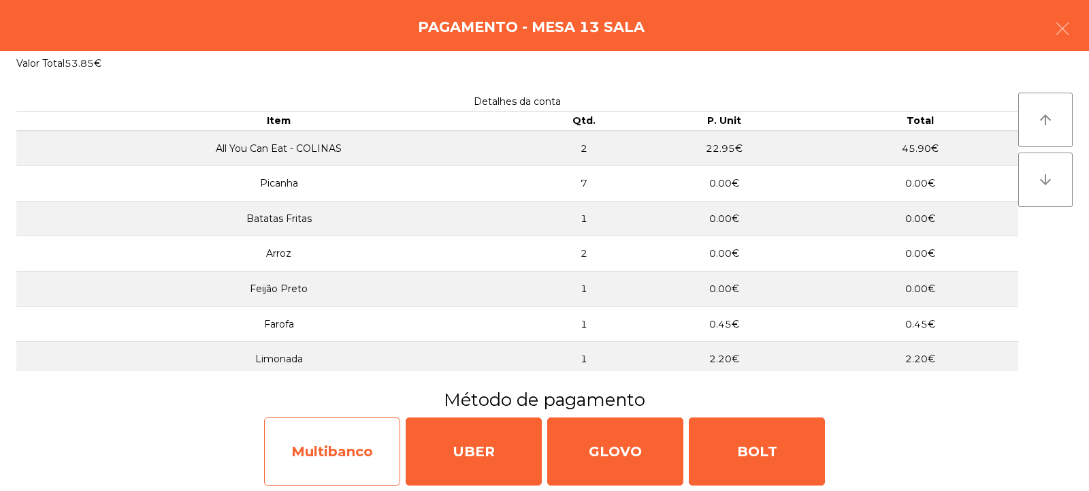
click at [373, 438] on div "Multibanco" at bounding box center [332, 451] width 136 height 68
select select "**"
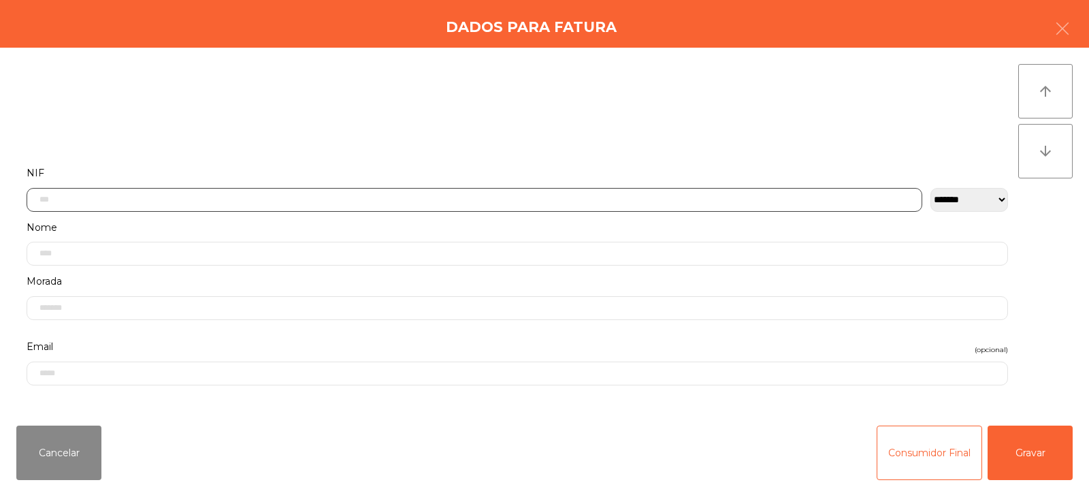
click at [573, 198] on input "text" at bounding box center [475, 200] width 896 height 24
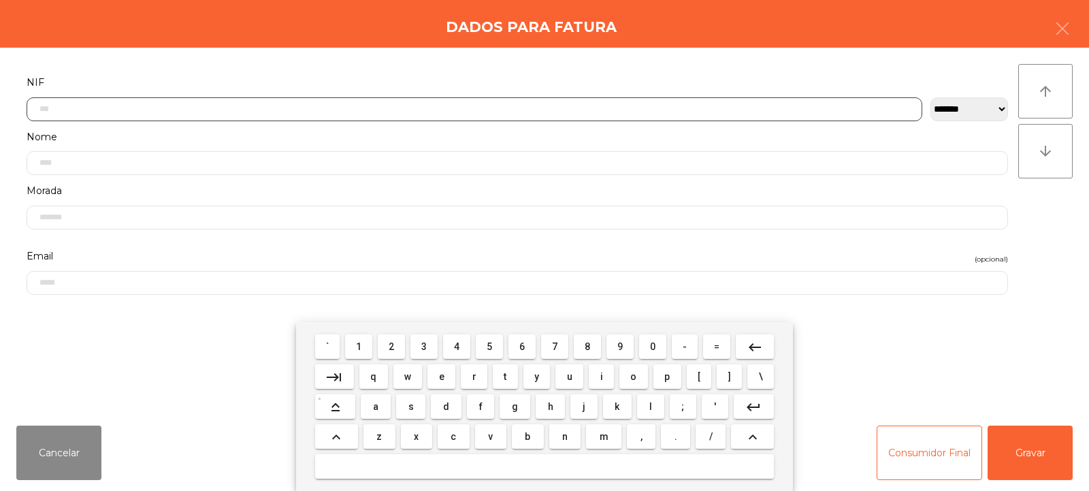
scroll to position [99, 0]
type input "*********"
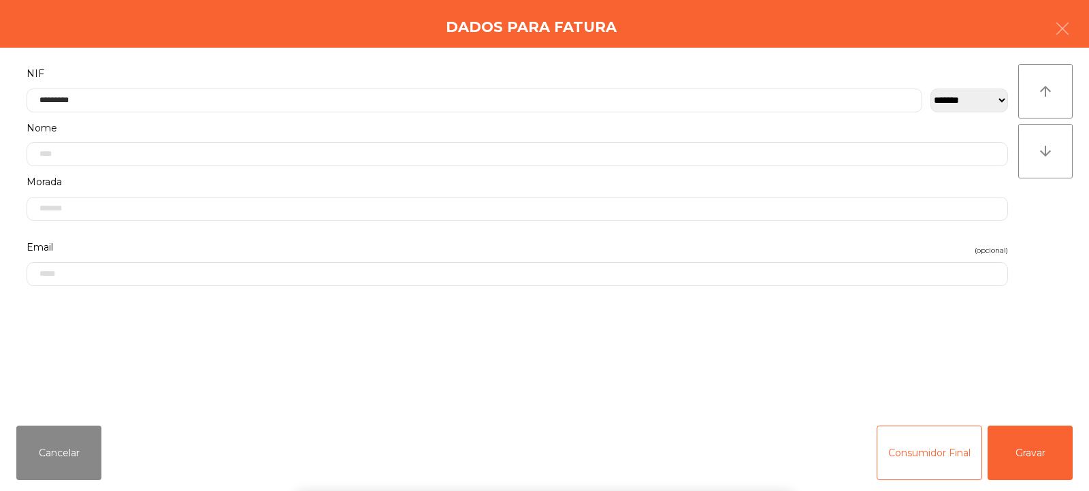
click at [994, 472] on div "` 1 2 3 4 5 6 7 8 9 0 - = keyboard_backspace keyboard_tab q w e r t y u i o p […" at bounding box center [544, 406] width 1089 height 169
click at [1041, 455] on button "Gravar" at bounding box center [1030, 452] width 85 height 54
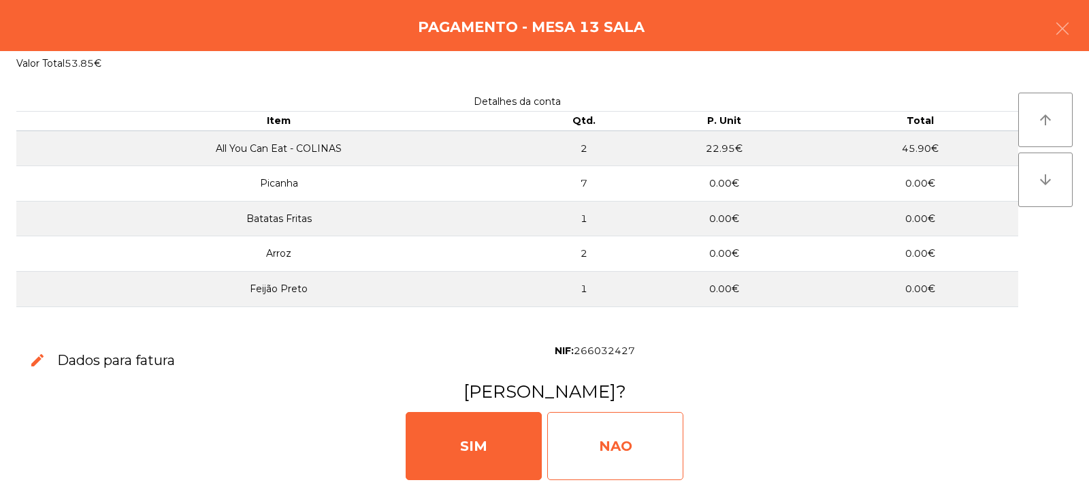
click at [636, 463] on div "NAO" at bounding box center [615, 446] width 136 height 68
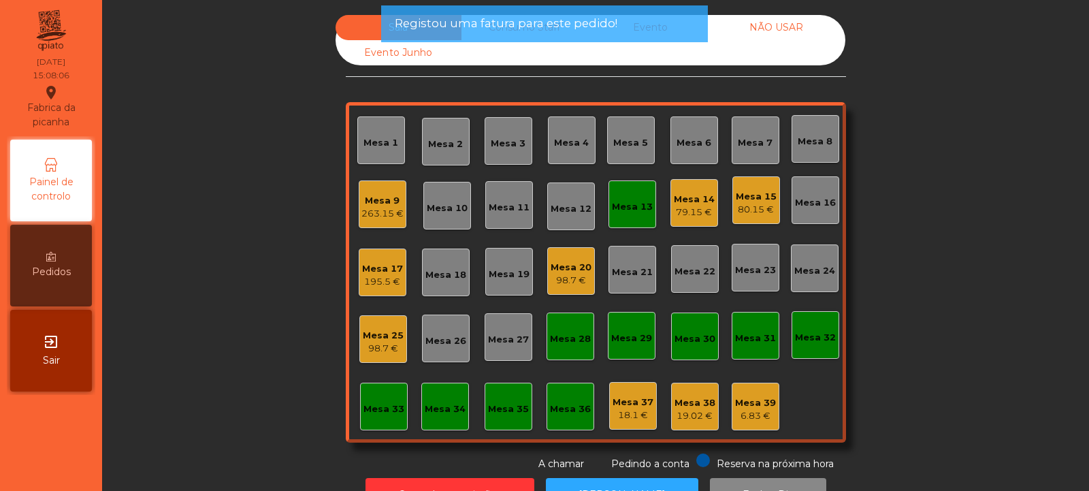
click at [623, 208] on div "Mesa 13" at bounding box center [632, 207] width 41 height 14
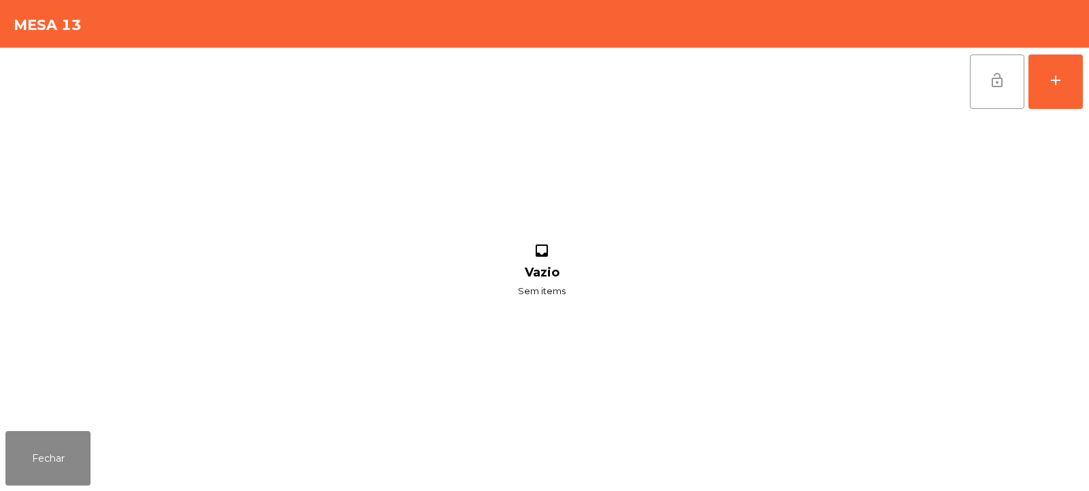
click at [990, 77] on span "lock_open" at bounding box center [997, 80] width 16 height 16
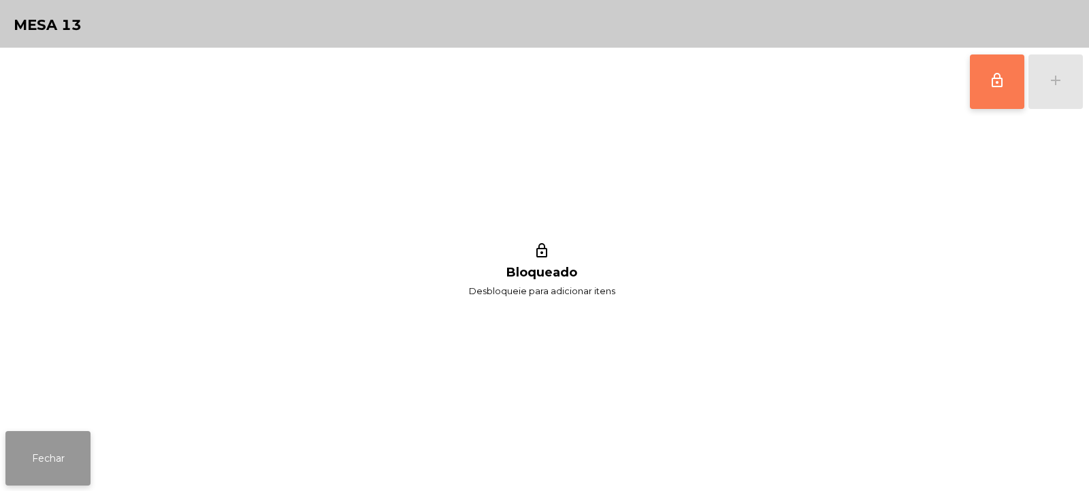
click at [69, 449] on button "Fechar" at bounding box center [47, 458] width 85 height 54
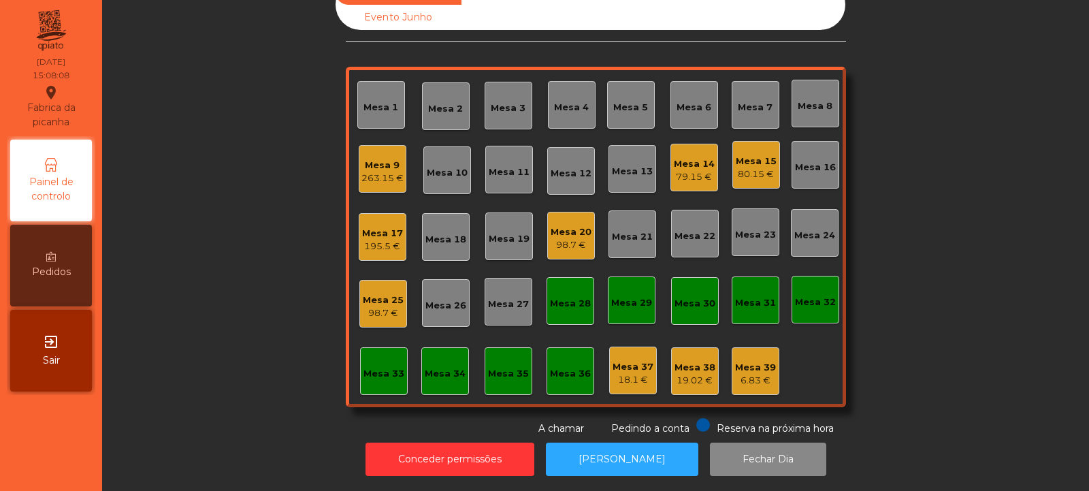
scroll to position [0, 0]
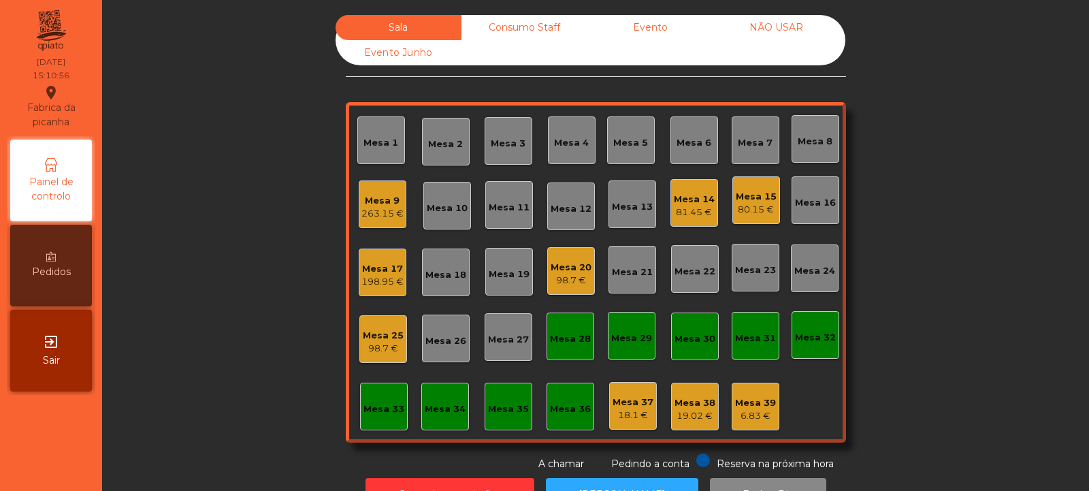
click at [370, 362] on div "Mesa 25 98.7 €" at bounding box center [383, 339] width 48 height 48
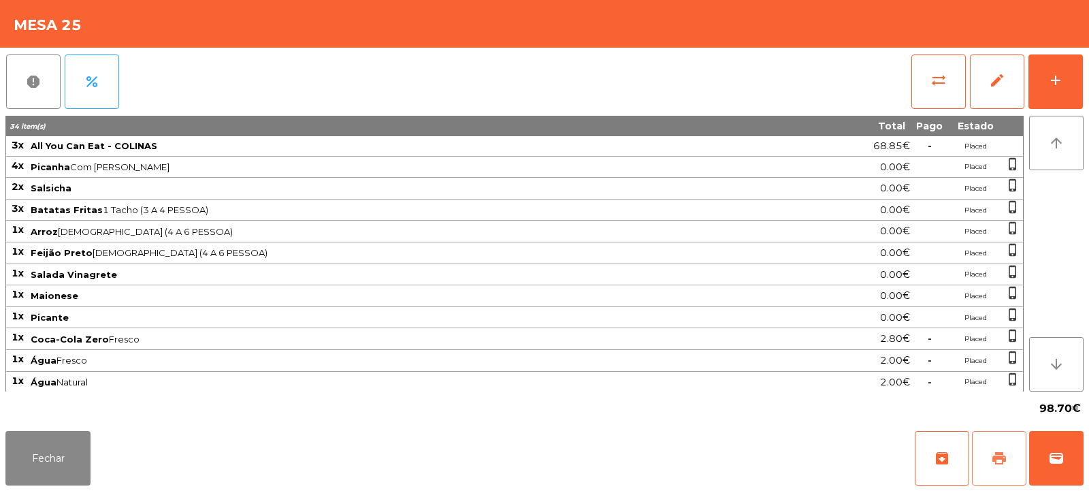
click at [991, 459] on span "print" at bounding box center [999, 458] width 16 height 16
click at [987, 467] on button "print" at bounding box center [999, 458] width 54 height 54
click at [936, 74] on span "sync_alt" at bounding box center [938, 80] width 16 height 16
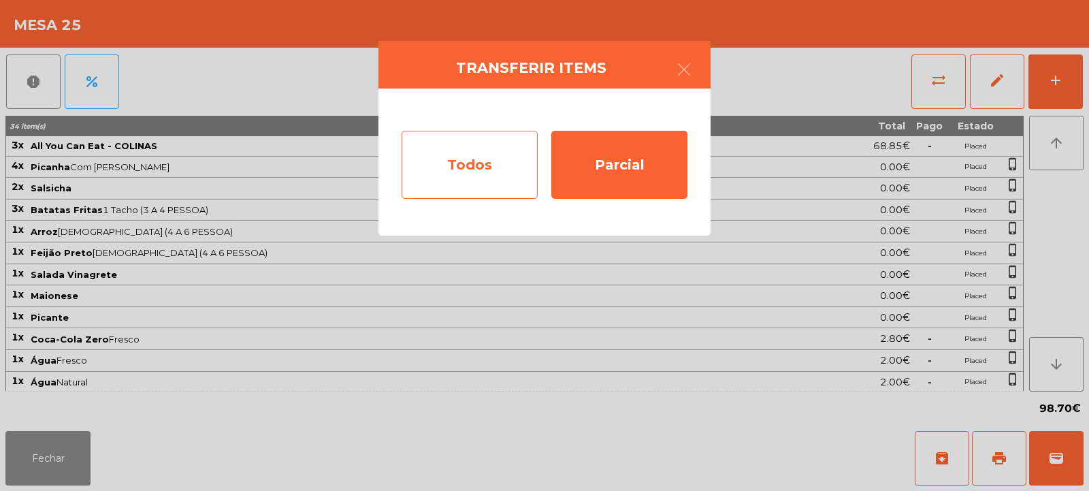
click at [477, 166] on div "Todos" at bounding box center [470, 165] width 136 height 68
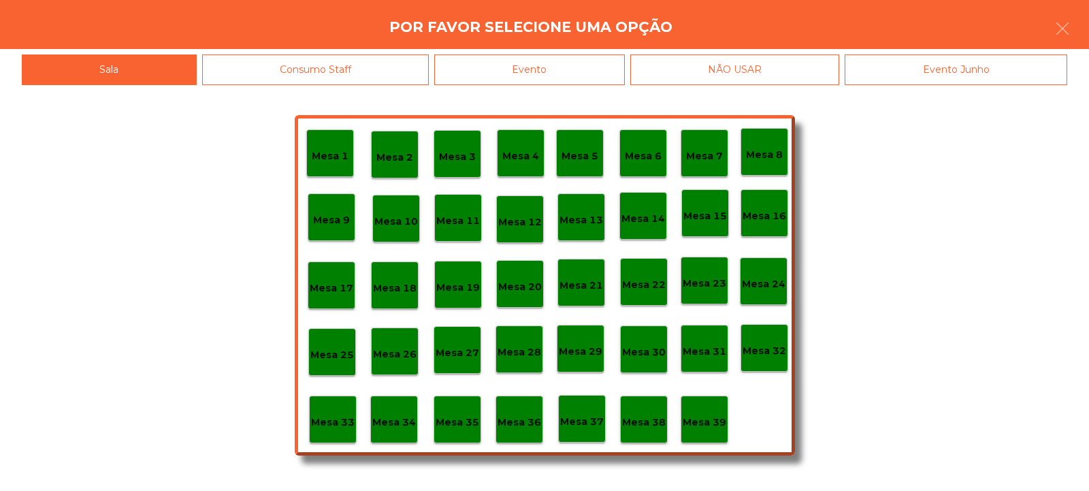
click at [532, 77] on div "Evento" at bounding box center [529, 69] width 191 height 31
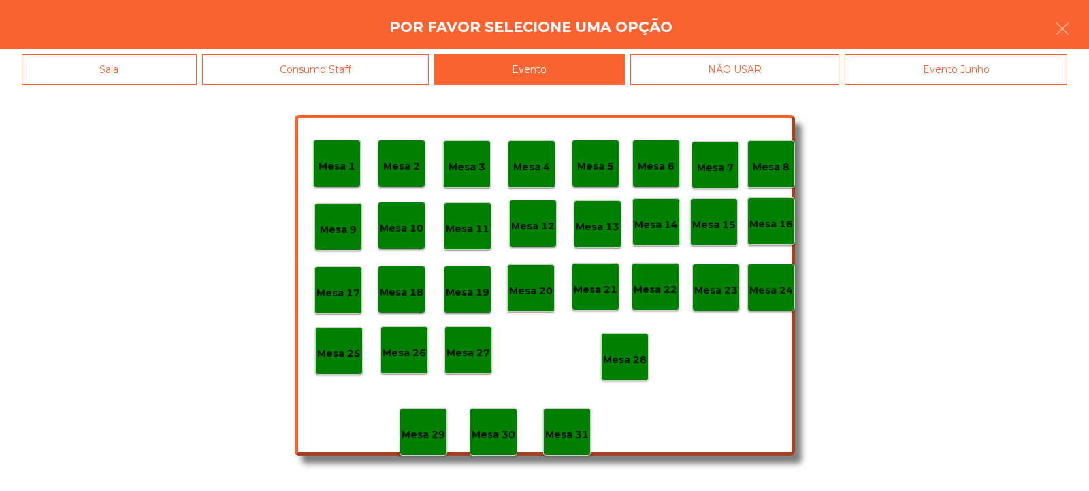
click at [629, 365] on p "Mesa 28" at bounding box center [625, 360] width 44 height 16
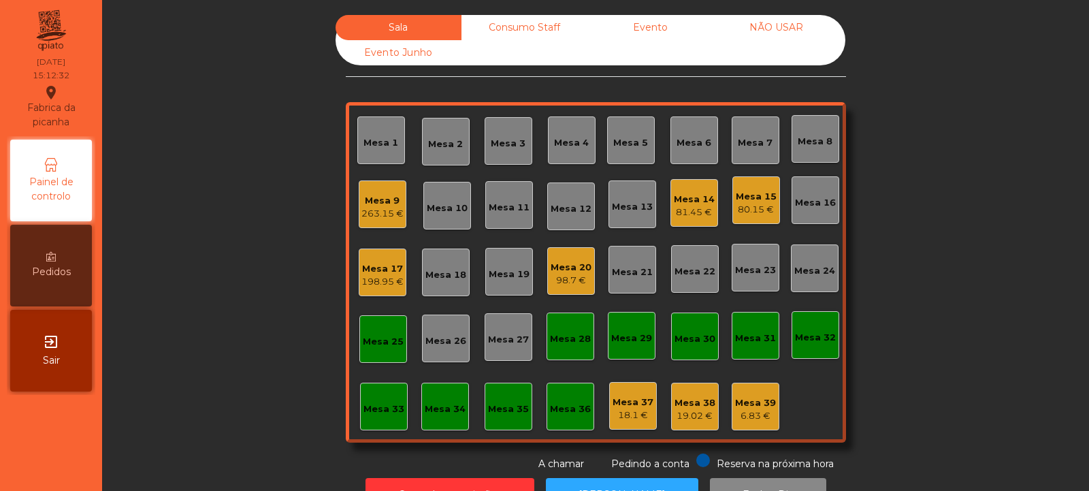
click at [372, 351] on div "Mesa 25" at bounding box center [383, 339] width 48 height 48
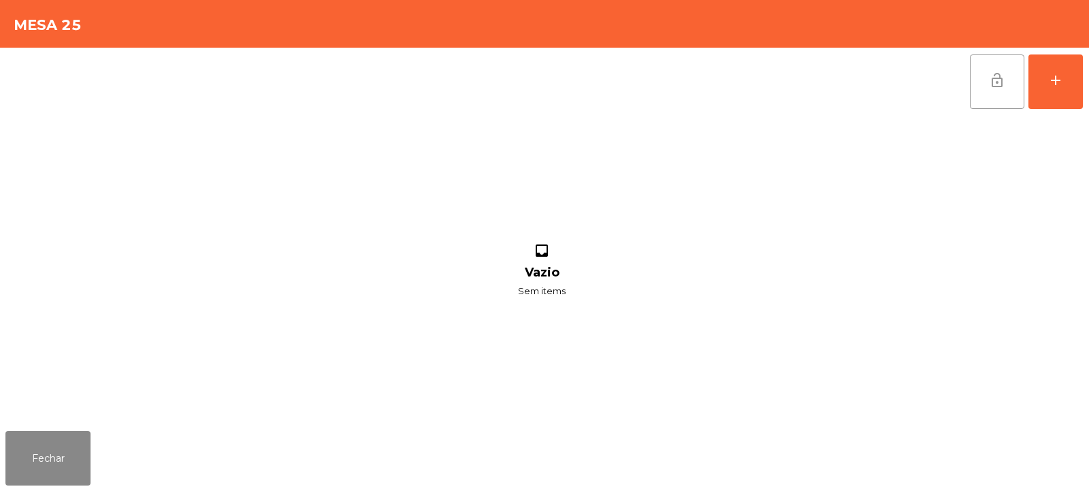
click at [979, 86] on button "lock_open" at bounding box center [997, 81] width 54 height 54
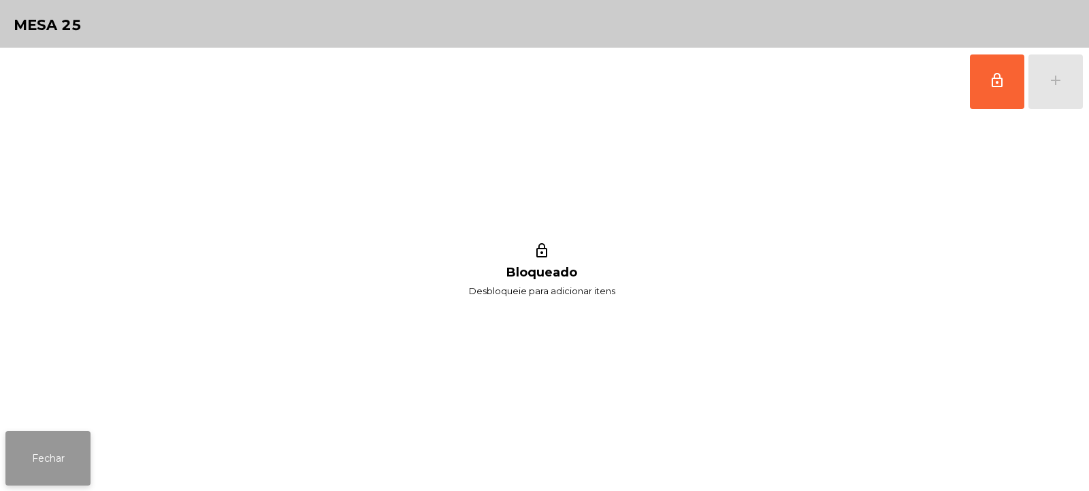
click at [52, 466] on button "Fechar" at bounding box center [47, 458] width 85 height 54
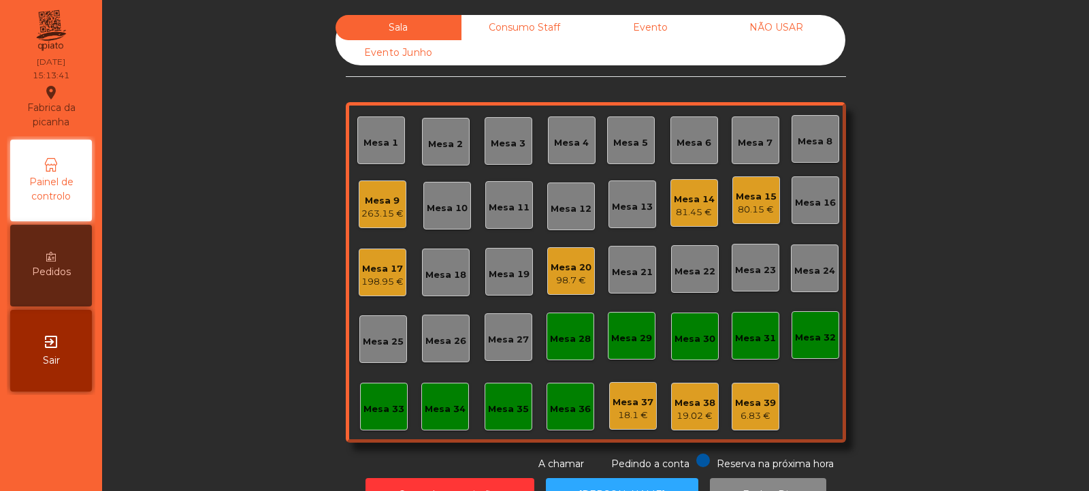
click at [631, 273] on div "Mesa 21" at bounding box center [632, 272] width 41 height 14
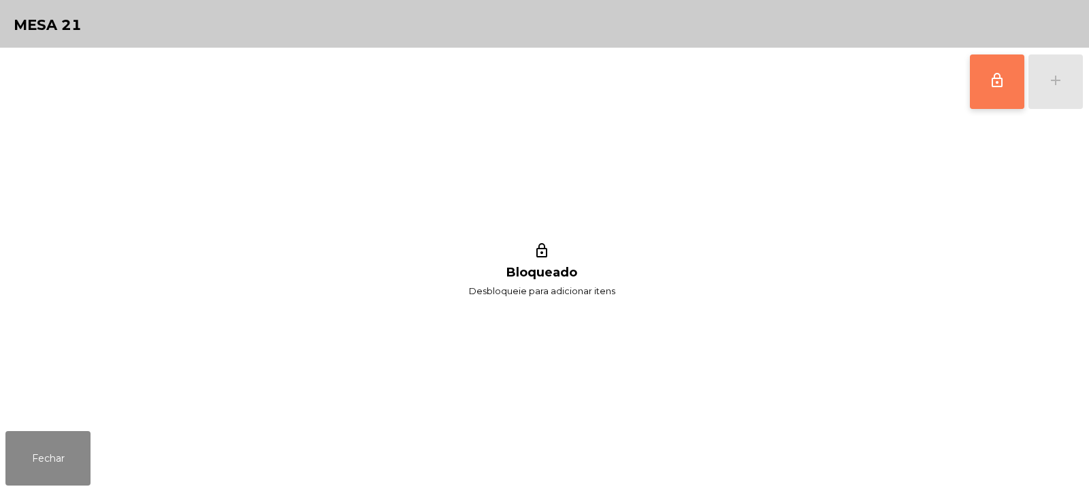
click at [1004, 86] on span "lock_outline" at bounding box center [997, 80] width 16 height 16
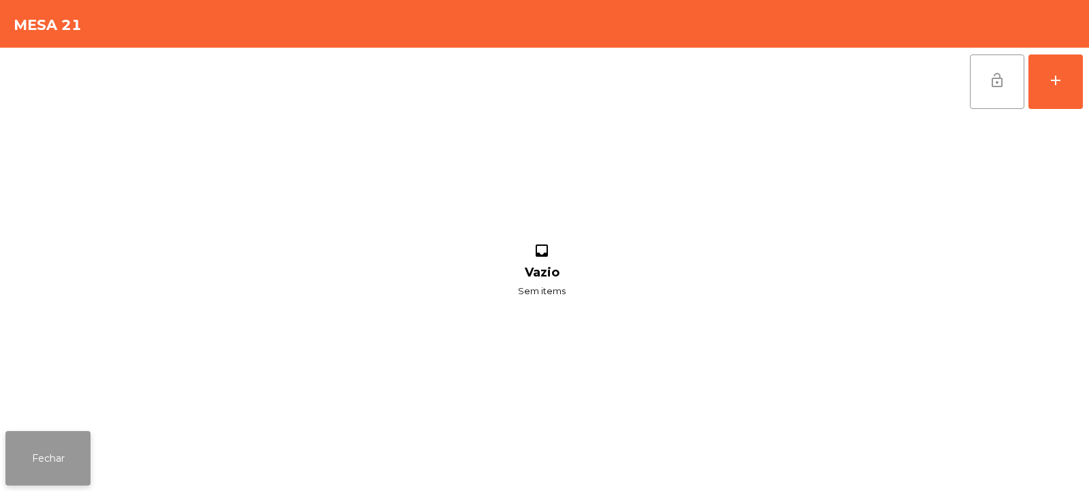
click at [69, 459] on button "Fechar" at bounding box center [47, 458] width 85 height 54
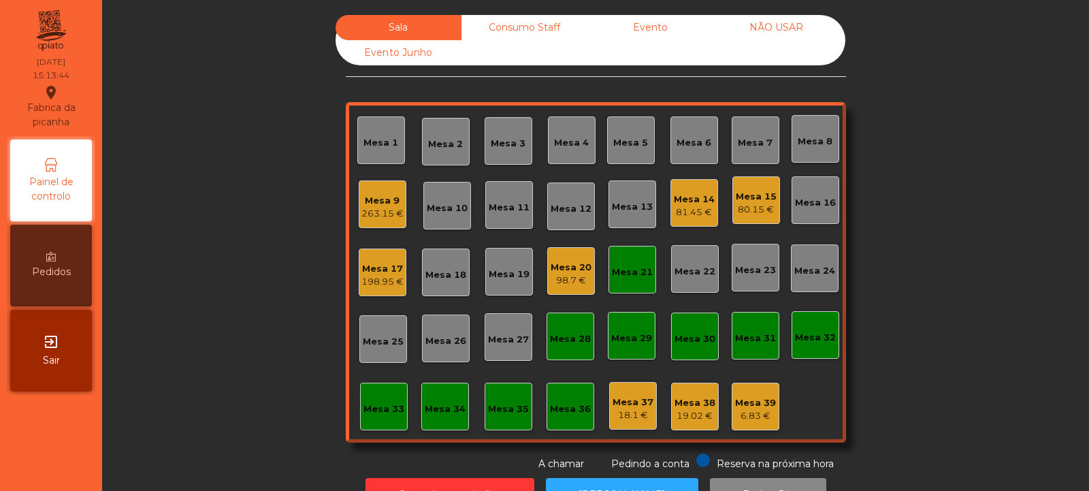
scroll to position [46, 0]
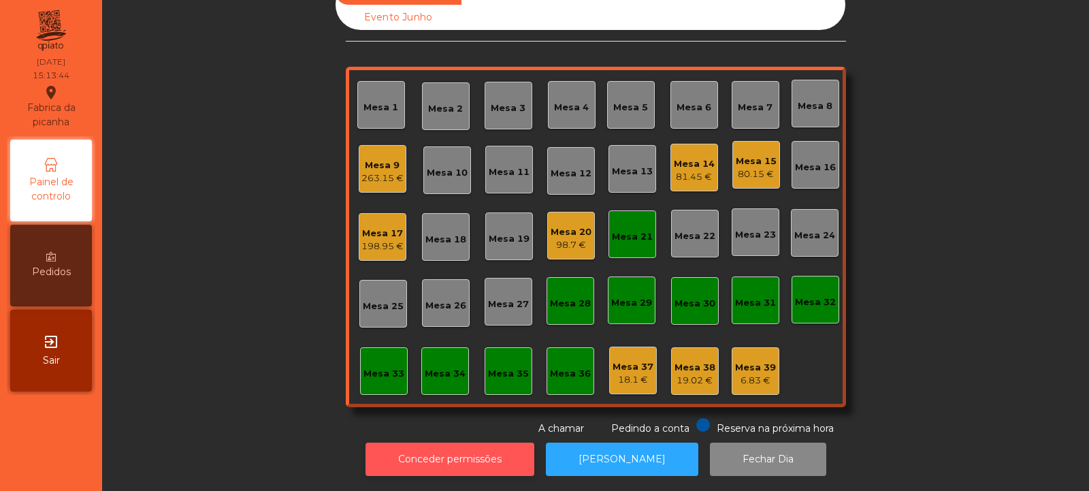
click at [476, 451] on button "Conceder permissões" at bounding box center [449, 458] width 169 height 33
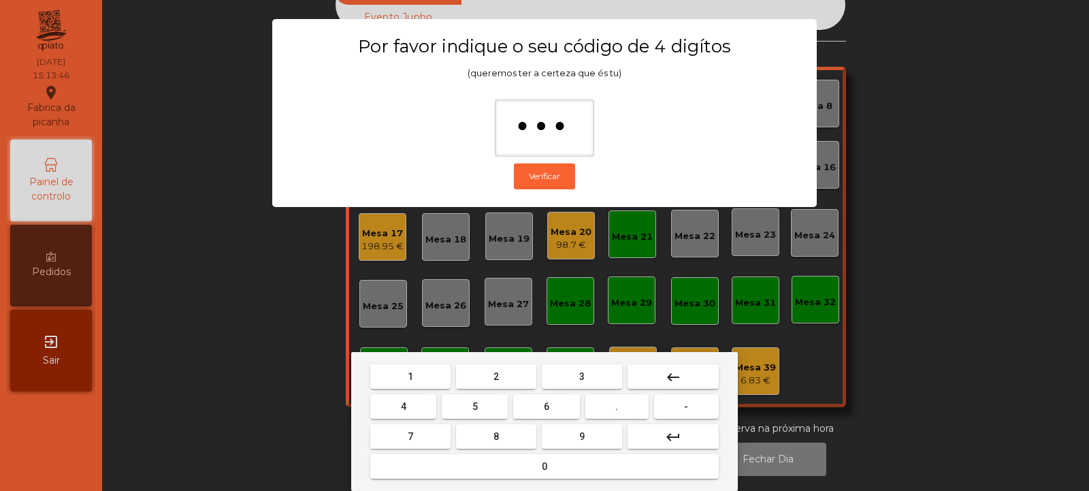
type input "****"
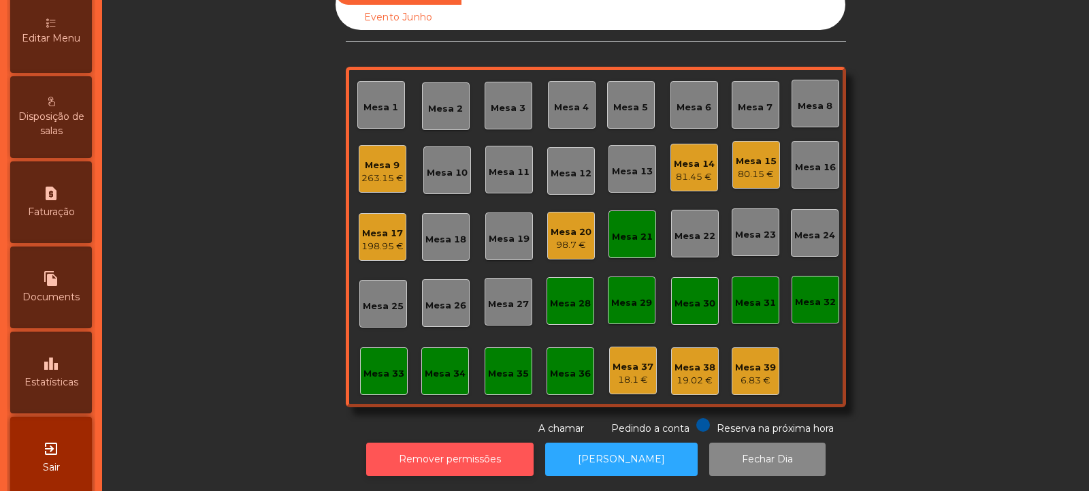
scroll to position [336, 0]
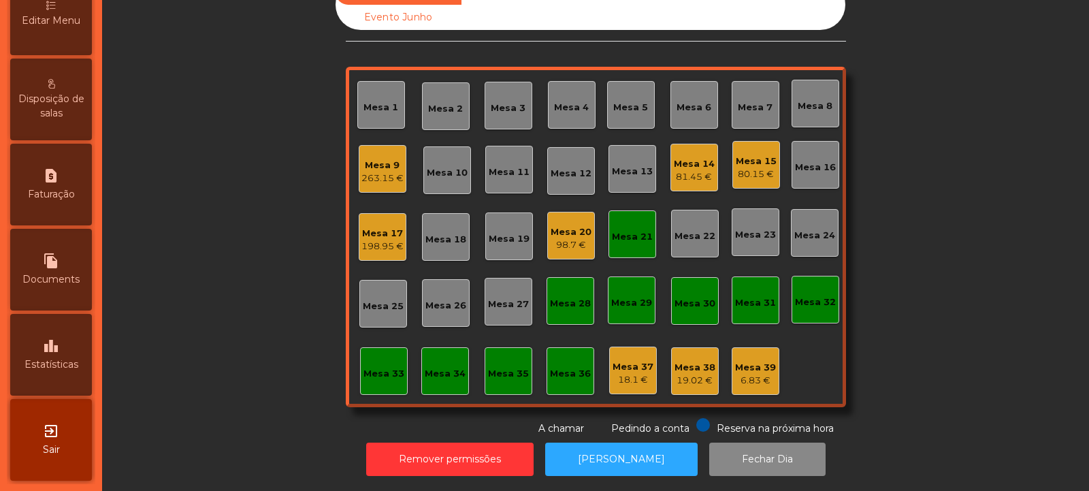
click at [59, 195] on span "Faturação" at bounding box center [51, 194] width 47 height 14
select select "*"
select select "****"
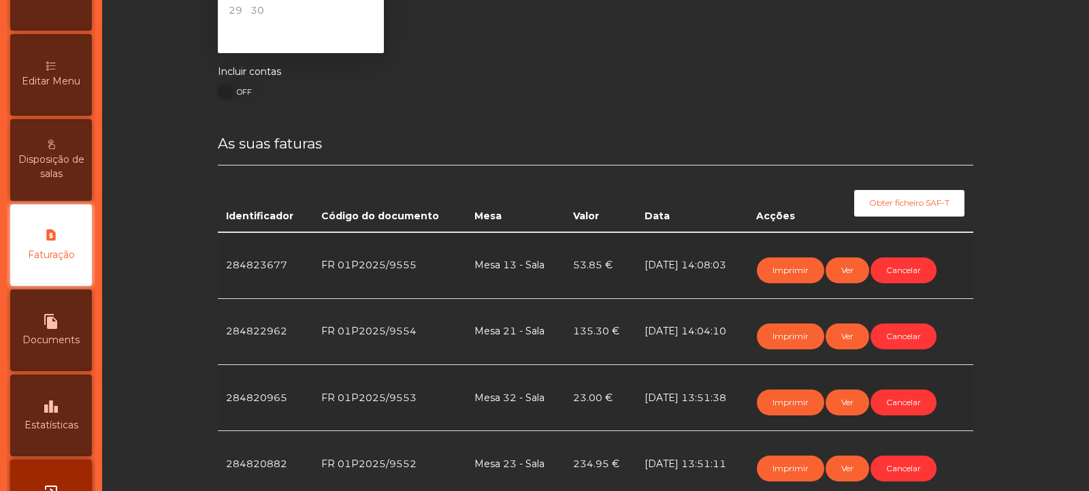
scroll to position [172, 0]
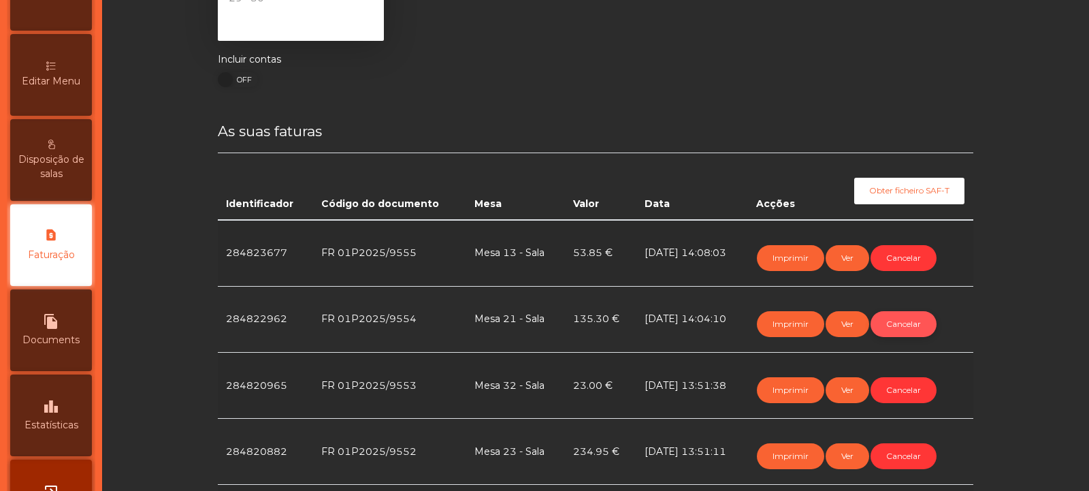
click at [910, 325] on button "Cancelar" at bounding box center [903, 324] width 66 height 26
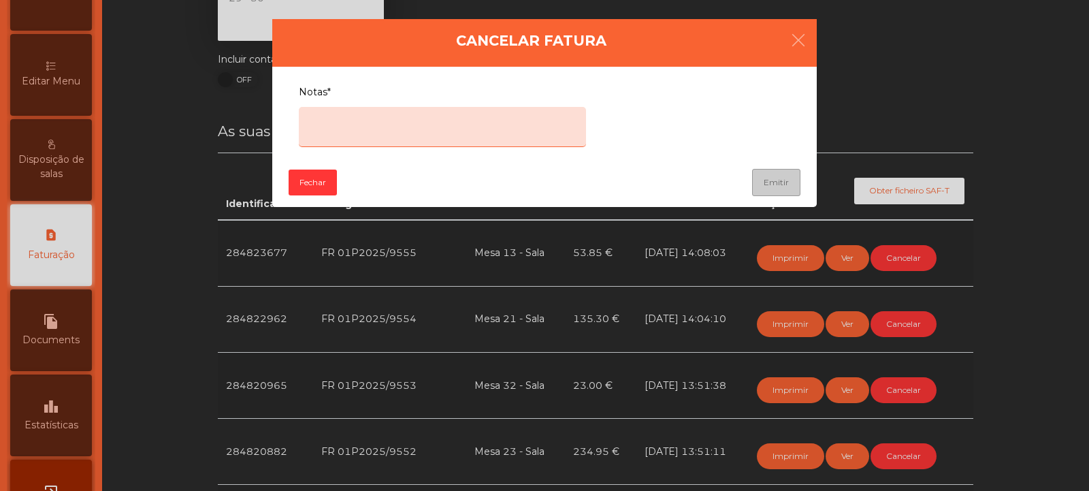
click at [515, 126] on textarea "Notas*" at bounding box center [442, 127] width 287 height 40
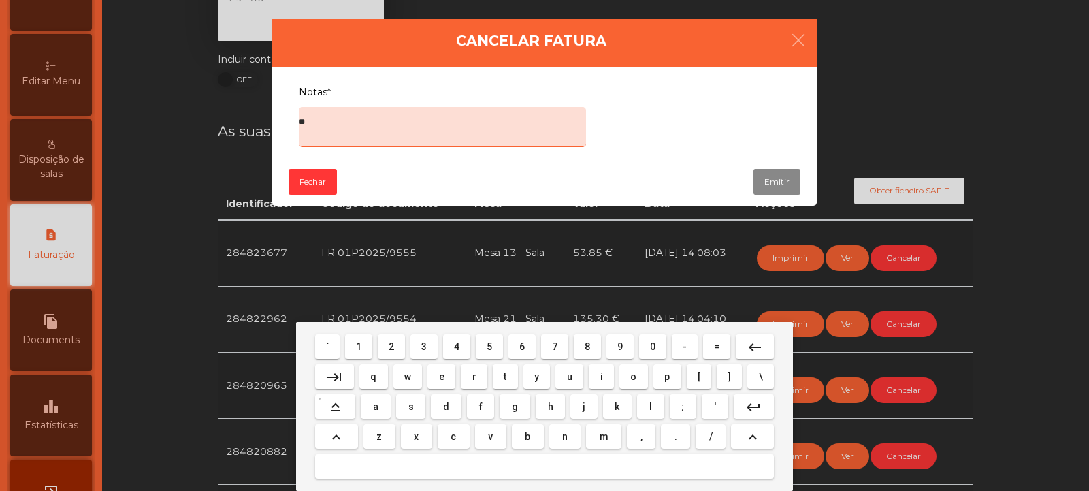
type textarea "*"
type textarea "****"
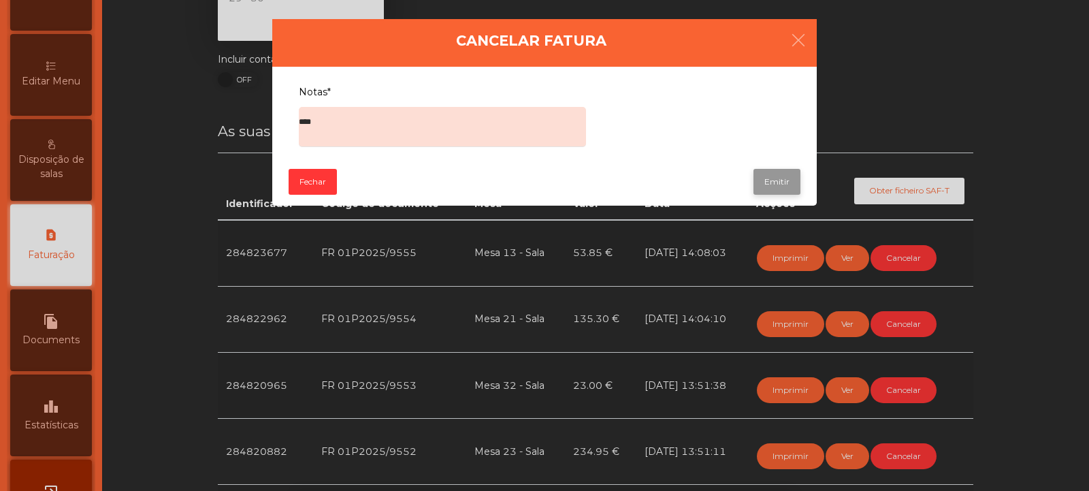
click at [798, 184] on button "Emitir" at bounding box center [776, 182] width 47 height 26
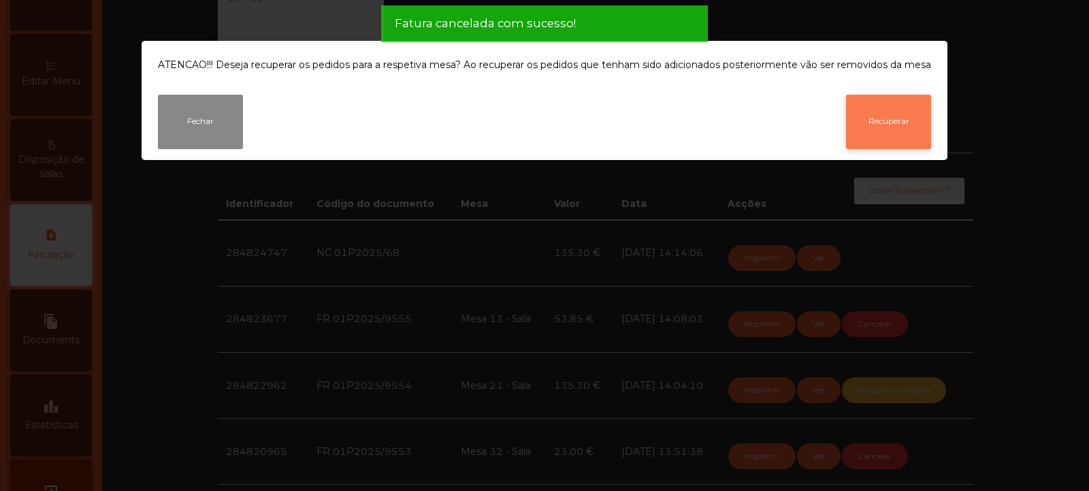
click at [892, 121] on button "Recuperar" at bounding box center [888, 122] width 85 height 54
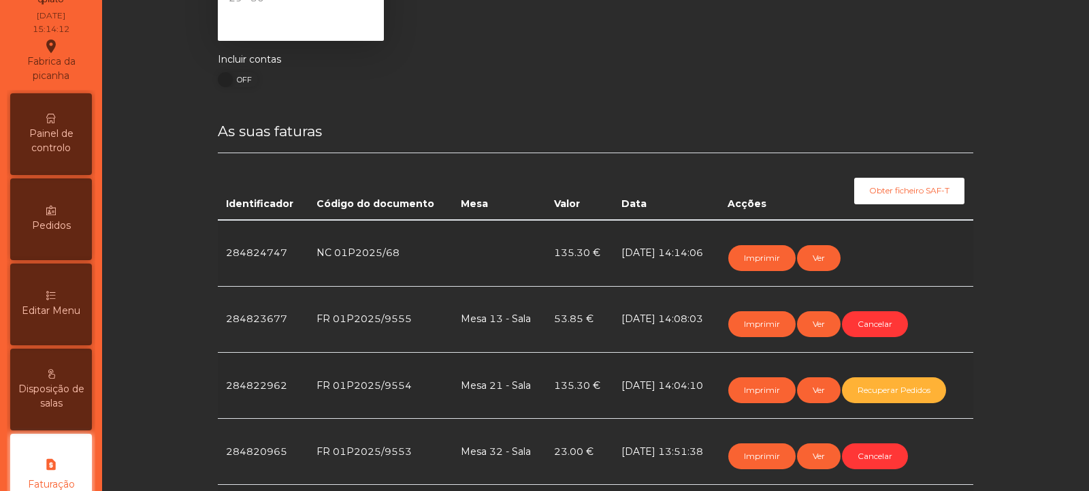
scroll to position [0, 0]
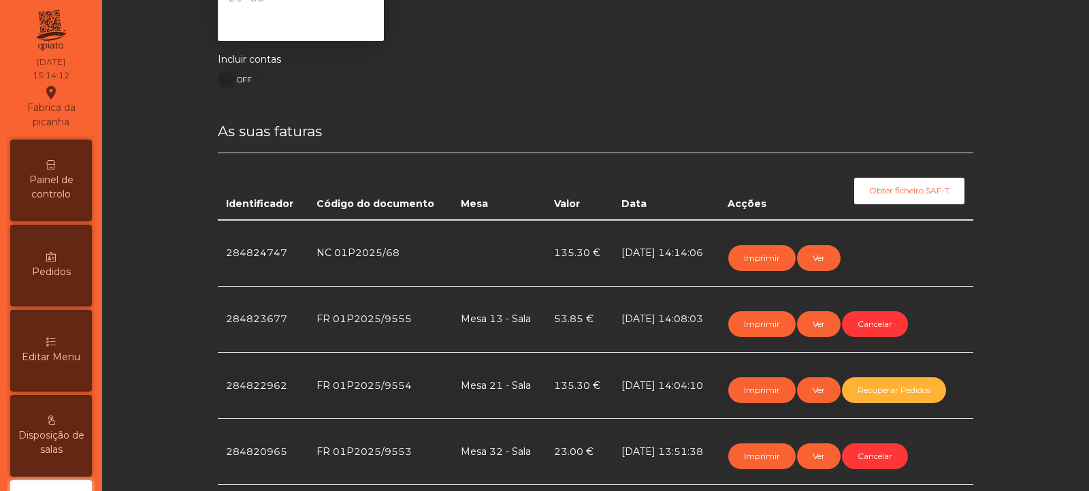
click at [71, 189] on span "Painel de controlo" at bounding box center [51, 187] width 75 height 29
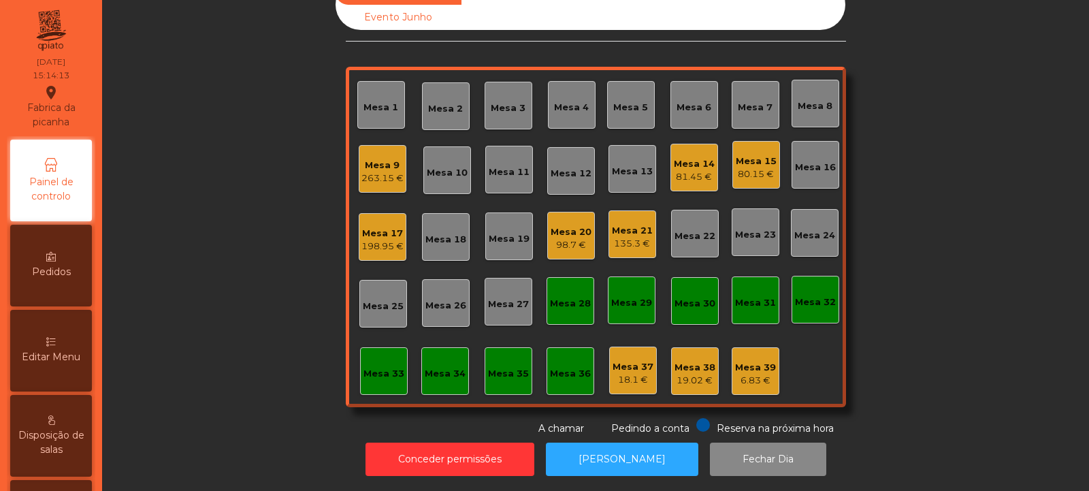
click at [635, 225] on div "Mesa 21" at bounding box center [632, 231] width 41 height 14
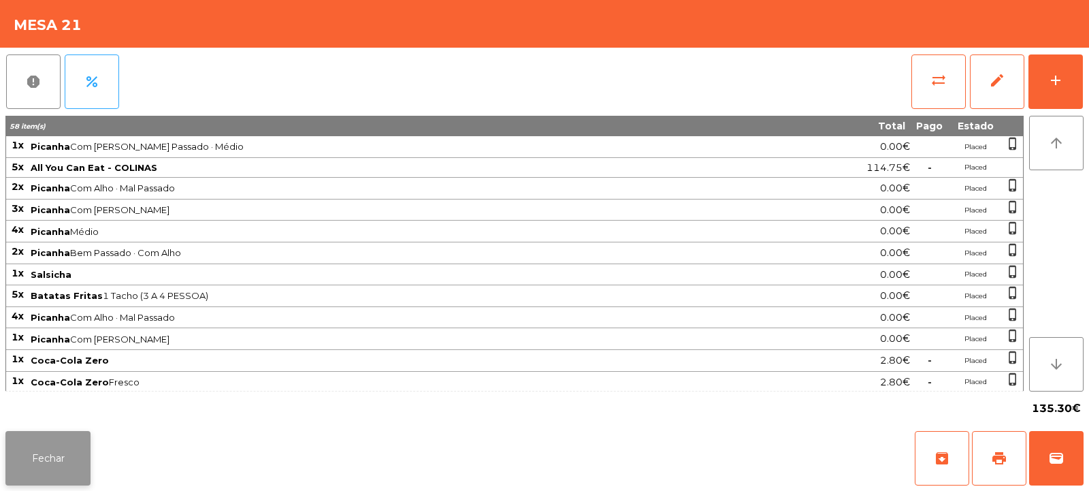
click at [81, 451] on button "Fechar" at bounding box center [47, 458] width 85 height 54
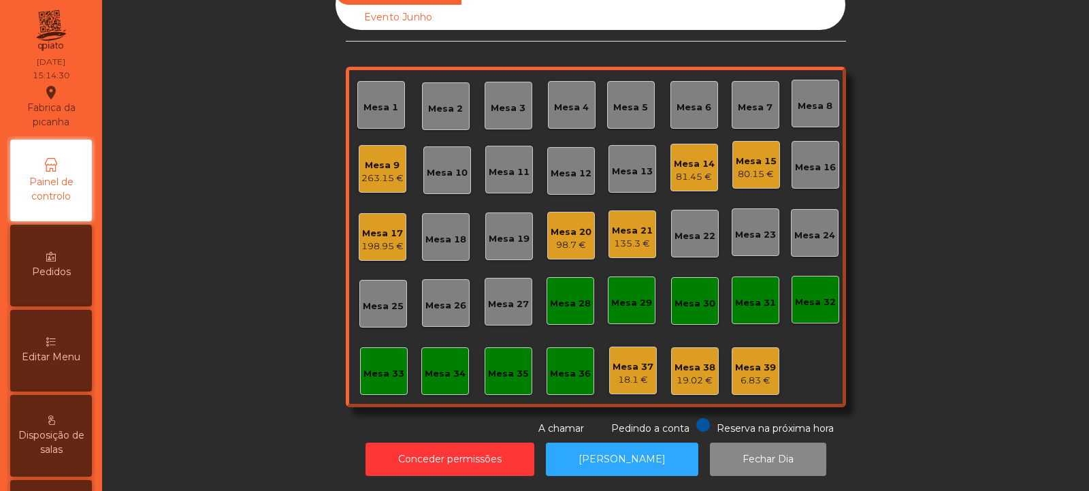
click at [562, 238] on div "98.7 €" at bounding box center [571, 245] width 41 height 14
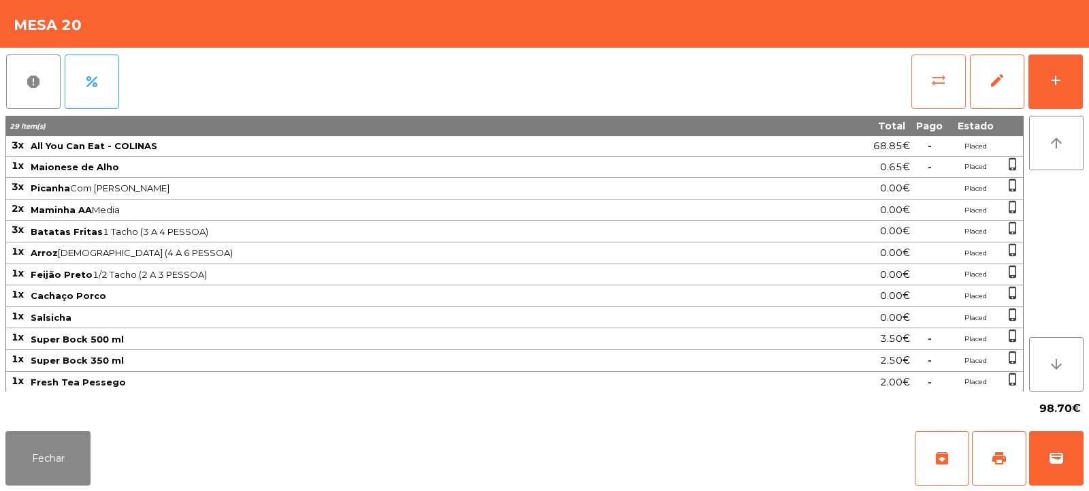
click at [936, 98] on button "sync_alt" at bounding box center [938, 81] width 54 height 54
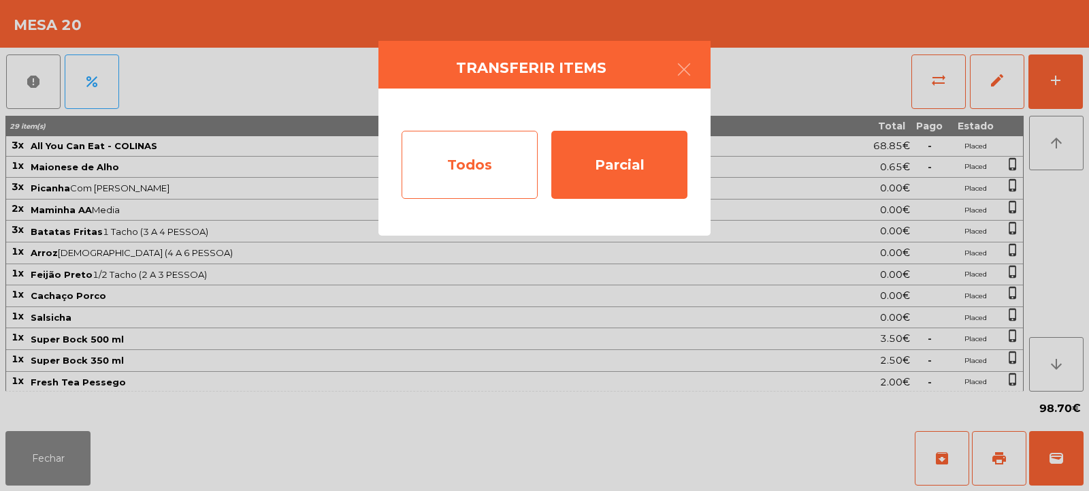
click at [480, 170] on div "Todos" at bounding box center [470, 165] width 136 height 68
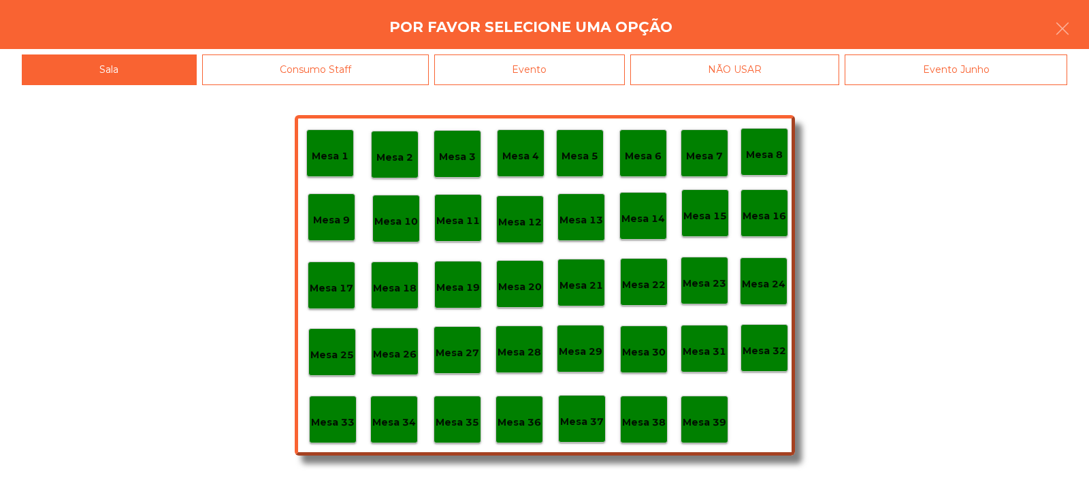
click at [602, 74] on div "Evento" at bounding box center [529, 69] width 191 height 31
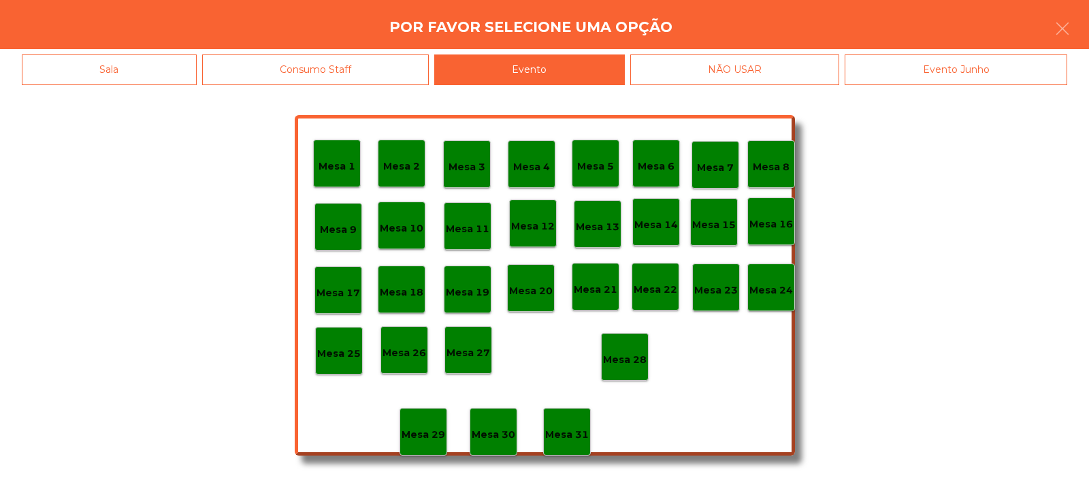
click at [640, 353] on p "Mesa 28" at bounding box center [625, 360] width 44 height 16
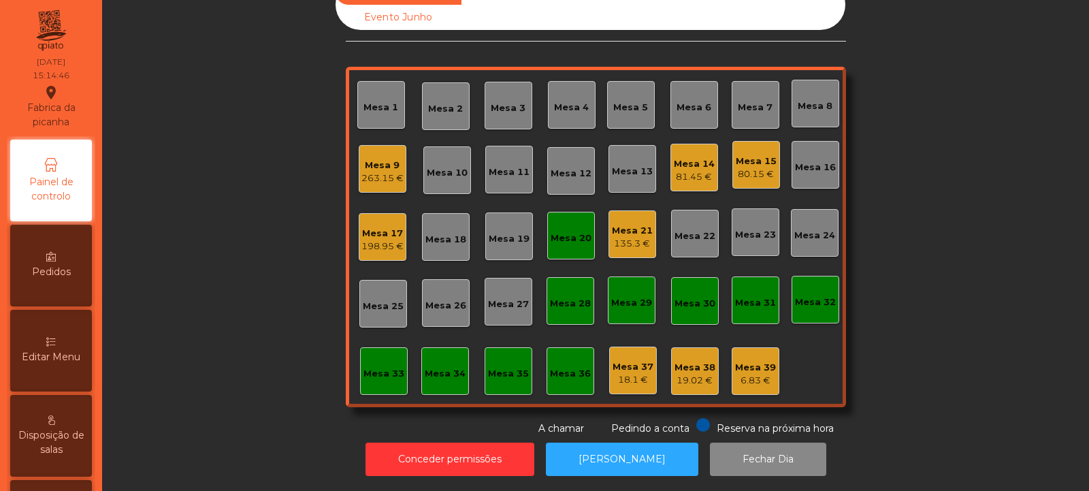
click at [552, 233] on div "Mesa 20" at bounding box center [571, 238] width 41 height 14
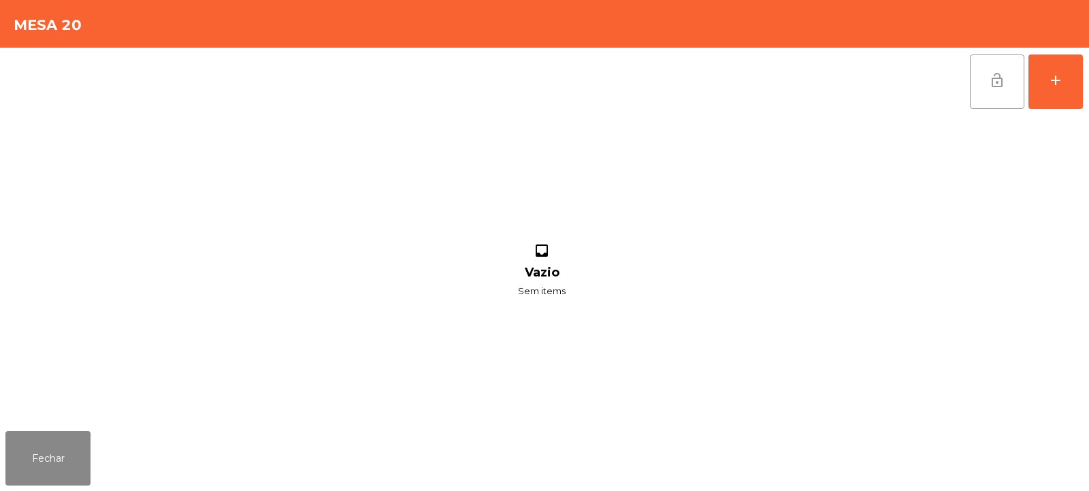
click at [1005, 78] on span "lock_open" at bounding box center [997, 80] width 16 height 16
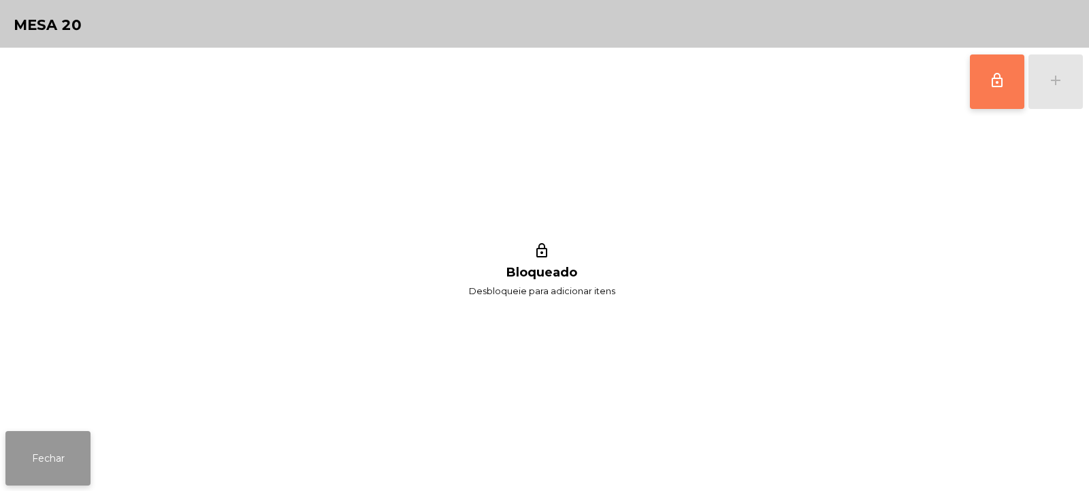
click at [90, 440] on button "Fechar" at bounding box center [47, 458] width 85 height 54
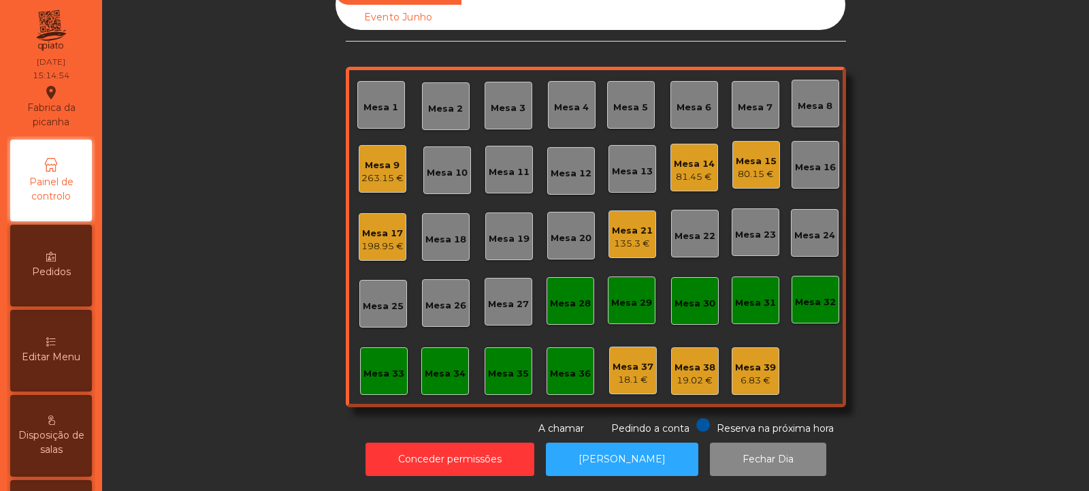
click at [649, 222] on div "Mesa 21 135.3 €" at bounding box center [632, 234] width 48 height 48
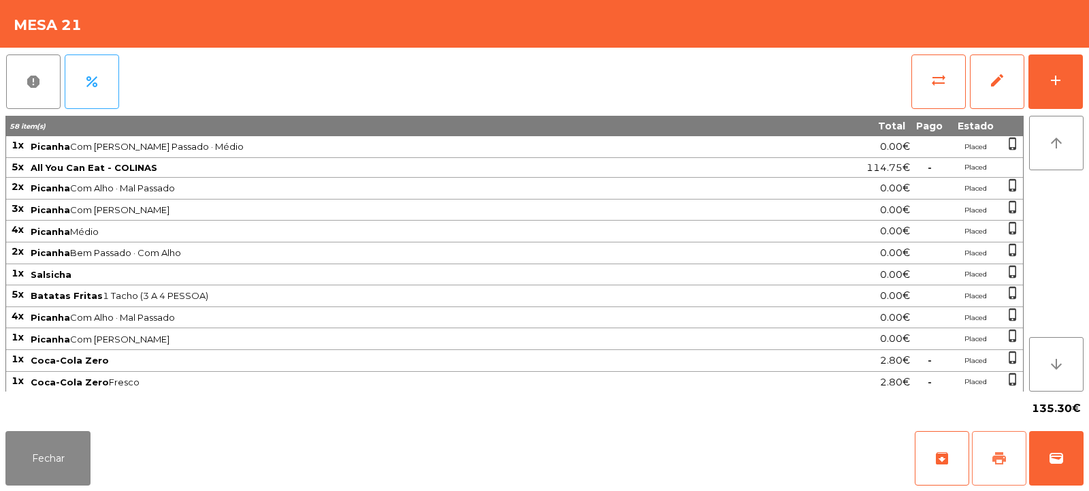
click at [988, 457] on button "print" at bounding box center [999, 458] width 54 height 54
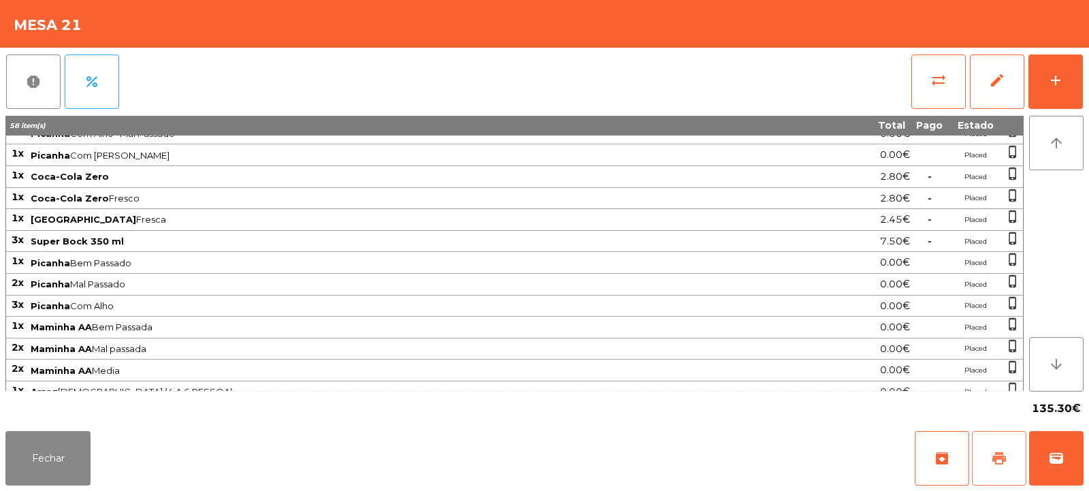
scroll to position [280, 0]
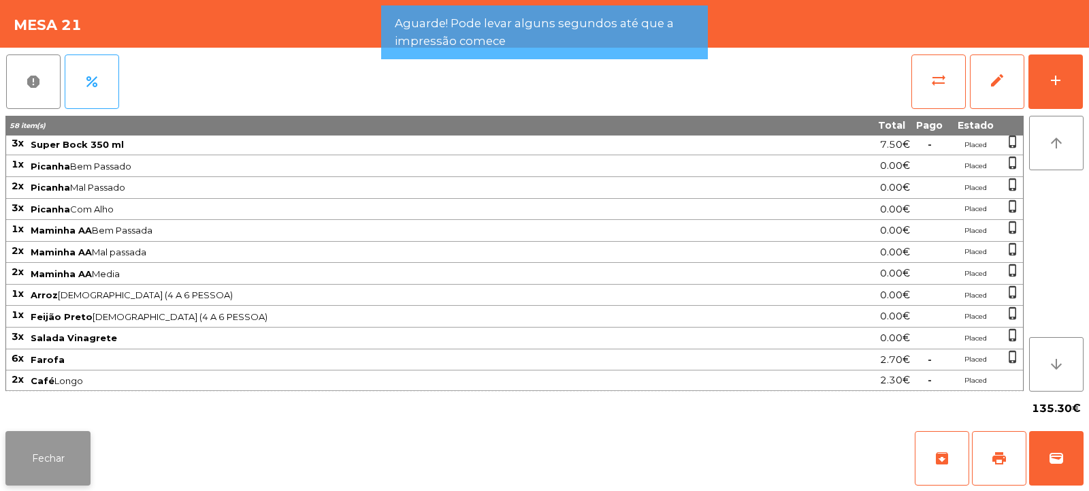
click at [75, 446] on button "Fechar" at bounding box center [47, 458] width 85 height 54
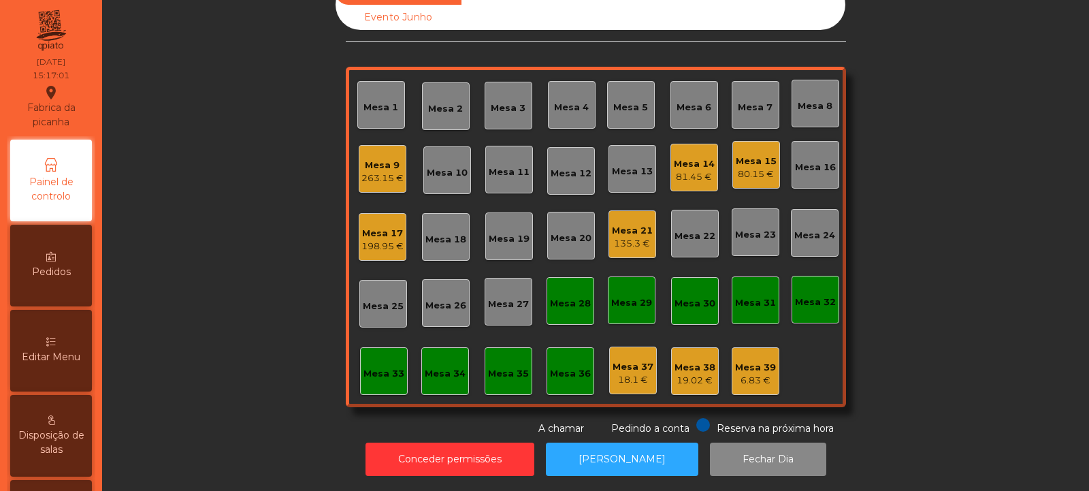
click at [506, 382] on div "Mesa 35" at bounding box center [509, 371] width 48 height 48
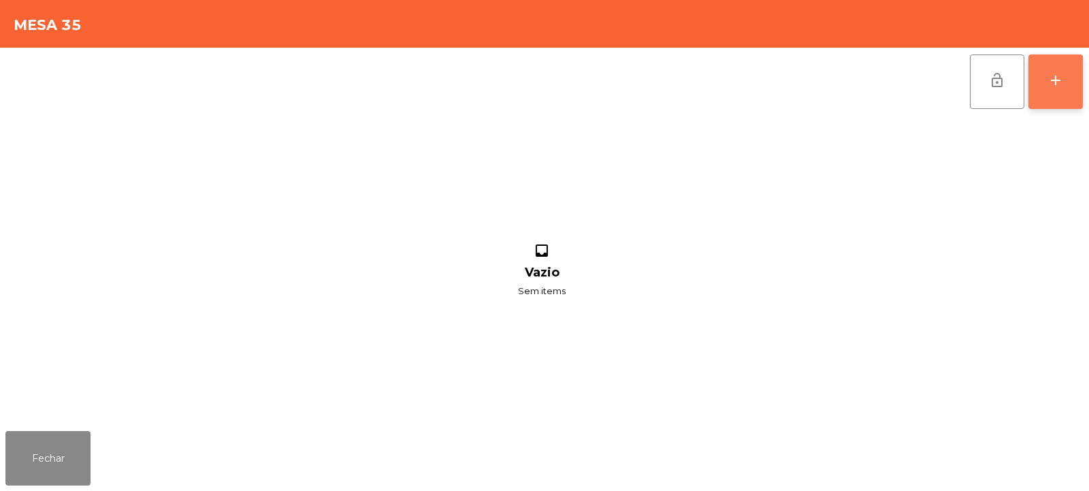
click at [1051, 80] on div "add" at bounding box center [1055, 80] width 16 height 16
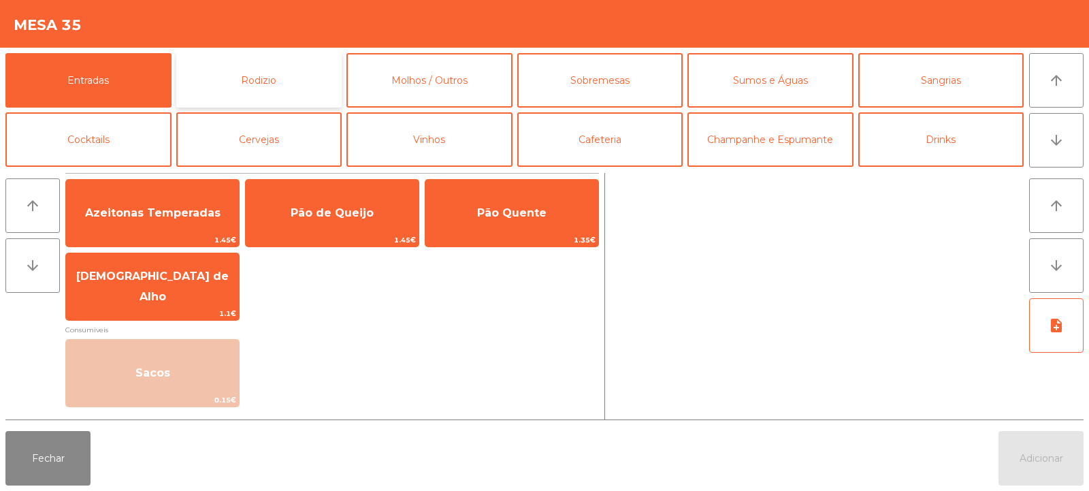
click at [288, 84] on button "Rodizio" at bounding box center [259, 80] width 166 height 54
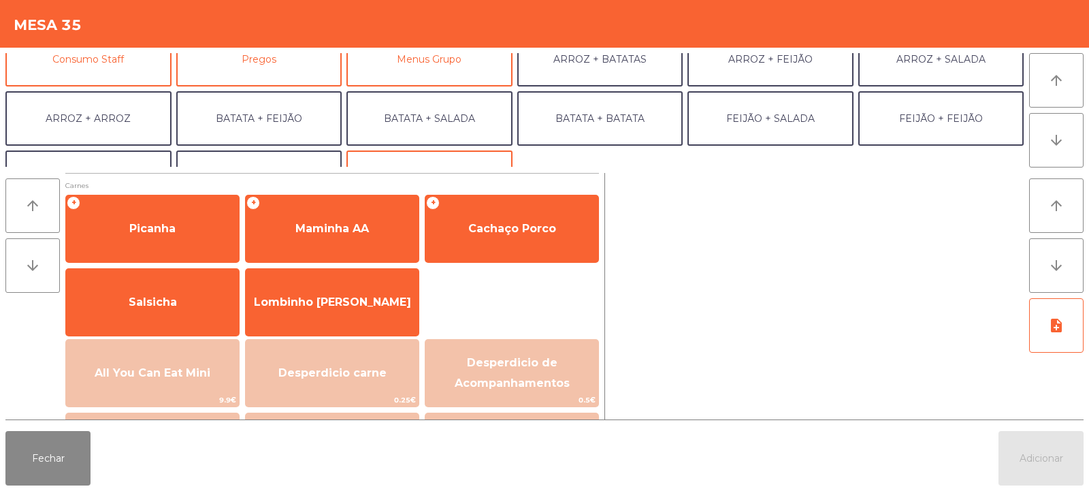
scroll to position [143, 0]
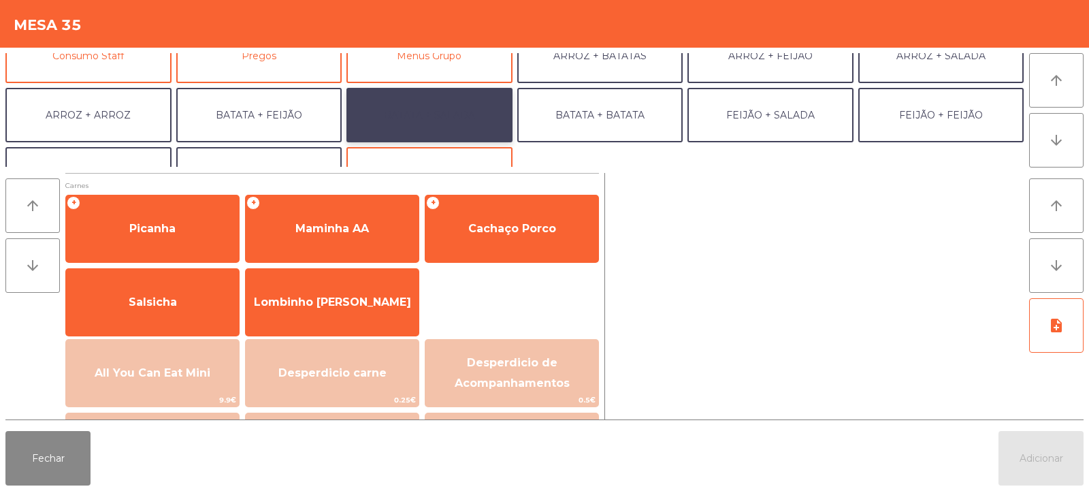
click at [433, 103] on button "BATATA + SALADA" at bounding box center [429, 115] width 166 height 54
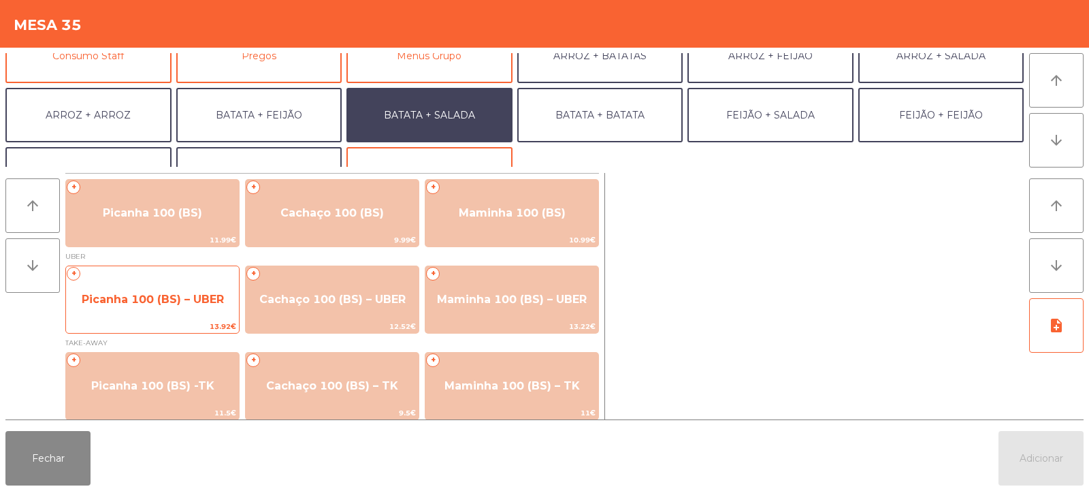
click at [152, 301] on span "Picanha 100 (BS) – UBER" at bounding box center [153, 299] width 142 height 13
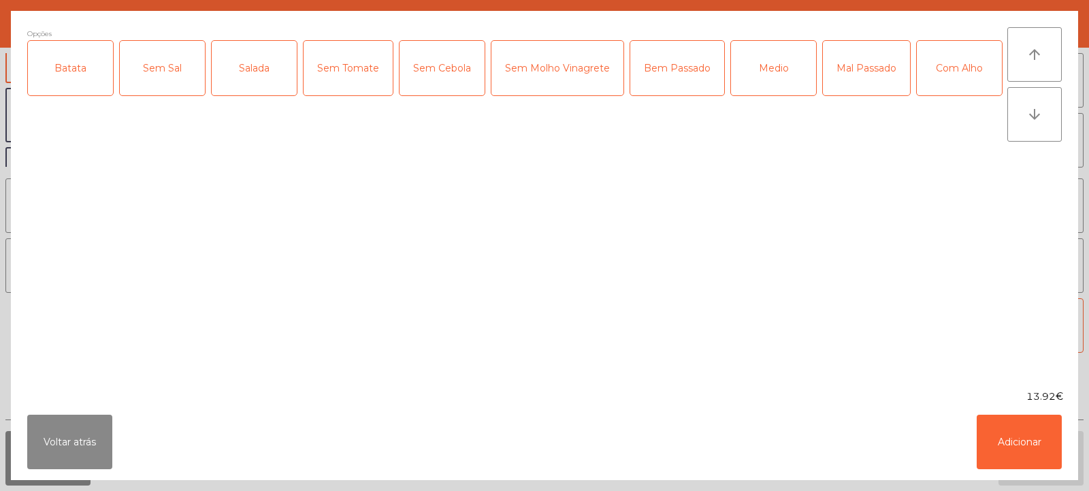
click at [68, 71] on div "Batata" at bounding box center [70, 68] width 85 height 54
click at [239, 74] on div "Salada" at bounding box center [254, 68] width 85 height 54
click at [875, 72] on div "Mal Passado" at bounding box center [866, 68] width 87 height 54
click at [917, 95] on div "Com Alho" at bounding box center [959, 68] width 85 height 54
click at [1022, 436] on button "Adicionar" at bounding box center [1019, 441] width 85 height 54
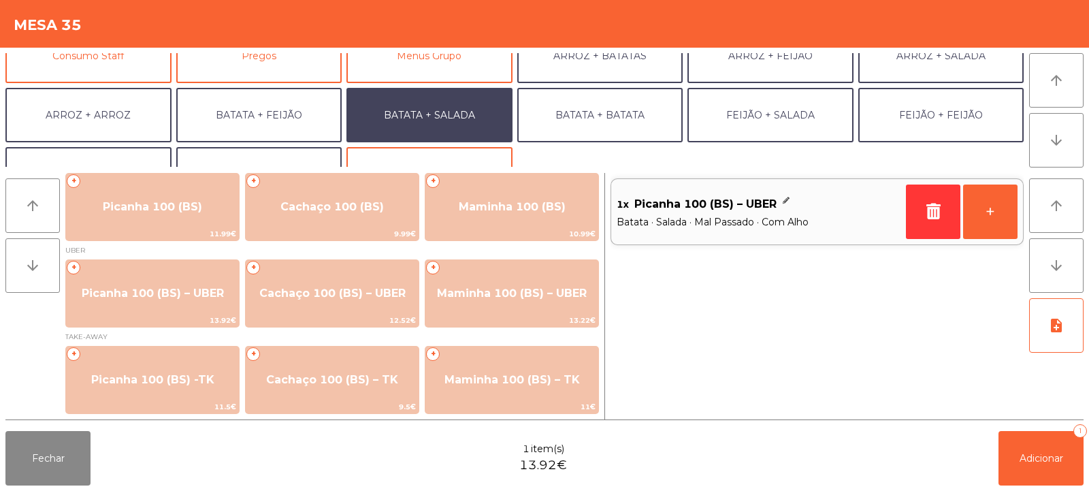
scroll to position [178, 0]
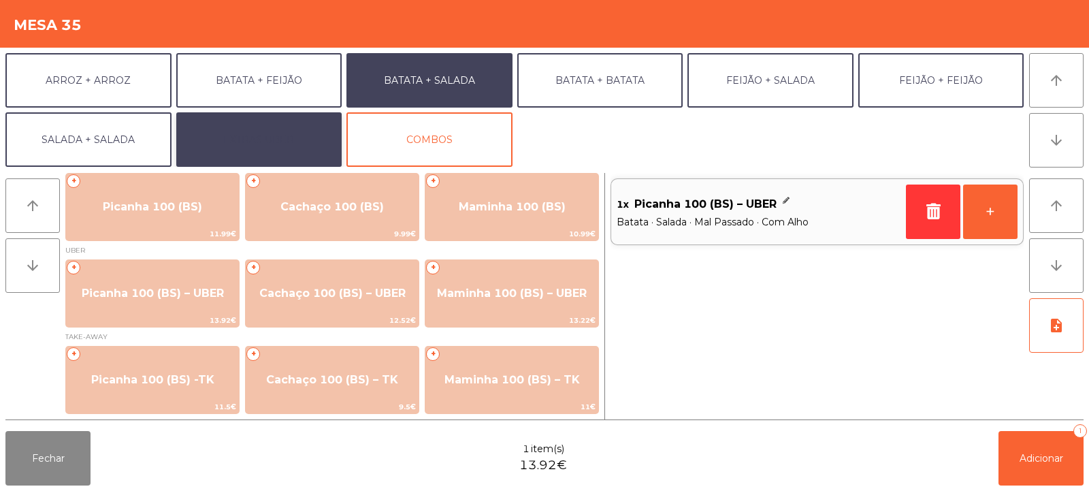
click at [272, 127] on button "EXTRAS UBER" at bounding box center [259, 139] width 166 height 54
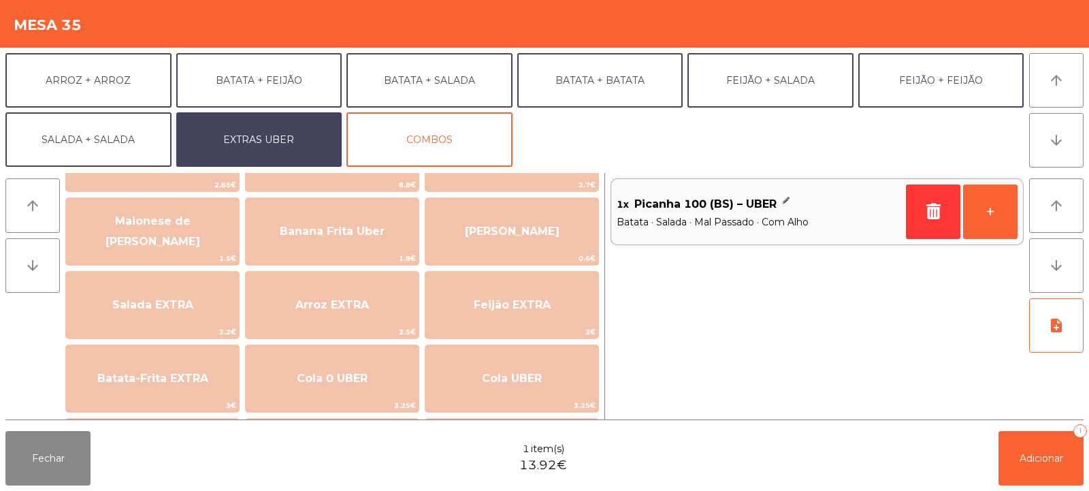
scroll to position [73, 0]
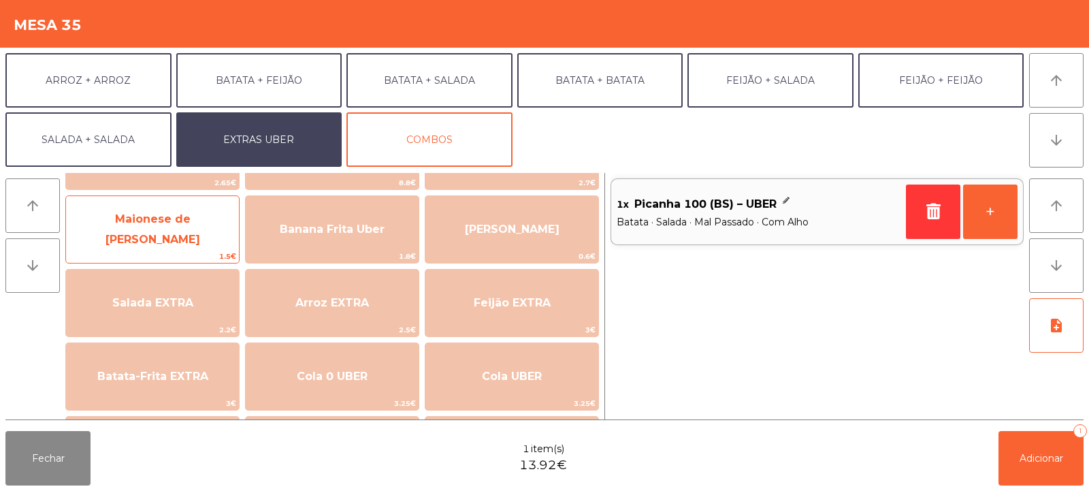
click at [139, 235] on span "Maionese de [PERSON_NAME]" at bounding box center [152, 228] width 95 height 33
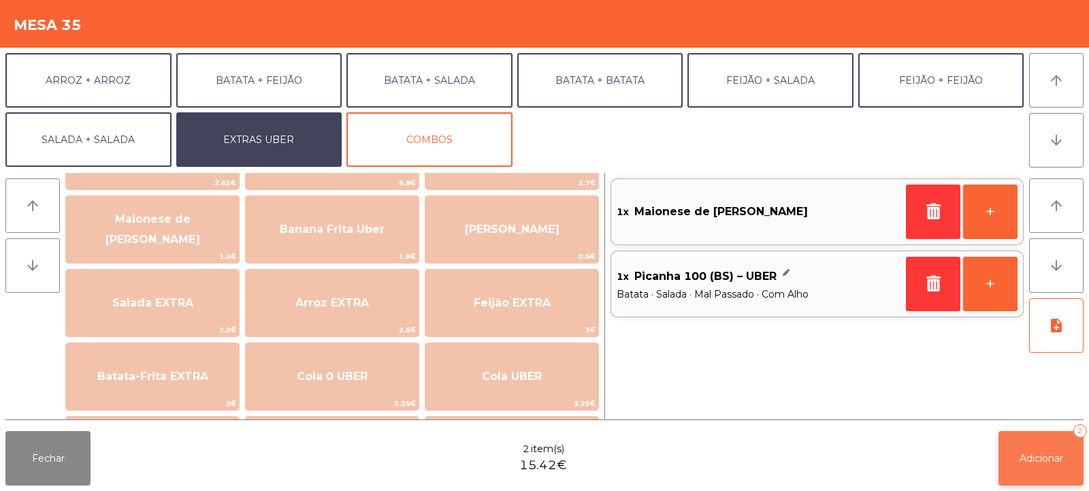
click at [1039, 461] on span "Adicionar" at bounding box center [1042, 458] width 44 height 12
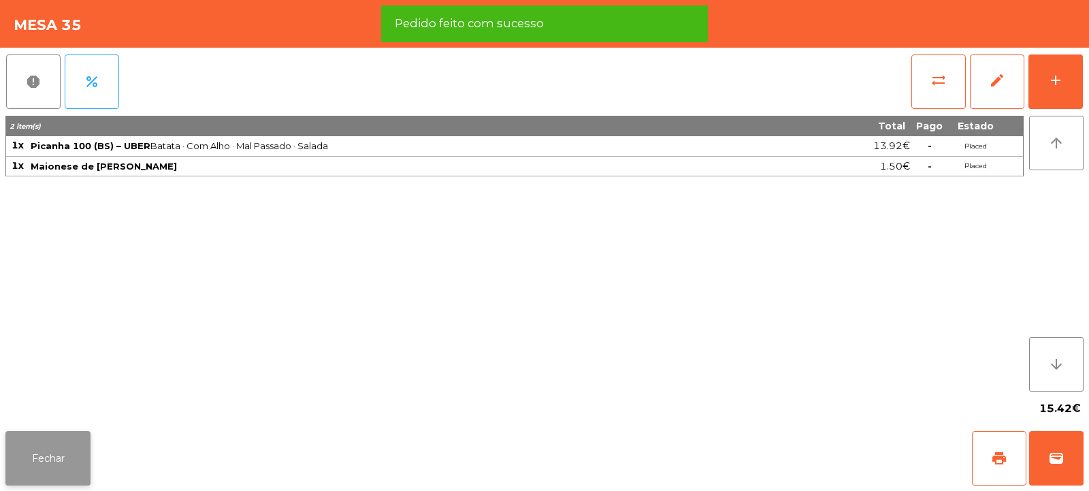
click at [44, 470] on button "Fechar" at bounding box center [47, 458] width 85 height 54
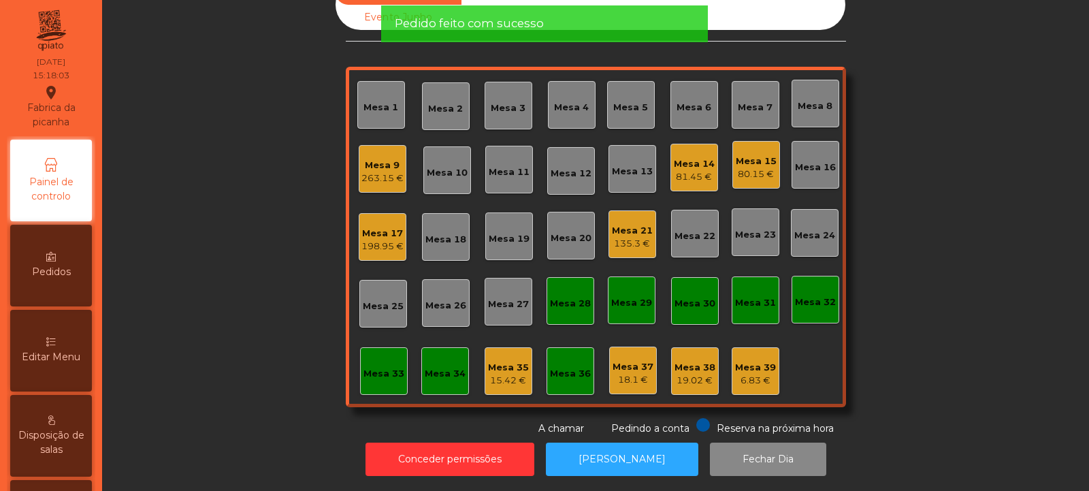
scroll to position [0, 0]
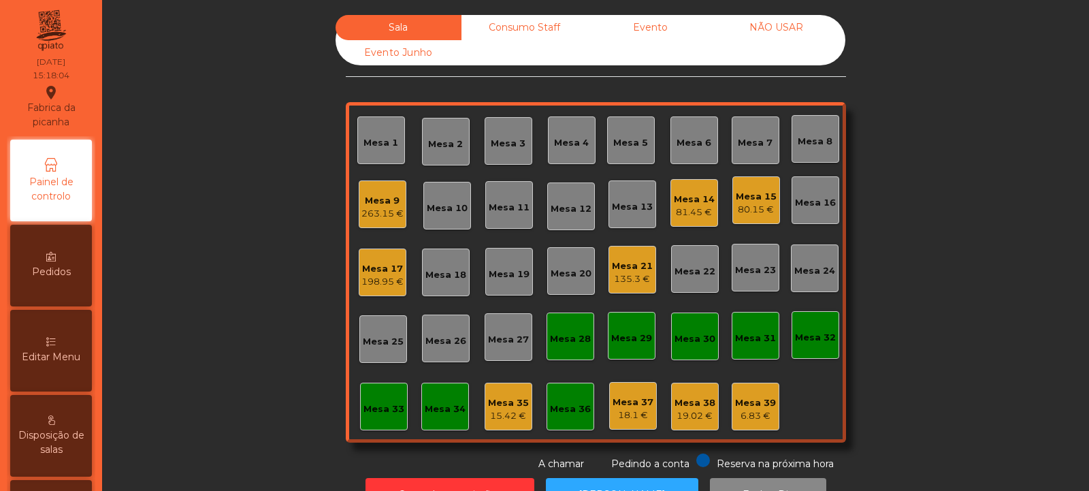
click at [520, 27] on div "Consumo Staff" at bounding box center [524, 27] width 126 height 25
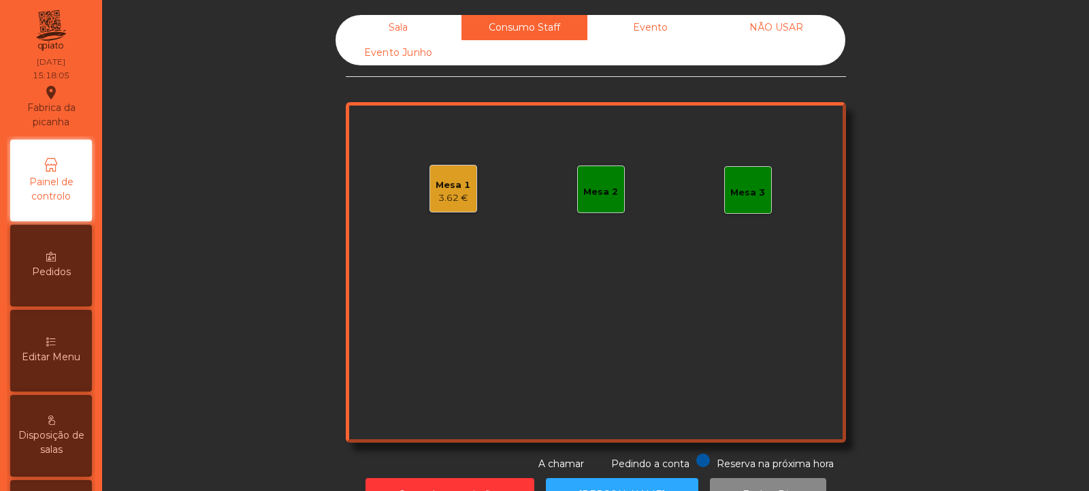
click at [447, 201] on div "3.62 €" at bounding box center [453, 198] width 35 height 14
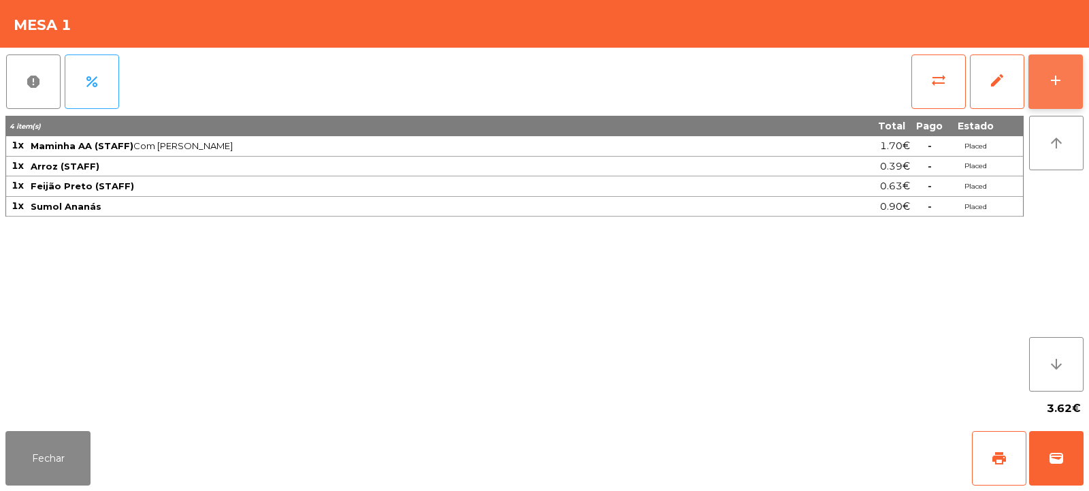
click at [1066, 73] on button "add" at bounding box center [1055, 81] width 54 height 54
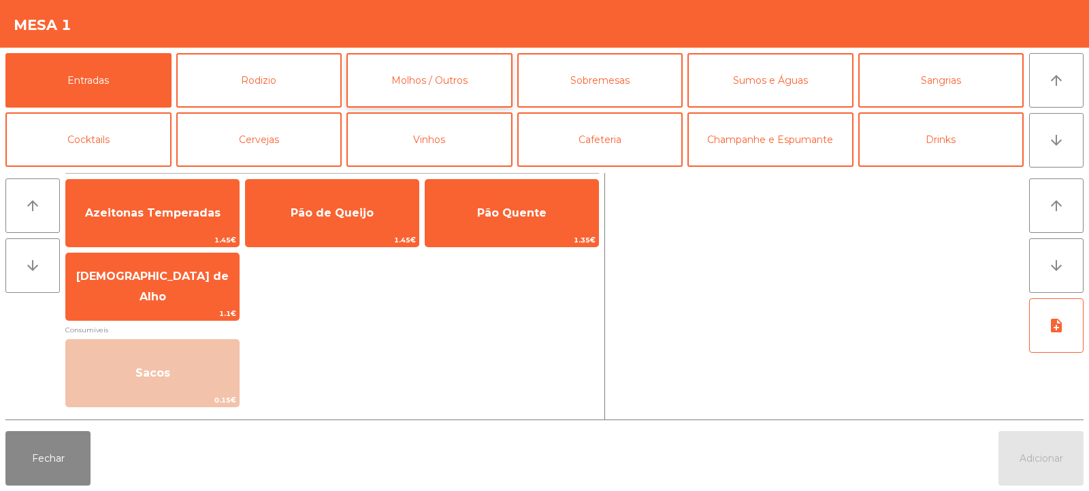
click at [461, 73] on button "Molhos / Outros" at bounding box center [429, 80] width 166 height 54
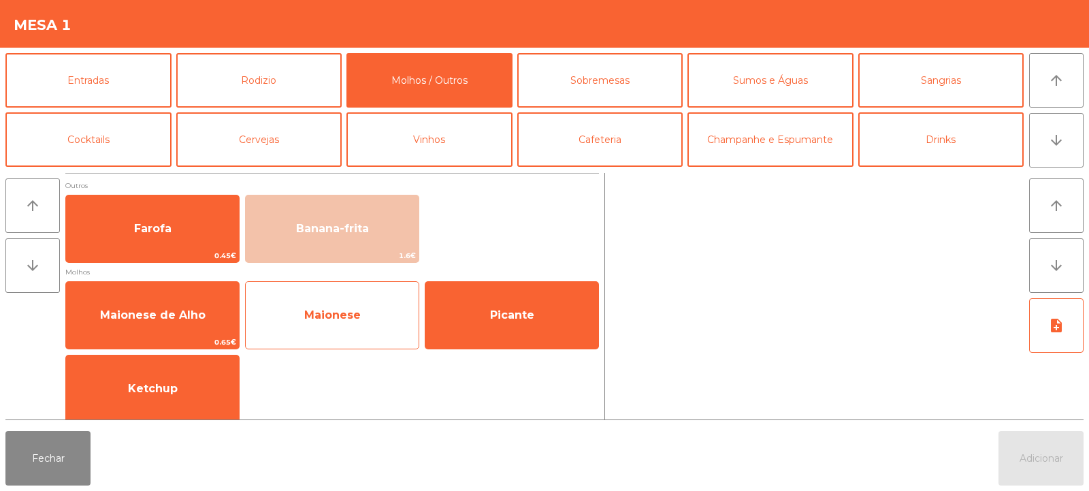
click at [324, 335] on div "Maionese" at bounding box center [332, 315] width 174 height 68
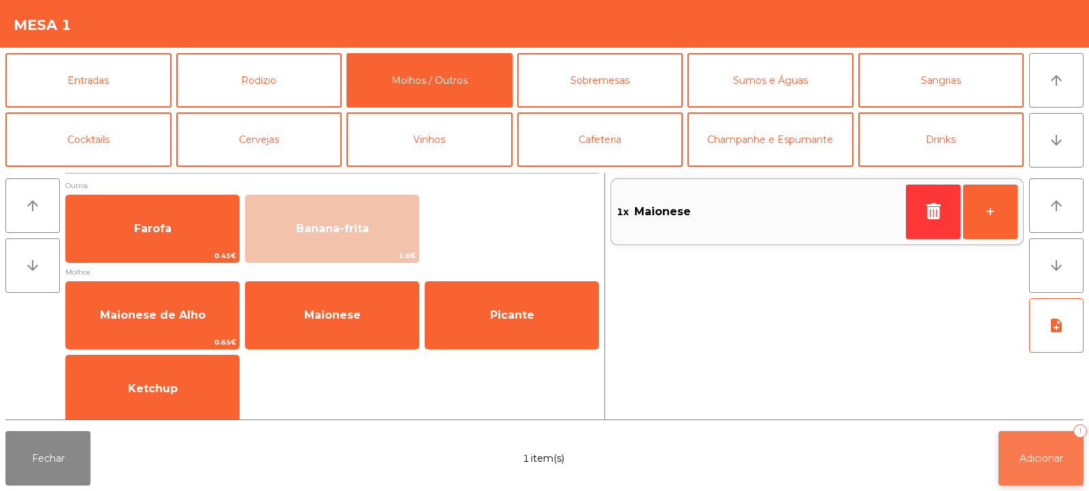
click at [1039, 457] on span "Adicionar" at bounding box center [1042, 458] width 44 height 12
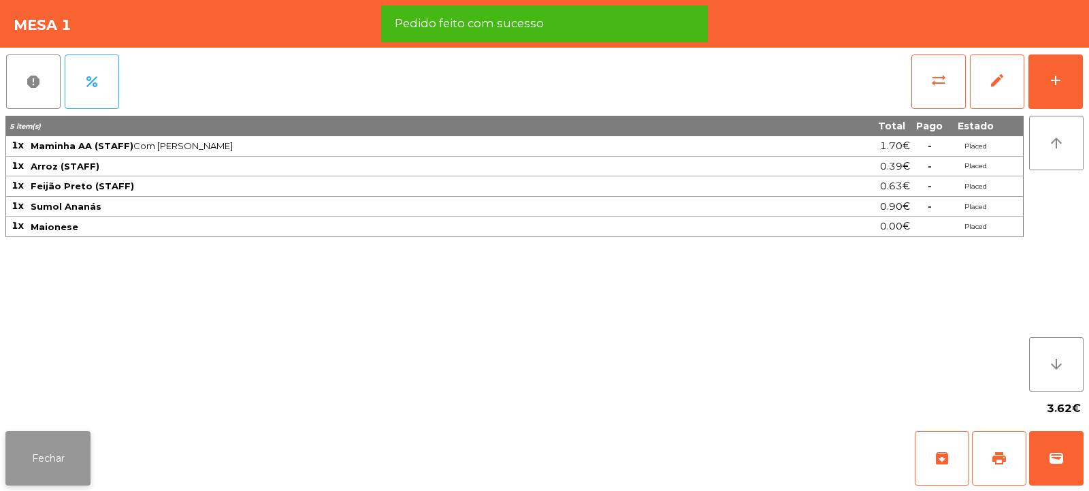
click at [37, 461] on button "Fechar" at bounding box center [47, 458] width 85 height 54
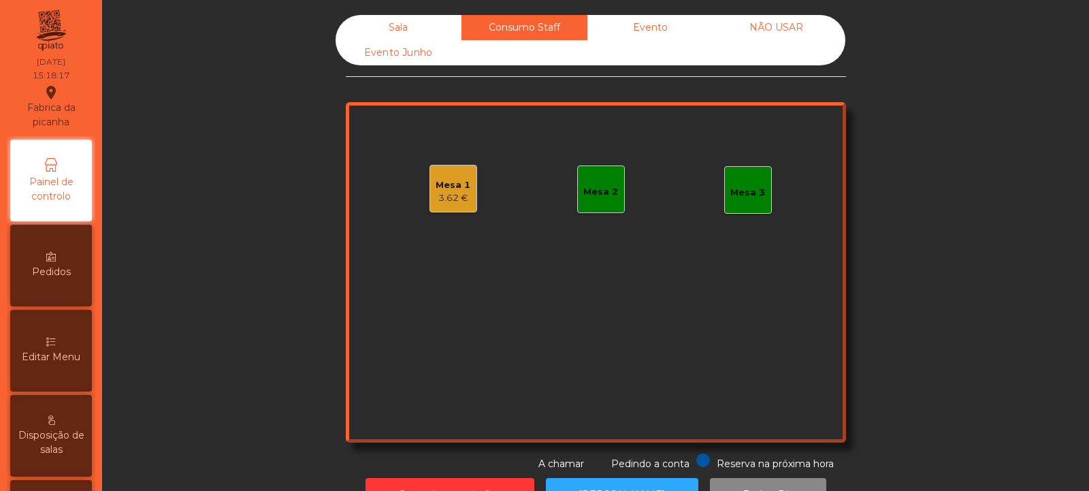
click at [374, 18] on div "Sala" at bounding box center [399, 27] width 126 height 25
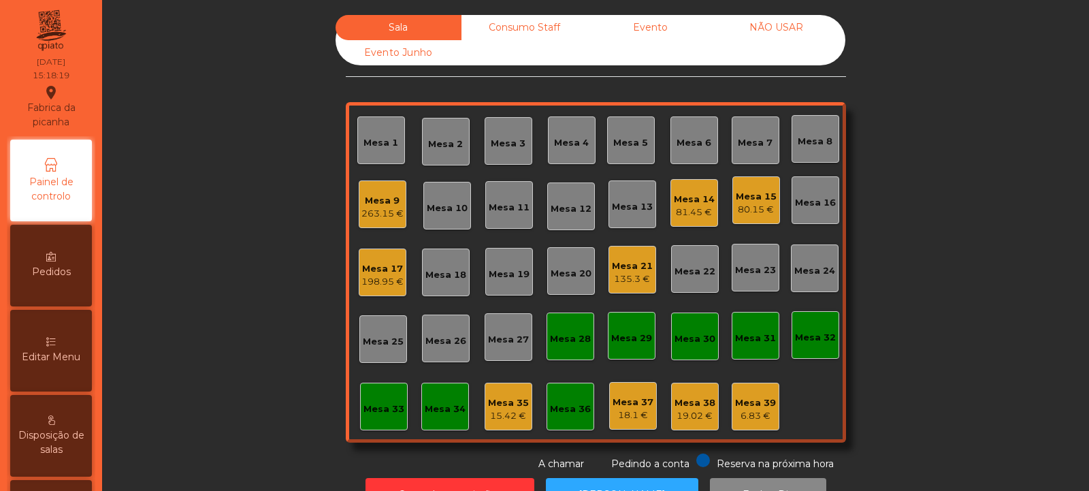
click at [498, 417] on div "15.42 €" at bounding box center [508, 416] width 41 height 14
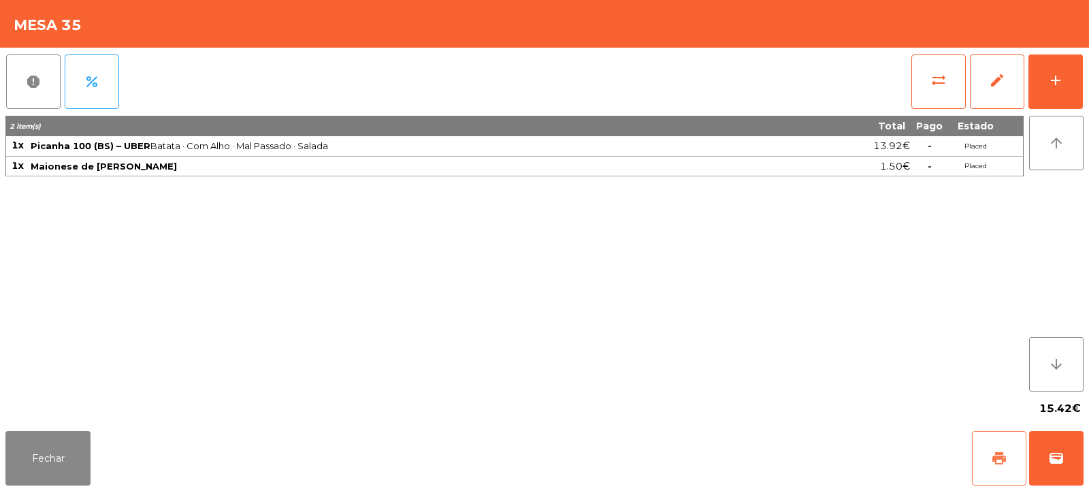
click at [1001, 453] on span "print" at bounding box center [999, 458] width 16 height 16
click at [60, 472] on button "Fechar" at bounding box center [47, 458] width 85 height 54
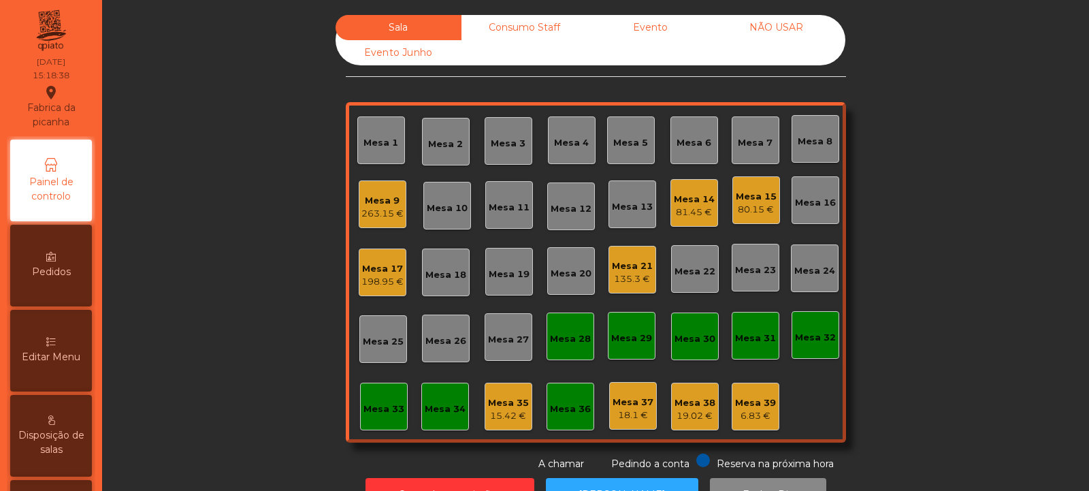
click at [683, 201] on div "Mesa 14" at bounding box center [694, 200] width 41 height 14
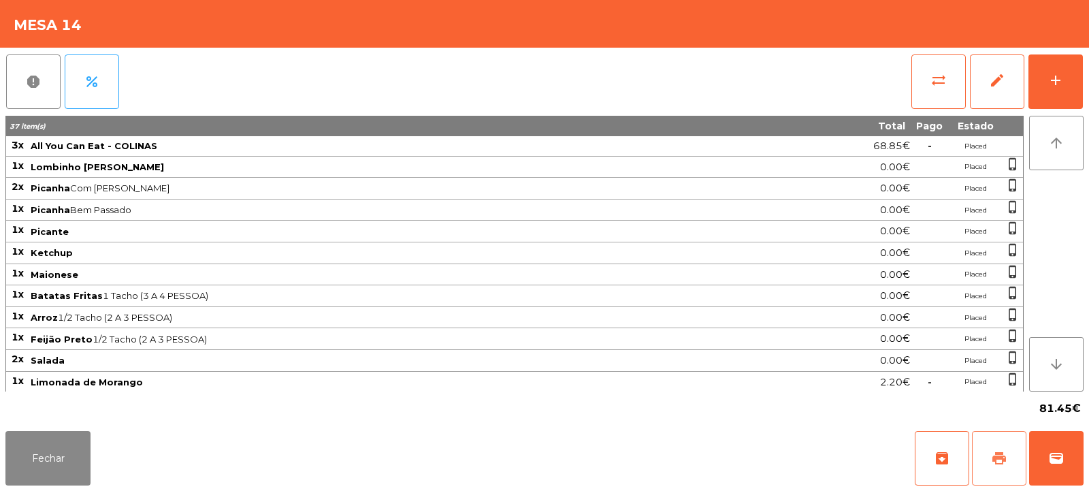
click at [1007, 460] on button "print" at bounding box center [999, 458] width 54 height 54
click at [1011, 446] on button "print" at bounding box center [999, 458] width 54 height 54
click at [926, 89] on button "sync_alt" at bounding box center [938, 81] width 54 height 54
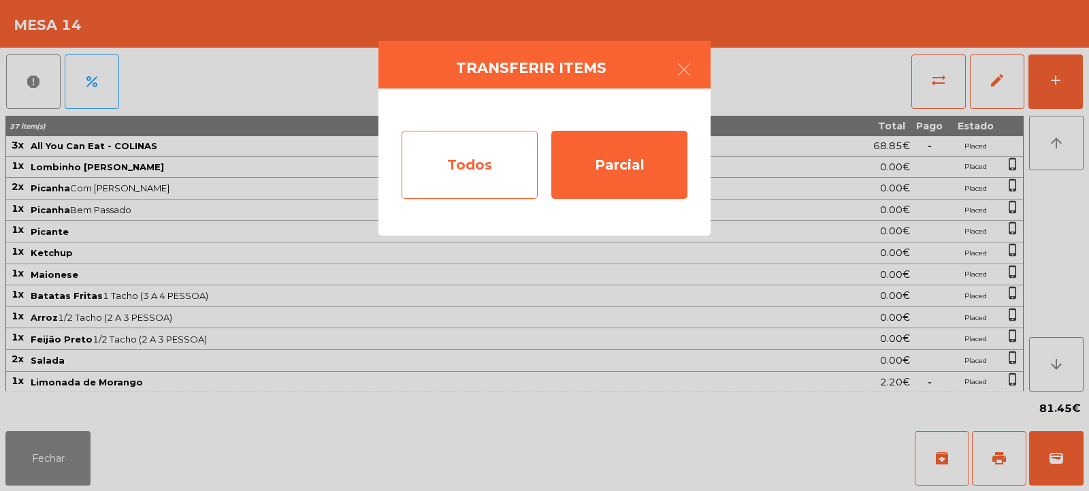
click at [463, 172] on div "Todos" at bounding box center [470, 165] width 136 height 68
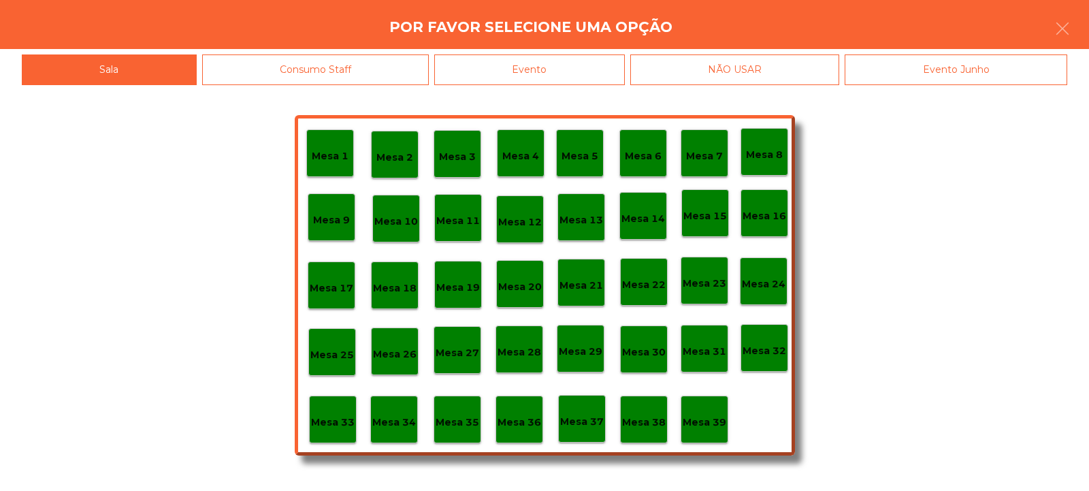
click at [527, 73] on div "Evento" at bounding box center [529, 69] width 191 height 31
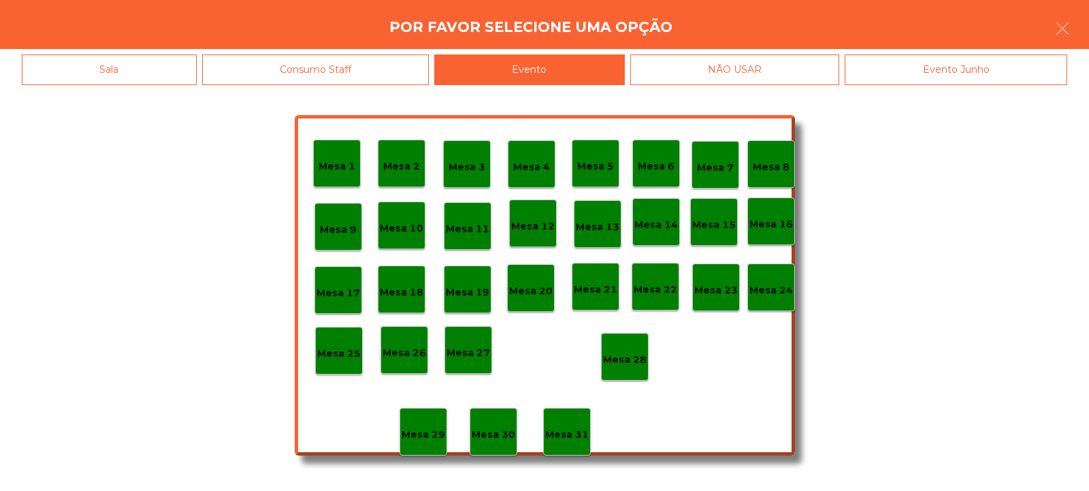
click at [625, 370] on div "Mesa 28" at bounding box center [625, 357] width 48 height 48
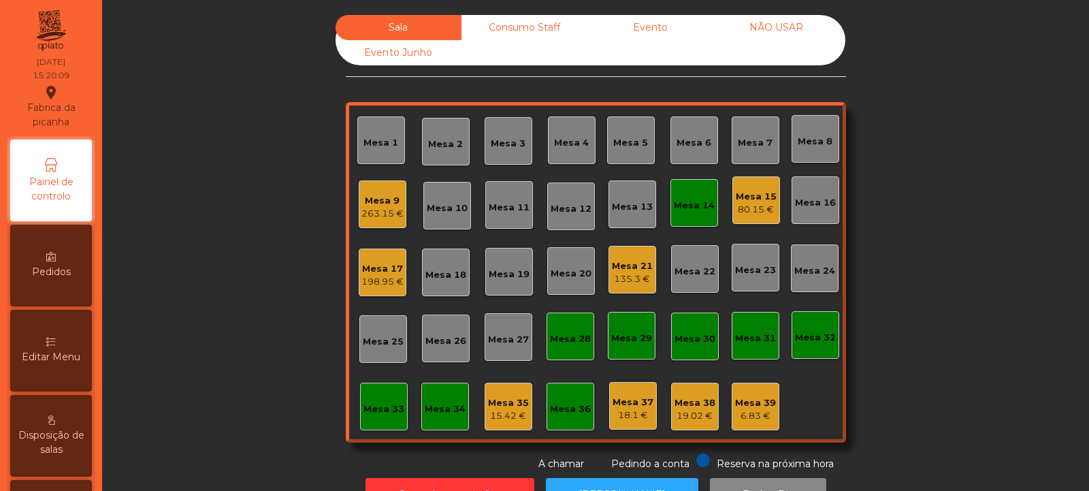
click at [497, 418] on div "15.42 €" at bounding box center [508, 416] width 41 height 14
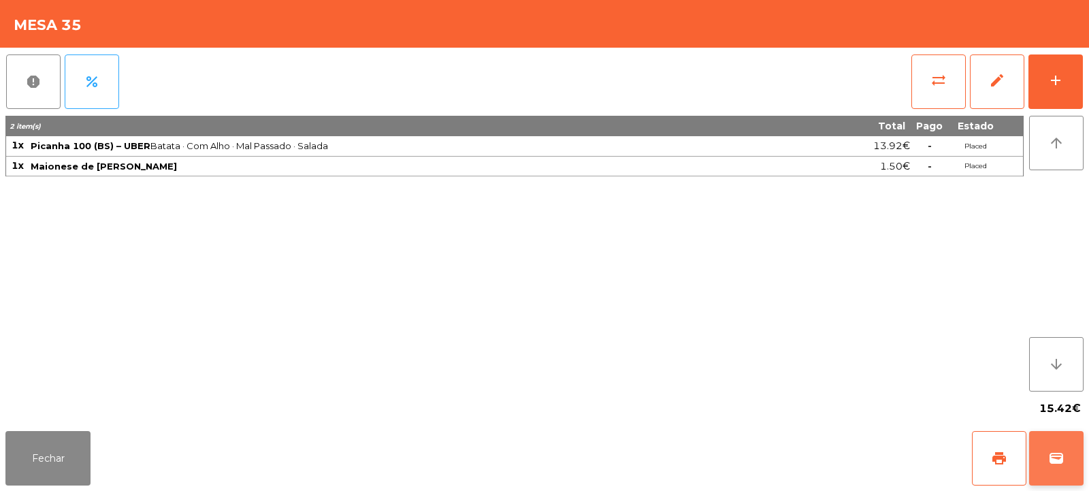
click at [1055, 444] on button "wallet" at bounding box center [1056, 458] width 54 height 54
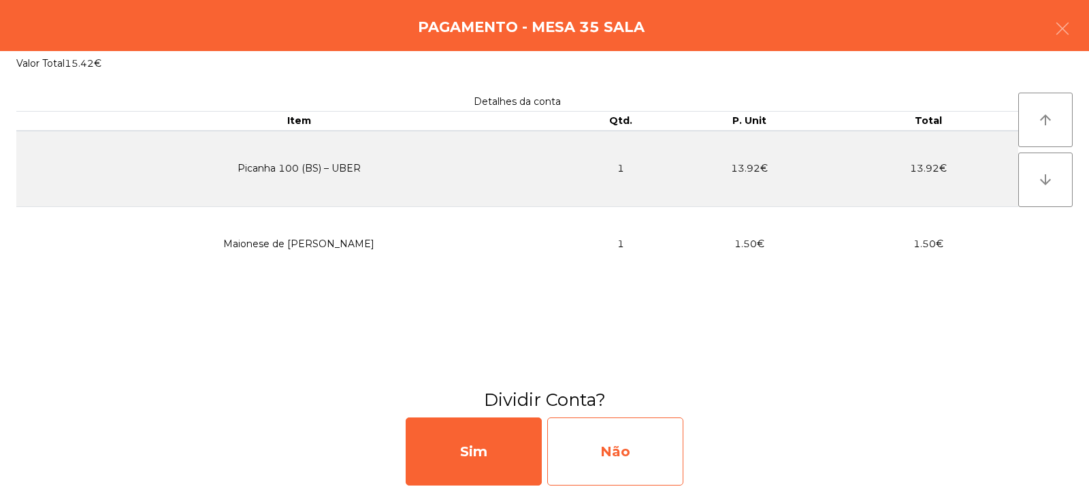
click at [637, 449] on div "Não" at bounding box center [615, 451] width 136 height 68
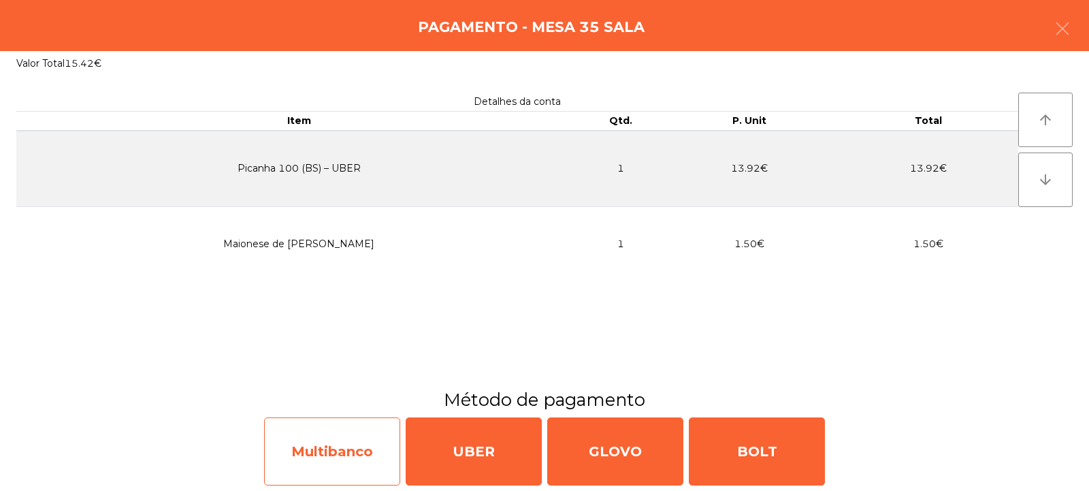
click at [346, 458] on div "Multibanco" at bounding box center [332, 451] width 136 height 68
select select "**"
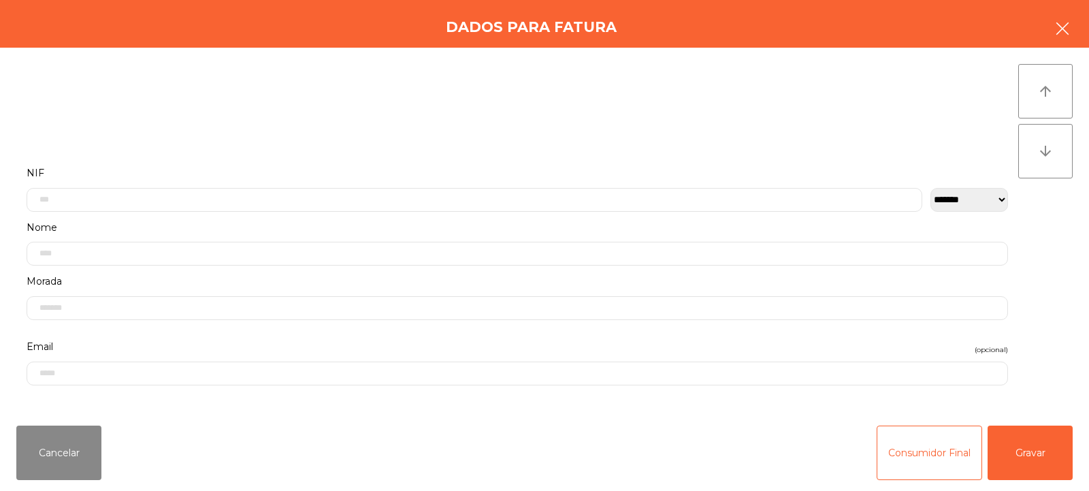
click at [1056, 22] on icon "button" at bounding box center [1062, 28] width 16 height 16
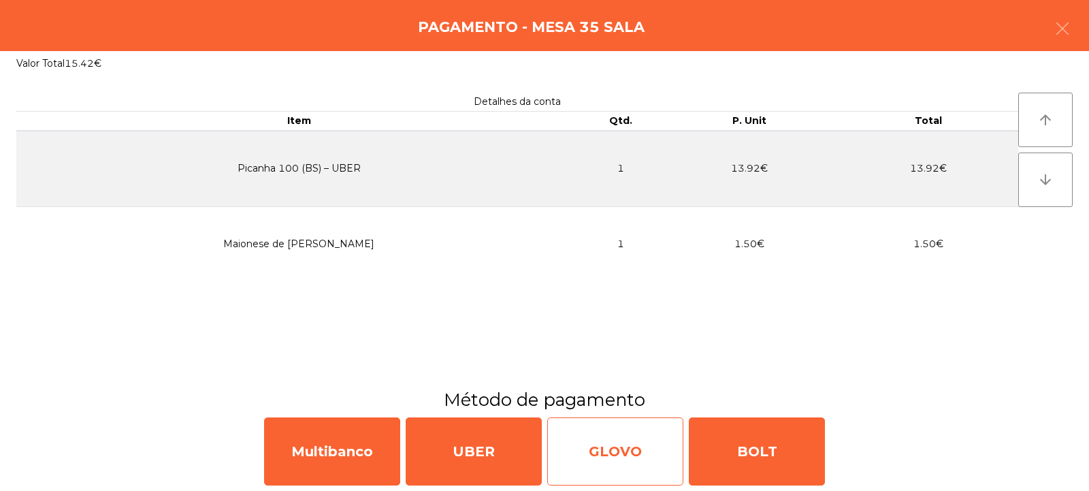
click at [631, 457] on div "GLOVO" at bounding box center [615, 451] width 136 height 68
select select "**"
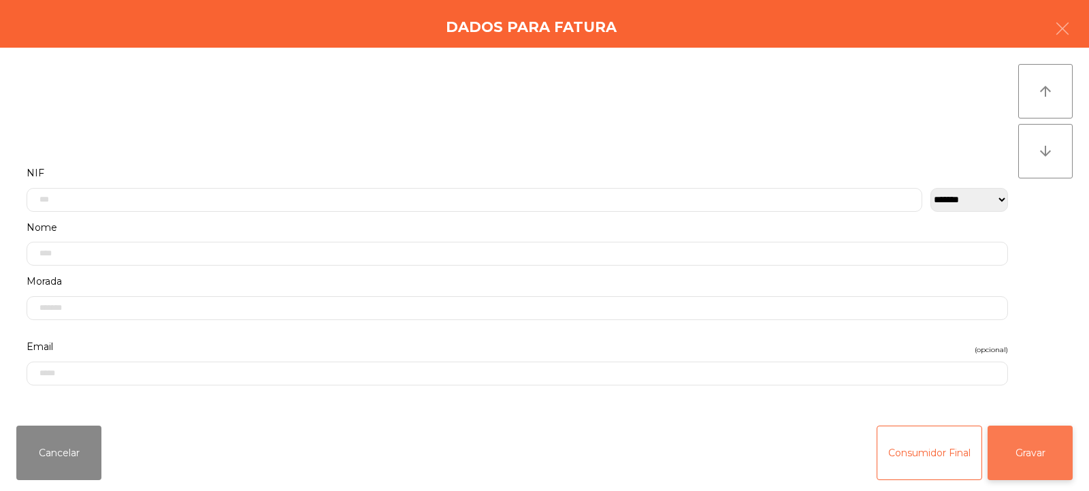
click at [1047, 469] on button "Gravar" at bounding box center [1030, 452] width 85 height 54
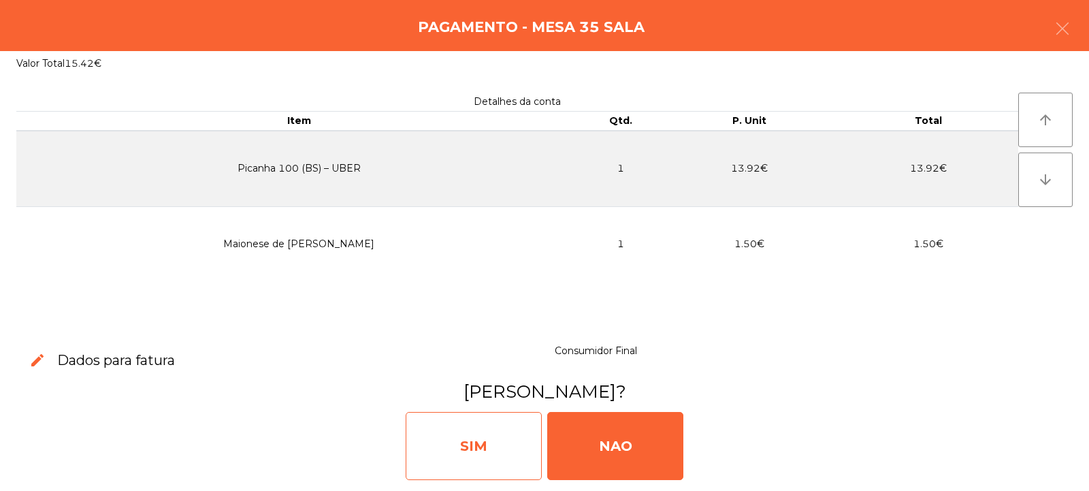
click at [462, 442] on div "SIM" at bounding box center [474, 446] width 136 height 68
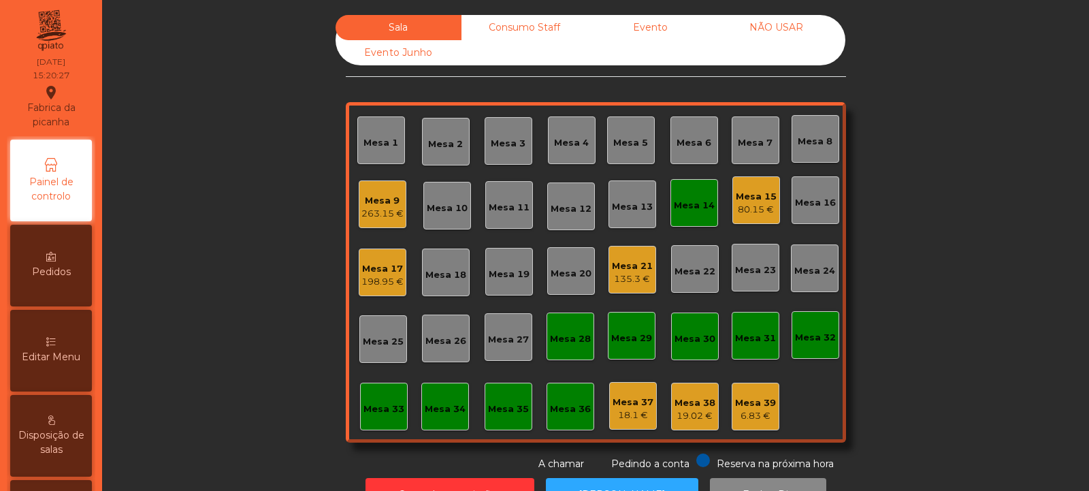
click at [689, 218] on div "Mesa 14" at bounding box center [694, 203] width 48 height 48
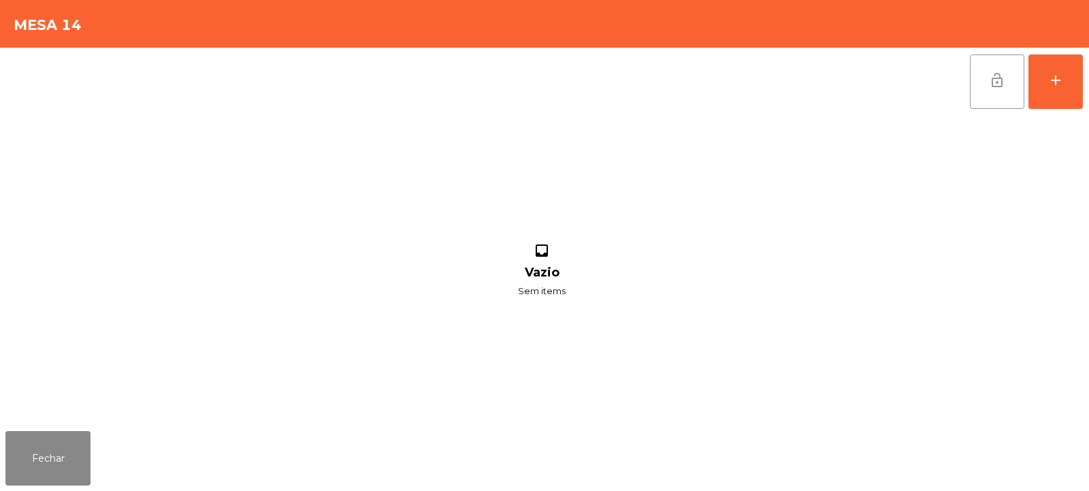
click at [992, 80] on span "lock_open" at bounding box center [997, 80] width 16 height 16
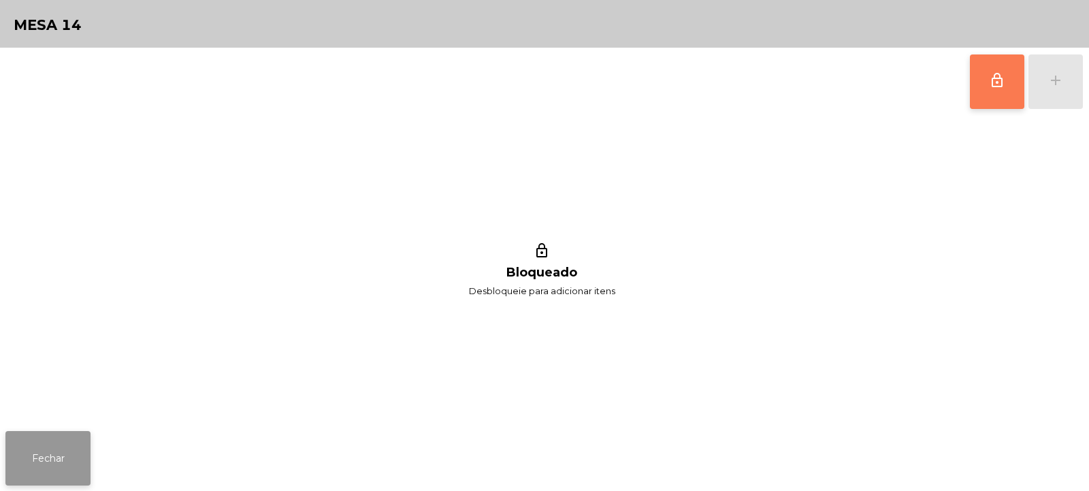
click at [80, 443] on button "Fechar" at bounding box center [47, 458] width 85 height 54
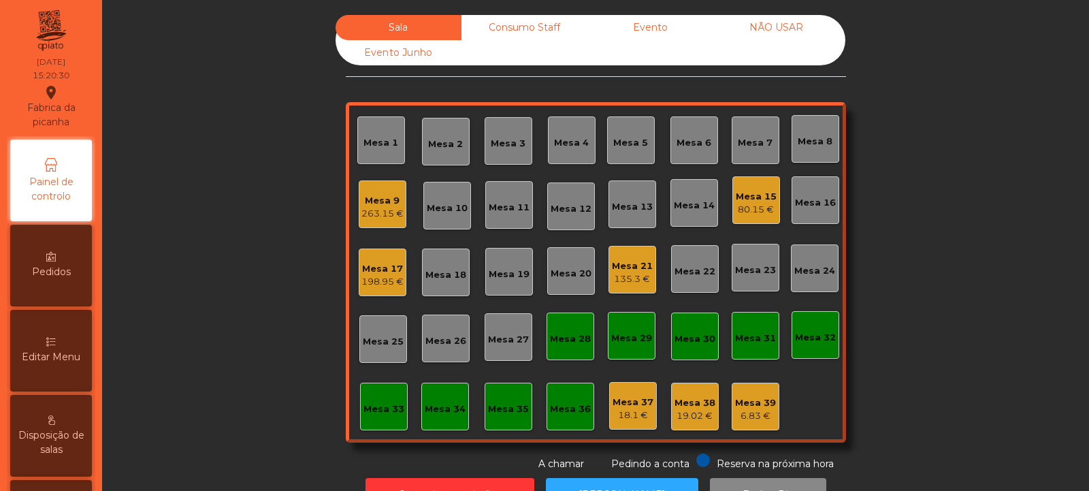
click at [634, 278] on div "135.3 €" at bounding box center [632, 279] width 41 height 14
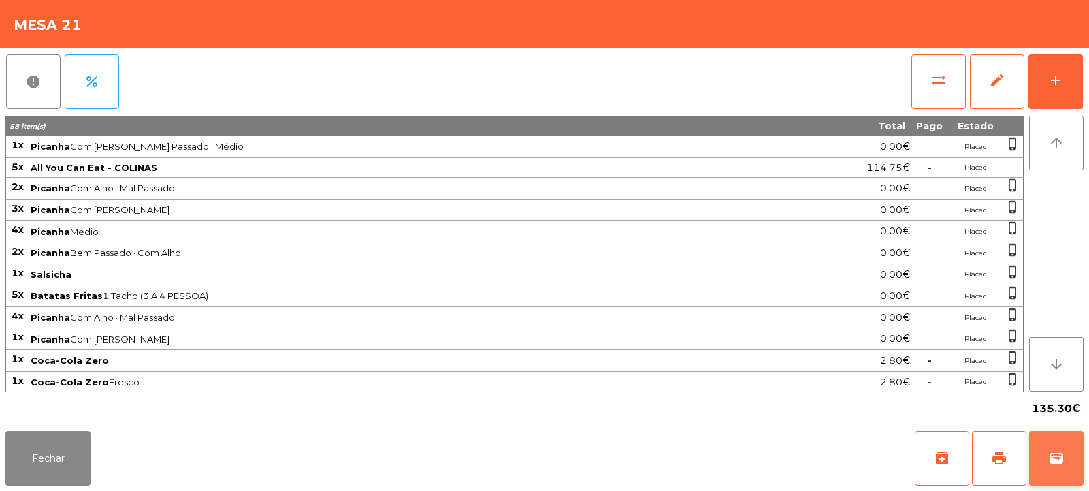
click at [1069, 463] on button "wallet" at bounding box center [1056, 458] width 54 height 54
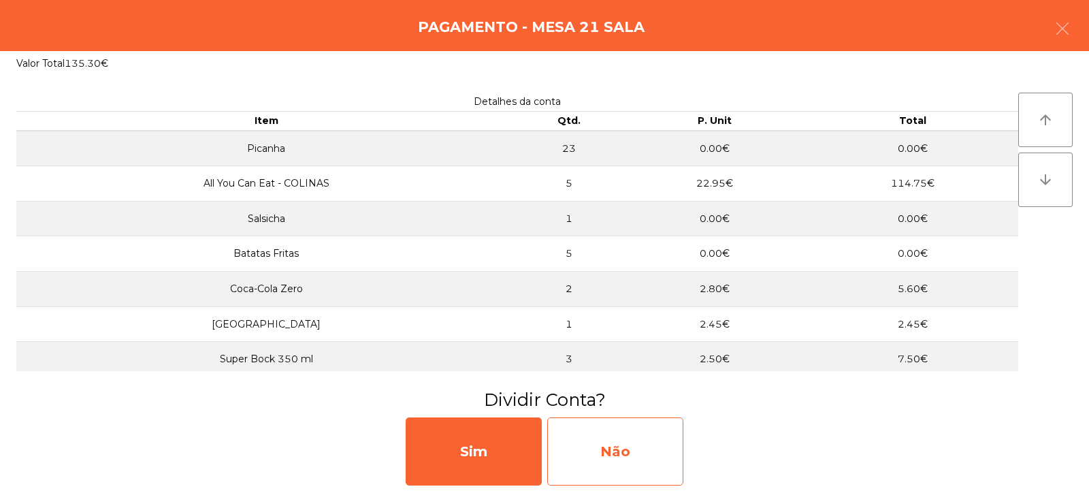
click at [664, 439] on div "Não" at bounding box center [615, 451] width 136 height 68
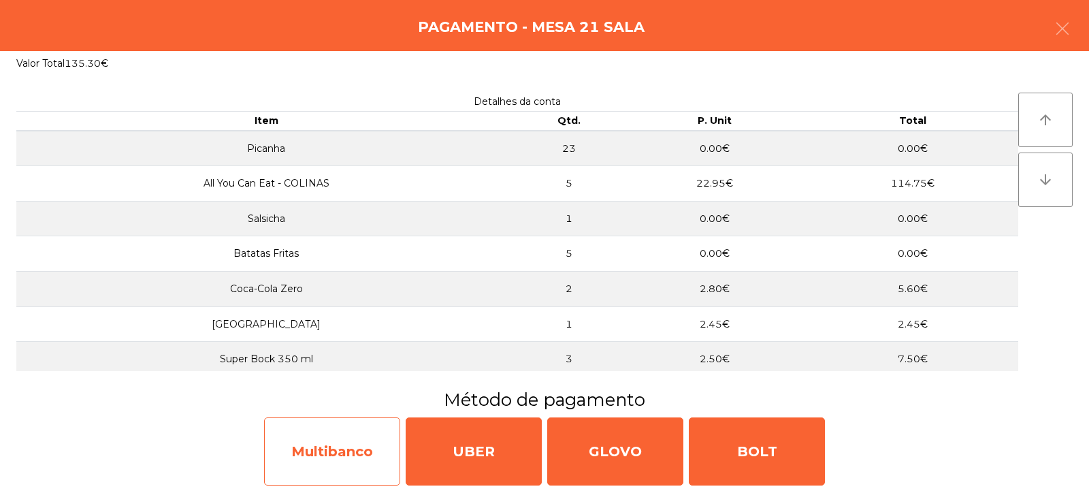
click at [368, 423] on div "Multibanco" at bounding box center [332, 451] width 136 height 68
select select "**"
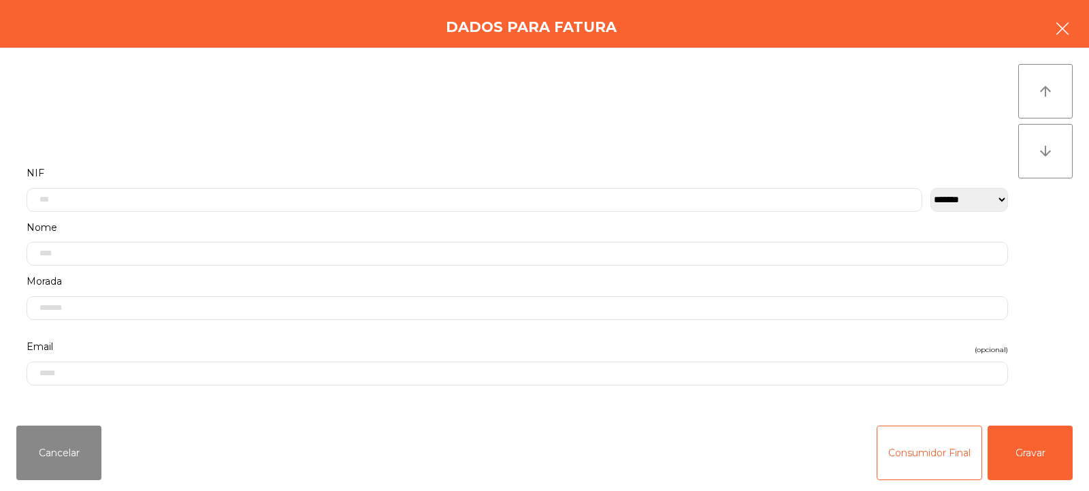
click at [1078, 37] on button "button" at bounding box center [1062, 30] width 38 height 41
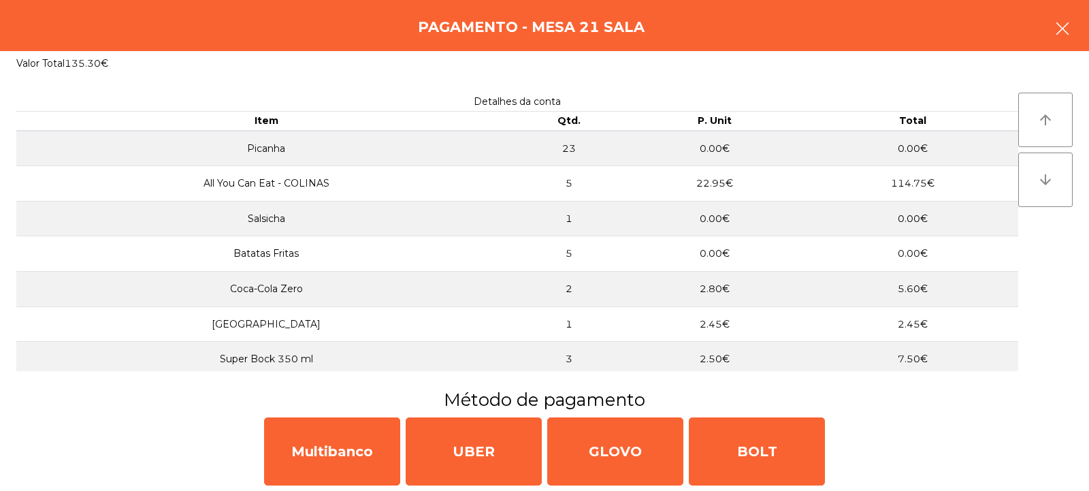
click at [1076, 31] on button "button" at bounding box center [1062, 30] width 38 height 41
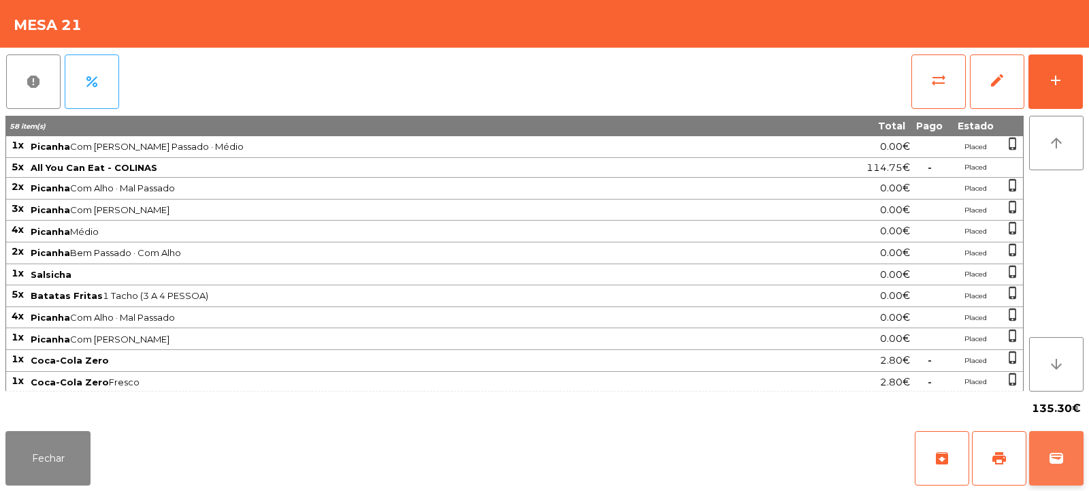
click at [1055, 444] on button "wallet" at bounding box center [1056, 458] width 54 height 54
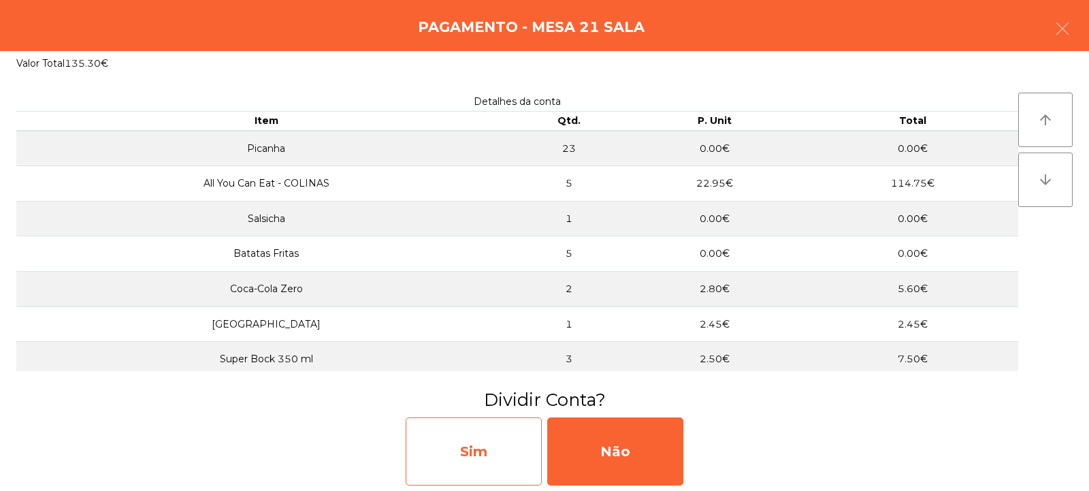
click at [481, 455] on div "Sim" at bounding box center [474, 451] width 136 height 68
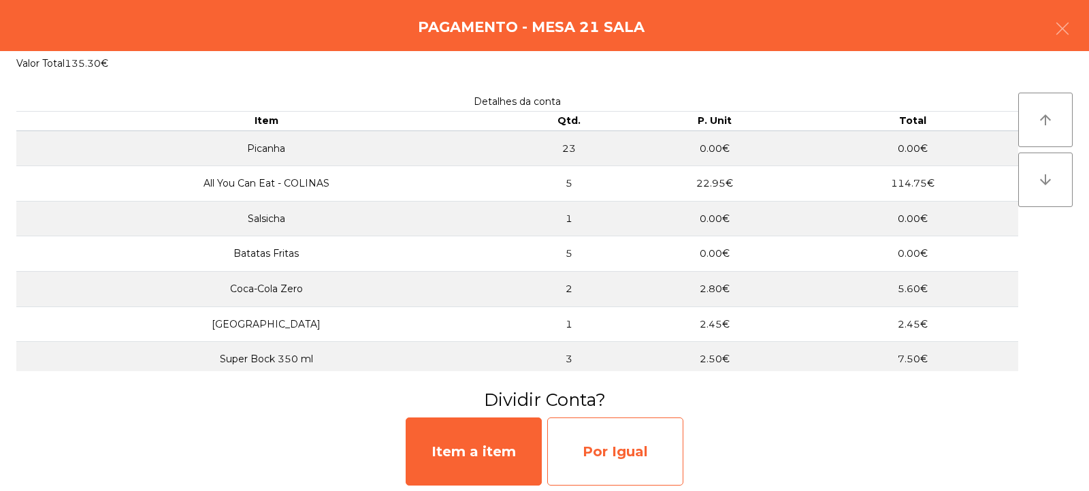
click at [598, 445] on div "Por Igual" at bounding box center [615, 451] width 136 height 68
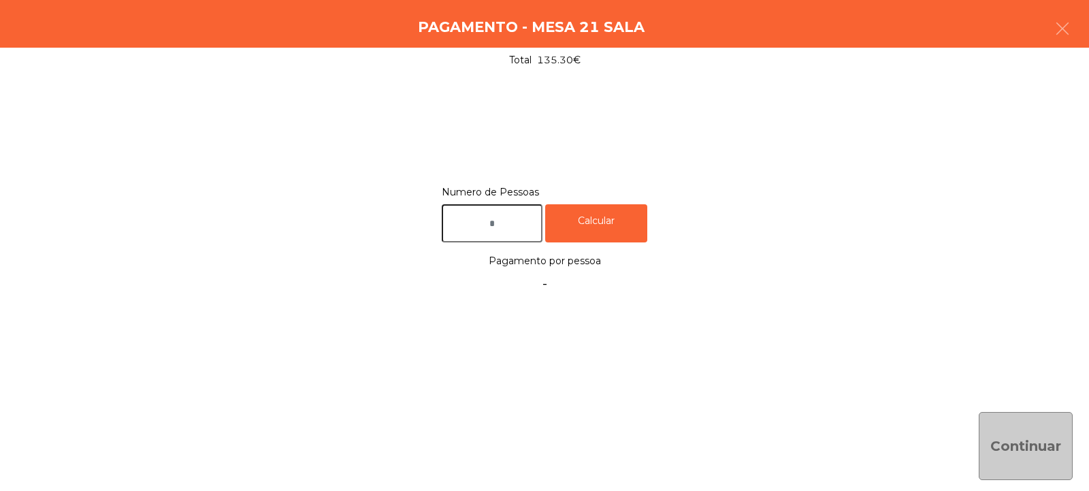
click at [527, 224] on input "text" at bounding box center [492, 223] width 101 height 39
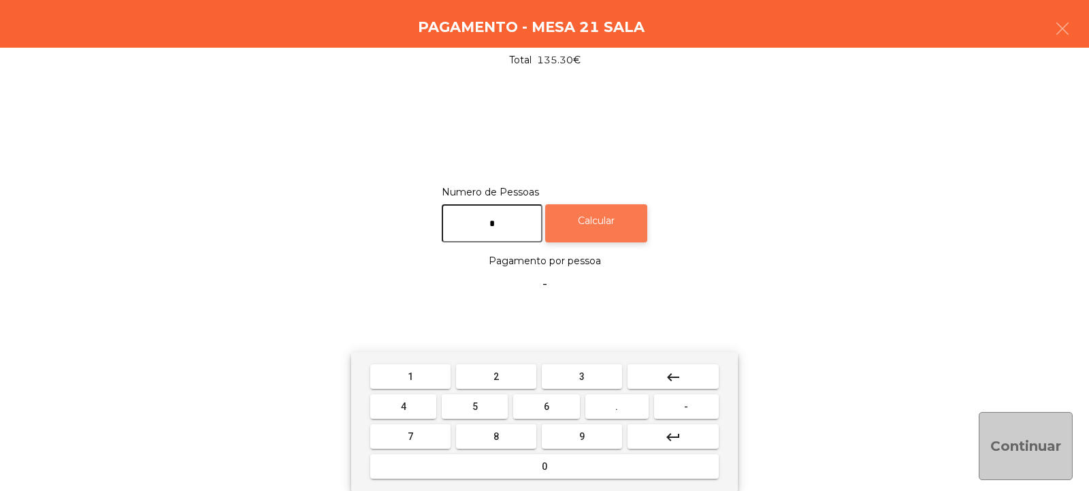
type input "*"
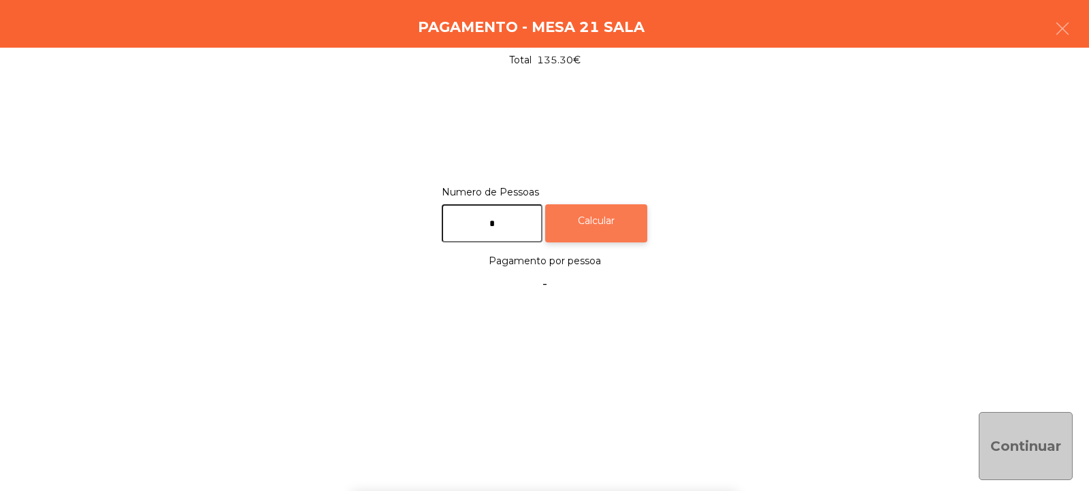
click at [628, 220] on div "Calcular" at bounding box center [596, 223] width 102 height 39
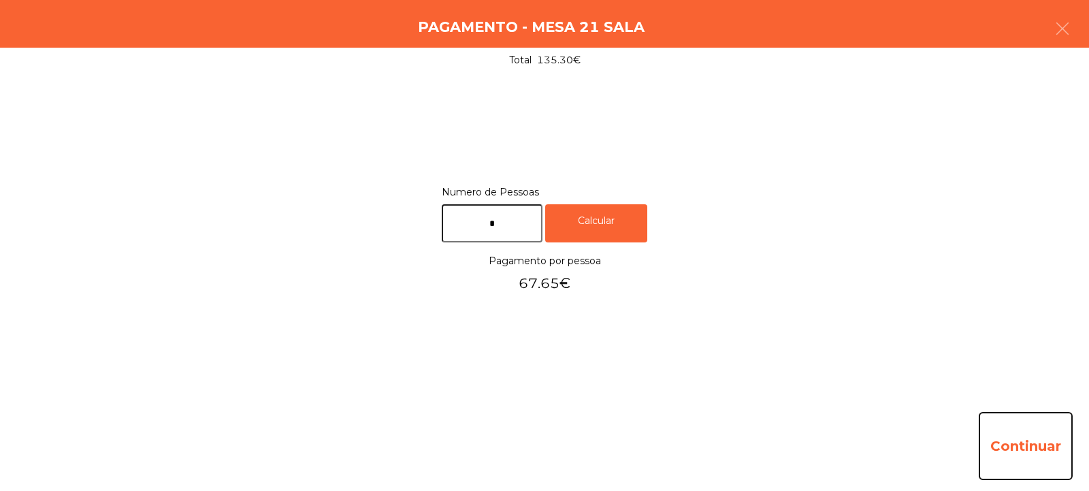
click at [1030, 448] on button "Continuar" at bounding box center [1026, 446] width 94 height 68
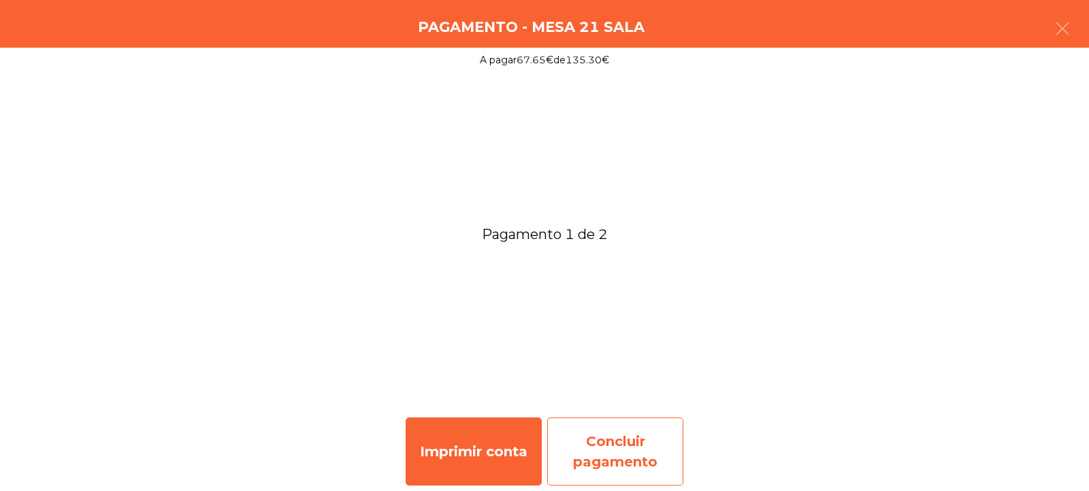
click at [622, 447] on div "Concluir pagamento" at bounding box center [615, 451] width 136 height 68
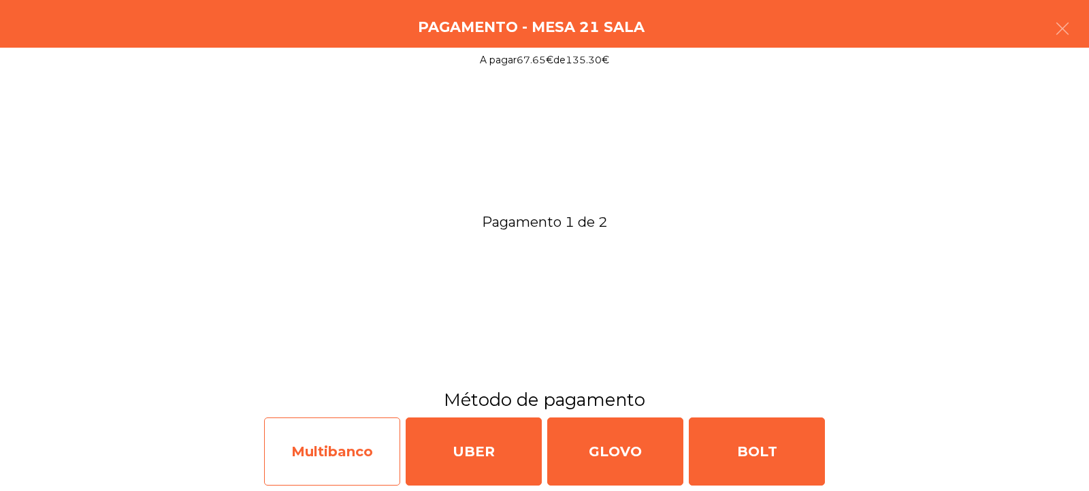
click at [365, 461] on div "Multibanco" at bounding box center [332, 451] width 136 height 68
select select "**"
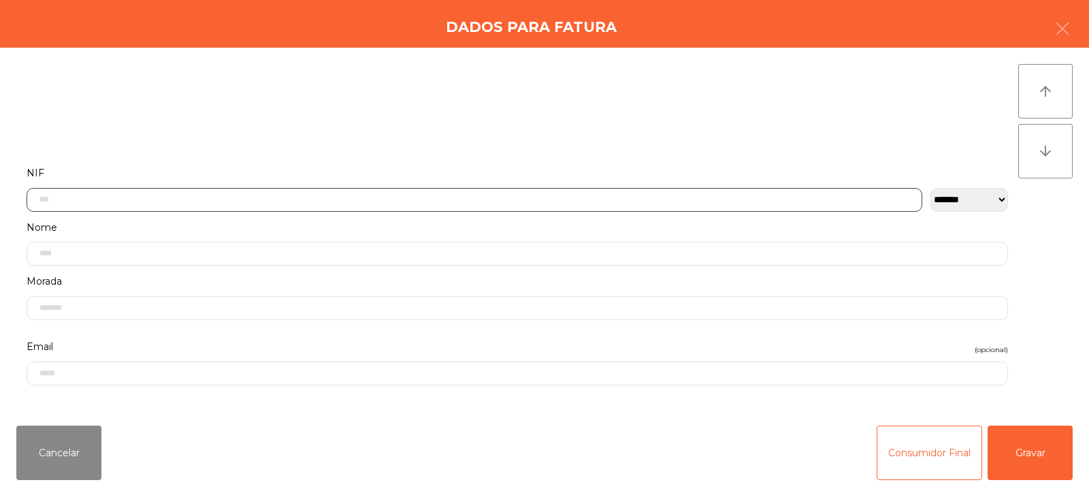
click at [470, 196] on input "text" at bounding box center [475, 200] width 896 height 24
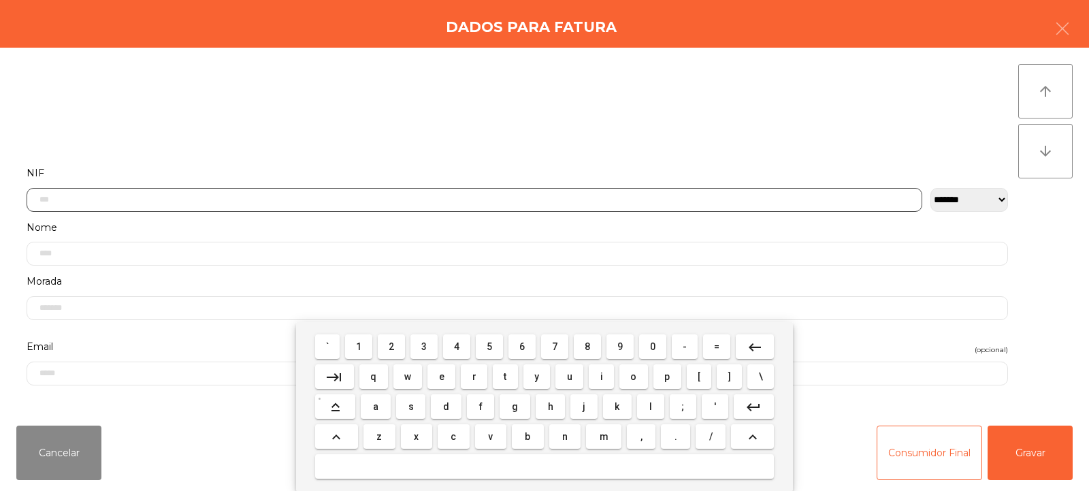
scroll to position [99, 0]
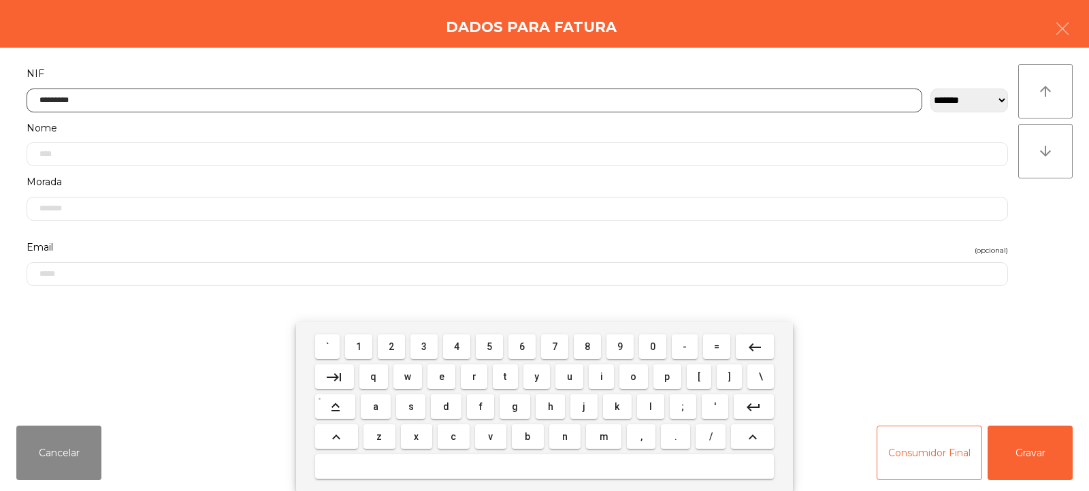
type input "*********"
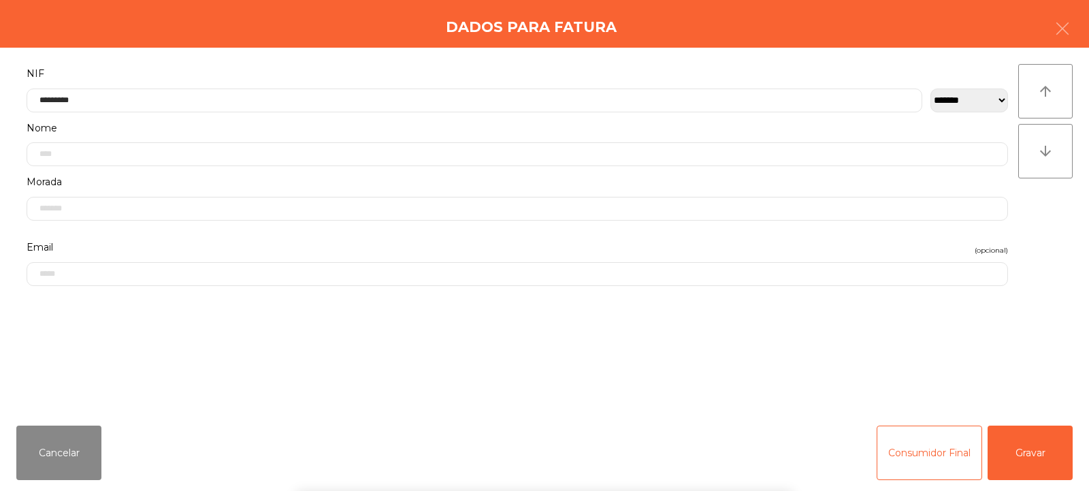
click at [1028, 447] on div "` 1 2 3 4 5 6 7 8 9 0 - = keyboard_backspace keyboard_tab q w e r t y u i o p […" at bounding box center [544, 406] width 1089 height 169
click at [1039, 453] on button "Gravar" at bounding box center [1030, 452] width 85 height 54
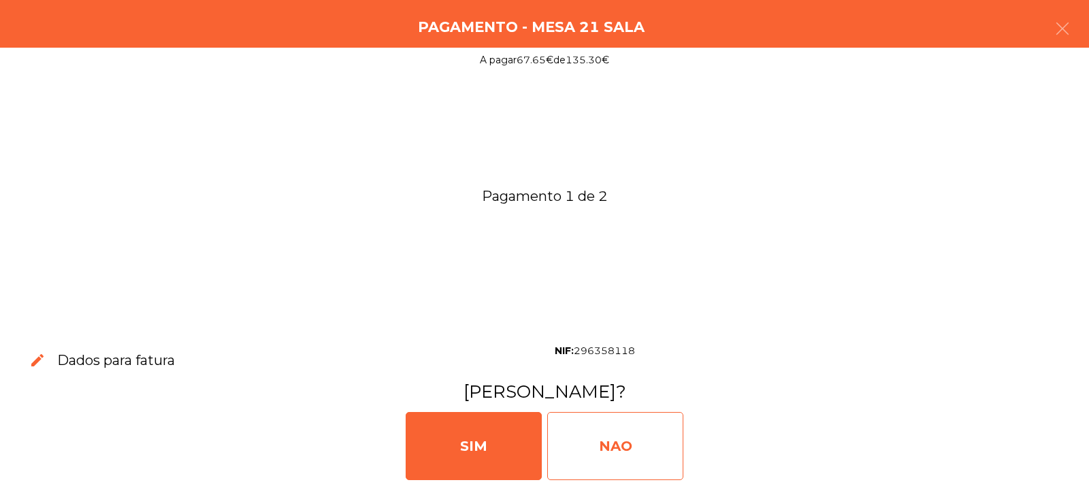
click at [657, 456] on div "NAO" at bounding box center [615, 446] width 136 height 68
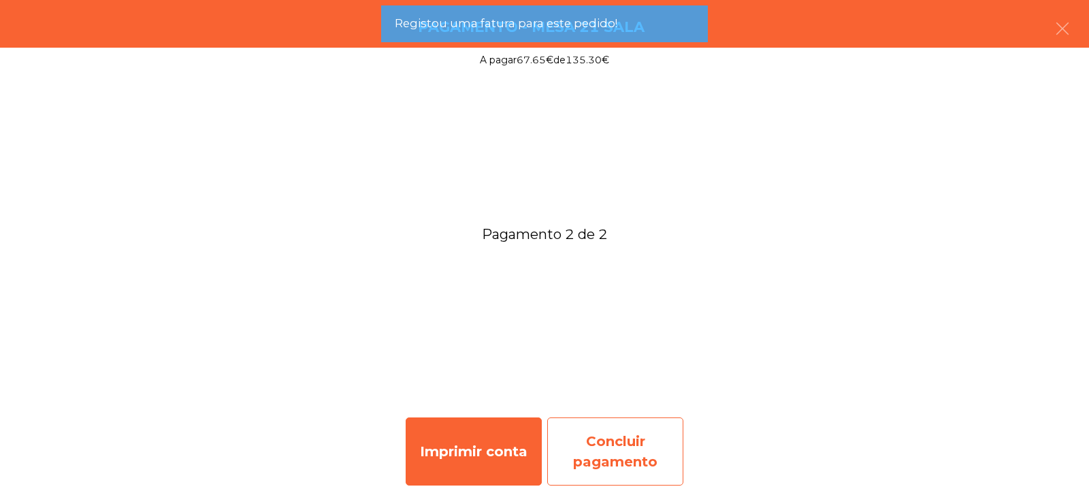
click at [646, 434] on div "Concluir pagamento" at bounding box center [615, 451] width 136 height 68
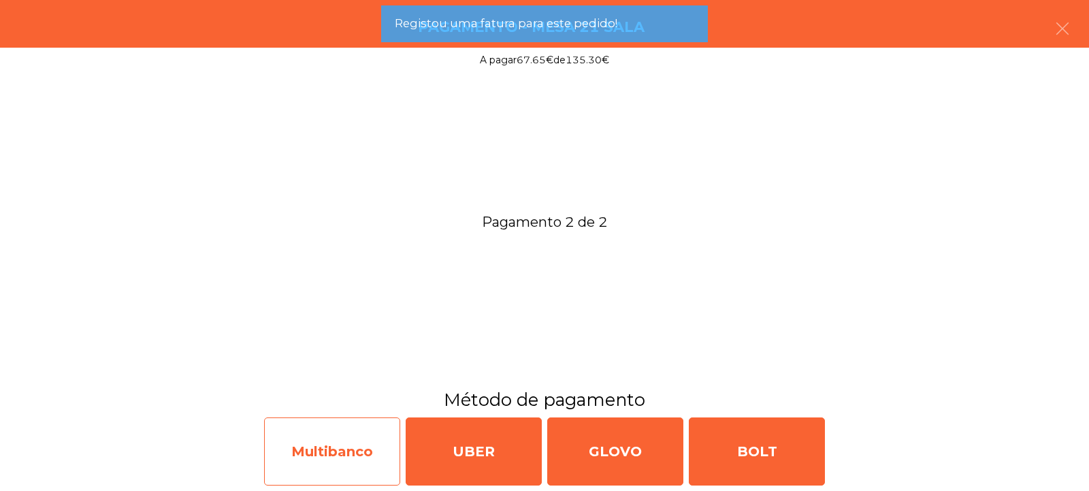
click at [363, 451] on div "Multibanco" at bounding box center [332, 451] width 136 height 68
select select "**"
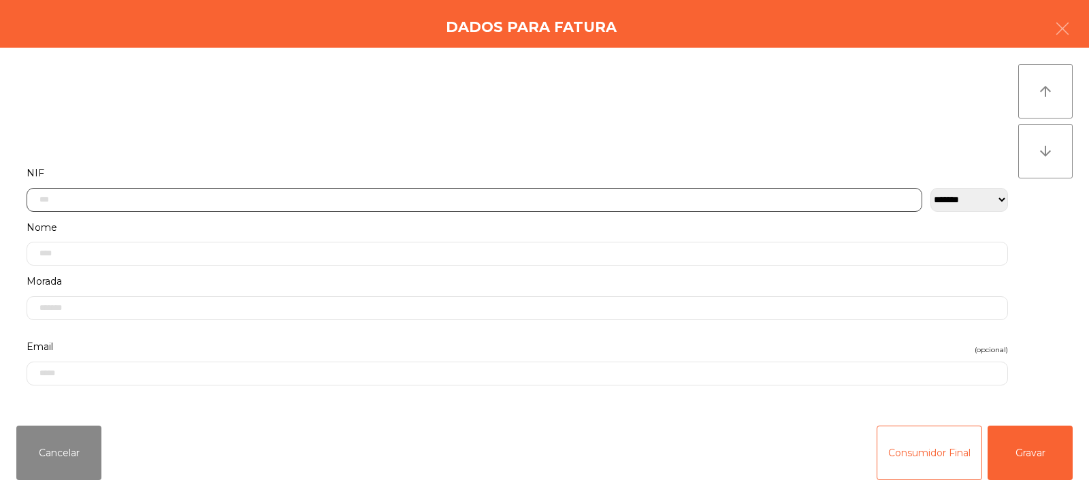
click at [529, 198] on input "text" at bounding box center [475, 200] width 896 height 24
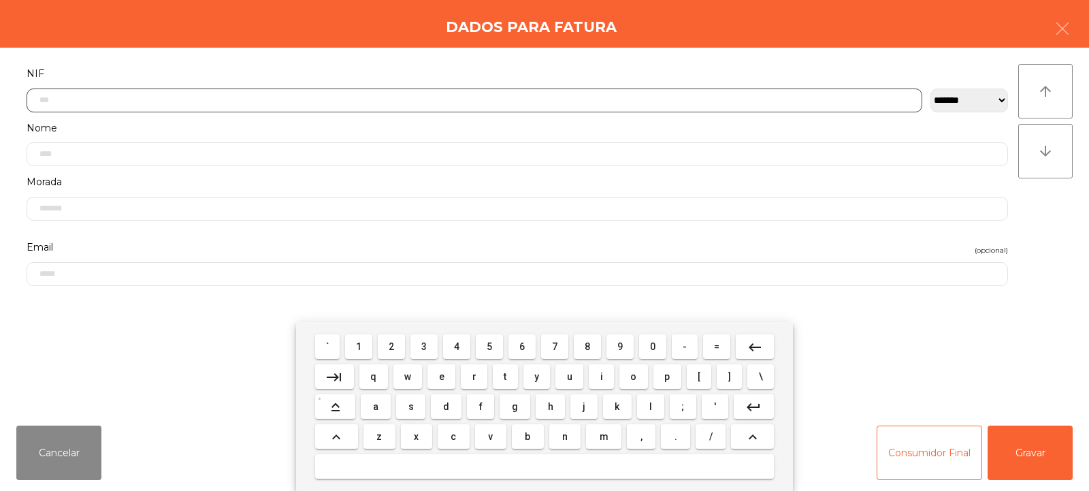
type input "*"
type input "*********"
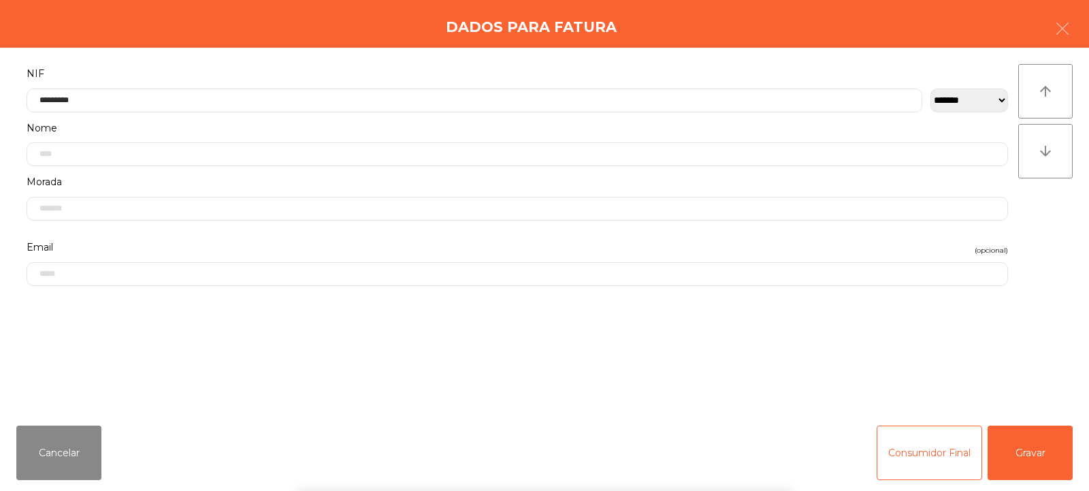
click at [1025, 449] on div "` 1 2 3 4 5 6 7 8 9 0 - = keyboard_backspace keyboard_tab q w e r t y u i o p […" at bounding box center [544, 406] width 1089 height 169
click at [1024, 446] on button "Gravar" at bounding box center [1030, 452] width 85 height 54
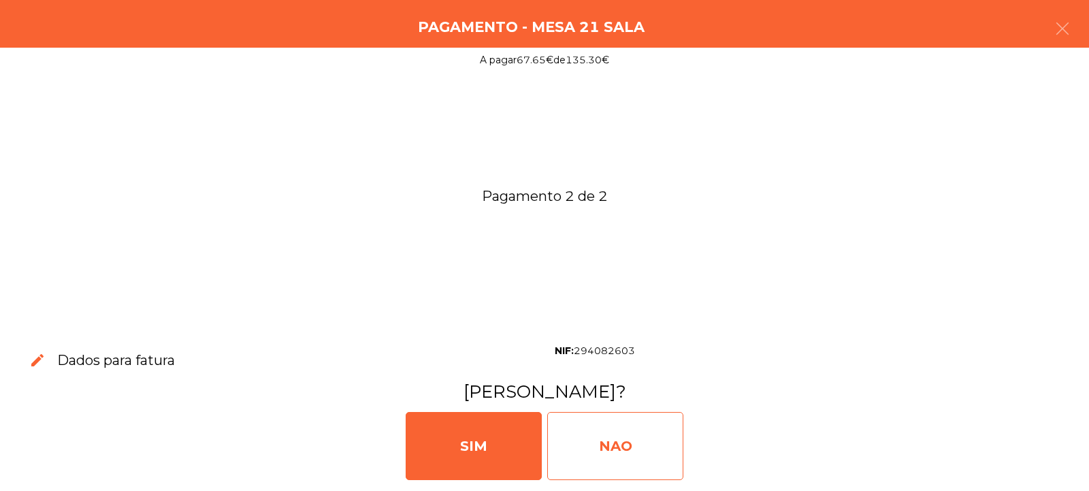
click at [642, 448] on div "NAO" at bounding box center [615, 446] width 136 height 68
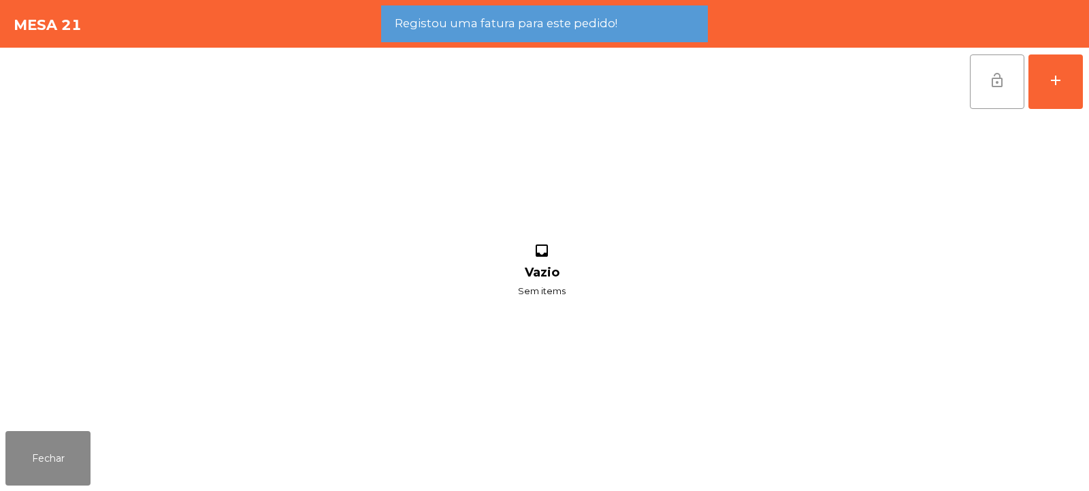
click at [1002, 84] on span "lock_open" at bounding box center [997, 80] width 16 height 16
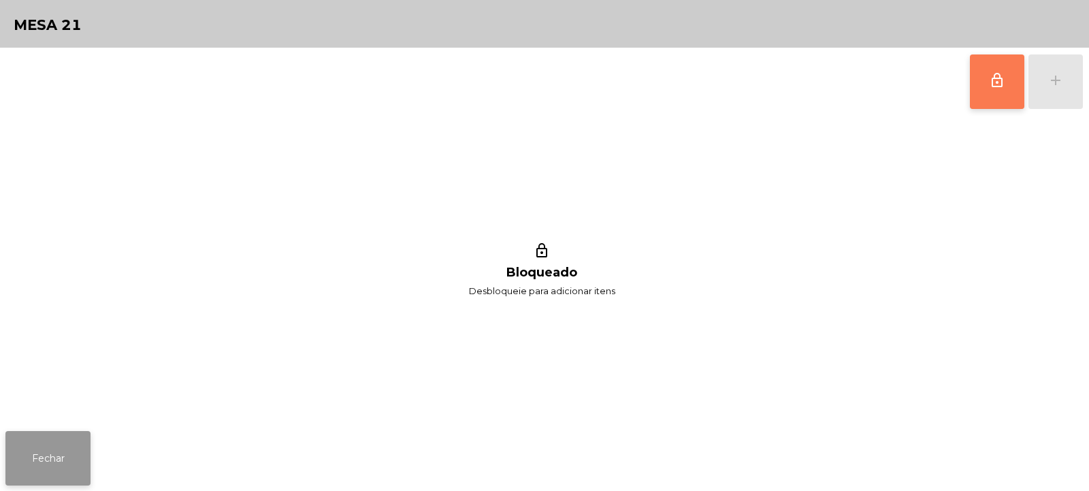
click at [76, 455] on button "Fechar" at bounding box center [47, 458] width 85 height 54
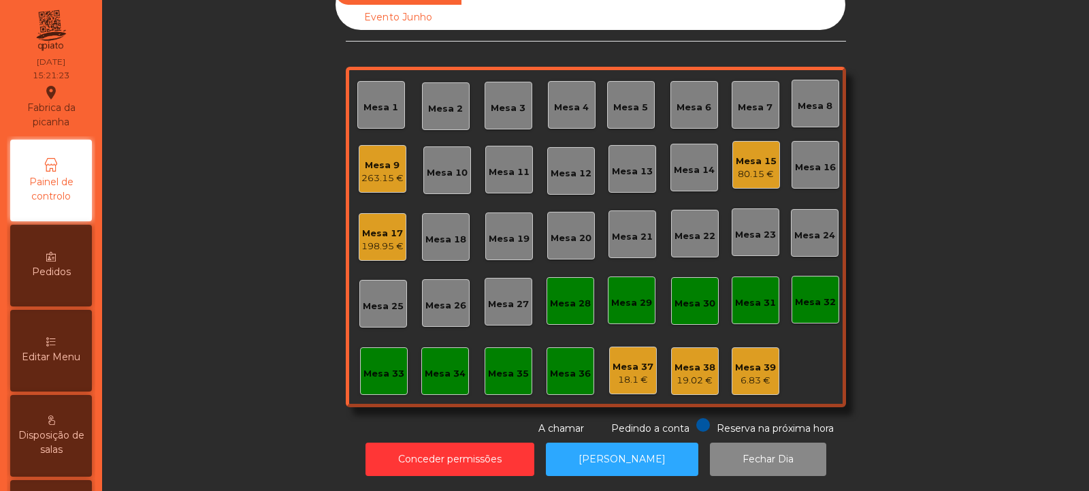
scroll to position [0, 0]
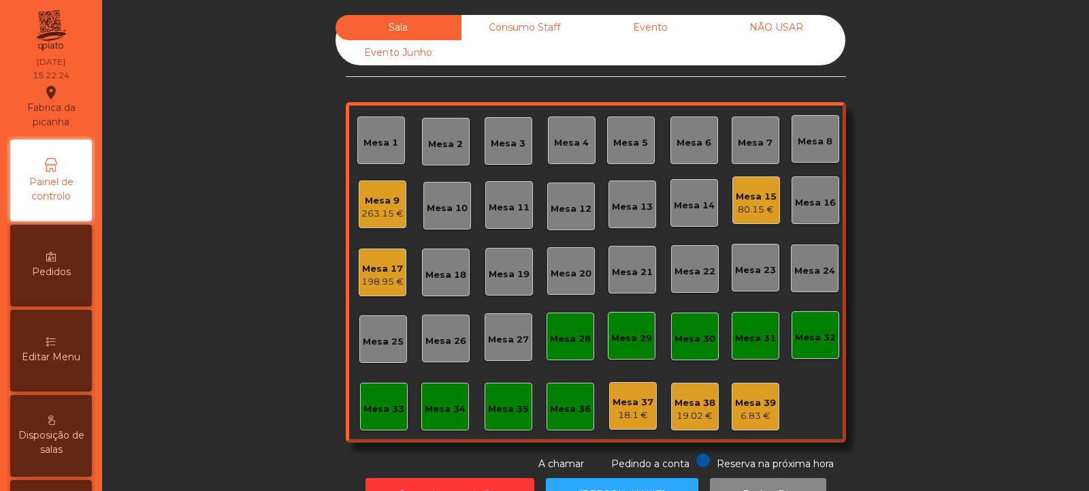
click at [521, 22] on div "Consumo Staff" at bounding box center [524, 27] width 126 height 25
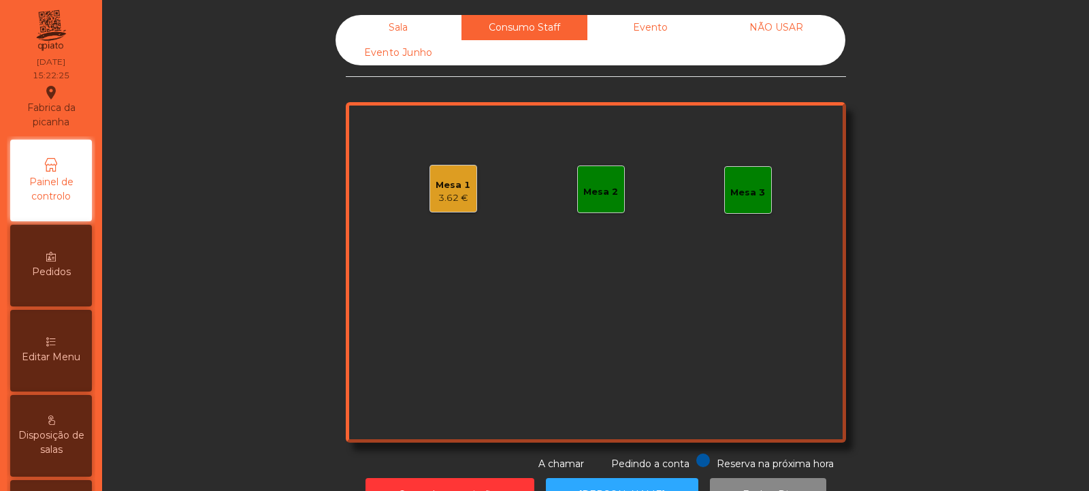
click at [736, 193] on div "Mesa 3" at bounding box center [747, 193] width 35 height 14
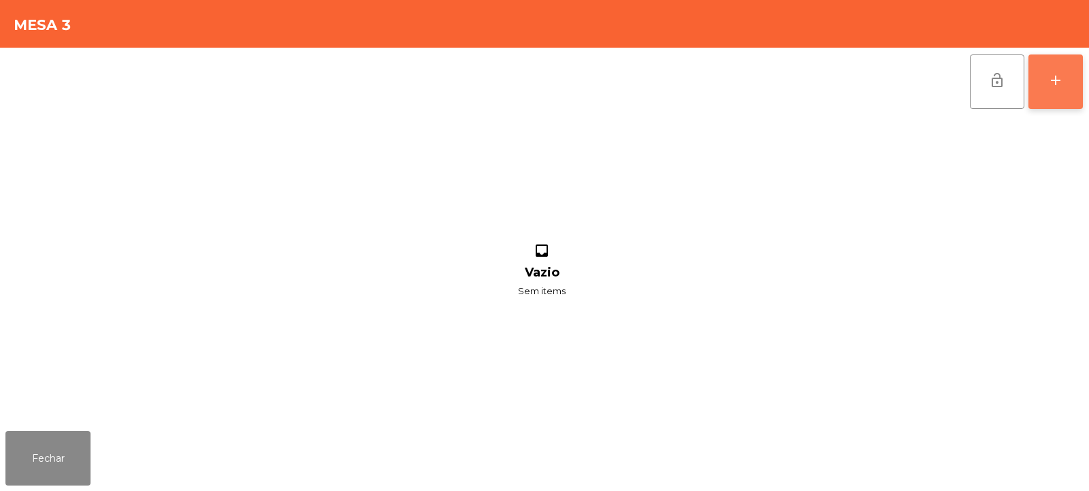
click at [1061, 87] on div "add" at bounding box center [1055, 80] width 16 height 16
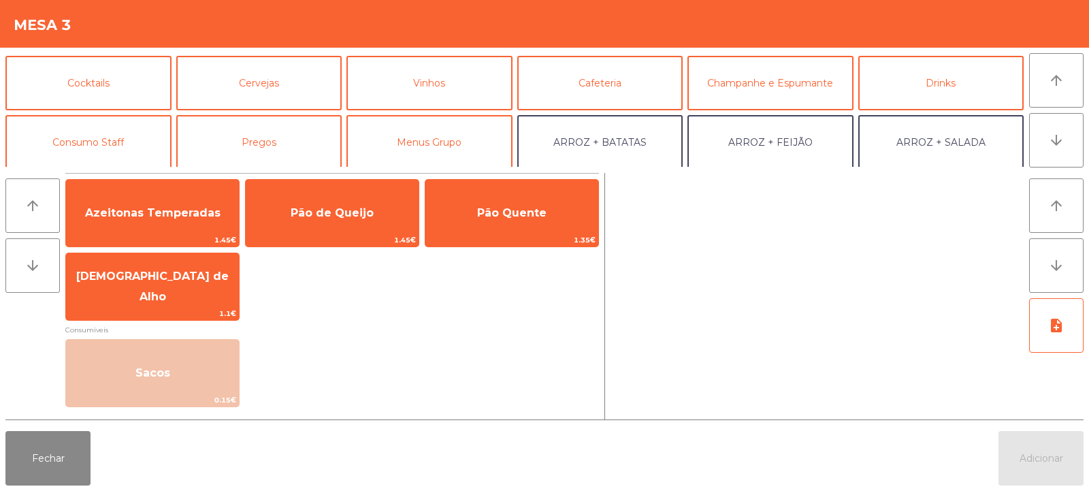
scroll to position [69, 0]
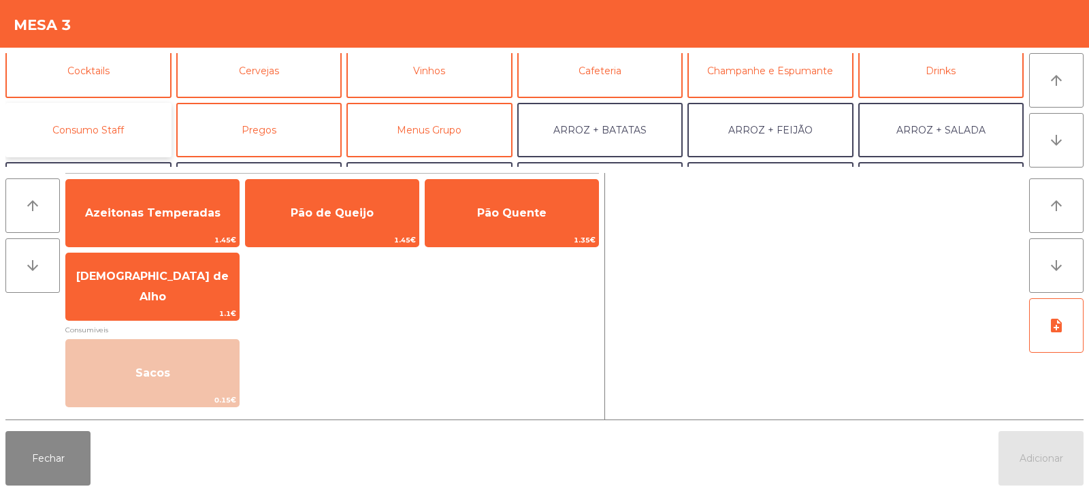
click at [93, 137] on button "Consumo Staff" at bounding box center [88, 130] width 166 height 54
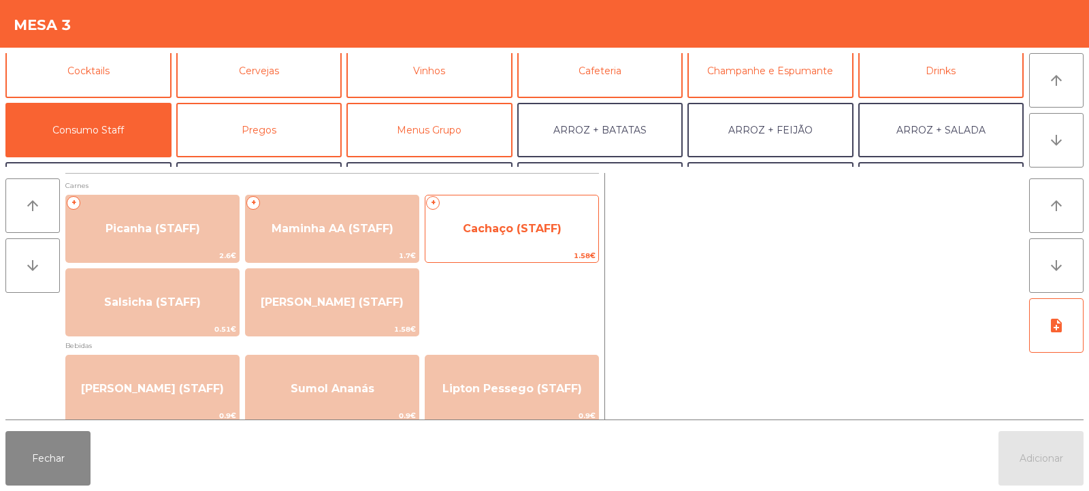
click at [512, 236] on span "Cachaço (STAFF)" at bounding box center [511, 228] width 173 height 37
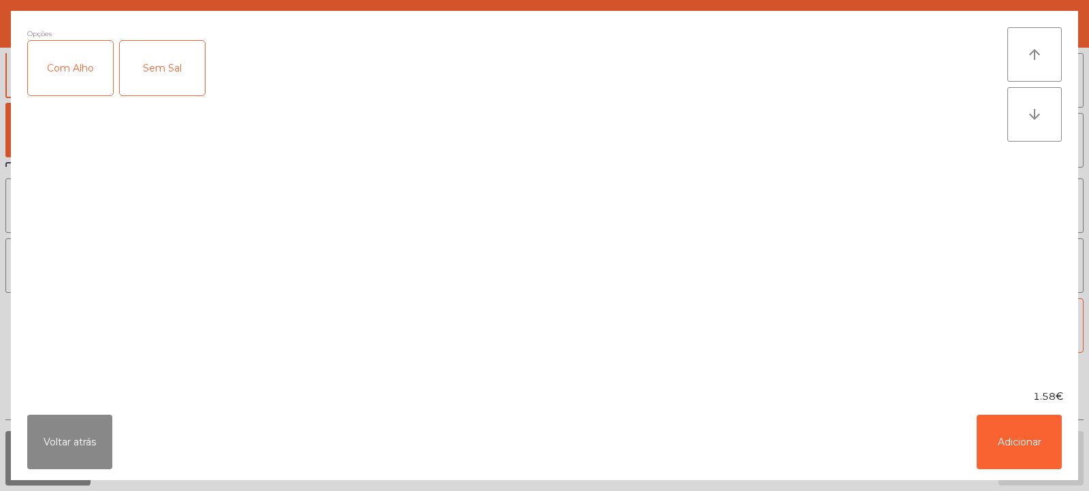
click at [76, 73] on div "Com Alho" at bounding box center [70, 68] width 85 height 54
click at [1032, 437] on button "Adicionar" at bounding box center [1019, 441] width 85 height 54
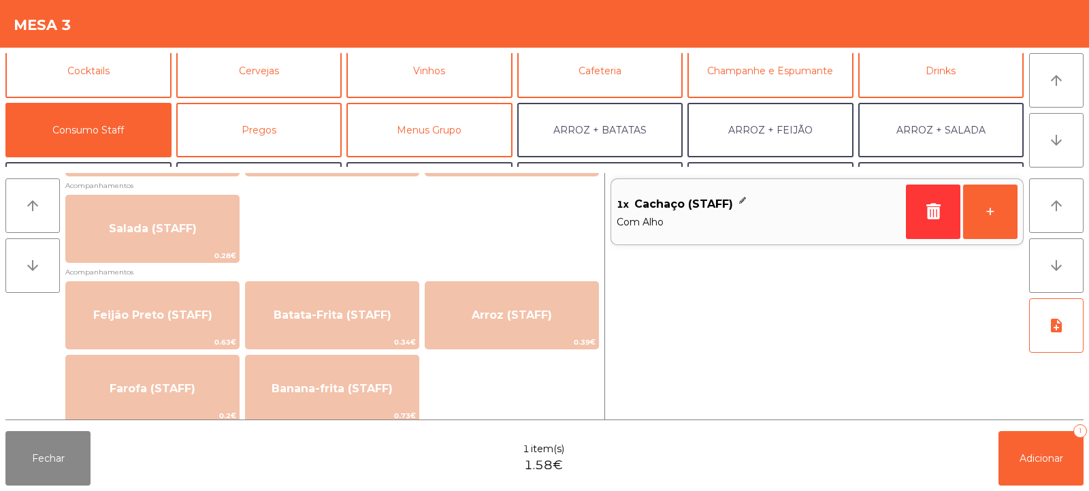
scroll to position [593, 0]
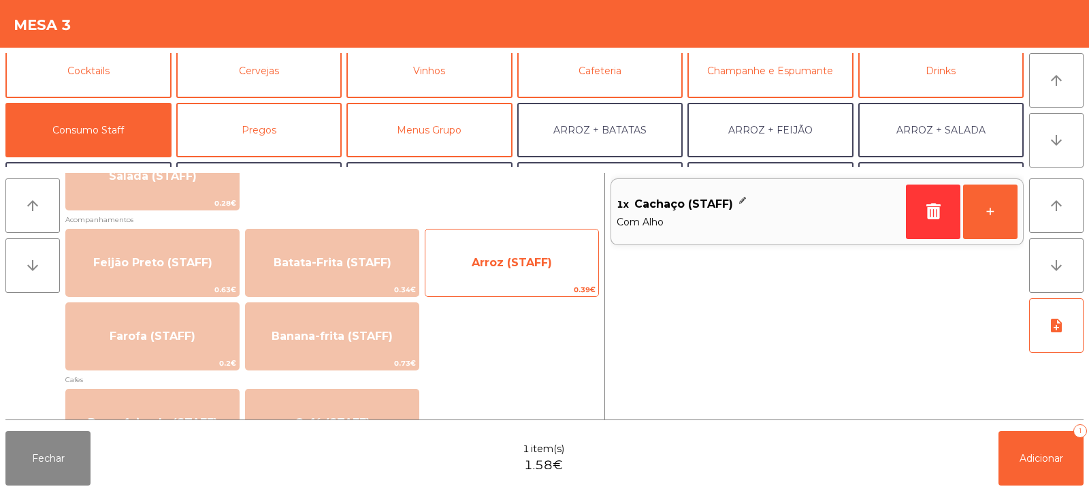
click at [522, 259] on span "Arroz (STAFF)" at bounding box center [512, 262] width 80 height 13
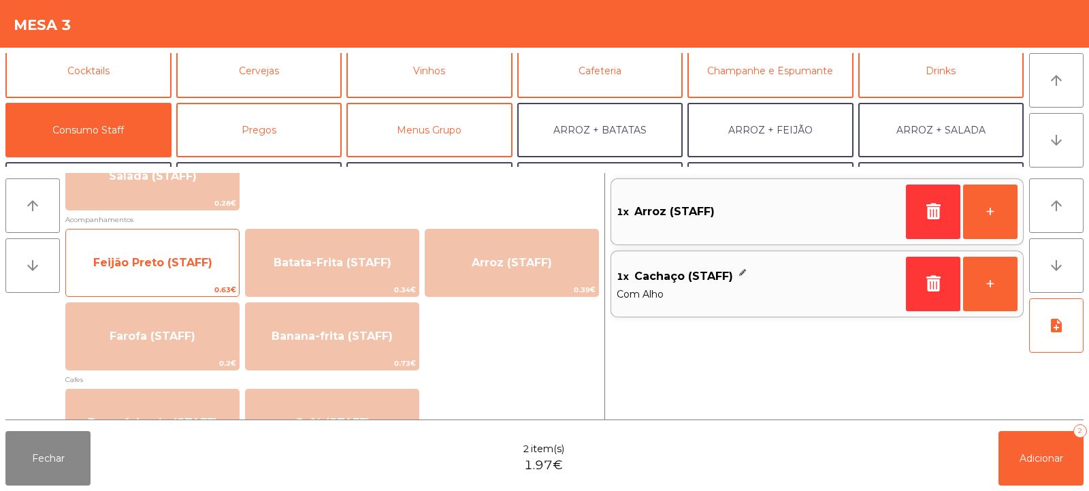
click at [167, 261] on span "Feijão Preto (STAFF)" at bounding box center [152, 262] width 119 height 13
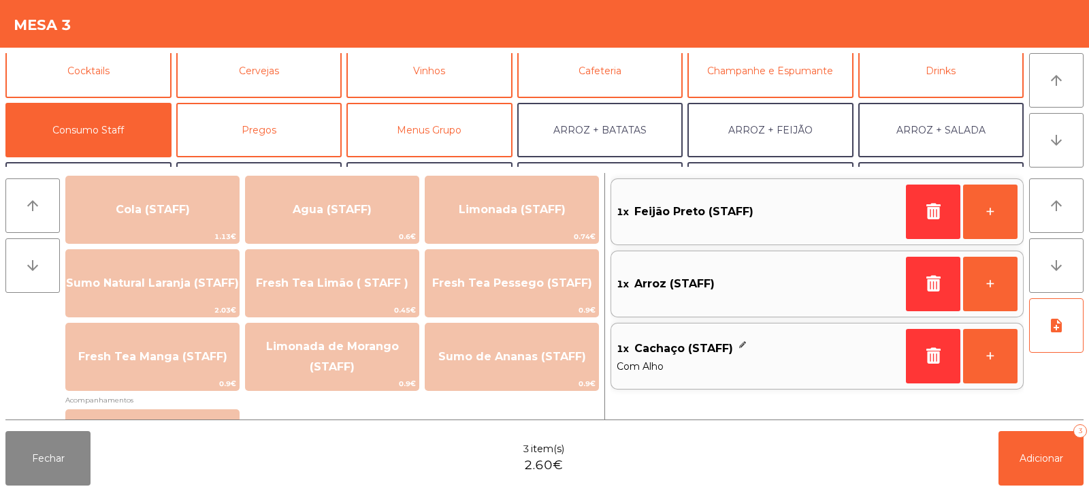
scroll to position [325, 0]
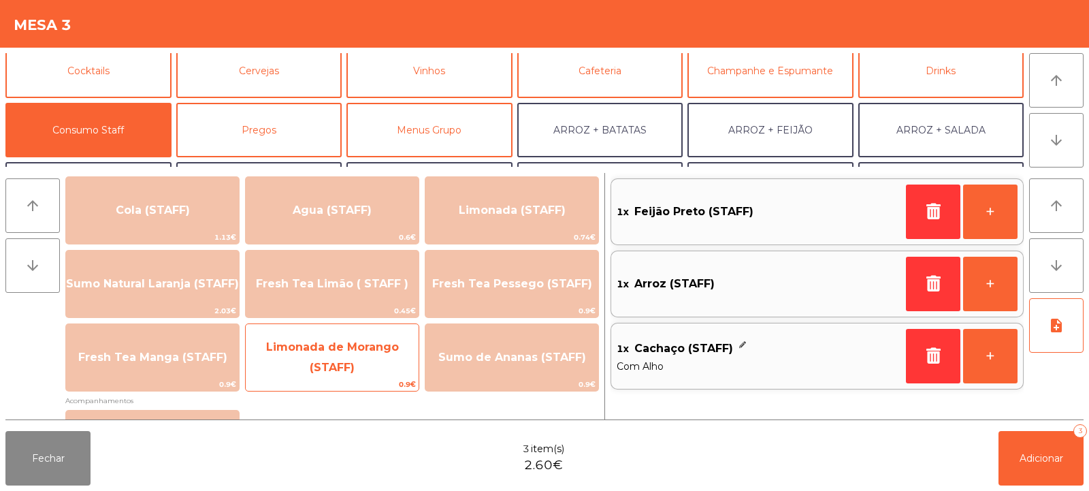
click at [339, 344] on span "Limonada de Morango (STAFF)" at bounding box center [332, 356] width 133 height 33
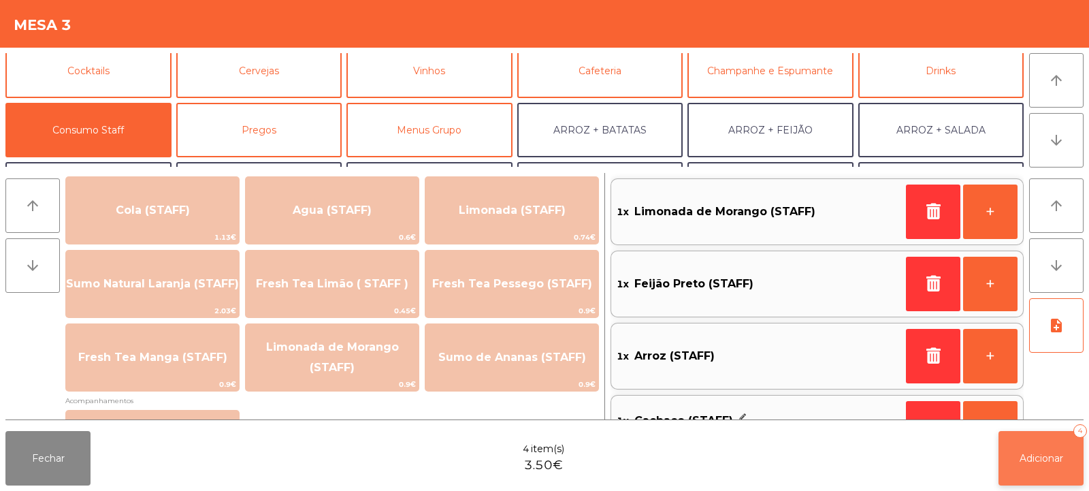
click at [1039, 455] on span "Adicionar" at bounding box center [1042, 458] width 44 height 12
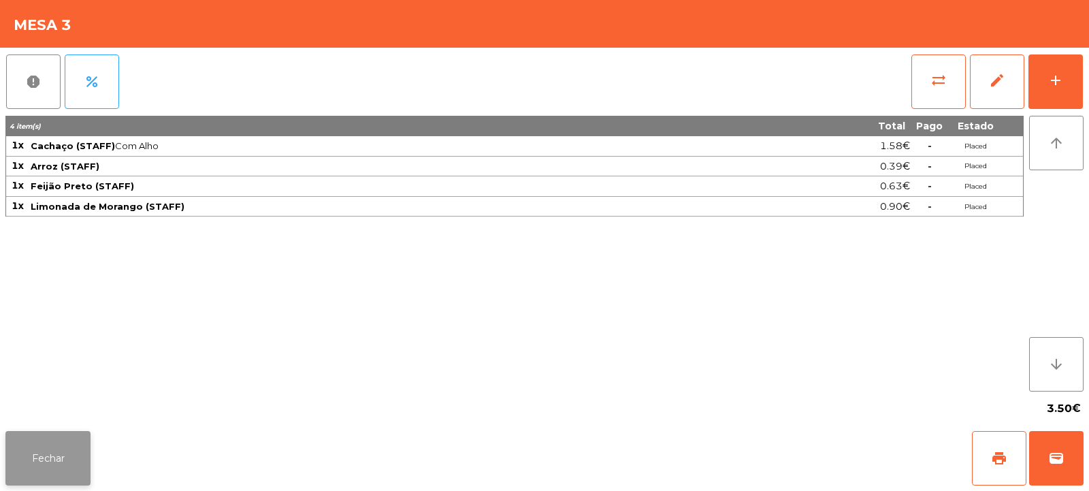
click at [57, 449] on button "Fechar" at bounding box center [47, 458] width 85 height 54
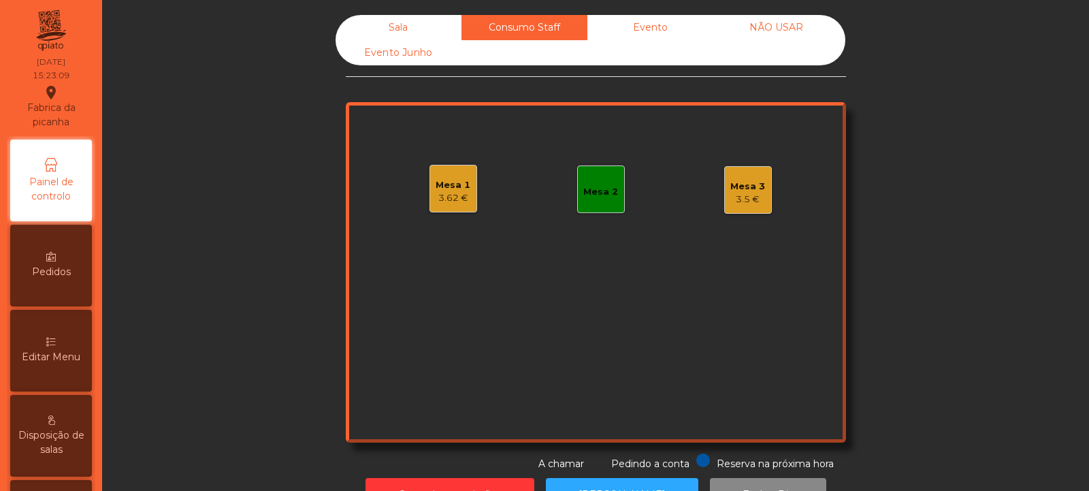
click at [606, 186] on div "Mesa 2" at bounding box center [600, 192] width 35 height 14
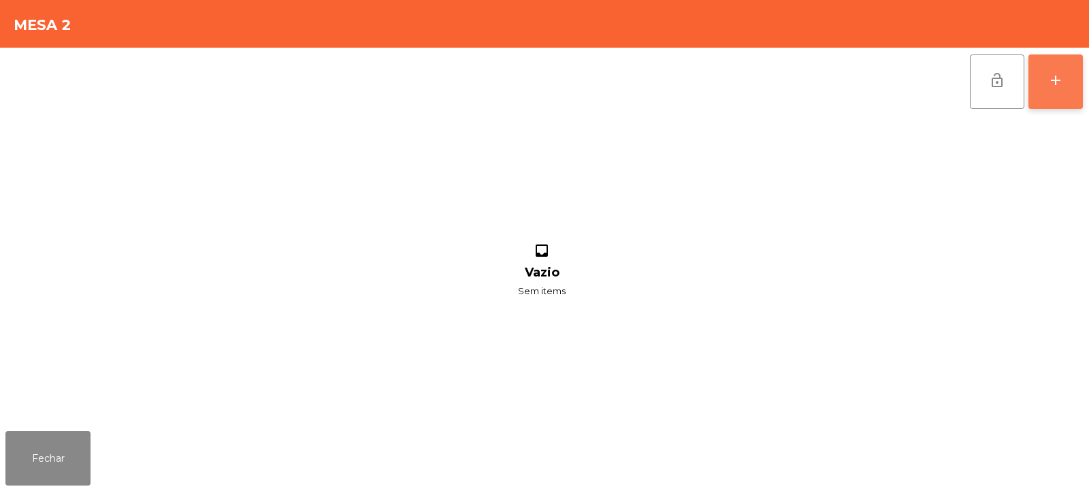
click at [1057, 91] on button "add" at bounding box center [1055, 81] width 54 height 54
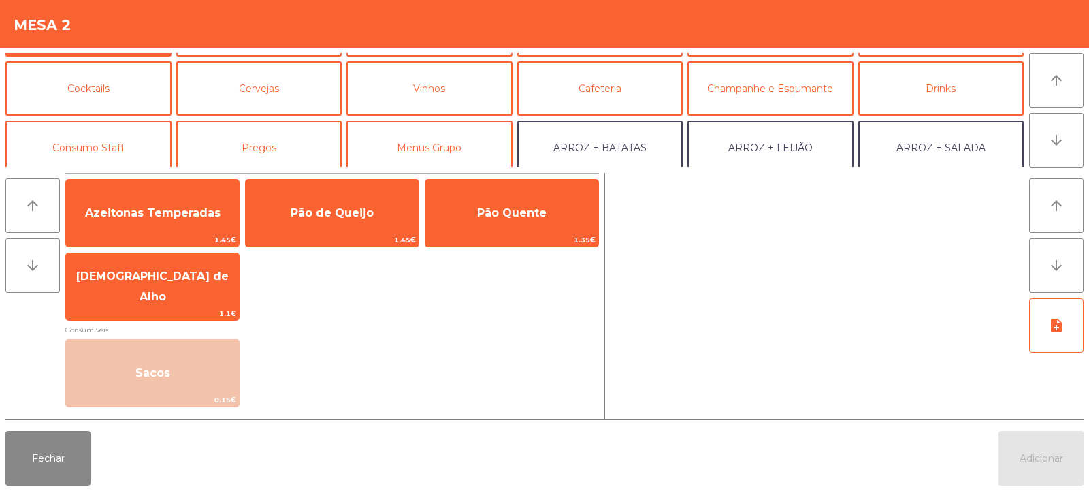
scroll to position [84, 0]
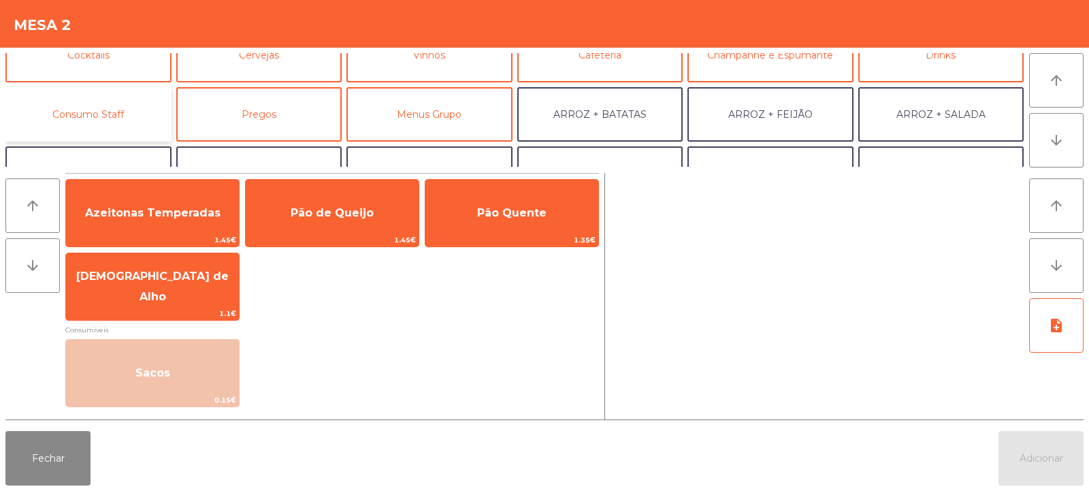
click at [154, 114] on button "Consumo Staff" at bounding box center [88, 114] width 166 height 54
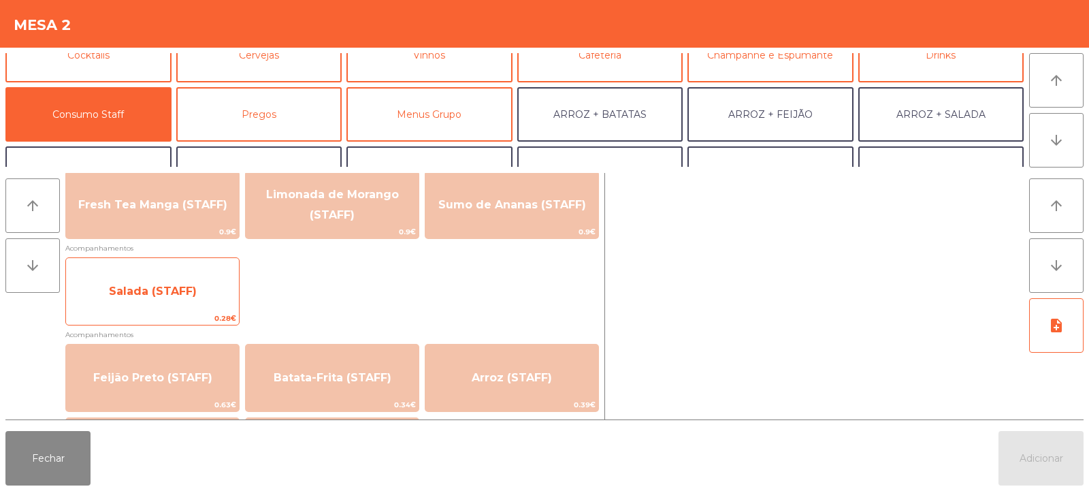
click at [206, 290] on span "Salada (STAFF)" at bounding box center [152, 291] width 173 height 37
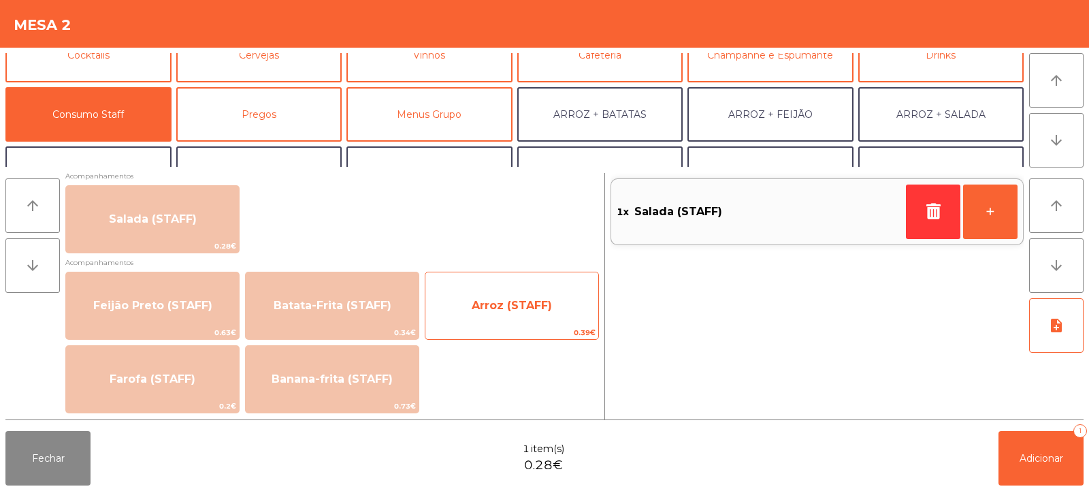
click at [514, 300] on span "Arroz (STAFF)" at bounding box center [512, 305] width 80 height 13
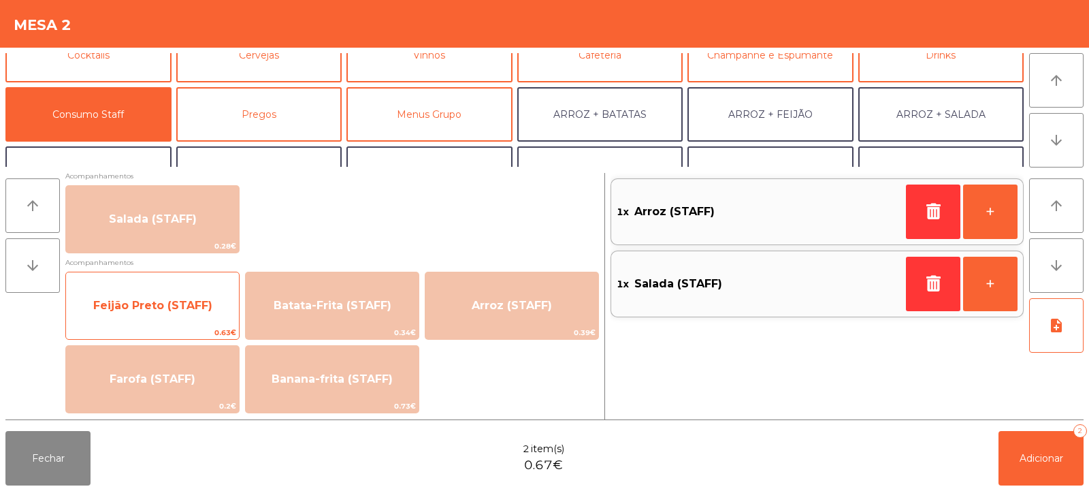
click at [110, 334] on span "0.63€" at bounding box center [152, 332] width 173 height 13
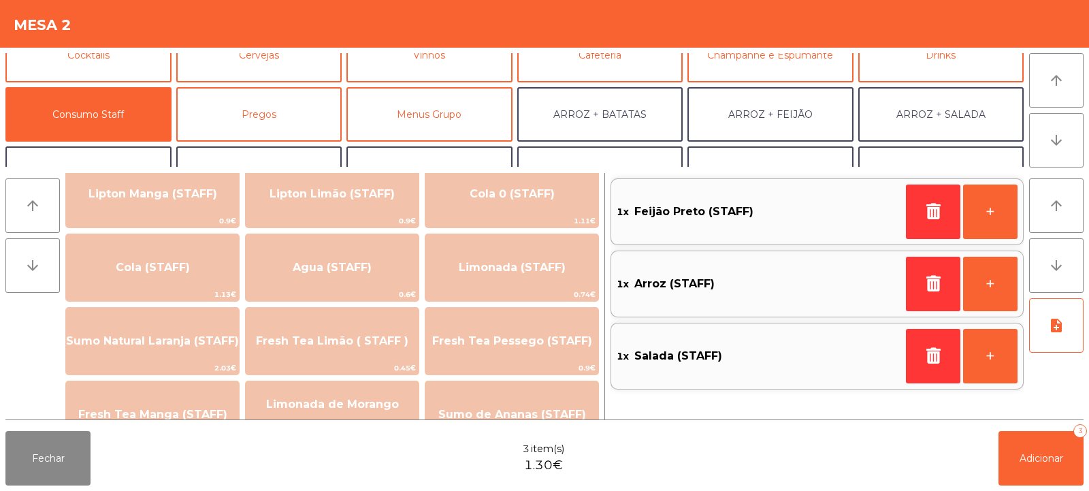
scroll to position [0, 0]
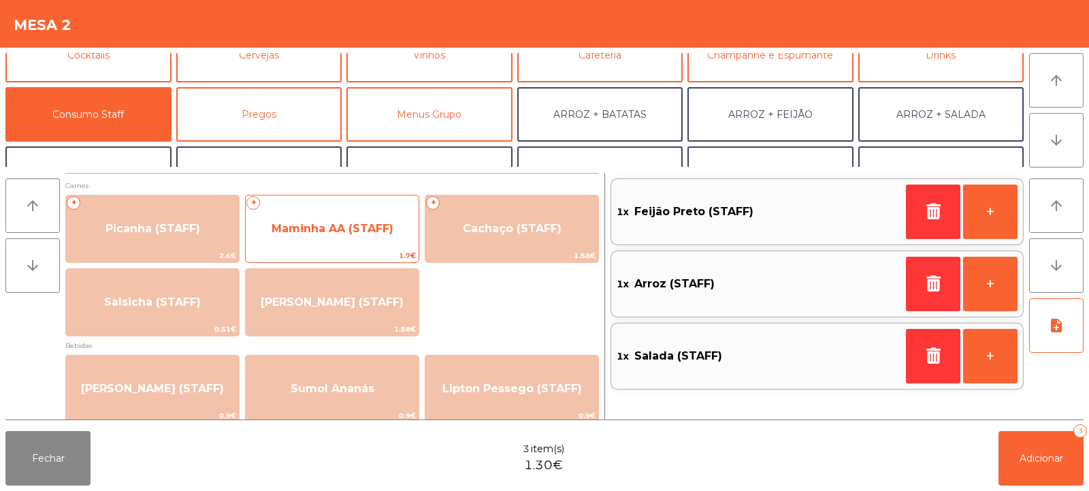
click at [368, 228] on span "Maminha AA (STAFF)" at bounding box center [333, 228] width 122 height 13
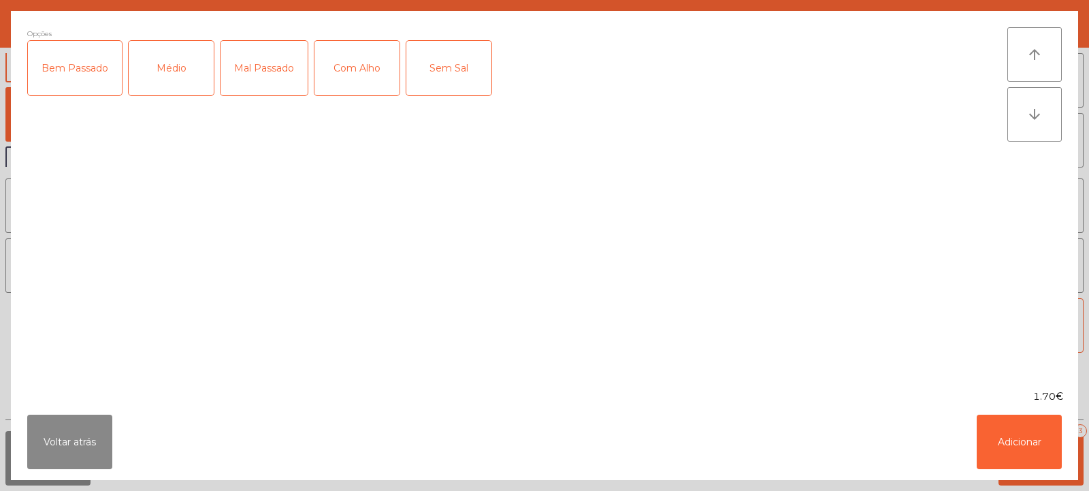
click at [156, 76] on div "Médio" at bounding box center [171, 68] width 85 height 54
click at [363, 78] on div "Com Alho" at bounding box center [356, 68] width 85 height 54
click at [1030, 429] on button "Adicionar" at bounding box center [1019, 441] width 85 height 54
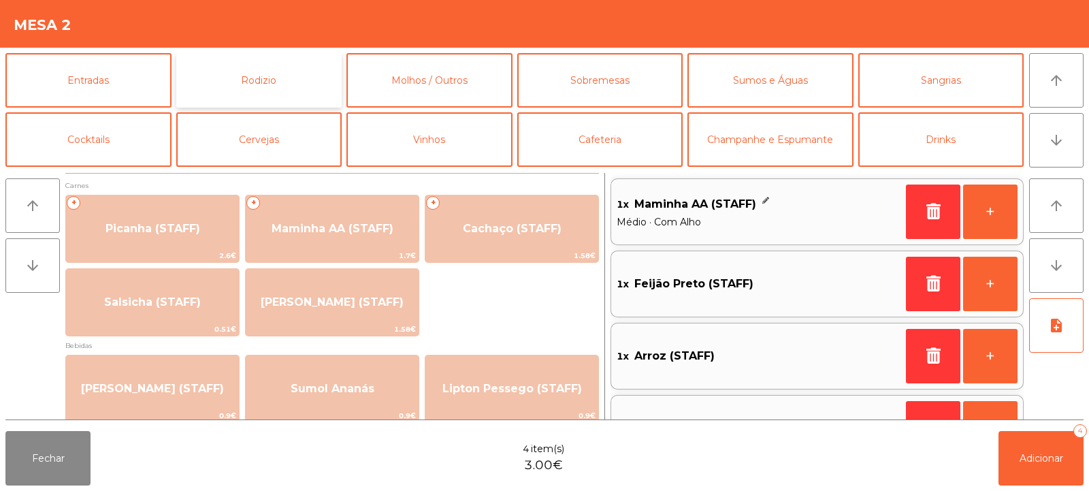
click at [292, 78] on button "Rodizio" at bounding box center [259, 80] width 166 height 54
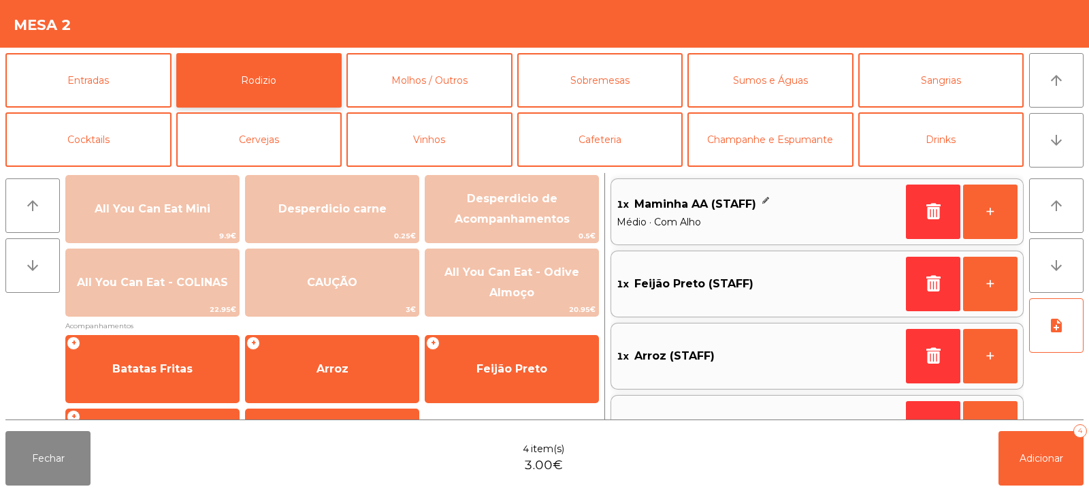
scroll to position [227, 0]
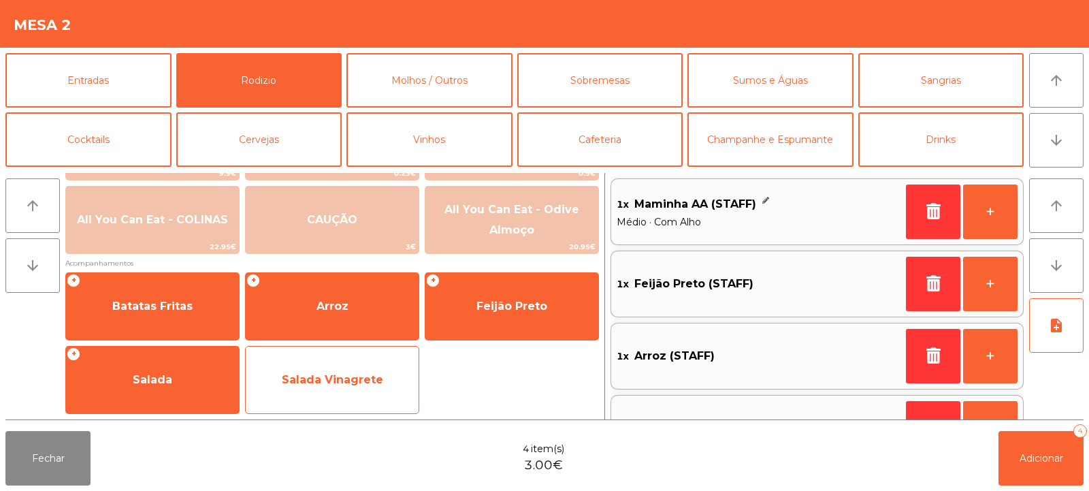
click at [372, 375] on span "Salada Vinagrete" at bounding box center [332, 379] width 101 height 13
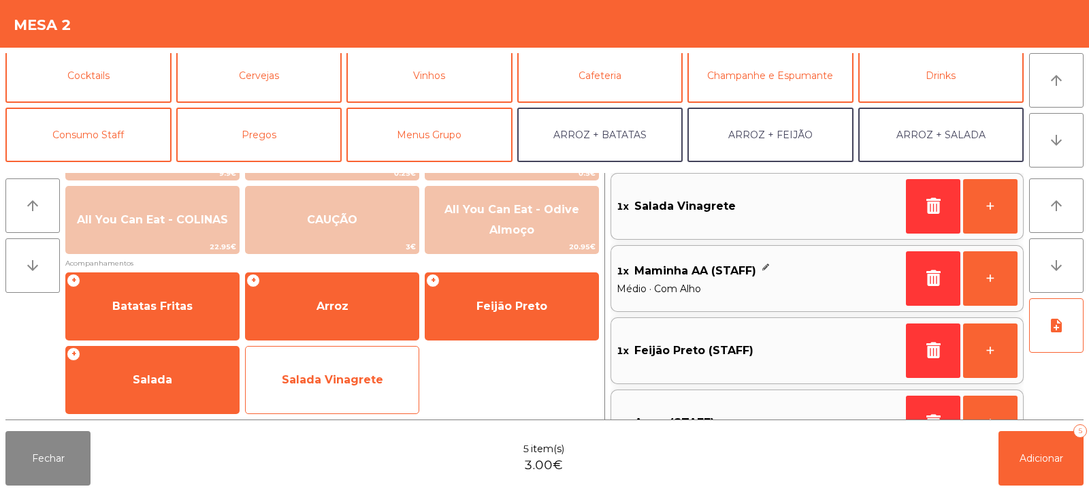
scroll to position [74, 0]
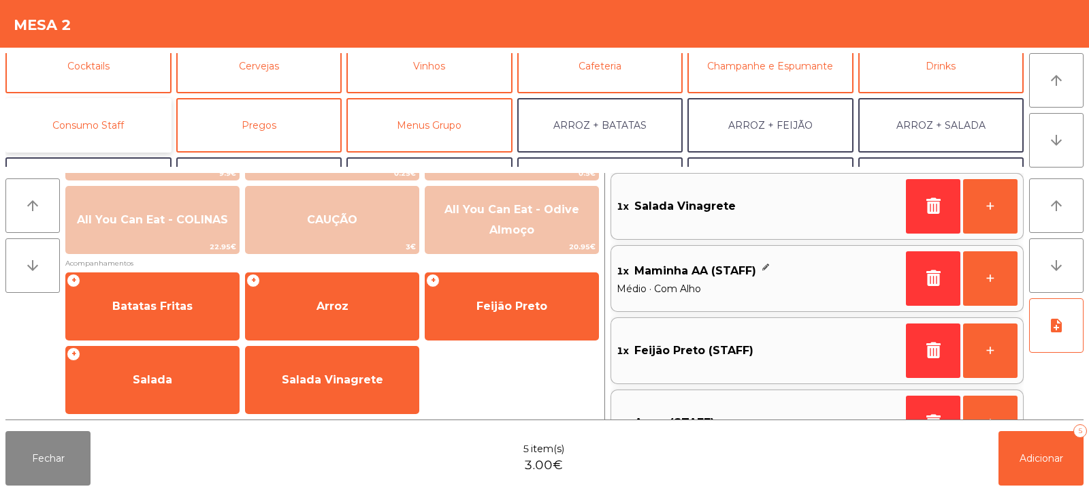
click at [71, 129] on button "Consumo Staff" at bounding box center [88, 125] width 166 height 54
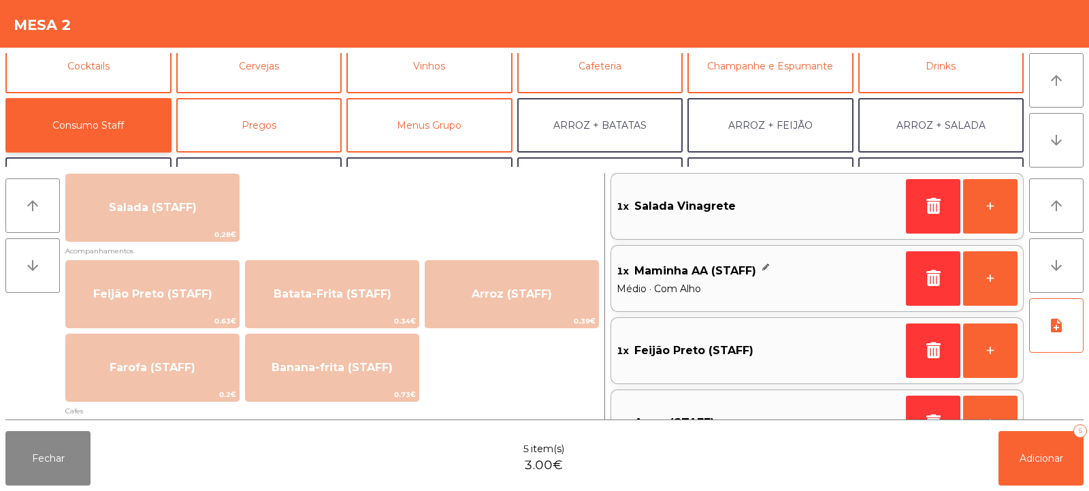
scroll to position [559, 0]
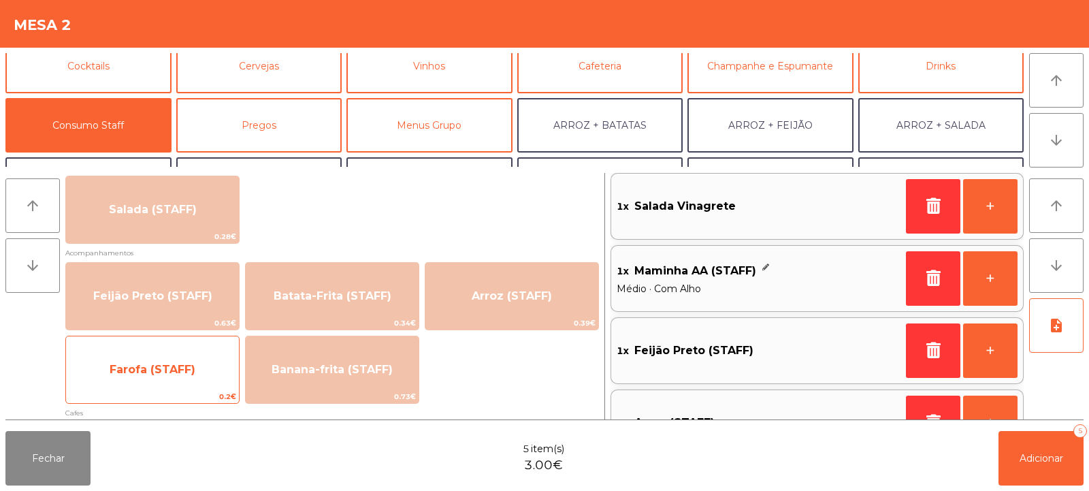
click at [207, 376] on span "Farofa (STAFF)" at bounding box center [152, 369] width 173 height 37
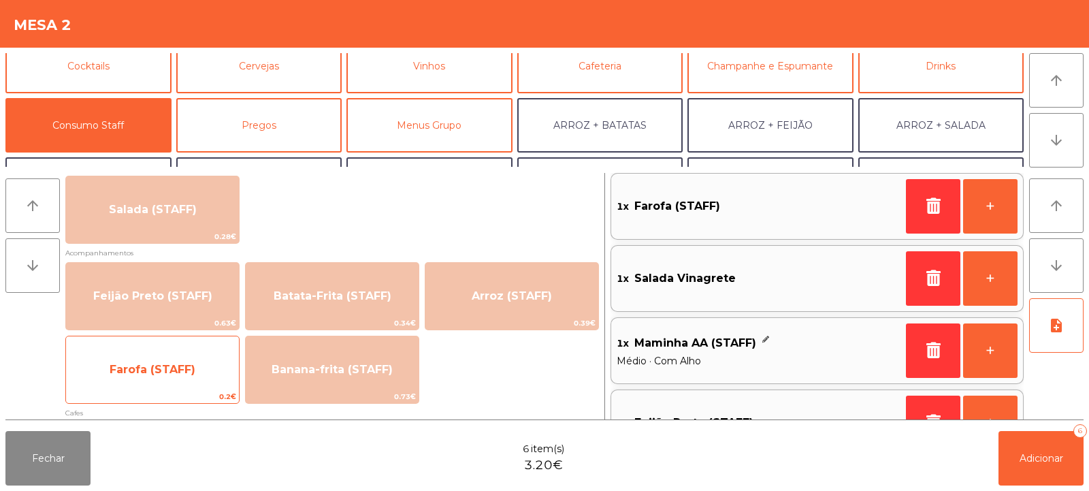
click at [199, 379] on span "Farofa (STAFF)" at bounding box center [152, 369] width 173 height 37
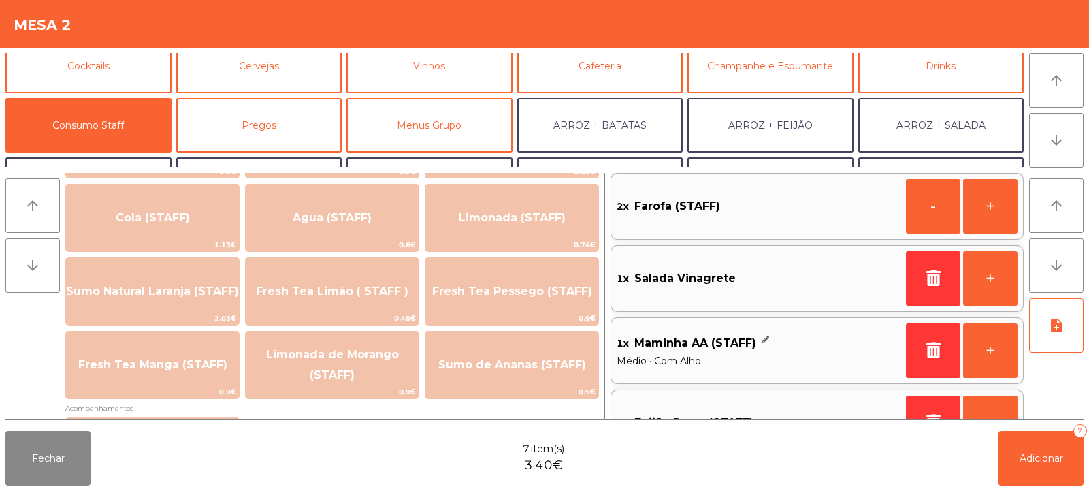
scroll to position [0, 0]
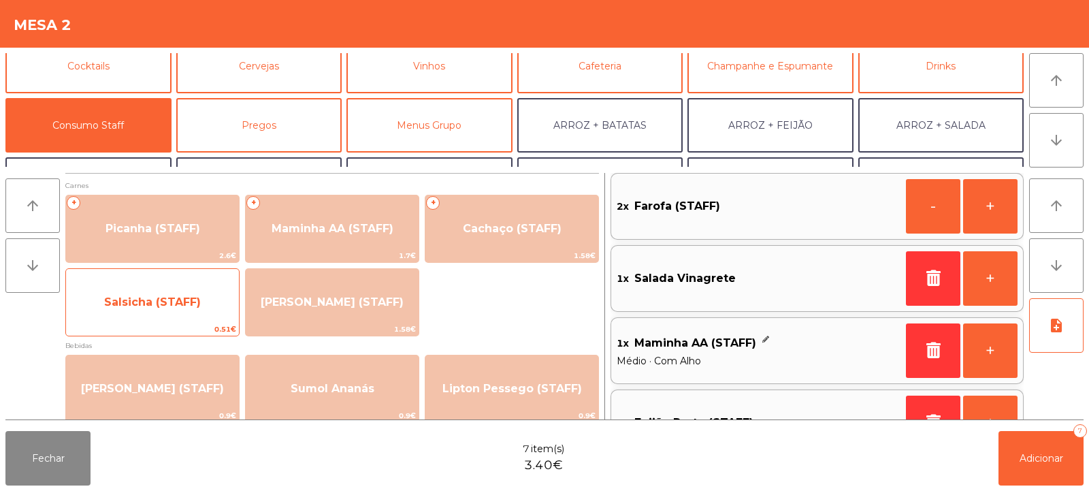
click at [191, 311] on span "Salsicha (STAFF)" at bounding box center [152, 302] width 173 height 37
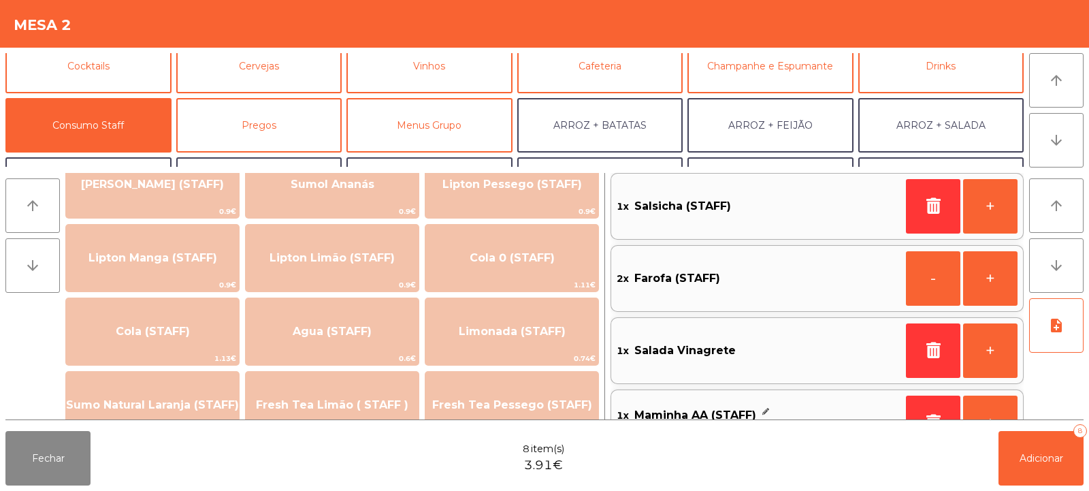
scroll to position [197, 0]
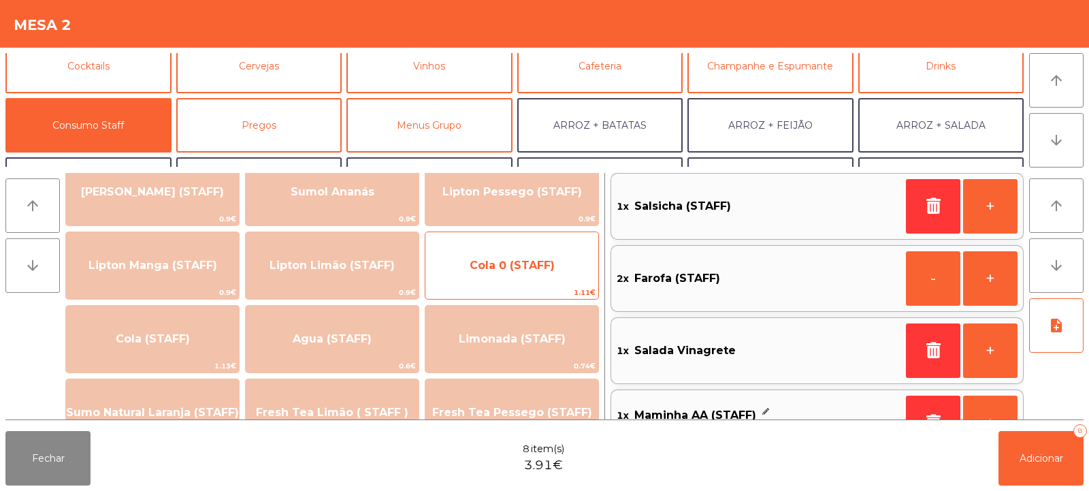
click at [537, 272] on span "Cola 0 (STAFF)" at bounding box center [511, 265] width 173 height 37
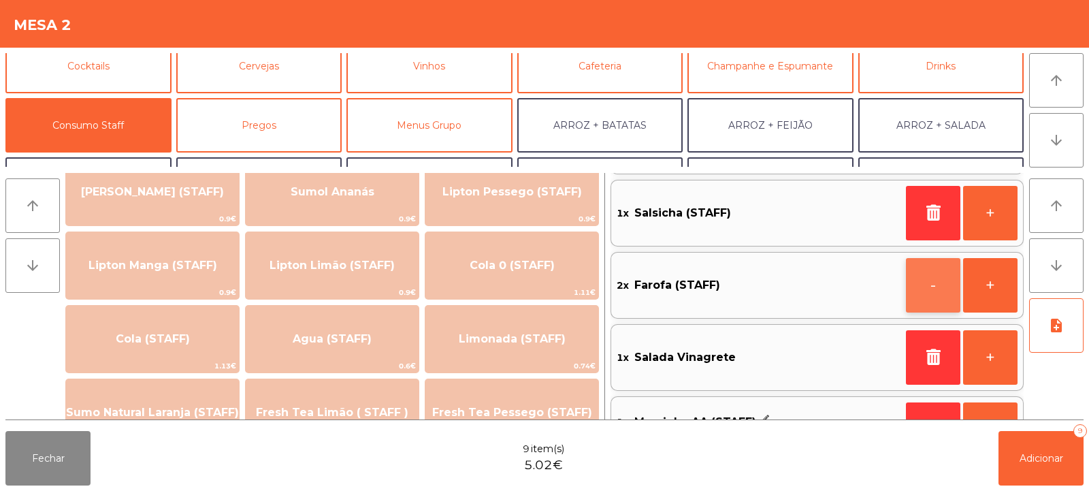
click at [949, 282] on button "-" at bounding box center [933, 285] width 54 height 54
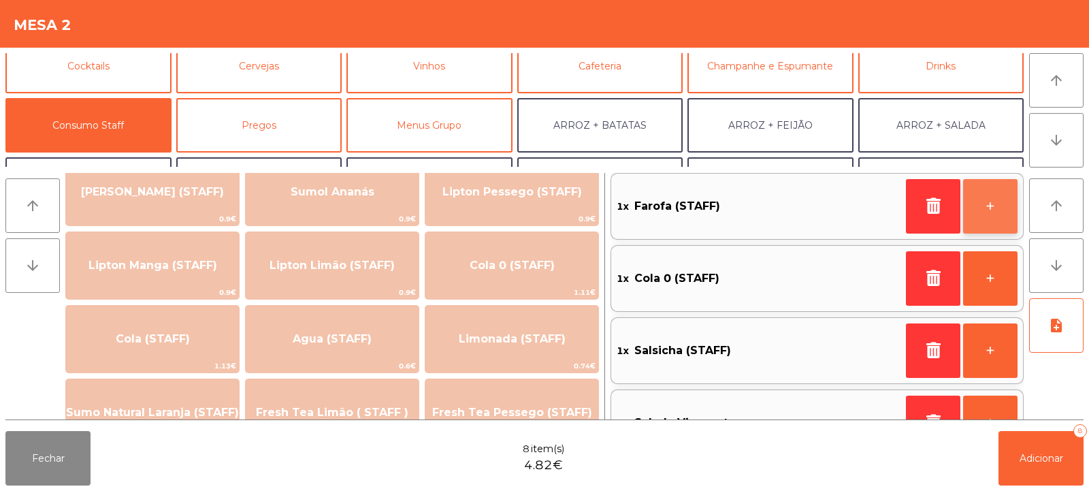
click at [1007, 220] on button "+" at bounding box center [990, 206] width 54 height 54
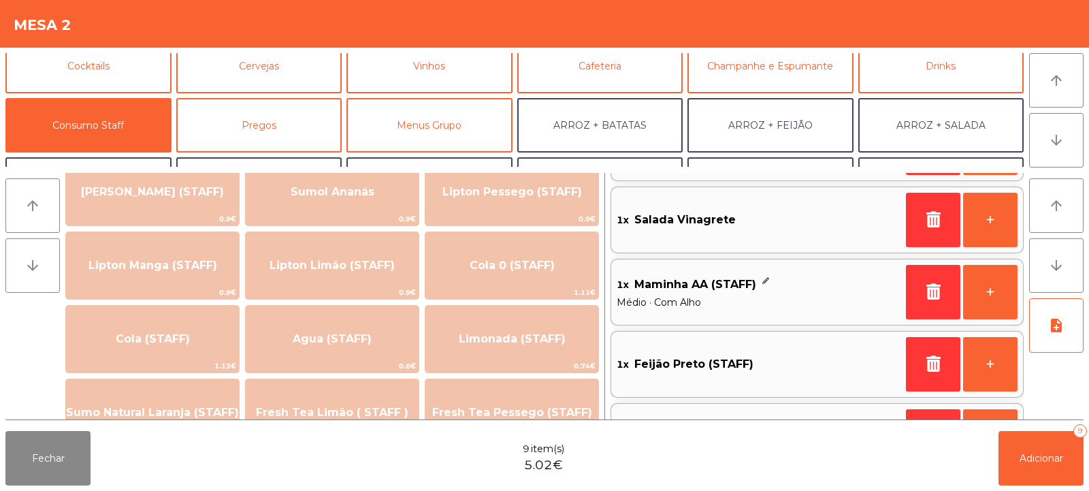
scroll to position [0, 0]
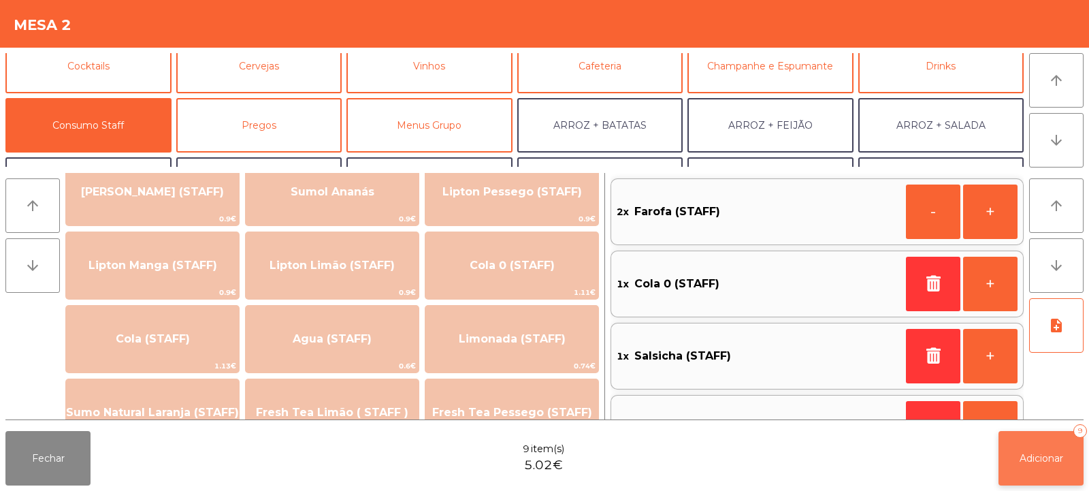
click at [1047, 465] on button "Adicionar 9" at bounding box center [1040, 458] width 85 height 54
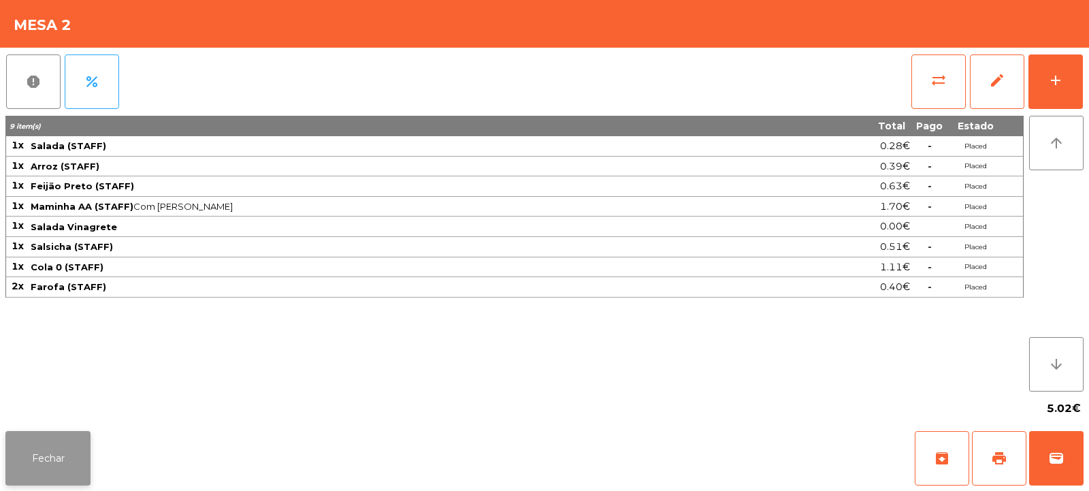
click at [53, 448] on button "Fechar" at bounding box center [47, 458] width 85 height 54
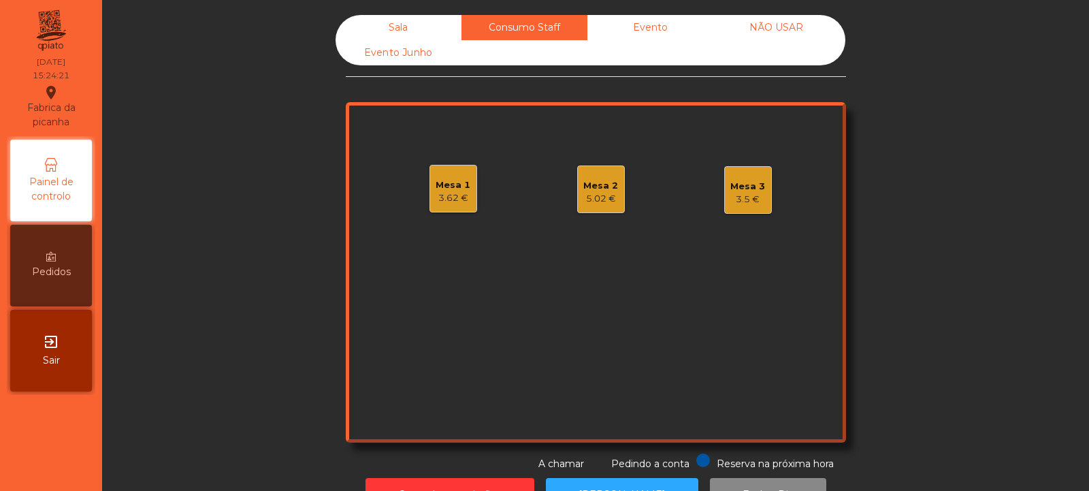
click at [412, 31] on div "Sala" at bounding box center [399, 27] width 126 height 25
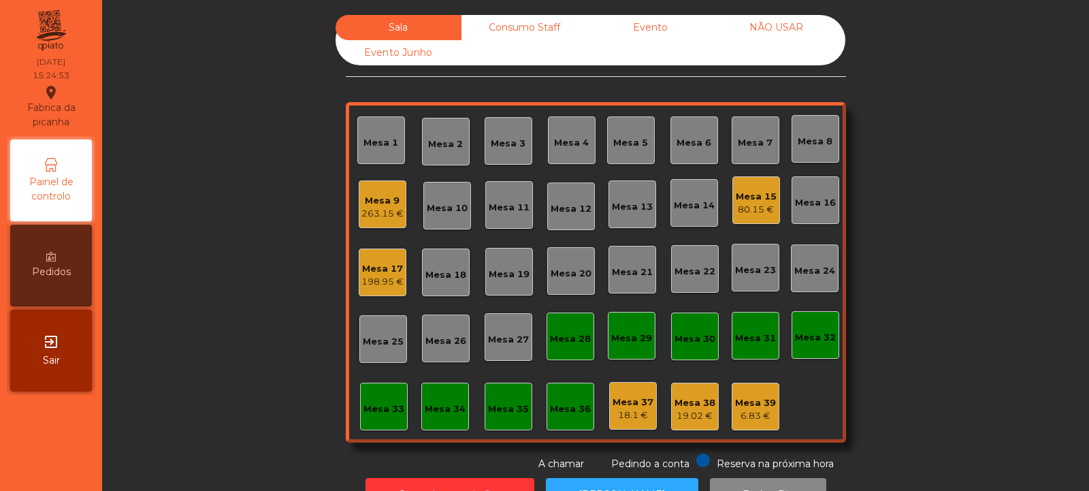
scroll to position [46, 0]
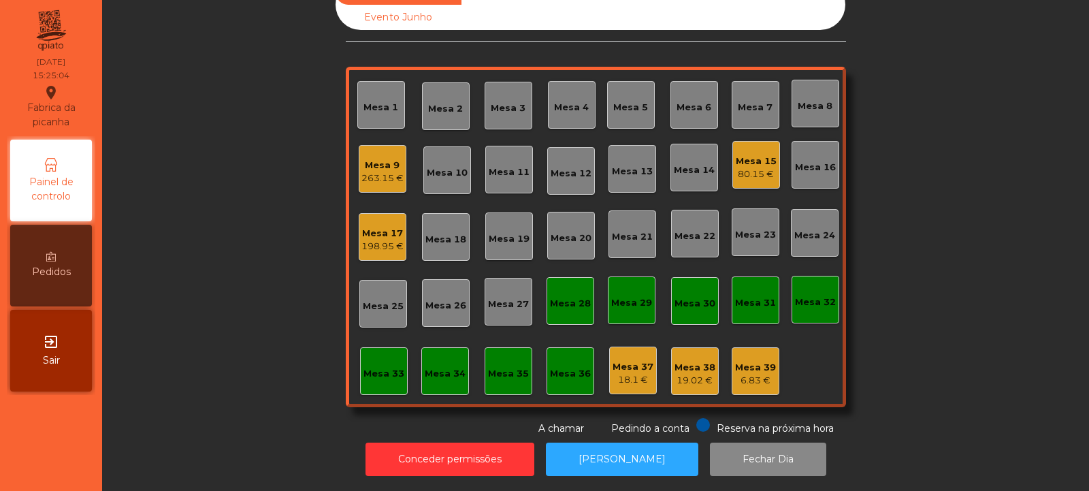
click at [380, 227] on div "Mesa 17" at bounding box center [382, 234] width 42 height 14
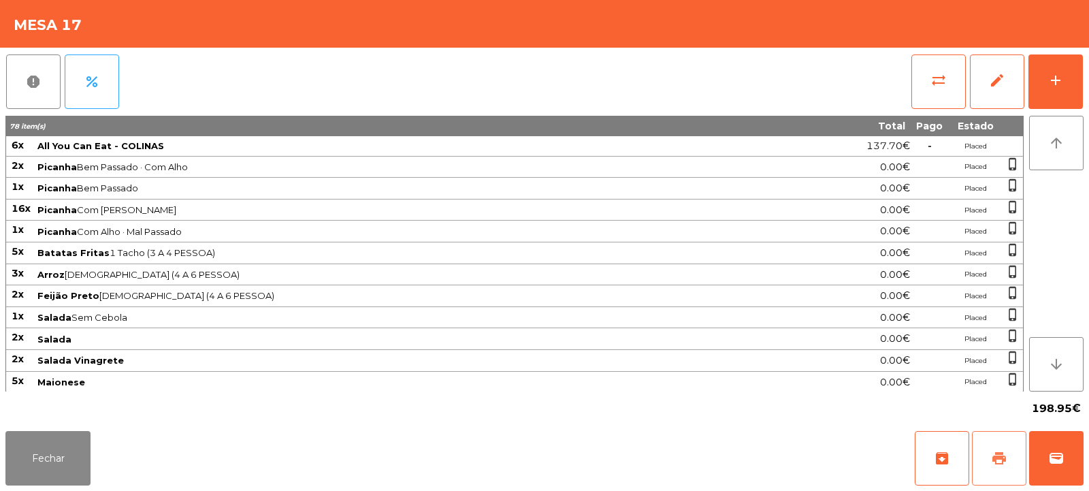
click at [988, 455] on button "print" at bounding box center [999, 458] width 54 height 54
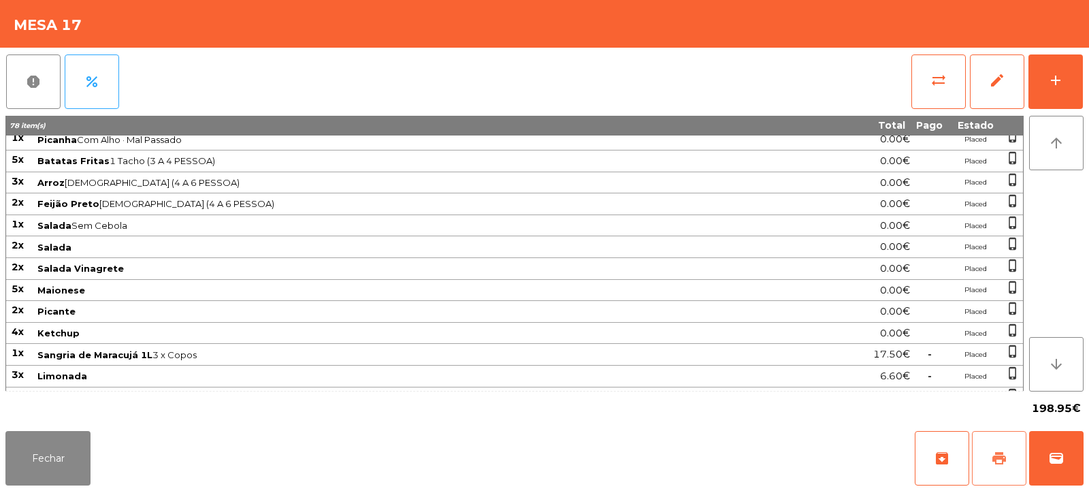
scroll to position [389, 0]
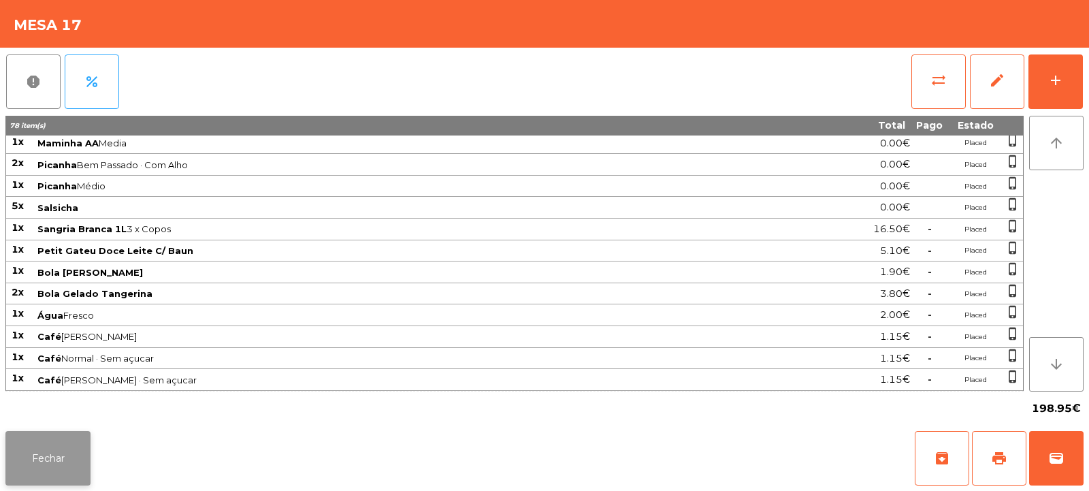
click at [67, 452] on button "Fechar" at bounding box center [47, 458] width 85 height 54
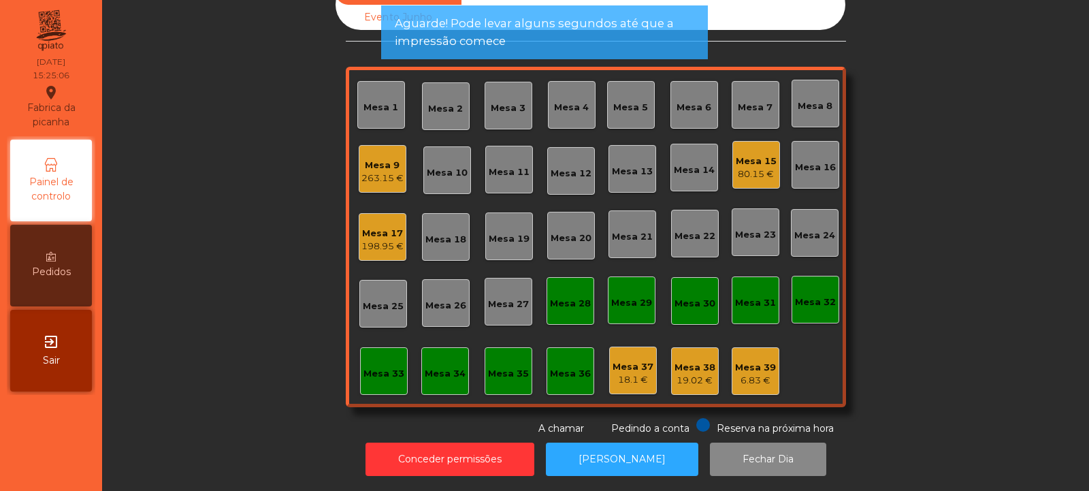
click at [770, 167] on div "80.15 €" at bounding box center [756, 174] width 41 height 14
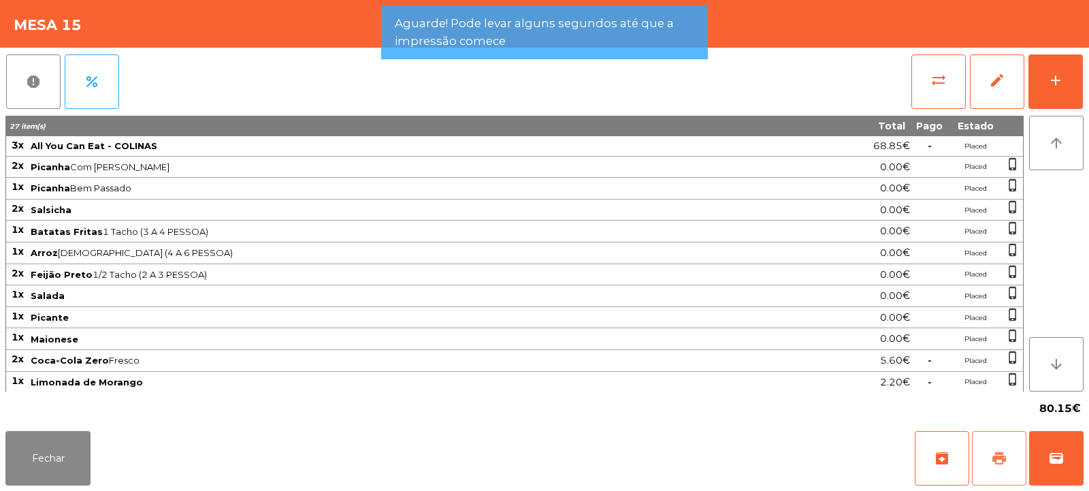
click at [1009, 455] on button "print" at bounding box center [999, 458] width 54 height 54
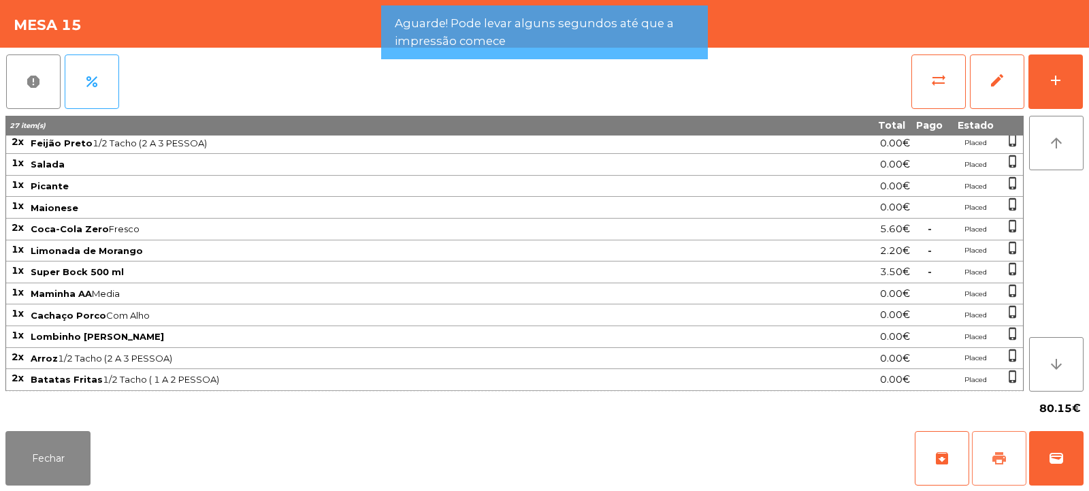
scroll to position [152, 0]
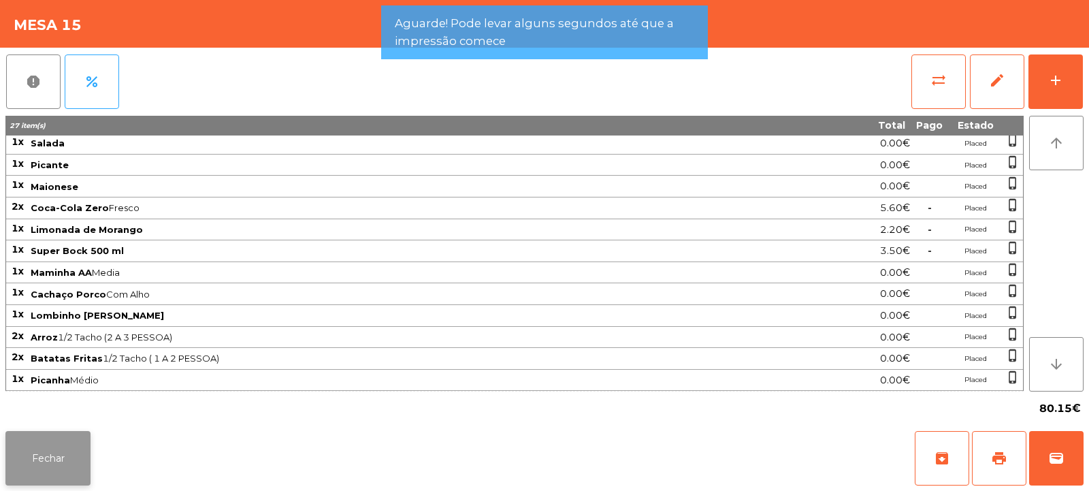
click at [65, 459] on button "Fechar" at bounding box center [47, 458] width 85 height 54
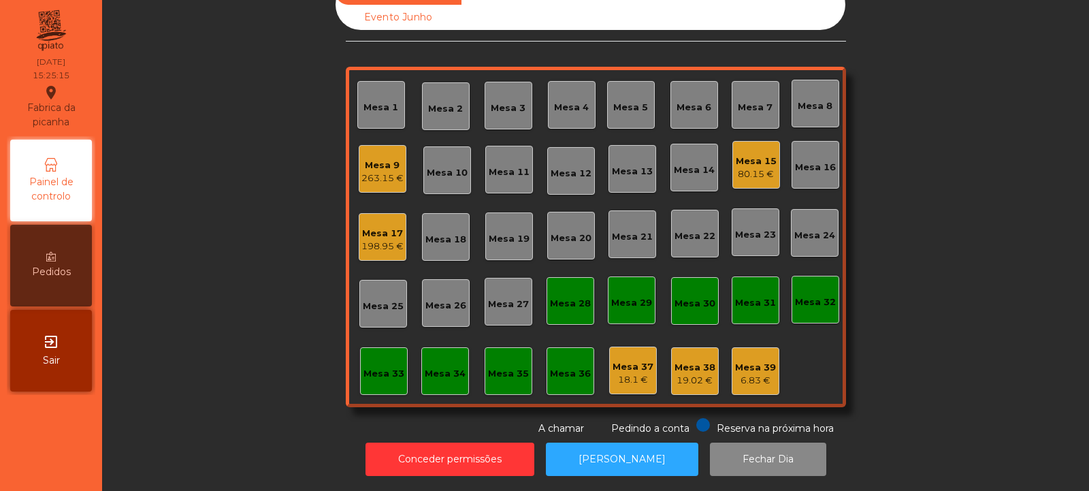
click at [824, 307] on div "Mesa 32" at bounding box center [816, 300] width 48 height 48
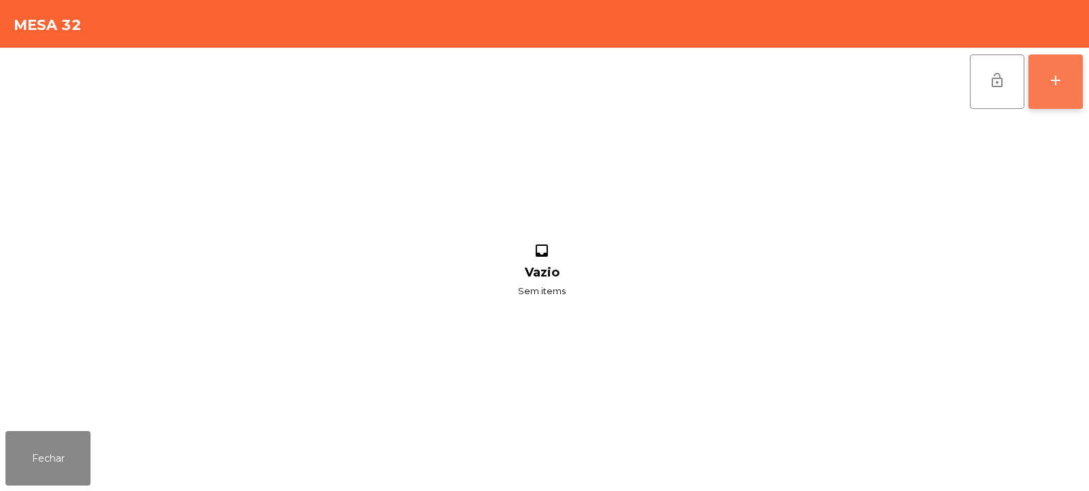
click at [1064, 98] on button "add" at bounding box center [1055, 81] width 54 height 54
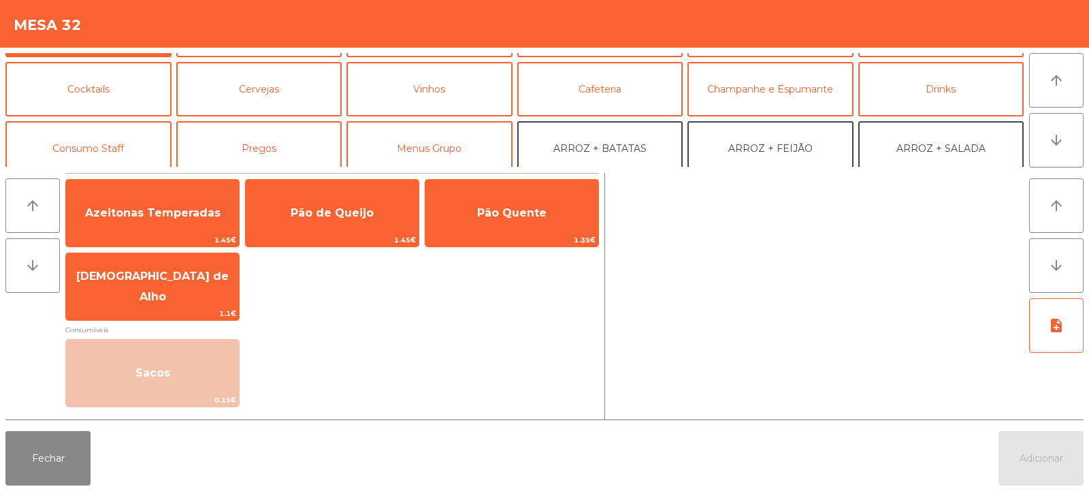
scroll to position [66, 0]
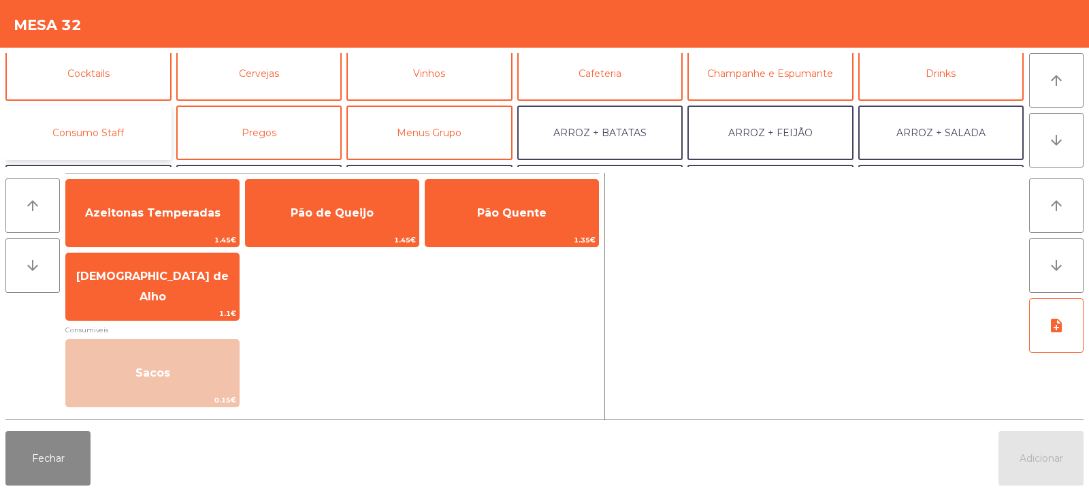
click at [140, 133] on button "Consumo Staff" at bounding box center [88, 132] width 166 height 54
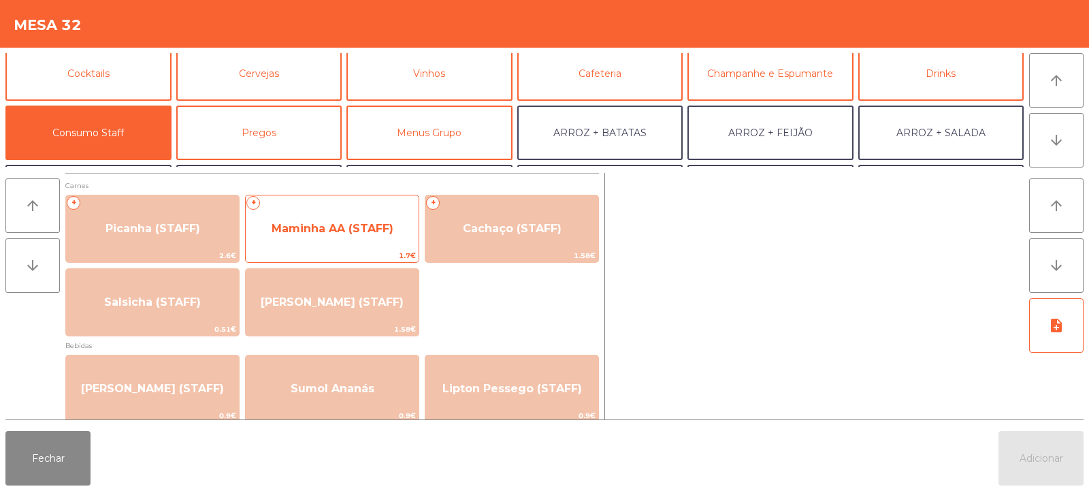
click at [356, 229] on span "Maminha AA (STAFF)" at bounding box center [333, 228] width 122 height 13
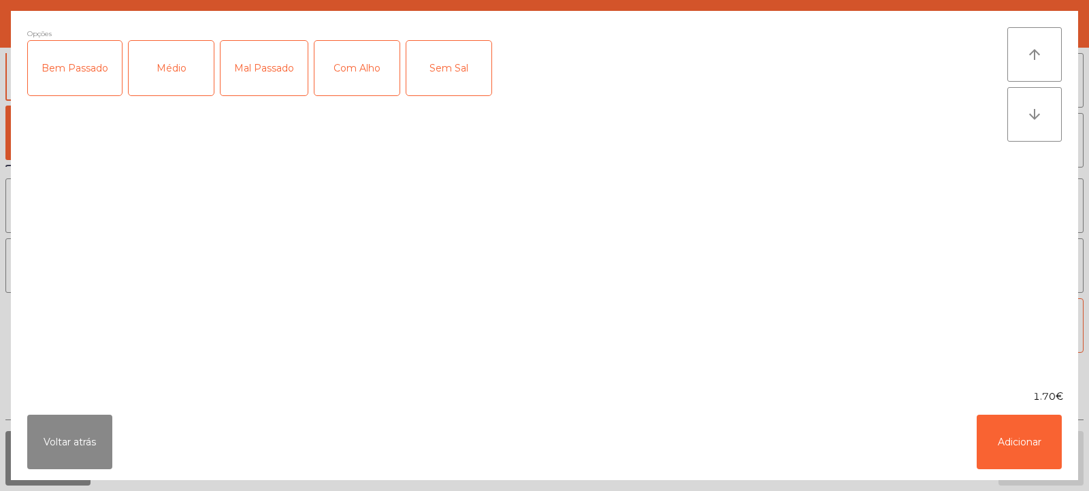
click at [199, 71] on div "Médio" at bounding box center [171, 68] width 85 height 54
click at [367, 63] on div "Com Alho" at bounding box center [356, 68] width 85 height 54
click at [1041, 446] on button "Adicionar" at bounding box center [1019, 441] width 85 height 54
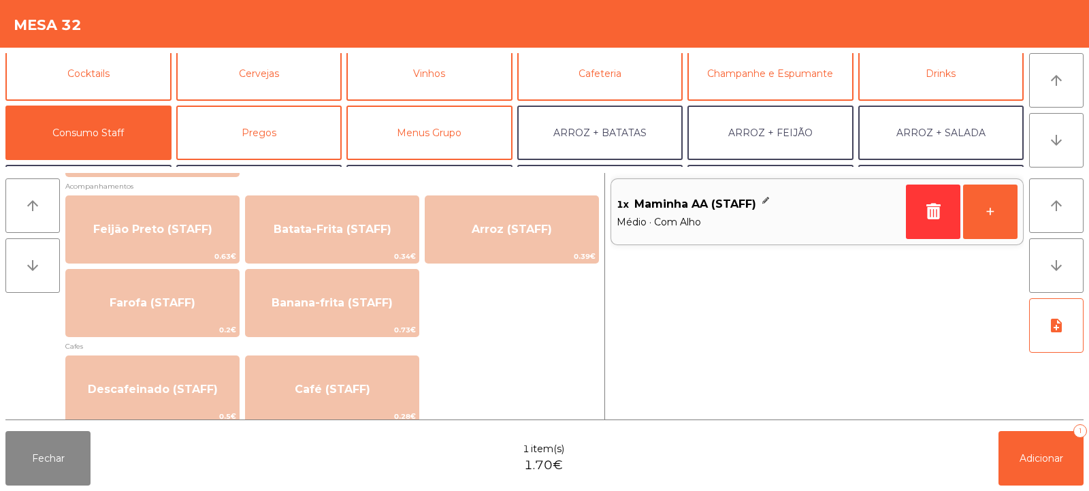
scroll to position [625, 0]
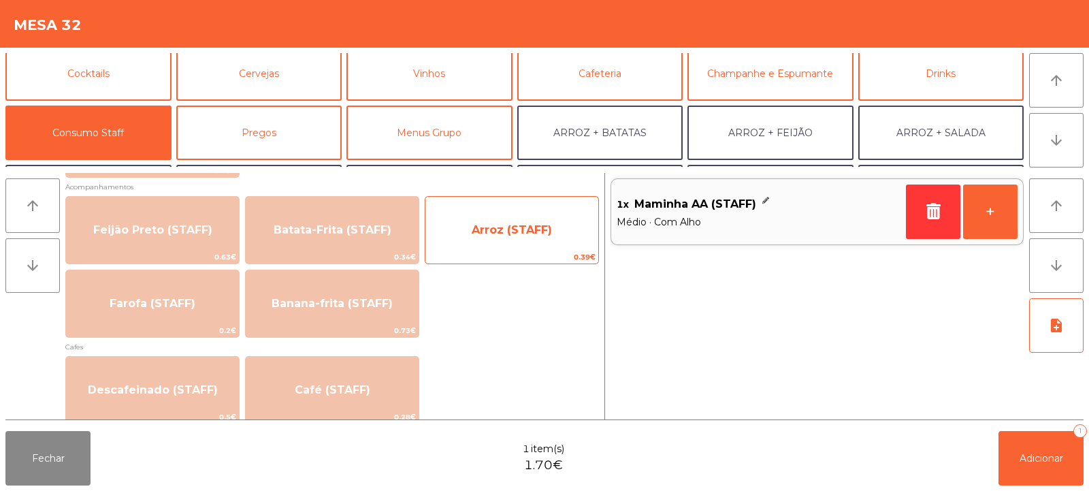
click at [542, 234] on span "Arroz (STAFF)" at bounding box center [512, 229] width 80 height 13
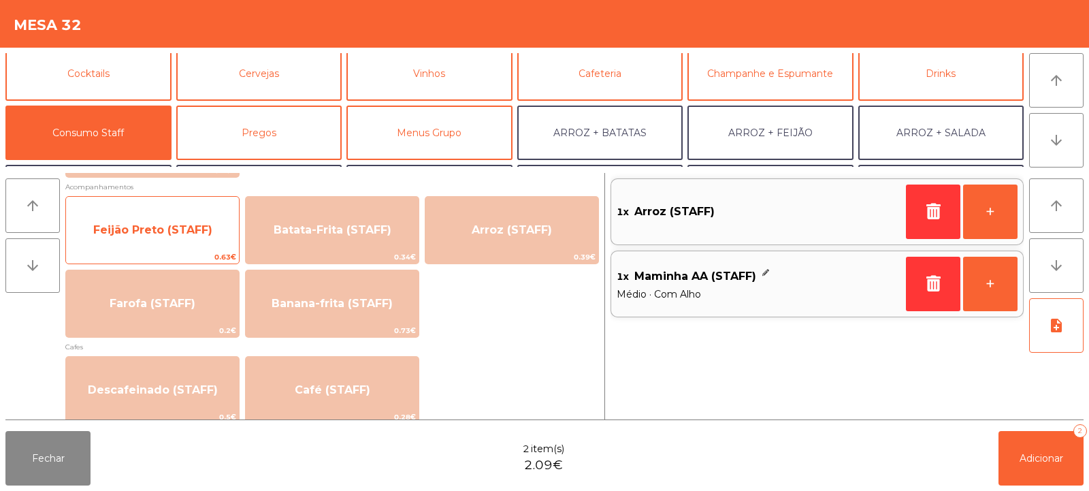
click at [203, 244] on span "Feijão Preto (STAFF)" at bounding box center [152, 230] width 173 height 37
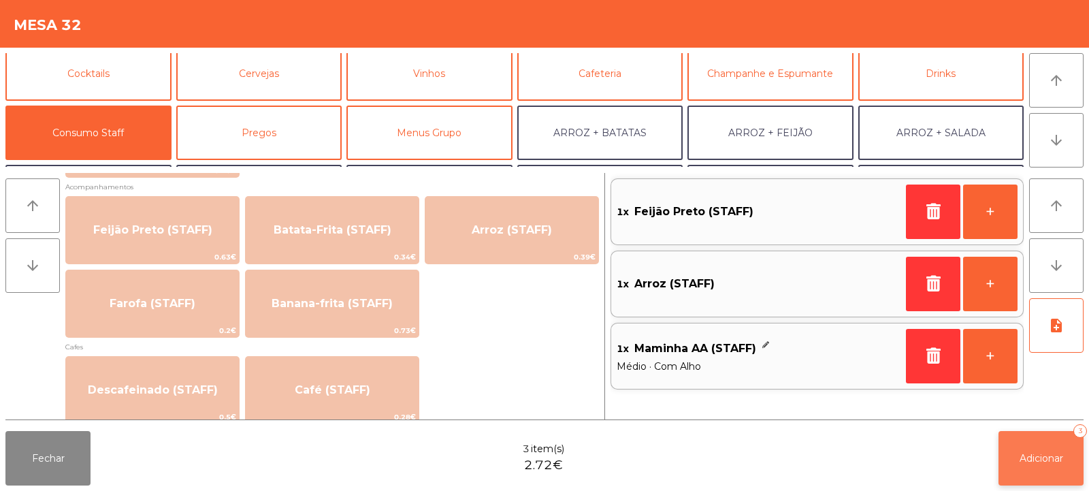
click at [1055, 455] on span "Adicionar" at bounding box center [1042, 458] width 44 height 12
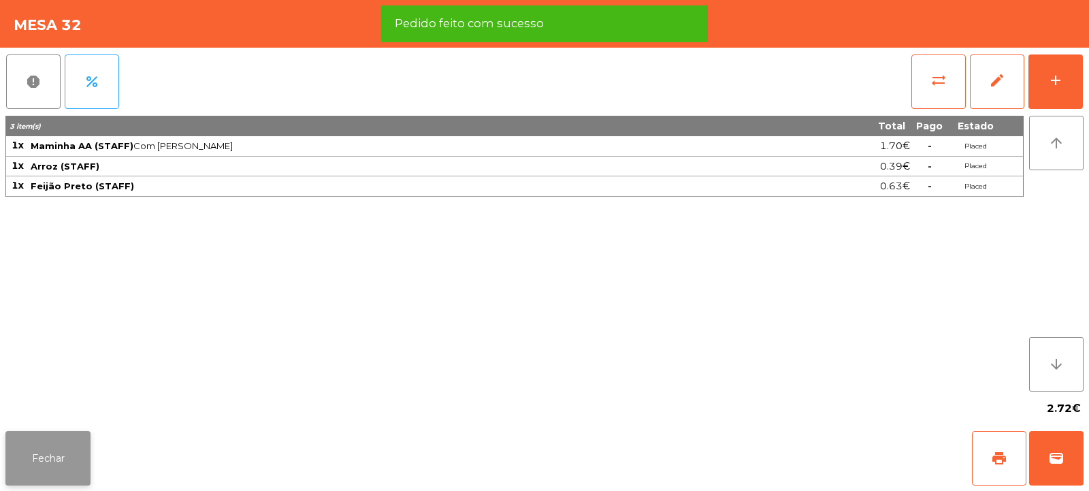
click at [59, 468] on button "Fechar" at bounding box center [47, 458] width 85 height 54
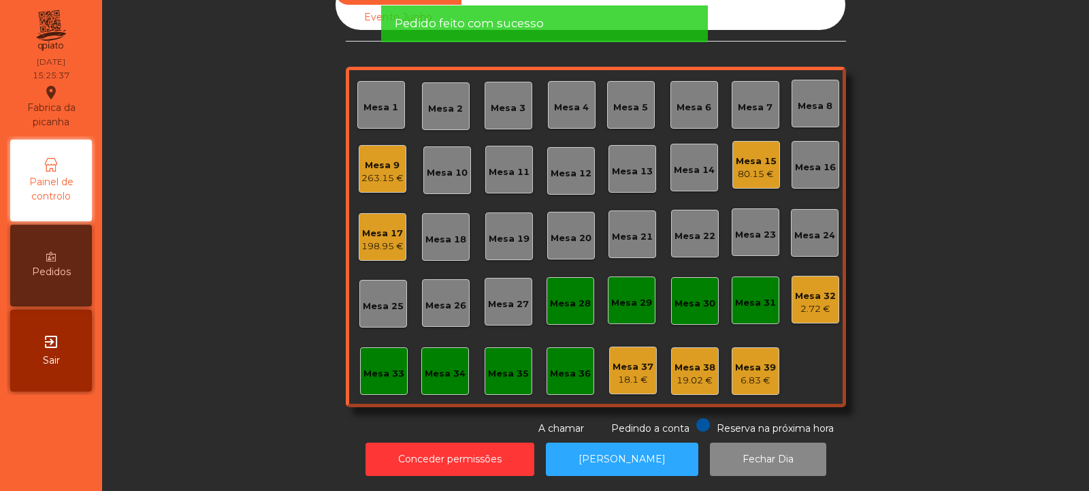
scroll to position [0, 0]
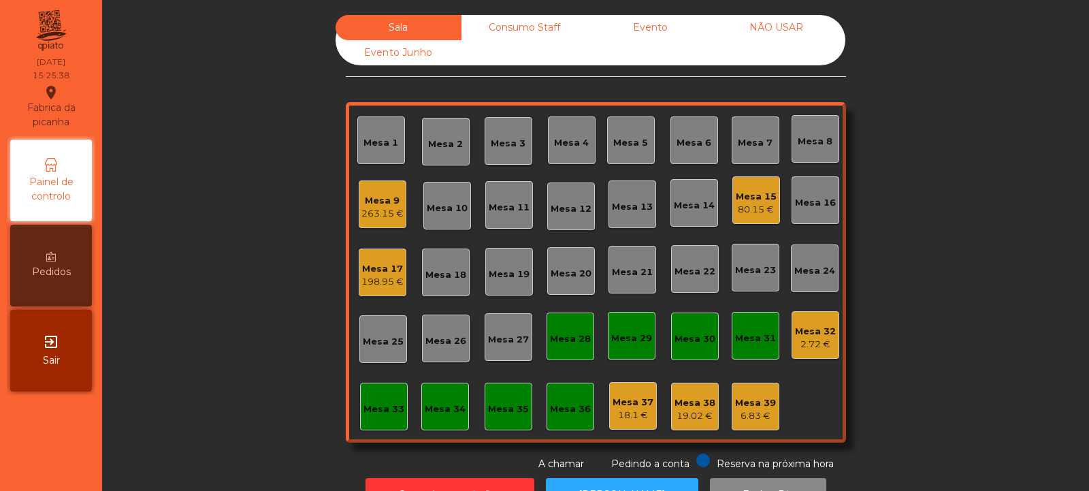
click at [523, 27] on div "Consumo Staff" at bounding box center [524, 27] width 126 height 25
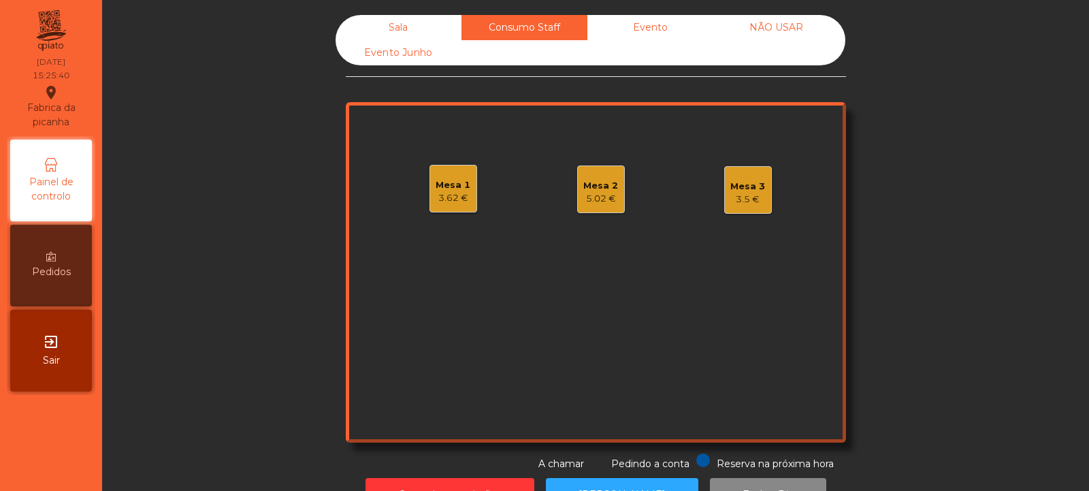
click at [671, 34] on div "Evento" at bounding box center [650, 27] width 126 height 25
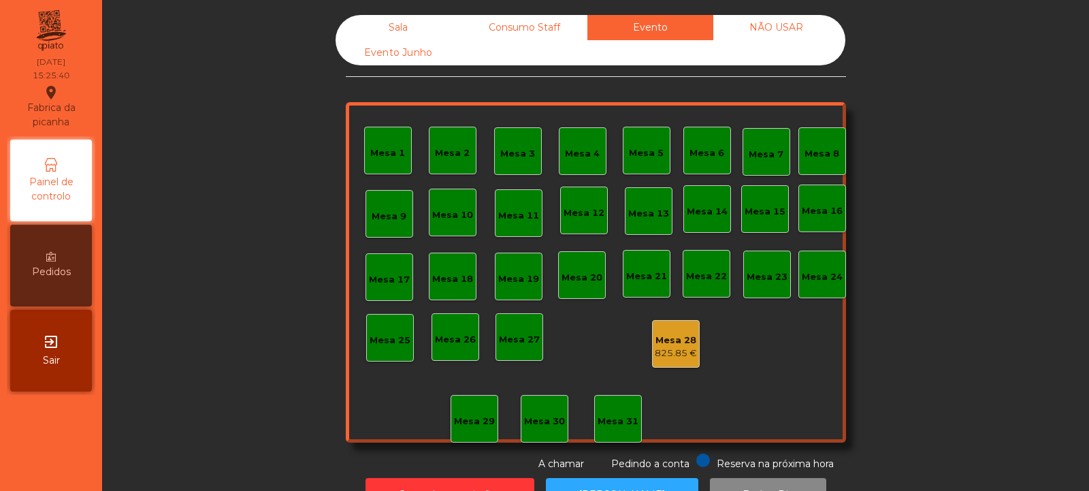
click at [786, 31] on div "NÃO USAR" at bounding box center [776, 27] width 126 height 25
click at [541, 29] on div "Consumo Staff" at bounding box center [524, 27] width 126 height 25
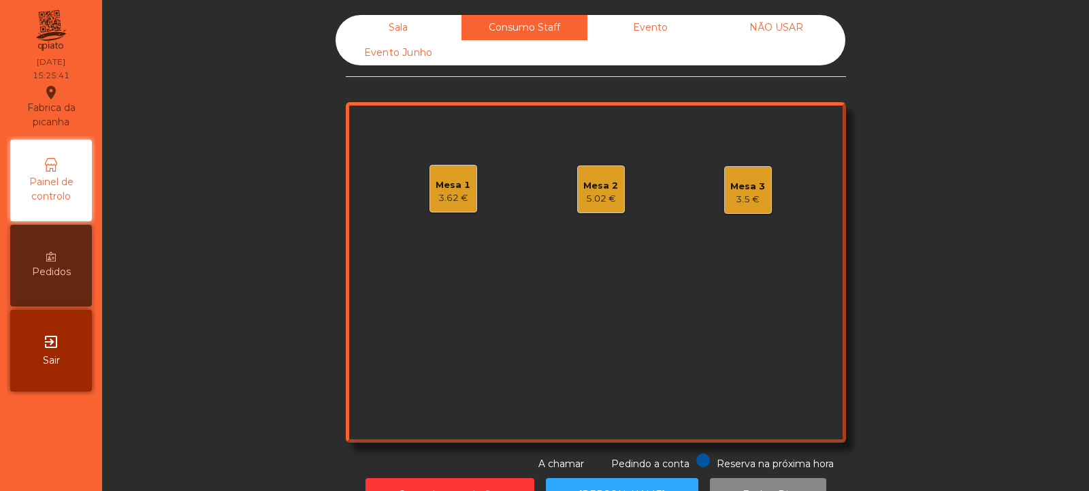
click at [747, 190] on div "Mesa 3" at bounding box center [747, 187] width 35 height 14
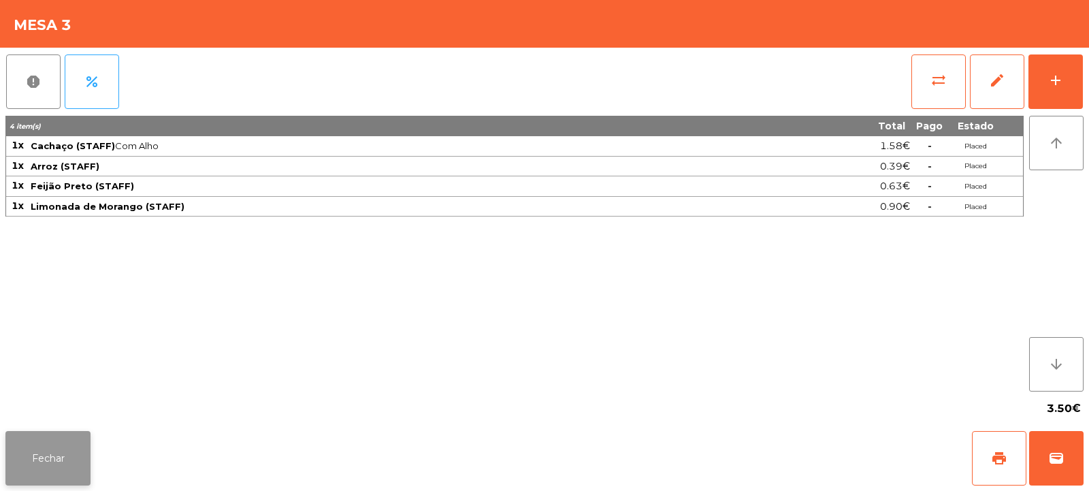
click at [81, 455] on button "Fechar" at bounding box center [47, 458] width 85 height 54
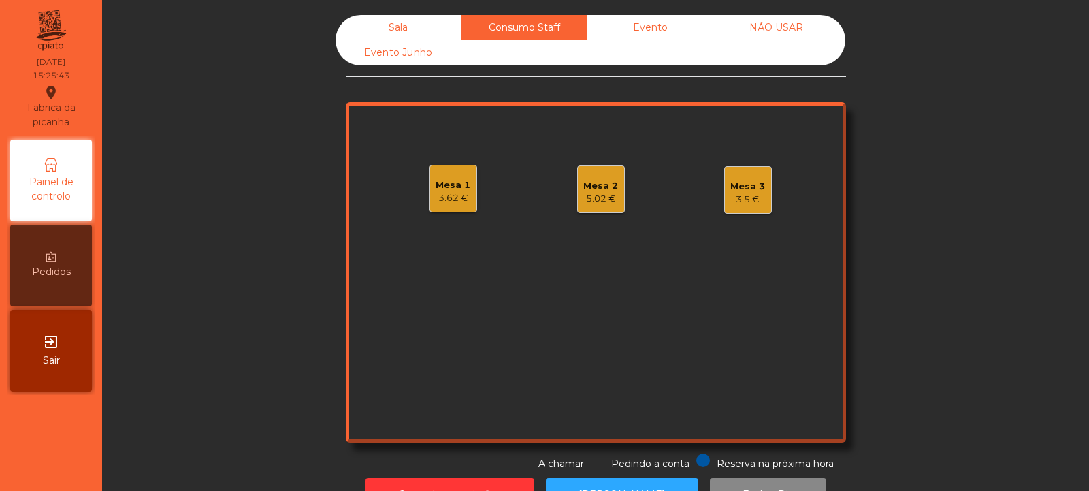
click at [433, 18] on div "Sala" at bounding box center [399, 27] width 126 height 25
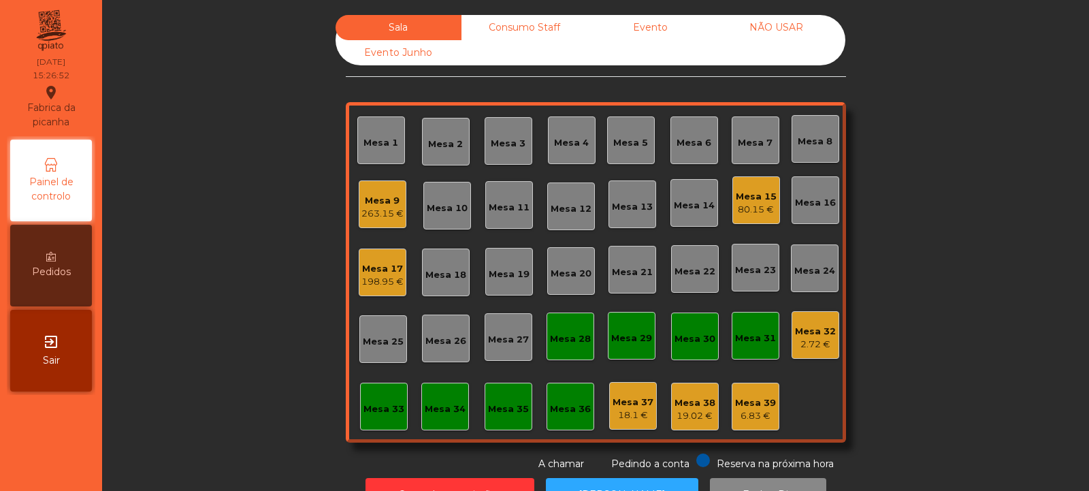
click at [808, 329] on div "Mesa 32" at bounding box center [815, 332] width 41 height 14
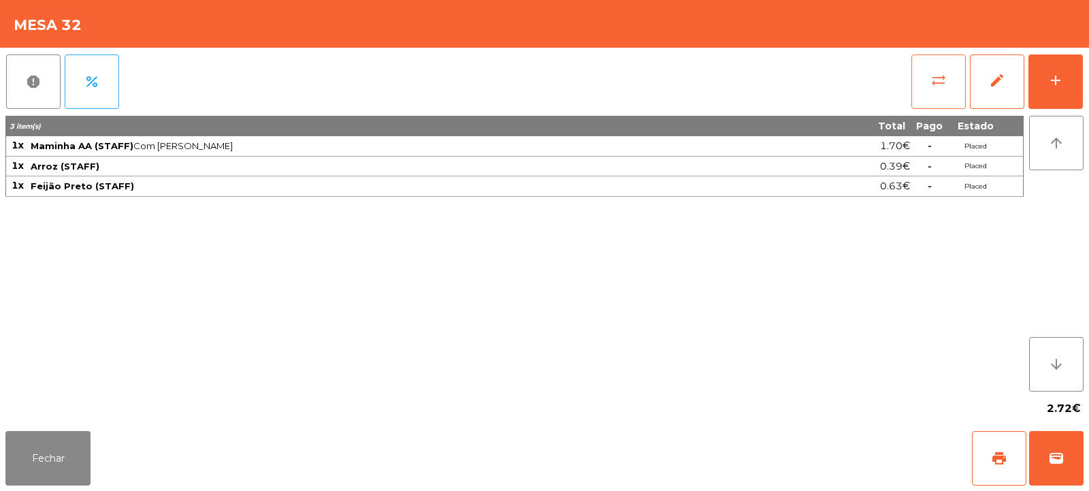
click at [919, 85] on button "sync_alt" at bounding box center [938, 81] width 54 height 54
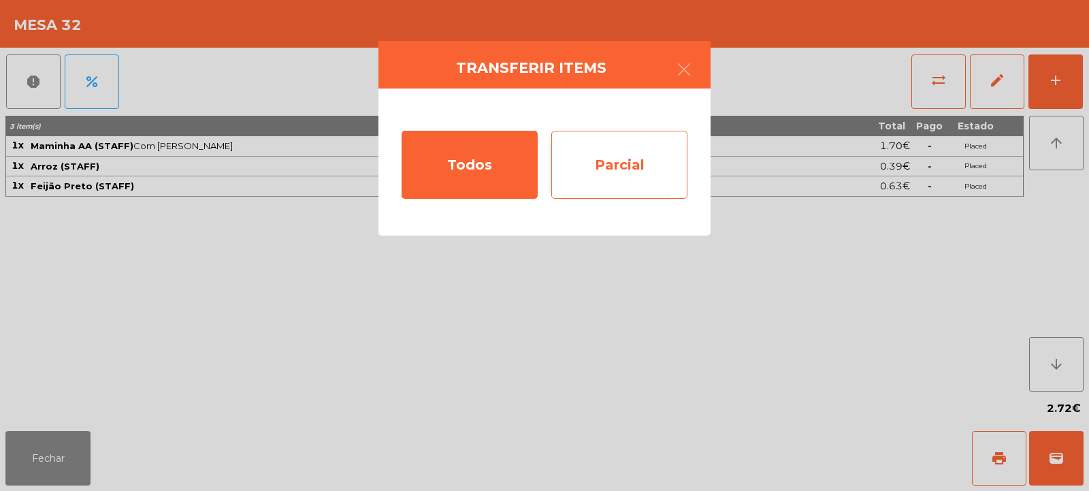
click at [615, 151] on div "Parcial" at bounding box center [619, 165] width 136 height 68
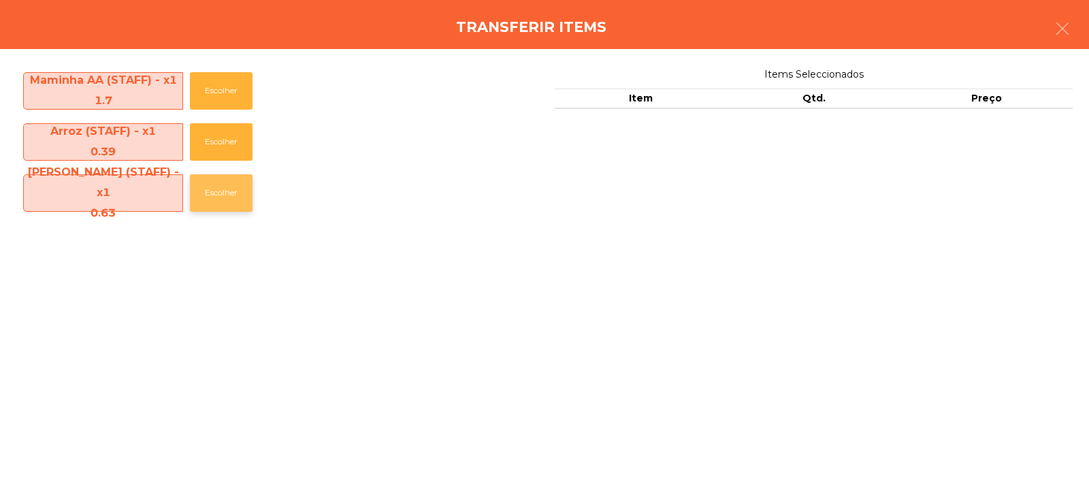
click at [208, 193] on button "Escolher" at bounding box center [221, 192] width 63 height 37
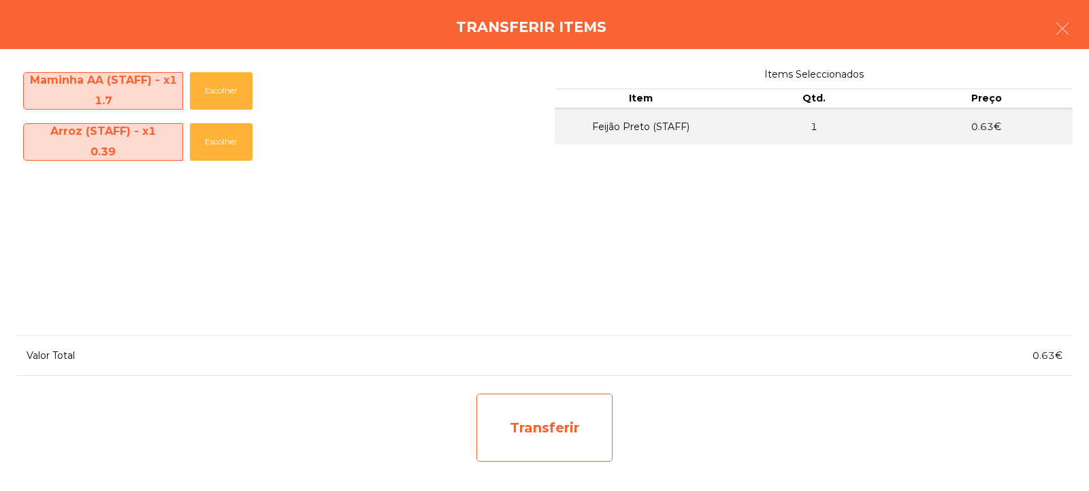
click at [556, 429] on div "Transferir" at bounding box center [544, 427] width 136 height 68
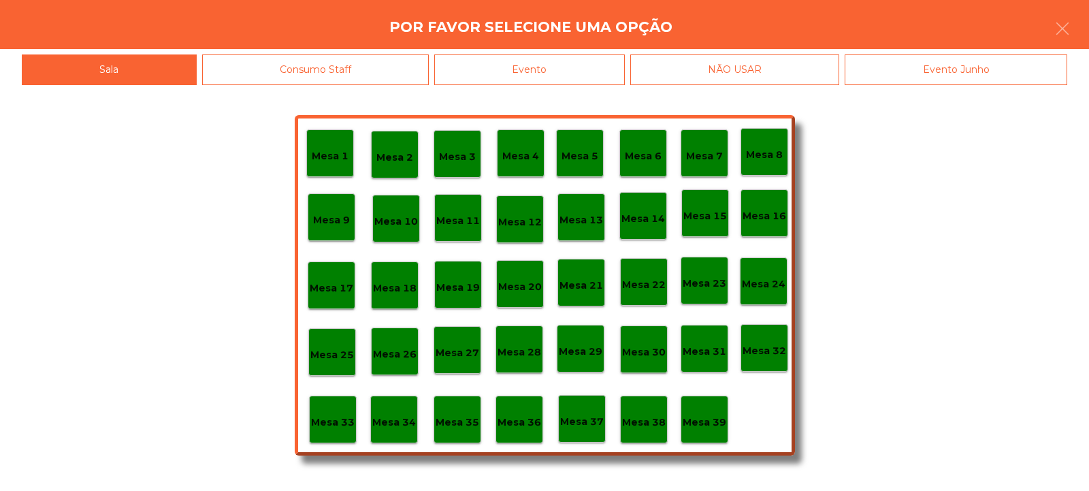
click at [583, 418] on p "Mesa 37" at bounding box center [582, 422] width 44 height 16
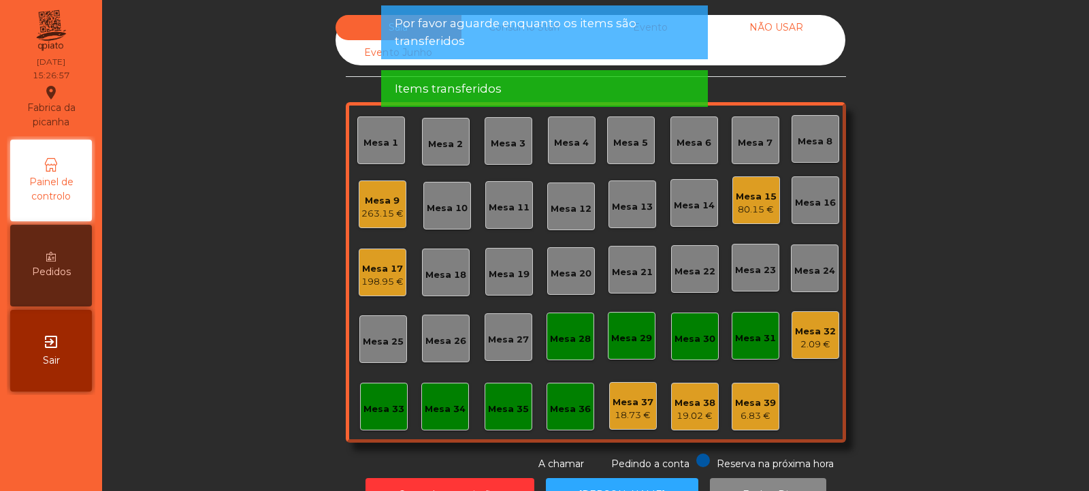
click at [810, 334] on div "Mesa 32" at bounding box center [815, 332] width 41 height 14
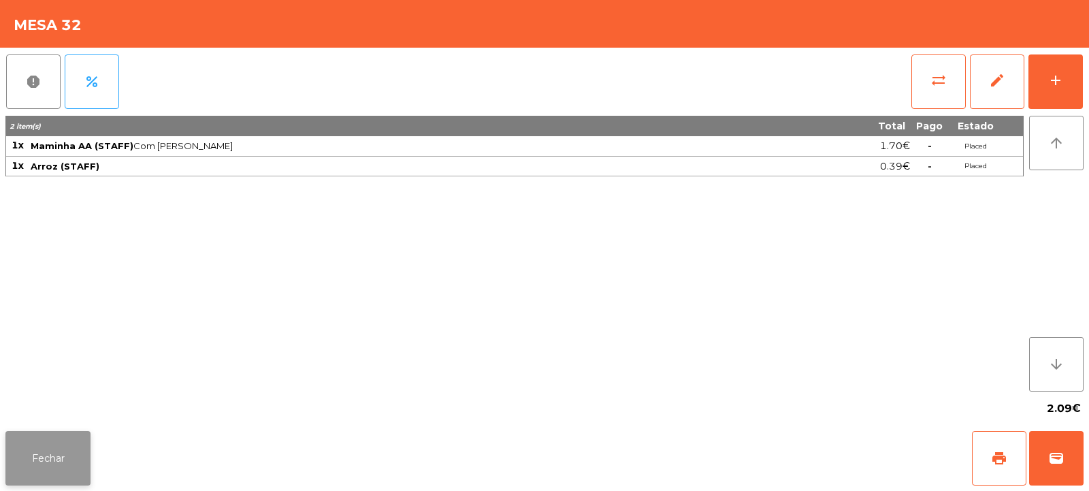
click at [55, 477] on button "Fechar" at bounding box center [47, 458] width 85 height 54
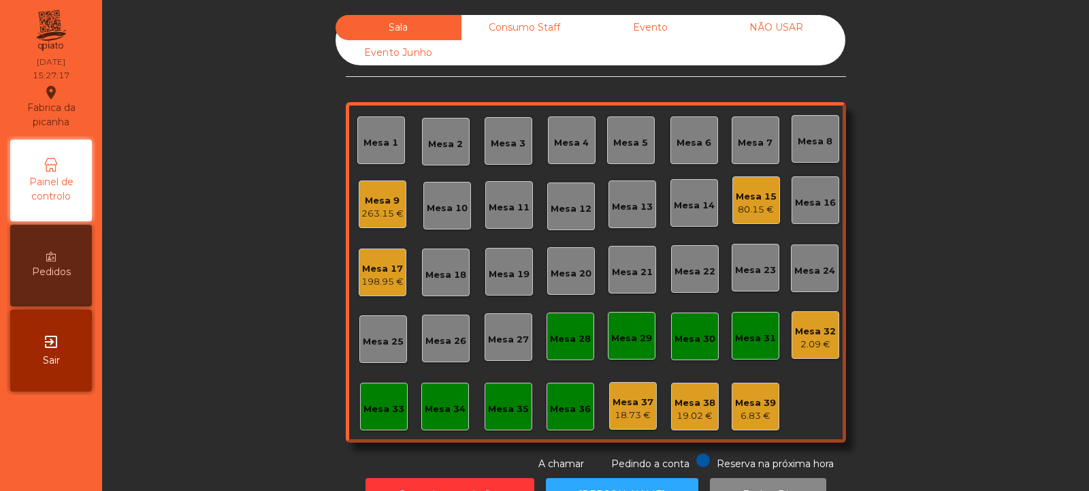
click at [740, 206] on div "80.15 €" at bounding box center [756, 210] width 41 height 14
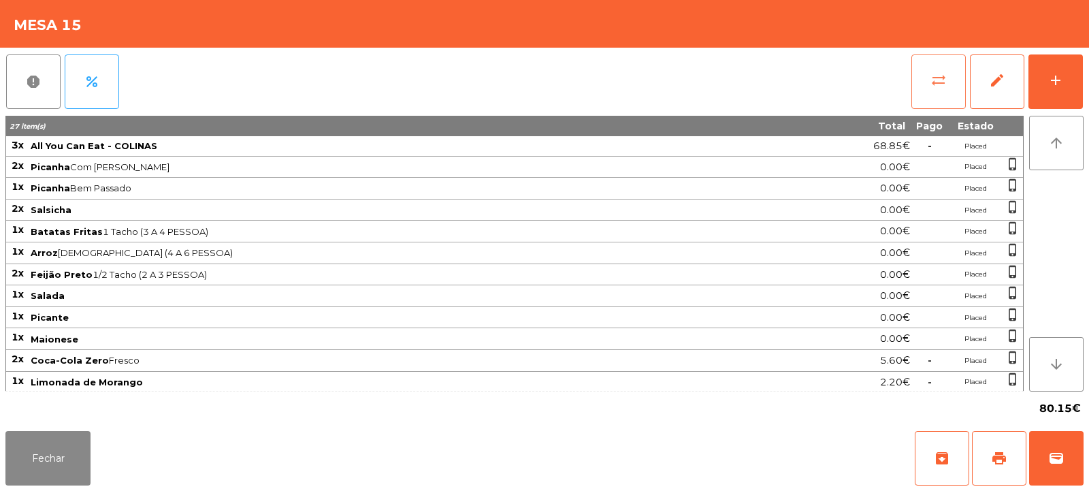
click at [947, 81] on button "sync_alt" at bounding box center [938, 81] width 54 height 54
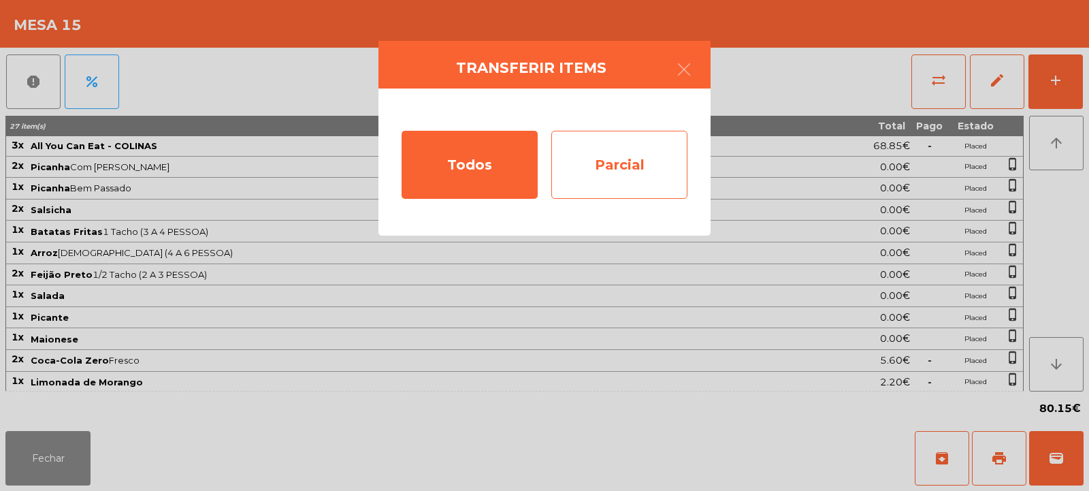
click at [636, 157] on div "Parcial" at bounding box center [619, 165] width 136 height 68
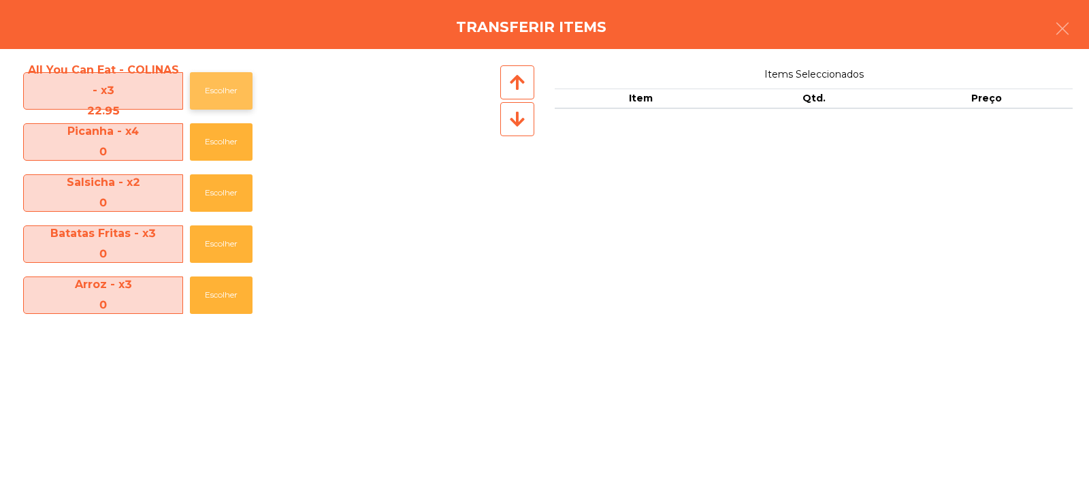
click at [227, 97] on button "Escolher" at bounding box center [221, 90] width 63 height 37
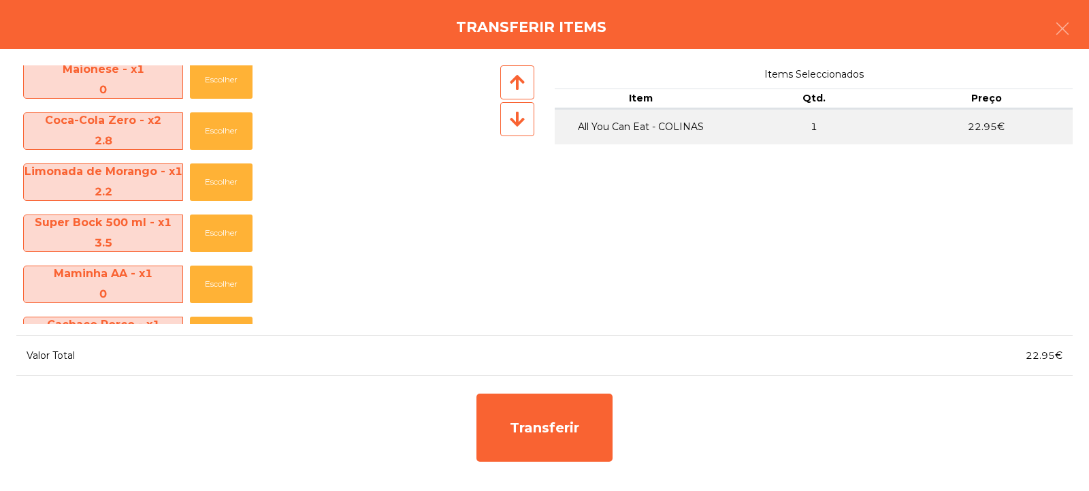
scroll to position [419, 0]
click at [218, 127] on button "Escolher" at bounding box center [221, 130] width 63 height 37
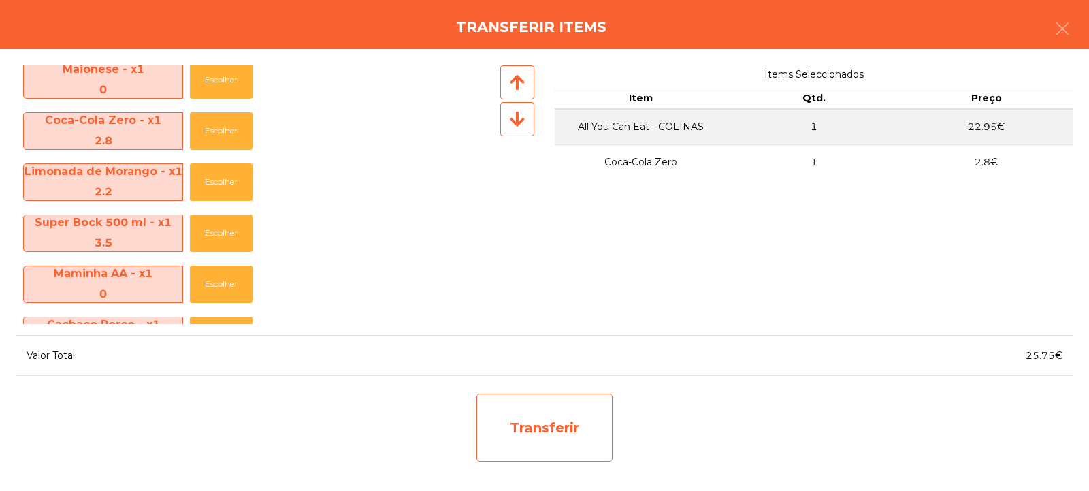
click at [548, 445] on div "Transferir" at bounding box center [544, 427] width 136 height 68
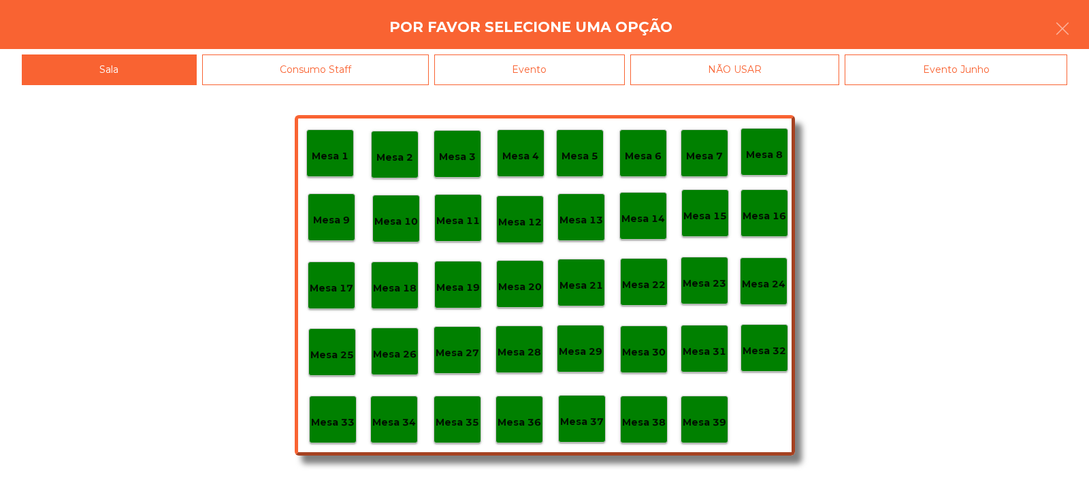
click at [331, 427] on p "Mesa 33" at bounding box center [333, 422] width 44 height 16
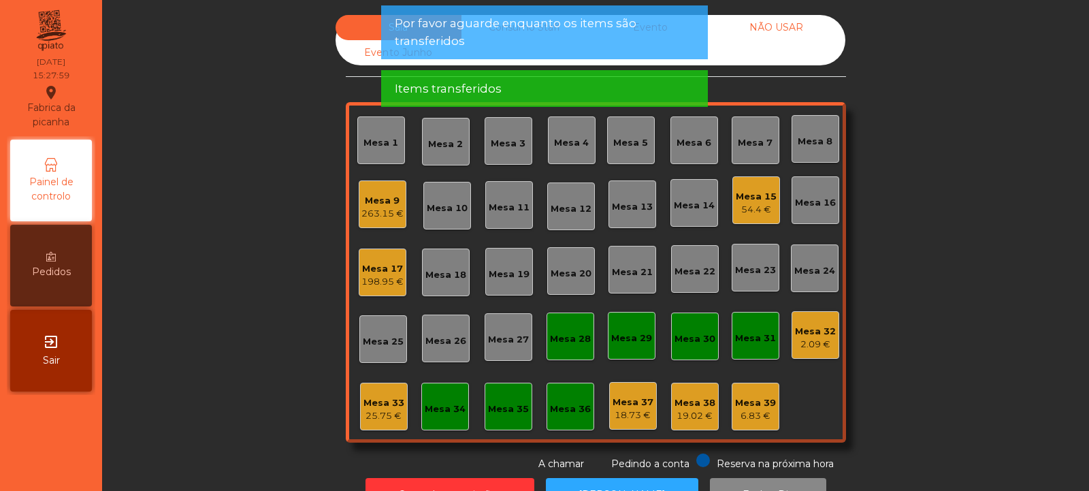
click at [753, 206] on div "54.4 €" at bounding box center [756, 210] width 41 height 14
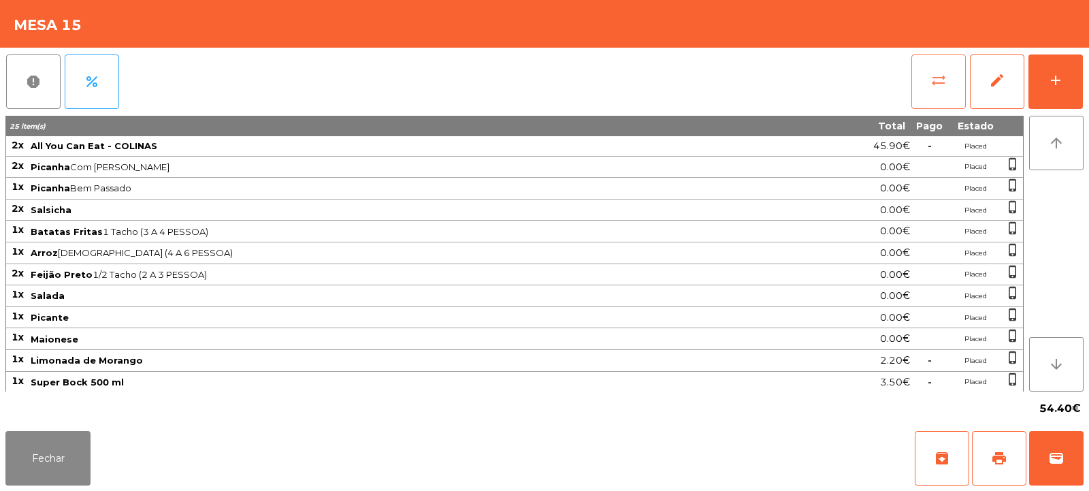
click at [933, 82] on span "sync_alt" at bounding box center [938, 80] width 16 height 16
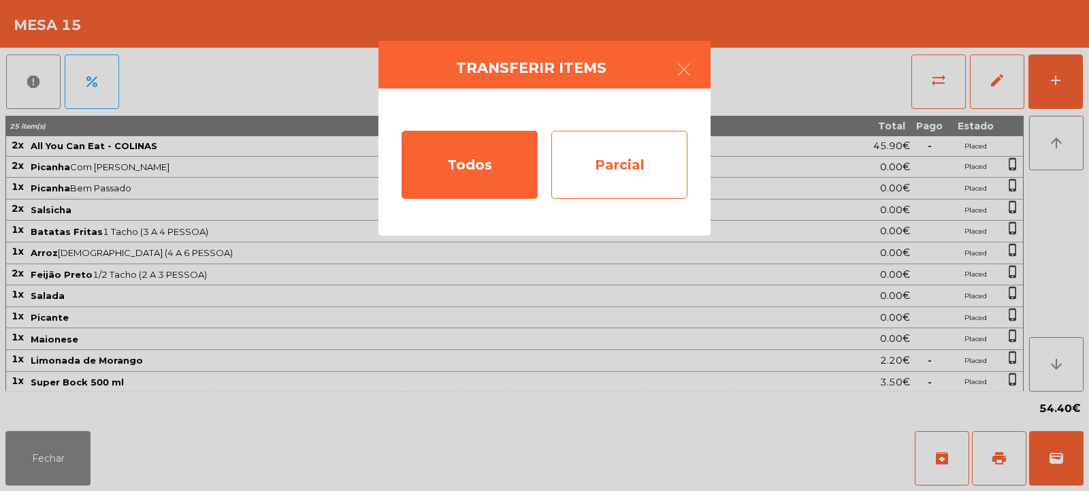
click at [631, 162] on div "Parcial" at bounding box center [619, 165] width 136 height 68
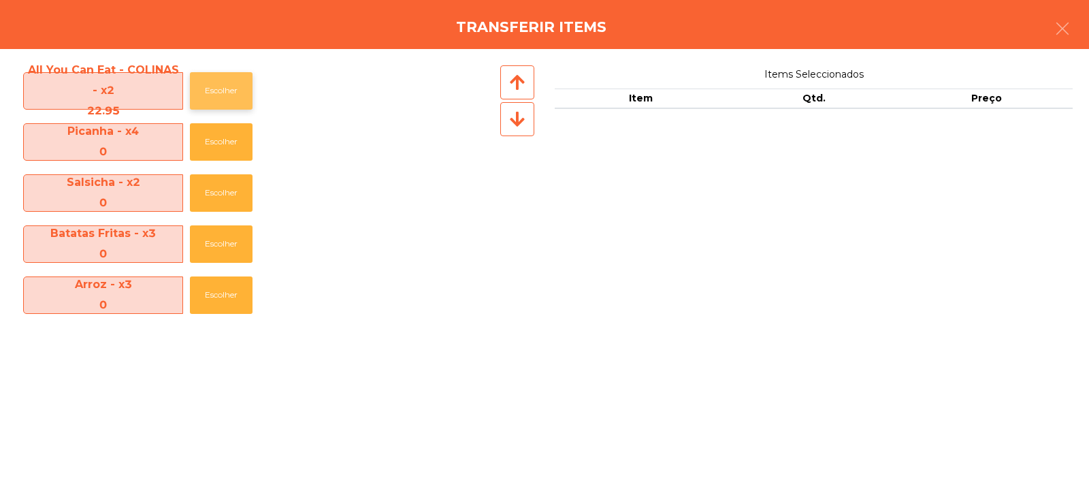
click at [214, 86] on button "Escolher" at bounding box center [221, 90] width 63 height 37
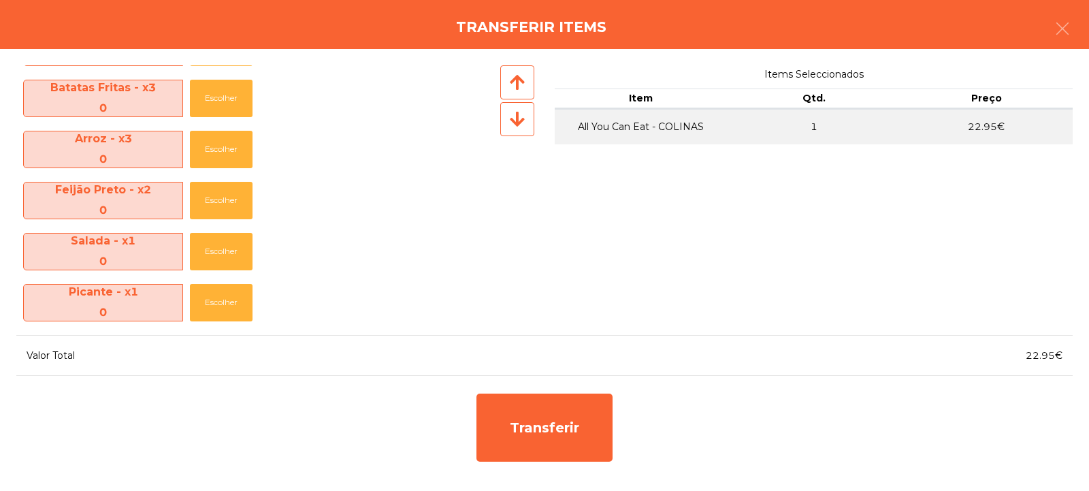
scroll to position [507, 0]
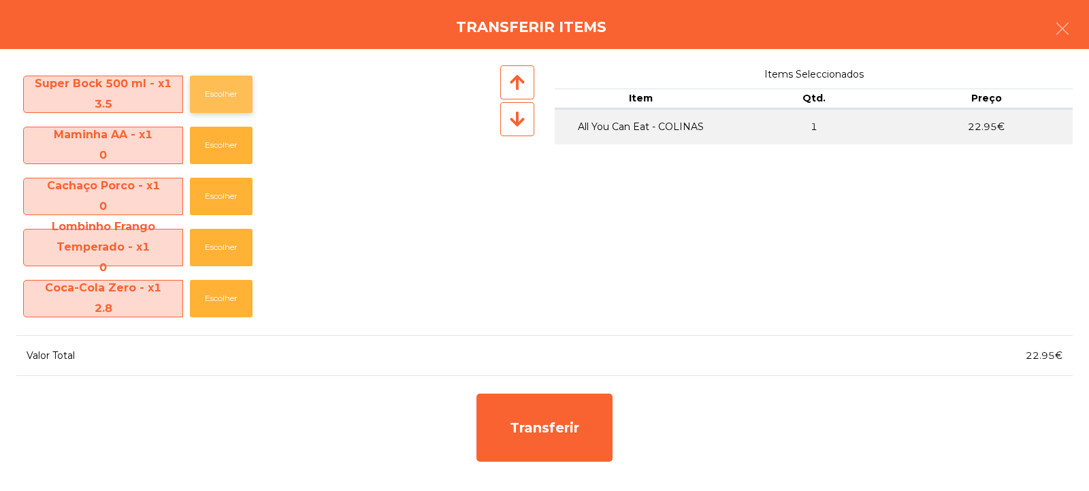
click at [216, 91] on button "Escolher" at bounding box center [221, 94] width 63 height 37
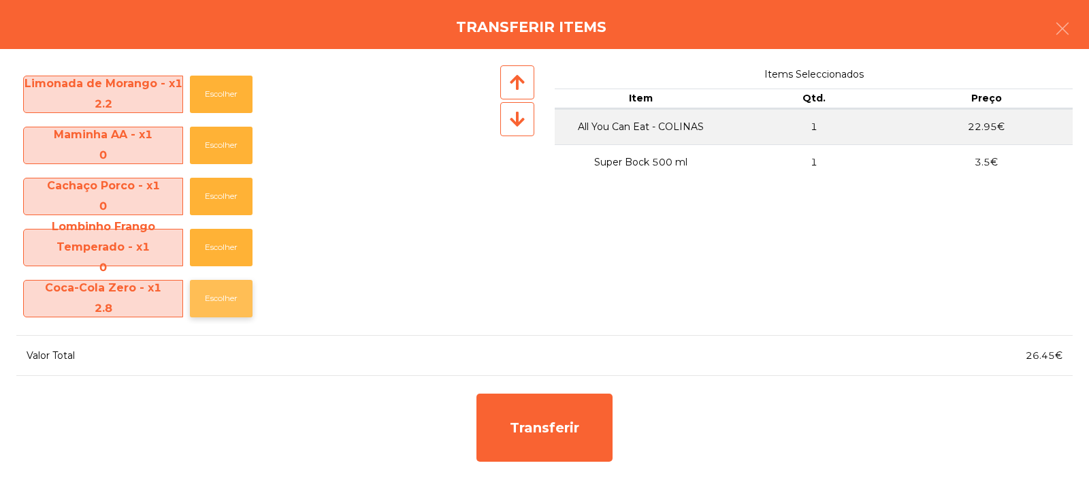
click at [218, 299] on button "Escolher" at bounding box center [221, 298] width 63 height 37
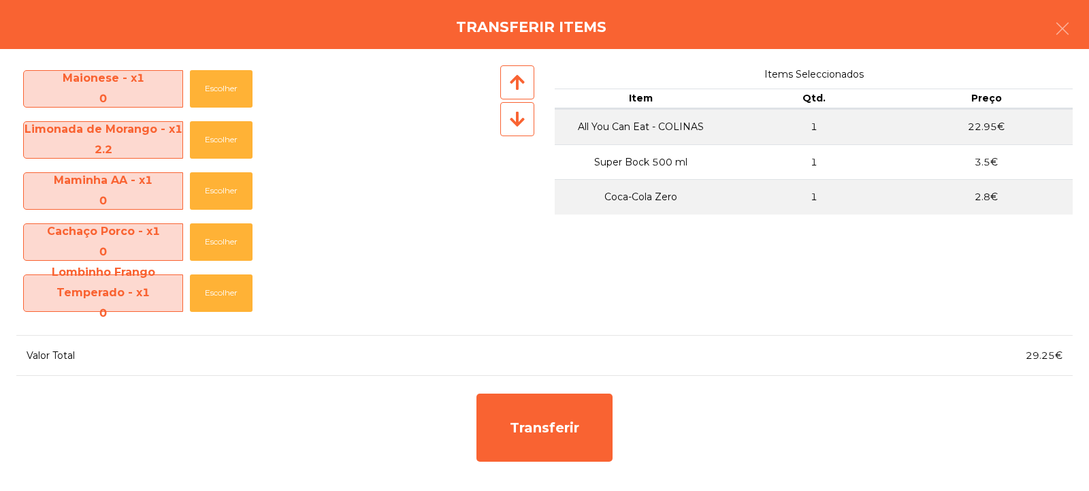
scroll to position [410, 0]
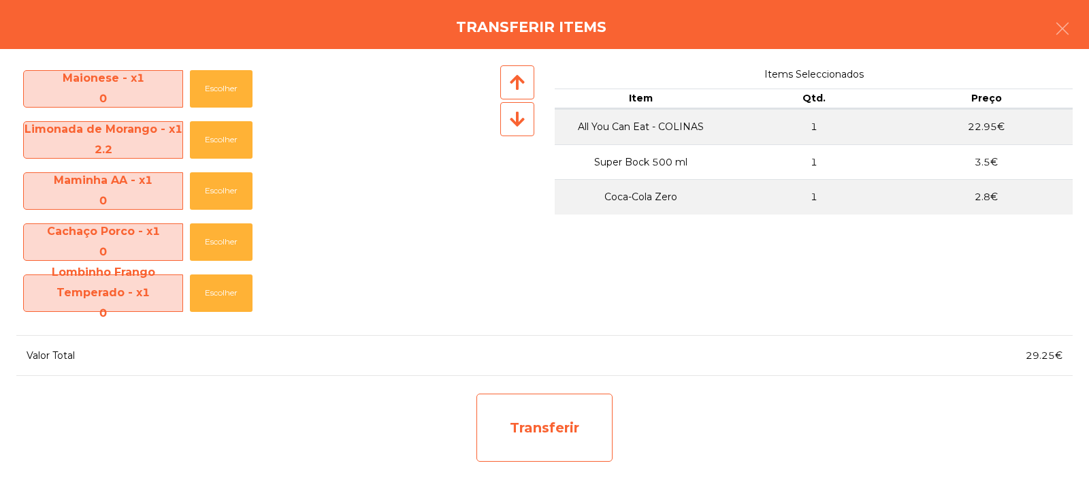
click at [564, 411] on div "Transferir" at bounding box center [544, 427] width 136 height 68
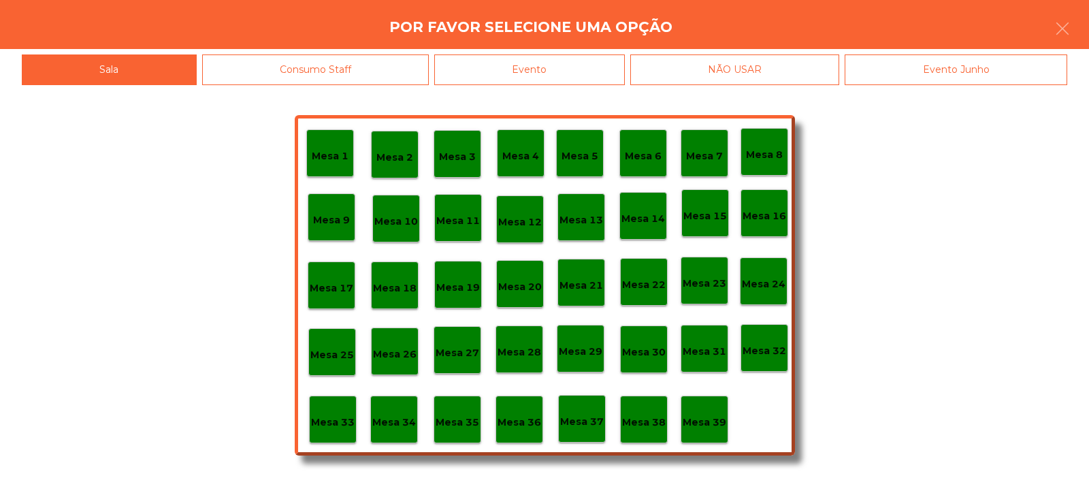
click at [333, 423] on p "Mesa 33" at bounding box center [333, 422] width 44 height 16
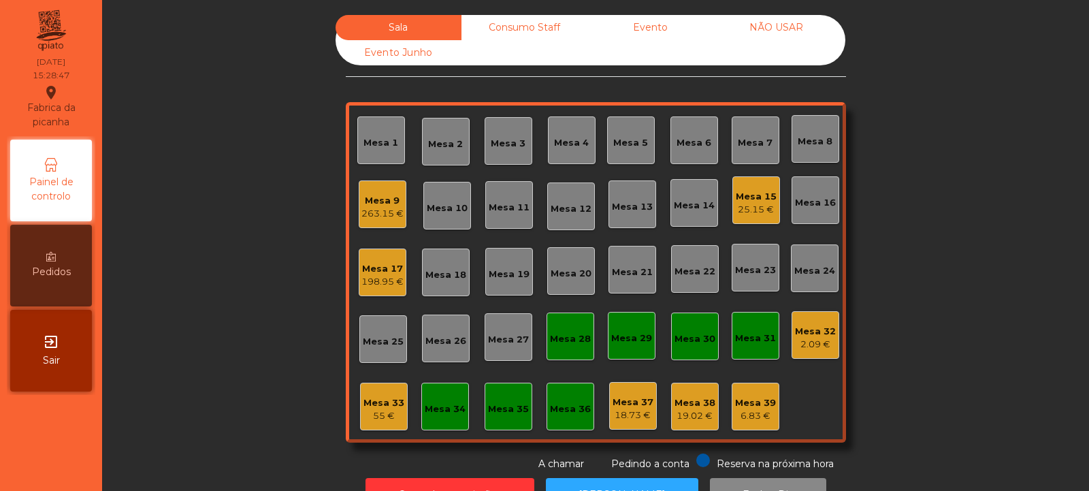
click at [379, 409] on div "55 €" at bounding box center [383, 416] width 41 height 14
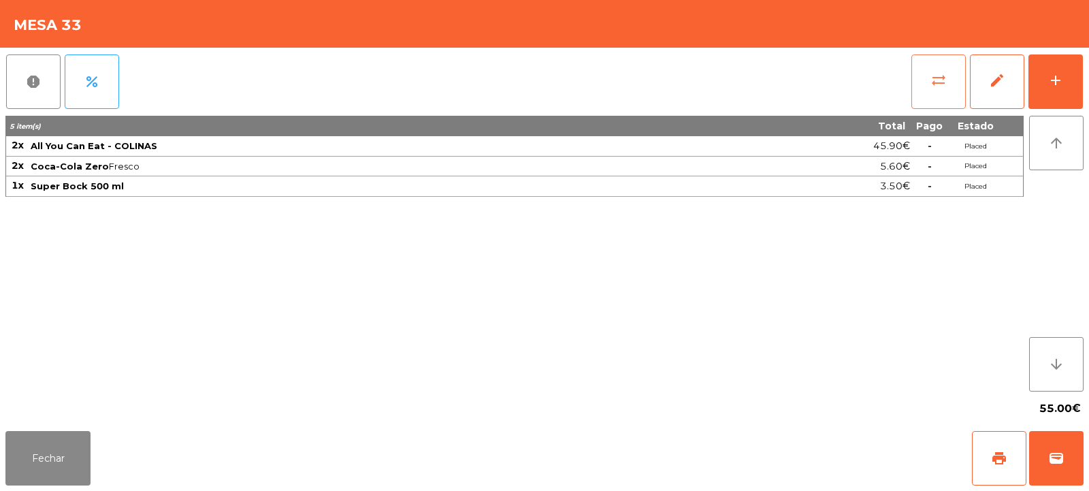
click at [932, 82] on span "sync_alt" at bounding box center [938, 80] width 16 height 16
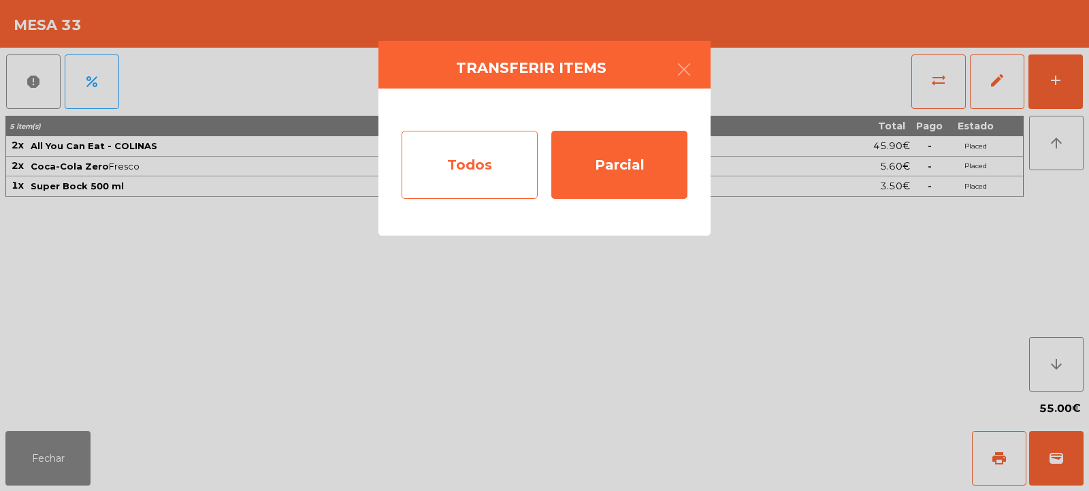
click at [462, 169] on div "Todos" at bounding box center [470, 165] width 136 height 68
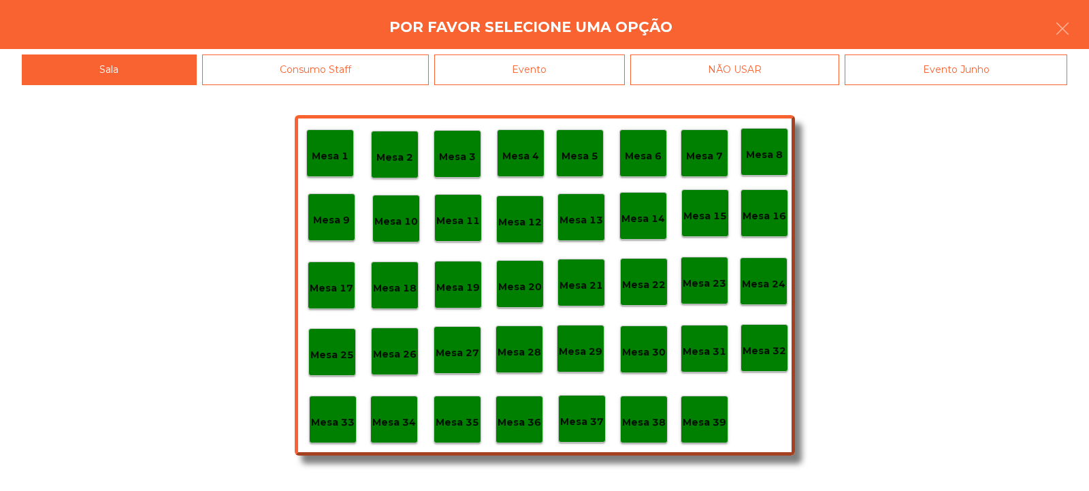
click at [702, 216] on p "Mesa 15" at bounding box center [705, 216] width 44 height 16
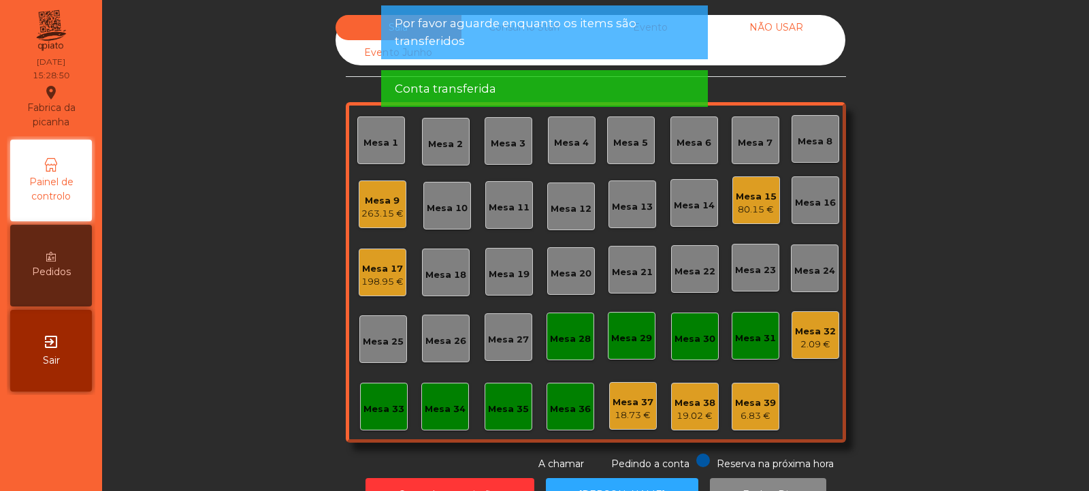
click at [755, 194] on div "Mesa 15" at bounding box center [756, 197] width 41 height 14
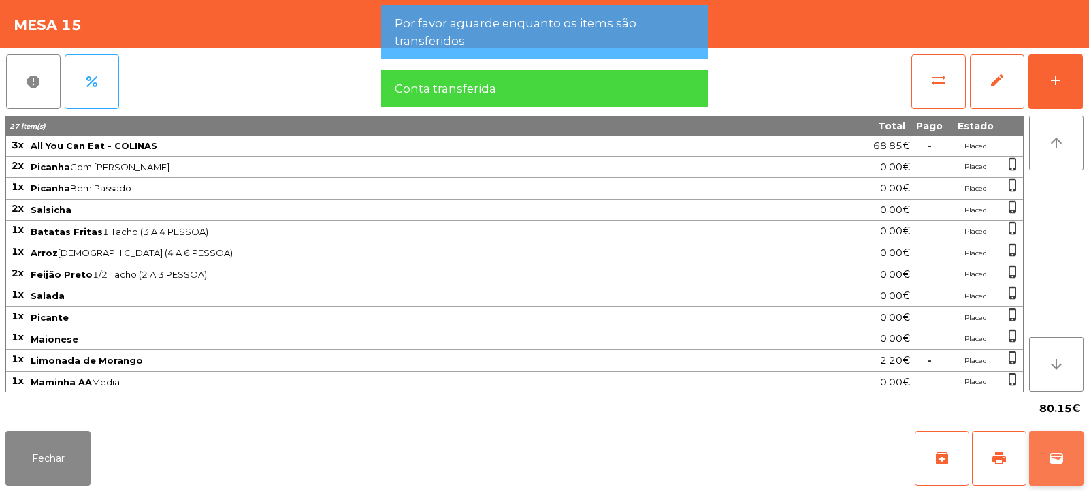
click at [1062, 454] on span "wallet" at bounding box center [1056, 458] width 16 height 16
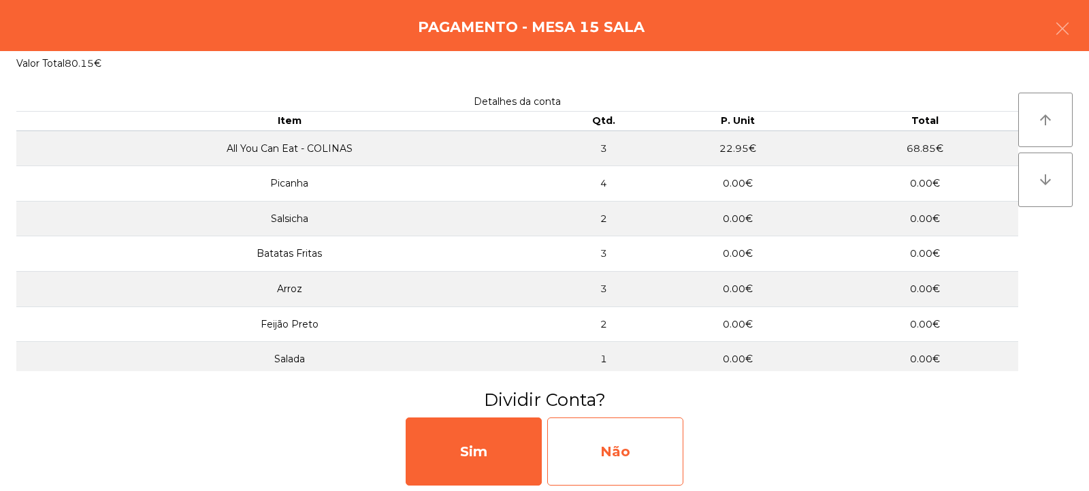
click at [606, 457] on div "Não" at bounding box center [615, 451] width 136 height 68
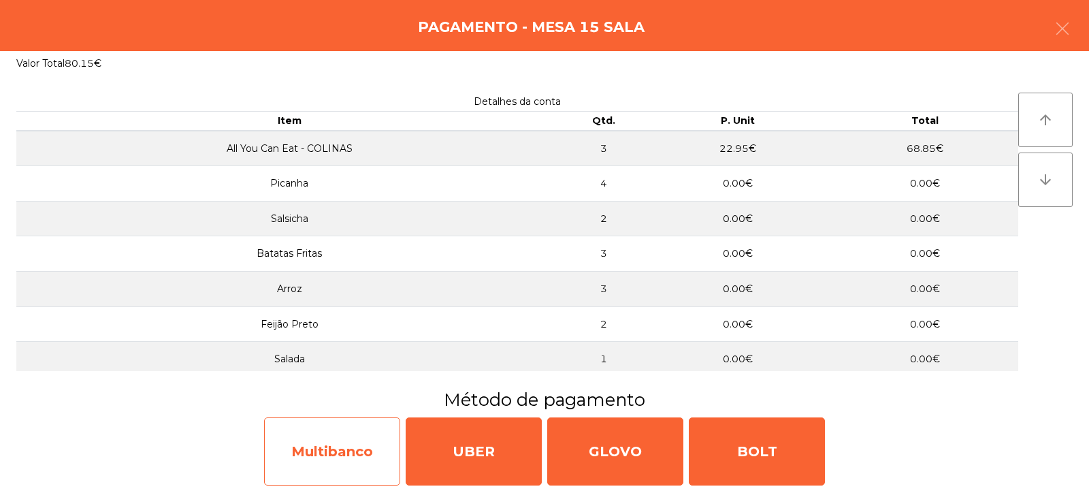
click at [312, 464] on div "Multibanco" at bounding box center [332, 451] width 136 height 68
select select "**"
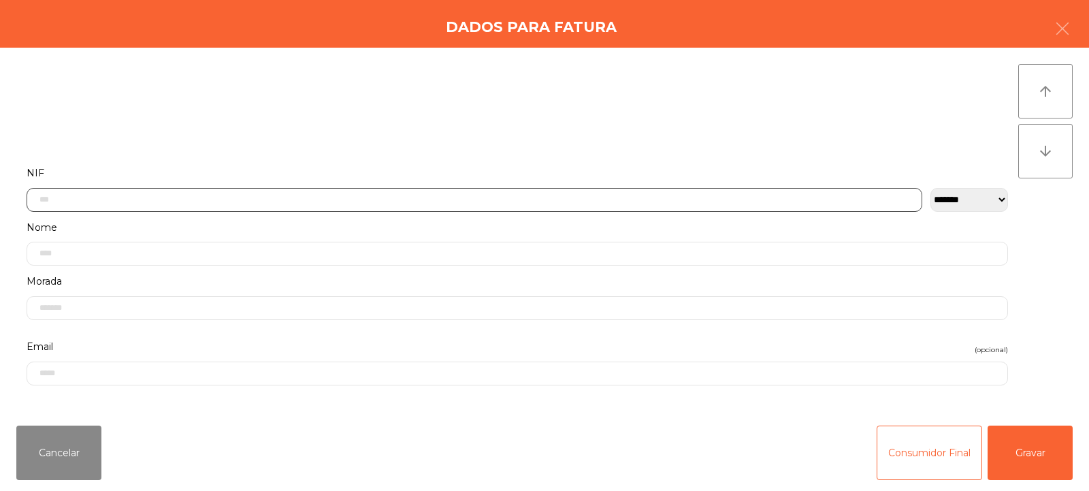
click at [334, 201] on input "text" at bounding box center [475, 200] width 896 height 24
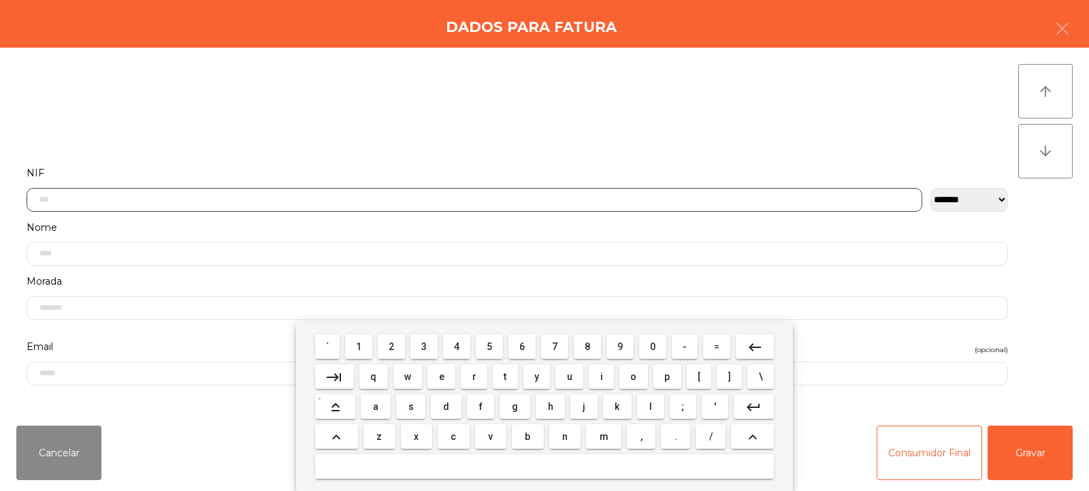
scroll to position [99, 0]
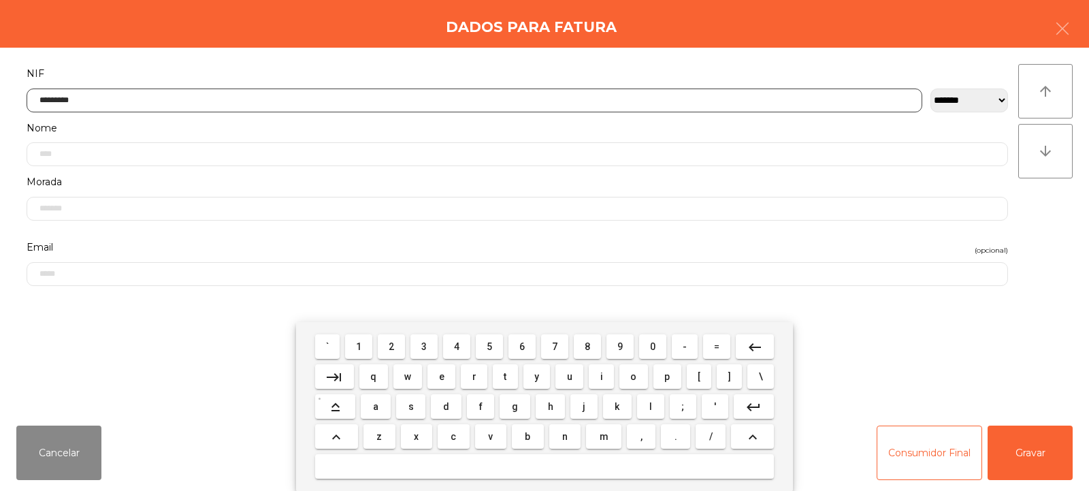
type input "*********"
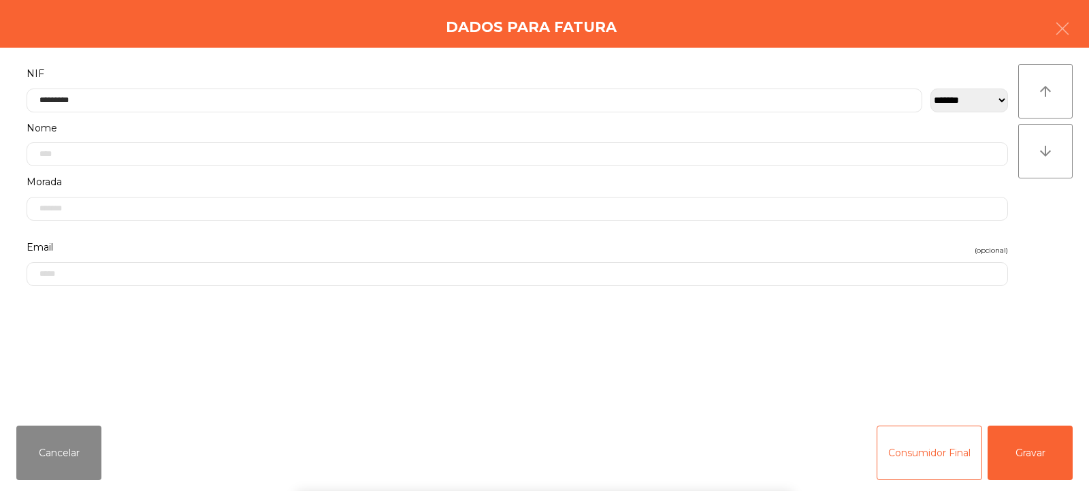
click at [1042, 225] on div "arrow_upward arrow_downward" at bounding box center [1045, 231] width 54 height 334
click at [1062, 455] on button "Gravar" at bounding box center [1030, 452] width 85 height 54
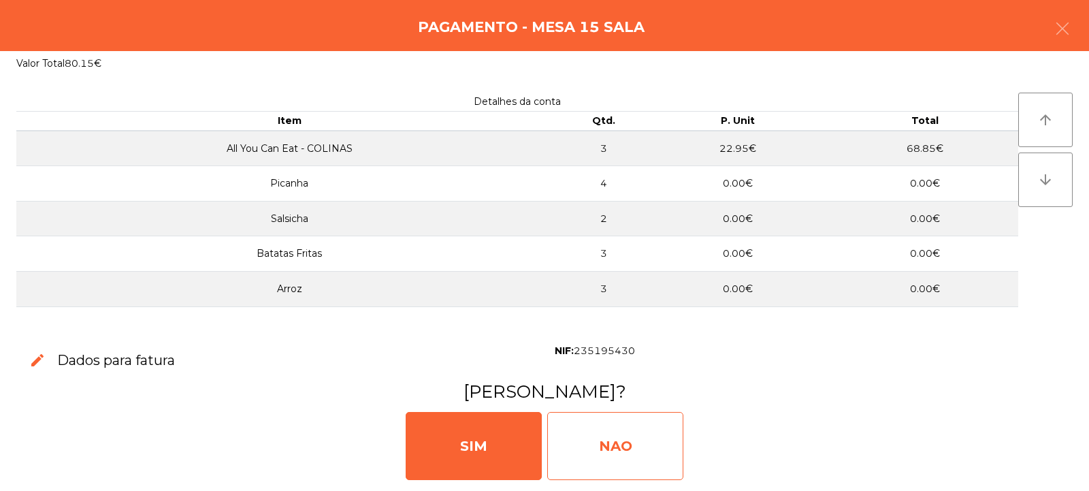
click at [608, 447] on div "NAO" at bounding box center [615, 446] width 136 height 68
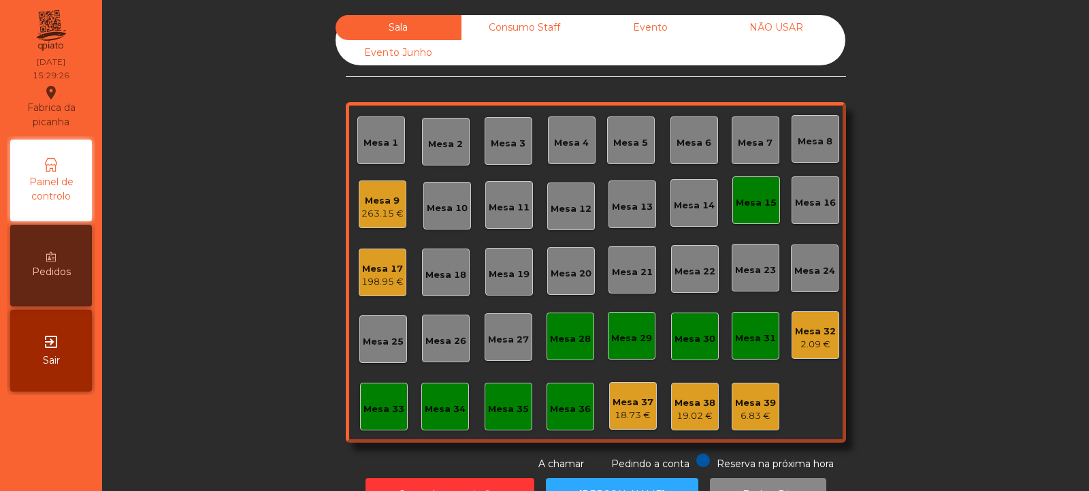
click at [384, 267] on div "Mesa 17" at bounding box center [382, 269] width 42 height 14
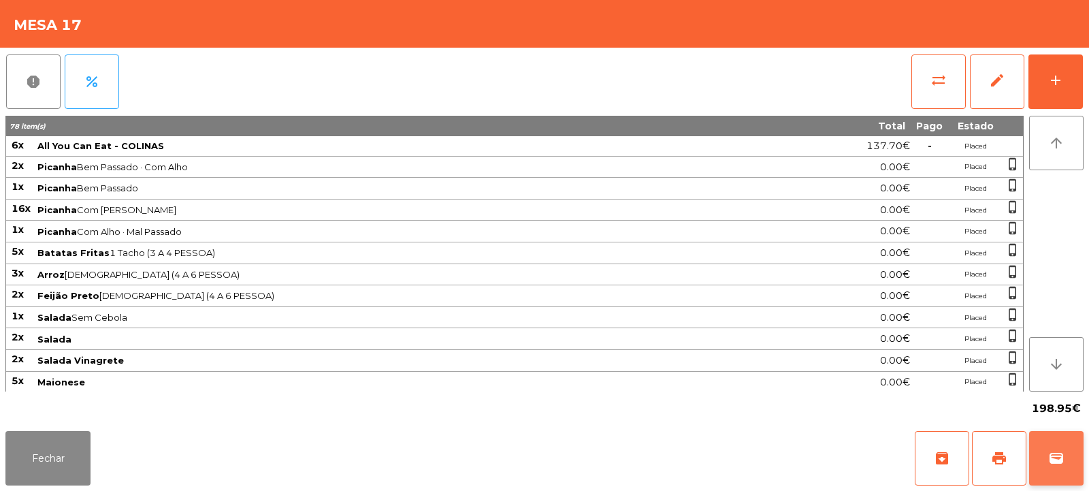
click at [1049, 456] on span "wallet" at bounding box center [1056, 458] width 16 height 16
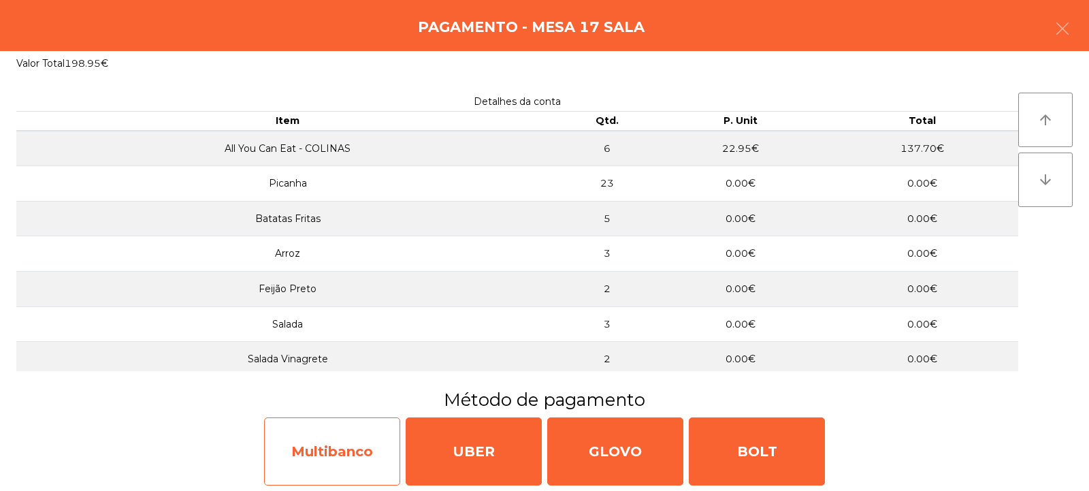
click at [354, 442] on div "Multibanco" at bounding box center [332, 451] width 136 height 68
select select "**"
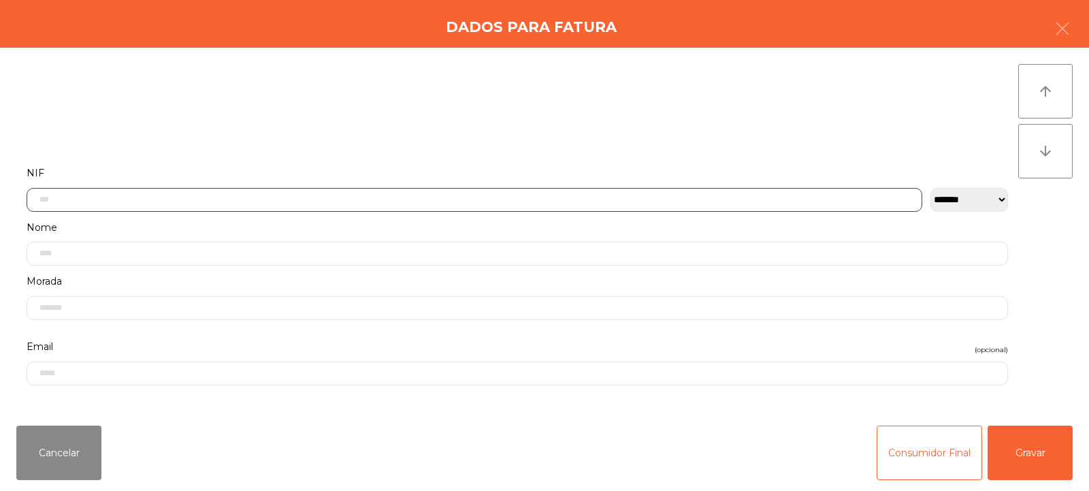
click at [527, 201] on input "text" at bounding box center [475, 200] width 896 height 24
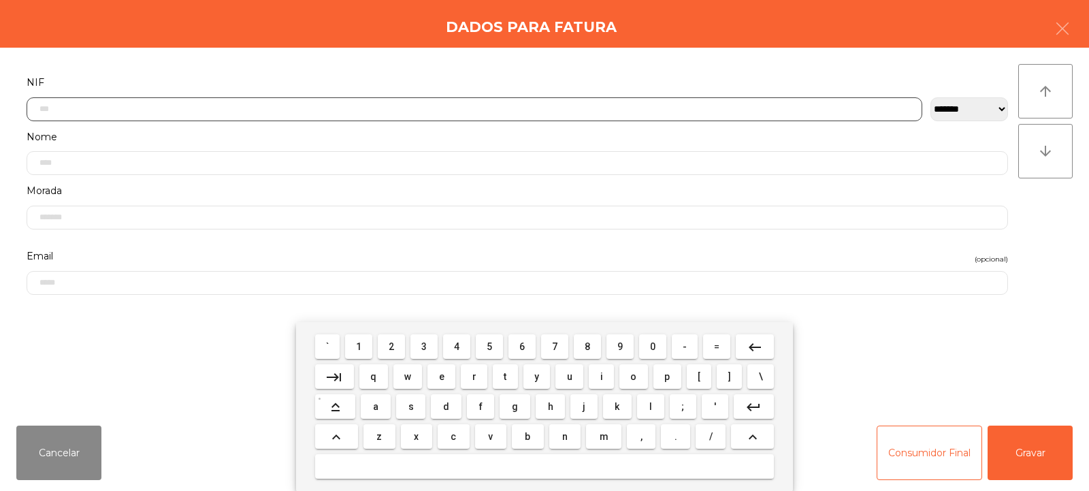
scroll to position [99, 0]
type input "*********"
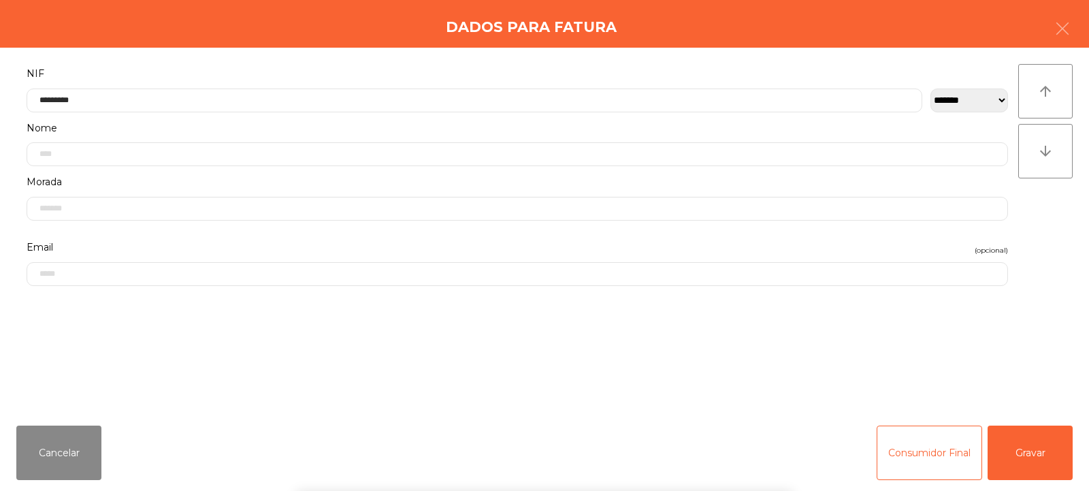
click at [1052, 260] on div "arrow_upward arrow_downward" at bounding box center [1045, 231] width 54 height 334
click at [1040, 442] on button "Gravar" at bounding box center [1030, 452] width 85 height 54
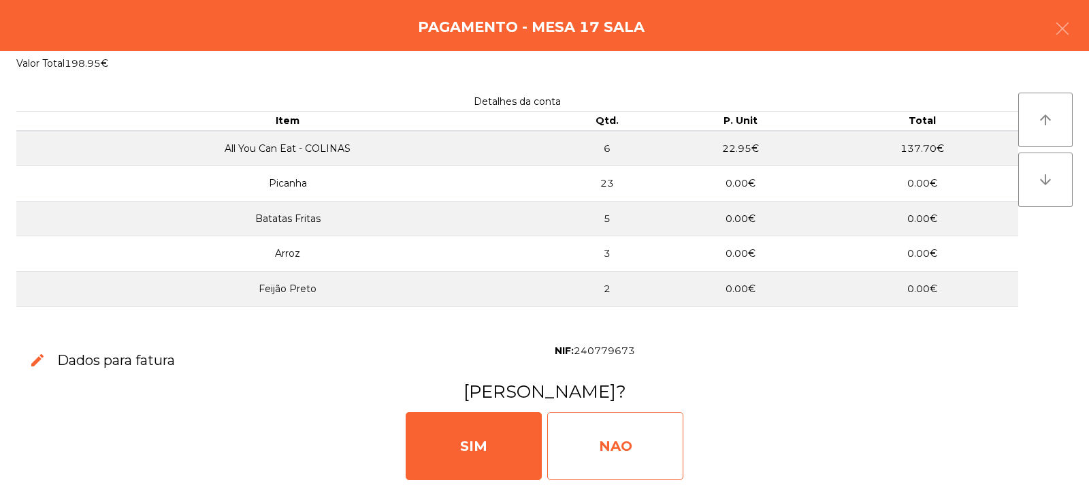
click at [604, 425] on div "NAO" at bounding box center [615, 446] width 136 height 68
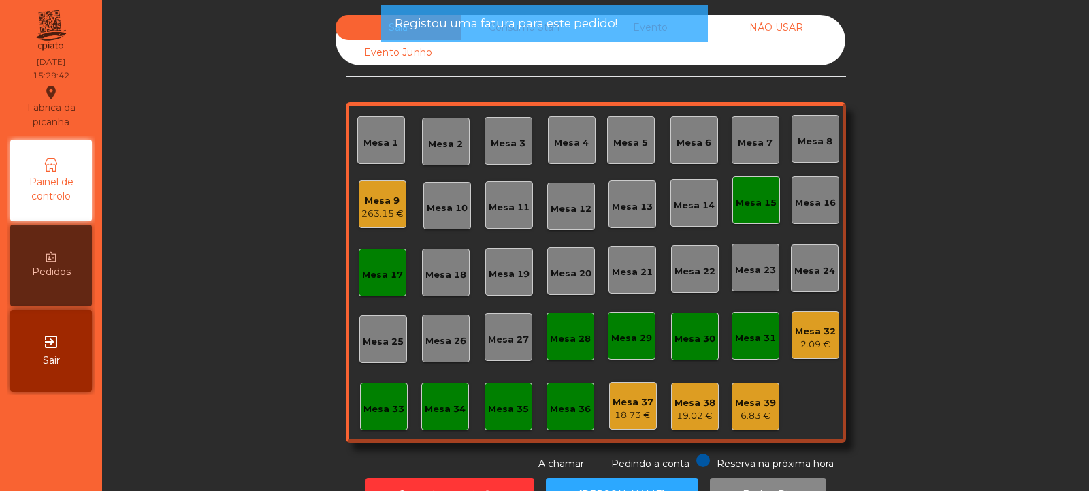
click at [380, 275] on div "Mesa 17" at bounding box center [382, 275] width 41 height 14
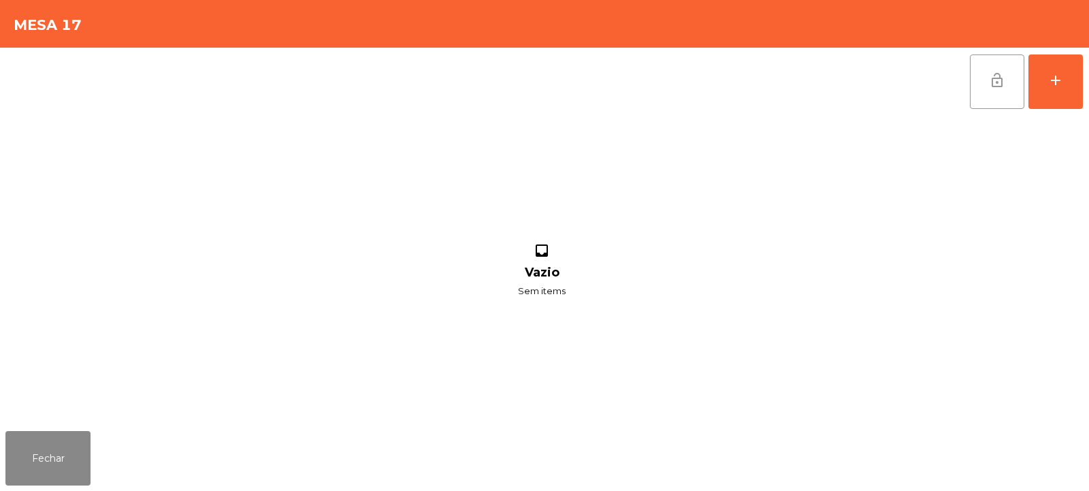
click at [980, 88] on button "lock_open" at bounding box center [997, 81] width 54 height 54
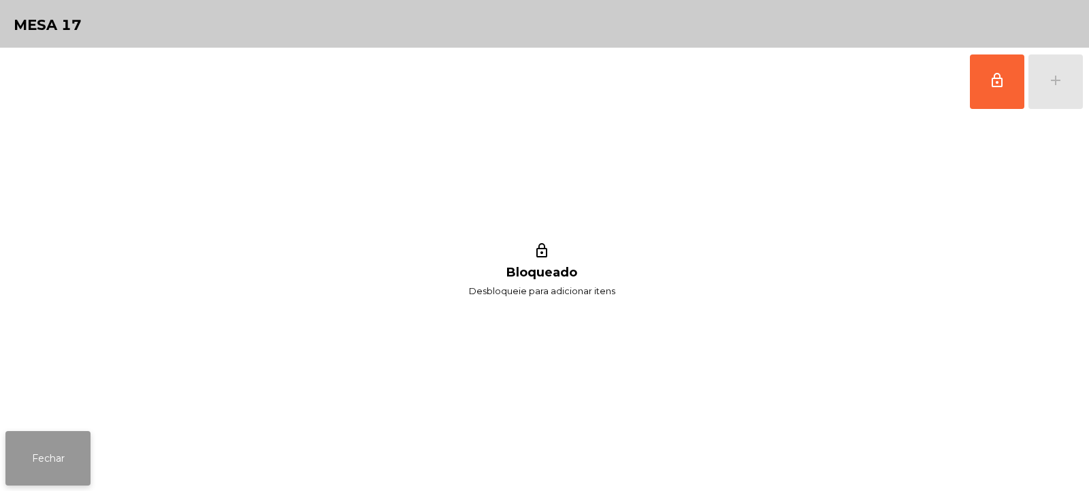
click at [50, 453] on button "Fechar" at bounding box center [47, 458] width 85 height 54
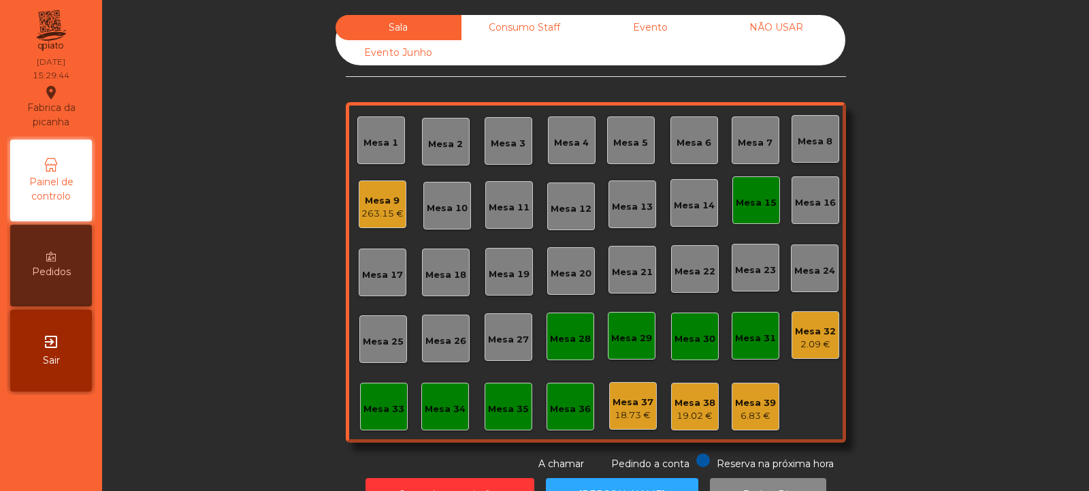
click at [754, 207] on div "Mesa 15" at bounding box center [756, 203] width 41 height 14
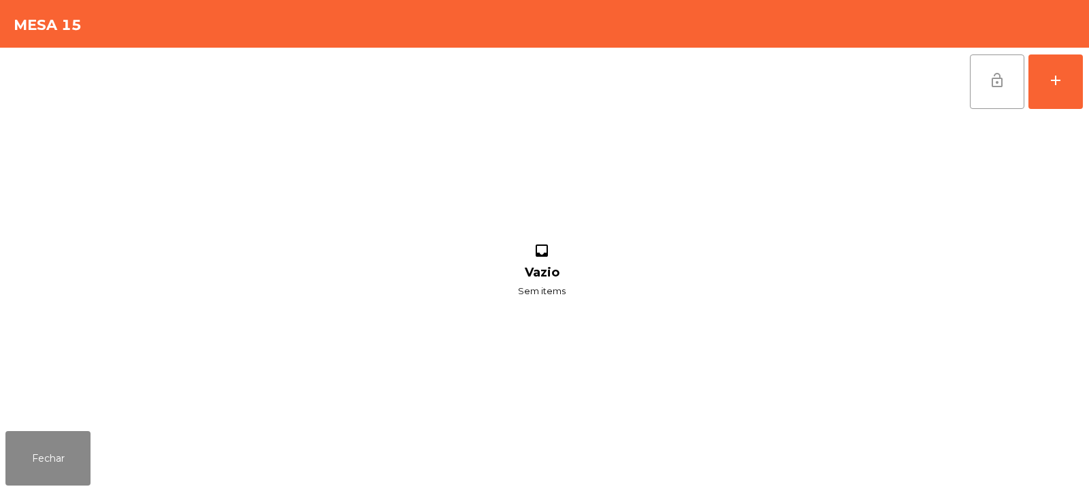
click at [971, 93] on button "lock_open" at bounding box center [997, 81] width 54 height 54
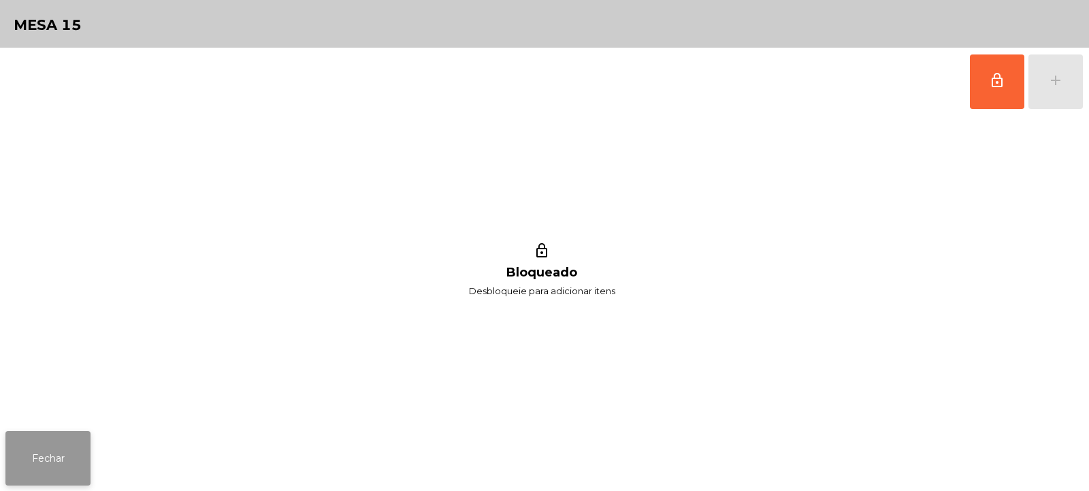
click at [30, 470] on button "Fechar" at bounding box center [47, 458] width 85 height 54
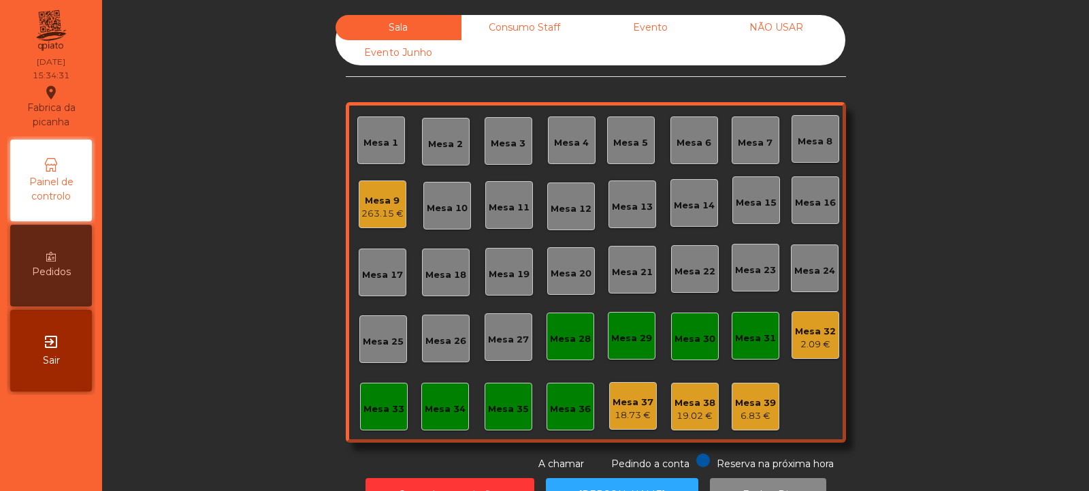
click at [764, 402] on div "Mesa 39" at bounding box center [755, 403] width 41 height 14
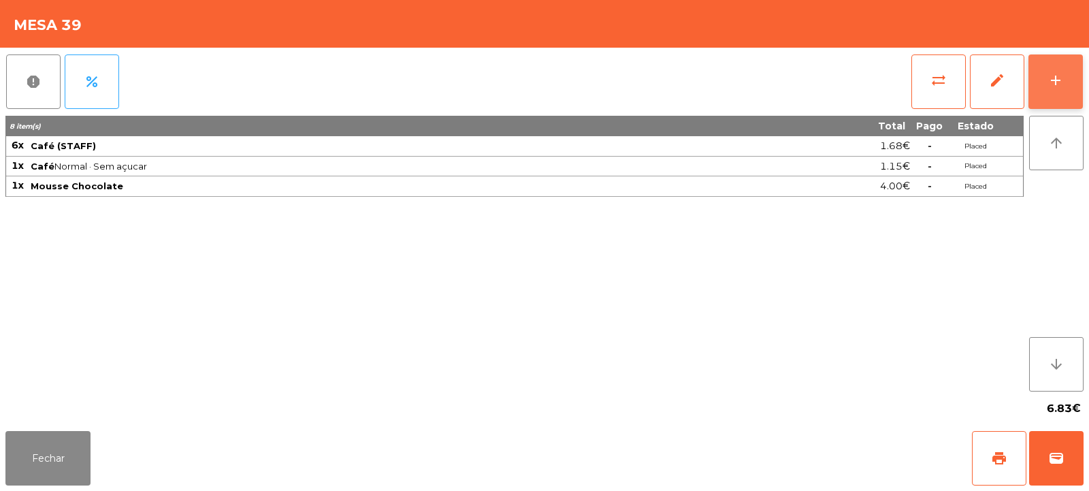
click at [1050, 86] on div "add" at bounding box center [1055, 80] width 16 height 16
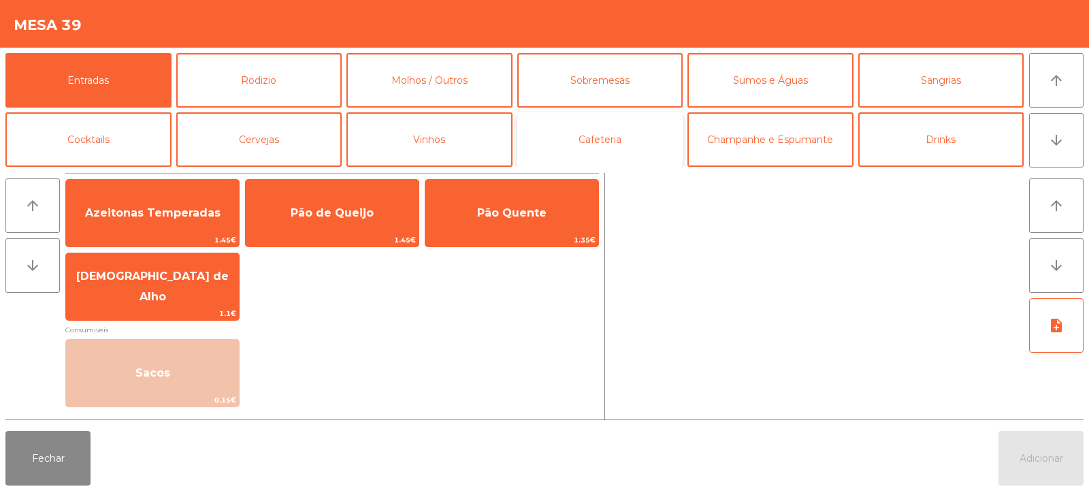
click at [587, 133] on button "Cafeteria" at bounding box center [600, 139] width 166 height 54
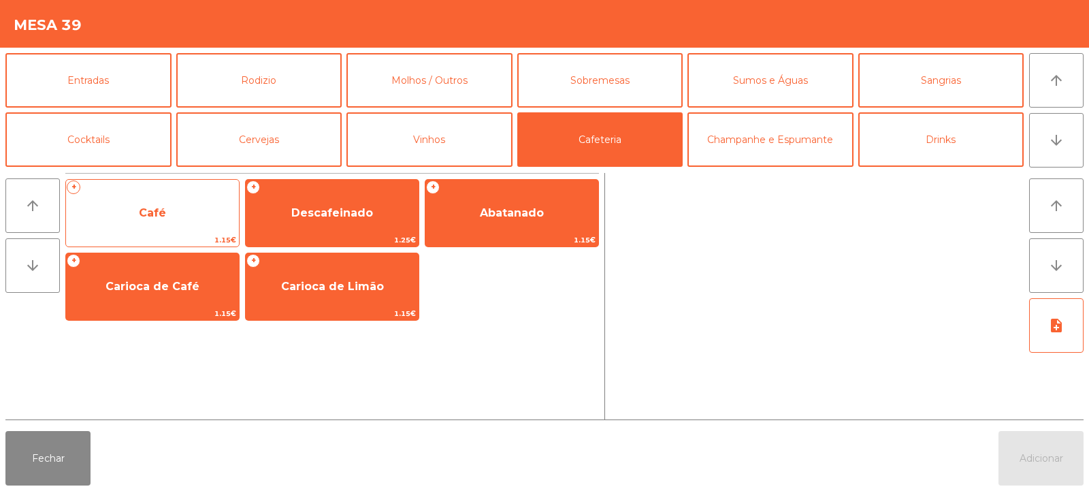
click at [190, 211] on span "Café" at bounding box center [152, 213] width 173 height 37
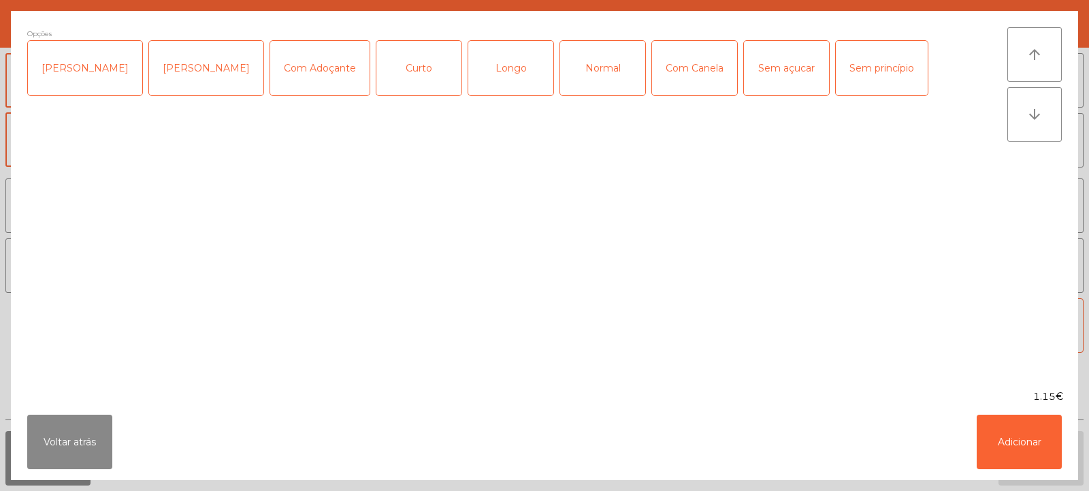
click at [489, 76] on div "Longo" at bounding box center [510, 68] width 85 height 54
click at [1020, 451] on button "Adicionar" at bounding box center [1019, 441] width 85 height 54
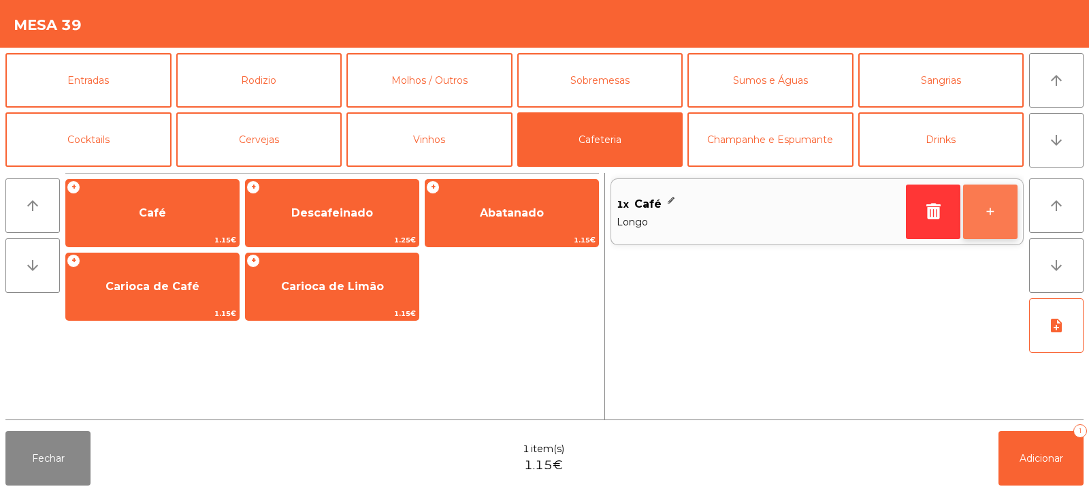
click at [1005, 223] on button "+" at bounding box center [990, 211] width 54 height 54
click at [998, 222] on button "+" at bounding box center [990, 211] width 54 height 54
click at [1002, 220] on button "+" at bounding box center [990, 211] width 54 height 54
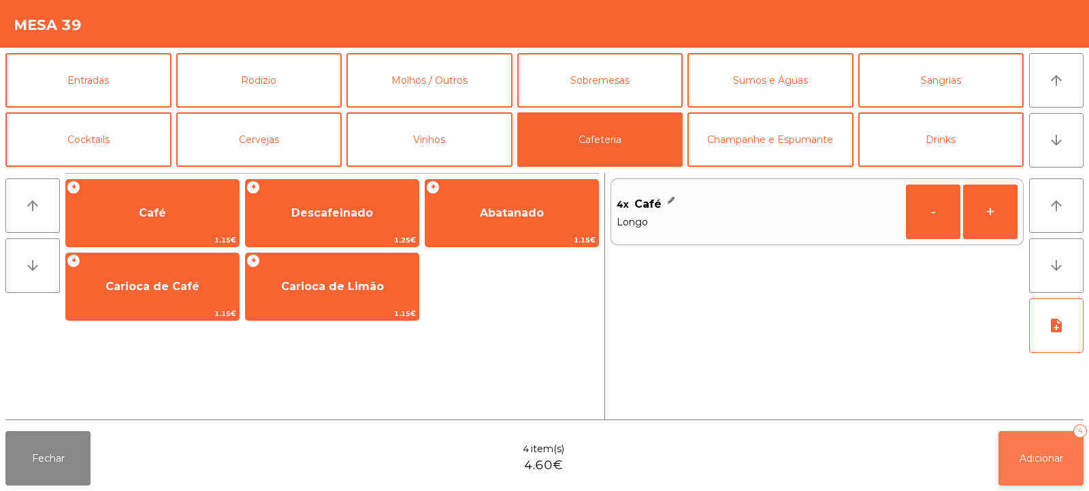
click at [1043, 463] on span "Adicionar" at bounding box center [1042, 458] width 44 height 12
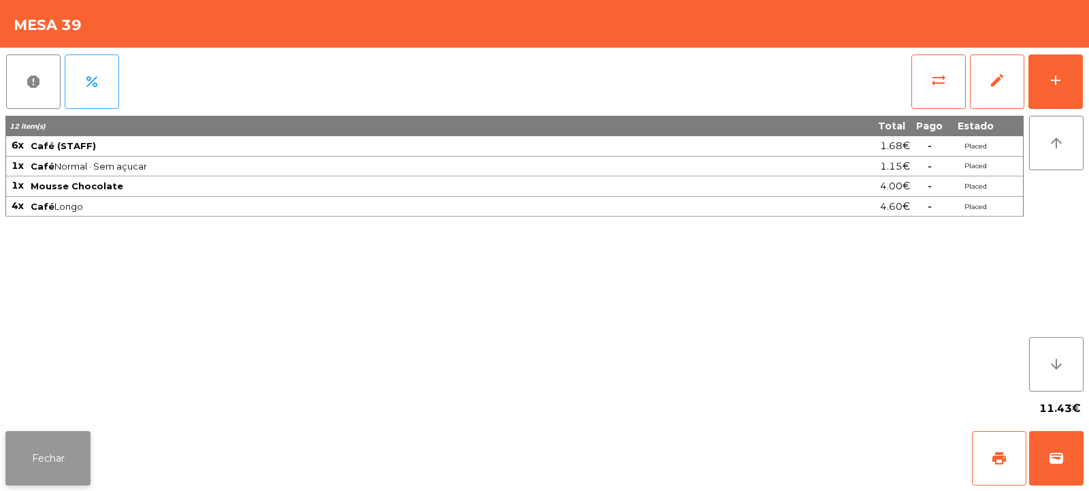
click at [31, 454] on button "Fechar" at bounding box center [47, 458] width 85 height 54
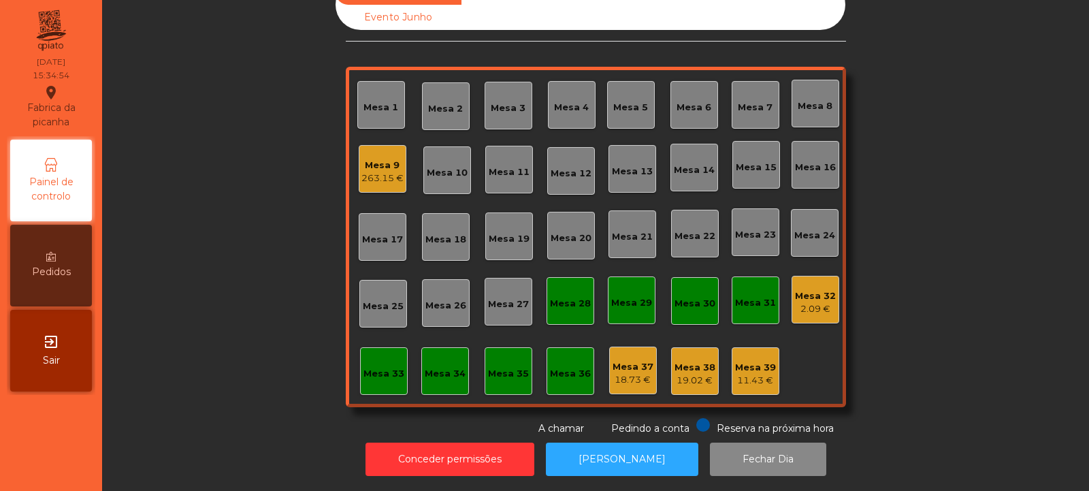
scroll to position [0, 0]
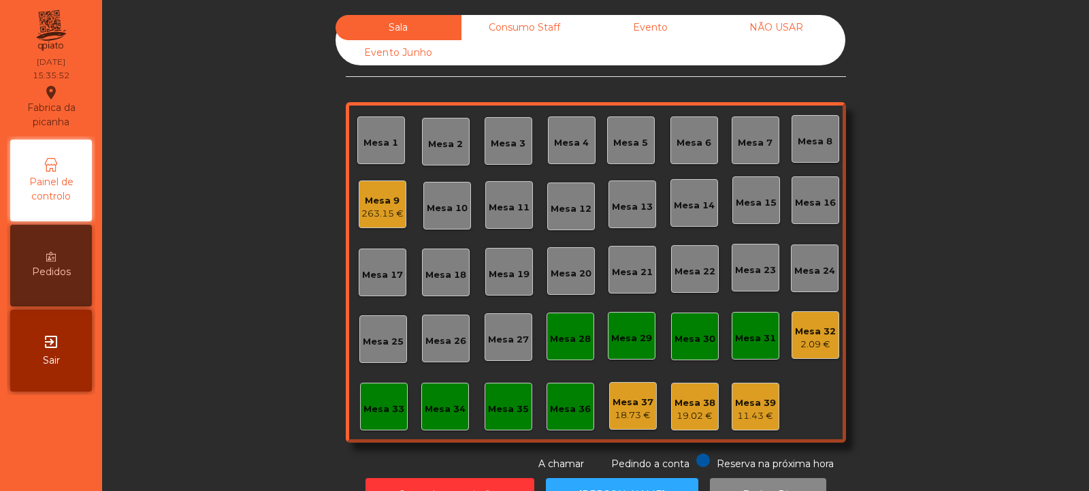
click at [366, 215] on div "263.15 €" at bounding box center [382, 214] width 42 height 14
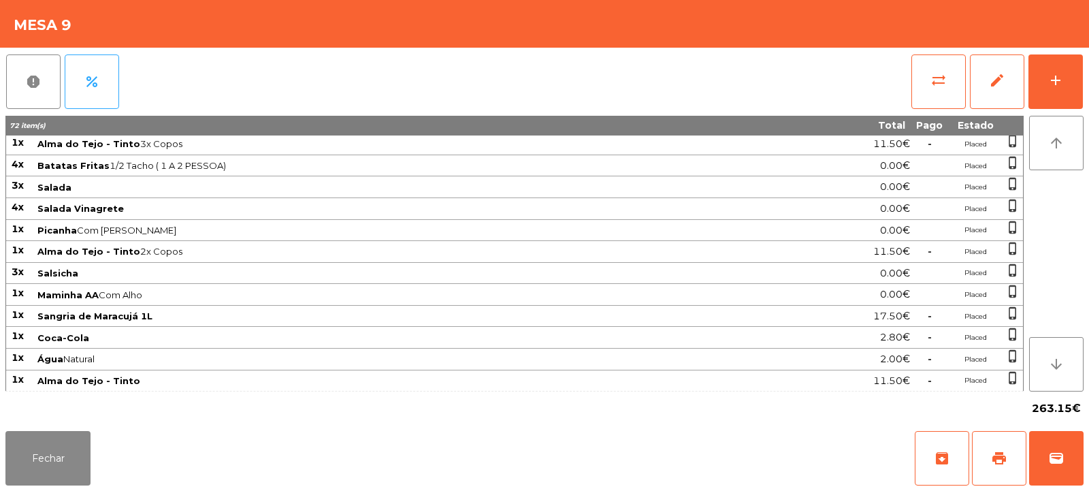
scroll to position [259, 0]
click at [988, 459] on button "print" at bounding box center [999, 458] width 54 height 54
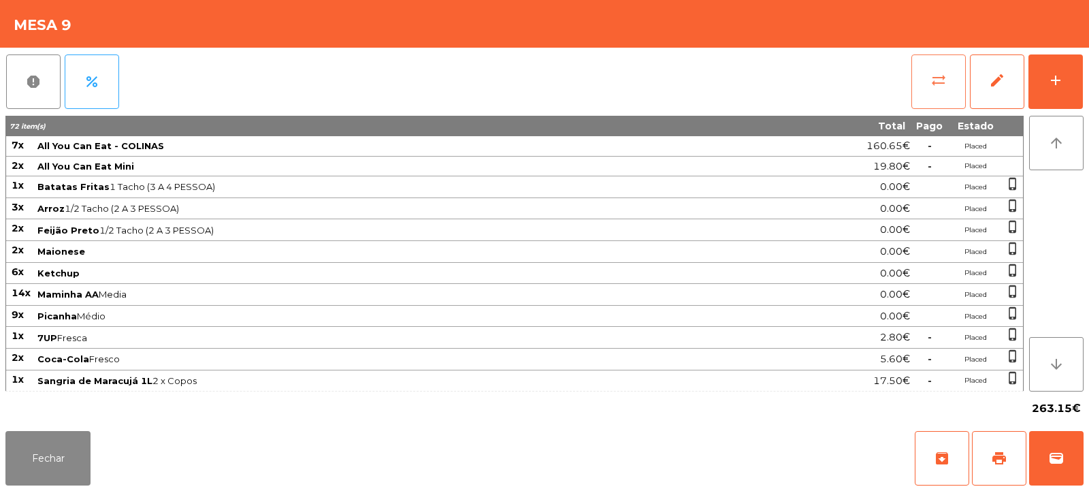
click at [935, 91] on button "sync_alt" at bounding box center [938, 81] width 54 height 54
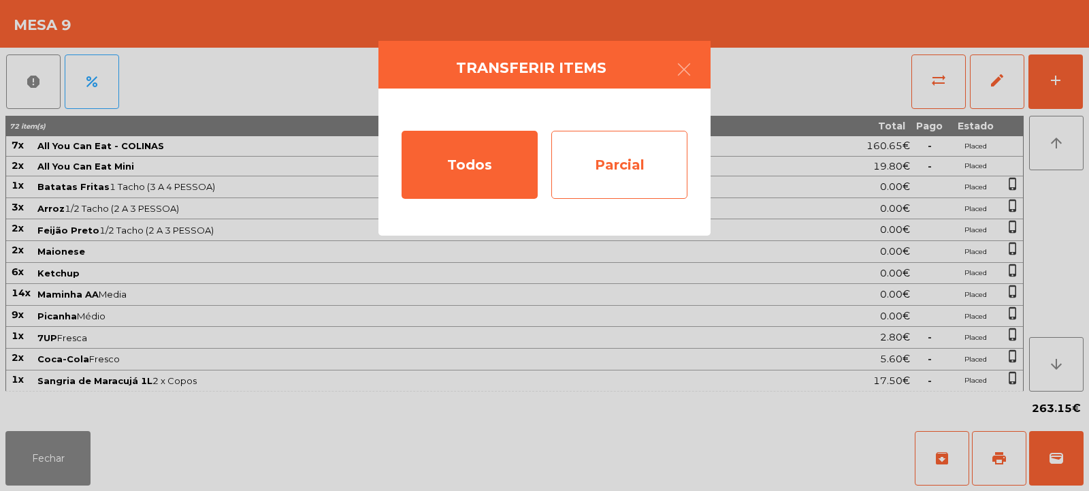
click at [600, 156] on div "Parcial" at bounding box center [619, 165] width 136 height 68
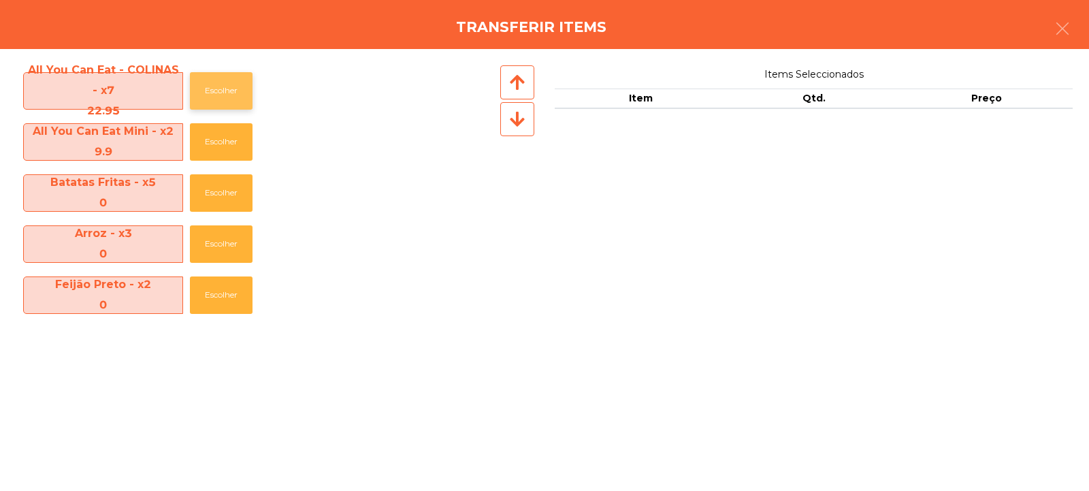
click at [230, 85] on button "Escolher" at bounding box center [221, 90] width 63 height 37
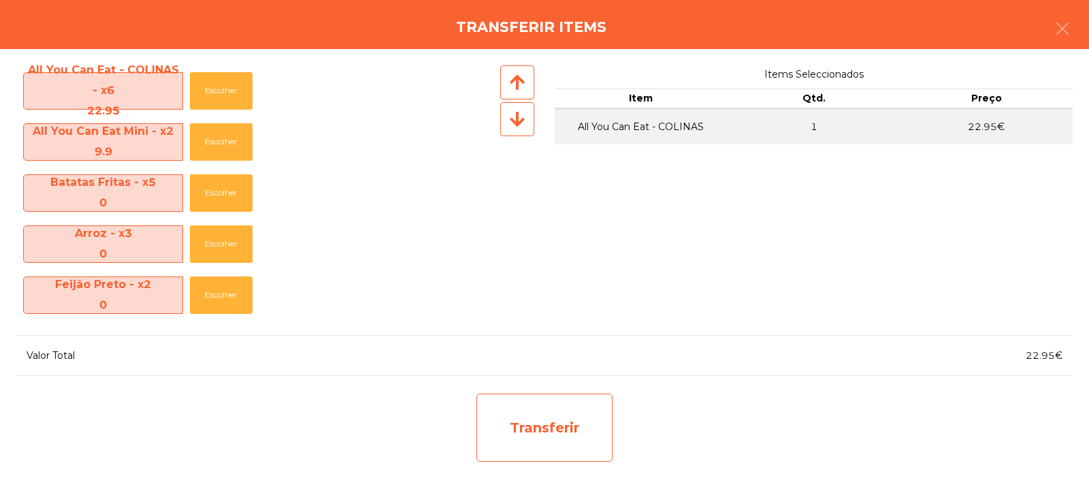
click at [548, 426] on div "Transferir" at bounding box center [544, 427] width 136 height 68
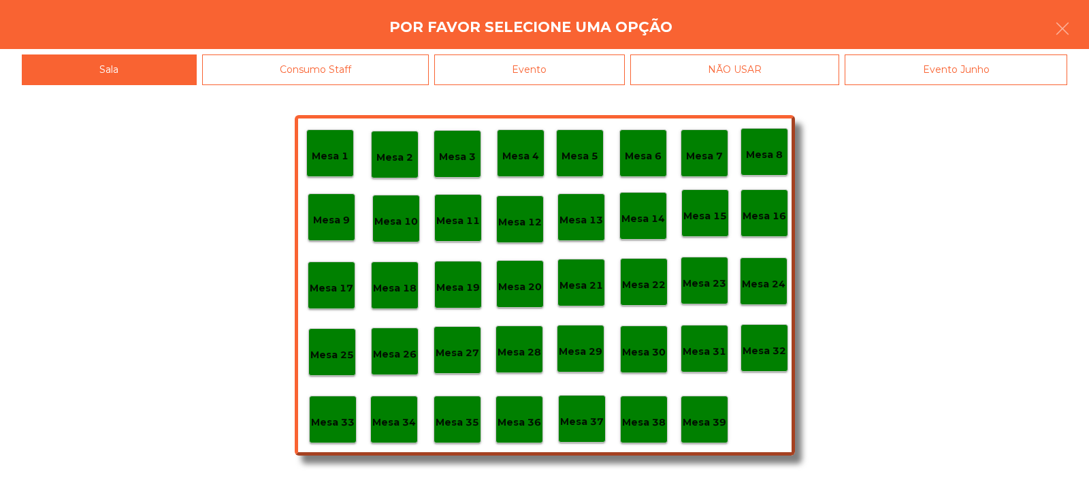
click at [583, 420] on p "Mesa 37" at bounding box center [582, 422] width 44 height 16
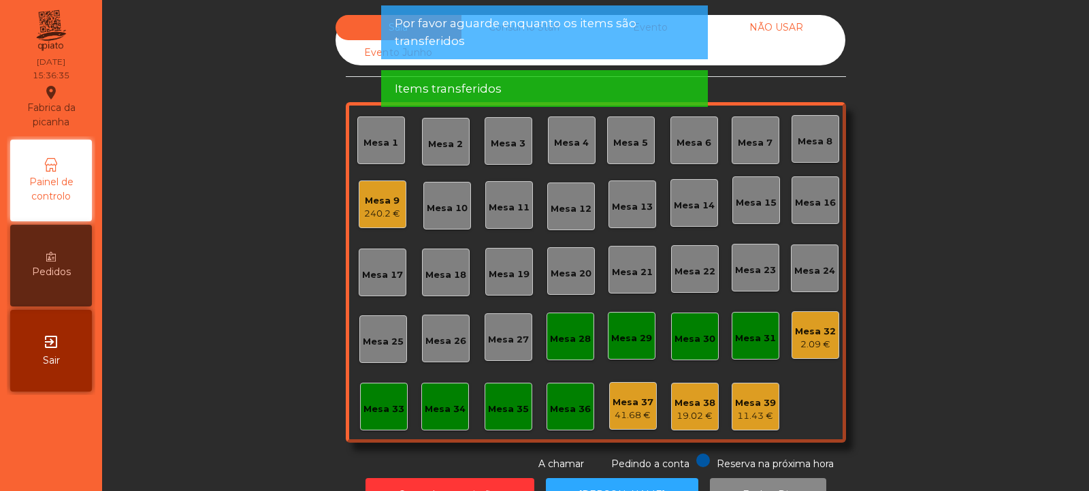
click at [382, 193] on div "Mesa 9 240.2 €" at bounding box center [382, 205] width 36 height 32
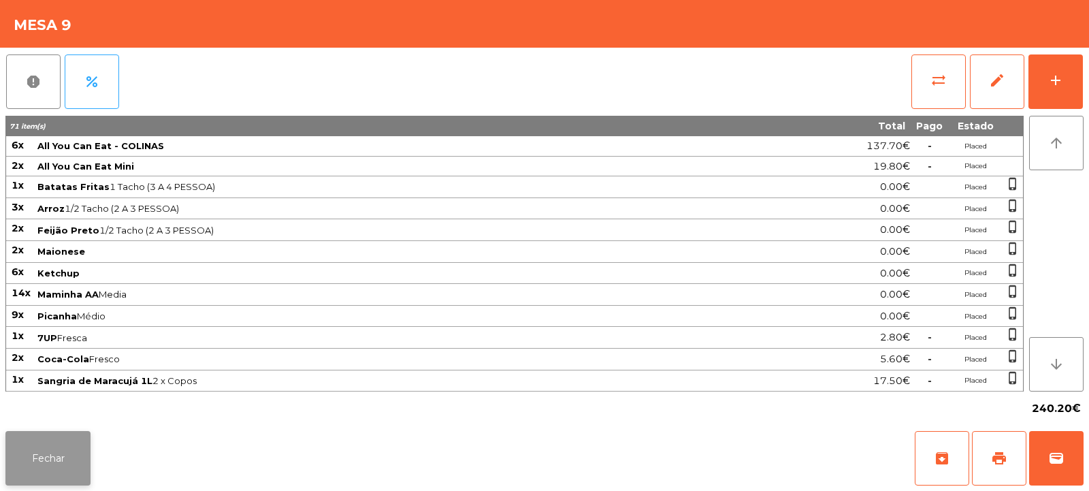
click at [45, 449] on button "Fechar" at bounding box center [47, 458] width 85 height 54
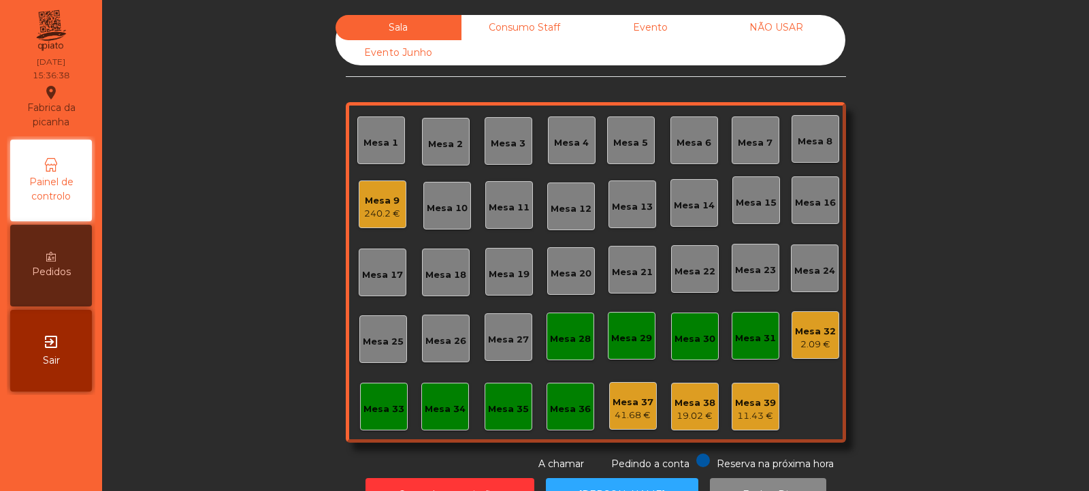
click at [364, 204] on div "Mesa 9" at bounding box center [382, 201] width 36 height 14
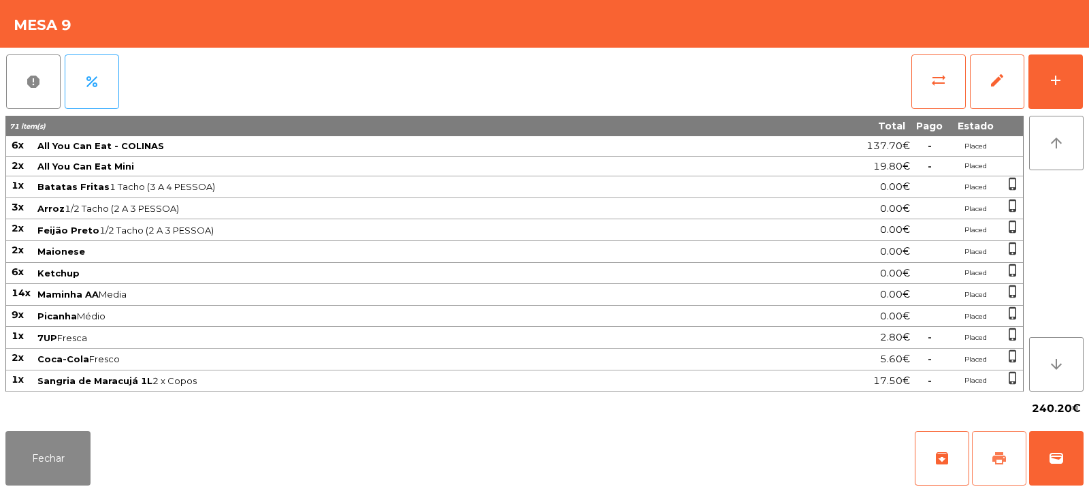
click at [991, 456] on span "print" at bounding box center [999, 458] width 16 height 16
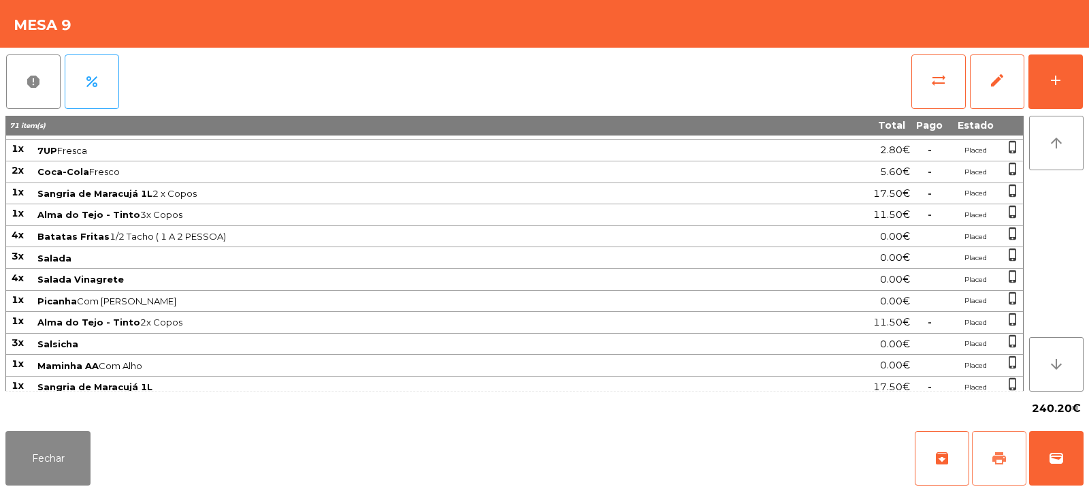
scroll to position [259, 0]
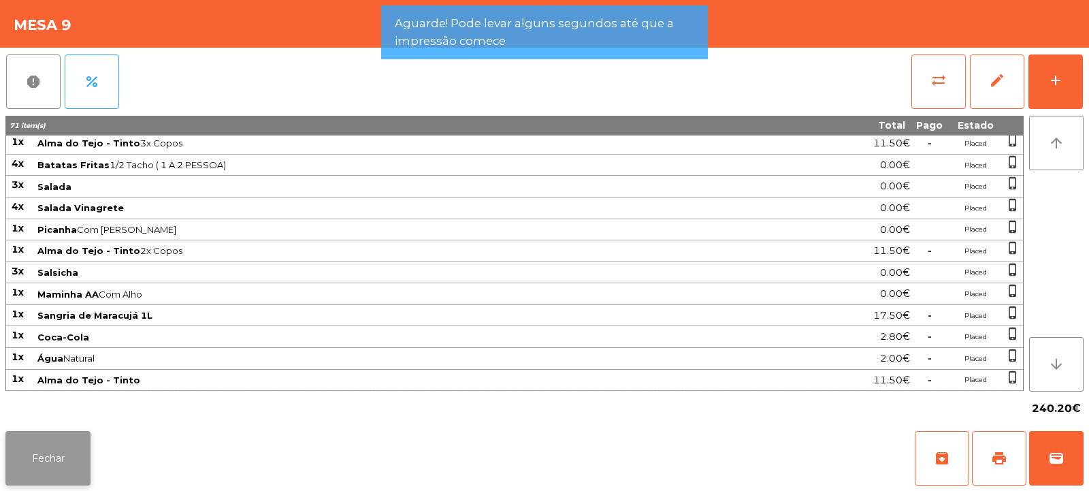
click at [42, 455] on button "Fechar" at bounding box center [47, 458] width 85 height 54
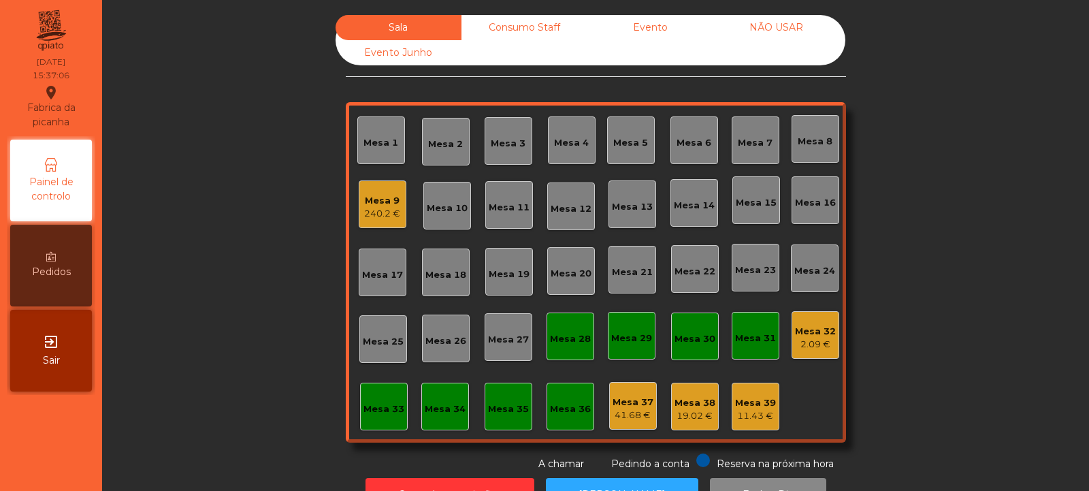
click at [379, 206] on div "Mesa 9" at bounding box center [382, 201] width 36 height 14
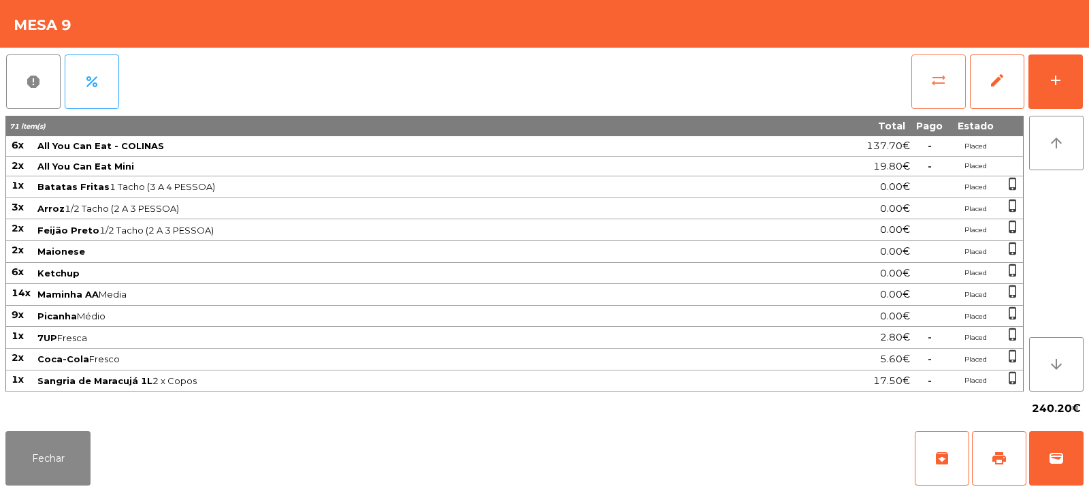
click at [943, 83] on span "sync_alt" at bounding box center [938, 80] width 16 height 16
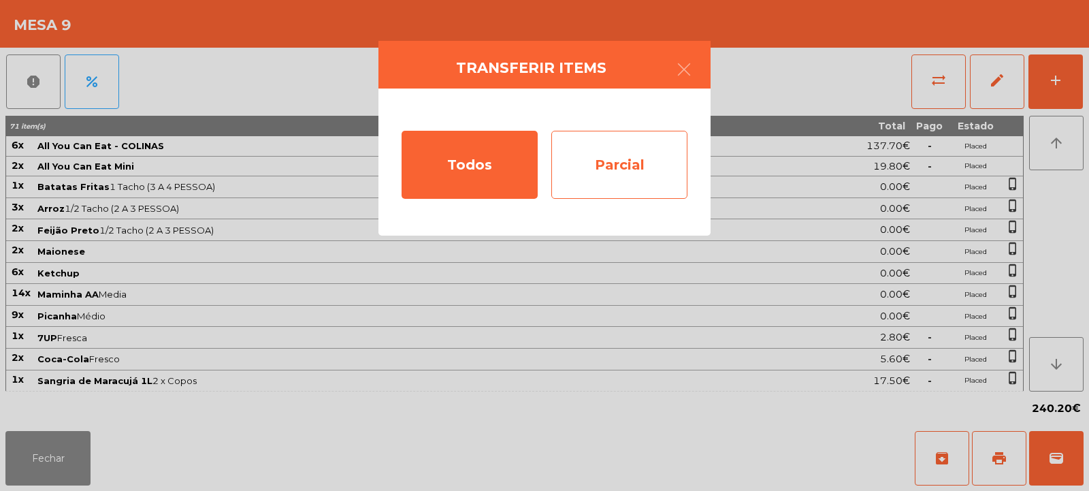
click at [651, 165] on div "Parcial" at bounding box center [619, 165] width 136 height 68
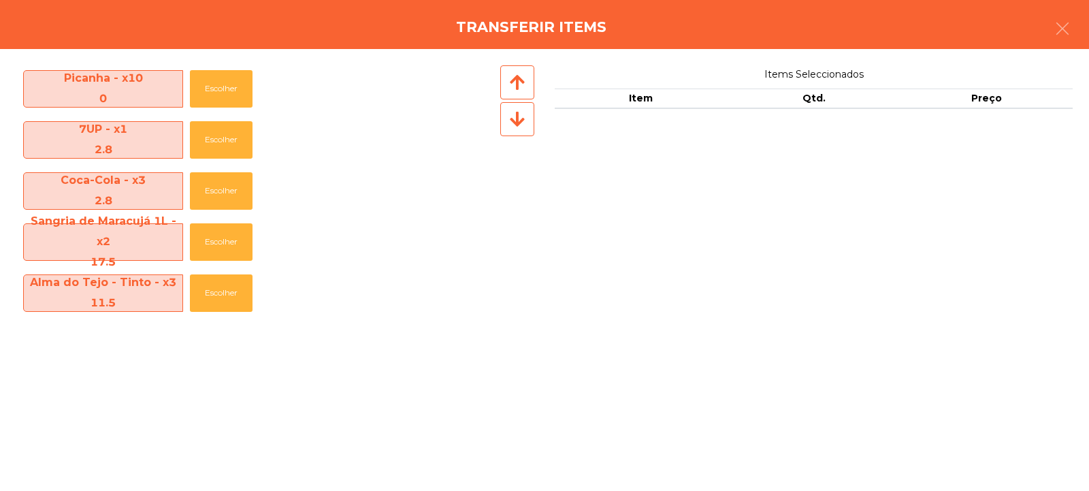
scroll to position [401, 0]
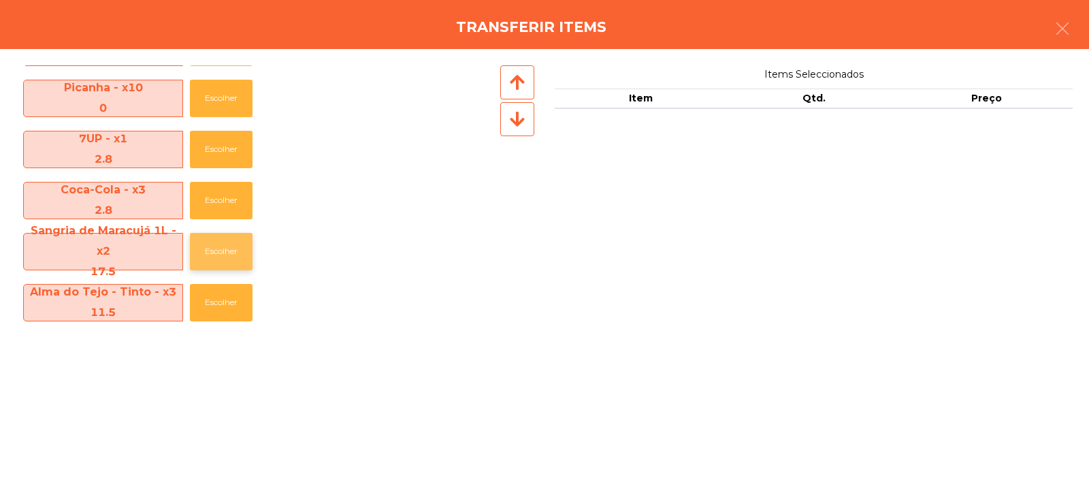
click at [221, 252] on button "Escolher" at bounding box center [221, 251] width 63 height 37
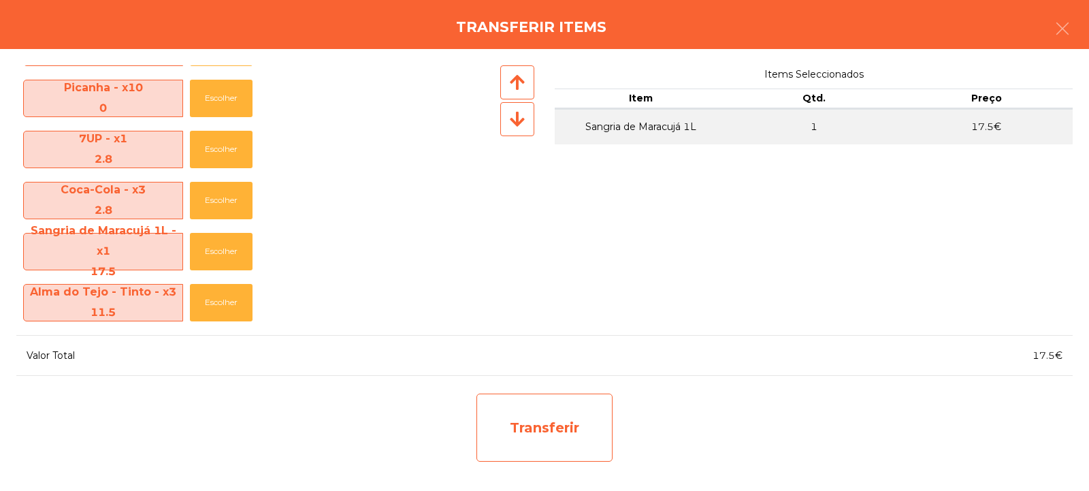
click at [547, 436] on div "Transferir" at bounding box center [544, 427] width 136 height 68
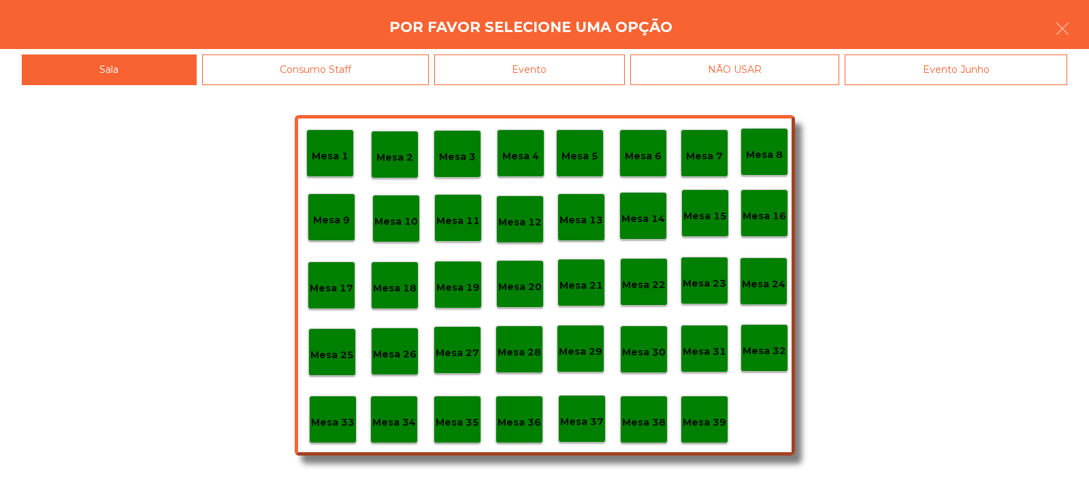
click at [587, 419] on p "Mesa 37" at bounding box center [582, 422] width 44 height 16
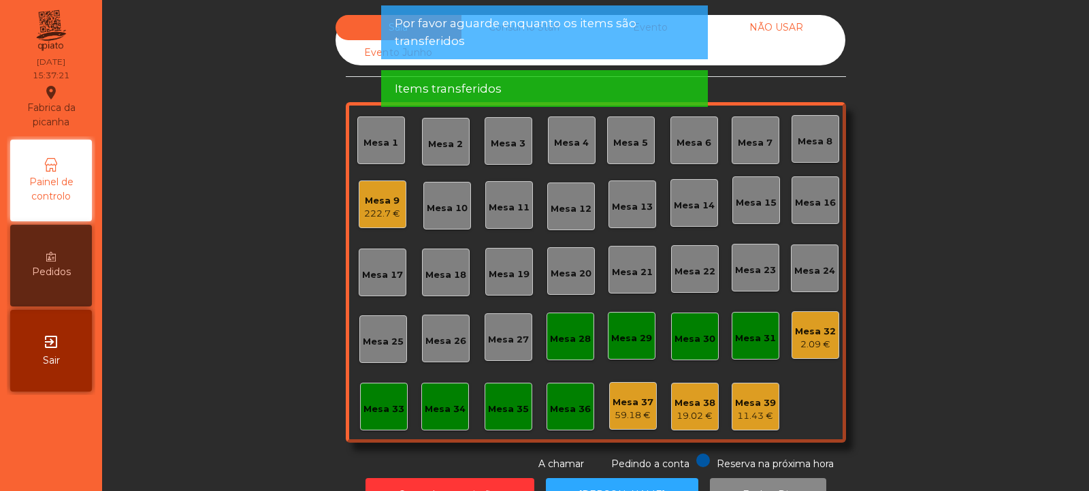
click at [626, 417] on div "59.18 €" at bounding box center [633, 415] width 41 height 14
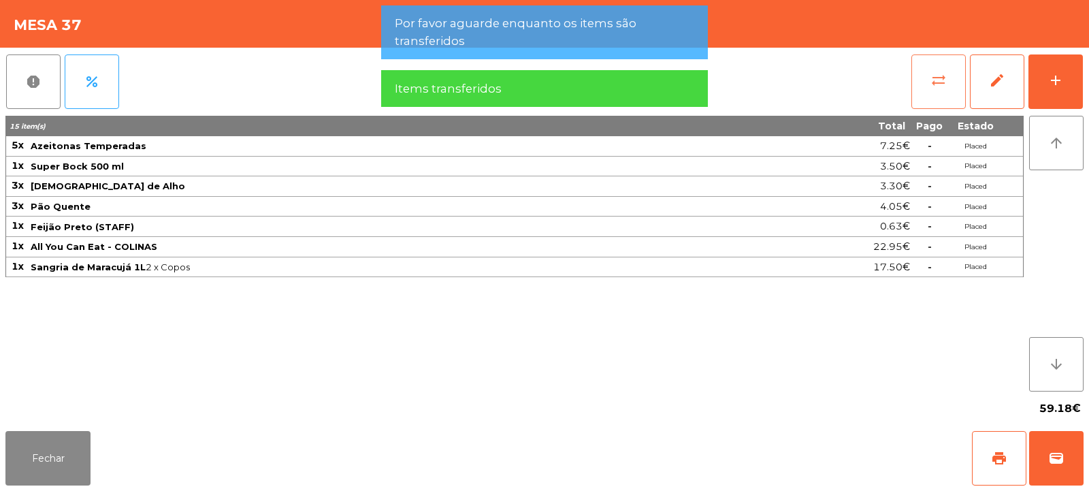
click at [937, 88] on button "sync_alt" at bounding box center [938, 81] width 54 height 54
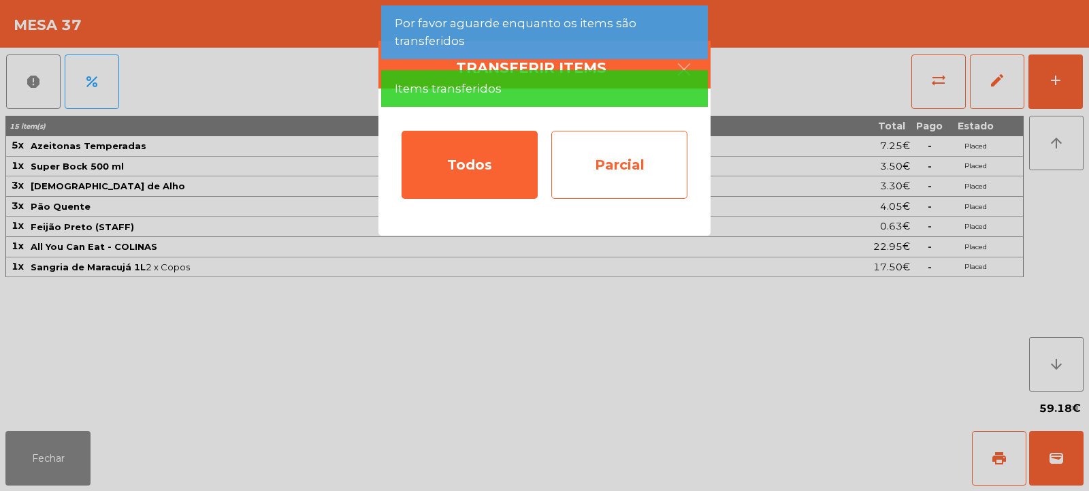
click at [634, 167] on div "Parcial" at bounding box center [619, 165] width 136 height 68
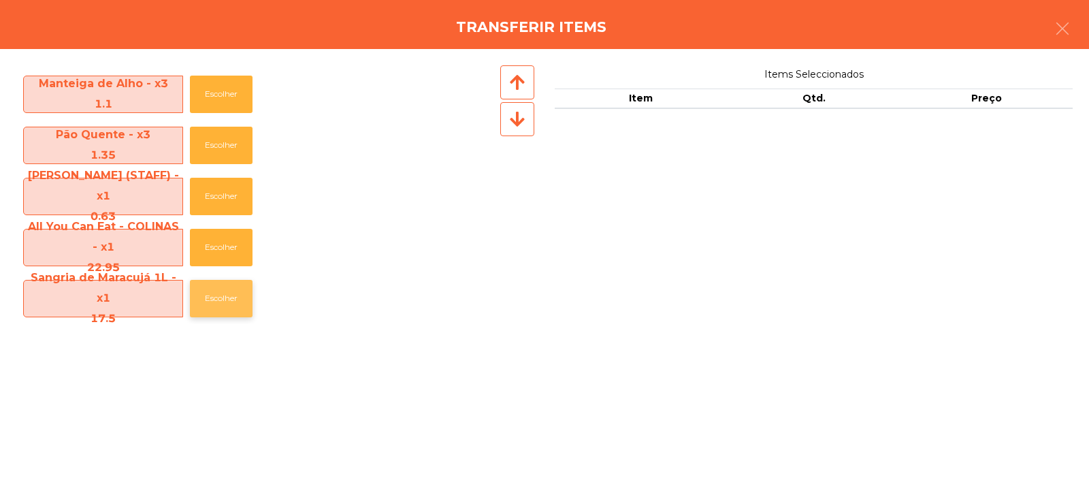
click at [229, 291] on button "Escolher" at bounding box center [221, 298] width 63 height 37
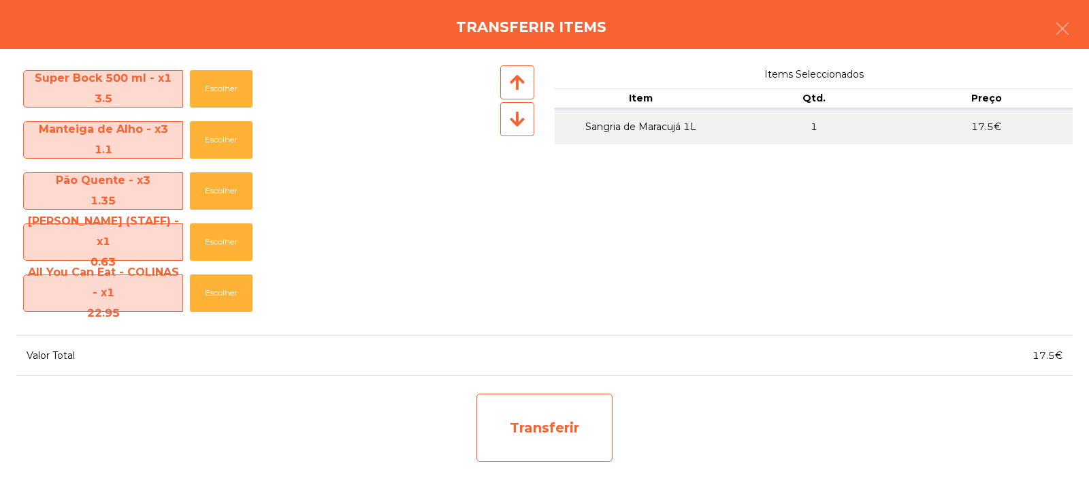
click at [525, 436] on div "Transferir" at bounding box center [544, 427] width 136 height 68
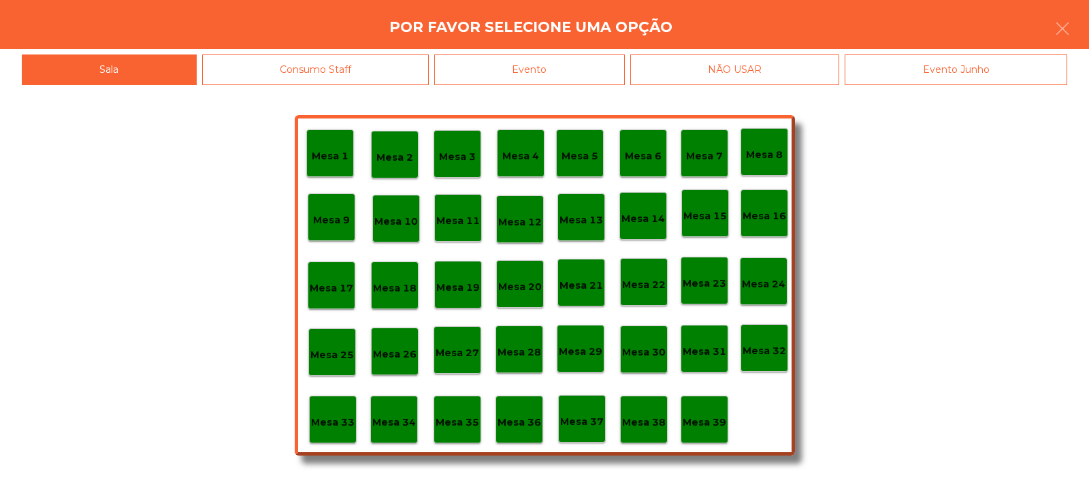
click at [723, 420] on p "Mesa 39" at bounding box center [705, 422] width 44 height 16
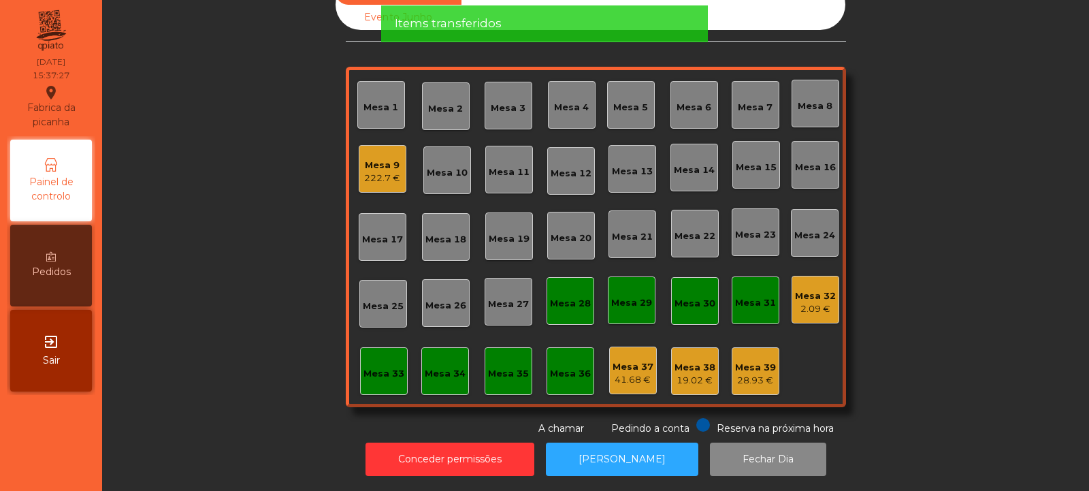
scroll to position [0, 0]
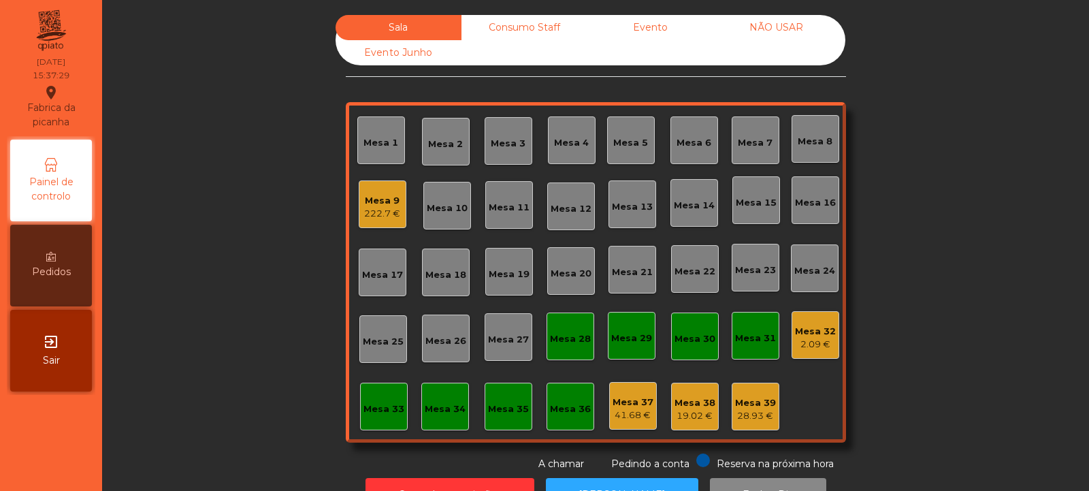
click at [749, 410] on div "28.93 €" at bounding box center [755, 416] width 41 height 14
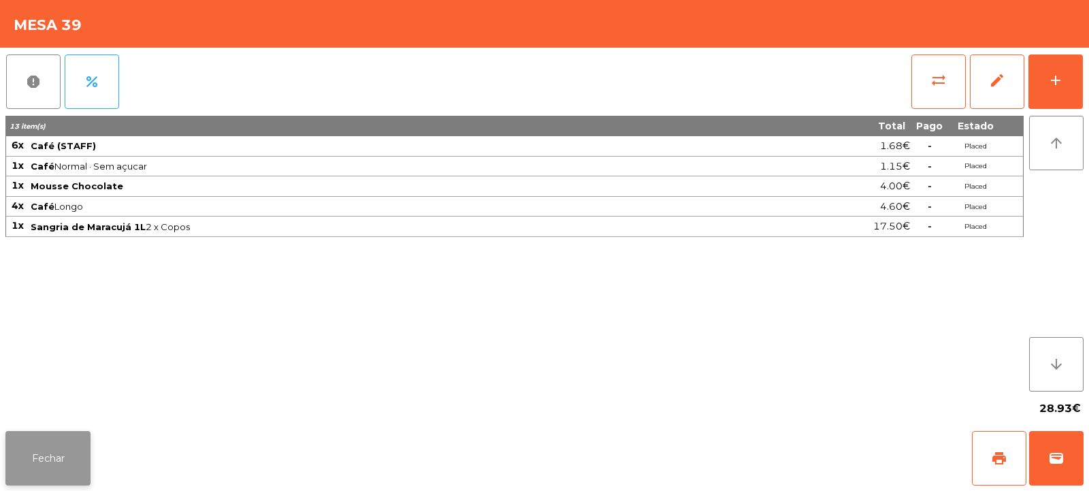
click at [72, 461] on button "Fechar" at bounding box center [47, 458] width 85 height 54
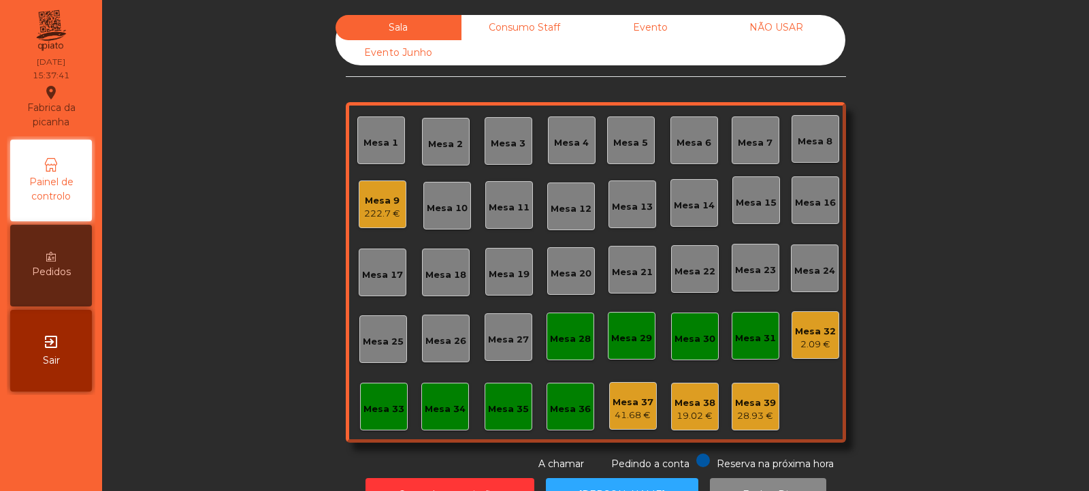
click at [747, 420] on div "28.93 €" at bounding box center [755, 416] width 41 height 14
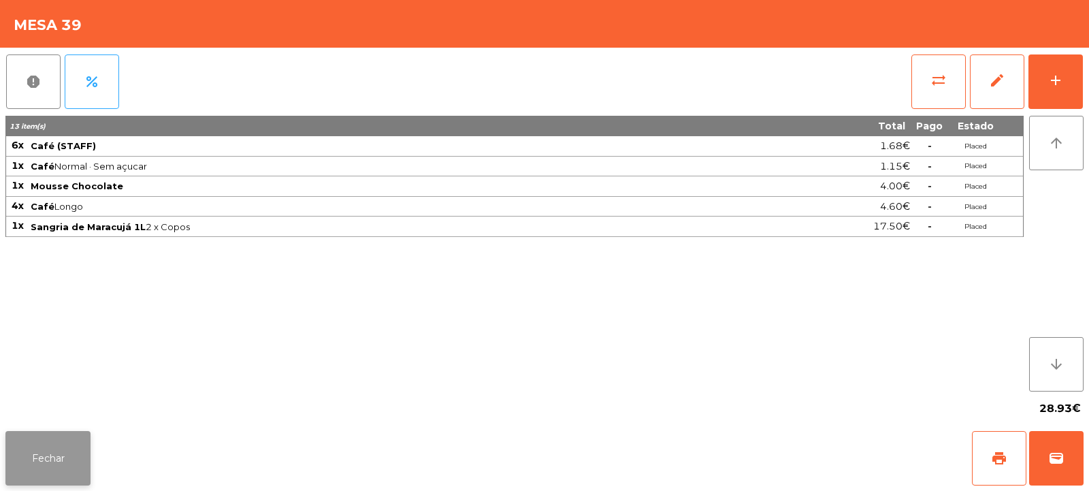
click at [48, 444] on button "Fechar" at bounding box center [47, 458] width 85 height 54
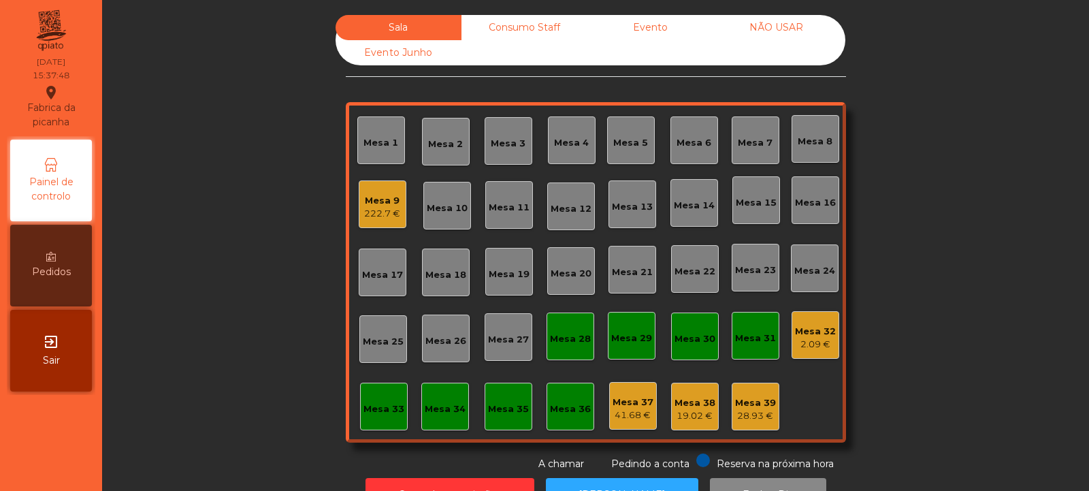
click at [376, 213] on div "222.7 €" at bounding box center [382, 214] width 36 height 14
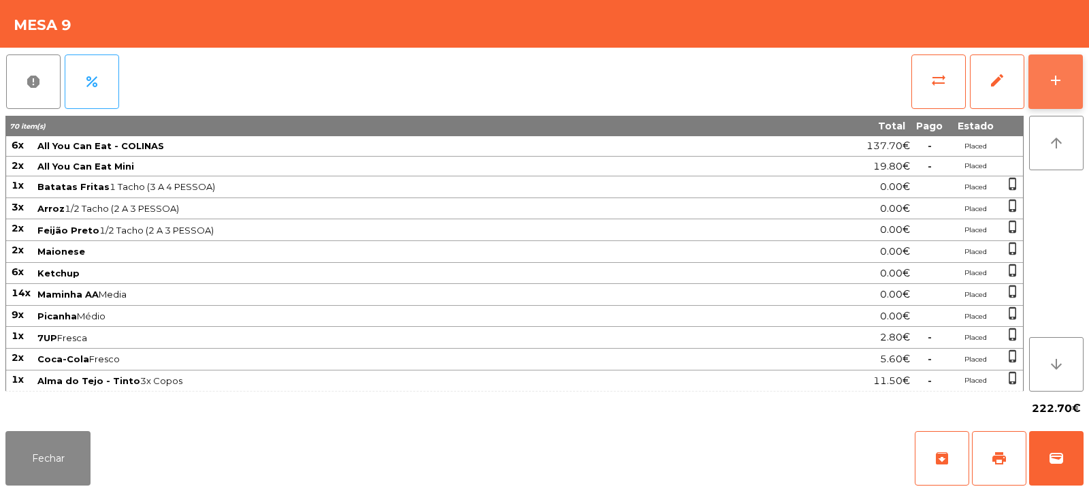
click at [1052, 85] on div "add" at bounding box center [1055, 80] width 16 height 16
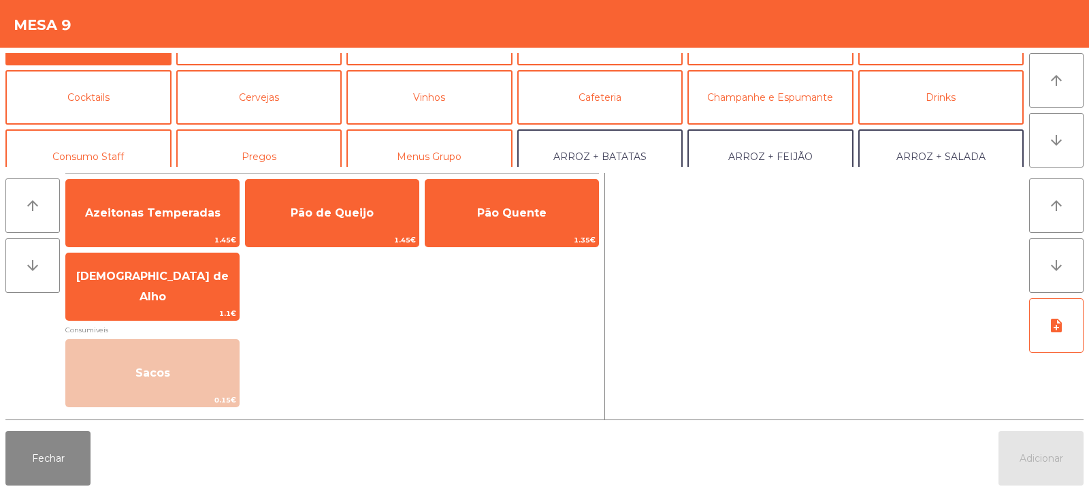
scroll to position [46, 0]
click at [453, 99] on button "Vinhos" at bounding box center [429, 94] width 166 height 54
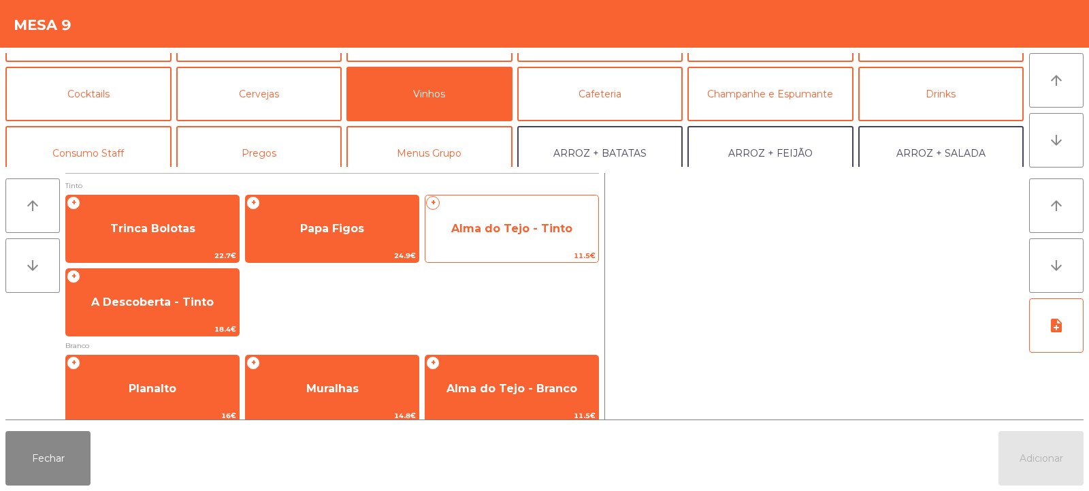
click at [565, 238] on span "Alma do Tejo - Tinto" at bounding box center [511, 228] width 173 height 37
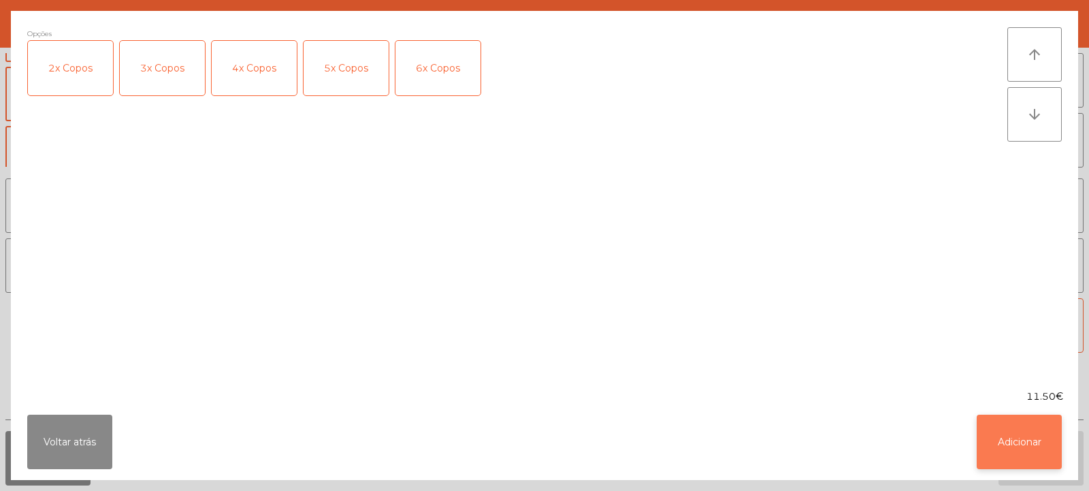
click at [1025, 455] on button "Adicionar" at bounding box center [1019, 441] width 85 height 54
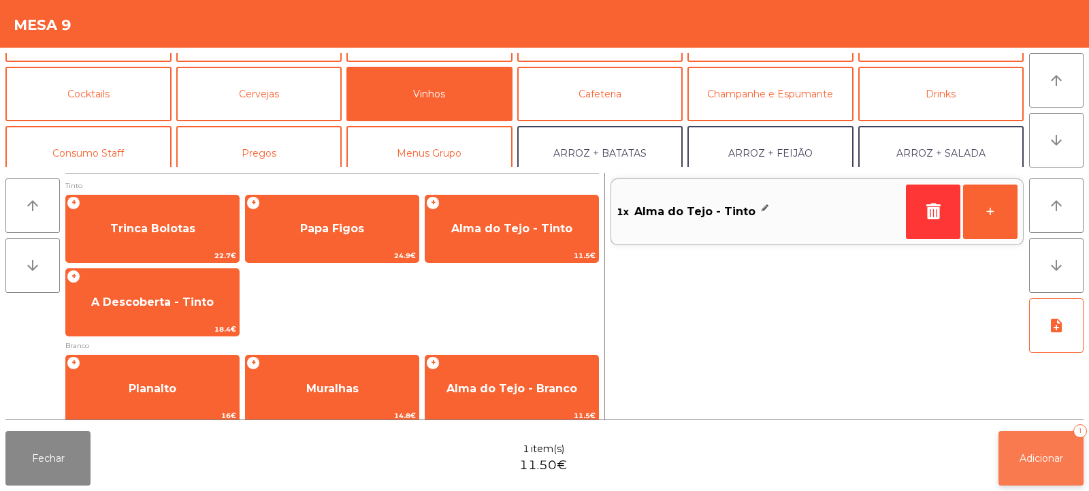
click at [1041, 461] on span "Adicionar" at bounding box center [1042, 458] width 44 height 12
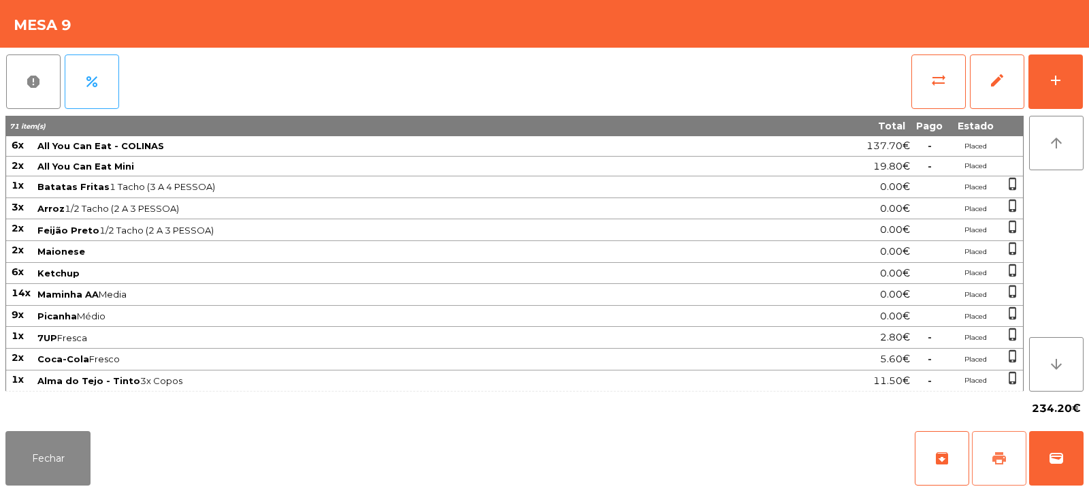
click at [1007, 466] on span "print" at bounding box center [999, 458] width 16 height 16
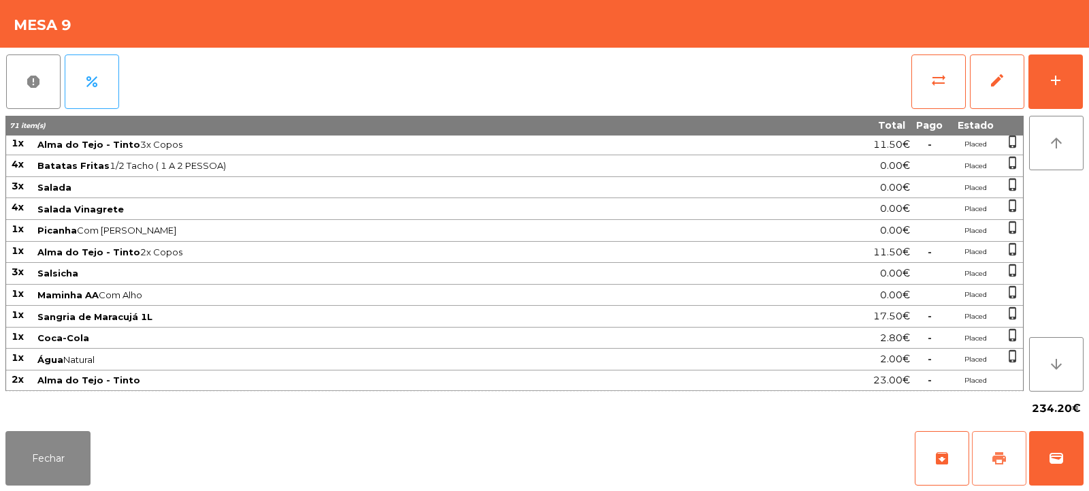
scroll to position [0, 0]
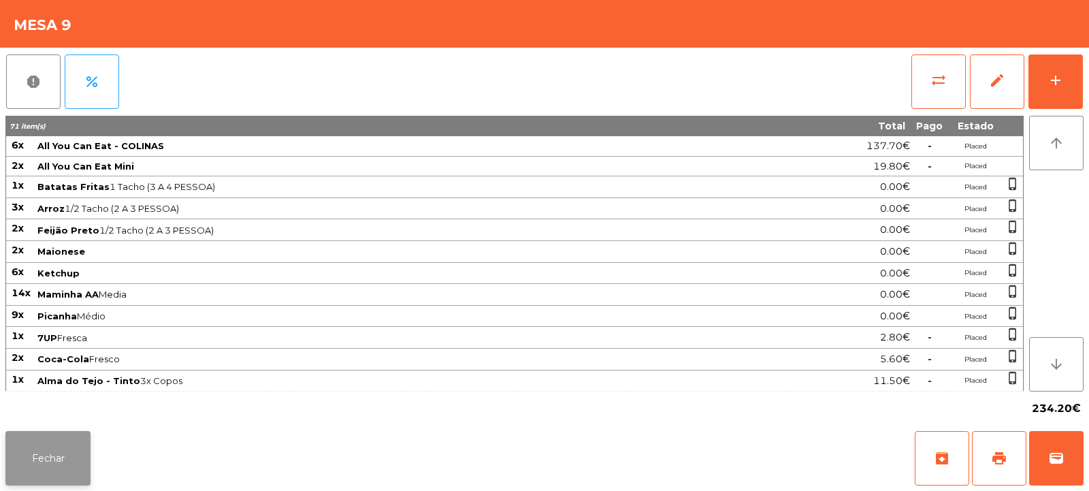
click at [39, 468] on button "Fechar" at bounding box center [47, 458] width 85 height 54
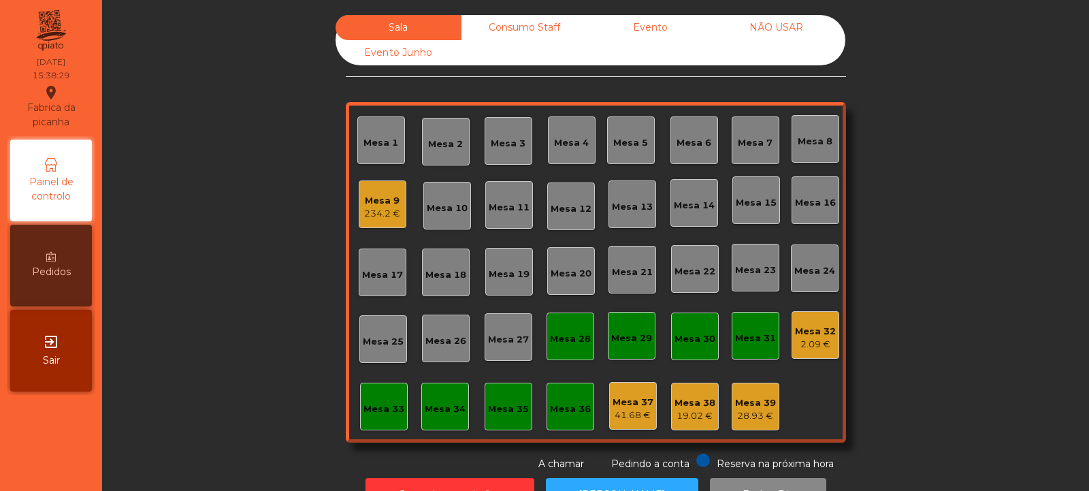
click at [378, 208] on div "234.2 €" at bounding box center [382, 214] width 36 height 14
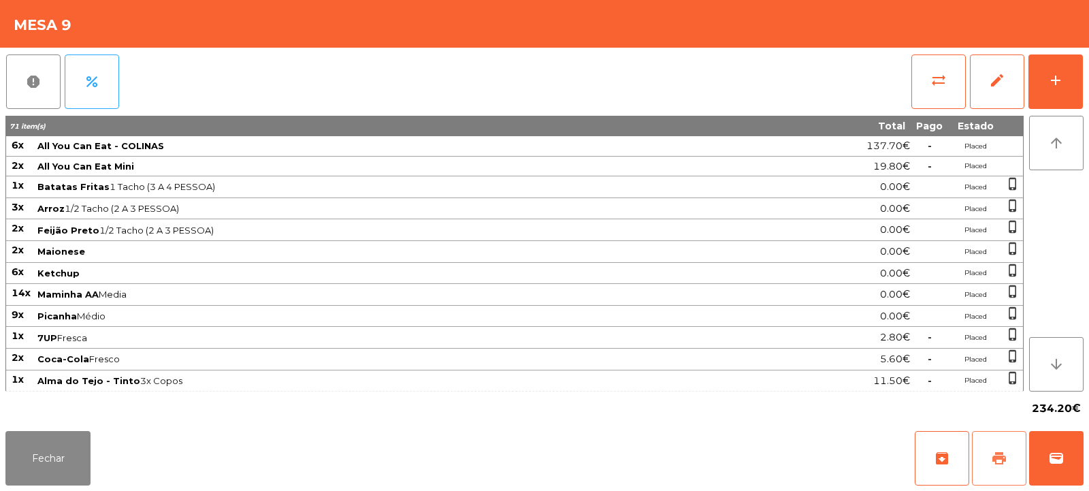
click at [1018, 463] on button "print" at bounding box center [999, 458] width 54 height 54
click at [1060, 461] on span "wallet" at bounding box center [1056, 458] width 16 height 16
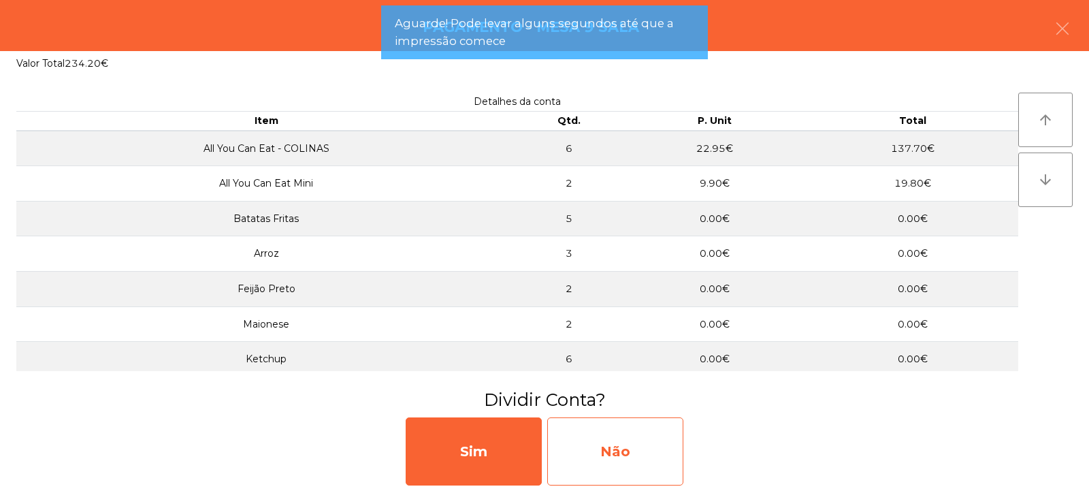
click at [626, 431] on div "Não" at bounding box center [615, 451] width 136 height 68
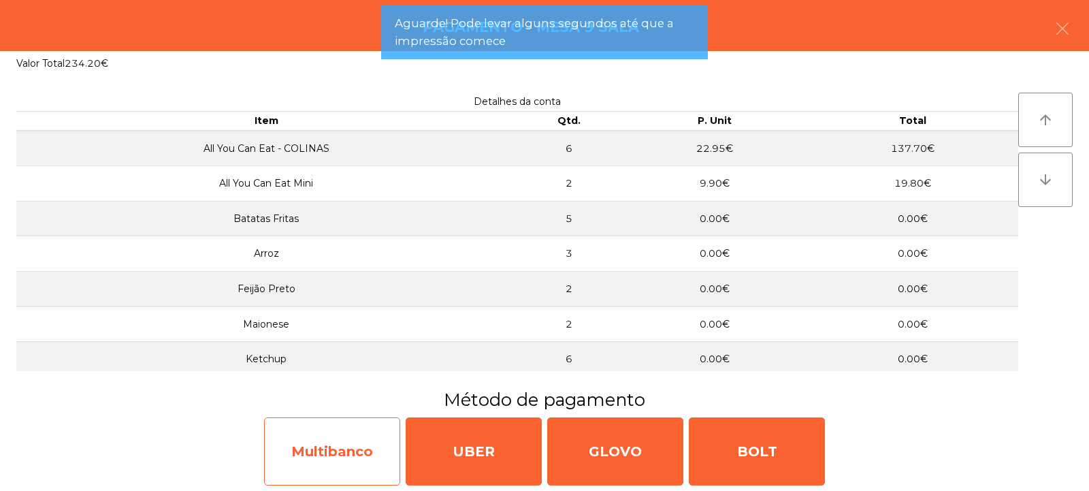
click at [379, 442] on div "Multibanco" at bounding box center [332, 451] width 136 height 68
select select "**"
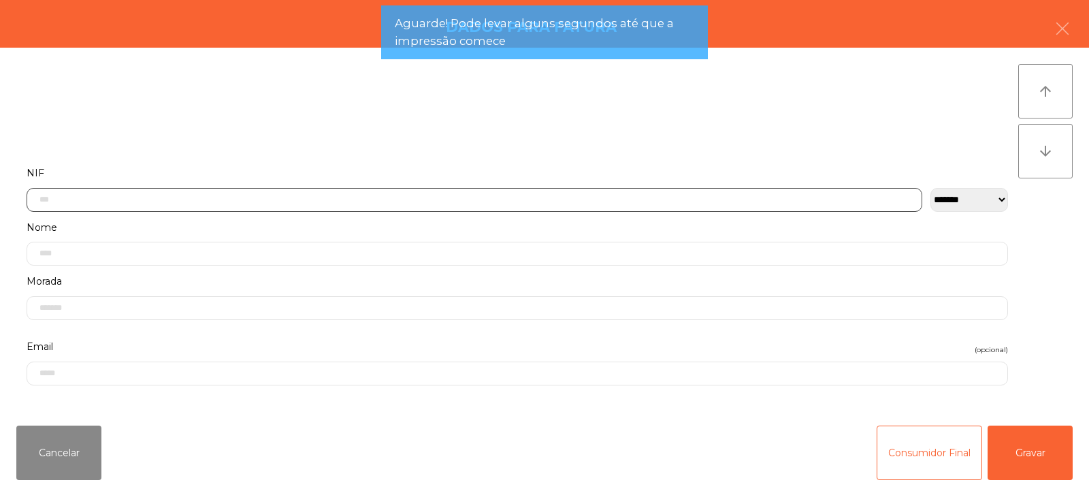
click at [614, 190] on input "text" at bounding box center [475, 200] width 896 height 24
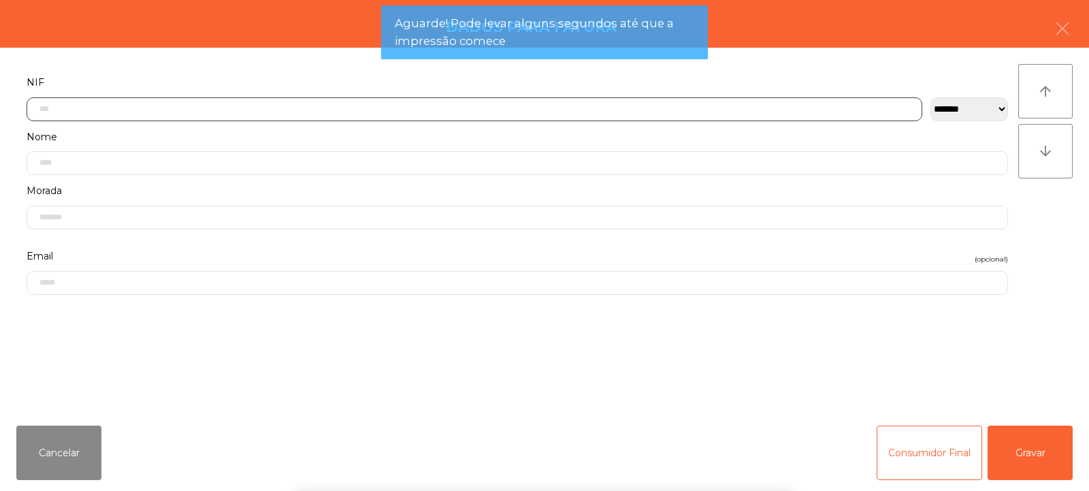
scroll to position [99, 0]
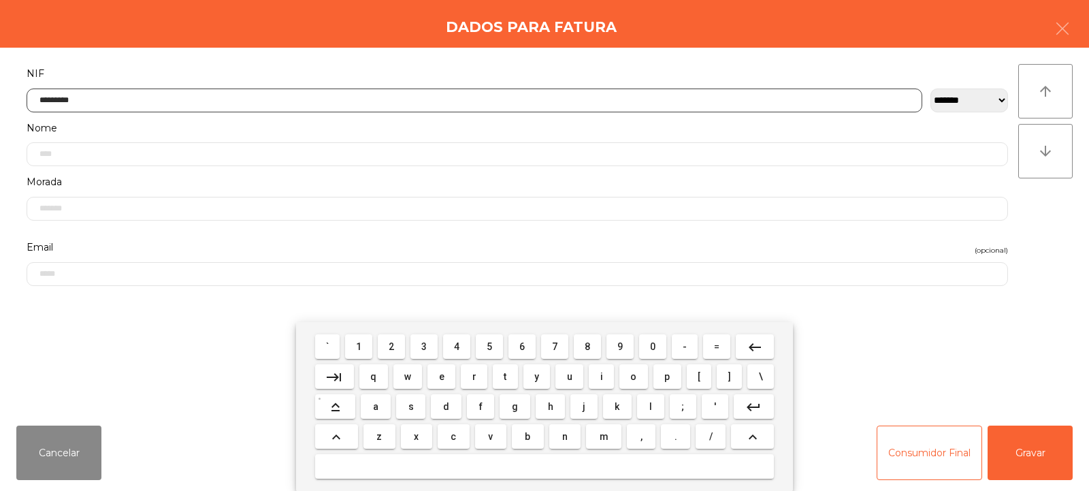
type input "*********"
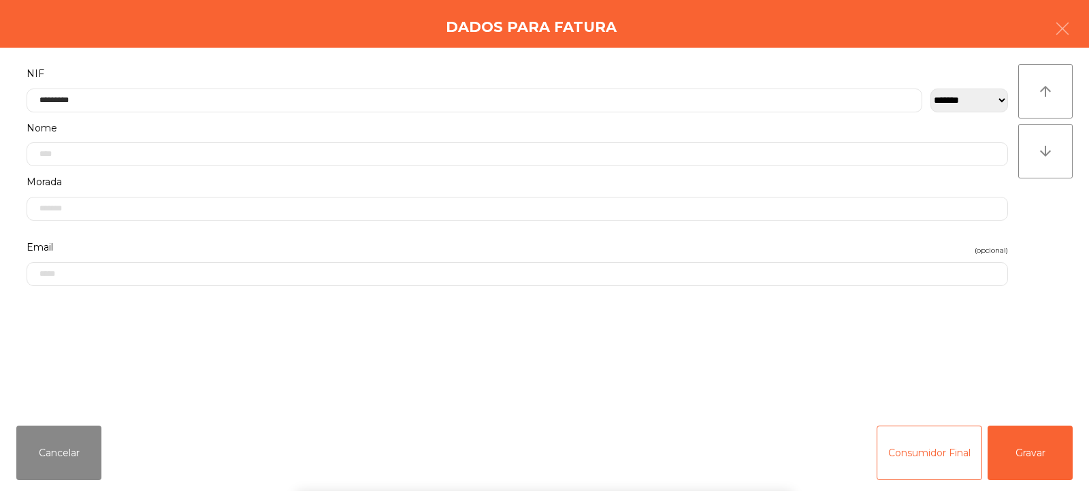
click at [1037, 453] on div "` 1 2 3 4 5 6 7 8 9 0 - = keyboard_backspace keyboard_tab q w e r t y u i o p […" at bounding box center [544, 406] width 1089 height 169
click at [1039, 458] on button "Gravar" at bounding box center [1030, 452] width 85 height 54
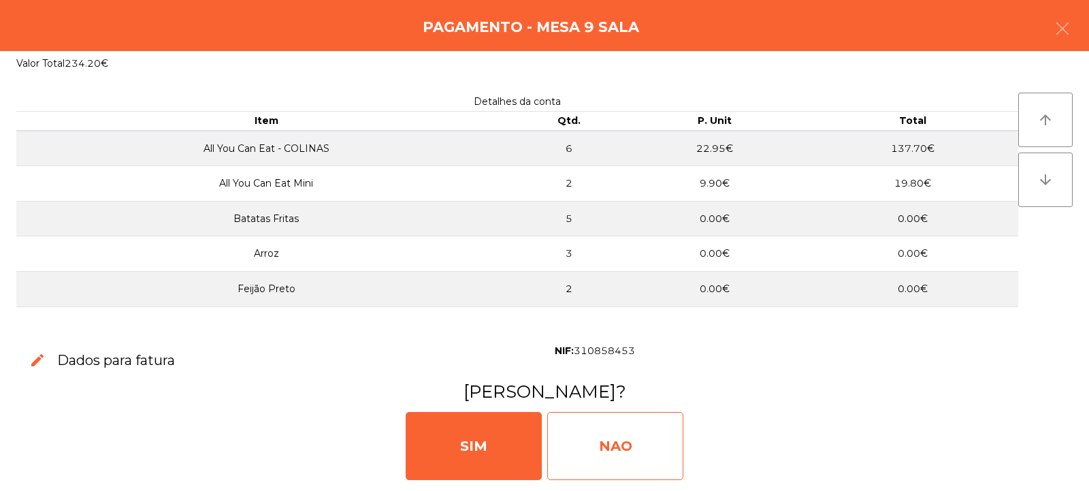
click at [642, 431] on div "NAO" at bounding box center [615, 446] width 136 height 68
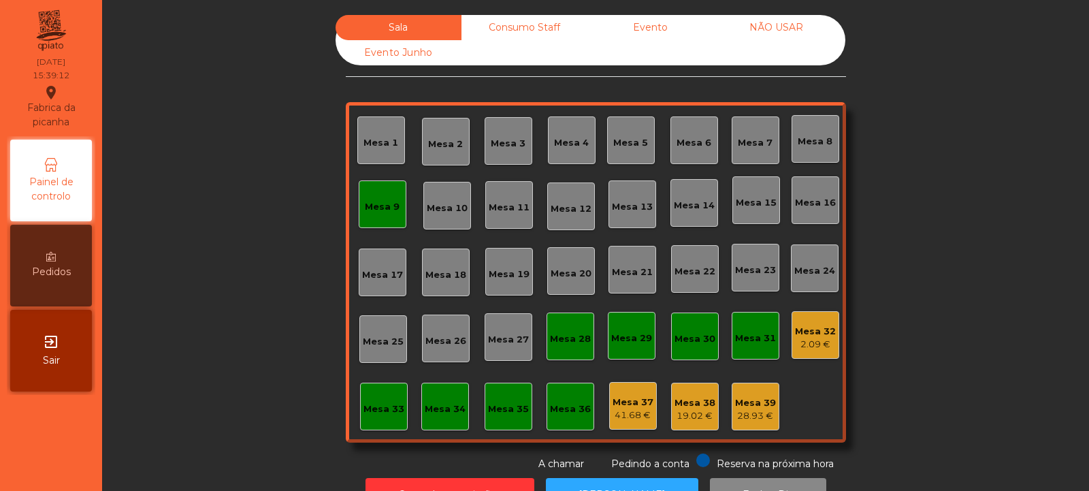
click at [387, 213] on div "Mesa 9" at bounding box center [382, 207] width 35 height 14
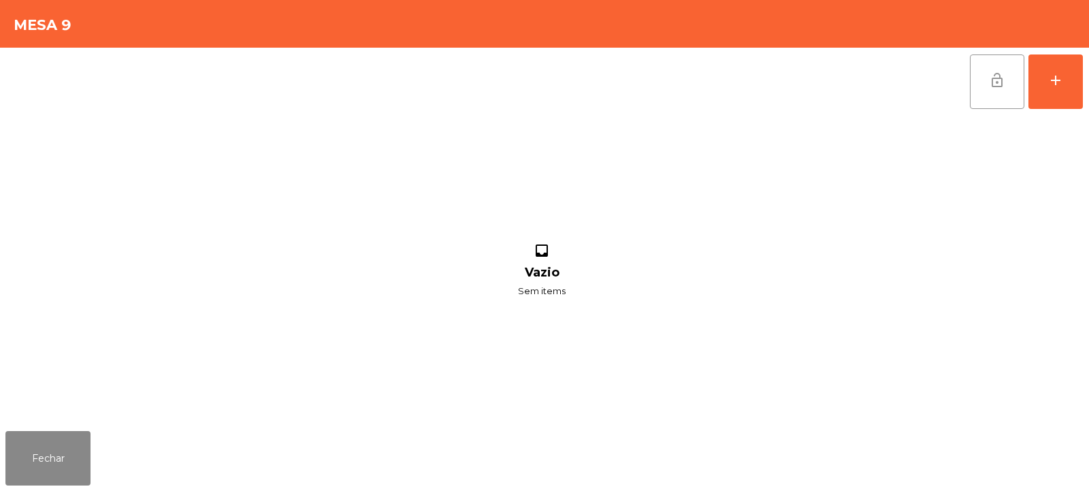
click at [992, 82] on span "lock_open" at bounding box center [997, 80] width 16 height 16
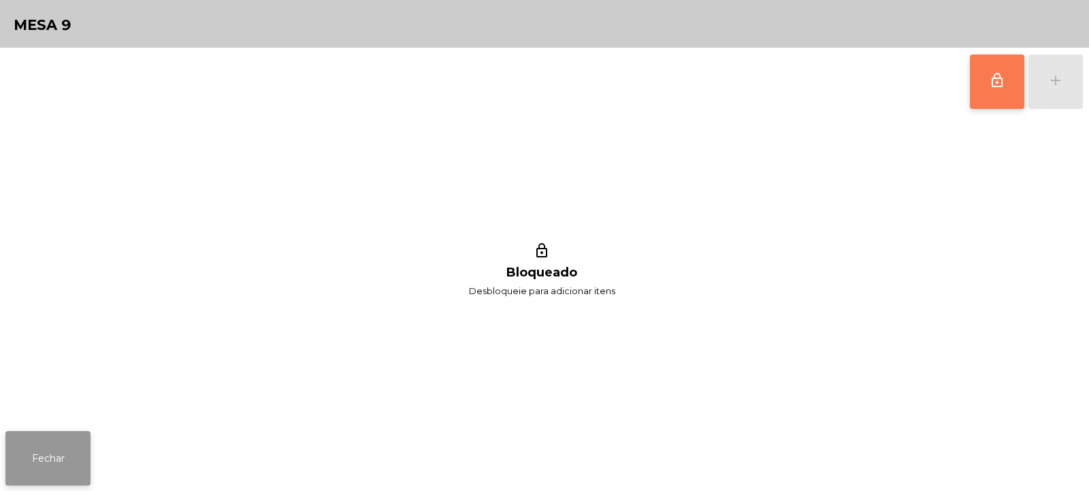
click at [85, 449] on button "Fechar" at bounding box center [47, 458] width 85 height 54
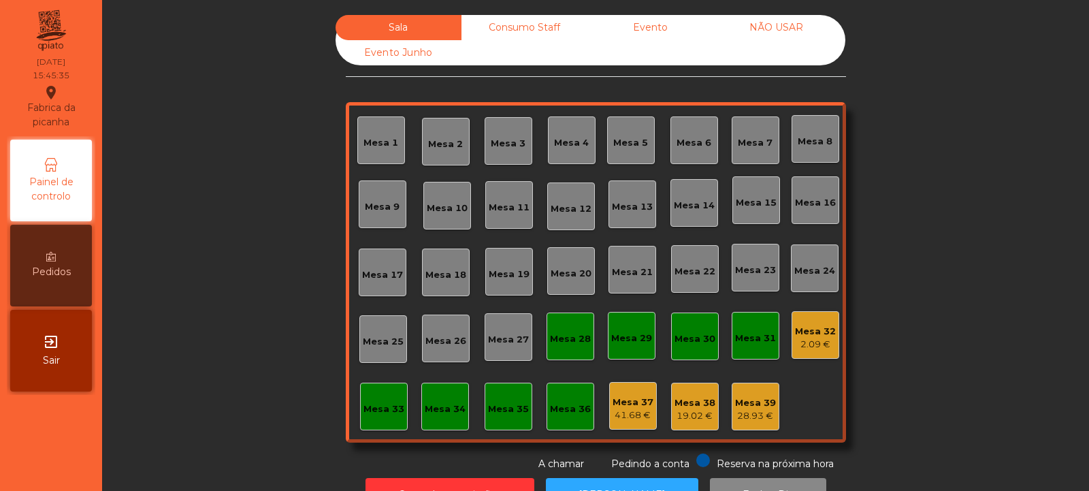
scroll to position [46, 0]
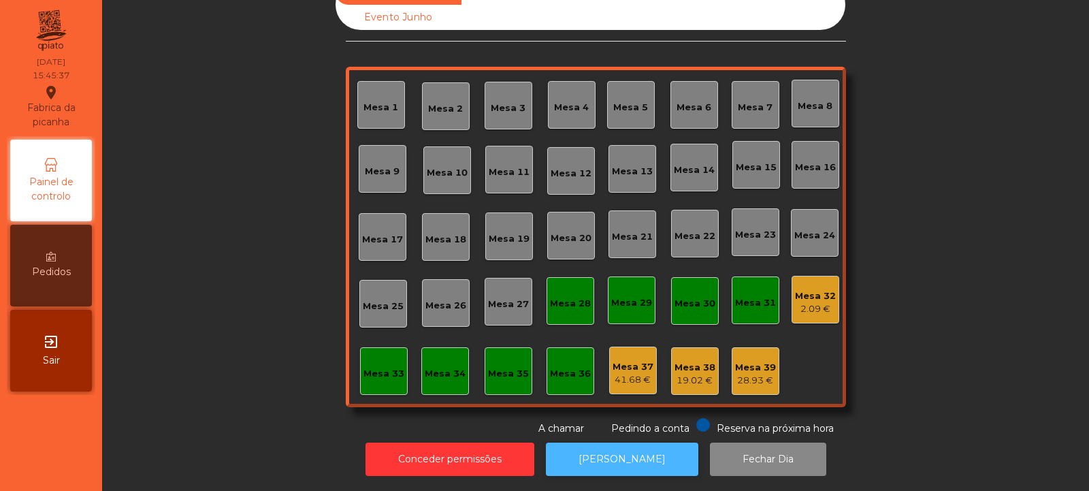
click at [641, 451] on button "[PERSON_NAME]" at bounding box center [622, 458] width 152 height 33
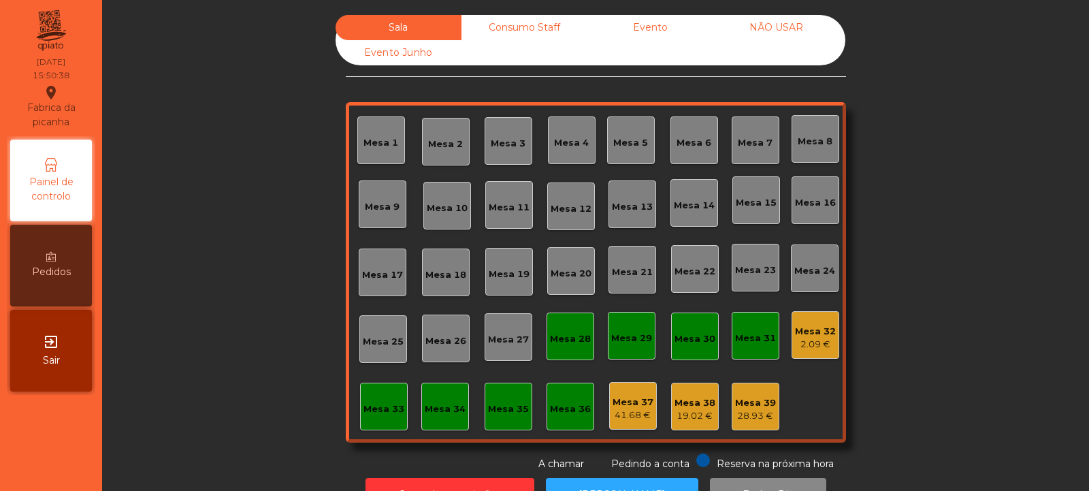
click at [807, 348] on div "2.09 €" at bounding box center [815, 345] width 41 height 14
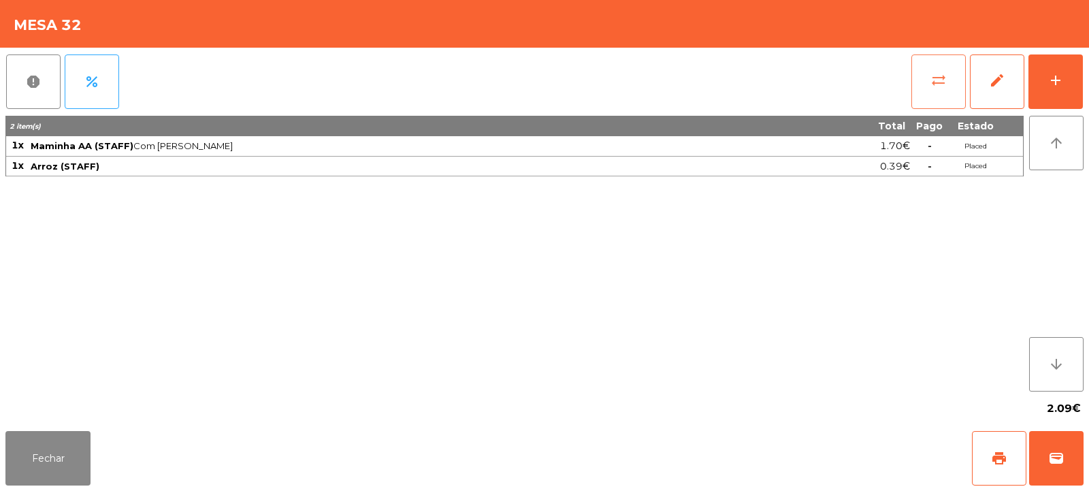
click at [939, 84] on span "sync_alt" at bounding box center [938, 80] width 16 height 16
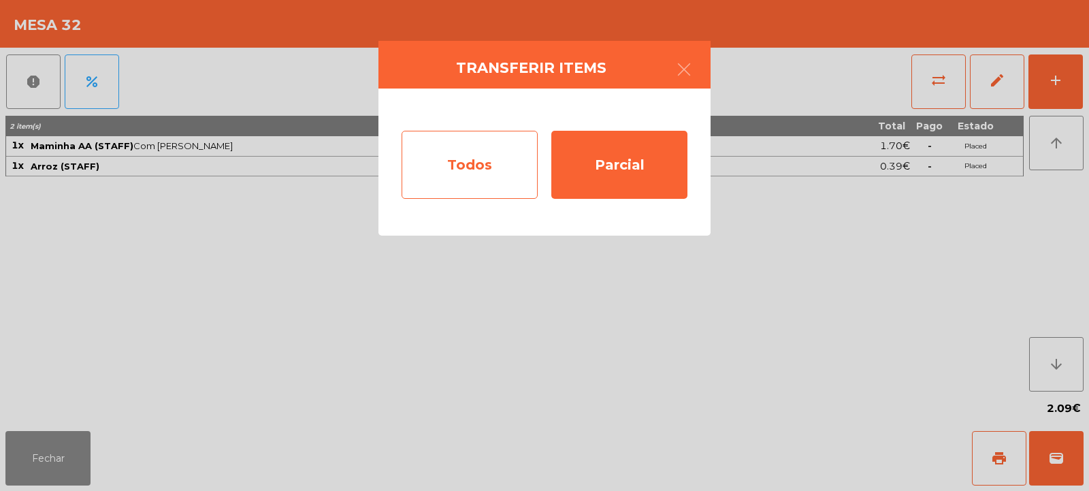
click at [461, 178] on div "Todos" at bounding box center [470, 165] width 136 height 68
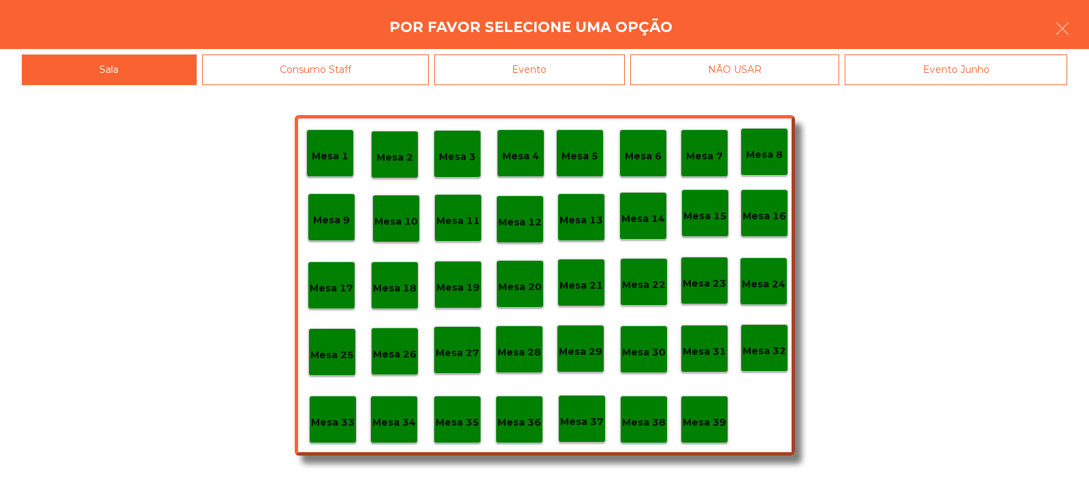
click at [598, 78] on div "Evento" at bounding box center [529, 69] width 191 height 31
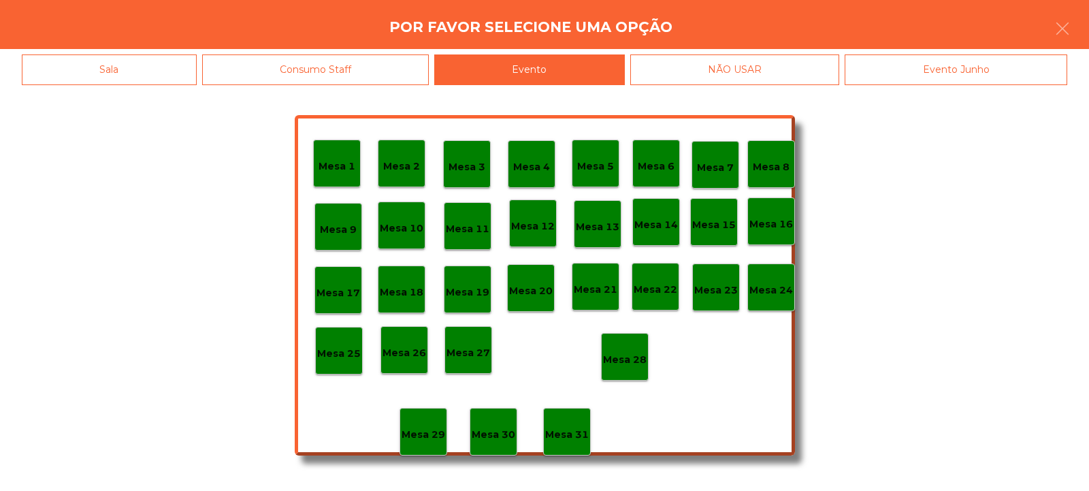
click at [642, 351] on div "Mesa 28" at bounding box center [625, 356] width 44 height 21
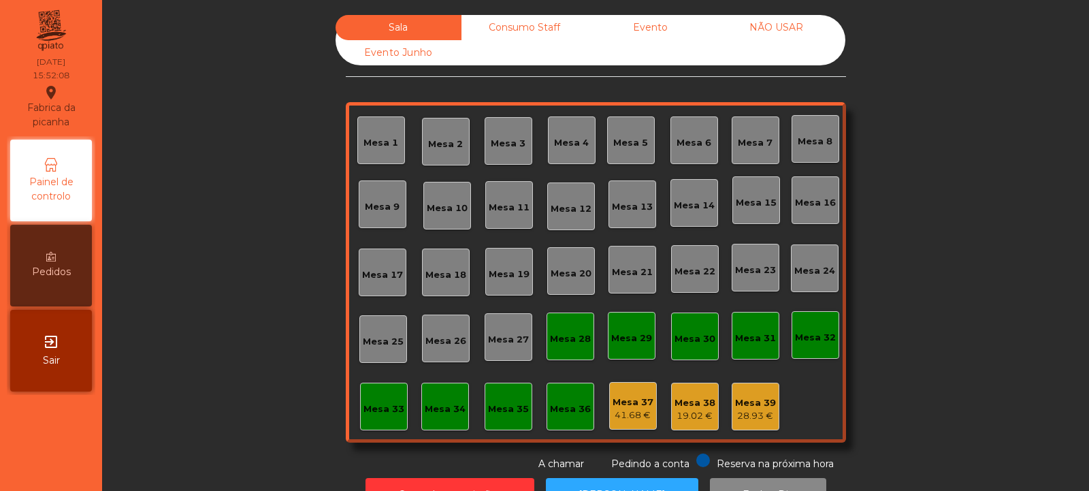
click at [542, 27] on div "Consumo Staff" at bounding box center [524, 27] width 126 height 25
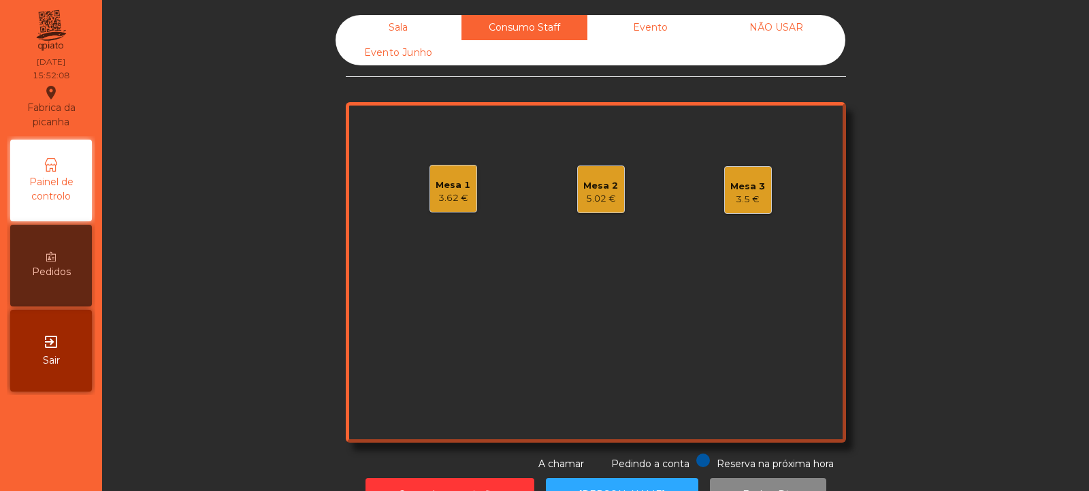
click at [668, 36] on div "Evento" at bounding box center [650, 27] width 126 height 25
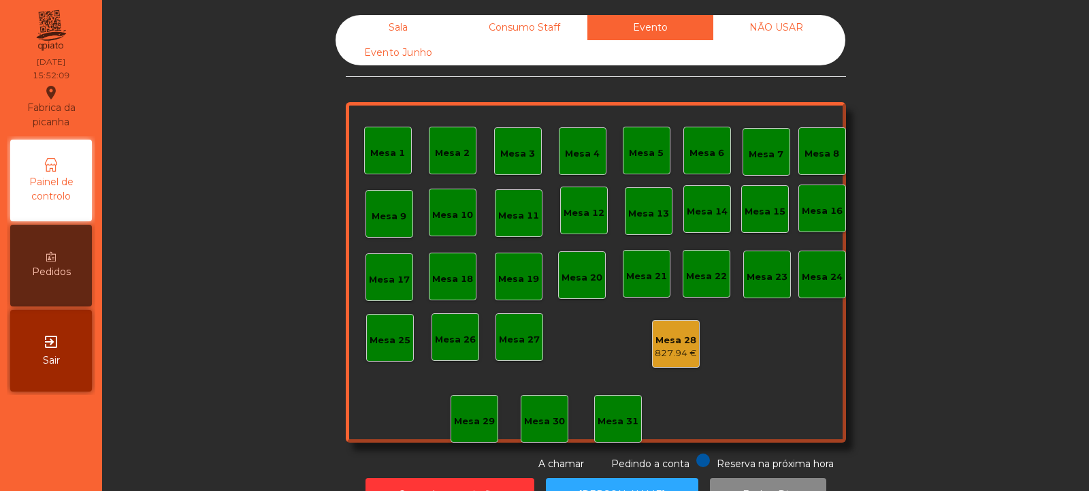
click at [798, 20] on div "NÃO USAR" at bounding box center [776, 27] width 126 height 25
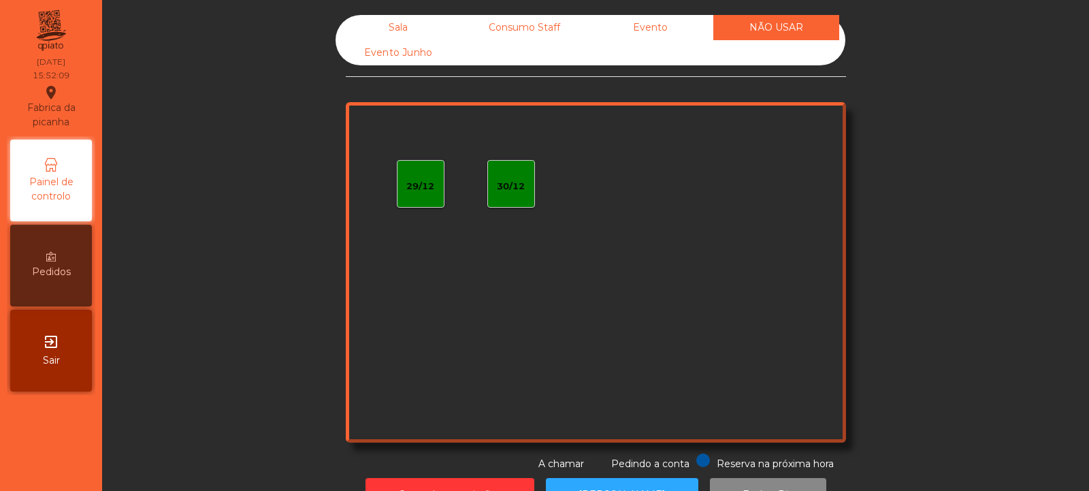
click at [664, 29] on div "Evento" at bounding box center [650, 27] width 126 height 25
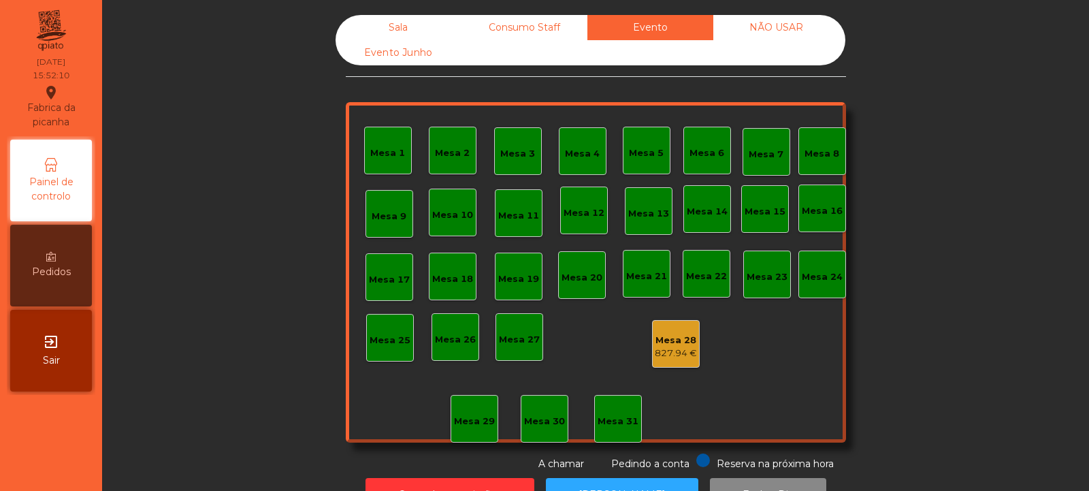
click at [551, 31] on div "Consumo Staff" at bounding box center [524, 27] width 126 height 25
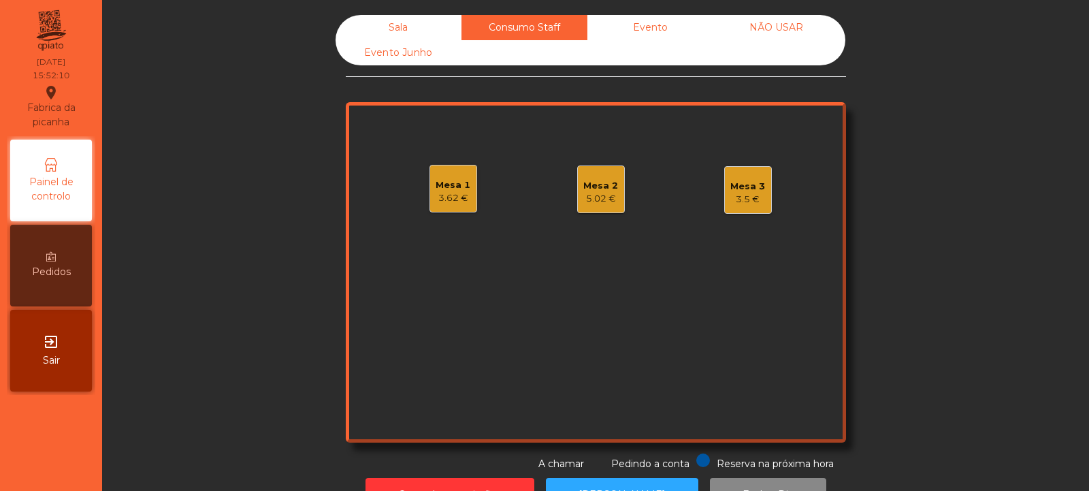
click at [465, 184] on div "Mesa 1 3.62 €" at bounding box center [453, 189] width 48 height 48
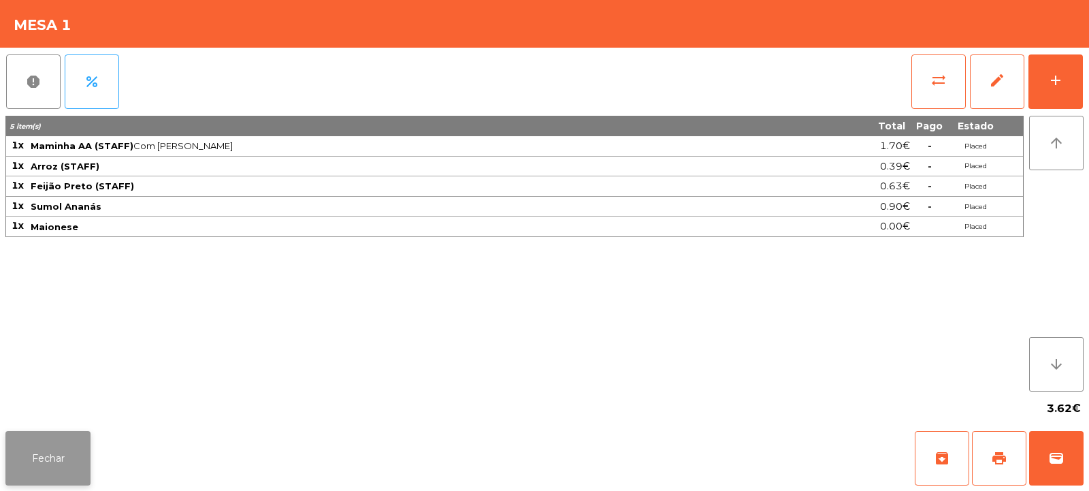
click at [71, 461] on button "Fechar" at bounding box center [47, 458] width 85 height 54
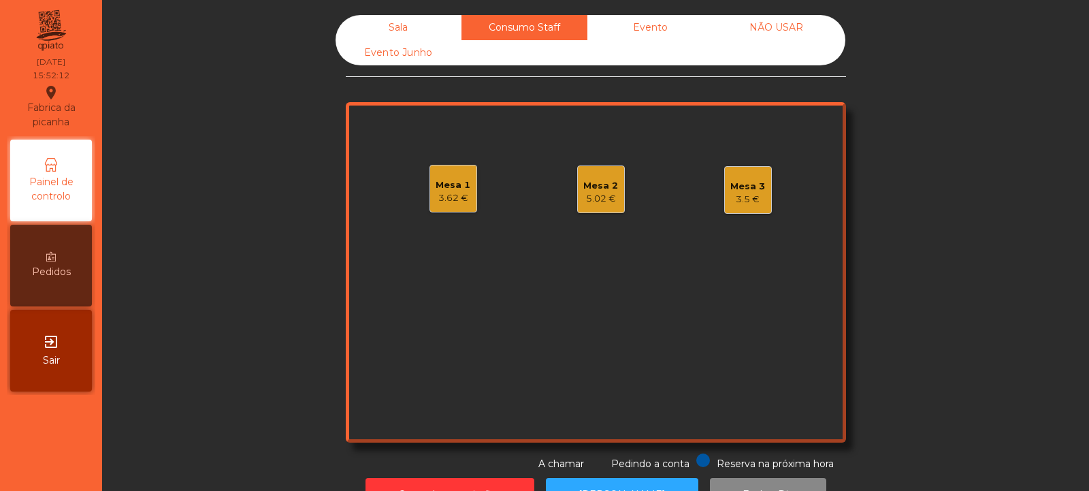
click at [600, 193] on div "5.02 €" at bounding box center [600, 199] width 35 height 14
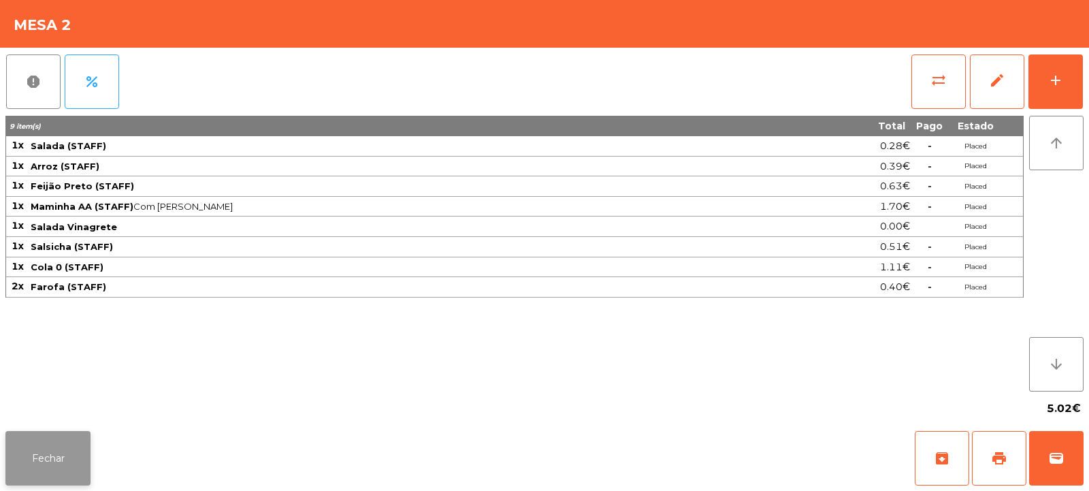
click at [69, 447] on button "Fechar" at bounding box center [47, 458] width 85 height 54
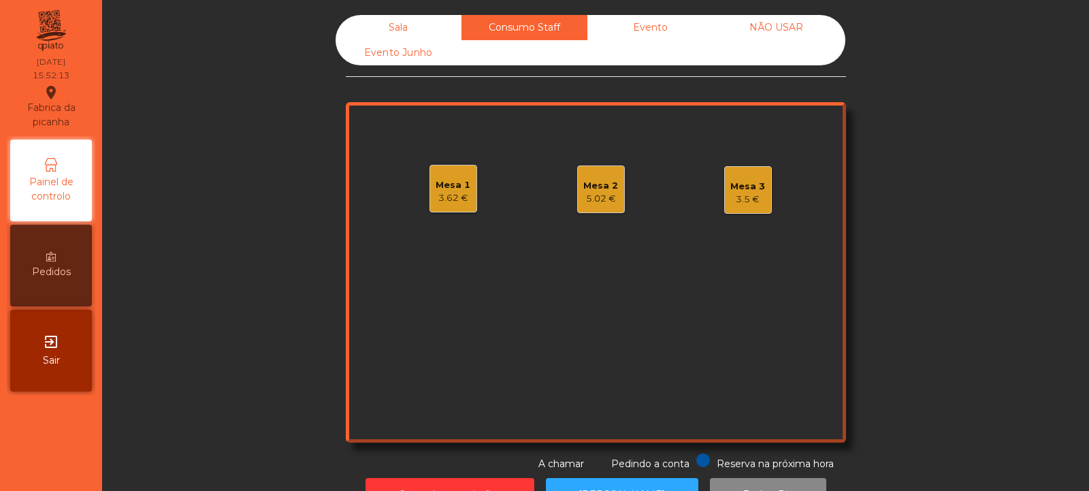
click at [755, 198] on div "3.5 €" at bounding box center [747, 200] width 35 height 14
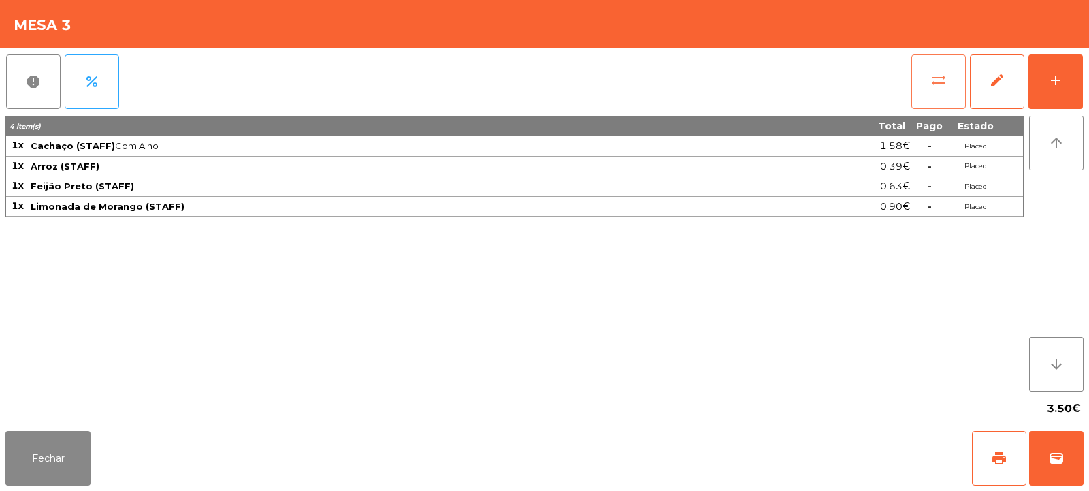
click at [933, 80] on span "sync_alt" at bounding box center [938, 80] width 16 height 16
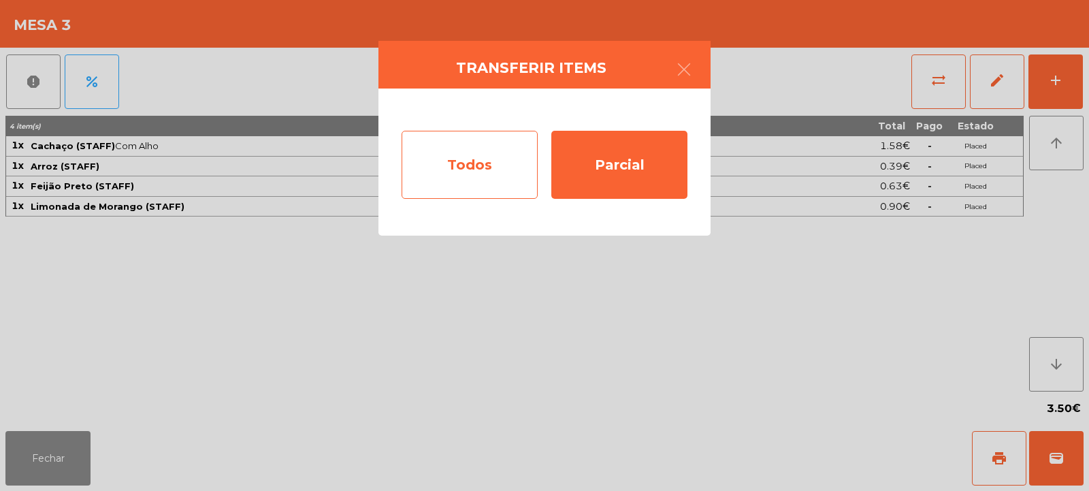
click at [462, 152] on div "Todos" at bounding box center [470, 165] width 136 height 68
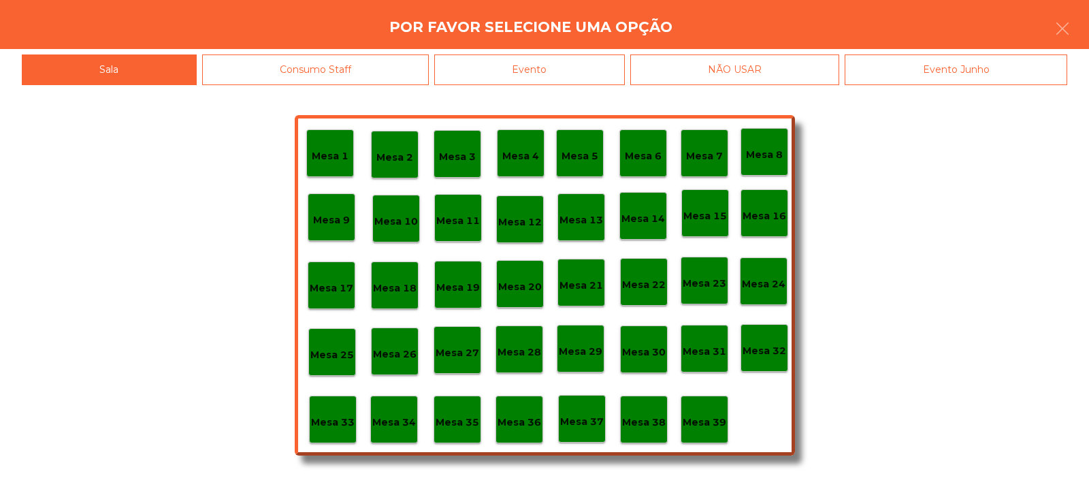
click at [596, 71] on div "Evento" at bounding box center [529, 69] width 191 height 31
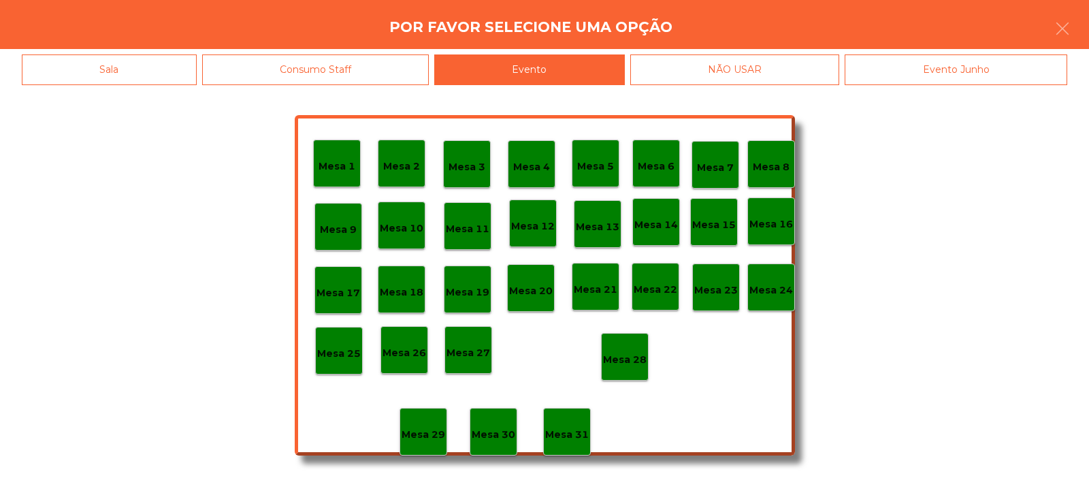
click at [629, 348] on div "Mesa 28" at bounding box center [625, 356] width 44 height 21
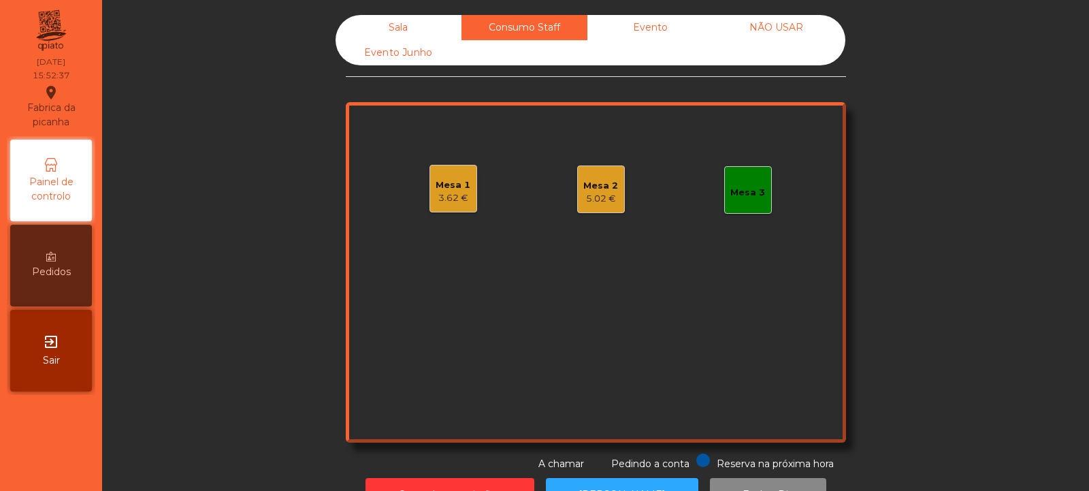
click at [440, 186] on div "Mesa 1" at bounding box center [453, 185] width 35 height 14
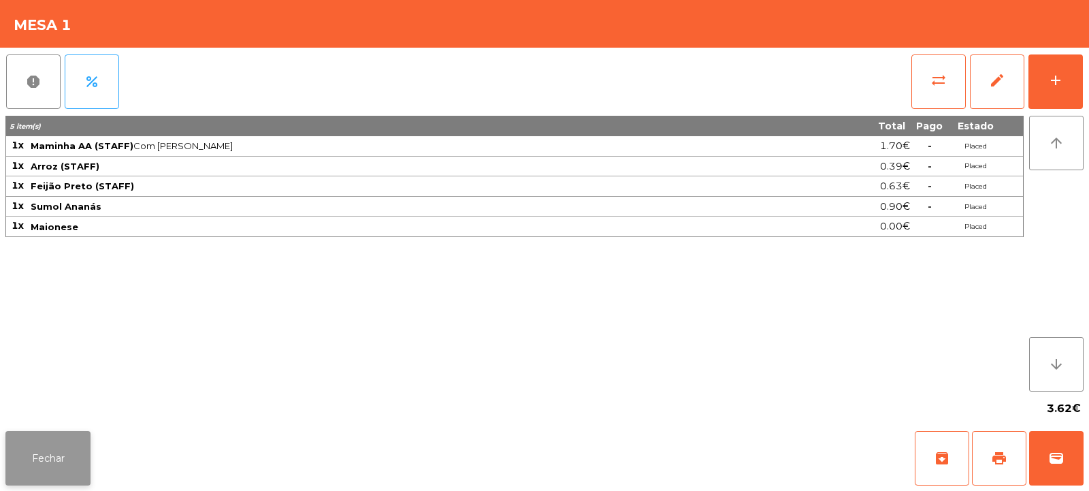
click at [43, 478] on button "Fechar" at bounding box center [47, 458] width 85 height 54
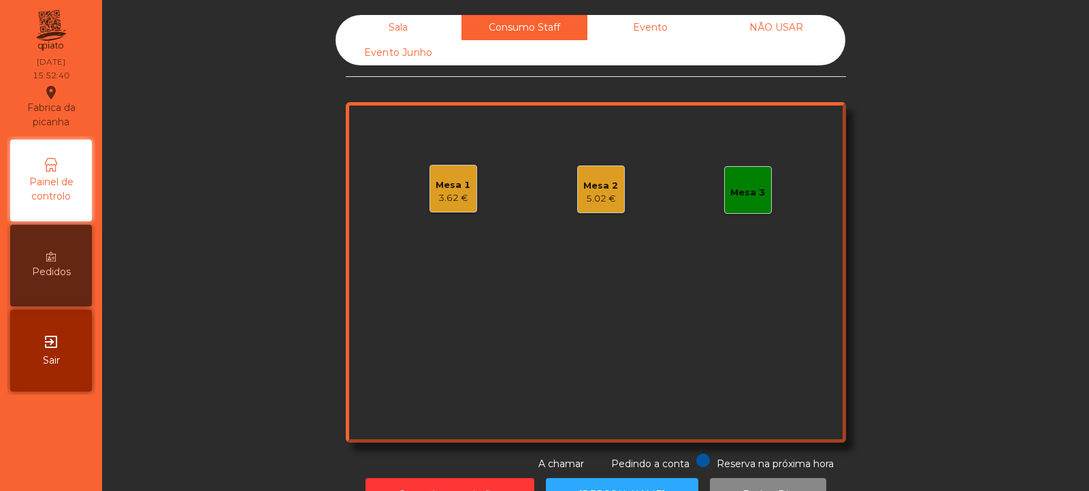
scroll to position [46, 0]
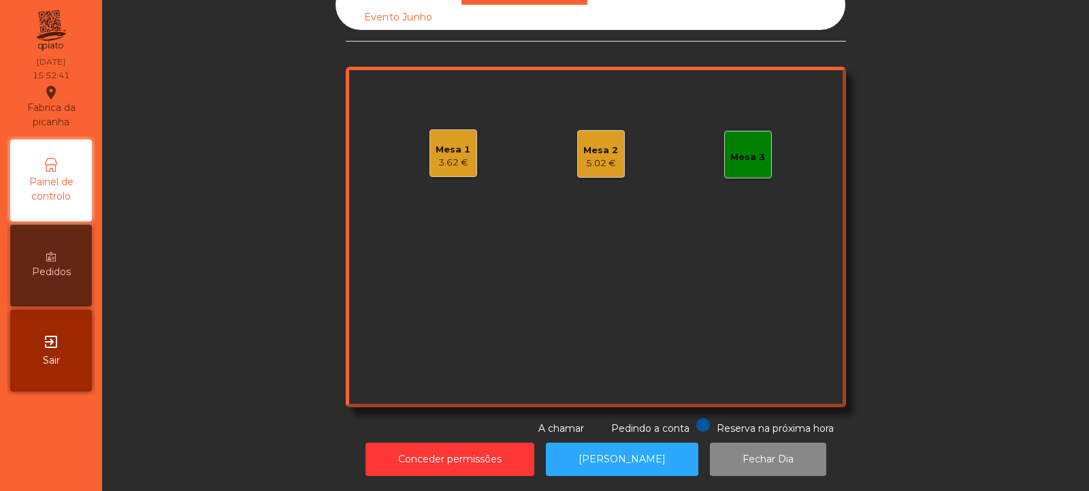
click at [600, 157] on div "5.02 €" at bounding box center [600, 164] width 35 height 14
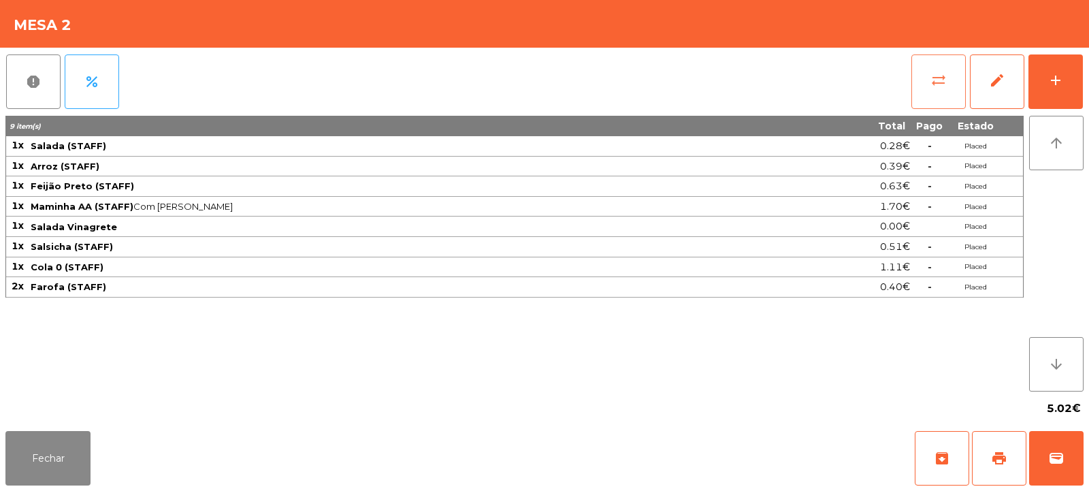
click at [931, 99] on button "sync_alt" at bounding box center [938, 81] width 54 height 54
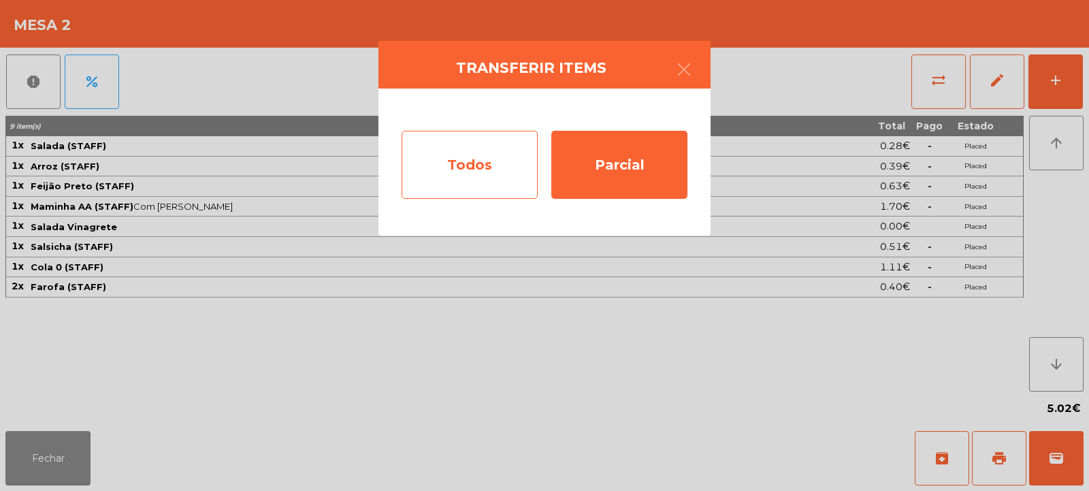
click at [476, 161] on div "Todos" at bounding box center [470, 165] width 136 height 68
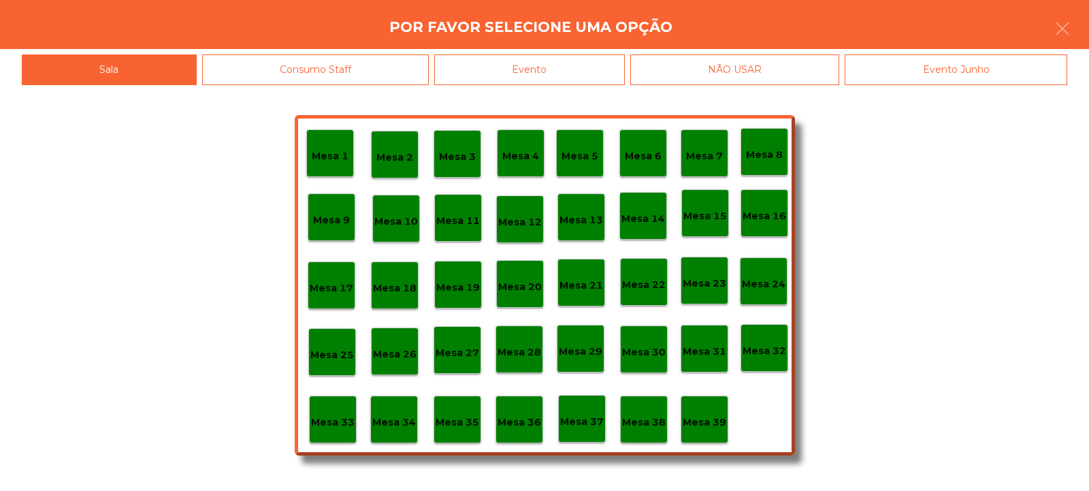
click at [721, 431] on div "Mesa 39" at bounding box center [705, 419] width 48 height 48
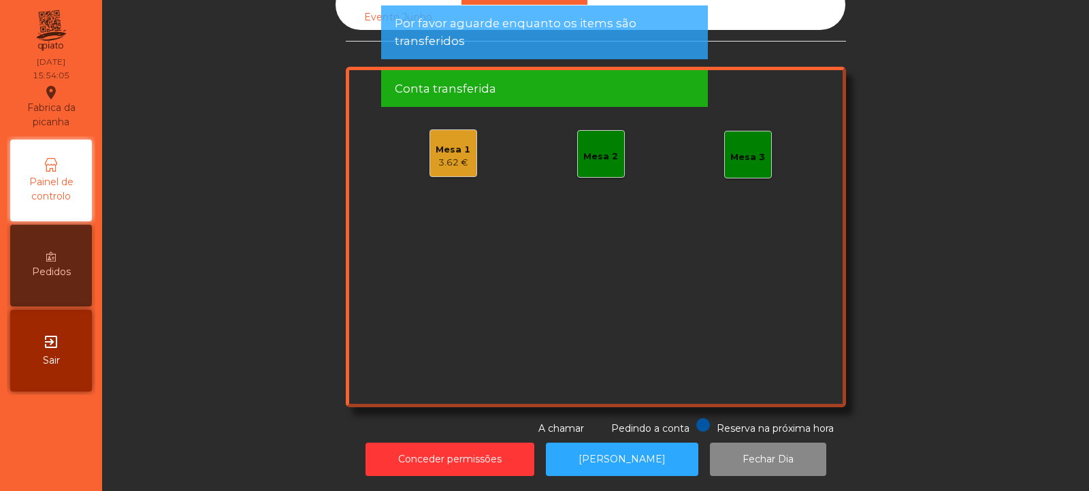
scroll to position [0, 0]
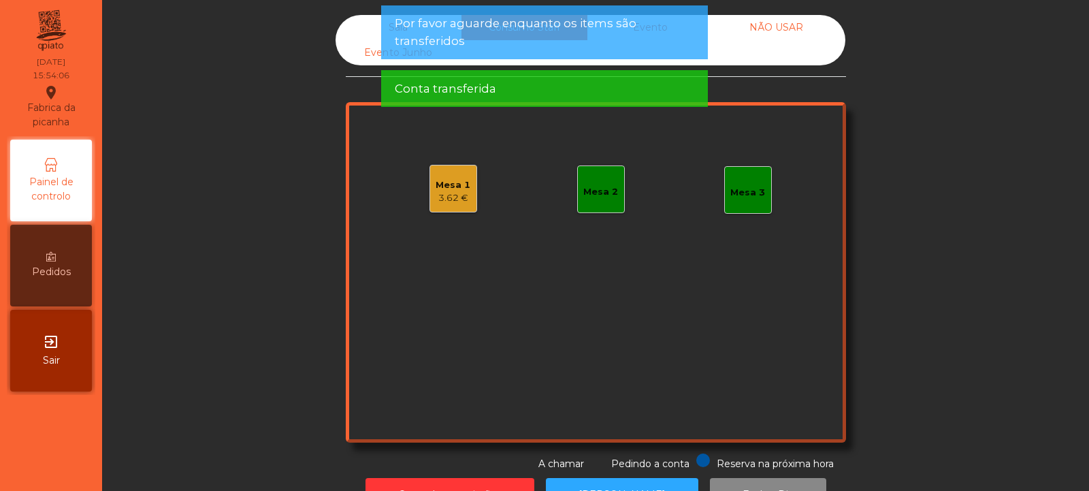
click at [454, 190] on div "Mesa 1" at bounding box center [453, 185] width 35 height 14
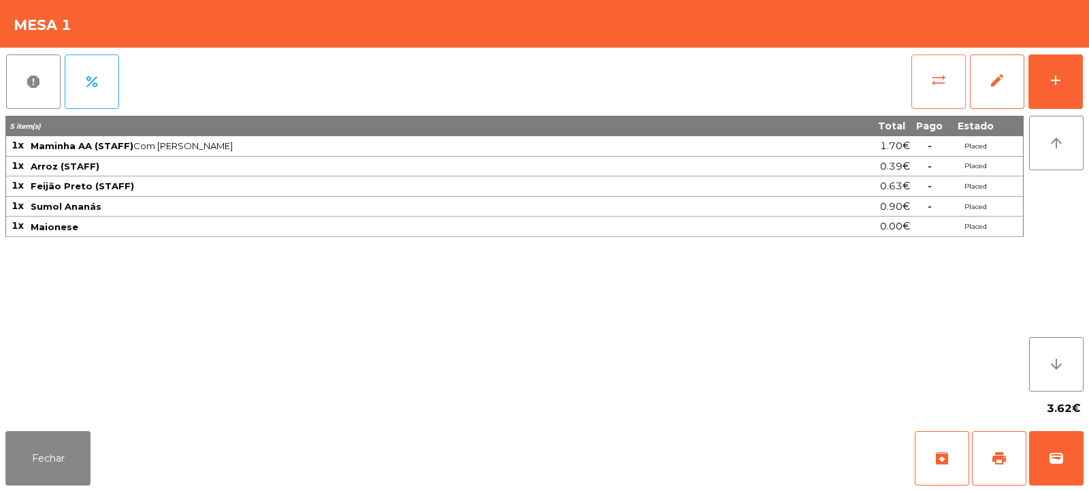
click at [939, 95] on button "sync_alt" at bounding box center [938, 81] width 54 height 54
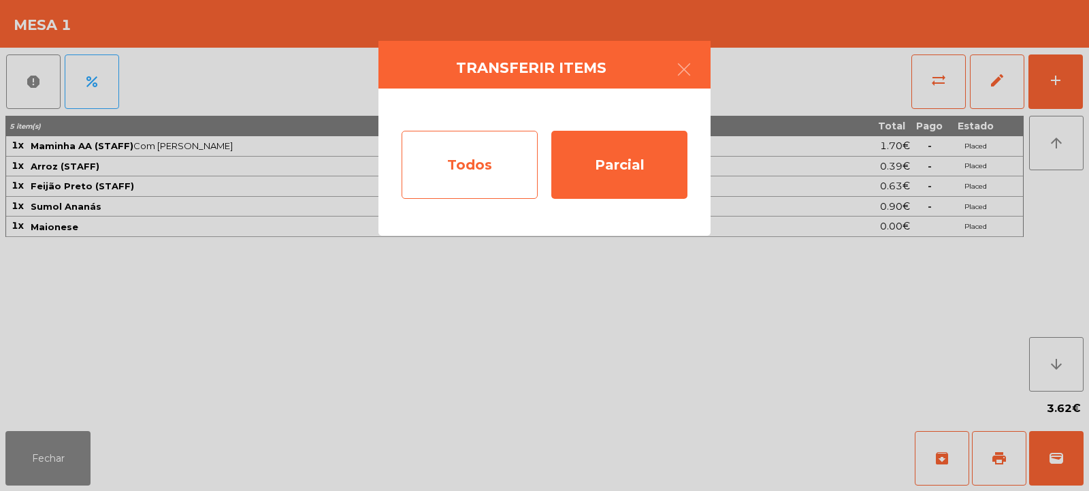
click at [494, 150] on div "Todos" at bounding box center [470, 165] width 136 height 68
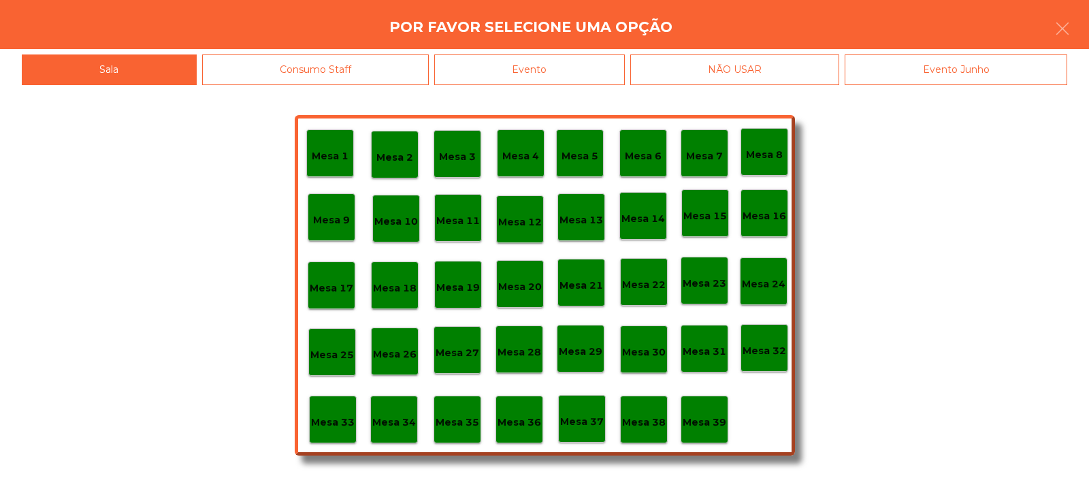
click at [606, 74] on div "Evento" at bounding box center [529, 69] width 191 height 31
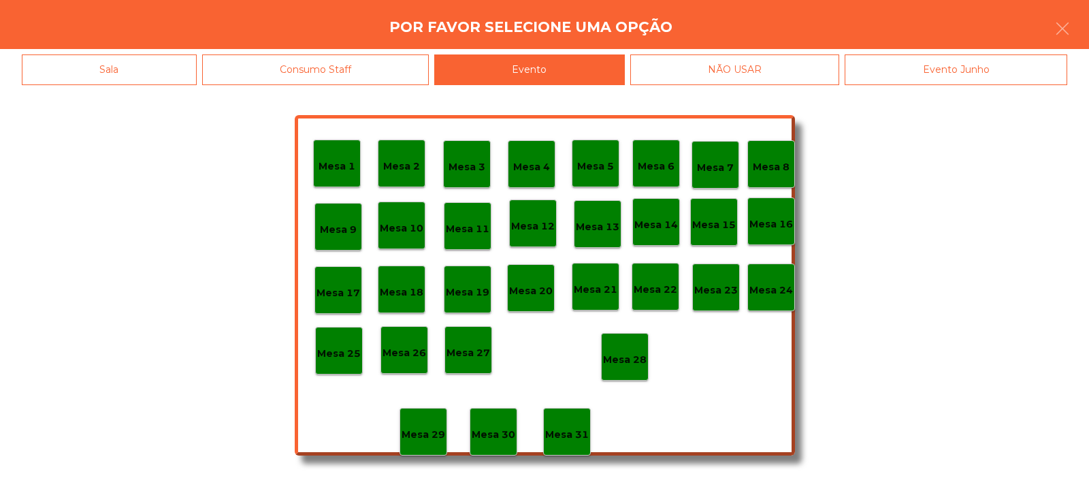
click at [635, 353] on p "Mesa 28" at bounding box center [625, 360] width 44 height 16
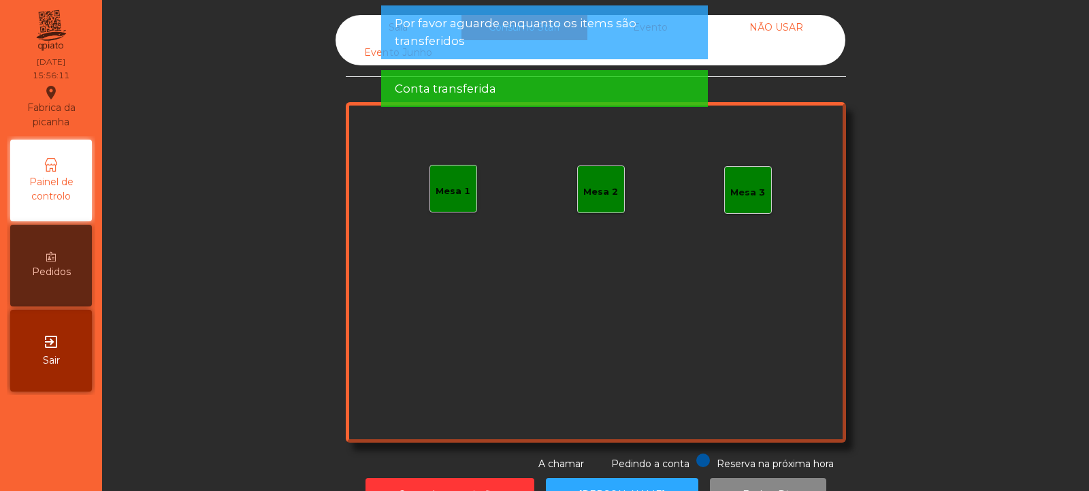
click at [365, 30] on div "Sala" at bounding box center [399, 27] width 126 height 25
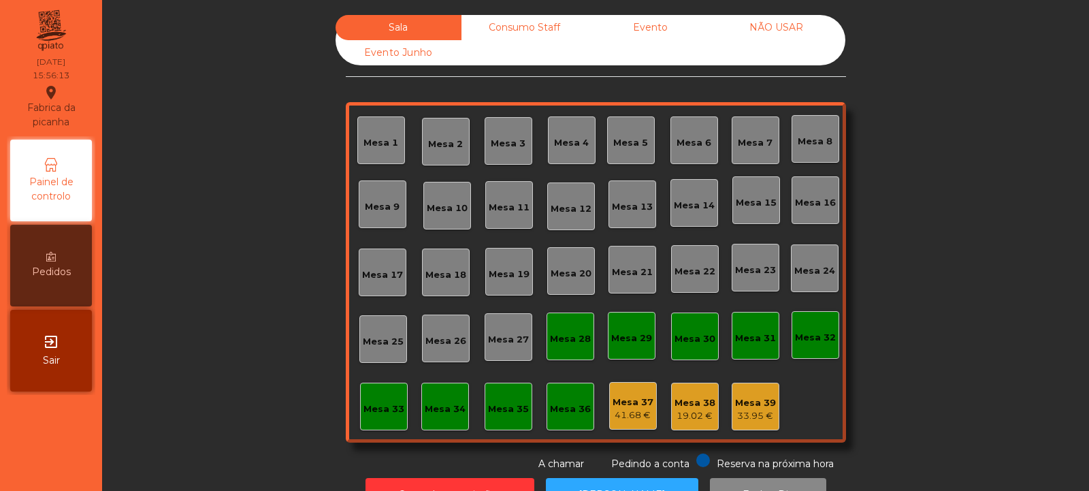
click at [687, 22] on div "Conta transferida" at bounding box center [544, 23] width 299 height 17
click at [680, 29] on div "Evento" at bounding box center [650, 27] width 126 height 25
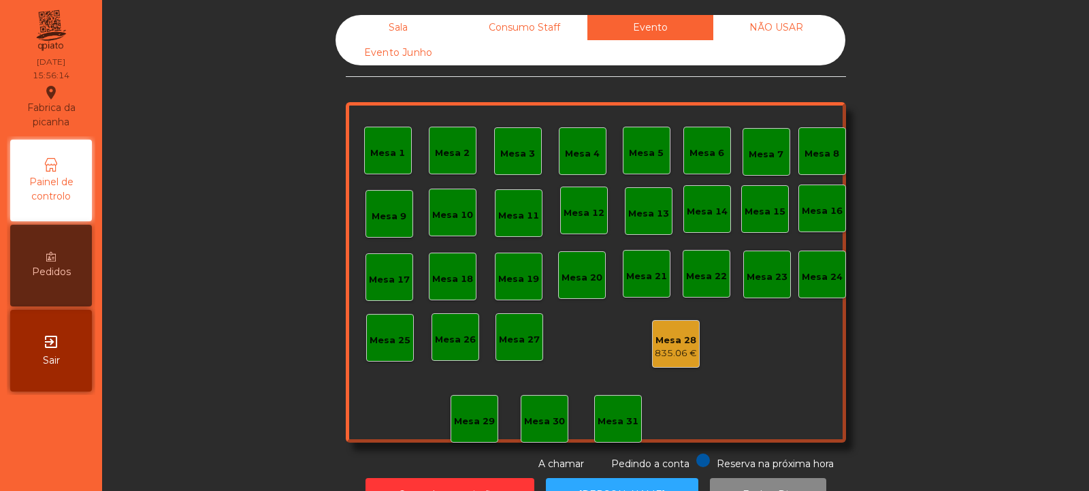
click at [670, 341] on div "Mesa 28" at bounding box center [676, 340] width 42 height 14
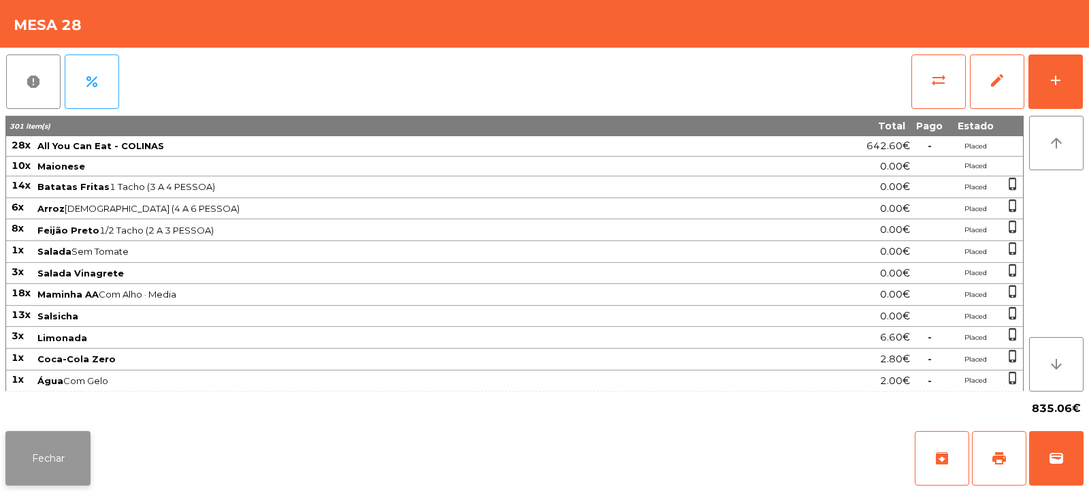
click at [79, 442] on button "Fechar" at bounding box center [47, 458] width 85 height 54
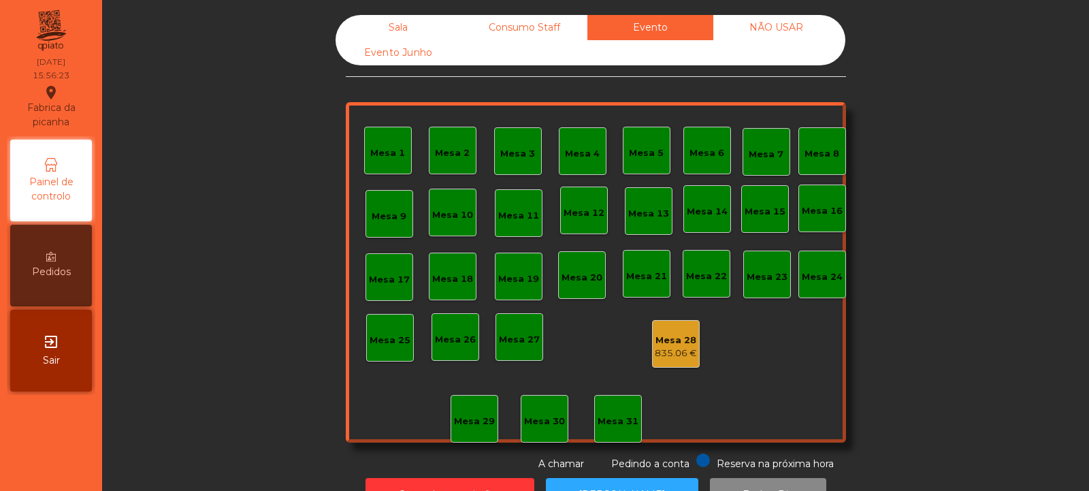
click at [417, 17] on div "Sala" at bounding box center [399, 27] width 126 height 25
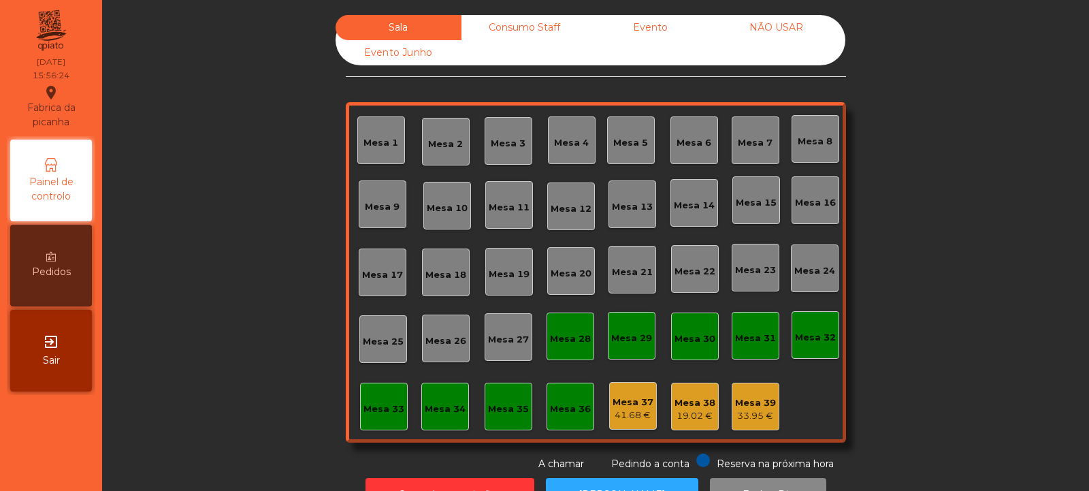
click at [756, 413] on div "33.95 €" at bounding box center [755, 416] width 41 height 14
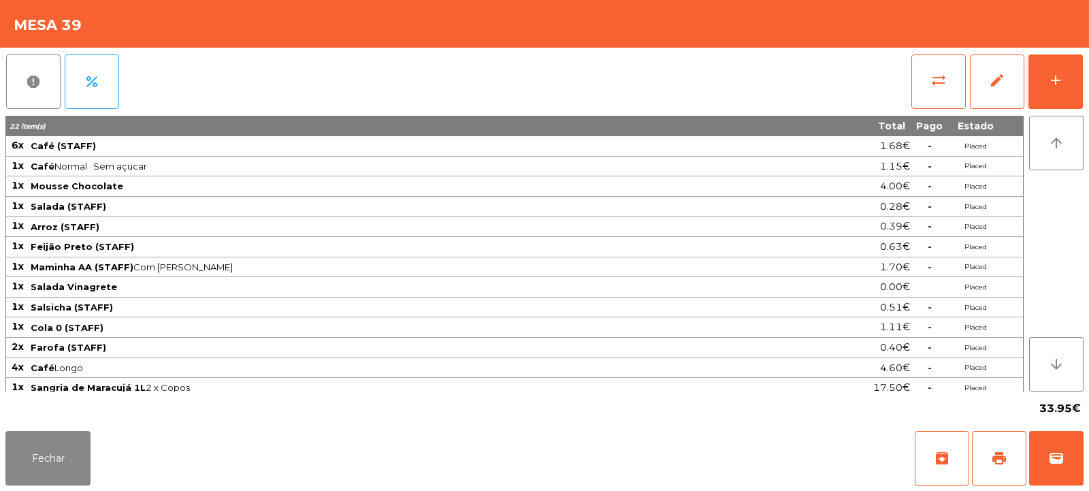
scroll to position [7, 0]
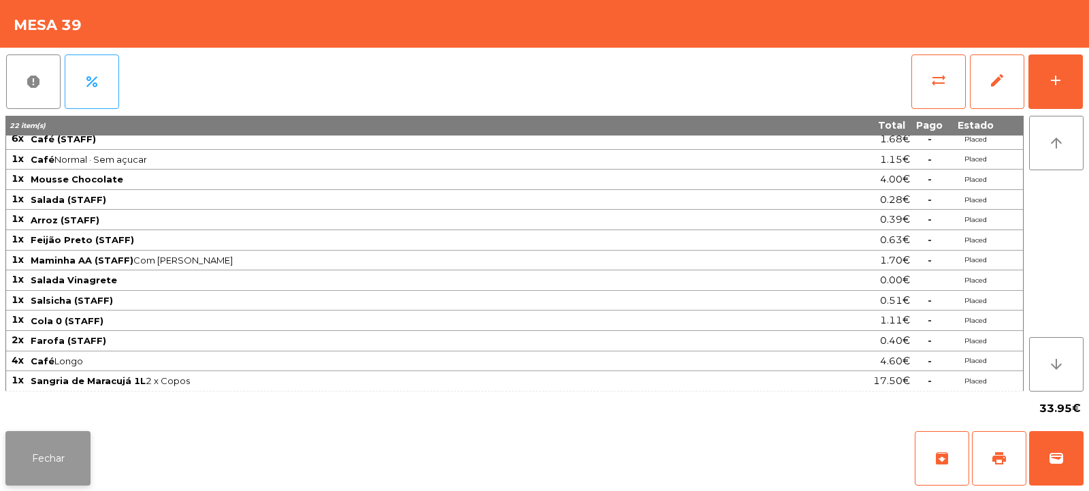
click at [68, 440] on button "Fechar" at bounding box center [47, 458] width 85 height 54
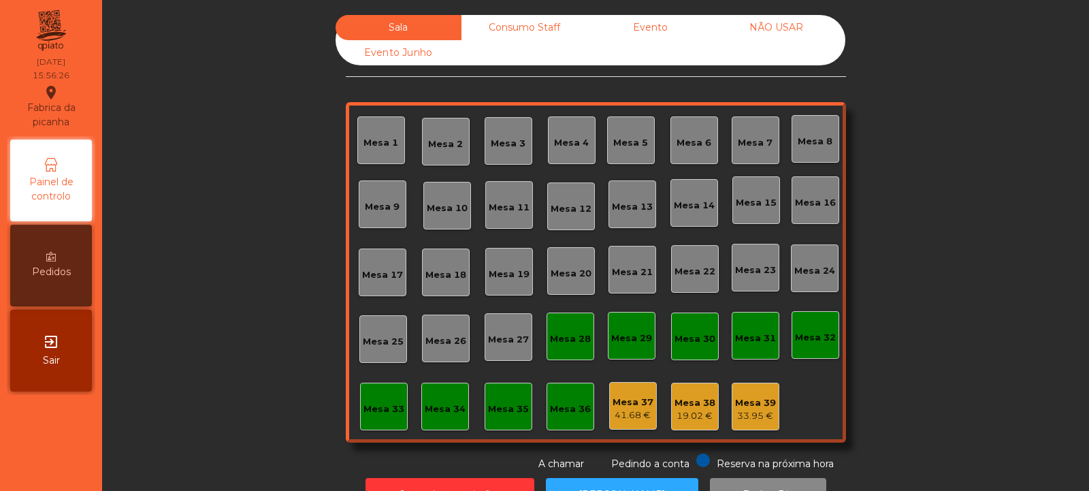
scroll to position [46, 0]
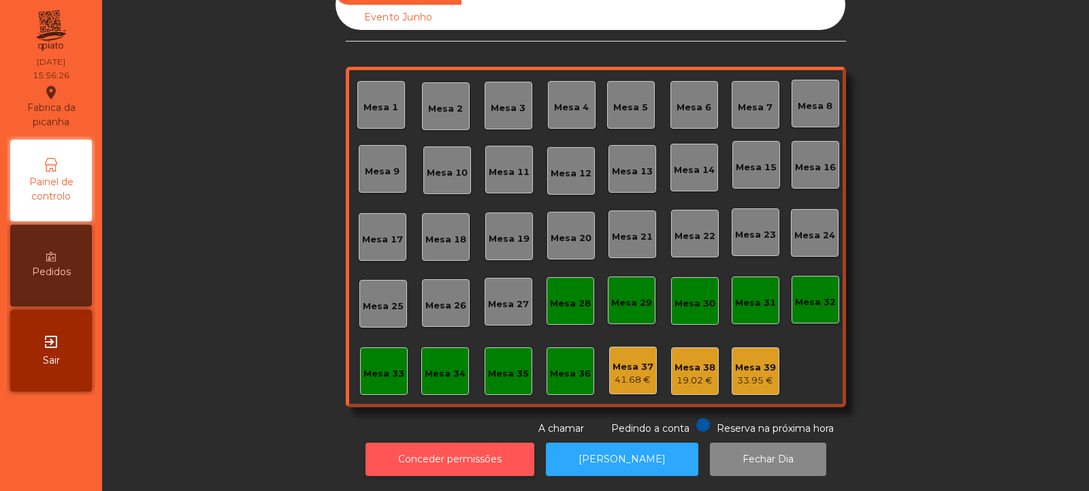
click at [476, 449] on button "Conceder permissões" at bounding box center [449, 458] width 169 height 33
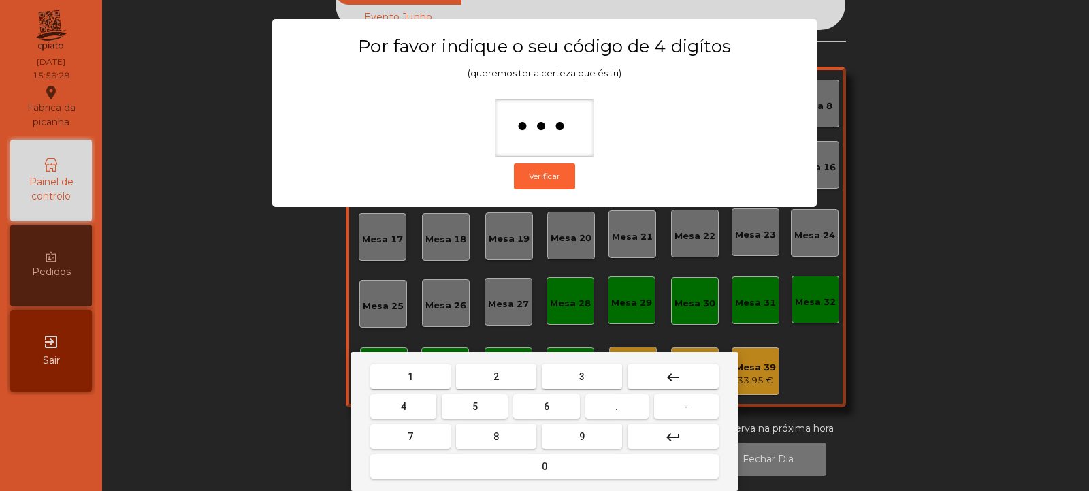
type input "****"
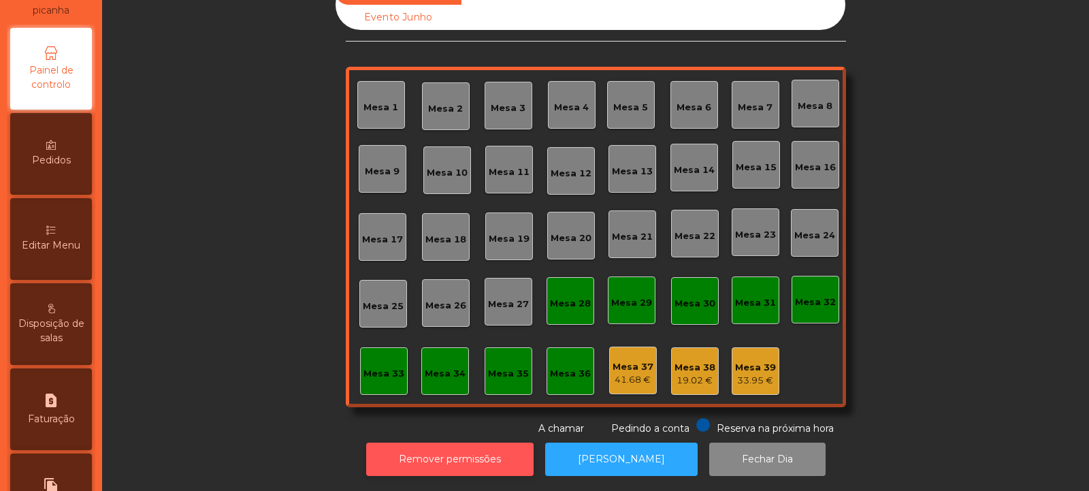
scroll to position [142, 0]
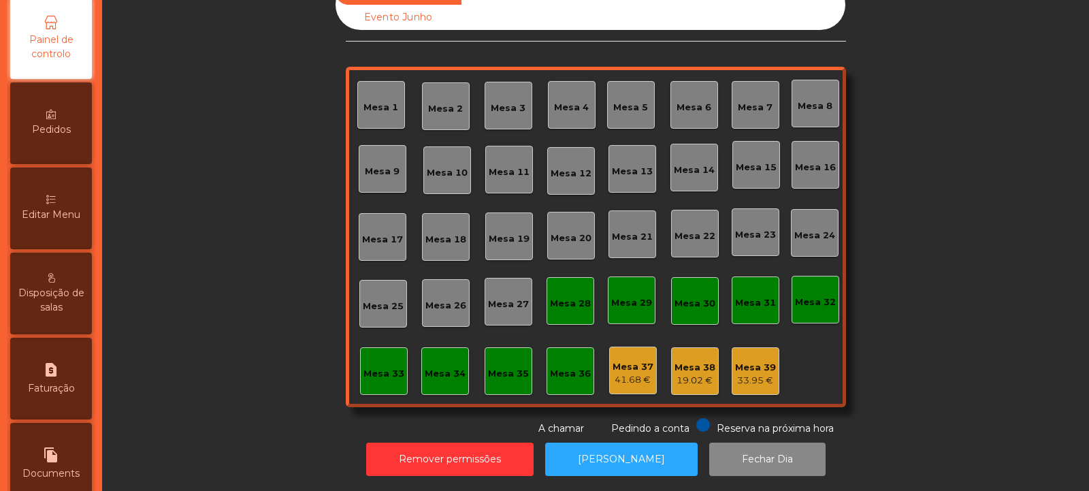
click at [71, 231] on div "Editar Menu" at bounding box center [51, 208] width 82 height 82
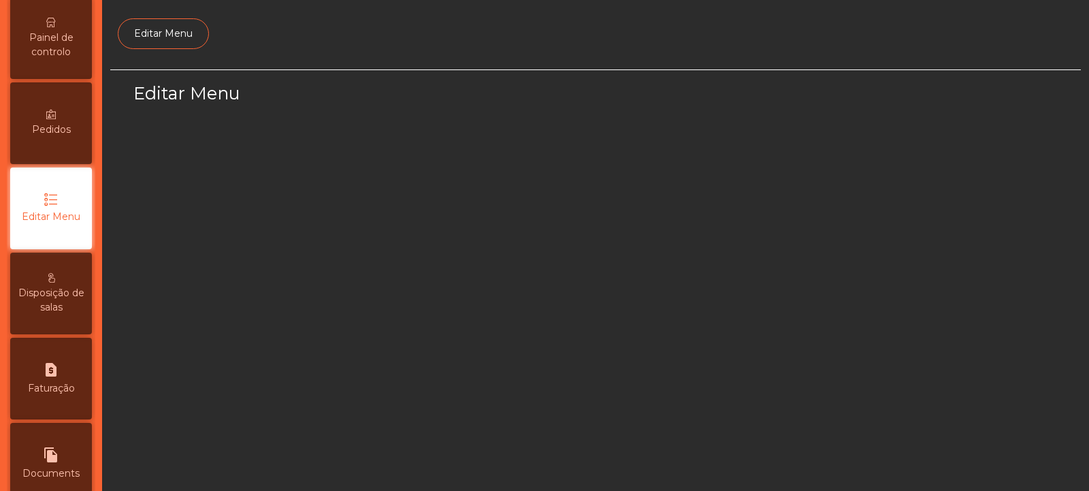
scroll to position [105, 0]
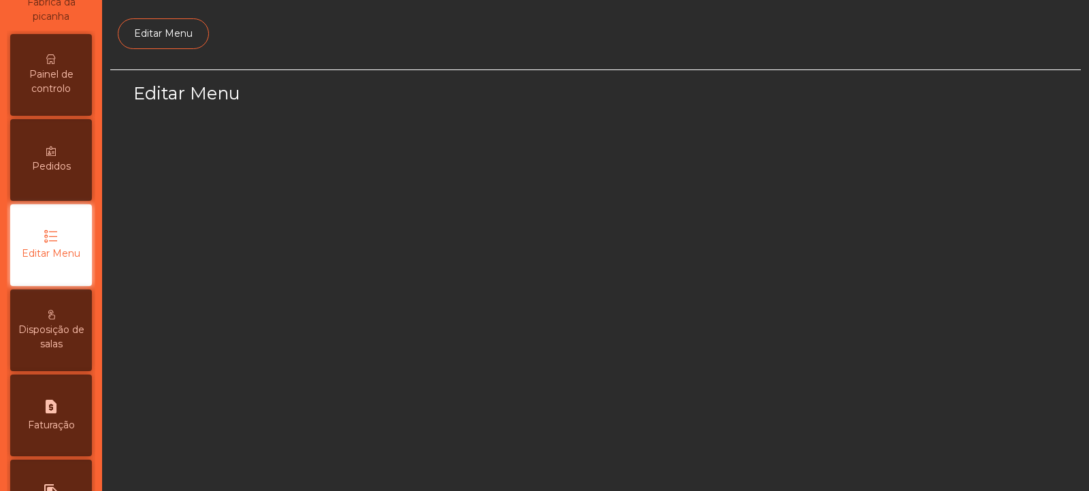
select select "*"
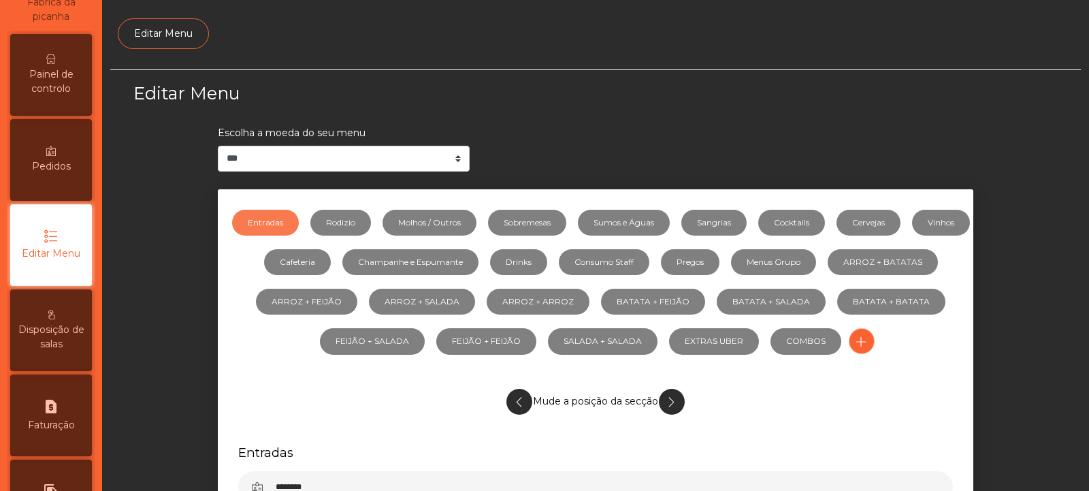
click at [59, 413] on icon "request_page" at bounding box center [51, 406] width 16 height 16
select select "*"
select select "****"
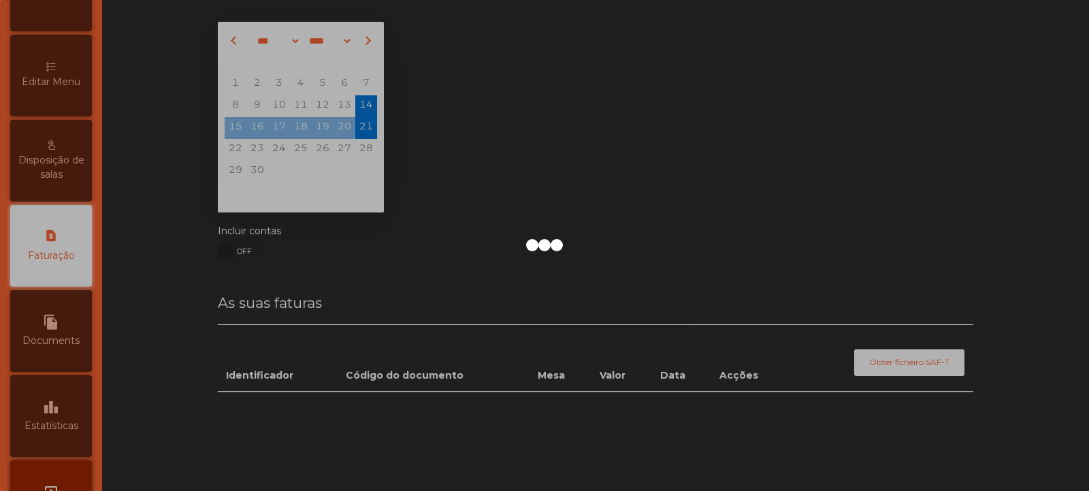
scroll to position [276, 0]
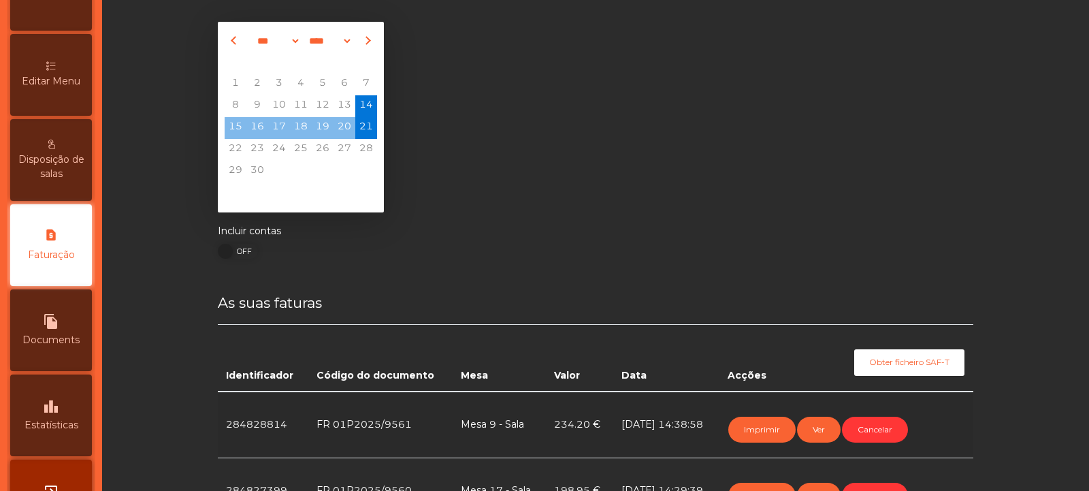
click at [68, 412] on div "leaderboard Estatísticas" at bounding box center [51, 415] width 82 height 82
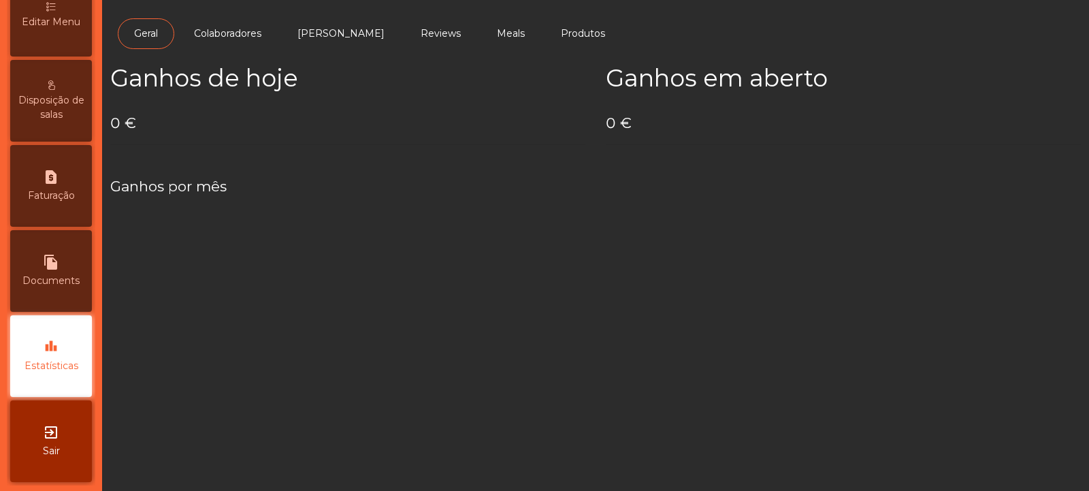
scroll to position [336, 0]
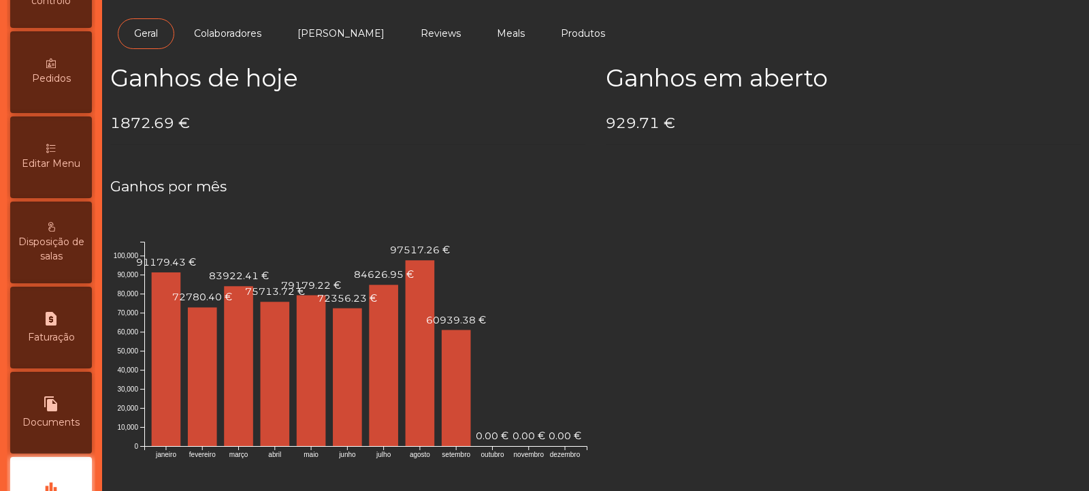
click at [69, 172] on div "Editar Menu" at bounding box center [51, 157] width 82 height 82
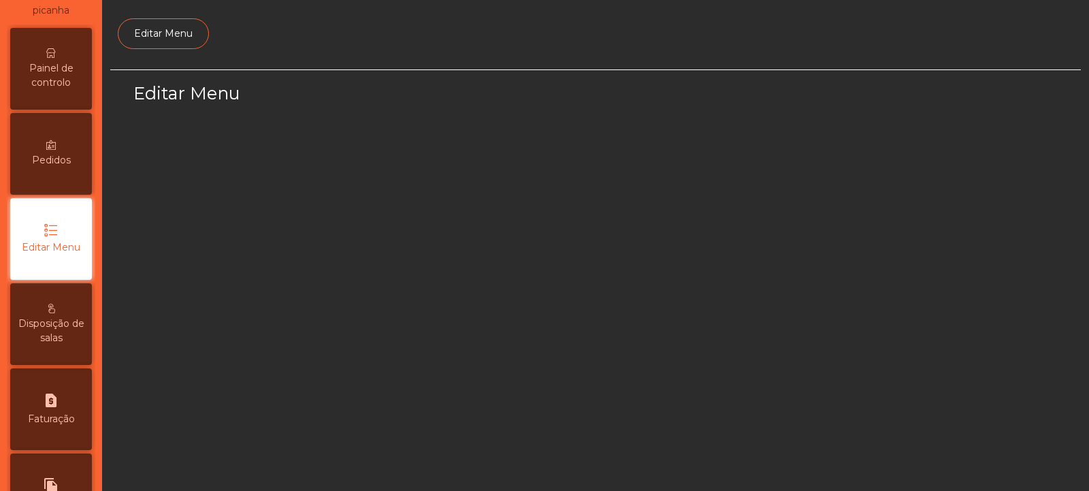
scroll to position [105, 0]
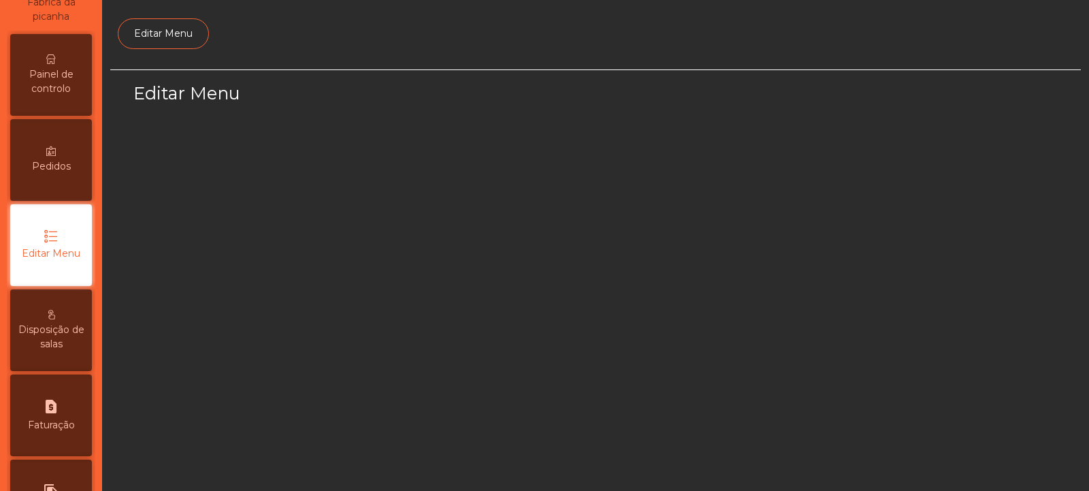
select select "*"
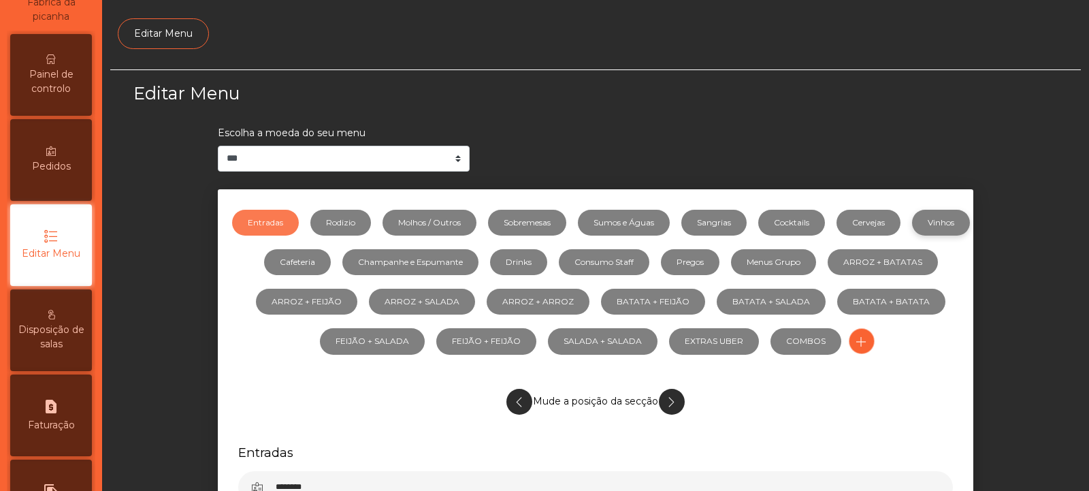
click at [912, 235] on link "Vinhos" at bounding box center [941, 223] width 58 height 26
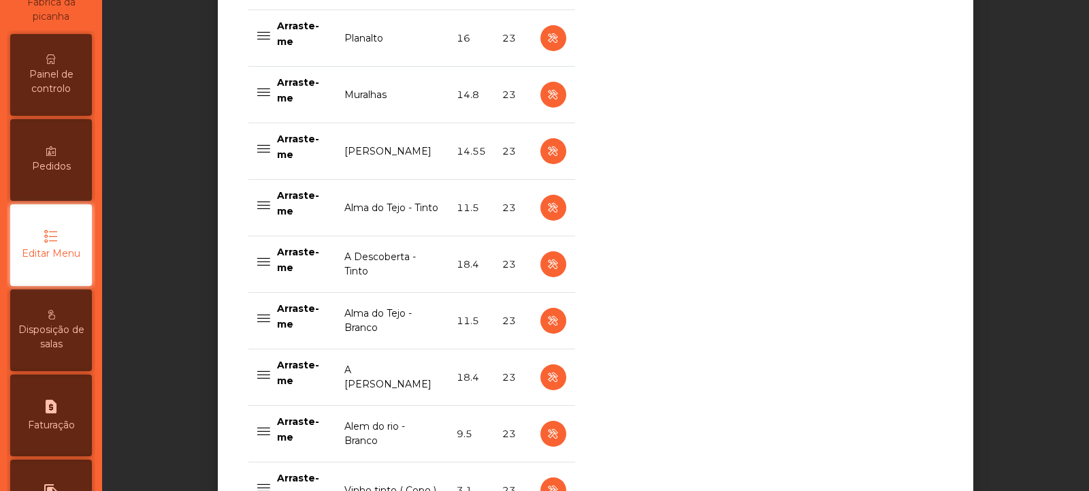
scroll to position [714, 0]
click at [548, 209] on icon "button" at bounding box center [553, 207] width 16 height 17
select select "***"
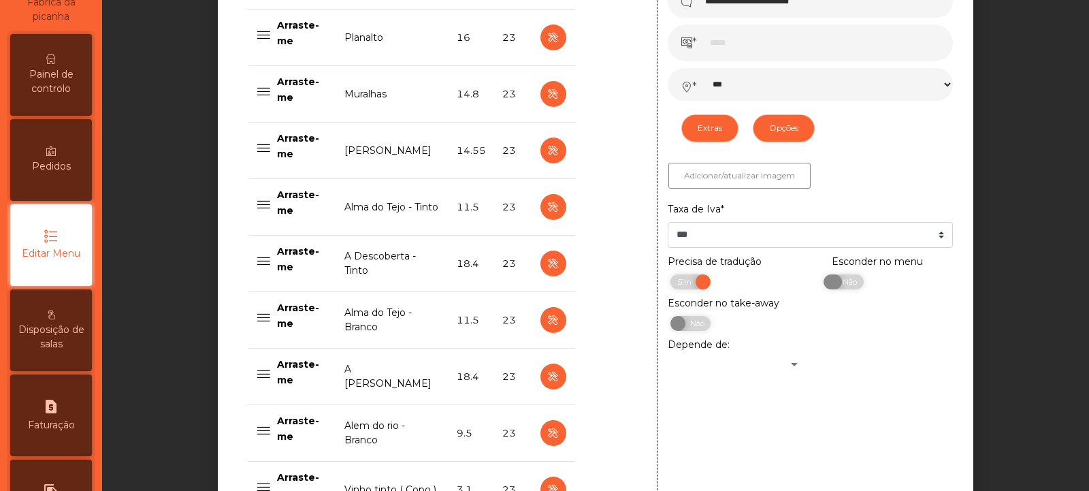
click at [847, 289] on span "Não" at bounding box center [848, 281] width 34 height 15
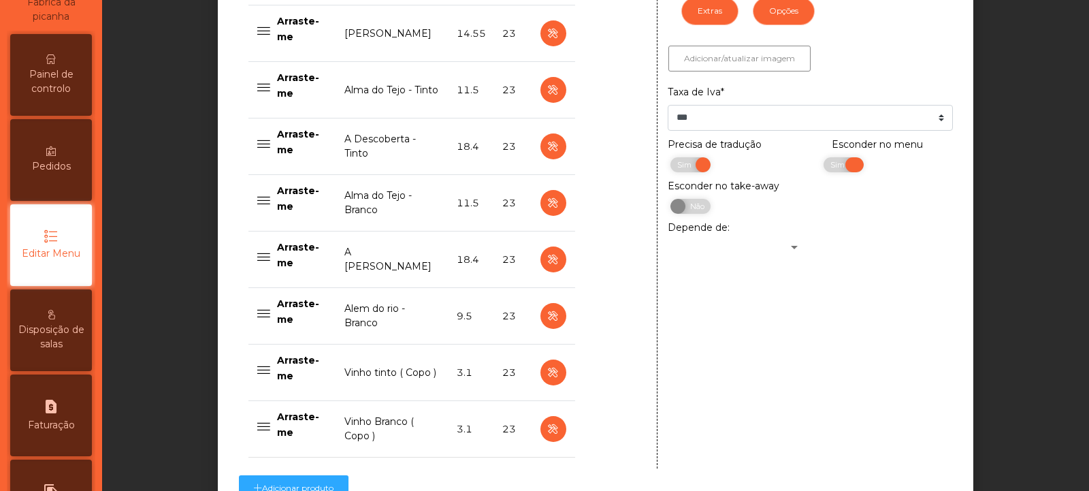
scroll to position [968, 0]
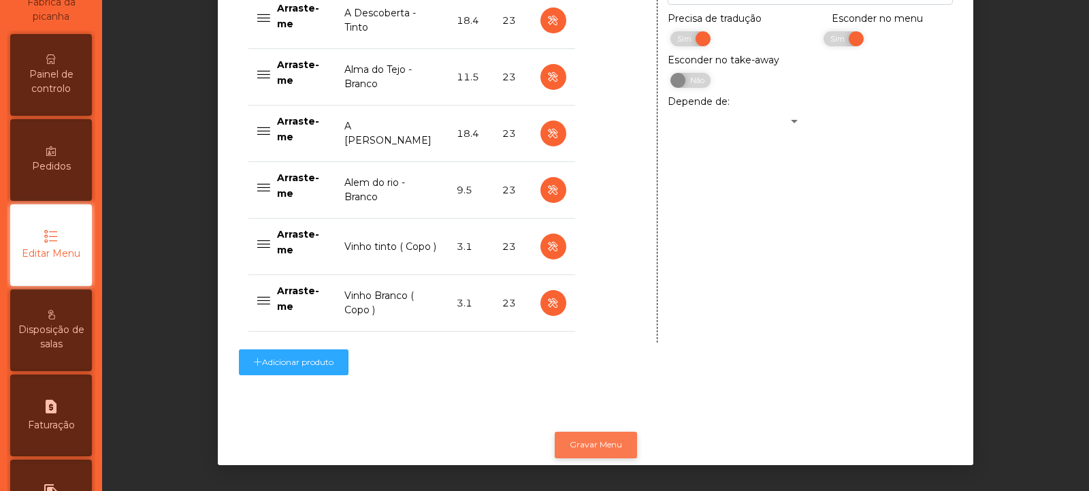
click at [613, 431] on button "Gravar Menu" at bounding box center [596, 444] width 82 height 26
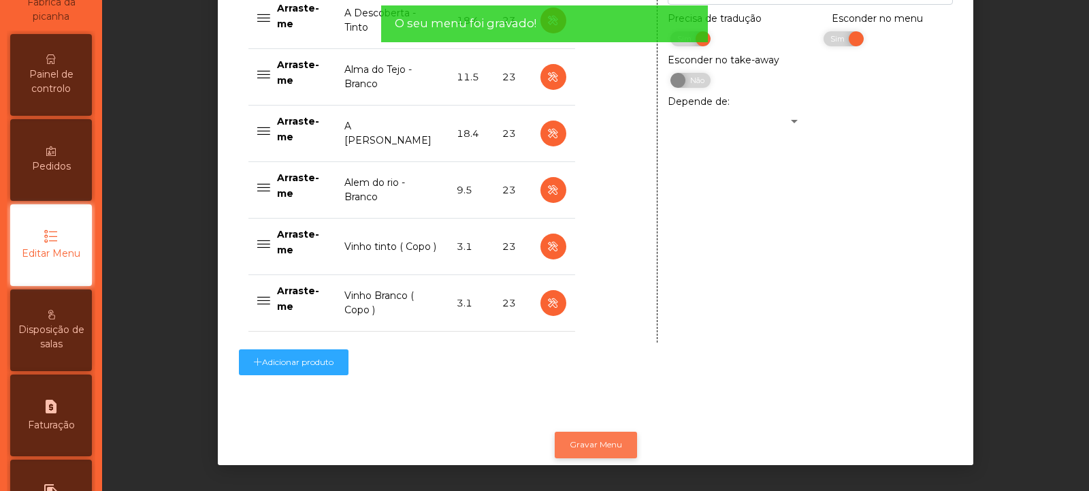
scroll to position [0, 0]
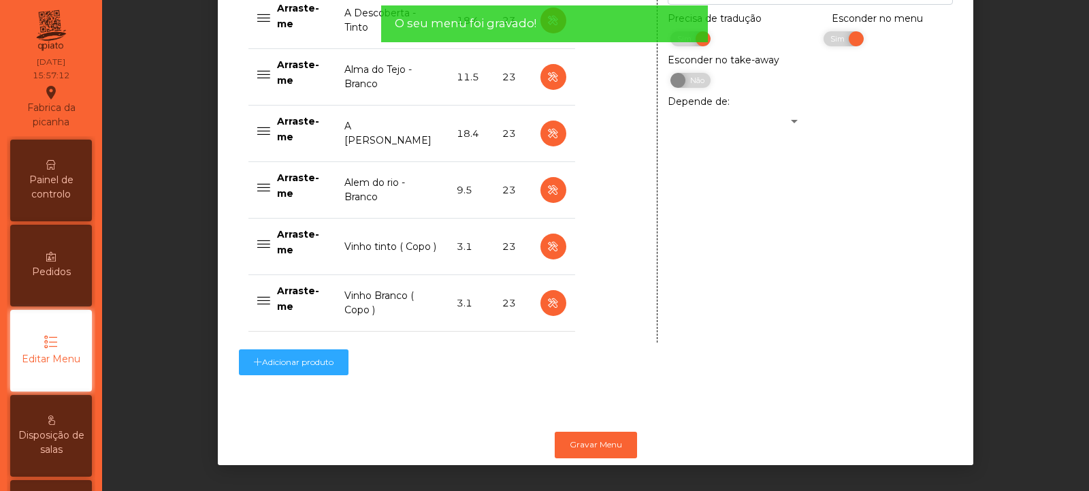
click at [71, 186] on span "Painel de controlo" at bounding box center [51, 187] width 75 height 29
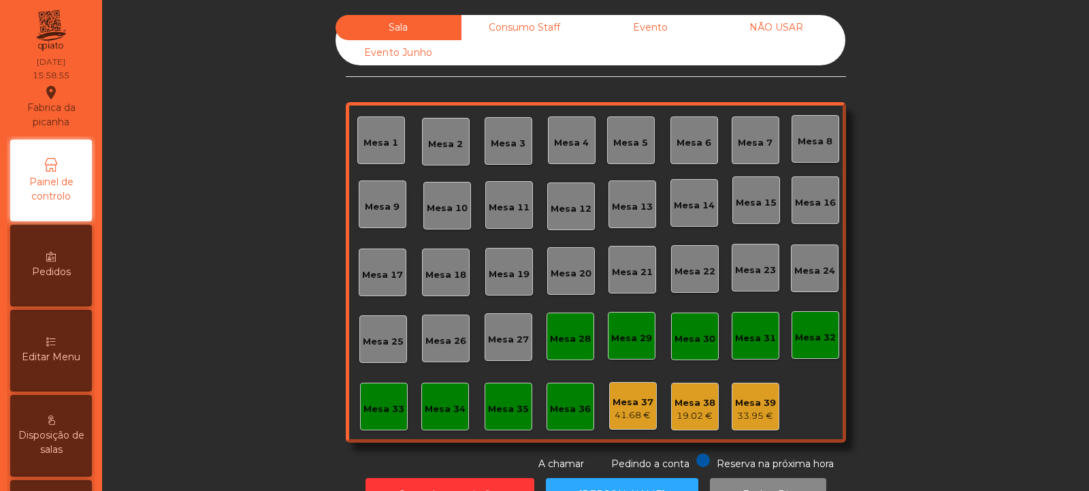
scroll to position [46, 0]
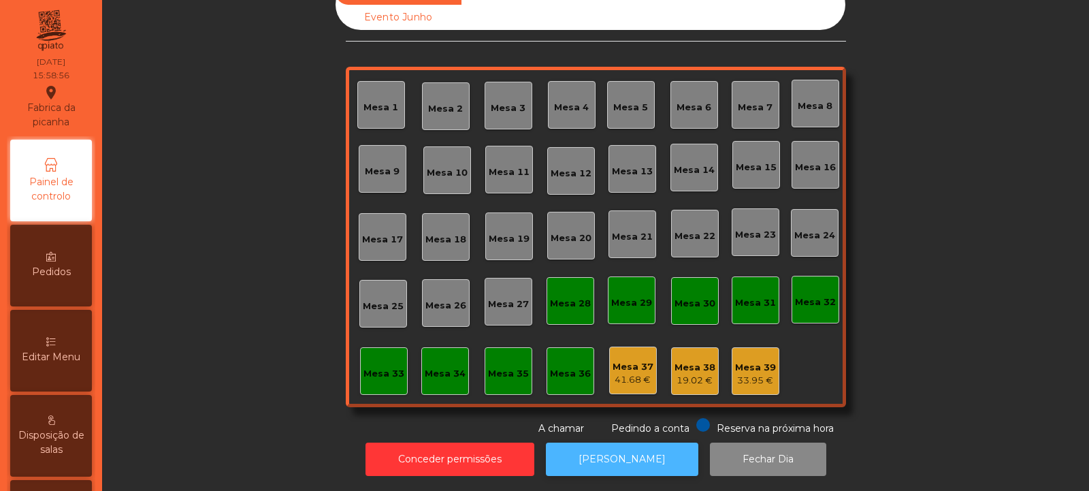
click at [640, 453] on button "[PERSON_NAME]" at bounding box center [622, 458] width 152 height 33
click at [617, 444] on button "[PERSON_NAME]" at bounding box center [622, 458] width 152 height 33
click at [749, 374] on div "33.95 €" at bounding box center [755, 381] width 41 height 14
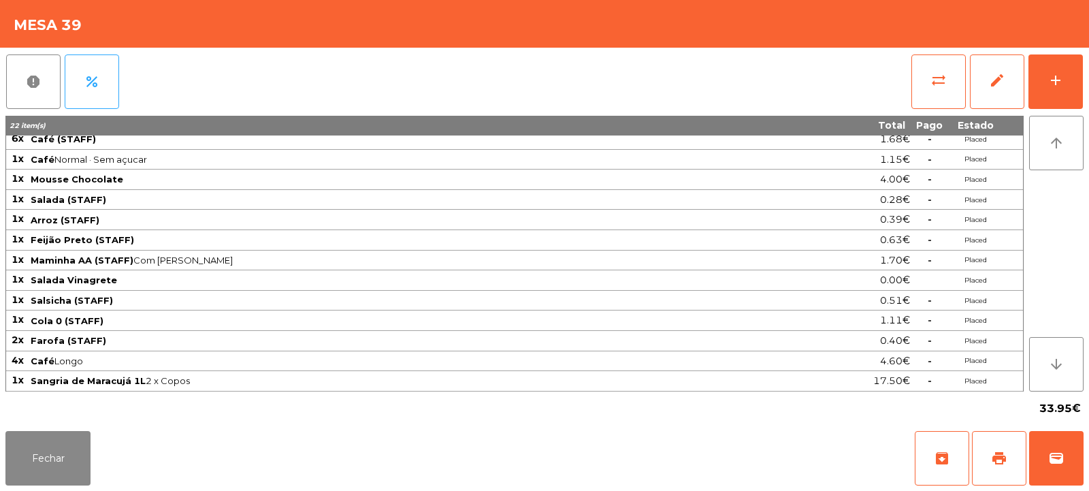
scroll to position [0, 0]
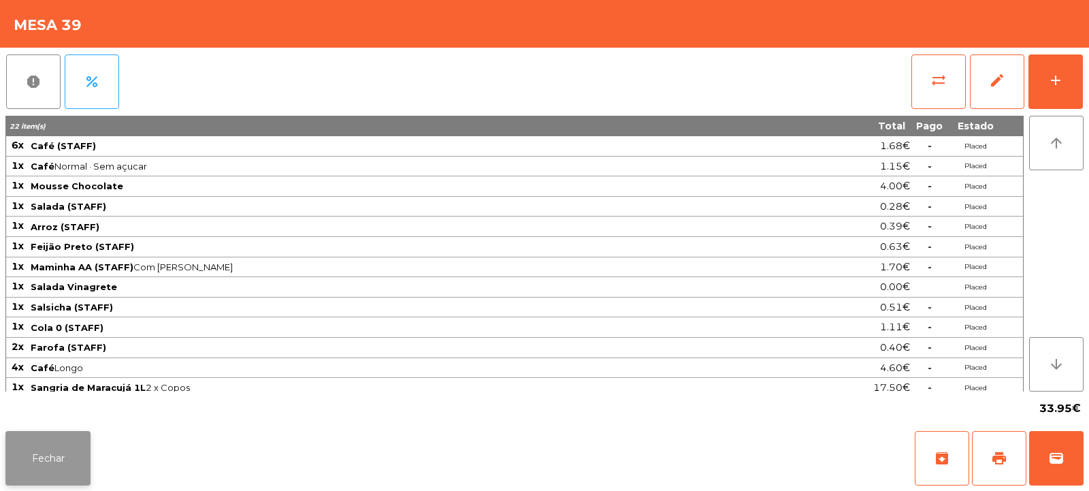
click at [48, 463] on button "Fechar" at bounding box center [47, 458] width 85 height 54
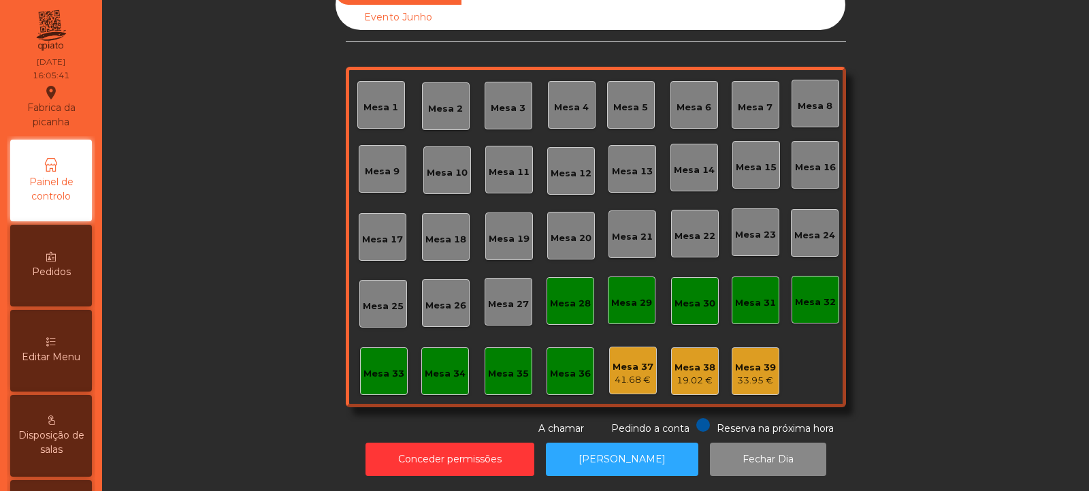
click at [685, 374] on div "19.02 €" at bounding box center [694, 381] width 41 height 14
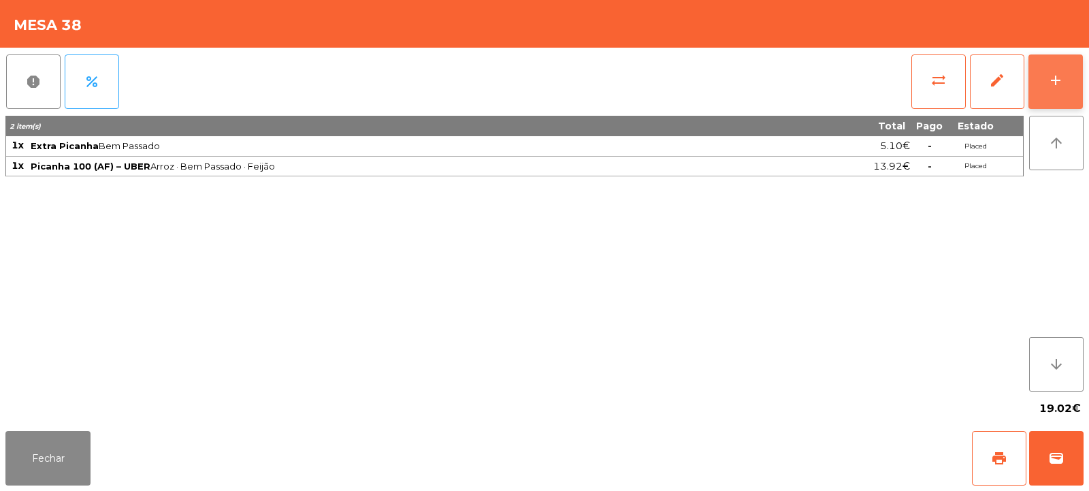
click at [1062, 84] on div "add" at bounding box center [1055, 80] width 16 height 16
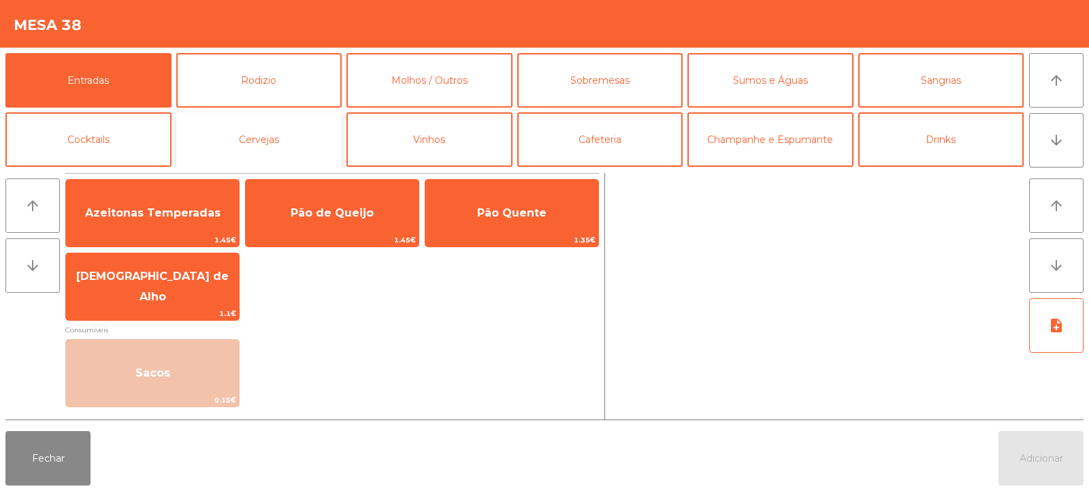
click at [240, 134] on button "Cervejas" at bounding box center [259, 139] width 166 height 54
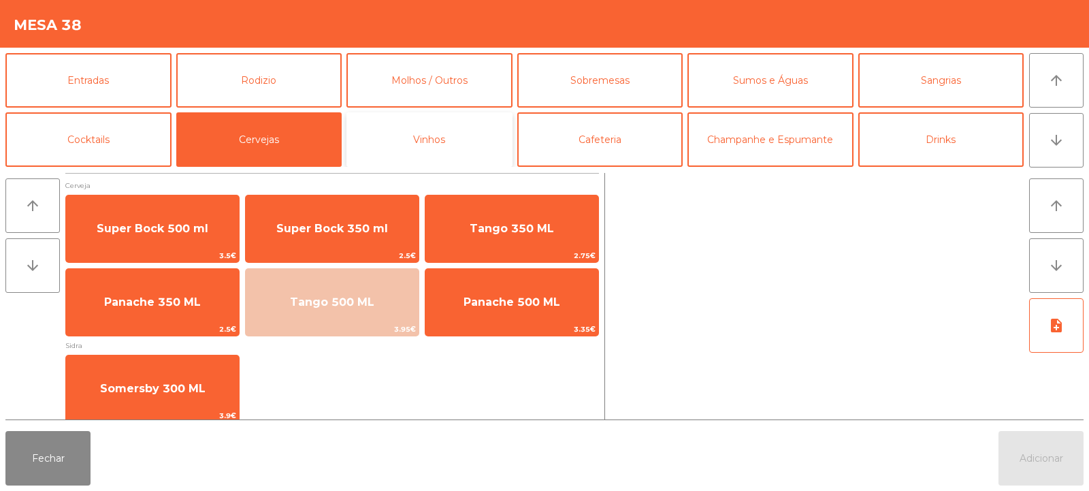
click at [473, 135] on button "Vinhos" at bounding box center [429, 139] width 166 height 54
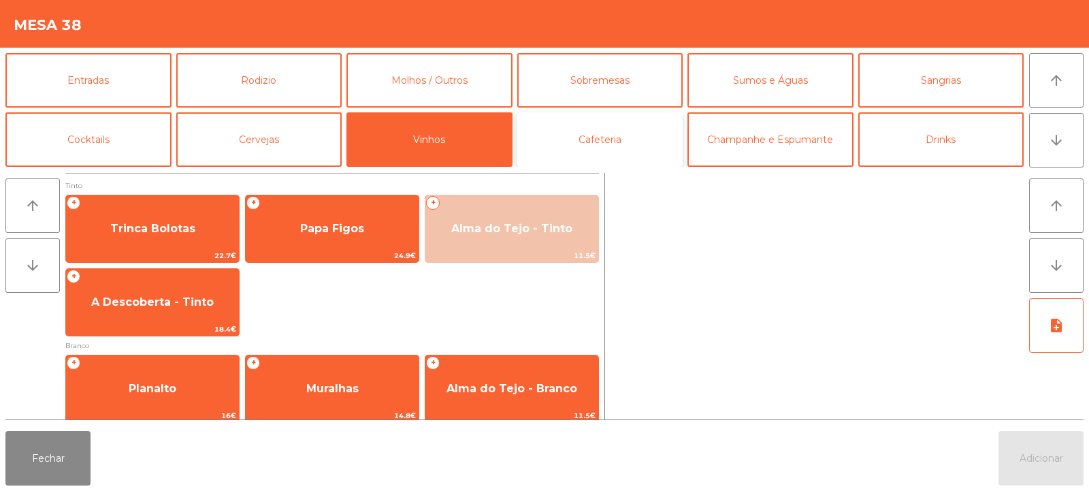
click at [604, 141] on button "Cafeteria" at bounding box center [600, 139] width 166 height 54
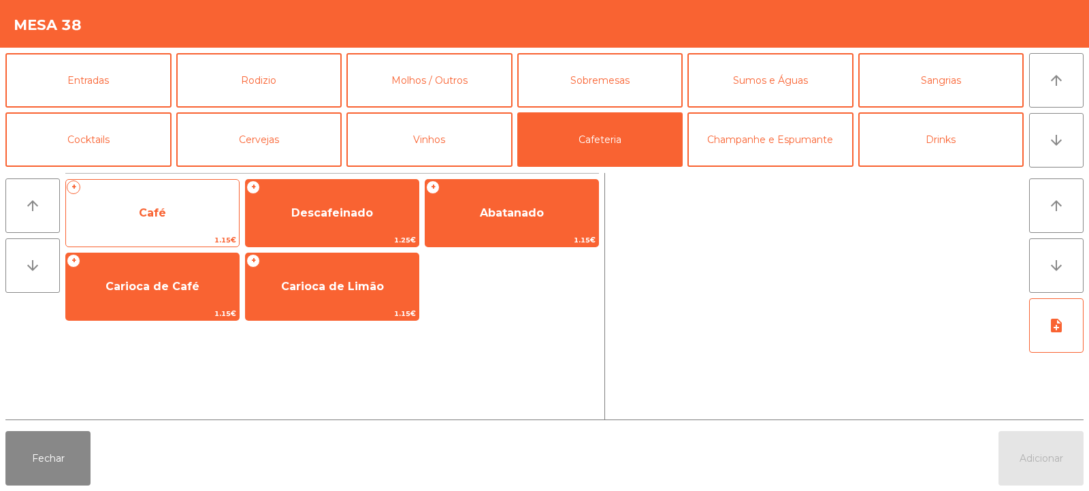
click at [183, 209] on span "Café" at bounding box center [152, 213] width 173 height 37
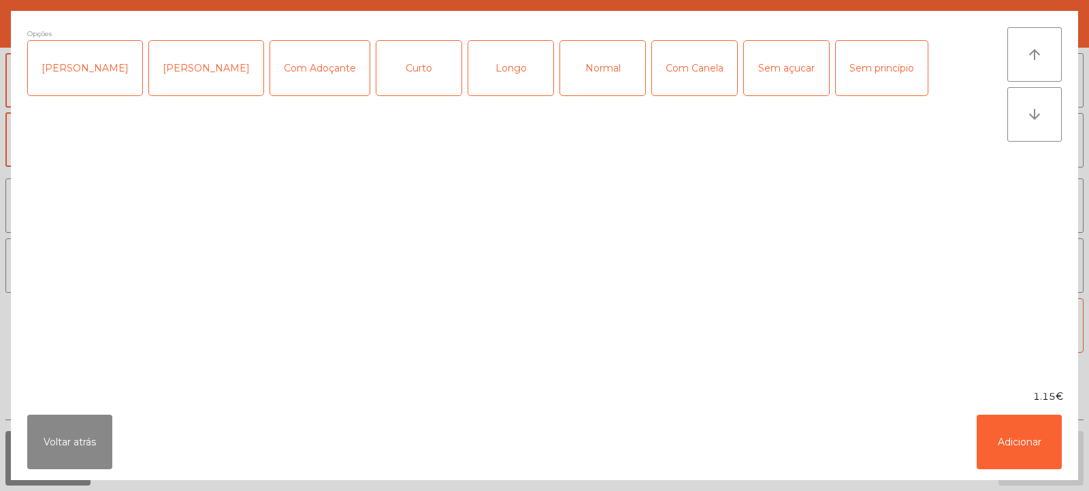
click at [571, 75] on div "Normal" at bounding box center [602, 68] width 85 height 54
click at [1017, 432] on button "Adicionar" at bounding box center [1019, 441] width 85 height 54
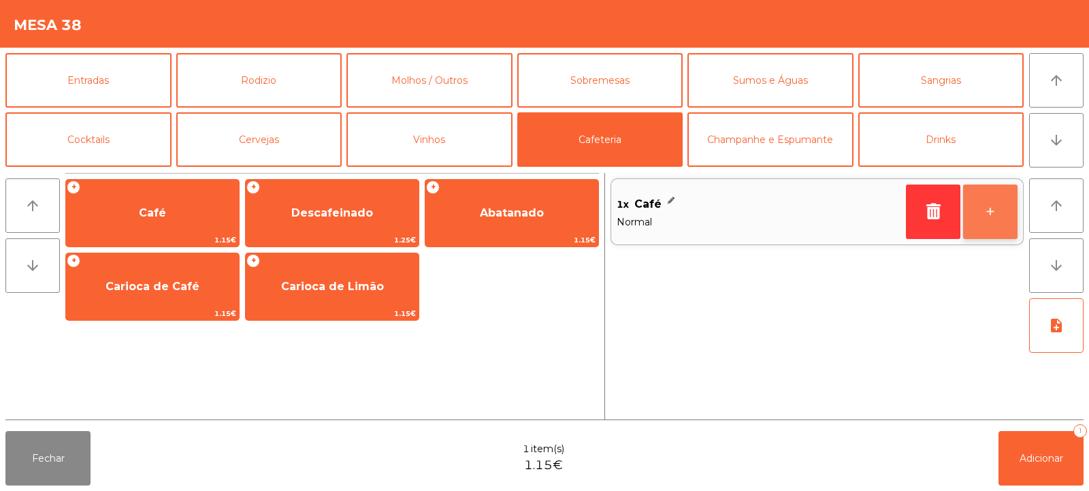
click at [988, 212] on button "+" at bounding box center [990, 211] width 54 height 54
click at [990, 215] on button "+" at bounding box center [990, 211] width 54 height 54
click at [993, 221] on button "+" at bounding box center [990, 211] width 54 height 54
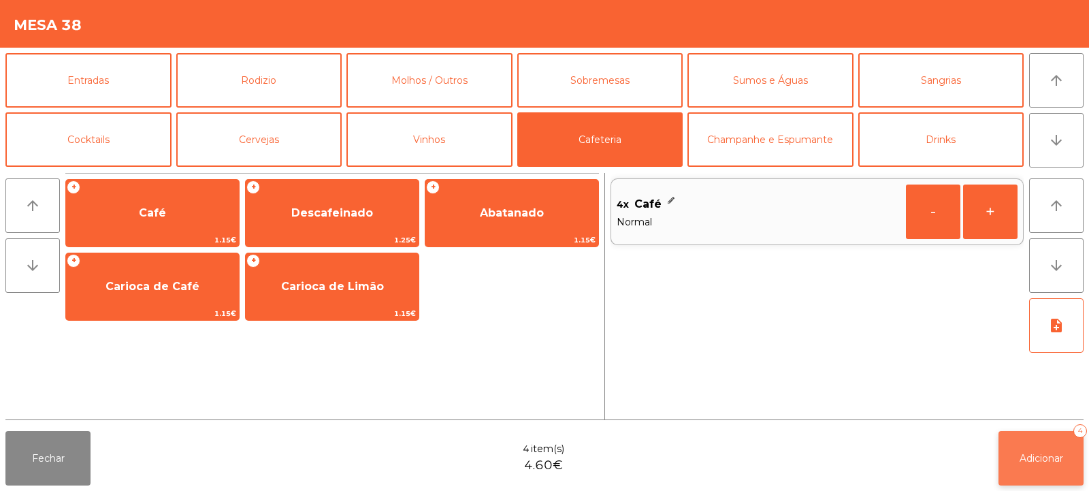
click at [1028, 456] on span "Adicionar" at bounding box center [1042, 458] width 44 height 12
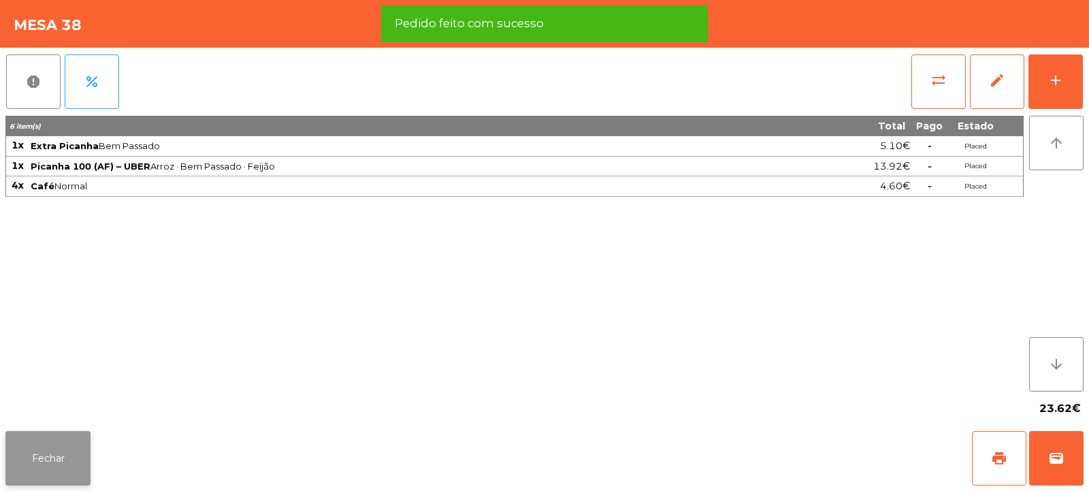
click at [48, 454] on button "Fechar" at bounding box center [47, 458] width 85 height 54
